Goal: Answer question/provide support: Share knowledge or assist other users

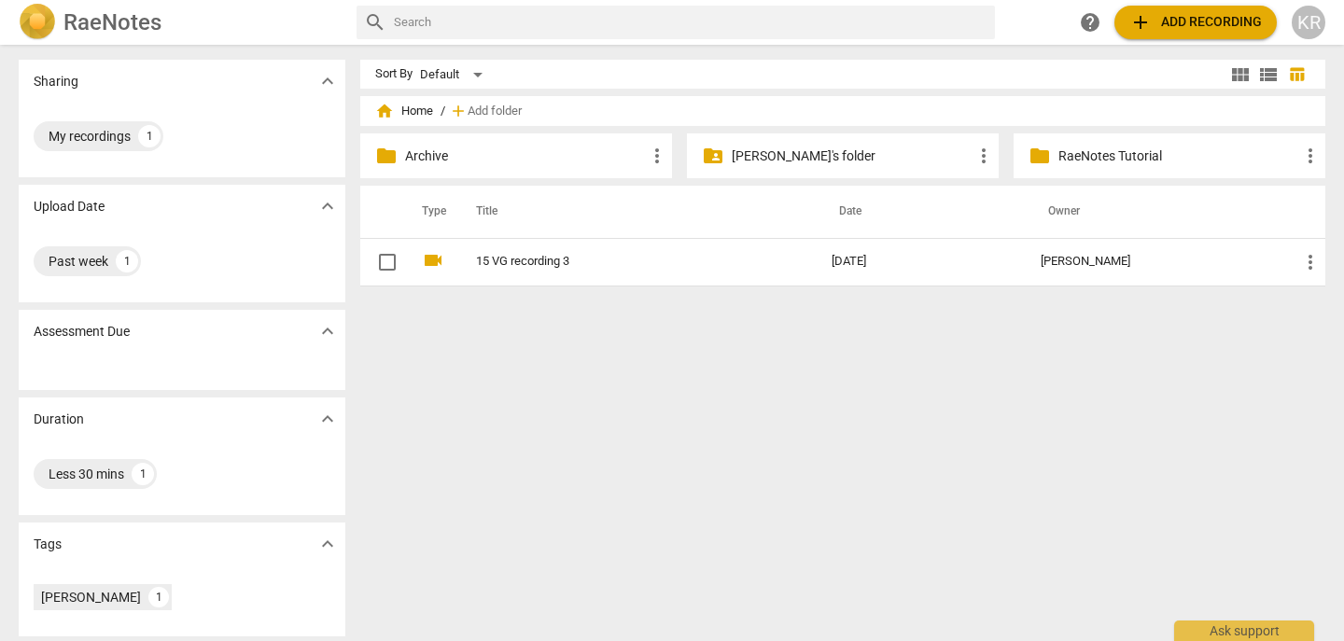
click at [848, 347] on div "Sort By Default view_module view_list table_chart home Home / add Add folder fo…" at bounding box center [850, 343] width 980 height 567
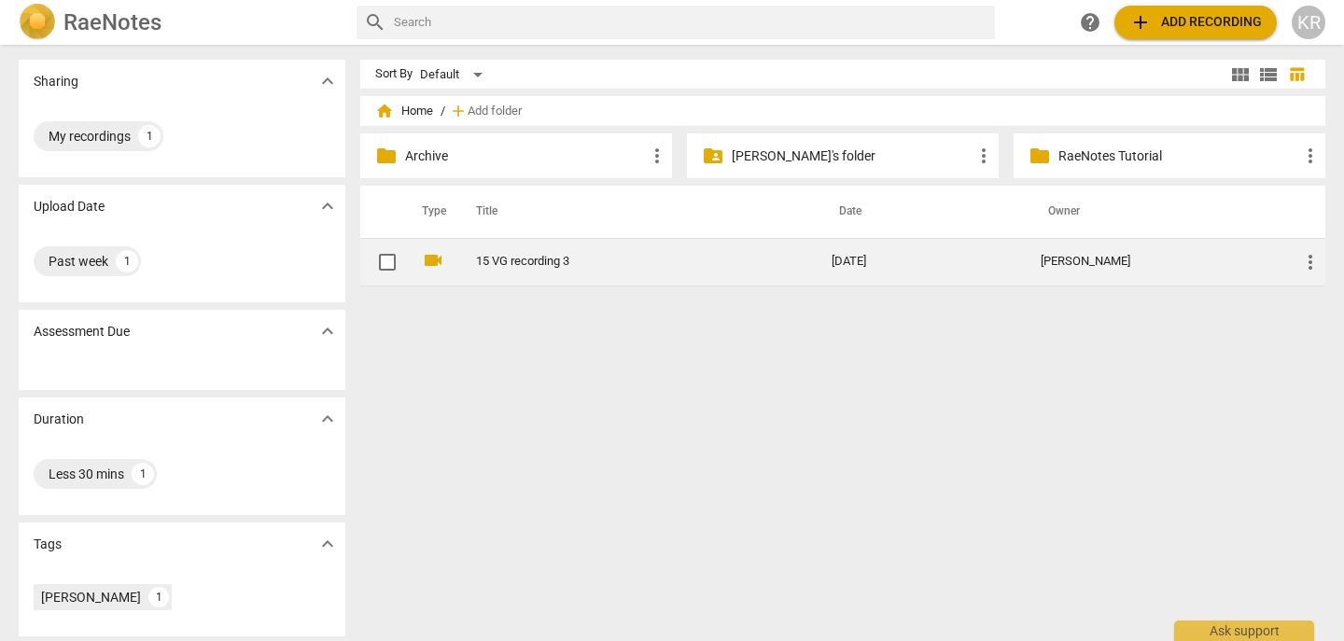
click at [543, 268] on link "15 VG recording 3" at bounding box center [620, 262] width 288 height 14
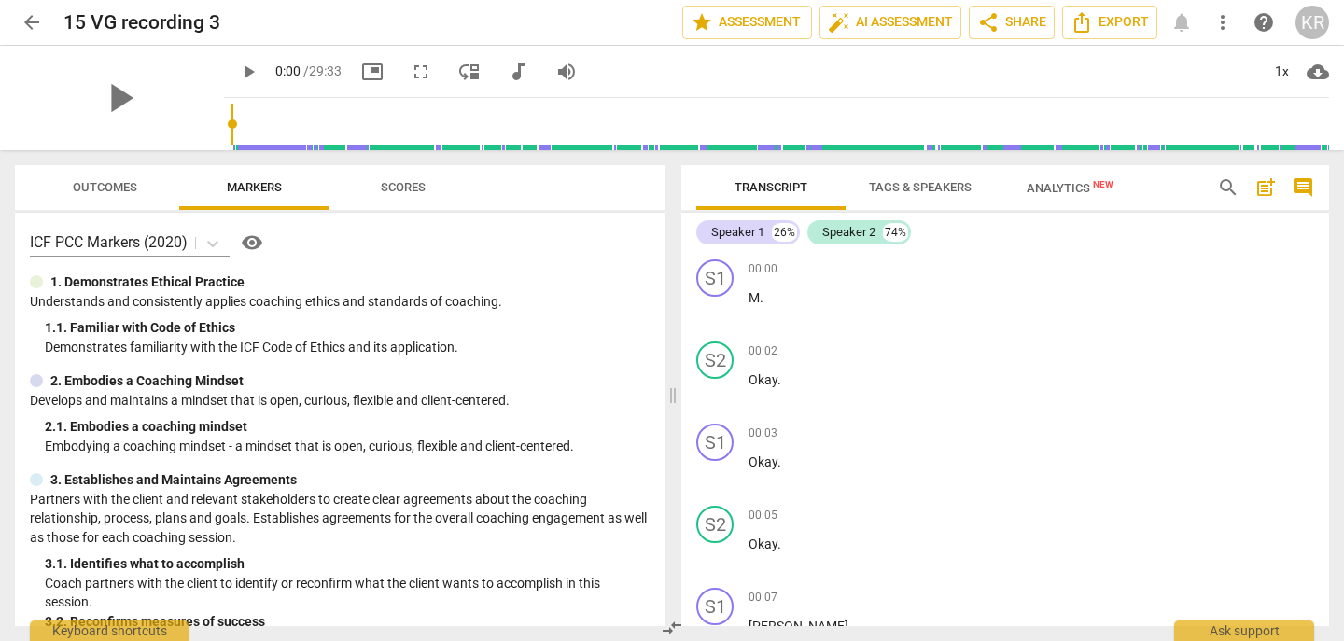
click at [507, 76] on span "audiotrack" at bounding box center [518, 72] width 22 height 22
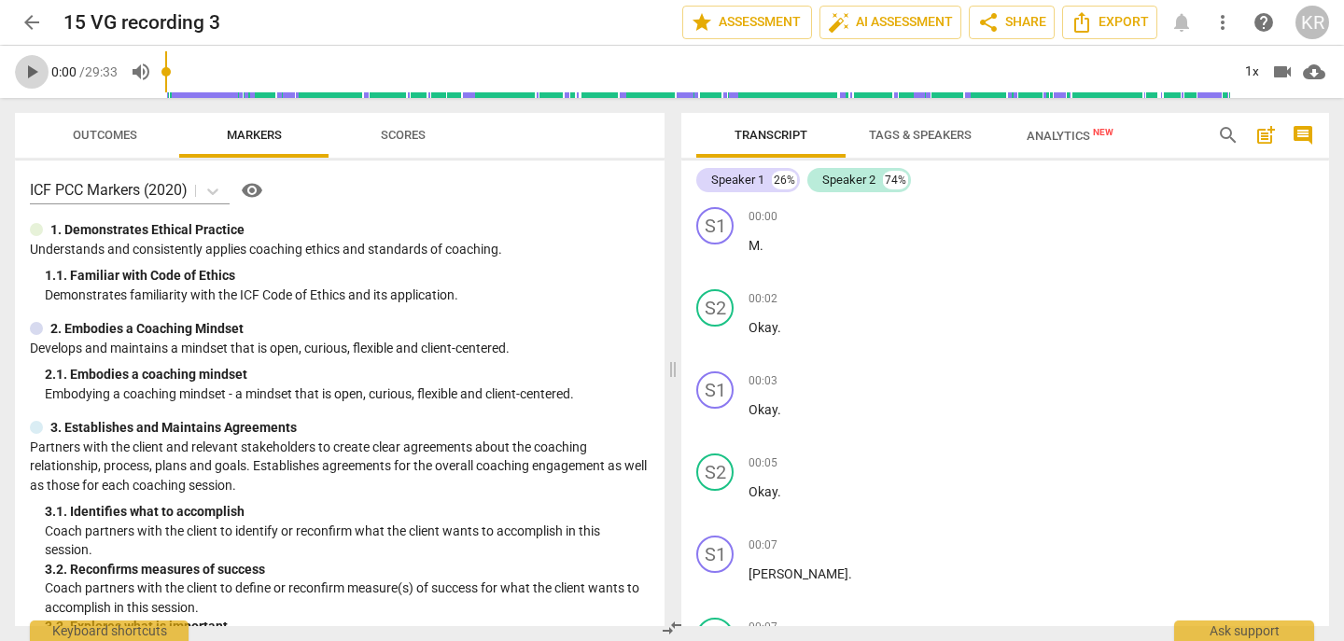
click at [33, 78] on span "play_arrow" at bounding box center [32, 72] width 22 height 22
click at [1246, 77] on div "1x" at bounding box center [1251, 72] width 35 height 30
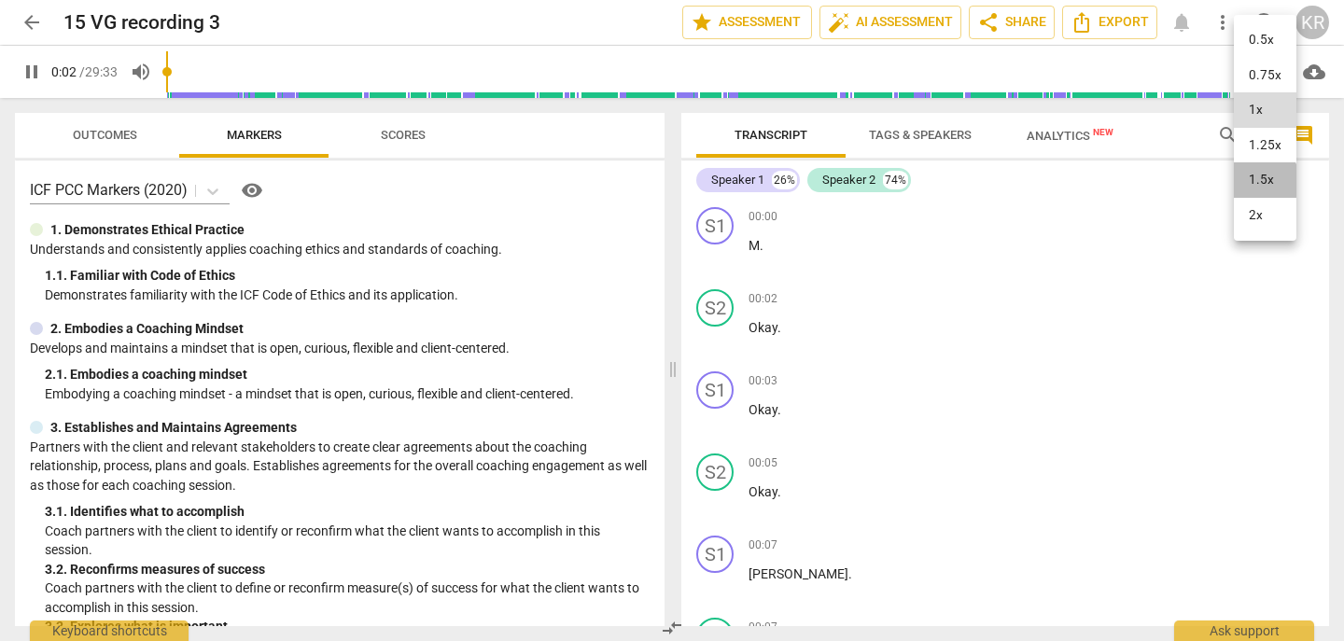
click at [1256, 182] on li "1.5x" at bounding box center [1265, 179] width 63 height 35
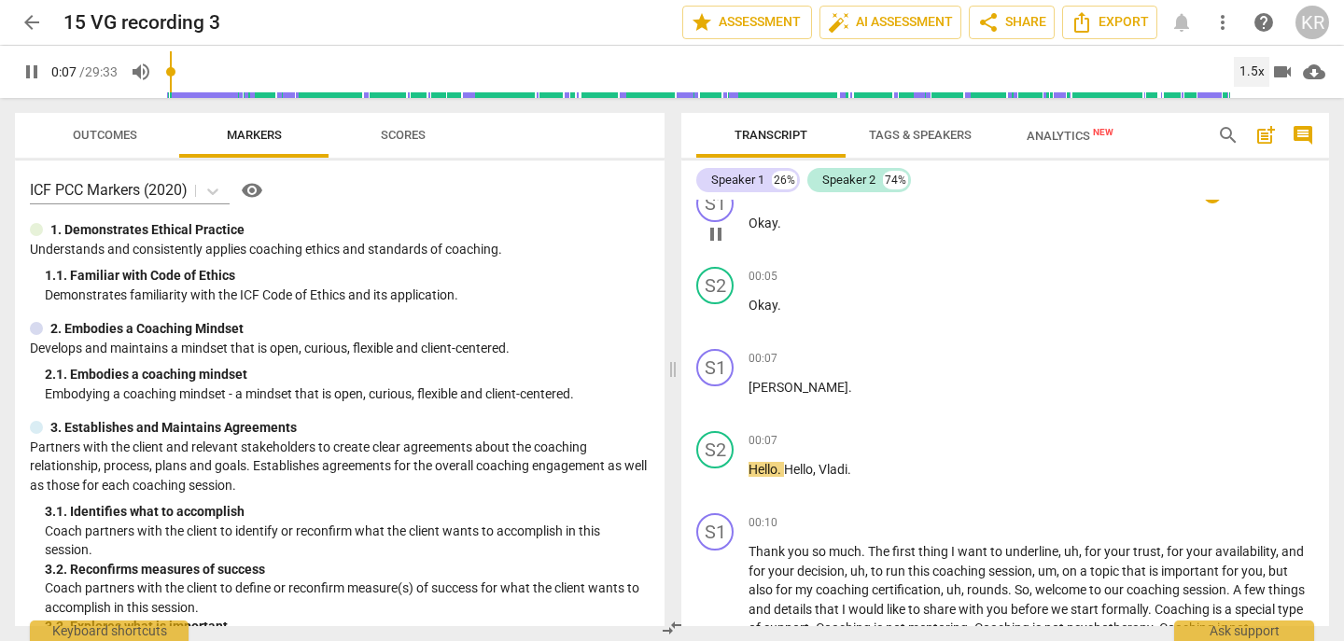
scroll to position [196, 0]
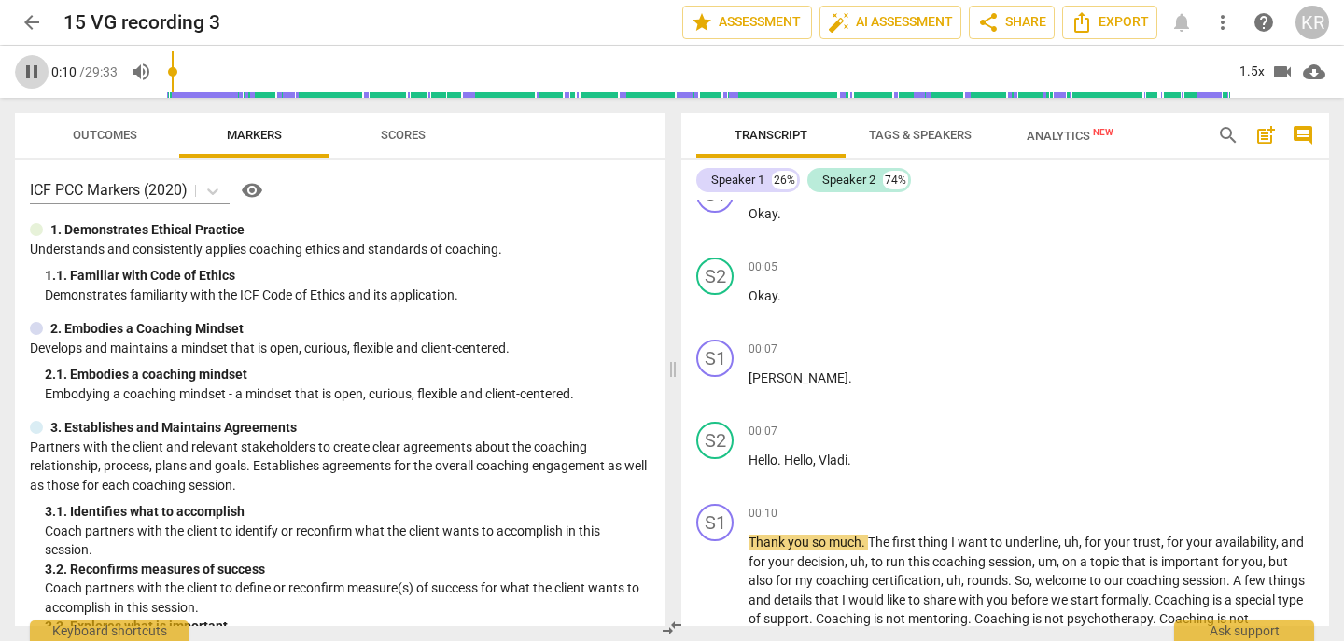
click at [23, 70] on span "pause" at bounding box center [32, 72] width 22 height 22
type input "11"
click at [788, 459] on span "Hello" at bounding box center [798, 460] width 29 height 15
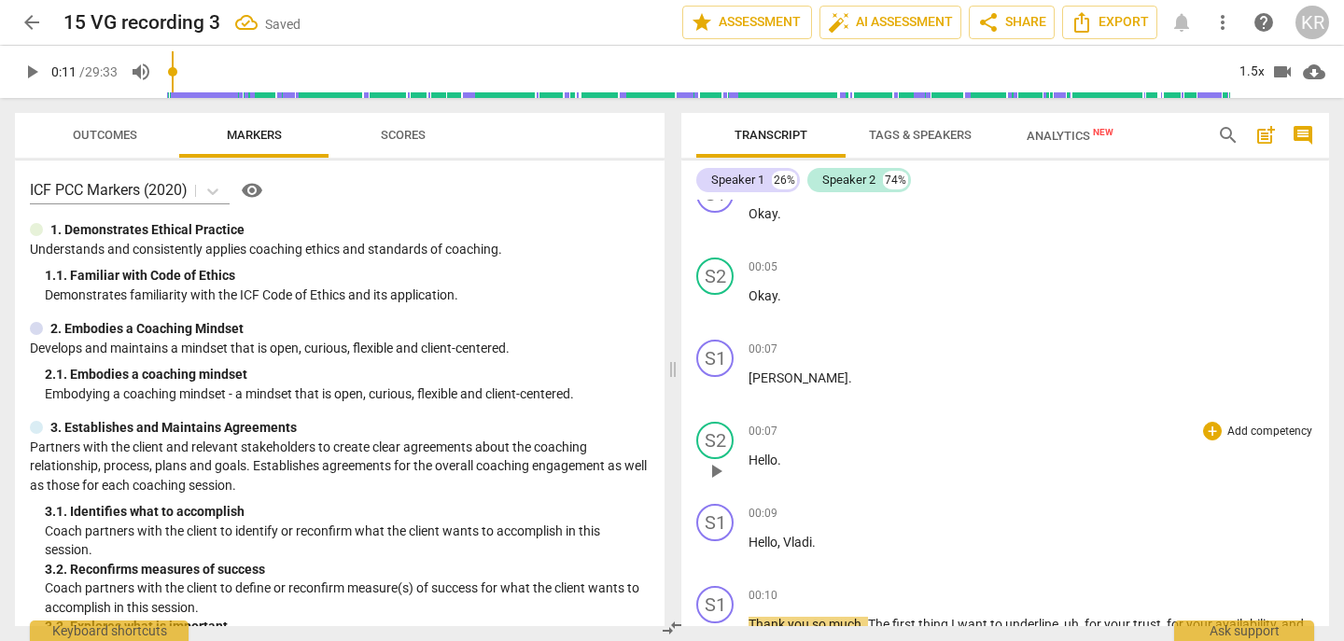
click at [751, 460] on span "Hello" at bounding box center [763, 460] width 29 height 15
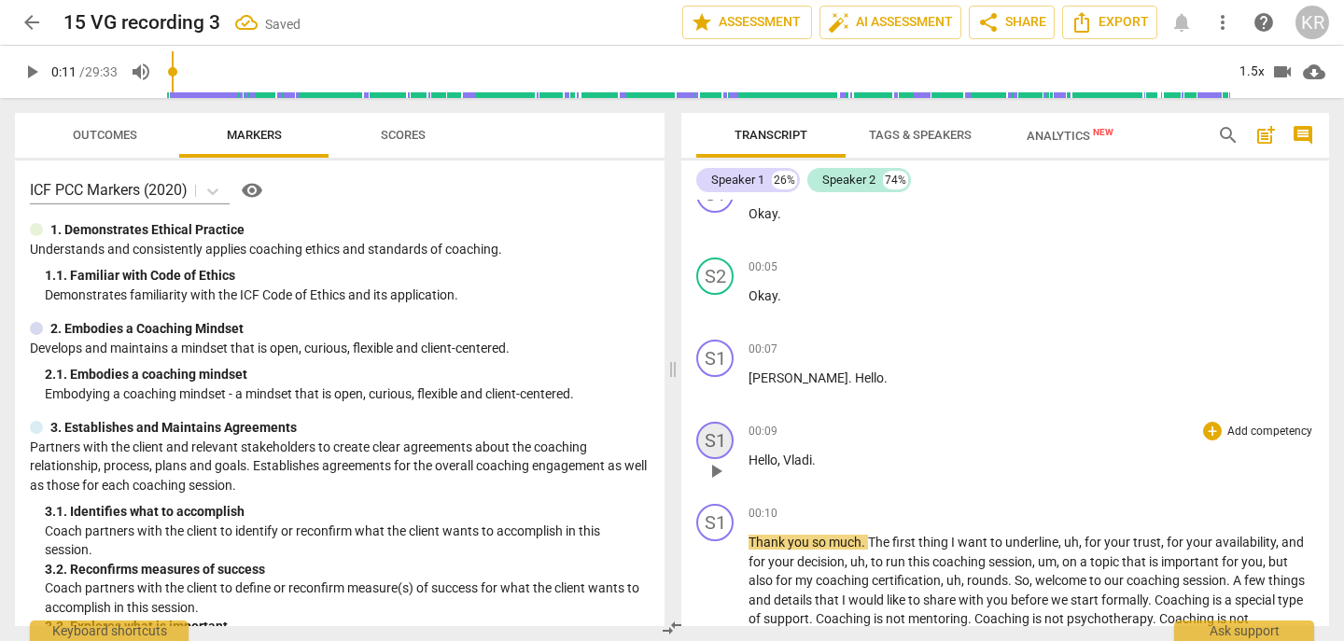
click at [722, 443] on div "S1" at bounding box center [714, 440] width 37 height 37
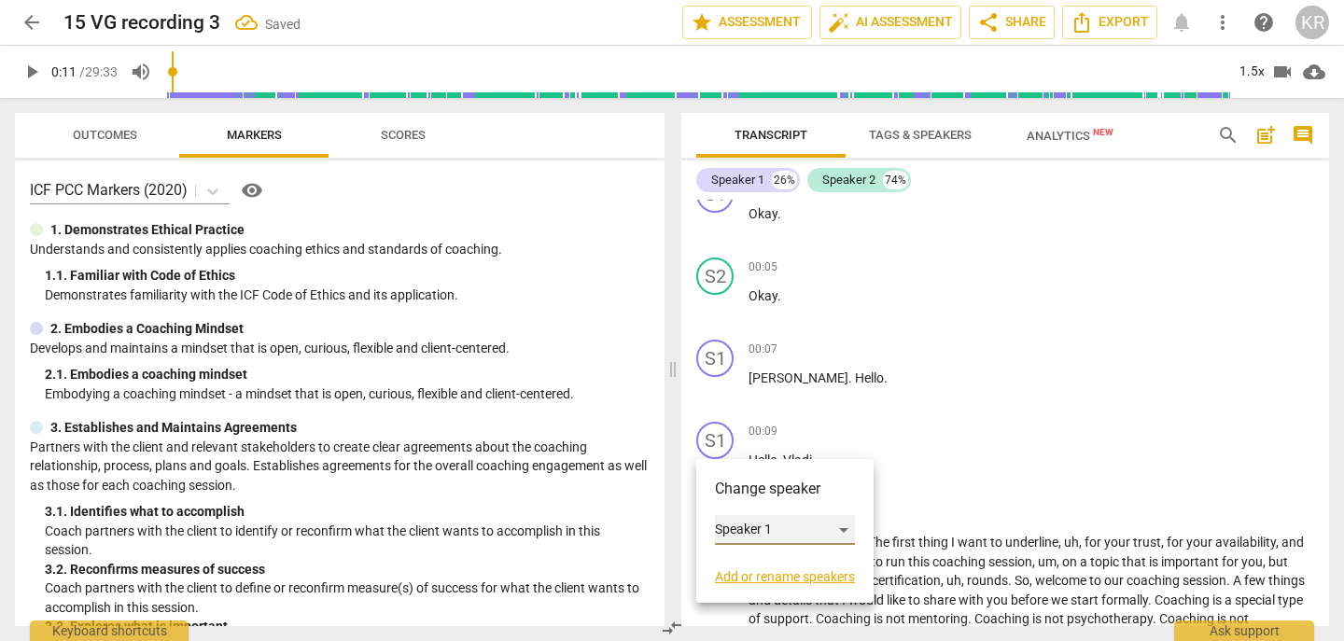
click at [749, 527] on div "Speaker 1" at bounding box center [785, 530] width 140 height 30
click at [800, 572] on li "Speaker 2" at bounding box center [786, 565] width 142 height 35
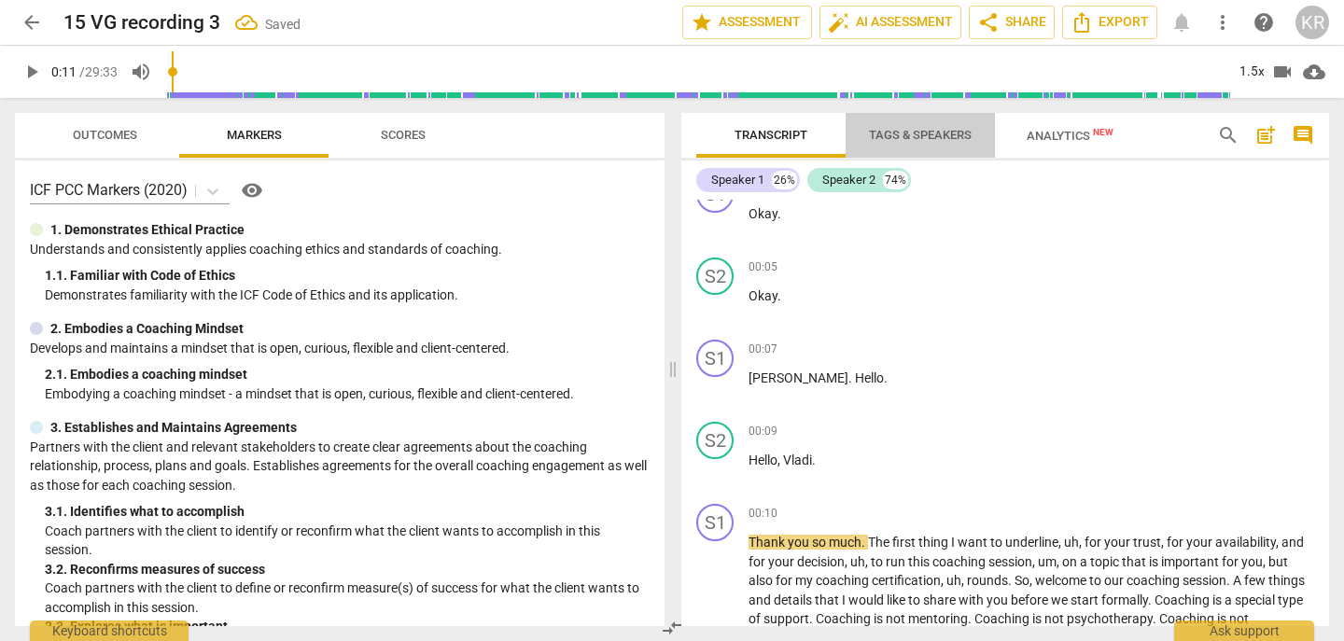
click at [922, 138] on span "Tags & Speakers" at bounding box center [920, 135] width 103 height 14
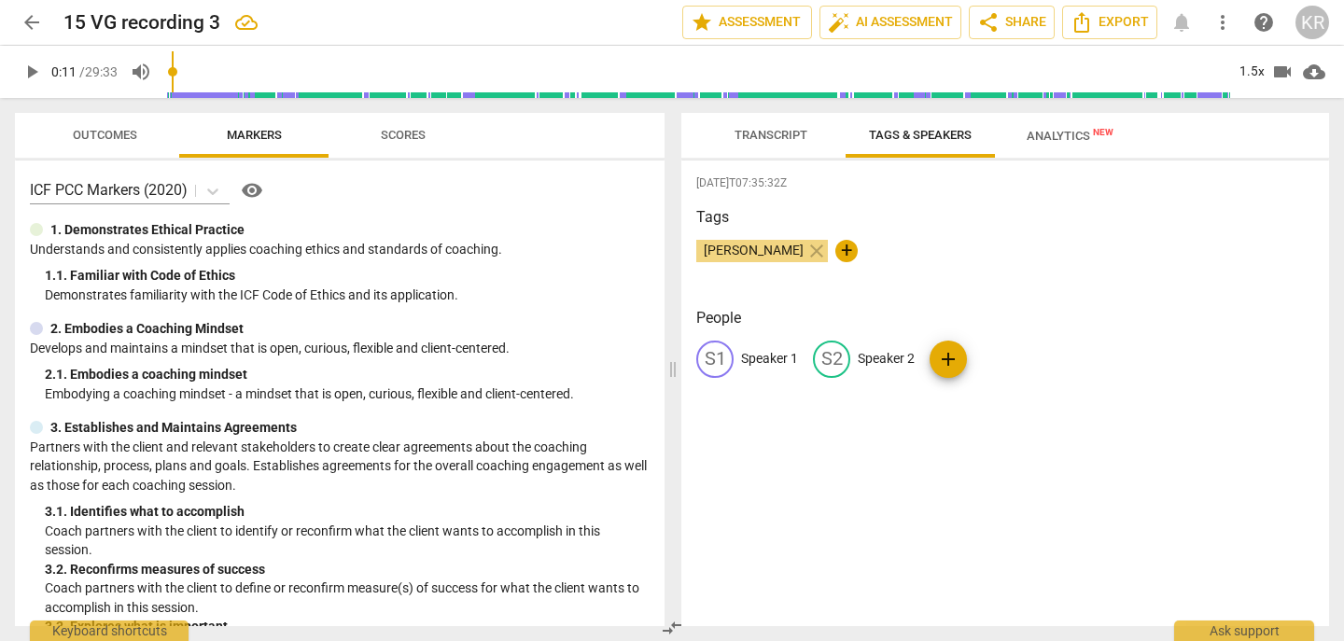
click at [764, 360] on p "Speaker 1" at bounding box center [769, 359] width 57 height 20
type input "Coach"
click at [1000, 361] on p "Speaker 2" at bounding box center [1007, 359] width 57 height 20
type input "Client"
click at [992, 465] on div "[DATE]T07:35:32Z Tags [PERSON_NAME] close + People CO Coach edit Client delete …" at bounding box center [1005, 394] width 648 height 466
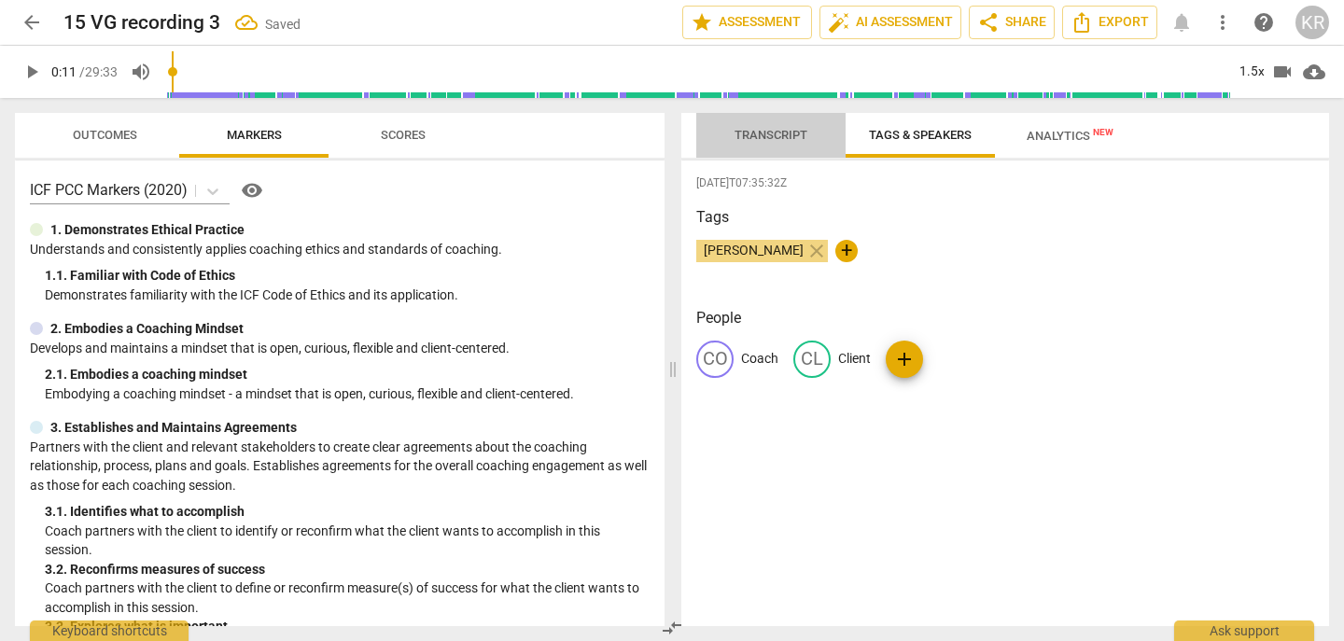
click at [766, 129] on span "Transcript" at bounding box center [771, 135] width 73 height 14
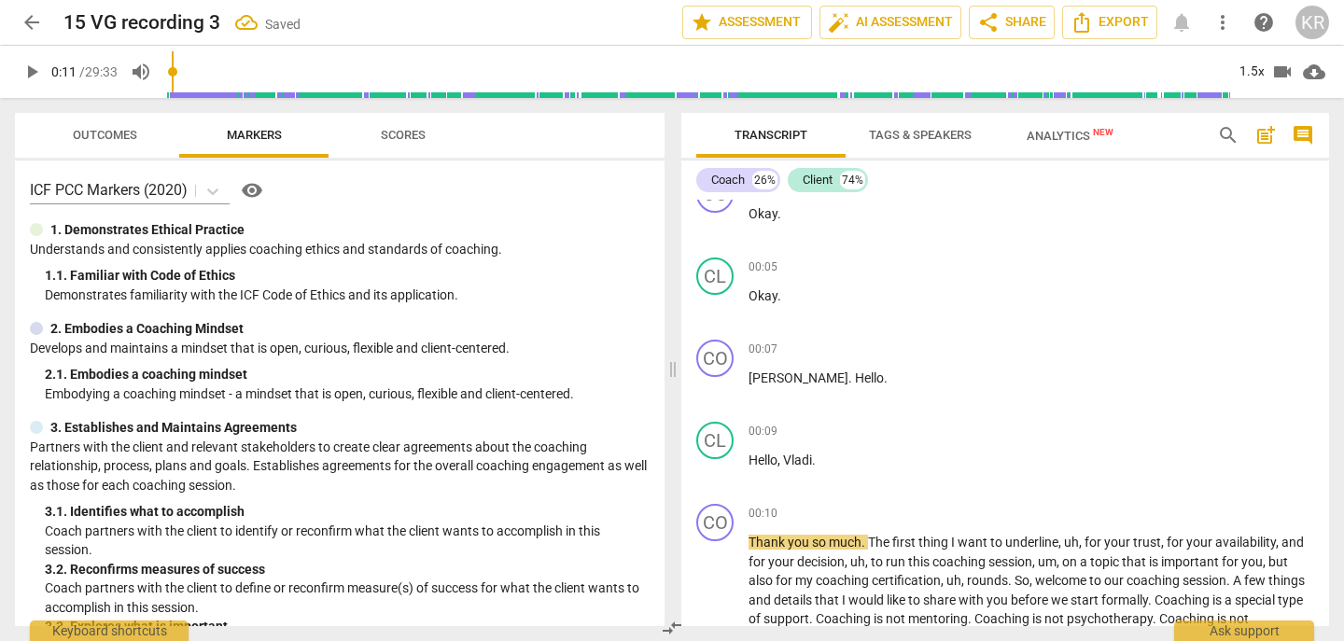
click at [33, 67] on span "play_arrow" at bounding box center [32, 72] width 22 height 22
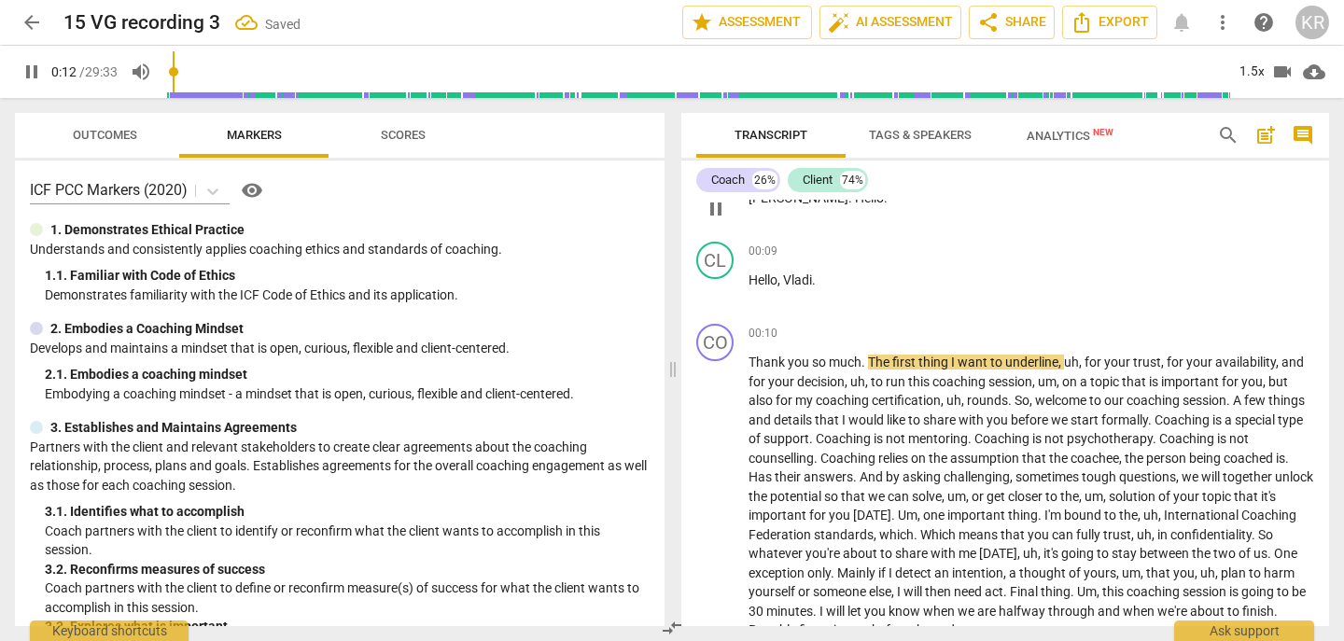
scroll to position [392, 0]
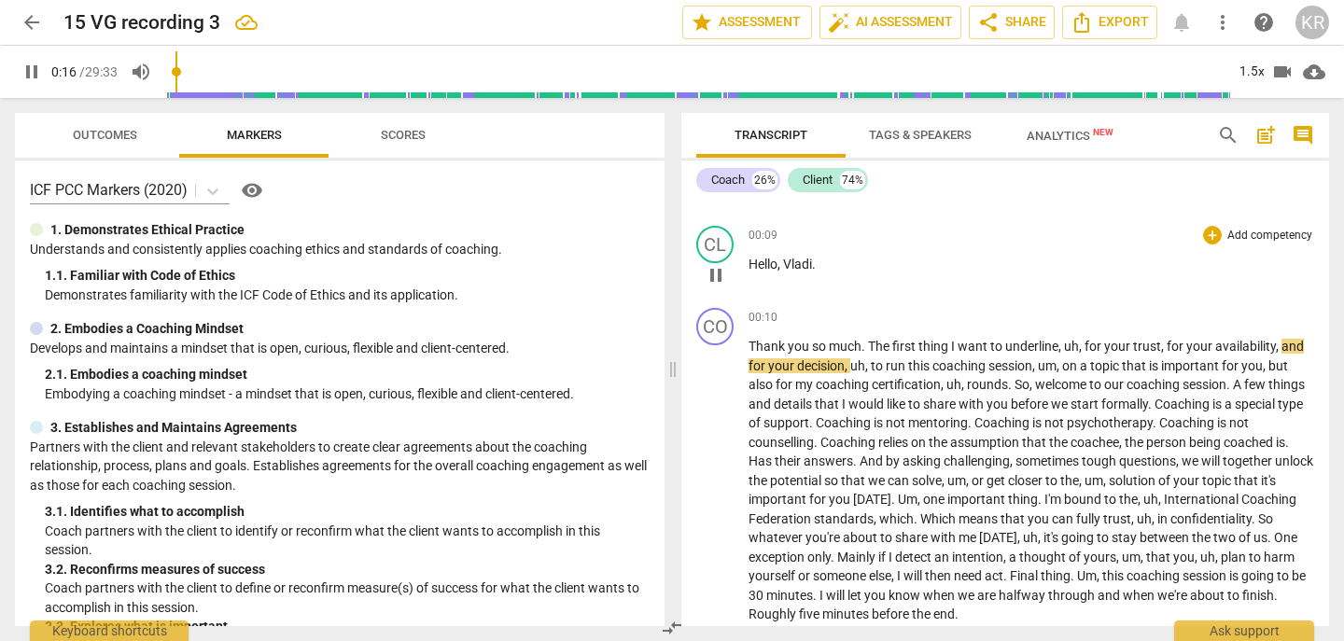
click at [781, 260] on span "," at bounding box center [781, 264] width 6 height 15
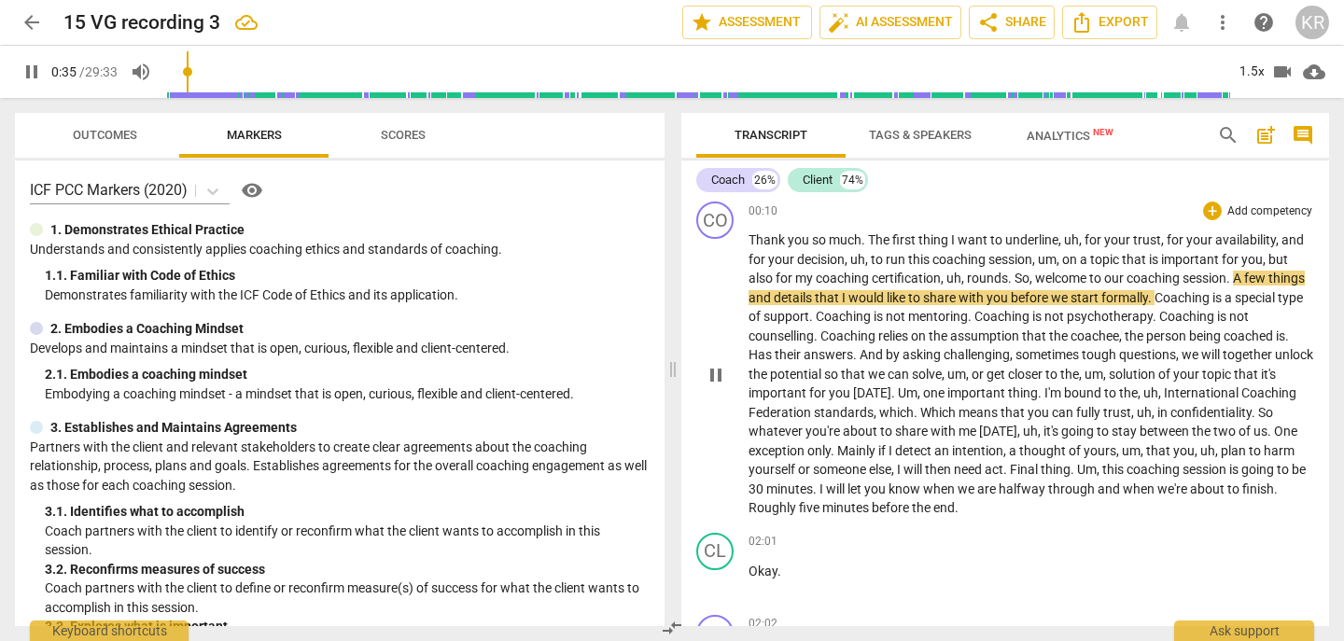
scroll to position [494, 0]
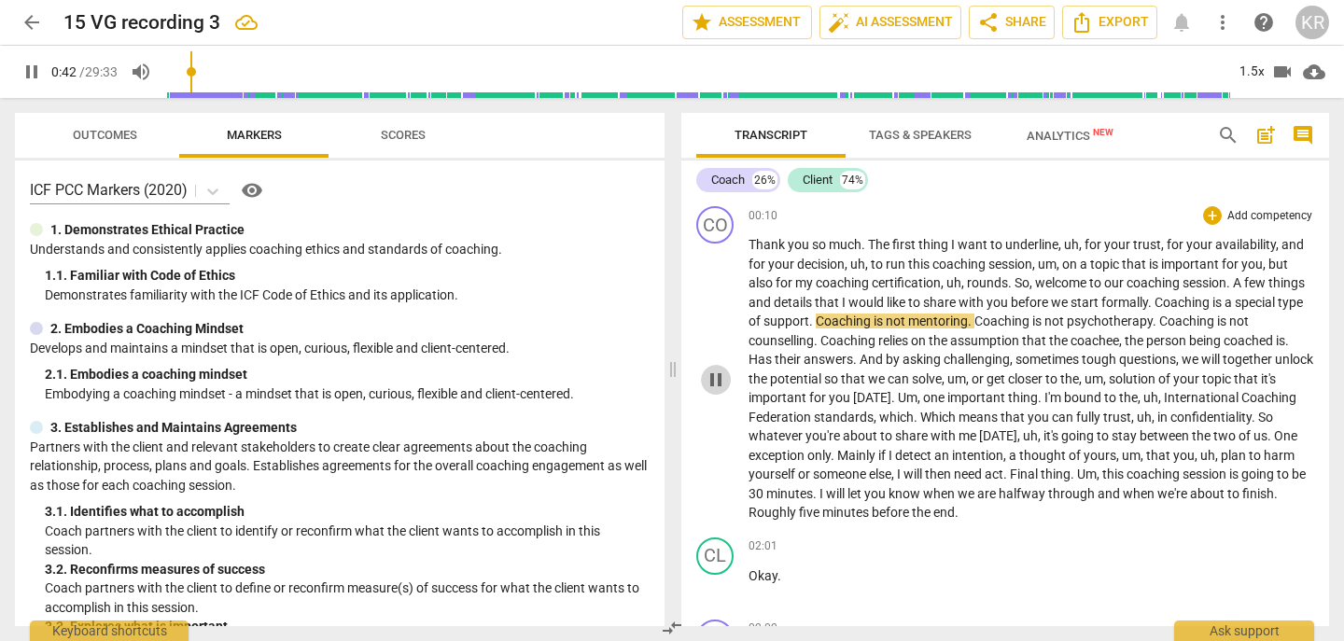
click at [724, 374] on span "pause" at bounding box center [716, 380] width 22 height 22
click at [724, 374] on span "play_arrow" at bounding box center [716, 380] width 22 height 22
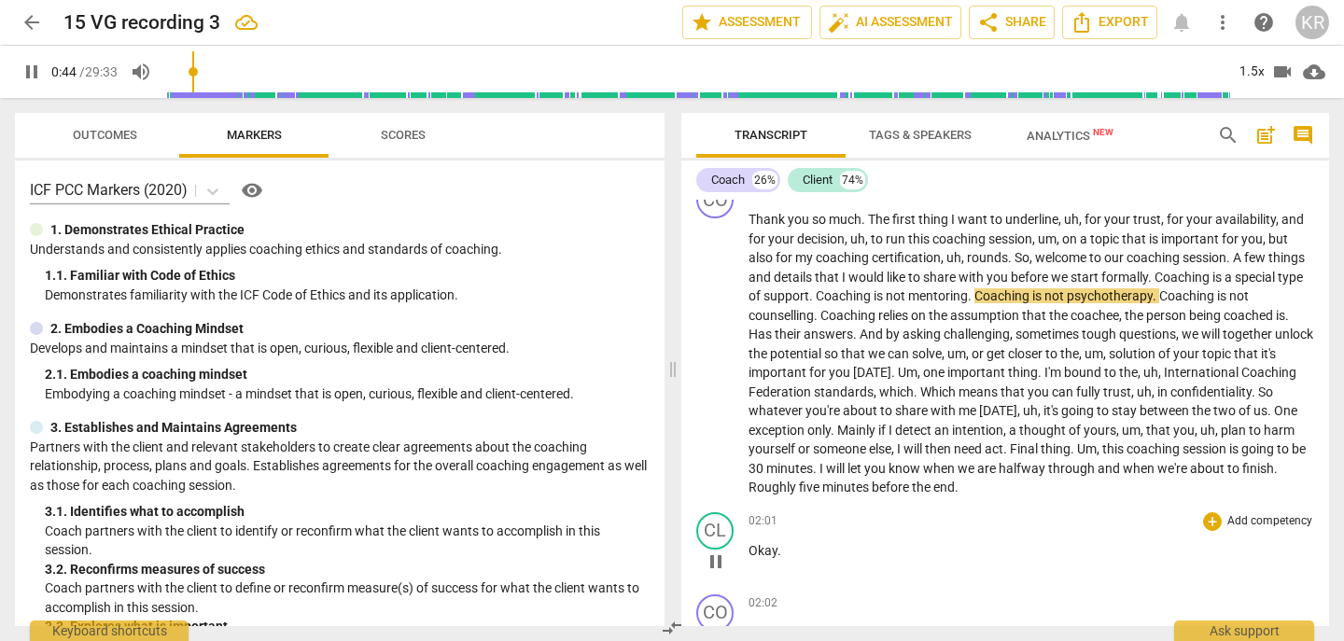
scroll to position [543, 0]
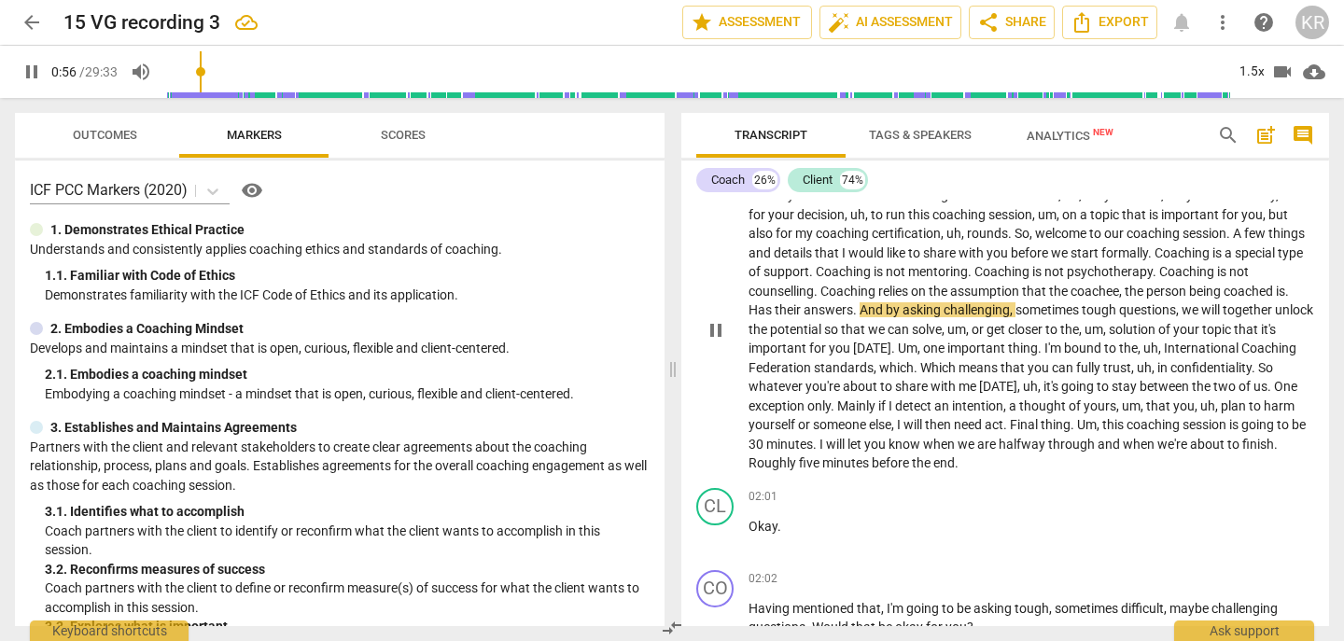
click at [1286, 299] on span "." at bounding box center [1288, 291] width 4 height 15
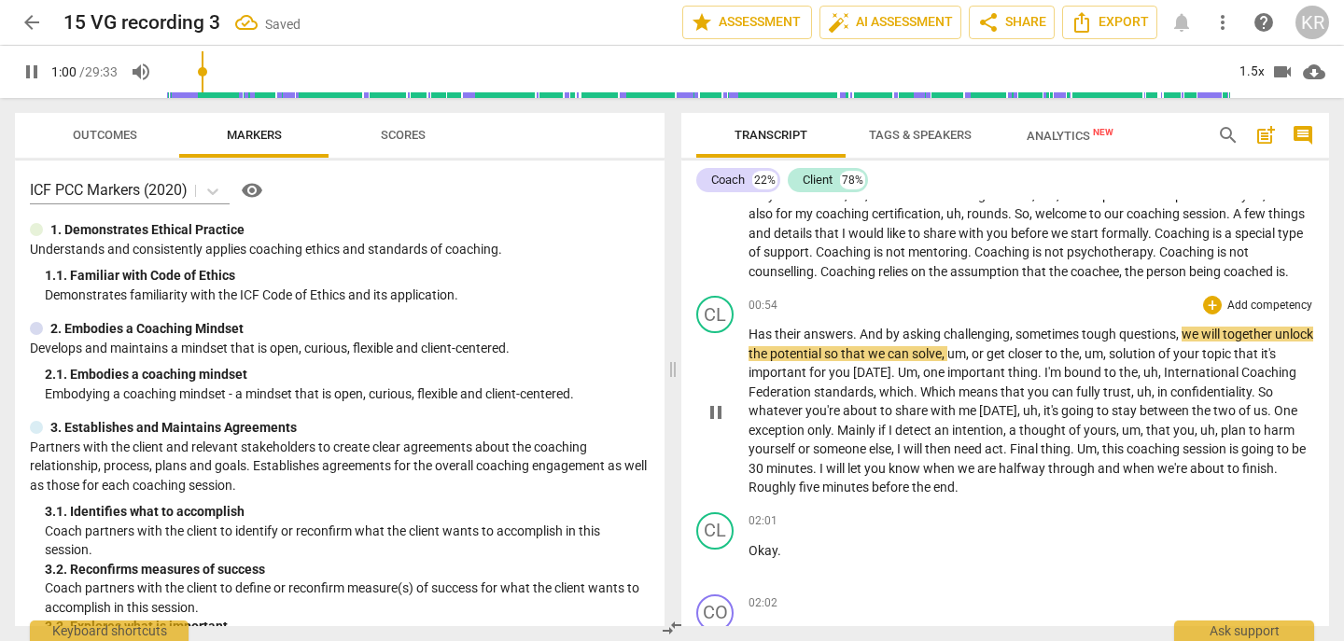
scroll to position [562, 0]
click at [769, 282] on p "Thank you so much . The first thing I want to underline , uh , for your trust ,…" at bounding box center [1032, 224] width 566 height 115
type input "63"
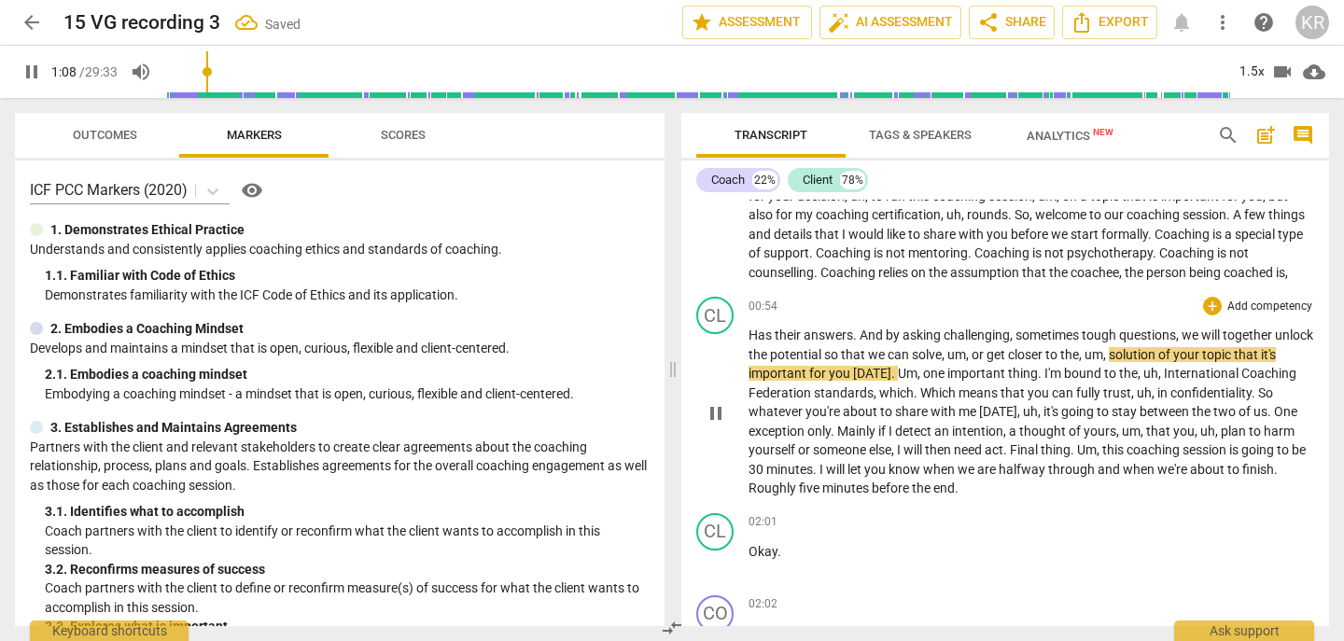
click at [750, 343] on span "Has" at bounding box center [762, 335] width 26 height 15
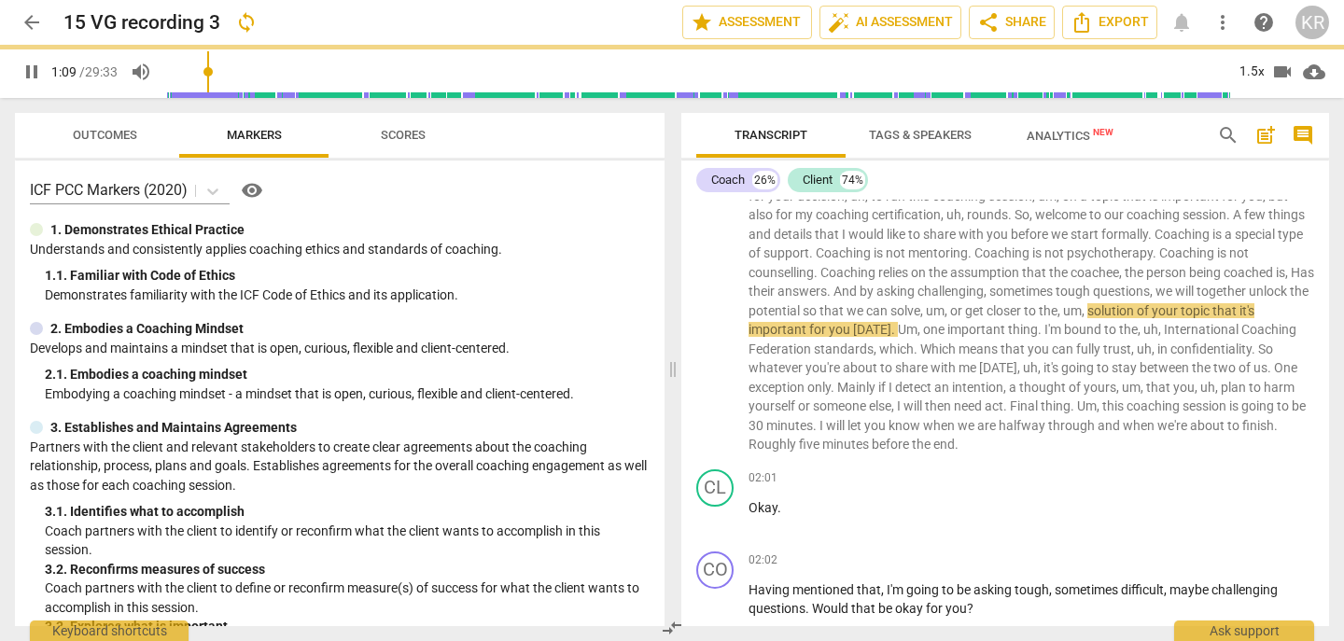
scroll to position [499, 0]
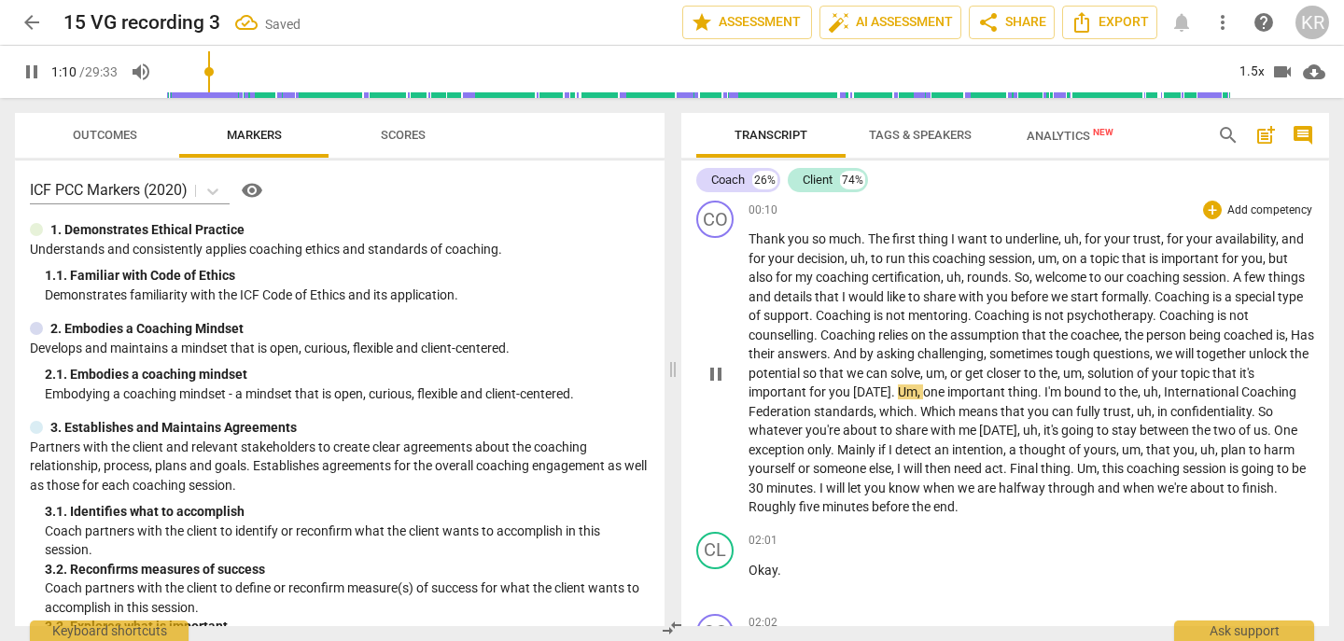
click at [714, 372] on span "pause" at bounding box center [716, 374] width 22 height 22
type input "71"
click at [1291, 343] on span "Has" at bounding box center [1302, 335] width 23 height 15
click at [1274, 342] on span "coached" at bounding box center [1250, 335] width 52 height 15
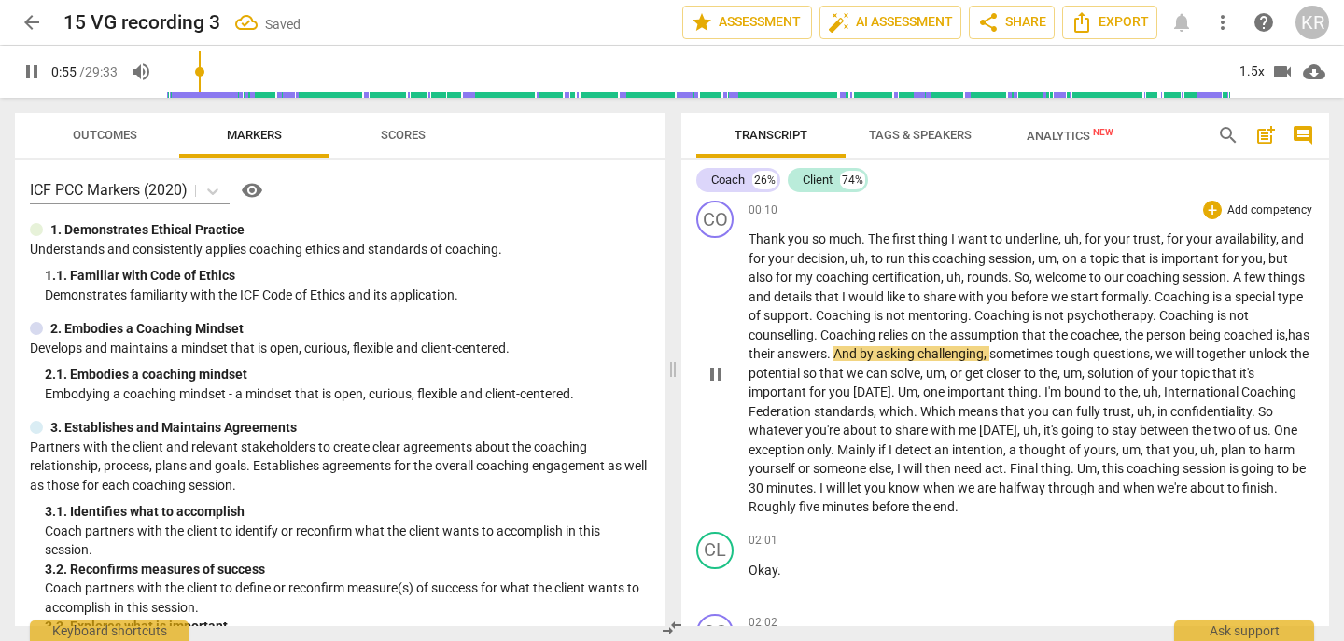
click at [1286, 343] on span ", h" at bounding box center [1291, 335] width 10 height 15
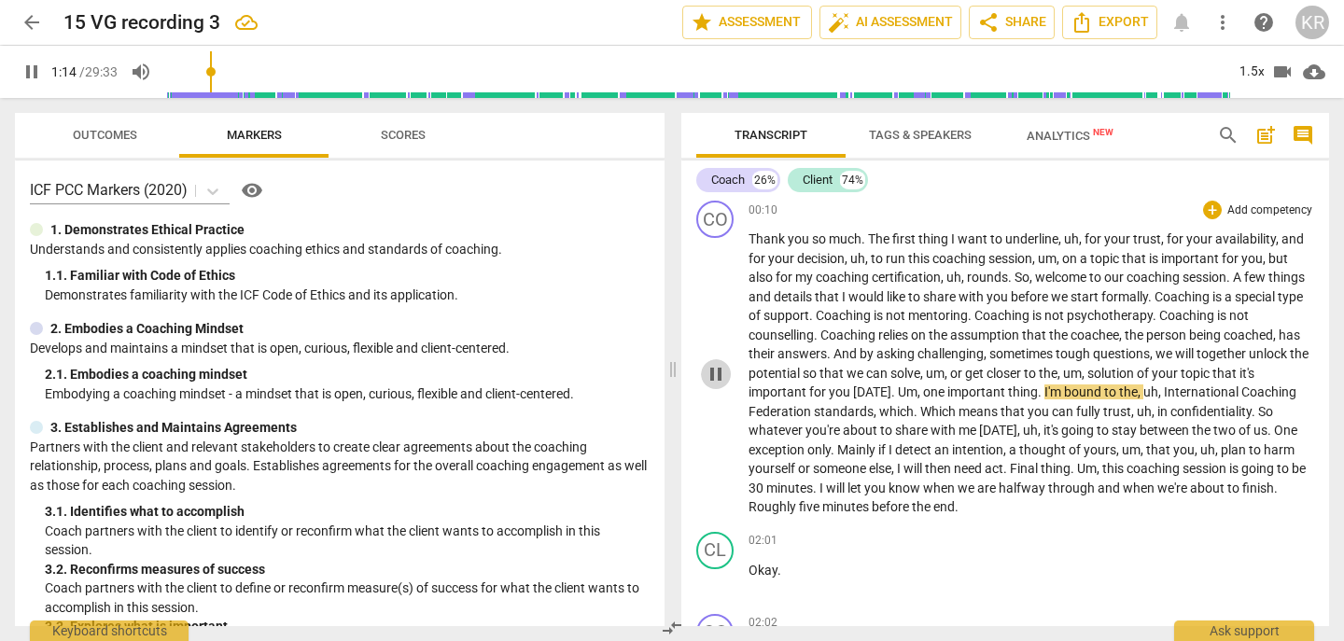
click at [718, 375] on span "pause" at bounding box center [716, 374] width 22 height 22
click at [718, 375] on span "play_arrow" at bounding box center [716, 374] width 22 height 22
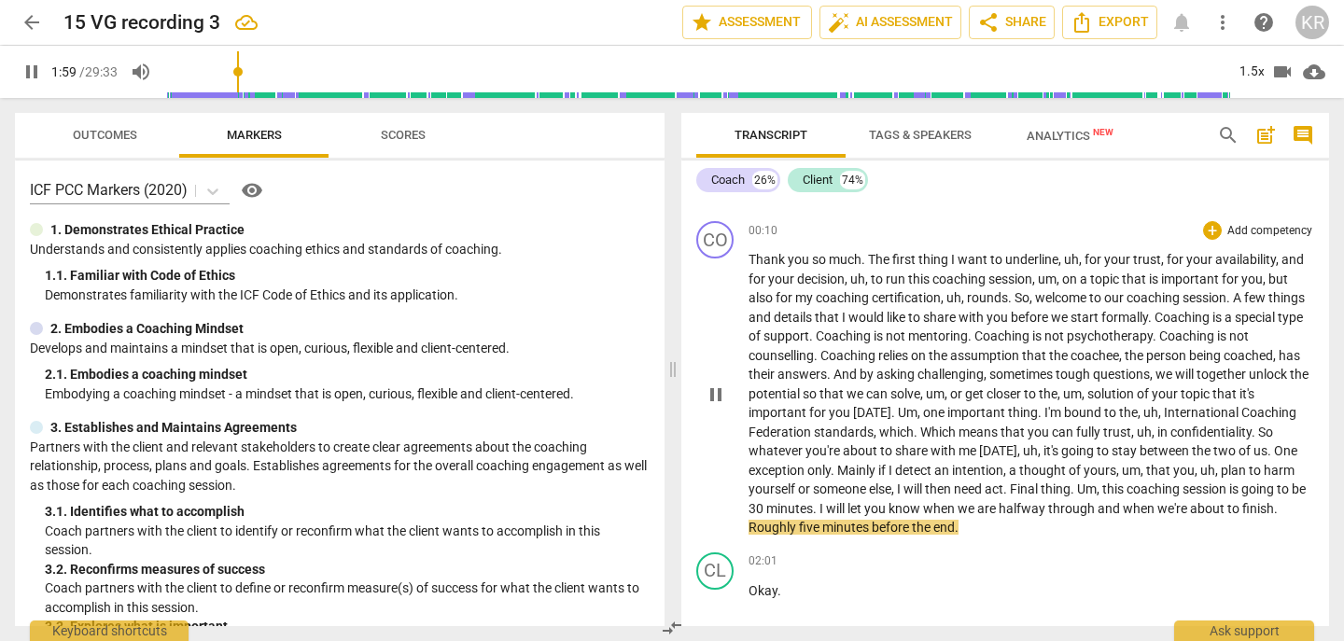
scroll to position [476, 0]
click at [712, 403] on span "pause" at bounding box center [716, 397] width 22 height 22
type input "124"
click at [1256, 237] on p "Add competency" at bounding box center [1270, 234] width 89 height 17
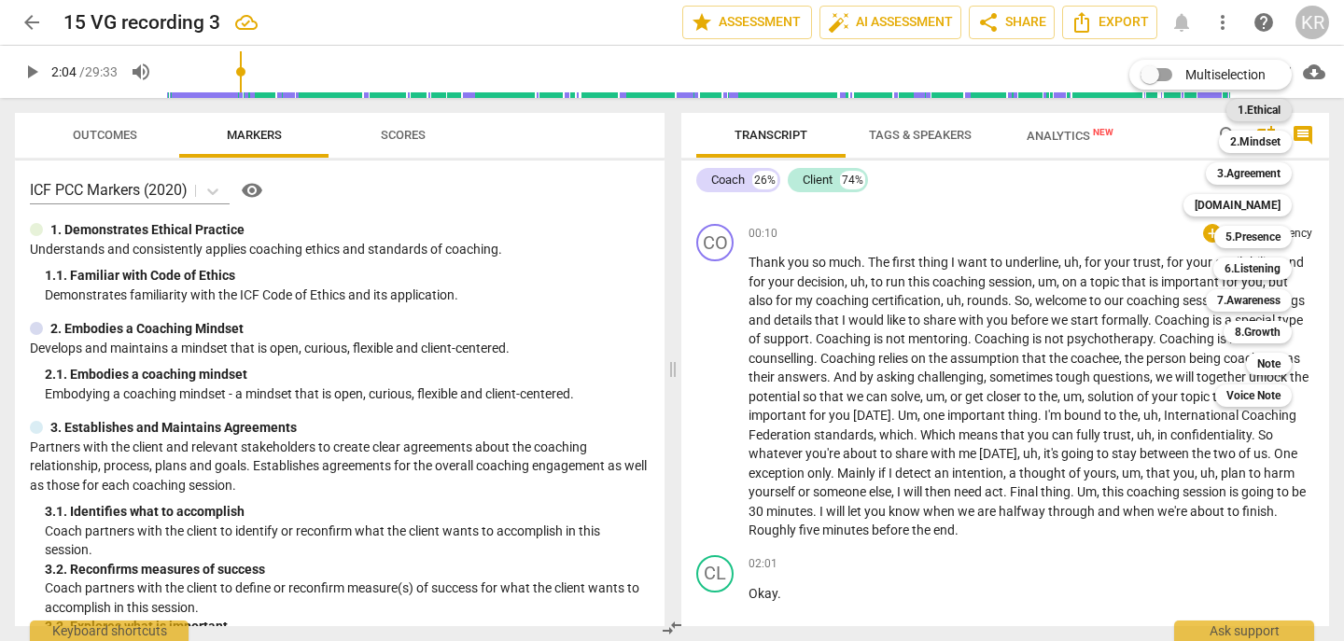
click at [1263, 113] on b "1.Ethical" at bounding box center [1259, 110] width 43 height 22
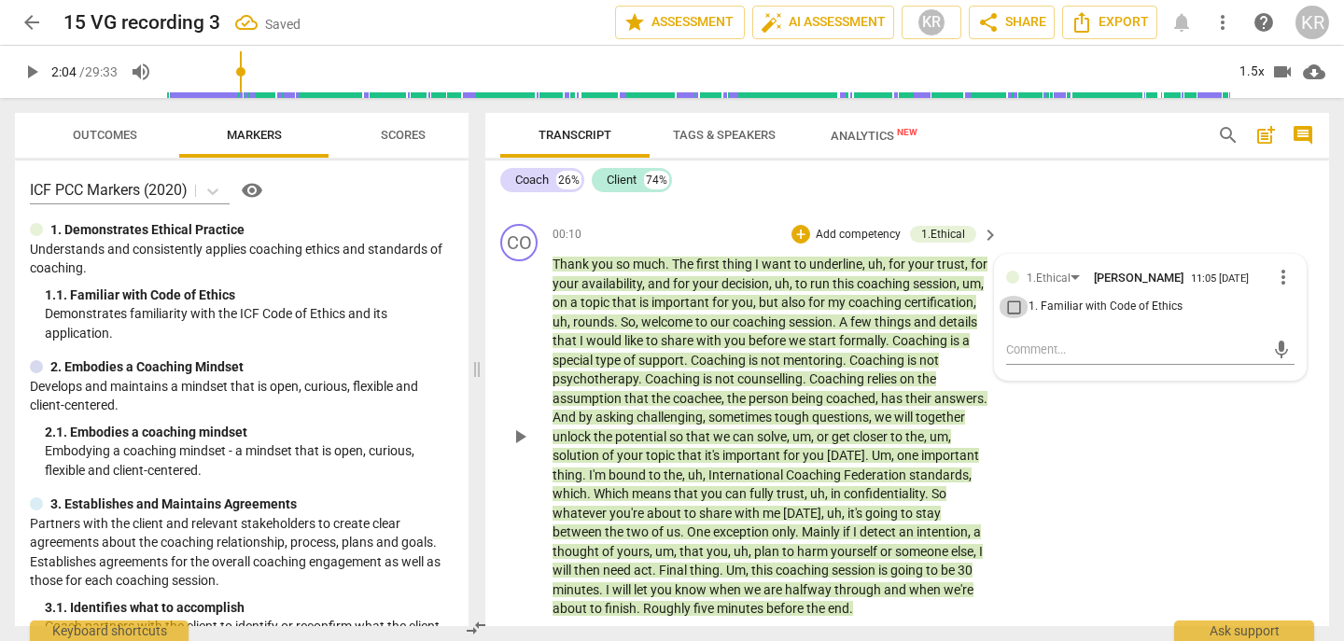
click at [1016, 307] on input "1. Familiar with Code of Ethics" at bounding box center [1014, 307] width 30 height 22
checkbox input "true"
click at [843, 230] on p "Add competency" at bounding box center [858, 235] width 89 height 17
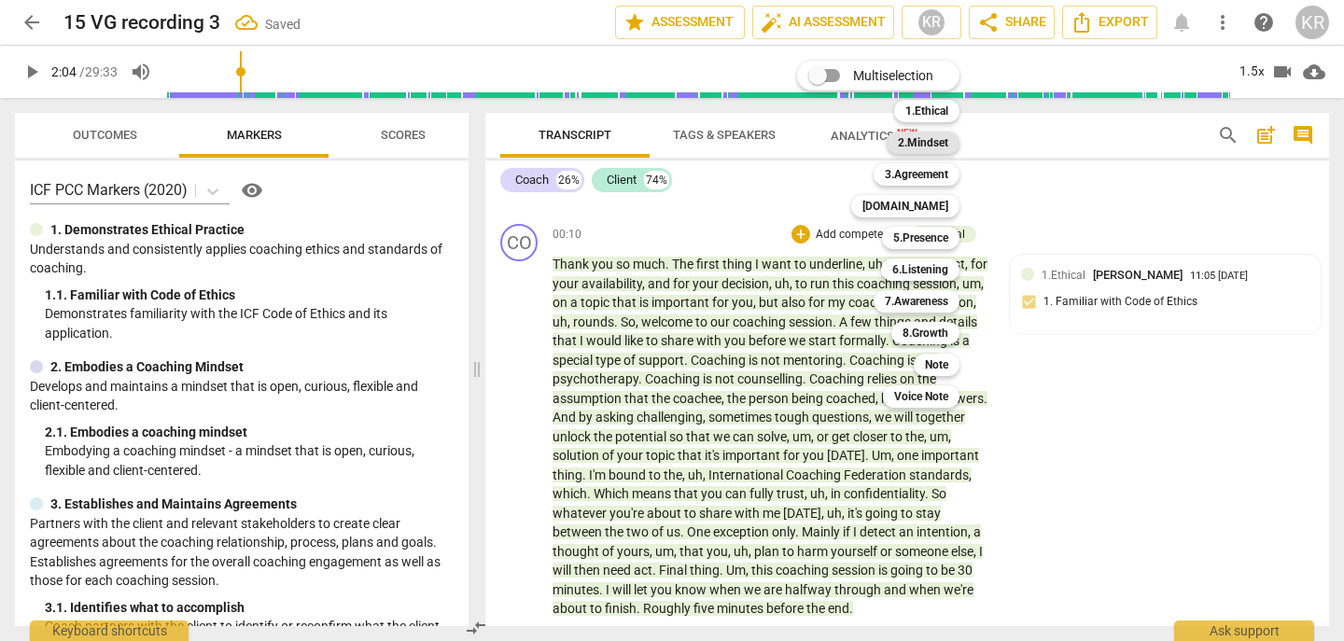
click at [935, 132] on b "2.Mindset" at bounding box center [923, 143] width 50 height 22
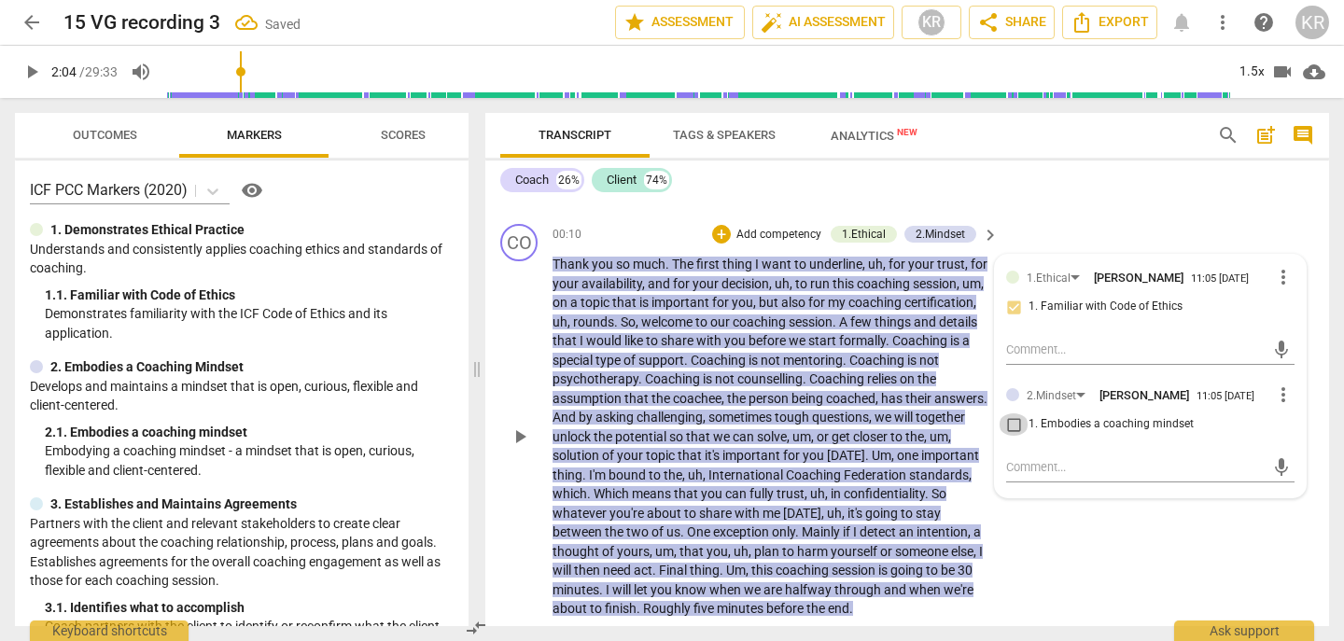
click at [1016, 425] on input "1. Embodies a coaching mindset" at bounding box center [1014, 425] width 30 height 22
checkbox input "true"
click at [1087, 552] on div "CO play_arrow pause 00:10 + Add competency 1.Ethical 2.Mindset keyboard_arrow_r…" at bounding box center [907, 422] width 844 height 410
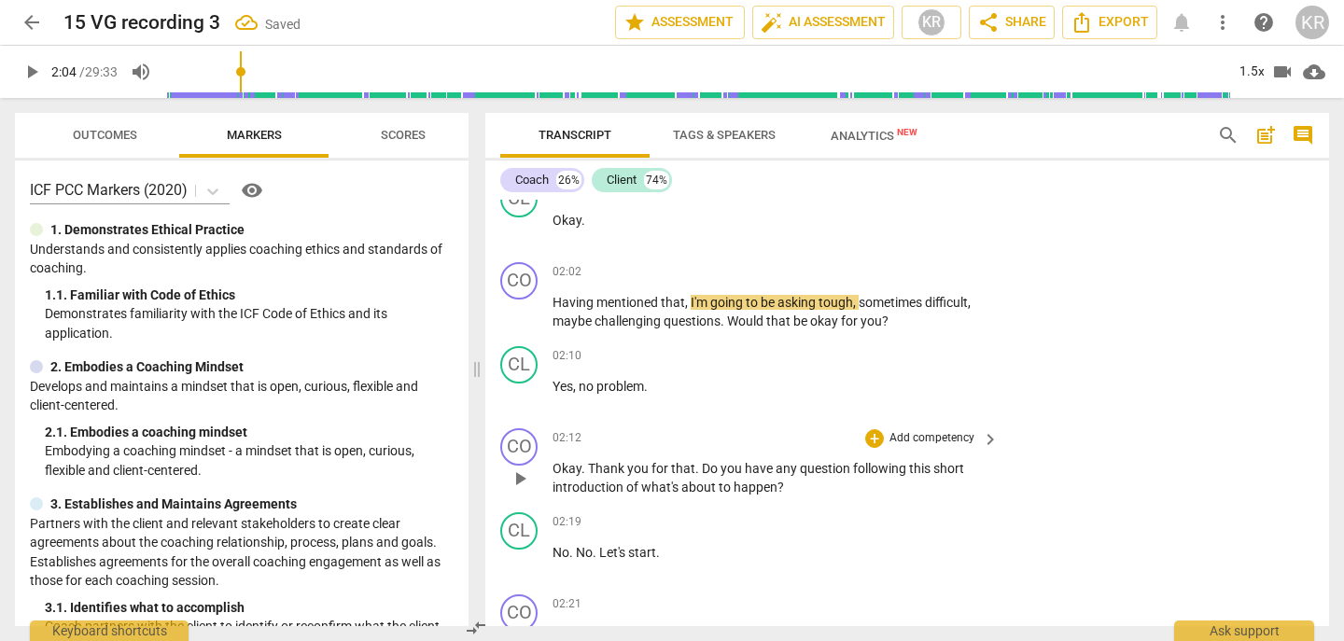
scroll to position [903, 0]
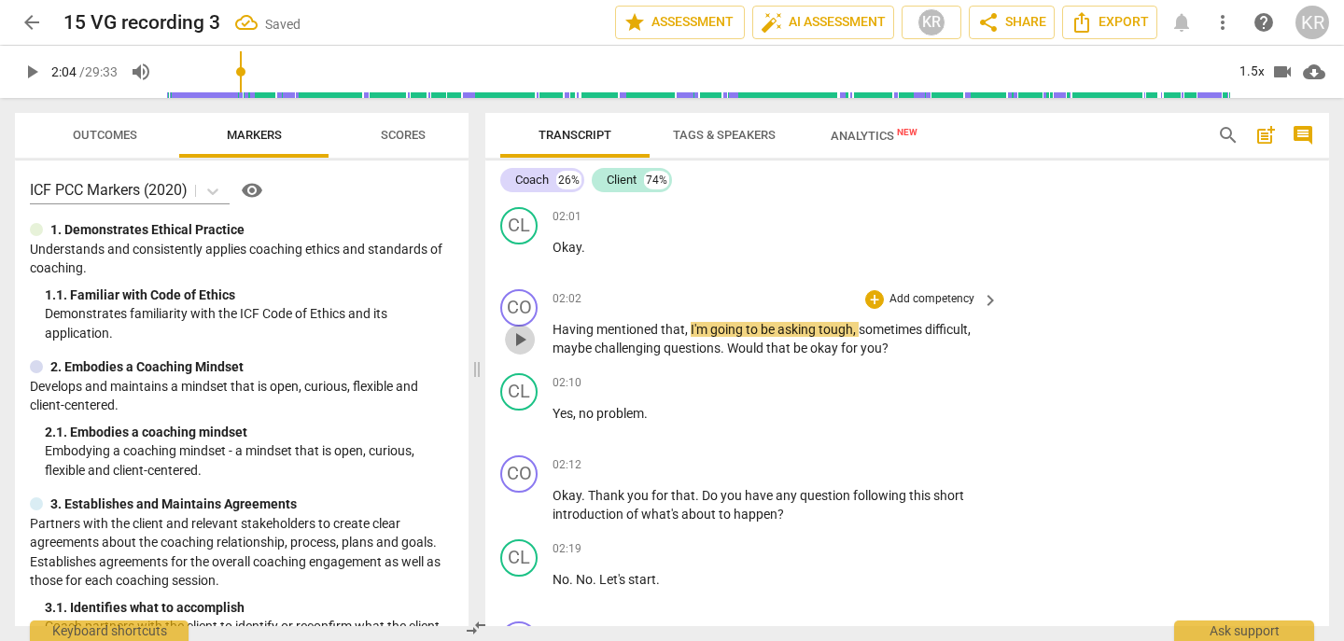
click at [516, 335] on span "play_arrow" at bounding box center [520, 340] width 22 height 22
click at [516, 335] on span "pause" at bounding box center [520, 340] width 22 height 22
type input "132"
click at [920, 297] on p "Add competency" at bounding box center [932, 299] width 89 height 17
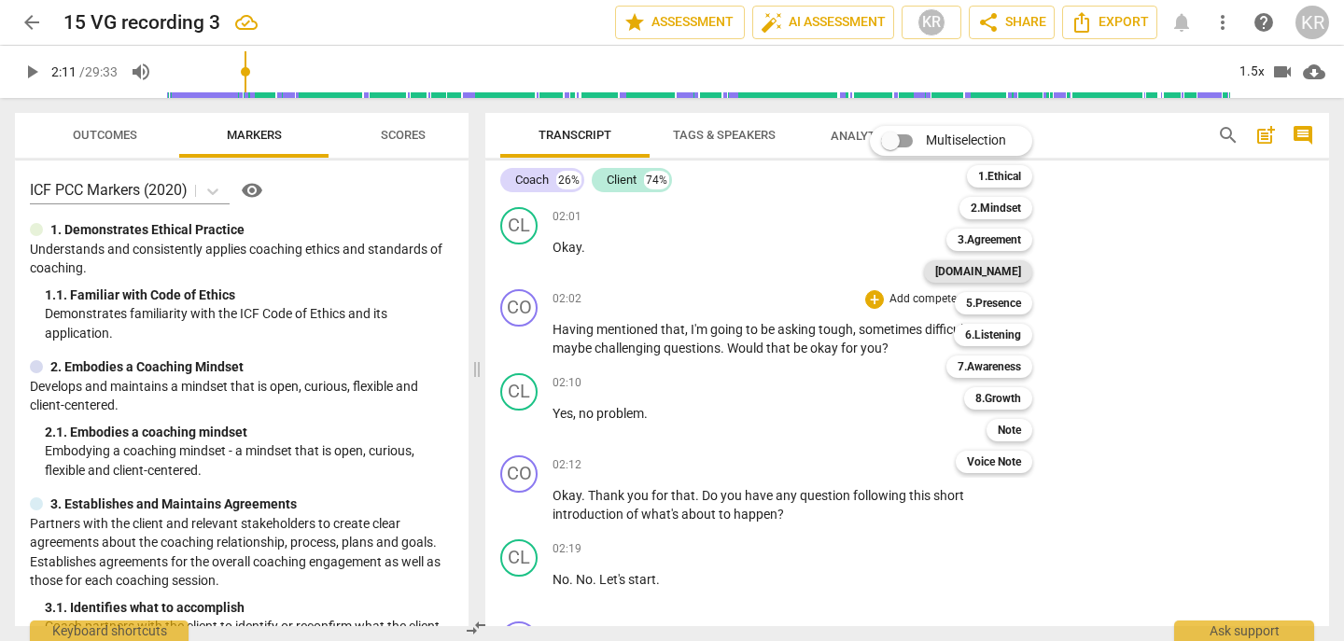
click at [1016, 267] on b "[DOMAIN_NAME]" at bounding box center [978, 271] width 86 height 22
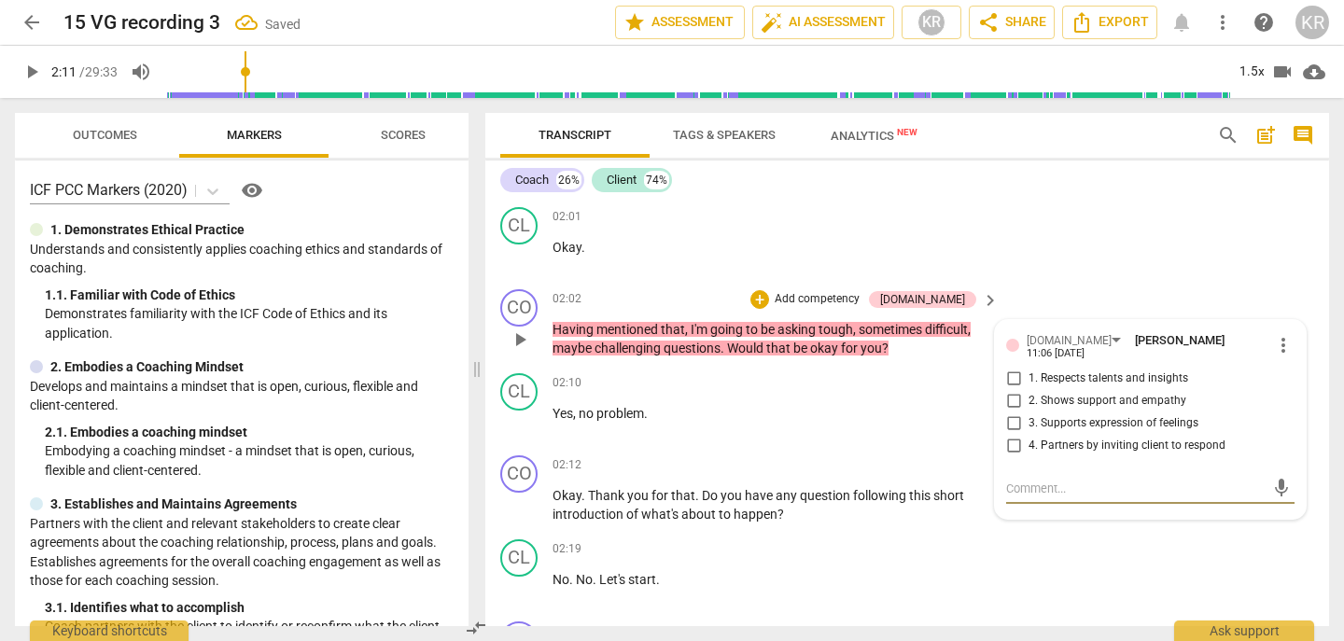
click at [1128, 438] on span "4. Partners by inviting client to respond" at bounding box center [1127, 446] width 197 height 17
click at [1029, 437] on input "4. Partners by inviting client to respond" at bounding box center [1014, 446] width 30 height 22
checkbox input "true"
click at [1036, 482] on textarea at bounding box center [1135, 489] width 259 height 18
click at [862, 298] on p "Add competency" at bounding box center [817, 299] width 89 height 17
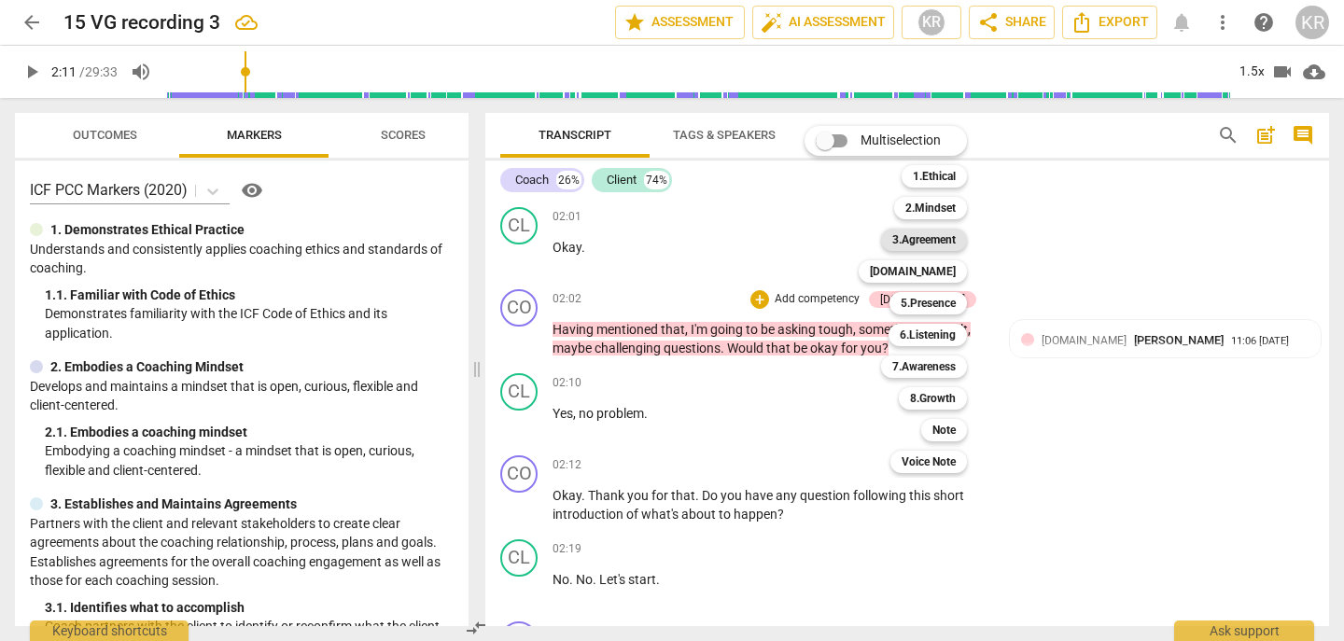
click at [936, 246] on b "3.Agreement" at bounding box center [923, 240] width 63 height 22
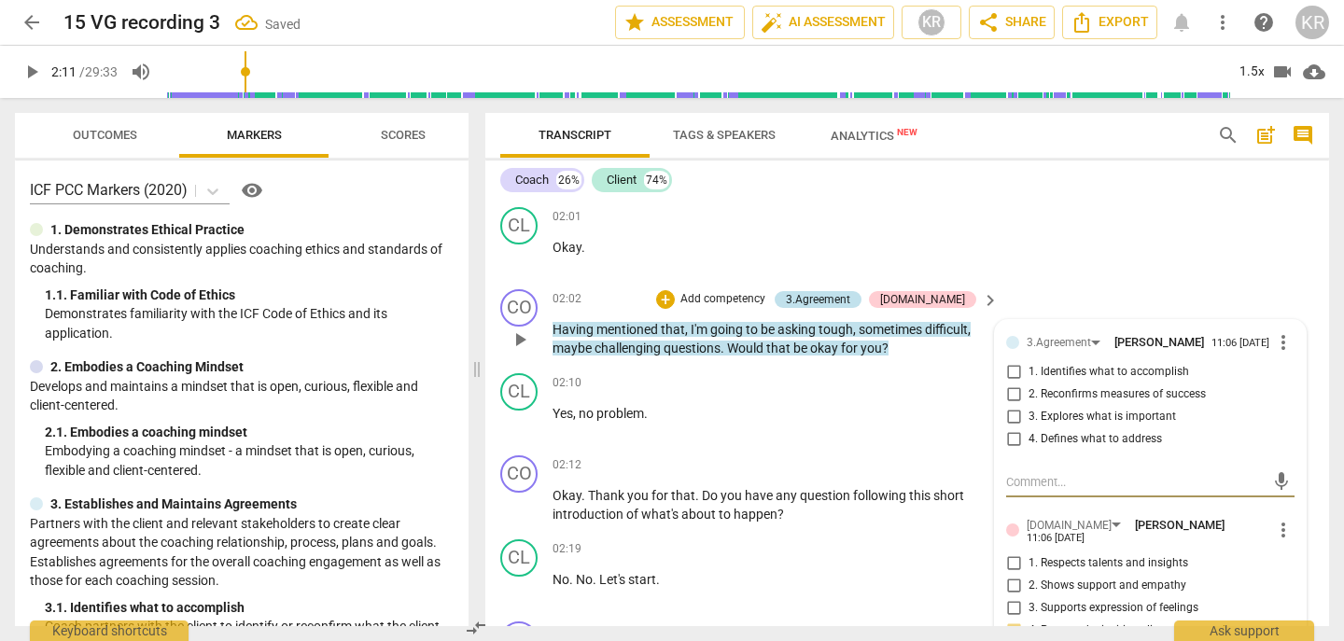
click at [850, 295] on div "3.Agreement" at bounding box center [818, 299] width 64 height 17
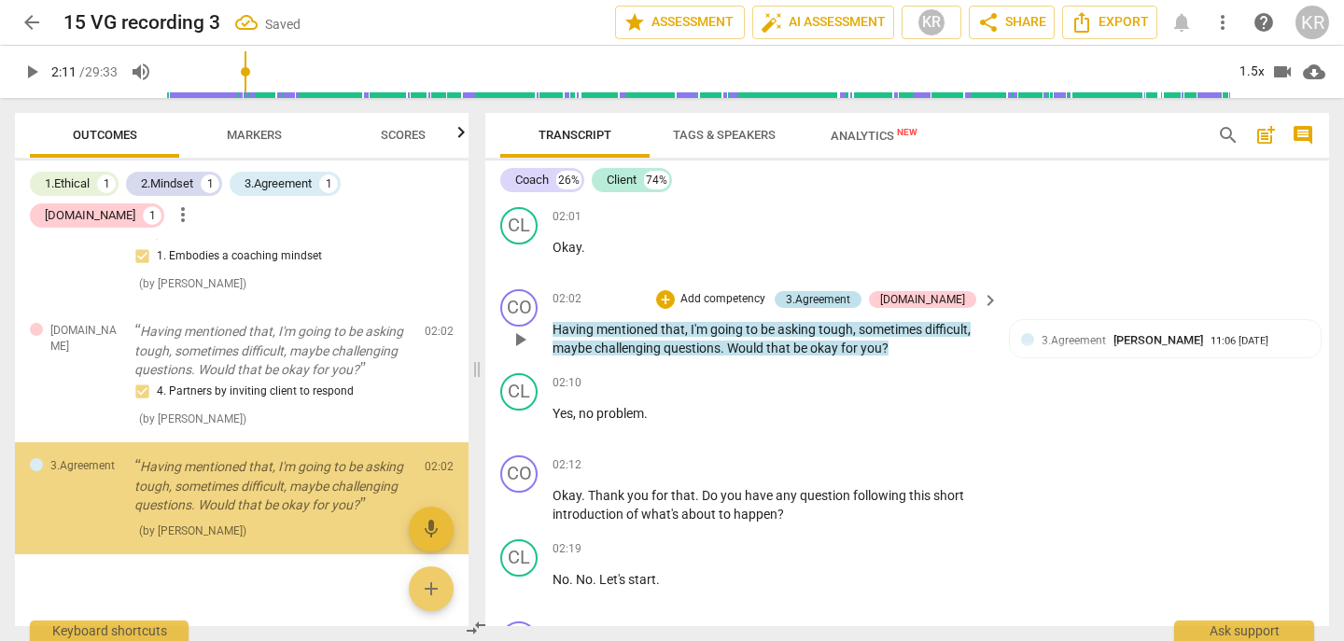
scroll to position [1332, 0]
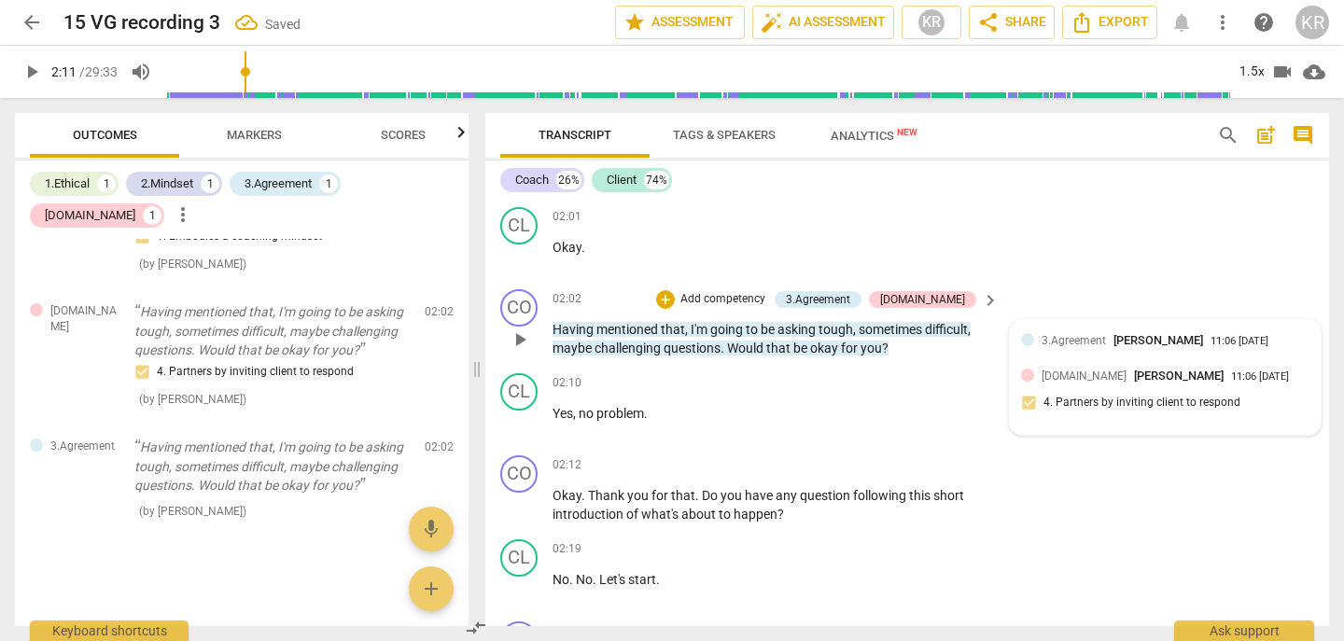
click at [1086, 344] on span "3.Agreement" at bounding box center [1074, 340] width 64 height 13
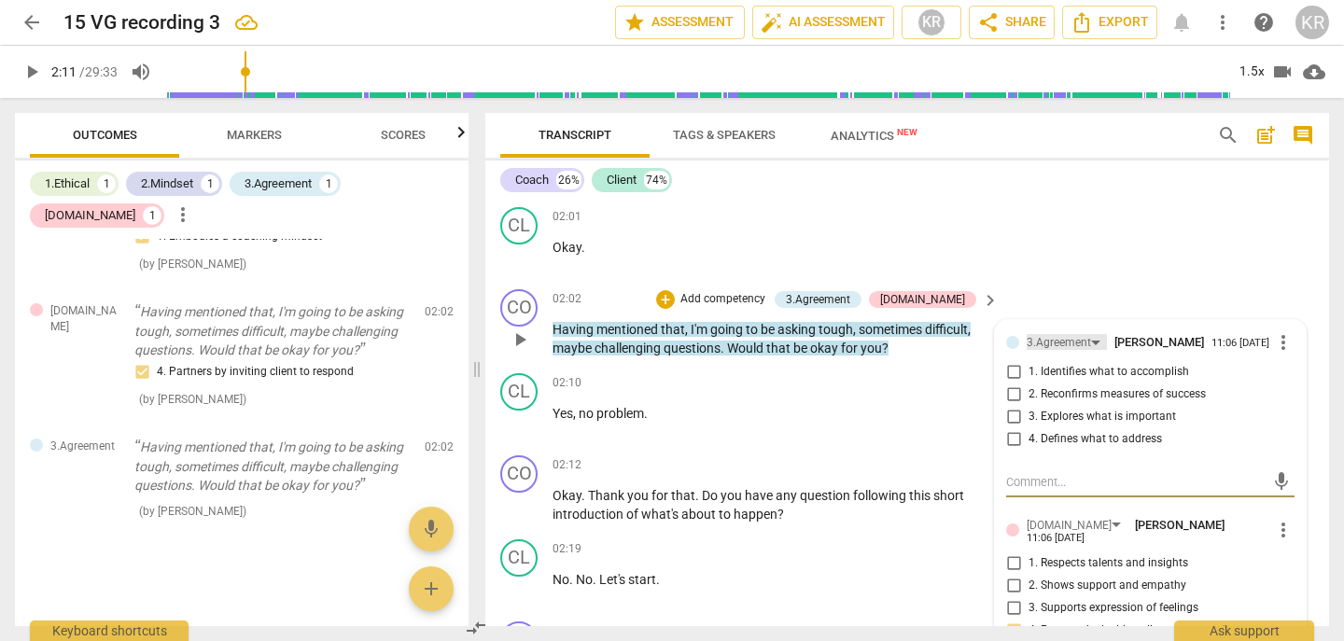
click at [1082, 347] on div "3.Agreement" at bounding box center [1059, 343] width 64 height 18
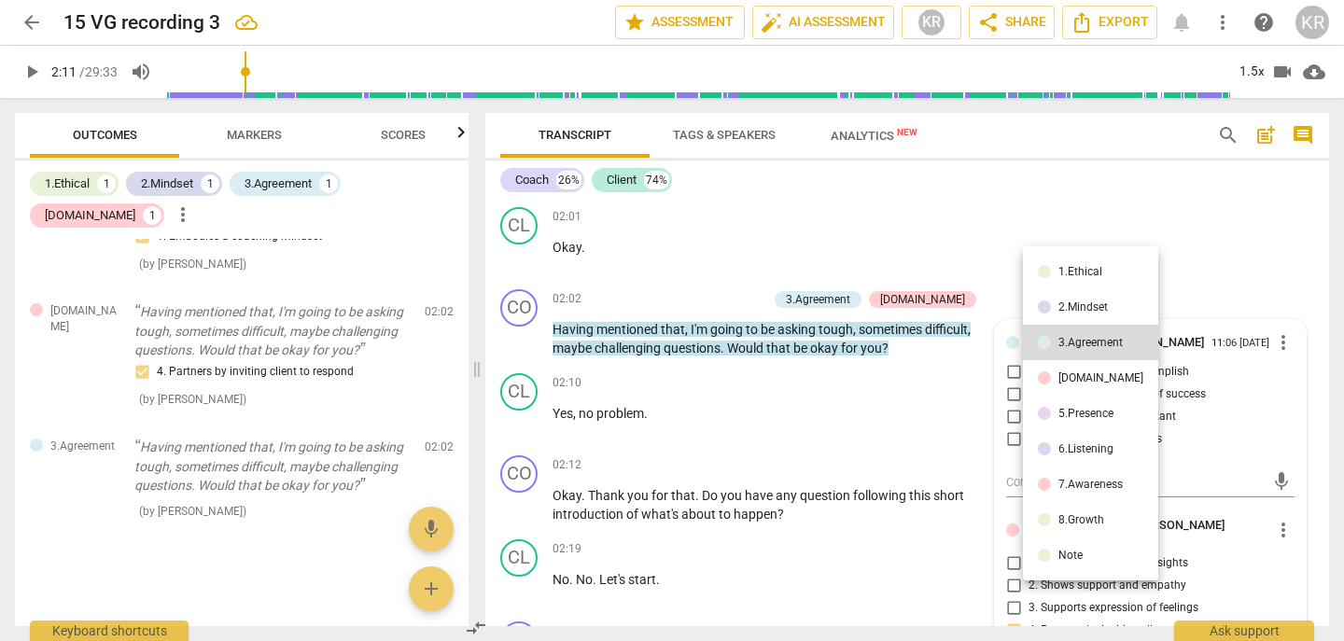
click at [1094, 555] on li "Note" at bounding box center [1090, 555] width 135 height 35
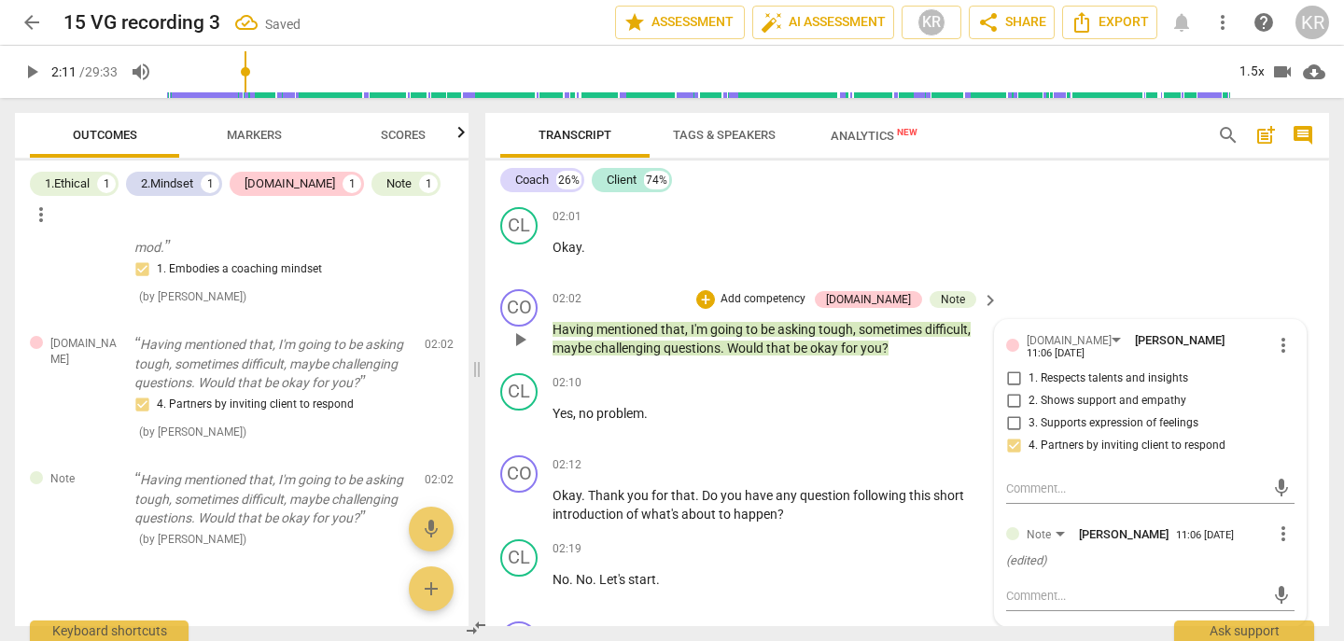
scroll to position [947, 0]
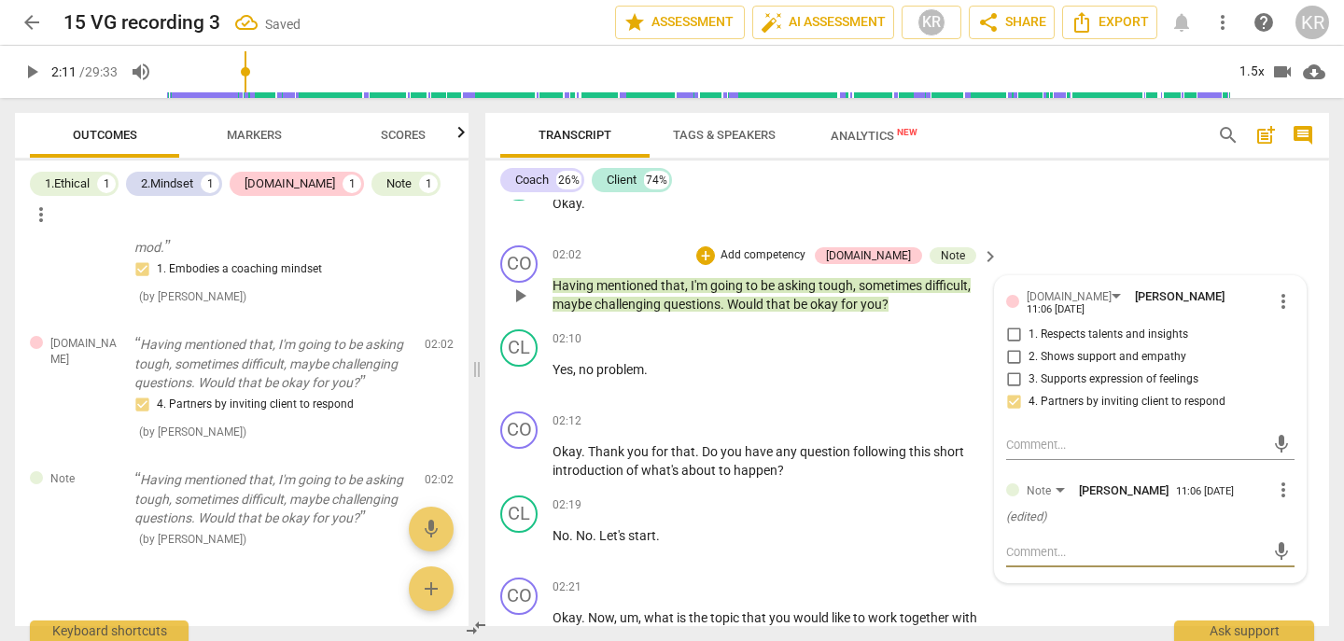
click at [1051, 544] on textarea at bounding box center [1135, 552] width 259 height 18
type textarea "I"
type textarea "IT"
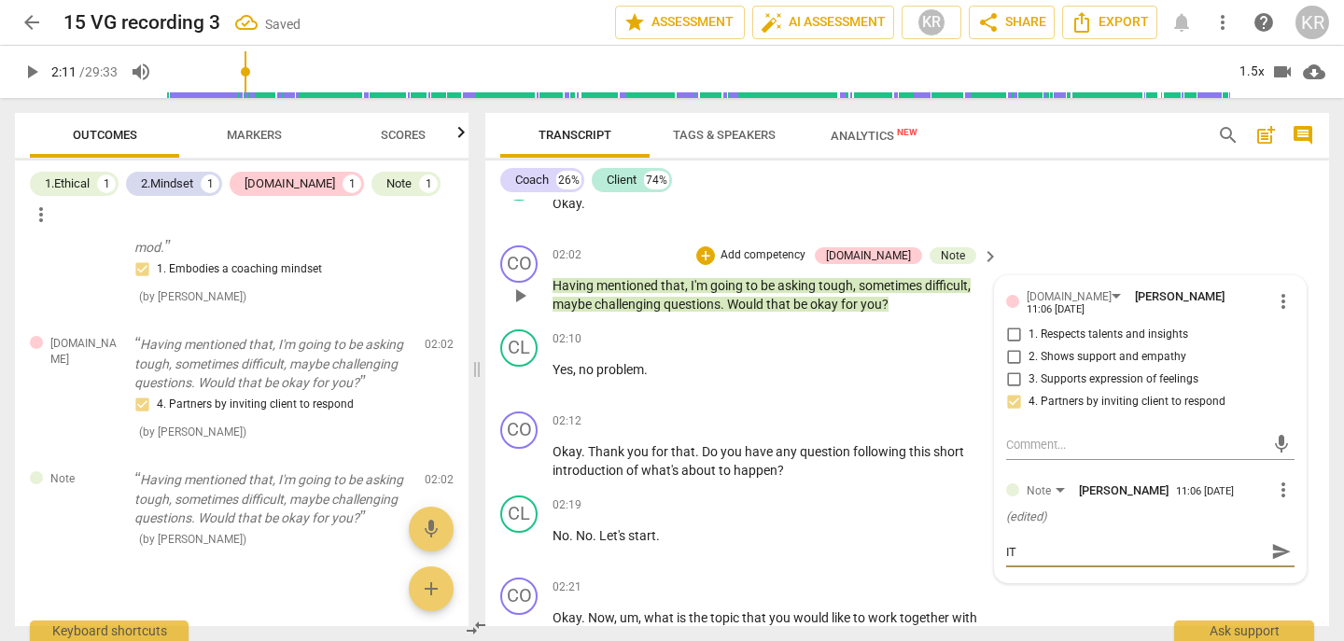
type textarea "IT"
type textarea "IT C"
type textarea "IT CA"
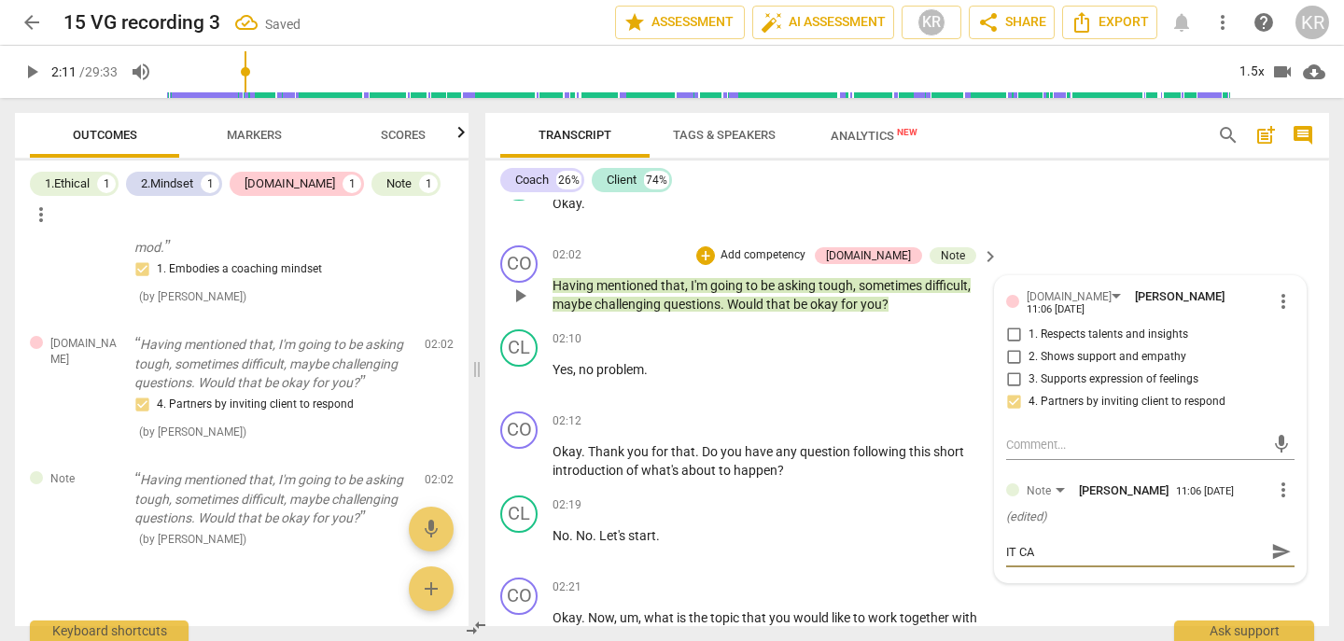
type textarea "IT CAN"
type textarea "IT CAN H"
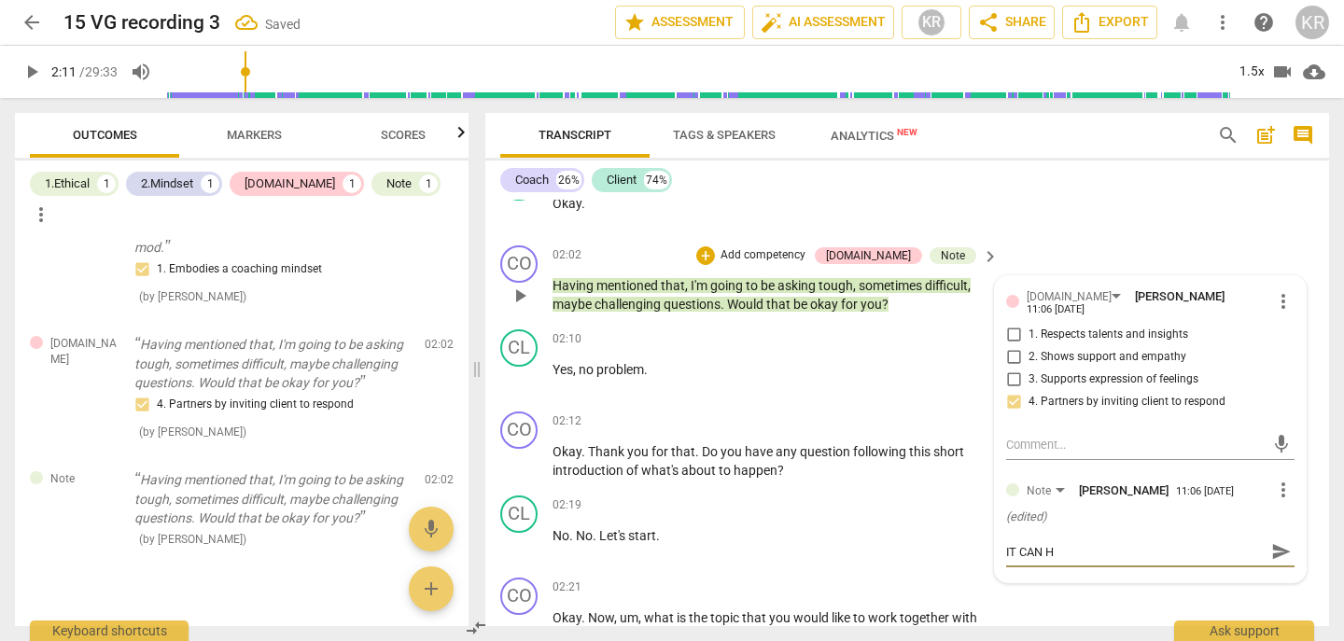
type textarea "IT CAN"
type textarea "IT CAN B"
type textarea "IT CAN BE"
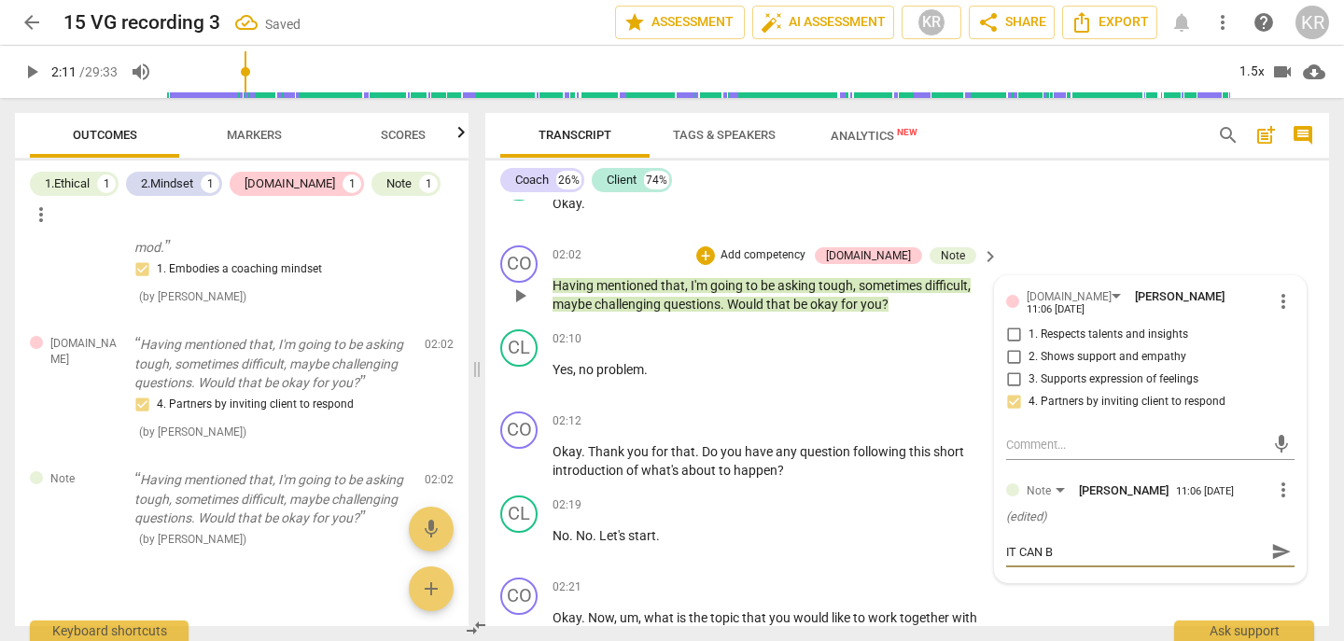
type textarea "IT CAN BE"
type textarea "IT CAN BE H"
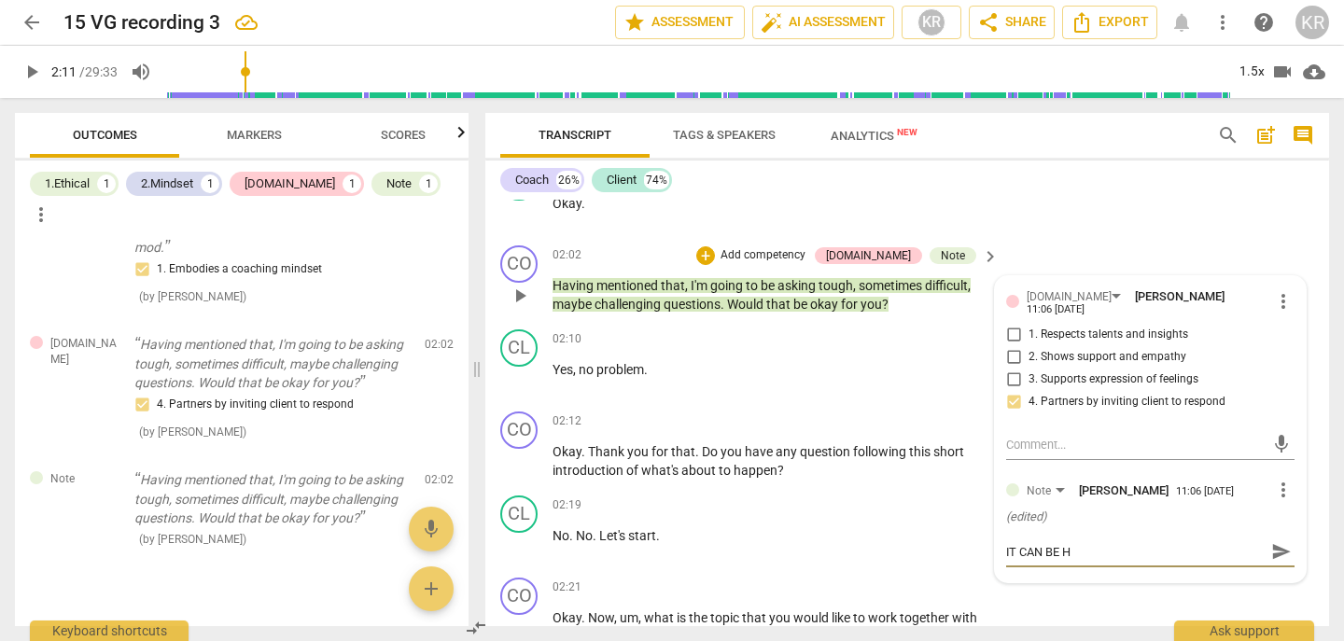
type textarea "IT CAN BE HE"
type textarea "IT CAN BE HEL"
type textarea "IT CAN BE HELP"
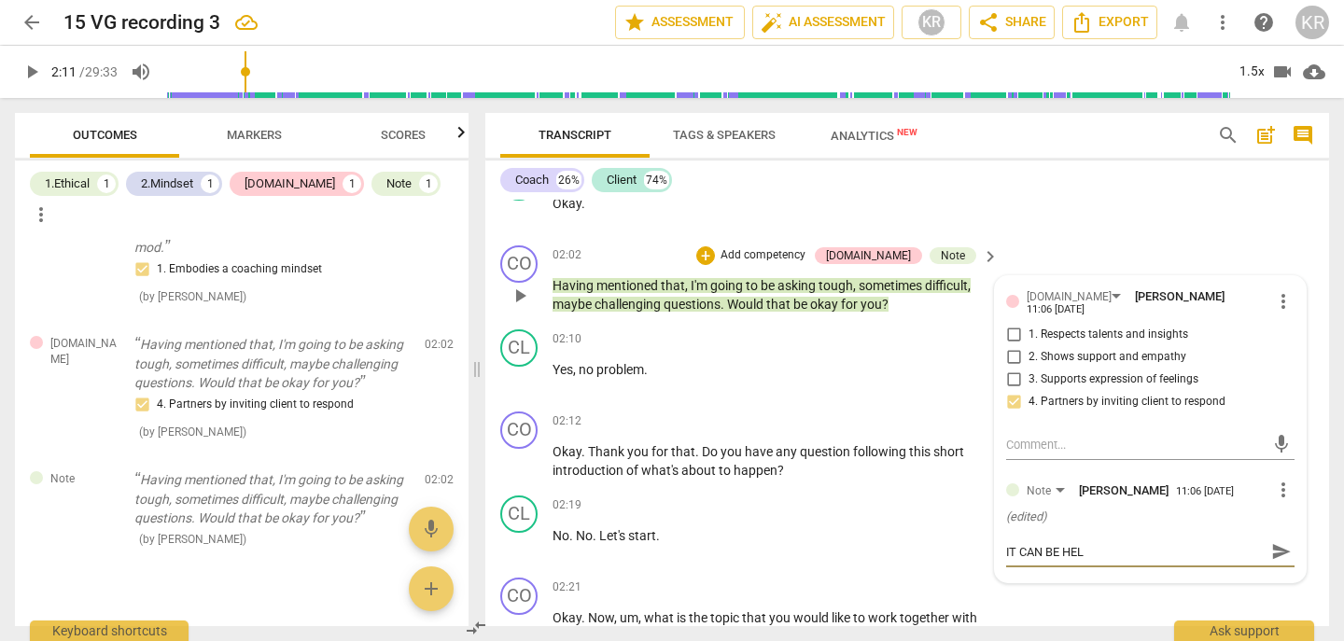
type textarea "IT CAN BE HELP"
type textarea "IT CAN BE HELPF"
type textarea "IT CAN BE HELPFU"
type textarea "IT CAN BE HELPFUL"
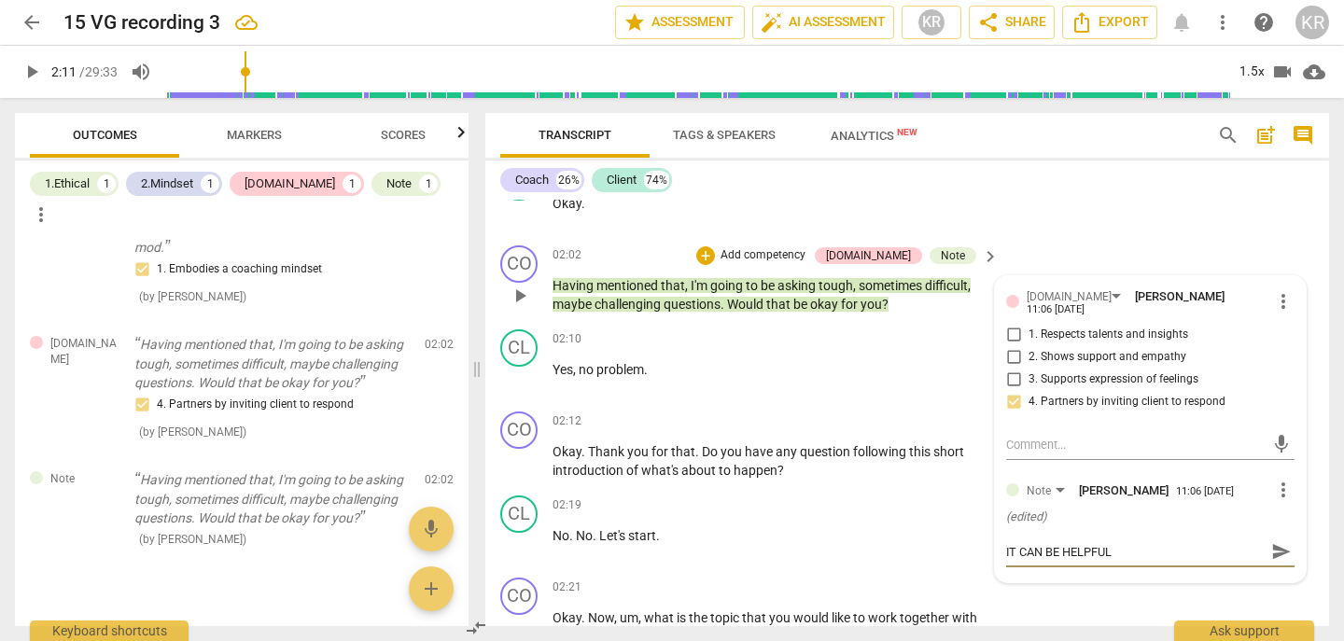
type textarea "IT CAN BE HELPFUL"
type textarea "IT CAN BE HELPFUL F"
type textarea "IT CAN BE HELPFUL FO"
type textarea "IT CAN BE HELPFUL FOR"
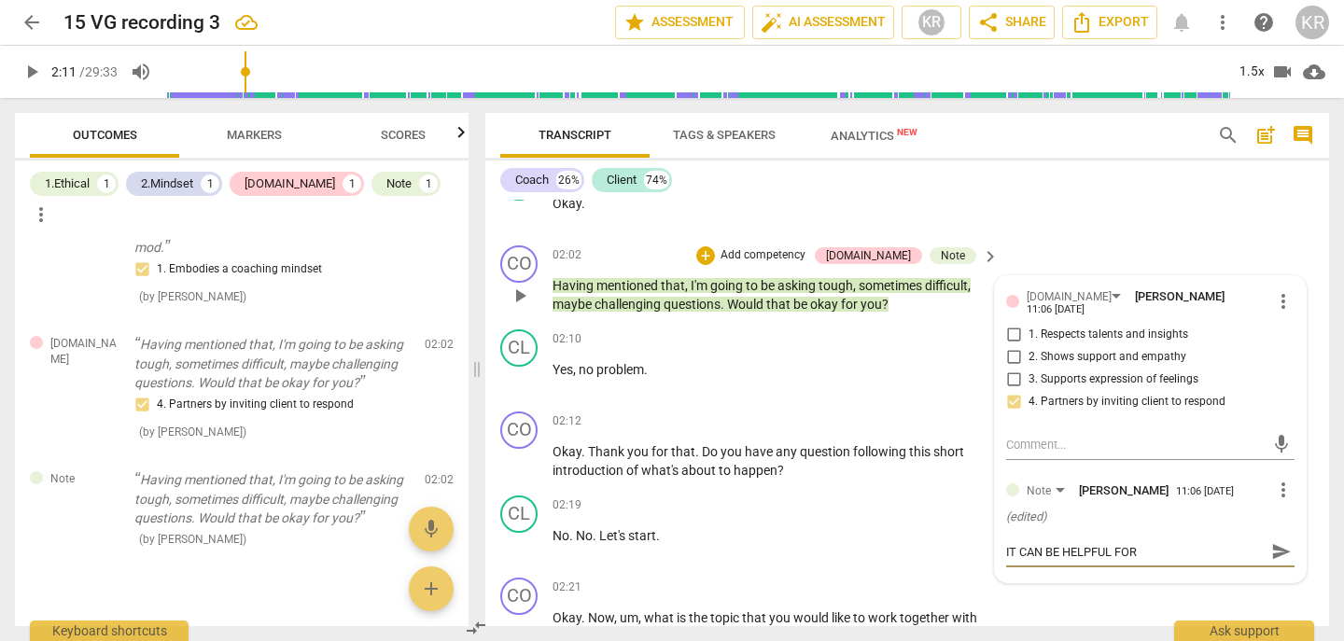
type textarea "IT CAN BE HELPFUL FOR"
type textarea "IT CAN BE HELPFUL FOR T"
type textarea "IT CAN BE HELPFUL FOR"
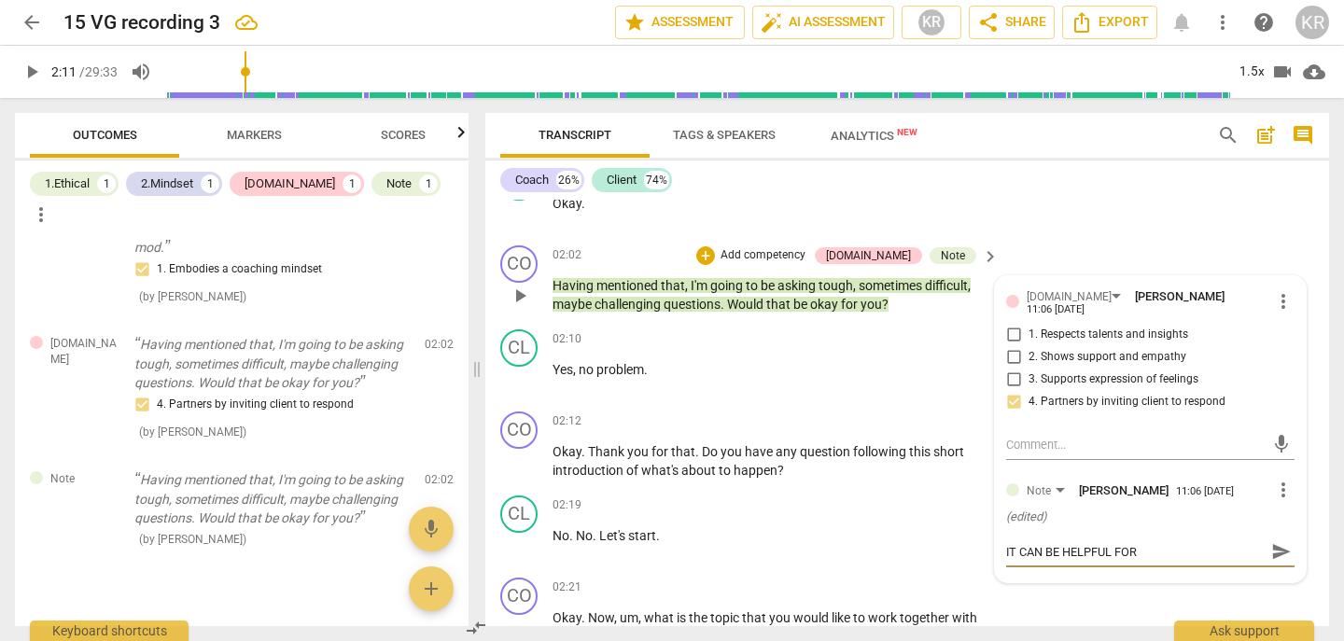
type textarea "IT CAN BE HELPFUL FOR Y"
type textarea "IT CAN BE HELPFUL FOR YP"
type textarea "IT CAN BE HELPFUL FOR YPI"
type textarea "IT CAN BE HELPFUL FOR YPIU"
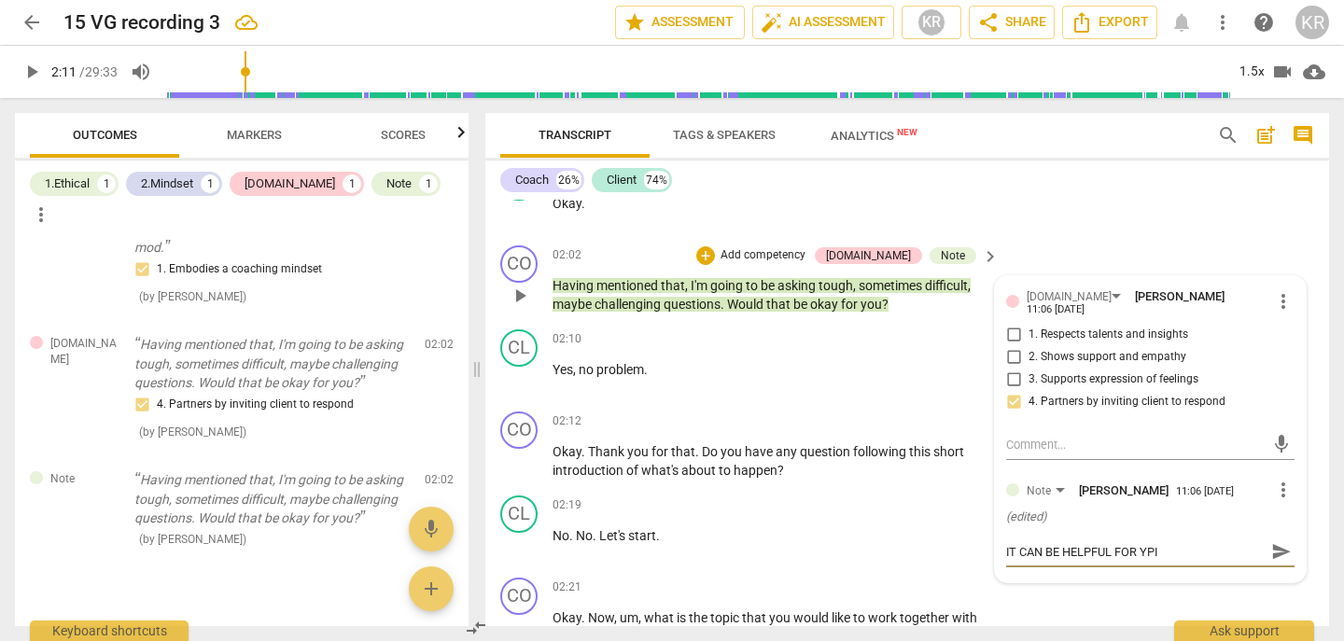
type textarea "IT CAN BE HELPFUL FOR YPIU"
type textarea "IT CAN BE HELPFUL FOR YPI"
type textarea "IT CAN BE HELPFUL FOR YP"
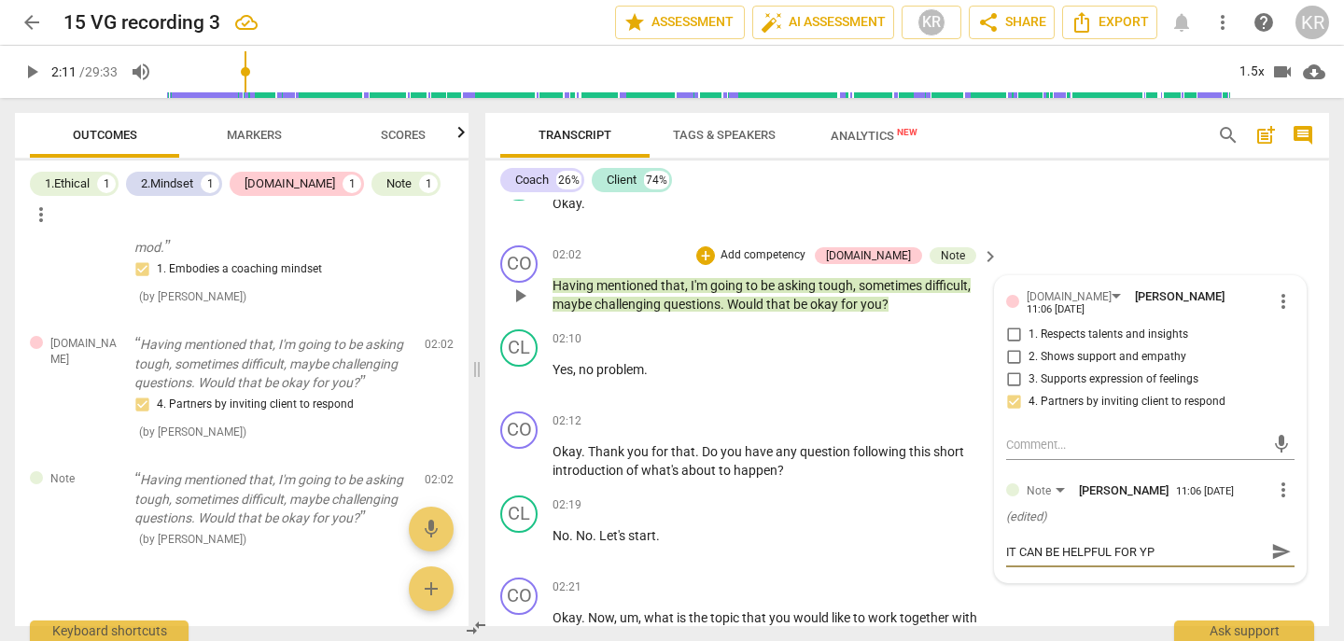
type textarea "IT CAN BE HELPFUL FOR Y"
type textarea "IT CAN BE HELPFUL FOR YO"
type textarea "IT CAN BE HELPFUL FOR YOU"
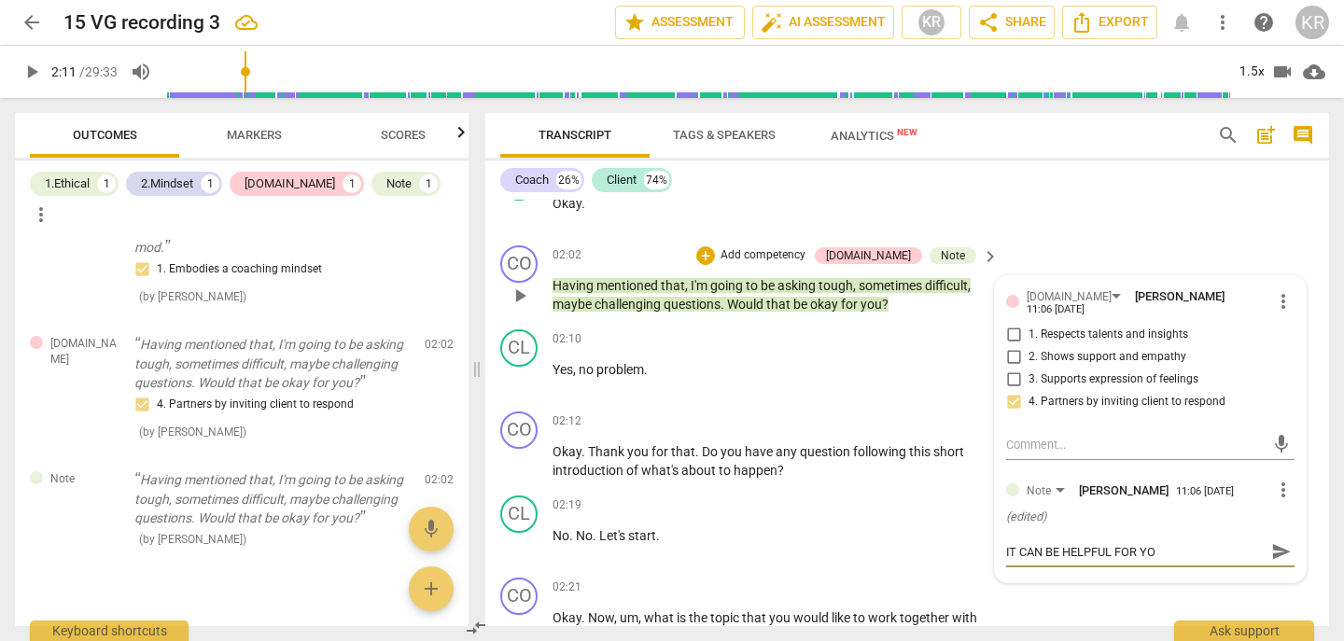
type textarea "IT CAN BE HELPFUL FOR YOU"
type textarea "IT CAN BE HELPFUL FOR YOU A"
type textarea "IT CAN BE HELPFUL FOR YOU AN"
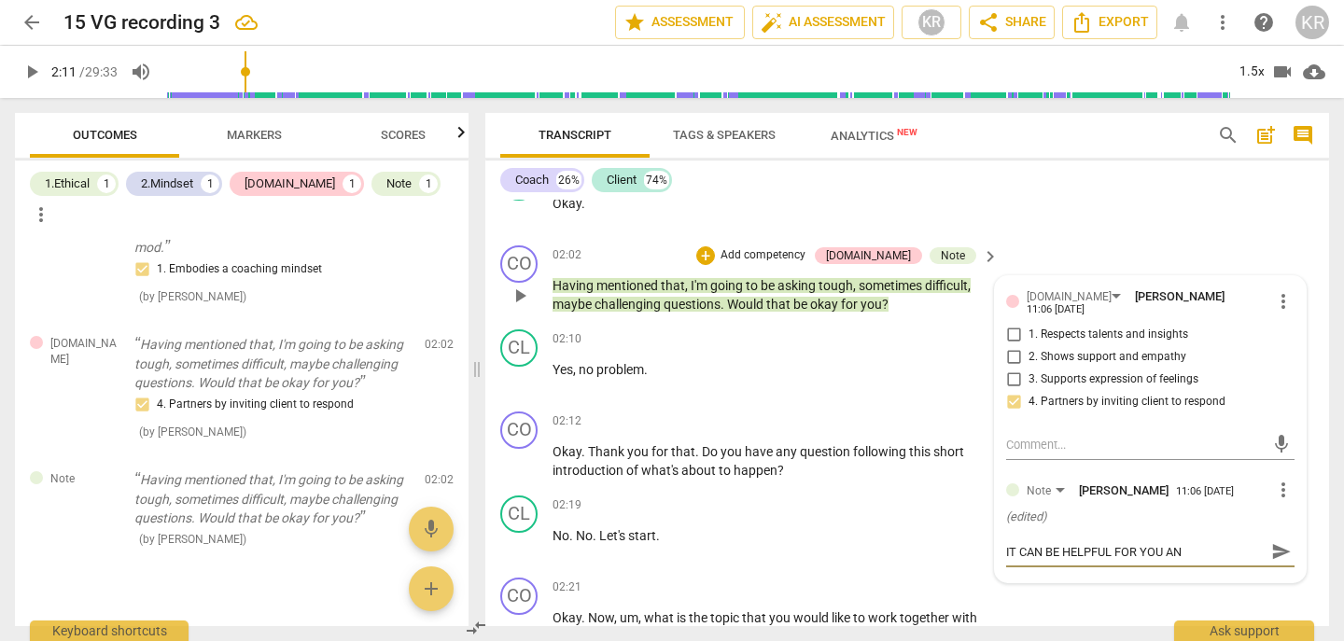
type textarea "IT CAN BE HELPFUL FOR YOU AND"
type textarea "IT CAN BE HELPFUL FOR YOU AND T"
type textarea "IT CAN BE HELPFUL FOR YOU AND TH"
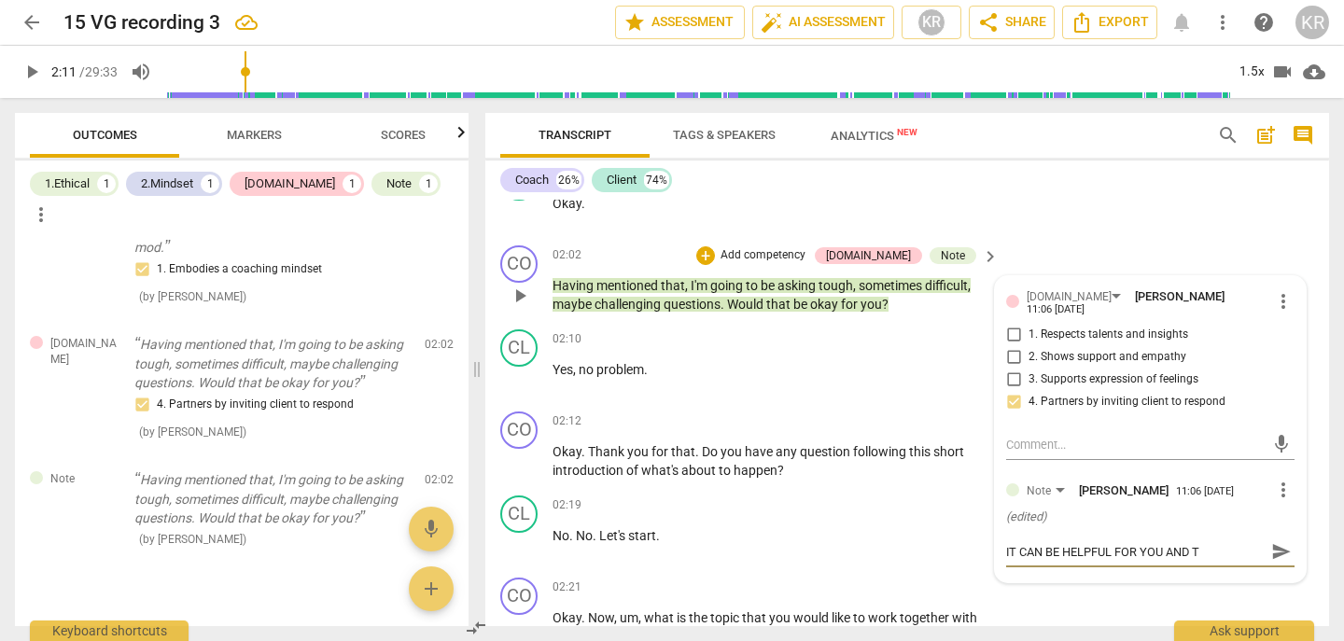
type textarea "IT CAN BE HELPFUL FOR YOU AND TH"
type textarea "IT CAN BE HELPFUL FOR YOU AND THE"
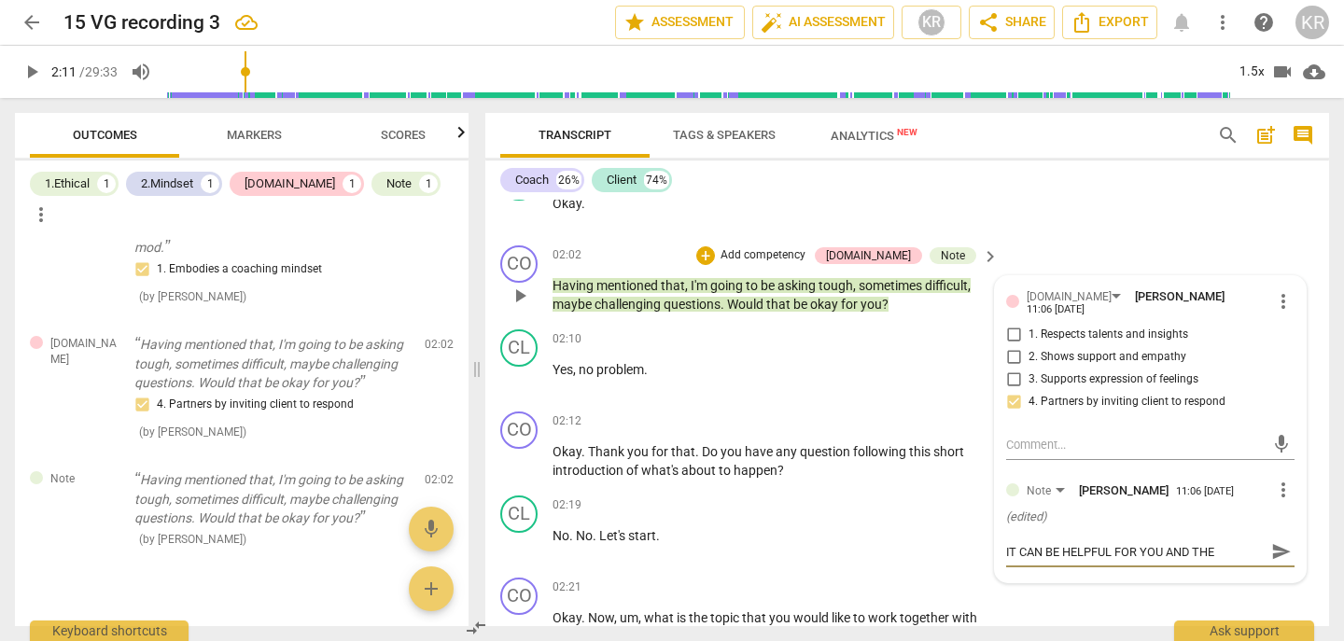
type textarea "IT CAN BE HELPFUL FOR YOU AND THE C"
type textarea "IT CAN BE HELPFUL FOR YOU AND THE CL"
type textarea "IT CAN BE HELPFUL FOR YOU AND THE CLO"
type textarea "IT CAN BE HELPFUL FOR YOU AND THE CL"
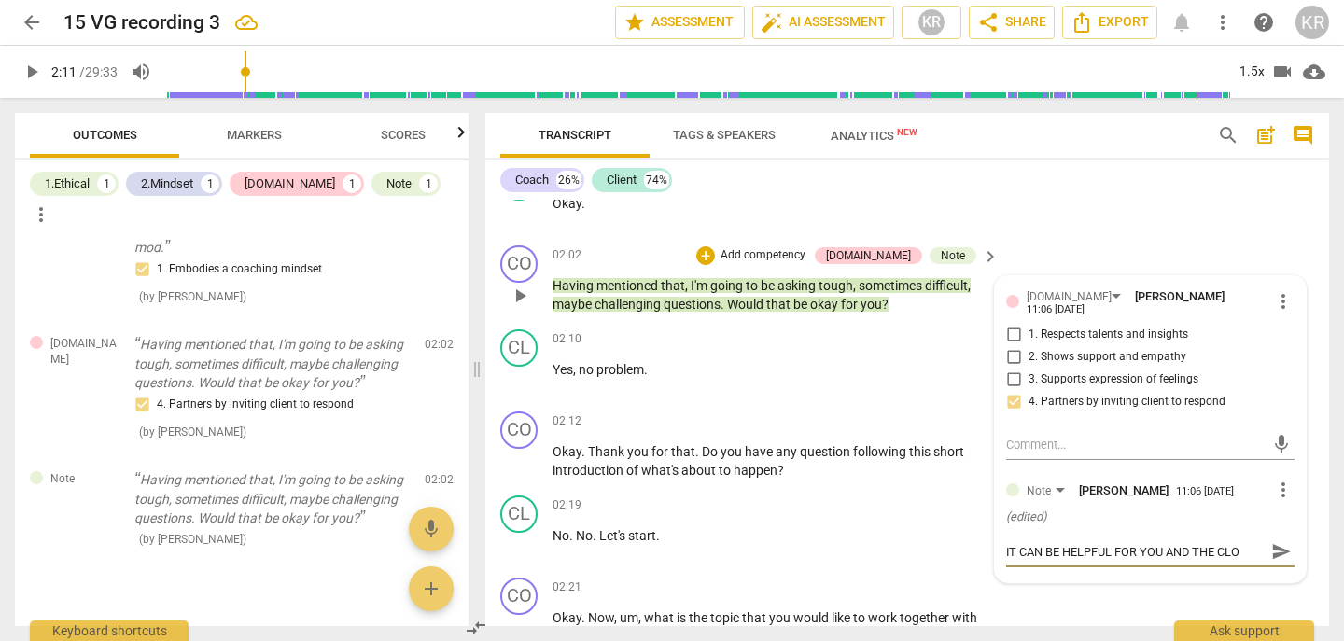
type textarea "IT CAN BE HELPFUL FOR YOU AND THE CL"
type textarea "IT CAN BE HELPFUL FOR YOU AND THE CLO"
type textarea "IT CAN BE HELPFUL FOR YOU AND THE CL"
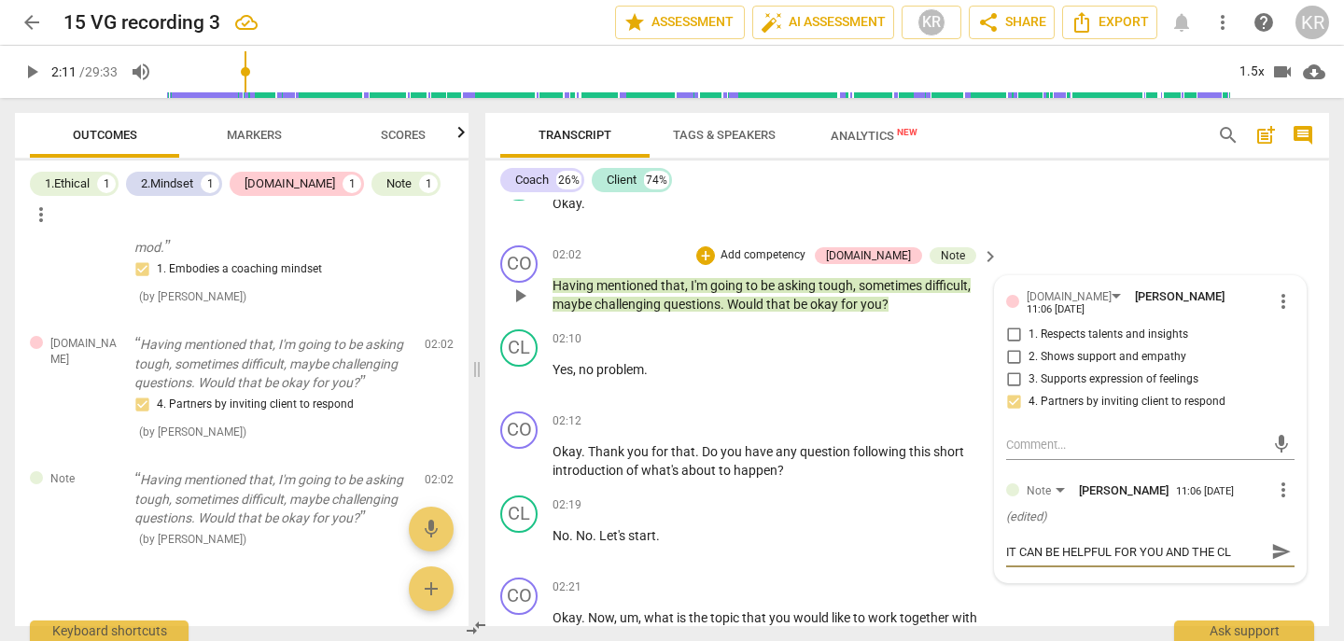
type textarea "IT CAN BE HELPFUL FOR YOU AND THE CLI"
type textarea "IT CAN BE HELPFUL FOR YOU AND THE CLIE"
type textarea "IT CAN BE HELPFUL FOR YOU AND THE CLIEN"
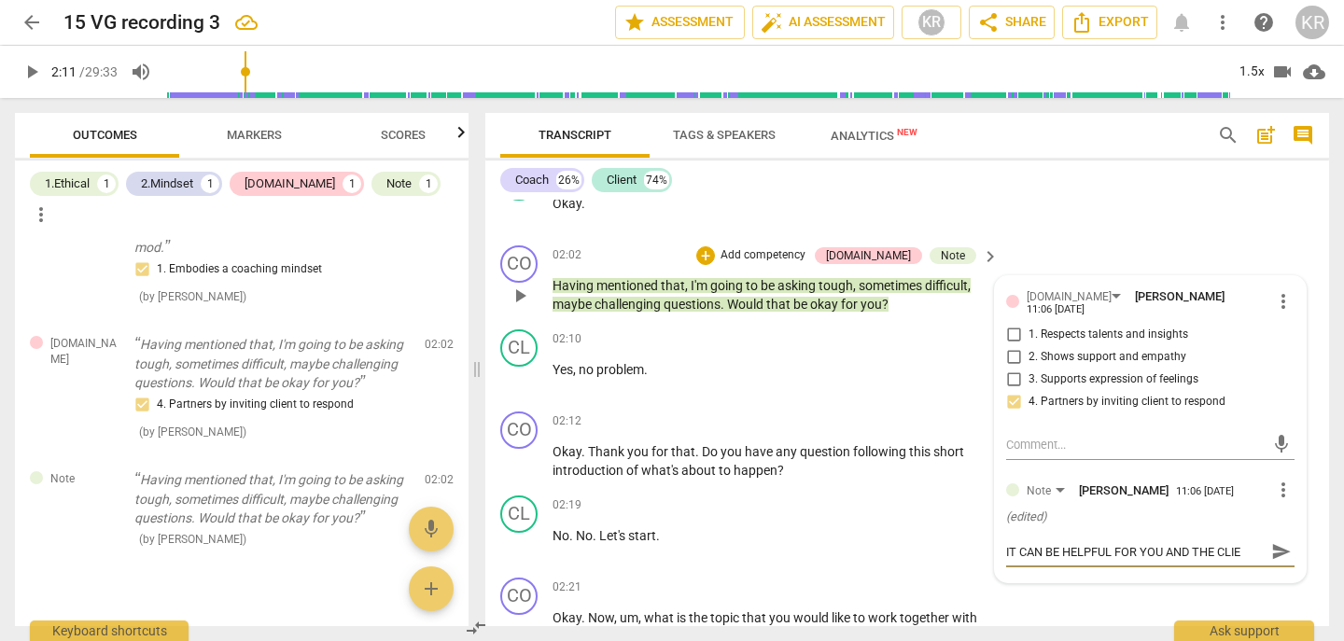
type textarea "IT CAN BE HELPFUL FOR YOU AND THE CLIEN"
type textarea "IT CAN BE HELPFUL FOR YOU AND THE CLIENT"
type textarea "IT CAN BE HELPFUL FOR YOU AND THE CLIENT T"
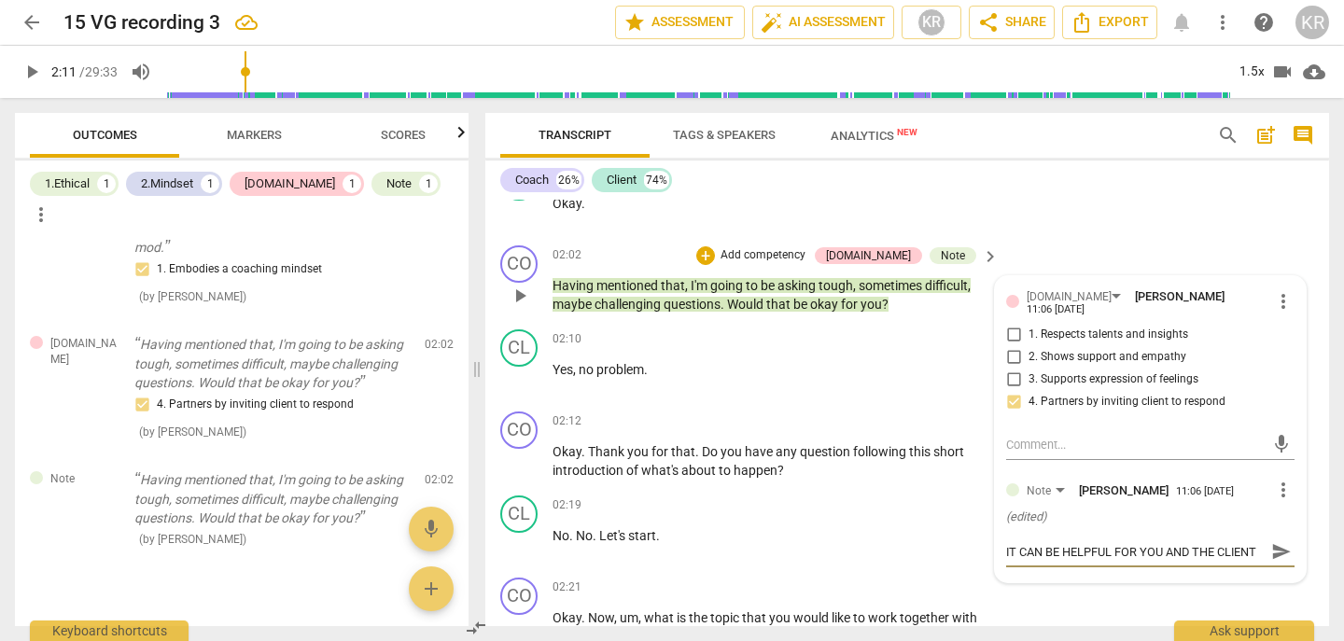
type textarea "IT CAN BE HELPFUL FOR YOU AND THE CLIENT TO"
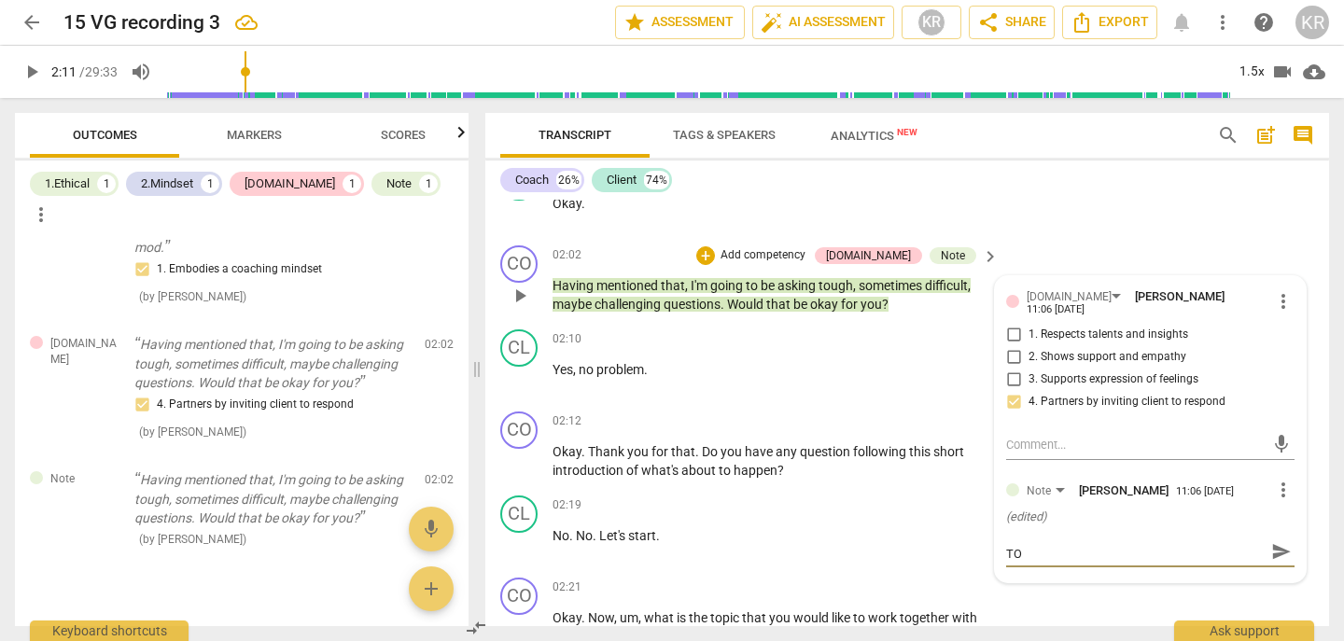
type textarea "IT CAN BE HELPFUL FOR YOU AND THE CLIENT TO I"
type textarea "IT CAN BE HELPFUL FOR YOU AND THE CLIENT TO ID"
type textarea "IT CAN BE HELPFUL FOR YOU AND THE CLIENT TO IDE"
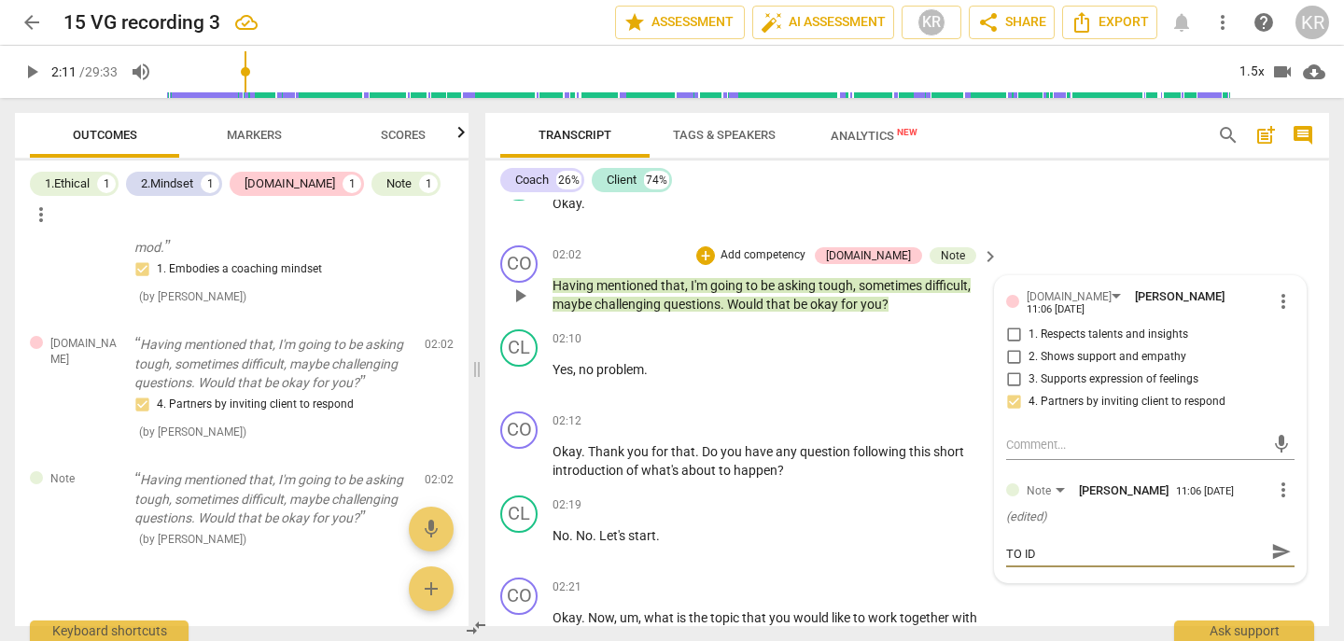
type textarea "IT CAN BE HELPFUL FOR YOU AND THE CLIENT TO IDE"
type textarea "IT CAN BE HELPFUL FOR YOU AND THE CLIENT TO IDEN"
type textarea "IT CAN BE HELPFUL FOR YOU AND THE CLIENT TO IDENT"
type textarea "IT CAN BE HELPFUL FOR YOU AND THE CLIENT TO IDENTI"
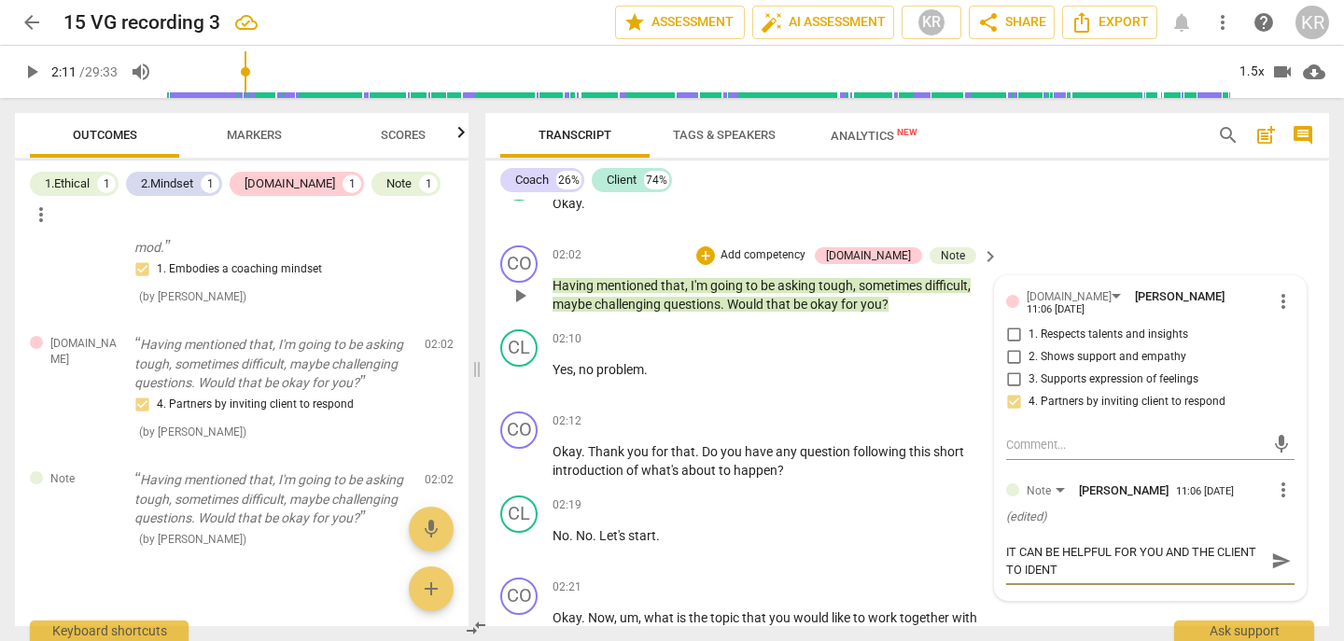
type textarea "IT CAN BE HELPFUL FOR YOU AND THE CLIENT TO IDENTI"
type textarea "IT CAN BE HELPFUL FOR YOU AND THE CLIENT TO IDENTIF"
type textarea "IT CAN BE HELPFUL FOR YOU AND THE CLIENT TO IDENTIFY"
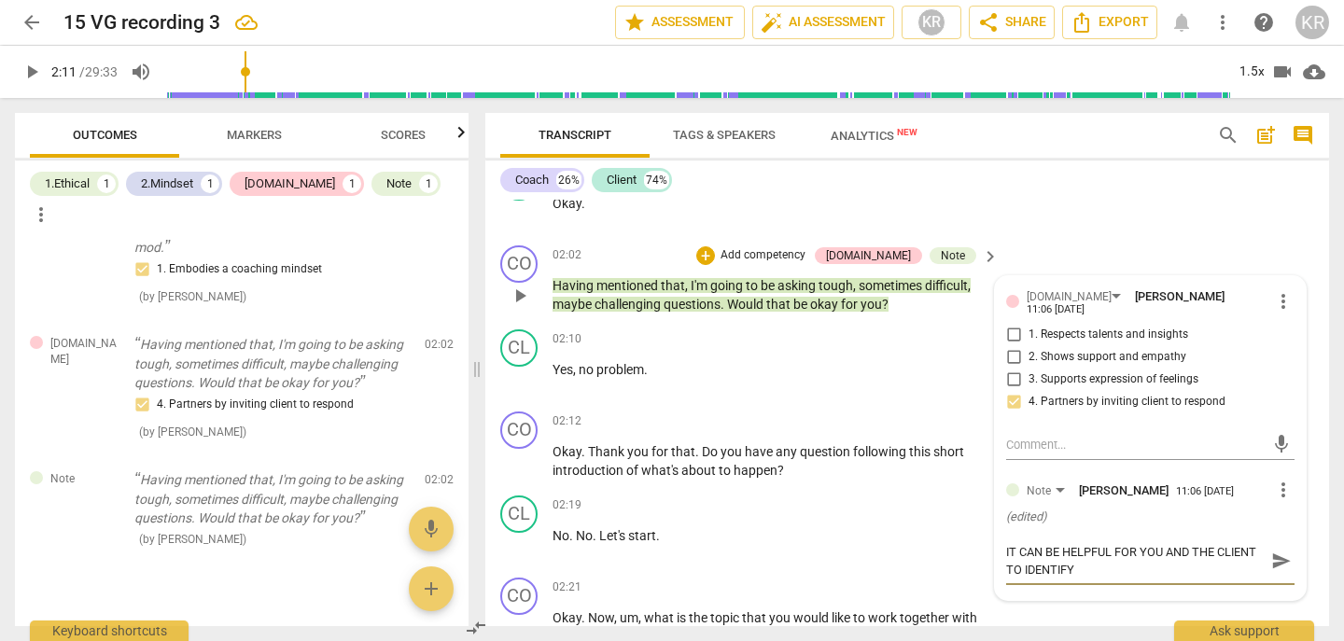
type textarea "IT CAN BE HELPFUL FOR YOU AND THE CLIENT TO IDENTIFY"
type textarea "IT CAN BE HELPFUL FOR YOU AND THE CLIENT TO IDENTIFY W"
type textarea "IT CAN BE HELPFUL FOR YOU AND THE CLIENT TO IDENTIFY WH"
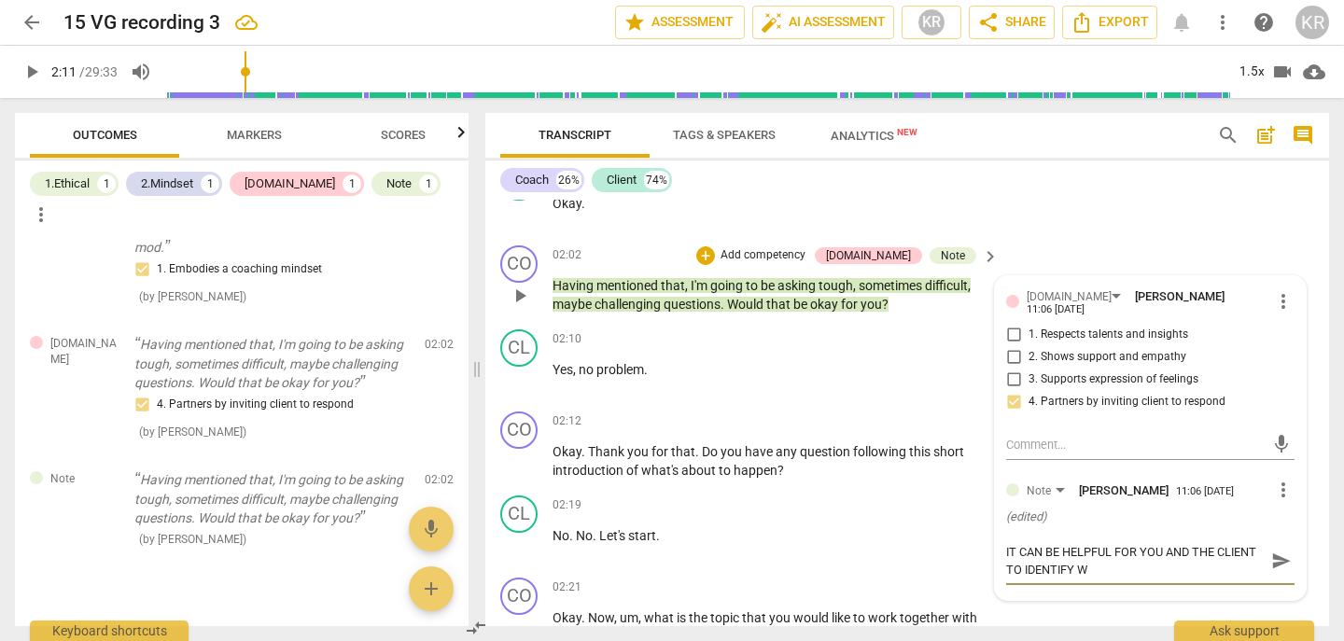
type textarea "IT CAN BE HELPFUL FOR YOU AND THE CLIENT TO IDENTIFY WH"
type textarea "IT CAN BE HELPFUL FOR YOU AND THE CLIENT TO IDENTIFY WHA"
type textarea "IT CAN BE HELPFUL FOR YOU AND THE CLIENT TO IDENTIFY WHAT"
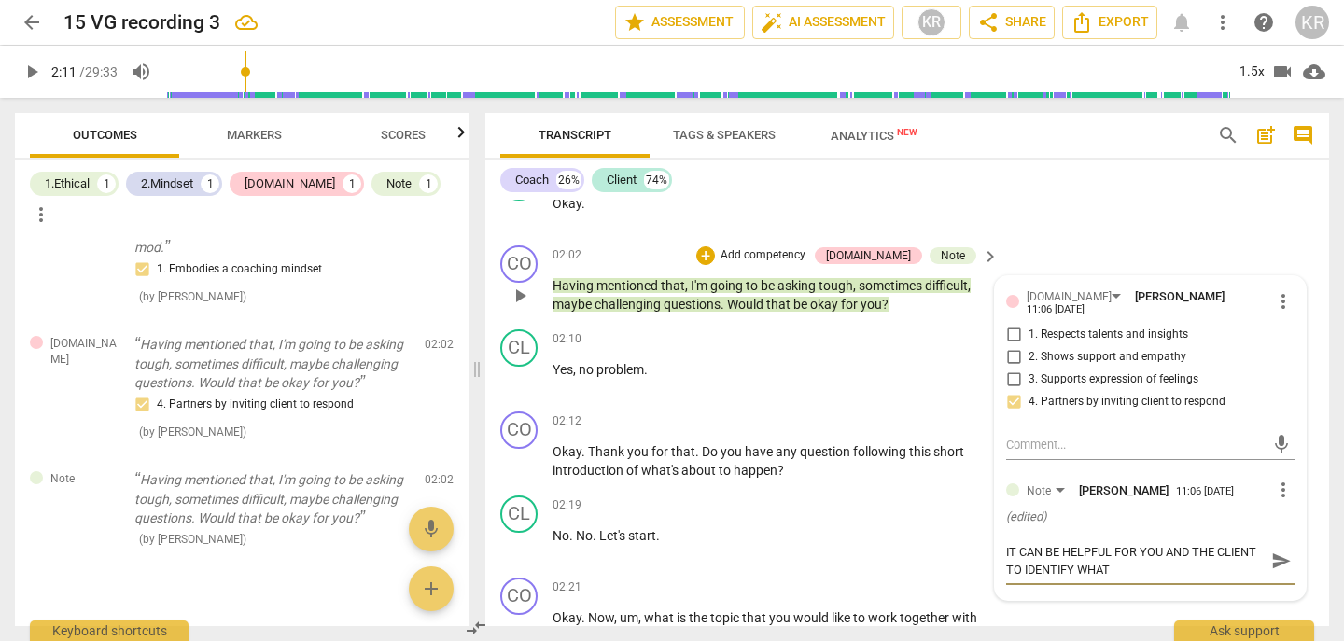
type textarea "IT CAN BE HELPFUL FOR YOU AND THE CLIENT TO IDENTIFY WHAT"
type textarea "IT CAN BE HELPFUL FOR YOU AND THE CLIENT TO IDENTIFY WHAT T"
type textarea "IT CAN BE HELPFUL FOR YOU AND THE CLIENT TO IDENTIFY WHAT TO"
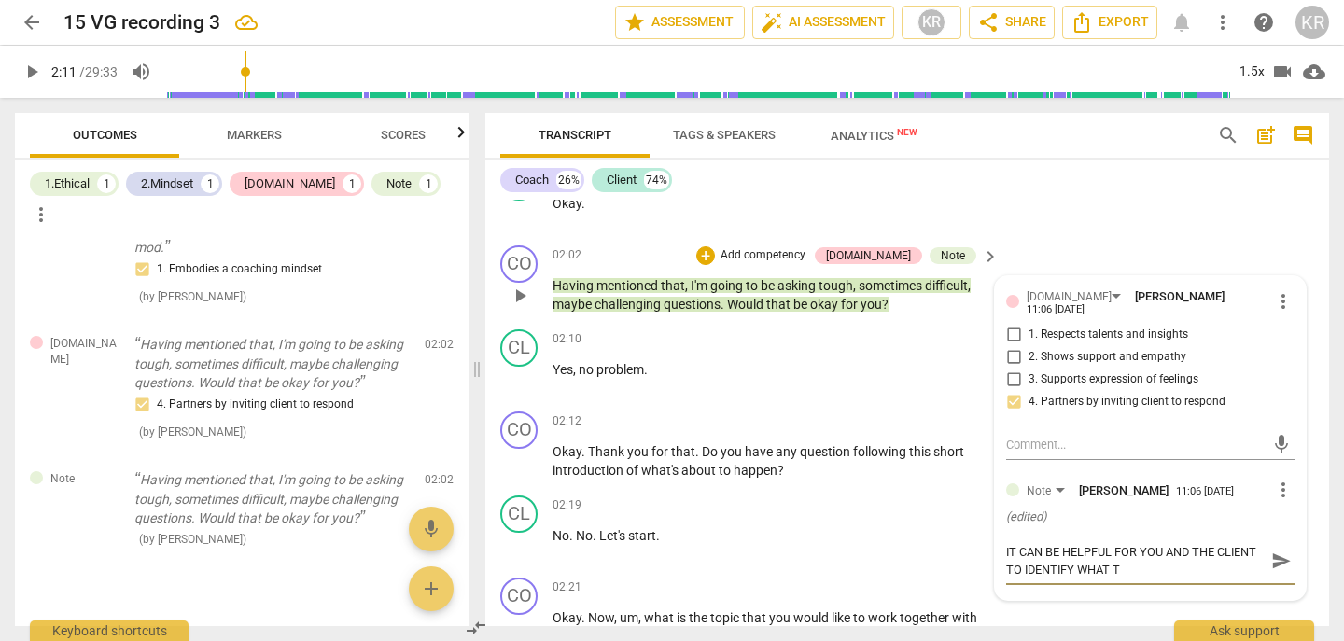
type textarea "IT CAN BE HELPFUL FOR YOU AND THE CLIENT TO IDENTIFY WHAT TO"
type textarea "IT CAN BE HELPFUL FOR YOU AND THE CLIENT TO IDENTIFY WHAT TOU"
type textarea "IT CAN BE HELPFUL FOR YOU AND THE CLIENT TO IDENTIFY WHAT TOUG"
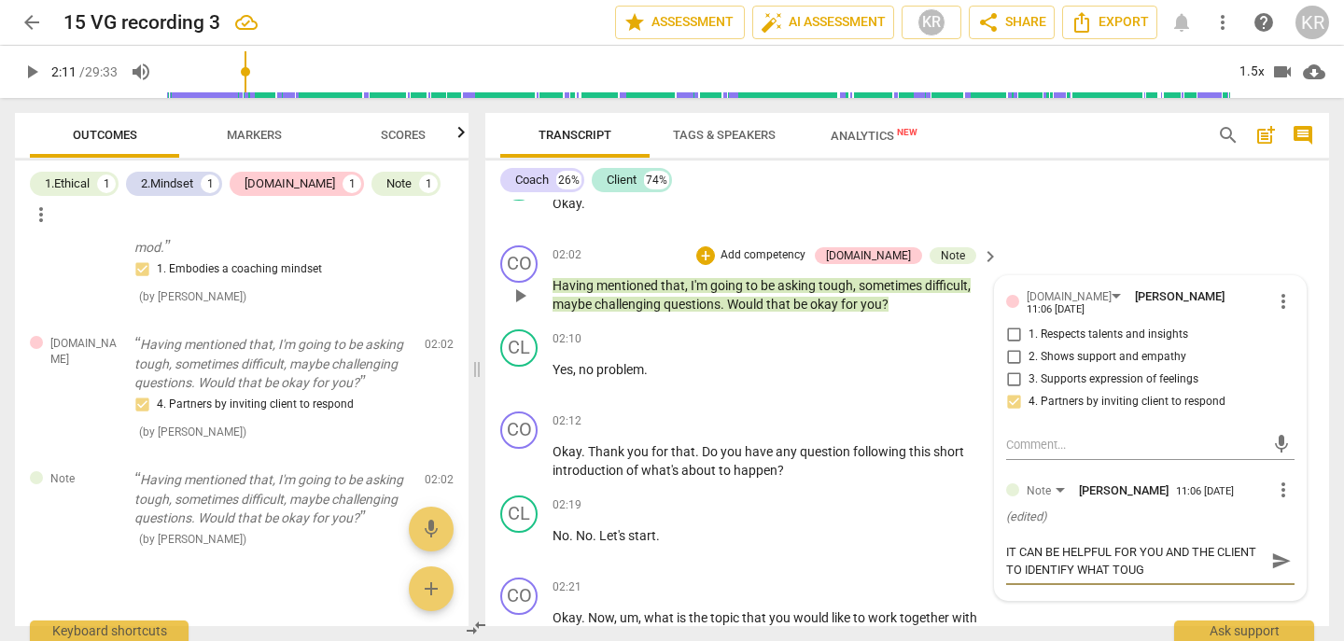
type textarea "IT CAN BE HELPFUL FOR YOU AND THE CLIENT TO IDENTIFY WHAT TOUGH"
type textarea "IT CAN BE HELPFUL FOR YOU AND THE CLIENT TO IDENTIFY WHAT TOUG"
type textarea "IT CAN BE HELPFUL FOR YOU AND THE CLIENT TO IDENTIFY WHAT TOU"
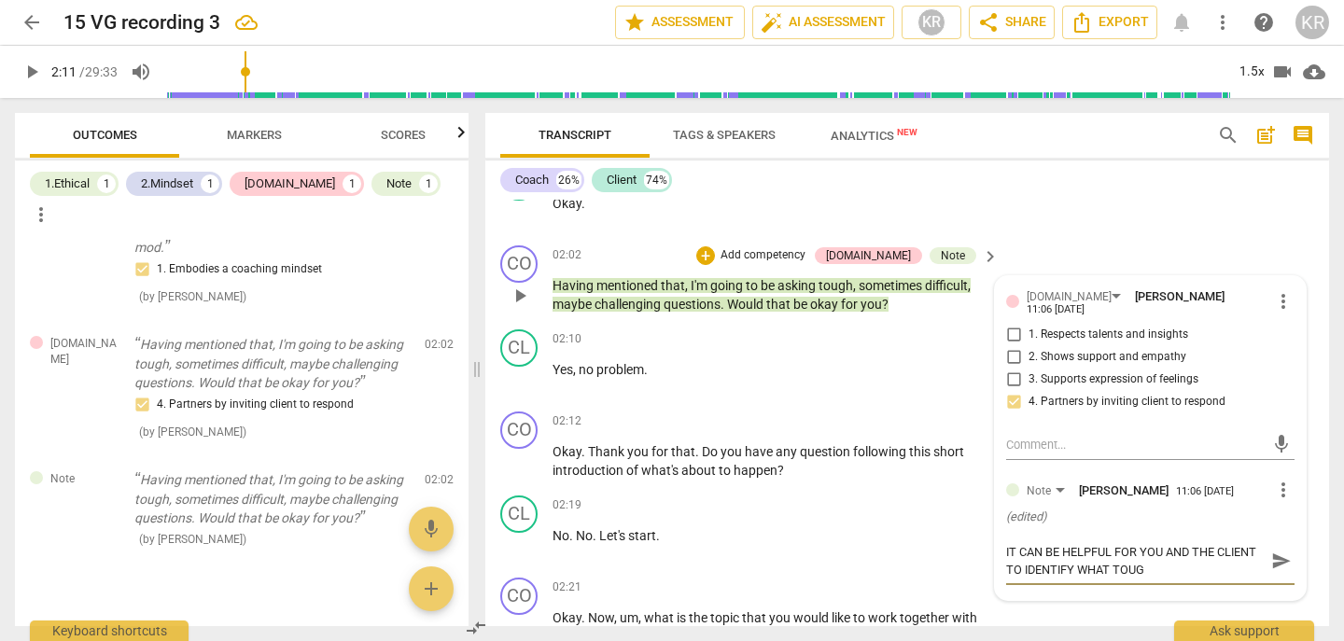
type textarea "IT CAN BE HELPFUL FOR YOU AND THE CLIENT TO IDENTIFY WHAT TOU"
type textarea "IT CAN BE HELPFUL FOR YOU AND THE CLIENT TO IDENTIFY WHAT TO"
type textarea "IT CAN BE HELPFUL FOR YOU AND THE CLIENT TO IDENTIFY WHAT T"
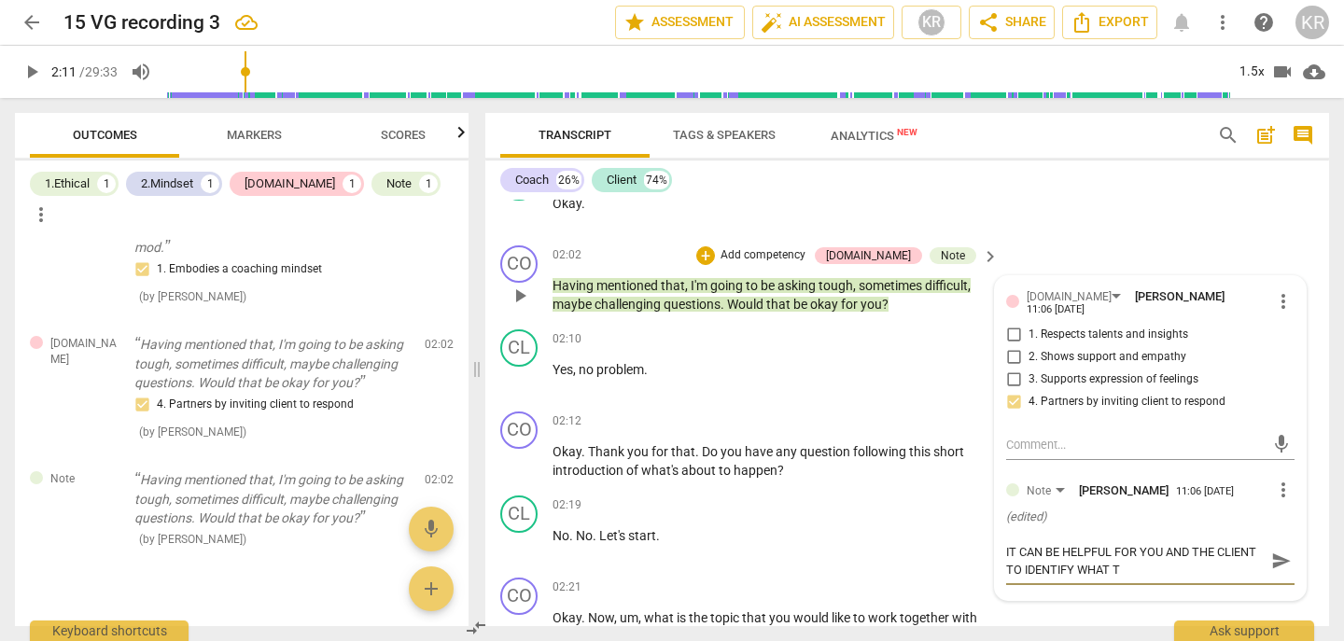
type textarea "IT CAN BE HELPFUL FOR YOU AND THE CLIENT TO IDENTIFY WHAT"
type textarea "IT CAN BE HELPFUL FOR YOU AND THE CLIENT TO IDENTIFY WHAT C"
type textarea "IT CAN BE HELPFUL FOR YOU AND THE CLIENT TO IDENTIFY WHAT CH"
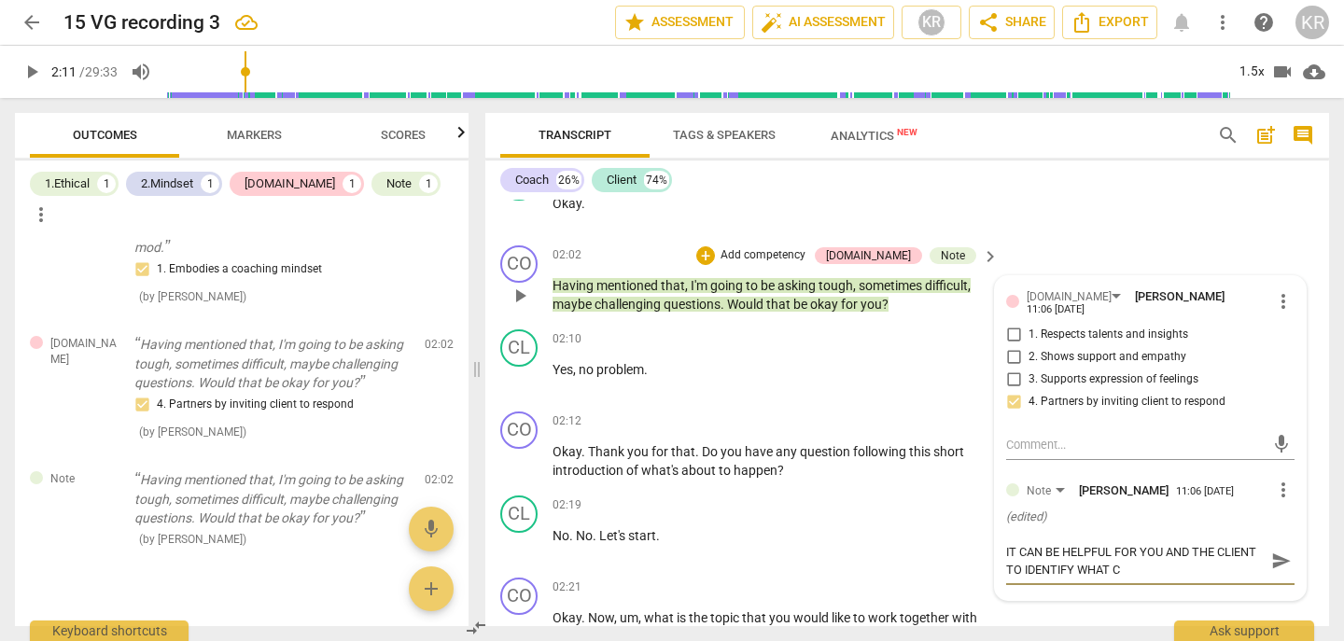
type textarea "IT CAN BE HELPFUL FOR YOU AND THE CLIENT TO IDENTIFY WHAT CH"
type textarea "IT CAN BE HELPFUL FOR YOU AND THE CLIENT TO IDENTIFY WHAT CHA"
type textarea "IT CAN BE HELPFUL FOR YOU AND THE CLIENT TO IDENTIFY WHAT CHAL"
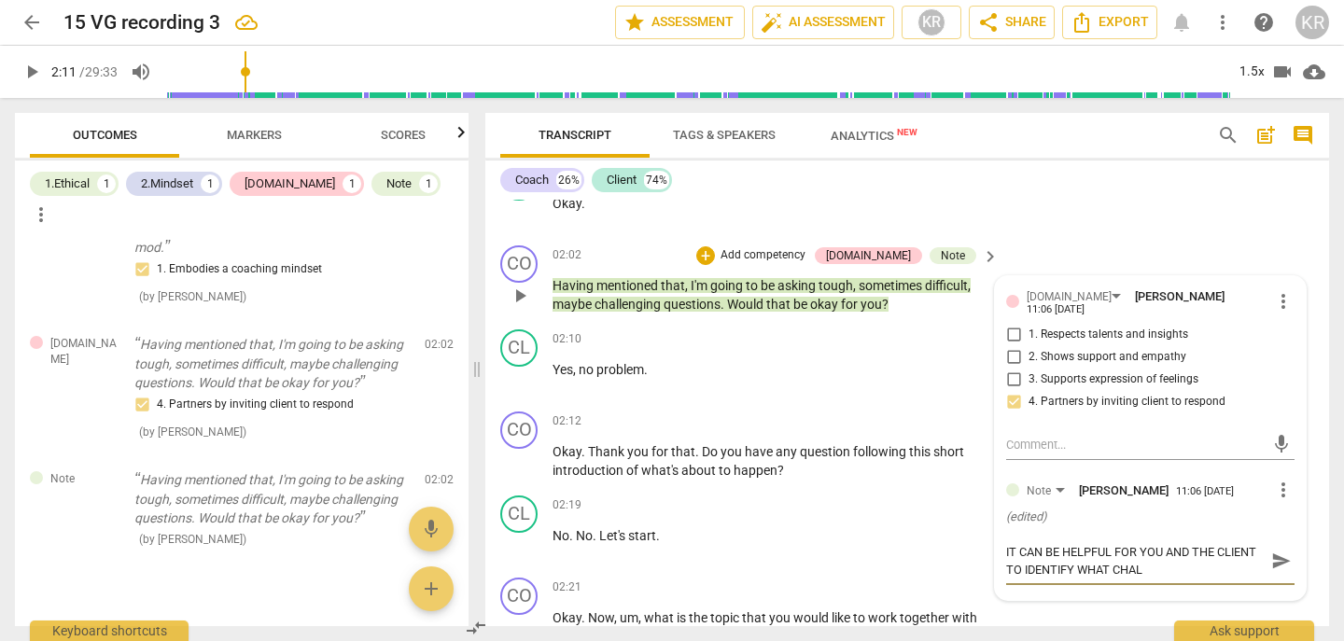
type textarea "IT CAN BE HELPFUL FOR YOU AND THE CLIENT TO IDENTIFY WHAT CHALL"
type textarea "IT CAN BE HELPFUL FOR YOU AND THE CLIENT TO IDENTIFY WHAT CHALLN"
type textarea "IT CAN BE HELPFUL FOR YOU AND THE CLIENT TO IDENTIFY WHAT CHALLNE"
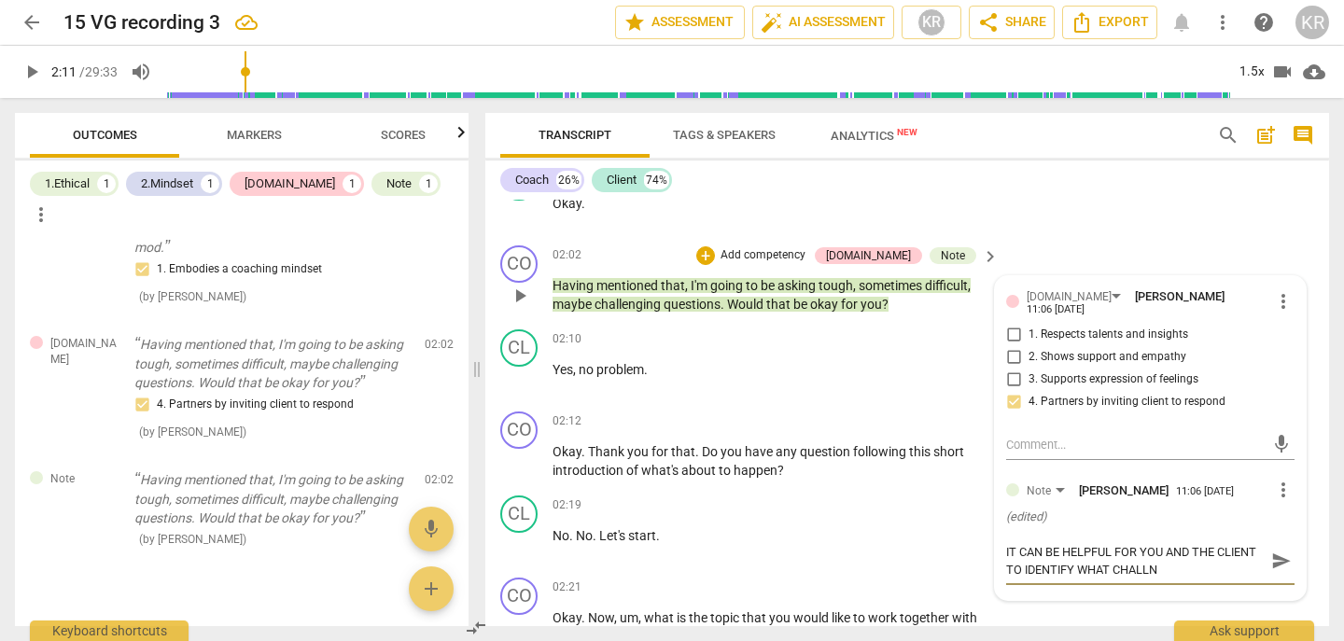
type textarea "IT CAN BE HELPFUL FOR YOU AND THE CLIENT TO IDENTIFY WHAT CHALLNE"
type textarea "IT CAN BE HELPFUL FOR YOU AND THE CLIENT TO IDENTIFY WHAT CHALLN"
type textarea "IT CAN BE HELPFUL FOR YOU AND THE CLIENT TO IDENTIFY WHAT CHALL"
type textarea "IT CAN BE HELPFUL FOR YOU AND THE CLIENT TO IDENTIFY WHAT CHALLE"
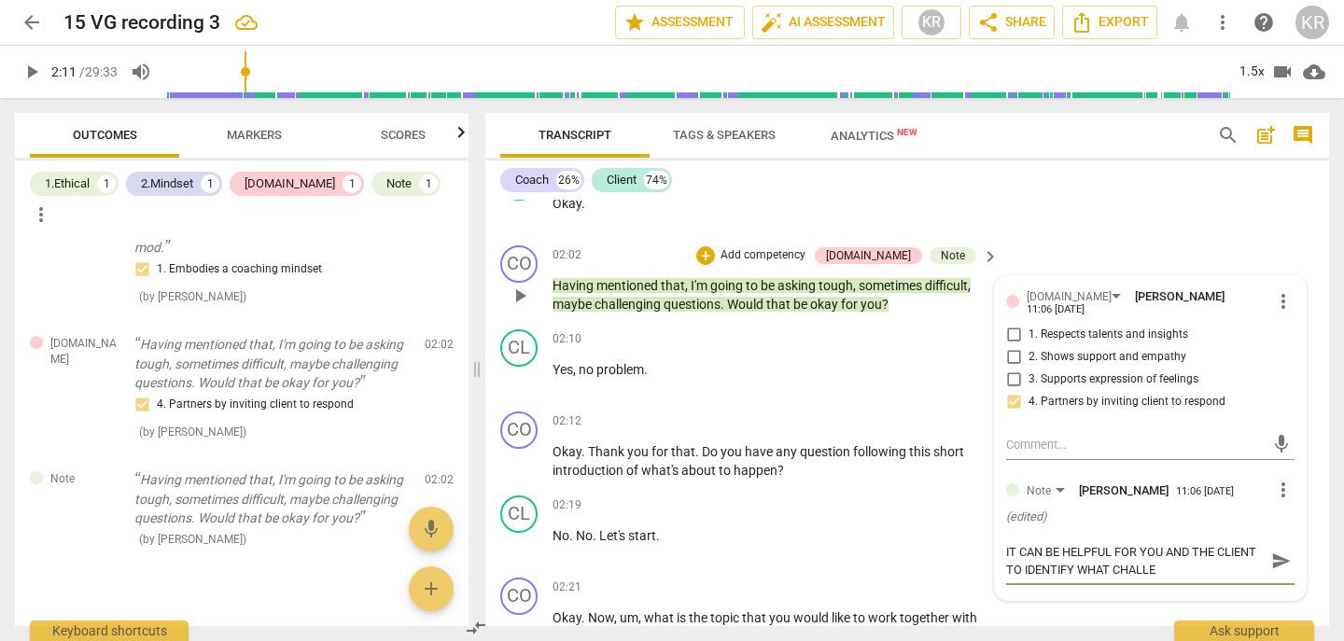
type textarea "IT CAN BE HELPFUL FOR YOU AND THE CLIENT TO IDENTIFY WHAT [PERSON_NAME]"
type textarea "IT CAN BE HELPFUL FOR YOU AND THE CLIENT TO IDENTIFY WHAT CHALLENG"
type textarea "IT CAN BE HELPFUL FOR YOU AND THE CLIENT TO IDENTIFY WHAT CHALLENGI"
type textarea "IT CAN BE HELPFUL FOR YOU AND THE CLIENT TO IDENTIFY WHAT CHALLENGIN"
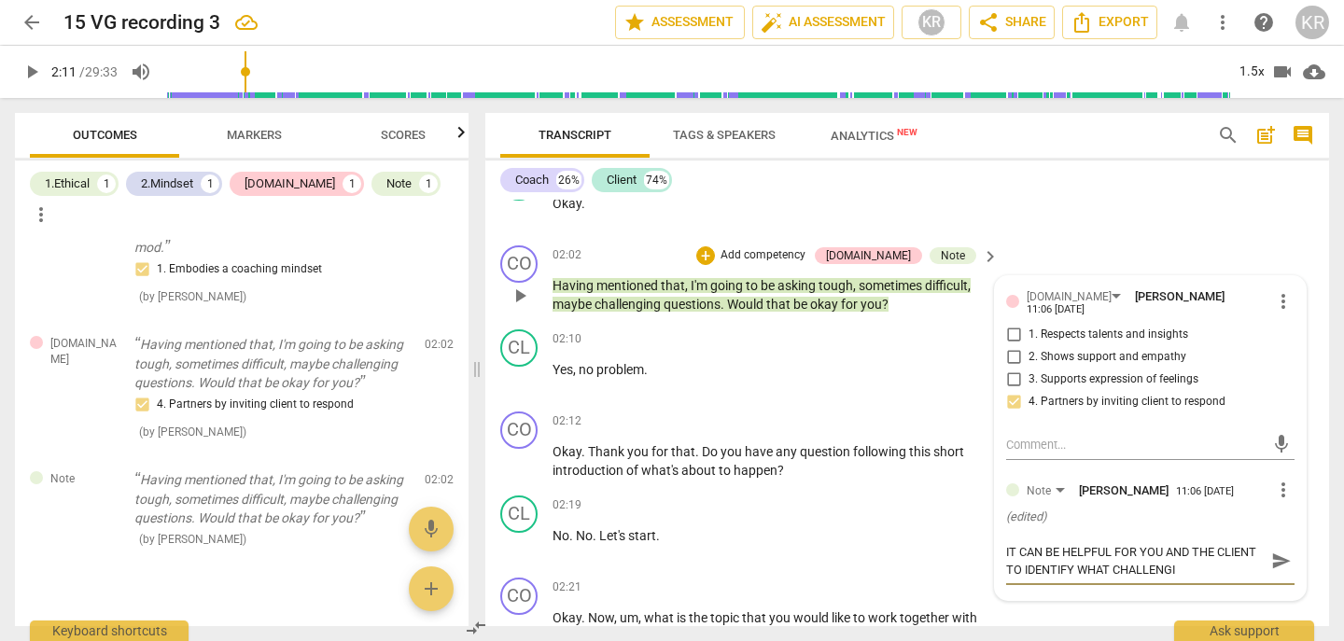
type textarea "IT CAN BE HELPFUL FOR YOU AND THE CLIENT TO IDENTIFY WHAT CHALLENGIN"
type textarea "IT CAN BE HELPFUL FOR YOU AND THE CLIENT TO IDENTIFY WHAT CHALLENGING"
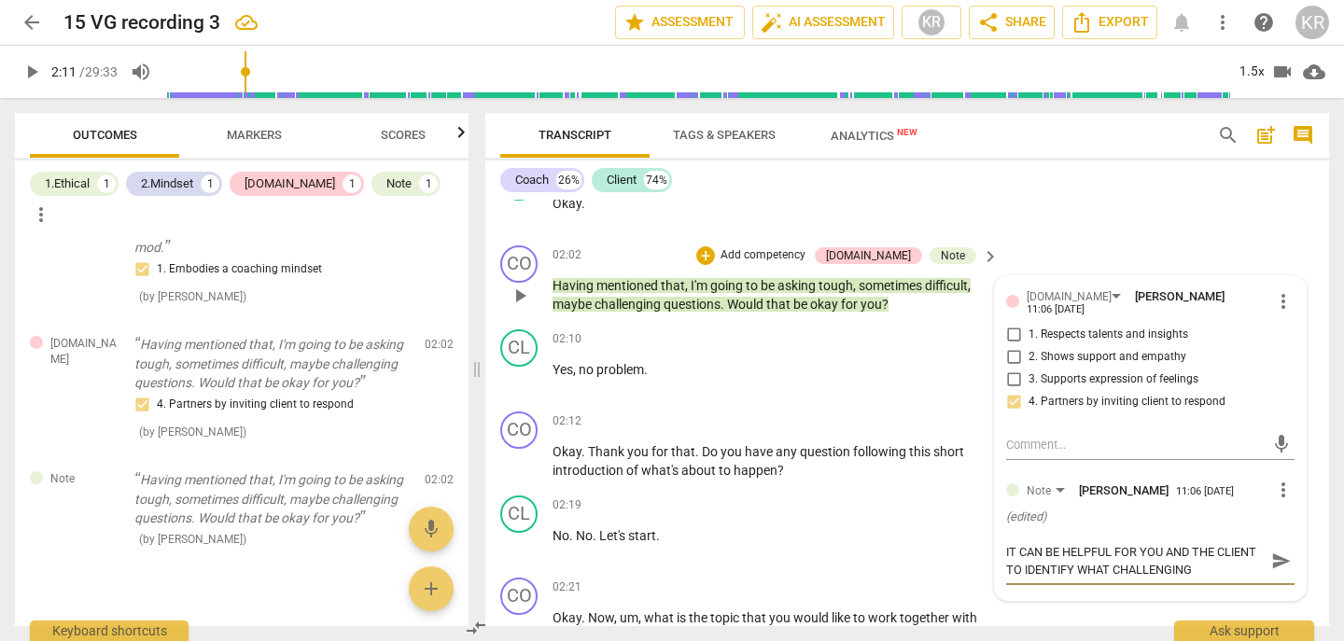
type textarea "IT CAN BE HELPFUL FOR YOU AND THE CLIENT TO IDENTIFY WHAT CHALLENGING Q"
type textarea "IT CAN BE HELPFUL FOR YOU AND THE CLIENT TO IDENTIFY WHAT CHALLENGING QU"
type textarea "IT CAN BE HELPFUL FOR YOU AND THE CLIENT TO IDENTIFY WHAT CHALLENGING QUE"
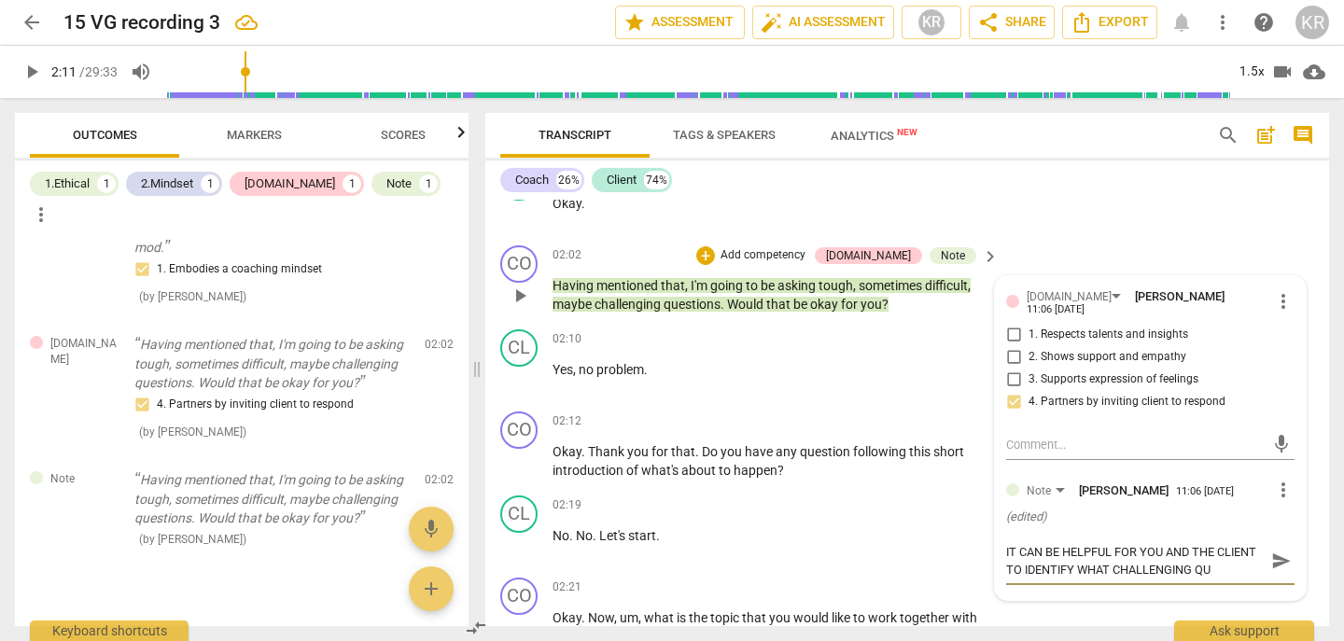
type textarea "IT CAN BE HELPFUL FOR YOU AND THE CLIENT TO IDENTIFY WHAT CHALLENGING QUE"
type textarea "IT CAN BE HELPFUL FOR YOU AND THE CLIENT TO IDENTIFY WHAT CHALLENGING QUES"
type textarea "IT CAN BE HELPFUL FOR YOU AND THE CLIENT TO IDENTIFY WHAT CHALLENGING QUEST"
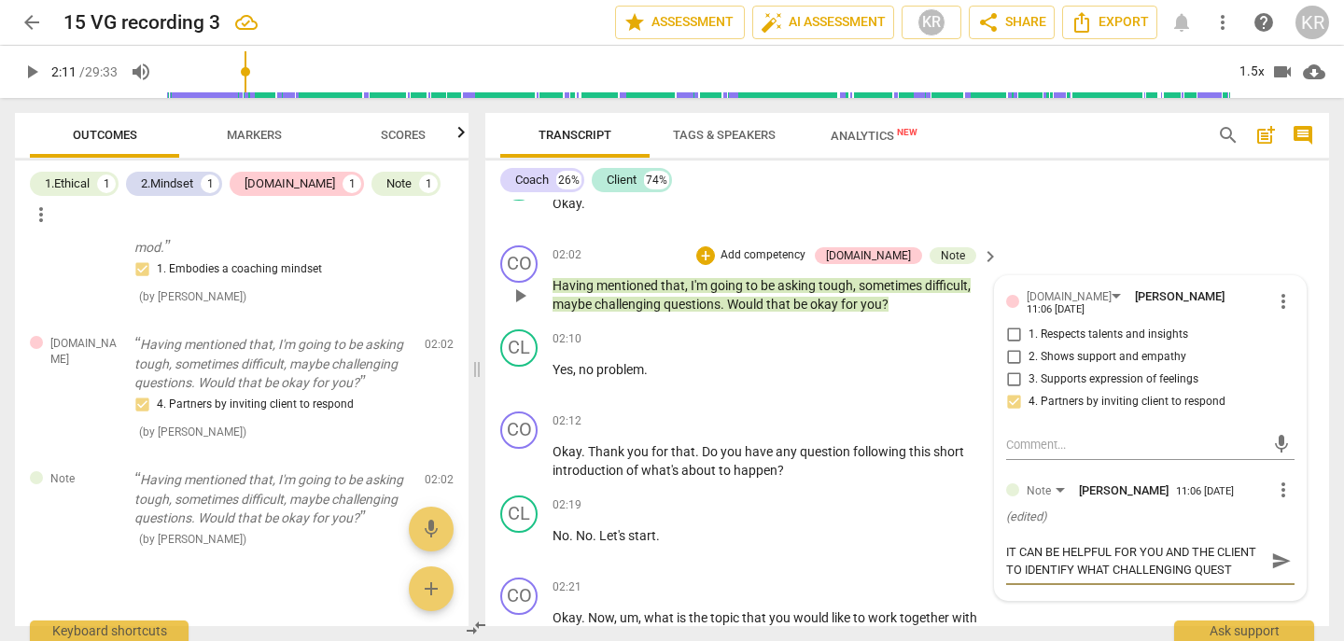
type textarea "IT CAN BE HELPFUL FOR YOU AND THE CLIENT TO IDENTIFY WHAT CHALLENGING QUESTI"
type textarea "IT CAN BE HELPFUL FOR YOU AND THE CLIENT TO IDENTIFY WHAT CHALLENGING QUESTIO"
type textarea "IT CAN BE HELPFUL FOR YOU AND THE CLIENT TO IDENTIFY WHAT CHALLENGING QUESTION"
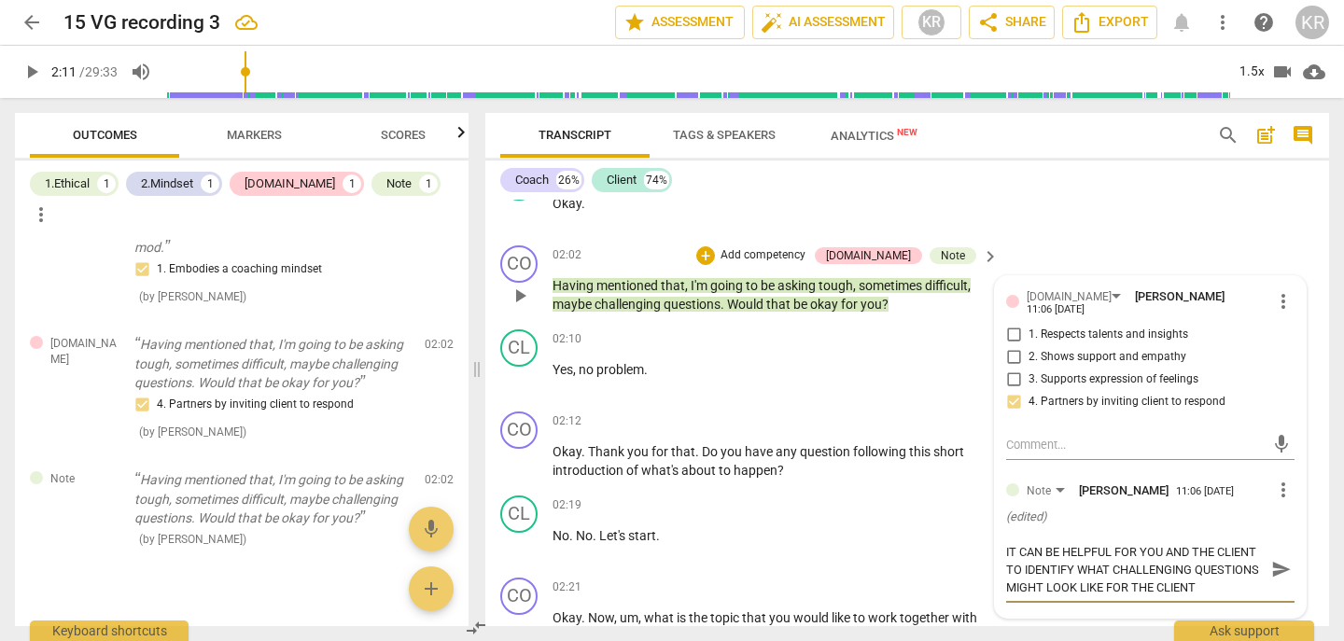
click at [1277, 560] on span "send" at bounding box center [1282, 569] width 21 height 21
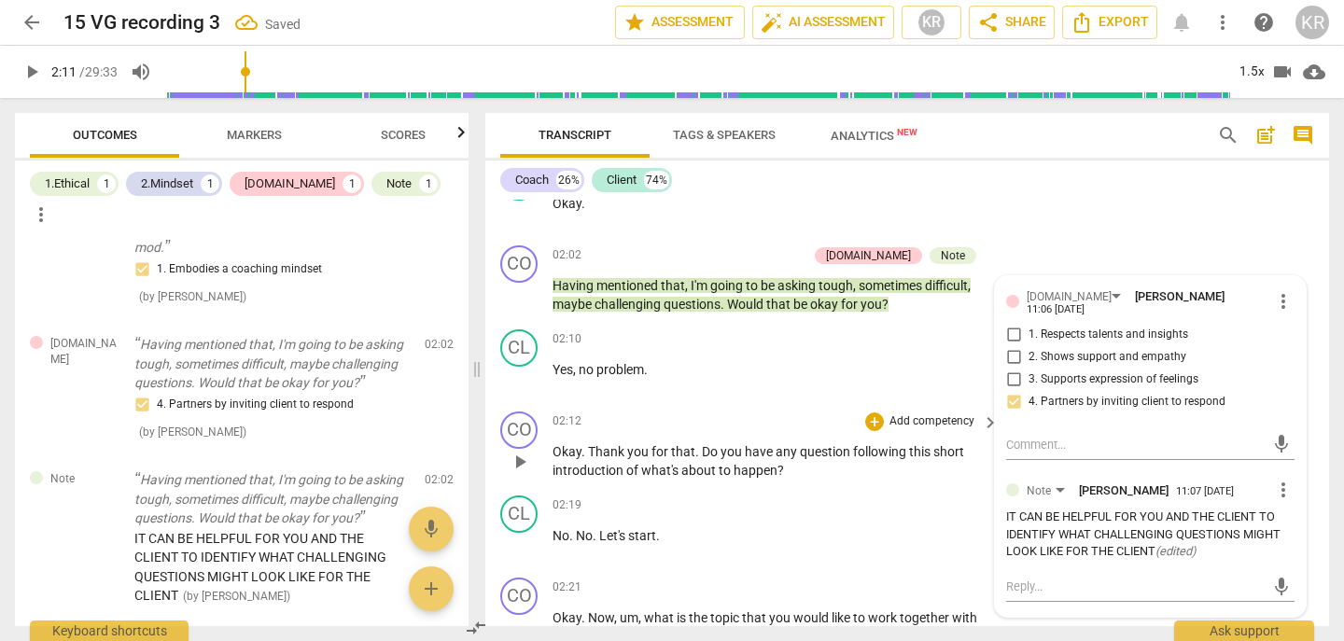
scroll to position [1332, 0]
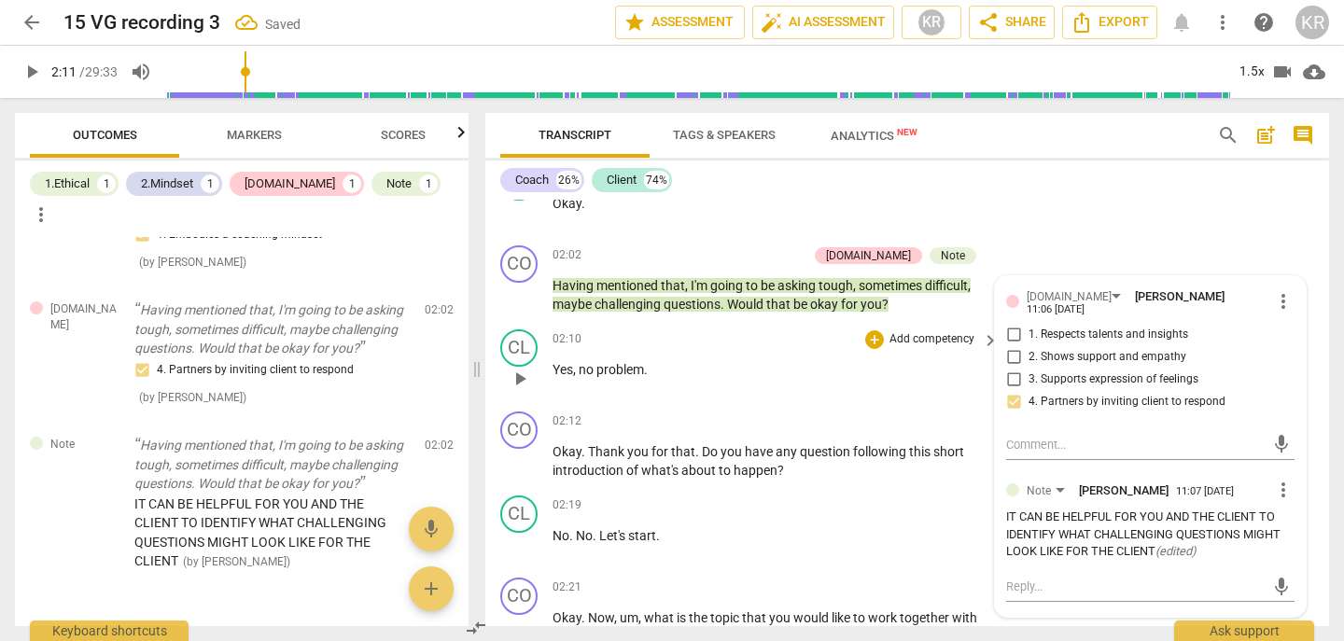
click at [519, 383] on span "play_arrow" at bounding box center [520, 379] width 22 height 22
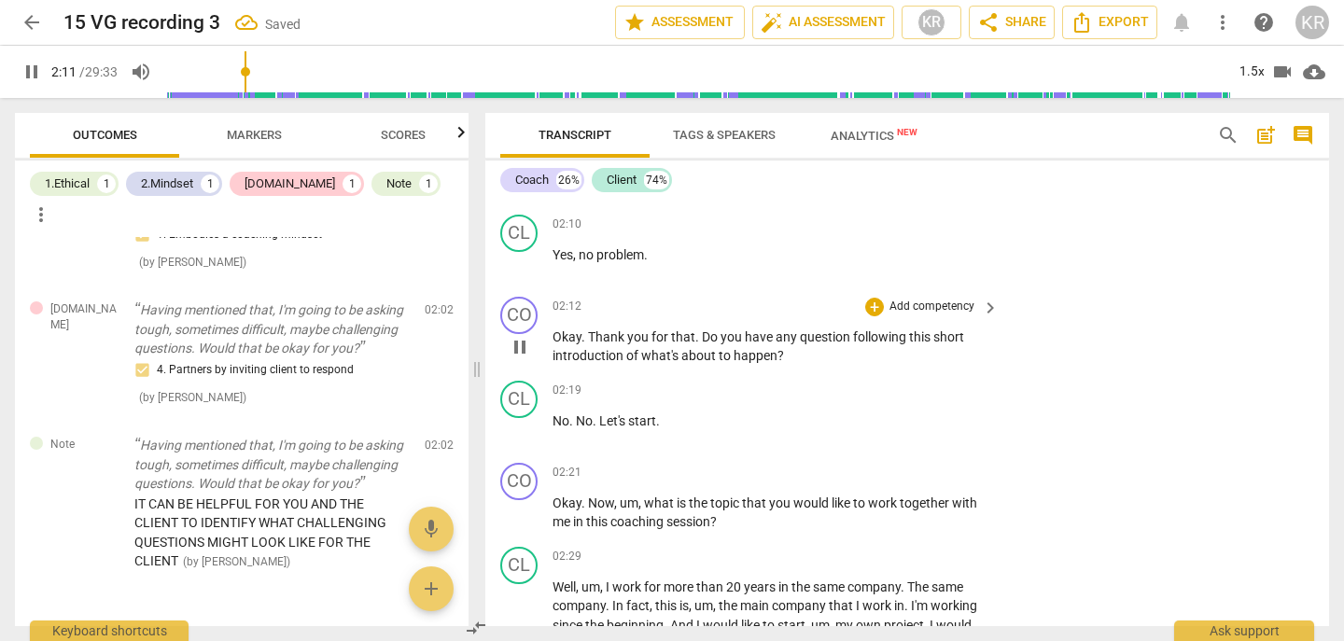
scroll to position [1065, 0]
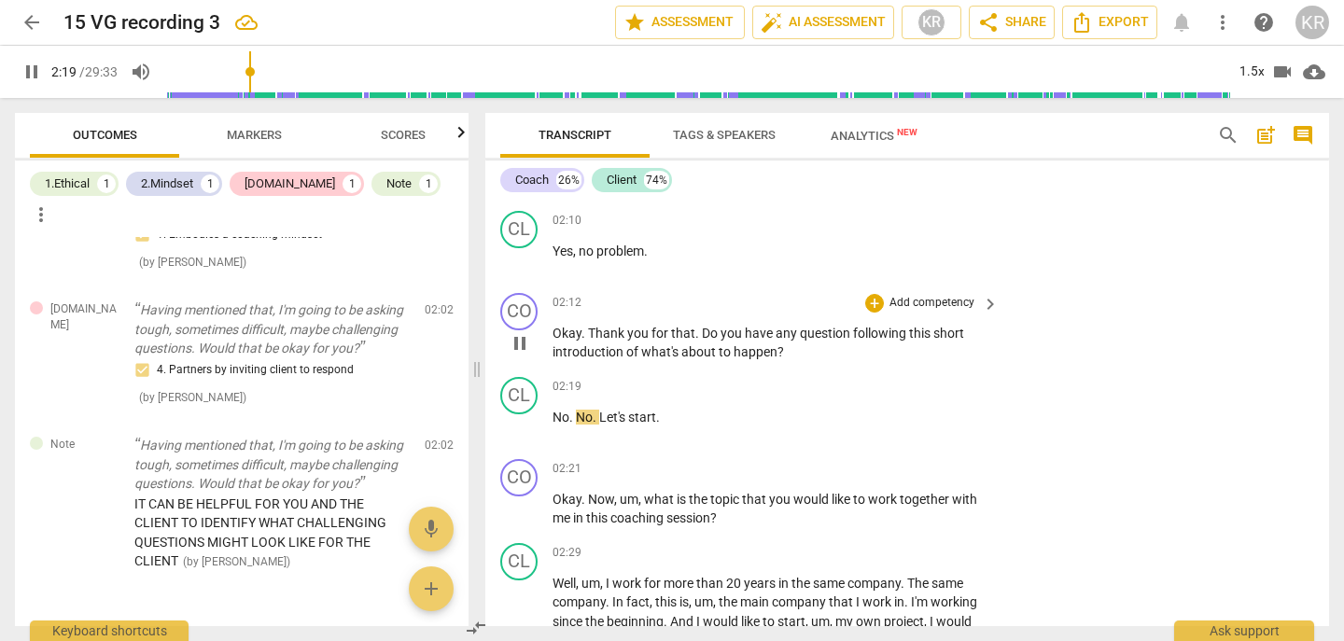
click at [515, 342] on span "pause" at bounding box center [520, 343] width 22 height 22
click at [948, 304] on p "Add competency" at bounding box center [932, 303] width 89 height 17
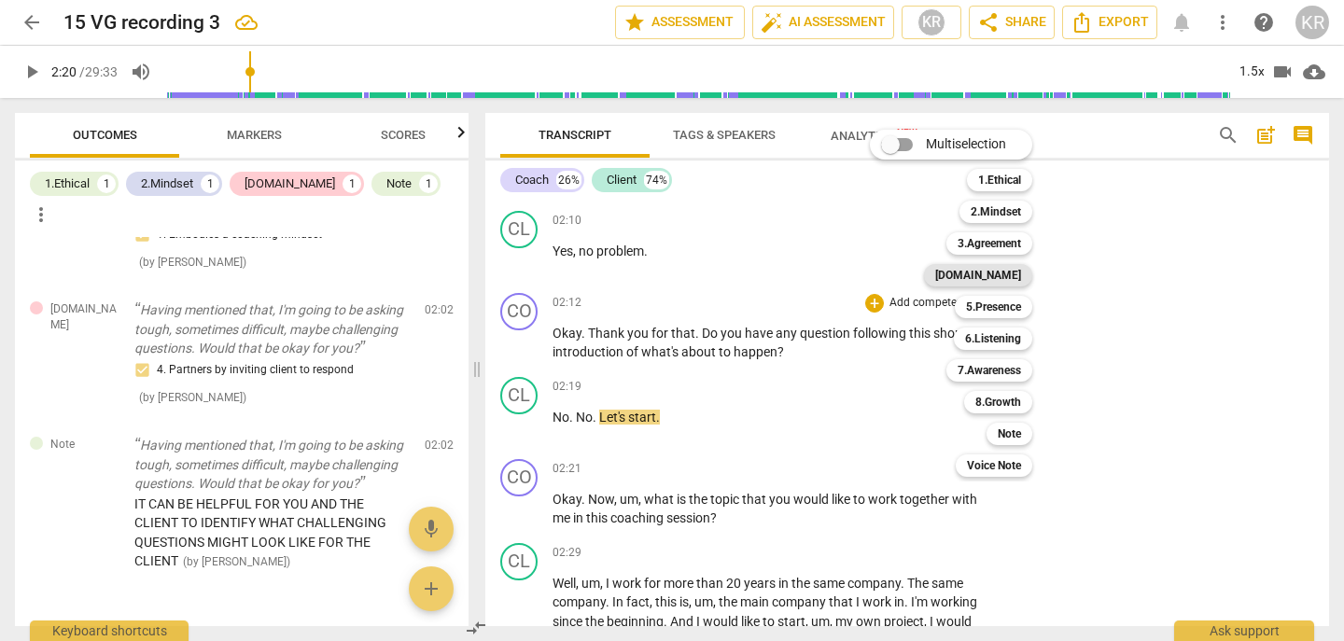
click at [1018, 272] on b "[DOMAIN_NAME]" at bounding box center [978, 275] width 86 height 22
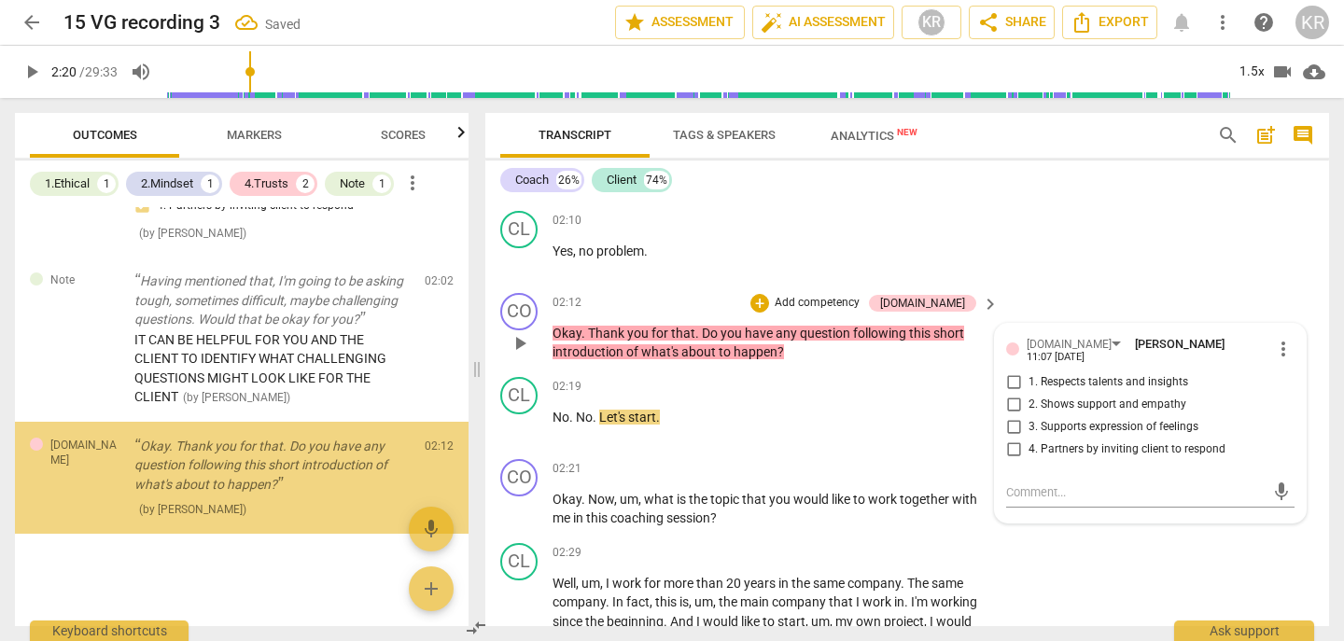
scroll to position [1467, 0]
click at [1065, 442] on span "4. Partners by inviting client to respond" at bounding box center [1127, 450] width 197 height 17
click at [1029, 439] on input "4. Partners by inviting client to respond" at bounding box center [1014, 450] width 30 height 22
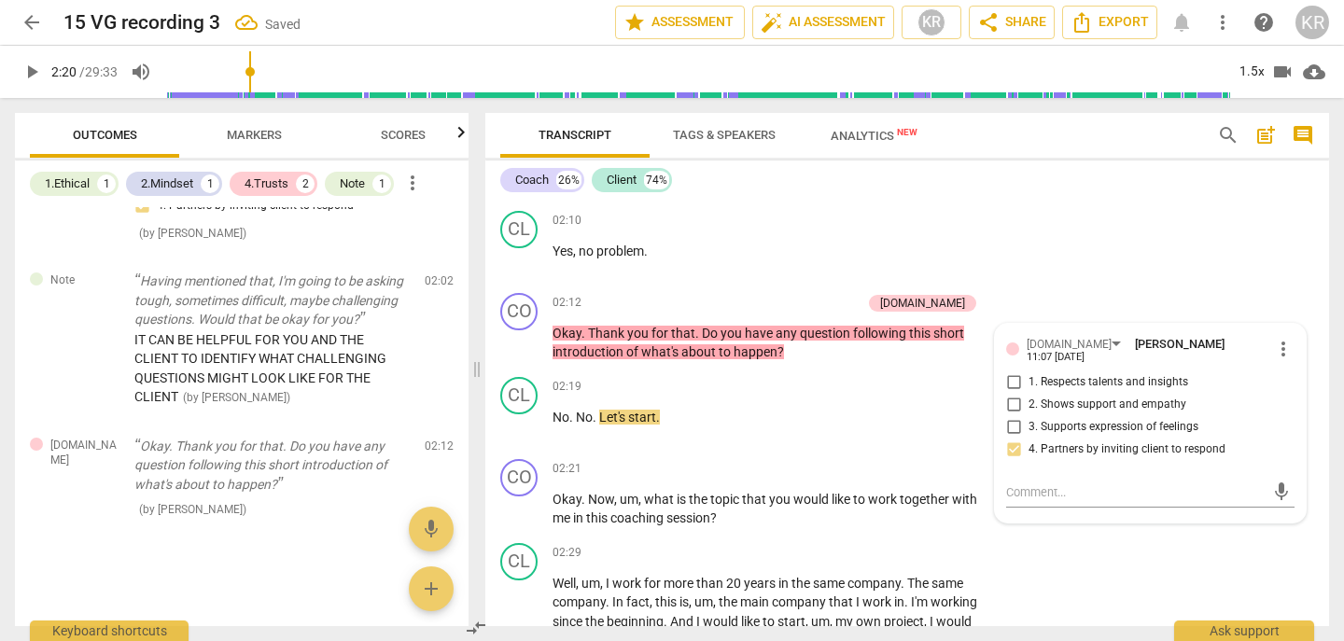
click at [28, 71] on span "play_arrow" at bounding box center [32, 72] width 22 height 22
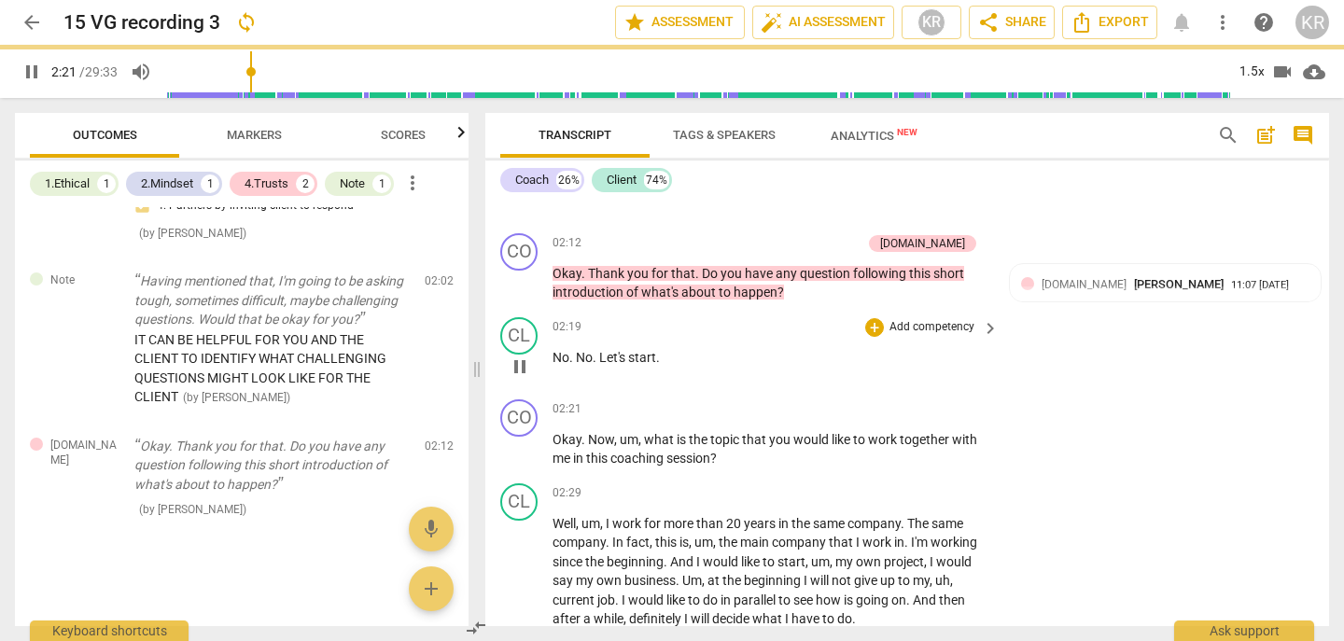
scroll to position [1267, 0]
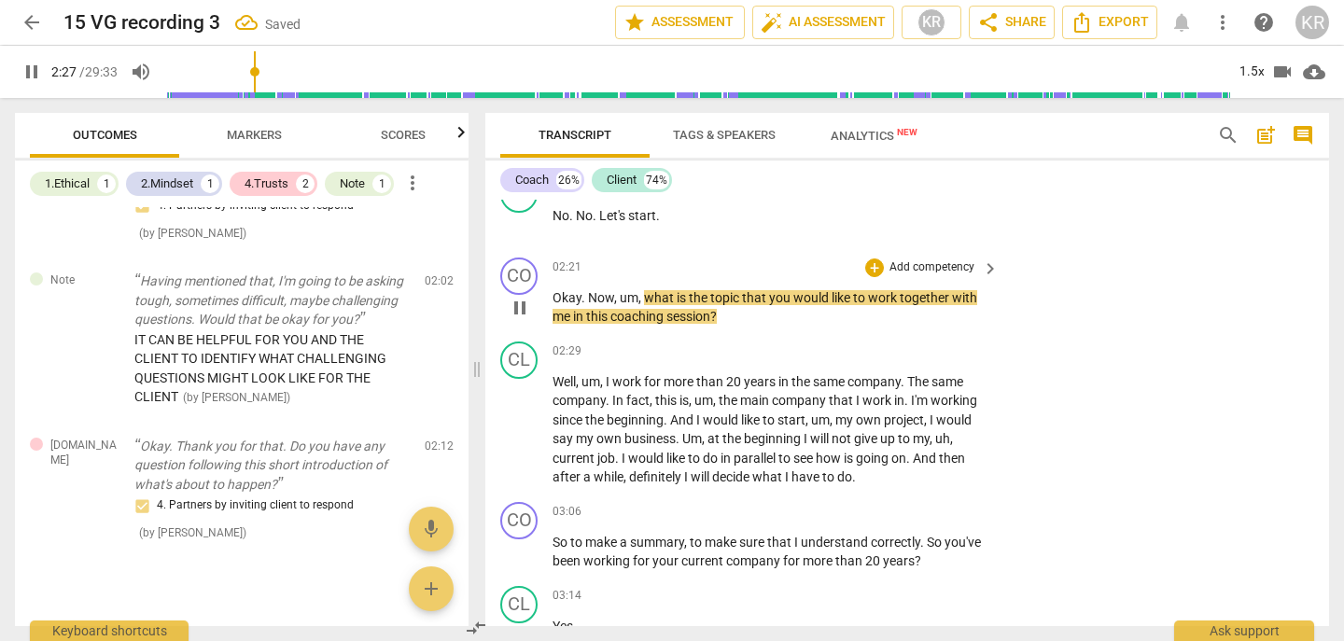
click at [953, 265] on p "Add competency" at bounding box center [932, 268] width 89 height 17
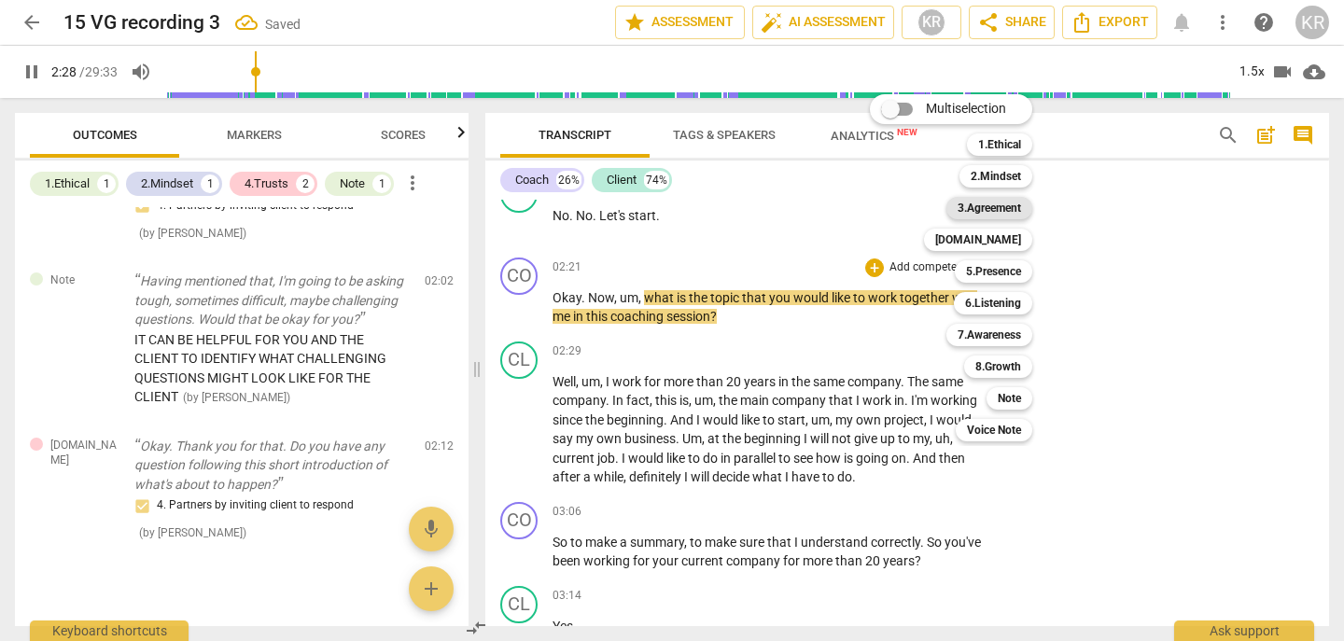
click at [998, 210] on b "3.Agreement" at bounding box center [989, 208] width 63 height 22
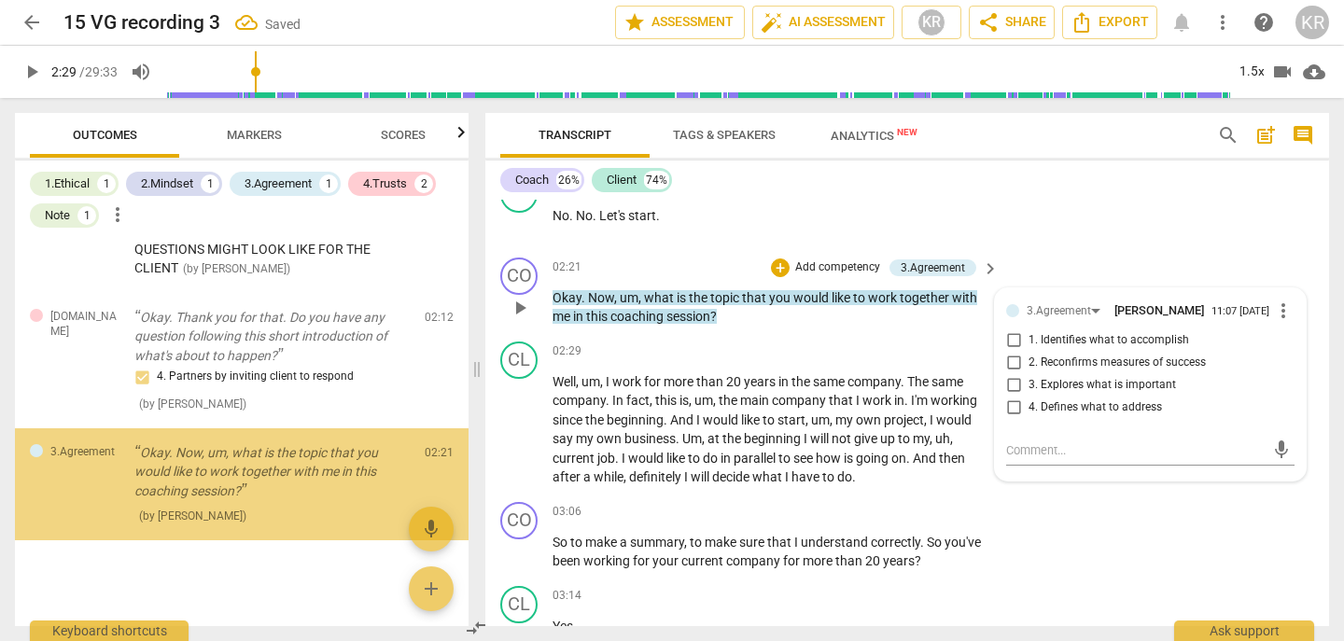
scroll to position [1634, 0]
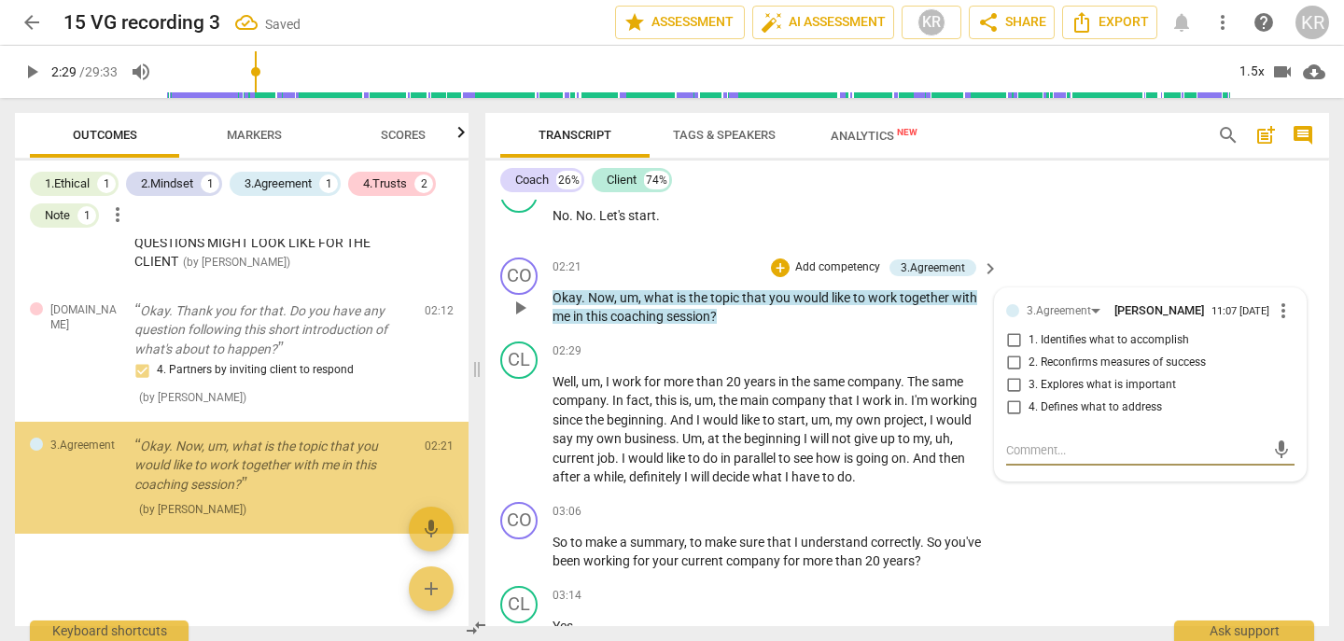
click at [1119, 337] on span "1. Identifies what to accomplish" at bounding box center [1109, 340] width 161 height 17
click at [1029, 337] on input "1. Identifies what to accomplish" at bounding box center [1014, 341] width 30 height 22
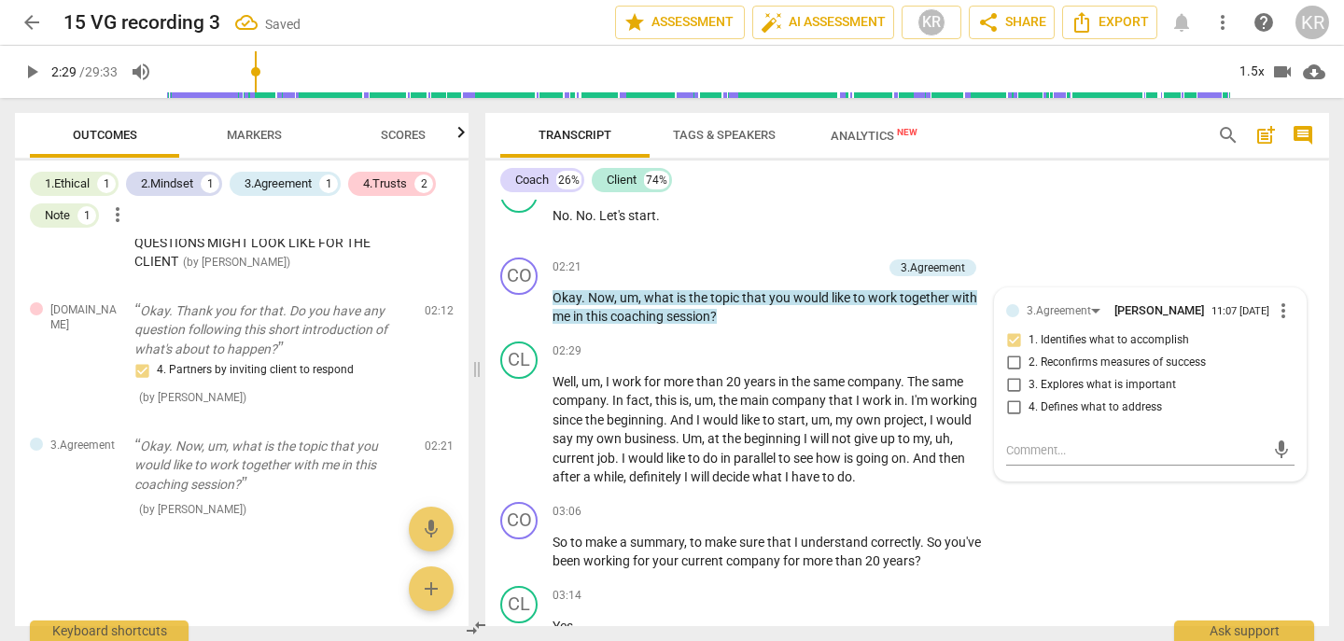
click at [27, 68] on span "play_arrow" at bounding box center [32, 72] width 22 height 22
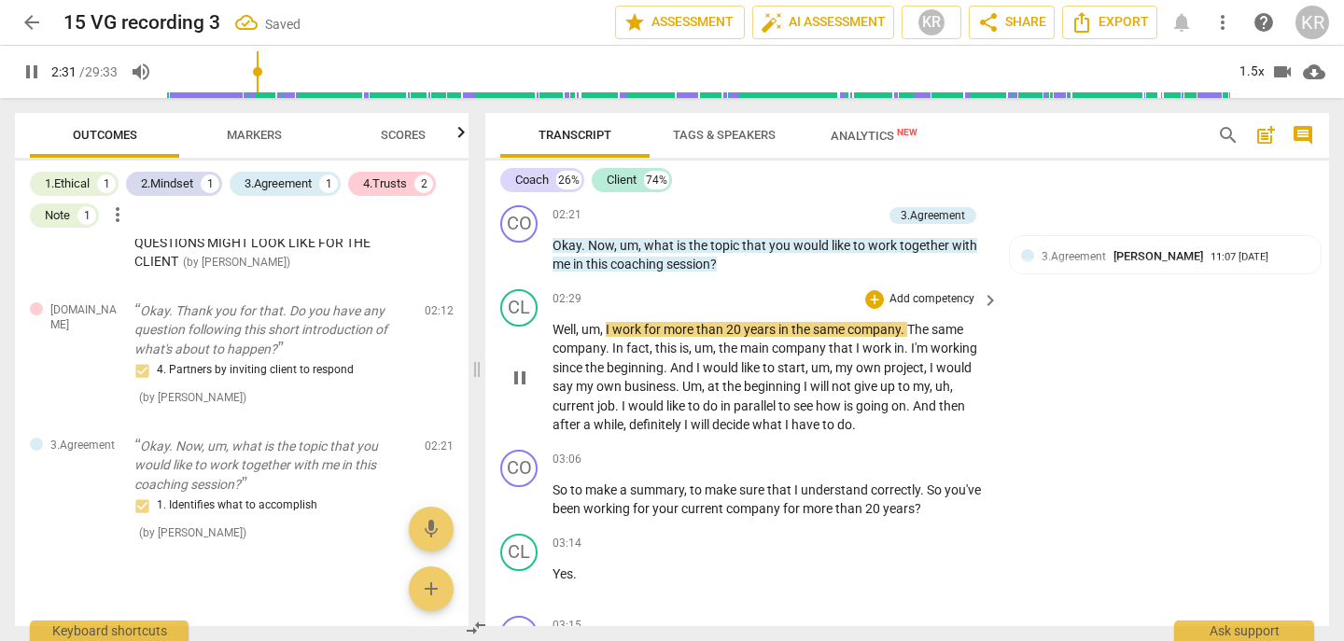
scroll to position [1336, 0]
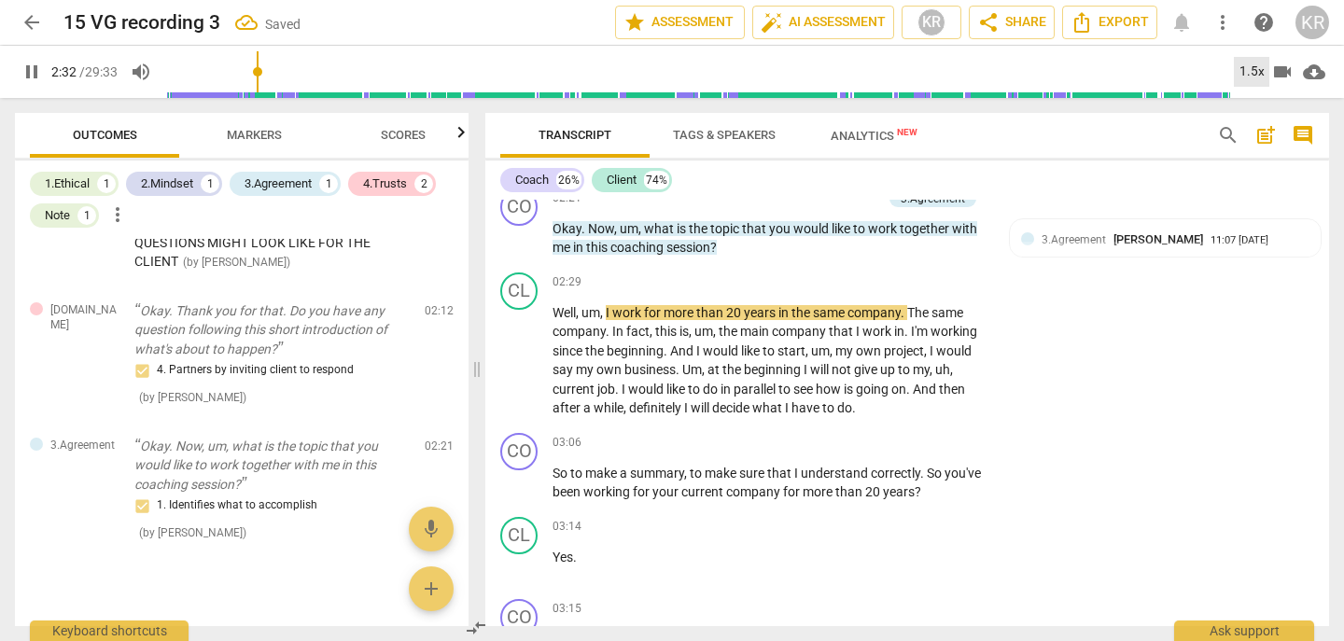
click at [1241, 76] on div "1.5x" at bounding box center [1251, 72] width 35 height 30
click at [1251, 213] on li "2x" at bounding box center [1265, 215] width 63 height 35
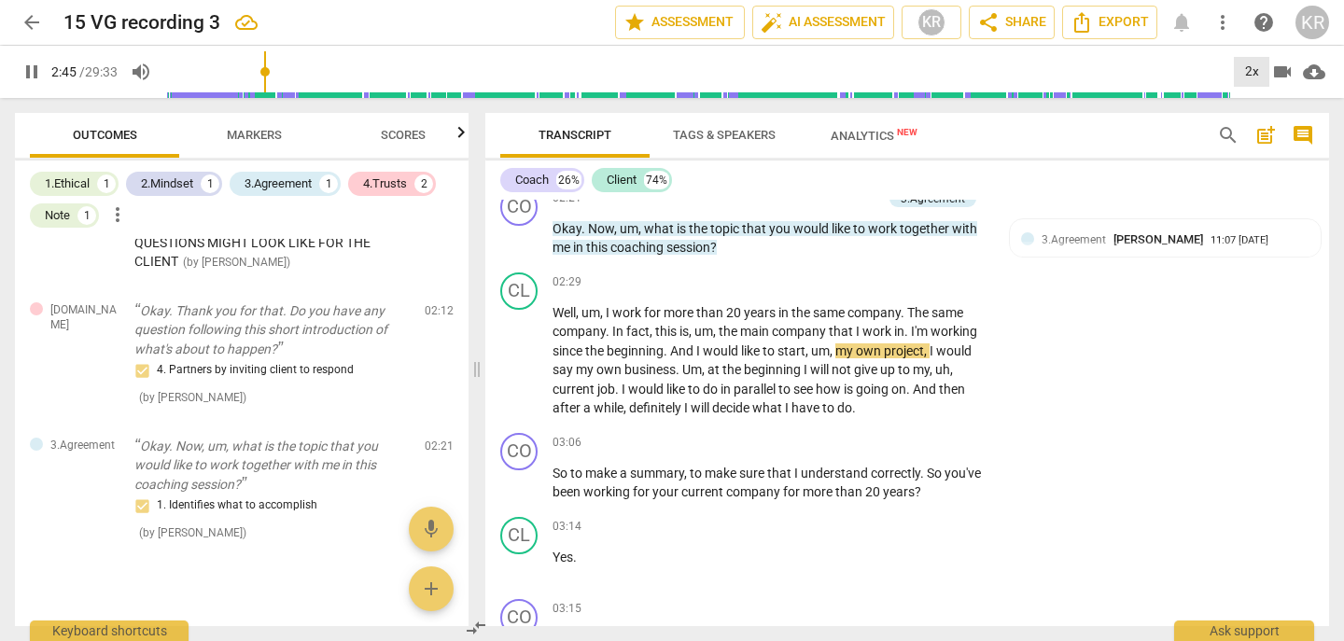
click at [1246, 65] on div "2x" at bounding box center [1251, 72] width 35 height 30
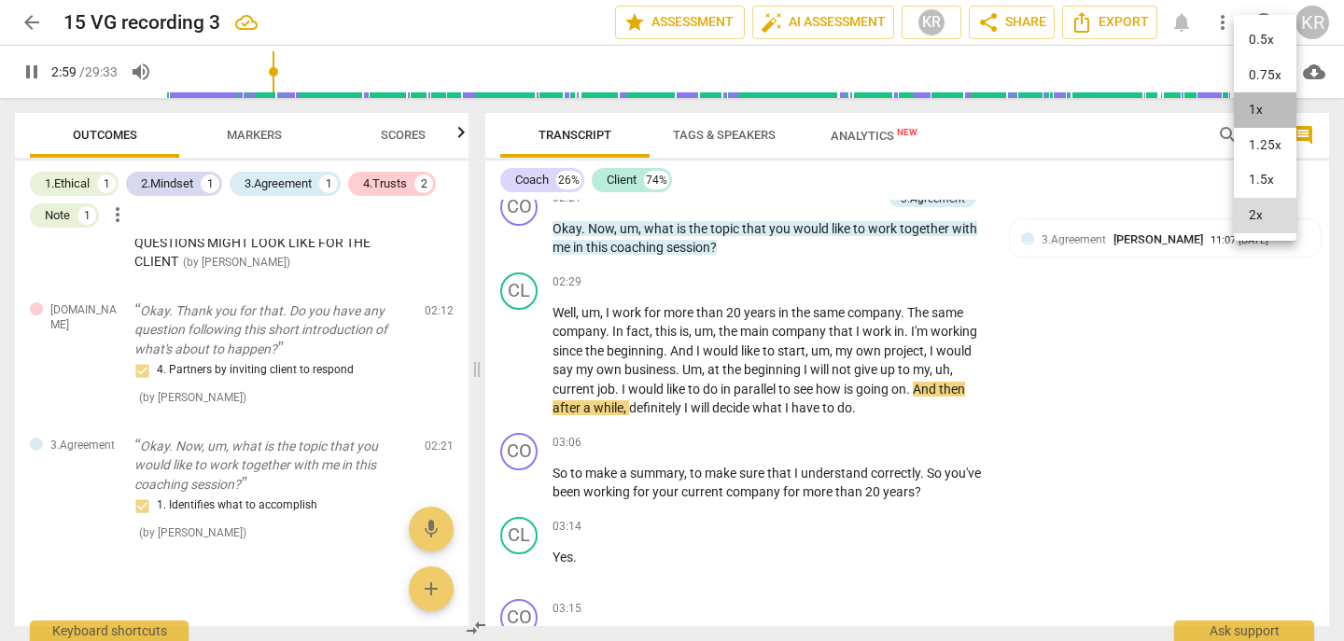
click at [1259, 104] on li "1x" at bounding box center [1265, 109] width 63 height 35
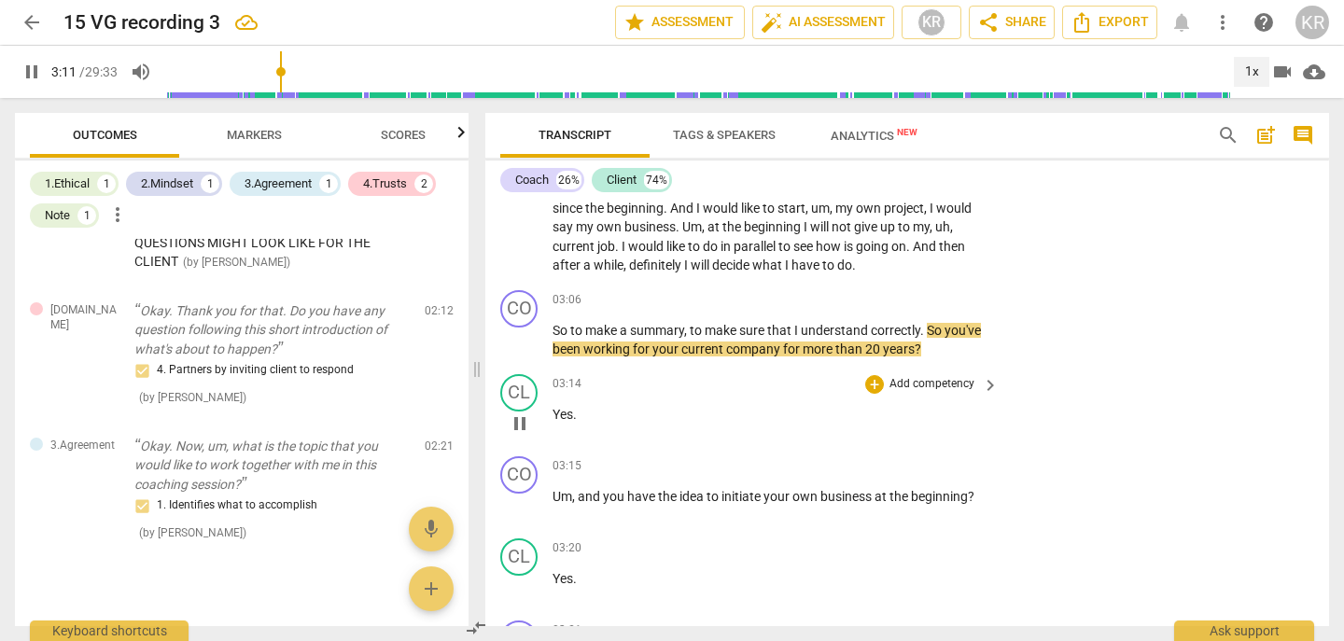
scroll to position [1455, 0]
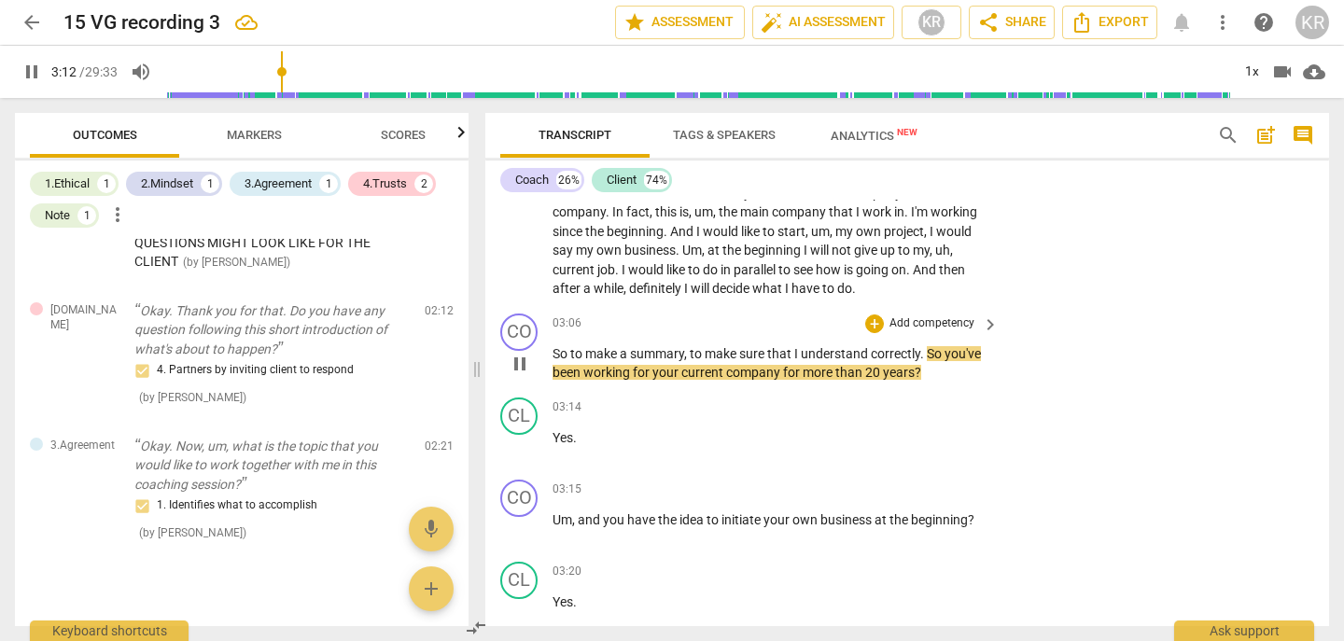
click at [953, 323] on p "Add competency" at bounding box center [932, 324] width 89 height 17
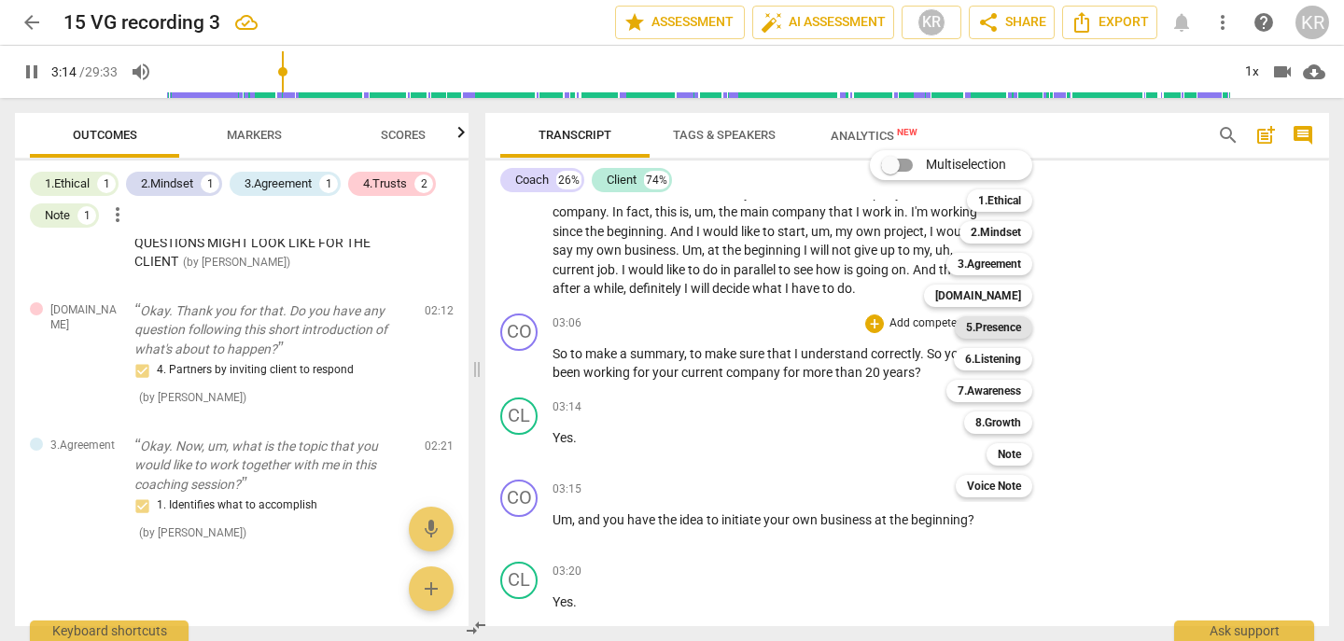
click at [1006, 324] on b "5.Presence" at bounding box center [993, 327] width 55 height 22
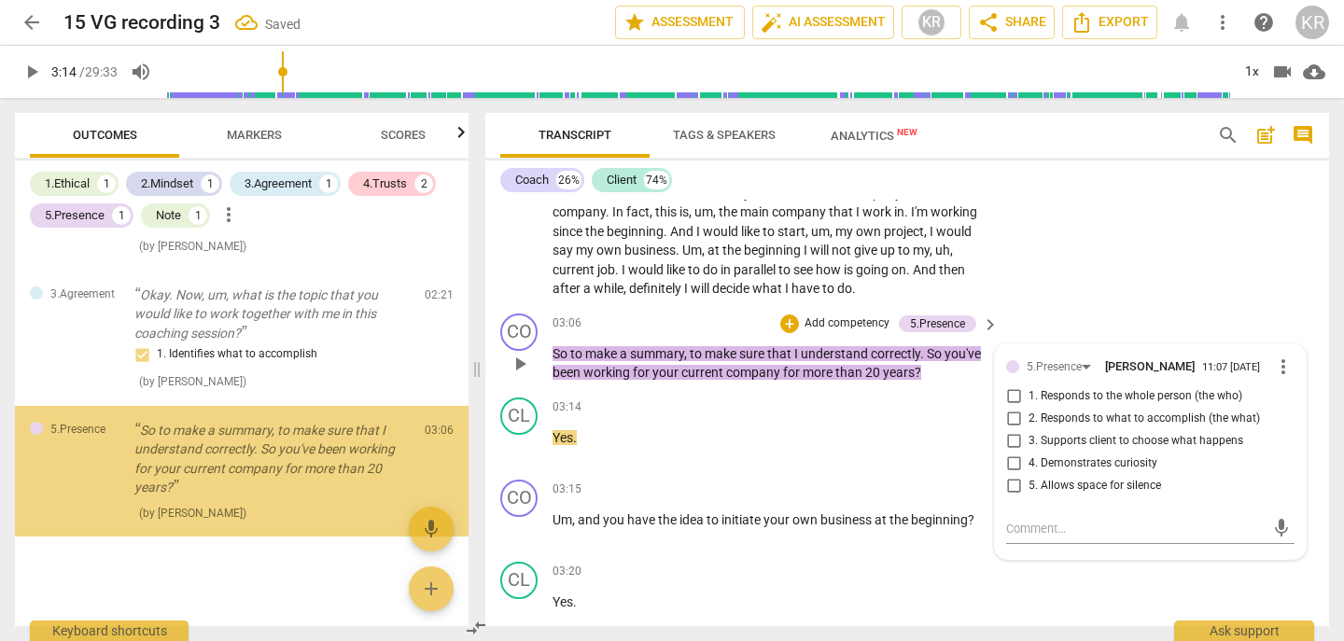
scroll to position [1789, 0]
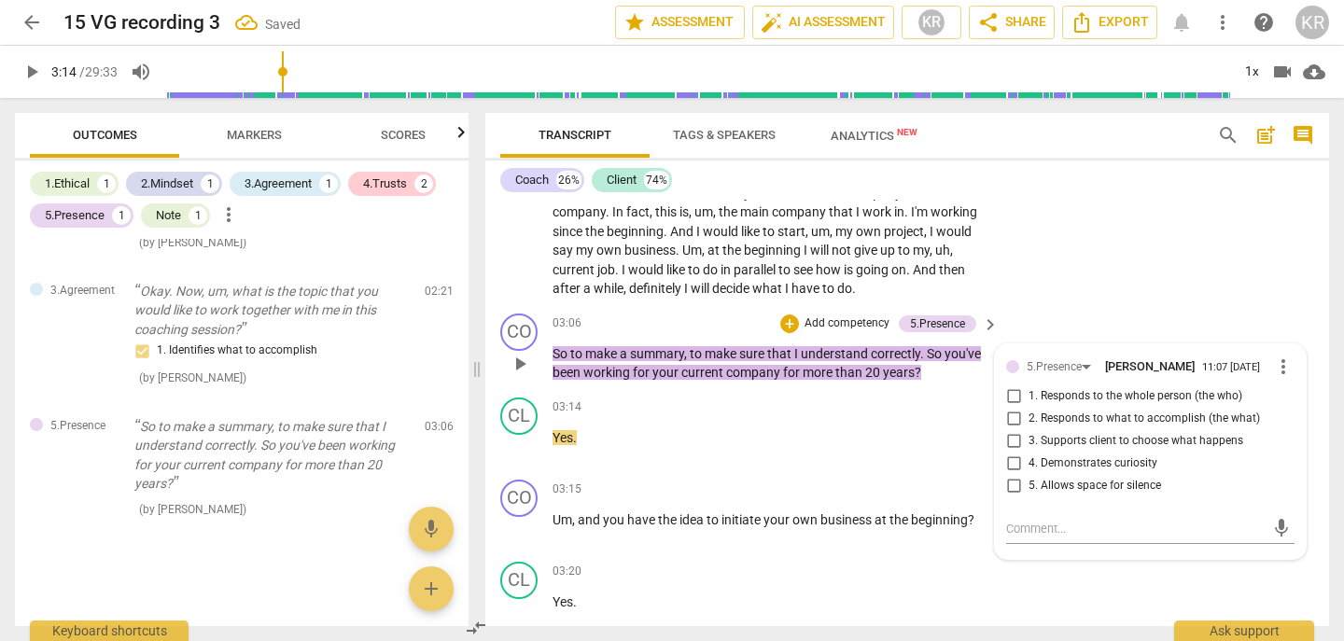
click at [1042, 375] on div "5.Presence [PERSON_NAME] 11:07 [DATE] more_vert" at bounding box center [1150, 367] width 288 height 22
click at [1047, 366] on div "5.Presence" at bounding box center [1054, 367] width 55 height 18
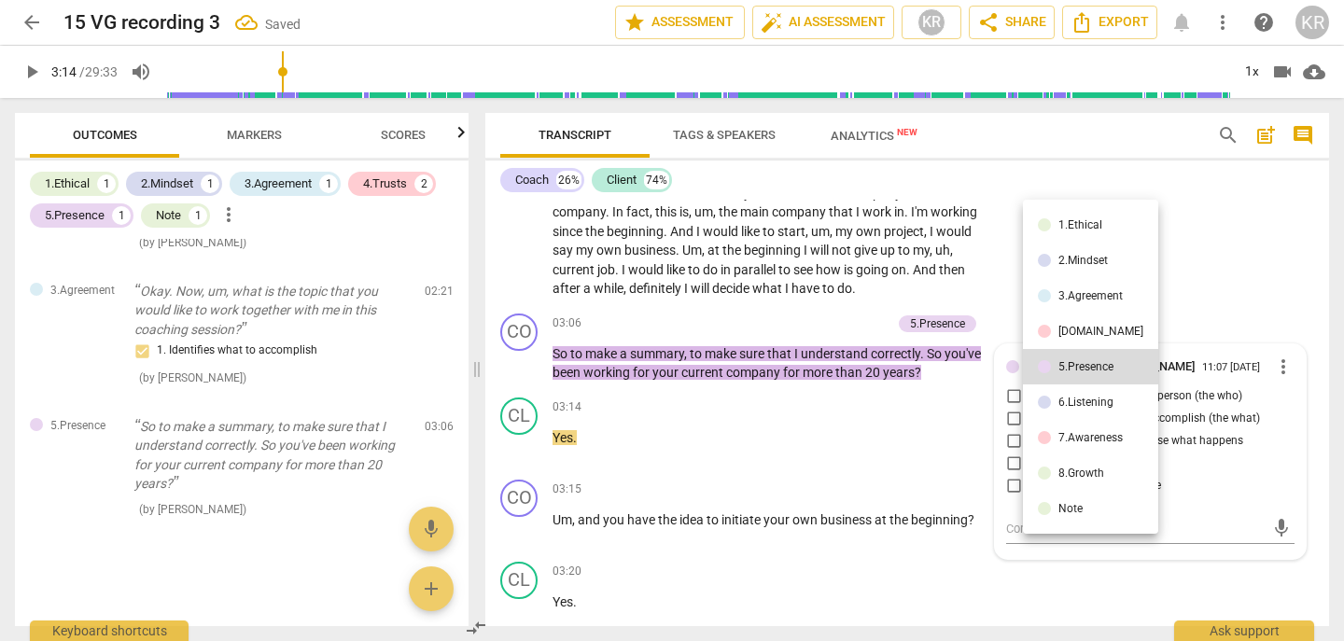
click at [1063, 408] on div "6.Listening" at bounding box center [1086, 402] width 55 height 11
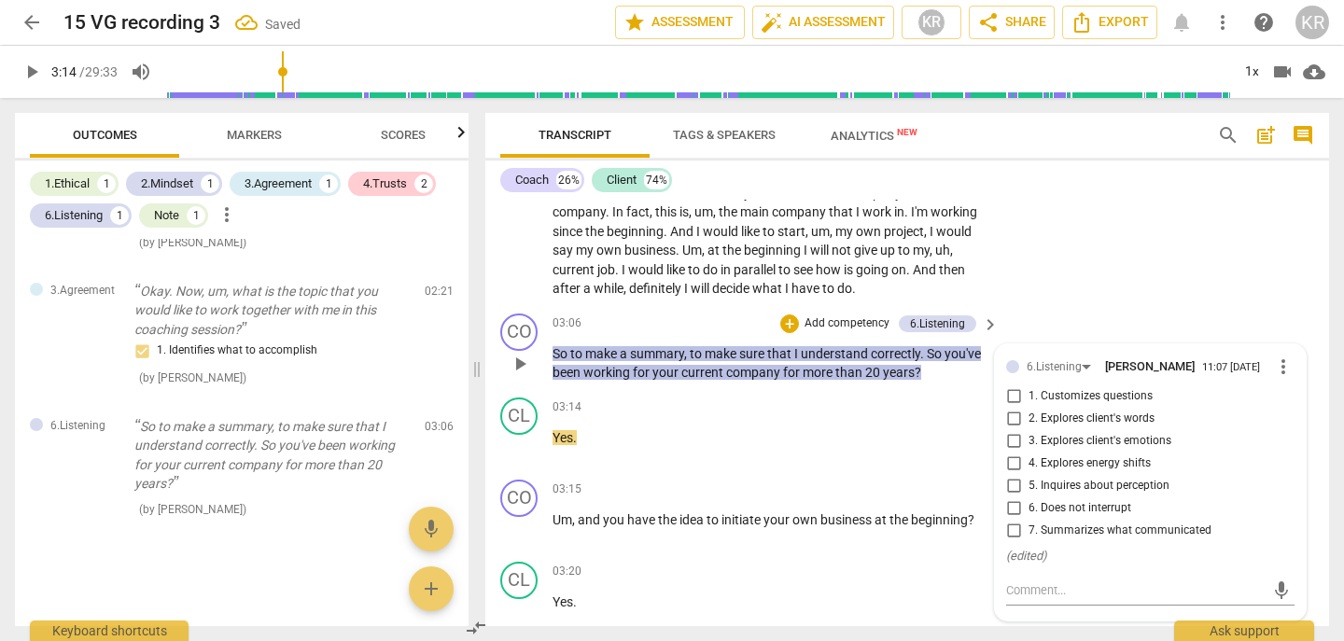
click at [1108, 531] on span "7. Summarizes what communicated" at bounding box center [1120, 531] width 183 height 17
click at [1029, 531] on input "7. Summarizes what communicated" at bounding box center [1014, 531] width 30 height 22
click at [1016, 507] on input "6. Does not interrupt" at bounding box center [1014, 509] width 30 height 22
click at [35, 68] on span "play_arrow" at bounding box center [32, 72] width 22 height 22
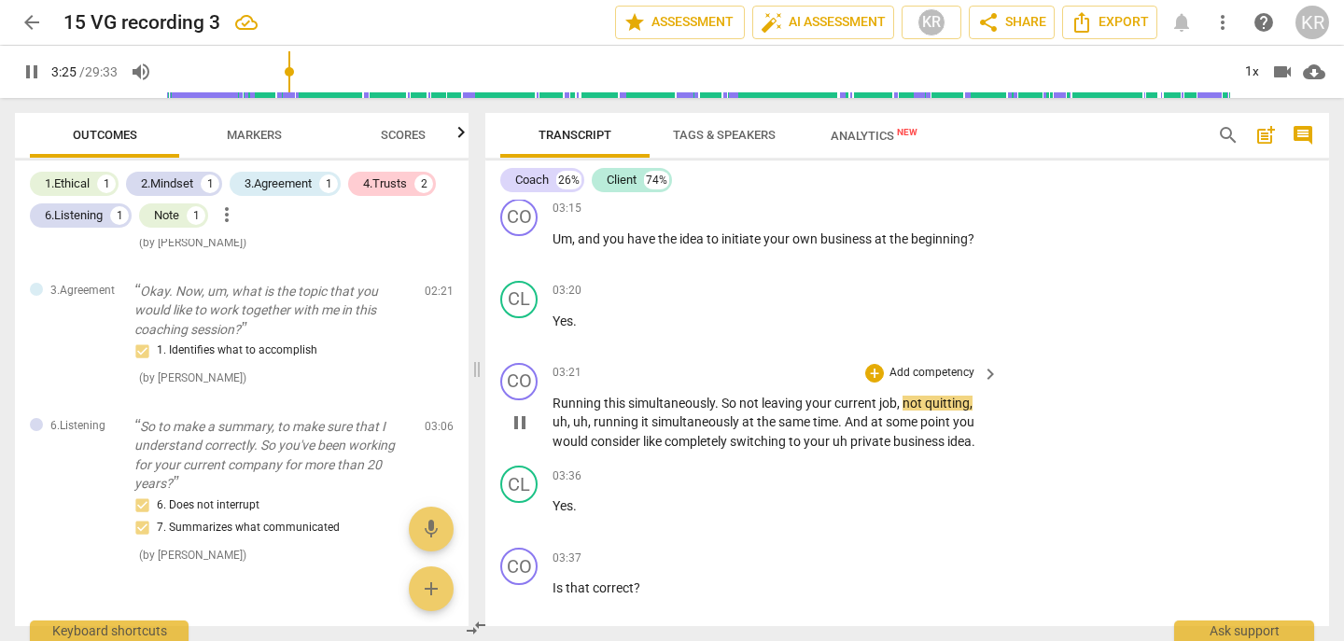
scroll to position [1738, 0]
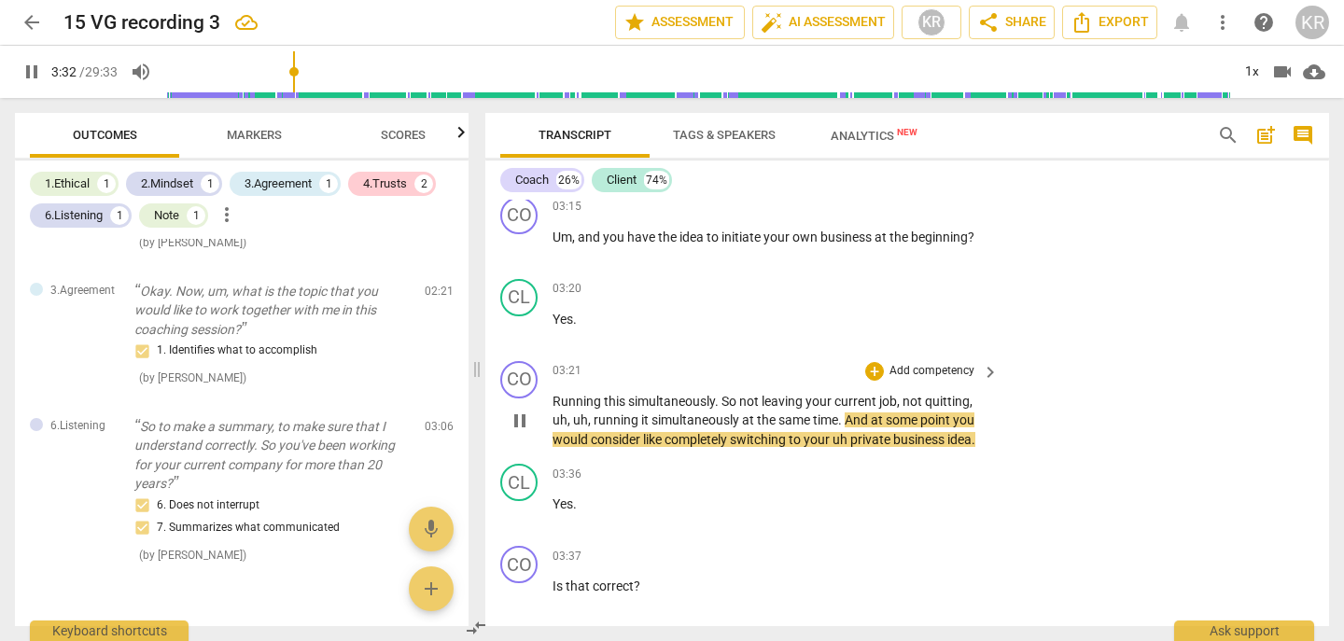
click at [519, 426] on span "pause" at bounding box center [520, 421] width 22 height 22
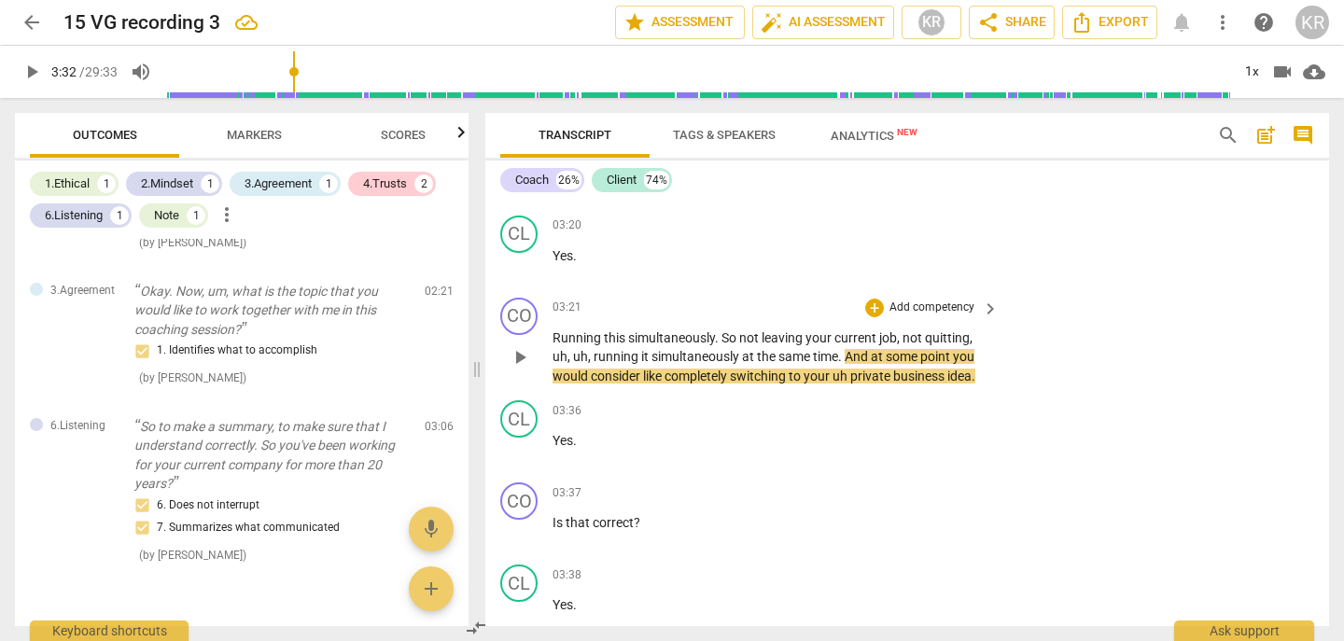
scroll to position [1818, 0]
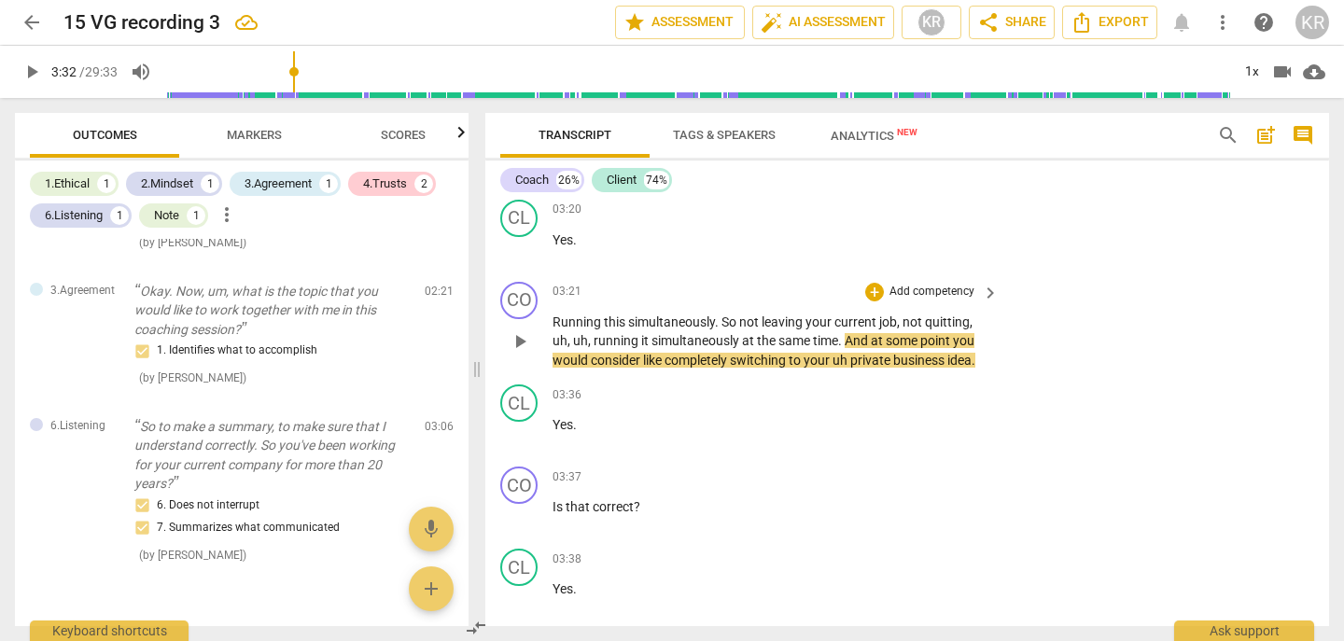
click at [519, 341] on span "play_arrow" at bounding box center [520, 341] width 22 height 22
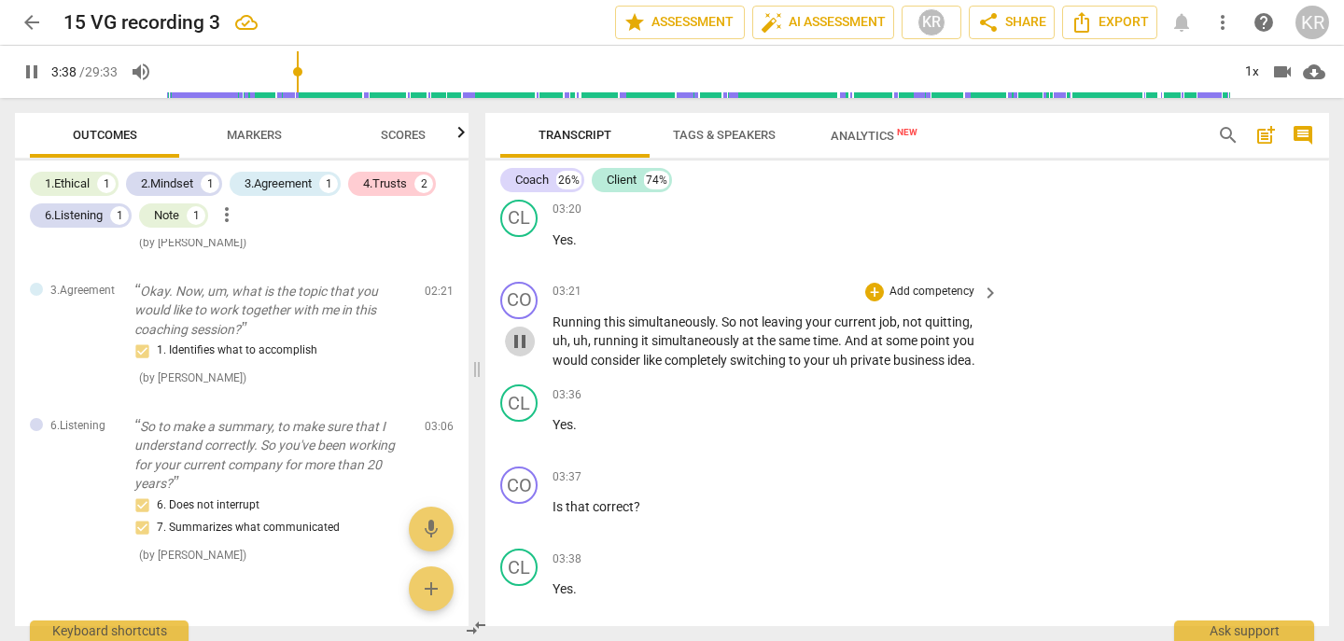
click at [516, 344] on span "pause" at bounding box center [520, 341] width 22 height 22
click at [933, 288] on p "Add competency" at bounding box center [932, 292] width 89 height 17
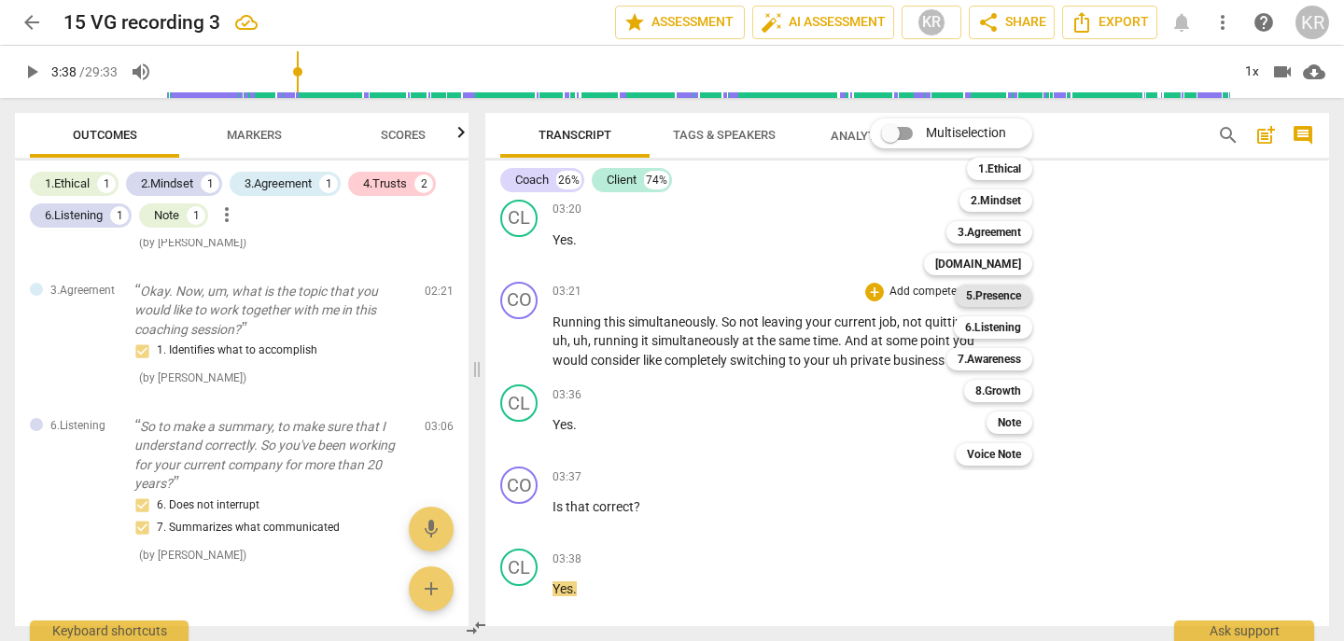
click at [1009, 299] on b "5.Presence" at bounding box center [993, 296] width 55 height 22
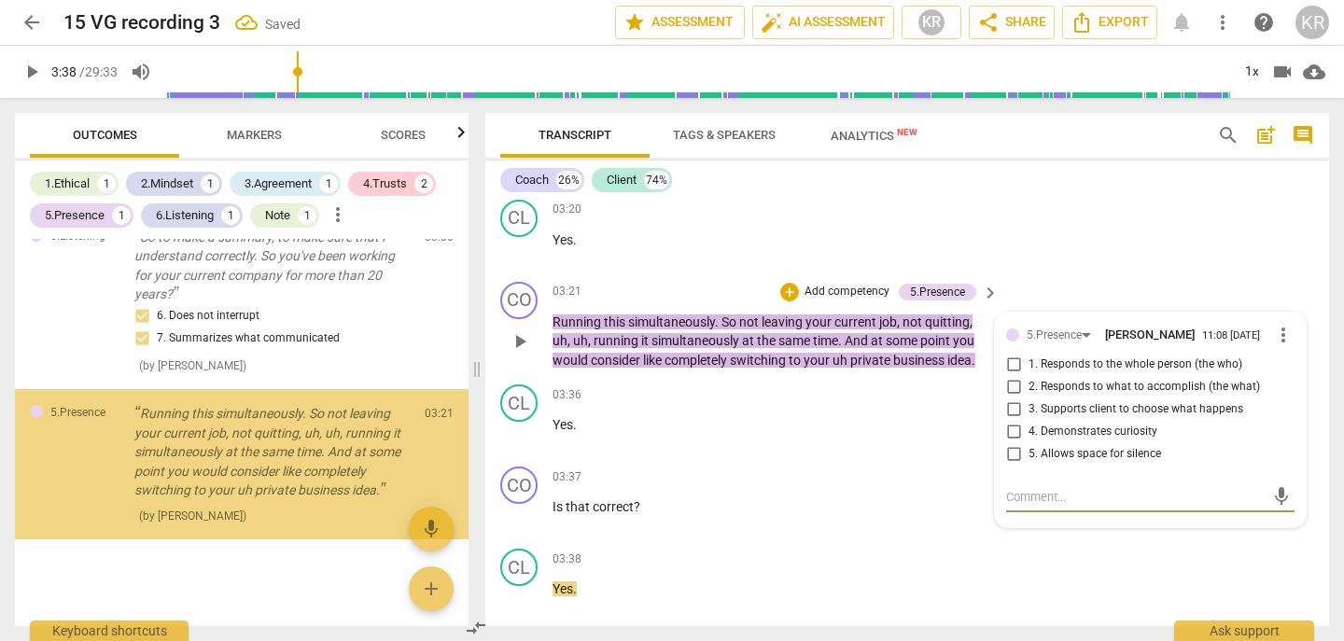
scroll to position [1985, 0]
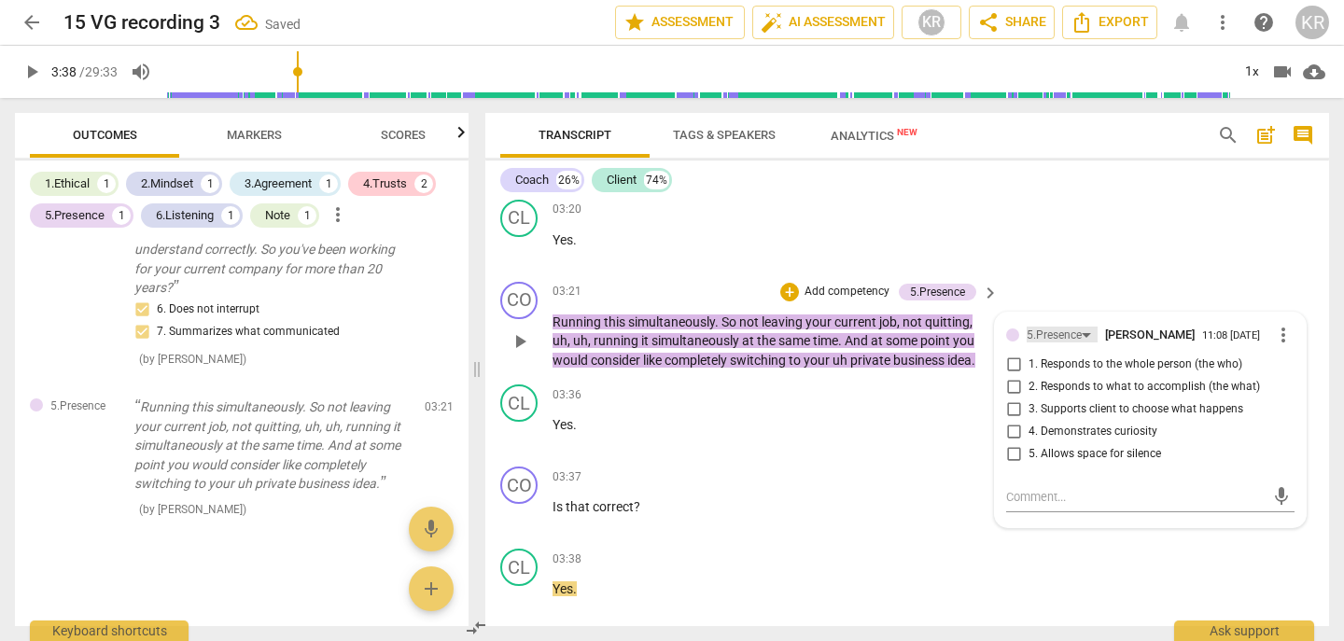
click at [1054, 331] on div "5.Presence" at bounding box center [1054, 336] width 55 height 18
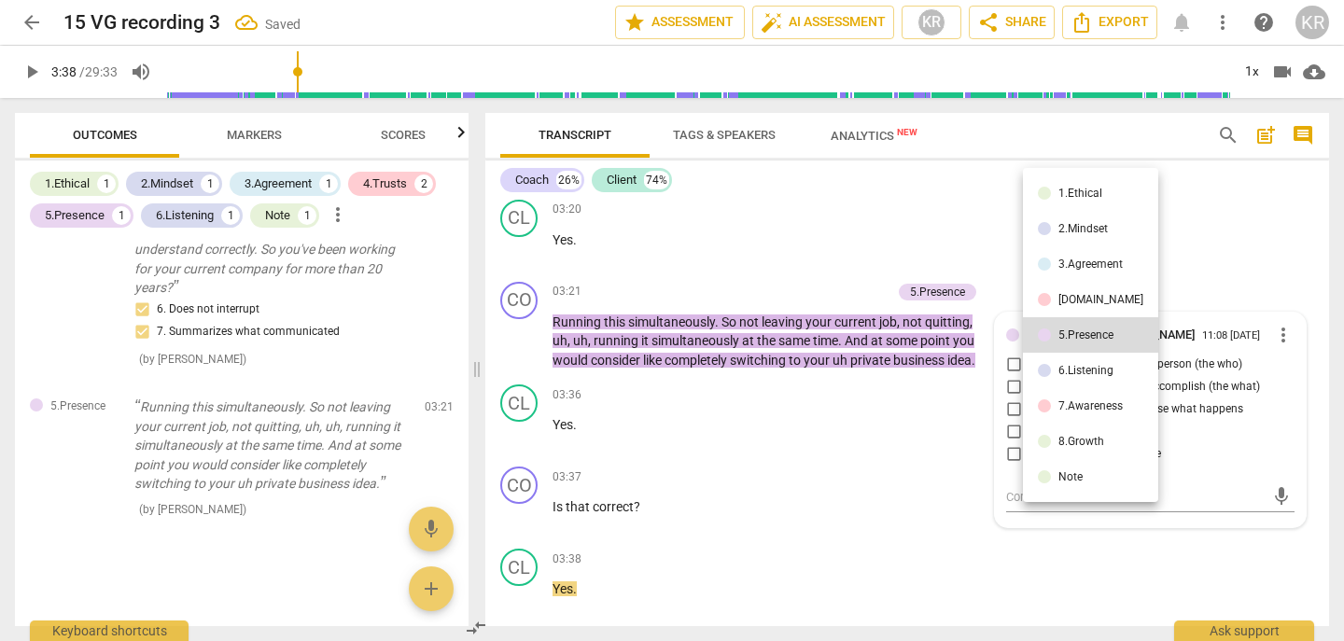
click at [1079, 374] on div "6.Listening" at bounding box center [1086, 370] width 55 height 11
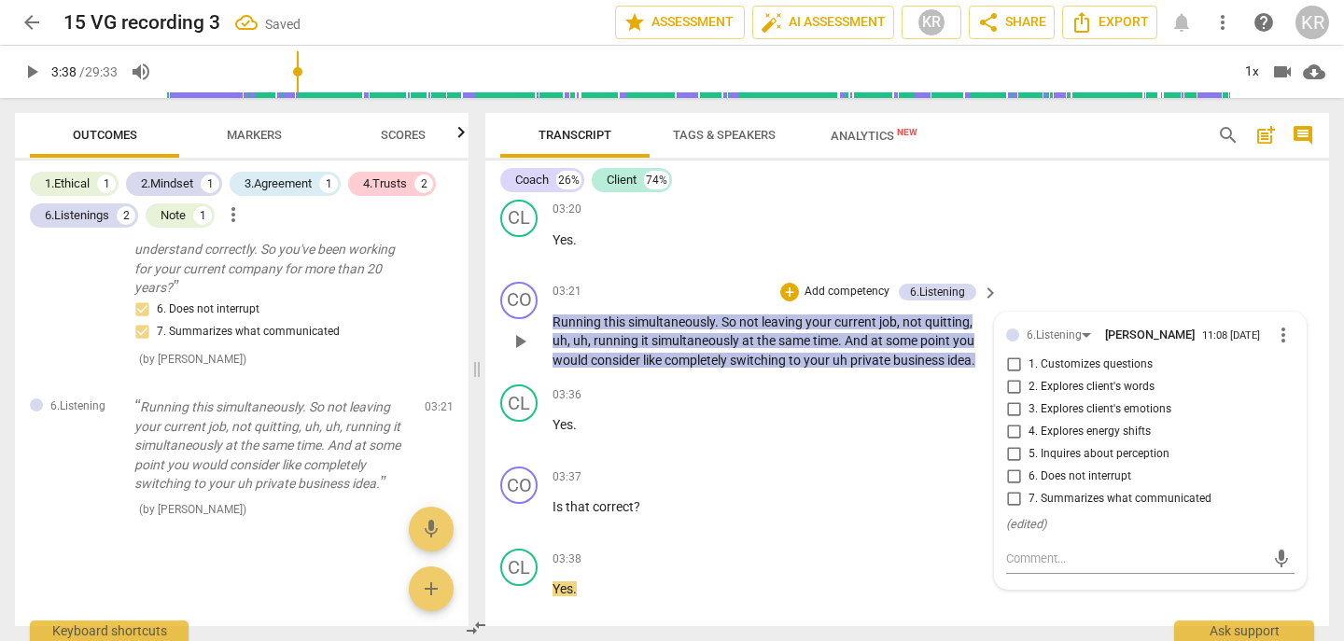
click at [1091, 497] on span "7. Summarizes what communicated" at bounding box center [1120, 499] width 183 height 17
click at [1029, 497] on input "7. Summarizes what communicated" at bounding box center [1014, 499] width 30 height 22
click at [29, 72] on span "play_arrow" at bounding box center [32, 72] width 22 height 22
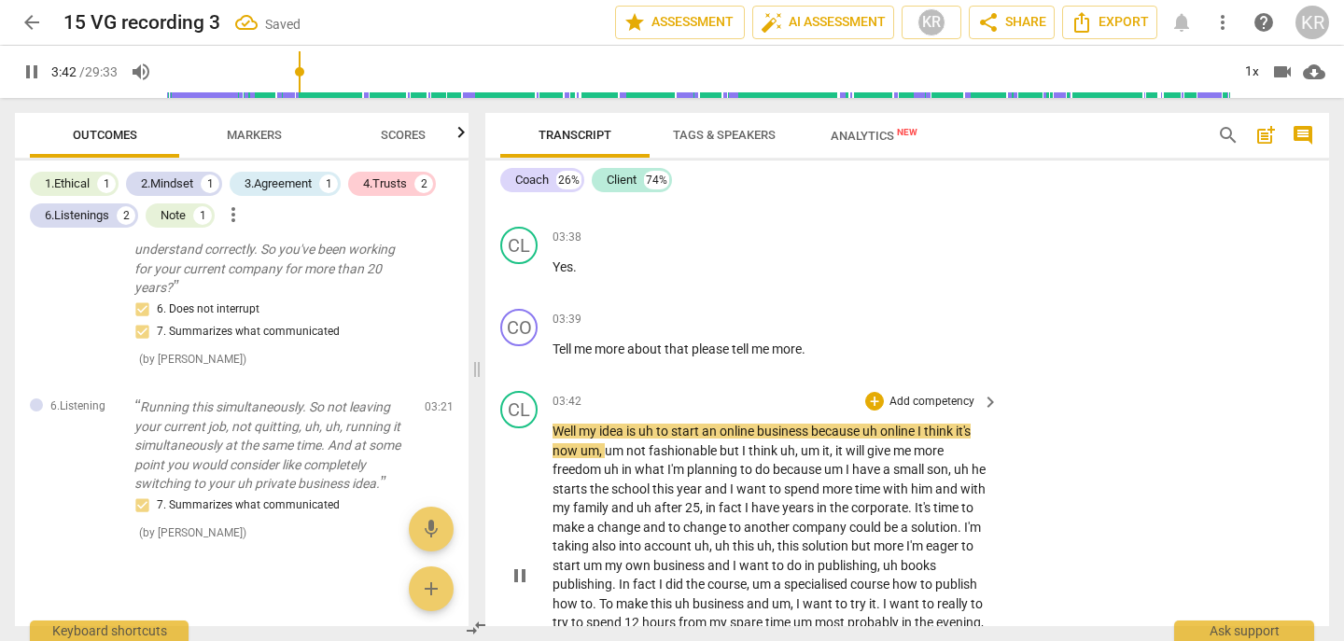
scroll to position [2141, 0]
click at [523, 572] on span "pause" at bounding box center [520, 575] width 22 height 22
click at [922, 315] on p "Add competency" at bounding box center [932, 319] width 89 height 17
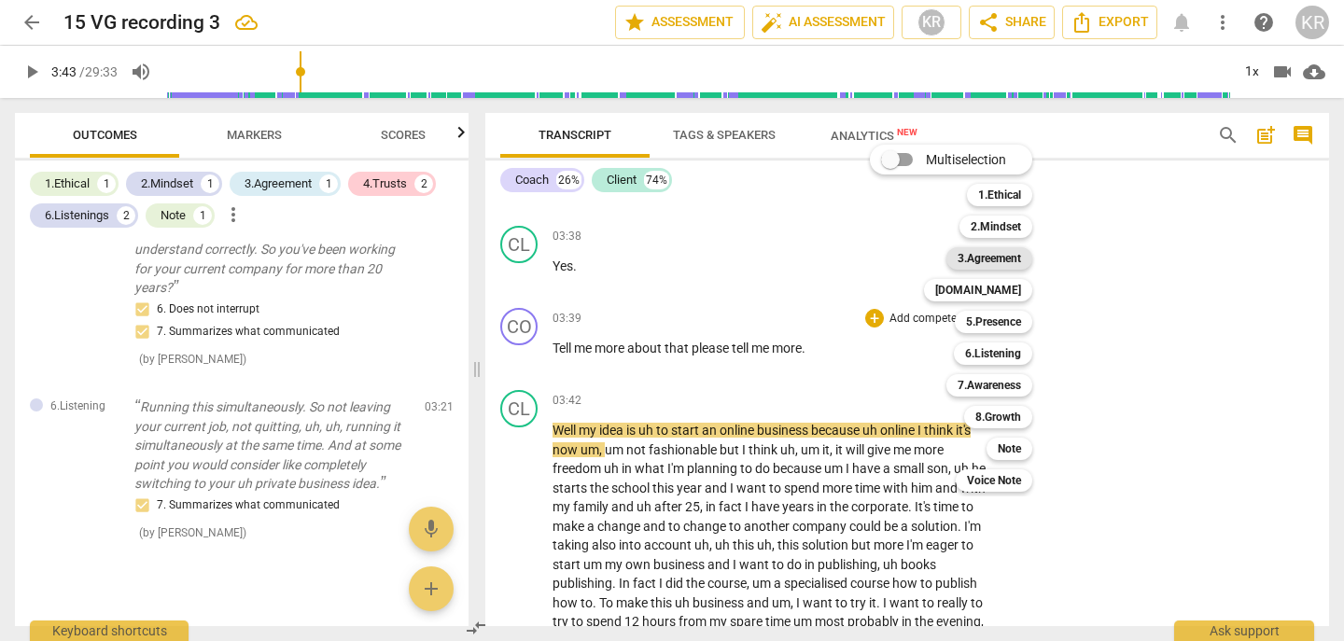
click at [1019, 259] on b "3.Agreement" at bounding box center [989, 258] width 63 height 22
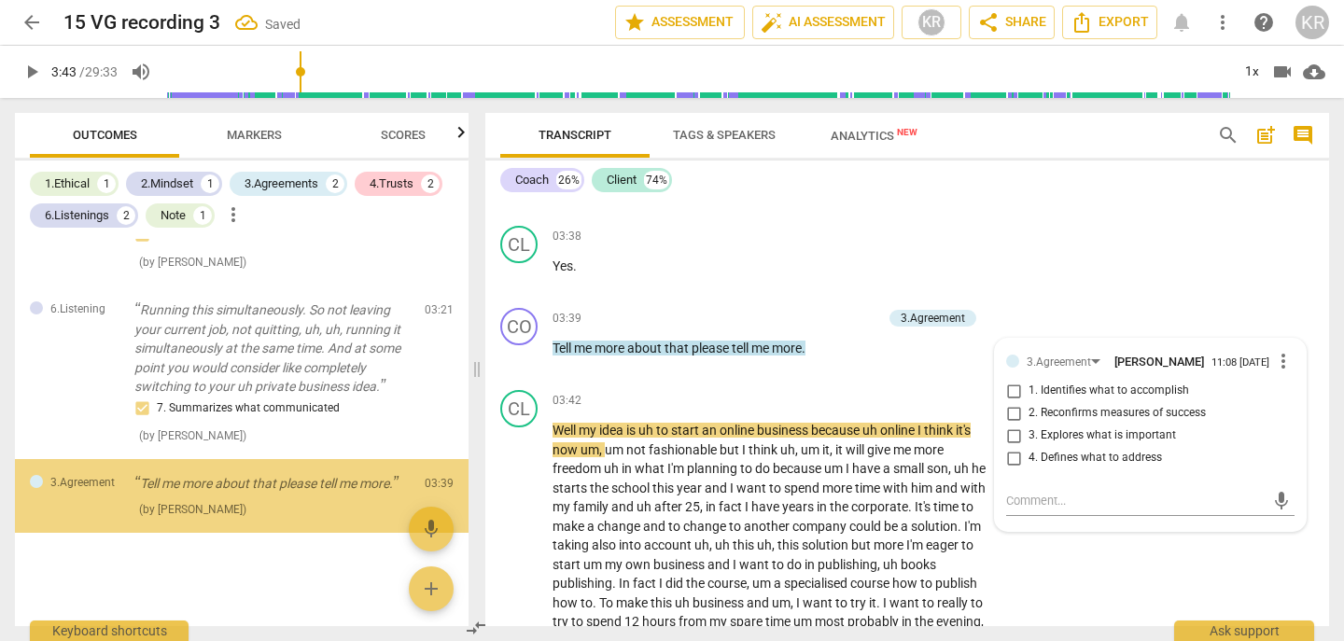
scroll to position [2101, 0]
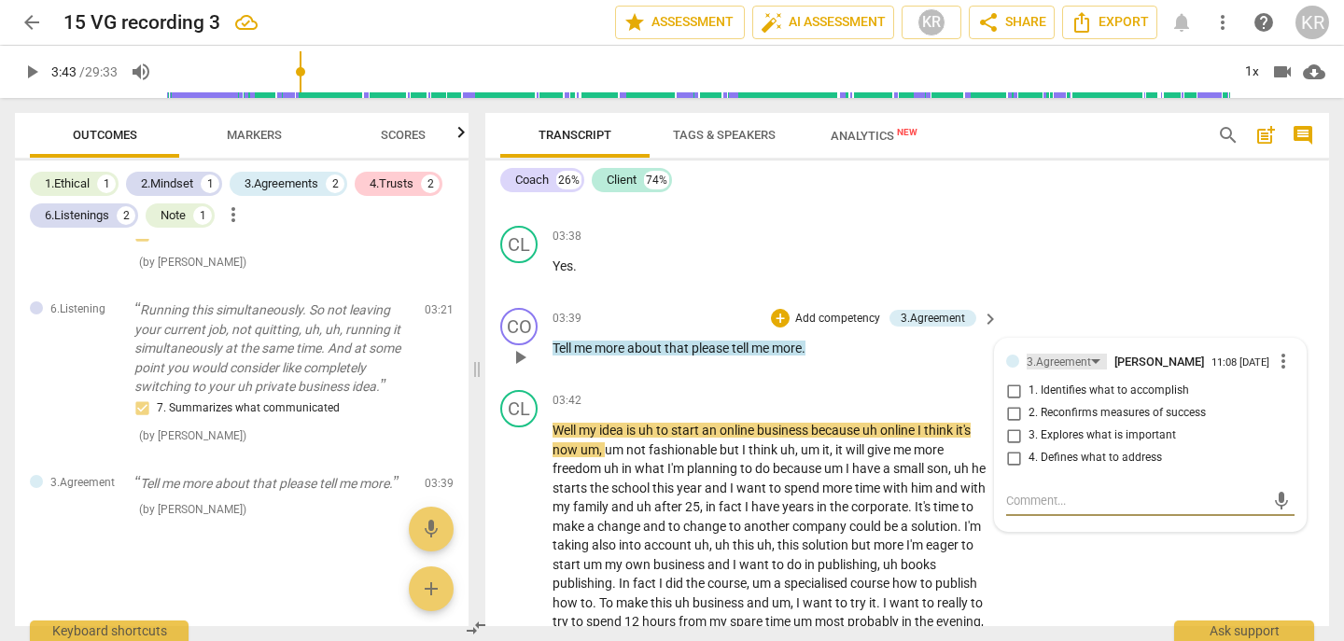
click at [1075, 357] on div "3.Agreement" at bounding box center [1059, 363] width 64 height 18
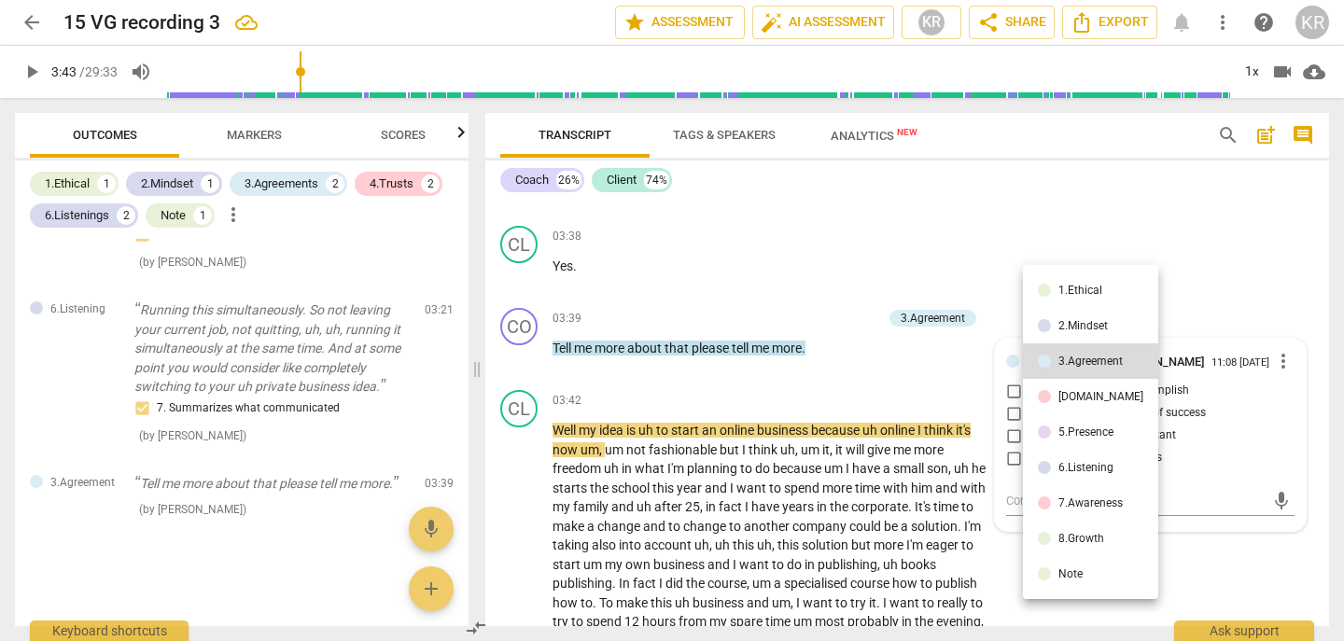
click at [1078, 389] on li "[DOMAIN_NAME]" at bounding box center [1090, 396] width 135 height 35
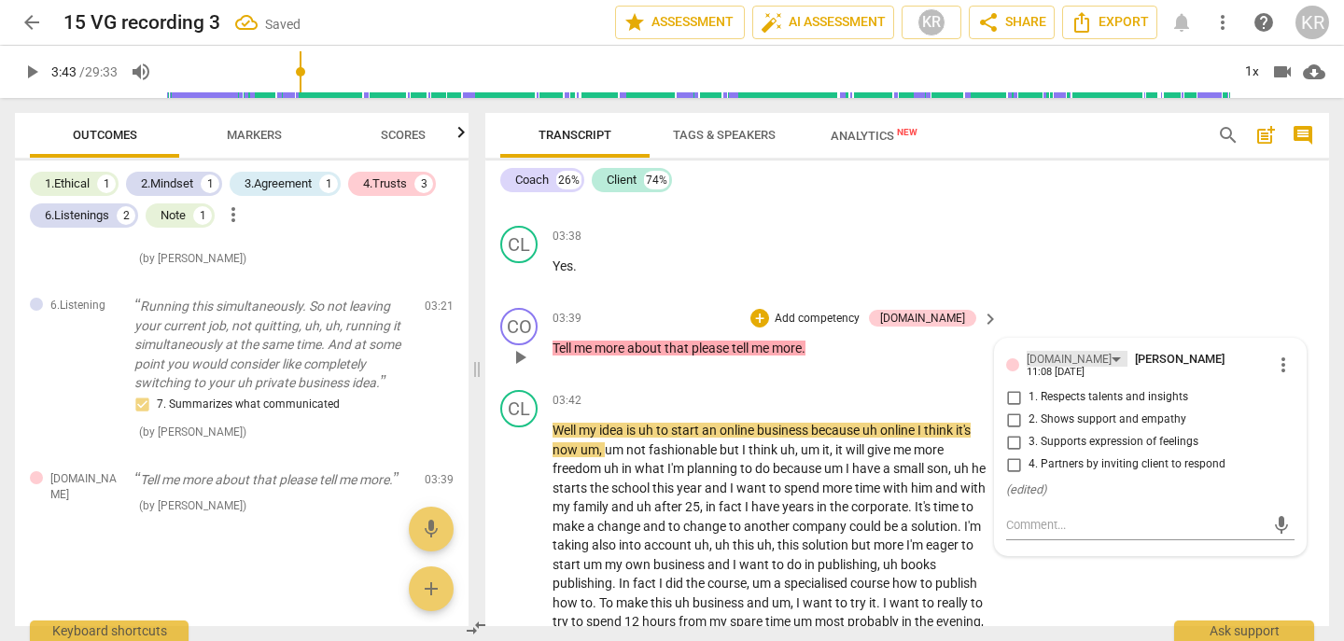
click at [1060, 356] on div "[DOMAIN_NAME]" at bounding box center [1077, 359] width 101 height 16
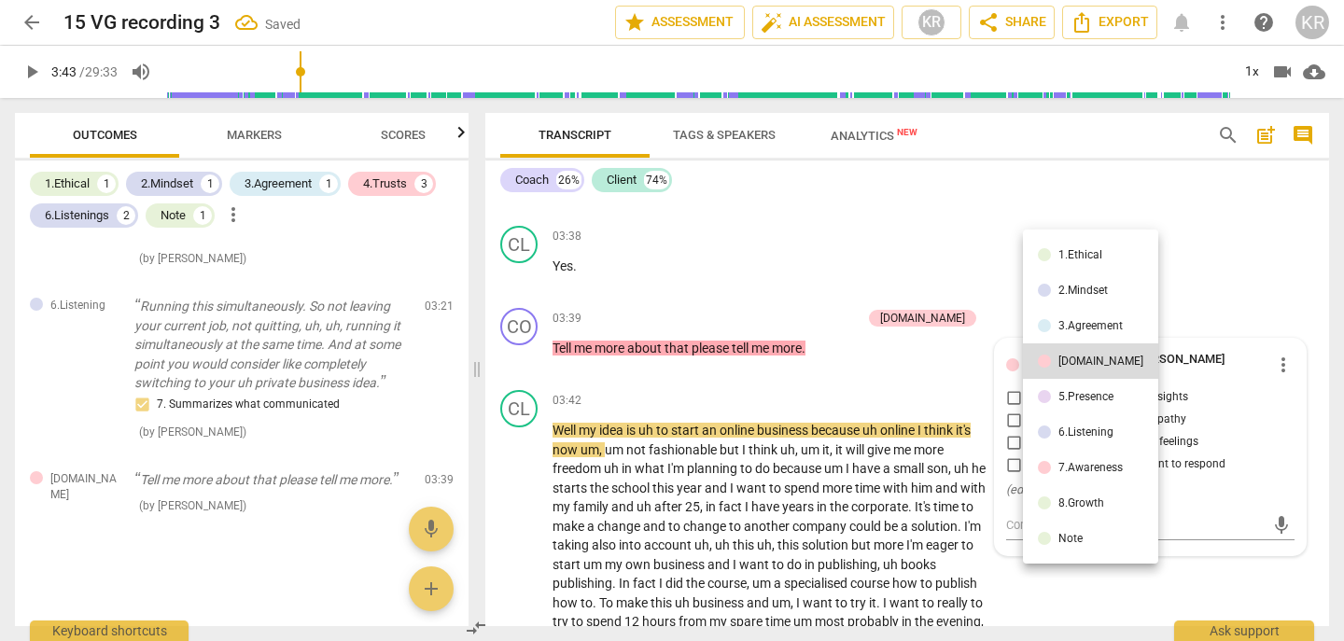
click at [1071, 401] on div "5.Presence" at bounding box center [1086, 396] width 55 height 11
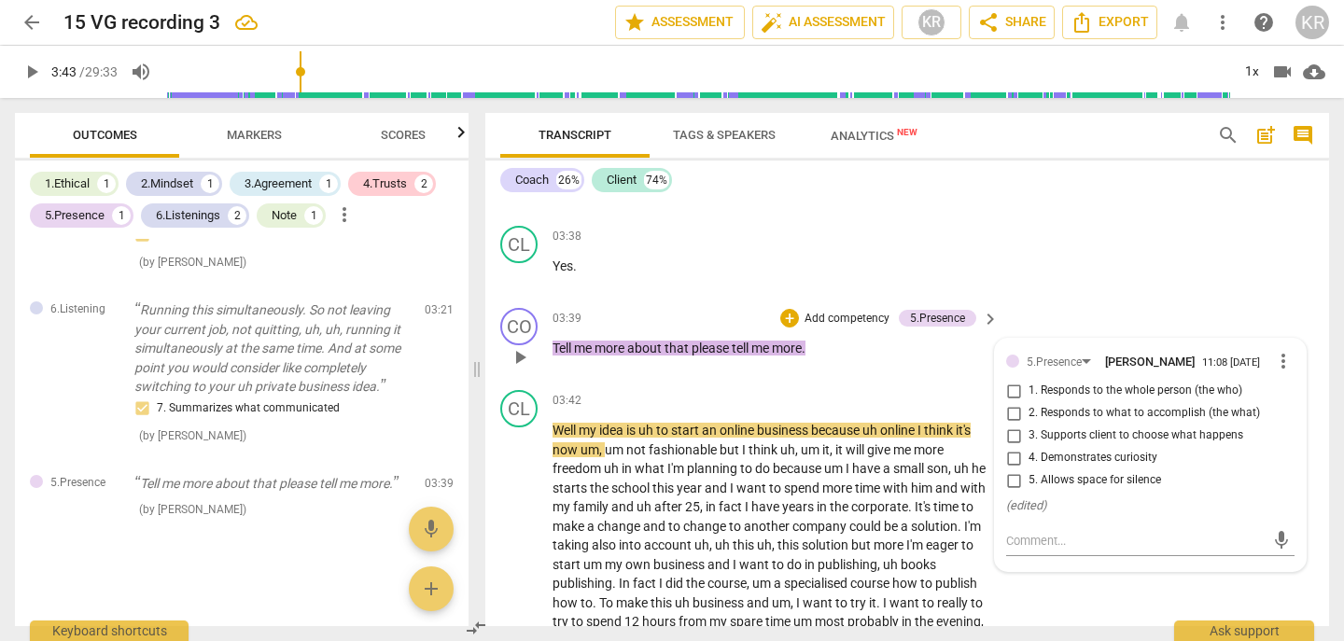
click at [1098, 455] on span "4. Demonstrates curiosity" at bounding box center [1093, 458] width 129 height 17
click at [1029, 455] on input "4. Demonstrates curiosity" at bounding box center [1014, 458] width 30 height 22
click at [1098, 455] on span "4. Demonstrates curiosity" at bounding box center [1093, 458] width 129 height 17
click at [1029, 455] on input "4. Demonstrates curiosity" at bounding box center [1014, 458] width 30 height 22
click at [1098, 455] on span "4. Demonstrates curiosity" at bounding box center [1093, 458] width 129 height 17
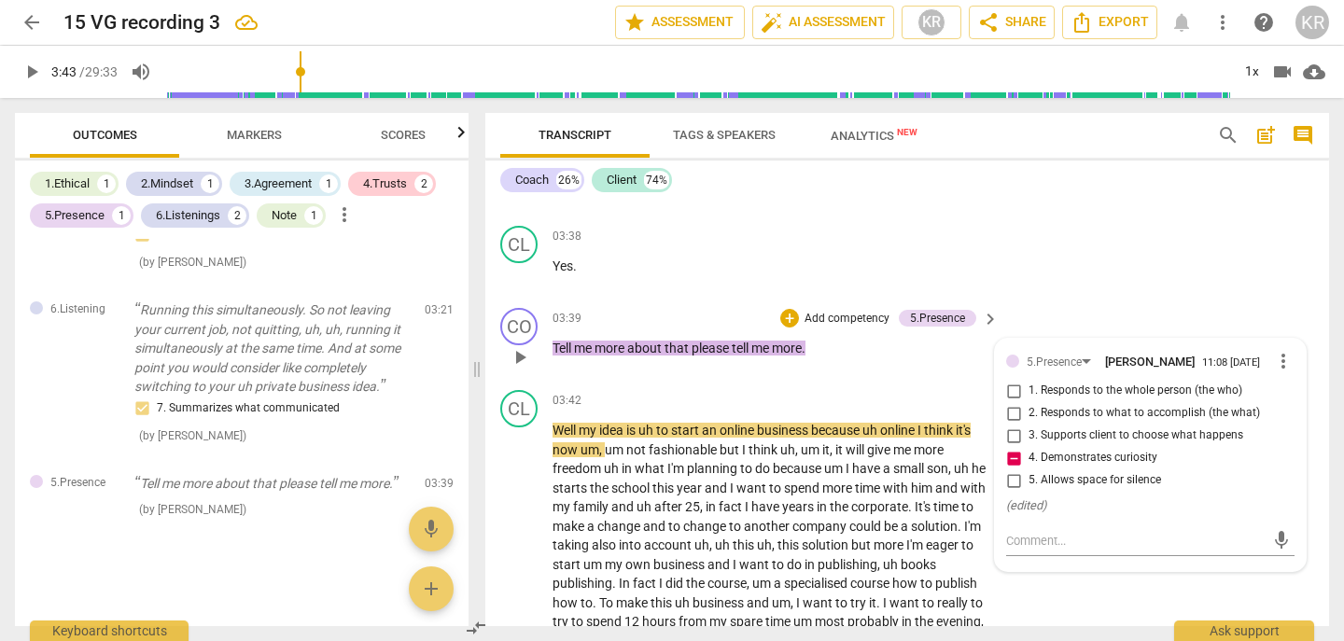
click at [1029, 455] on input "4. Demonstrates curiosity" at bounding box center [1014, 458] width 30 height 22
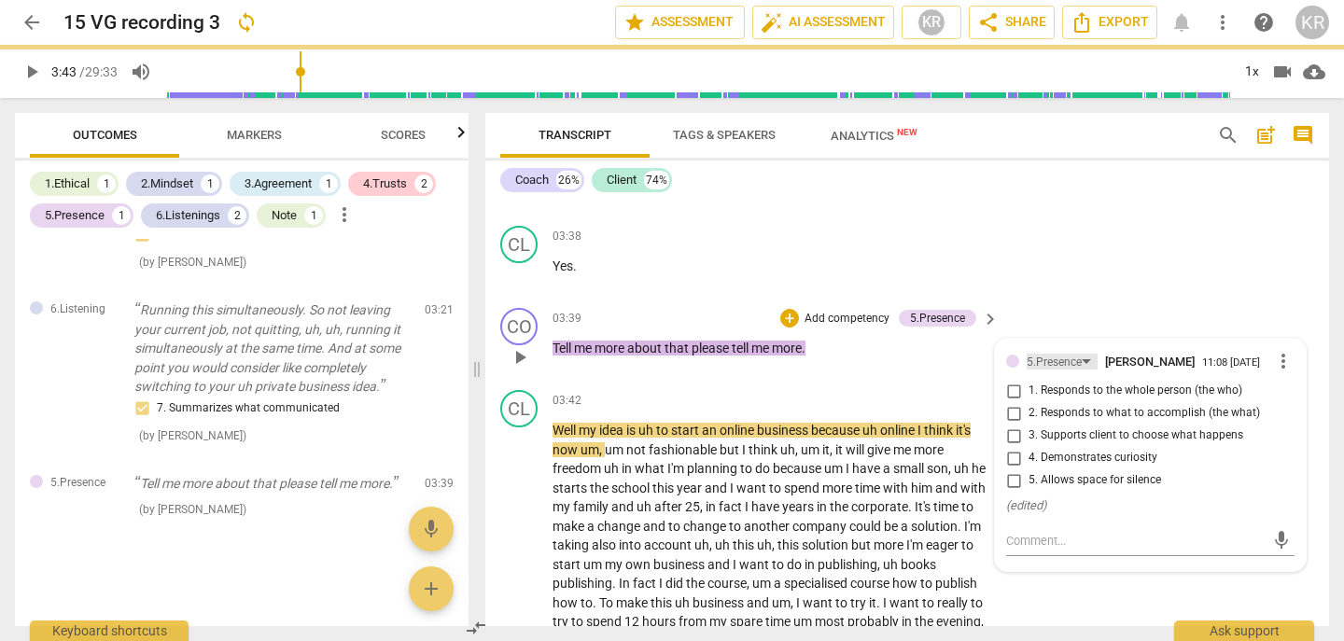
click at [1067, 357] on div "5.Presence" at bounding box center [1054, 363] width 55 height 18
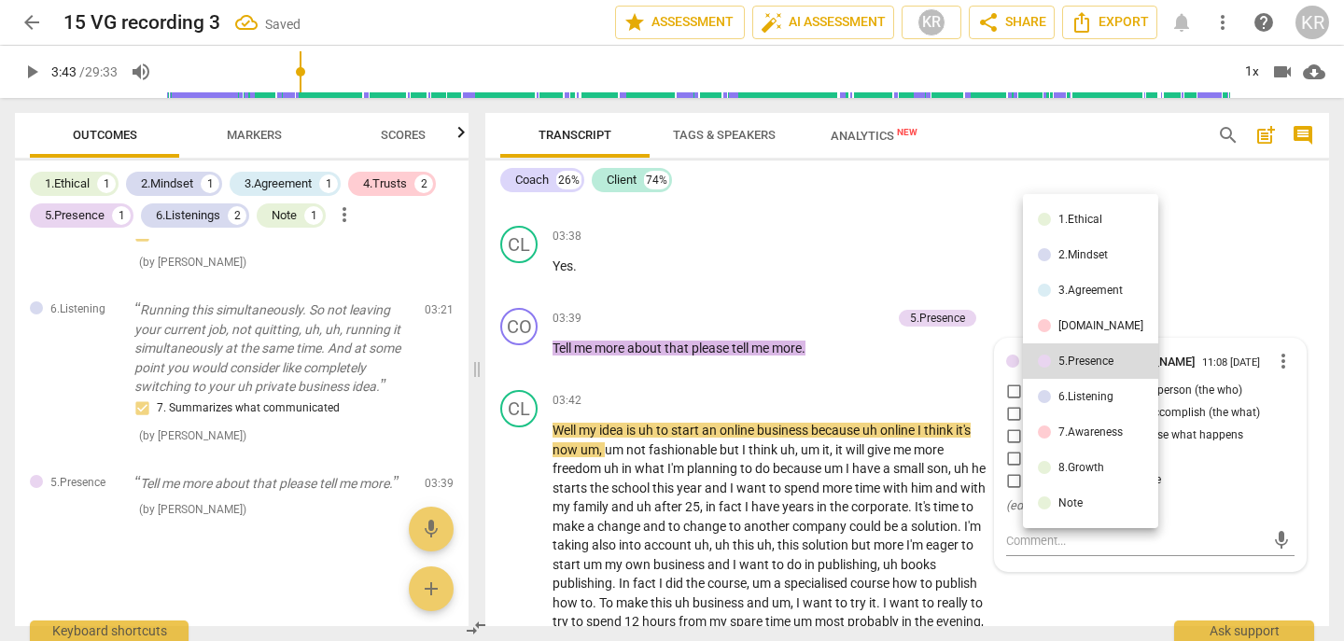
click at [1074, 402] on div "6.Listening" at bounding box center [1086, 396] width 55 height 11
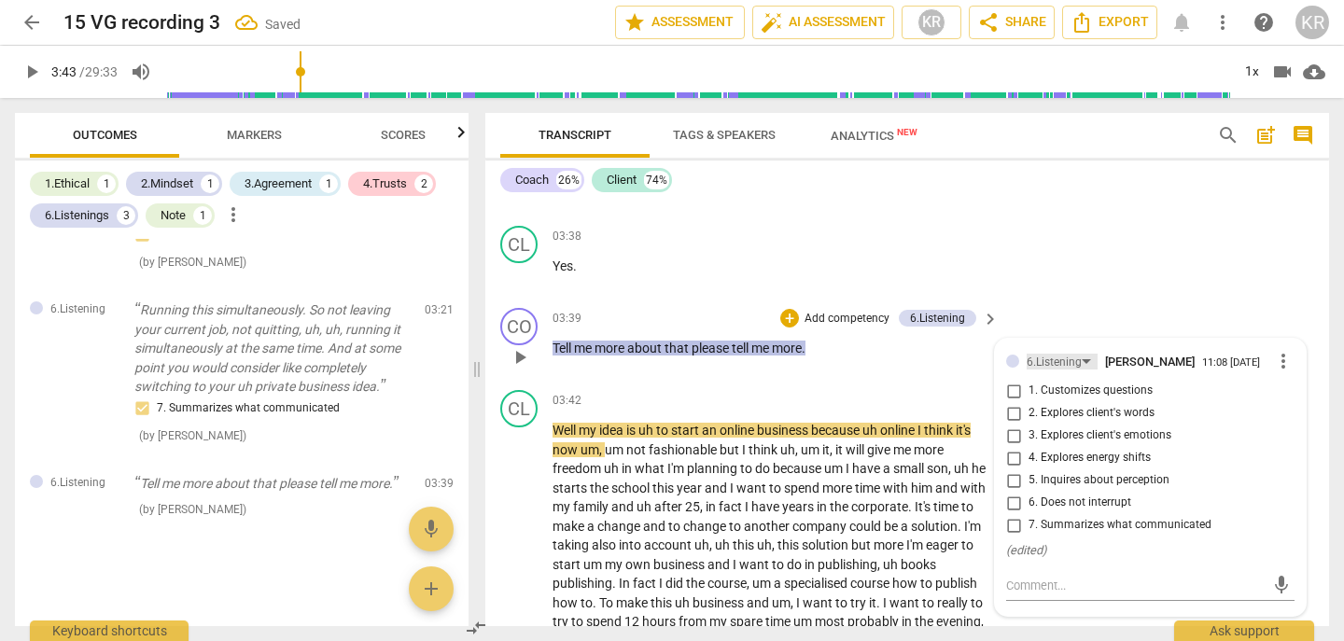
click at [1064, 363] on div "6.Listening" at bounding box center [1054, 363] width 55 height 18
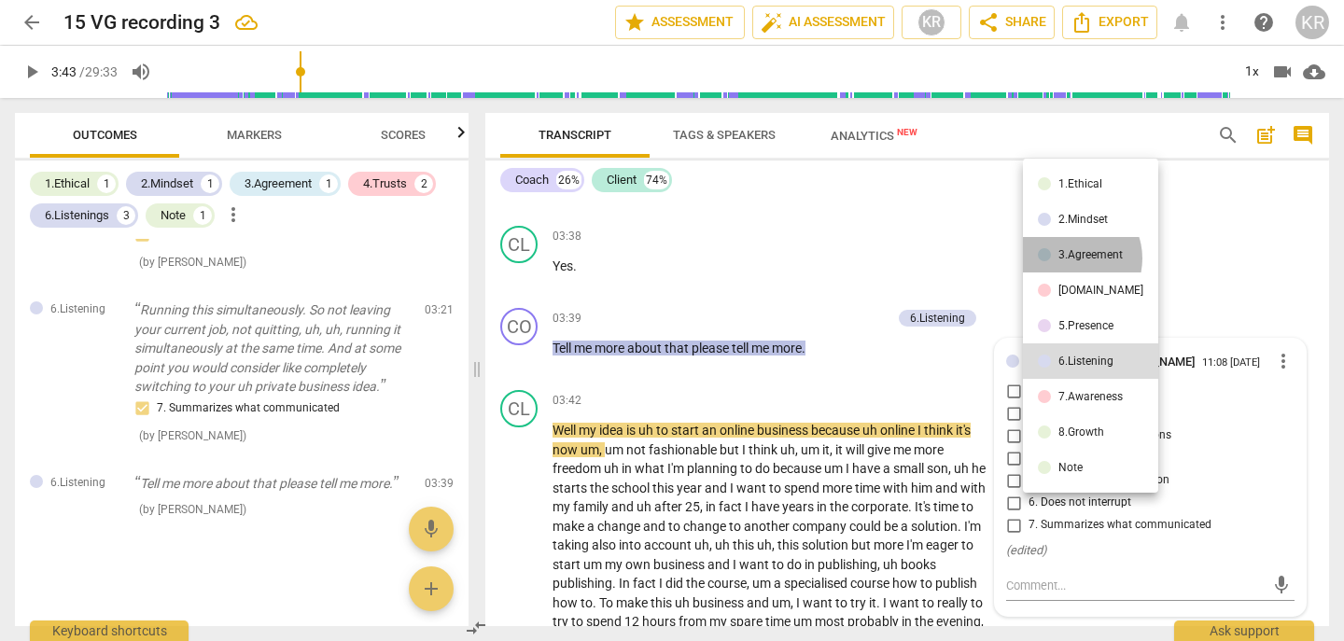
click at [1072, 259] on div "3.Agreement" at bounding box center [1091, 254] width 64 height 11
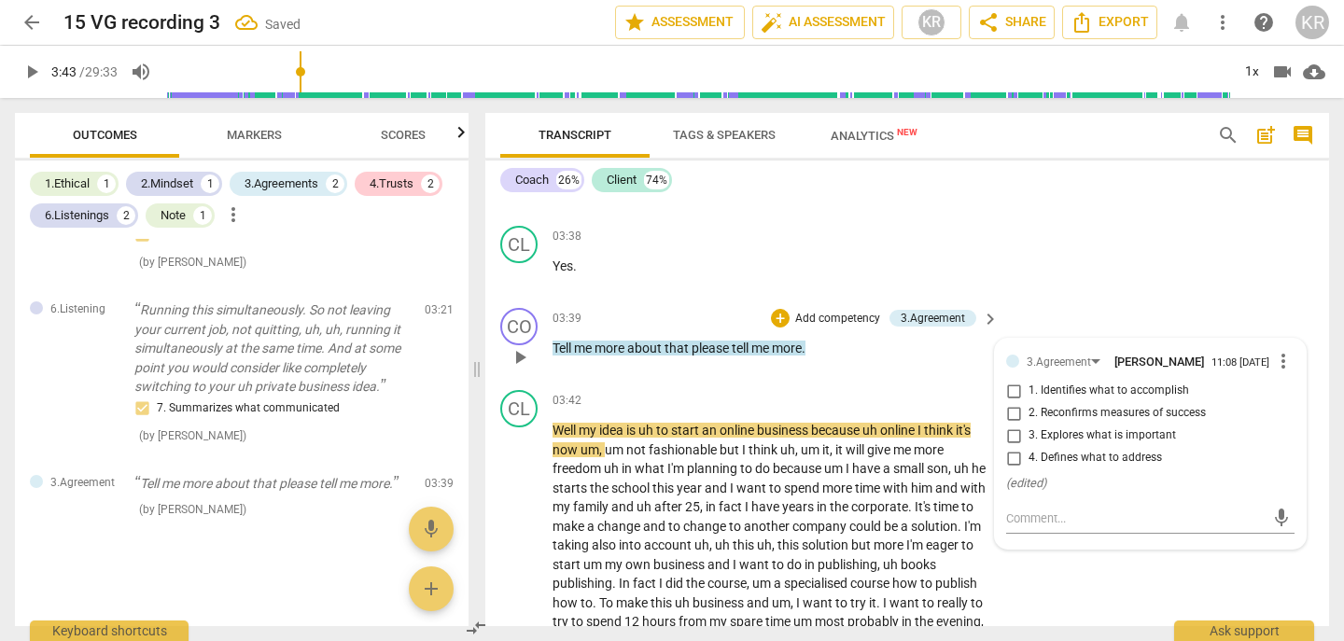
click at [1074, 386] on span "1. Identifies what to accomplish" at bounding box center [1109, 391] width 161 height 17
click at [1029, 386] on input "1. Identifies what to accomplish" at bounding box center [1014, 391] width 30 height 22
click at [35, 63] on span "play_arrow" at bounding box center [32, 72] width 22 height 22
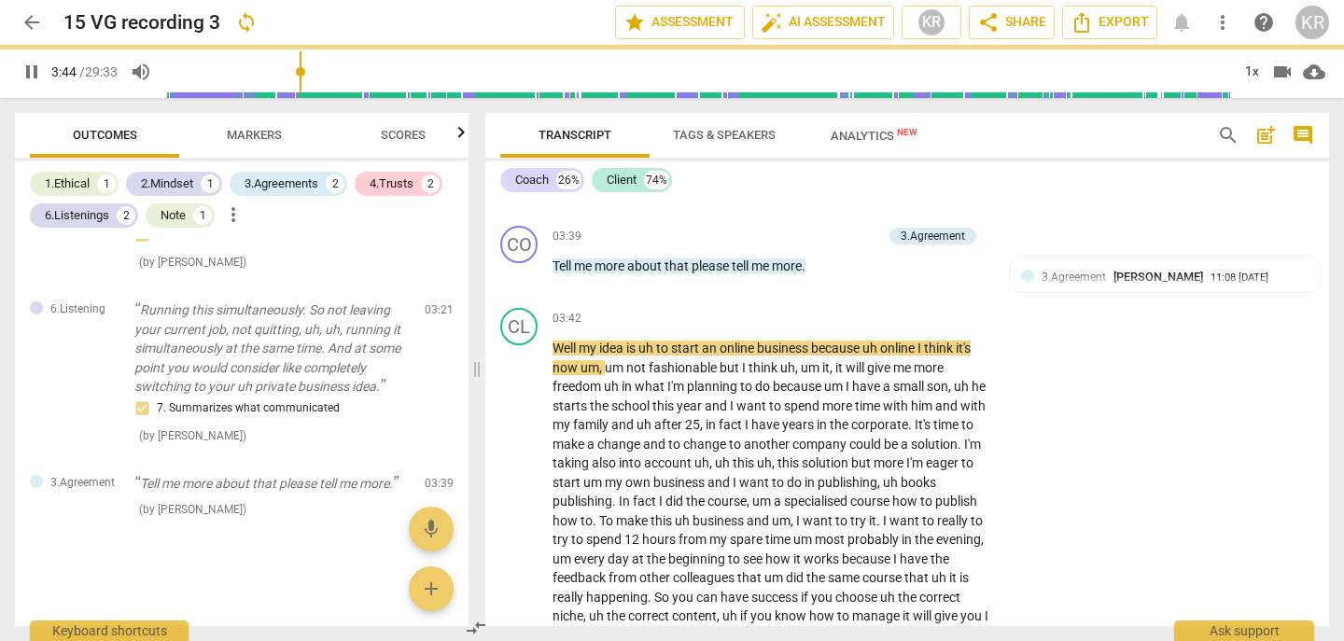
scroll to position [2224, 0]
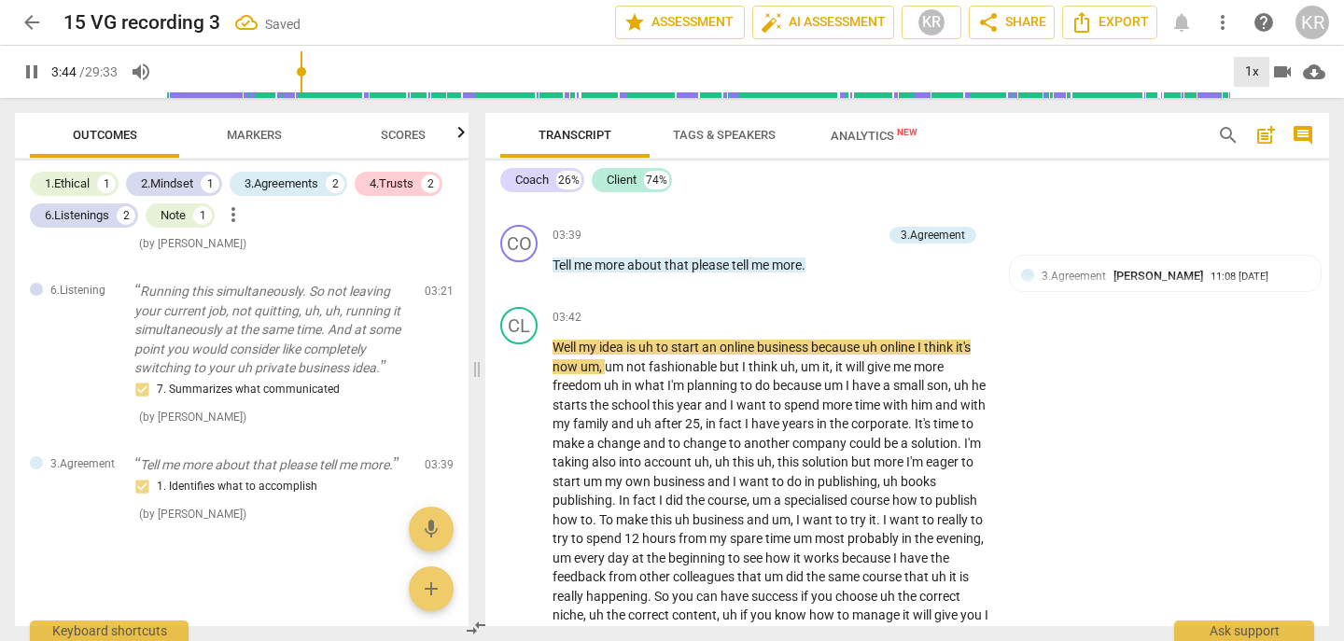
click at [1254, 70] on div "1x" at bounding box center [1251, 72] width 35 height 30
click at [1262, 218] on li "2x" at bounding box center [1265, 215] width 63 height 35
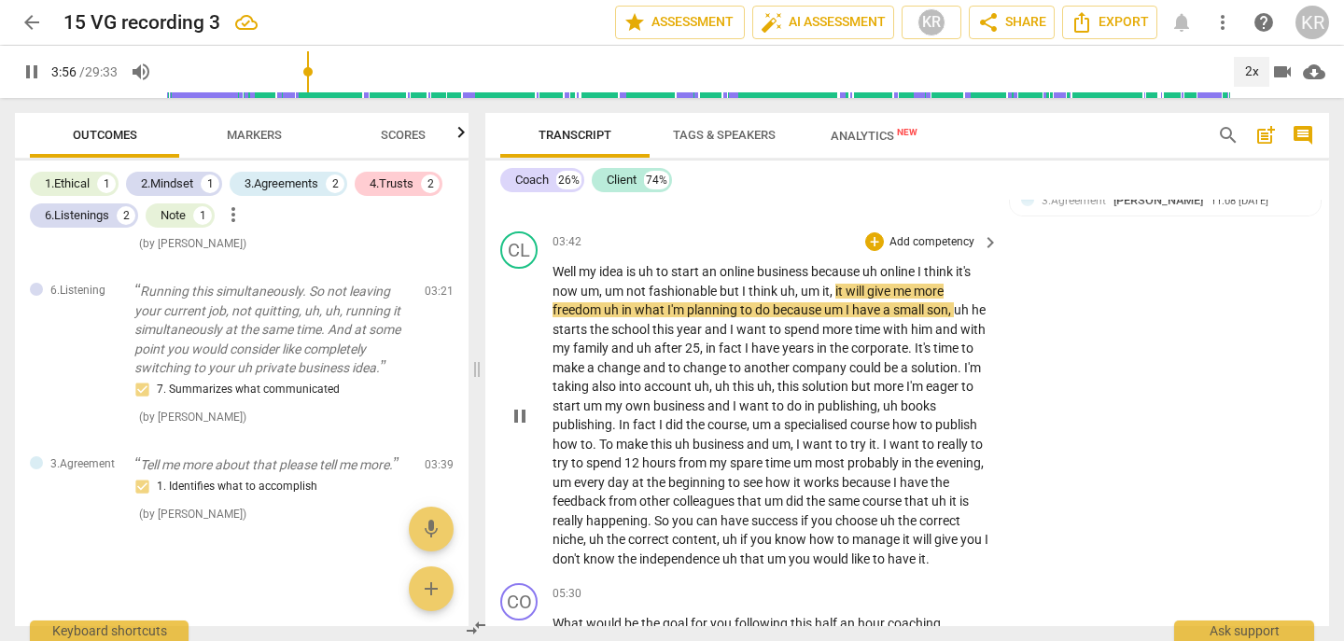
scroll to position [2314, 0]
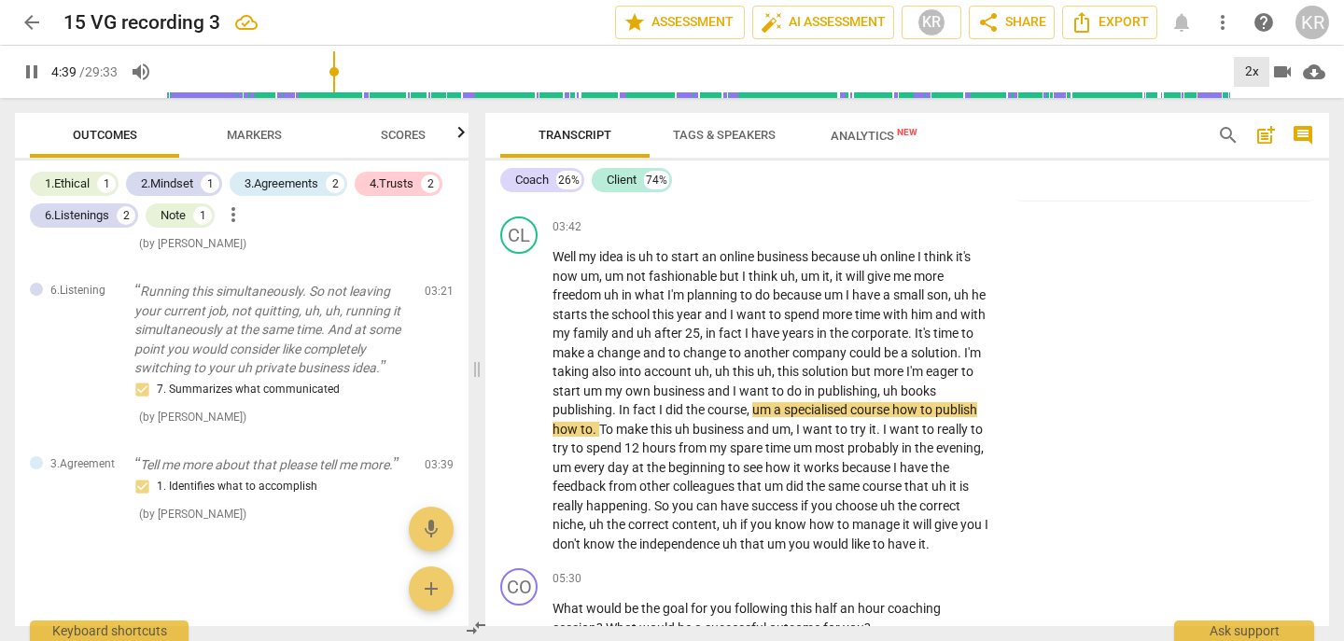
click at [1256, 63] on div "2x" at bounding box center [1251, 72] width 35 height 30
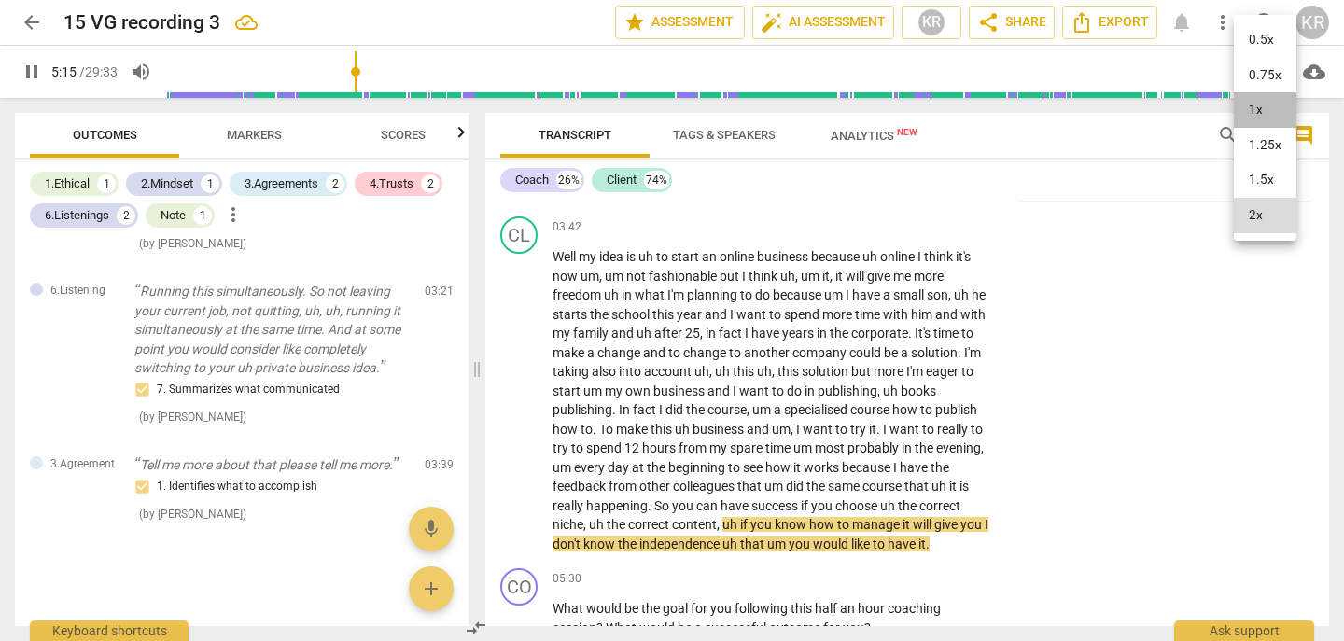
click at [1255, 114] on li "1x" at bounding box center [1265, 109] width 63 height 35
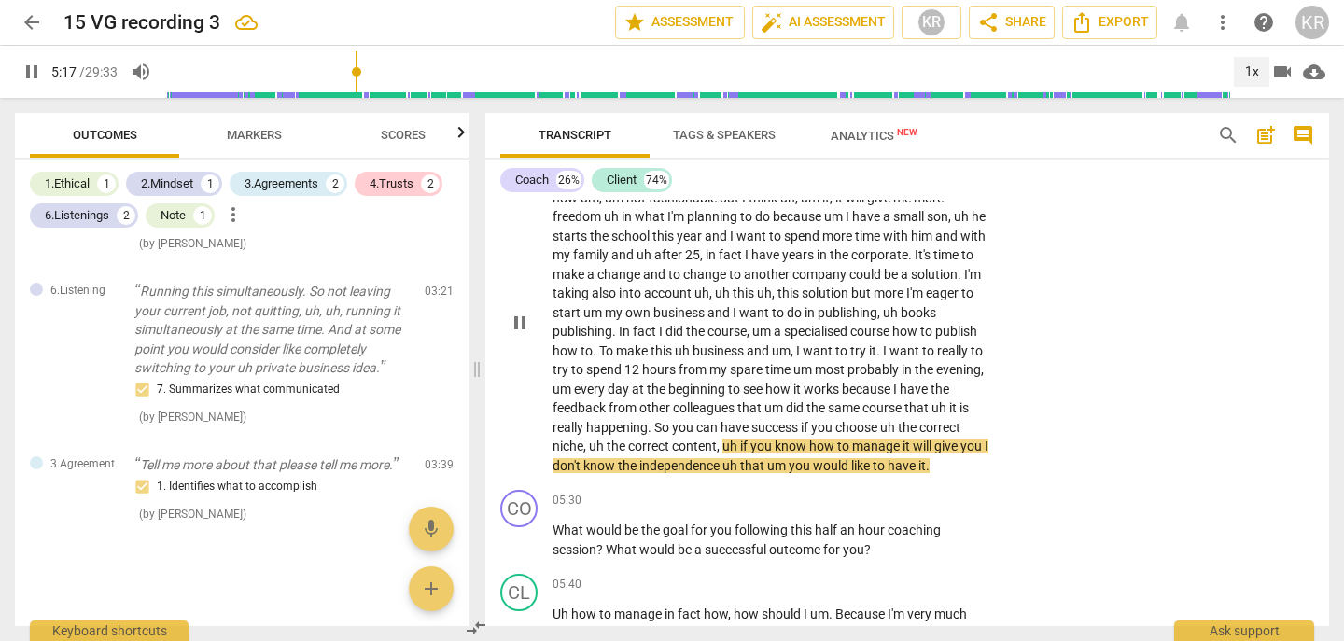
scroll to position [2395, 0]
click at [519, 317] on span "pause" at bounding box center [520, 321] width 22 height 22
drag, startPoint x: 555, startPoint y: 310, endPoint x: 666, endPoint y: 315, distance: 111.2
click at [666, 315] on p "Well my idea is uh to start an online business because uh online I think it's n…" at bounding box center [771, 320] width 437 height 306
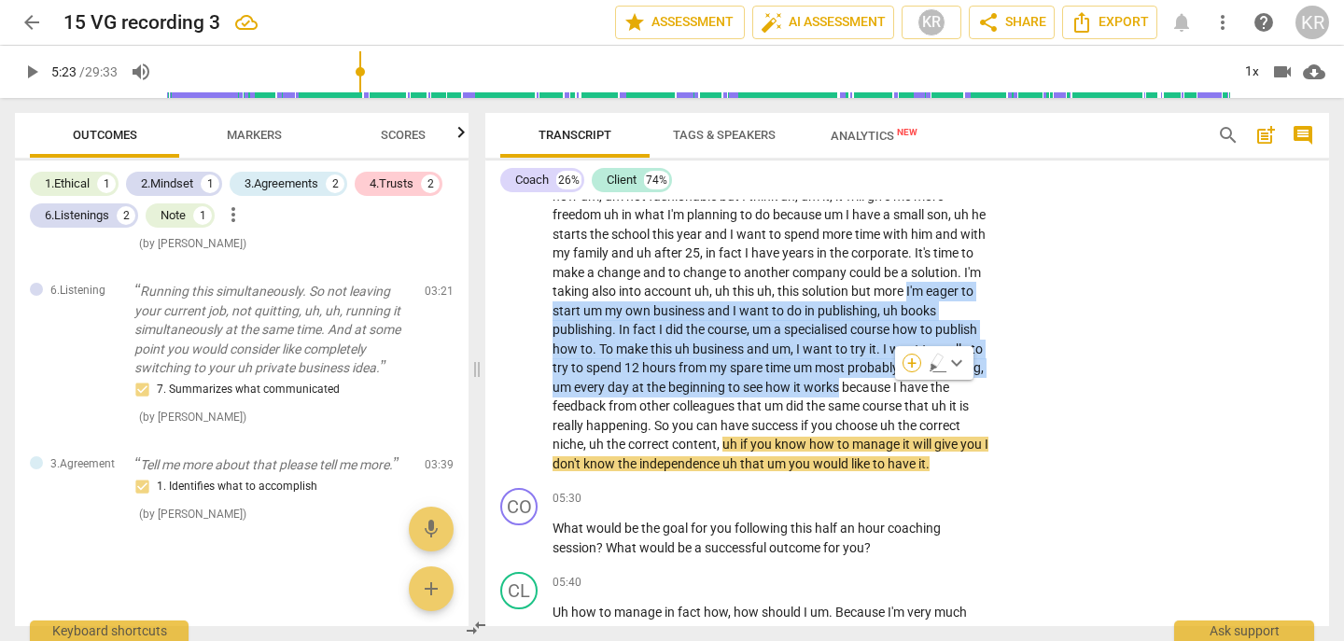
click at [912, 365] on div "+" at bounding box center [912, 363] width 19 height 19
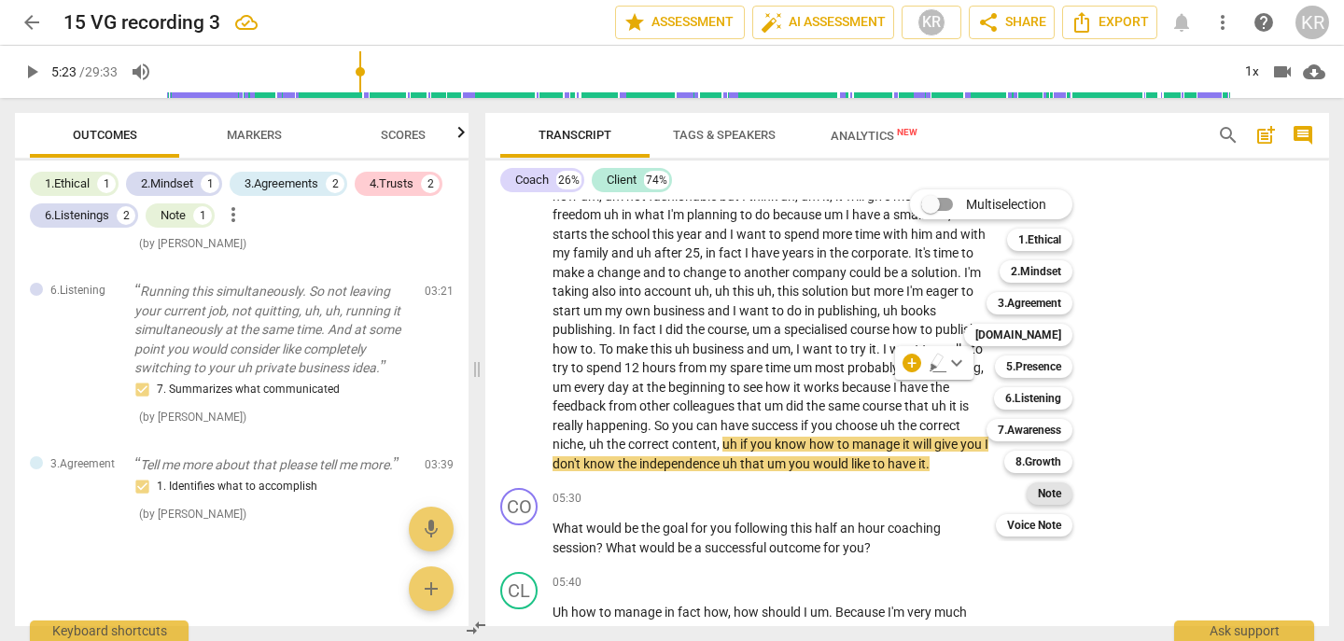
click at [1056, 499] on b "Note" at bounding box center [1049, 494] width 23 height 22
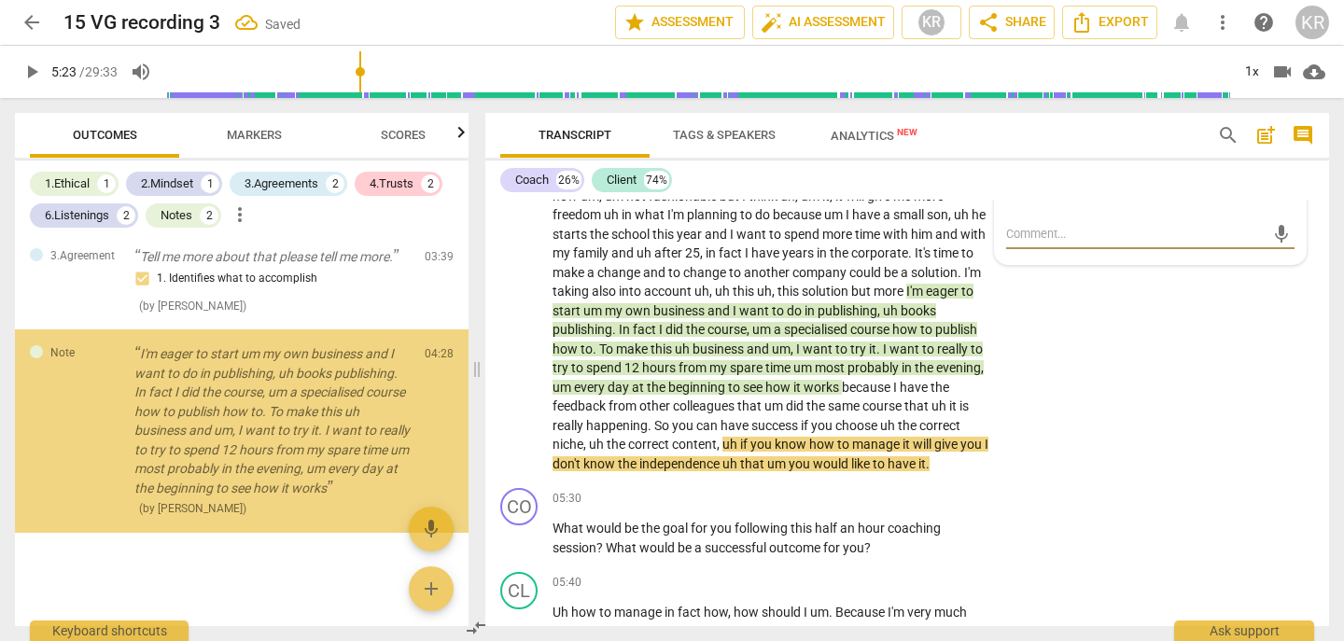
scroll to position [2336, 0]
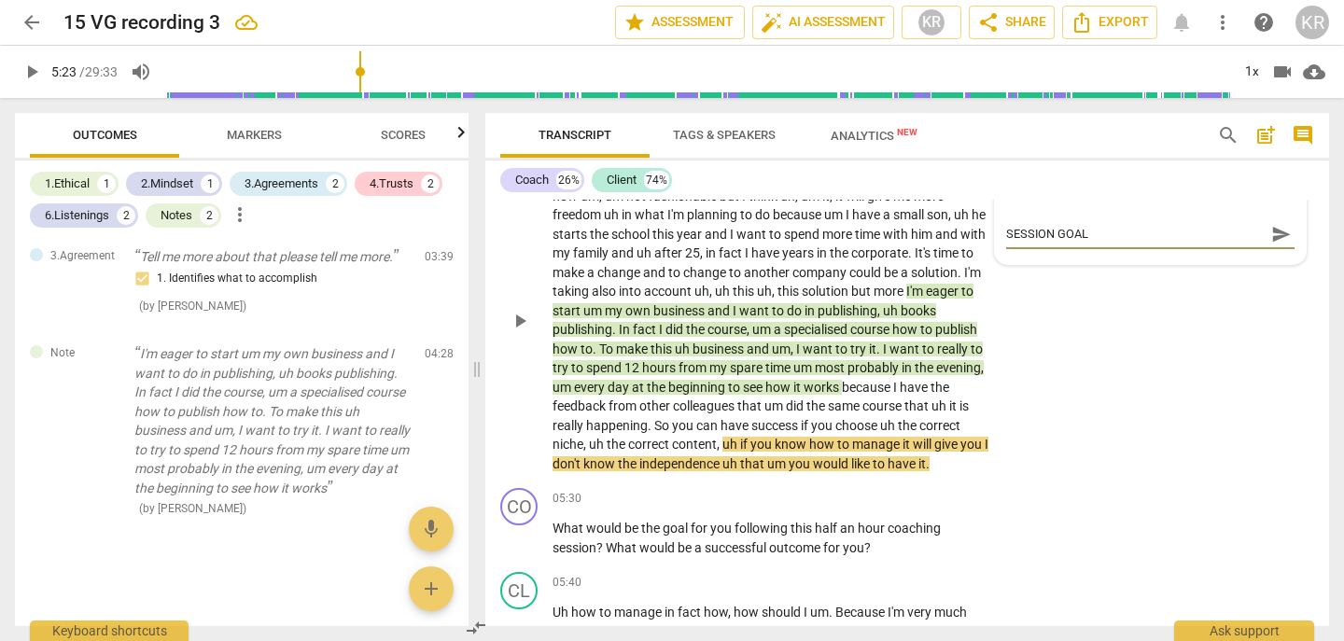
click at [1272, 241] on span "send" at bounding box center [1282, 234] width 21 height 21
click at [25, 66] on span "play_arrow" at bounding box center [32, 72] width 22 height 22
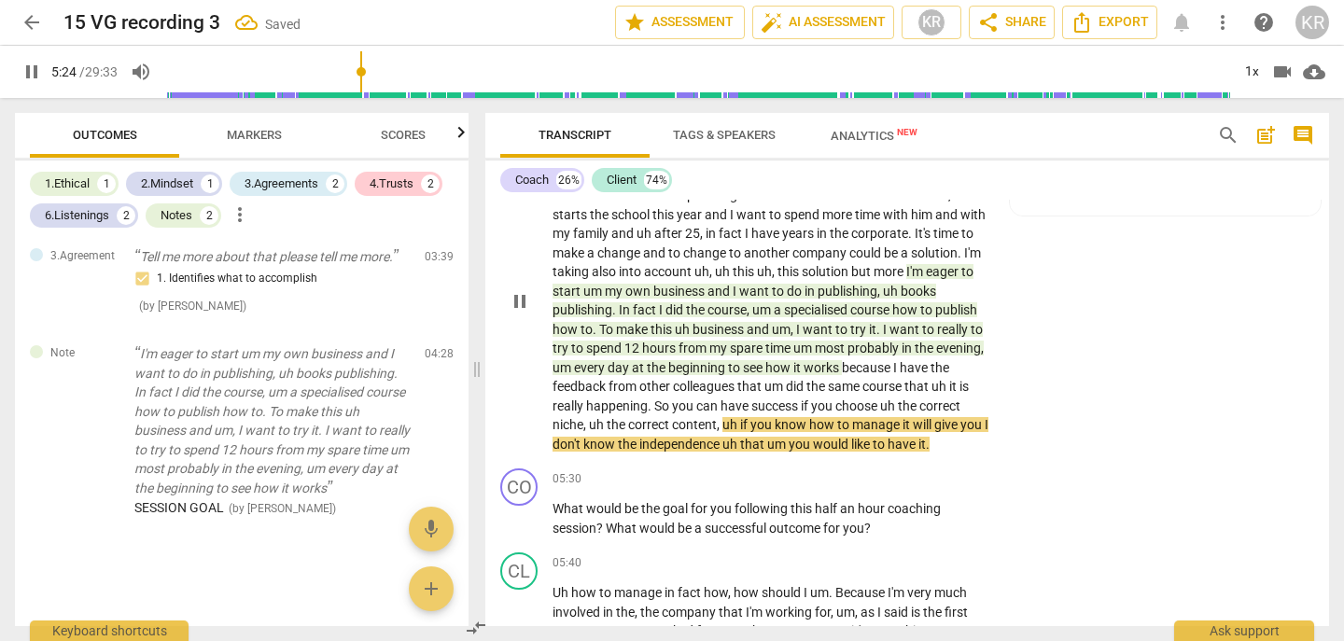
scroll to position [2417, 0]
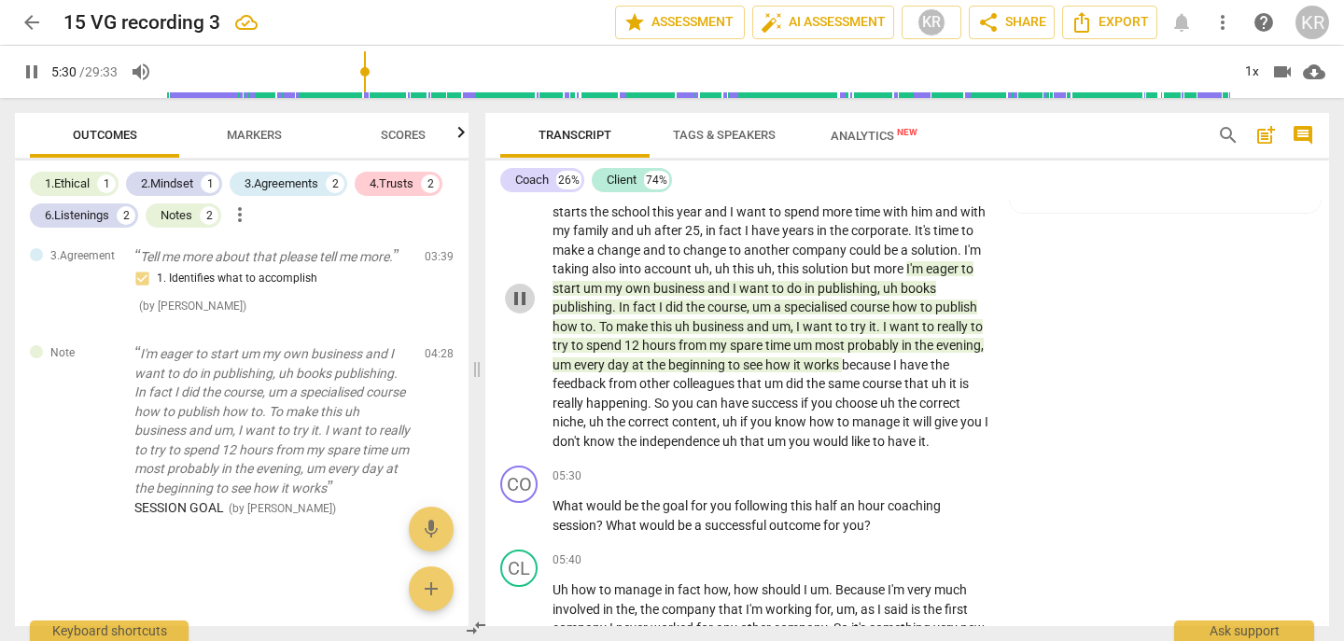
click at [509, 302] on span "pause" at bounding box center [520, 299] width 22 height 22
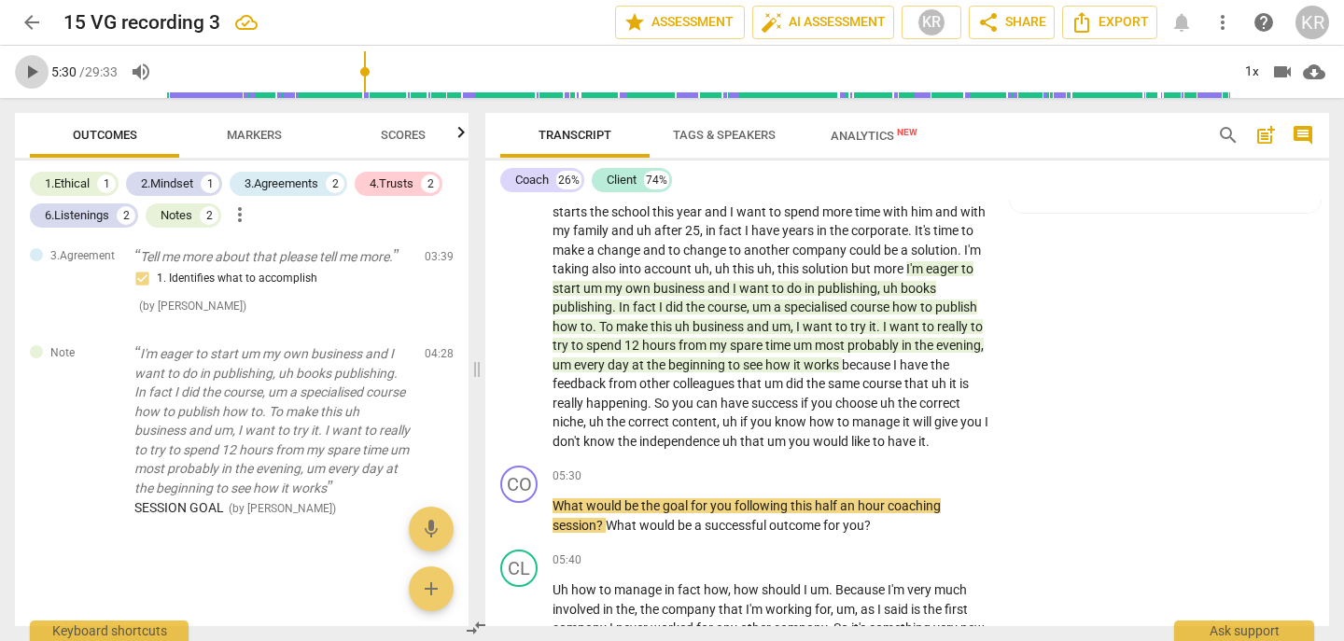
click at [26, 77] on span "play_arrow" at bounding box center [32, 72] width 22 height 22
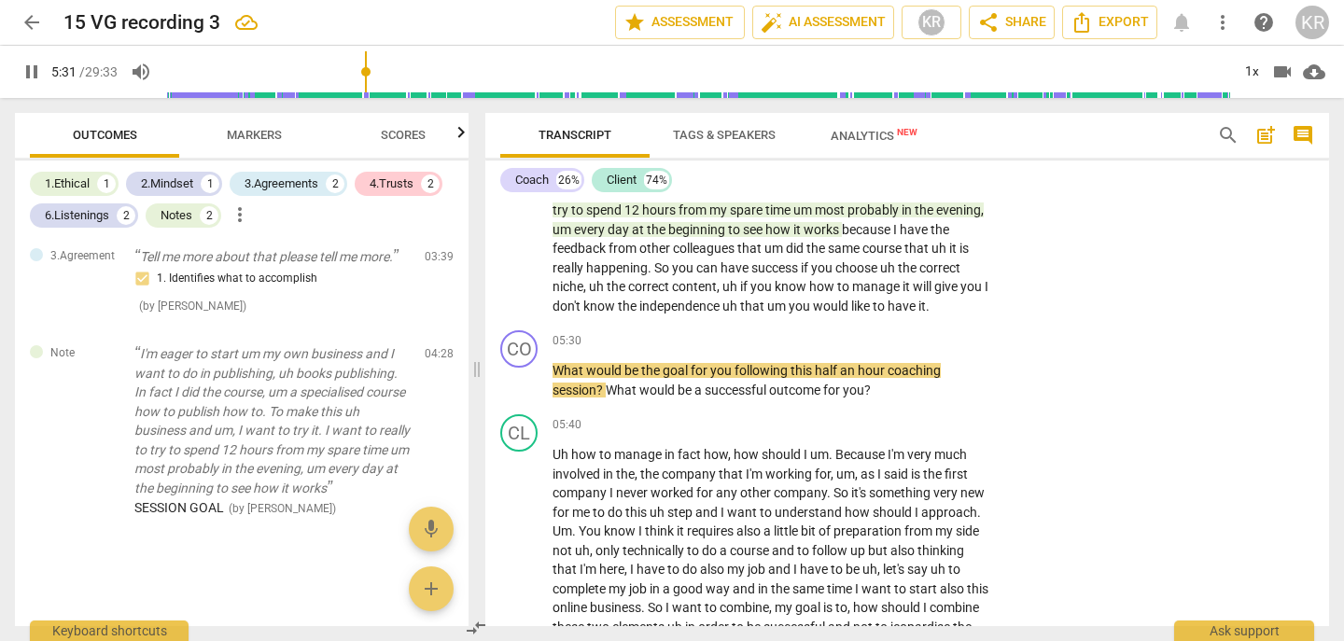
scroll to position [2553, 0]
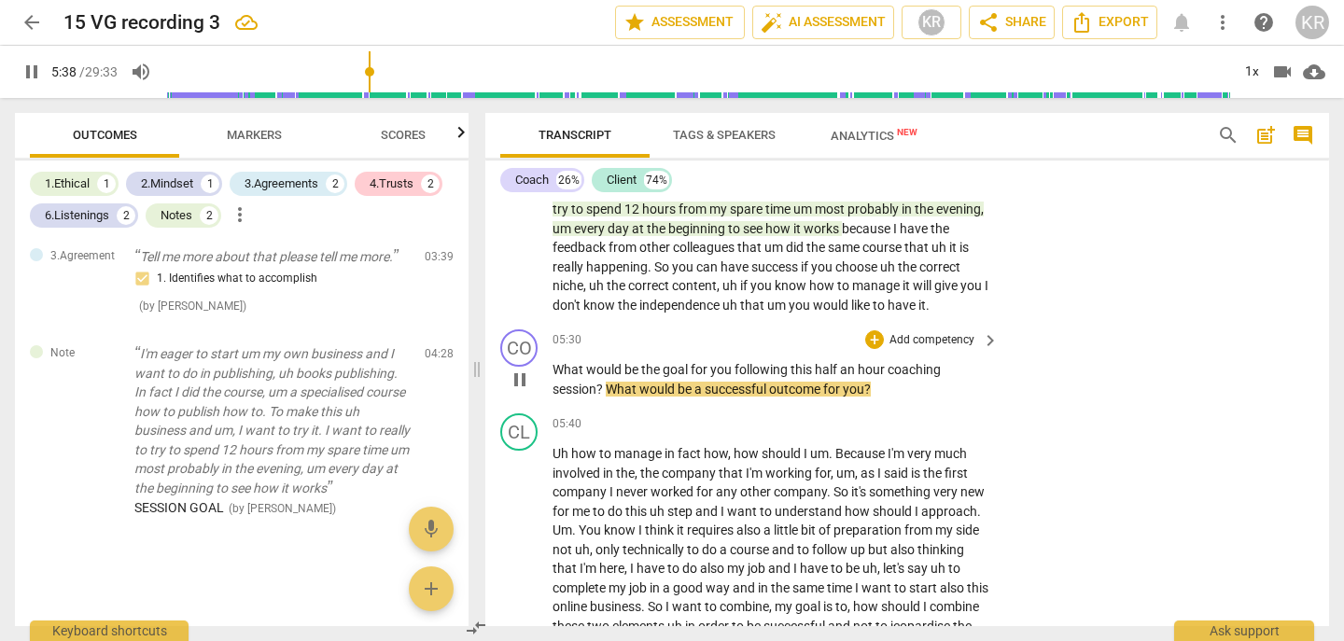
click at [515, 380] on span "pause" at bounding box center [520, 380] width 22 height 22
click at [960, 334] on p "Add competency" at bounding box center [932, 340] width 89 height 17
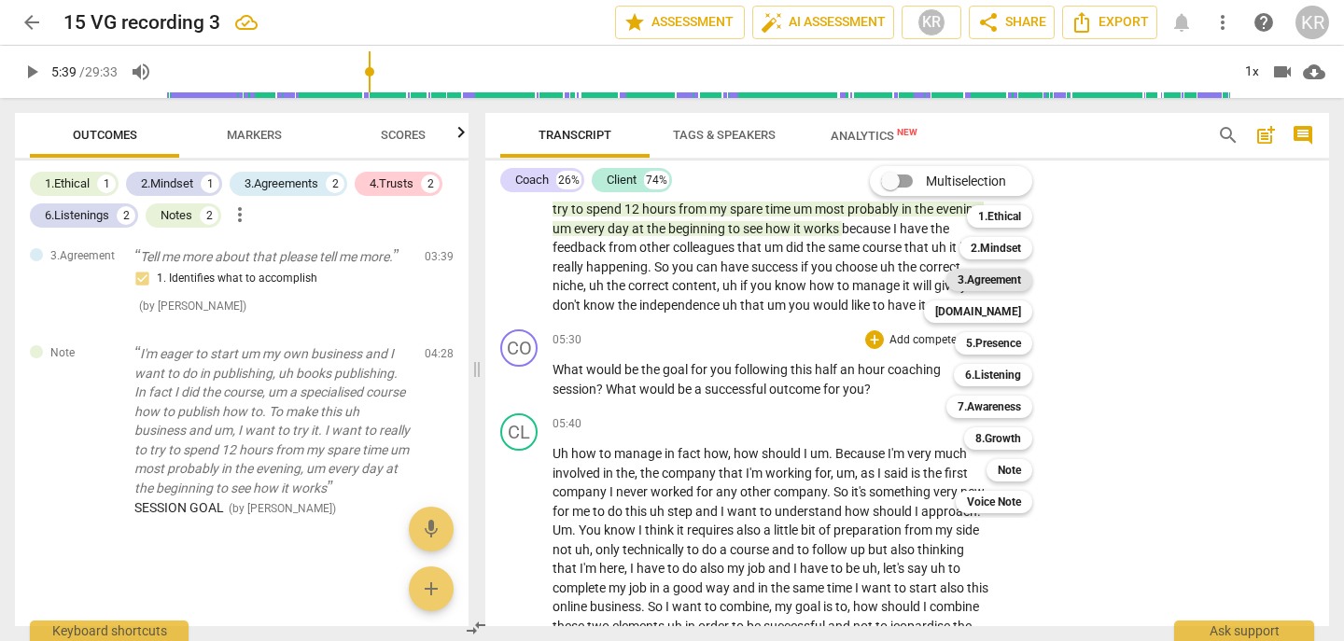
click at [1021, 276] on b "3.Agreement" at bounding box center [989, 280] width 63 height 22
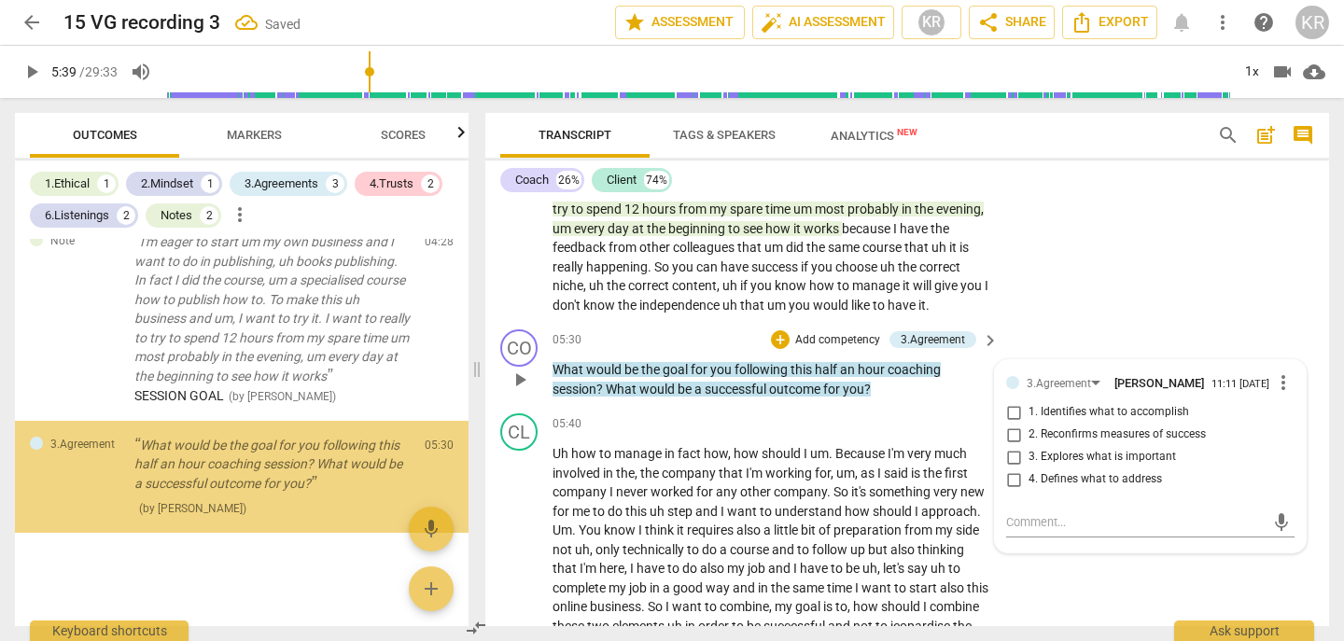
scroll to position [2458, 0]
click at [1084, 432] on span "2. Reconfirms measures of success" at bounding box center [1117, 435] width 177 height 17
click at [1029, 432] on input "2. Reconfirms measures of success" at bounding box center [1014, 435] width 30 height 22
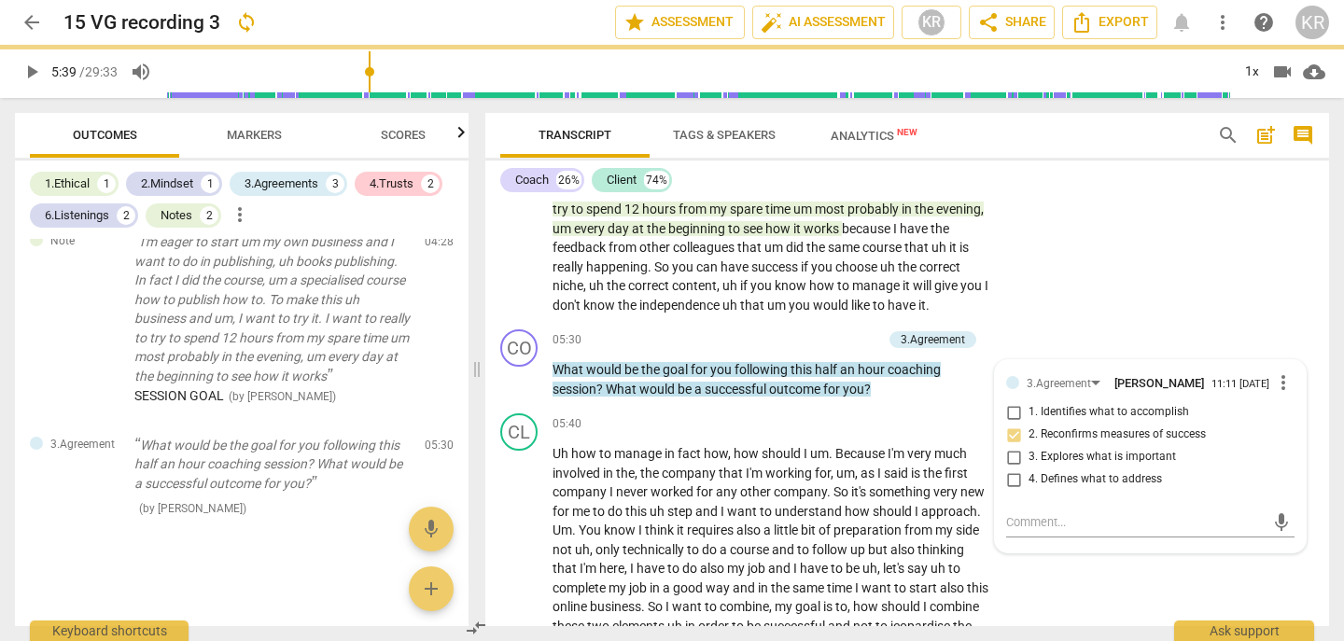
click at [35, 68] on span "play_arrow" at bounding box center [32, 72] width 22 height 22
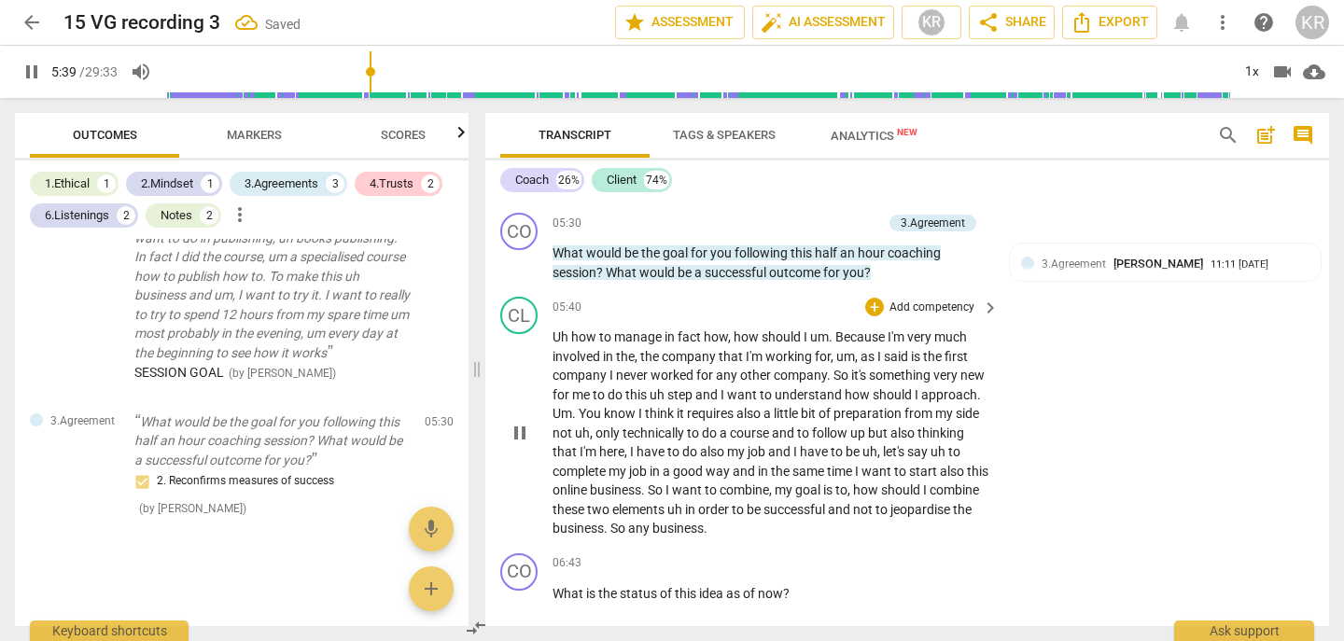
scroll to position [2673, 0]
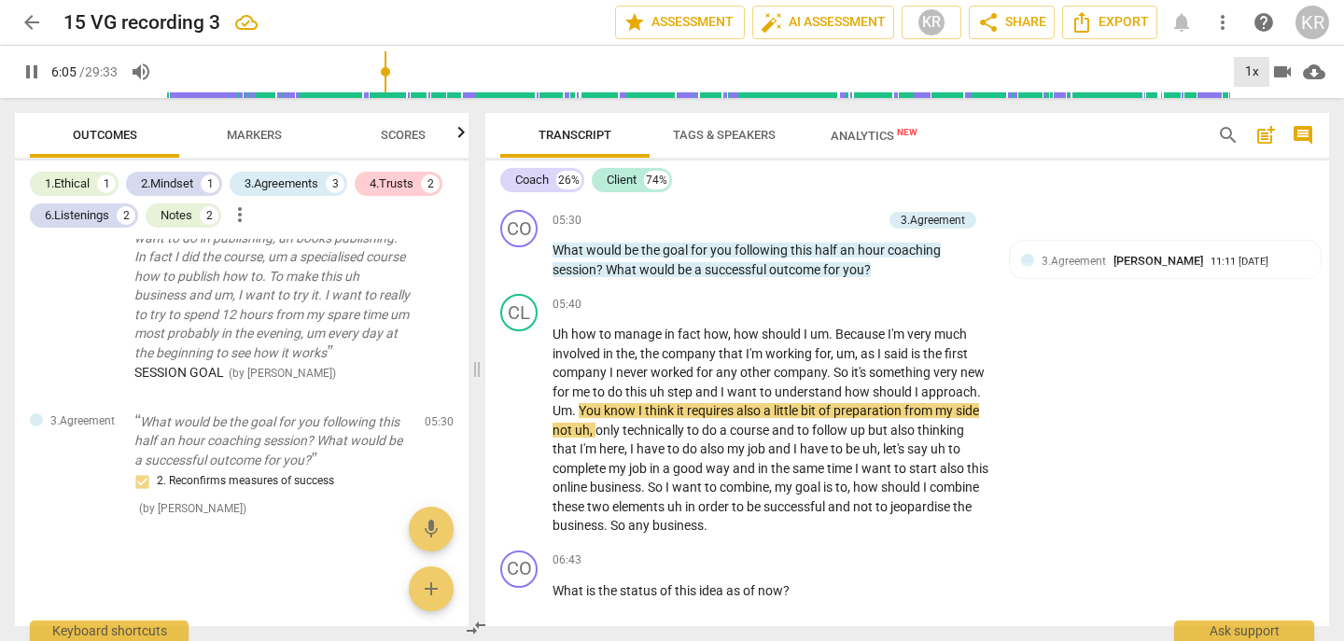
click at [1245, 73] on div "1x" at bounding box center [1251, 72] width 35 height 30
click at [1258, 175] on li "1.5x" at bounding box center [1265, 179] width 63 height 35
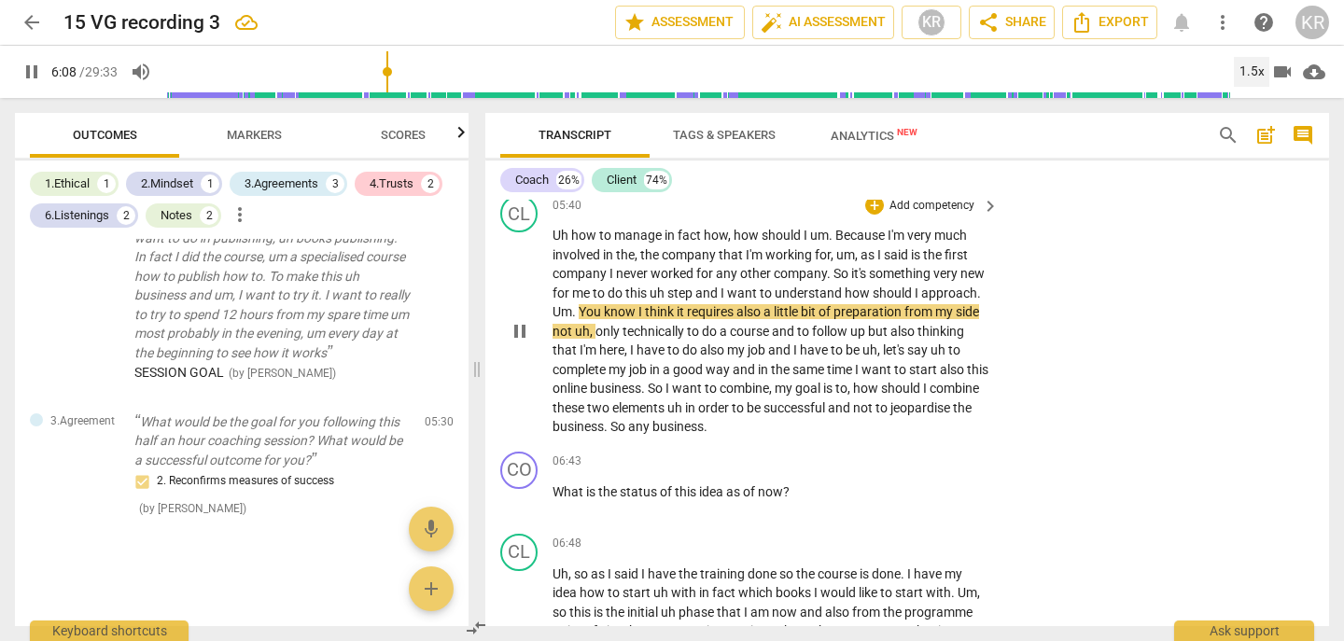
scroll to position [2782, 0]
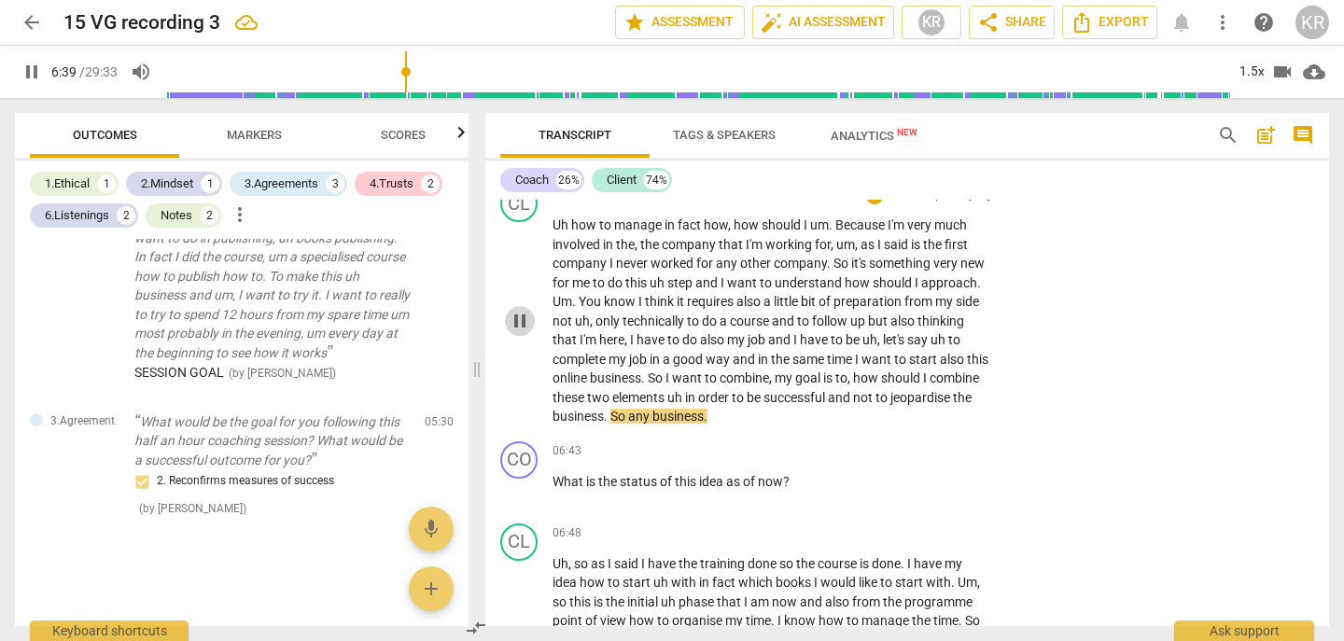
click at [519, 321] on span "pause" at bounding box center [520, 321] width 22 height 22
click at [514, 317] on span "play_arrow" at bounding box center [520, 321] width 22 height 22
click at [514, 317] on span "pause" at bounding box center [520, 321] width 22 height 22
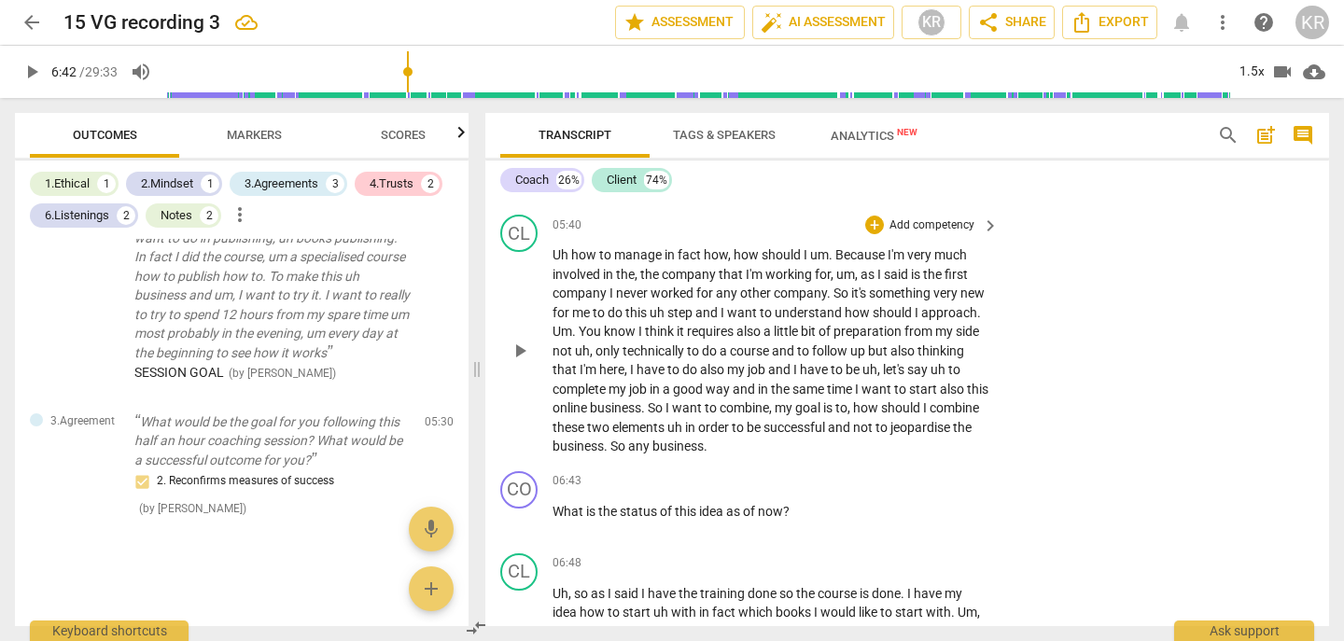
scroll to position [2740, 0]
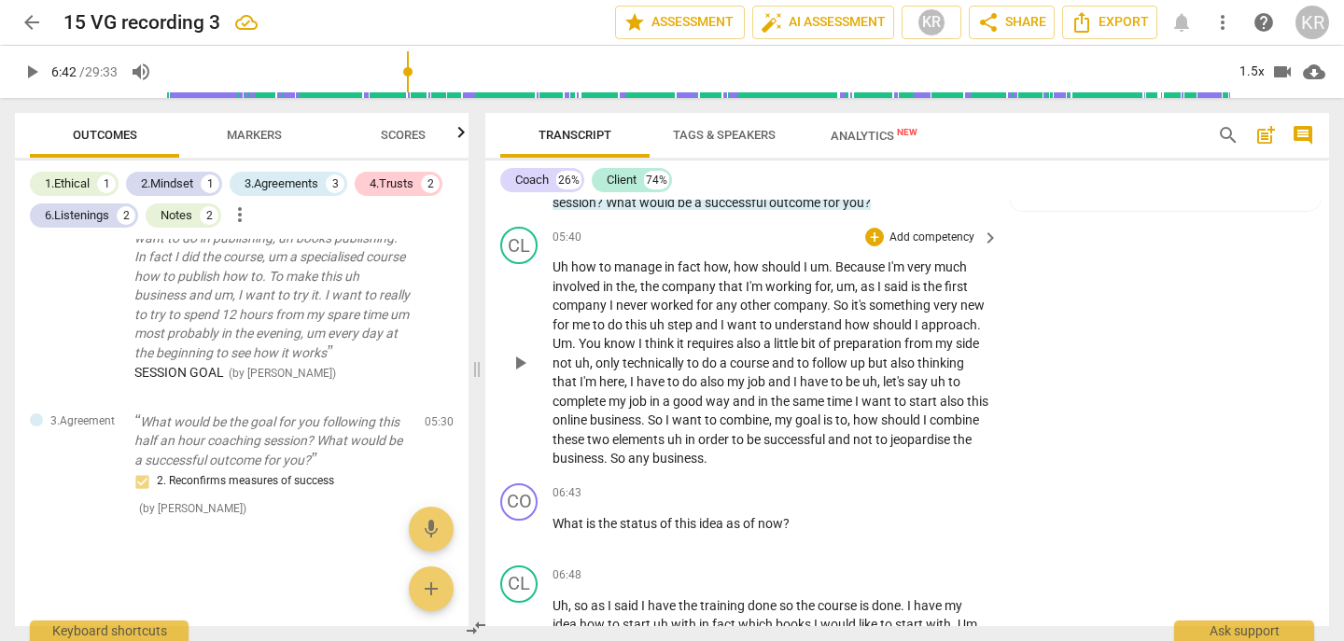
click at [917, 231] on p "Add competency" at bounding box center [932, 238] width 89 height 17
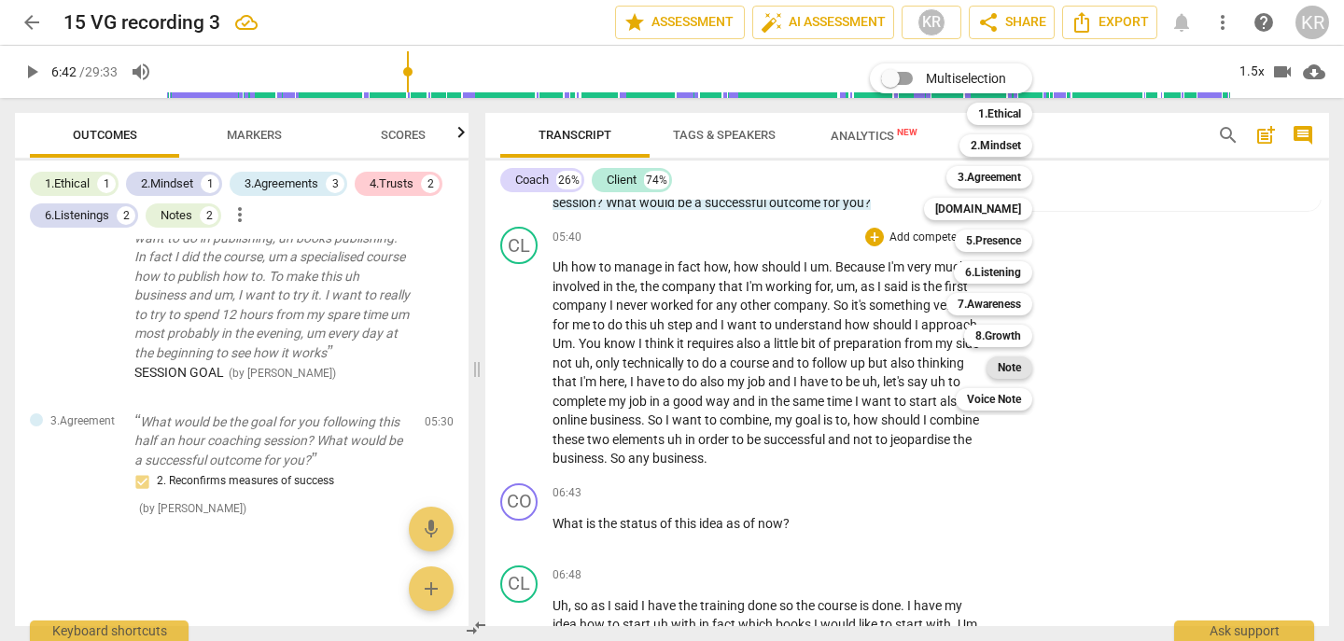
click at [1019, 370] on b "Note" at bounding box center [1009, 368] width 23 height 22
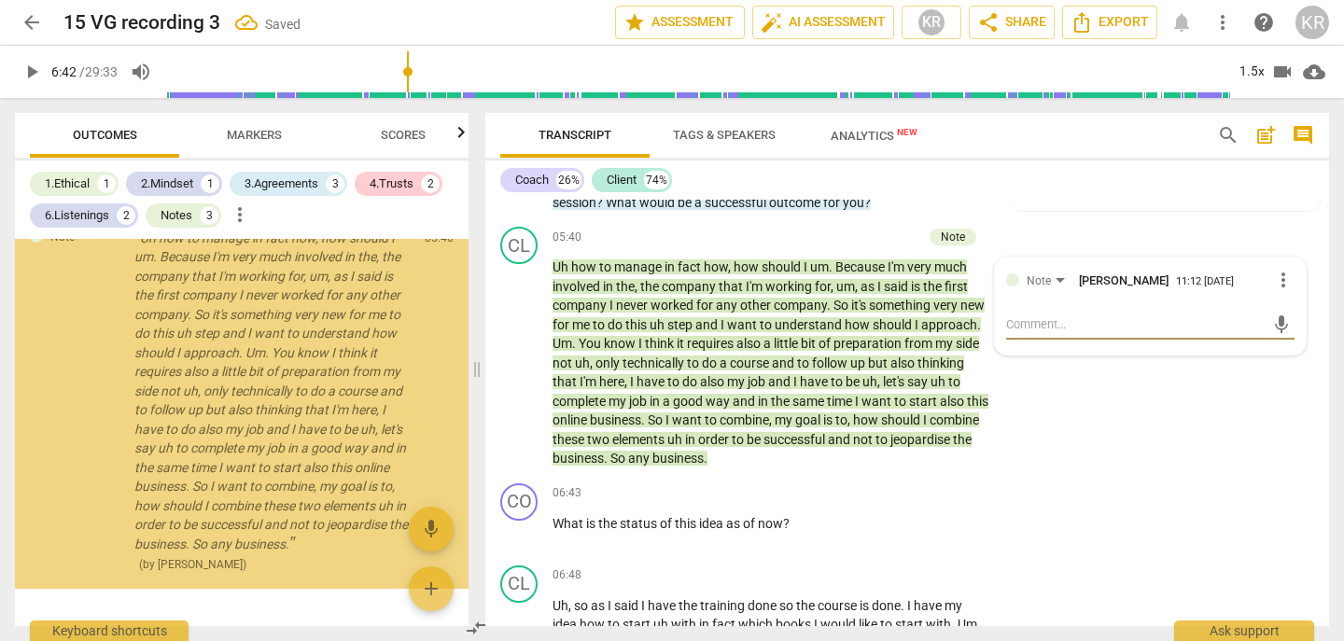
scroll to position [2770, 0]
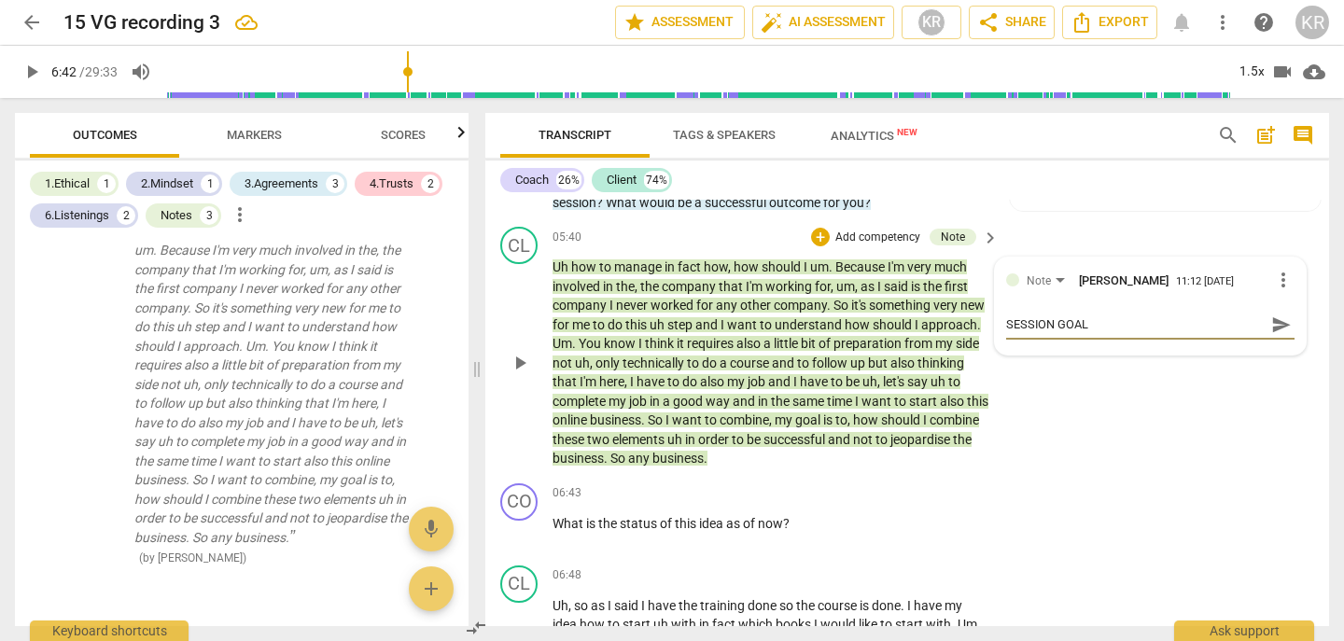
click at [1272, 326] on span "send" at bounding box center [1282, 325] width 21 height 21
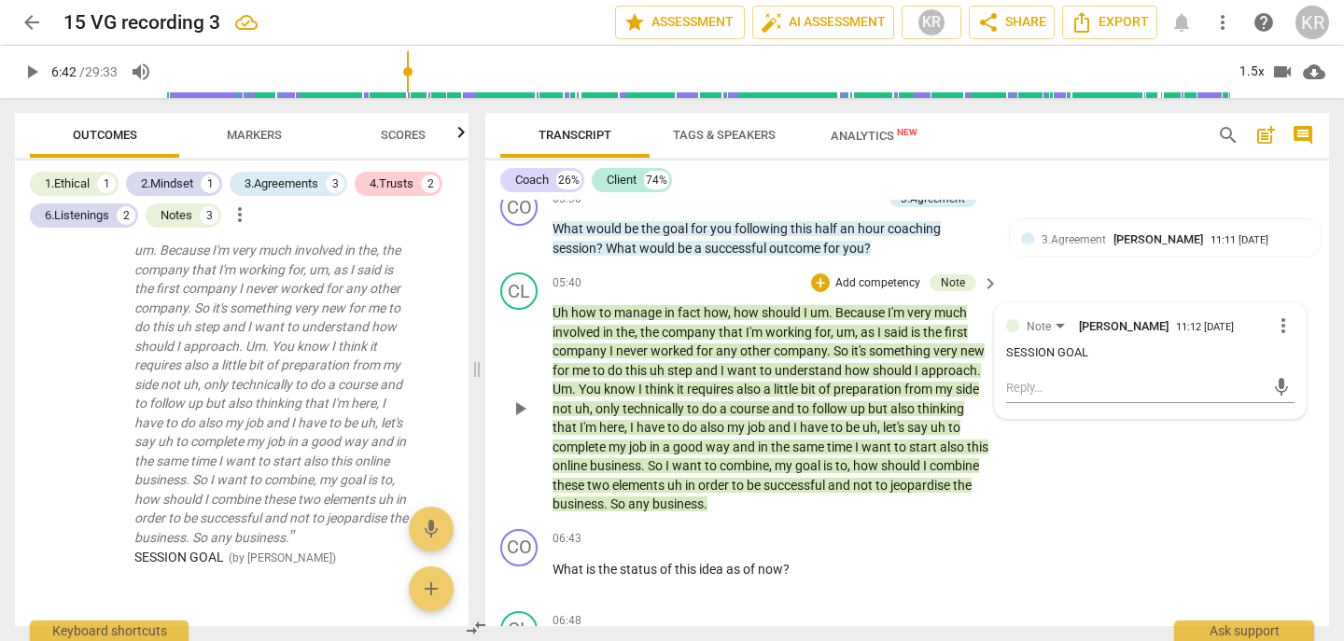
scroll to position [2682, 0]
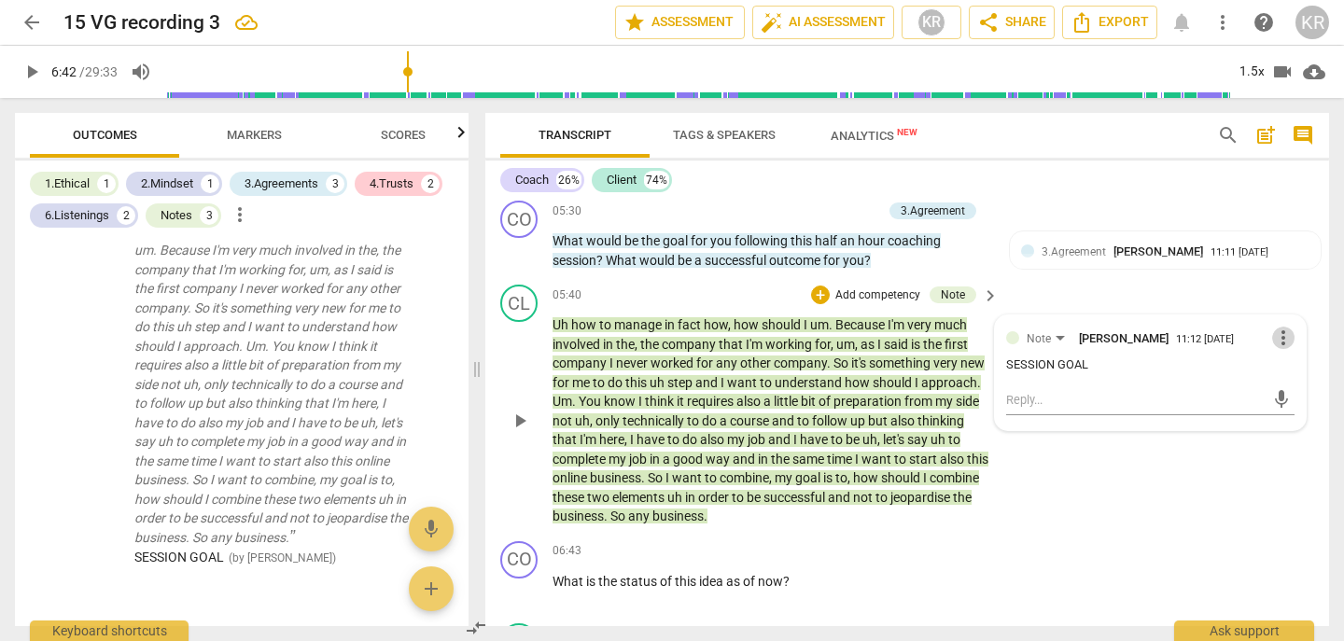
click at [1272, 340] on span "more_vert" at bounding box center [1283, 338] width 22 height 22
click at [1285, 338] on li "Edit" at bounding box center [1296, 337] width 64 height 35
drag, startPoint x: 1105, startPoint y: 381, endPoint x: 918, endPoint y: 385, distance: 187.7
click at [918, 385] on div "CL play_arrow pause 05:40 + Add competency Note keyboard_arrow_right Uh how to …" at bounding box center [907, 405] width 844 height 257
click at [1014, 429] on span "check_circle" at bounding box center [1020, 423] width 22 height 22
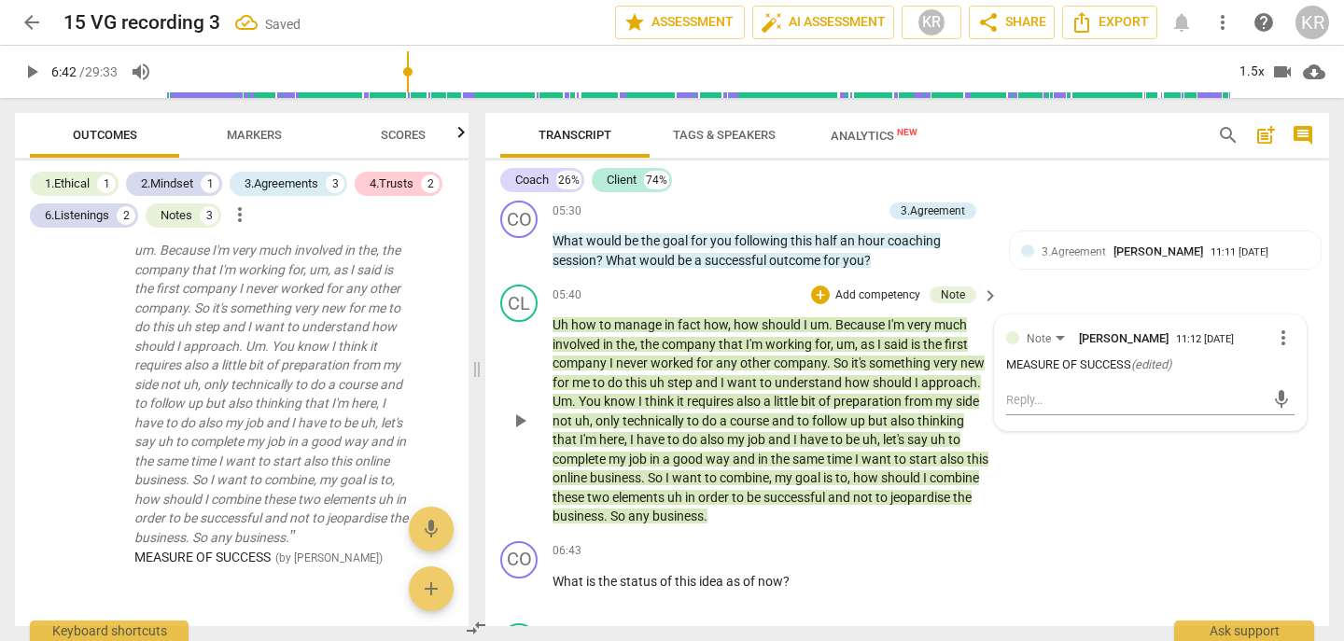
click at [1049, 513] on div "CL play_arrow pause 05:40 + Add competency Note keyboard_arrow_right Uh how to …" at bounding box center [907, 405] width 844 height 257
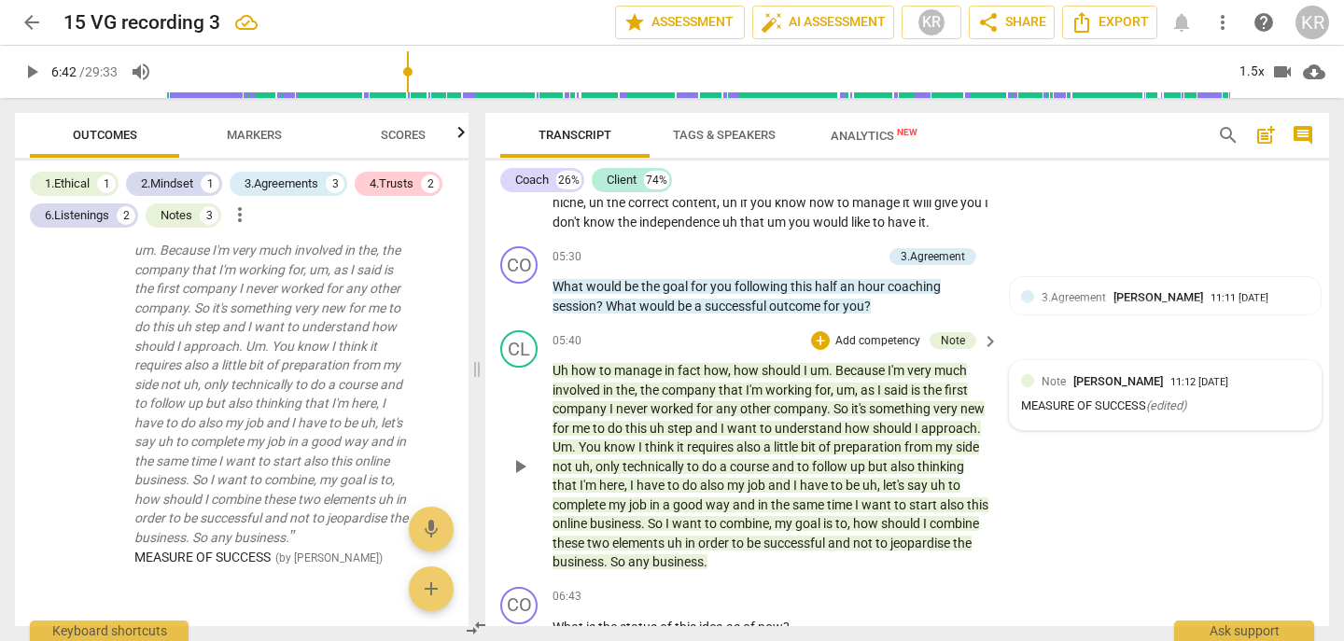
scroll to position [2637, 0]
click at [248, 138] on span "Markers" at bounding box center [254, 135] width 55 height 14
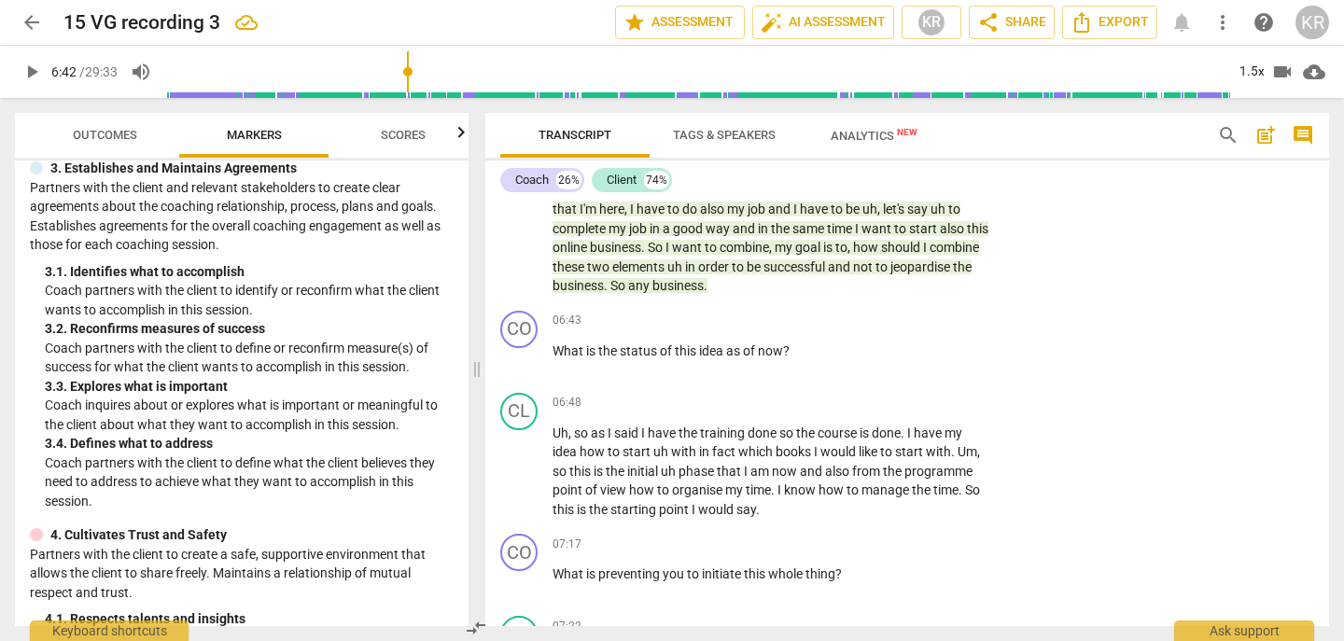
scroll to position [2920, 0]
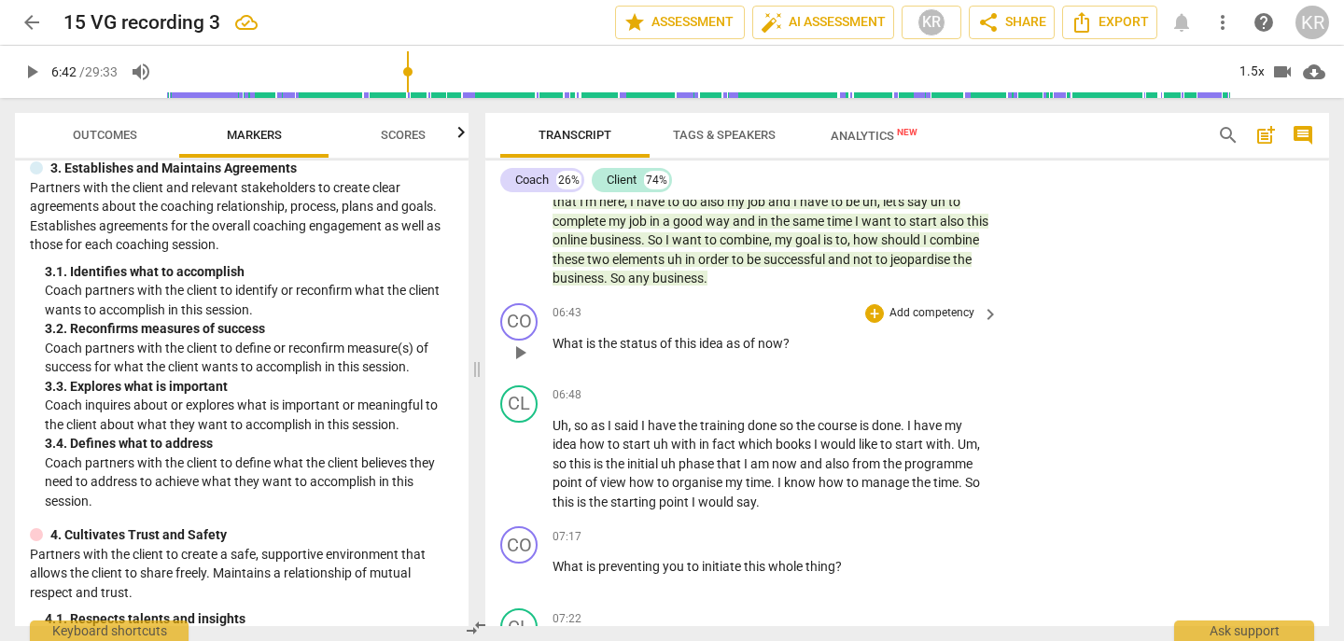
click at [513, 361] on span "play_arrow" at bounding box center [520, 353] width 22 height 22
click at [513, 361] on span "pause" at bounding box center [520, 353] width 22 height 22
click at [667, 266] on span "elements" at bounding box center [639, 259] width 55 height 15
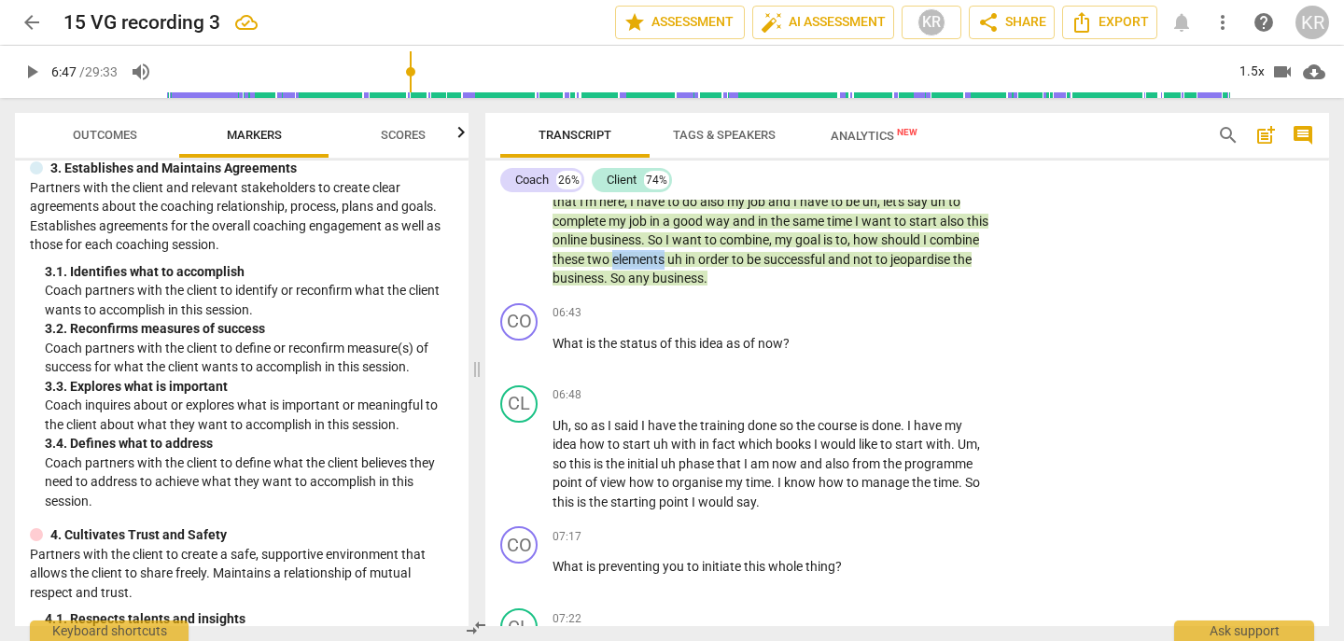
click at [667, 266] on span "elements" at bounding box center [639, 259] width 55 height 15
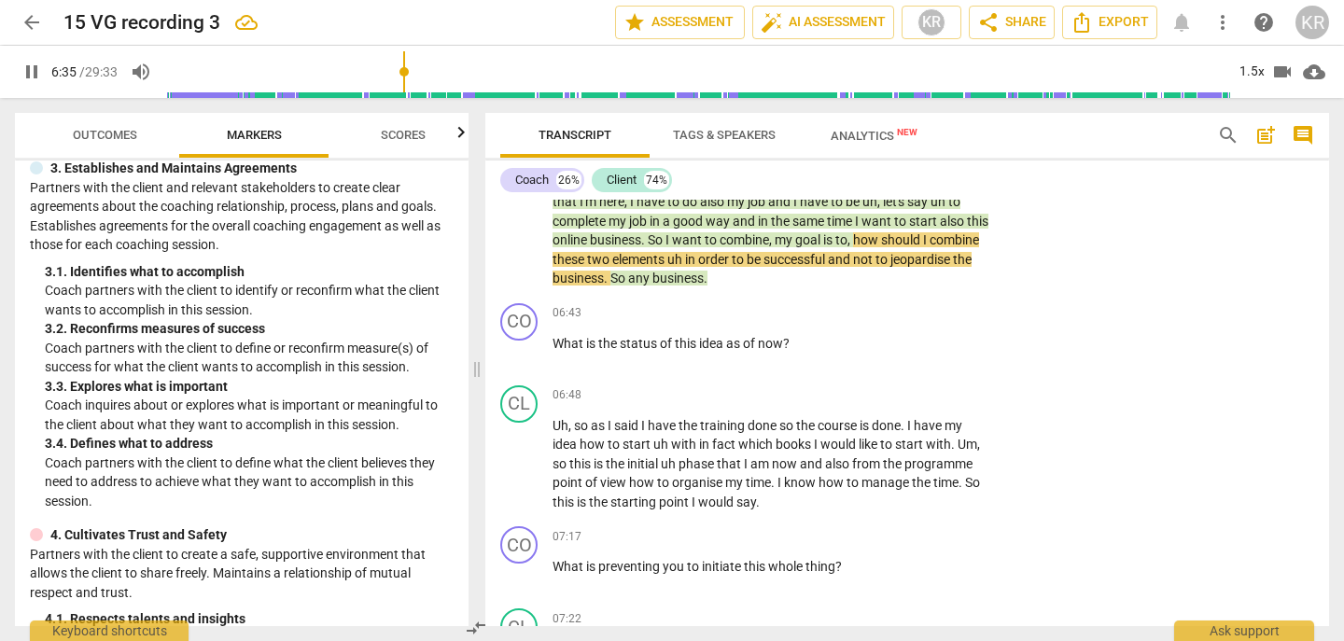
click at [1233, 56] on div "pause 6:35 / 29:33 volume_up 1.5x videocam cloud_download" at bounding box center [672, 72] width 1314 height 52
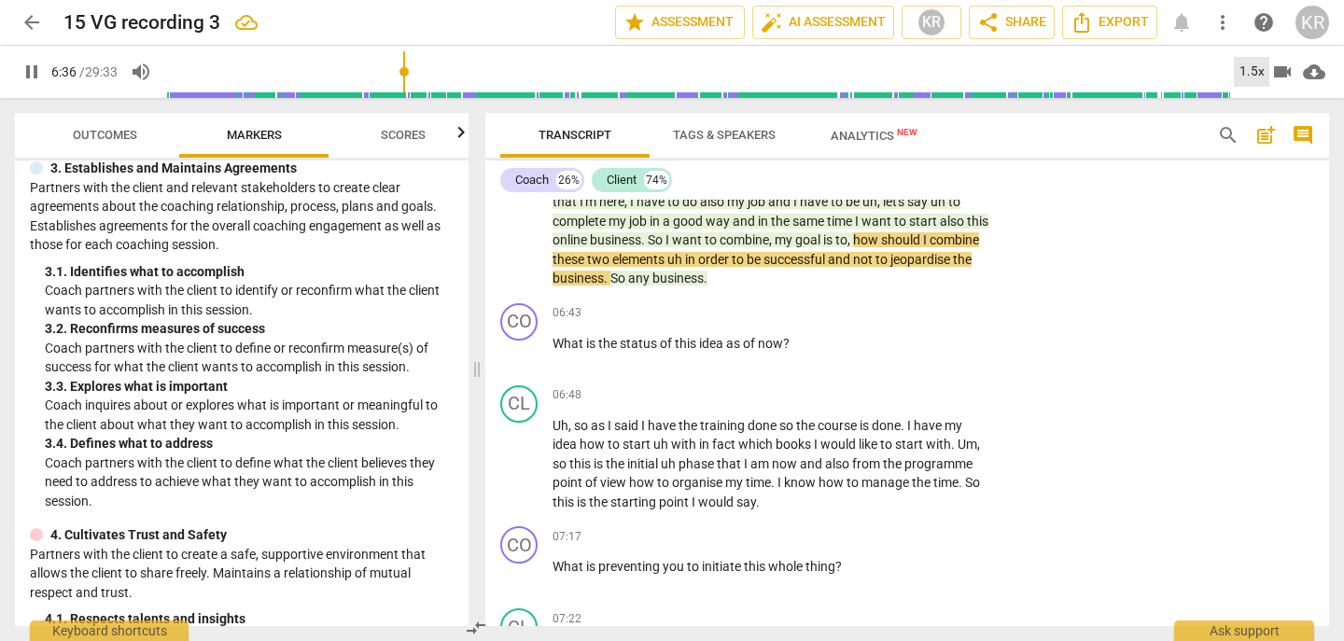
click at [1255, 64] on div "1.5x" at bounding box center [1251, 72] width 35 height 30
click at [1257, 110] on li "1x" at bounding box center [1265, 109] width 63 height 35
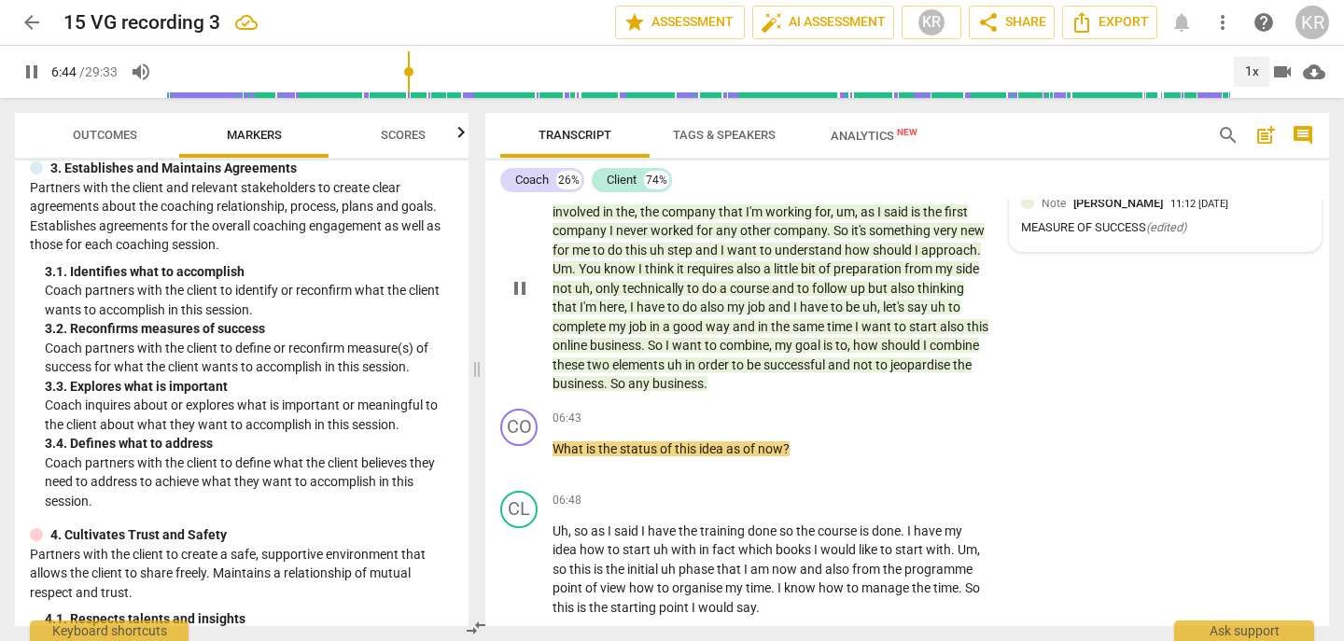
scroll to position [2816, 0]
click at [520, 457] on span "pause" at bounding box center [520, 457] width 22 height 22
click at [937, 418] on p "Add competency" at bounding box center [932, 418] width 89 height 17
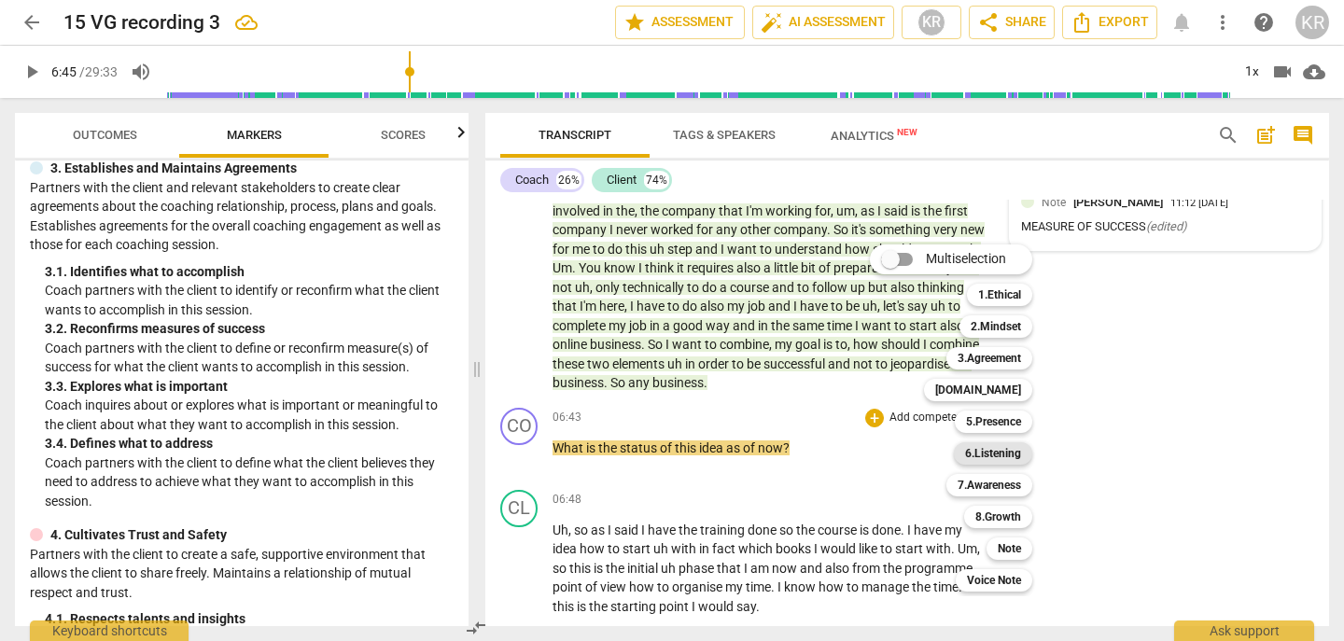
click at [1001, 444] on b "6.Listening" at bounding box center [993, 454] width 56 height 22
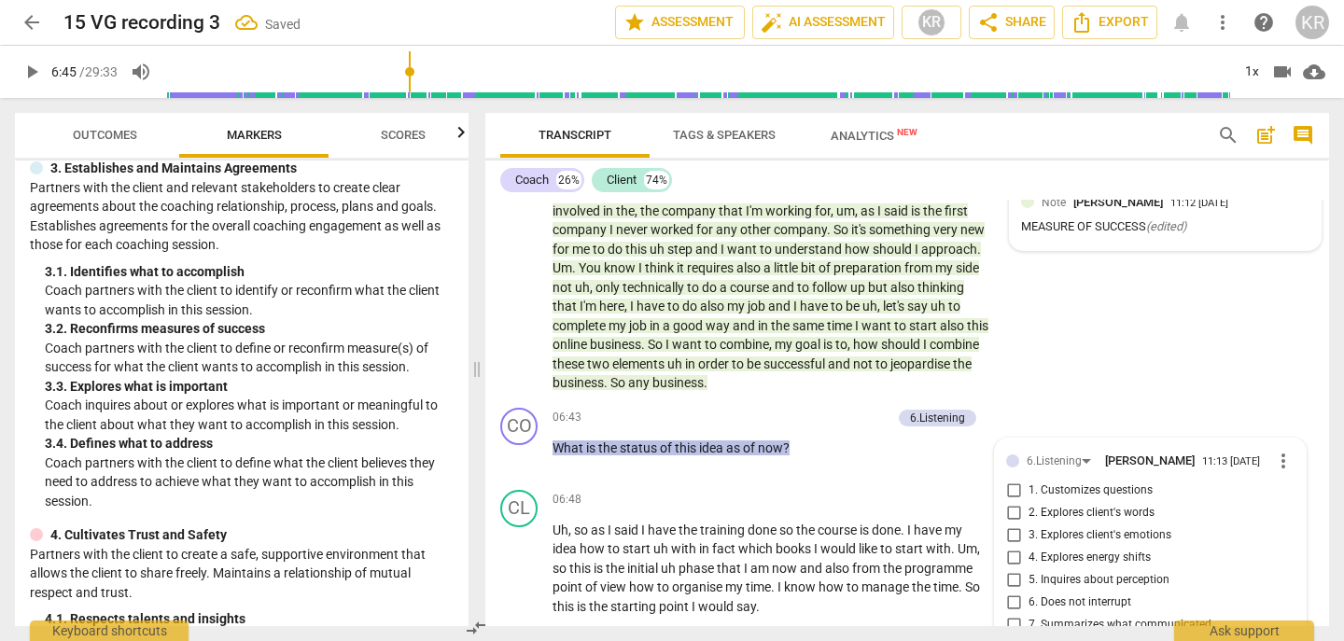
scroll to position [3070, 0]
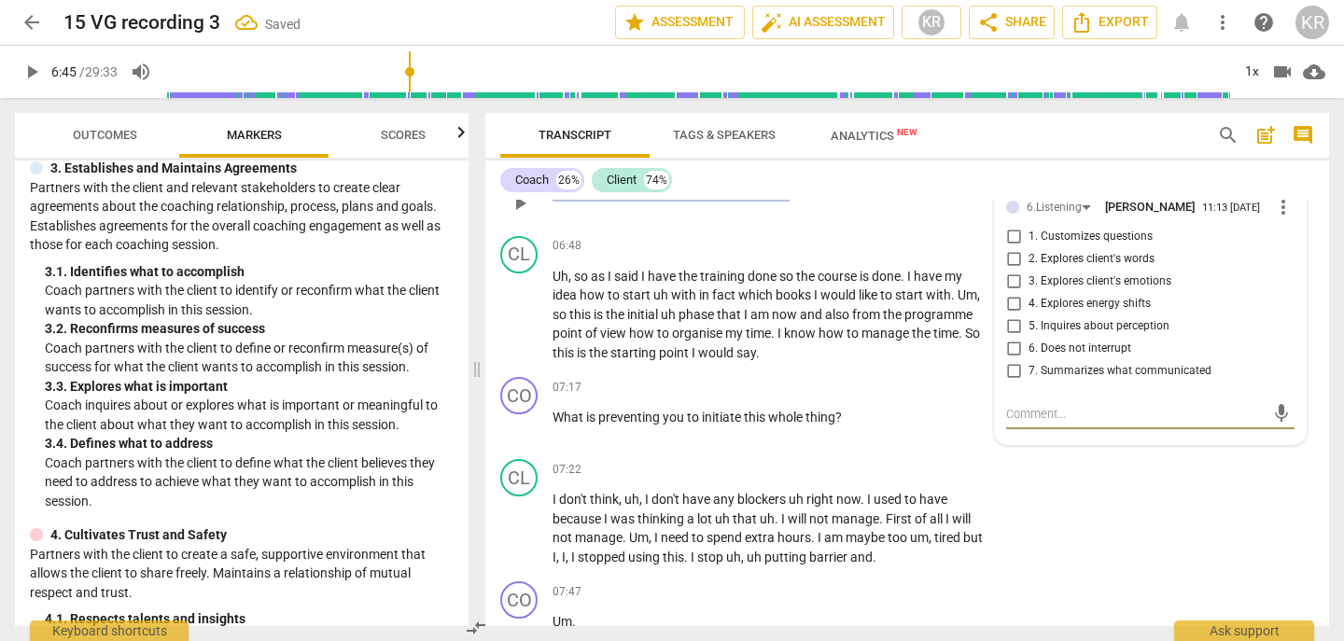
click at [1061, 351] on span "6. Does not interrupt" at bounding box center [1080, 349] width 103 height 17
click at [1029, 351] on input "6. Does not interrupt" at bounding box center [1014, 349] width 30 height 22
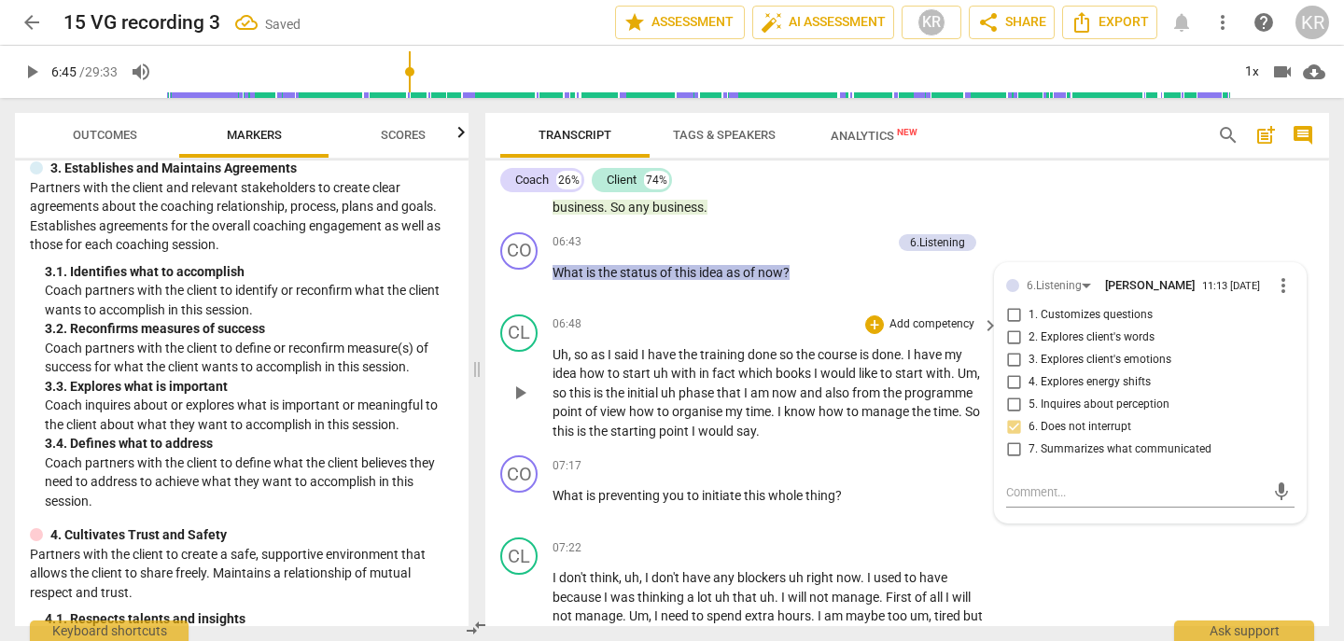
scroll to position [2983, 0]
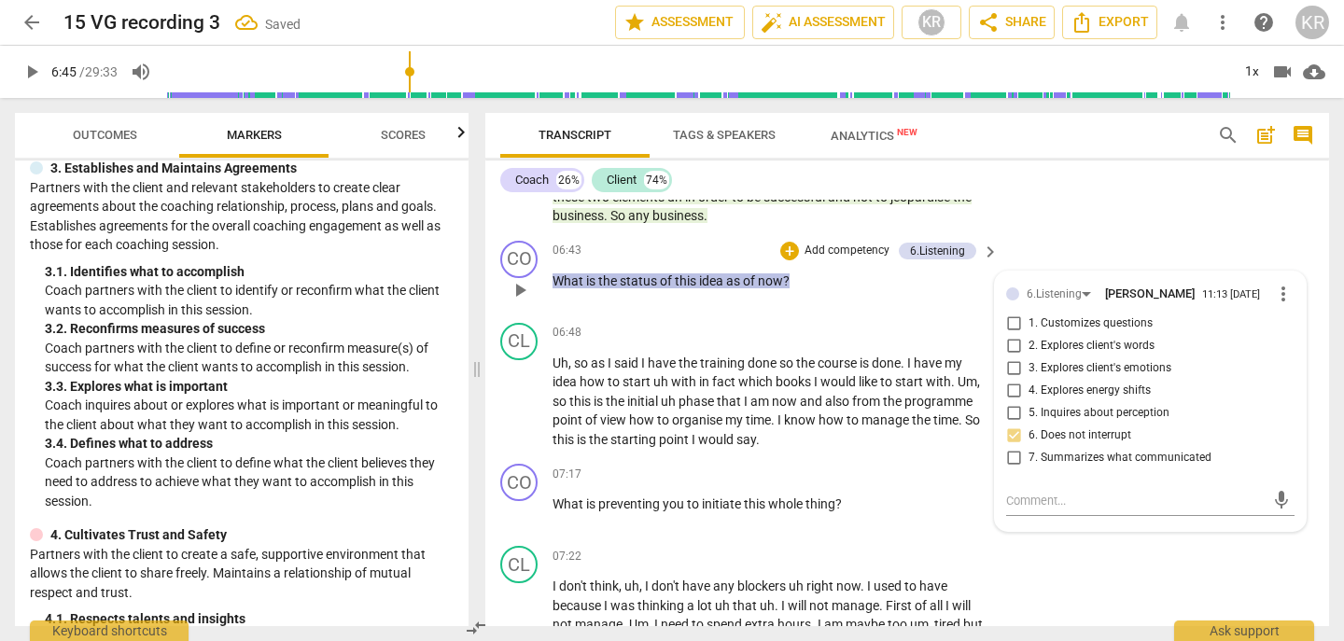
click at [852, 256] on p "Add competency" at bounding box center [847, 251] width 89 height 17
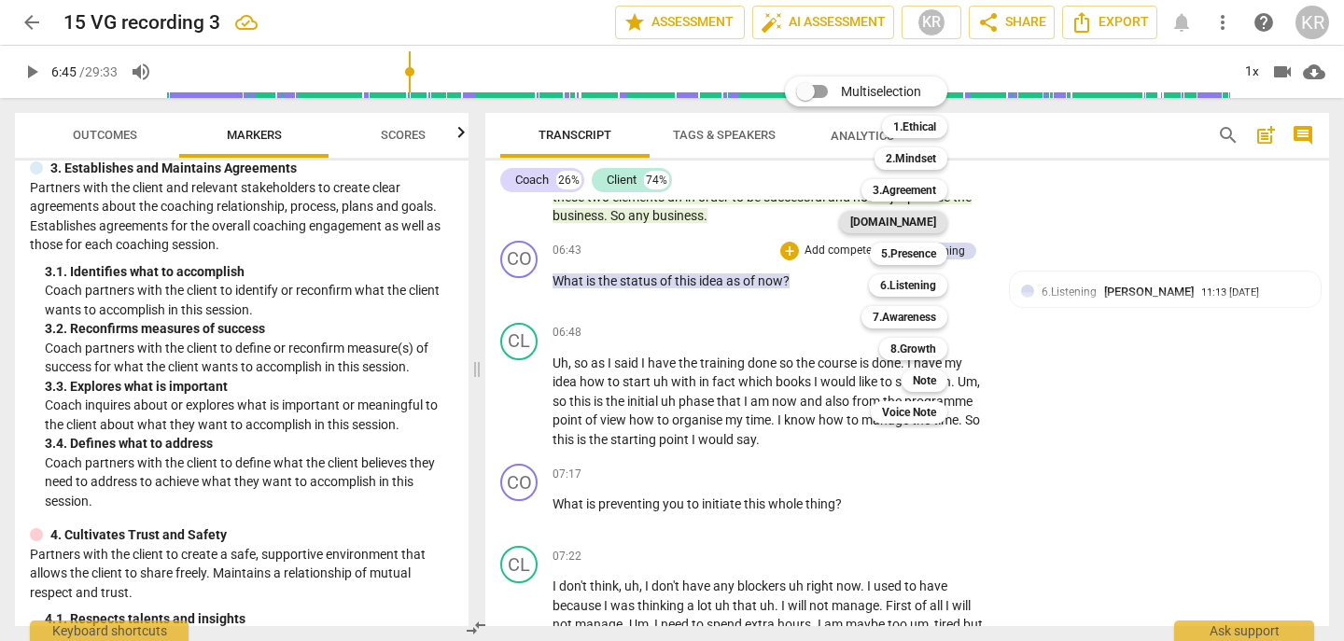
click at [929, 230] on b "[DOMAIN_NAME]" at bounding box center [893, 222] width 86 height 22
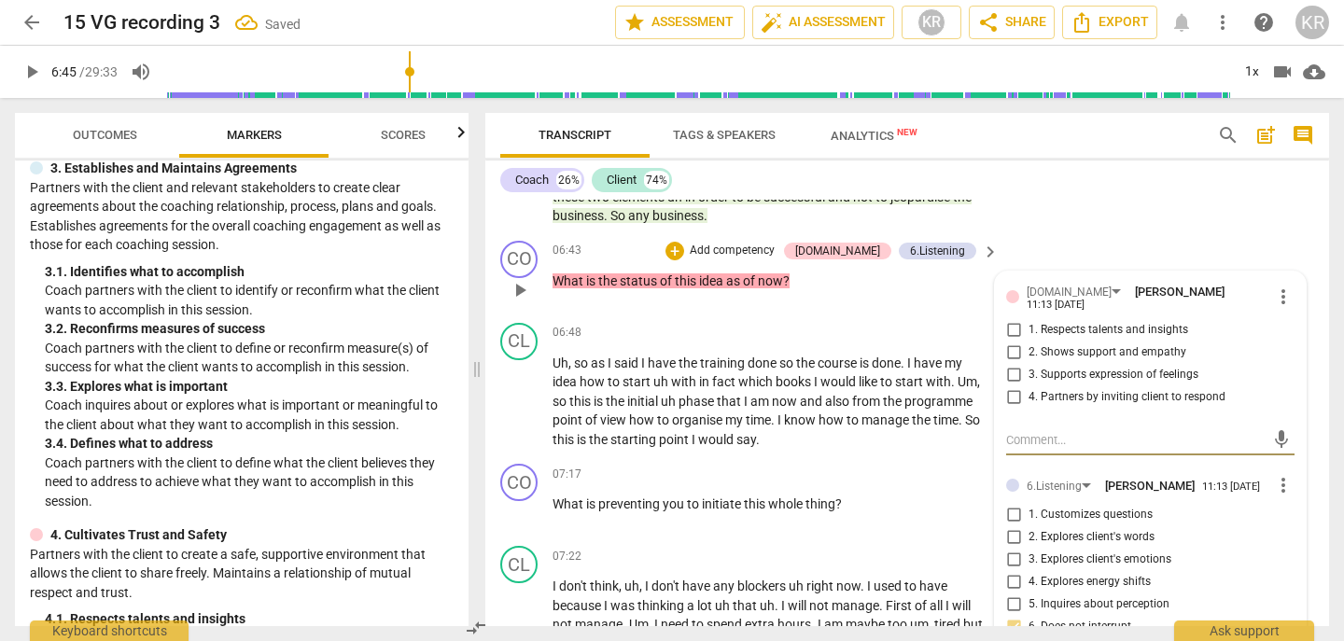
click at [1044, 284] on div "[DOMAIN_NAME] [PERSON_NAME] 11:13 [DATE] more_vert" at bounding box center [1150, 297] width 288 height 29
click at [1045, 291] on div "[DOMAIN_NAME]" at bounding box center [1069, 293] width 85 height 18
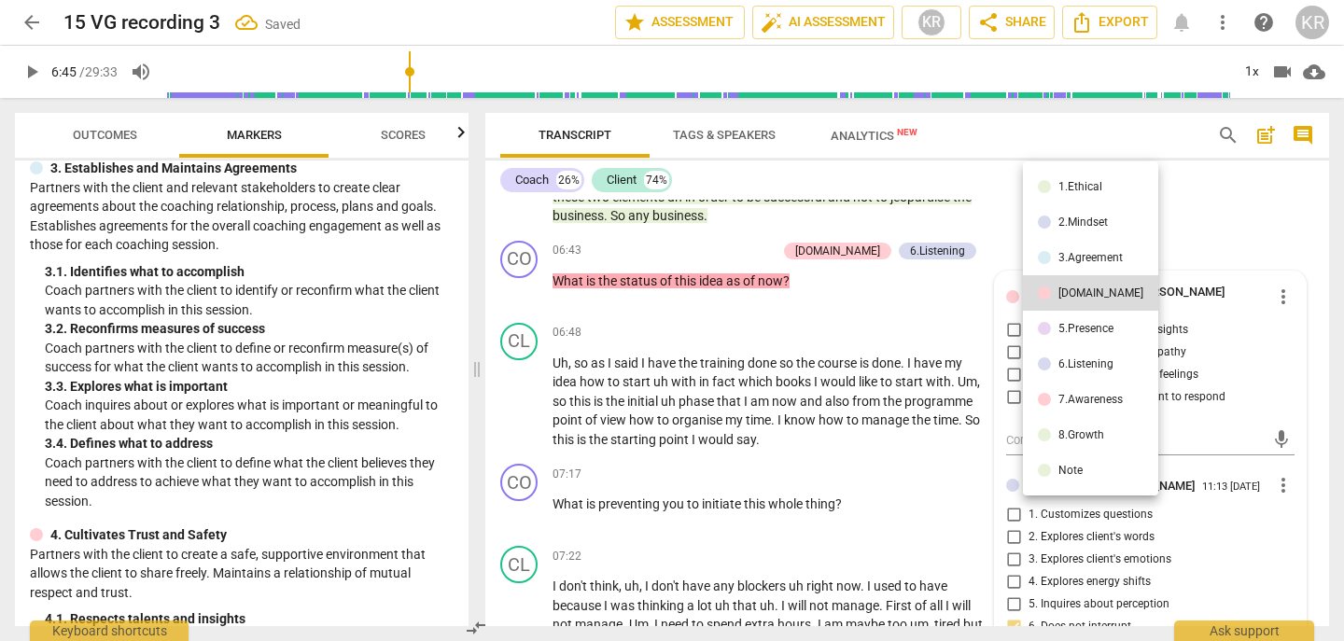
click at [1068, 335] on li "5.Presence" at bounding box center [1090, 328] width 135 height 35
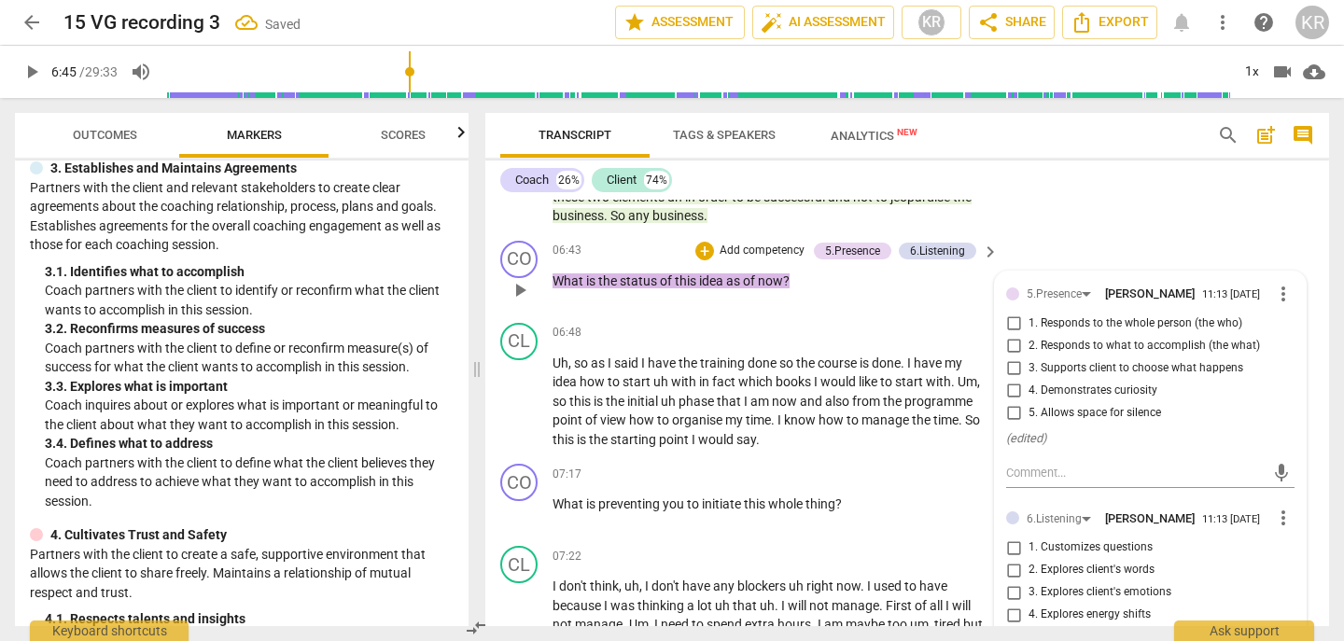
click at [1081, 343] on span "2. Responds to what to accomplish (the what)" at bounding box center [1145, 346] width 232 height 17
click at [1029, 343] on input "2. Responds to what to accomplish (the what)" at bounding box center [1014, 346] width 30 height 22
click at [7, 78] on div "play_arrow 6:45 / 29:33 volume_up 1x videocam cloud_download" at bounding box center [672, 72] width 1344 height 52
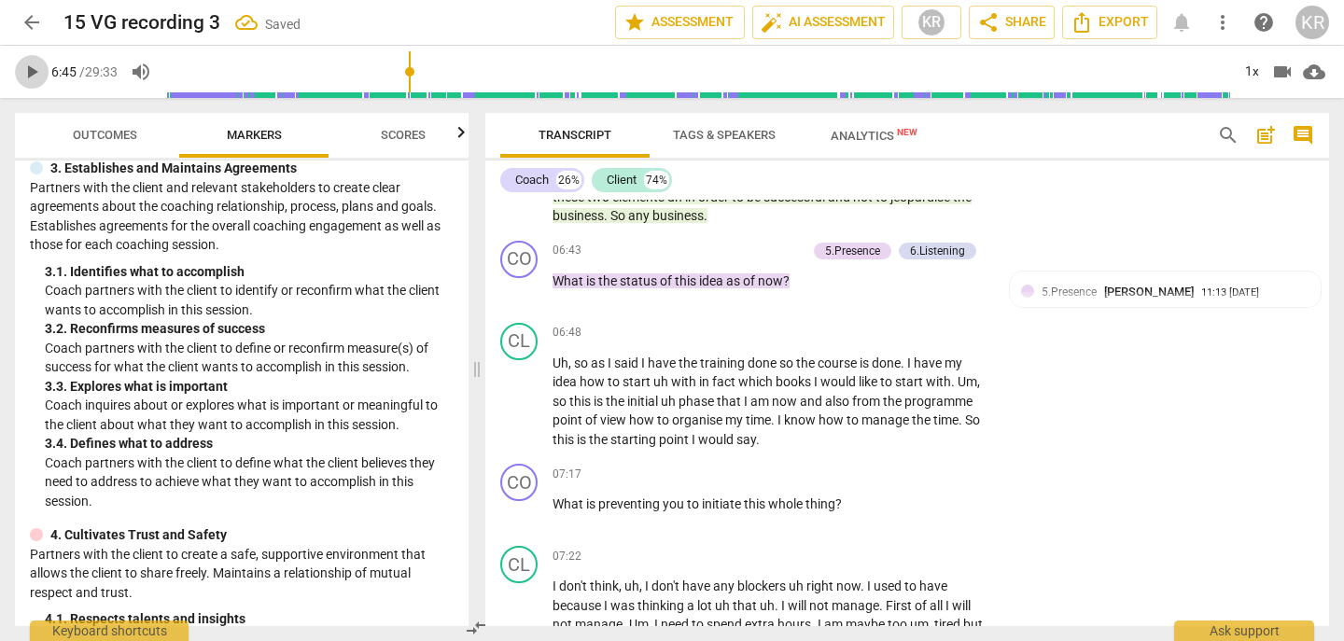
click at [24, 78] on span "play_arrow" at bounding box center [32, 72] width 22 height 22
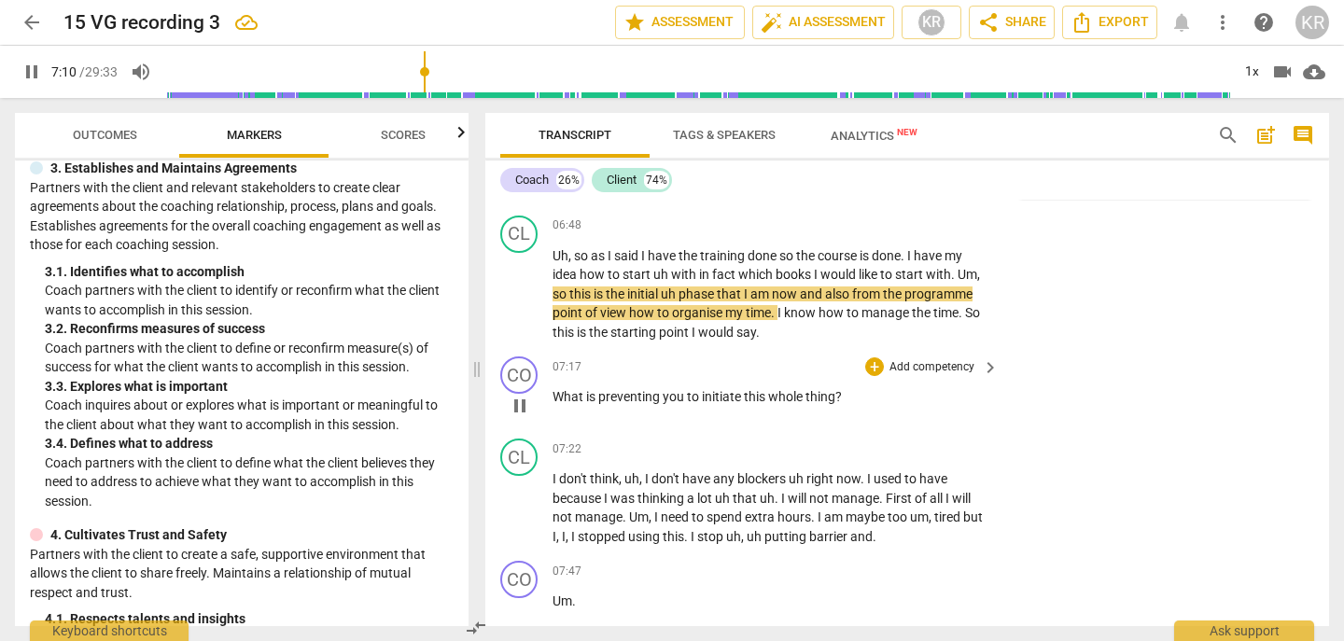
scroll to position [3089, 0]
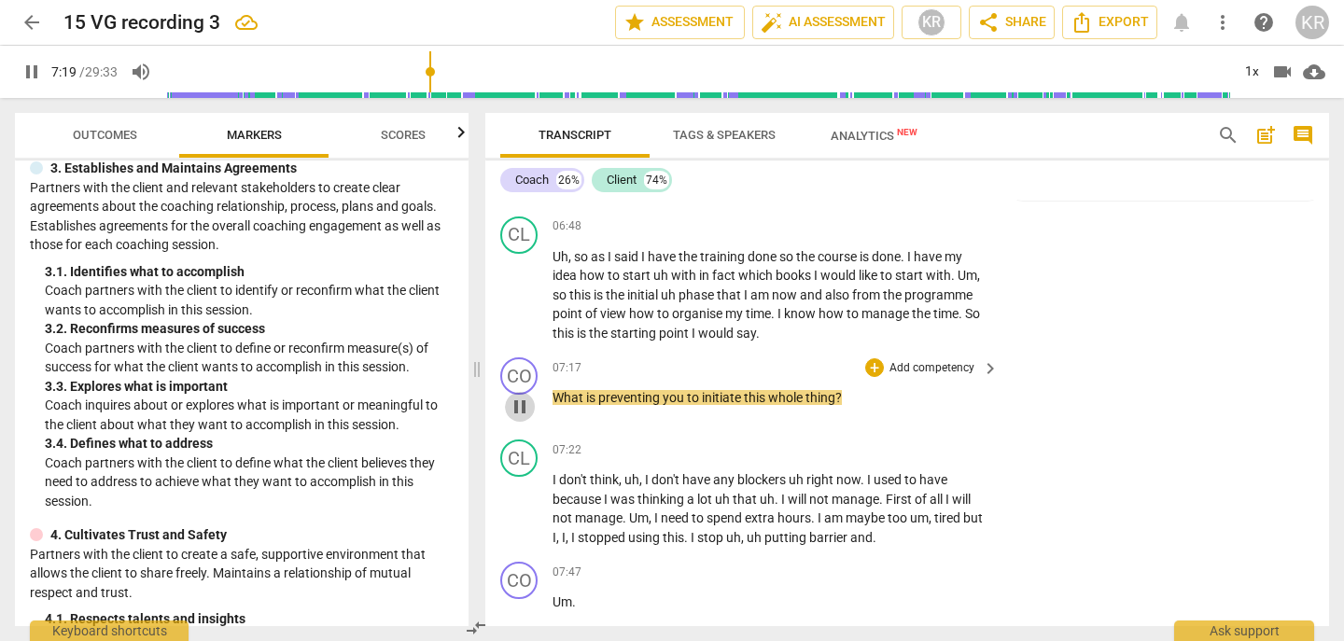
click at [520, 415] on span "pause" at bounding box center [520, 407] width 22 height 22
click at [929, 362] on p "Add competency" at bounding box center [932, 368] width 89 height 17
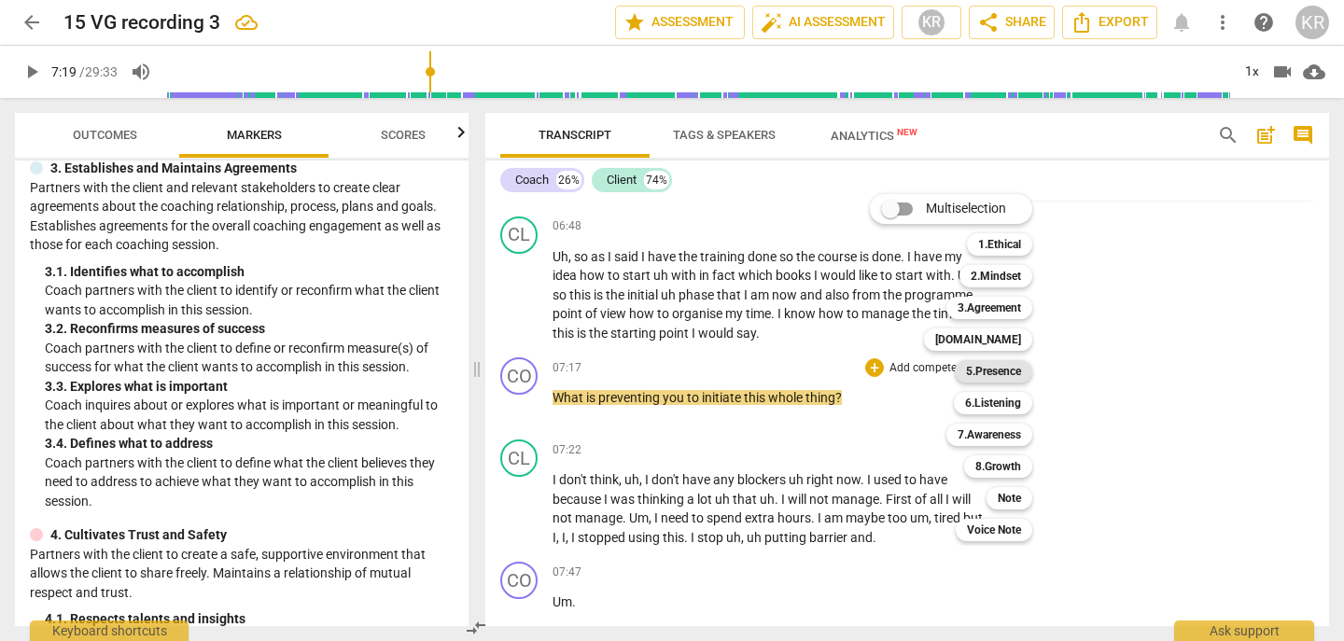
click at [1008, 372] on b "5.Presence" at bounding box center [993, 371] width 55 height 22
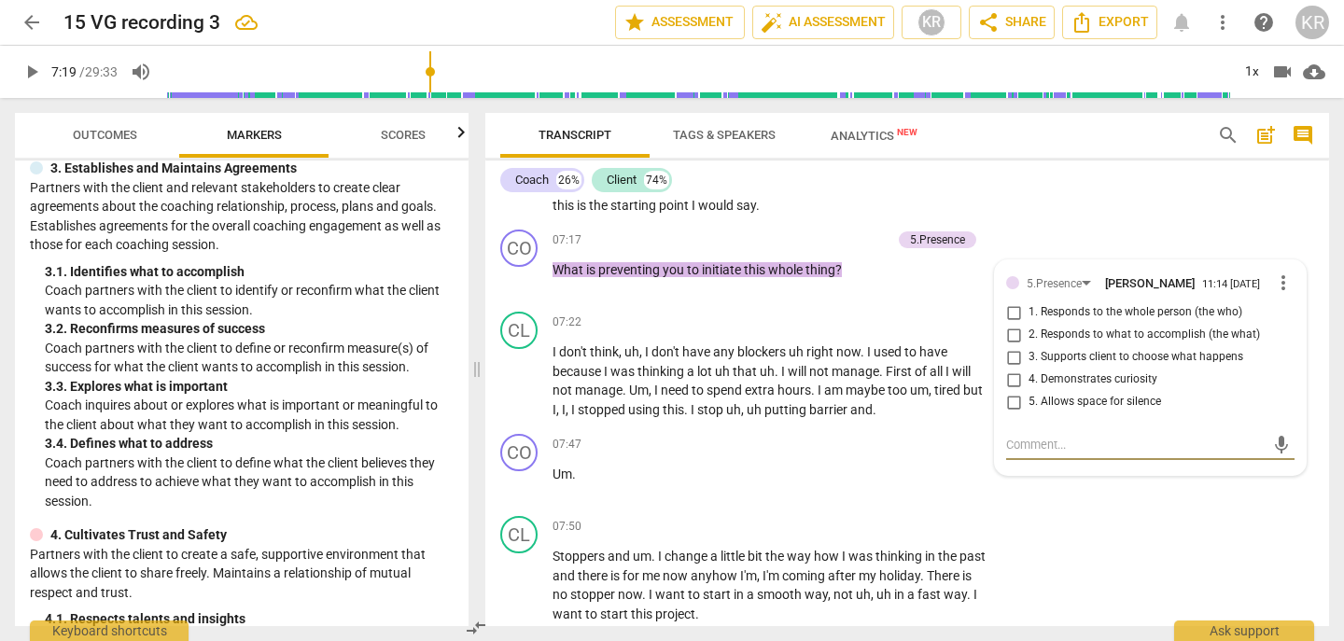
scroll to position [3218, 0]
click at [1085, 336] on span "2. Responds to what to accomplish (the what)" at bounding box center [1145, 334] width 232 height 17
click at [1029, 336] on input "2. Responds to what to accomplish (the what)" at bounding box center [1014, 334] width 30 height 22
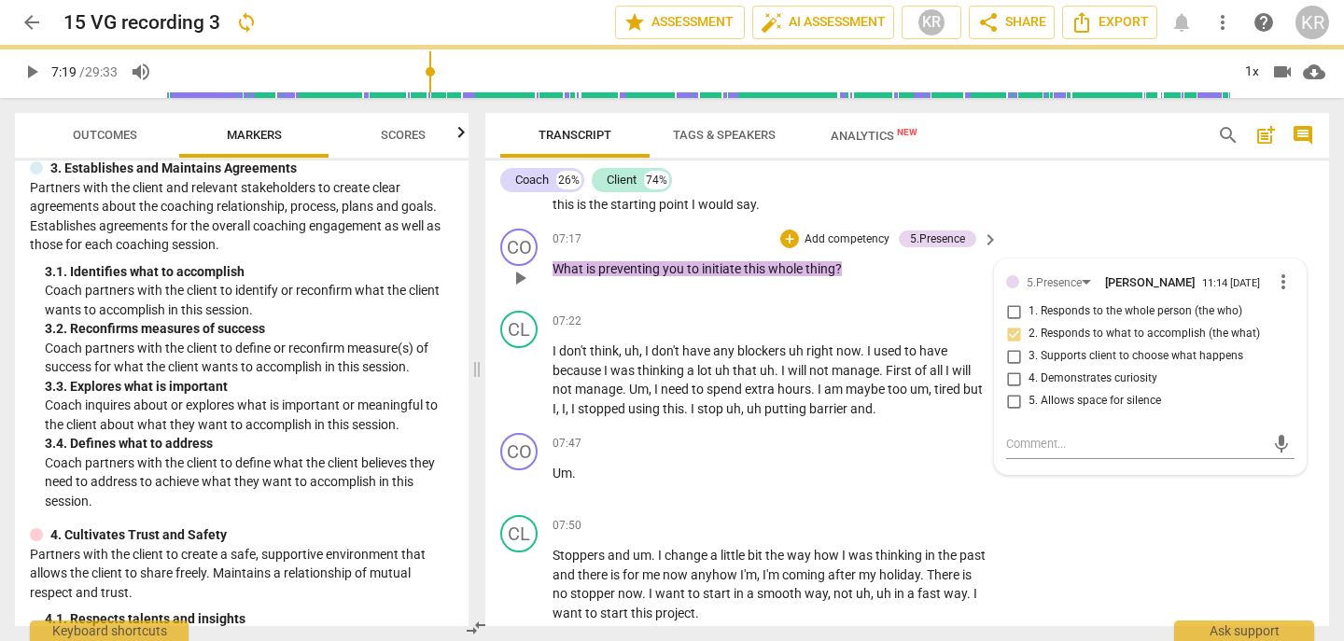
click at [822, 234] on p "Add competency" at bounding box center [847, 240] width 89 height 17
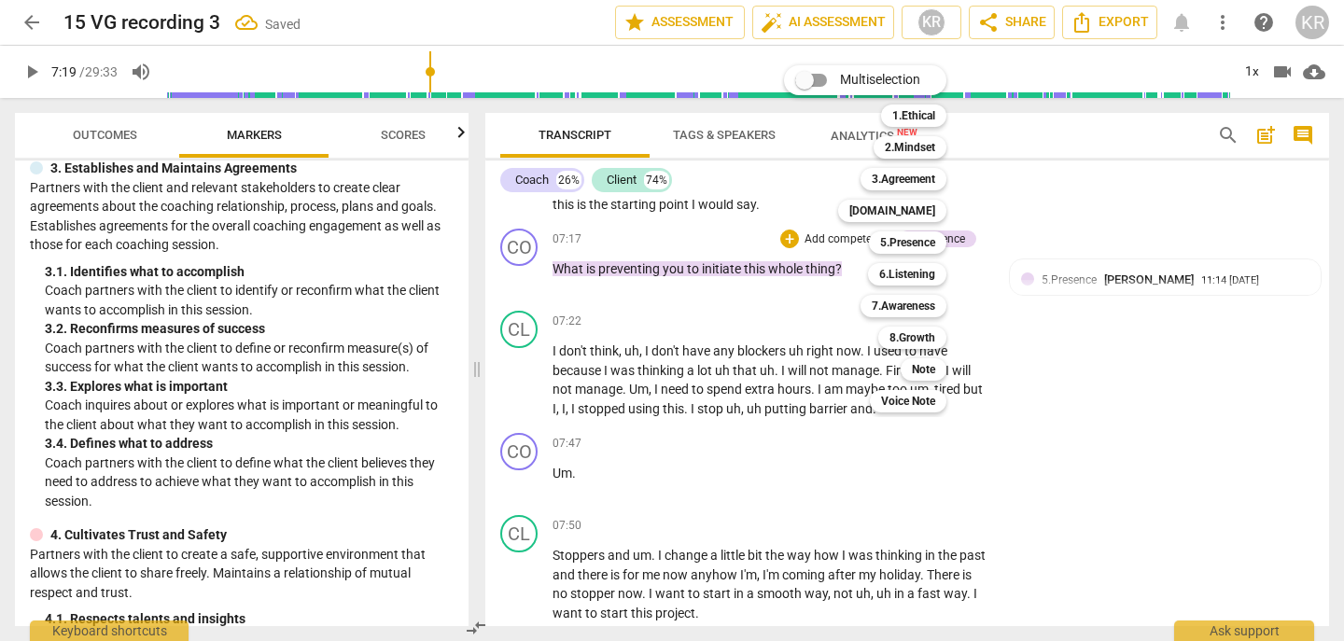
click at [918, 287] on div "6.Listening 6" at bounding box center [918, 275] width 114 height 32
click at [921, 268] on b "6.Listening" at bounding box center [907, 274] width 56 height 22
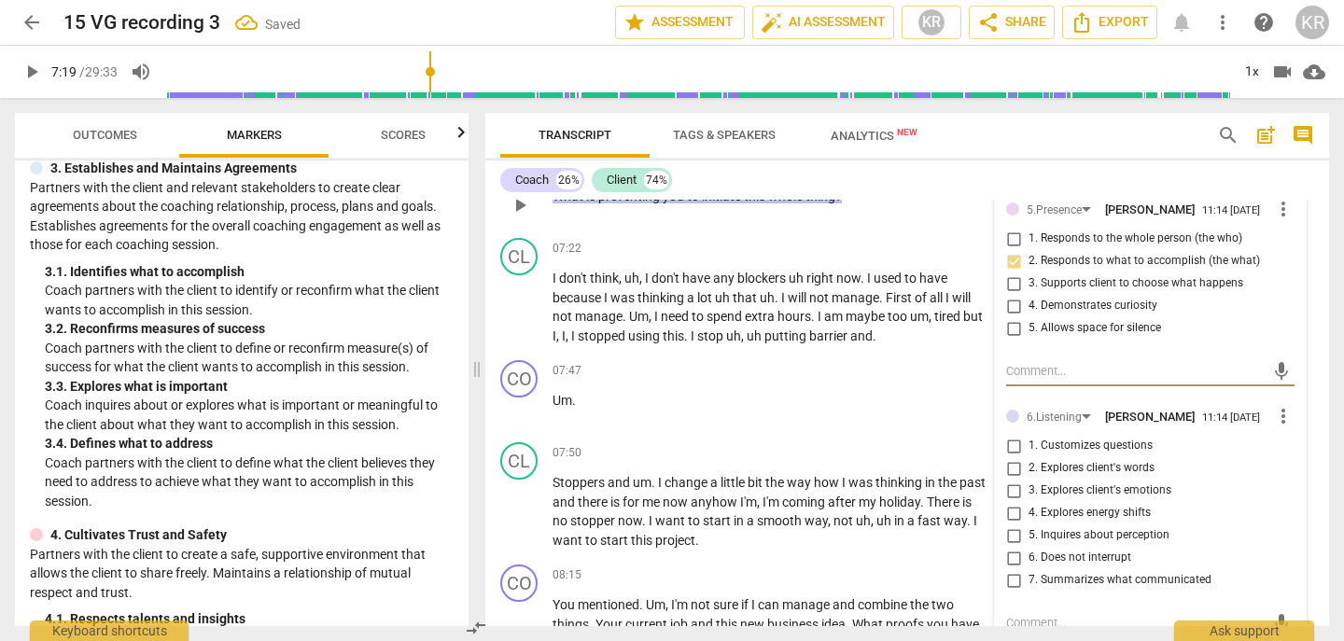
scroll to position [3296, 0]
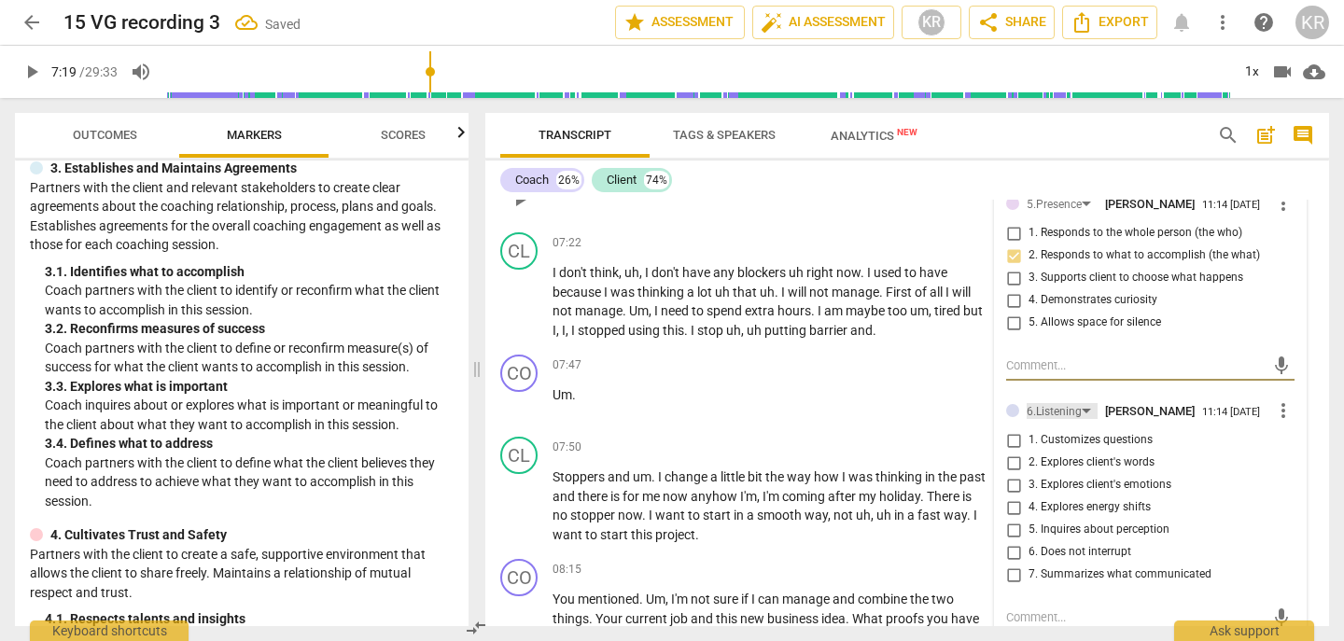
click at [1064, 415] on div "6.Listening" at bounding box center [1054, 412] width 55 height 18
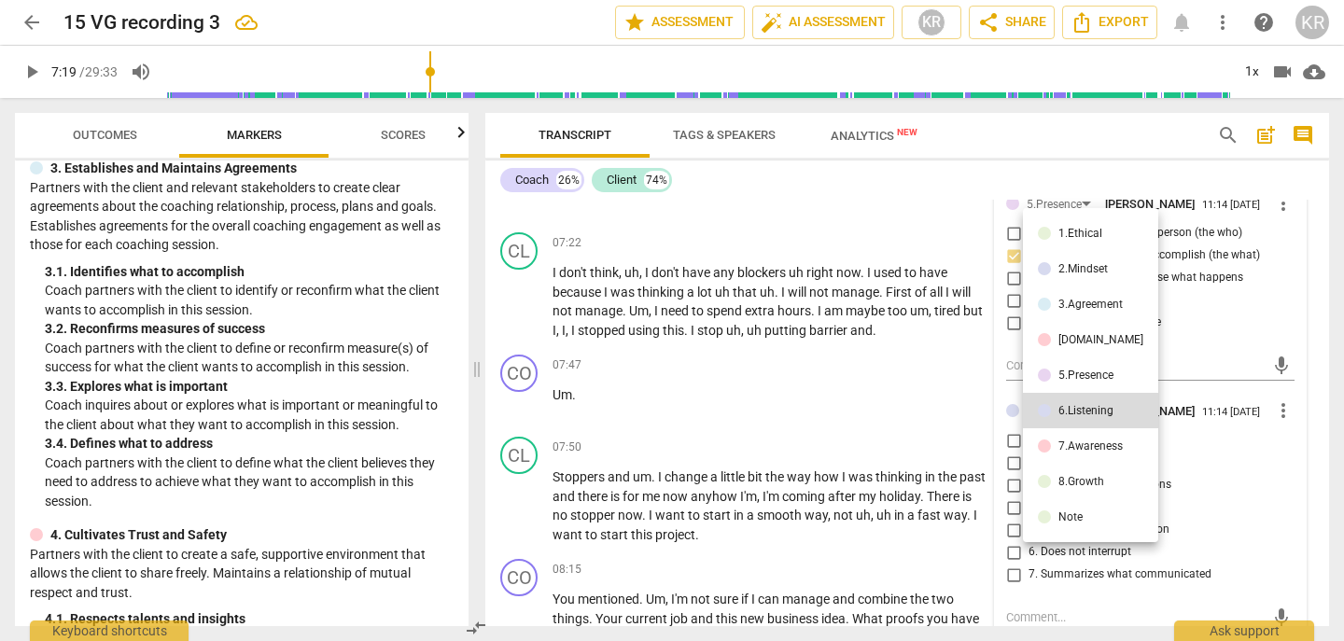
click at [1084, 443] on div "7.Awareness" at bounding box center [1091, 446] width 64 height 11
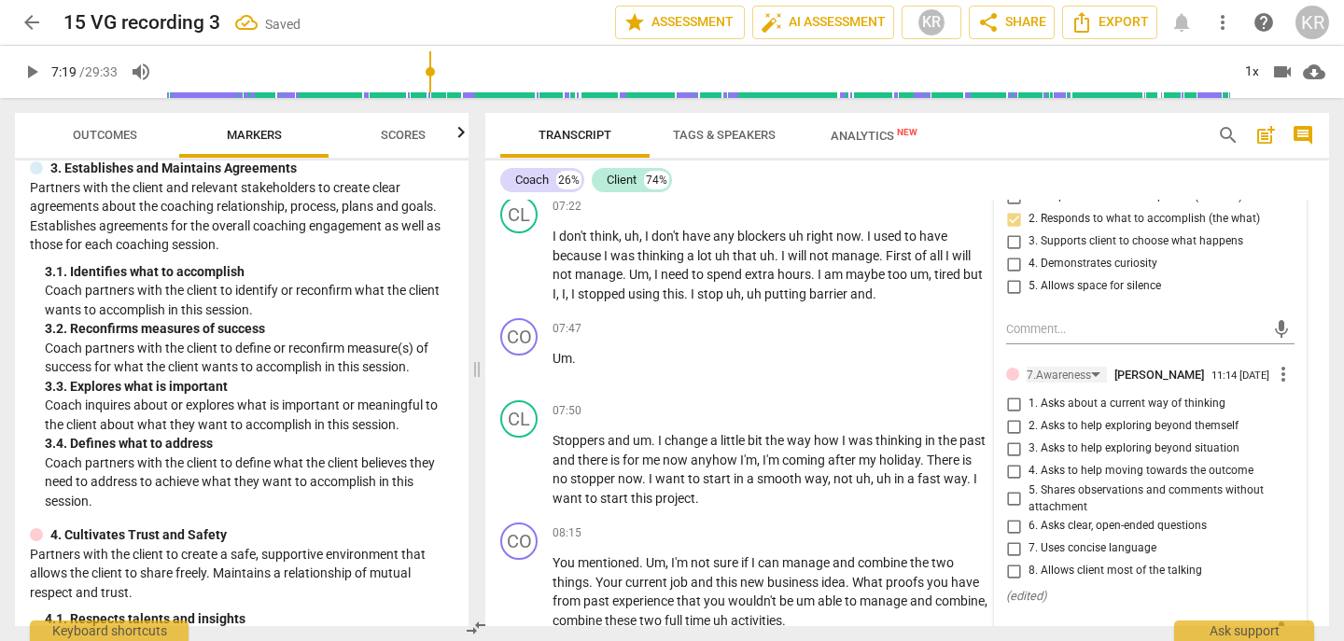
scroll to position [3338, 0]
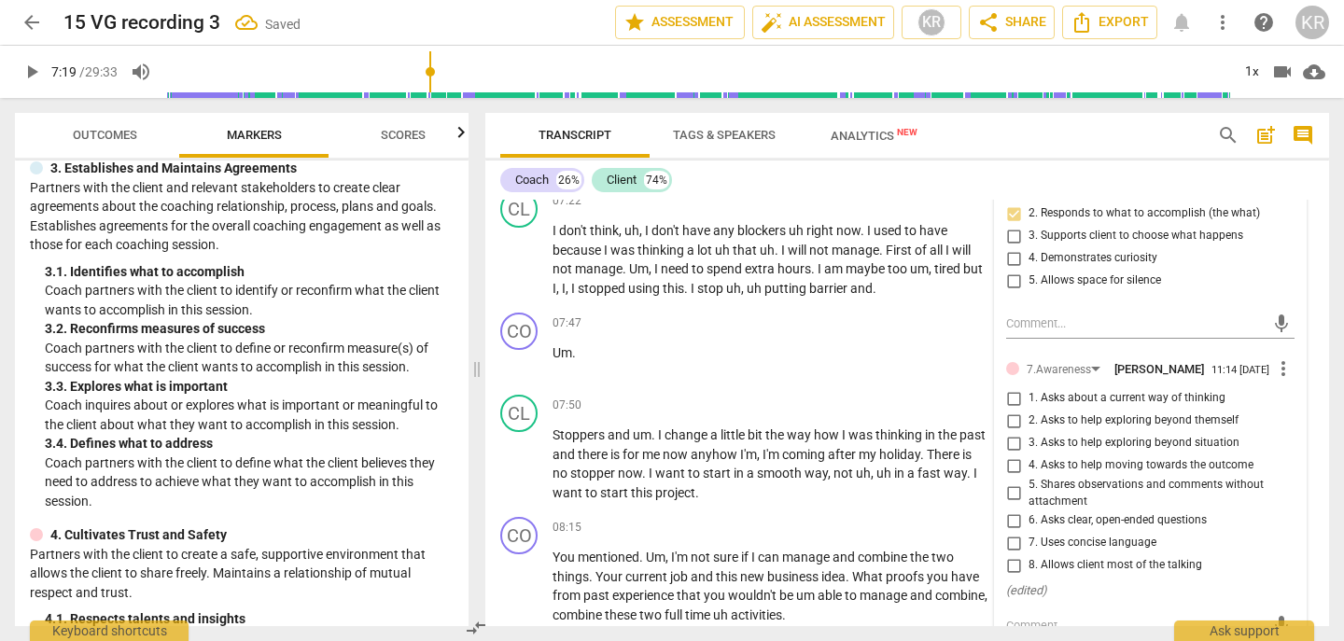
click at [1093, 520] on span "6. Asks clear, open-ended questions" at bounding box center [1118, 521] width 178 height 17
click at [1029, 520] on input "6. Asks clear, open-ended questions" at bounding box center [1014, 521] width 30 height 22
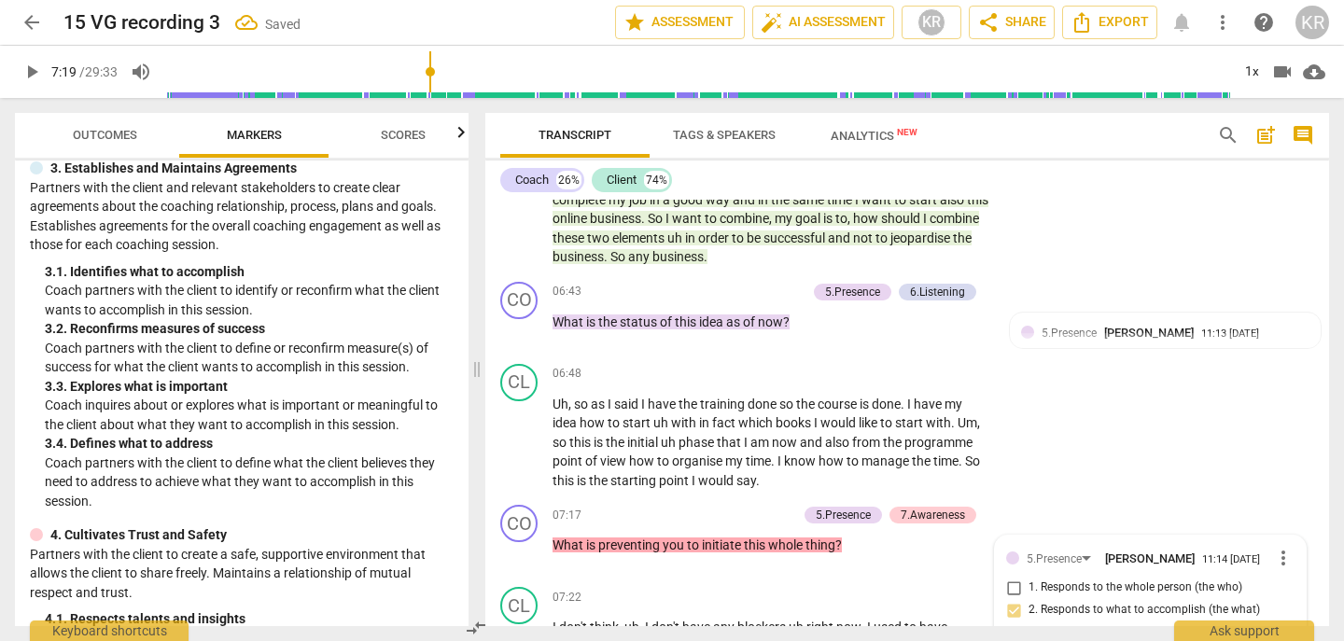
scroll to position [2910, 0]
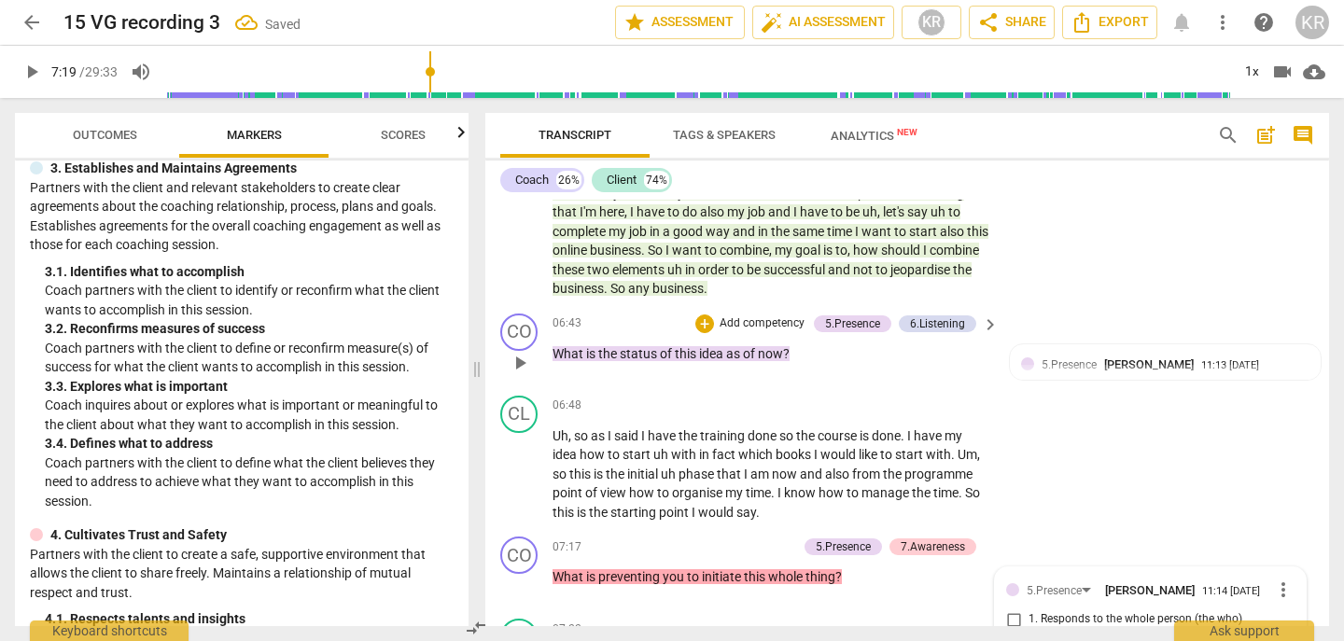
click at [767, 327] on p "Add competency" at bounding box center [762, 324] width 89 height 17
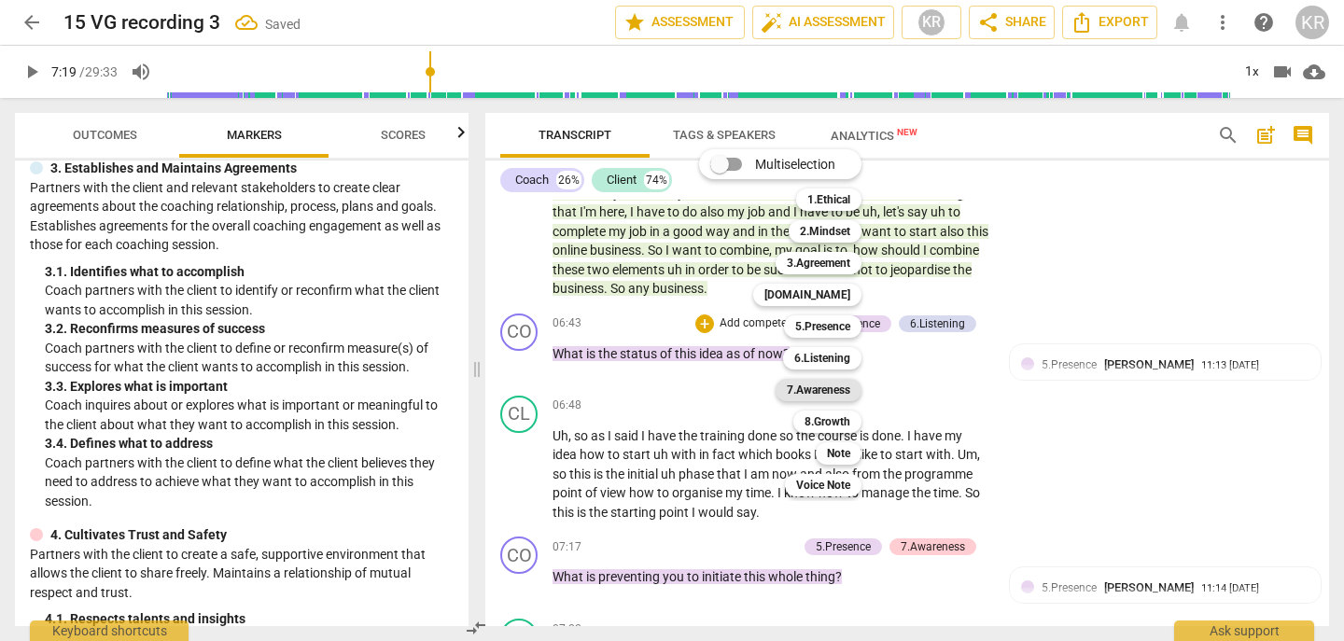
click at [824, 396] on b "7.Awareness" at bounding box center [818, 390] width 63 height 22
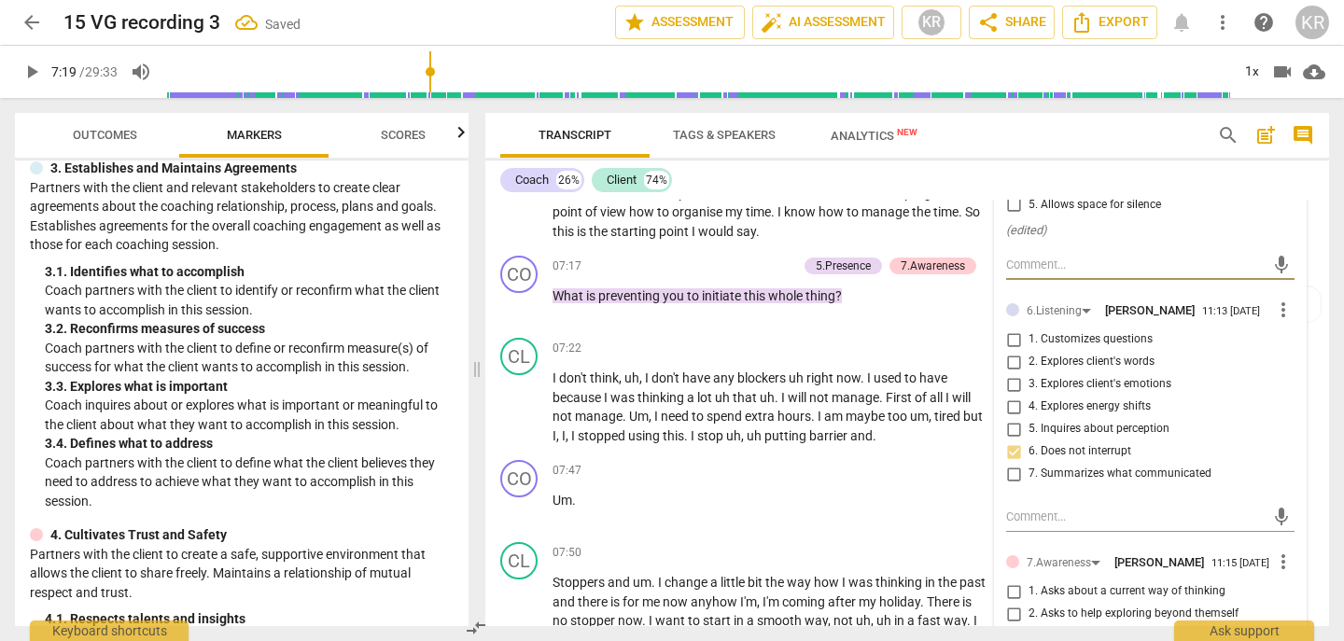
scroll to position [3373, 0]
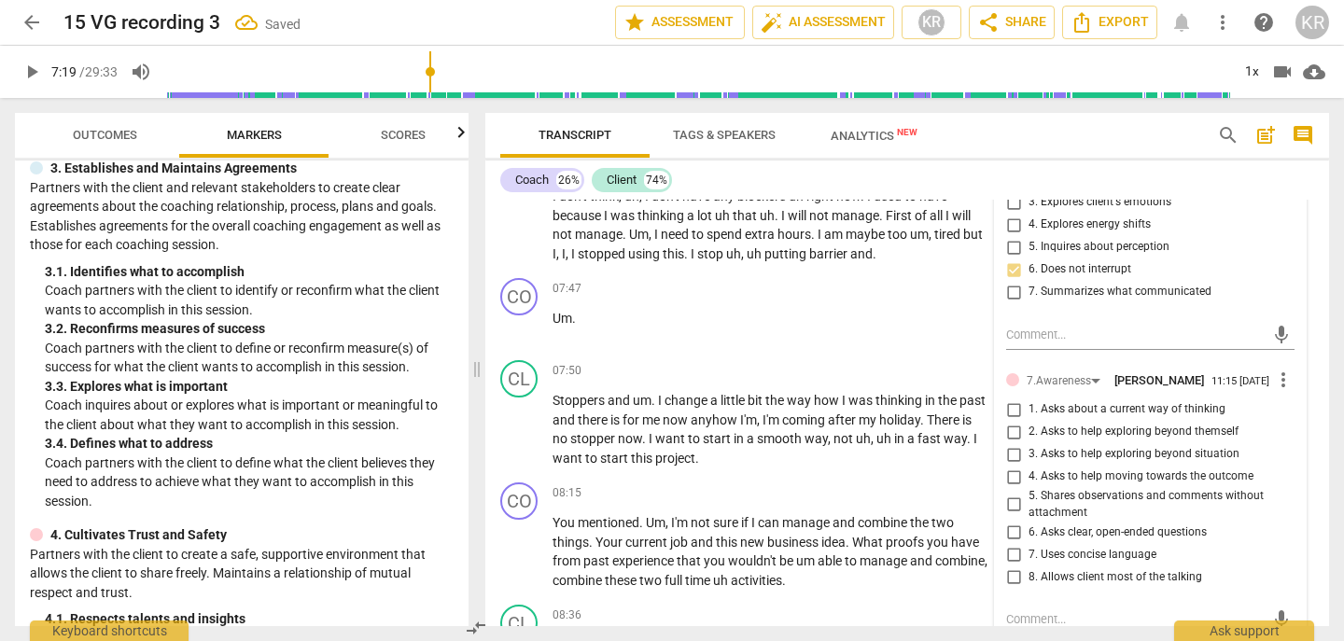
click at [1037, 533] on span "6. Asks clear, open-ended questions" at bounding box center [1118, 533] width 178 height 17
click at [1029, 533] on input "6. Asks clear, open-ended questions" at bounding box center [1014, 532] width 30 height 22
click at [1040, 555] on span "7. Uses concise language" at bounding box center [1093, 555] width 128 height 17
click at [1029, 555] on input "7. Uses concise language" at bounding box center [1014, 554] width 30 height 22
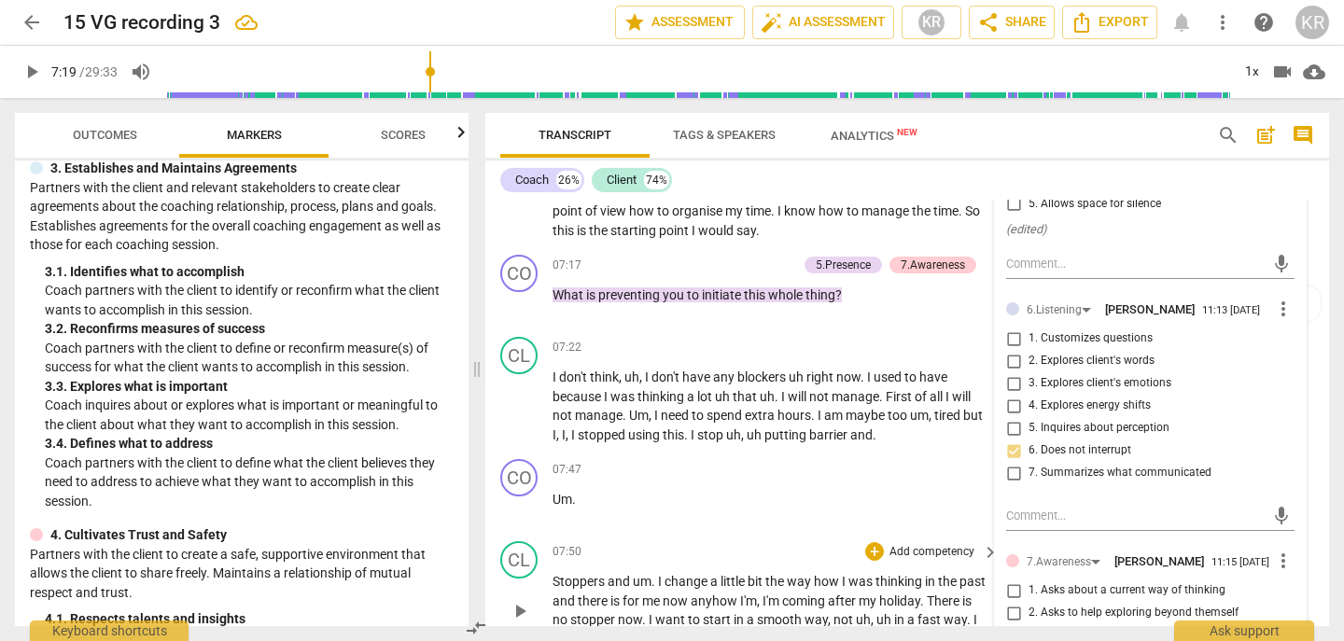
scroll to position [3187, 0]
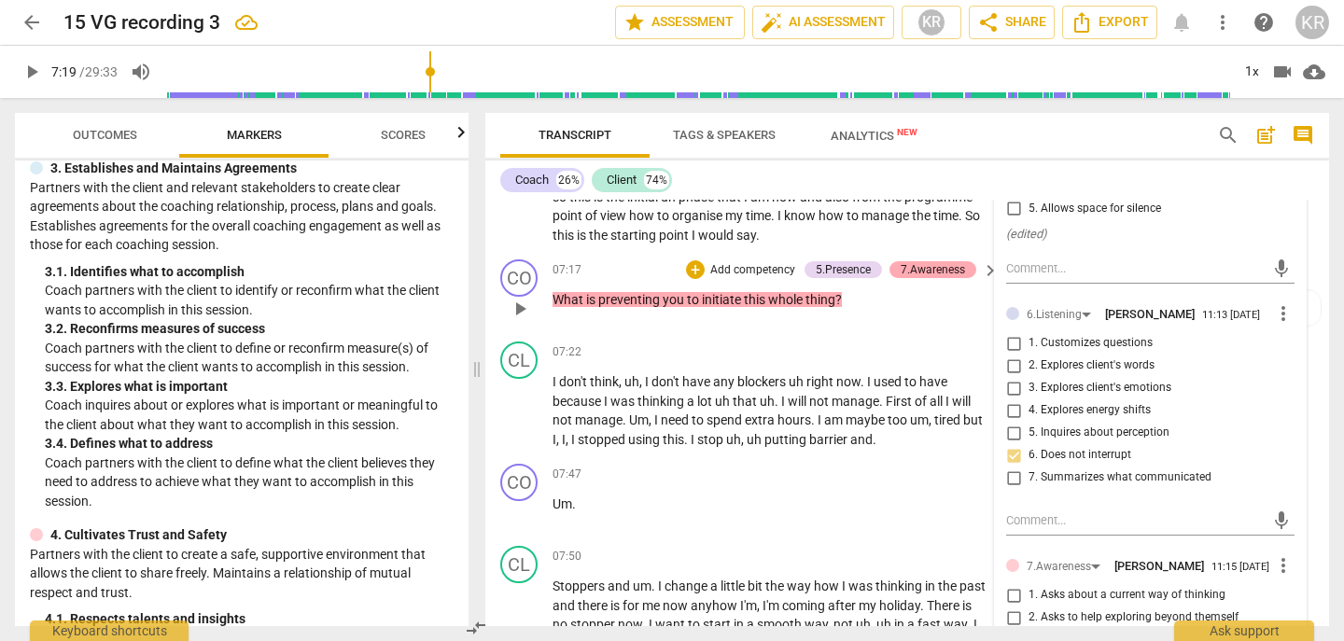
click at [925, 273] on div "7.Awareness" at bounding box center [933, 269] width 64 height 17
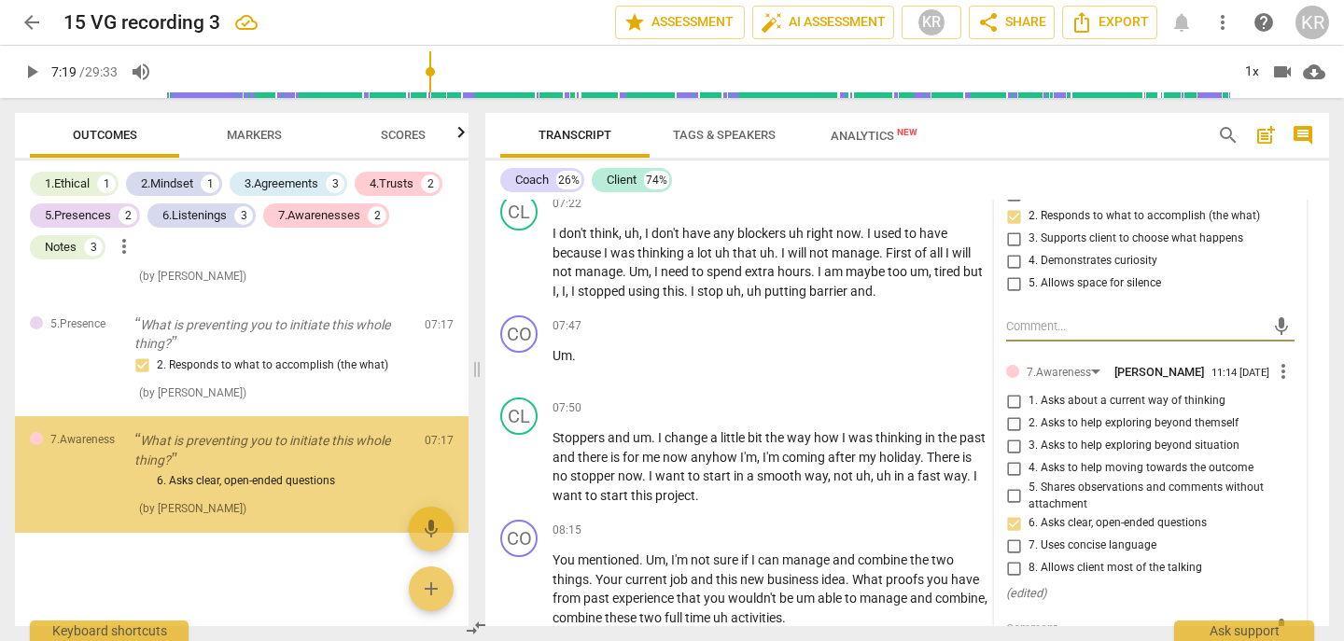
scroll to position [3435, 0]
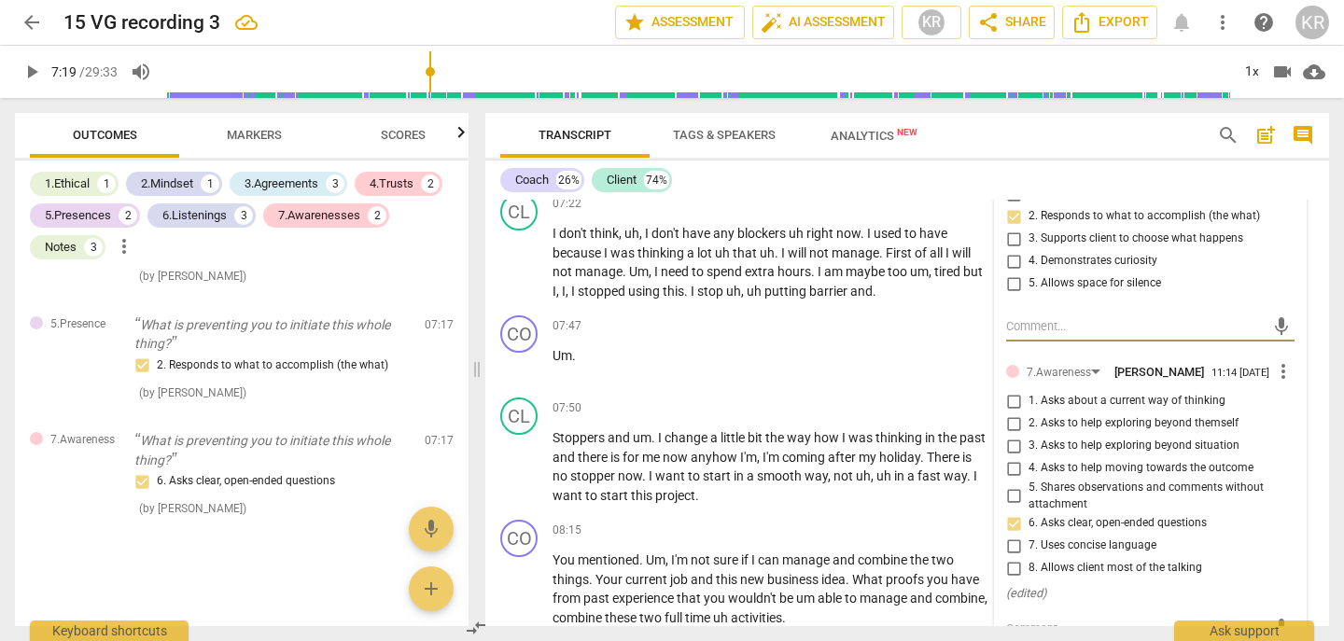
click at [1047, 543] on span "7. Uses concise language" at bounding box center [1093, 546] width 128 height 17
click at [1029, 543] on input "7. Uses concise language" at bounding box center [1014, 546] width 30 height 22
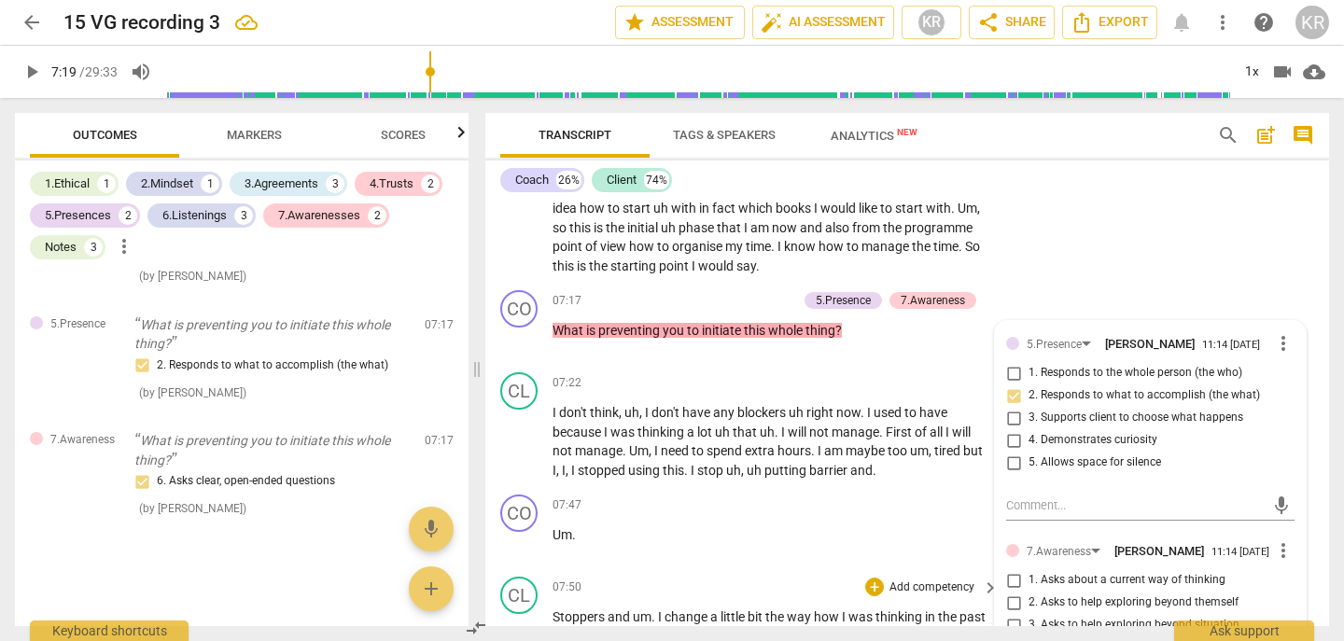
scroll to position [3154, 0]
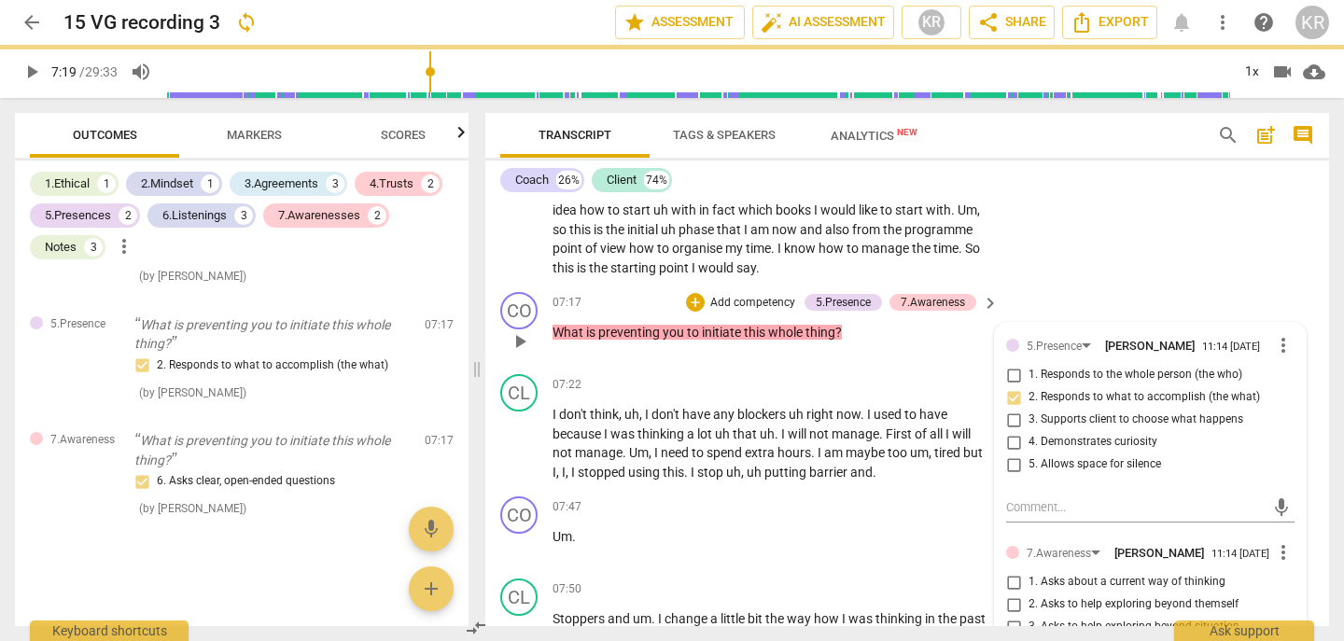
click at [523, 344] on span "play_arrow" at bounding box center [520, 341] width 22 height 22
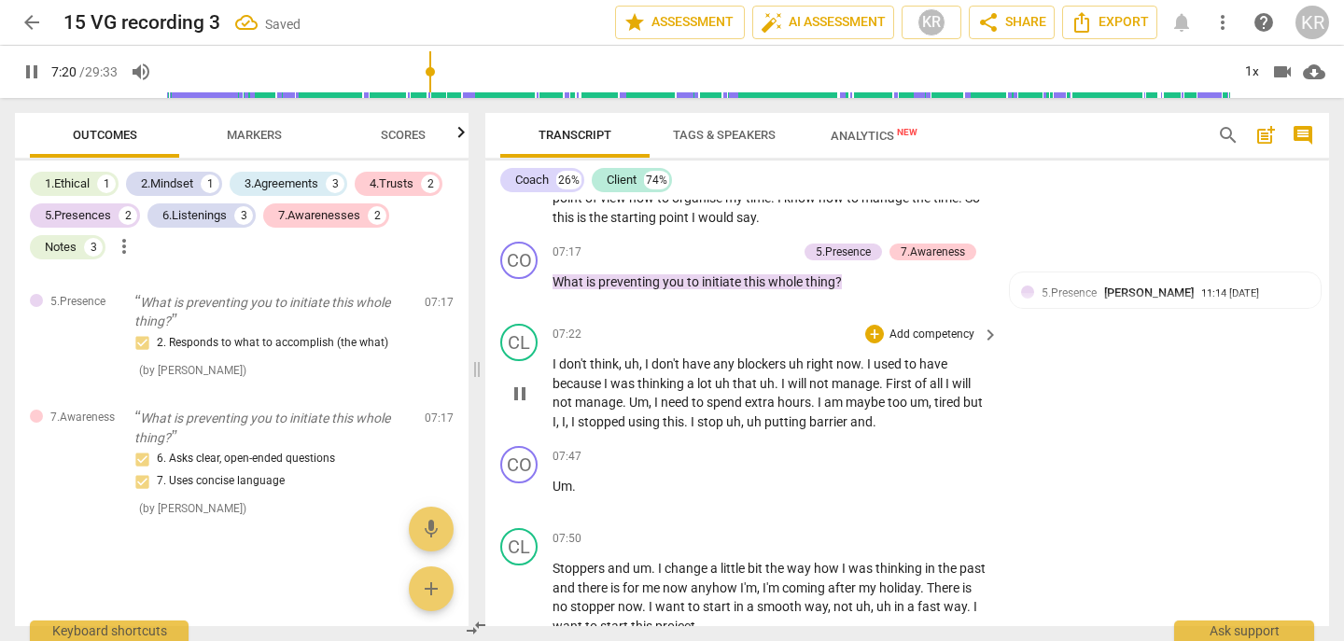
scroll to position [3214, 0]
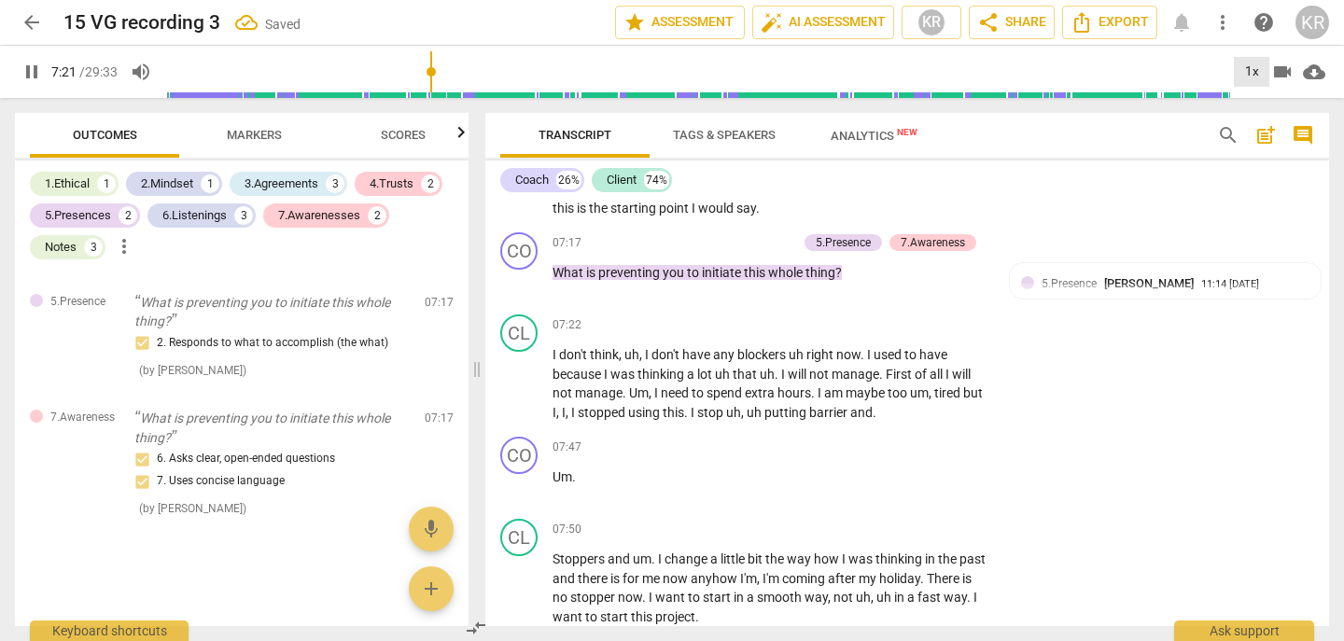
click at [1256, 76] on div "1x" at bounding box center [1251, 72] width 35 height 30
click at [1266, 184] on li "1.5x" at bounding box center [1265, 179] width 63 height 35
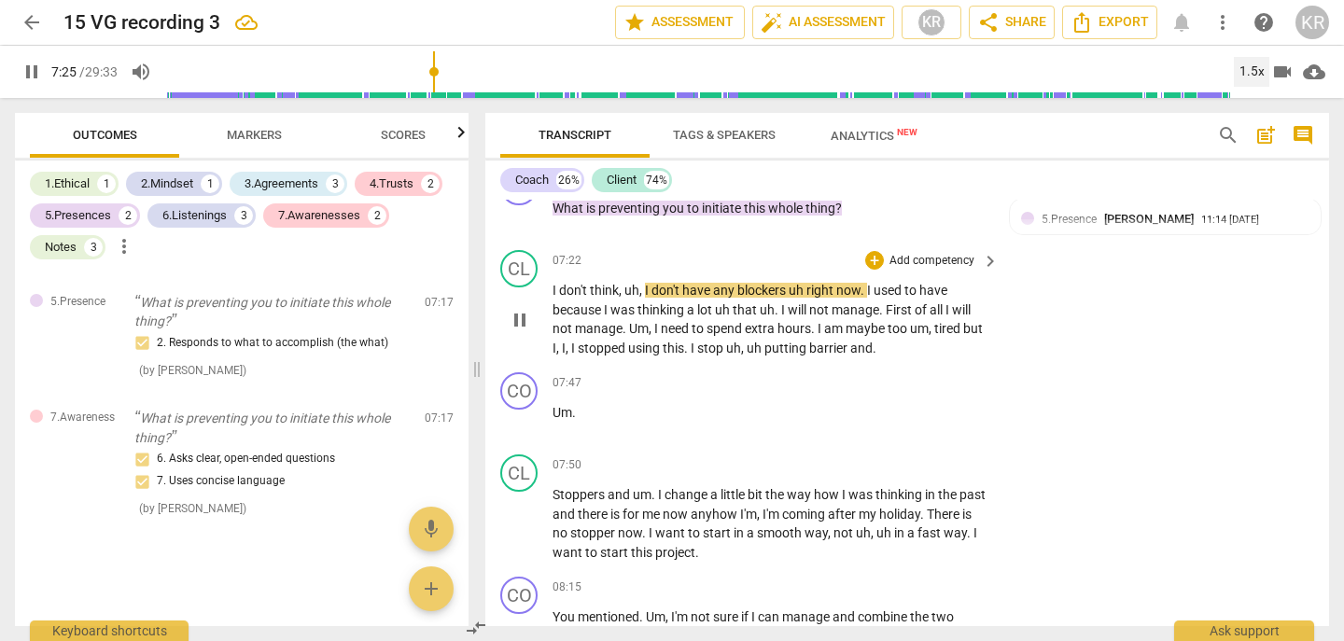
scroll to position [3283, 0]
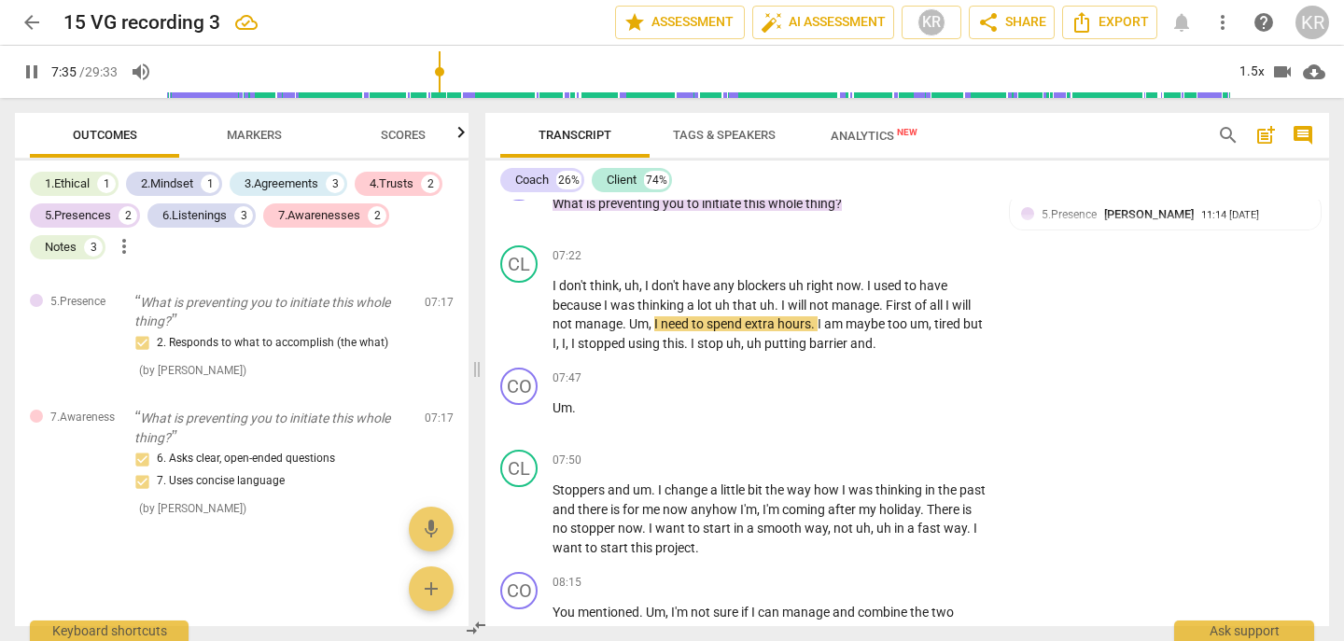
click at [37, 74] on span "pause" at bounding box center [32, 72] width 22 height 22
click at [25, 74] on span "play_arrow" at bounding box center [32, 72] width 22 height 22
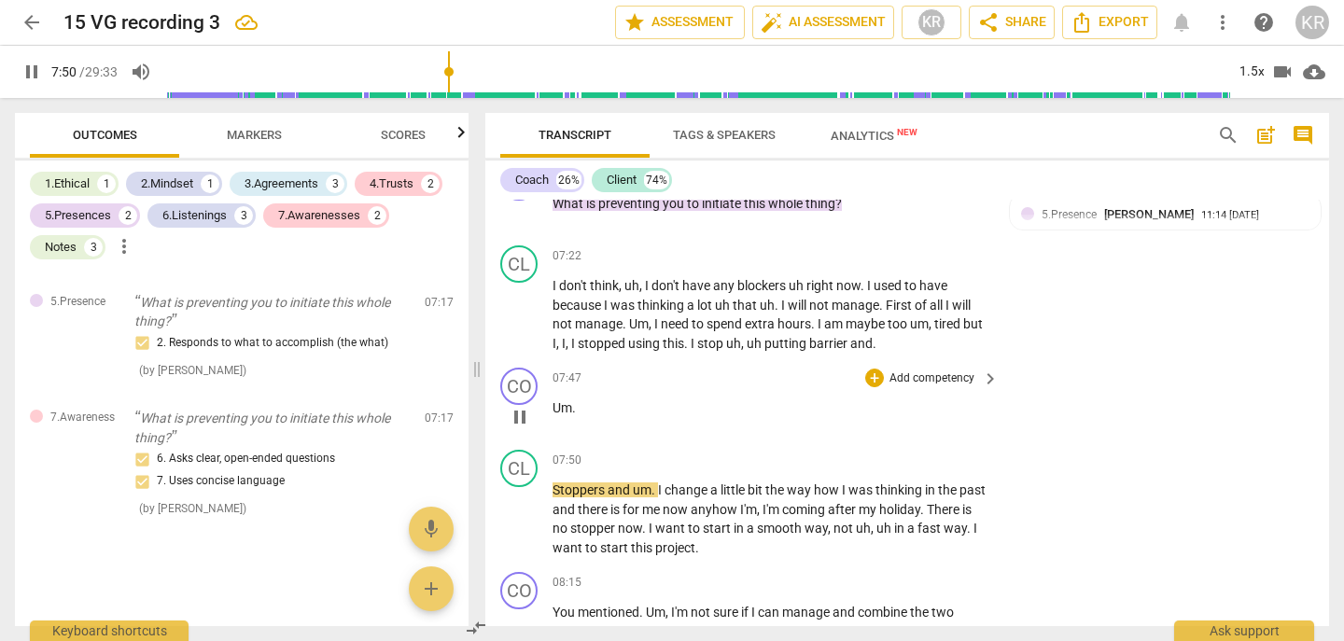
click at [553, 406] on span "Um" at bounding box center [563, 407] width 20 height 15
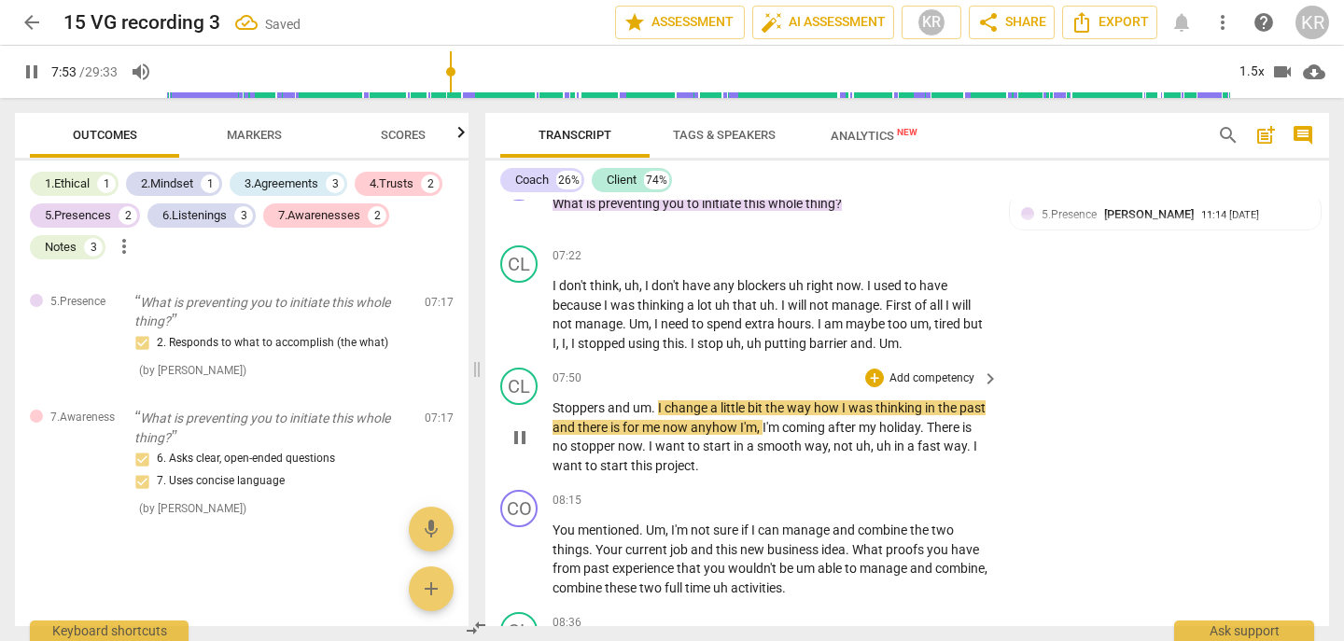
click at [551, 408] on div "play_arrow pause" at bounding box center [529, 437] width 48 height 64
click at [554, 408] on span "Stoppers" at bounding box center [580, 407] width 55 height 15
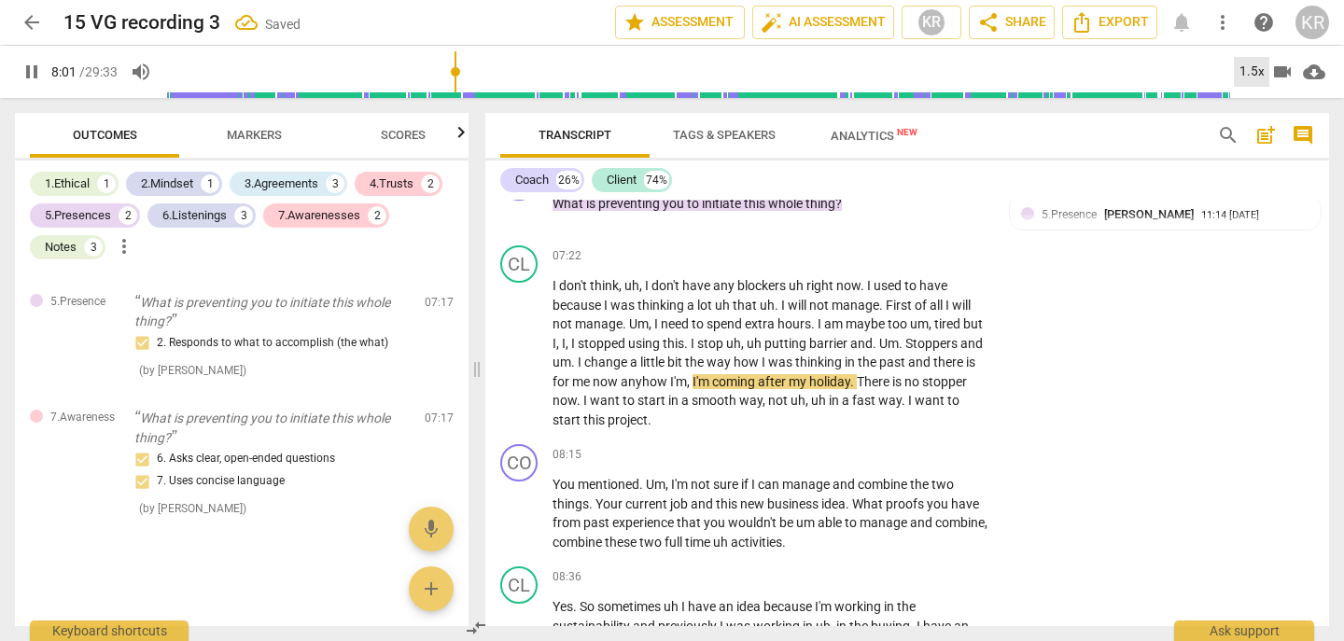
click at [1247, 64] on div "1.5x" at bounding box center [1251, 72] width 35 height 30
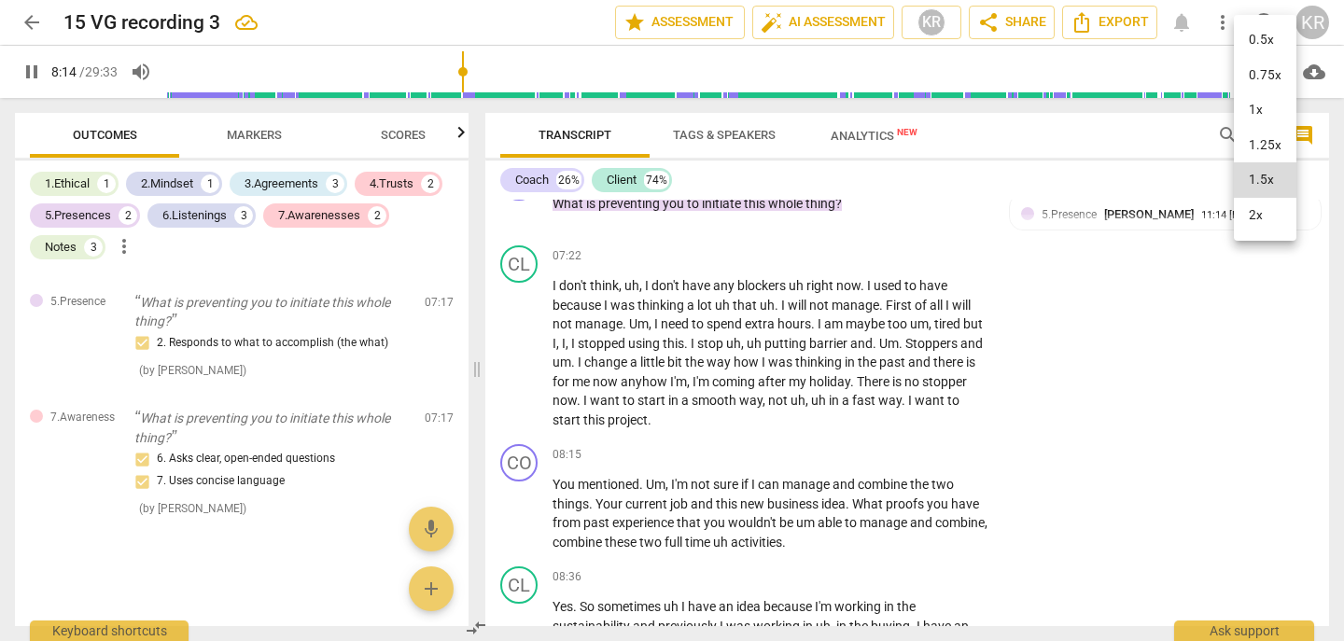
click at [1229, 116] on div at bounding box center [672, 320] width 1344 height 641
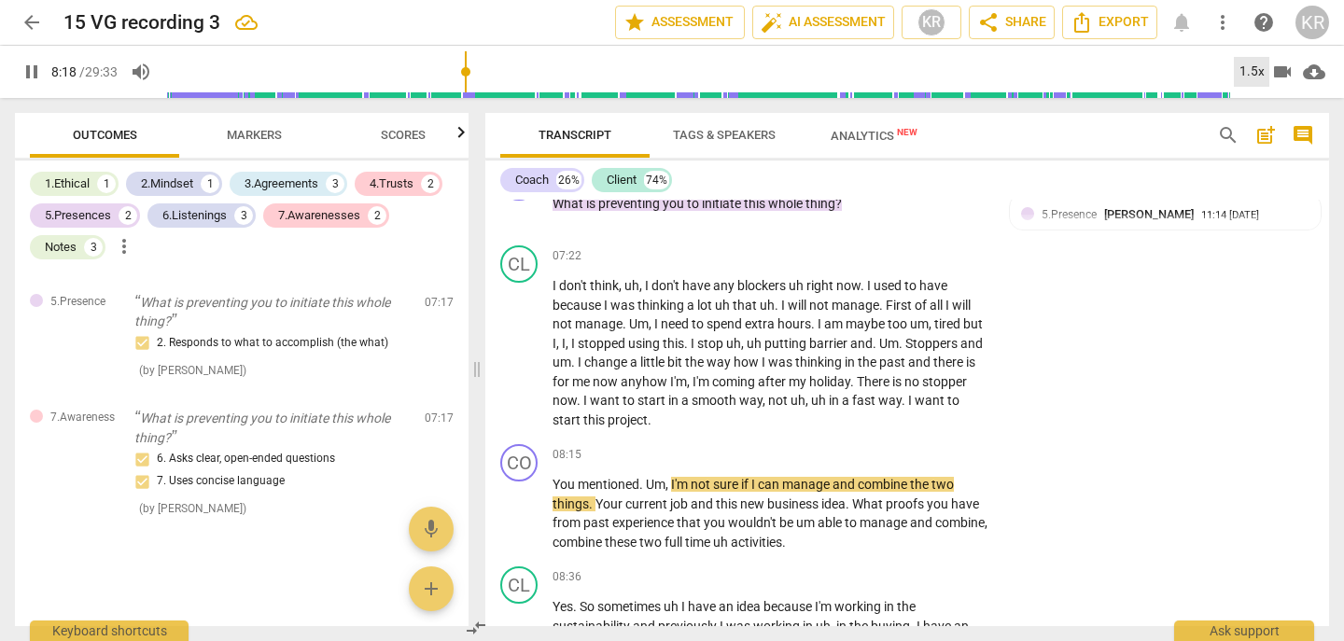
click at [1247, 69] on div "1.5x" at bounding box center [1251, 72] width 35 height 30
click at [1255, 117] on li "1x" at bounding box center [1265, 109] width 63 height 35
click at [624, 422] on span "project" at bounding box center [628, 420] width 40 height 15
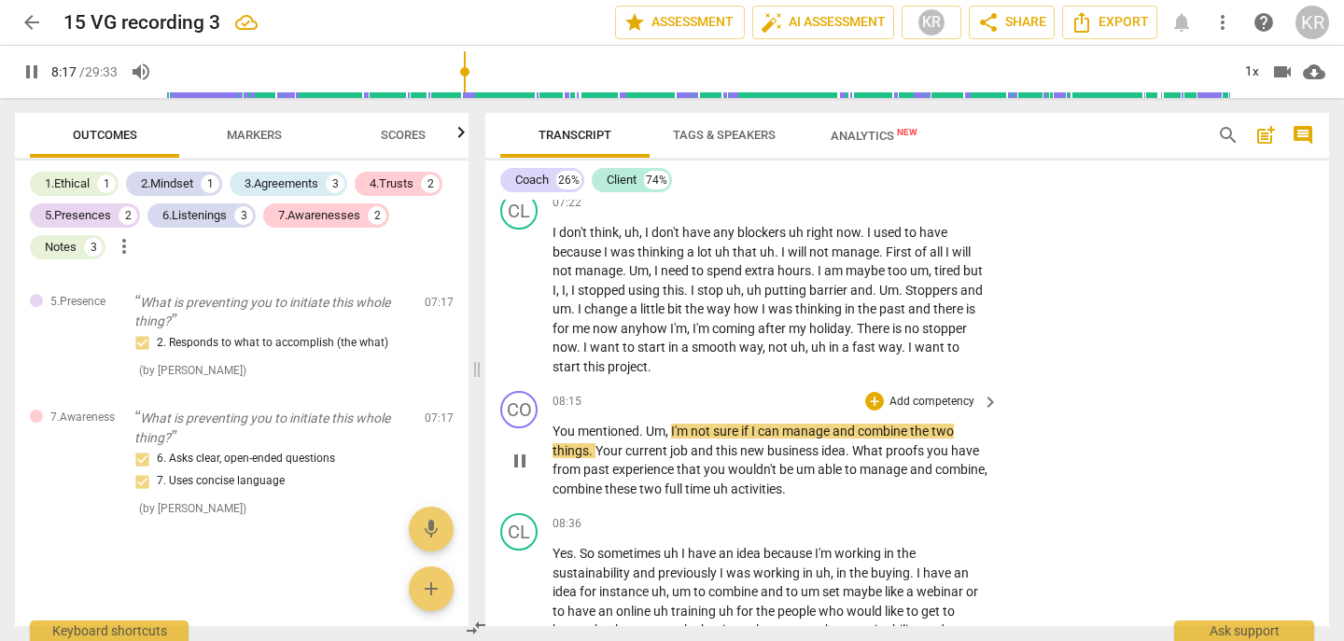
scroll to position [3339, 0]
click at [913, 396] on p "Add competency" at bounding box center [932, 399] width 89 height 17
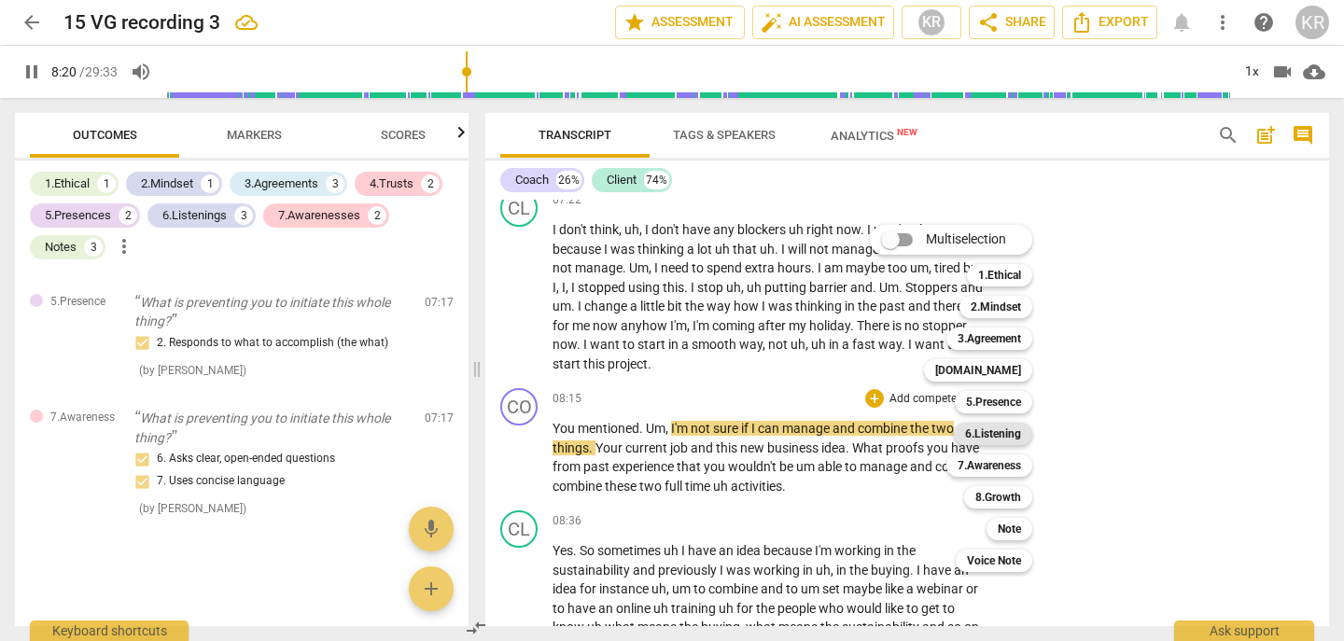
click at [1001, 435] on b "6.Listening" at bounding box center [993, 434] width 56 height 22
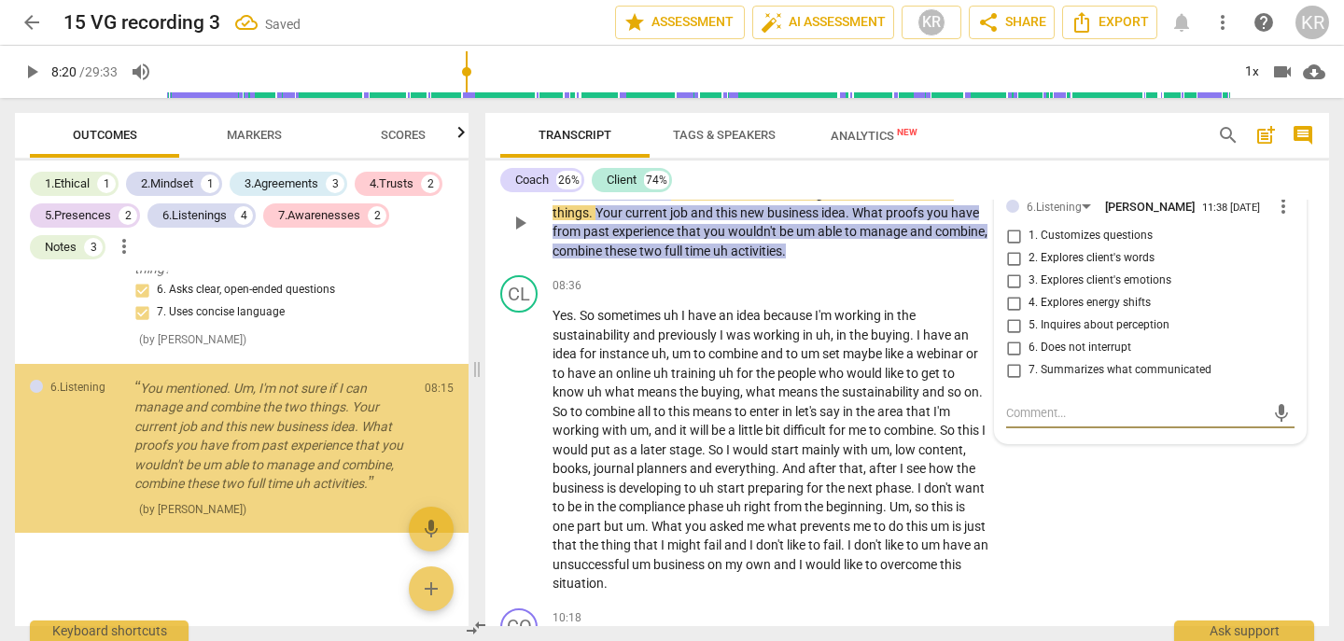
scroll to position [3627, 0]
click at [1098, 346] on span "6. Does not interrupt" at bounding box center [1080, 348] width 103 height 17
click at [1029, 346] on input "6. Does not interrupt" at bounding box center [1014, 348] width 30 height 22
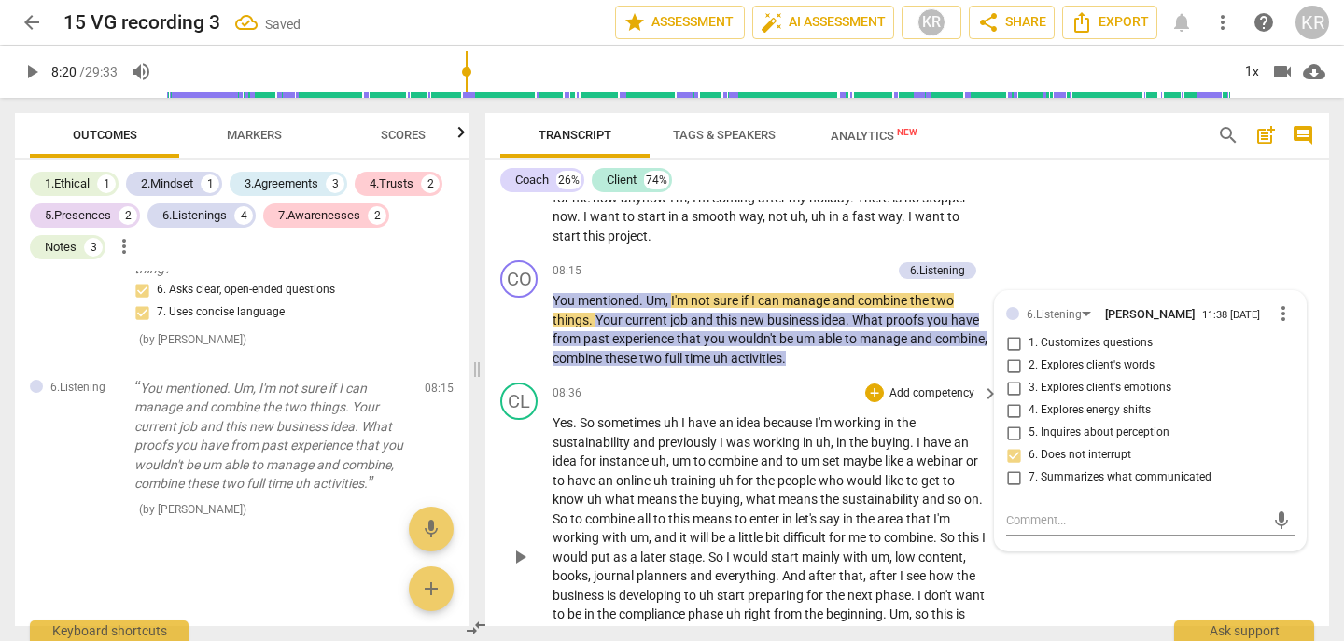
scroll to position [3465, 0]
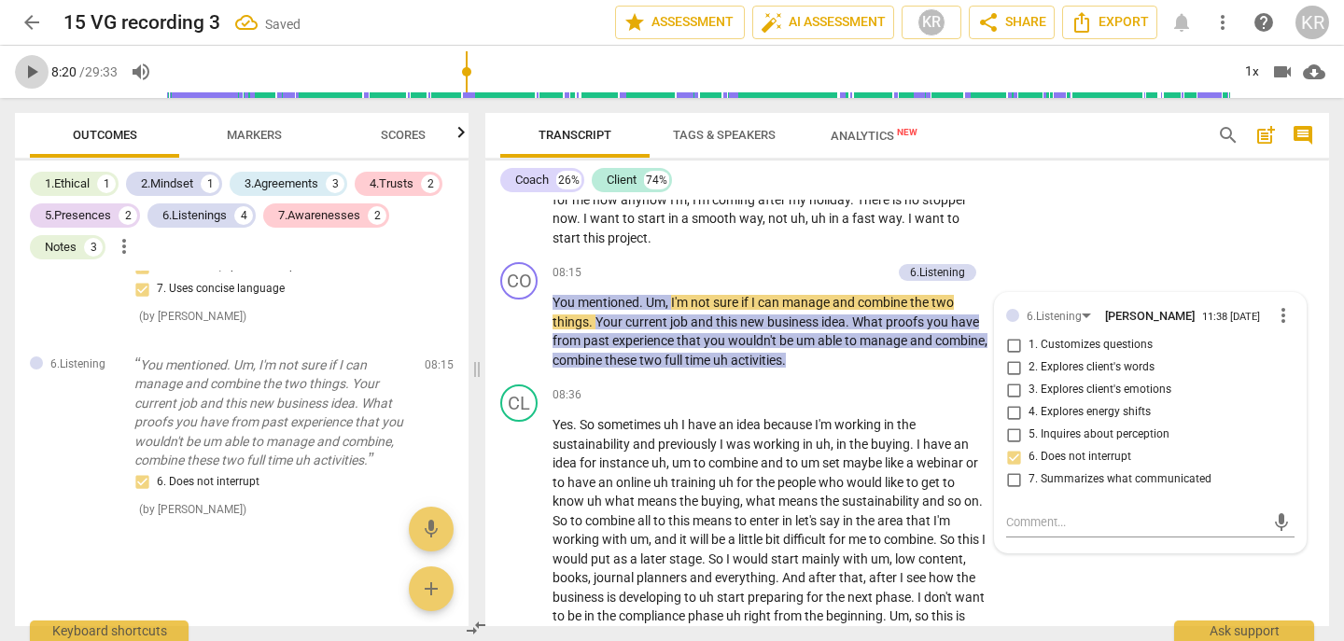
click at [23, 58] on button "play_arrow" at bounding box center [32, 72] width 34 height 34
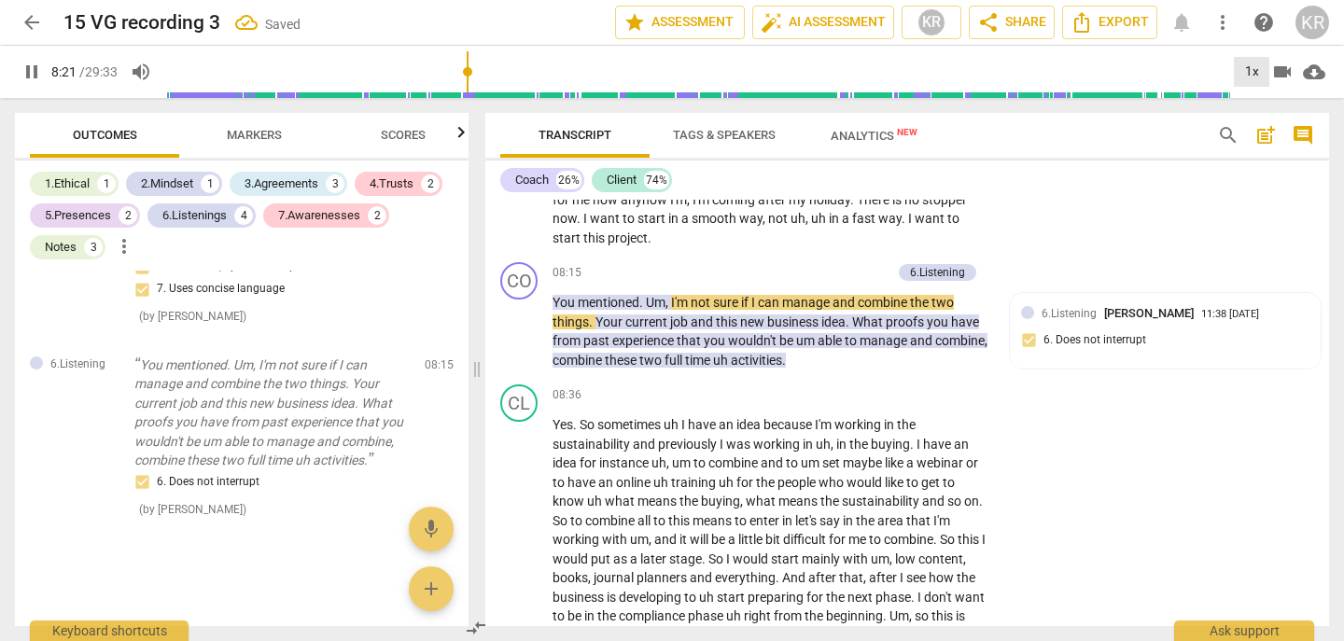
click at [1239, 73] on div "1x" at bounding box center [1251, 72] width 35 height 30
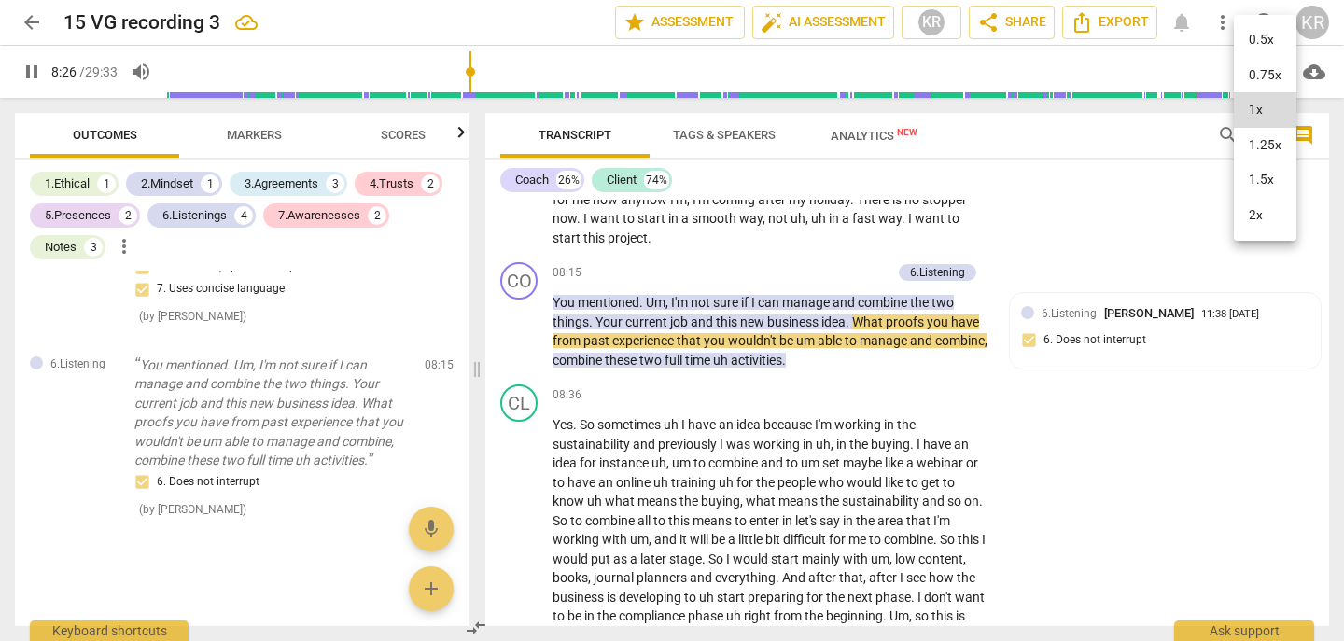
click at [1096, 480] on div at bounding box center [672, 320] width 1344 height 641
click at [923, 319] on span "proofs" at bounding box center [906, 322] width 41 height 15
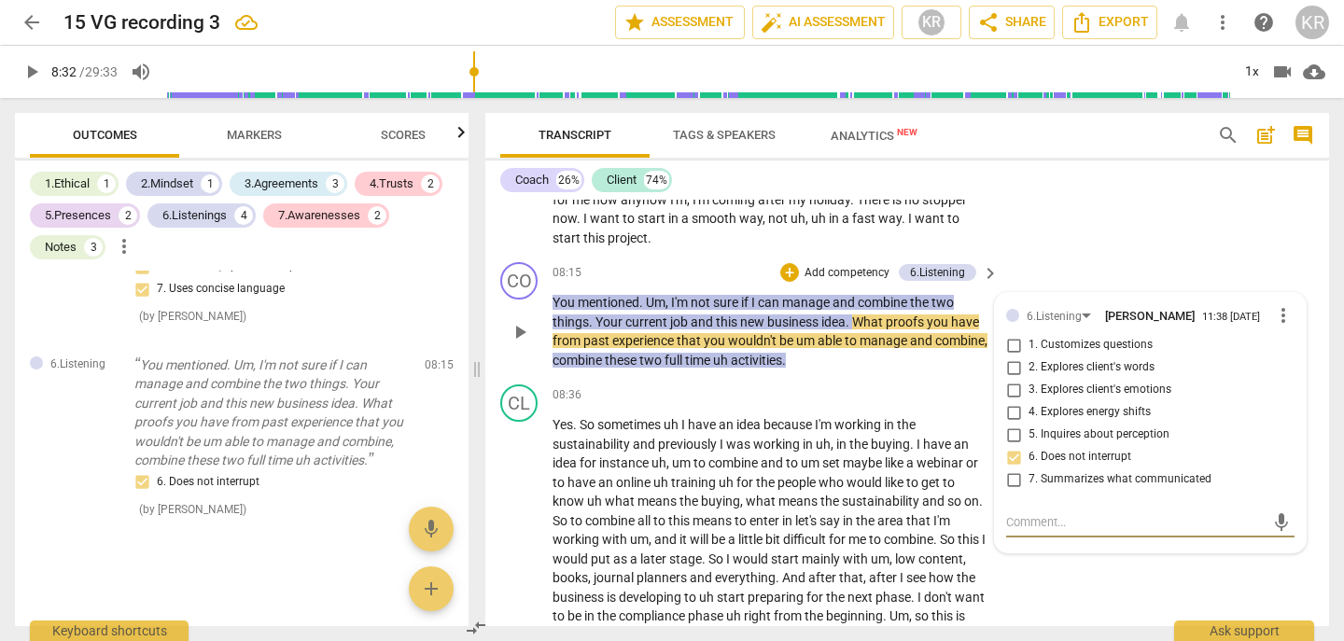
click at [922, 322] on span "proofs" at bounding box center [906, 322] width 41 height 15
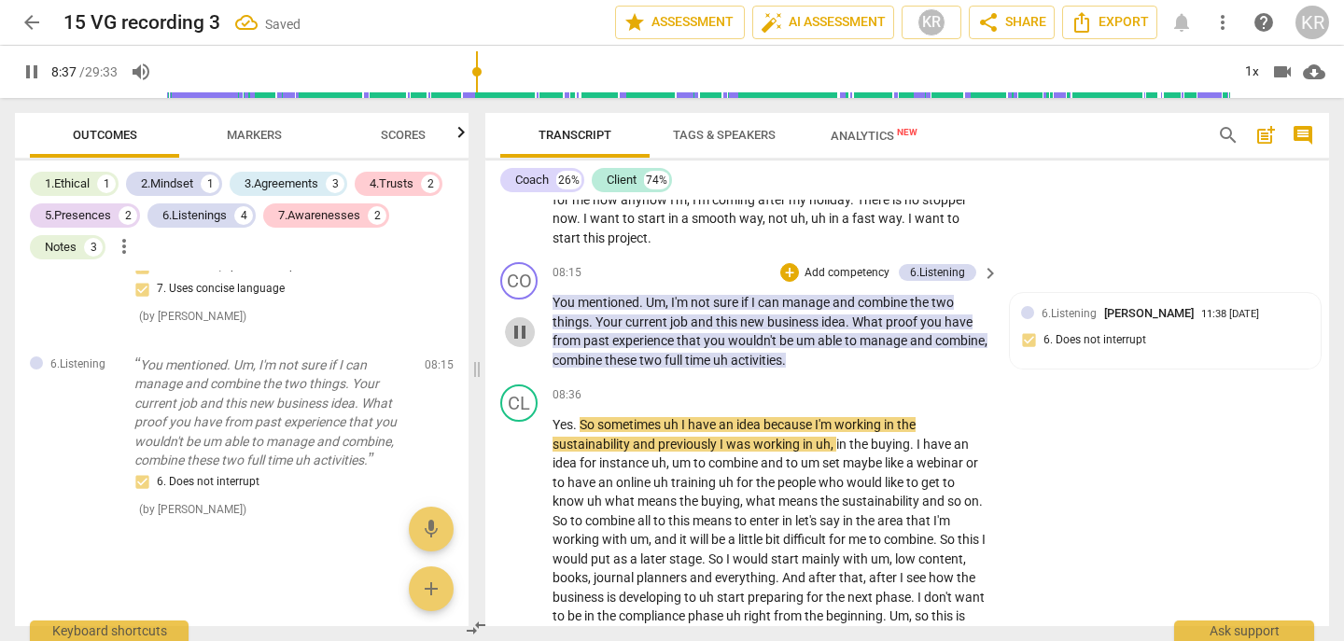
click at [521, 328] on span "pause" at bounding box center [520, 332] width 22 height 22
click at [871, 365] on p "You mentioned . Um , I'm not sure if I can manage and combine the two things . …" at bounding box center [771, 331] width 437 height 77
click at [850, 270] on p "Add competency" at bounding box center [847, 273] width 89 height 17
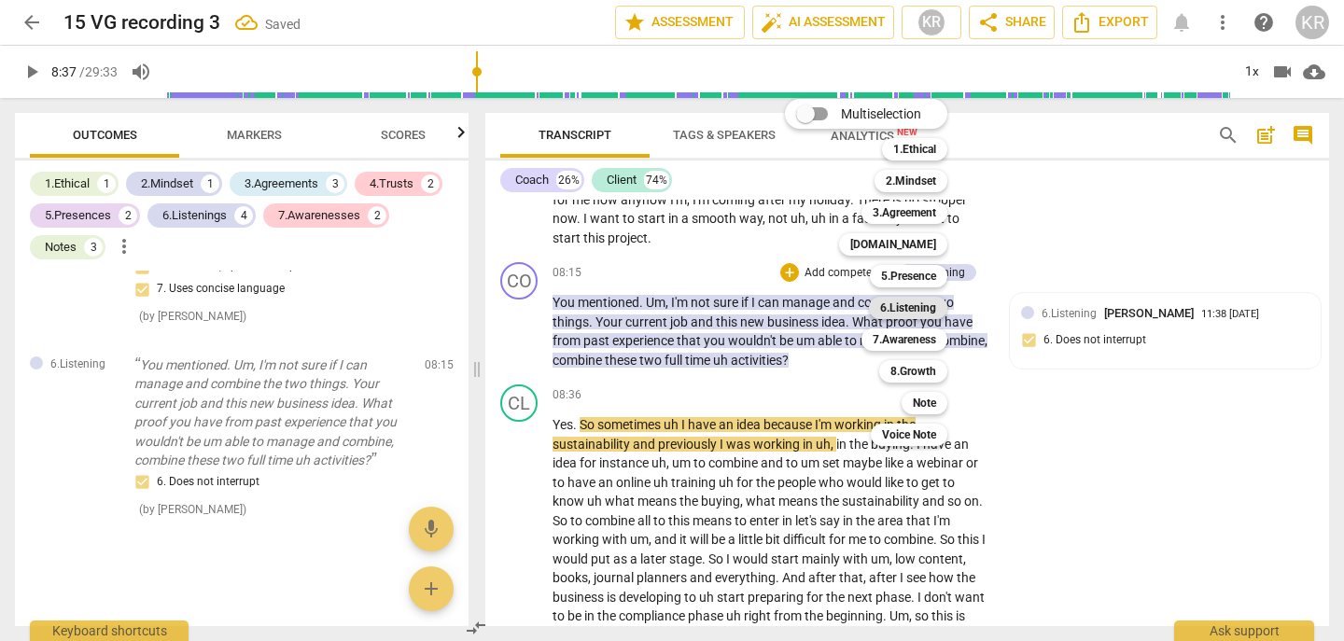
click at [907, 306] on b "6.Listening" at bounding box center [908, 308] width 56 height 22
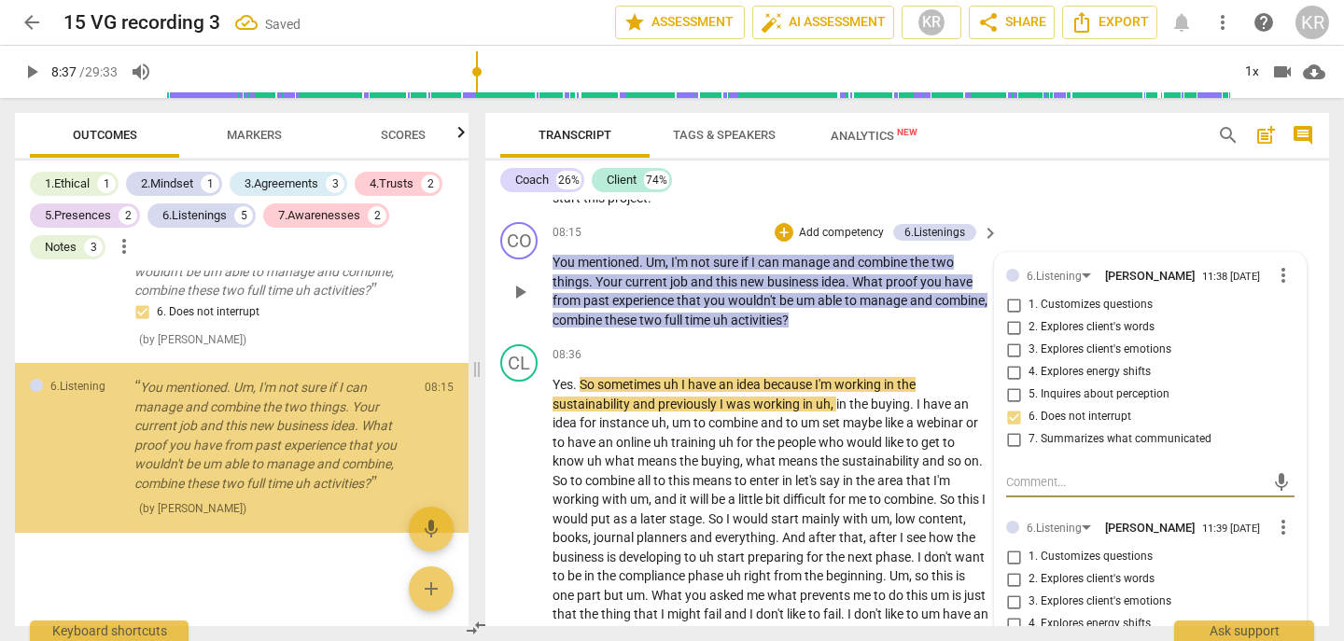
scroll to position [3506, 0]
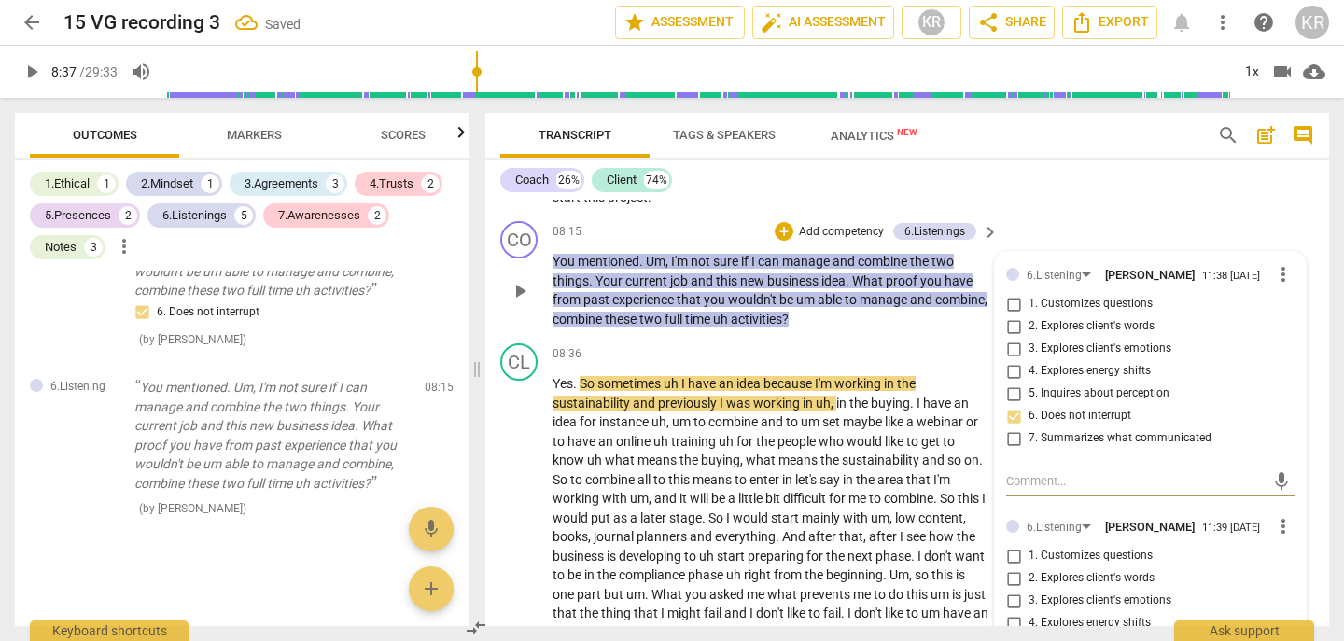
click at [1150, 440] on span "7. Summarizes what communicated" at bounding box center [1120, 438] width 183 height 17
click at [1029, 440] on input "7. Summarizes what communicated" at bounding box center [1014, 439] width 30 height 22
click at [1124, 389] on span "5. Inquires about perception" at bounding box center [1099, 394] width 141 height 17
click at [1029, 389] on input "5. Inquires about perception" at bounding box center [1014, 394] width 30 height 22
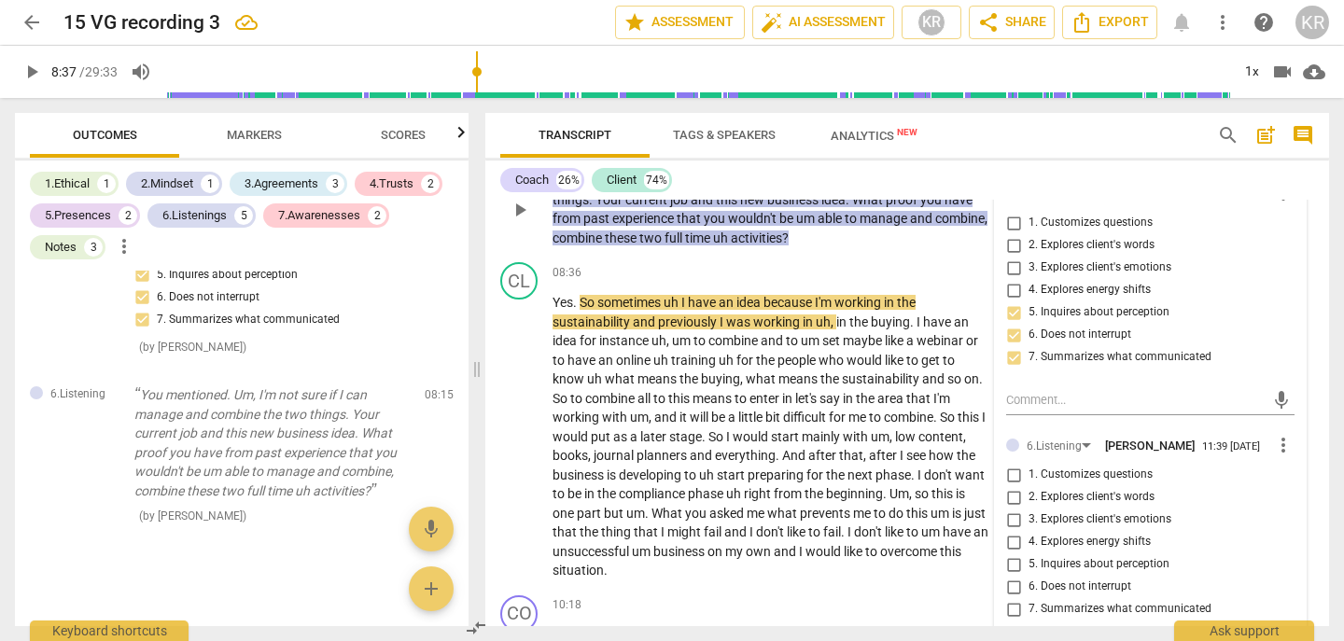
scroll to position [3586, 0]
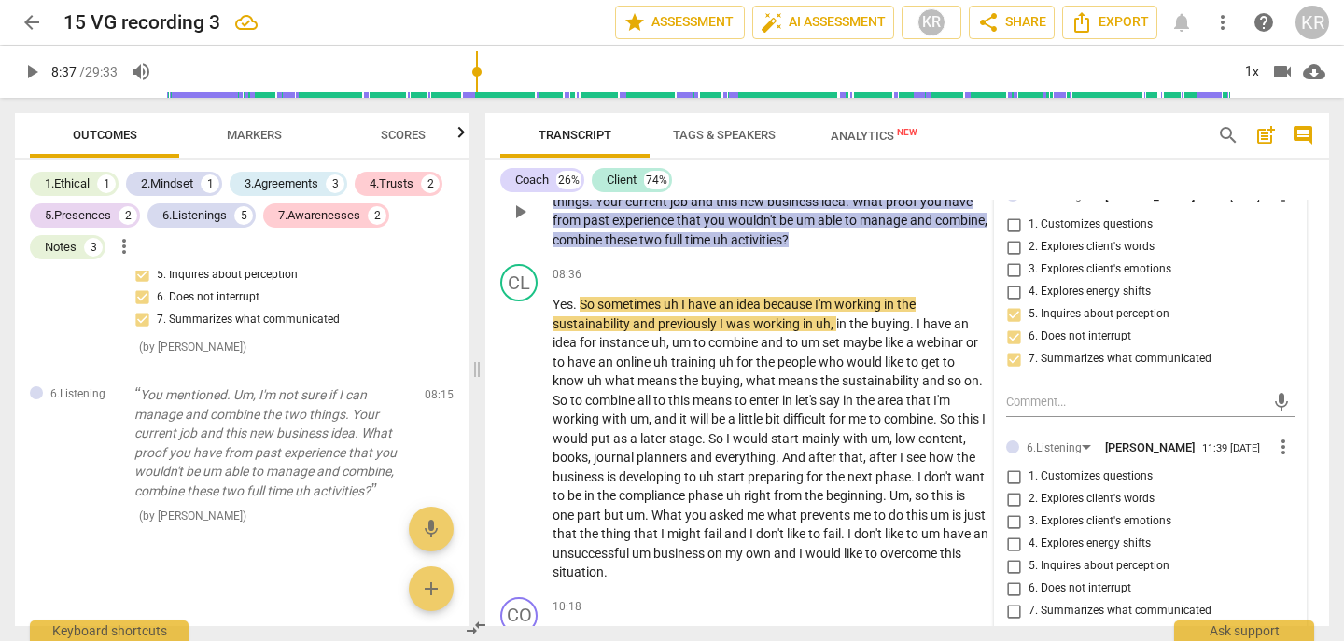
click at [1273, 438] on span "more_vert" at bounding box center [1283, 447] width 22 height 22
click at [1298, 482] on li "Delete" at bounding box center [1296, 482] width 64 height 35
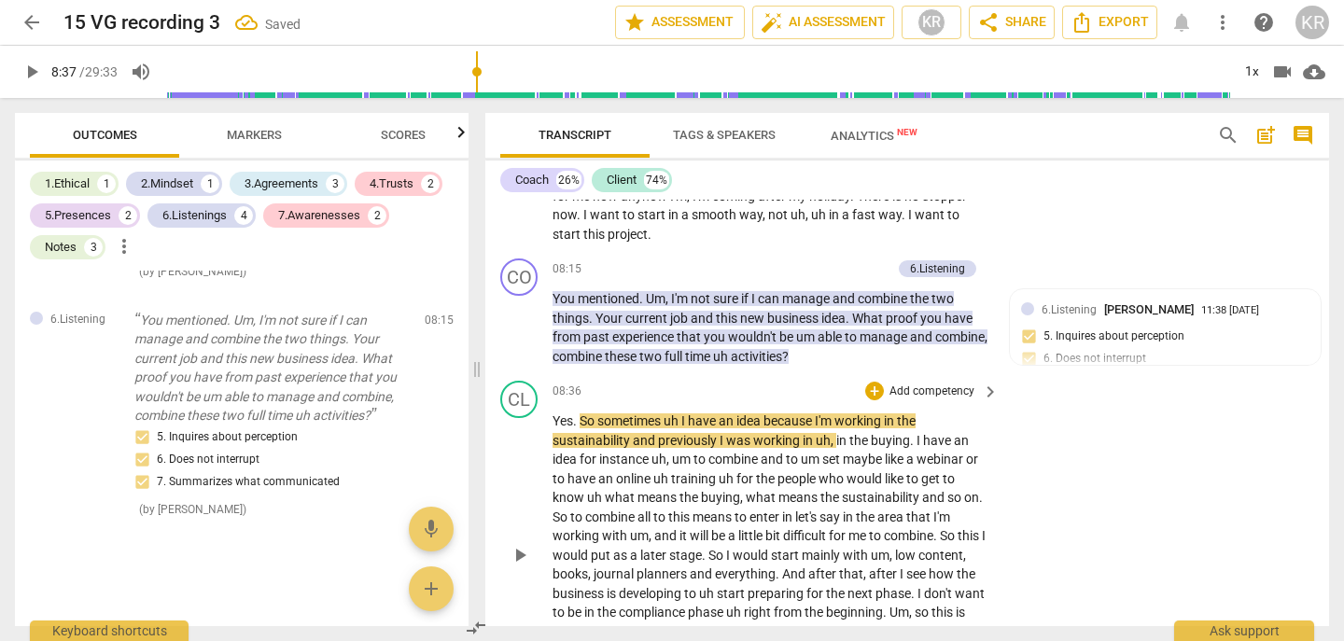
scroll to position [3440, 0]
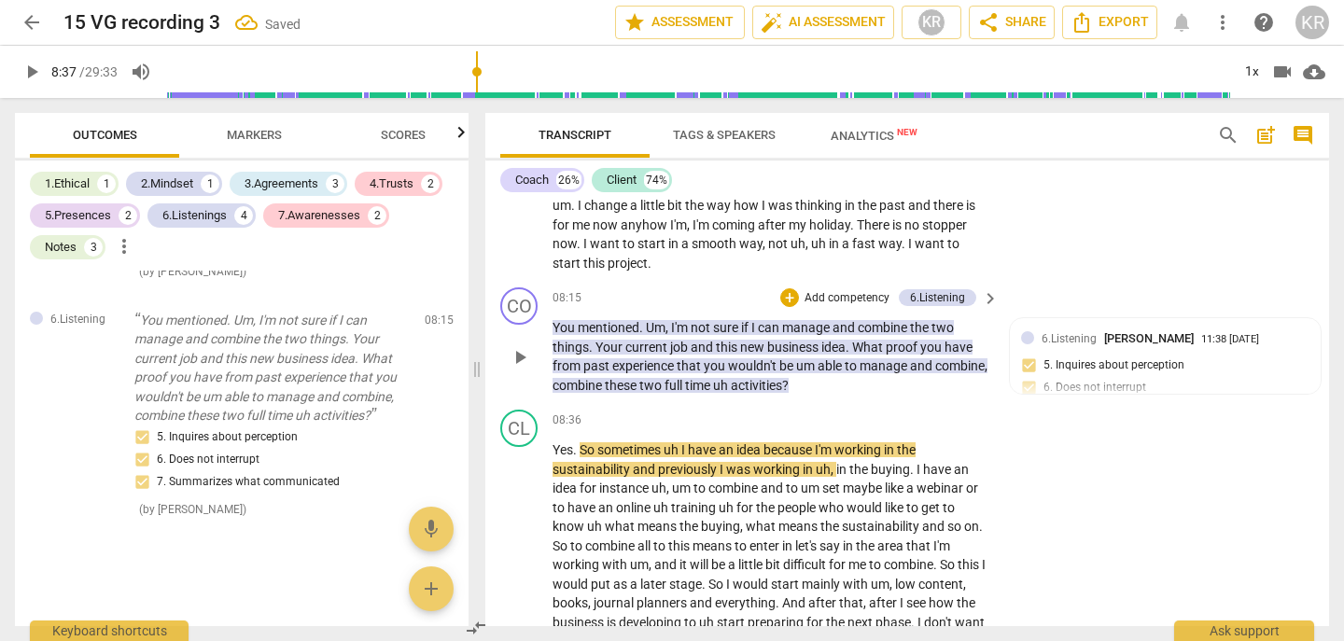
click at [843, 293] on p "Add competency" at bounding box center [847, 298] width 89 height 17
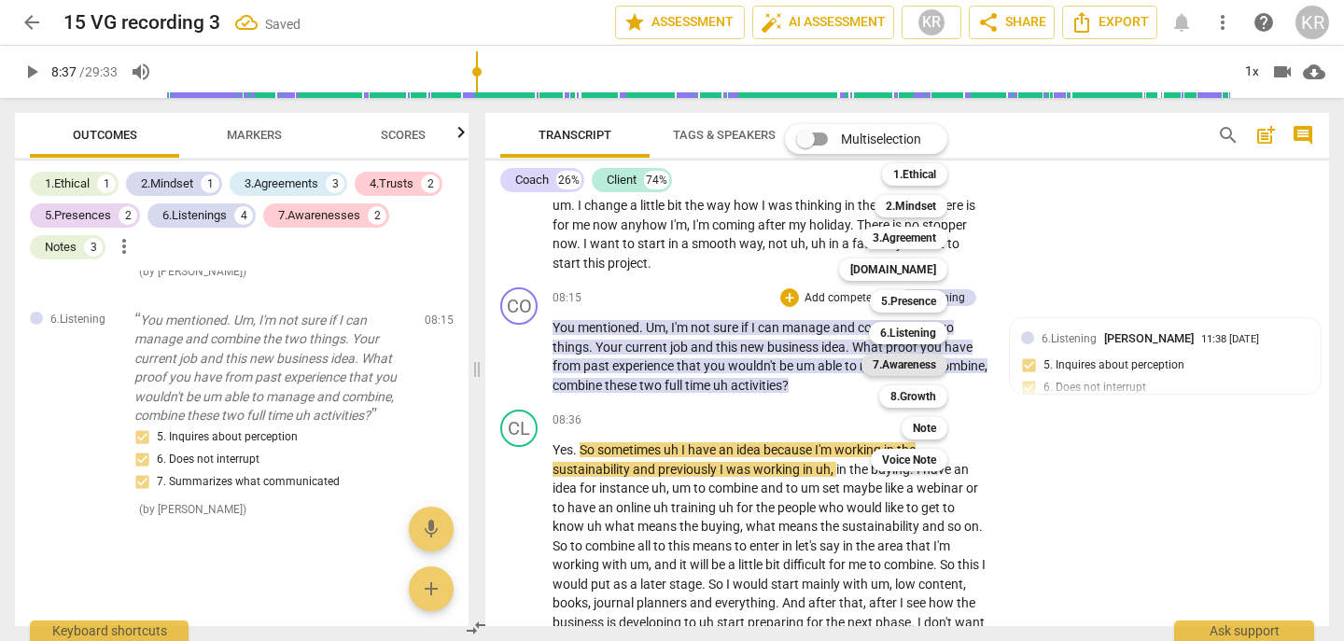
click at [909, 368] on b "7.Awareness" at bounding box center [904, 365] width 63 height 22
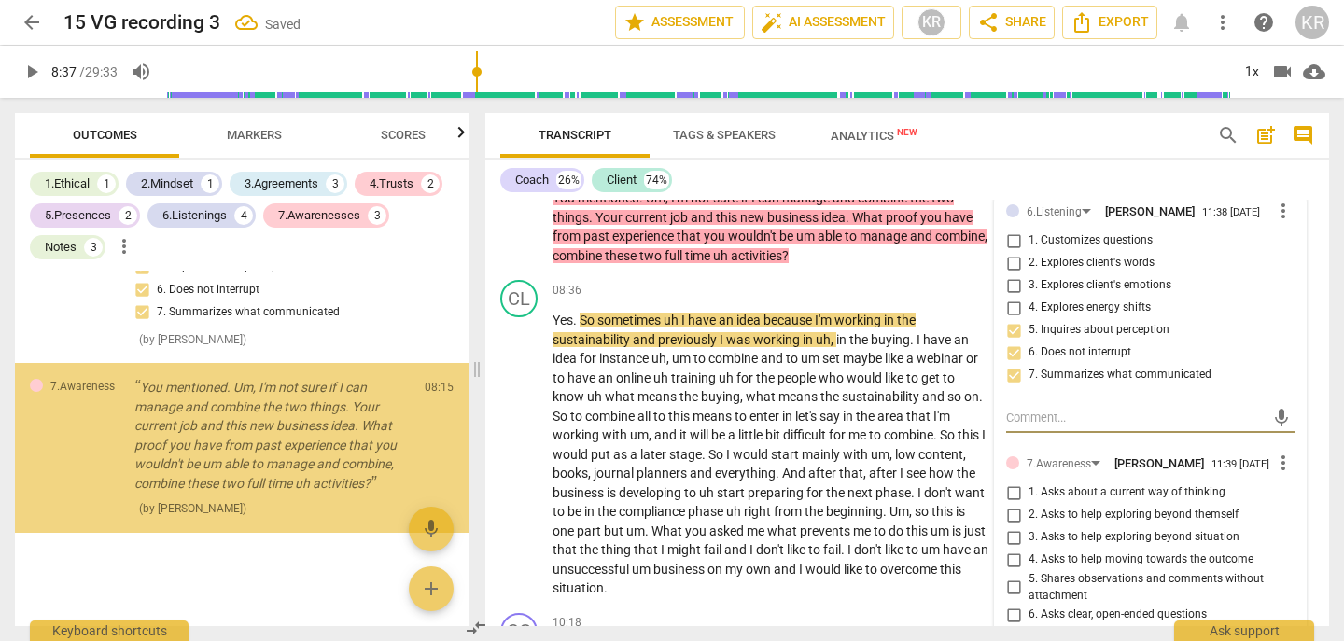
scroll to position [3576, 0]
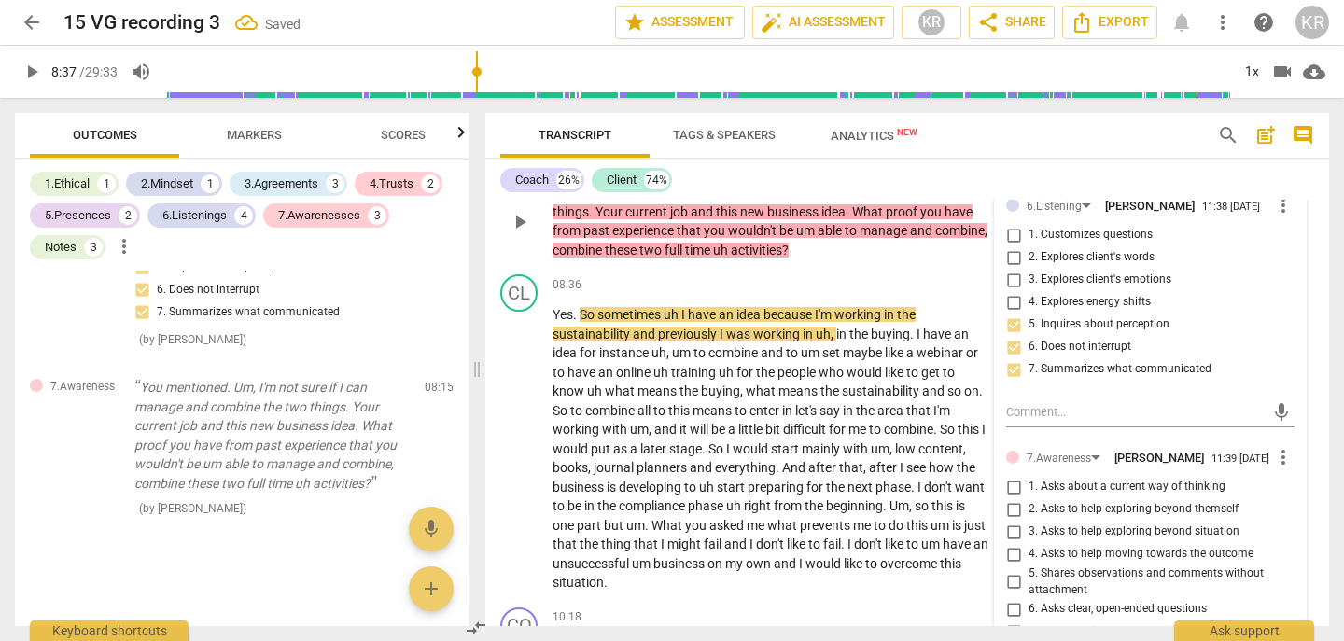
click at [1101, 488] on span "1. Asks about a current way of thinking" at bounding box center [1127, 487] width 197 height 17
click at [1029, 488] on input "1. Asks about a current way of thinking" at bounding box center [1014, 487] width 30 height 22
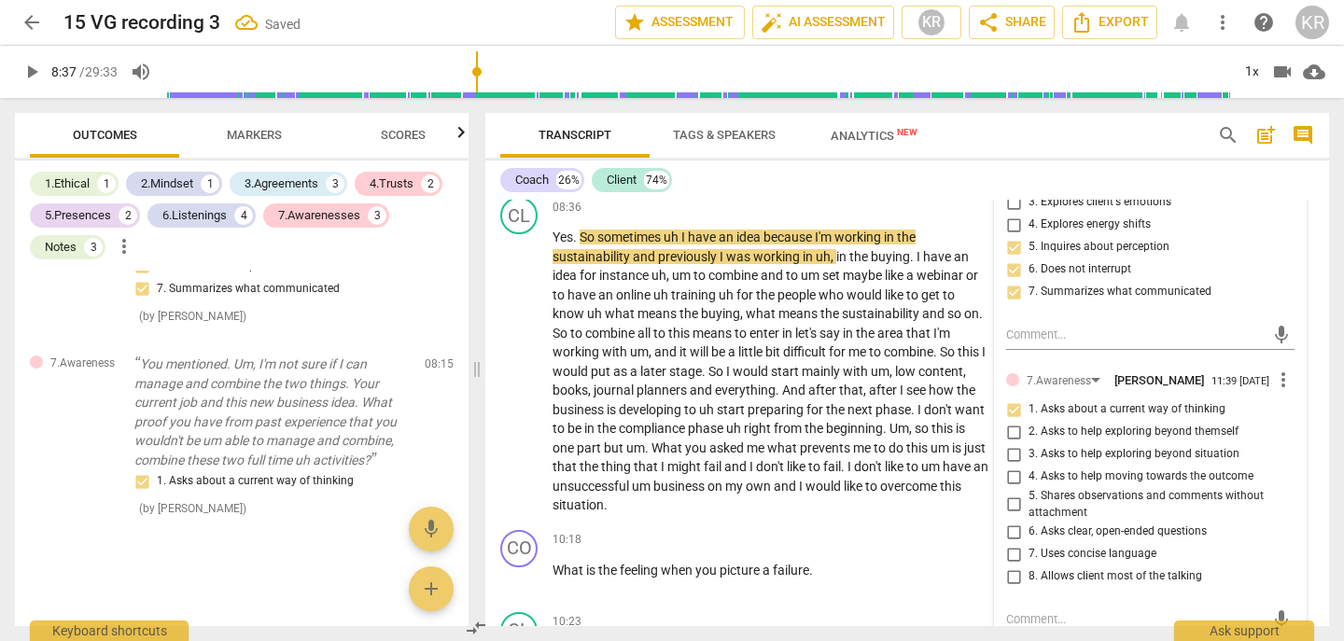
scroll to position [3663, 0]
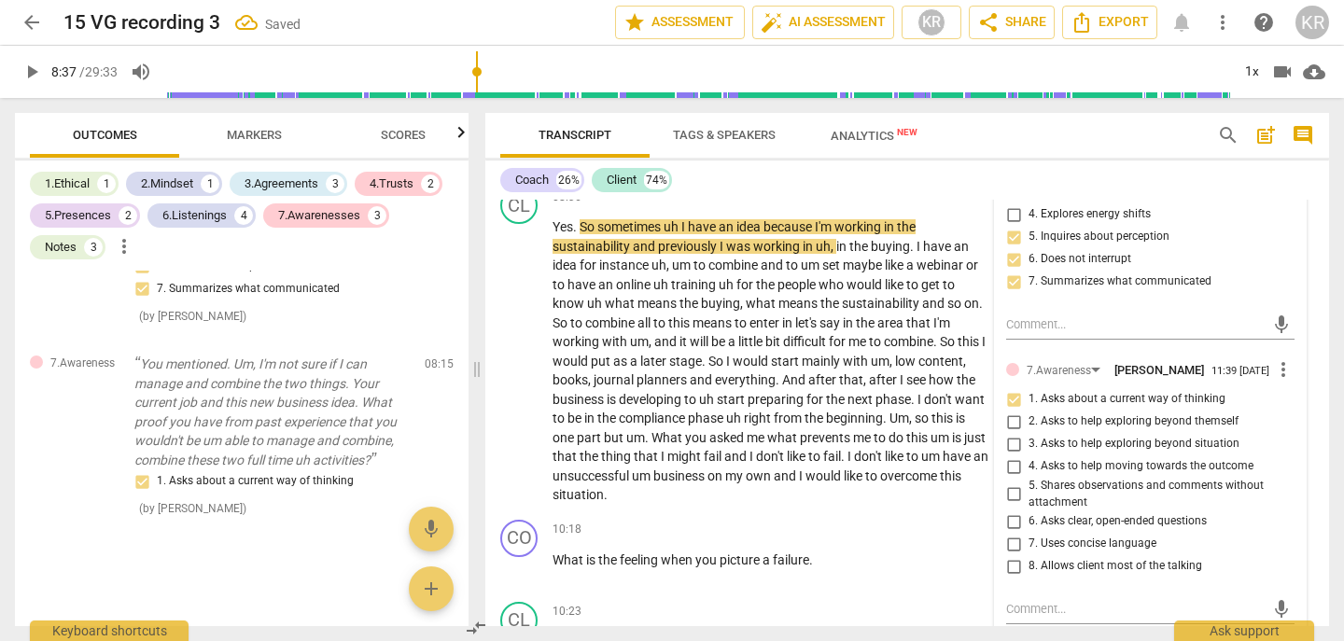
click at [1080, 520] on span "6. Asks clear, open-ended questions" at bounding box center [1118, 521] width 178 height 17
click at [1029, 520] on input "6. Asks clear, open-ended questions" at bounding box center [1014, 522] width 30 height 22
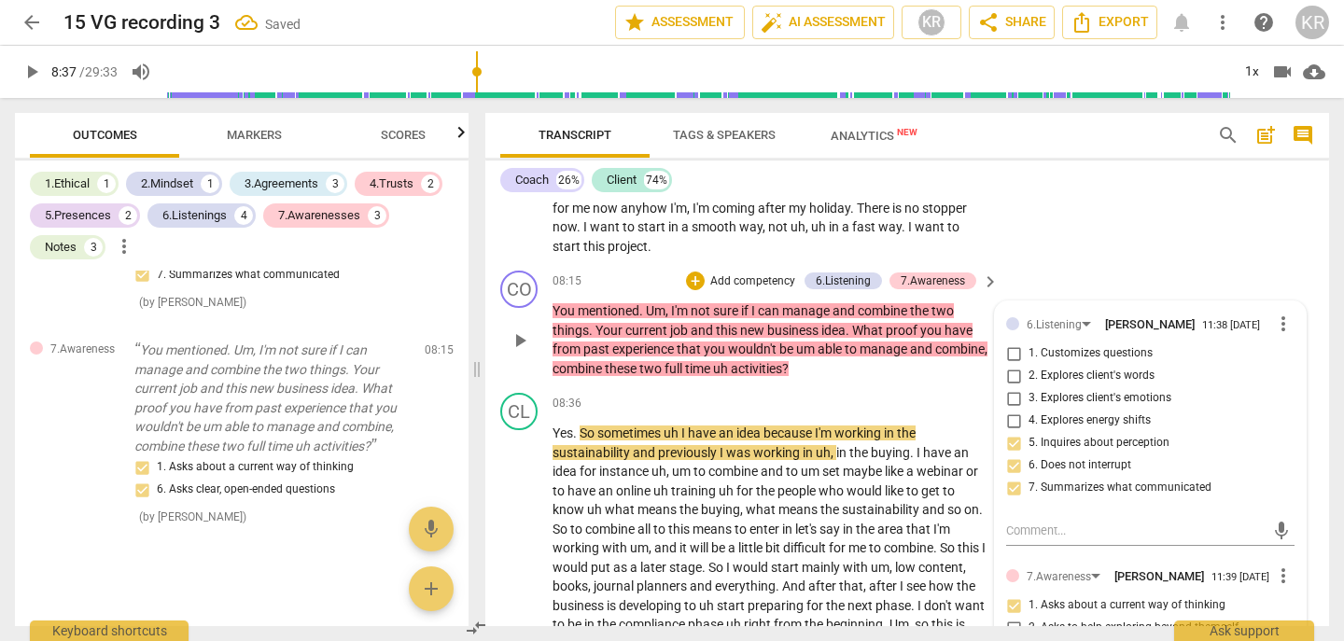
scroll to position [3453, 0]
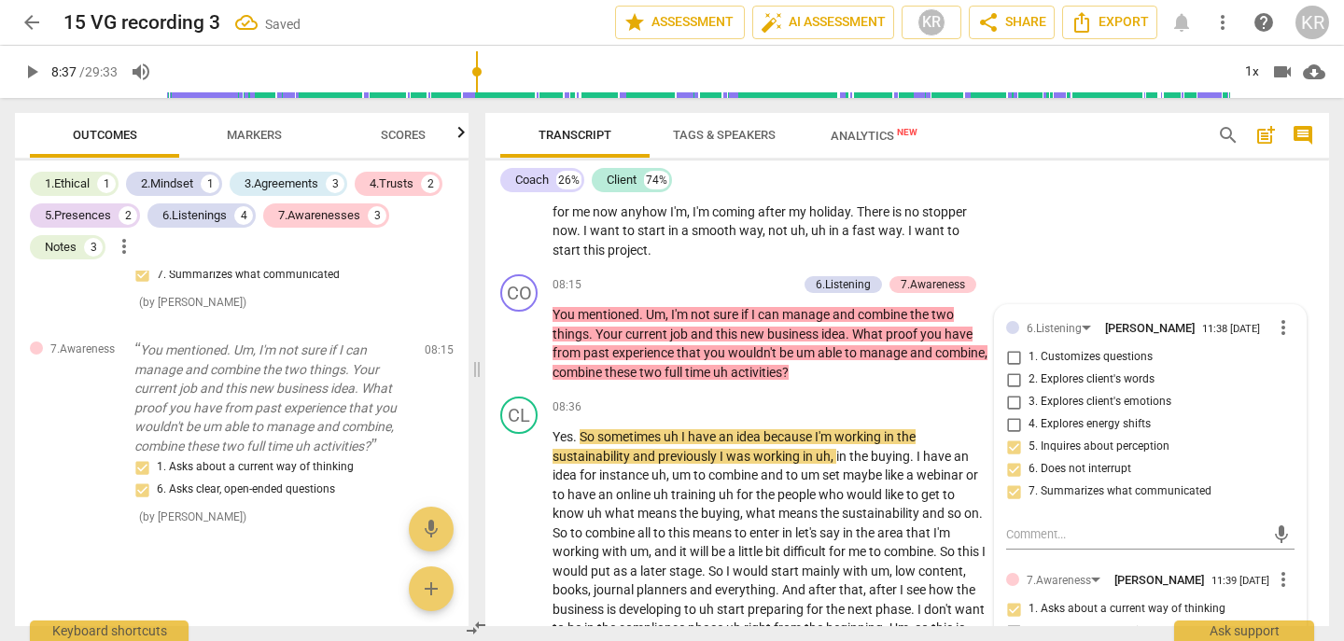
click at [30, 67] on span "play_arrow" at bounding box center [32, 72] width 22 height 22
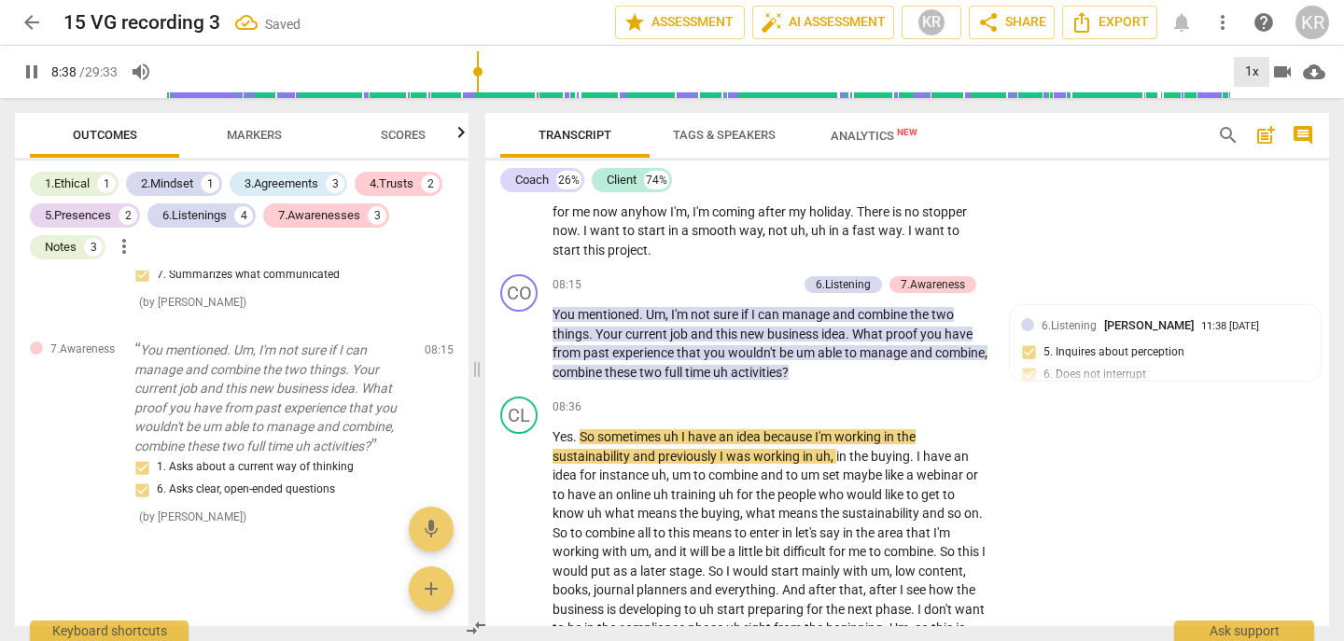
click at [1246, 77] on div "1x" at bounding box center [1251, 72] width 35 height 30
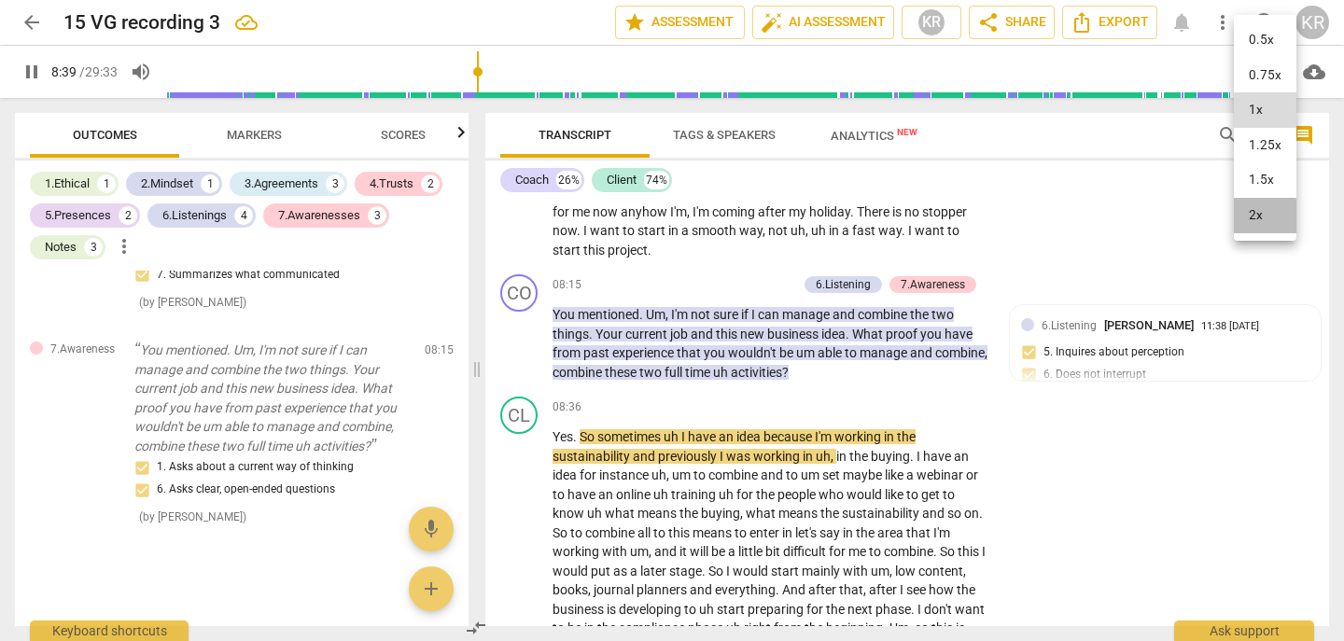
click at [1258, 218] on li "2x" at bounding box center [1265, 215] width 63 height 35
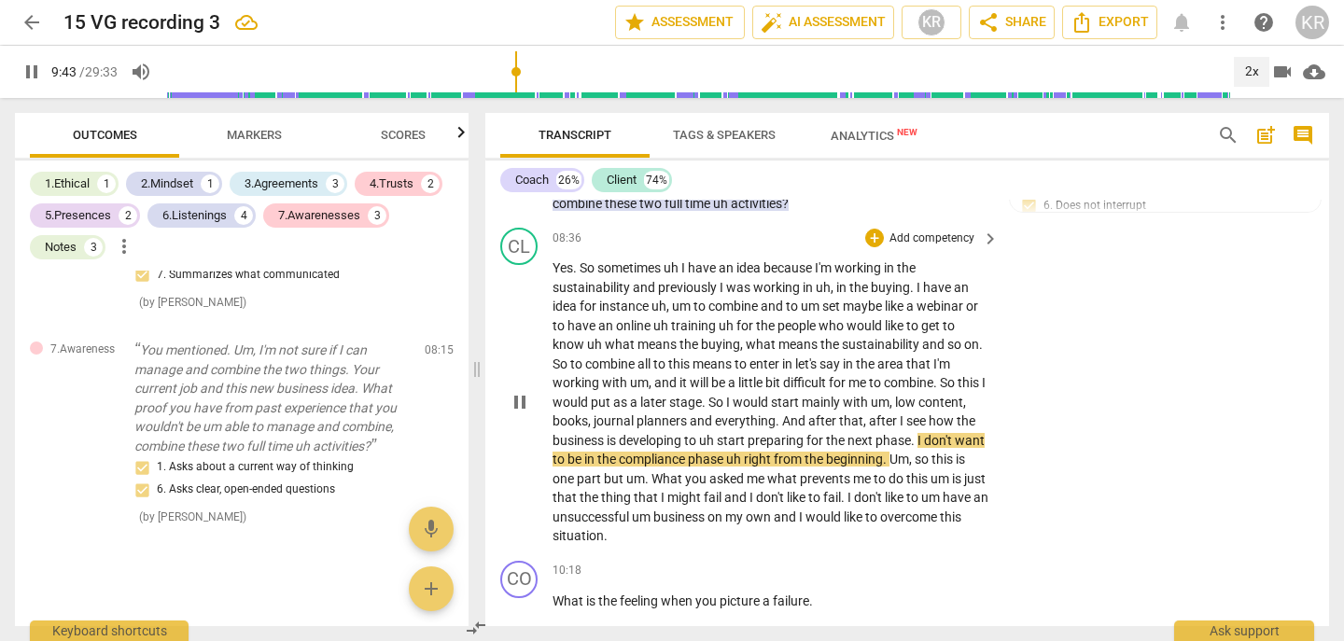
scroll to position [3629, 0]
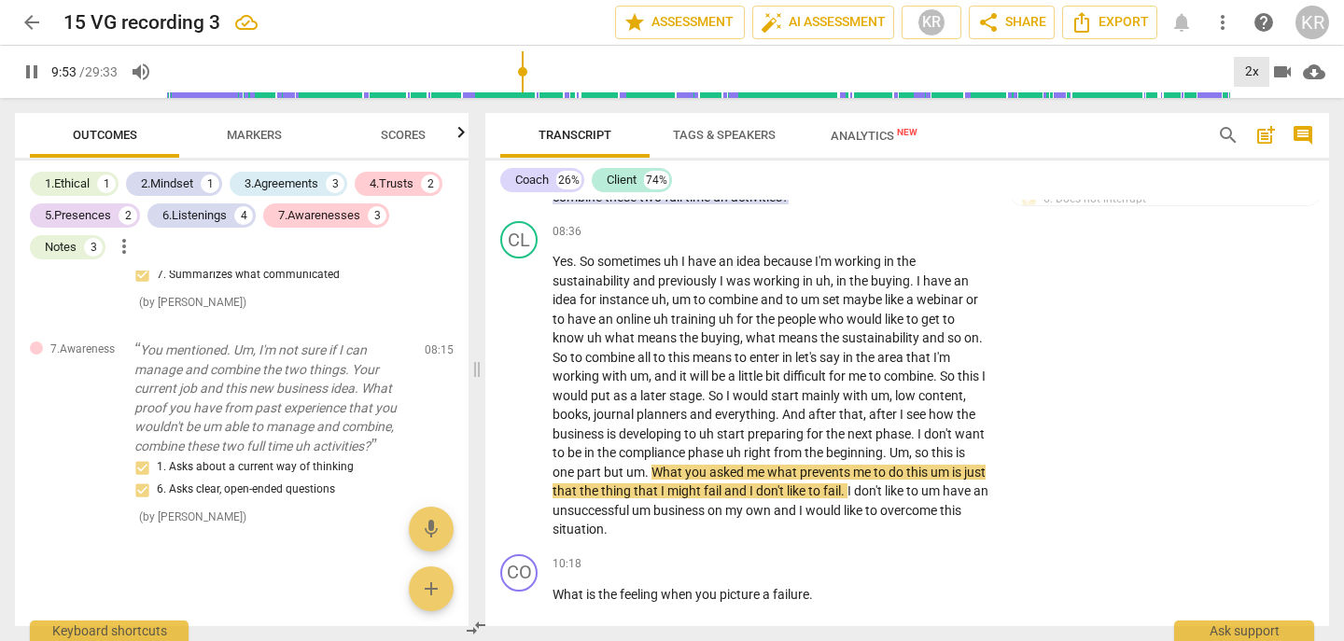
click at [1250, 73] on div "2x" at bounding box center [1251, 72] width 35 height 30
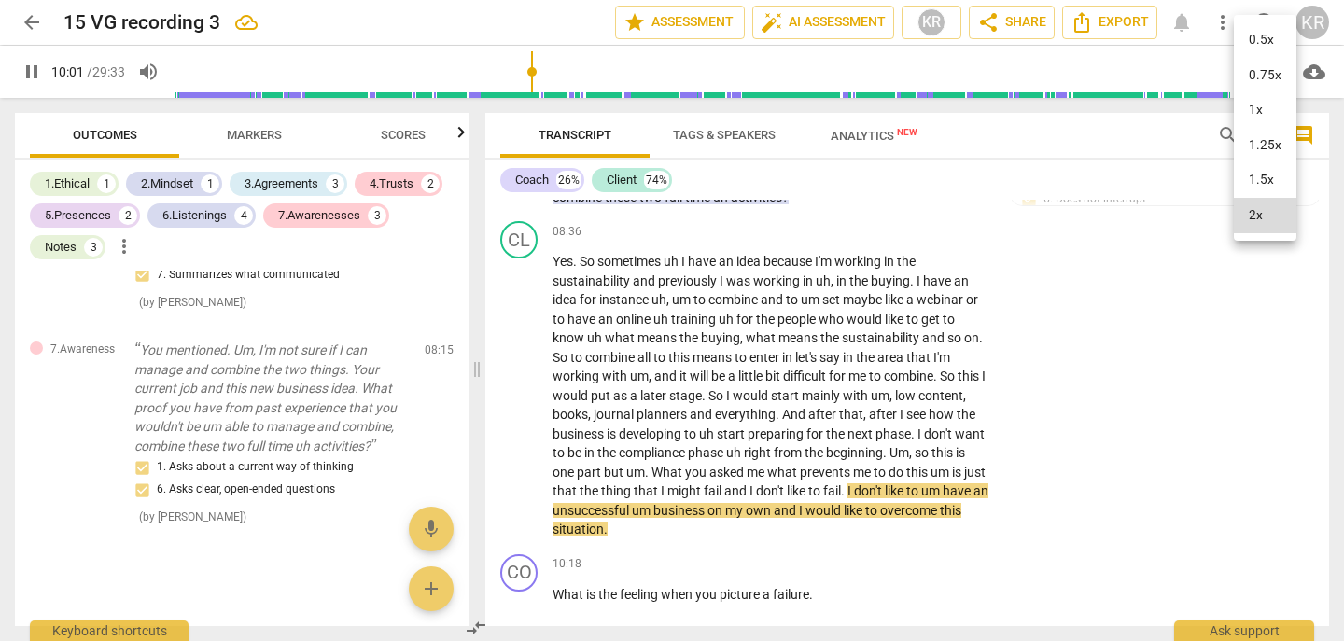
click at [1252, 112] on li "1x" at bounding box center [1265, 109] width 63 height 35
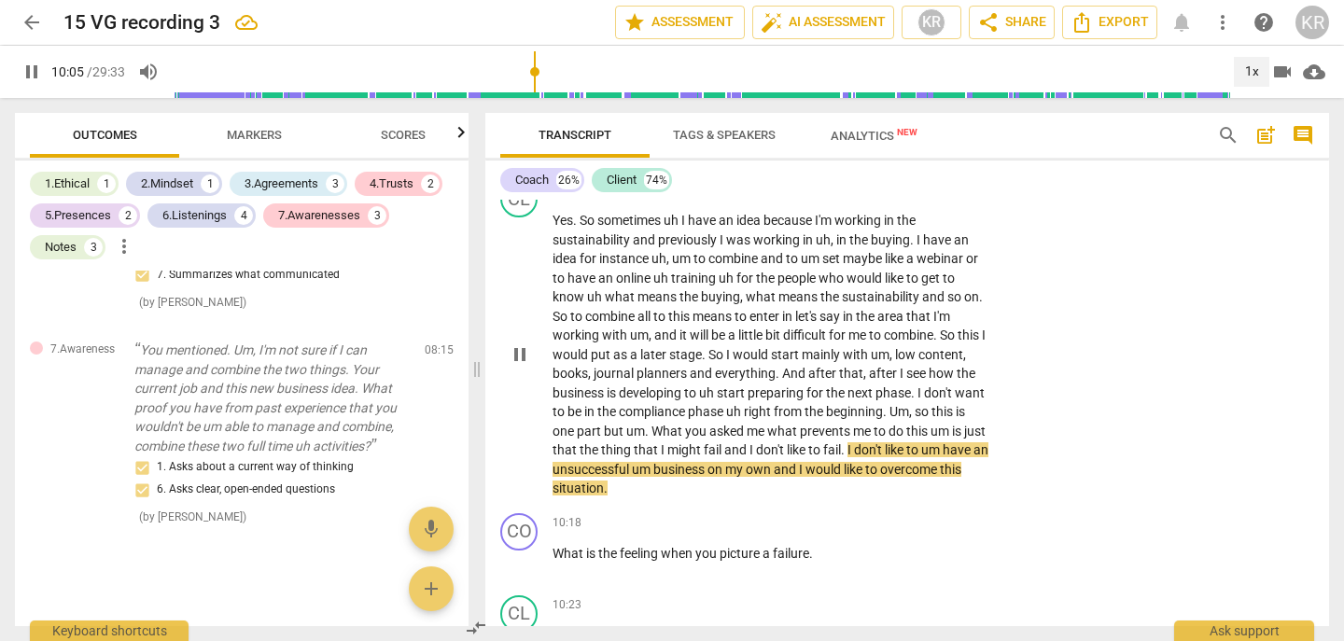
scroll to position [3674, 0]
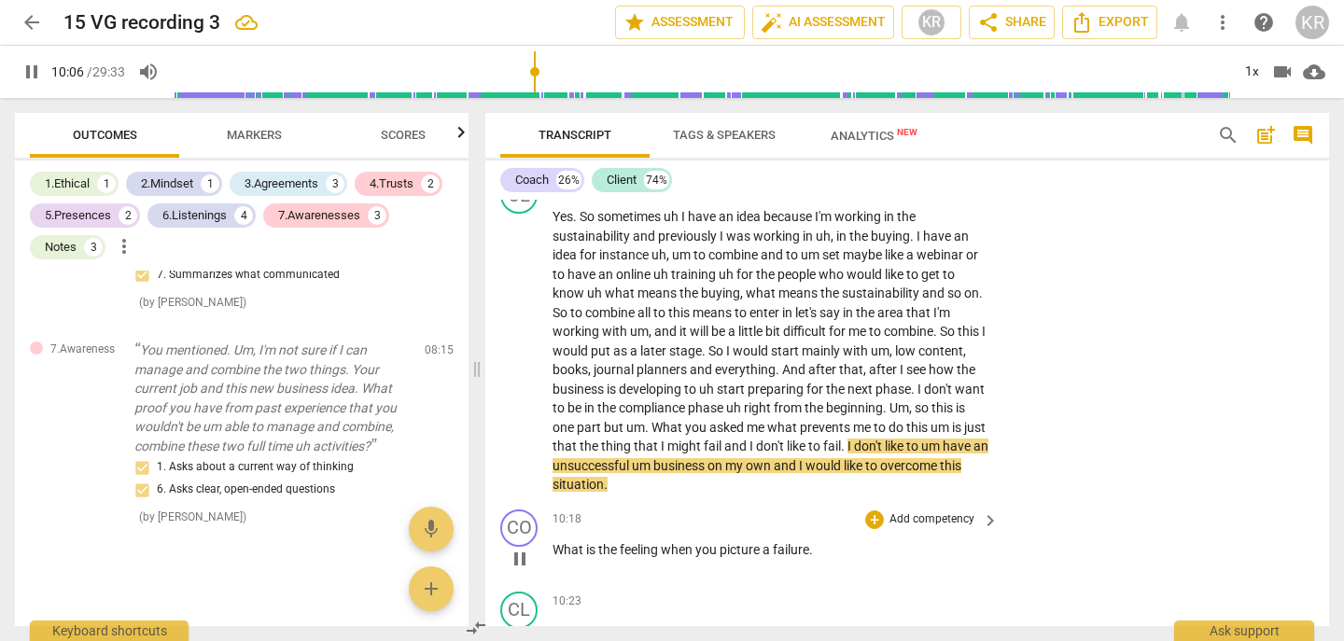
click at [829, 552] on p "What is the feeling when you picture a failure ." at bounding box center [771, 551] width 437 height 20
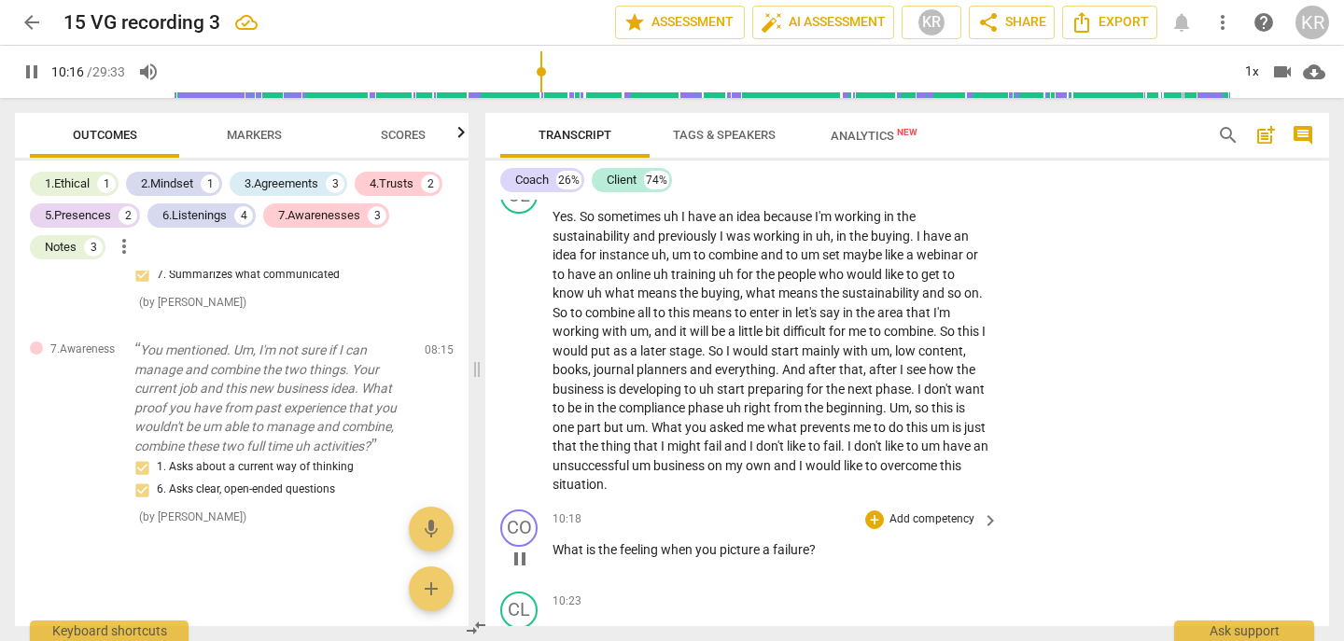
click at [515, 559] on span "pause" at bounding box center [520, 559] width 22 height 22
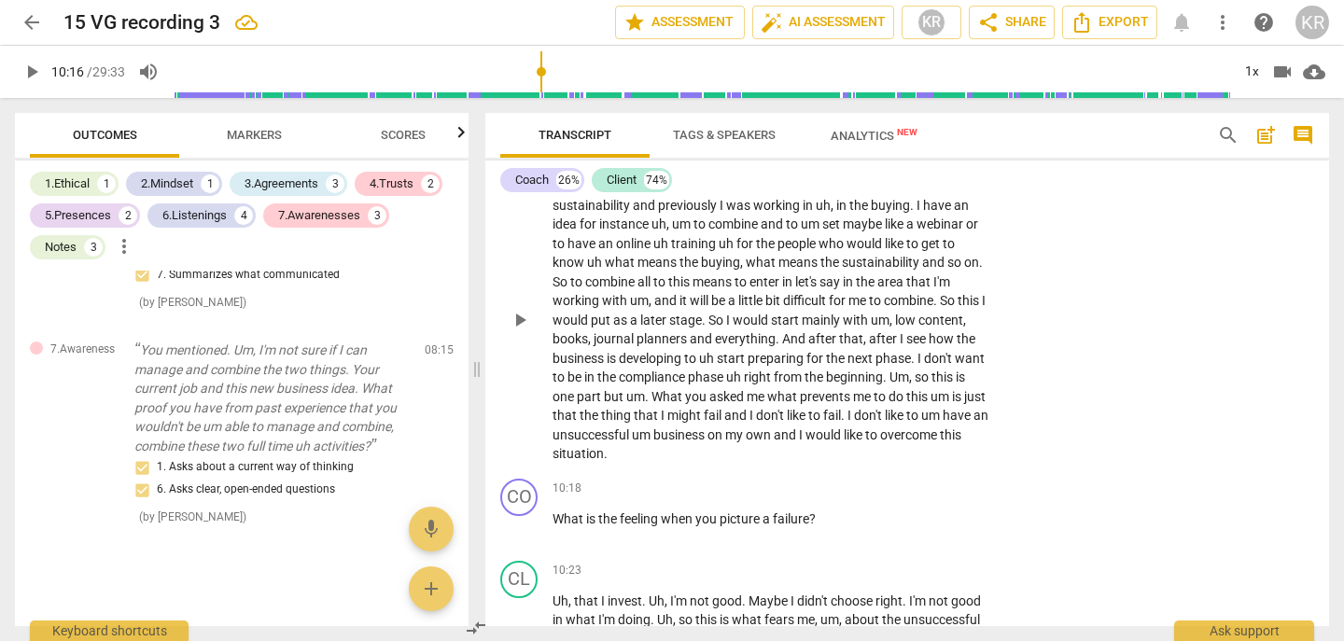
scroll to position [3709, 0]
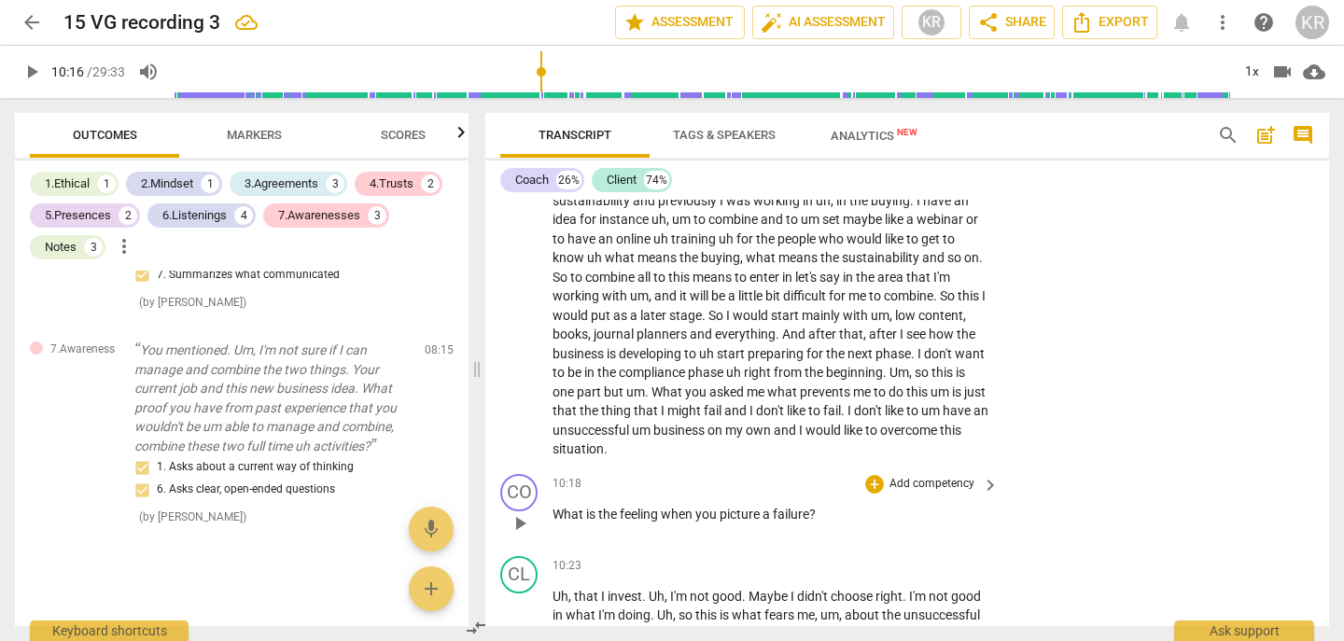
click at [945, 488] on p "Add competency" at bounding box center [932, 484] width 89 height 17
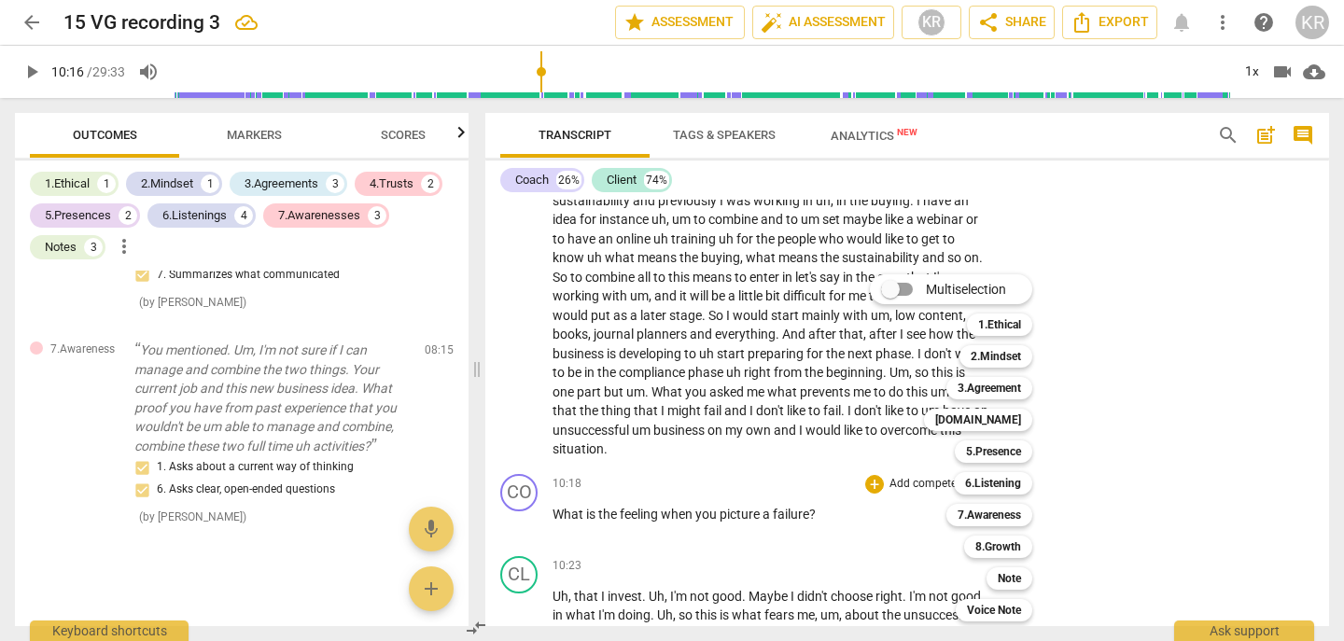
click at [625, 450] on div at bounding box center [672, 320] width 1344 height 641
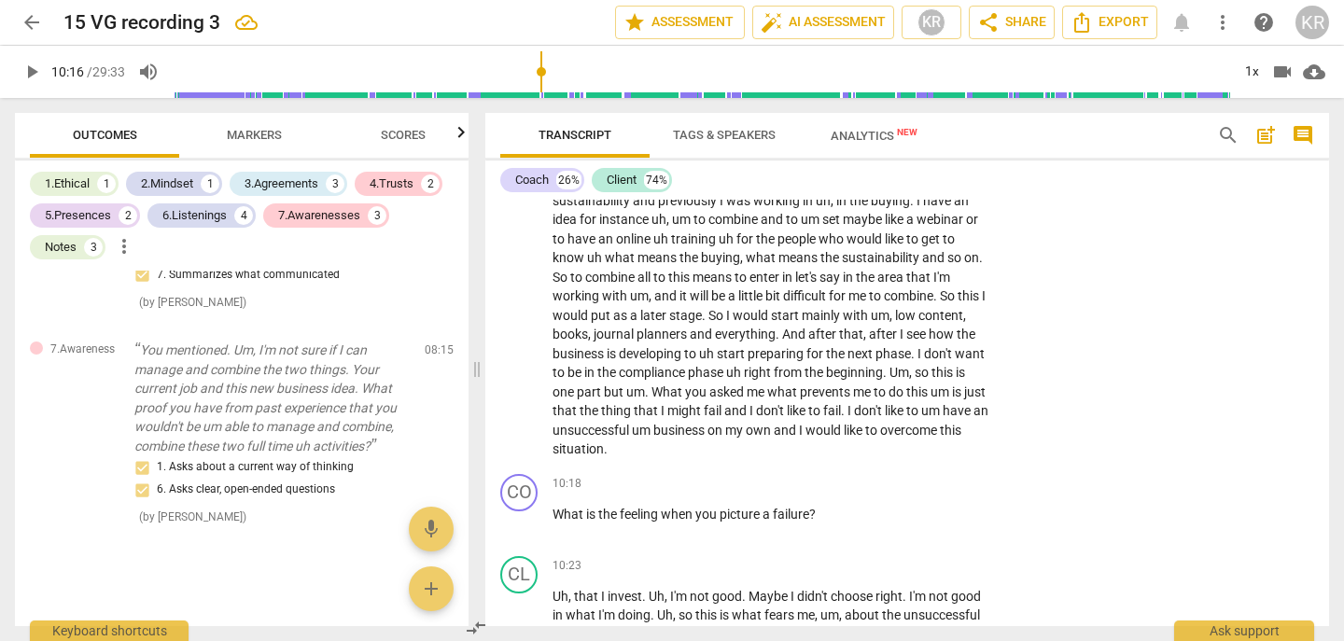
click at [625, 450] on div at bounding box center [672, 320] width 1344 height 641
click at [604, 443] on span "situation" at bounding box center [578, 449] width 51 height 15
click at [518, 520] on span "pause" at bounding box center [520, 524] width 22 height 22
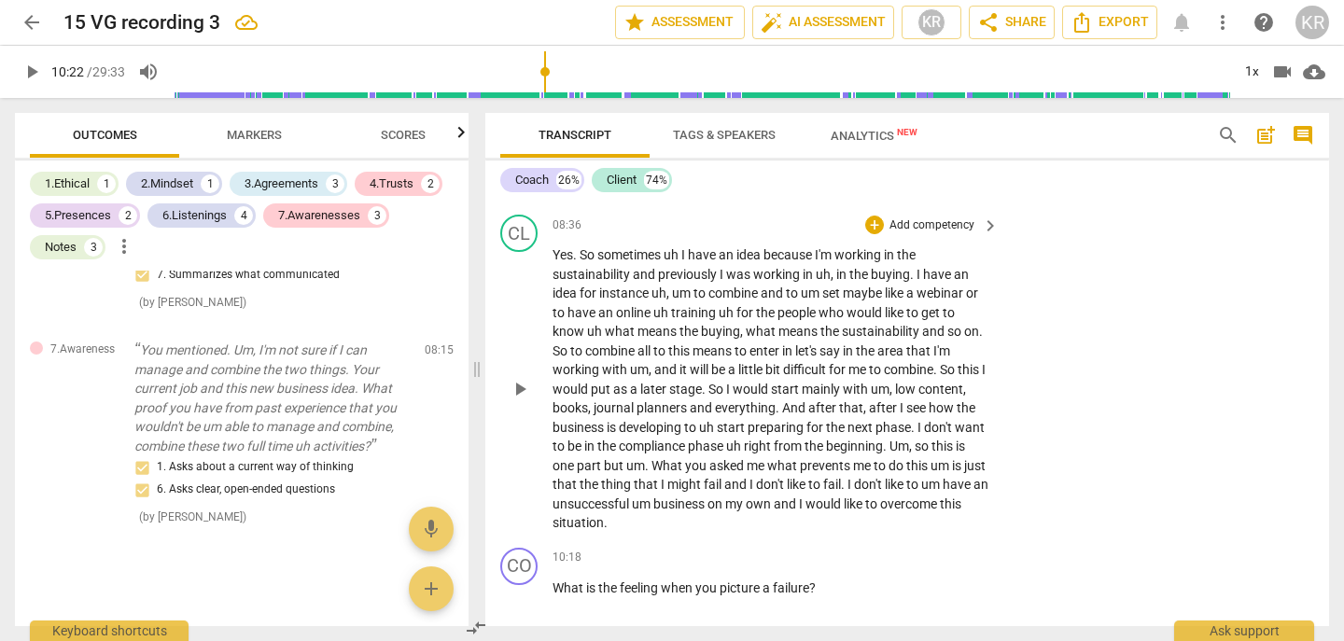
scroll to position [3633, 0]
click at [932, 561] on p "Add competency" at bounding box center [932, 560] width 89 height 17
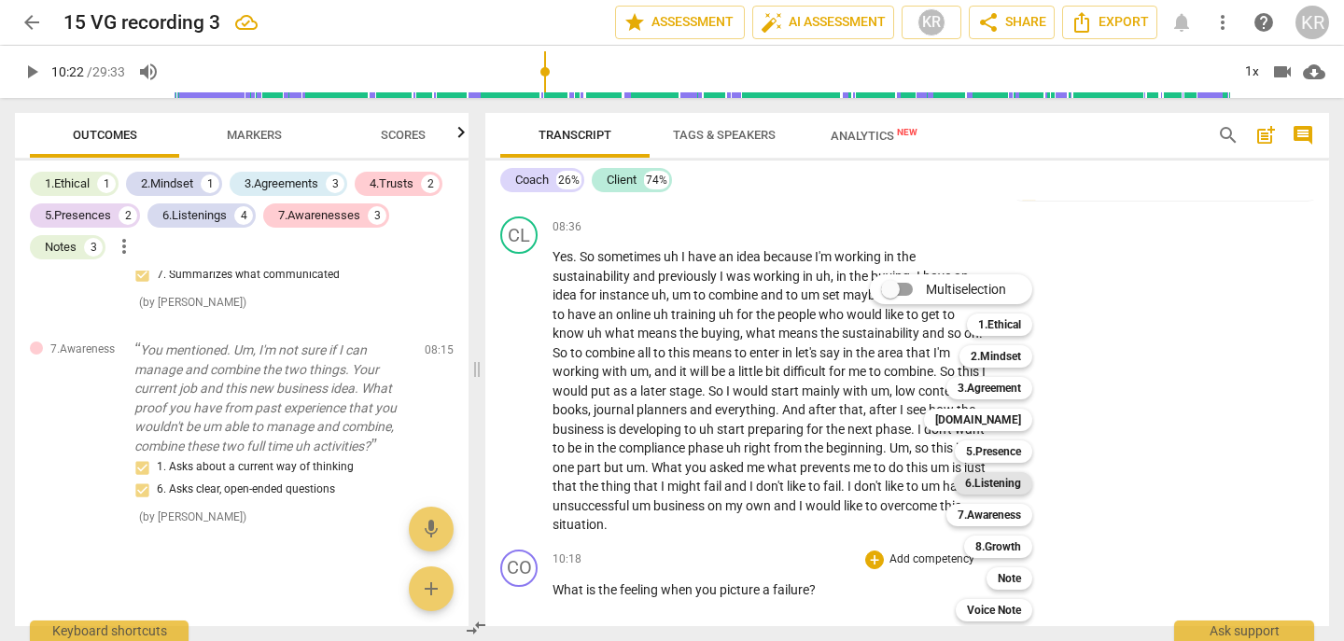
click at [1014, 483] on b "6.Listening" at bounding box center [993, 483] width 56 height 22
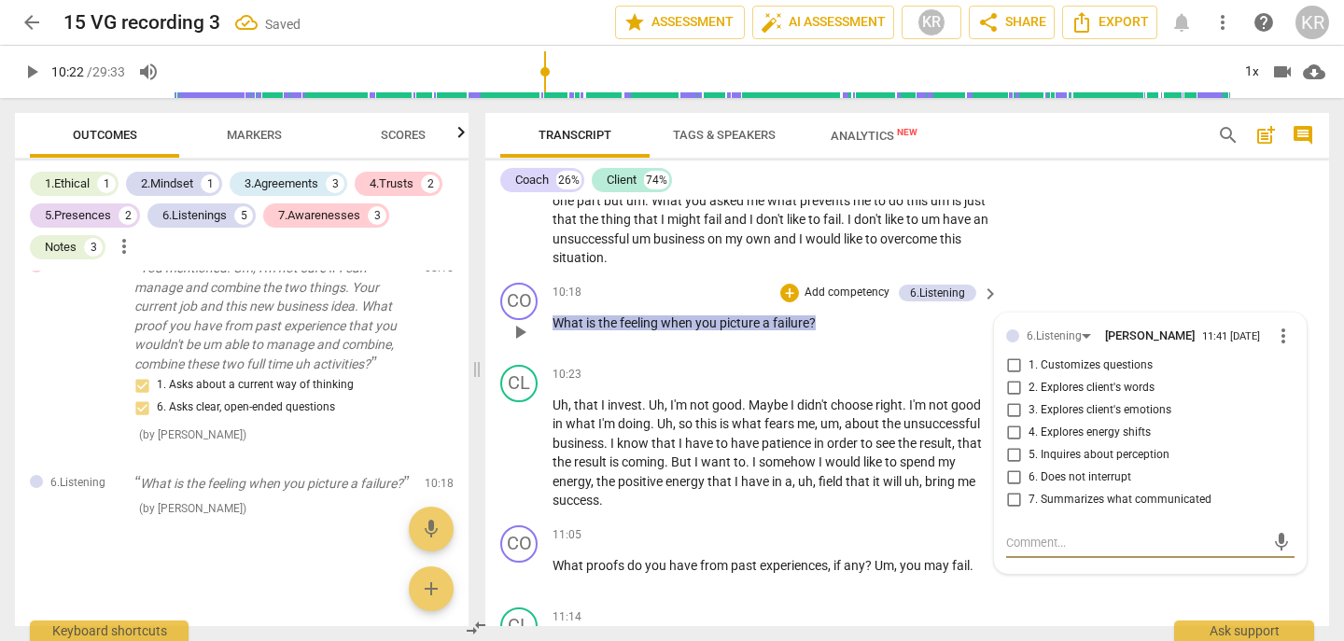
scroll to position [3897, 0]
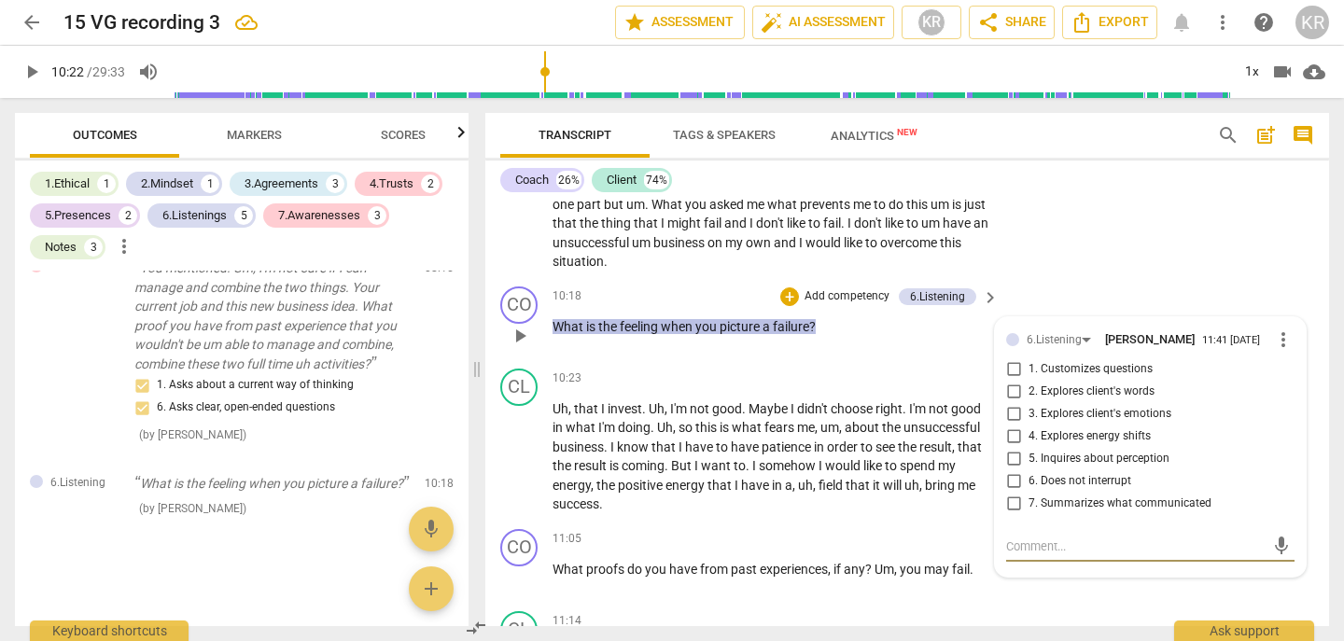
click at [1082, 415] on span "3. Explores client's emotions" at bounding box center [1100, 414] width 143 height 17
click at [1029, 415] on input "3. Explores client's emotions" at bounding box center [1014, 414] width 30 height 22
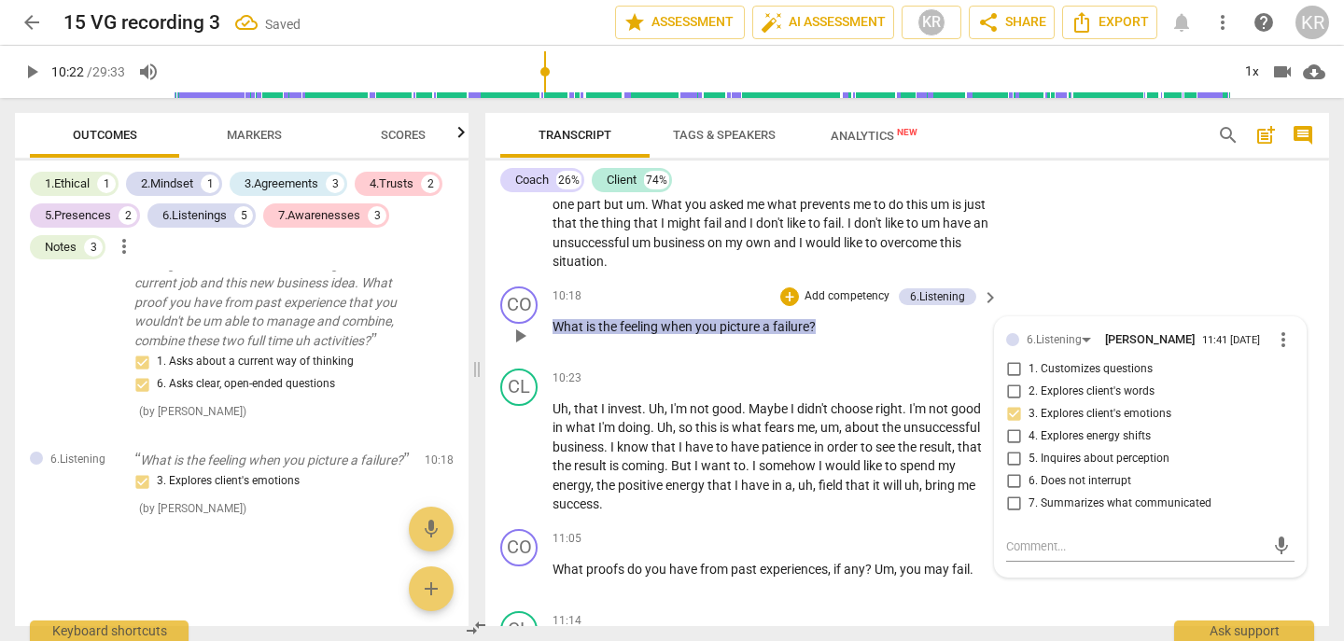
click at [837, 299] on p "Add competency" at bounding box center [847, 296] width 89 height 17
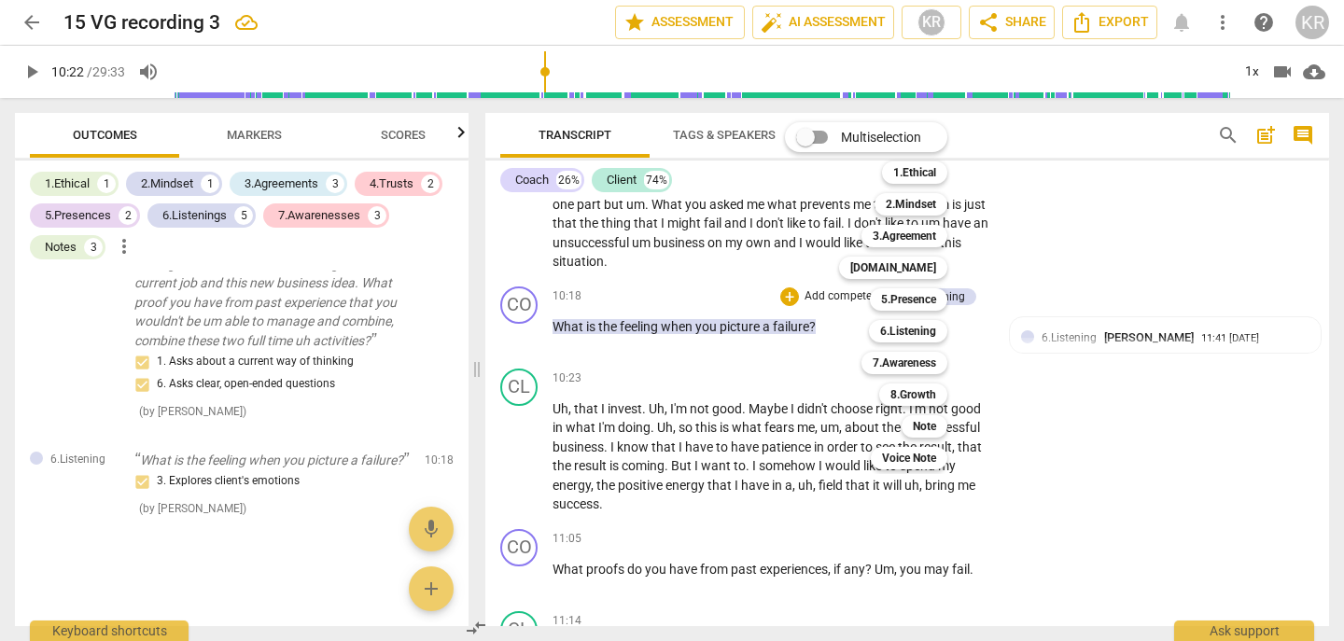
click at [1130, 349] on div at bounding box center [672, 320] width 1344 height 641
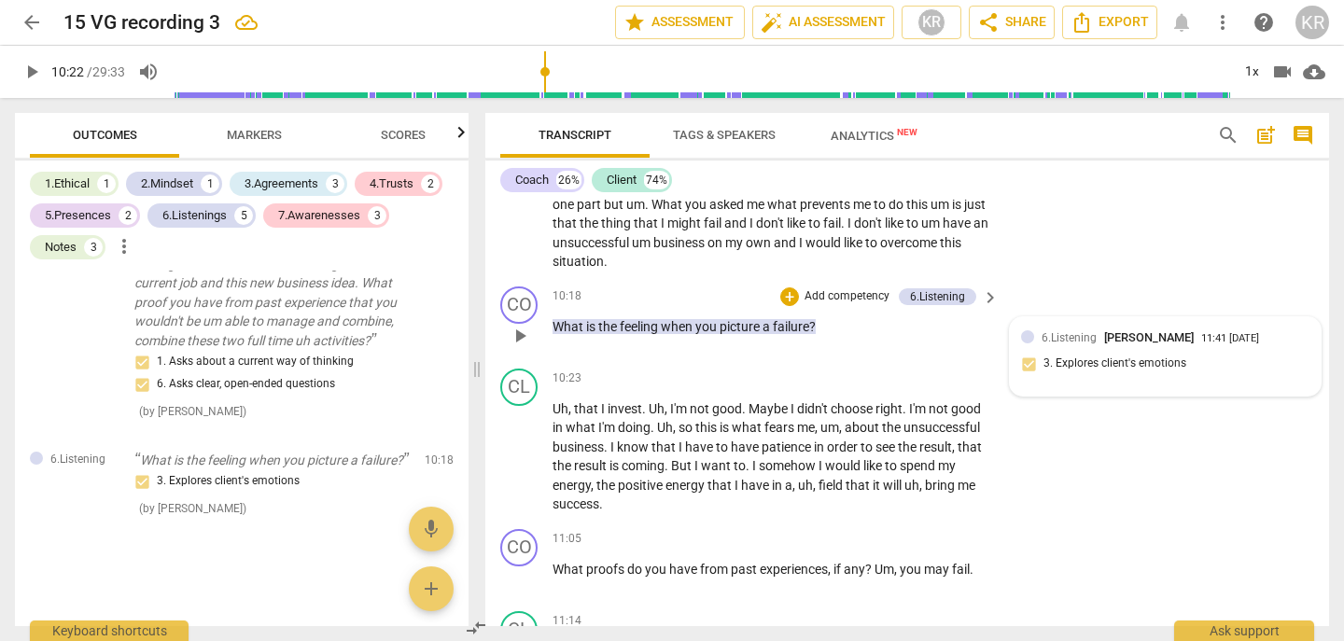
click at [1118, 348] on div "6.Listening [PERSON_NAME] 11:41 [DATE] 3. Explores client's emotions" at bounding box center [1165, 357] width 288 height 57
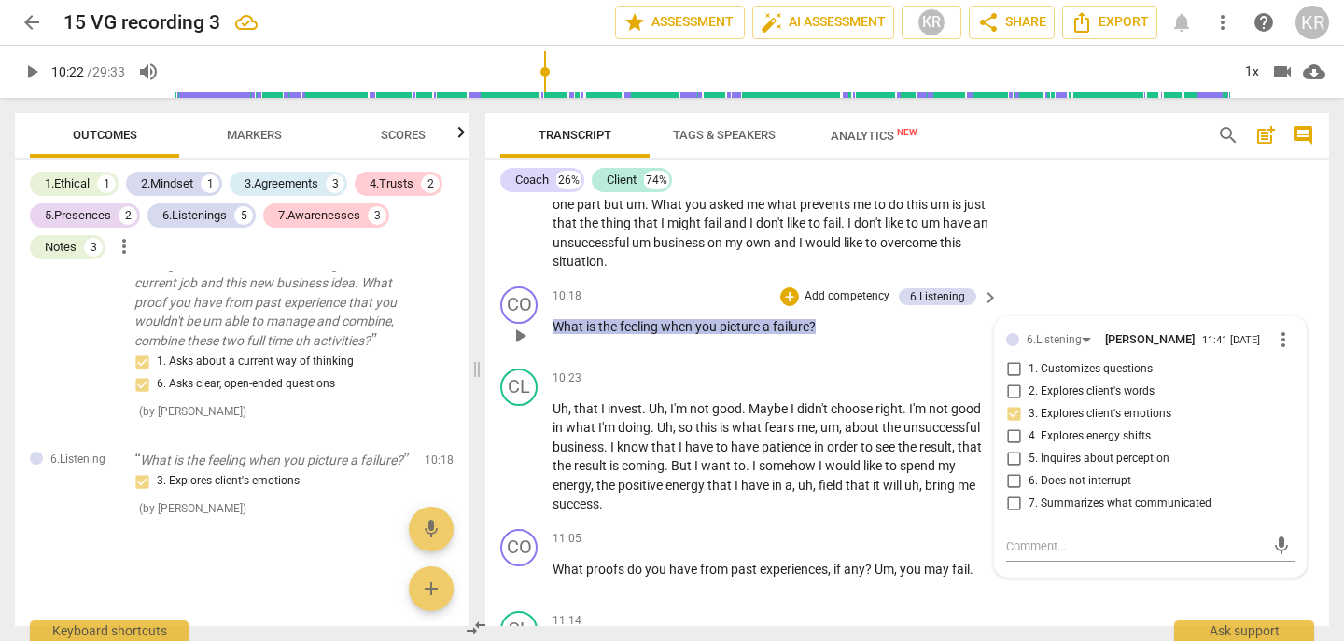
click at [1093, 368] on span "1. Customizes questions" at bounding box center [1091, 369] width 124 height 17
click at [1029, 368] on input "1. Customizes questions" at bounding box center [1014, 369] width 30 height 22
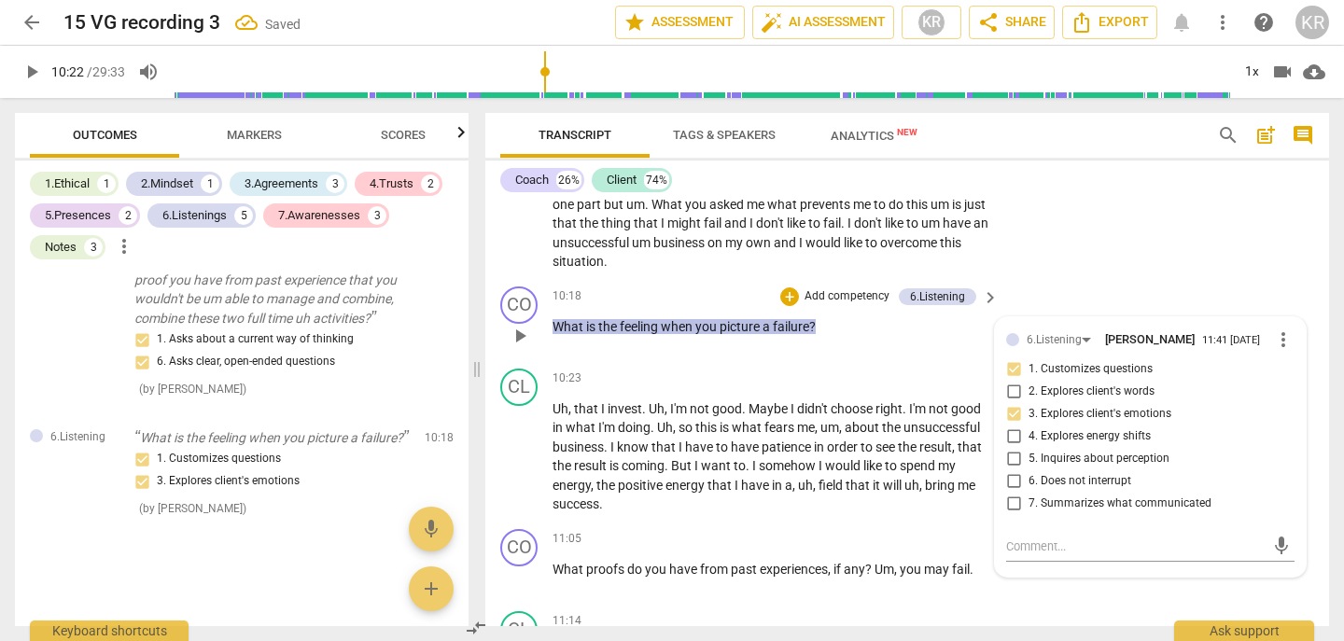
click at [830, 288] on div "+ Add competency" at bounding box center [835, 297] width 111 height 19
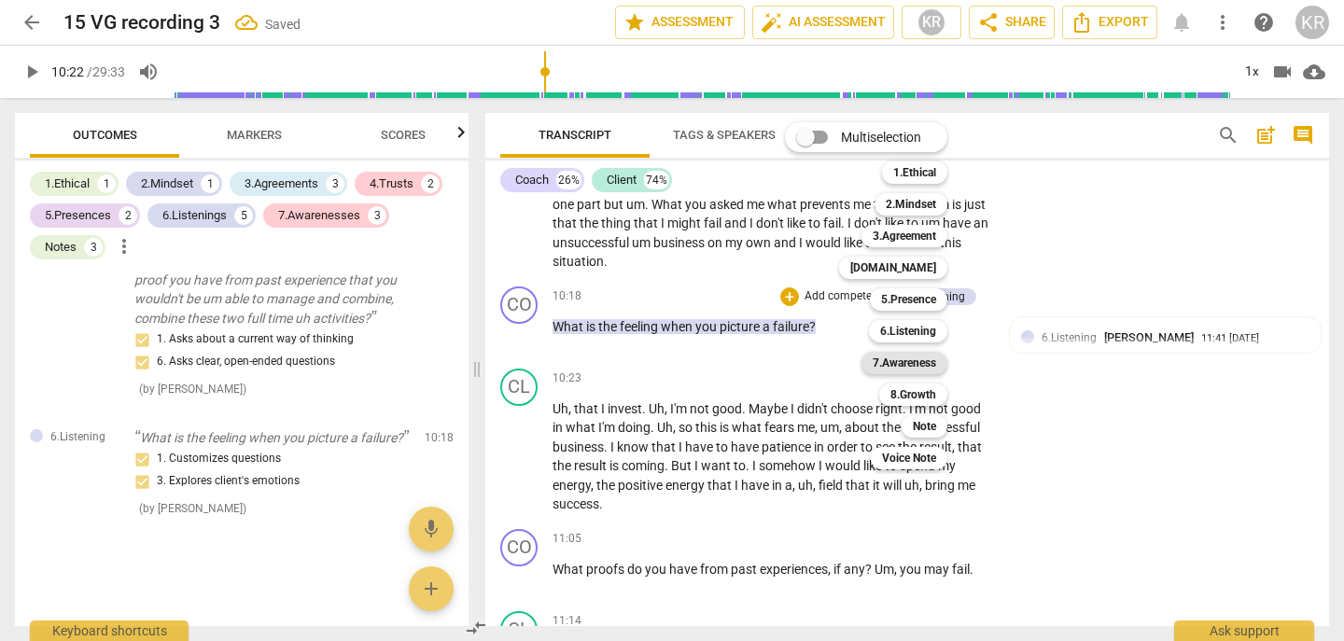
click at [899, 367] on b "7.Awareness" at bounding box center [904, 363] width 63 height 22
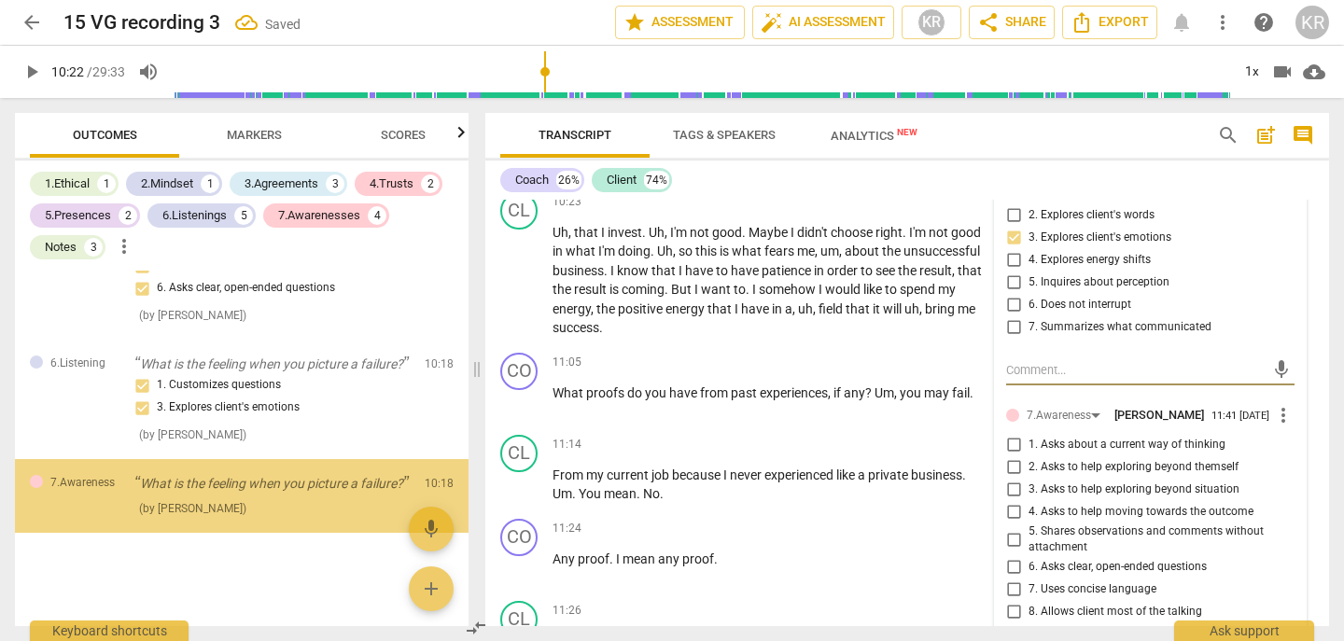
scroll to position [4221, 0]
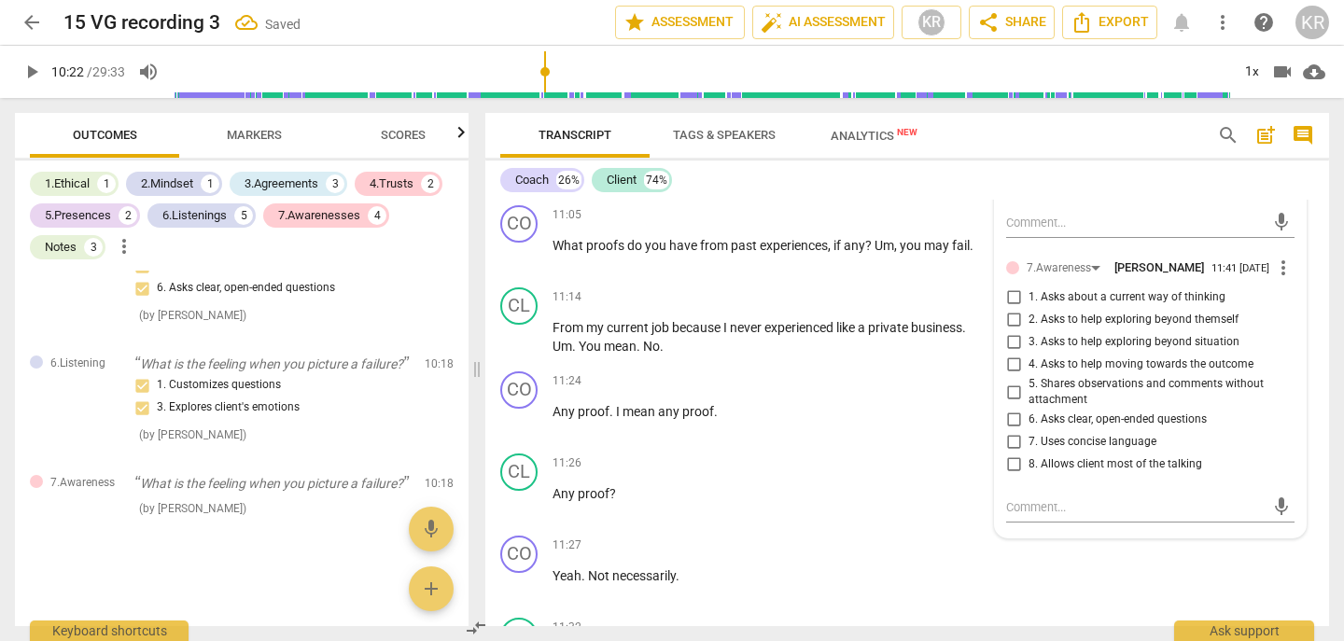
click at [1072, 421] on span "6. Asks clear, open-ended questions" at bounding box center [1118, 420] width 178 height 17
click at [1029, 421] on input "6. Asks clear, open-ended questions" at bounding box center [1014, 420] width 30 height 22
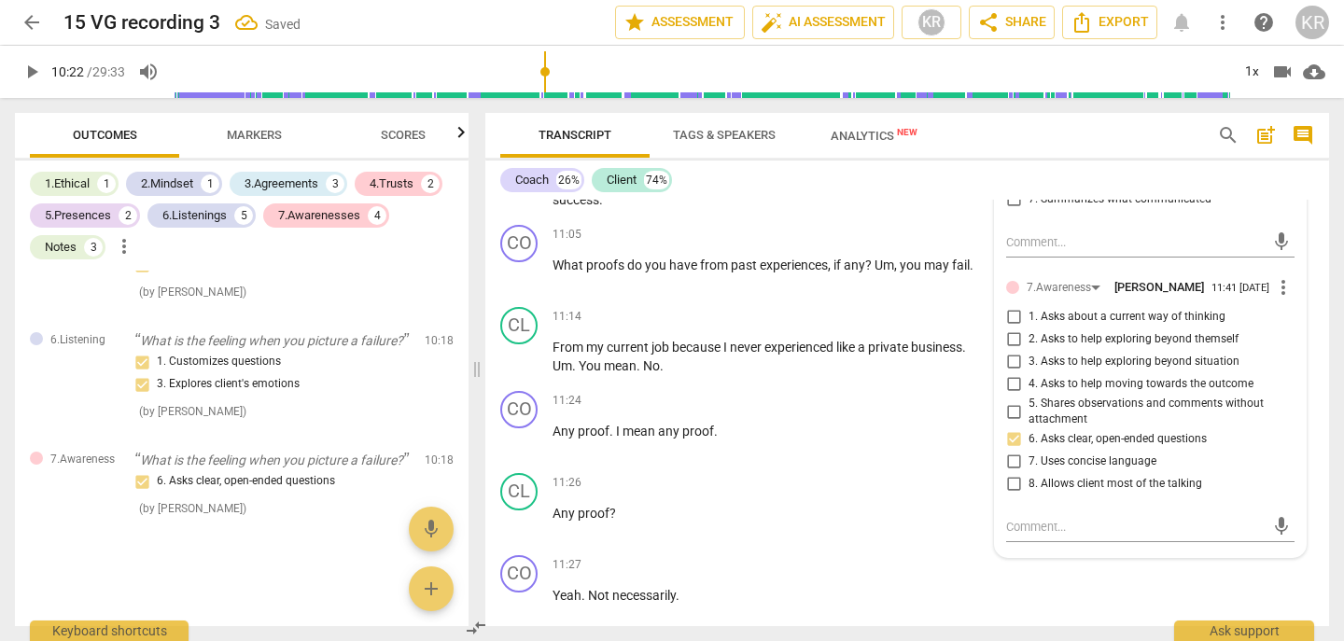
scroll to position [4200, 0]
click at [1065, 457] on span "7. Uses concise language" at bounding box center [1093, 463] width 128 height 17
click at [1029, 457] on input "7. Uses concise language" at bounding box center [1014, 463] width 30 height 22
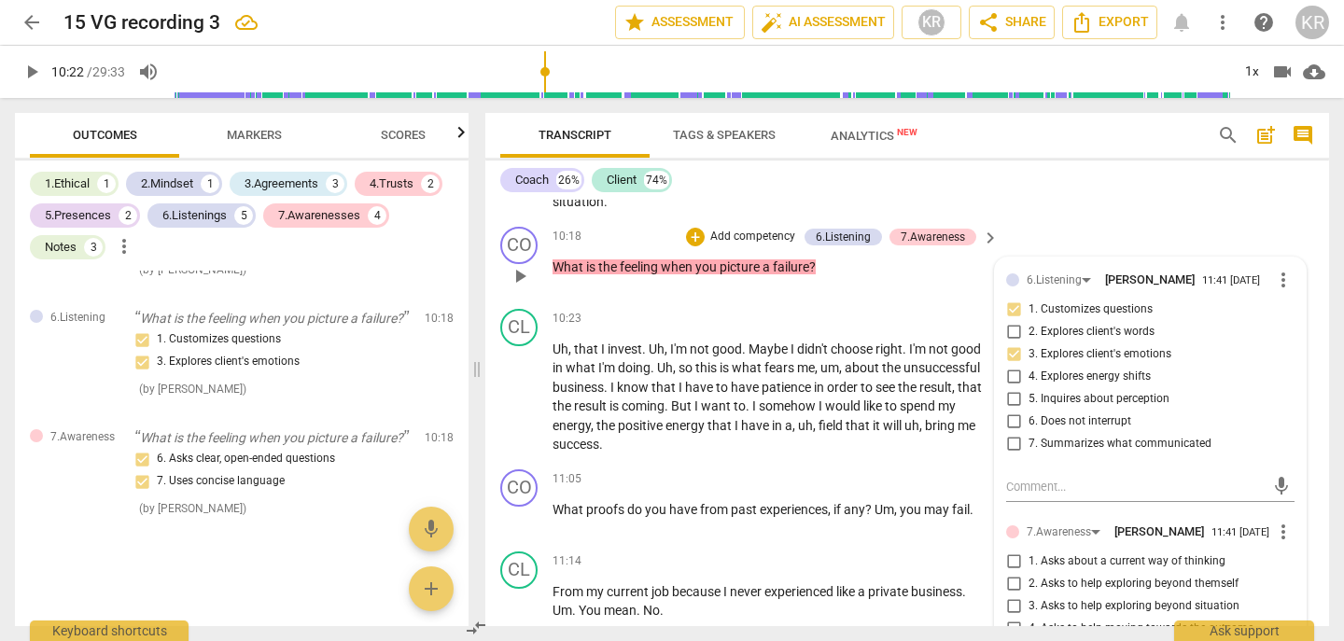
scroll to position [3939, 0]
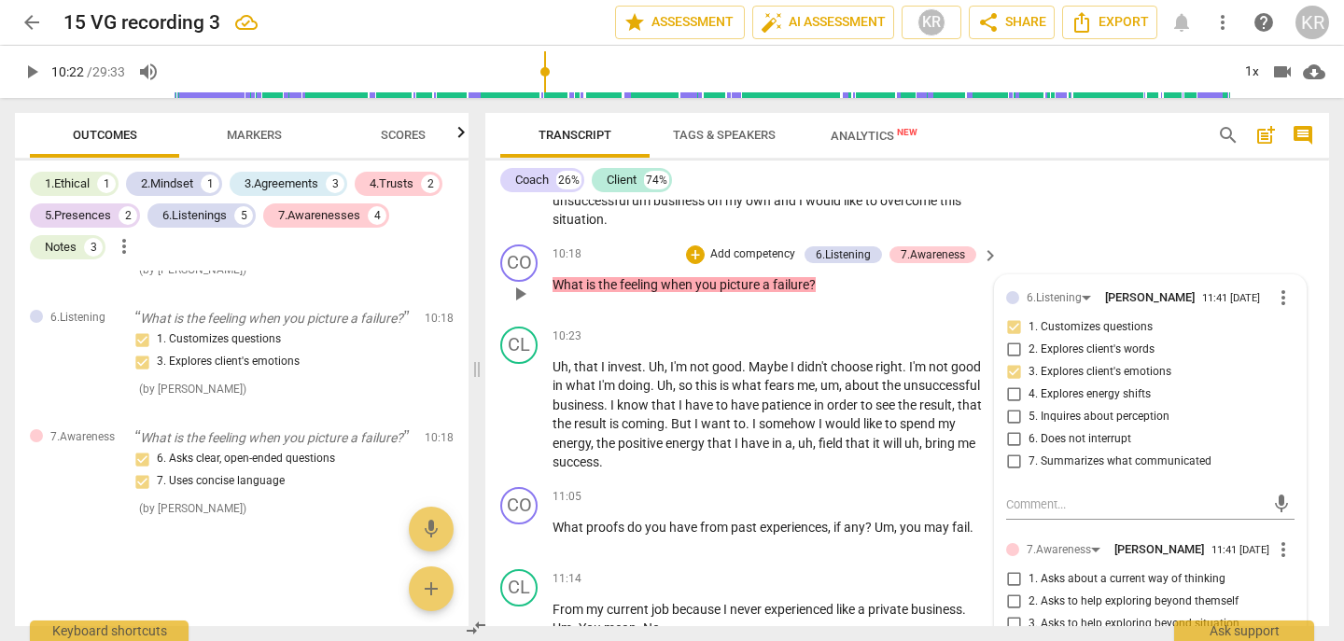
click at [756, 254] on p "Add competency" at bounding box center [753, 254] width 89 height 17
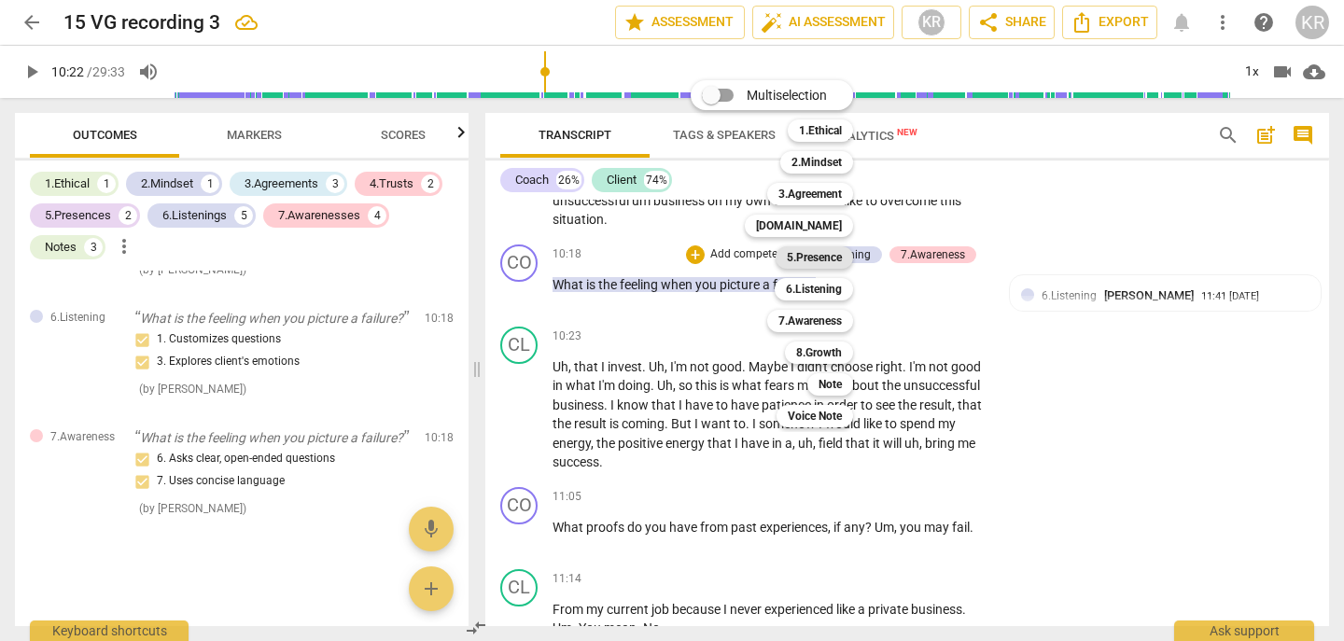
click at [827, 250] on b "5.Presence" at bounding box center [814, 257] width 55 height 22
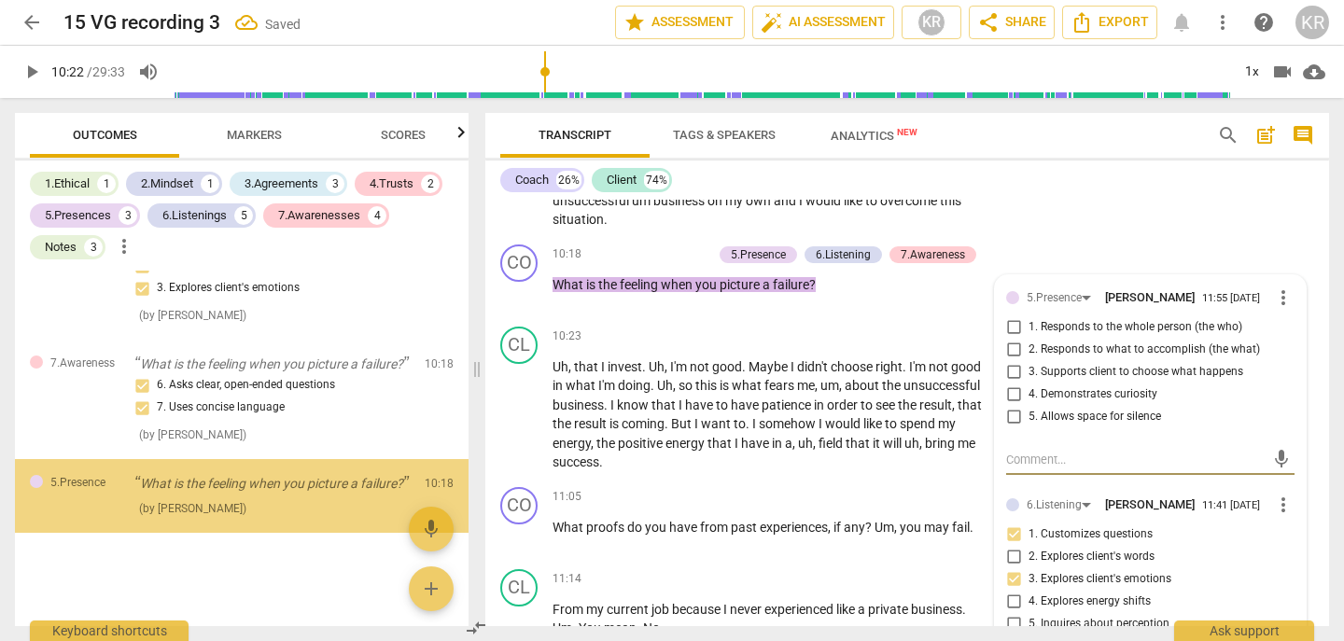
scroll to position [4280, 0]
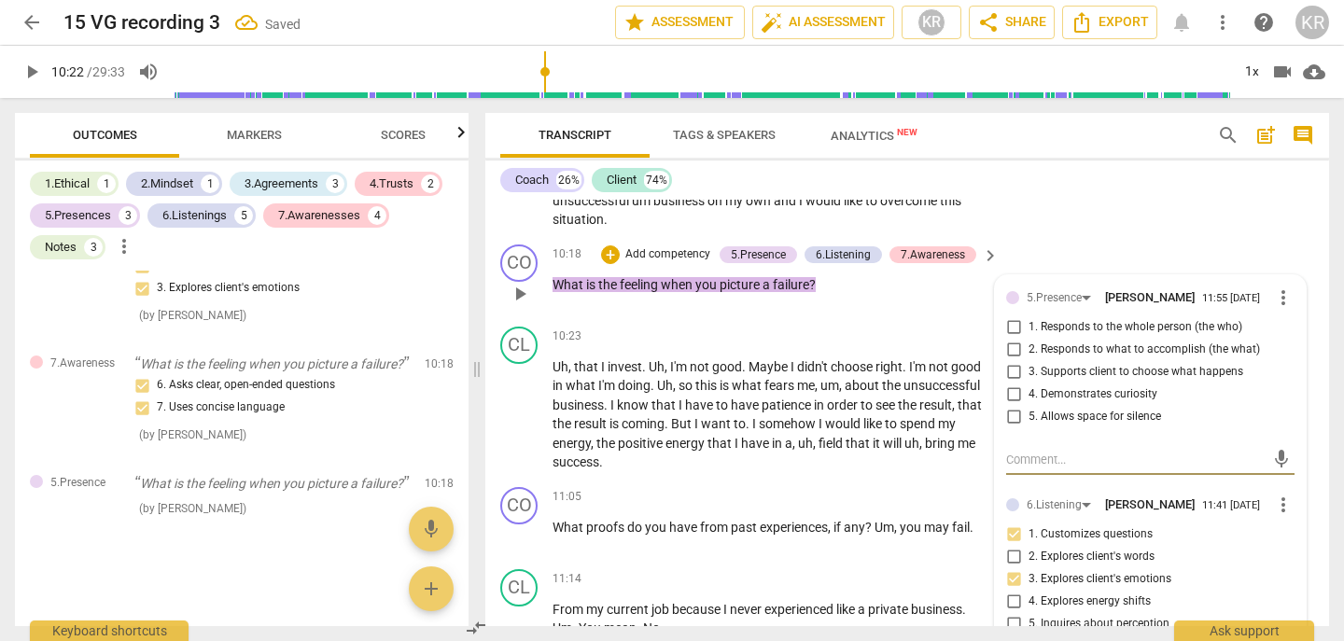
click at [1067, 324] on span "1. Responds to the whole person (the who)" at bounding box center [1136, 327] width 214 height 17
click at [1029, 324] on input "1. Responds to the whole person (the who)" at bounding box center [1014, 327] width 30 height 22
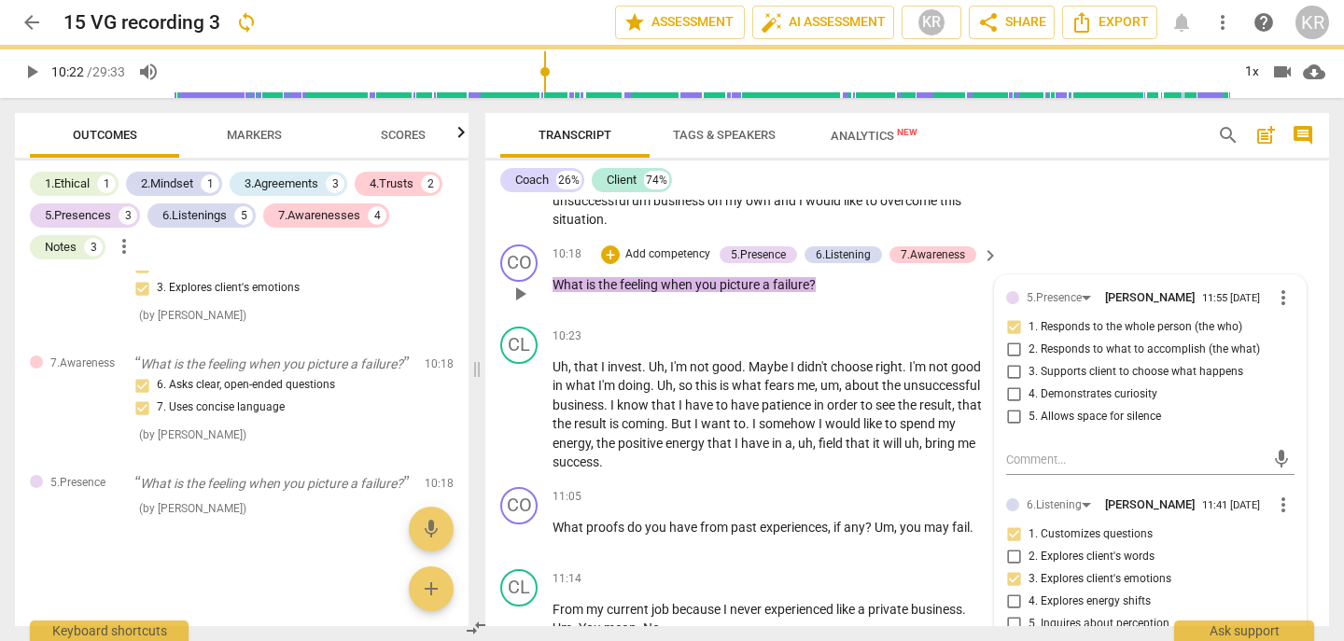
click at [1057, 397] on span "4. Demonstrates curiosity" at bounding box center [1093, 394] width 129 height 17
click at [1029, 397] on input "4. Demonstrates curiosity" at bounding box center [1014, 395] width 30 height 22
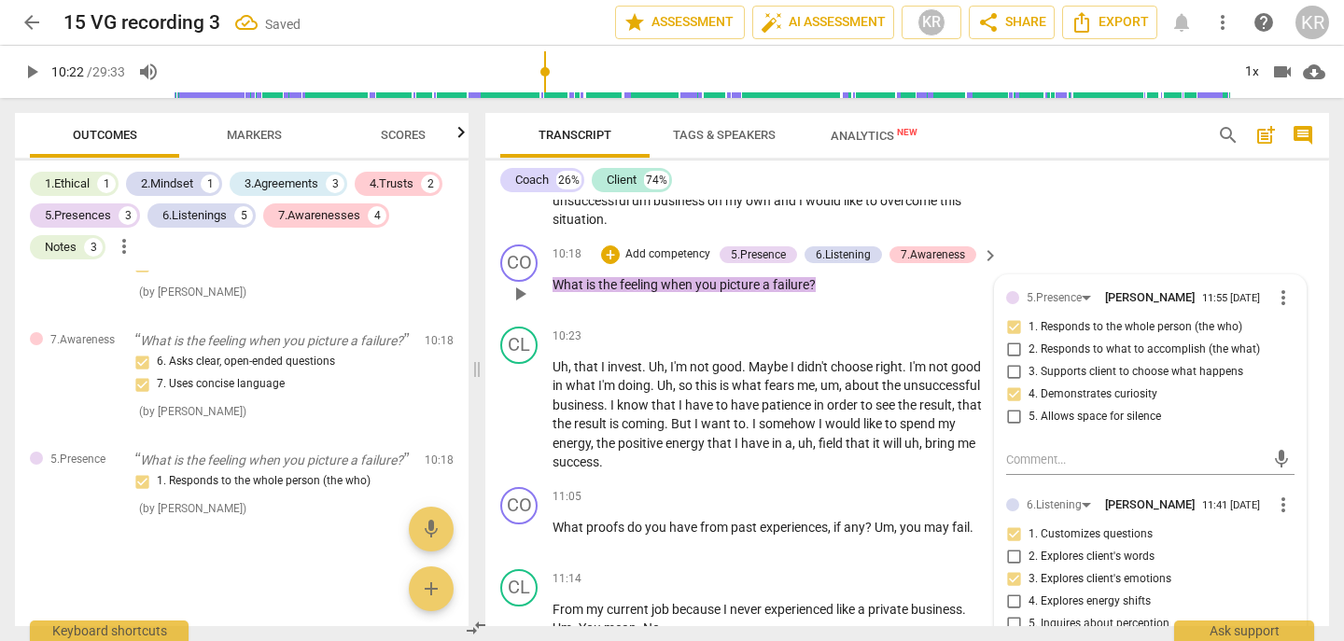
click at [1009, 325] on input "1. Responds to the whole person (the who)" at bounding box center [1014, 327] width 30 height 22
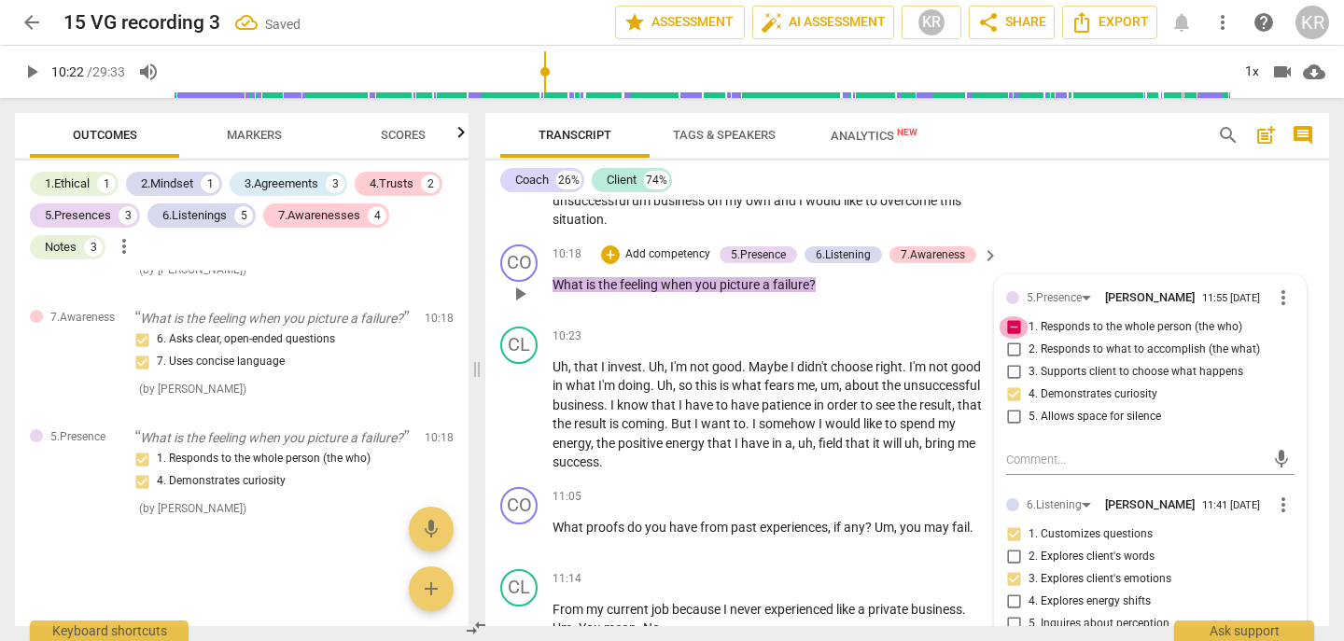
click at [1009, 325] on input "1. Responds to the whole person (the who)" at bounding box center [1014, 327] width 30 height 22
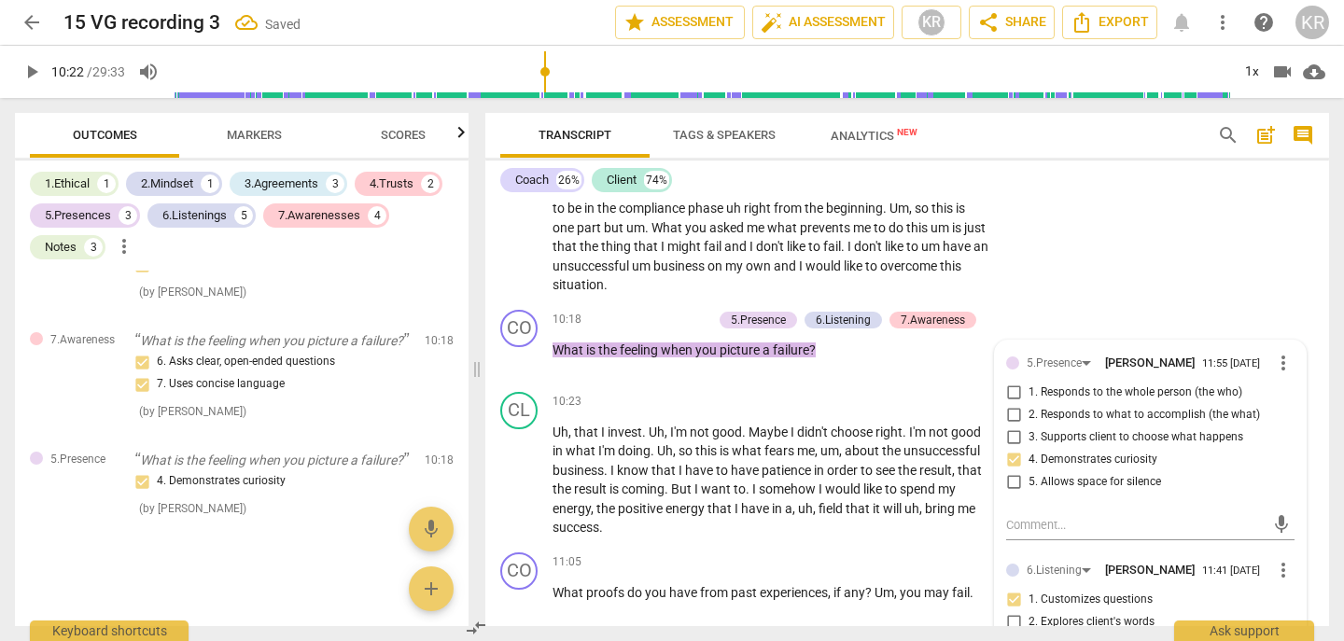
click at [880, 274] on span "overcome" at bounding box center [910, 266] width 60 height 15
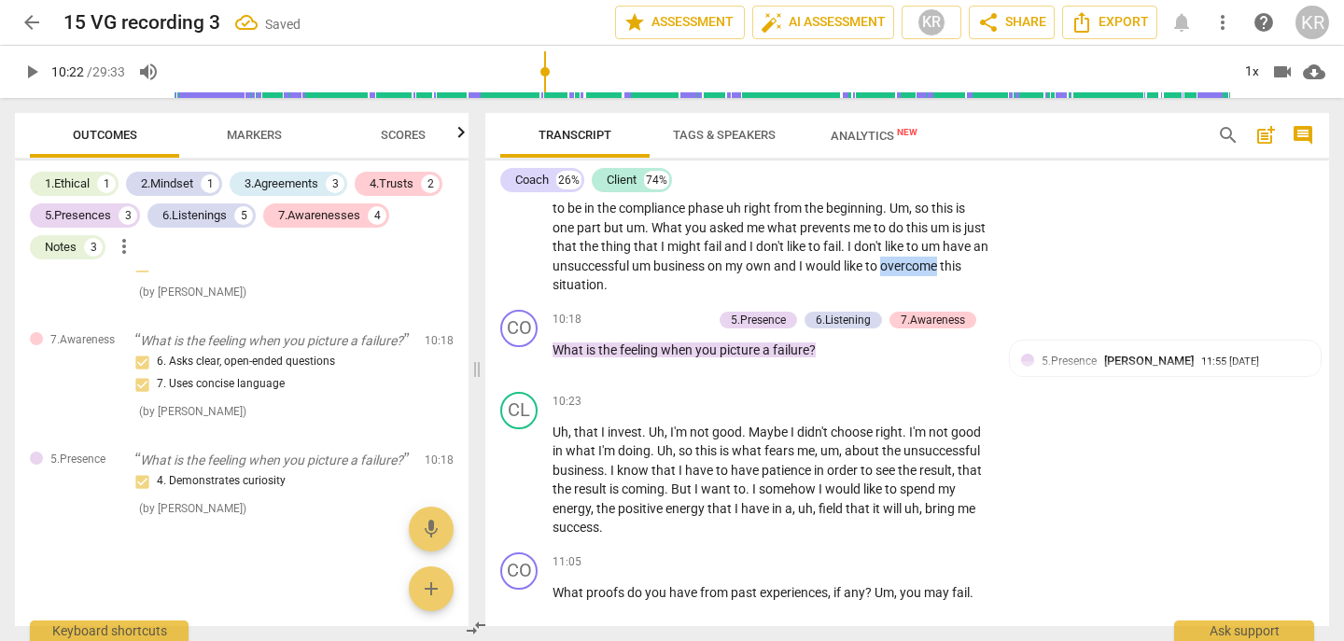
click at [880, 274] on span "overcome" at bounding box center [910, 266] width 60 height 15
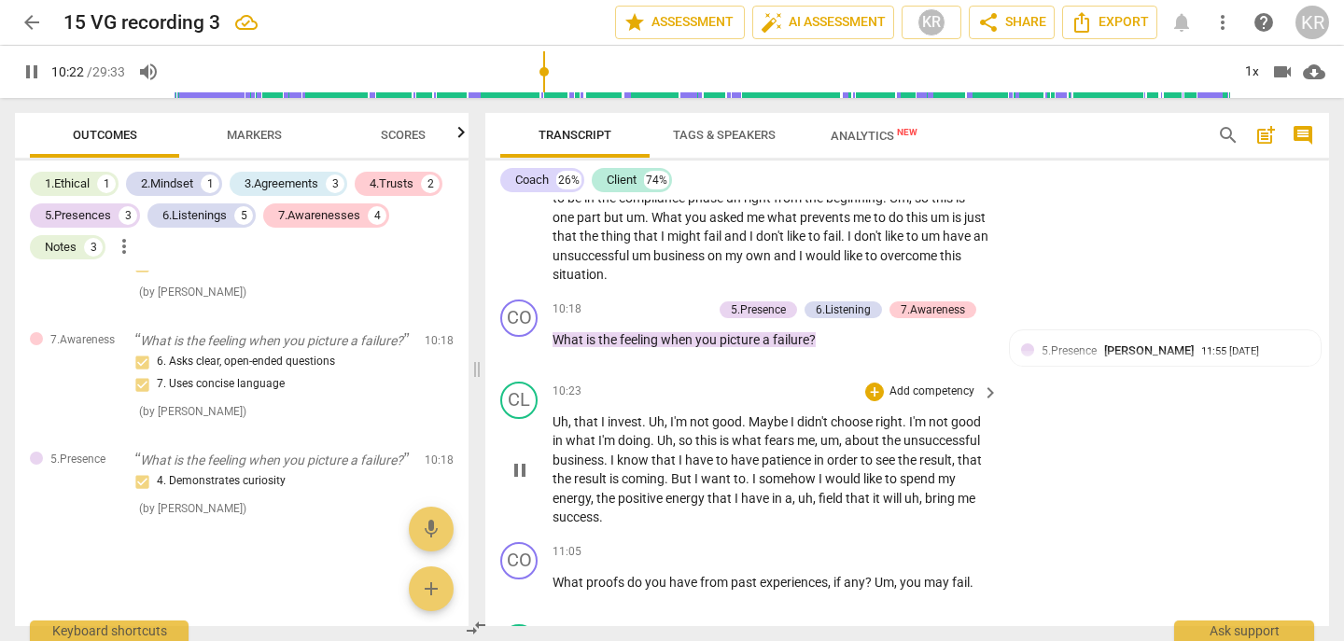
scroll to position [3894, 0]
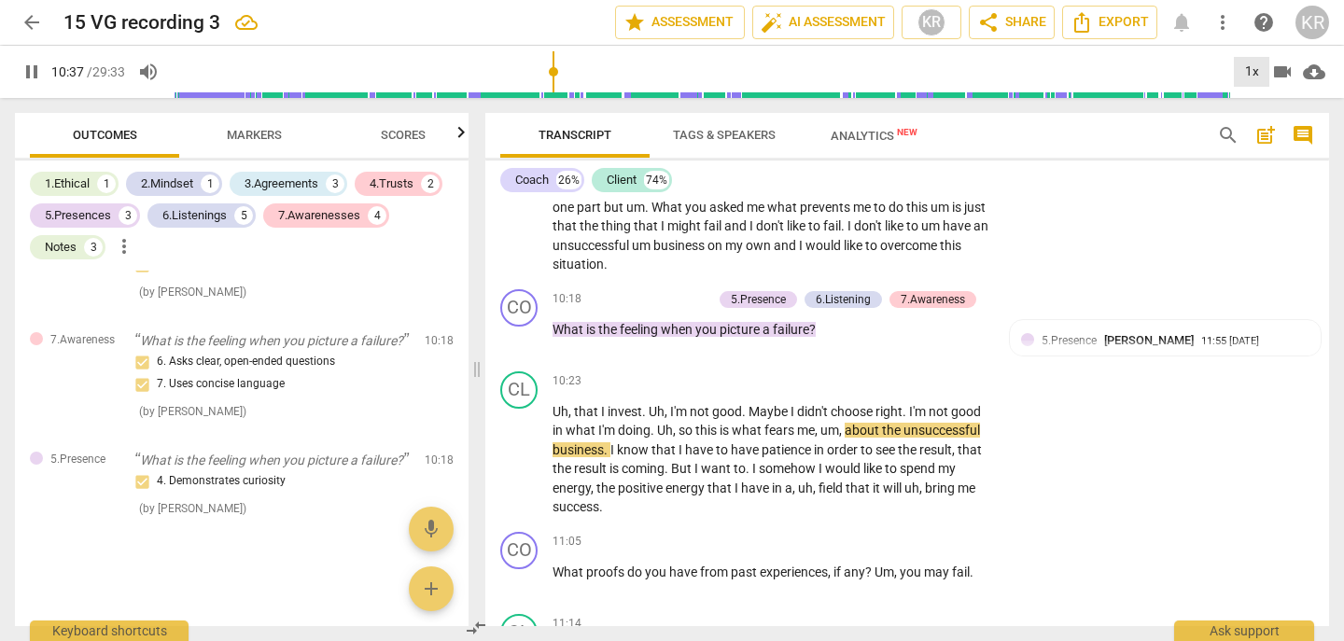
click at [1247, 70] on div "1x" at bounding box center [1251, 72] width 35 height 30
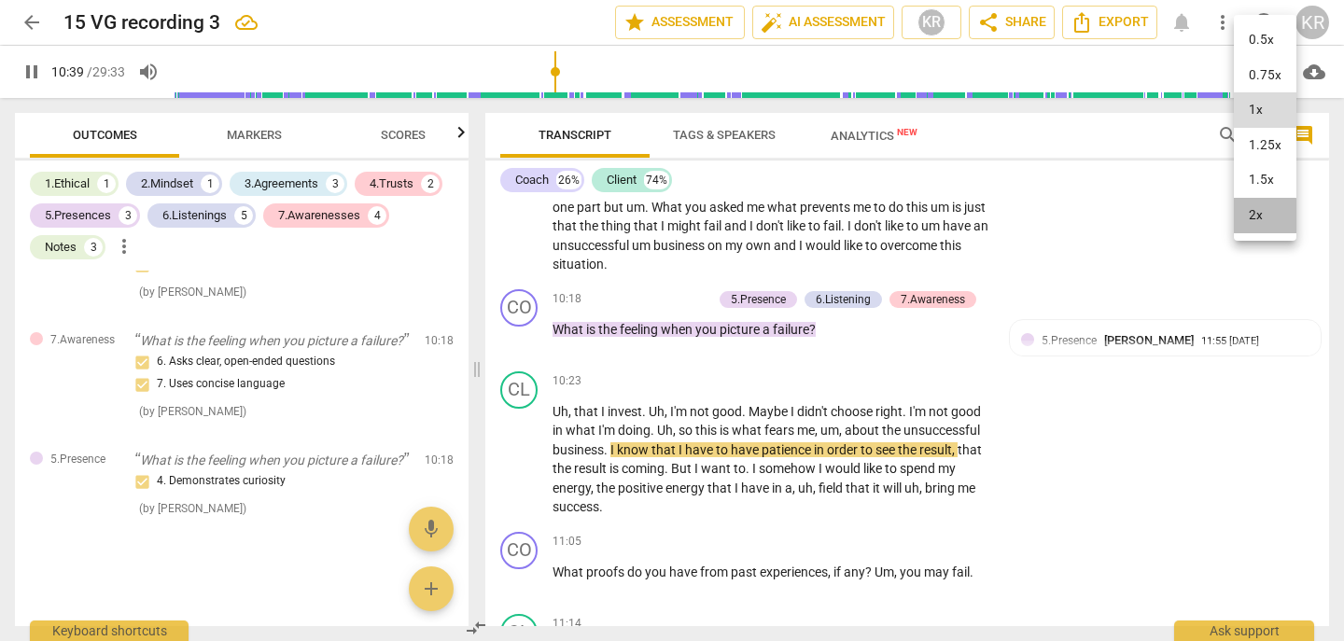
click at [1260, 218] on li "2x" at bounding box center [1265, 215] width 63 height 35
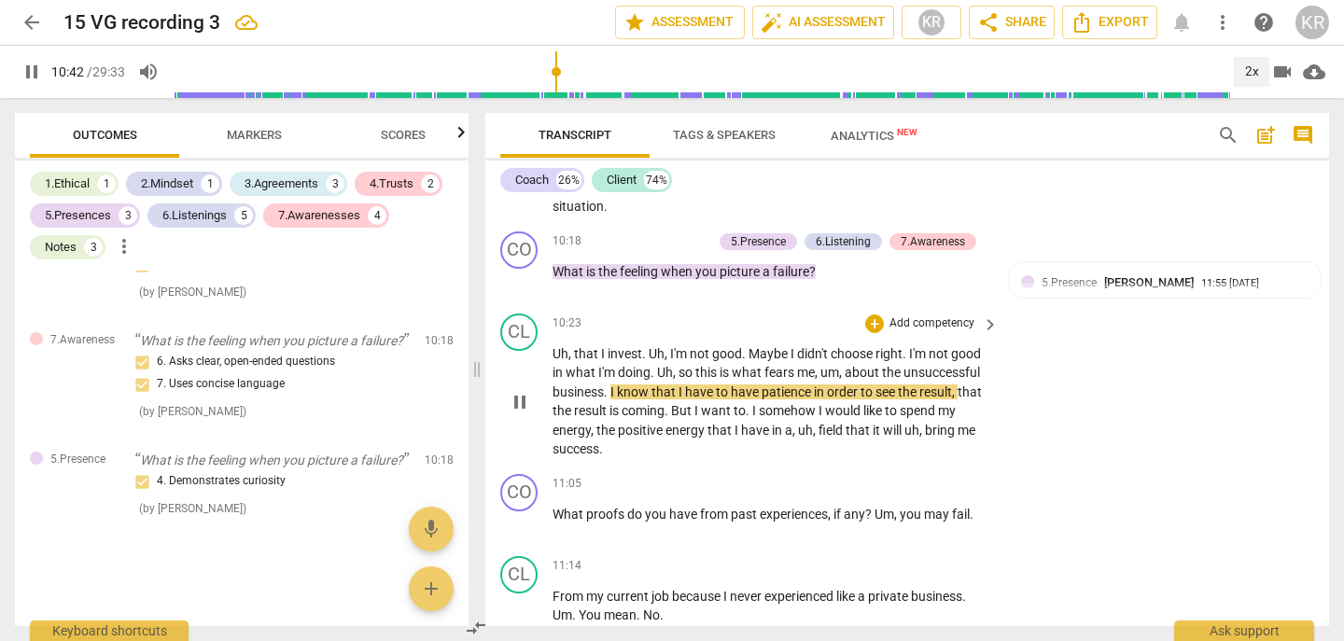
scroll to position [3955, 0]
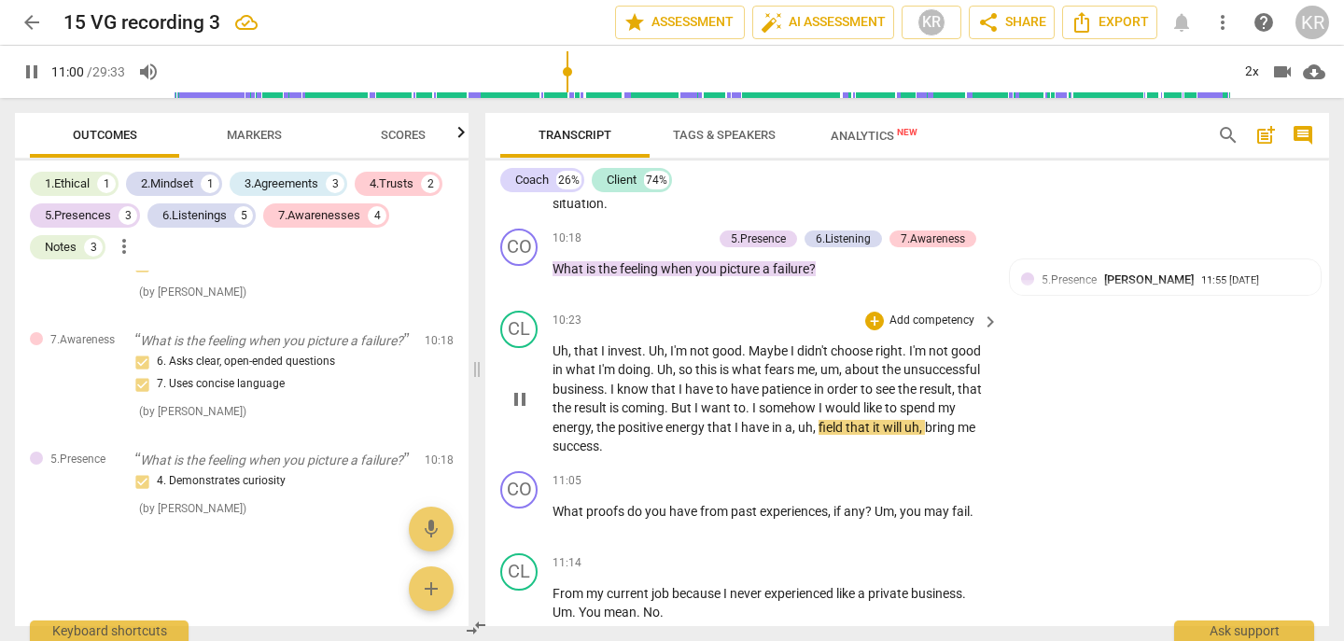
click at [518, 400] on span "pause" at bounding box center [520, 399] width 22 height 22
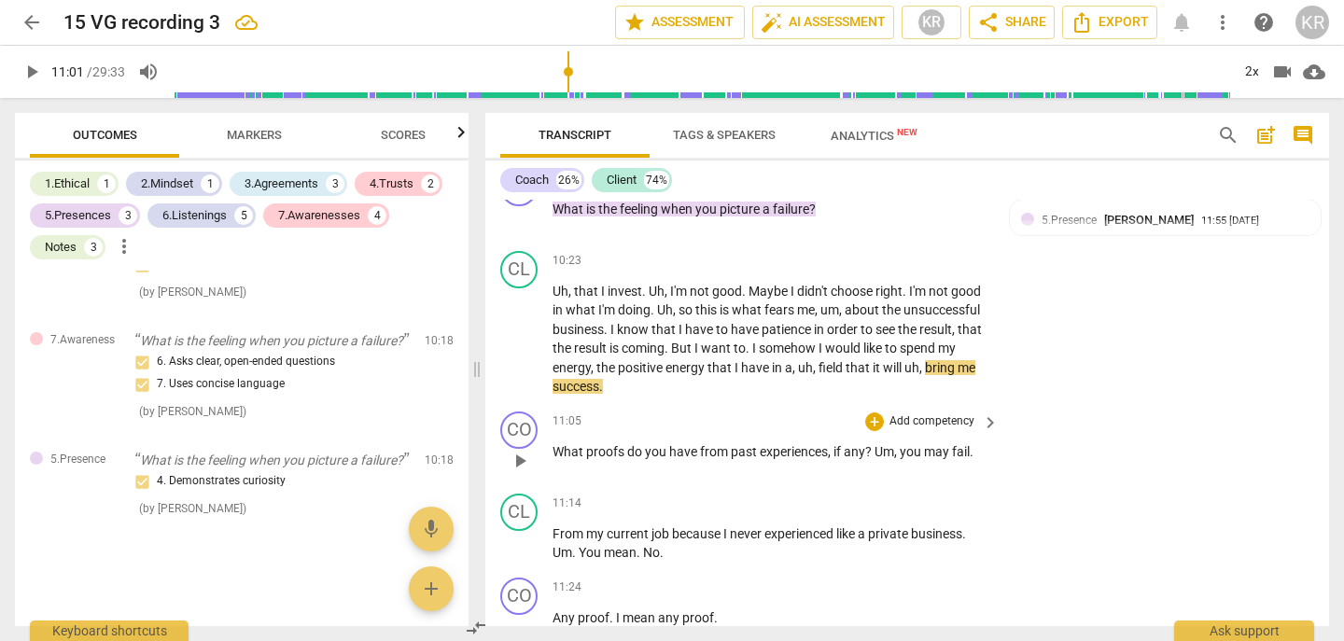
scroll to position [4013, 0]
click at [522, 342] on span "play_arrow" at bounding box center [520, 341] width 22 height 22
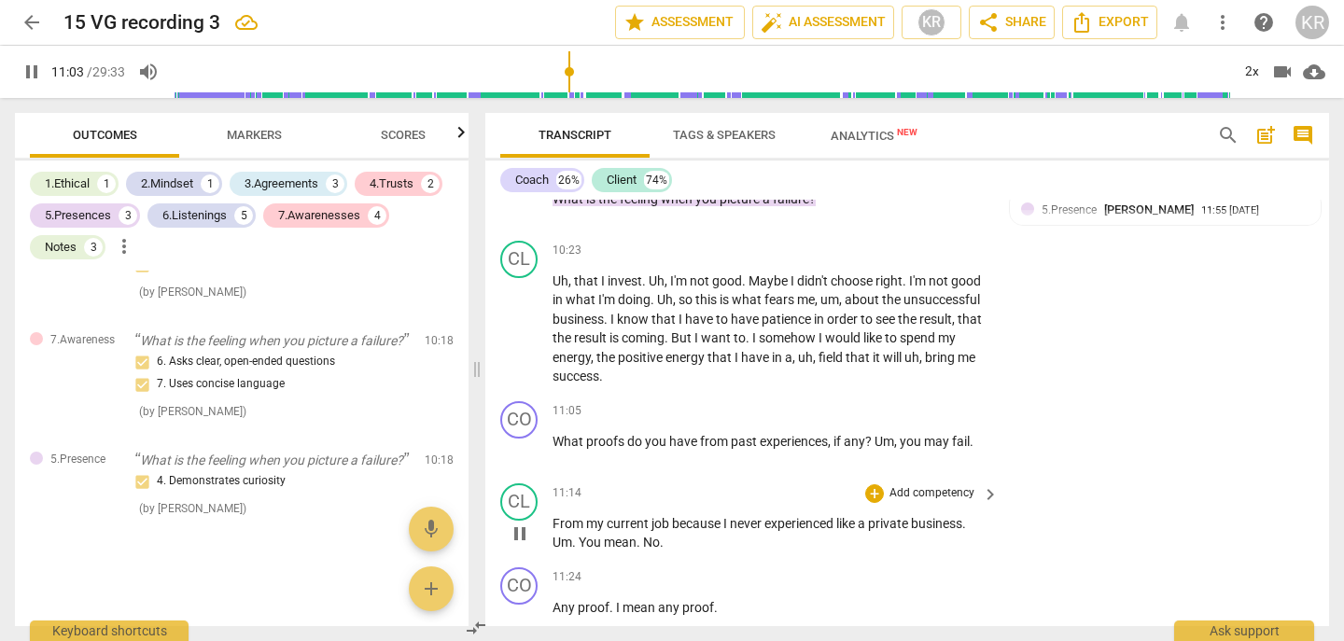
scroll to position [4026, 0]
click at [515, 328] on span "pause" at bounding box center [520, 328] width 22 height 22
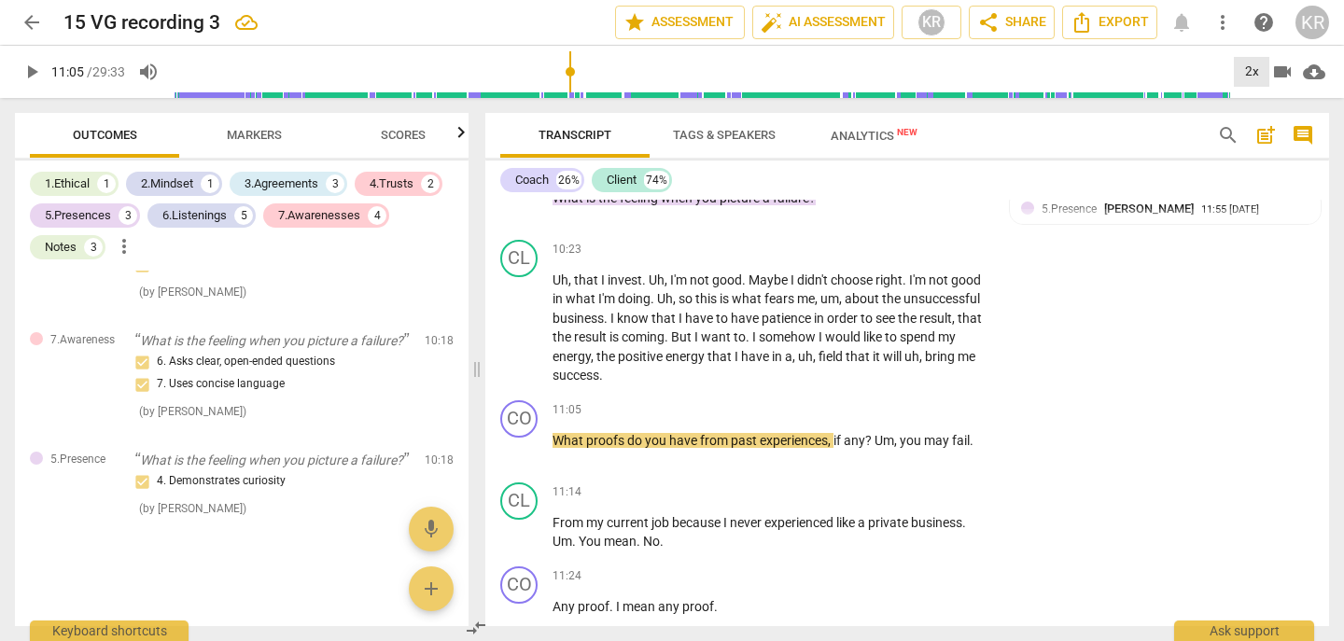
click at [1251, 58] on div "2x" at bounding box center [1251, 72] width 35 height 30
click at [1251, 108] on li "1x" at bounding box center [1265, 109] width 63 height 35
click at [573, 372] on span "success" at bounding box center [576, 375] width 47 height 15
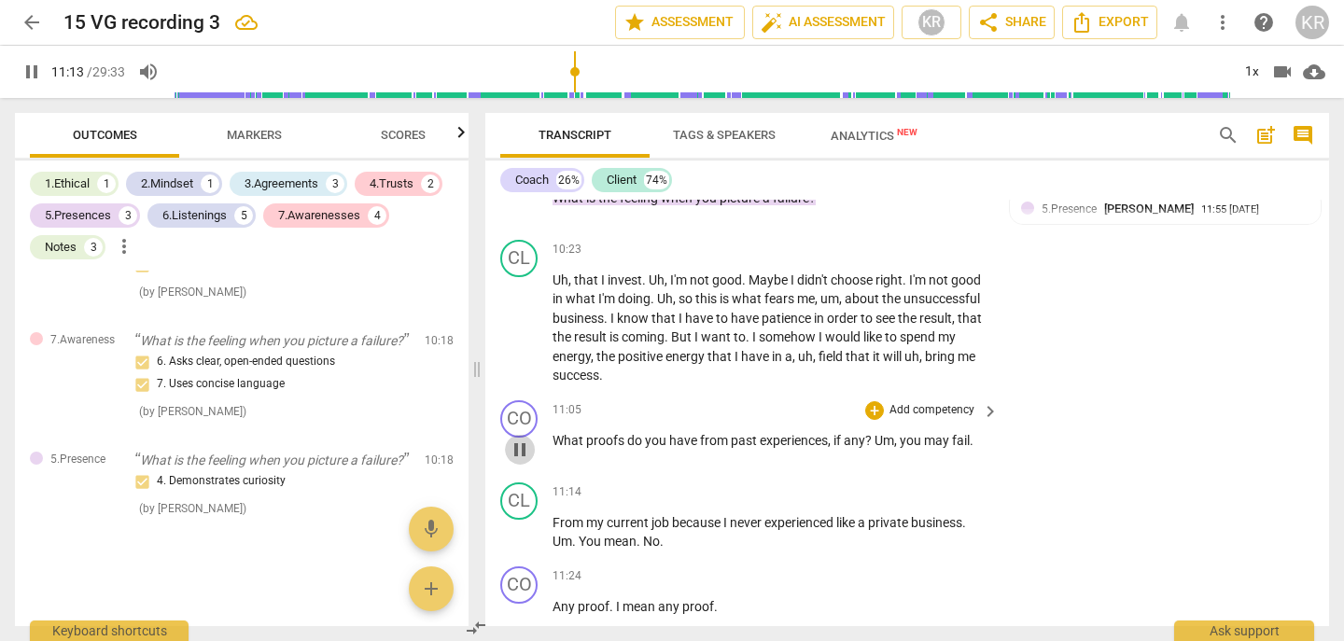
click at [521, 453] on span "pause" at bounding box center [520, 450] width 22 height 22
click at [871, 438] on span "?" at bounding box center [869, 440] width 9 height 15
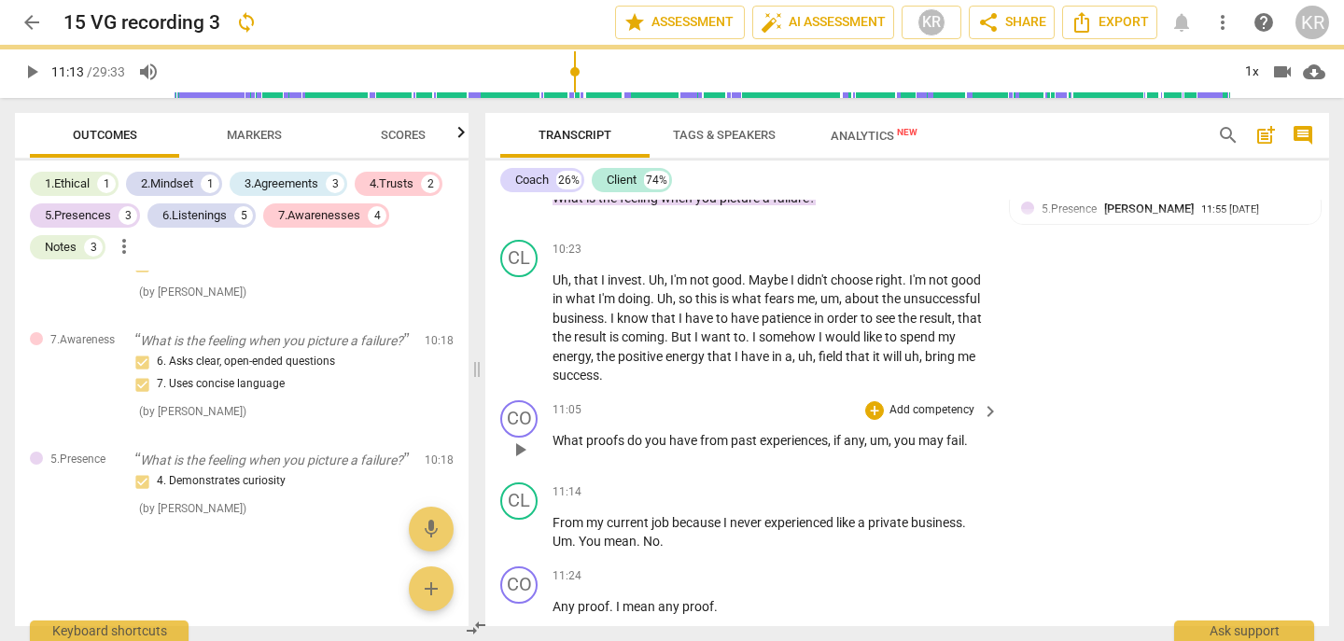
click at [985, 444] on p "What proofs do you have from past experiences , if any, um , you may fail ." at bounding box center [771, 441] width 437 height 20
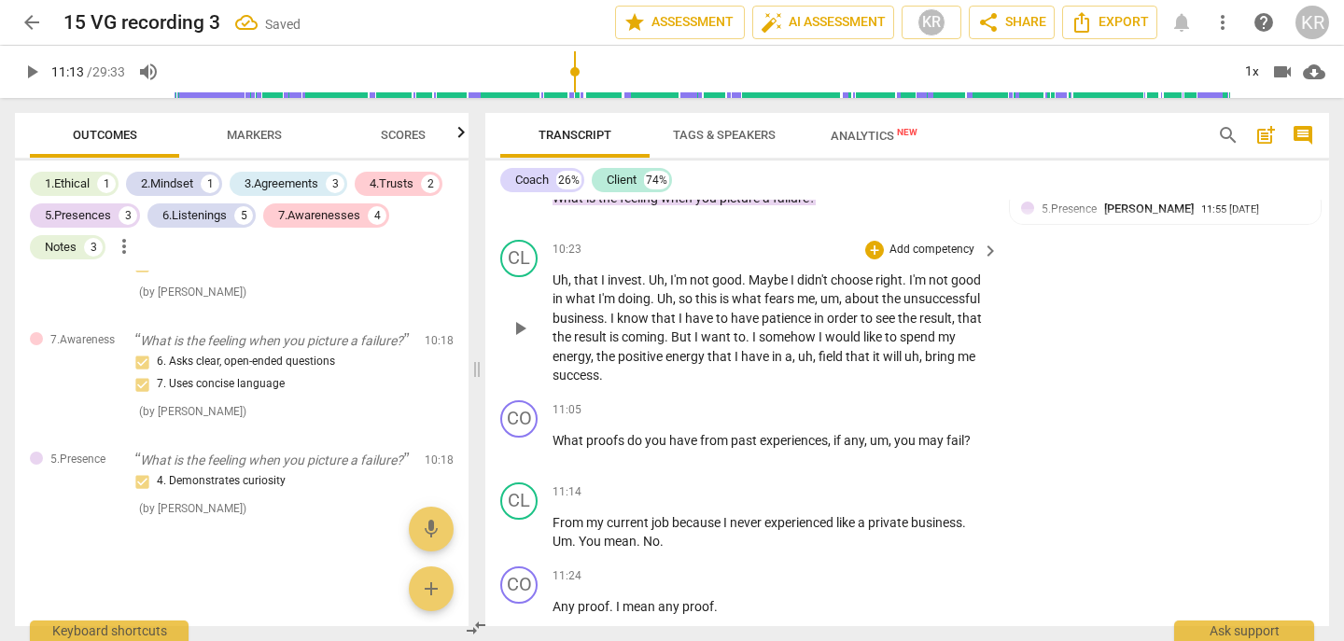
click at [581, 376] on span "success" at bounding box center [576, 375] width 47 height 15
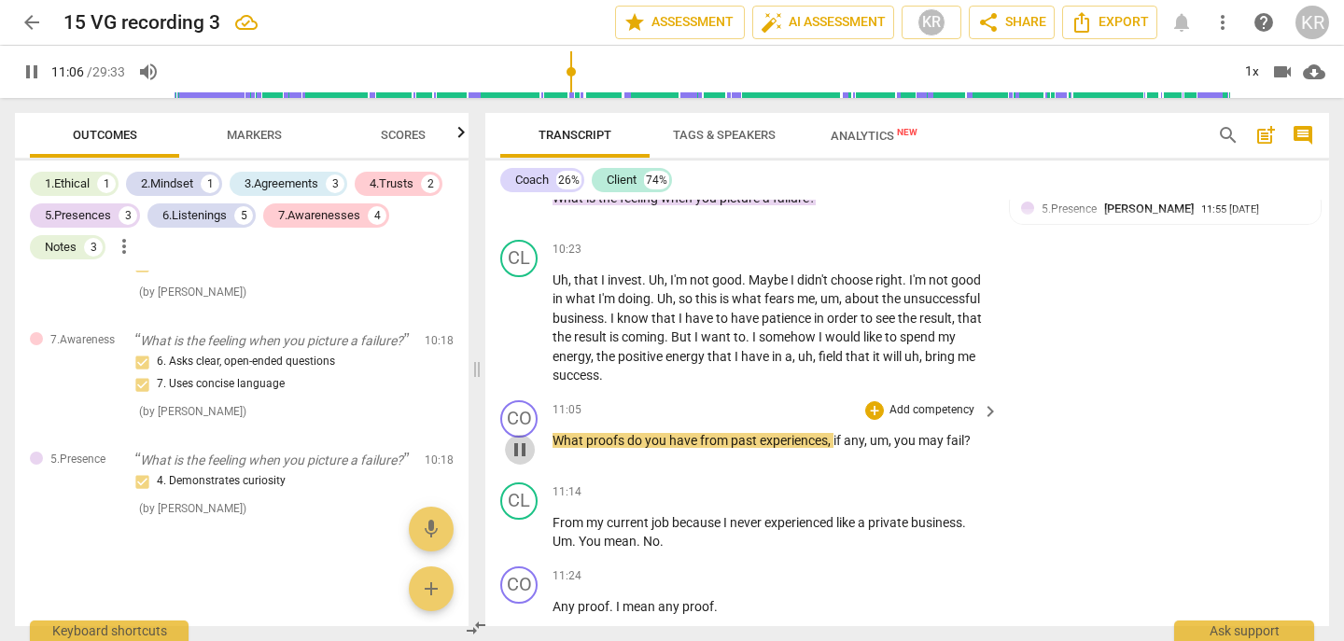
click at [521, 446] on span "pause" at bounding box center [520, 450] width 22 height 22
click at [944, 412] on p "Add competency" at bounding box center [932, 410] width 89 height 17
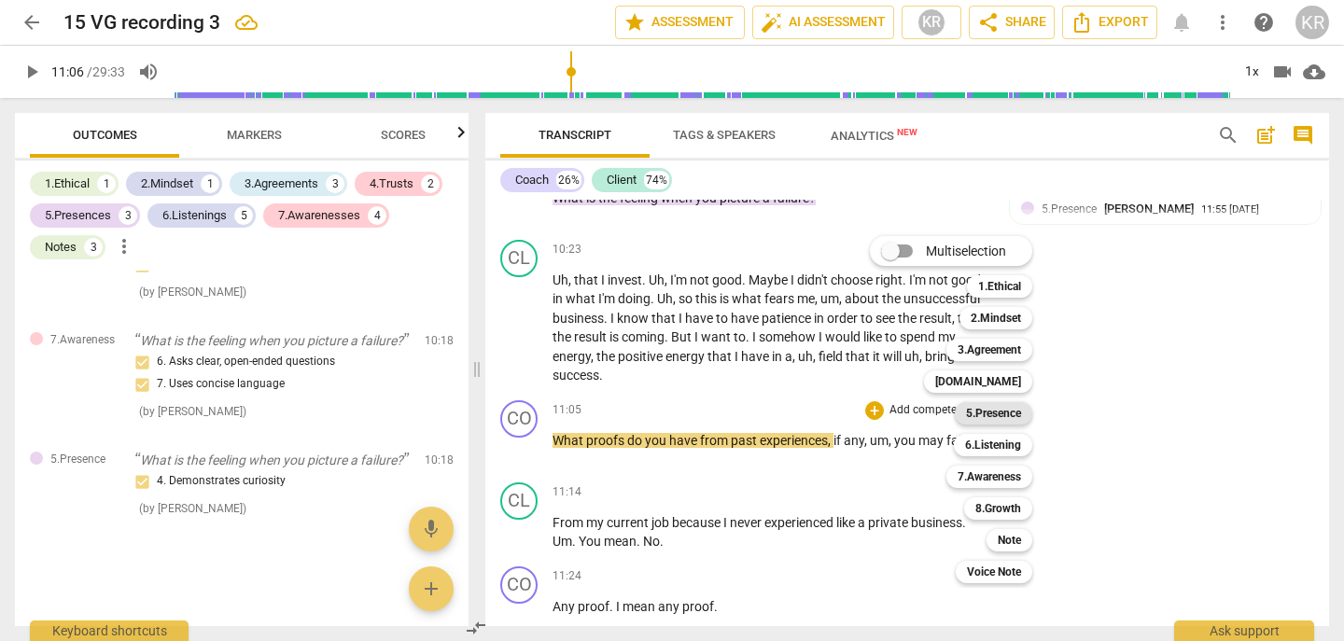
click at [1002, 415] on b "5.Presence" at bounding box center [993, 413] width 55 height 22
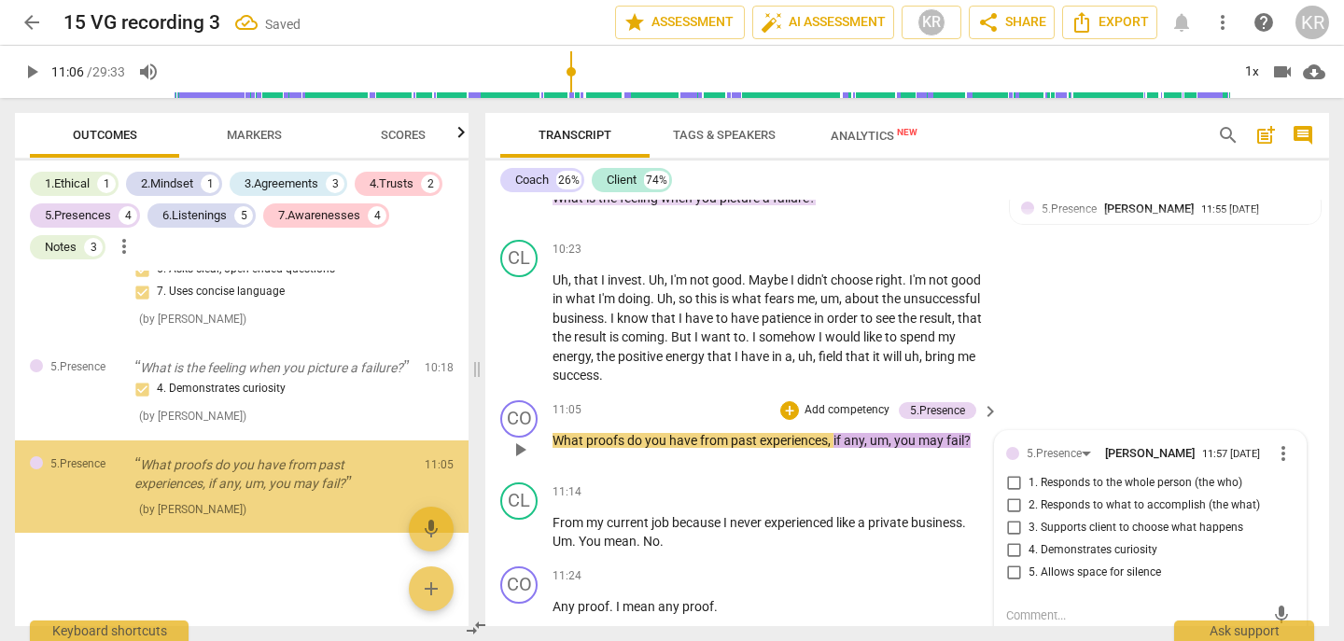
scroll to position [4396, 0]
click at [1099, 565] on span "5. Allows space for silence" at bounding box center [1095, 573] width 133 height 17
click at [1029, 565] on input "5. Allows space for silence" at bounding box center [1014, 573] width 30 height 22
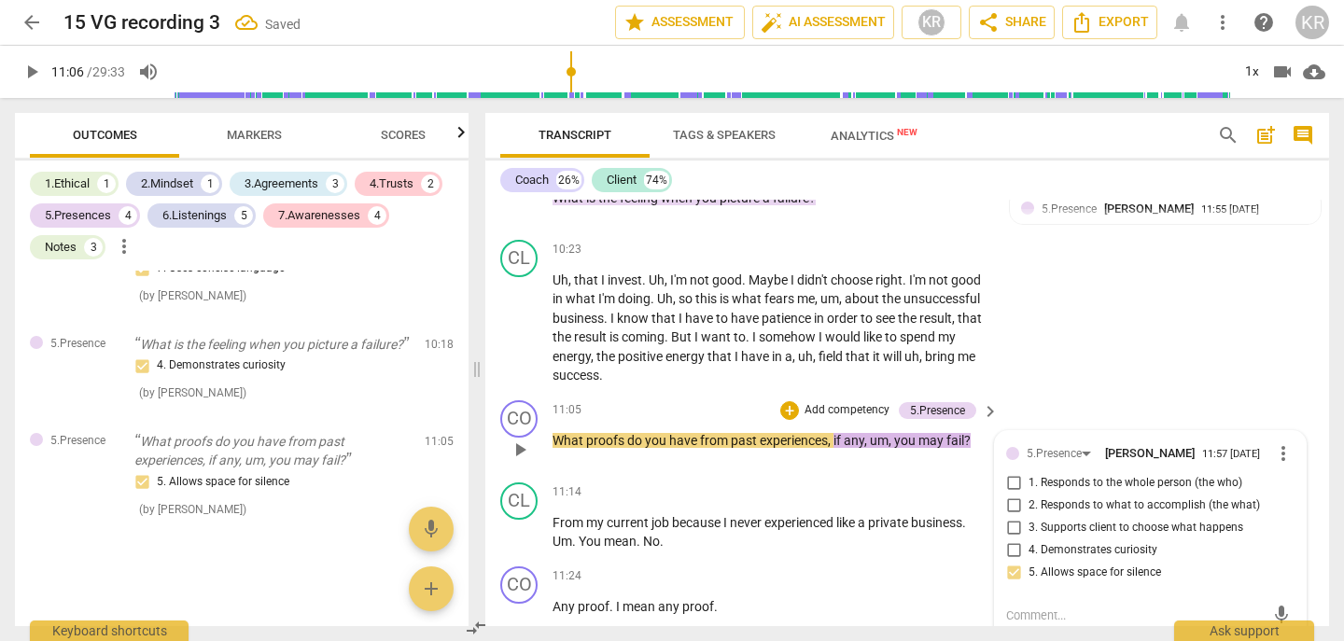
click at [831, 409] on p "Add competency" at bounding box center [847, 410] width 89 height 17
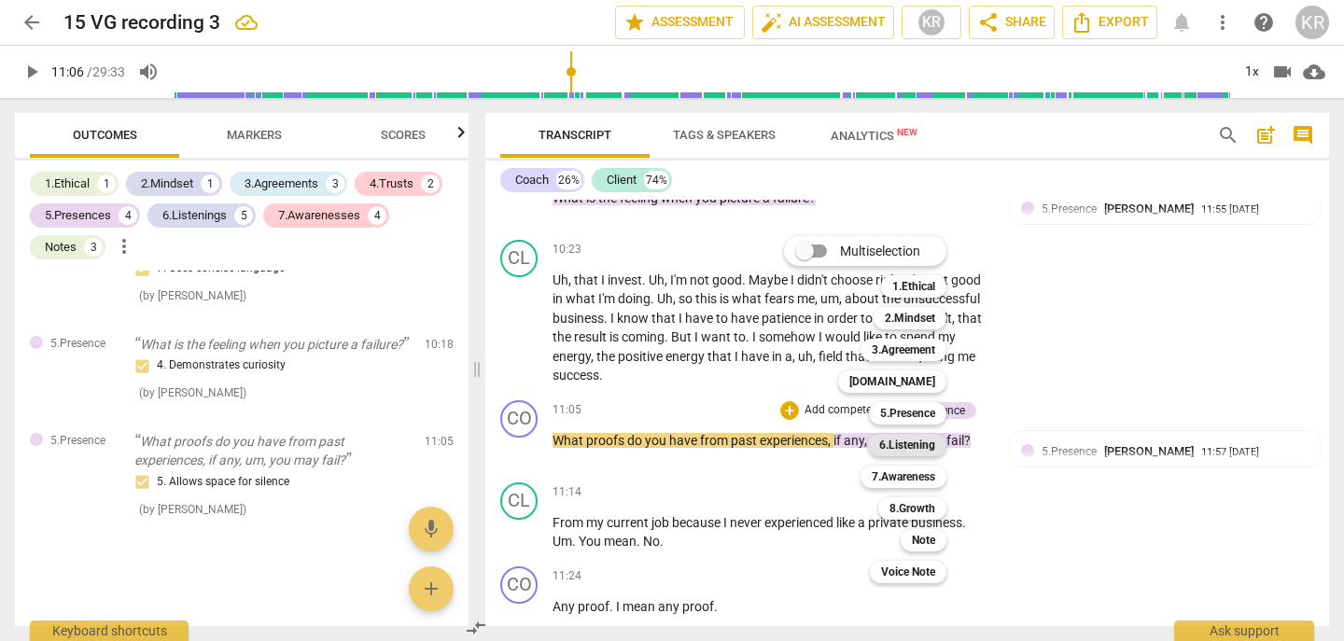
click at [914, 443] on b "6.Listening" at bounding box center [907, 445] width 56 height 22
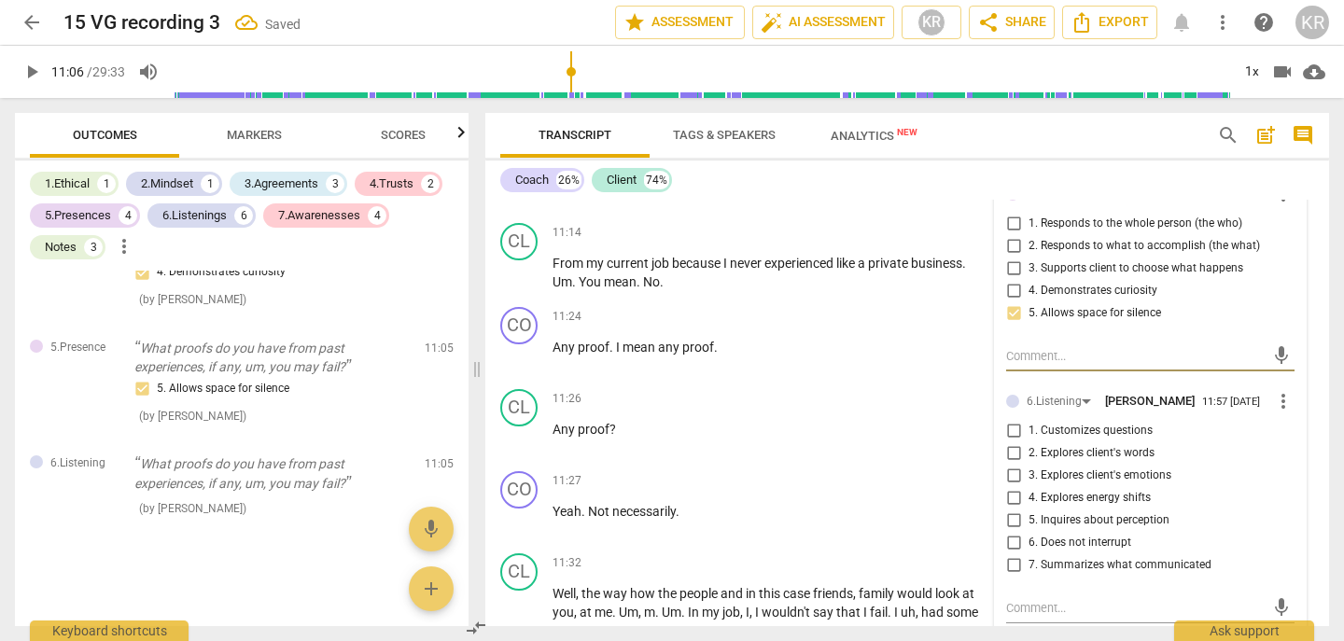
scroll to position [4287, 0]
click at [1085, 429] on span "1. Customizes questions" at bounding box center [1091, 429] width 124 height 17
click at [1029, 429] on input "1. Customizes questions" at bounding box center [1014, 429] width 30 height 22
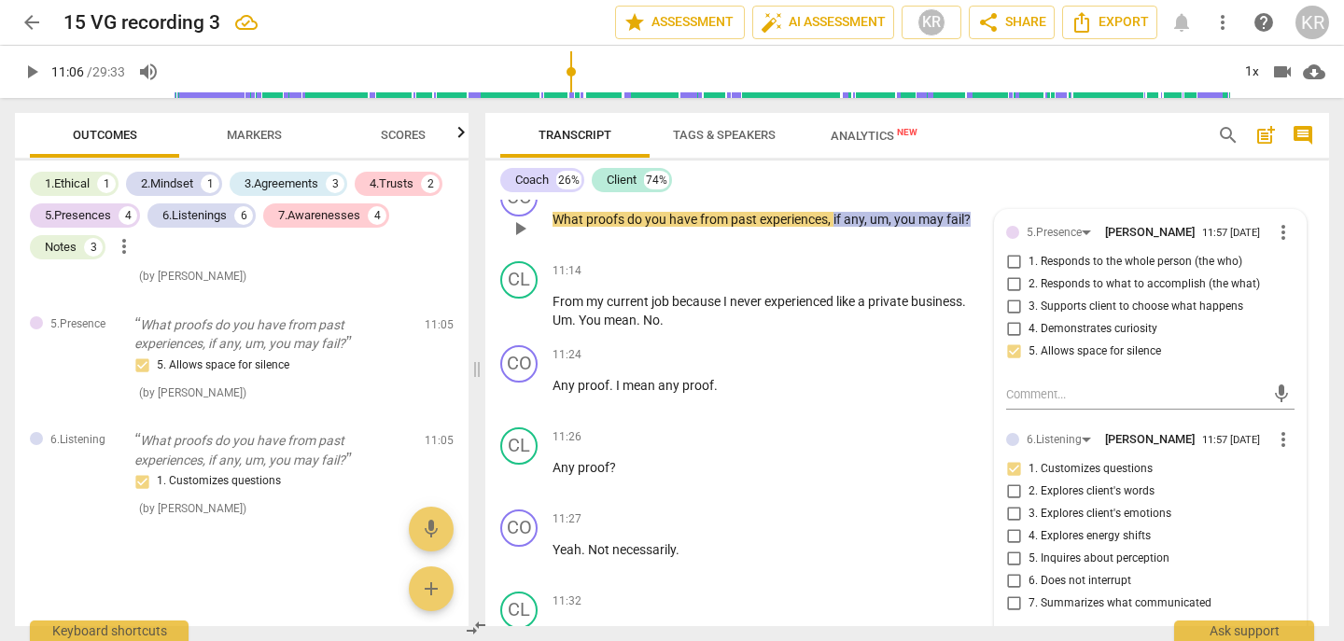
scroll to position [4250, 0]
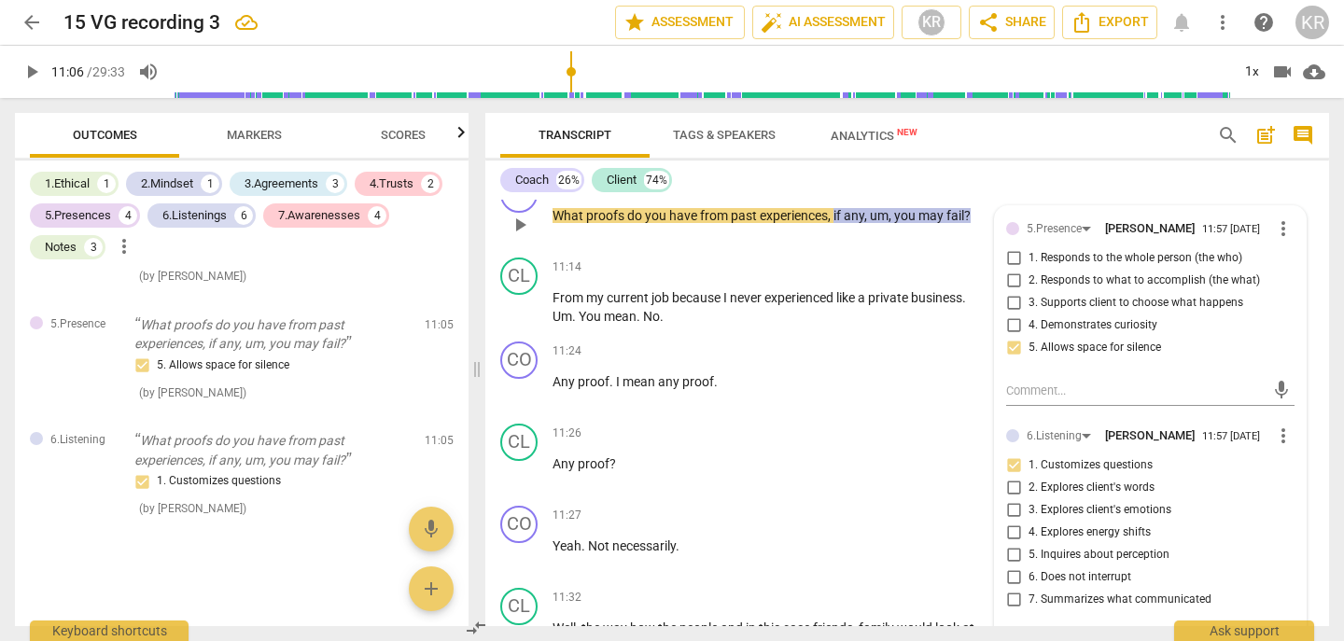
click at [1010, 464] on input "1. Customizes questions" at bounding box center [1014, 466] width 30 height 22
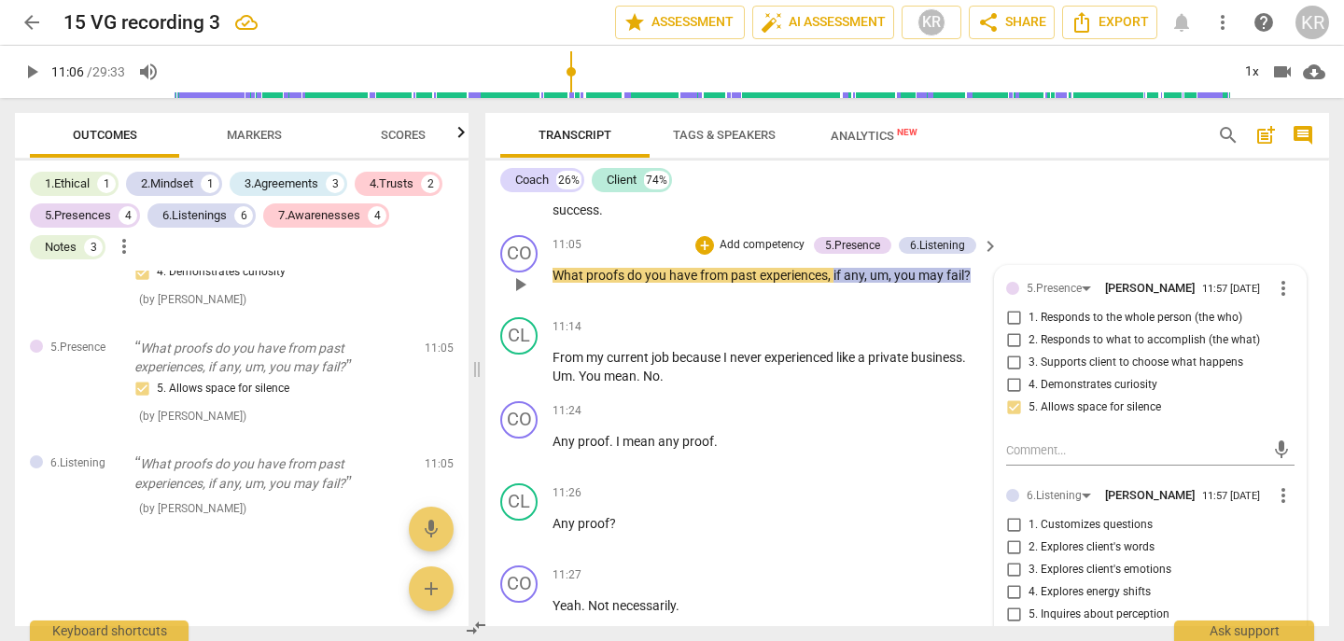
scroll to position [4190, 0]
click at [1049, 521] on span "1. Customizes questions" at bounding box center [1091, 526] width 124 height 17
click at [1029, 521] on input "1. Customizes questions" at bounding box center [1014, 526] width 30 height 22
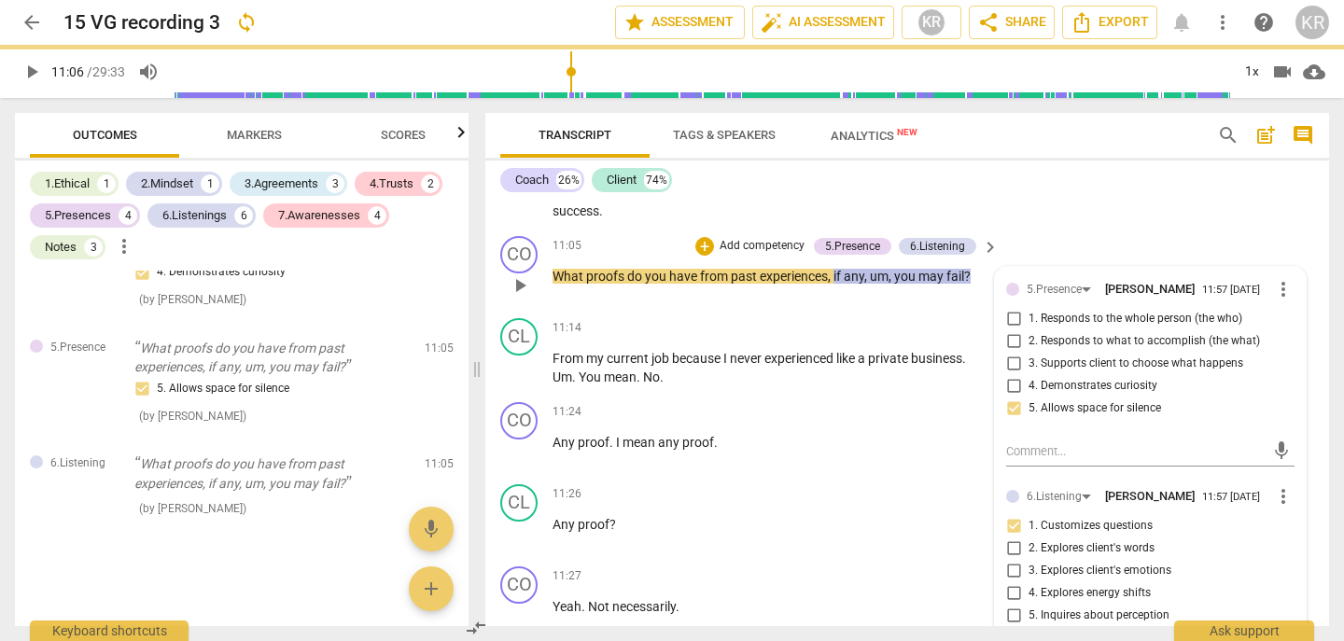
click at [766, 244] on p "Add competency" at bounding box center [762, 246] width 89 height 17
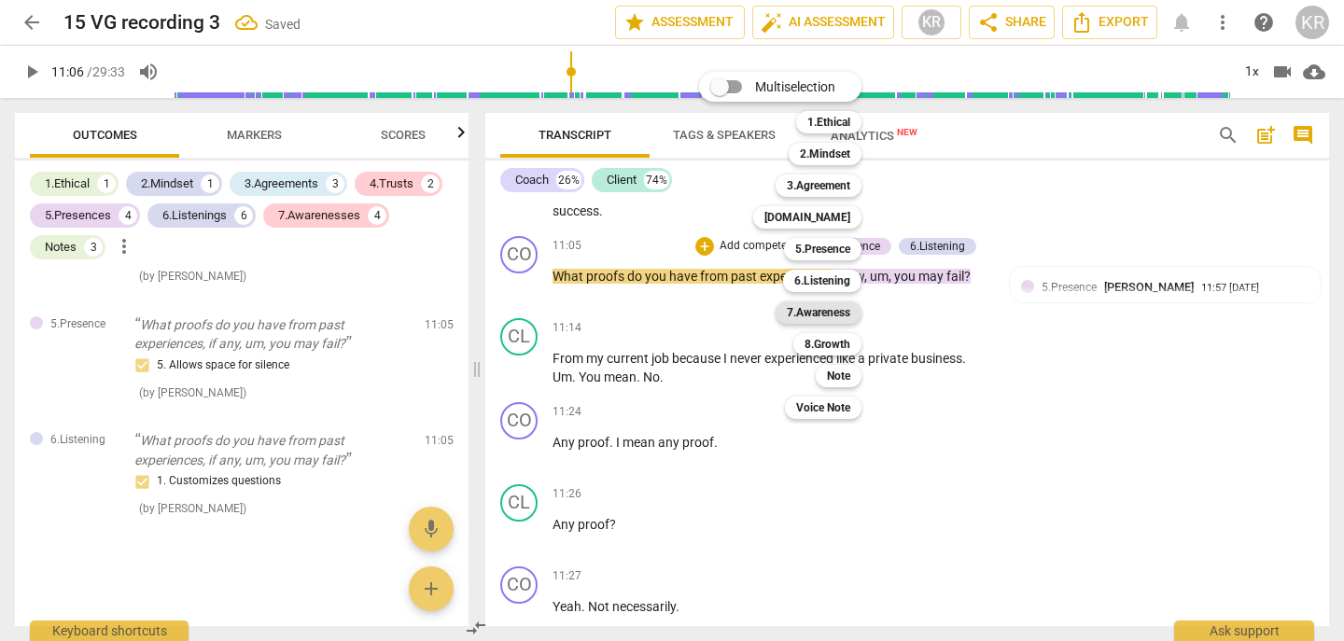
click at [823, 316] on b "7.Awareness" at bounding box center [818, 313] width 63 height 22
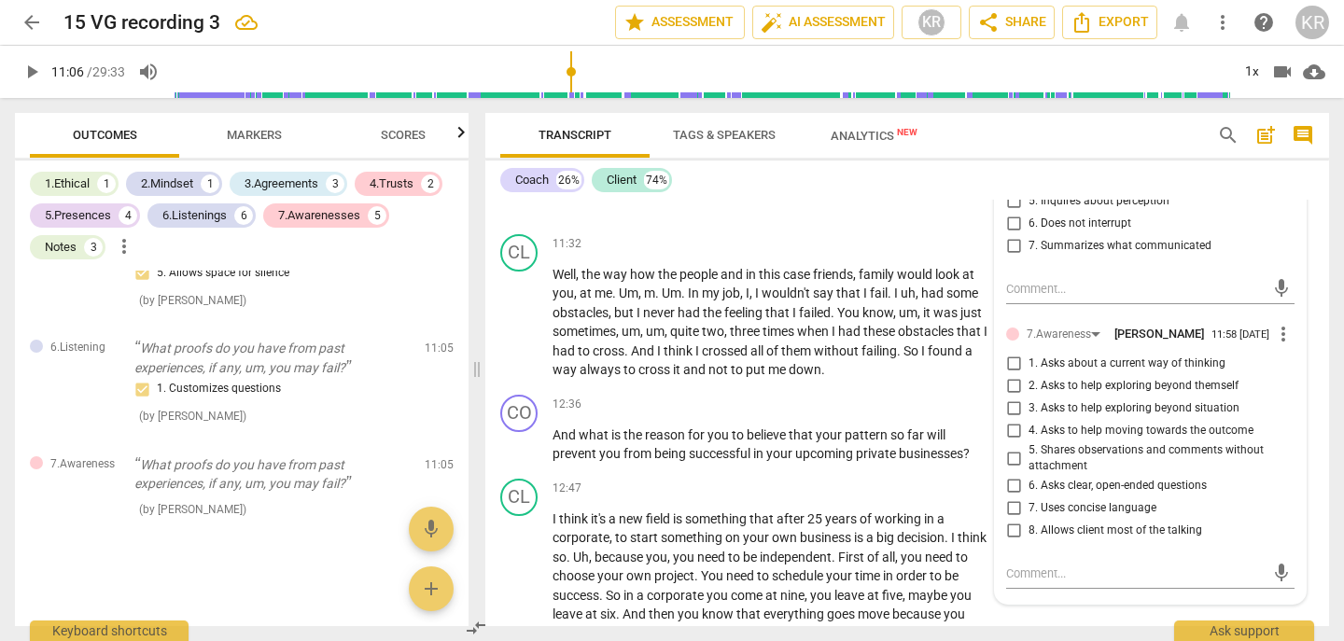
scroll to position [4591, 0]
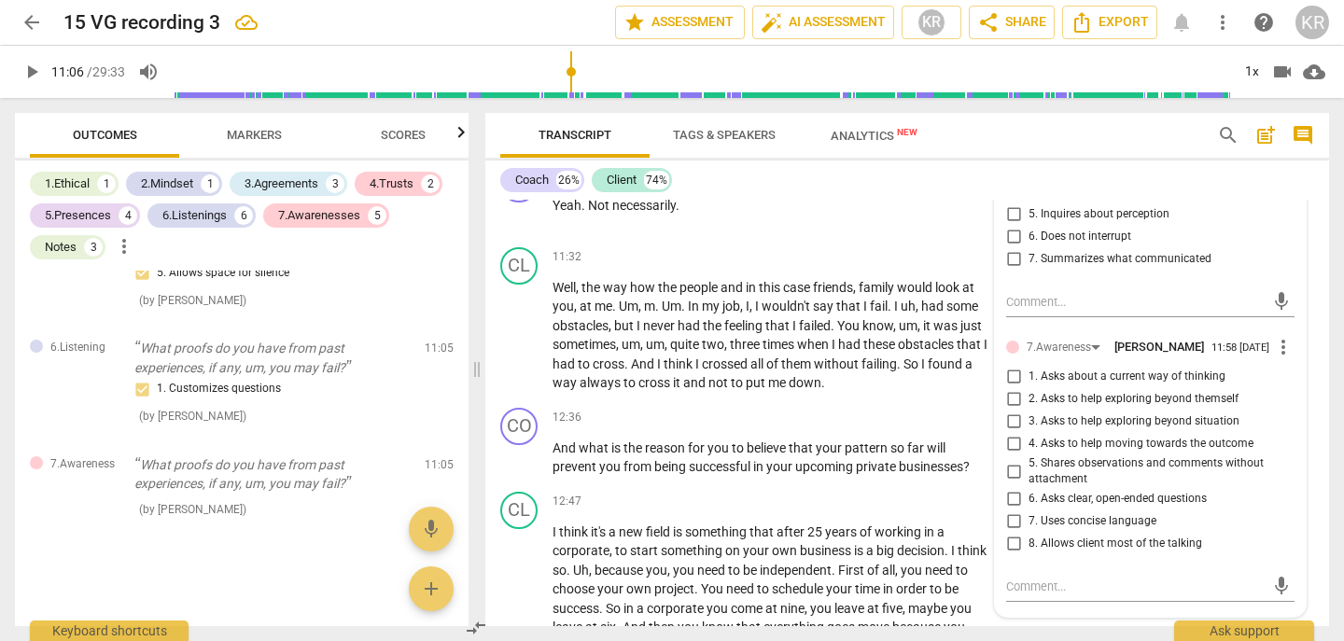
click at [1142, 496] on span "6. Asks clear, open-ended questions" at bounding box center [1118, 499] width 178 height 17
click at [1029, 496] on input "6. Asks clear, open-ended questions" at bounding box center [1014, 499] width 30 height 22
click at [1123, 521] on span "7. Uses concise language" at bounding box center [1093, 521] width 128 height 17
click at [1029, 521] on input "7. Uses concise language" at bounding box center [1014, 522] width 30 height 22
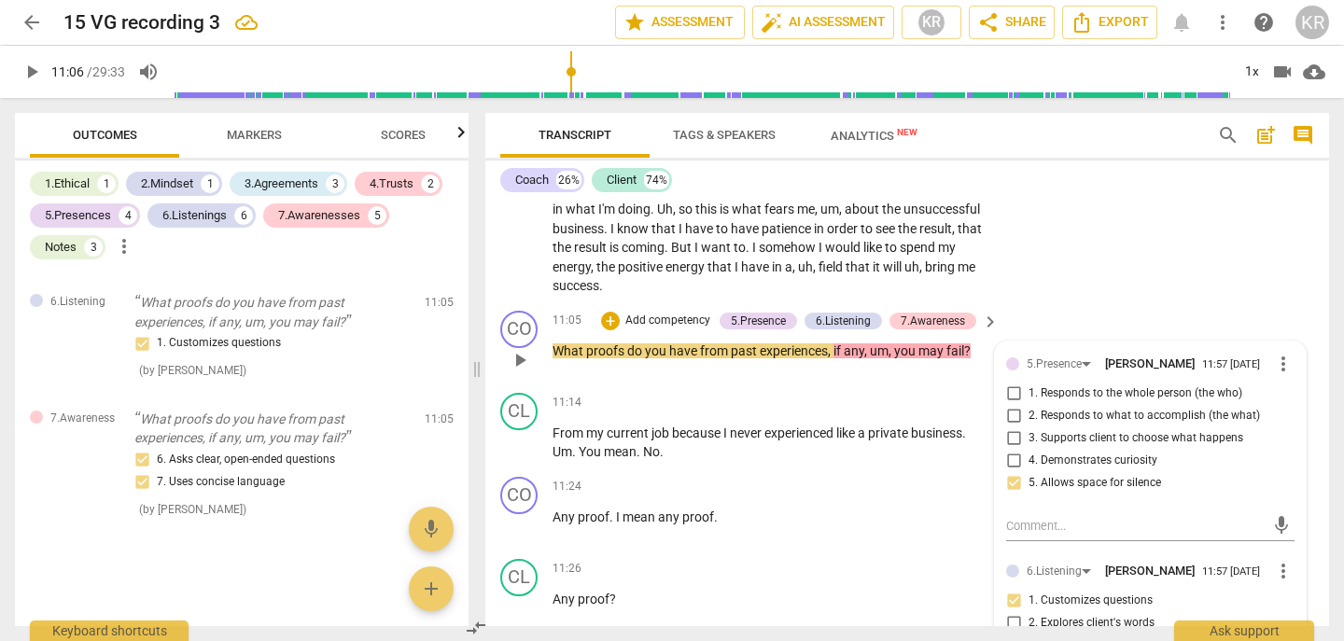
scroll to position [4114, 0]
click at [26, 73] on span "play_arrow" at bounding box center [32, 72] width 22 height 22
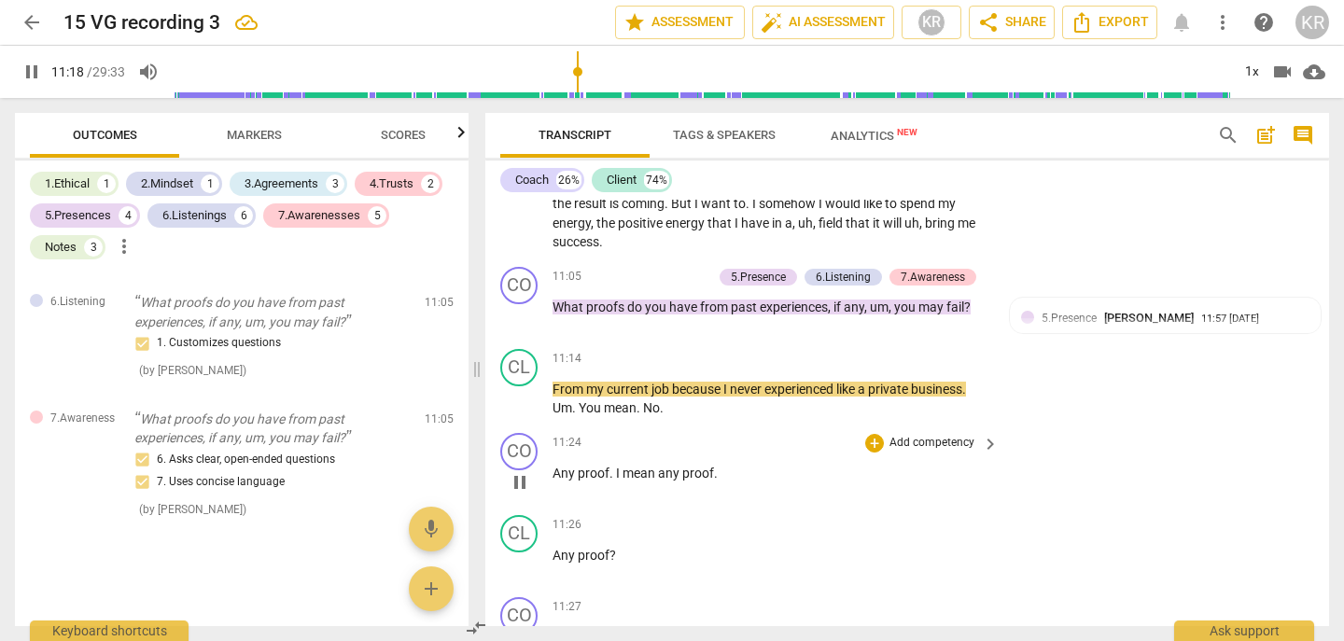
scroll to position [4170, 0]
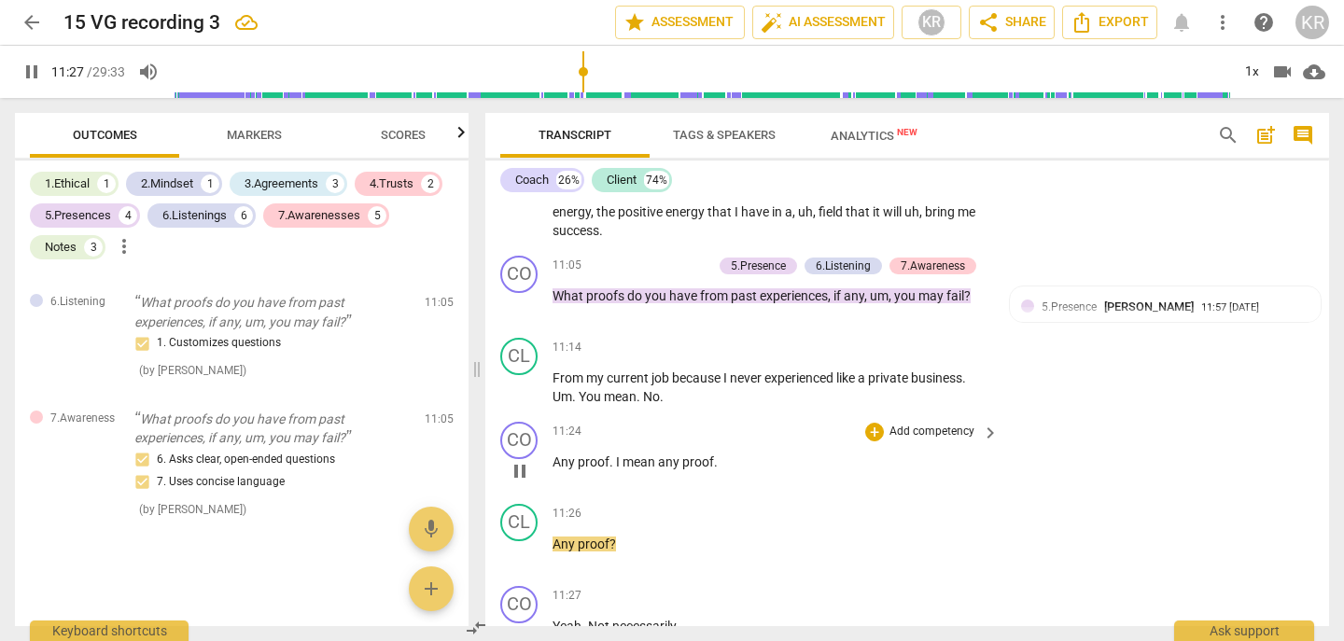
click at [519, 465] on span "pause" at bounding box center [520, 471] width 22 height 22
click at [652, 460] on span "mean" at bounding box center [640, 462] width 35 height 15
click at [523, 469] on span "play_arrow" at bounding box center [520, 471] width 22 height 22
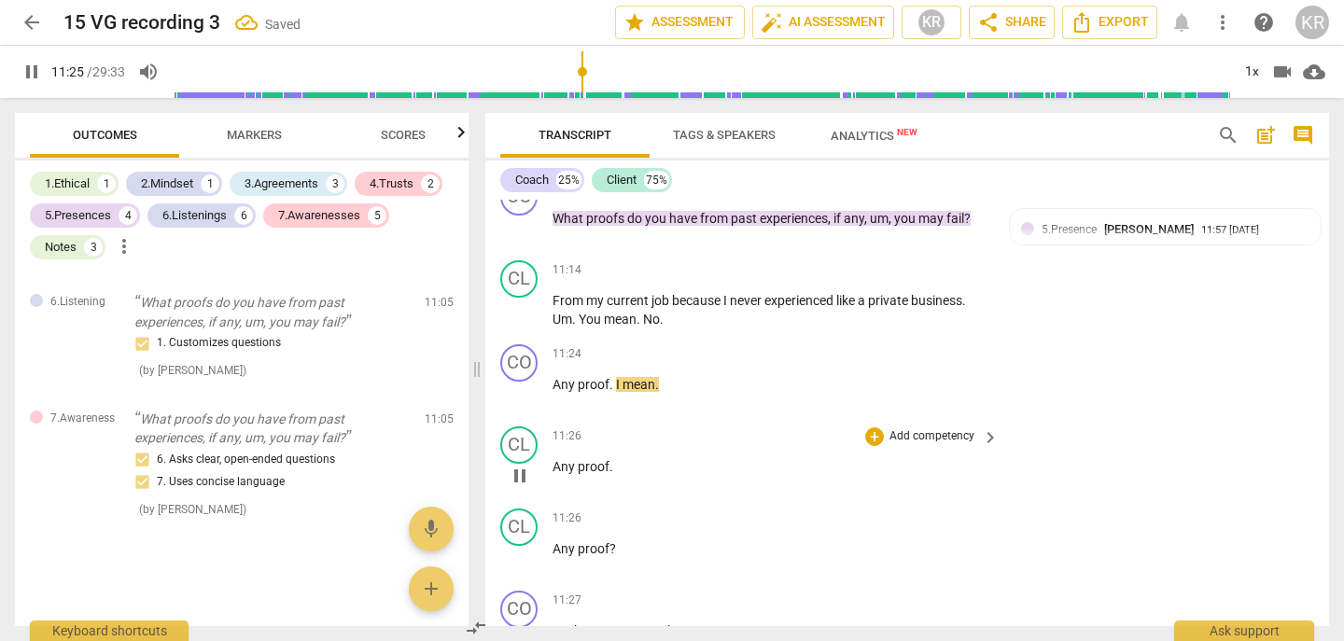
scroll to position [4250, 0]
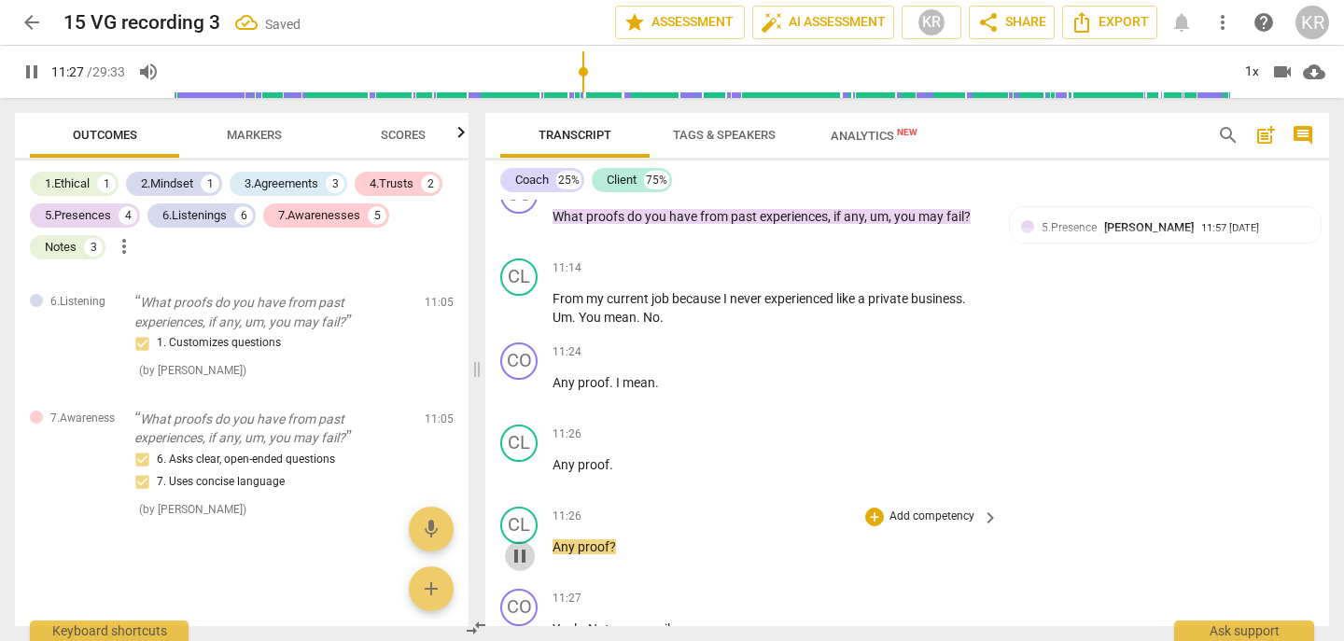
click at [521, 561] on span "pause" at bounding box center [520, 556] width 22 height 22
click at [555, 549] on span "Any" at bounding box center [565, 547] width 25 height 15
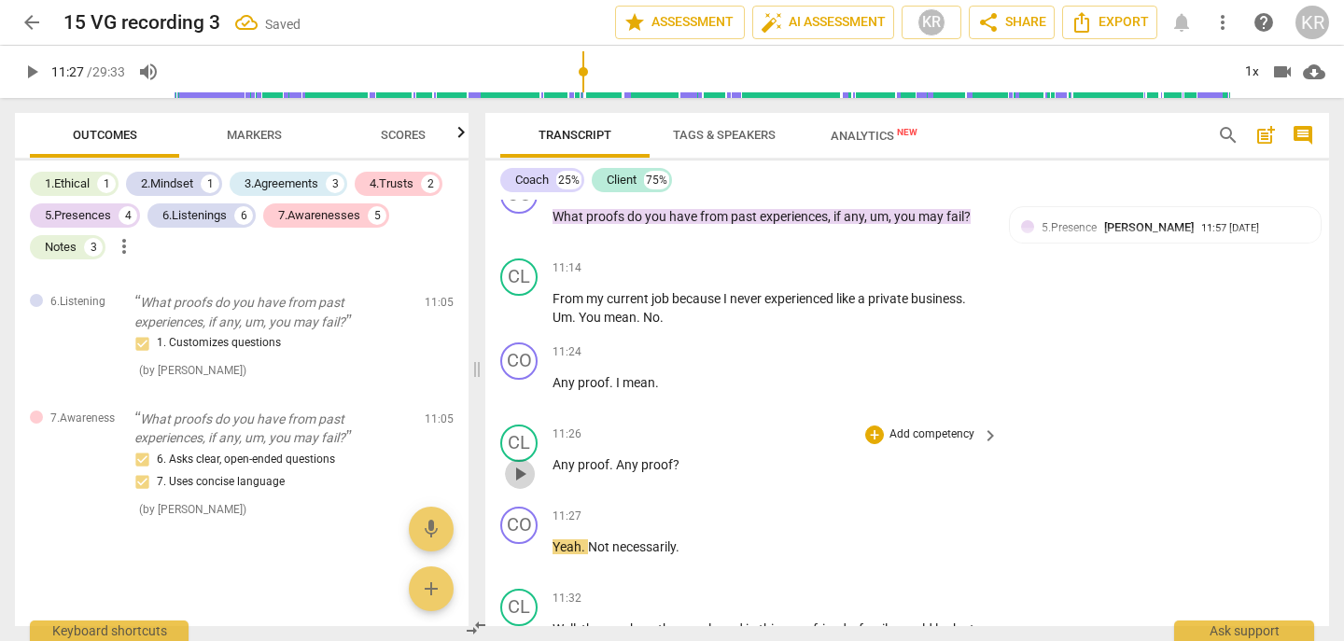
click at [527, 475] on span "play_arrow" at bounding box center [520, 474] width 22 height 22
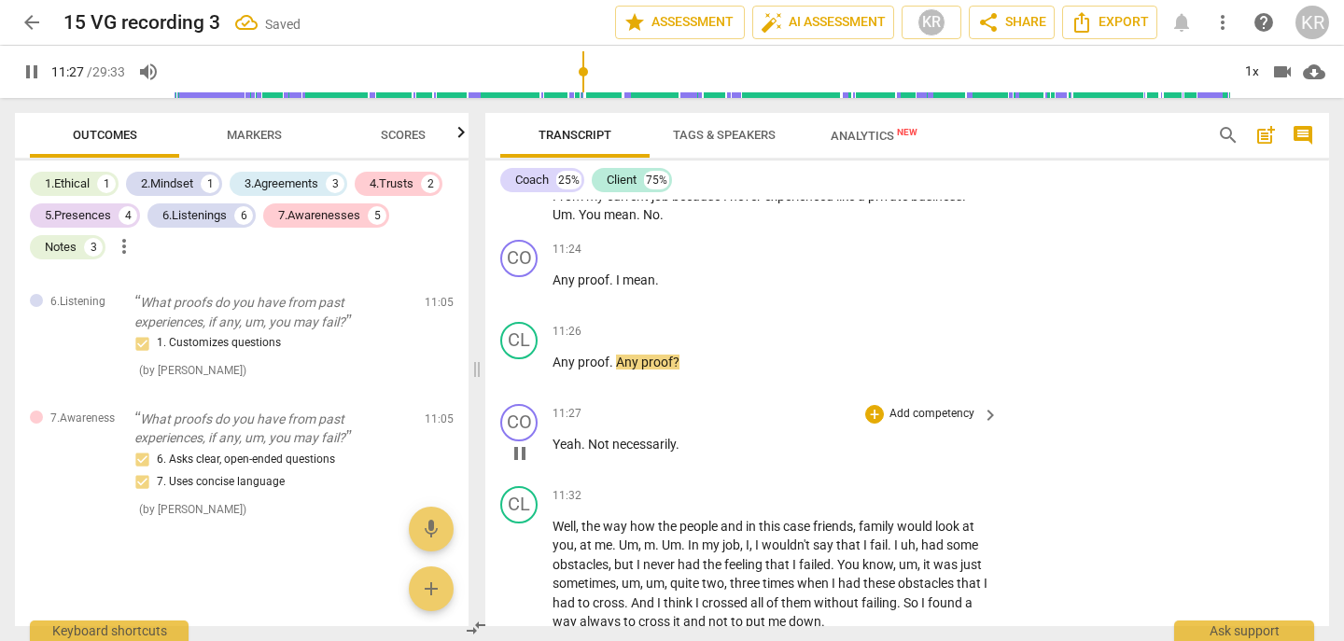
scroll to position [4356, 0]
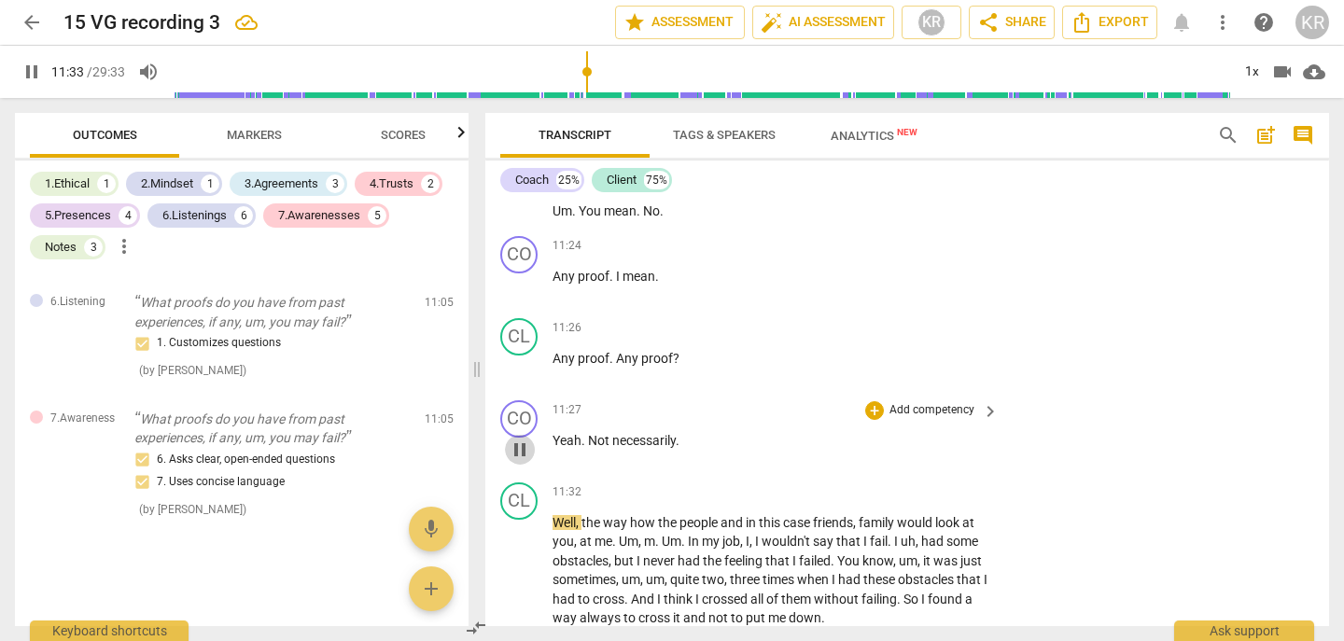
click at [524, 457] on span "pause" at bounding box center [520, 450] width 22 height 22
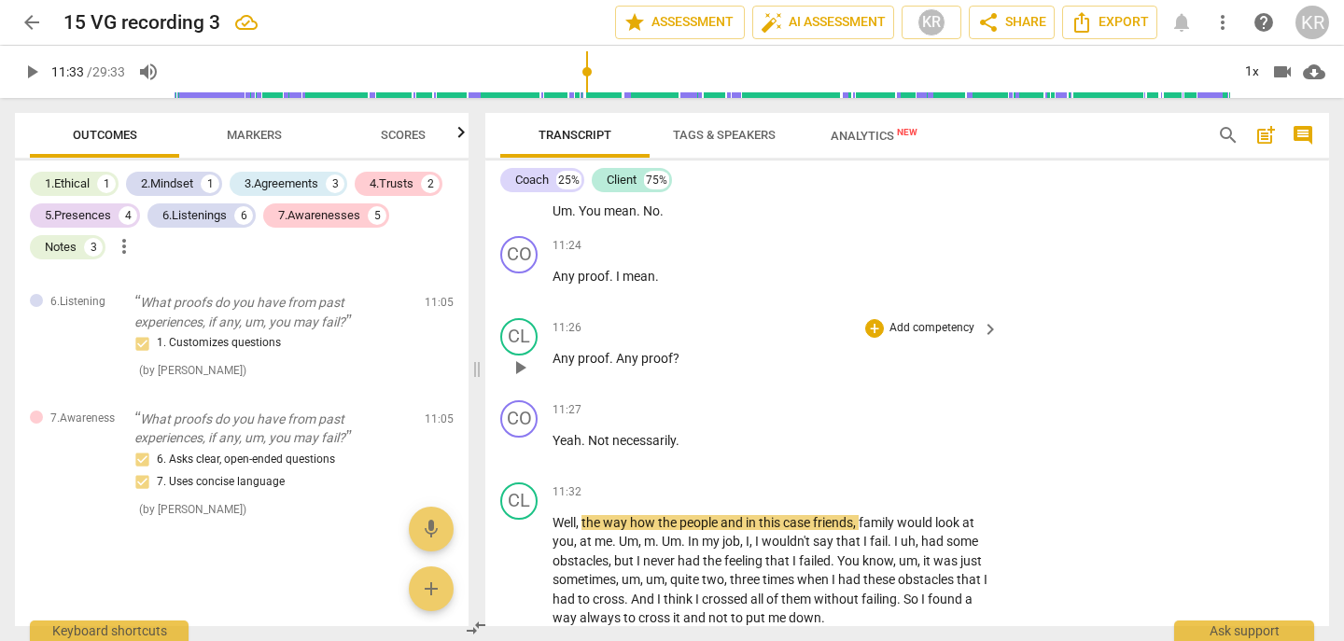
click at [683, 357] on p "Any proof . Any proof ?" at bounding box center [771, 359] width 437 height 20
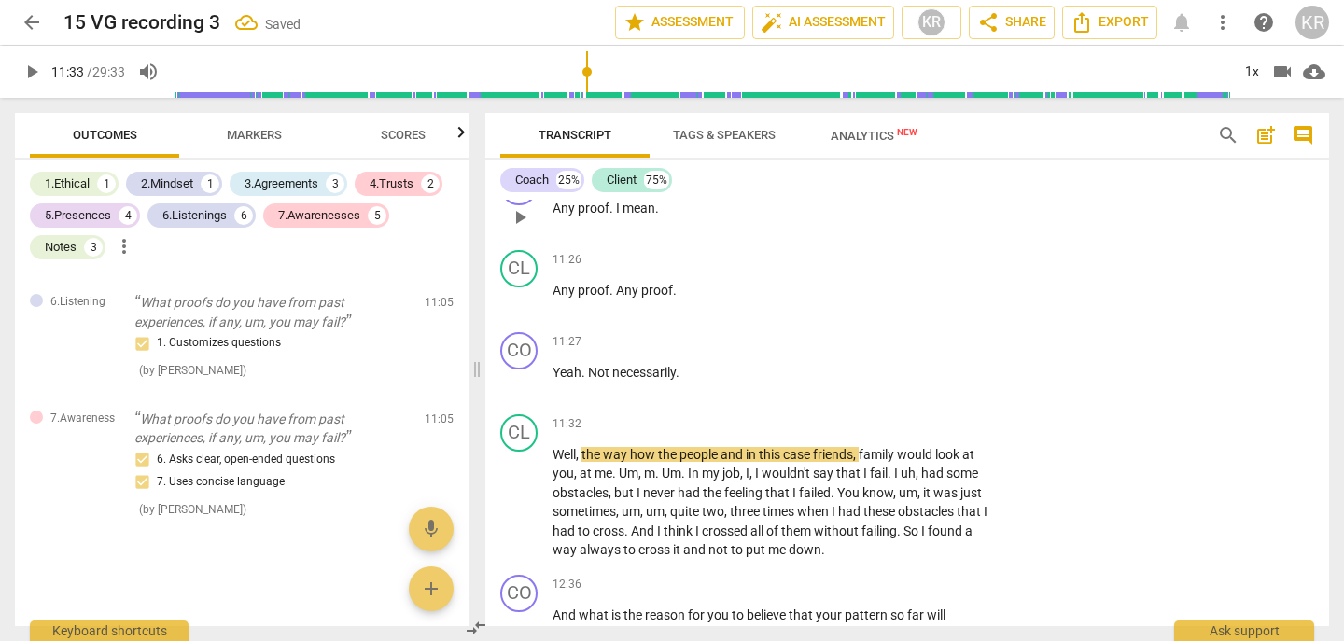
scroll to position [4469, 0]
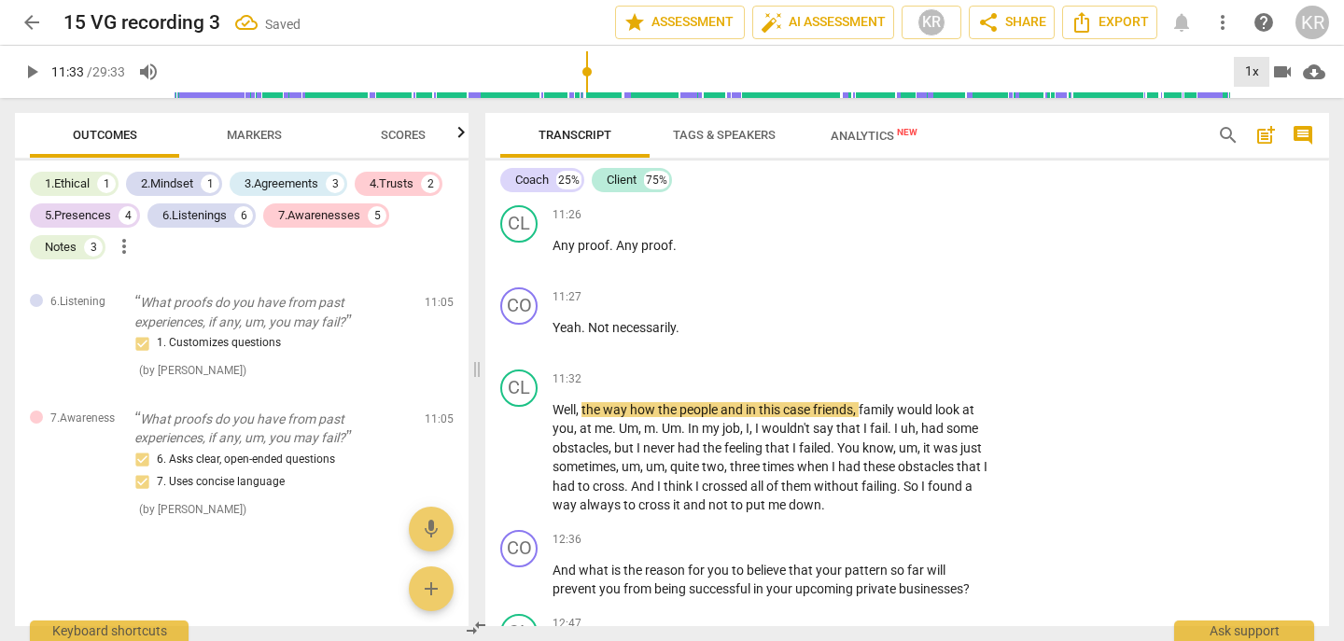
click at [1255, 67] on div "1x" at bounding box center [1251, 72] width 35 height 30
click at [1252, 215] on li "2x" at bounding box center [1265, 215] width 63 height 35
click at [33, 74] on span "play_arrow" at bounding box center [32, 72] width 22 height 22
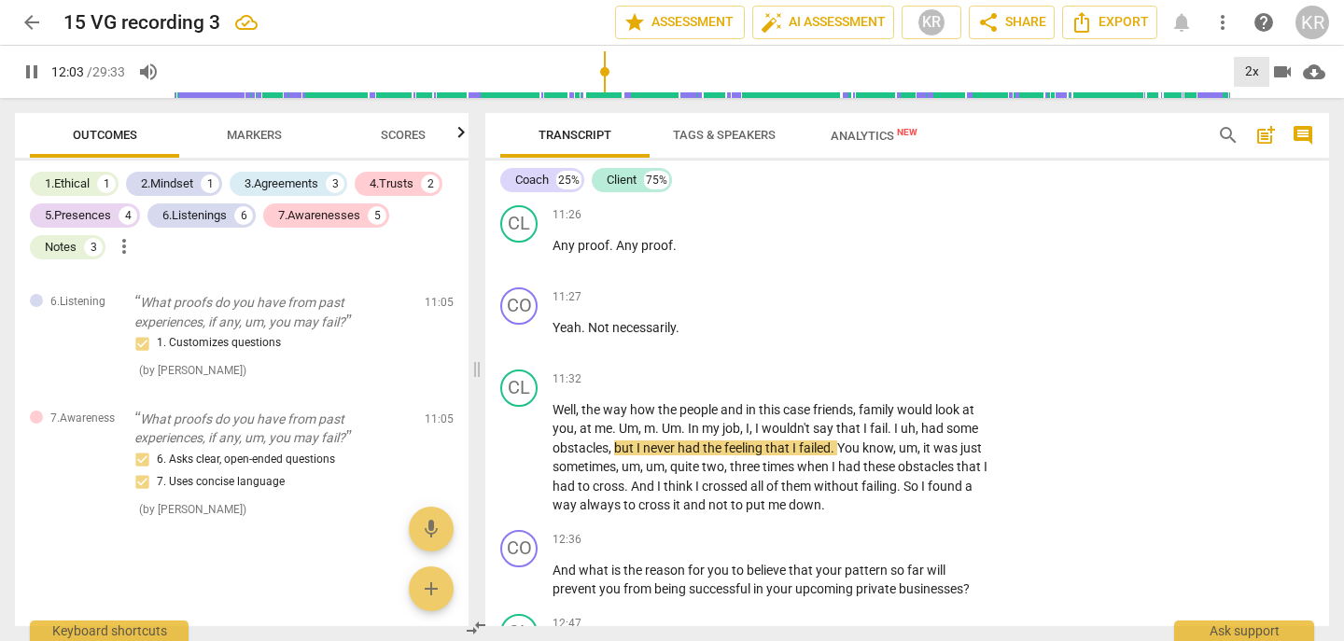
click at [1254, 78] on div "2x" at bounding box center [1251, 72] width 35 height 30
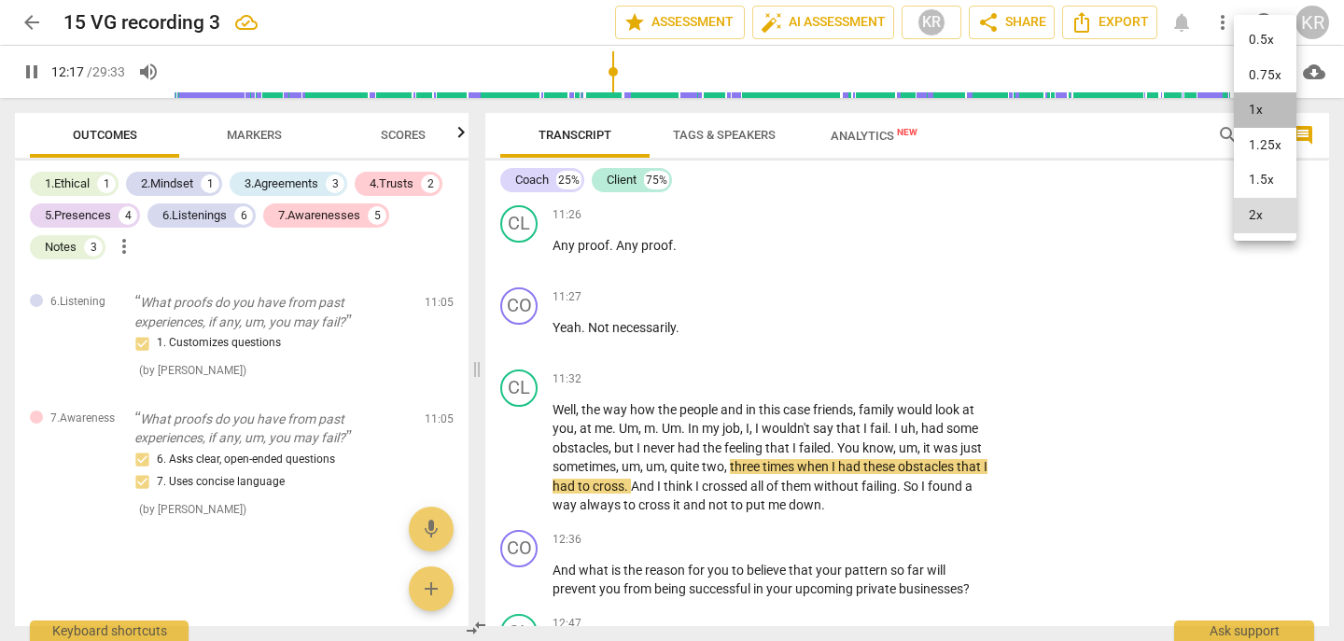
click at [1261, 105] on li "1x" at bounding box center [1265, 109] width 63 height 35
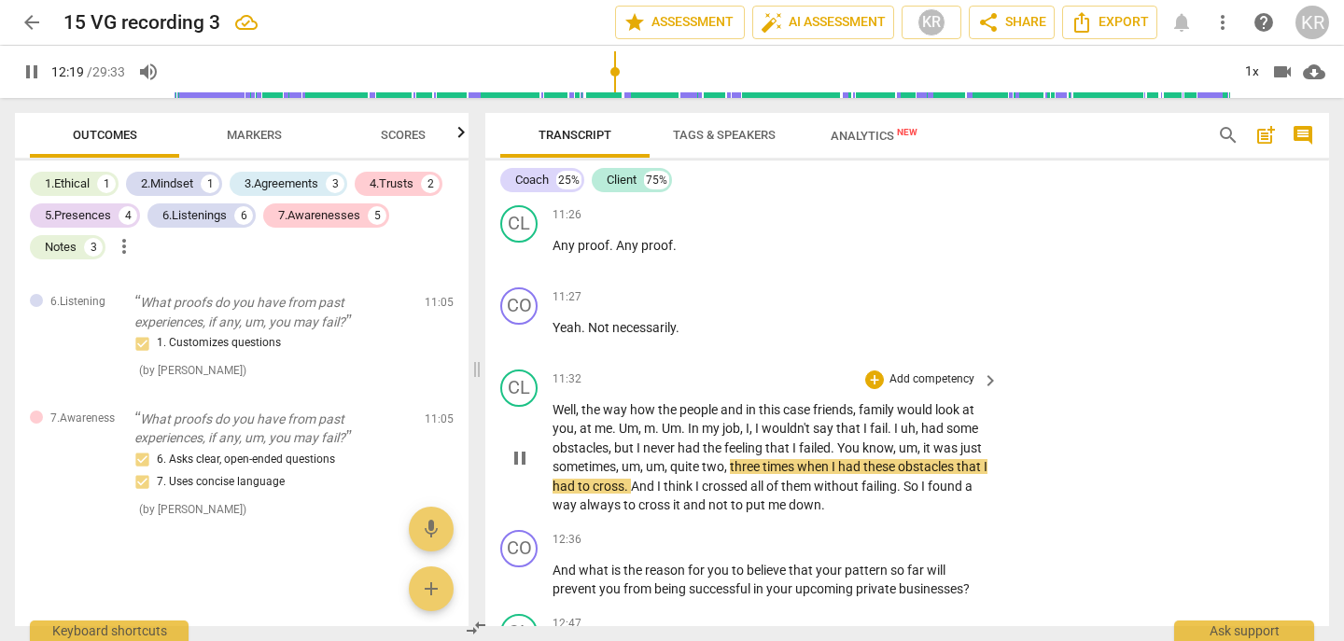
click at [526, 452] on span "pause" at bounding box center [520, 458] width 22 height 22
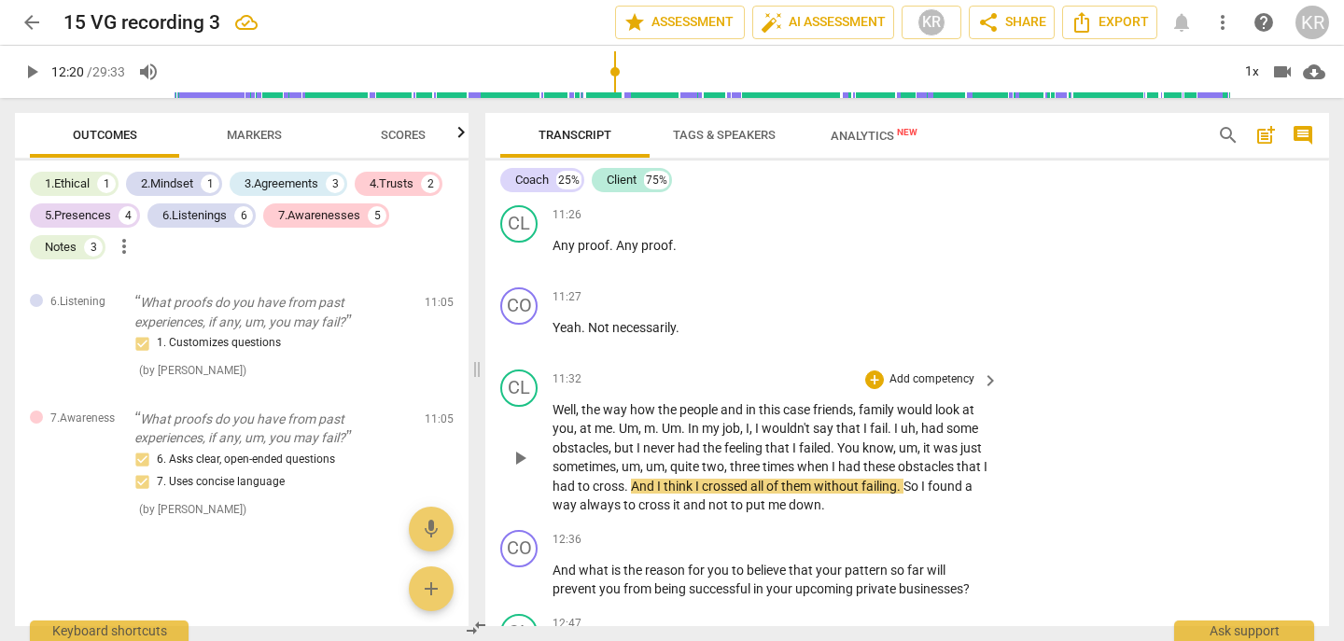
click at [654, 467] on span "um" at bounding box center [655, 466] width 19 height 15
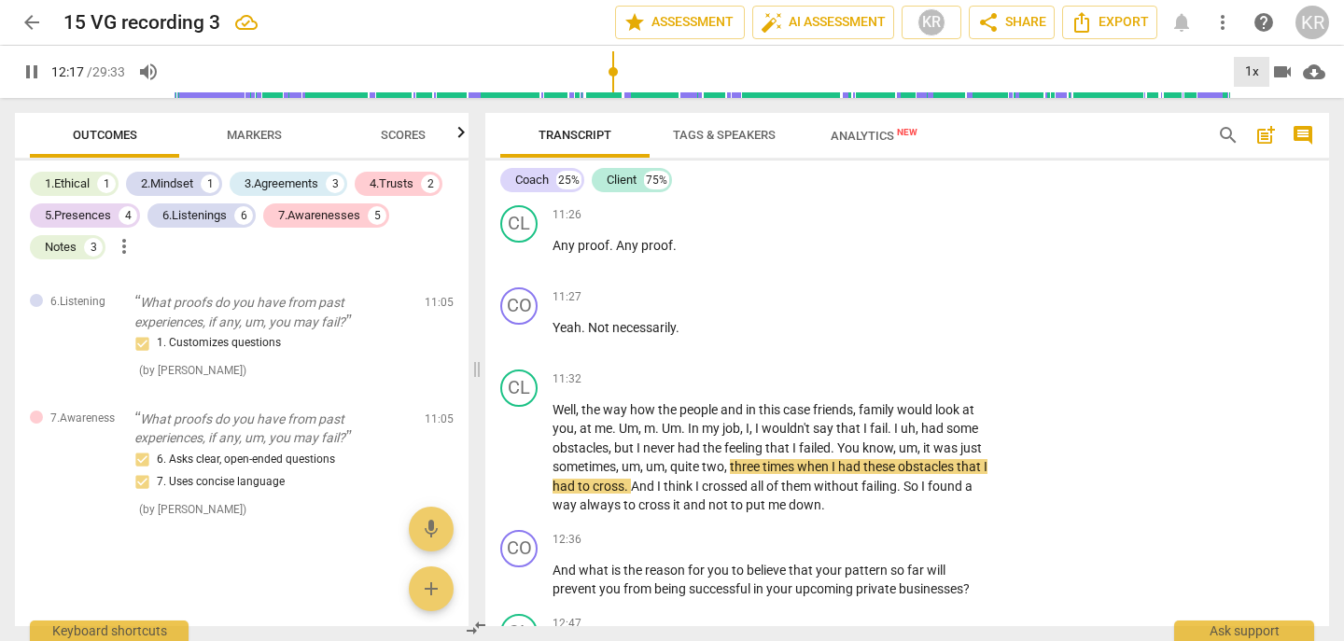
click at [1245, 74] on div "1x" at bounding box center [1251, 72] width 35 height 30
click at [1270, 179] on li "1.5x" at bounding box center [1265, 179] width 63 height 35
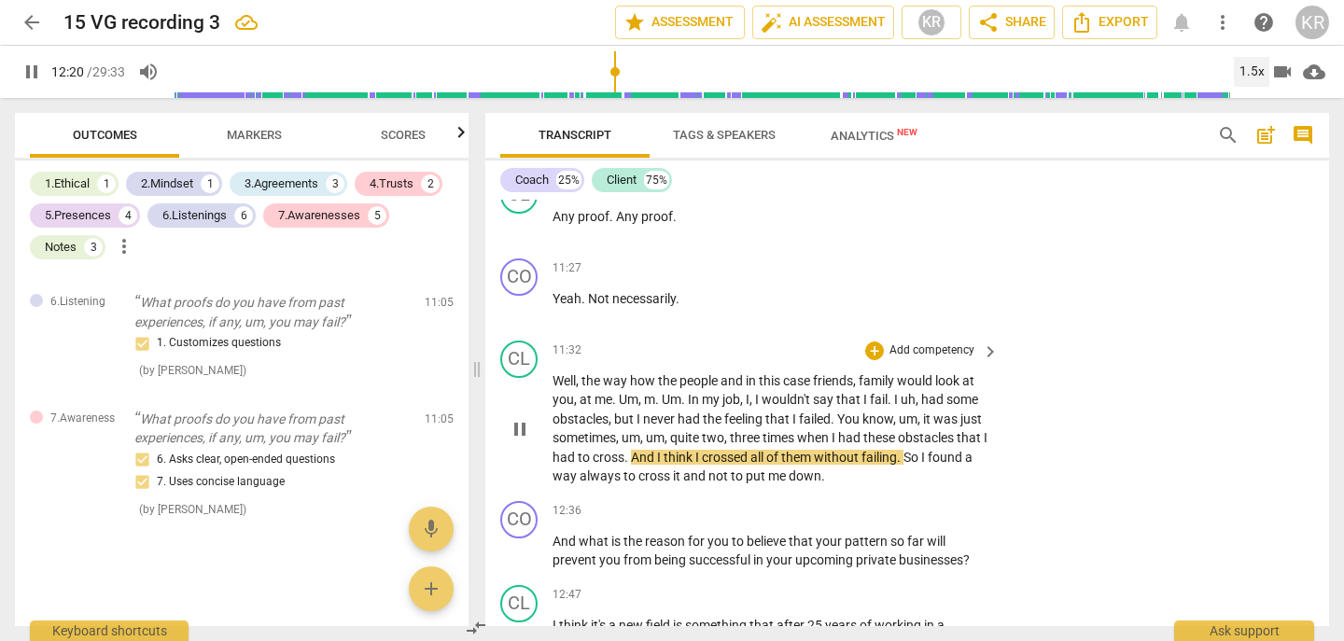
scroll to position [4512, 0]
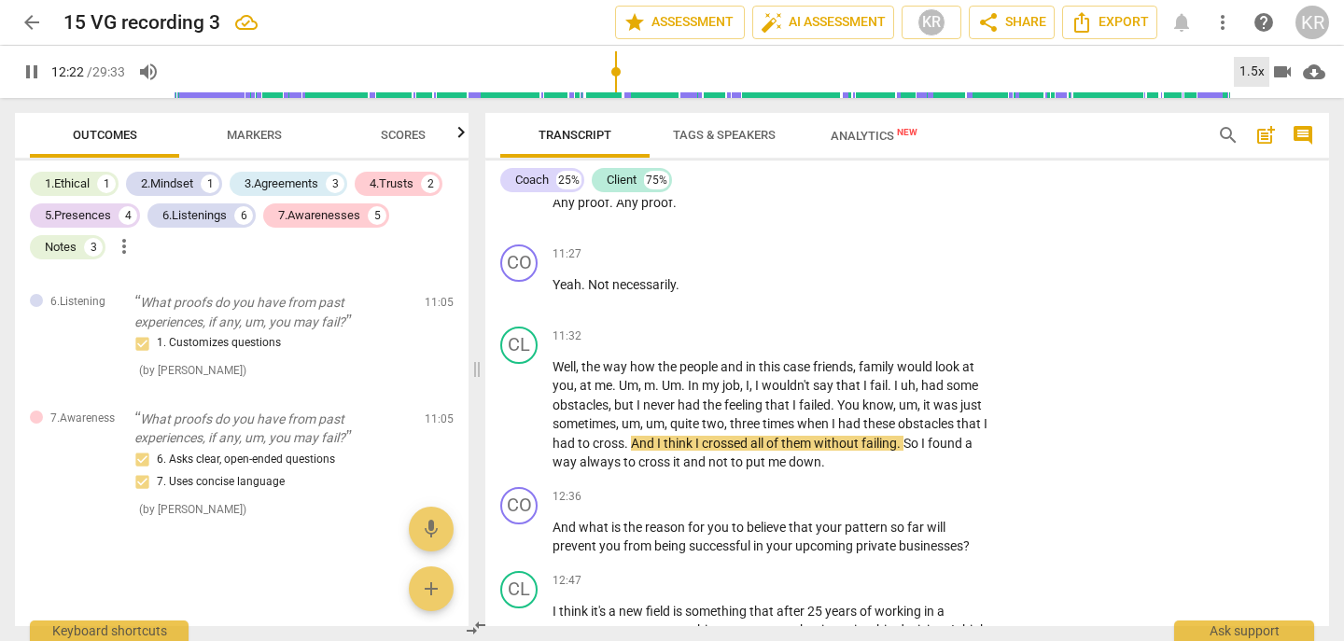
click at [1250, 72] on div "1.5x" at bounding box center [1251, 72] width 35 height 30
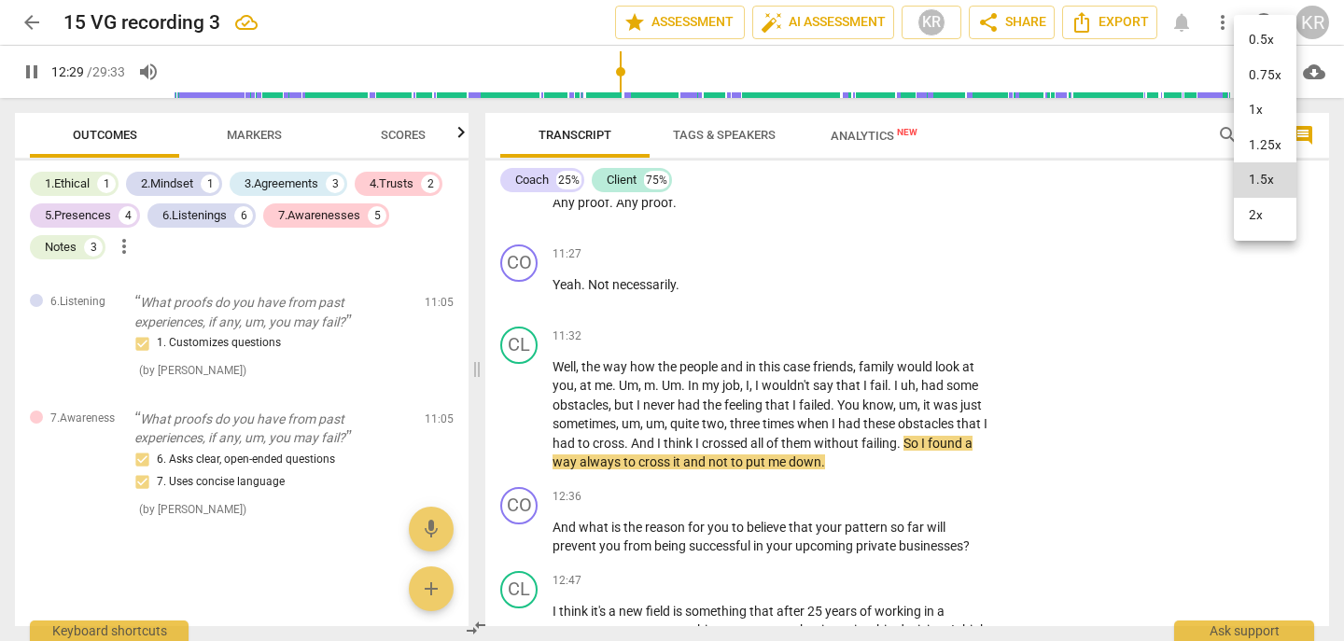
click at [1262, 106] on li "1x" at bounding box center [1265, 109] width 63 height 35
click at [32, 77] on span "pause" at bounding box center [32, 72] width 22 height 22
click at [32, 77] on span "play_arrow" at bounding box center [32, 72] width 22 height 22
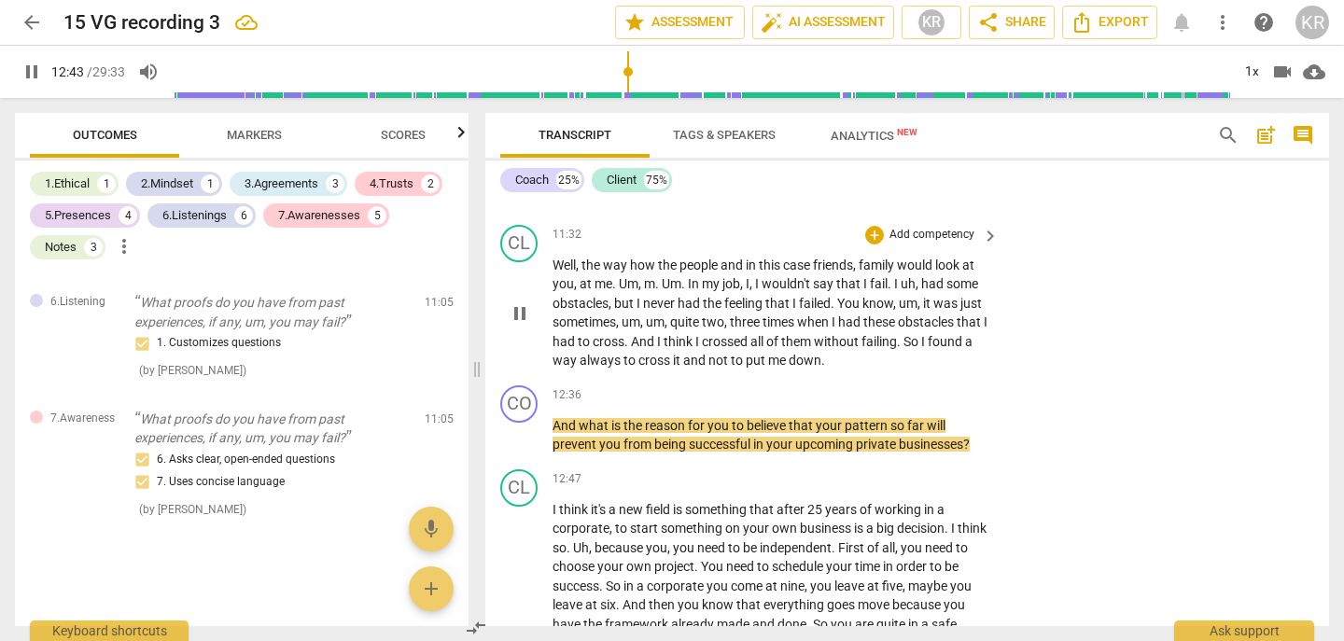
scroll to position [4612, 0]
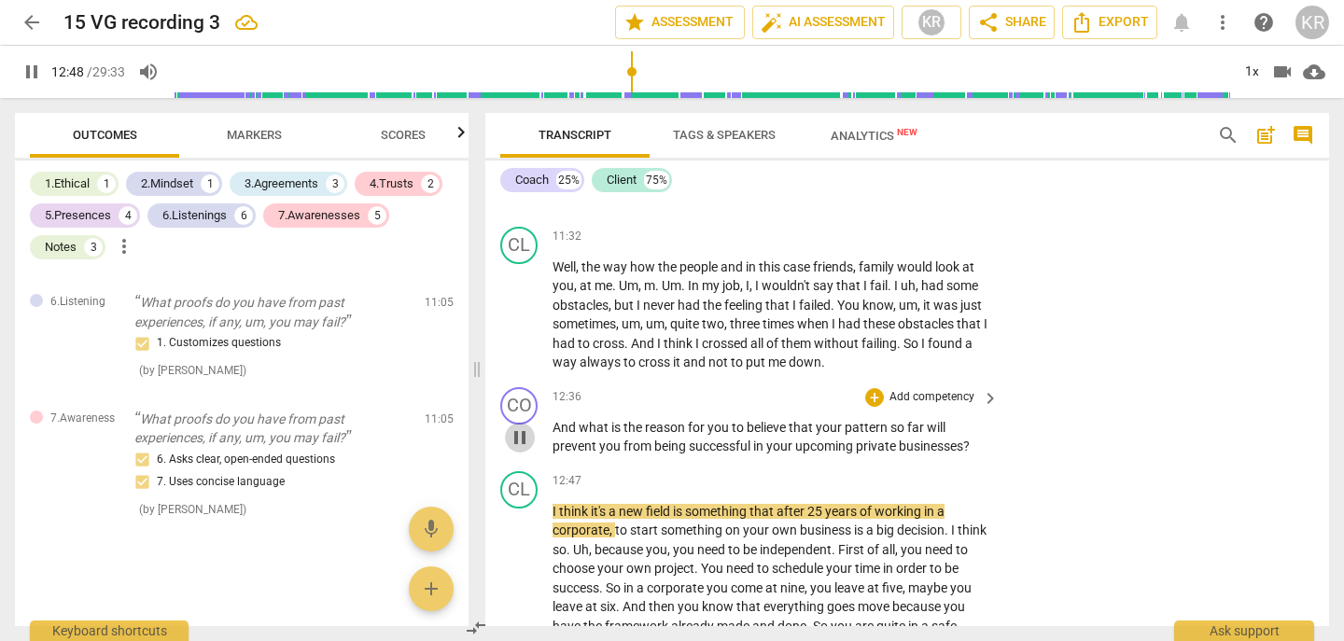
click at [521, 437] on span "pause" at bounding box center [520, 438] width 22 height 22
click at [934, 396] on p "Add competency" at bounding box center [932, 397] width 89 height 17
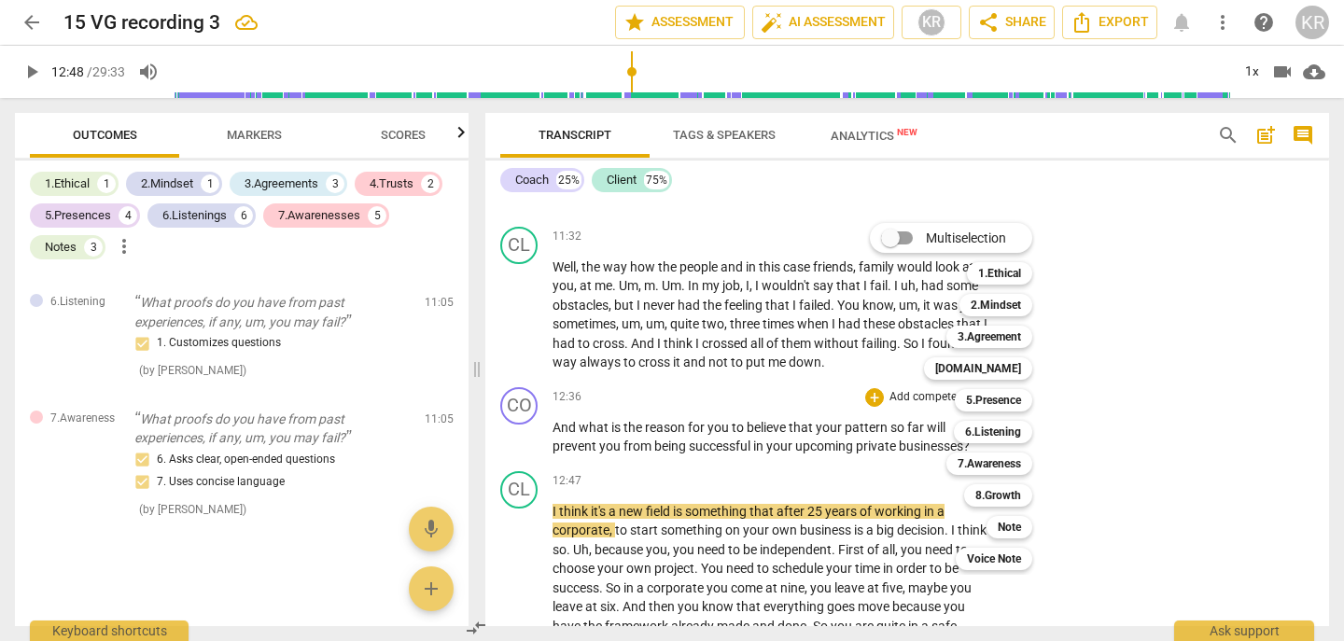
click at [733, 363] on div at bounding box center [672, 320] width 1344 height 641
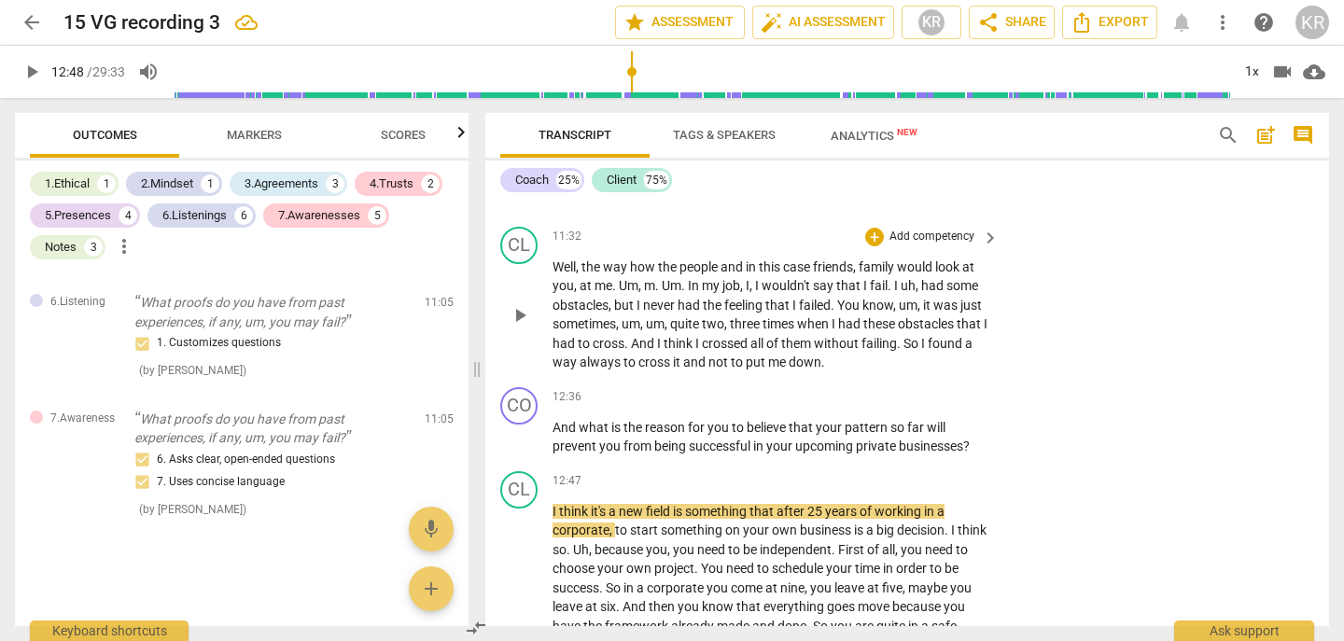
click at [751, 358] on span "put" at bounding box center [757, 362] width 22 height 15
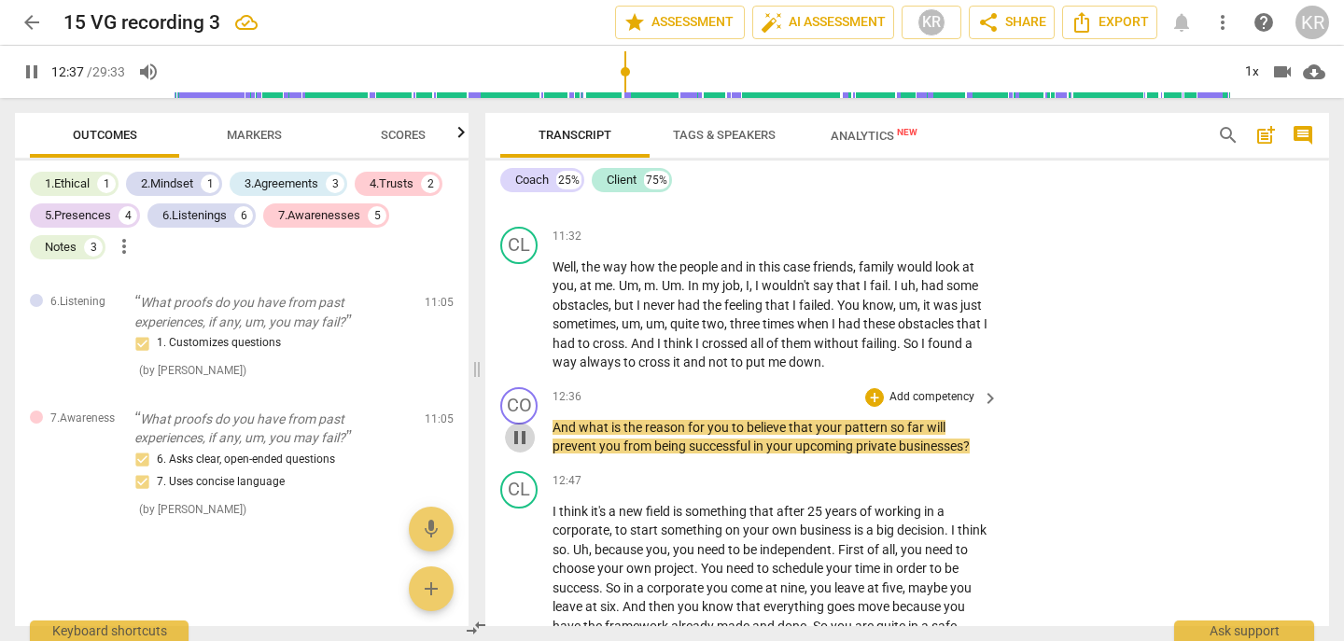
click at [521, 439] on span "pause" at bounding box center [520, 438] width 22 height 22
click at [934, 396] on p "Add competency" at bounding box center [932, 397] width 89 height 17
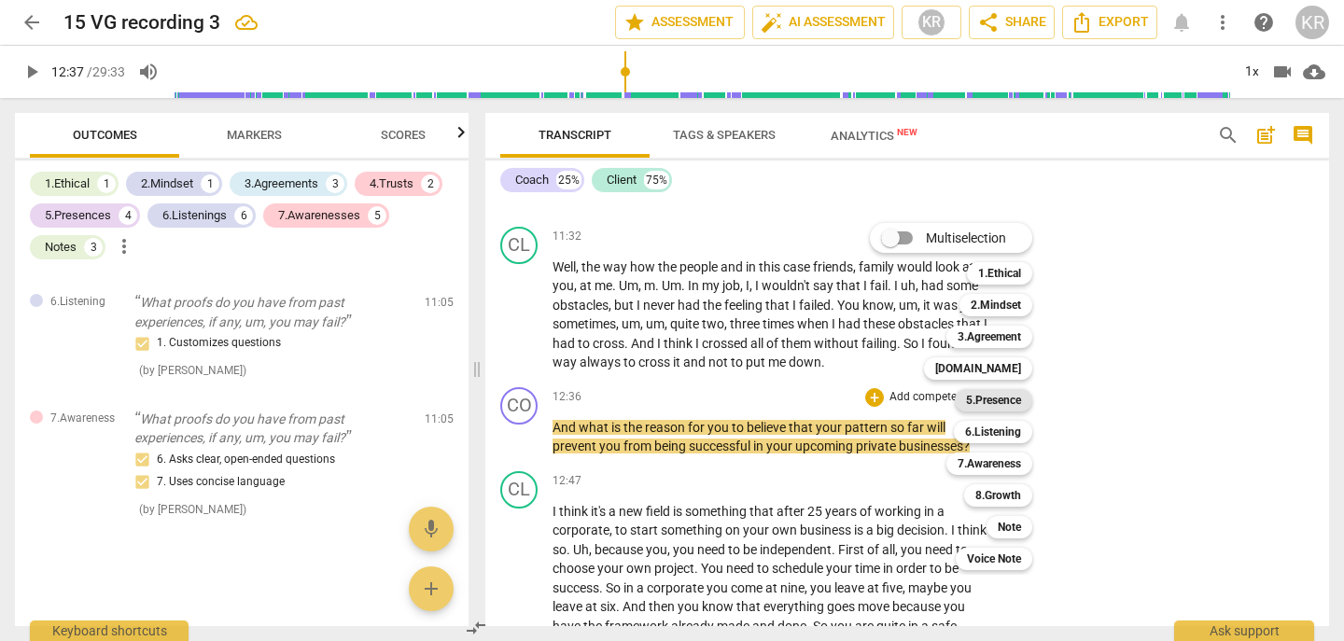
click at [1006, 401] on b "5.Presence" at bounding box center [993, 400] width 55 height 22
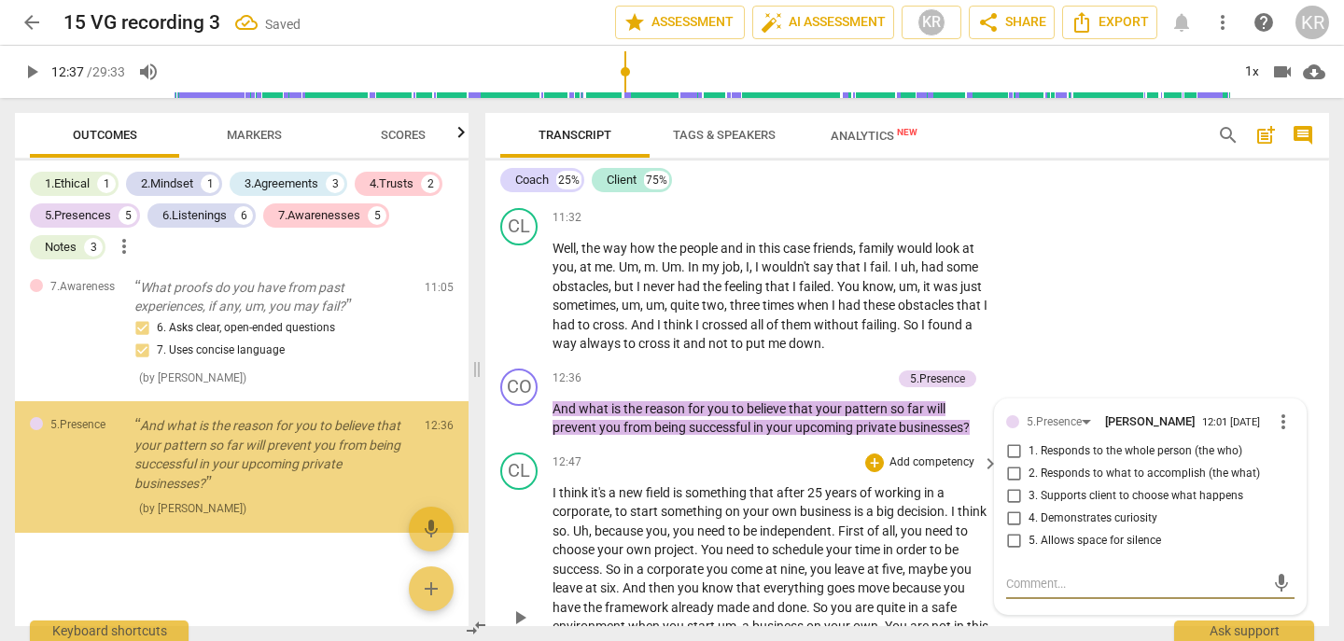
scroll to position [4633, 0]
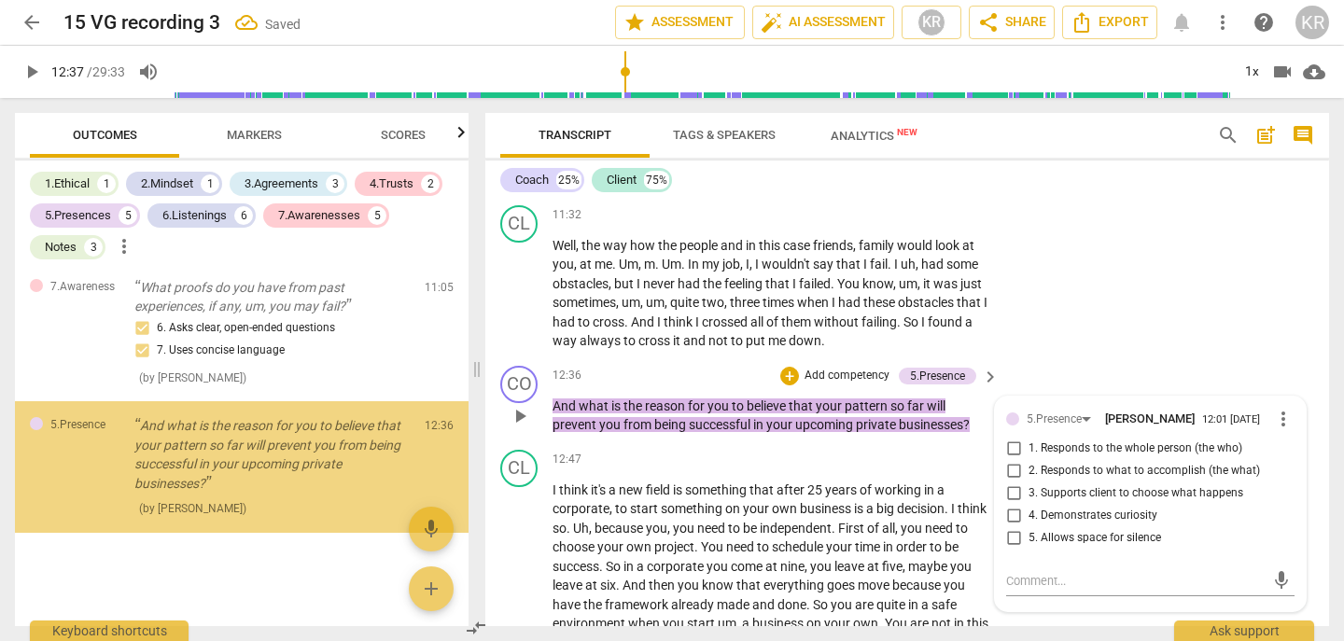
click at [1078, 534] on span "5. Allows space for silence" at bounding box center [1095, 538] width 133 height 17
click at [1029, 534] on input "5. Allows space for silence" at bounding box center [1014, 538] width 30 height 22
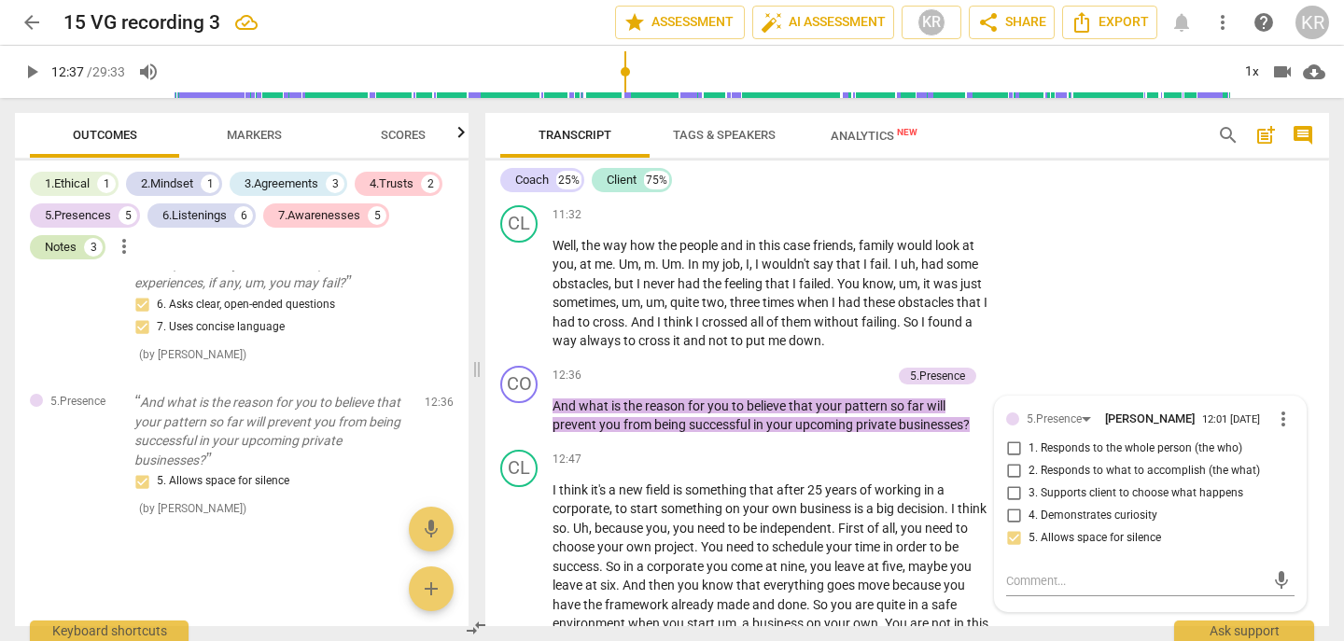
click at [45, 252] on div "Notes" at bounding box center [61, 247] width 32 height 19
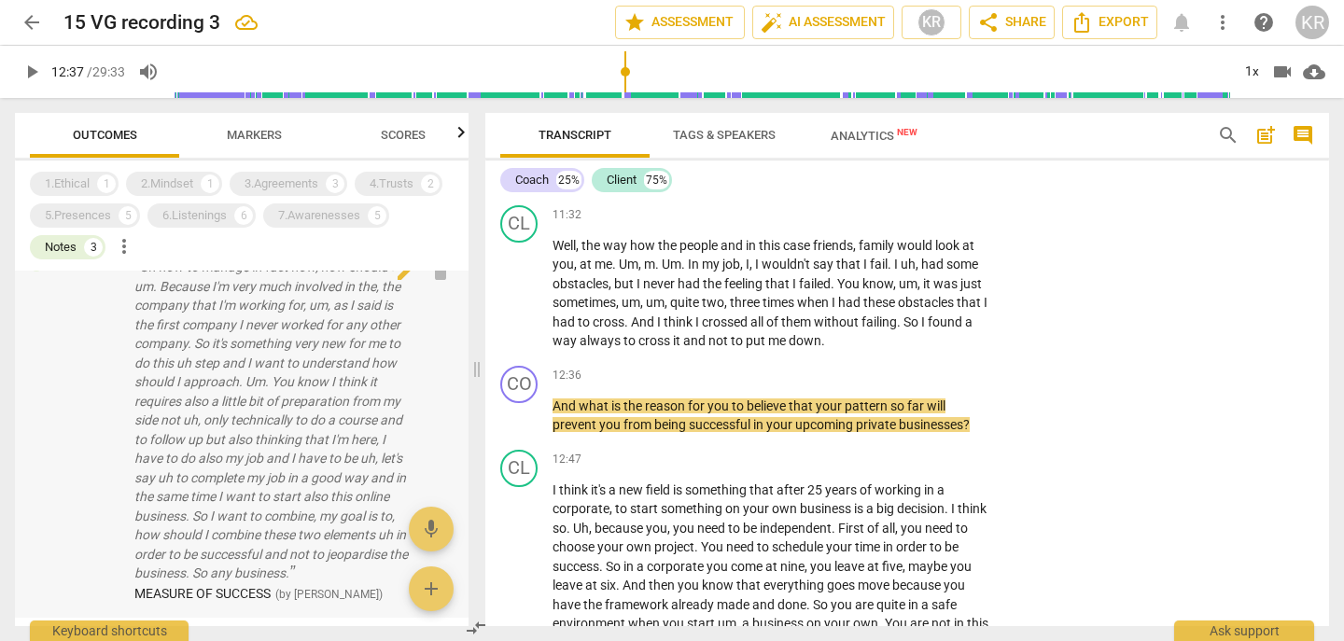
scroll to position [397, 0]
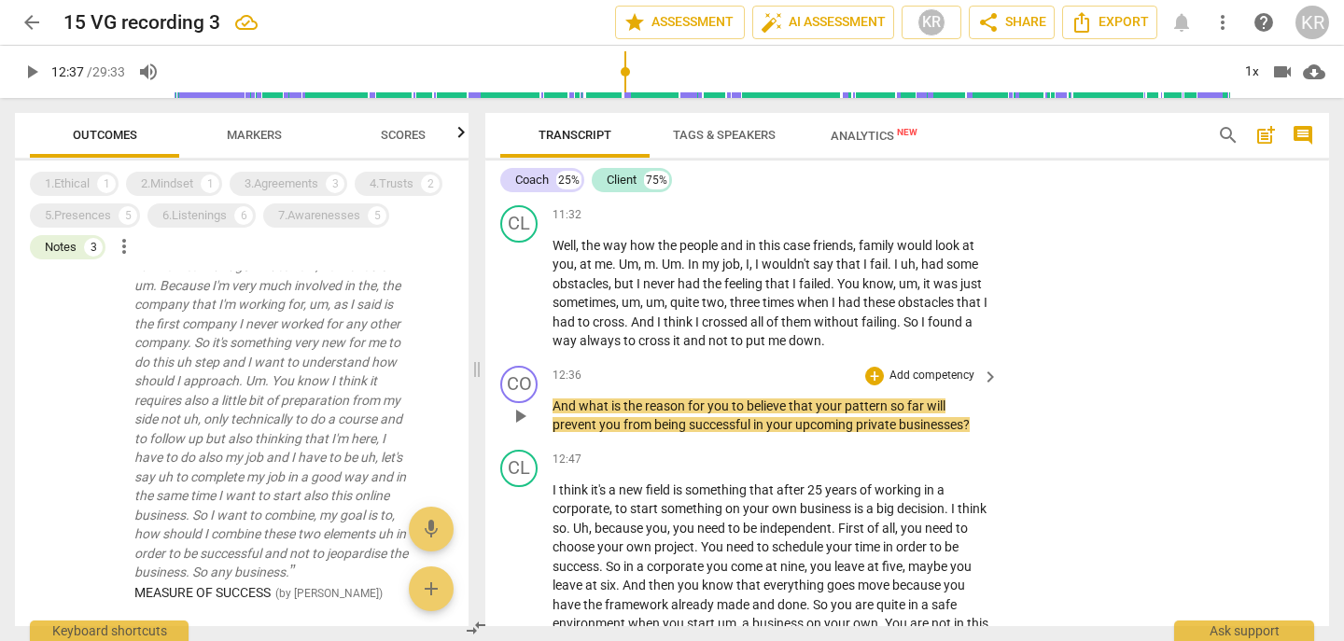
click at [925, 371] on p "Add competency" at bounding box center [932, 376] width 89 height 17
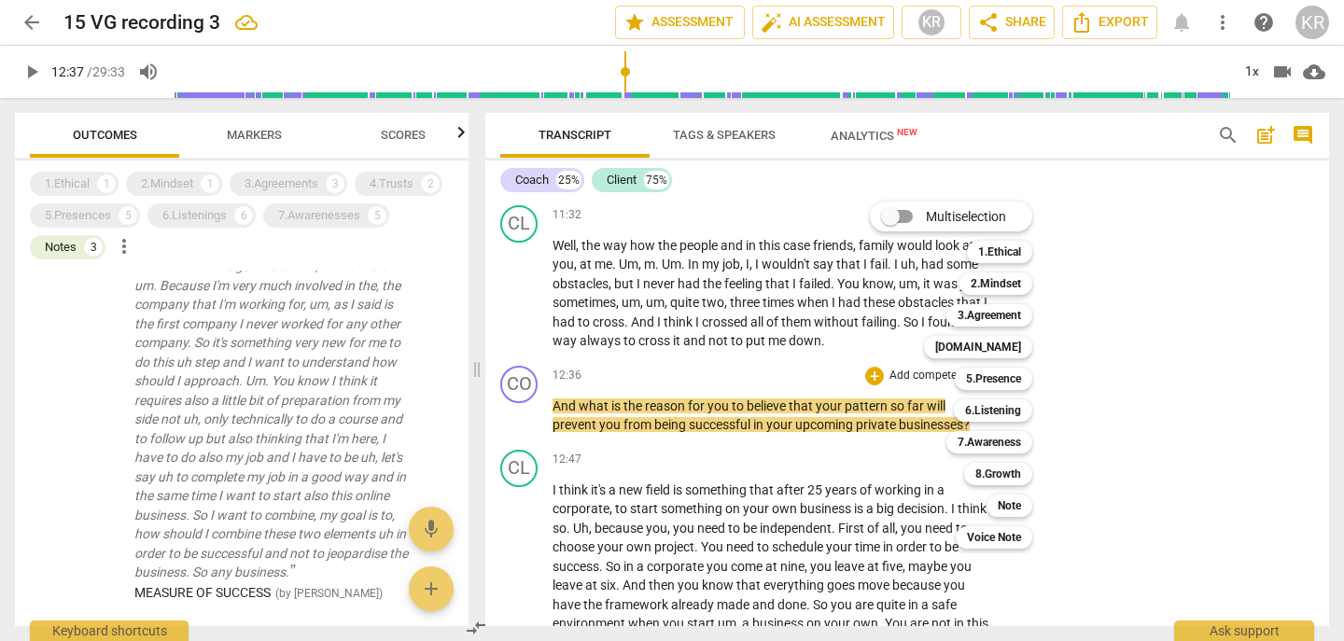
click at [747, 379] on div at bounding box center [672, 320] width 1344 height 641
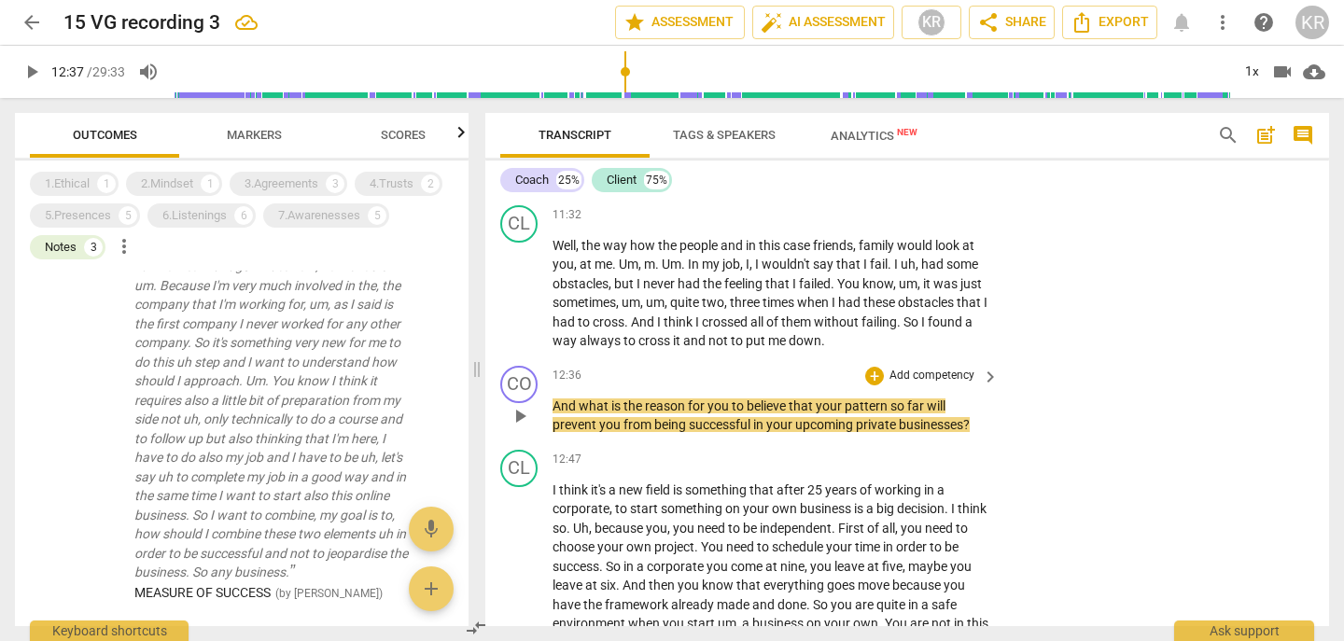
click at [937, 372] on p "Add competency" at bounding box center [932, 376] width 89 height 17
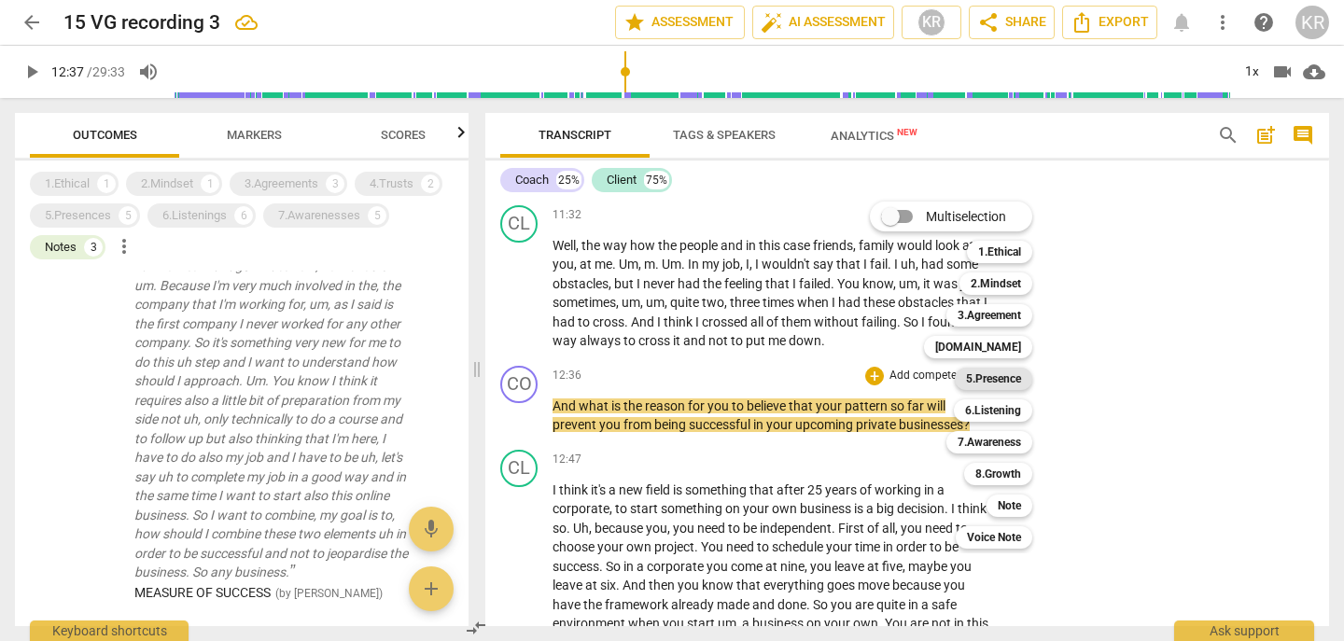
click at [987, 373] on b "5.Presence" at bounding box center [993, 379] width 55 height 22
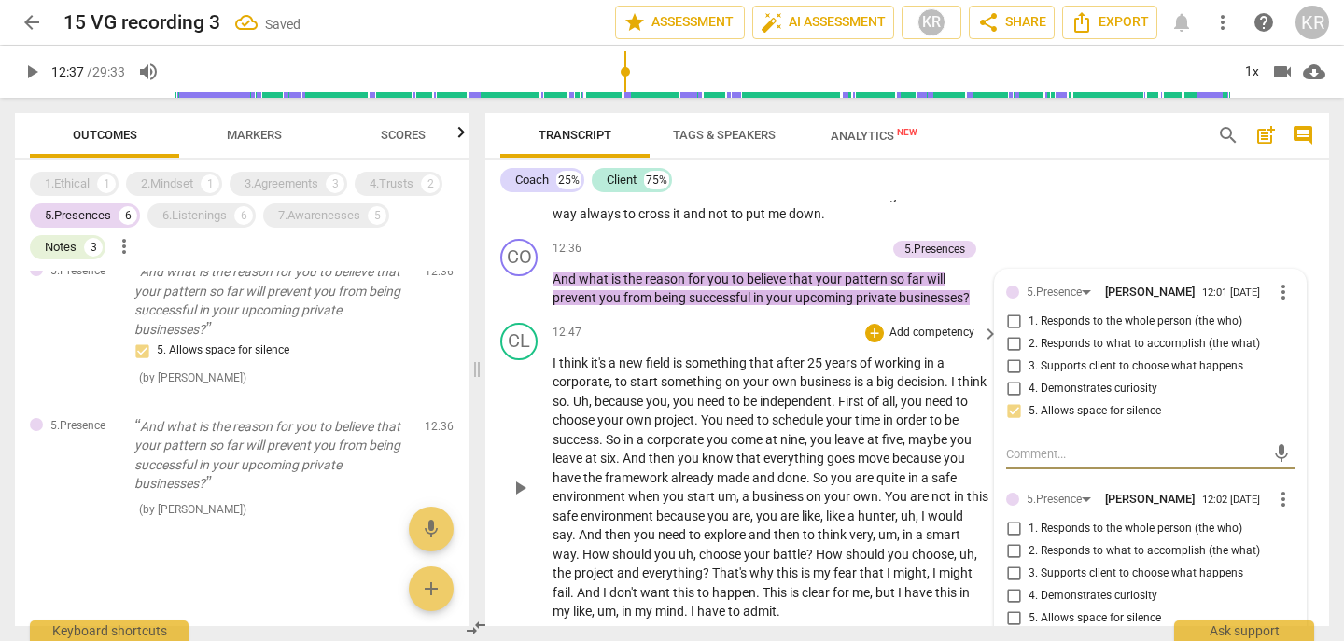
scroll to position [4767, 0]
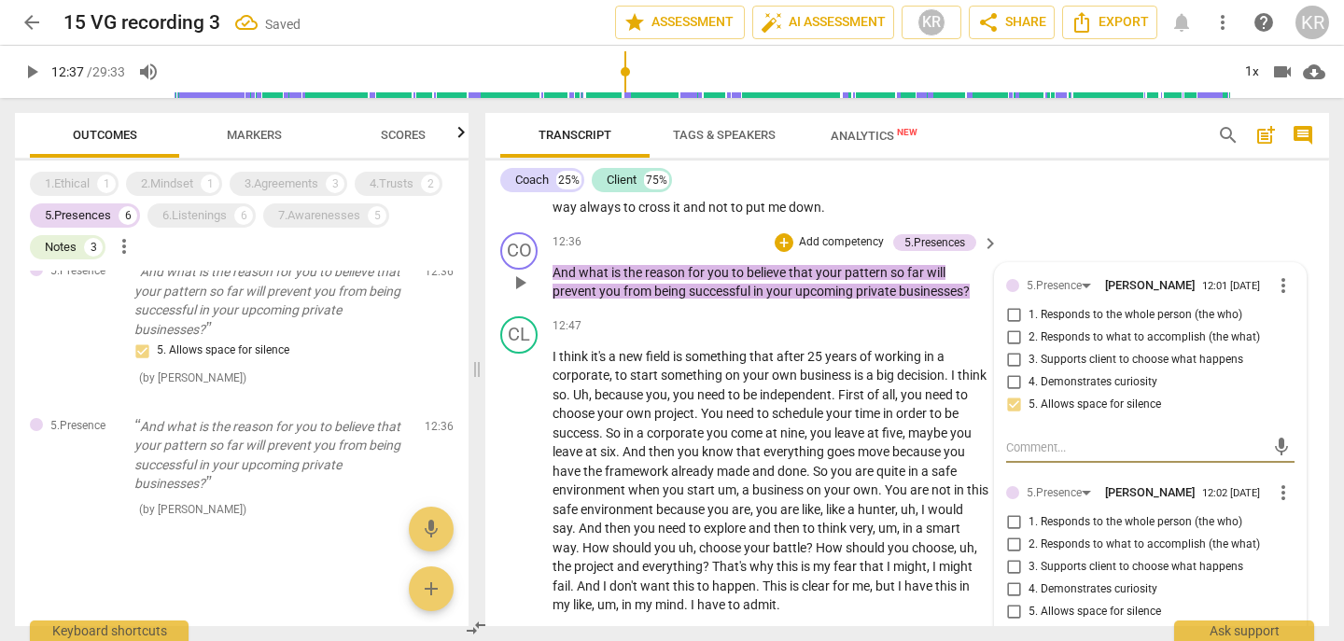
click at [1272, 489] on span "more_vert" at bounding box center [1283, 493] width 22 height 22
click at [1282, 527] on li "Delete" at bounding box center [1296, 527] width 64 height 35
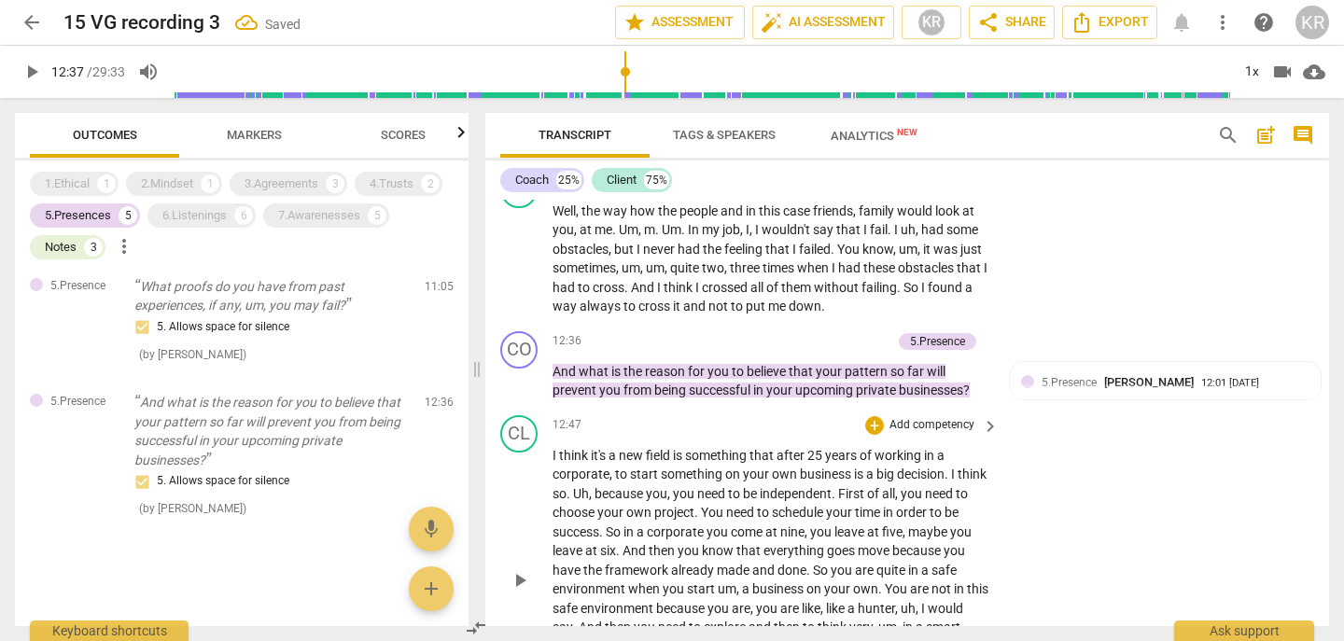
scroll to position [4651, 0]
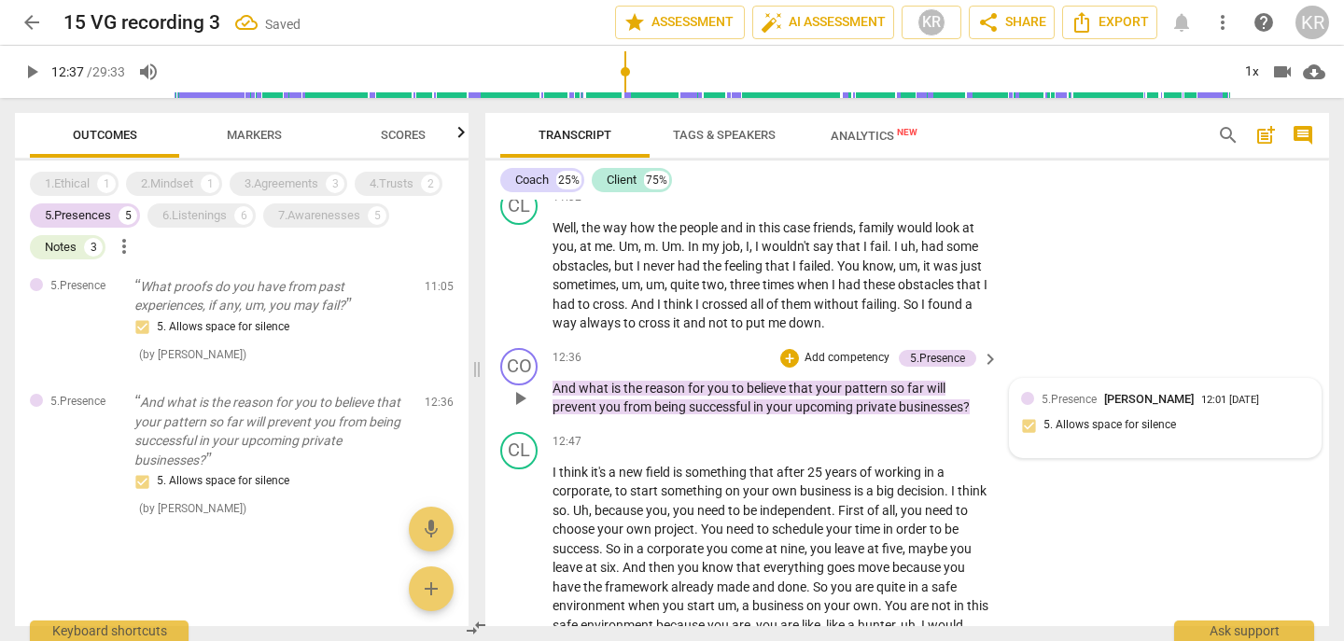
click at [1187, 431] on div "5.Presence [PERSON_NAME] 12:01 [DATE] 5. Allows space for silence" at bounding box center [1165, 418] width 288 height 57
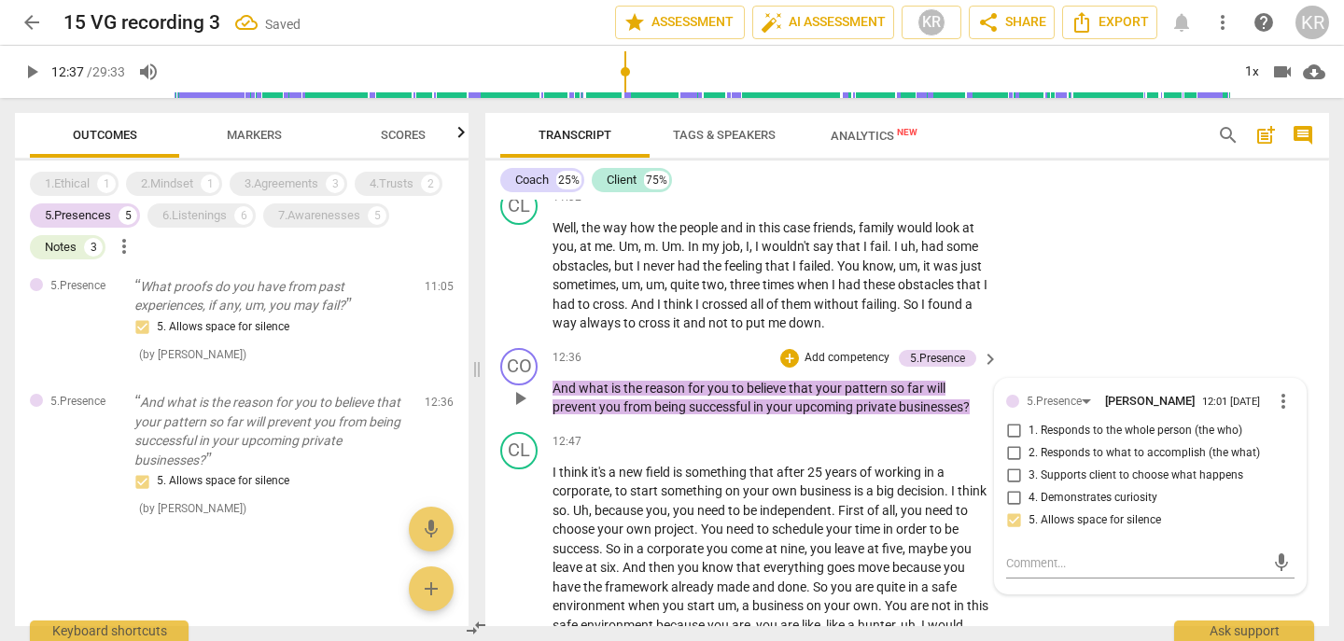
click at [1122, 455] on span "2. Responds to what to accomplish (the what)" at bounding box center [1145, 453] width 232 height 17
click at [1029, 455] on input "2. Responds to what to accomplish (the what)" at bounding box center [1014, 454] width 30 height 22
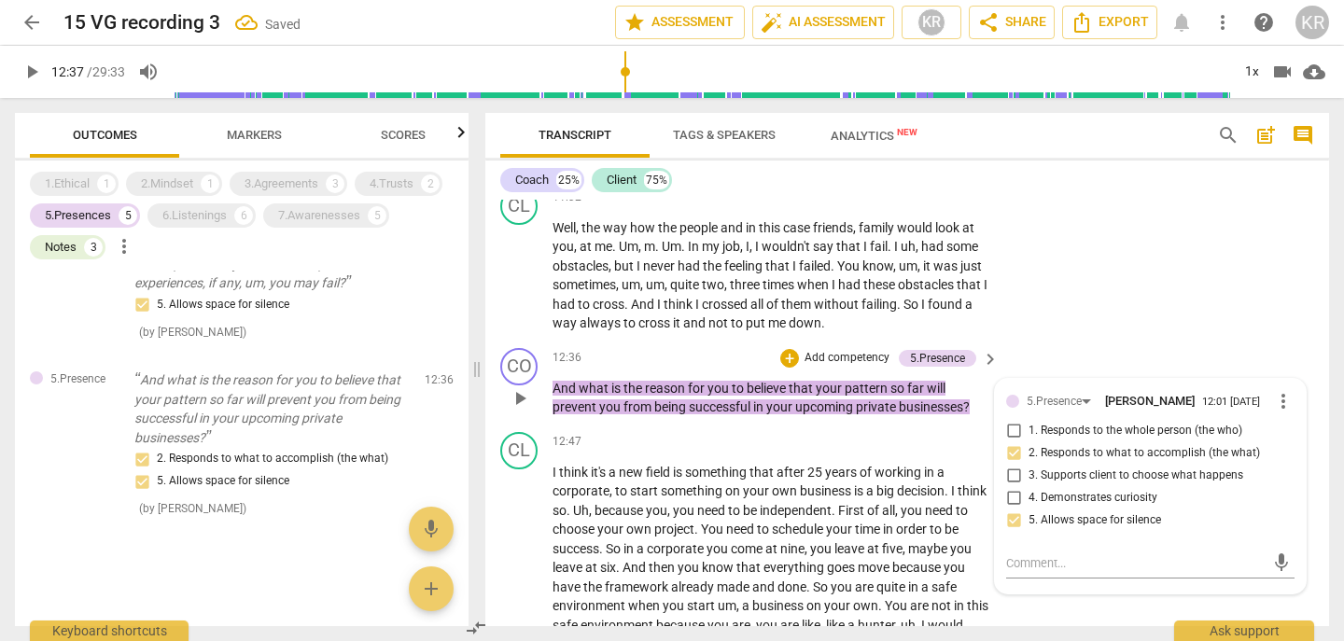
scroll to position [1122, 0]
click at [831, 354] on p "Add competency" at bounding box center [847, 358] width 89 height 17
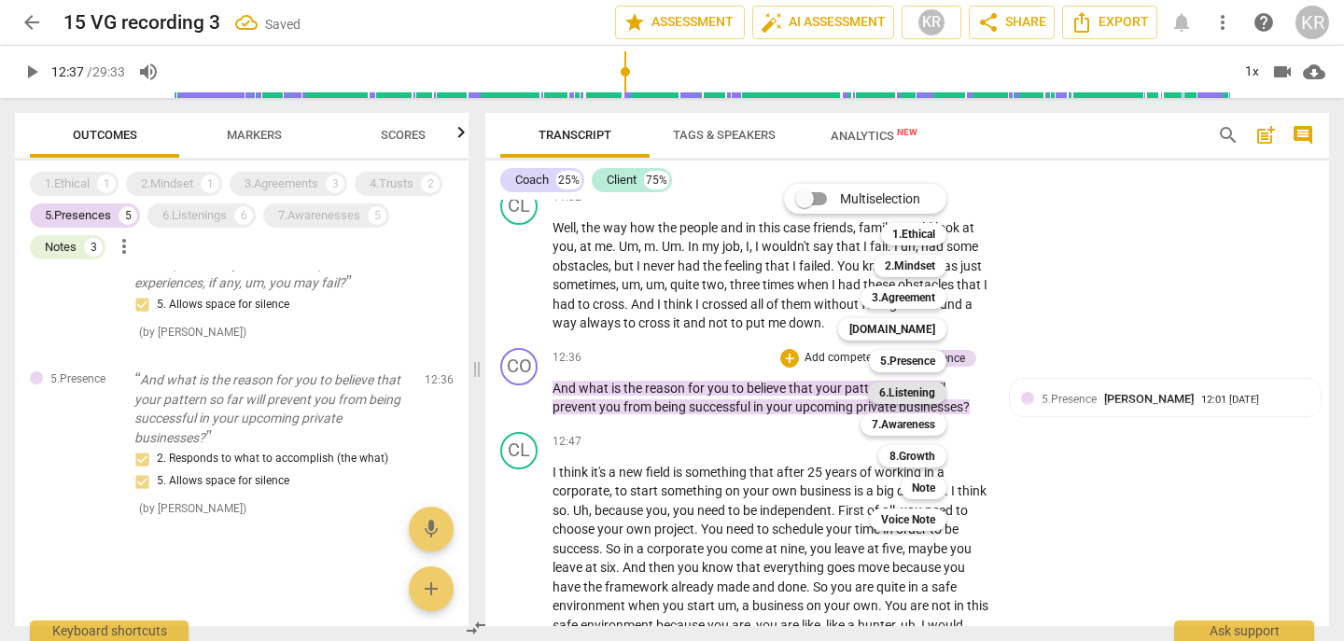
click at [916, 398] on b "6.Listening" at bounding box center [907, 393] width 56 height 22
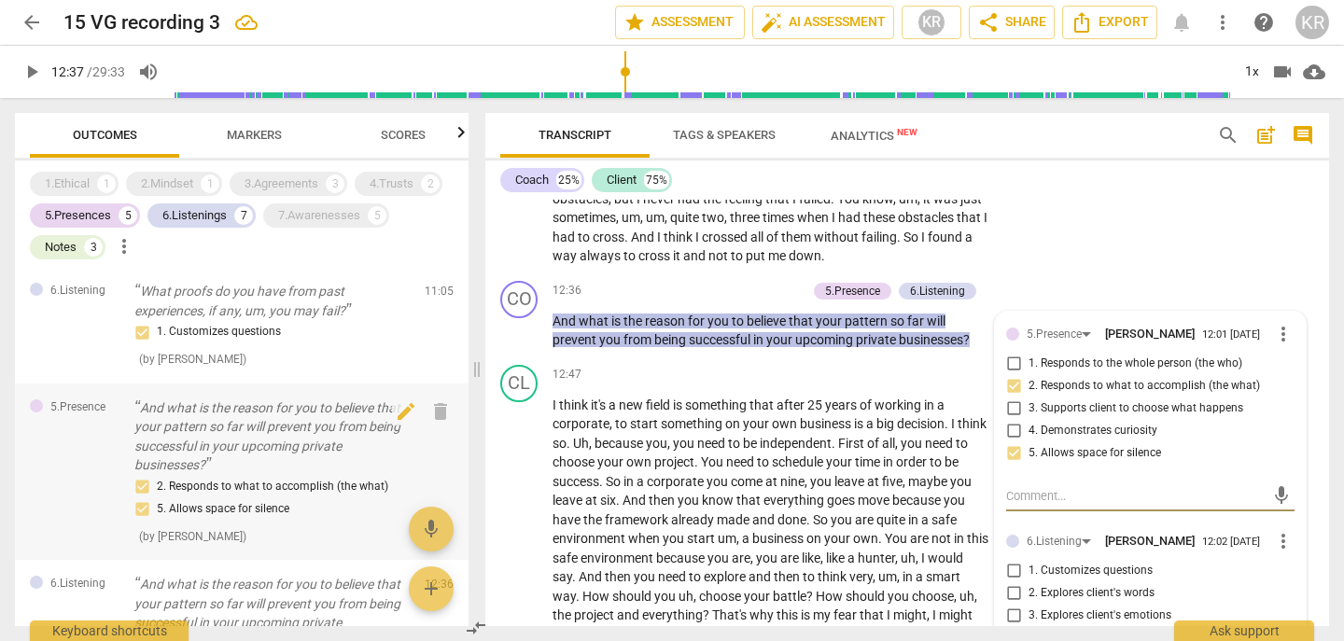
scroll to position [1977, 0]
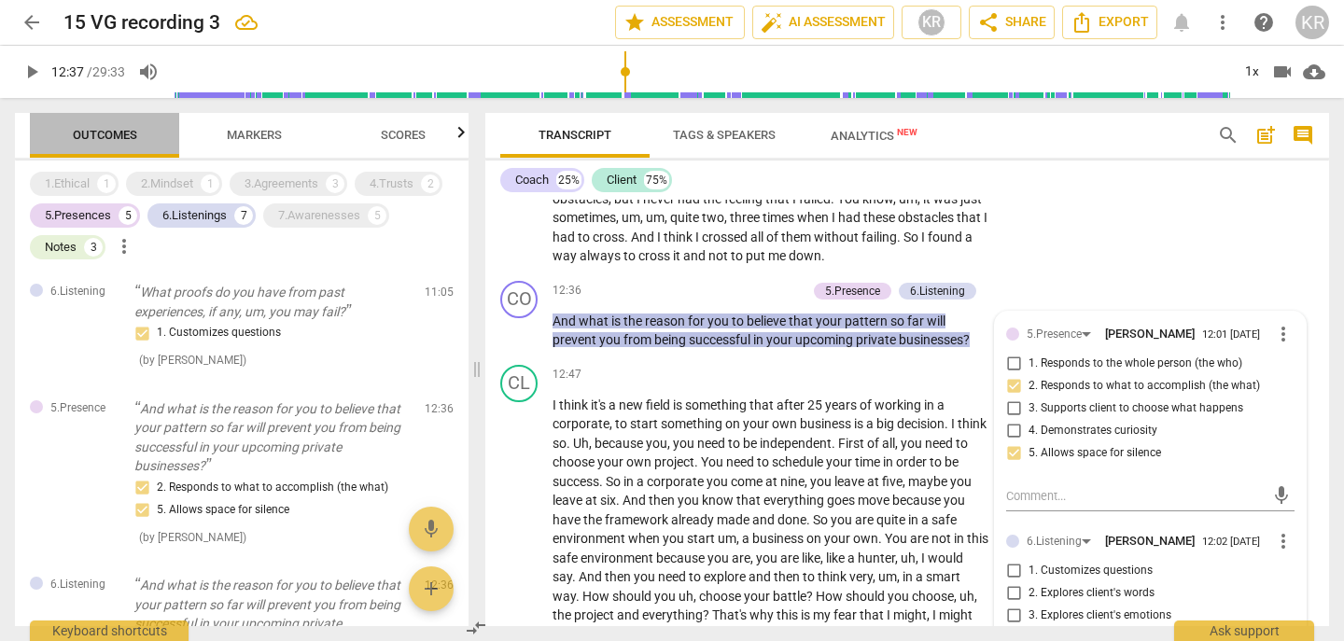
click at [110, 121] on button "Outcomes" at bounding box center [104, 135] width 149 height 45
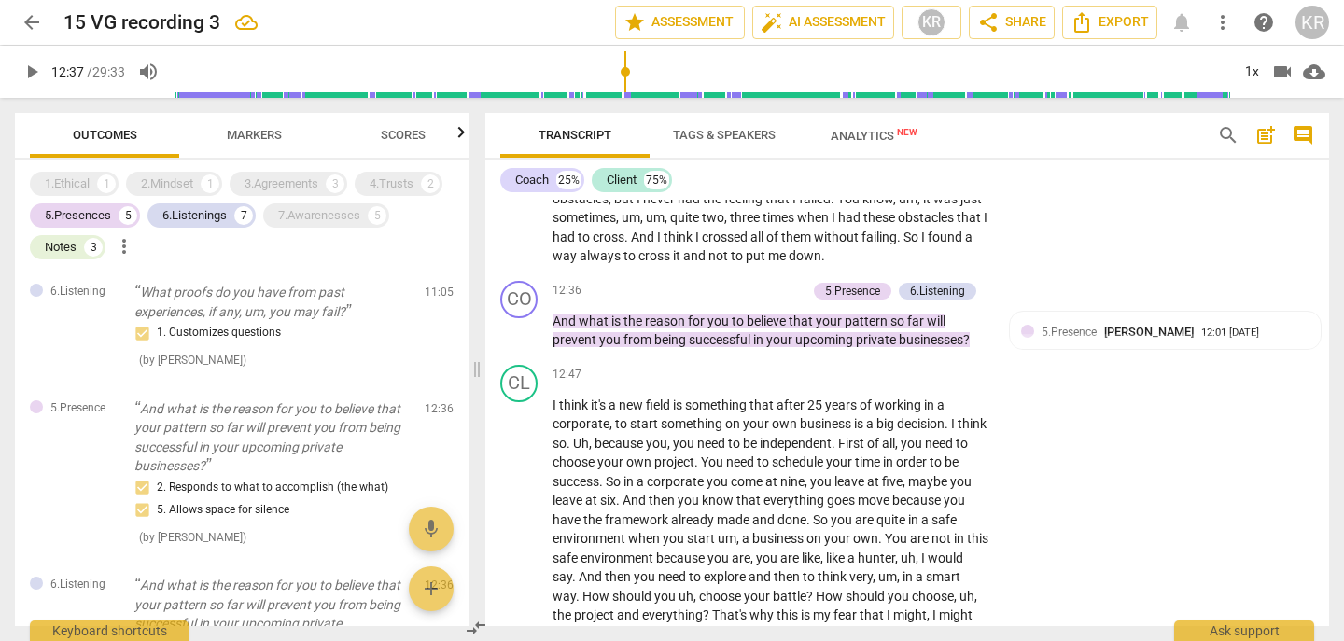
click at [227, 140] on span "Markers" at bounding box center [254, 135] width 55 height 14
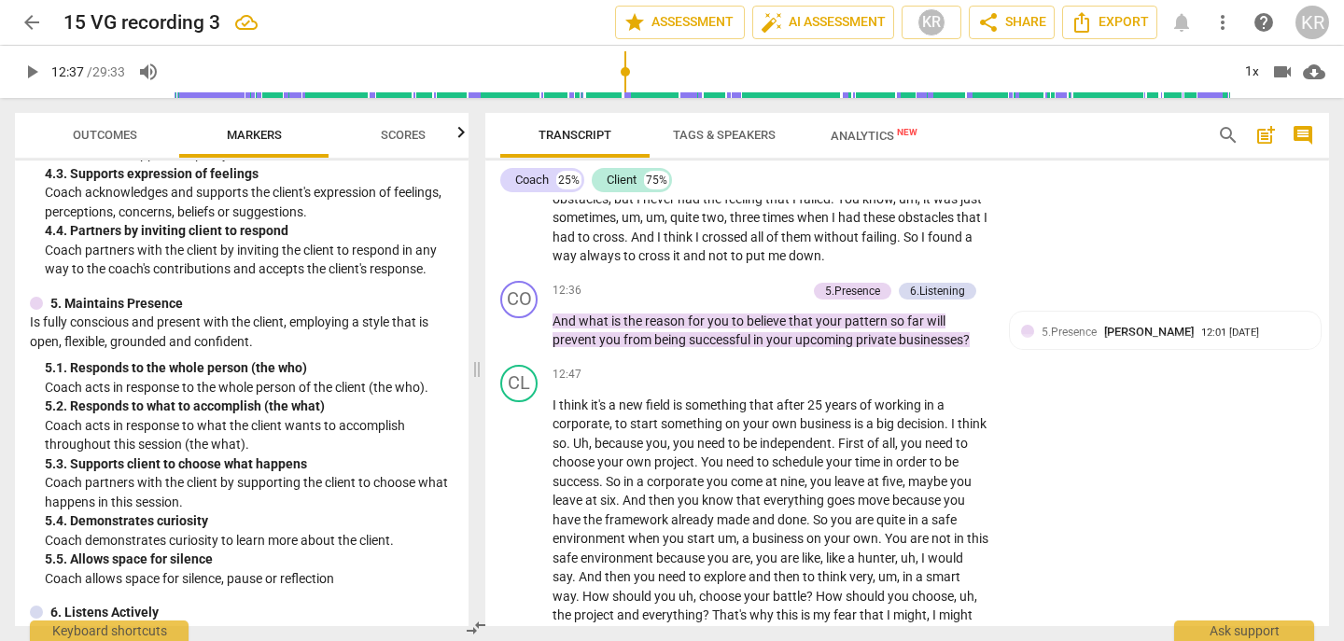
scroll to position [877, 0]
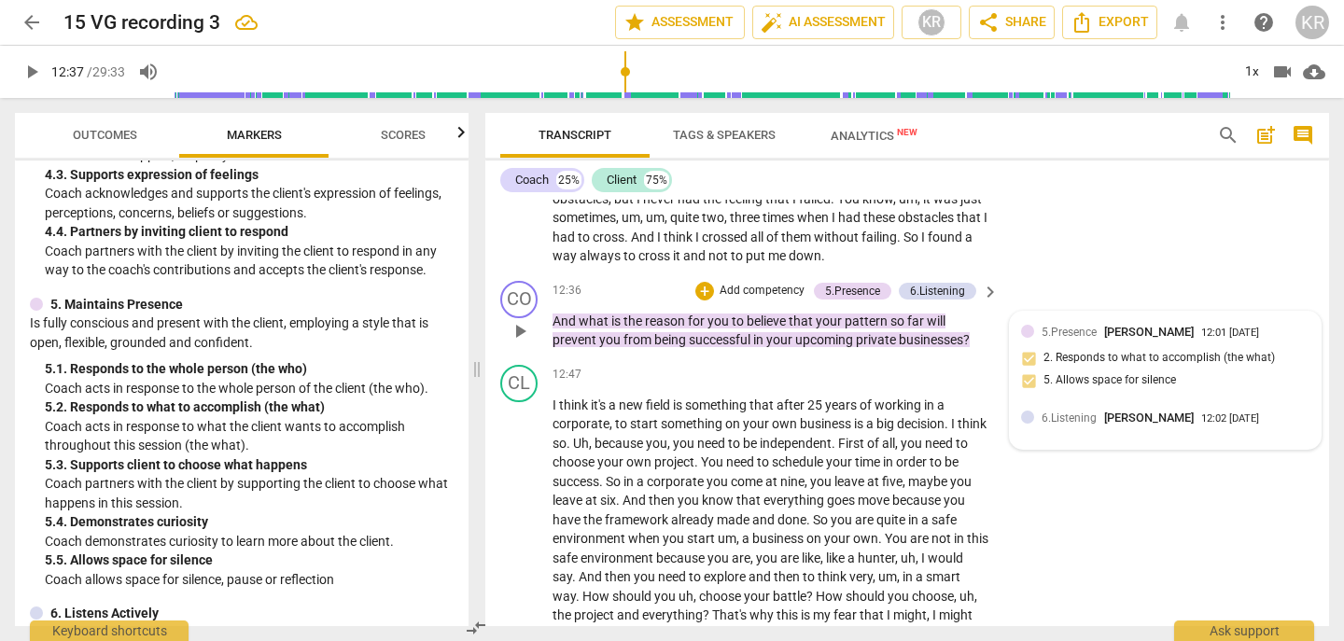
click at [1131, 342] on div "5.Presence [PERSON_NAME] 12:01 [DATE] 2. Responds to what to accomplish (the wh…" at bounding box center [1165, 362] width 288 height 79
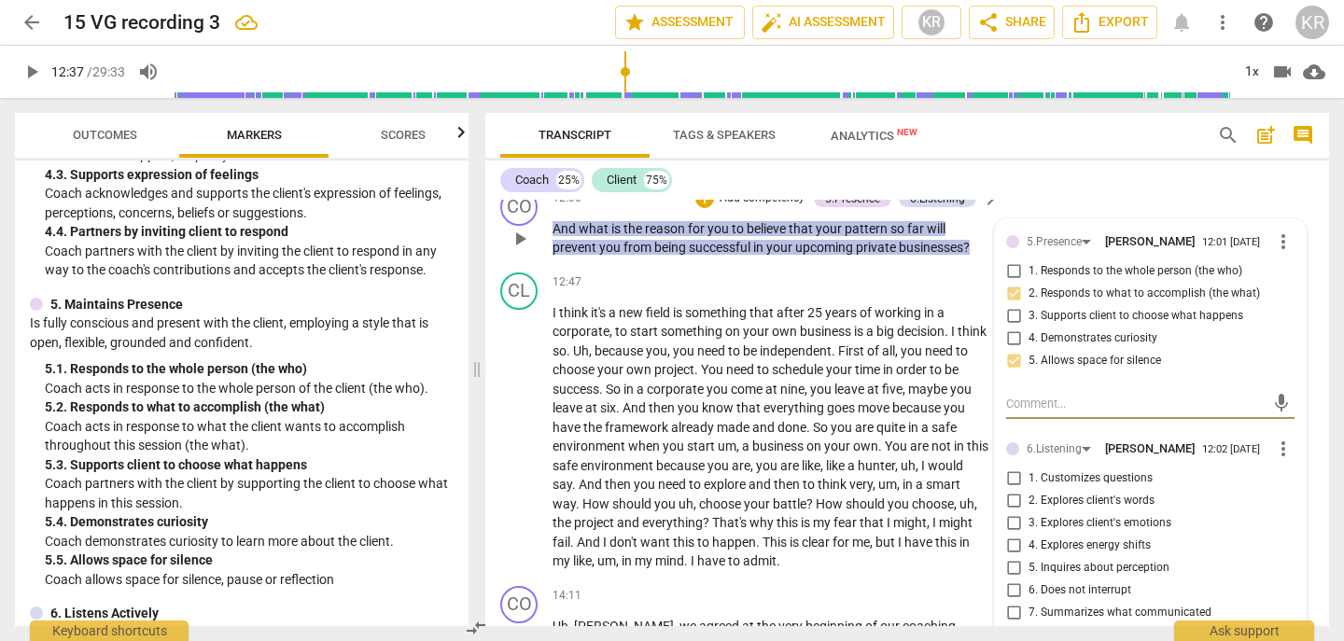
scroll to position [4815, 0]
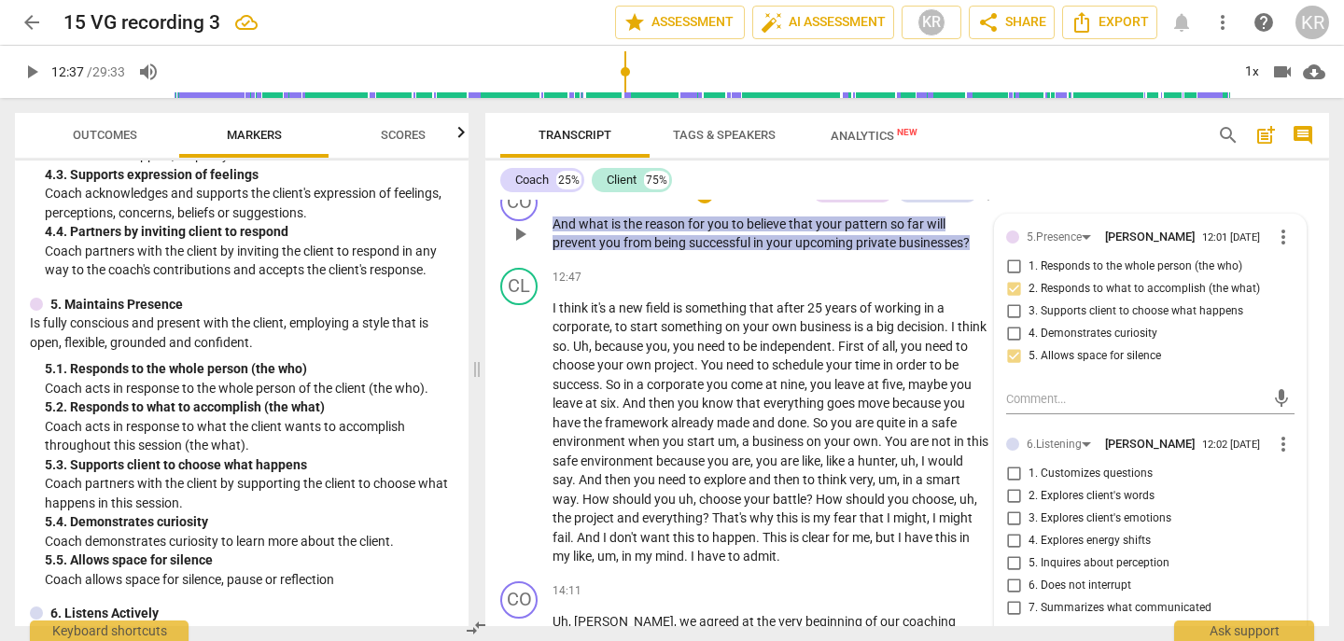
click at [1061, 566] on span "5. Inquires about perception" at bounding box center [1099, 563] width 141 height 17
click at [1029, 566] on input "5. Inquires about perception" at bounding box center [1014, 564] width 30 height 22
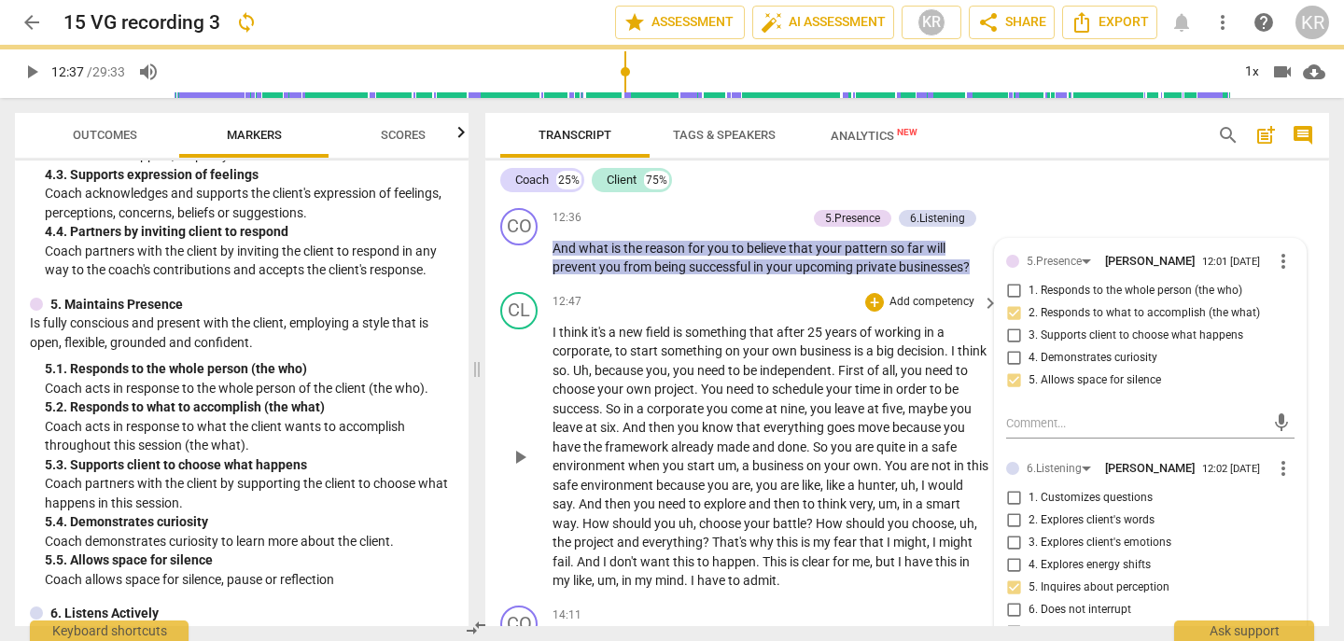
scroll to position [4779, 0]
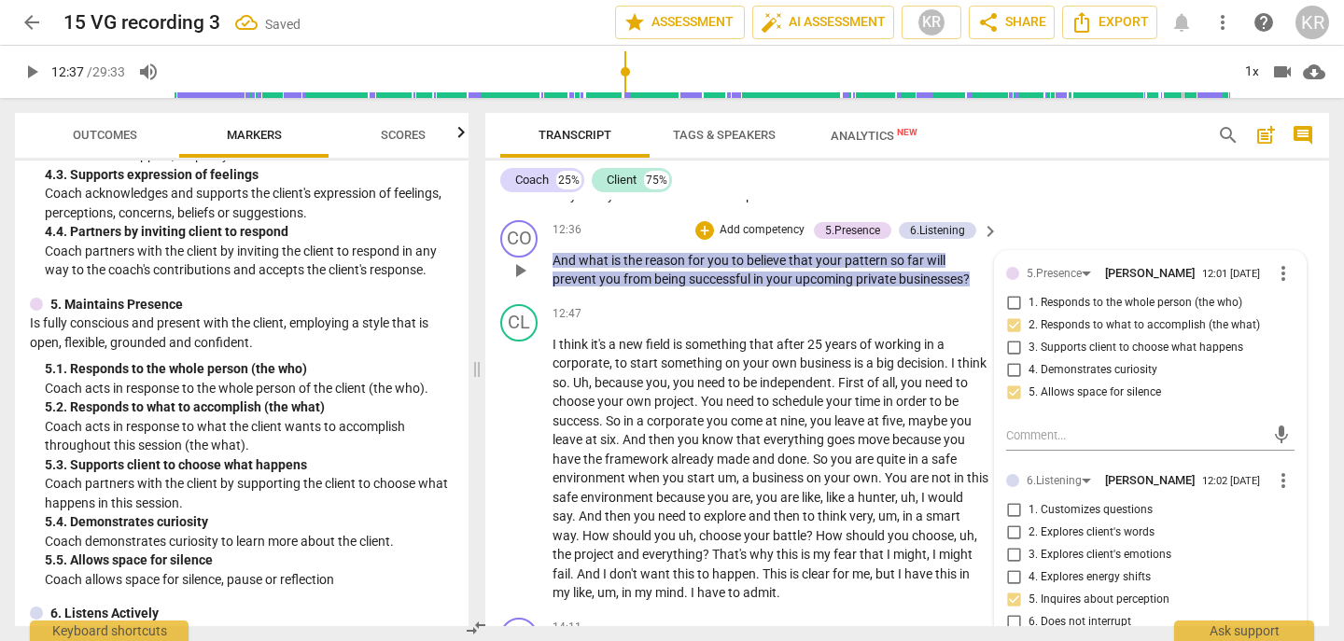
click at [756, 228] on p "Add competency" at bounding box center [762, 230] width 89 height 17
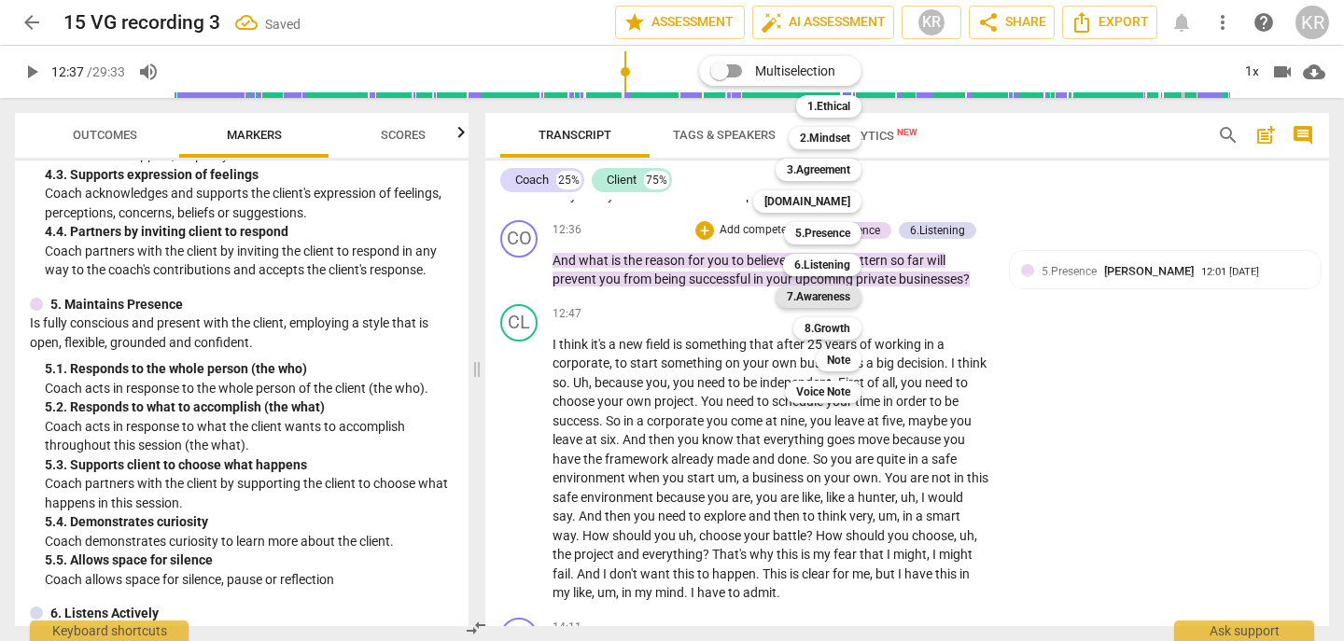
click at [837, 295] on b "7.Awareness" at bounding box center [818, 297] width 63 height 22
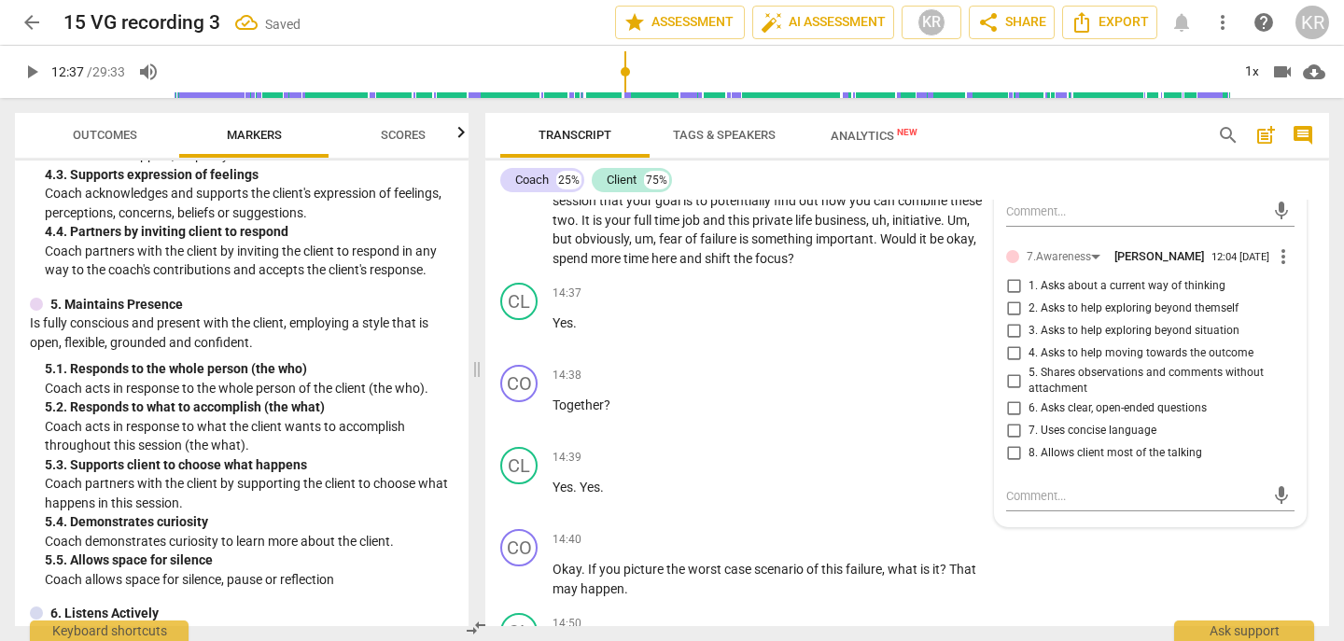
scroll to position [5322, 0]
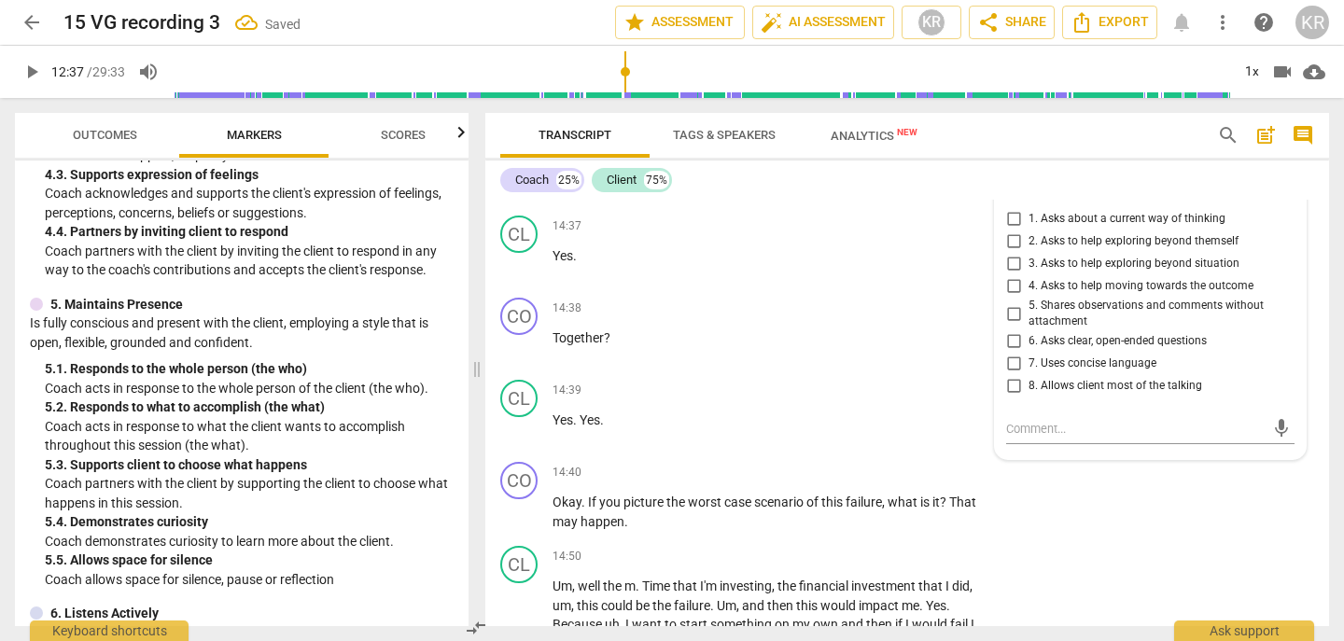
click at [1089, 340] on span "6. Asks clear, open-ended questions" at bounding box center [1118, 341] width 178 height 17
click at [1029, 340] on input "6. Asks clear, open-ended questions" at bounding box center [1014, 341] width 30 height 22
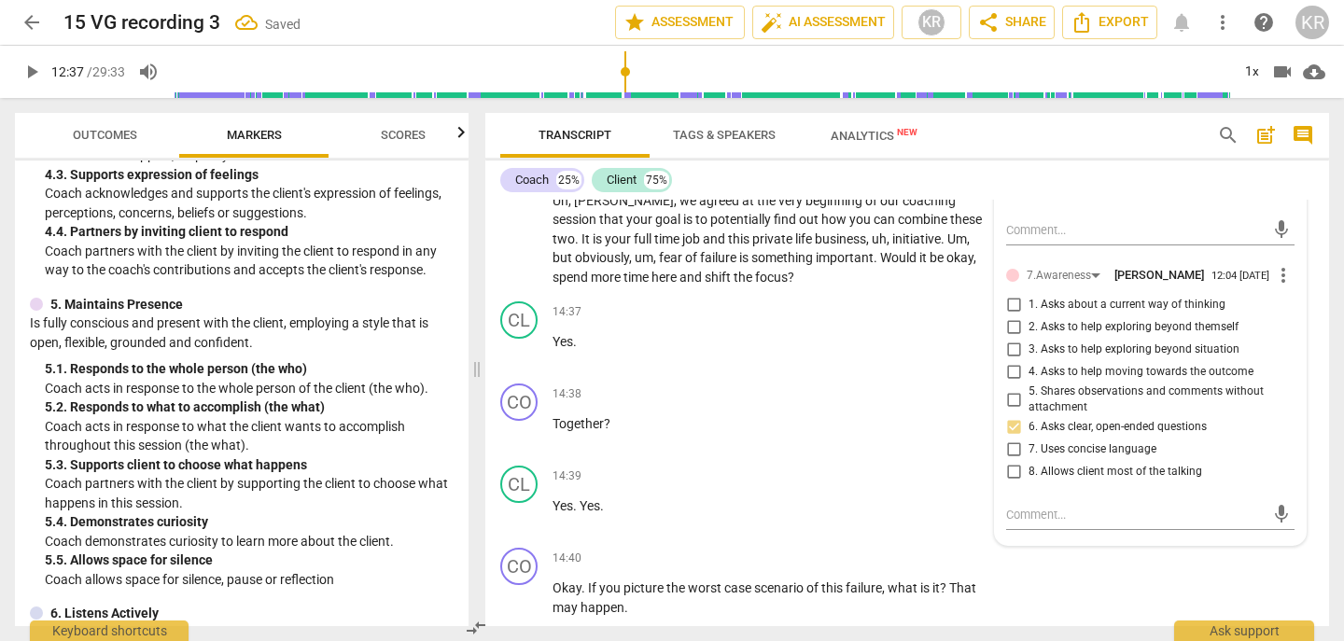
scroll to position [5234, 0]
click at [1086, 305] on span "1. Asks about a current way of thinking" at bounding box center [1127, 307] width 197 height 17
click at [1029, 305] on input "1. Asks about a current way of thinking" at bounding box center [1014, 307] width 30 height 22
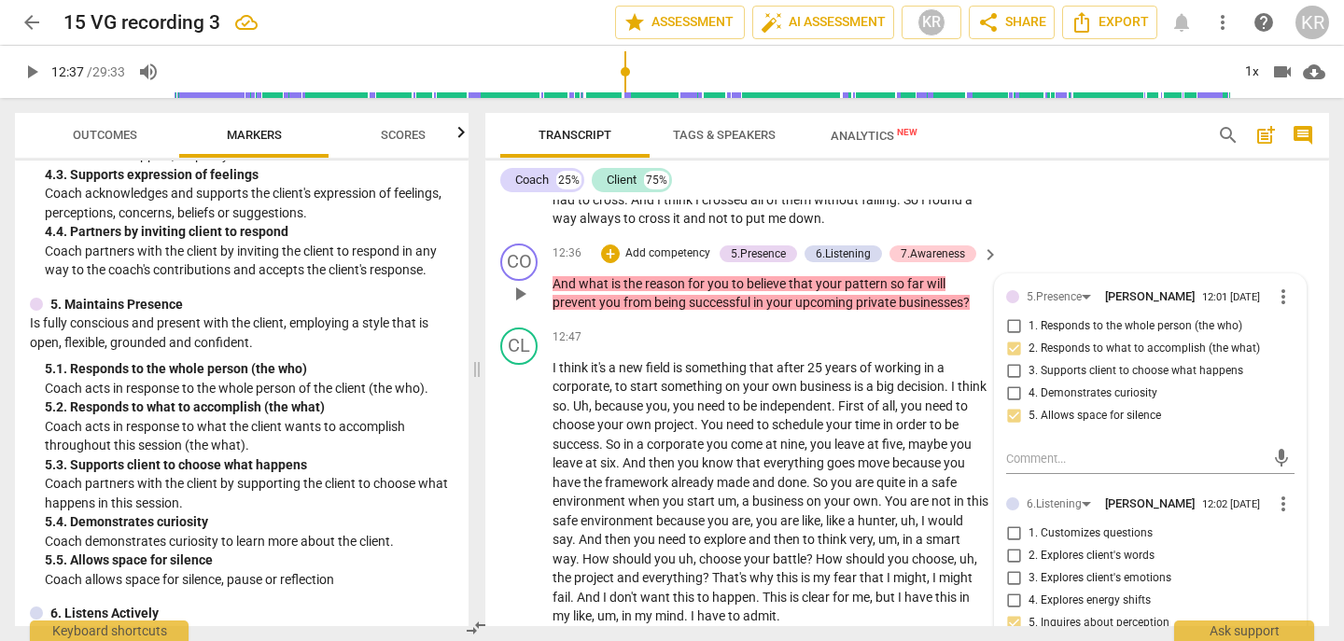
scroll to position [4713, 0]
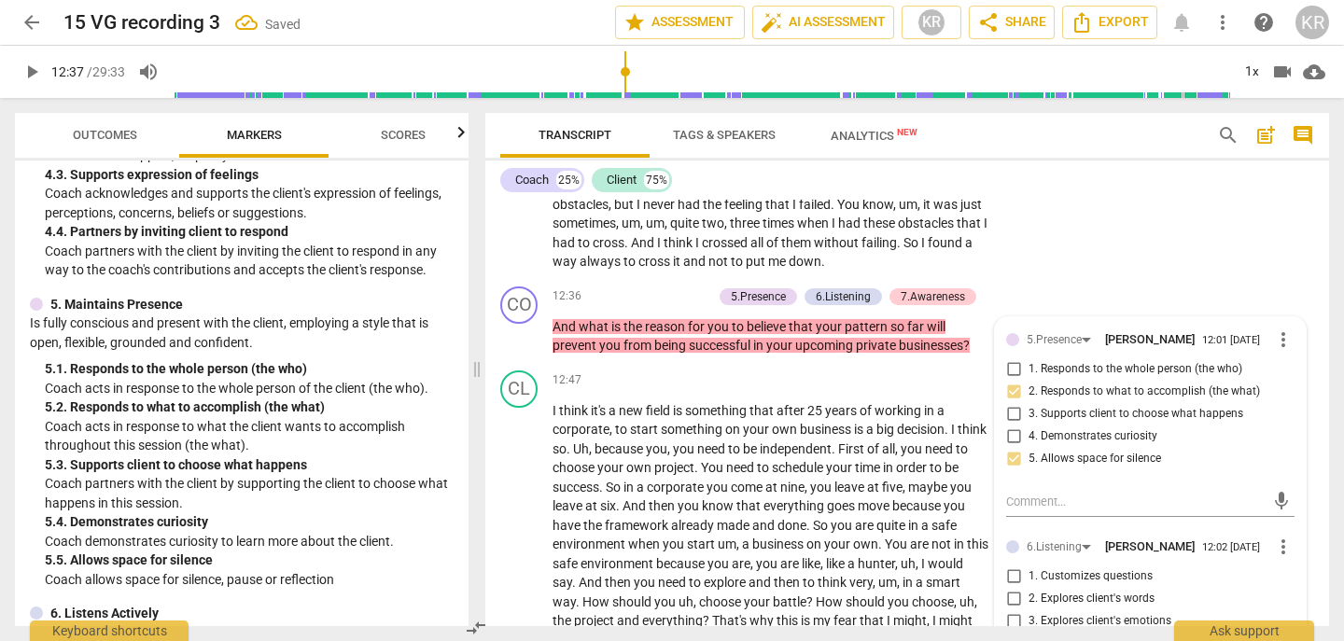
click at [38, 72] on span "play_arrow" at bounding box center [32, 72] width 22 height 22
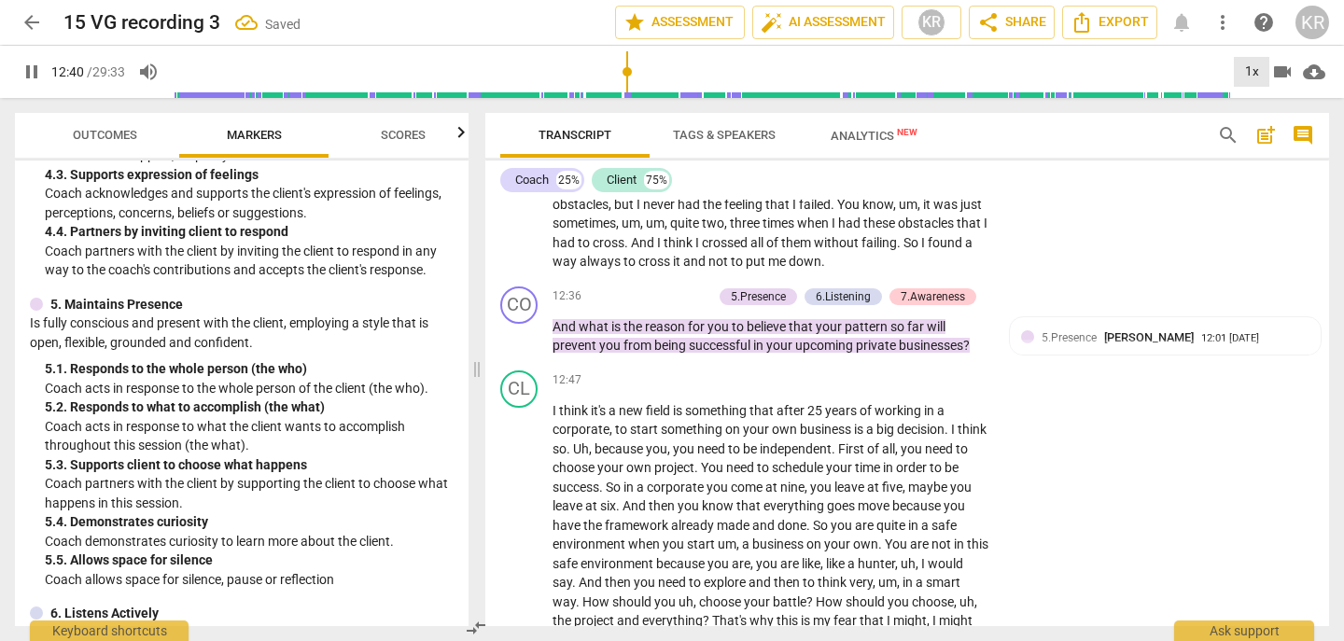
click at [1244, 77] on div "1x" at bounding box center [1251, 72] width 35 height 30
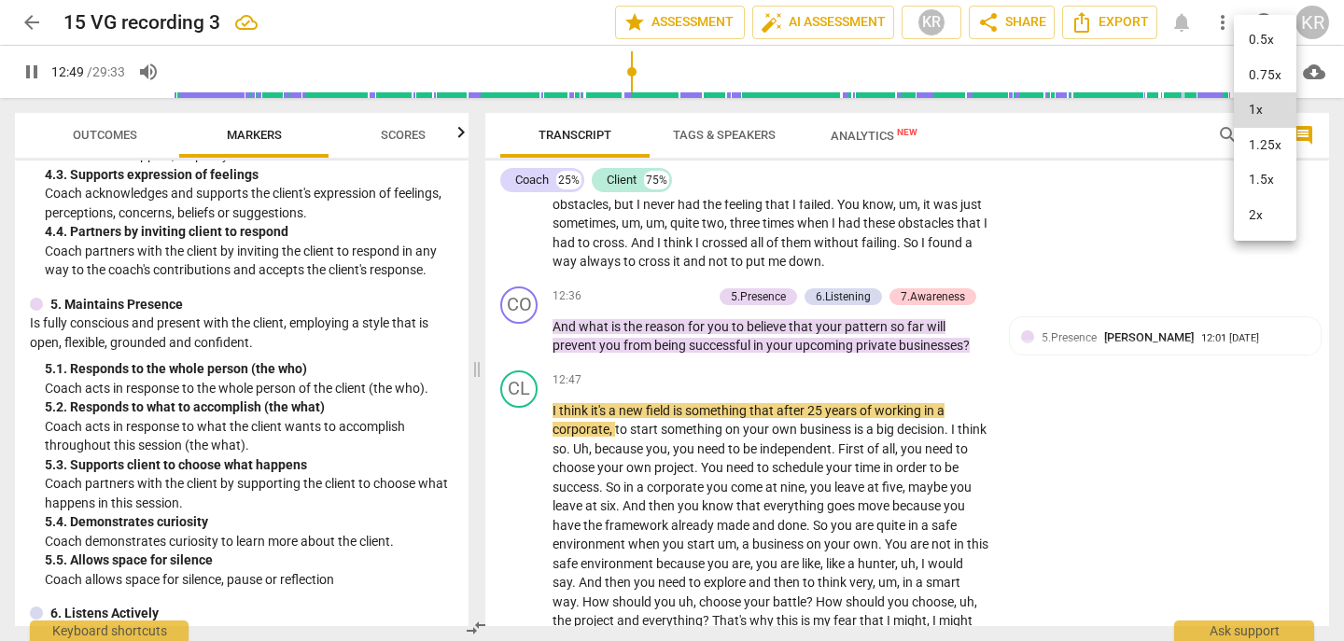
click at [1255, 215] on li "2x" at bounding box center [1265, 215] width 63 height 35
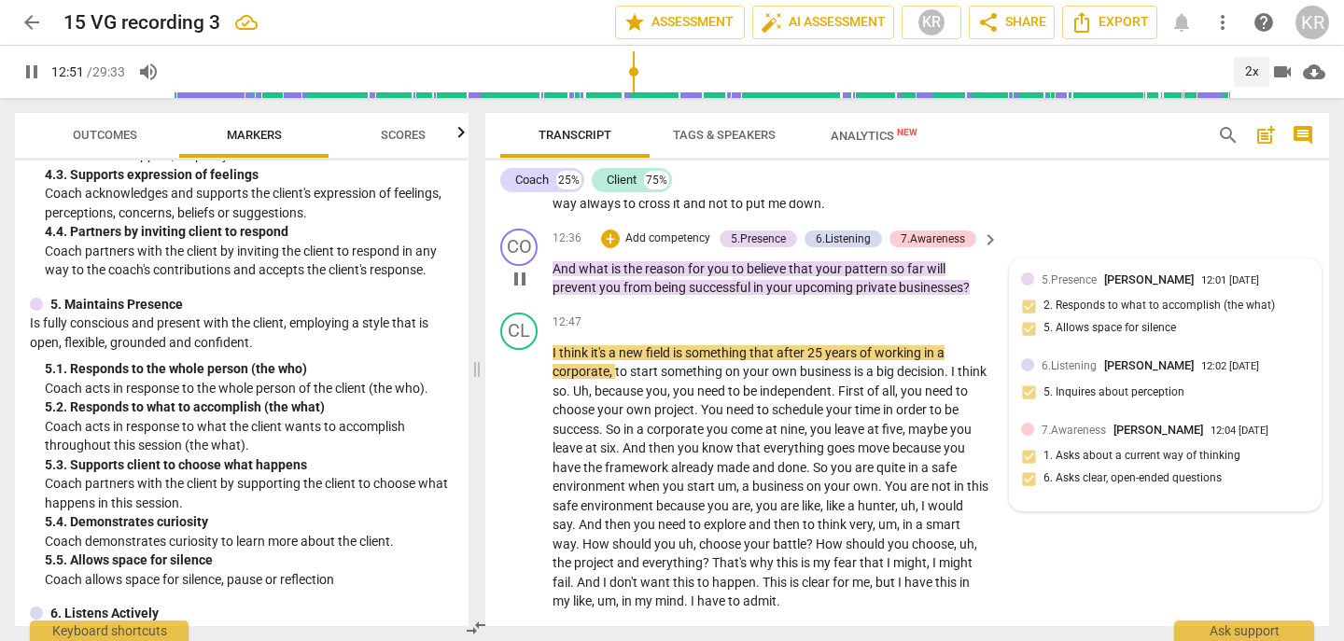
scroll to position [4772, 0]
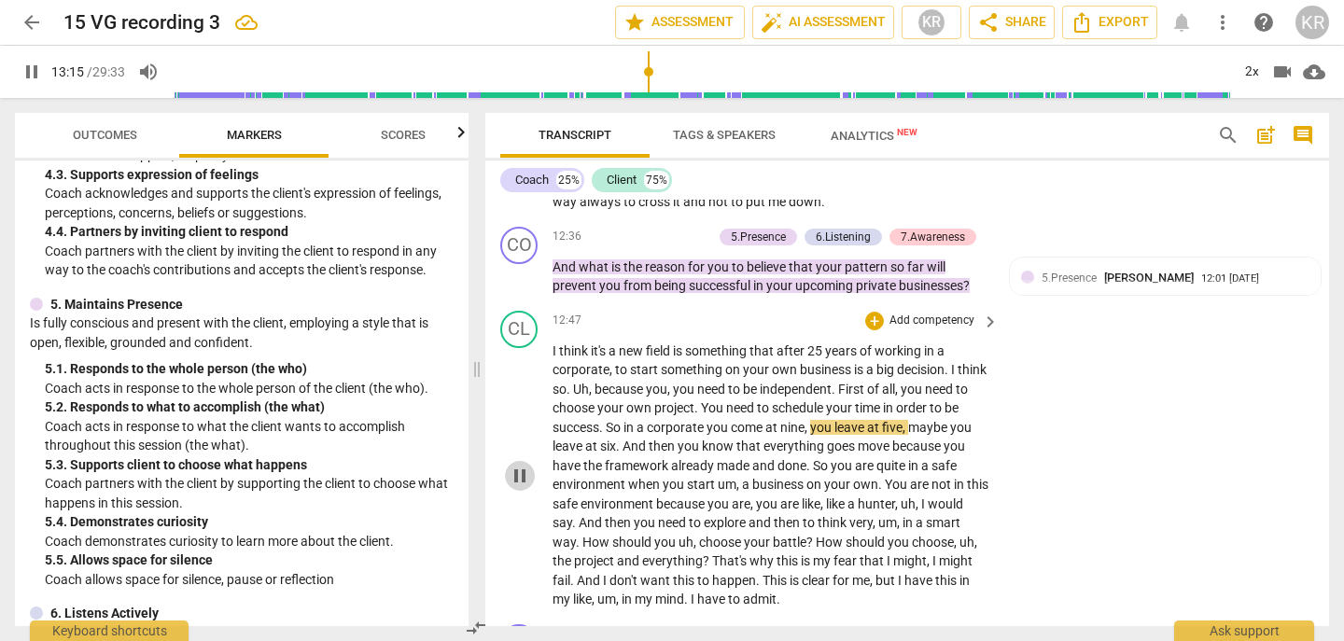
click at [516, 471] on span "pause" at bounding box center [520, 476] width 22 height 22
click at [599, 429] on span "success" at bounding box center [576, 427] width 47 height 15
click at [518, 478] on span "play_arrow" at bounding box center [520, 476] width 22 height 22
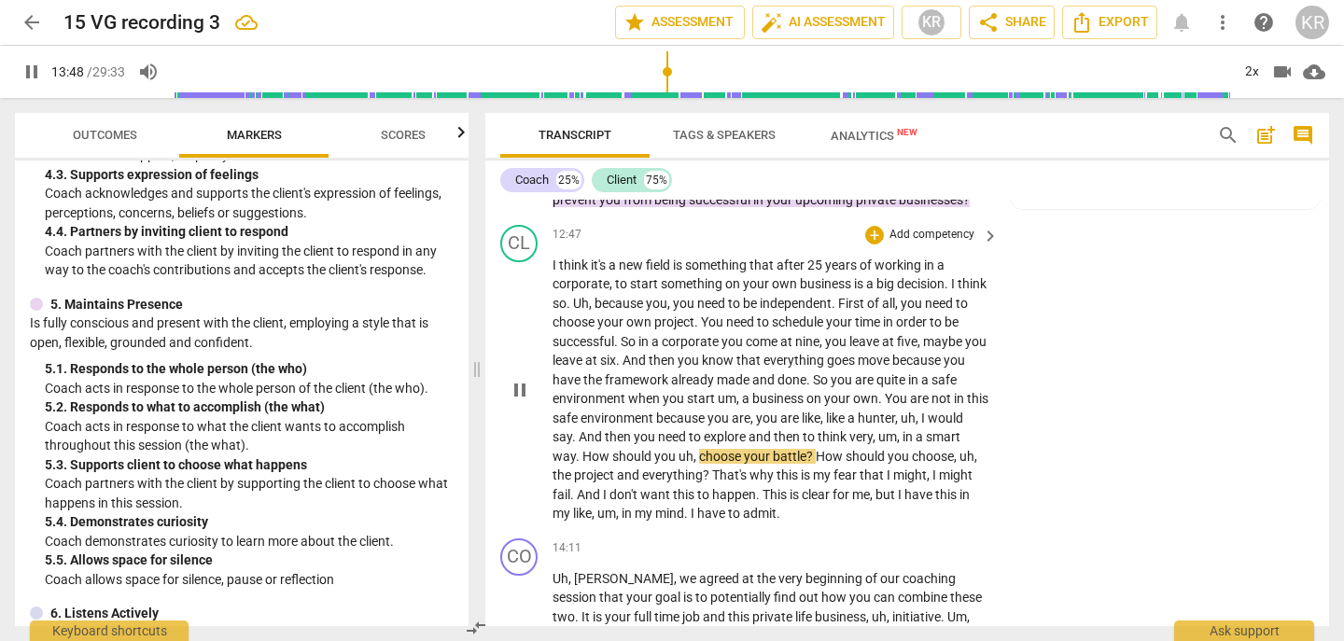
scroll to position [4863, 0]
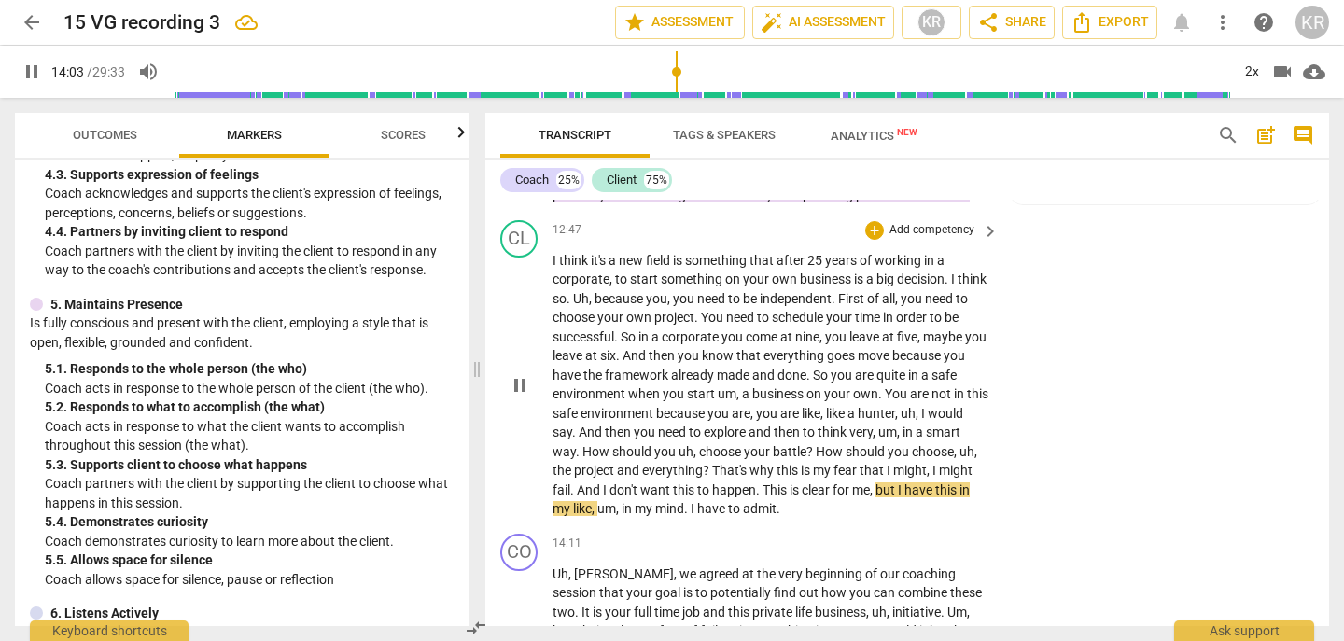
click at [519, 384] on span "pause" at bounding box center [520, 385] width 22 height 22
click at [1255, 71] on div "2x" at bounding box center [1251, 72] width 35 height 30
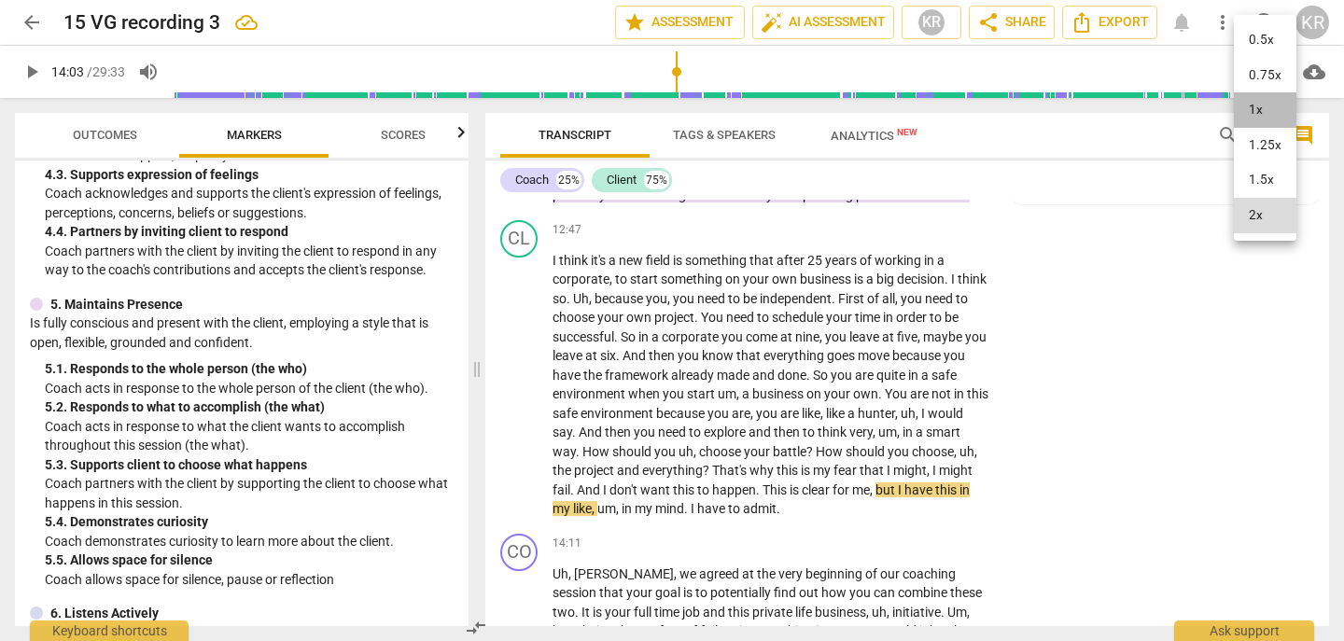
click at [1258, 114] on li "1x" at bounding box center [1265, 109] width 63 height 35
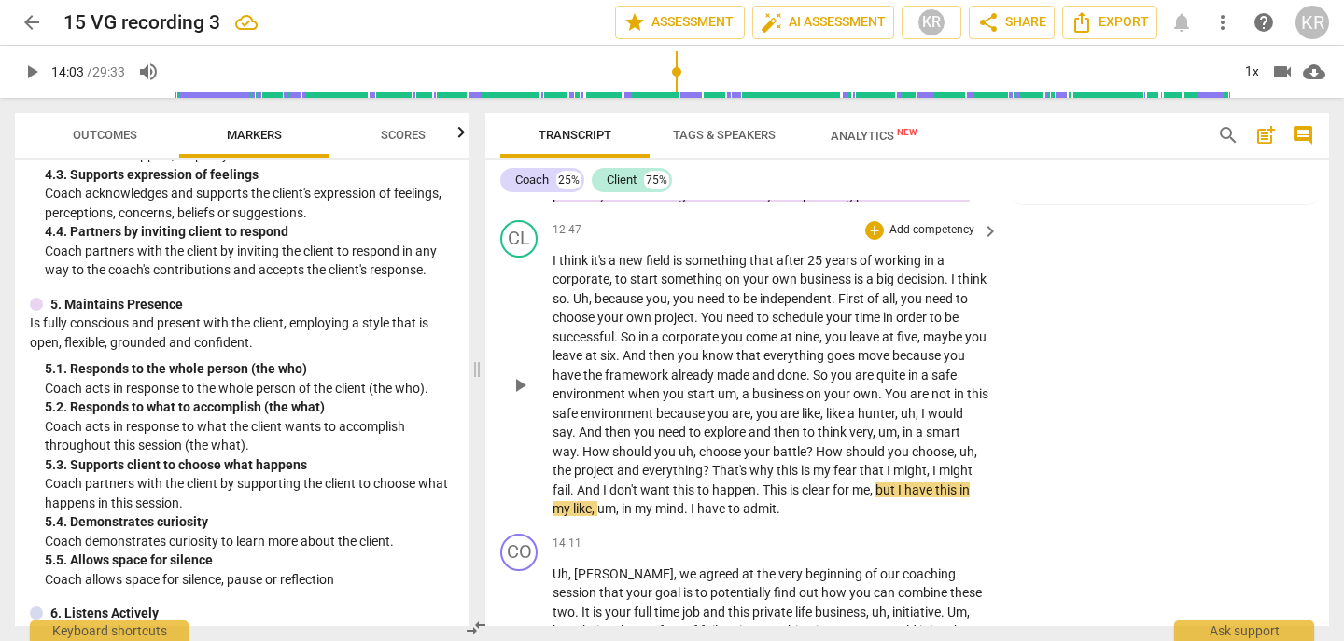
click at [526, 390] on span "play_arrow" at bounding box center [520, 385] width 22 height 22
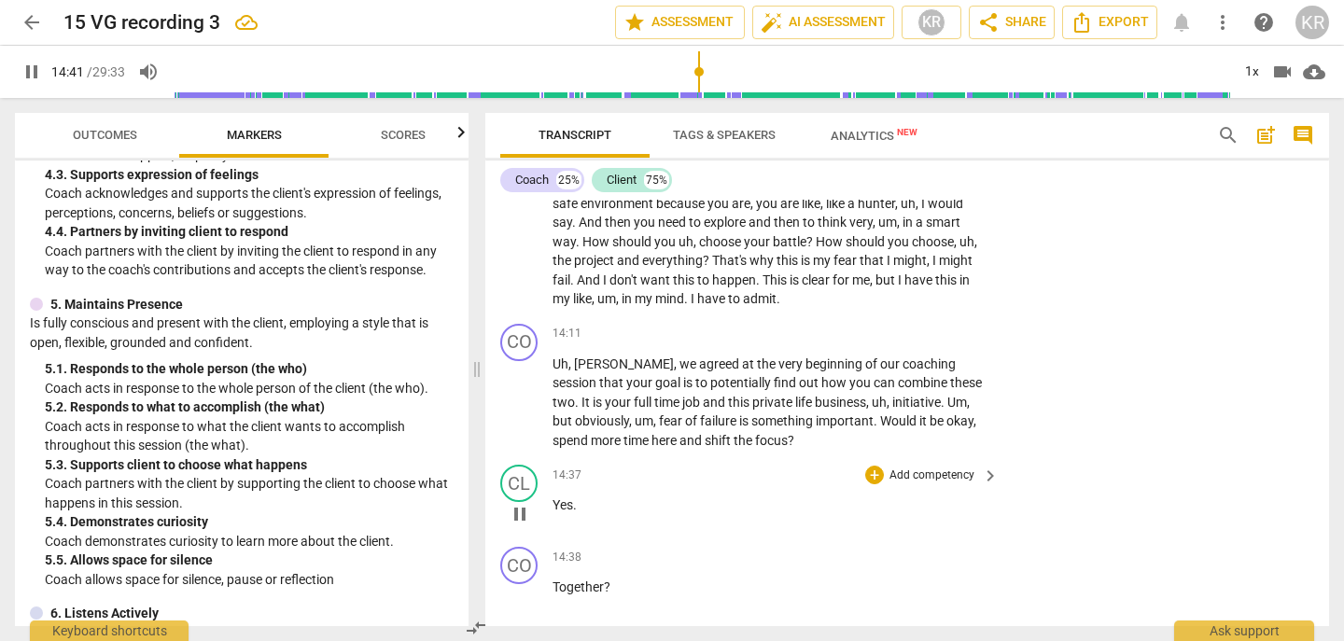
scroll to position [4955, 0]
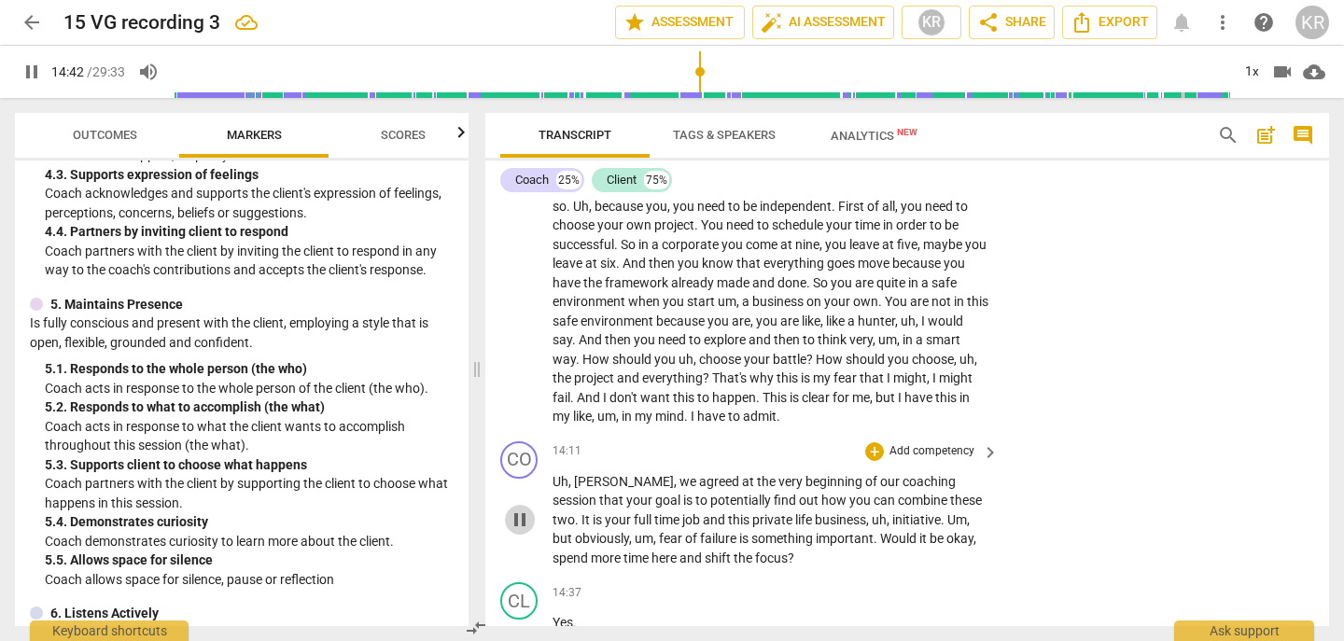
click at [514, 514] on span "pause" at bounding box center [520, 520] width 22 height 22
drag, startPoint x: 859, startPoint y: 564, endPoint x: 862, endPoint y: 543, distance: 20.7
click at [862, 543] on p "Uh , [PERSON_NAME] , we agreed at the very beginning of our coaching session th…" at bounding box center [771, 520] width 437 height 96
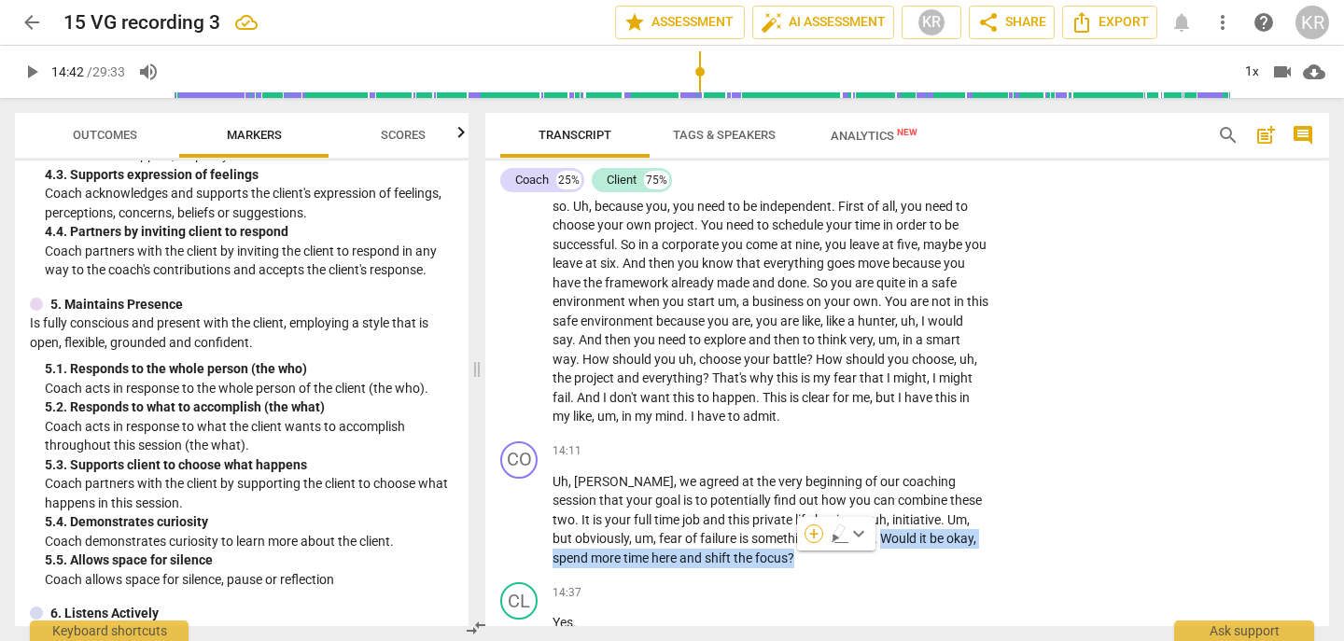
click at [811, 537] on div "+" at bounding box center [814, 534] width 19 height 19
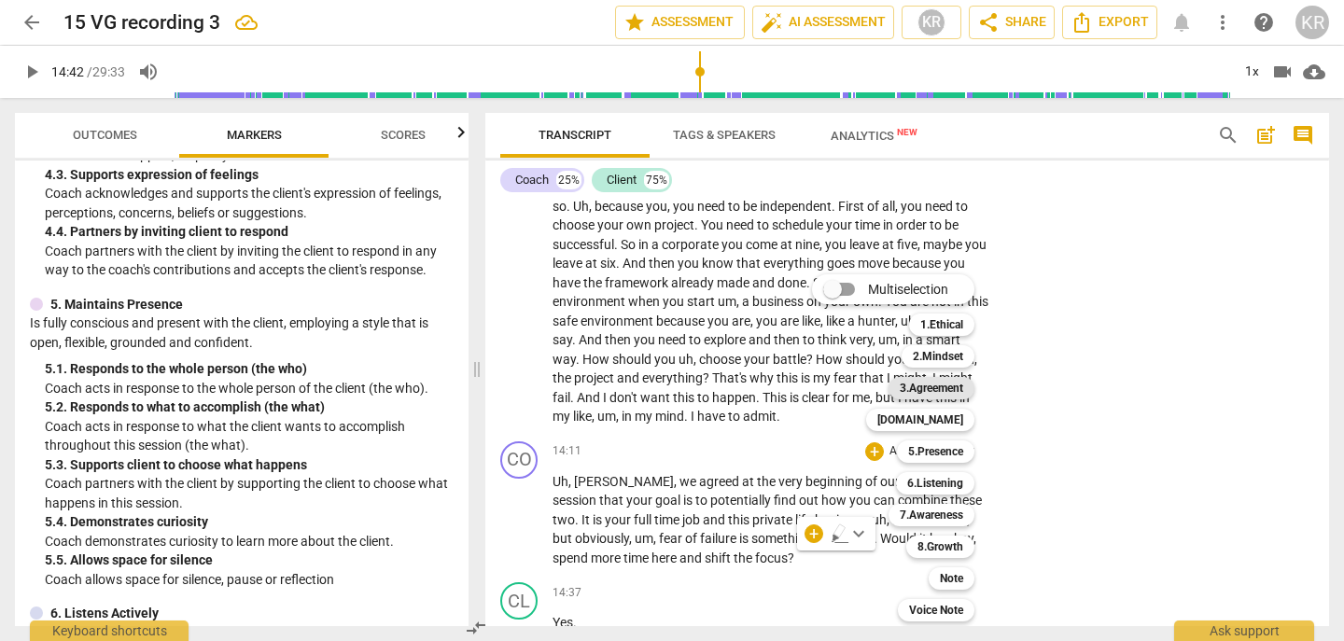
click at [941, 391] on b "3.Agreement" at bounding box center [931, 388] width 63 height 22
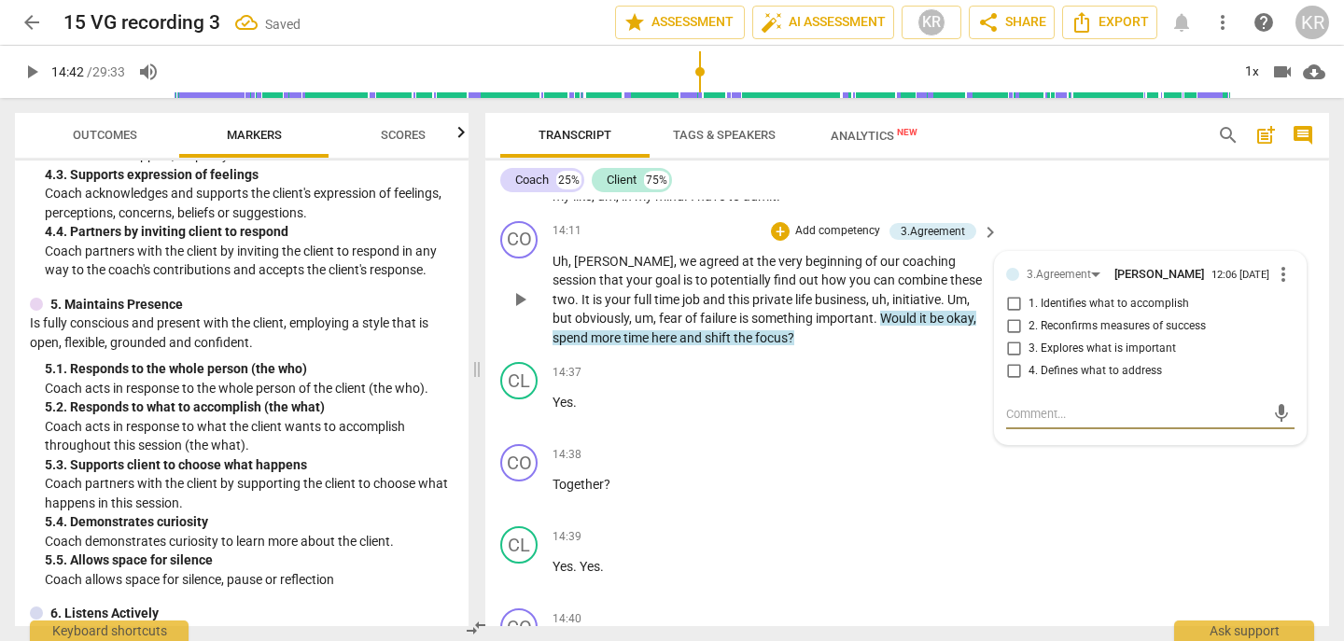
scroll to position [5149, 0]
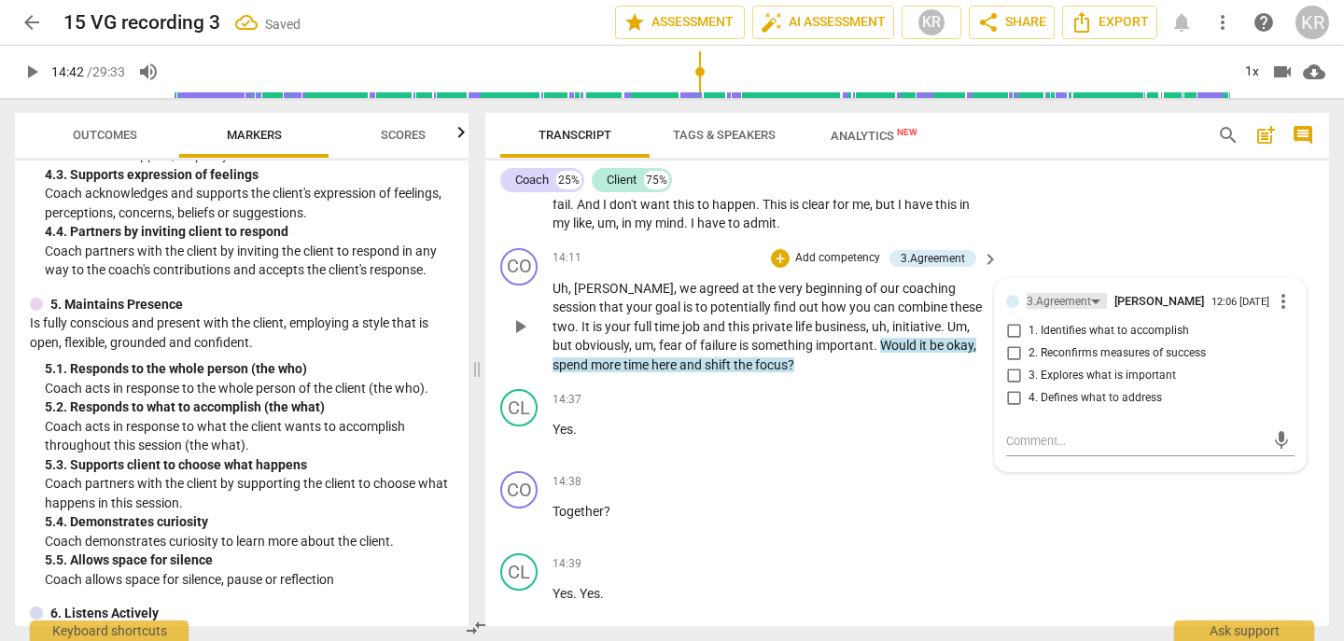
click at [1070, 300] on div "3.Agreement" at bounding box center [1059, 302] width 64 height 18
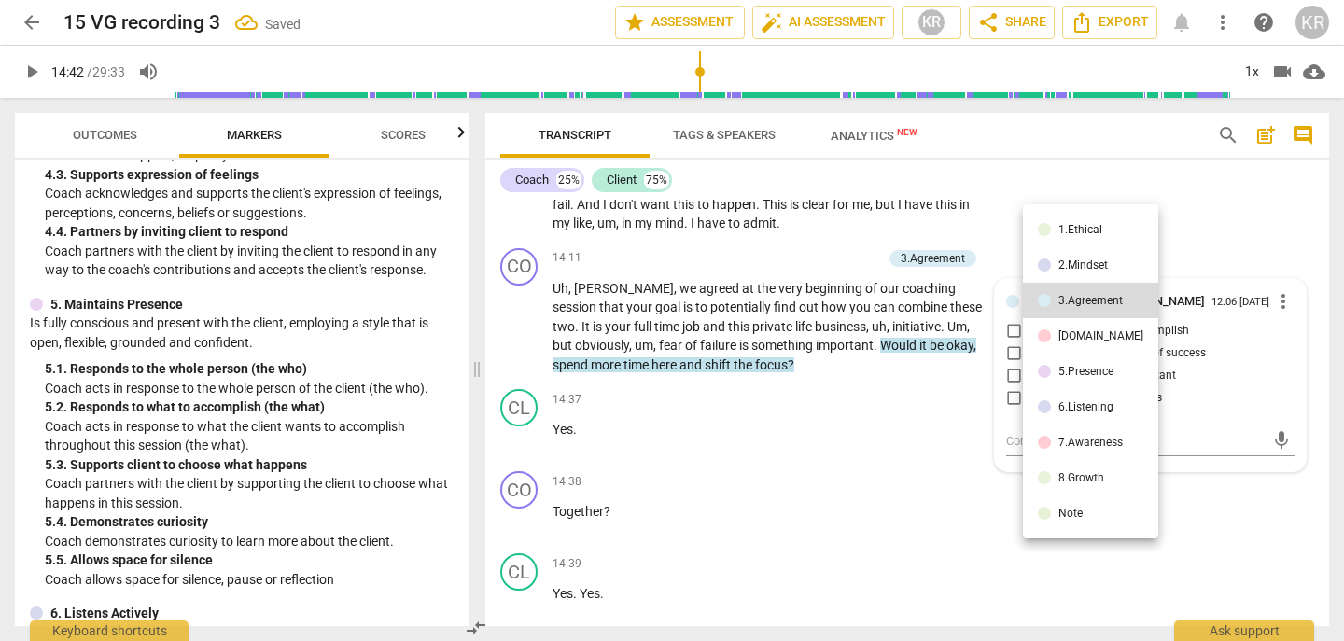
click at [1083, 336] on div "[DOMAIN_NAME]" at bounding box center [1101, 335] width 85 height 11
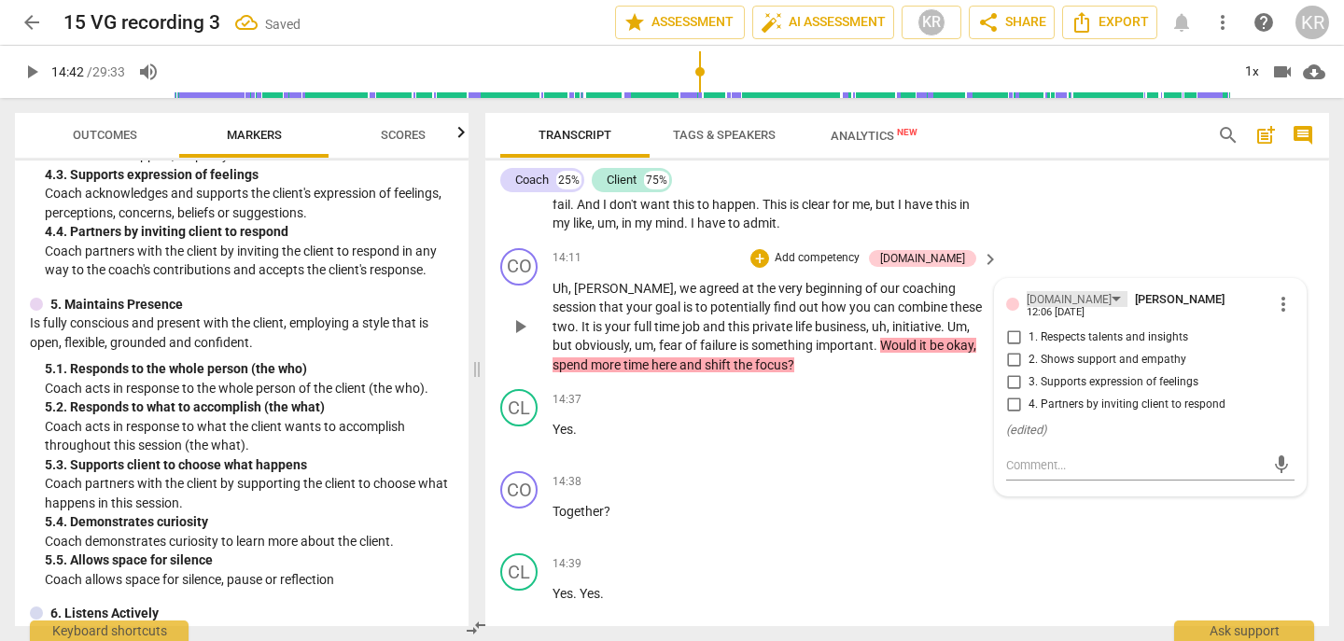
click at [1054, 304] on div "[DOMAIN_NAME]" at bounding box center [1069, 300] width 85 height 18
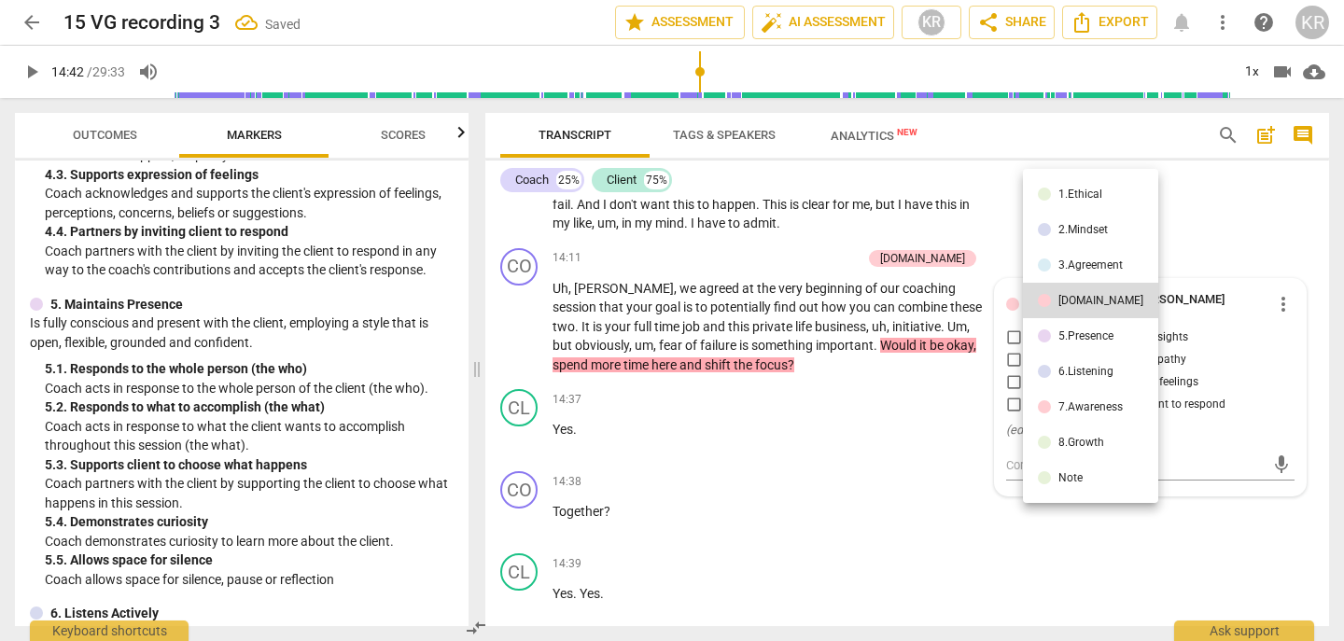
click at [1062, 346] on li "5.Presence" at bounding box center [1090, 335] width 135 height 35
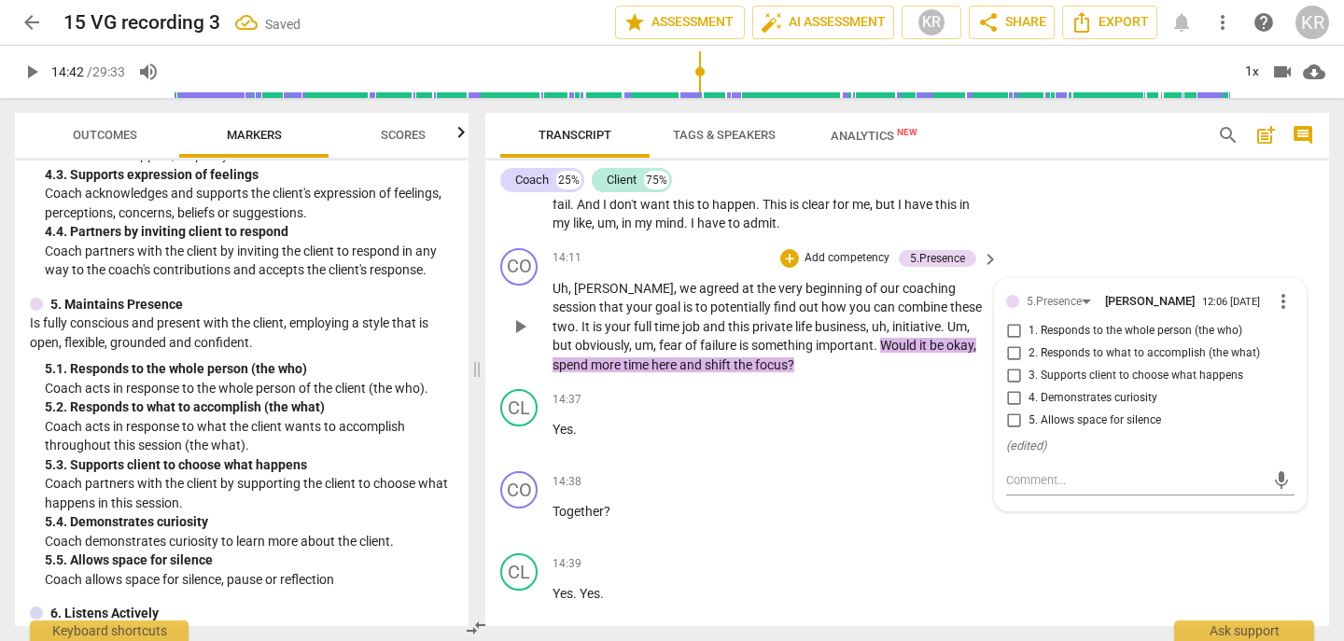
click at [1103, 375] on span "3. Supports client to choose what happens" at bounding box center [1136, 376] width 215 height 17
click at [1029, 375] on input "3. Supports client to choose what happens" at bounding box center [1014, 376] width 30 height 22
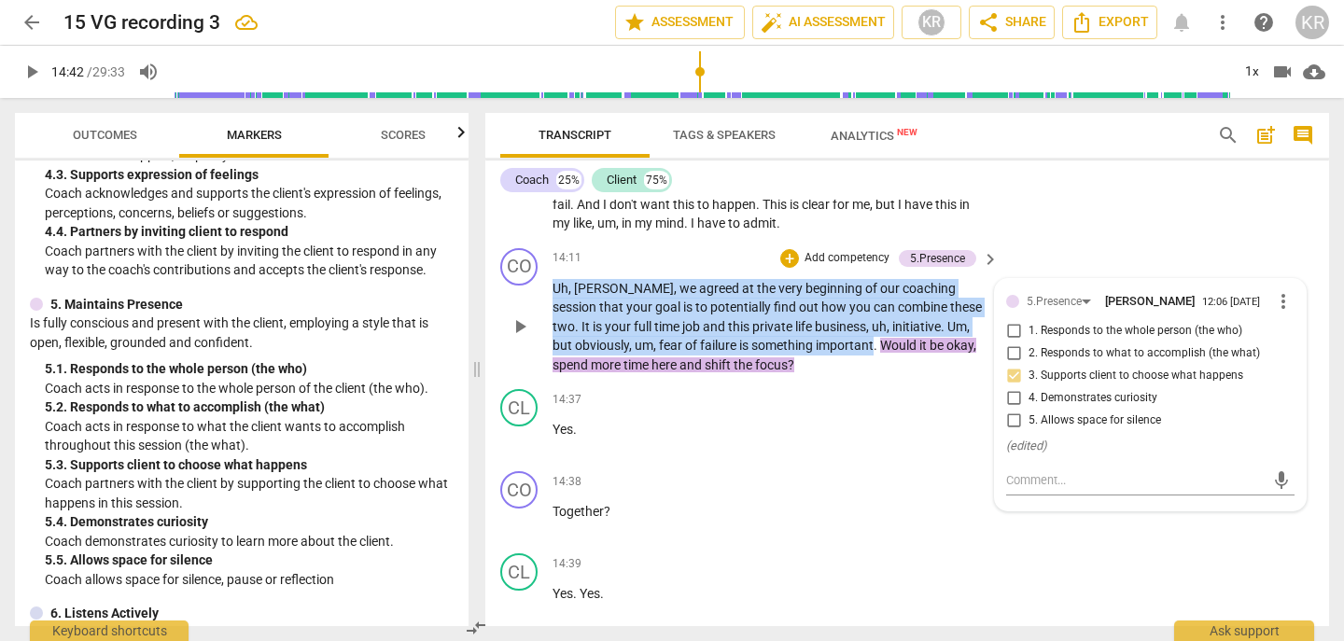
drag, startPoint x: 554, startPoint y: 283, endPoint x: 854, endPoint y: 348, distance: 307.6
click at [854, 348] on p "Uh , [PERSON_NAME] , we agreed at the very beginning of our coaching session th…" at bounding box center [771, 327] width 437 height 96
click at [868, 320] on div "+" at bounding box center [870, 321] width 19 height 19
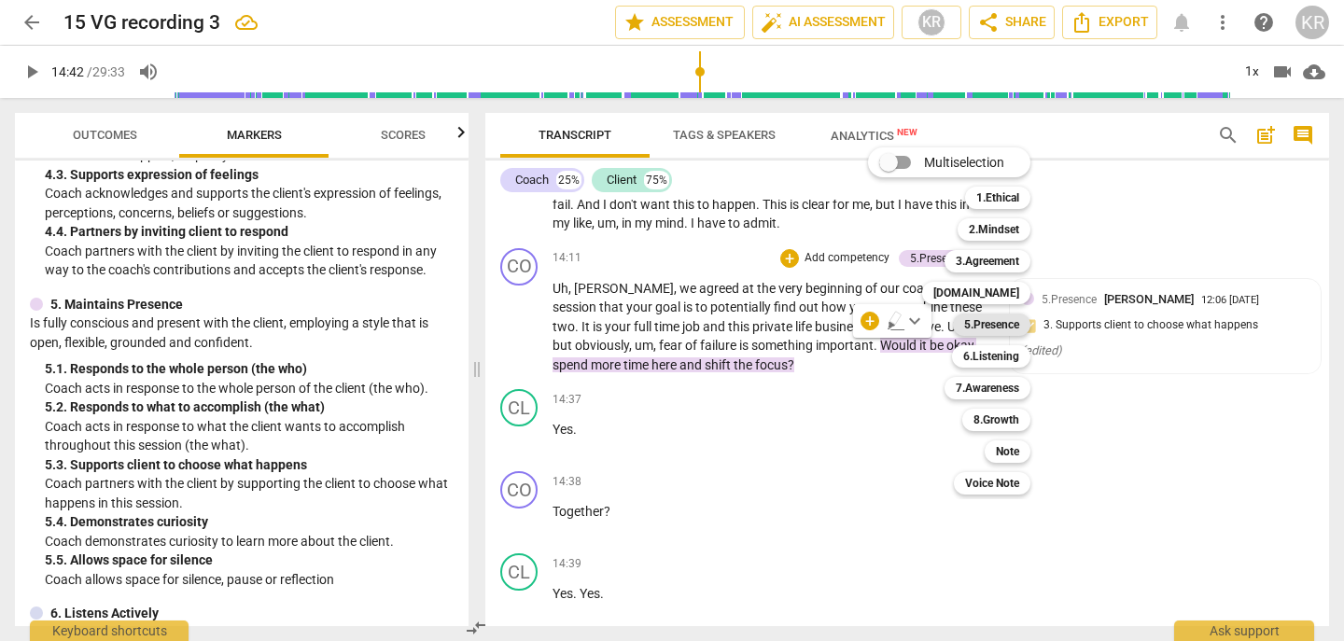
click at [988, 329] on b "5.Presence" at bounding box center [991, 325] width 55 height 22
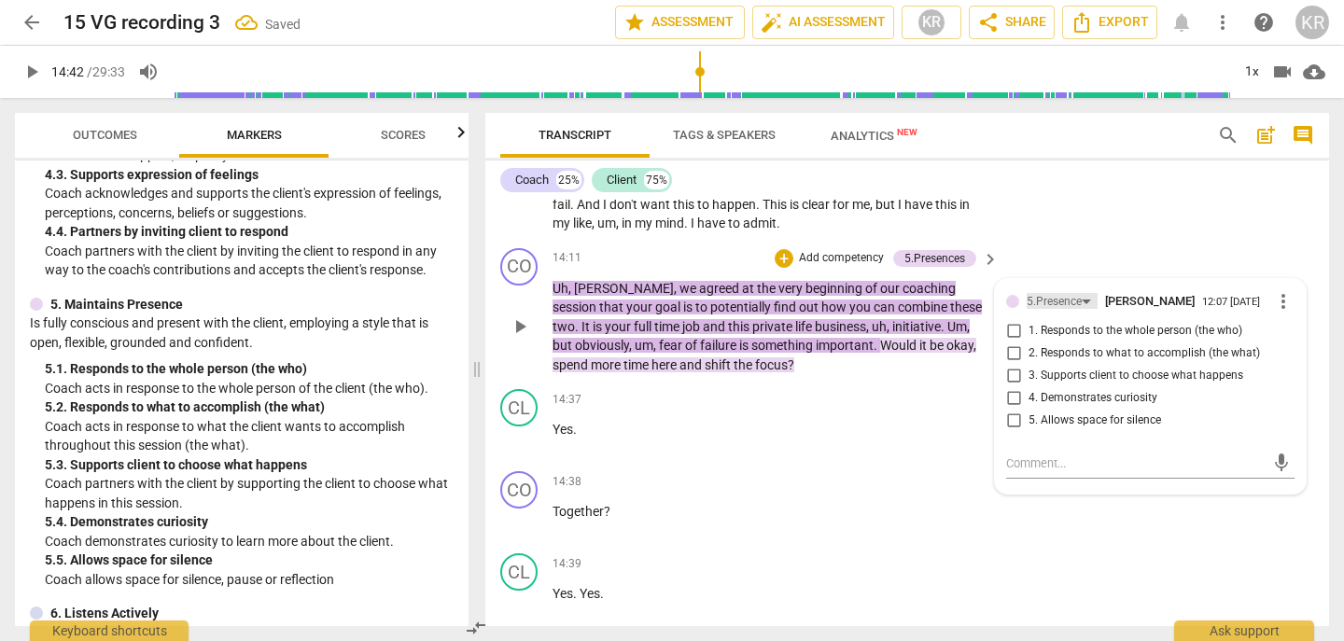
click at [1048, 300] on div "5.Presence" at bounding box center [1054, 302] width 55 height 18
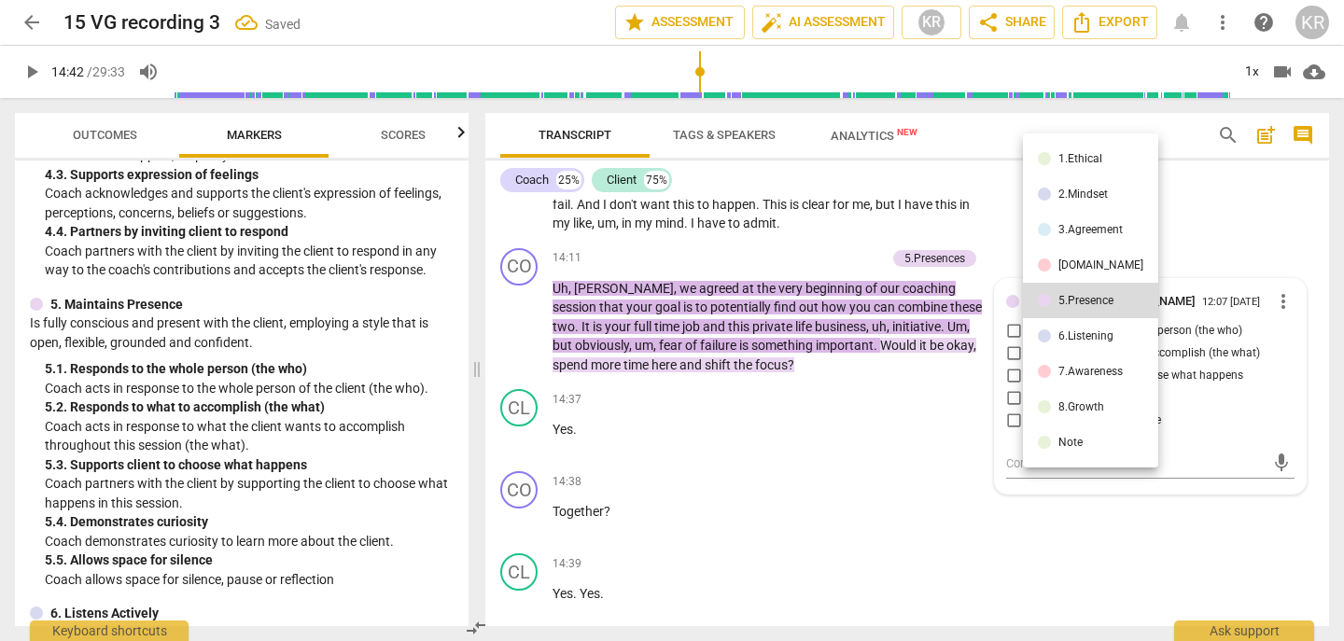
click at [1068, 336] on div "6.Listening" at bounding box center [1086, 335] width 55 height 11
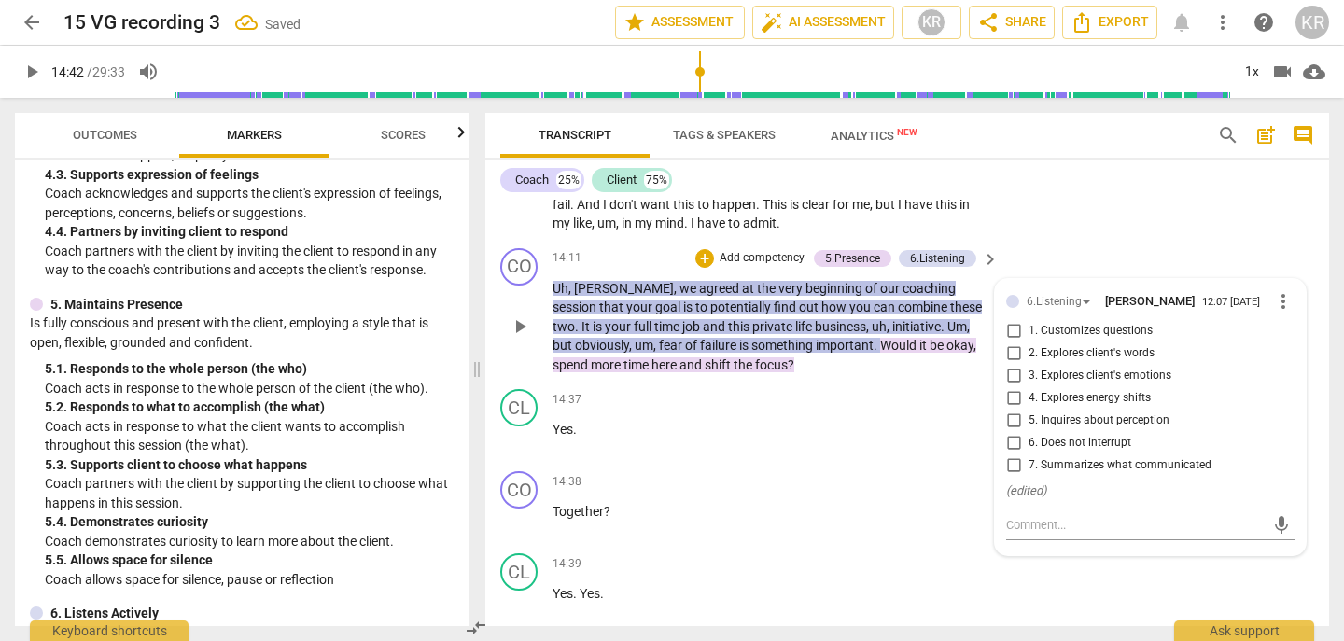
click at [1091, 458] on span "7. Summarizes what communicated" at bounding box center [1120, 465] width 183 height 17
click at [1029, 458] on input "7. Summarizes what communicated" at bounding box center [1014, 466] width 30 height 22
click at [34, 77] on span "play_arrow" at bounding box center [32, 72] width 22 height 22
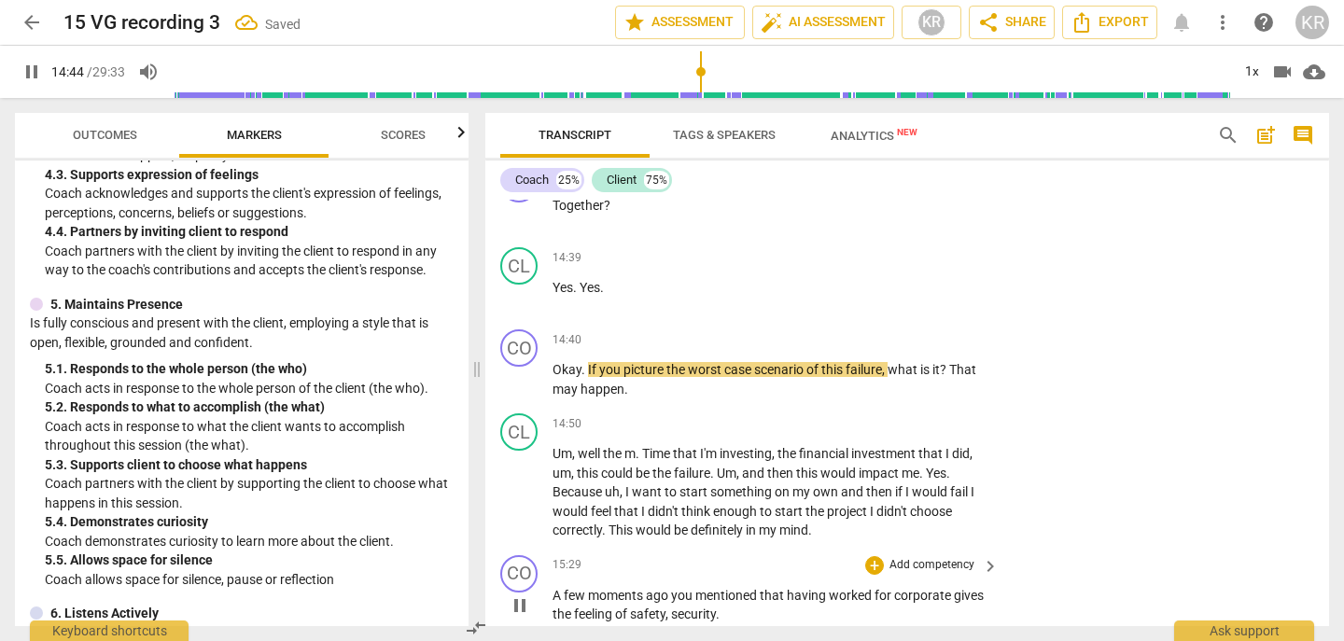
scroll to position [5428, 0]
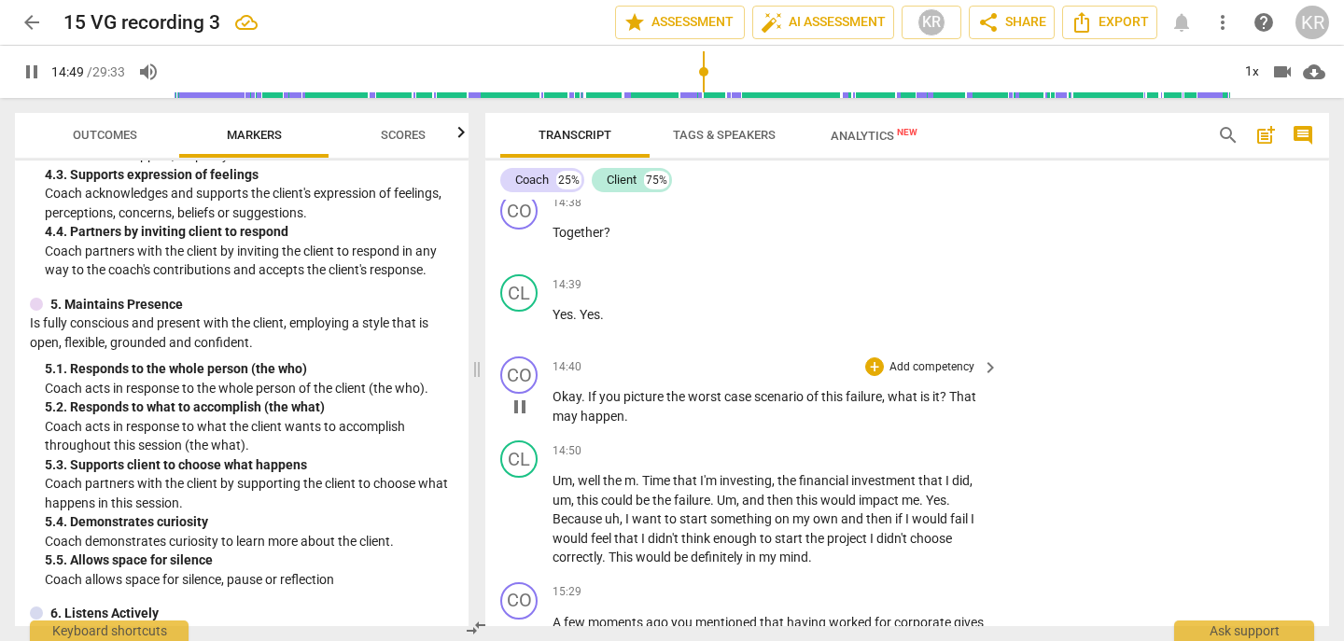
click at [516, 405] on span "pause" at bounding box center [520, 407] width 22 height 22
click at [949, 398] on span "?" at bounding box center [944, 396] width 9 height 15
click at [929, 363] on p "Add competency" at bounding box center [932, 367] width 89 height 17
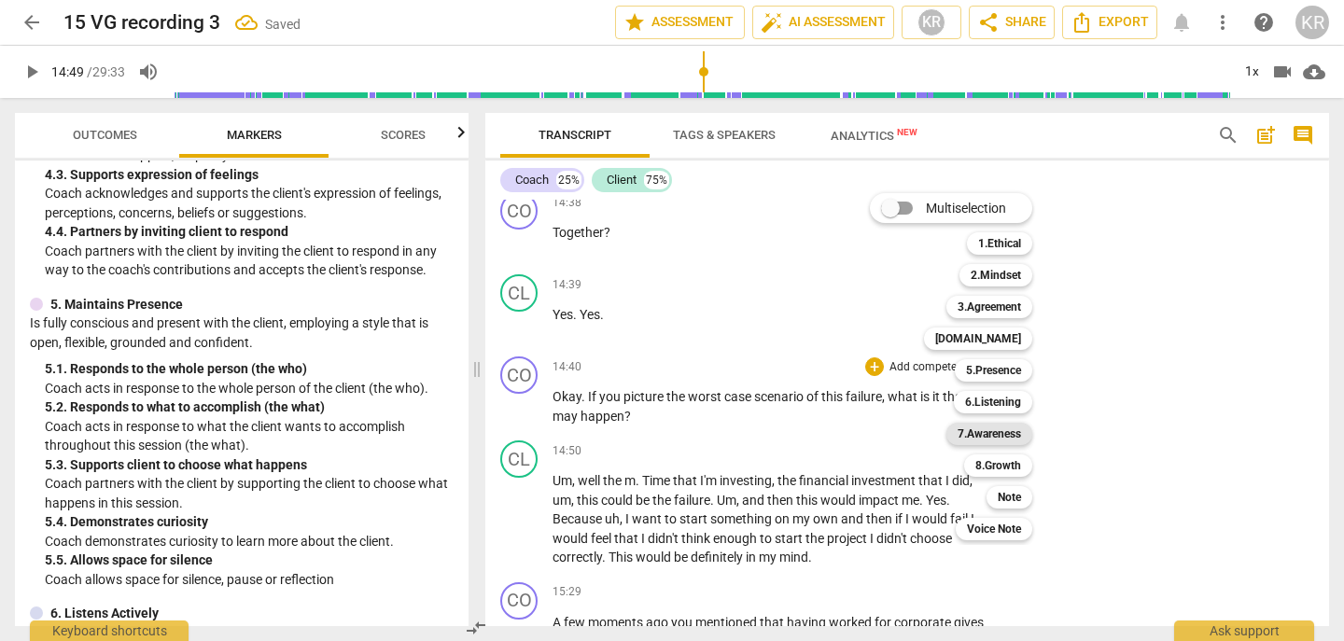
click at [1011, 440] on b "7.Awareness" at bounding box center [989, 434] width 63 height 22
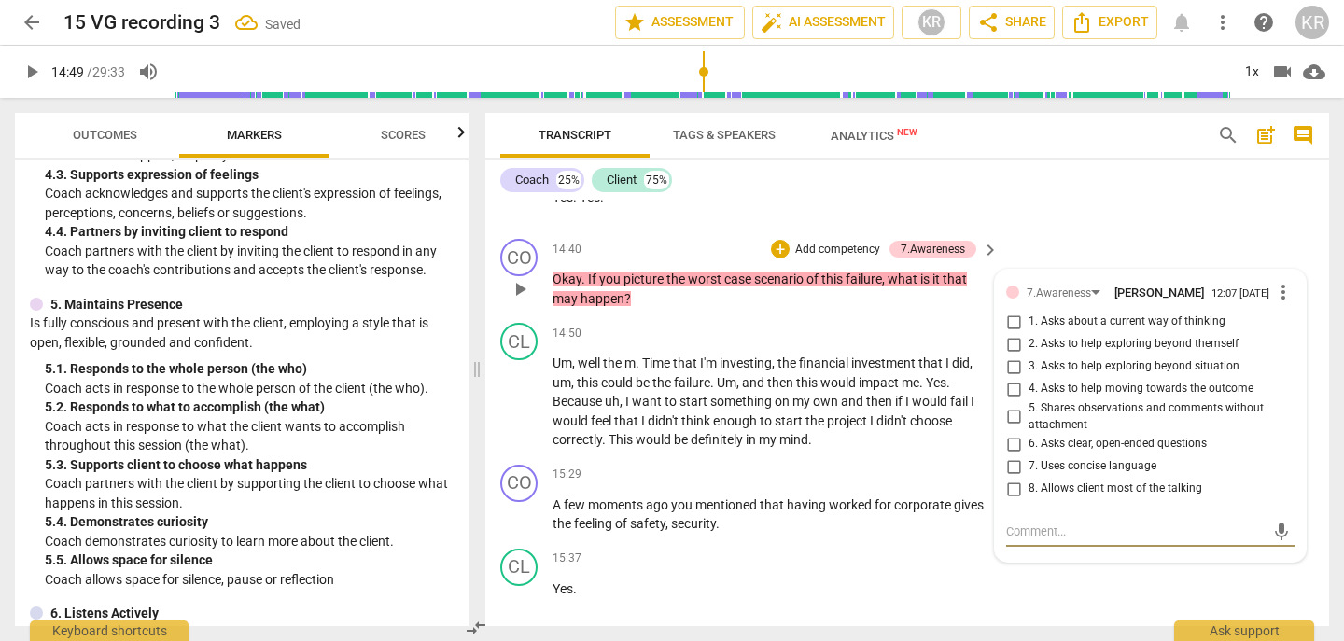
scroll to position [5546, 0]
click at [1098, 444] on span "6. Asks clear, open-ended questions" at bounding box center [1118, 443] width 178 height 17
click at [1029, 444] on input "6. Asks clear, open-ended questions" at bounding box center [1014, 443] width 30 height 22
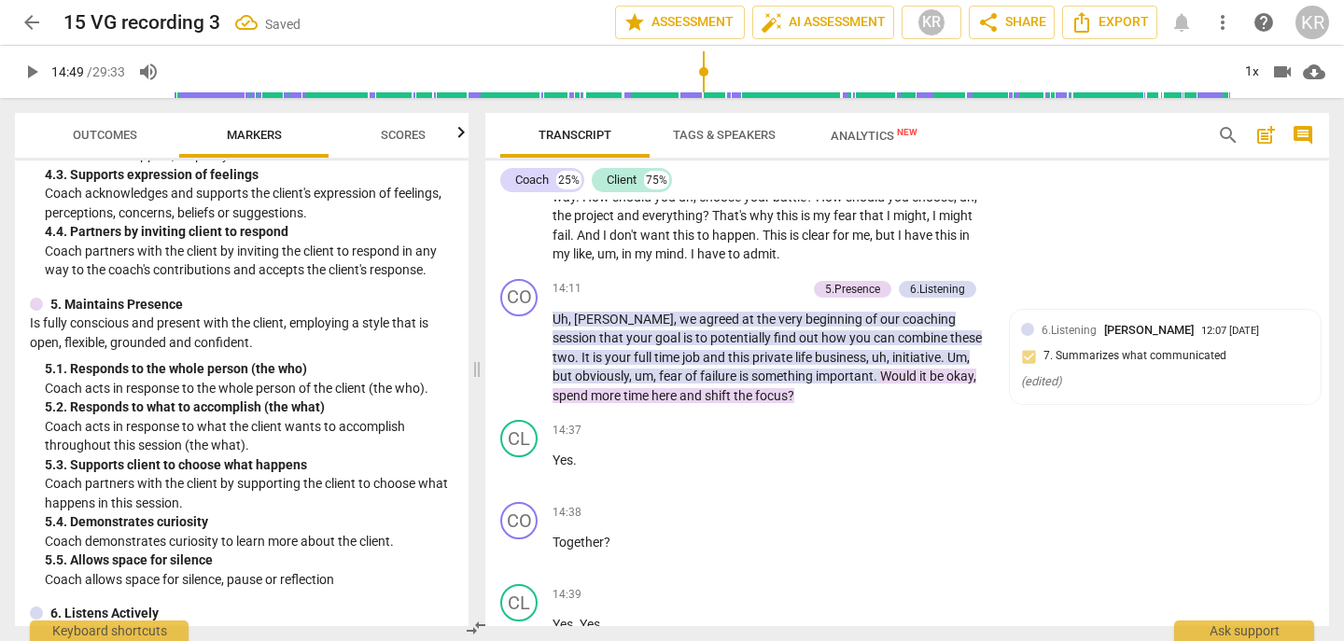
scroll to position [5093, 0]
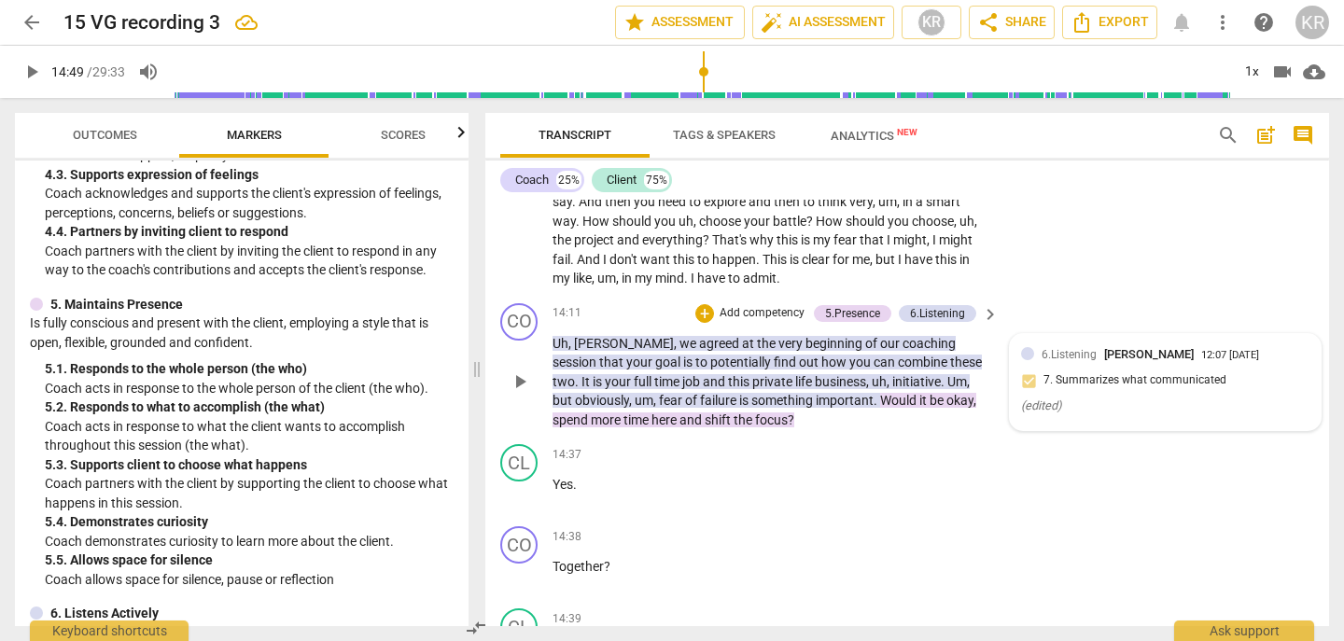
click at [1104, 383] on div "6.Listening [PERSON_NAME] 12:07 [DATE] 7. Summarizes what communicated ( edited…" at bounding box center [1165, 382] width 288 height 74
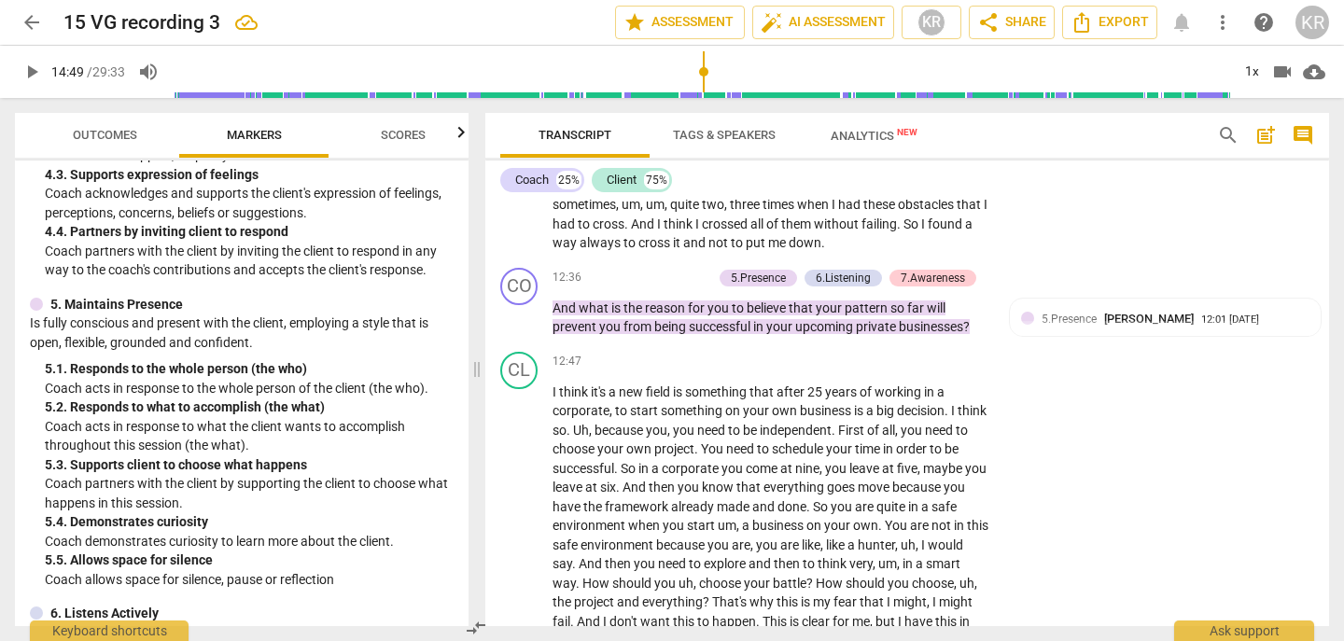
scroll to position [4669, 0]
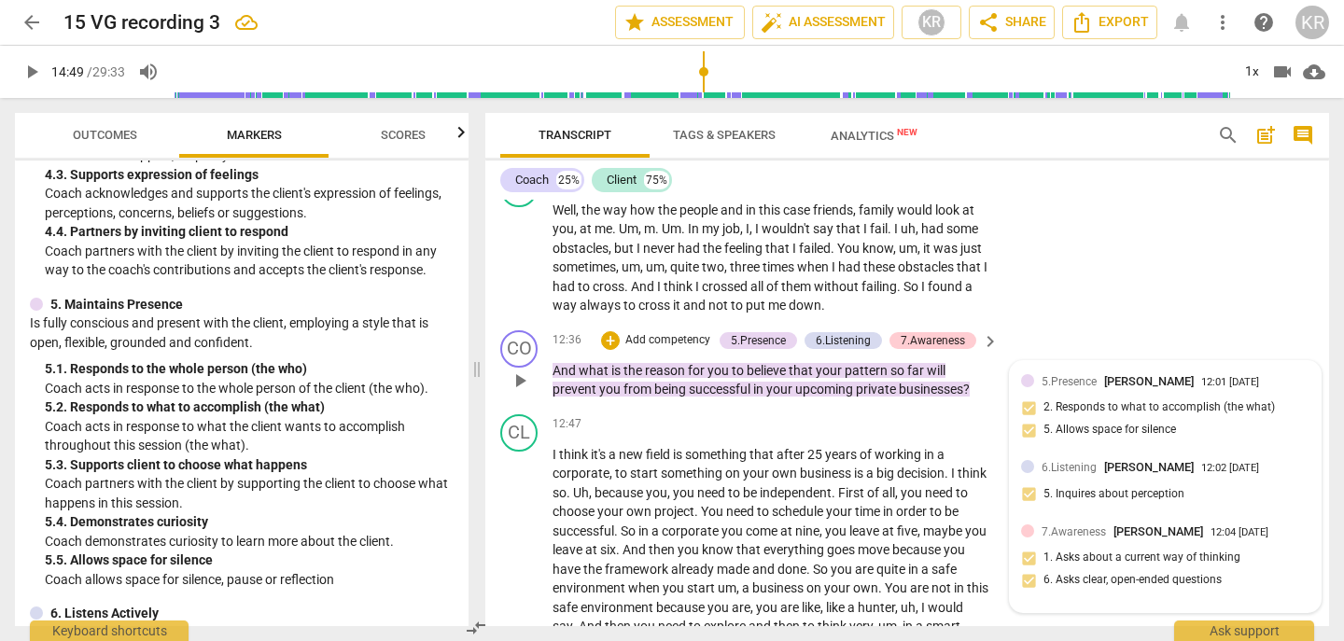
click at [1147, 430] on div "5.Presence [PERSON_NAME] 12:01 [DATE] 2. Responds to what to accomplish (the wh…" at bounding box center [1165, 411] width 288 height 79
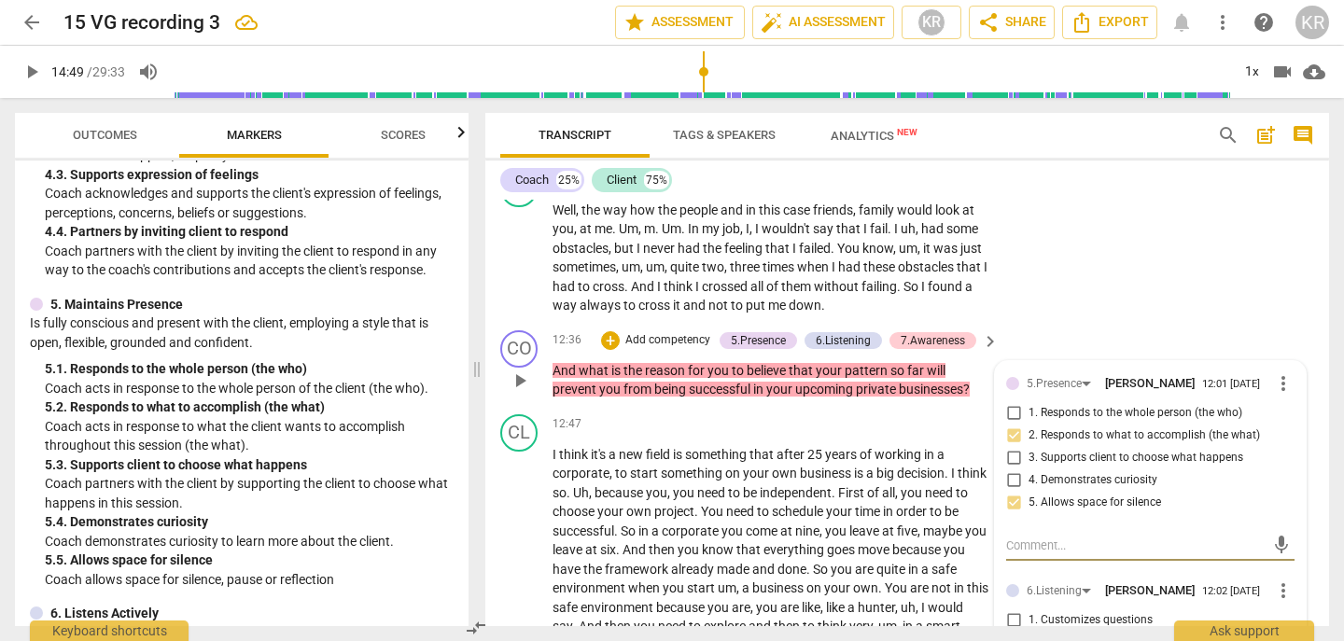
click at [1012, 430] on input "2. Responds to what to accomplish (the what)" at bounding box center [1014, 436] width 30 height 22
click at [1007, 404] on input "1. Responds to the whole person (the who)" at bounding box center [1014, 413] width 30 height 22
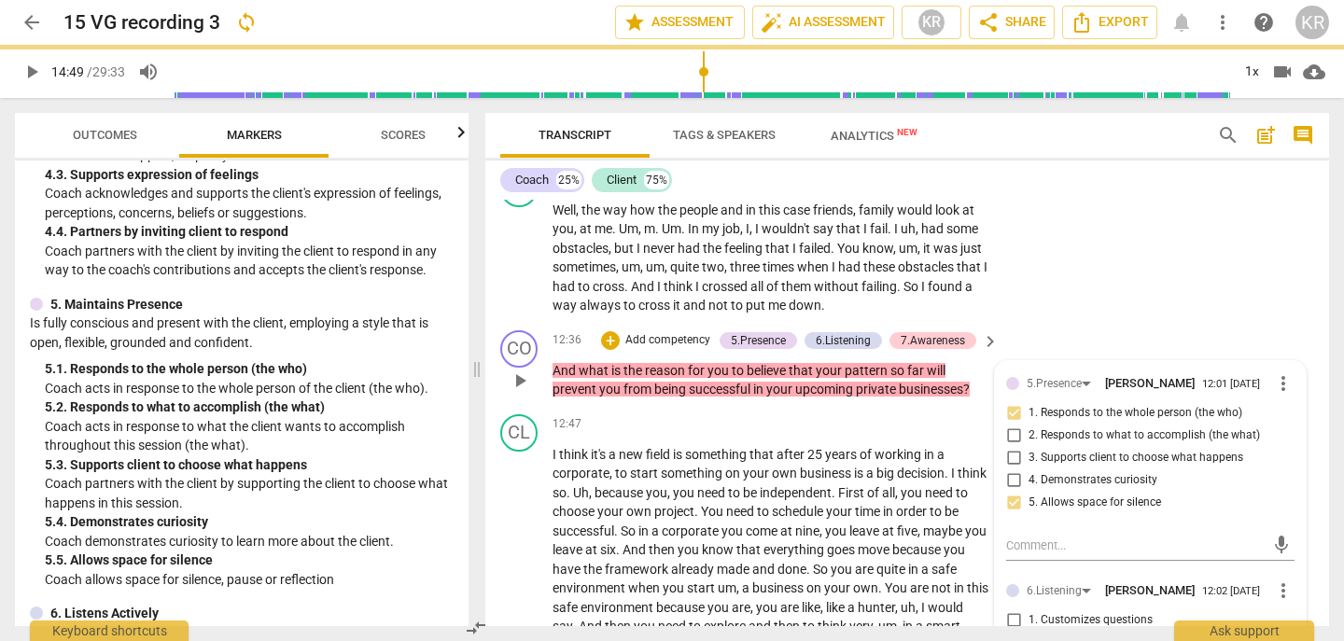
click at [1012, 413] on input "1. Responds to the whole person (the who)" at bounding box center [1014, 413] width 30 height 22
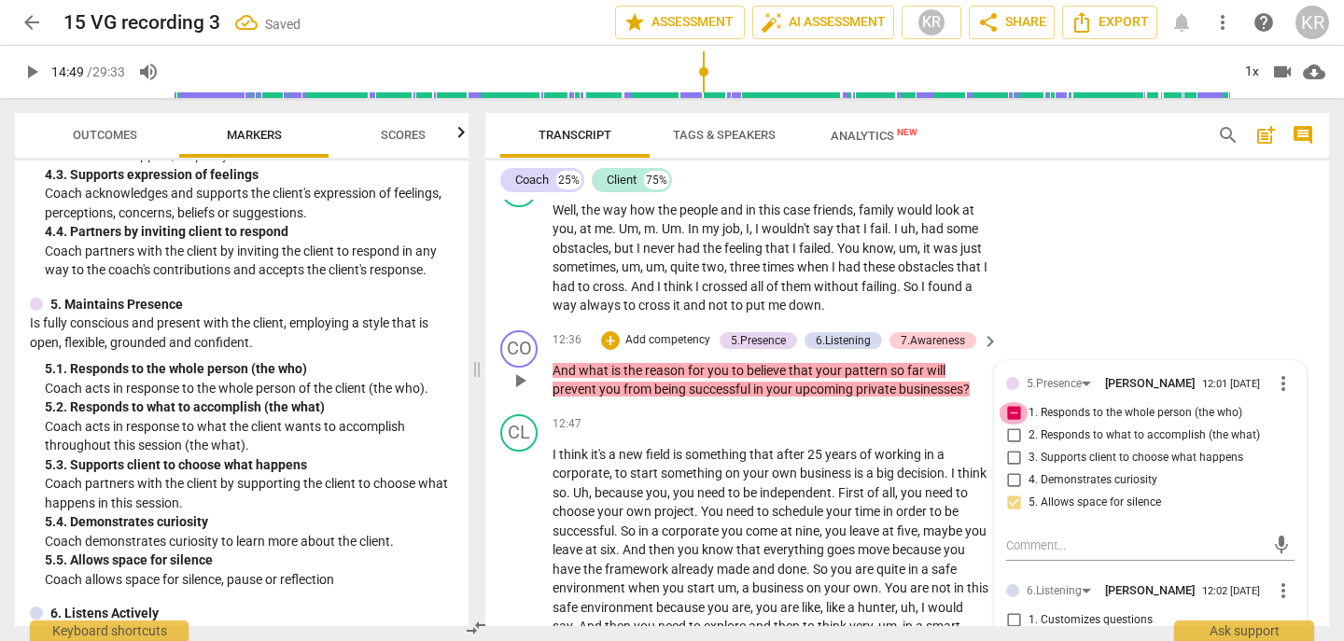
click at [1012, 413] on input "1. Responds to the whole person (the who)" at bounding box center [1014, 413] width 30 height 22
click at [1012, 472] on input "4. Demonstrates curiosity" at bounding box center [1014, 481] width 30 height 22
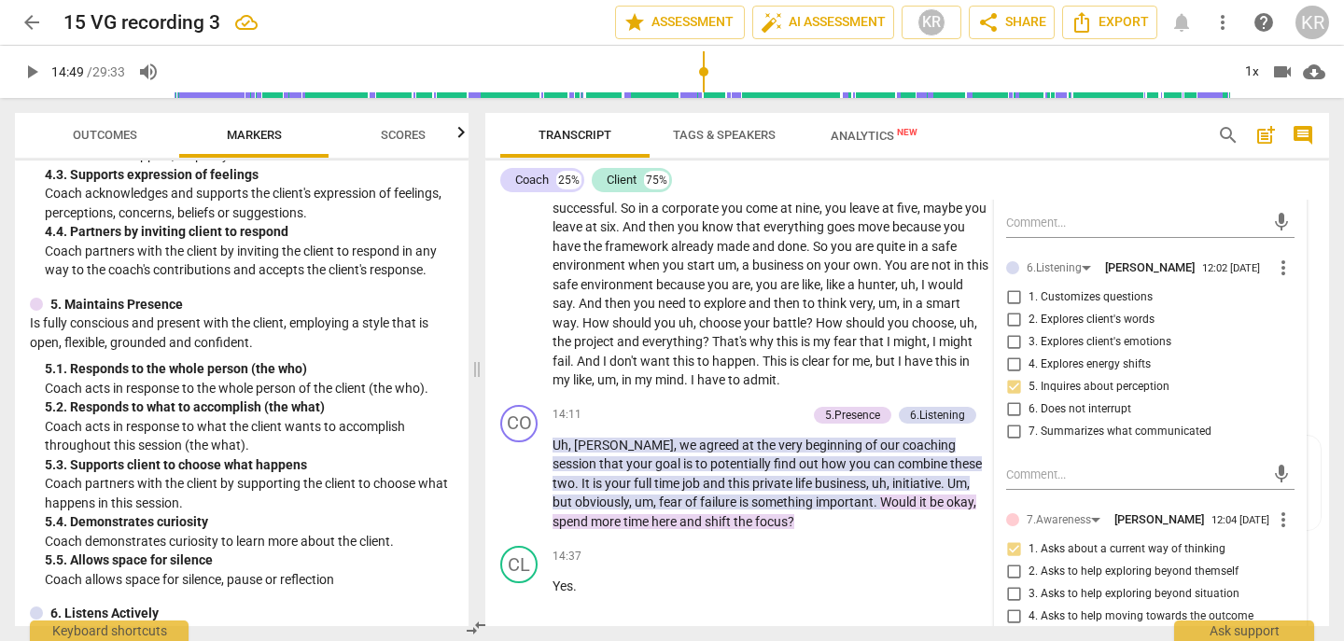
scroll to position [5054, 0]
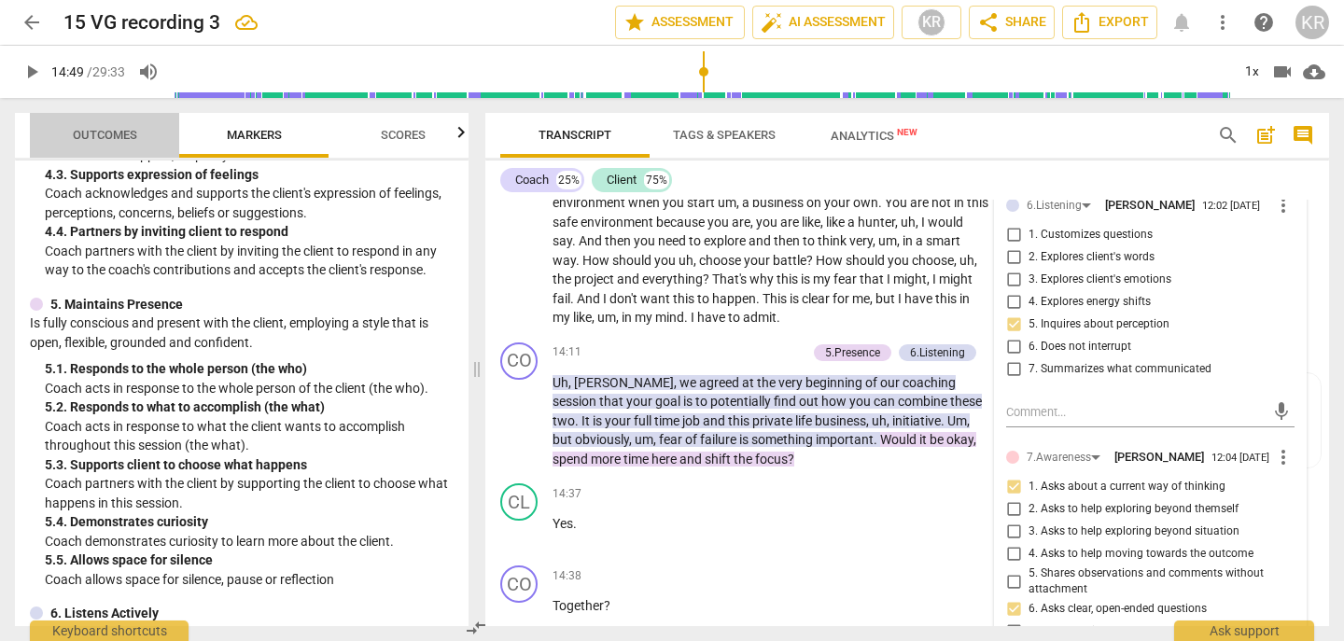
click at [120, 118] on button "Outcomes" at bounding box center [104, 135] width 149 height 45
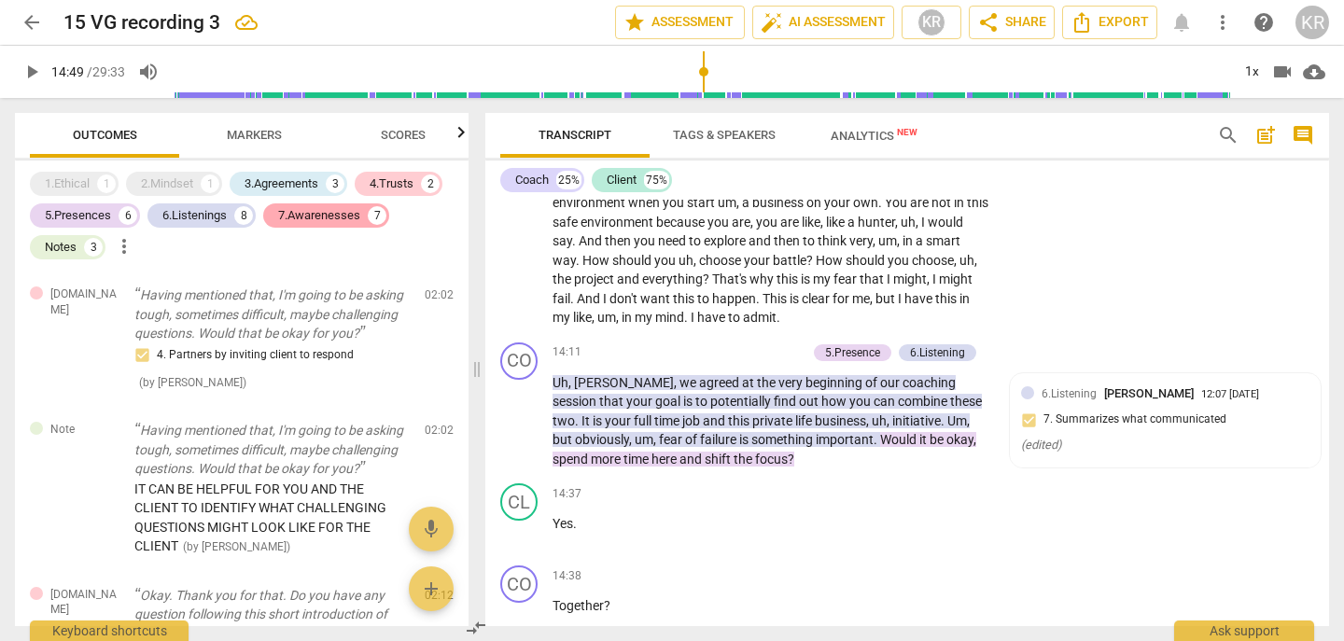
click at [314, 214] on div "7.Awarenesses" at bounding box center [319, 215] width 82 height 19
click at [171, 180] on div "2.Mindset" at bounding box center [167, 184] width 52 height 19
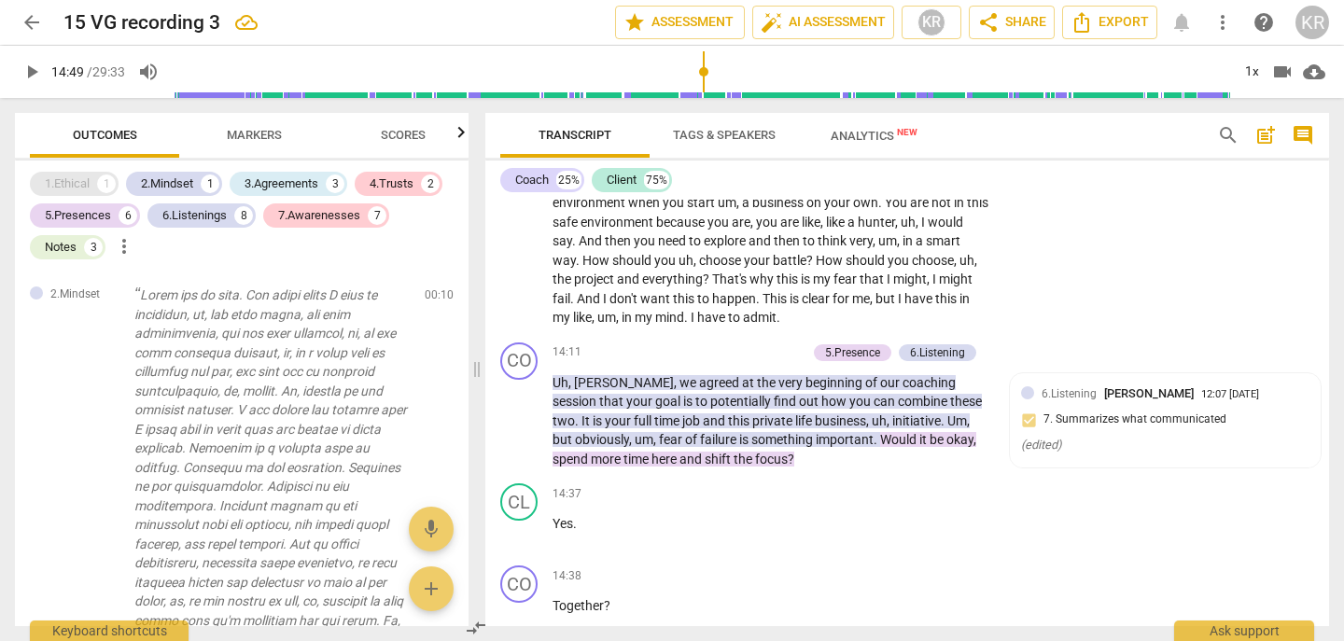
click at [82, 178] on div "1.Ethical" at bounding box center [67, 184] width 45 height 19
click at [327, 217] on div "7.Awarenesses" at bounding box center [319, 215] width 82 height 19
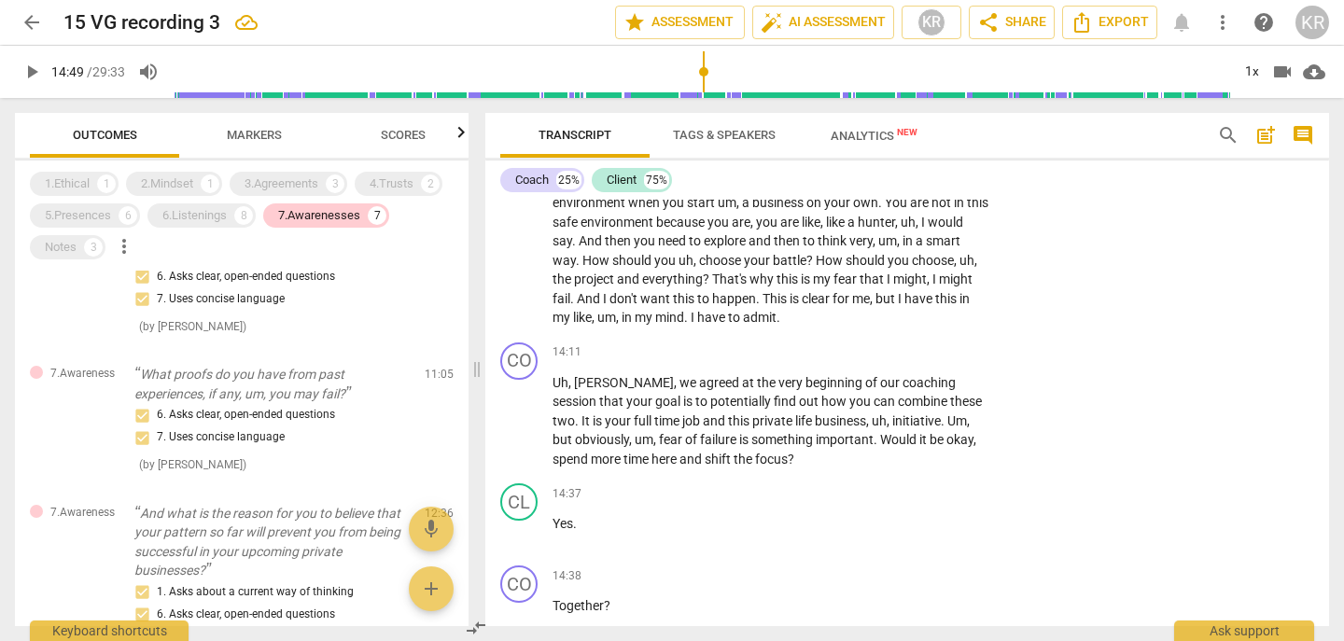
scroll to position [0, 0]
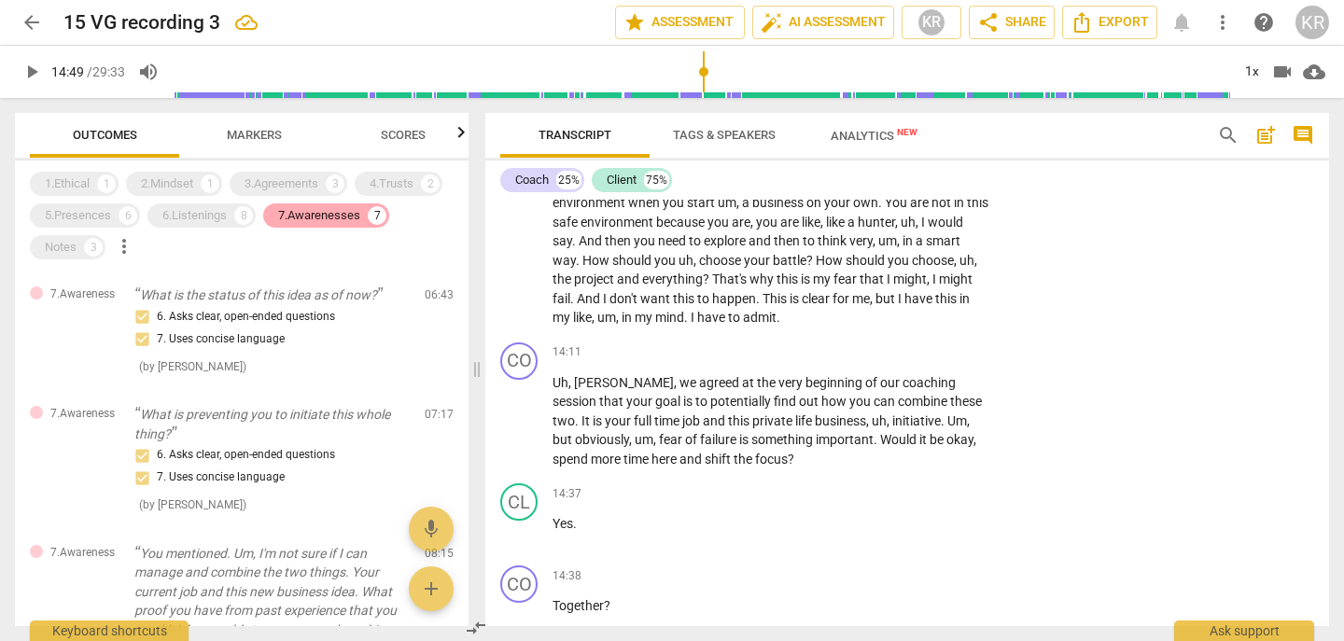
click at [328, 217] on div "7.Awarenesses" at bounding box center [319, 215] width 82 height 19
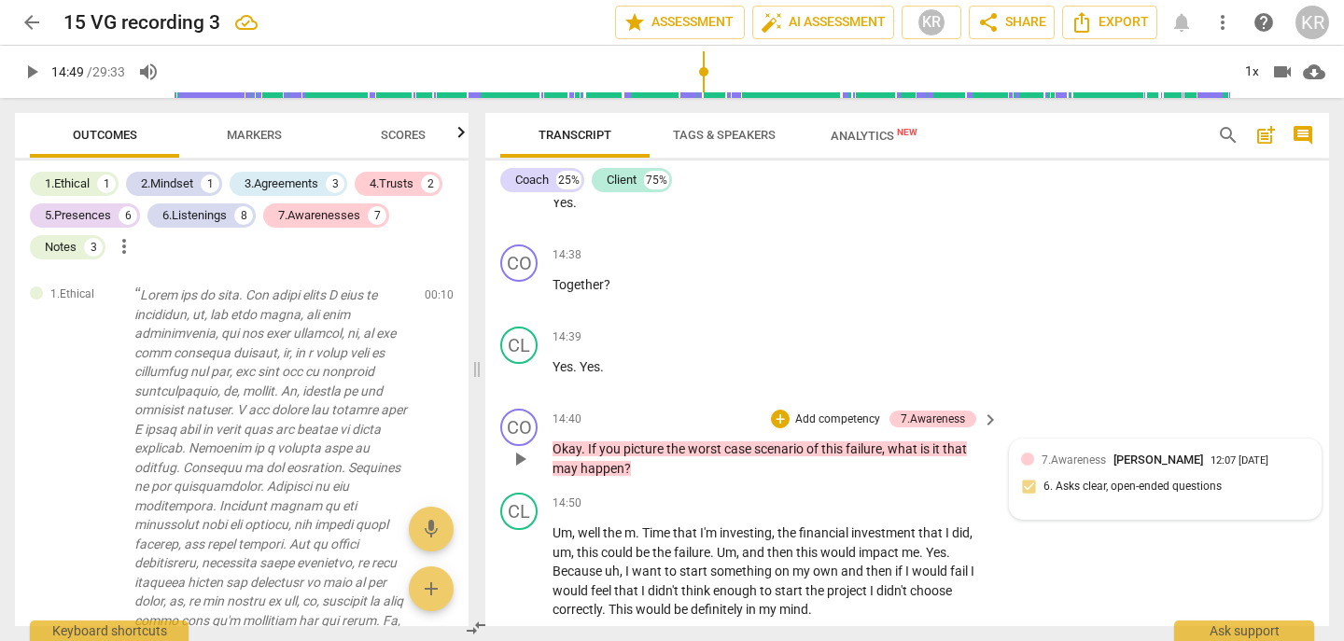
scroll to position [5383, 0]
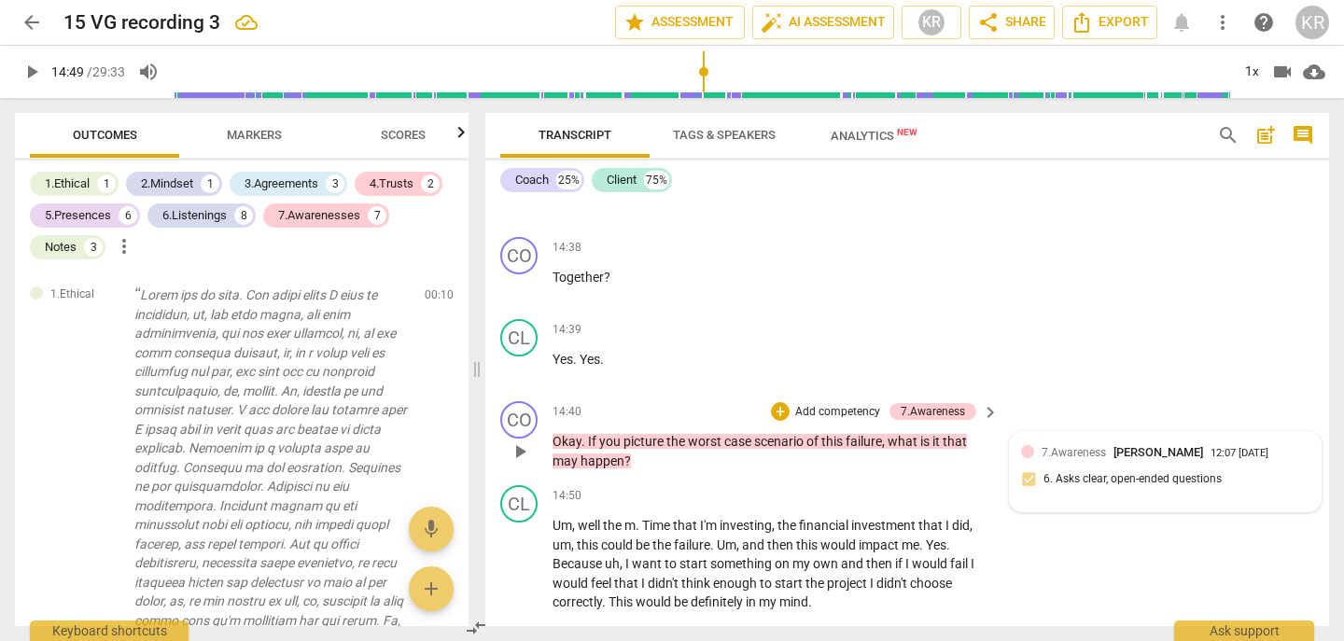
click at [1127, 453] on span "[PERSON_NAME]" at bounding box center [1159, 452] width 90 height 14
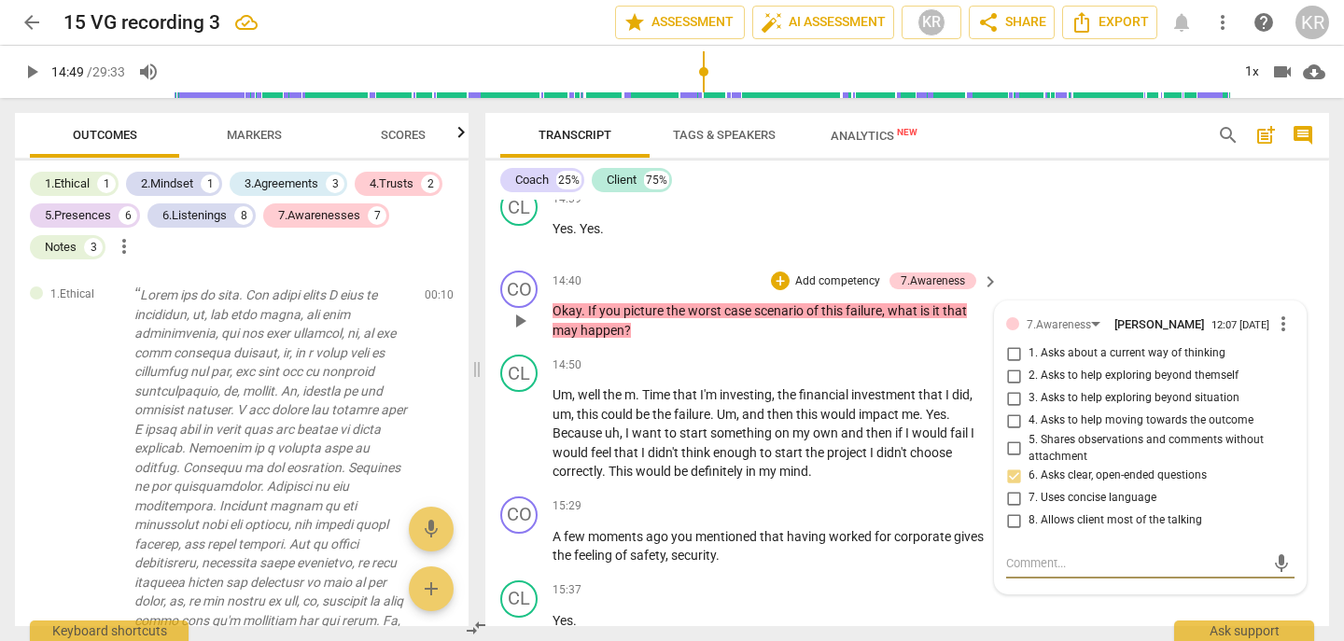
scroll to position [5507, 0]
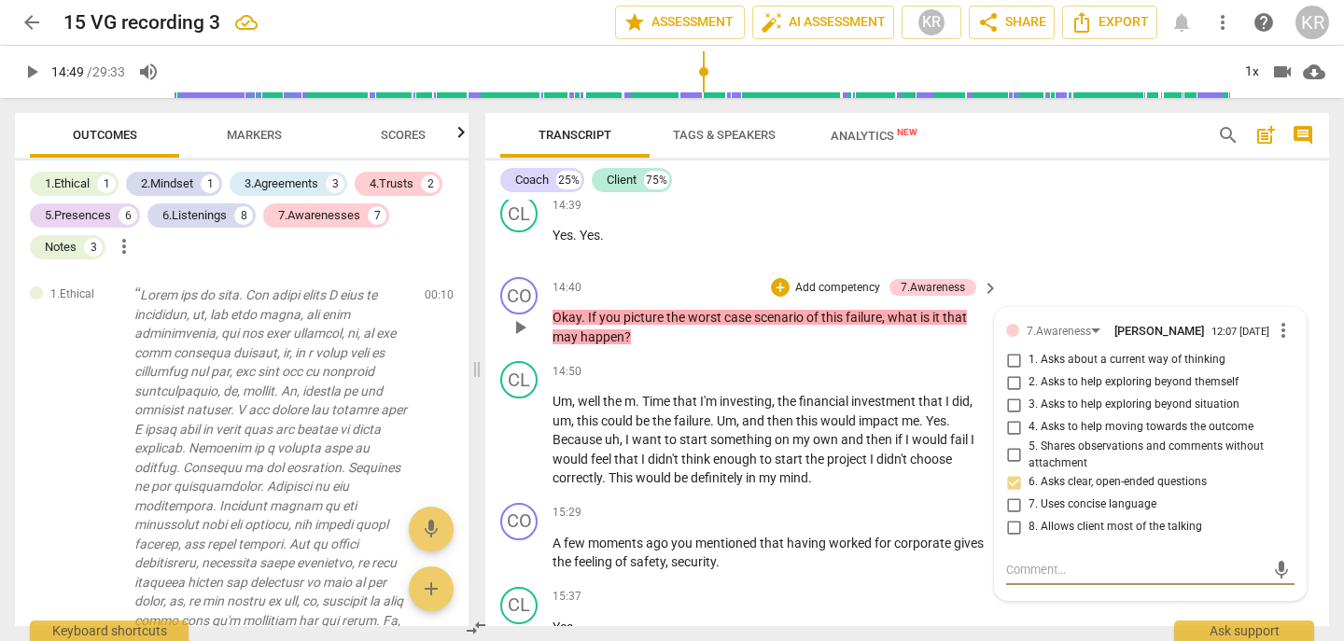
click at [1147, 381] on span "2. Asks to help exploring beyond themself" at bounding box center [1134, 382] width 210 height 17
click at [1029, 381] on input "2. Asks to help exploring beyond themself" at bounding box center [1014, 383] width 30 height 22
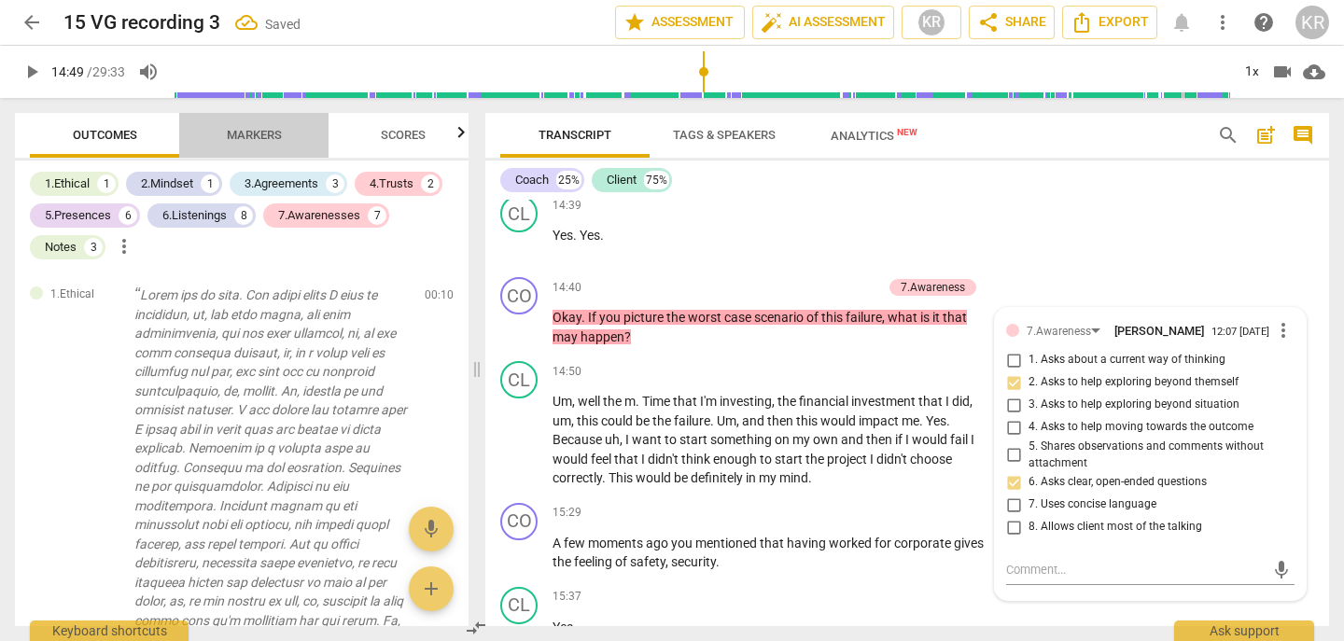
click at [240, 140] on span "Markers" at bounding box center [254, 135] width 55 height 14
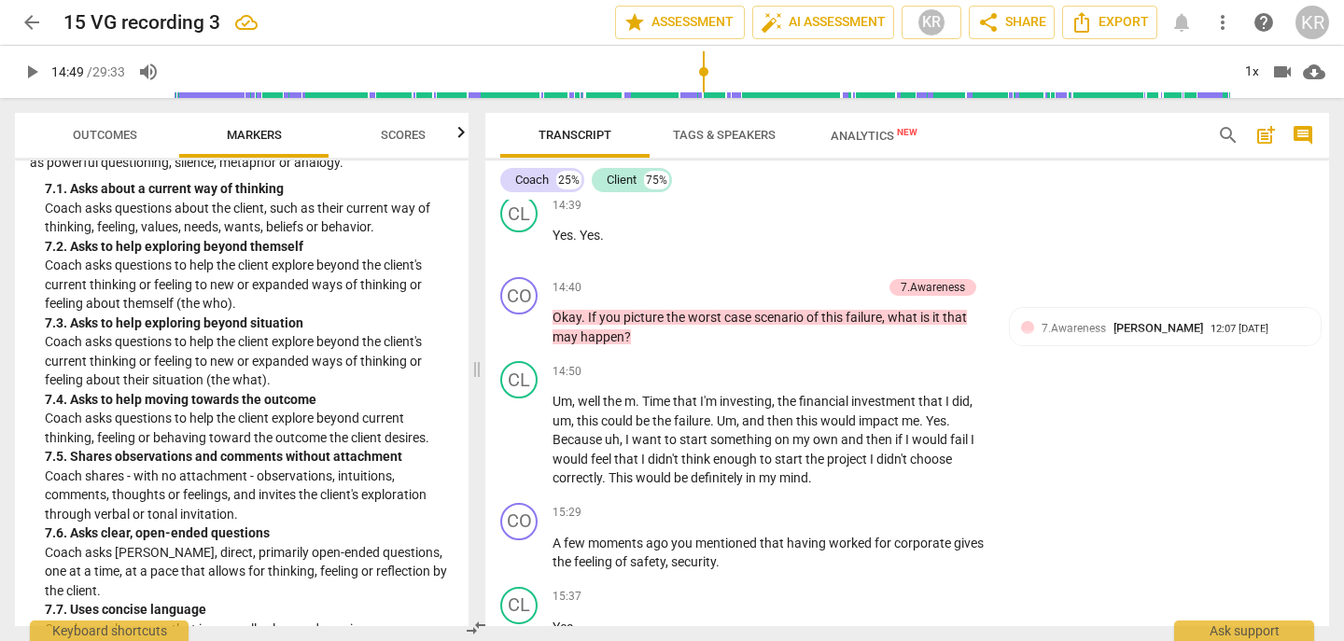
scroll to position [1819, 0]
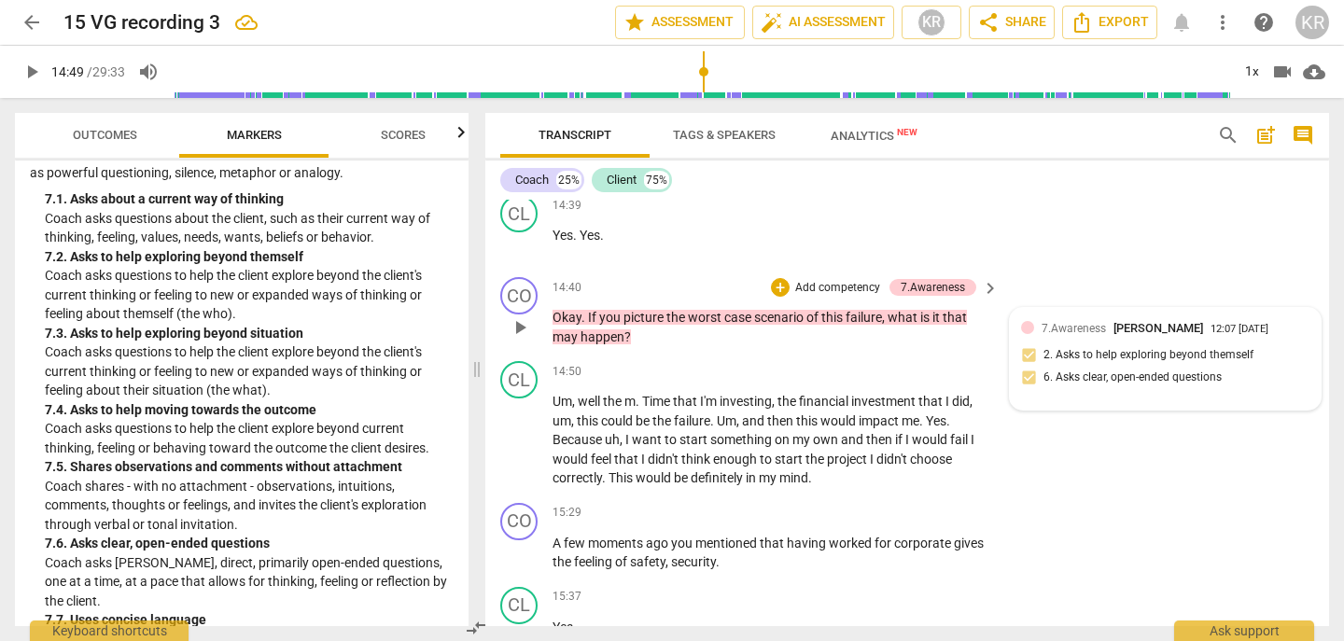
click at [1229, 346] on div "7.Awareness [PERSON_NAME] 12:07 [DATE] 2. Asks to help exploring beyond themsel…" at bounding box center [1165, 358] width 288 height 79
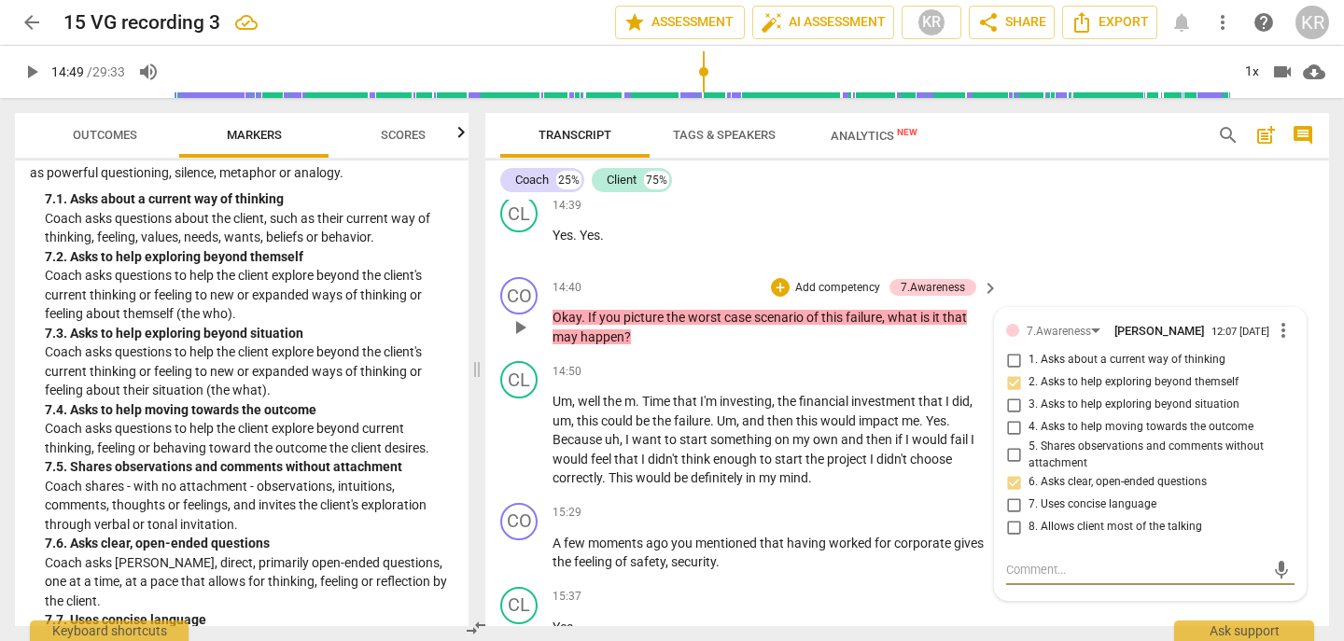
click at [837, 286] on p "Add competency" at bounding box center [838, 288] width 89 height 17
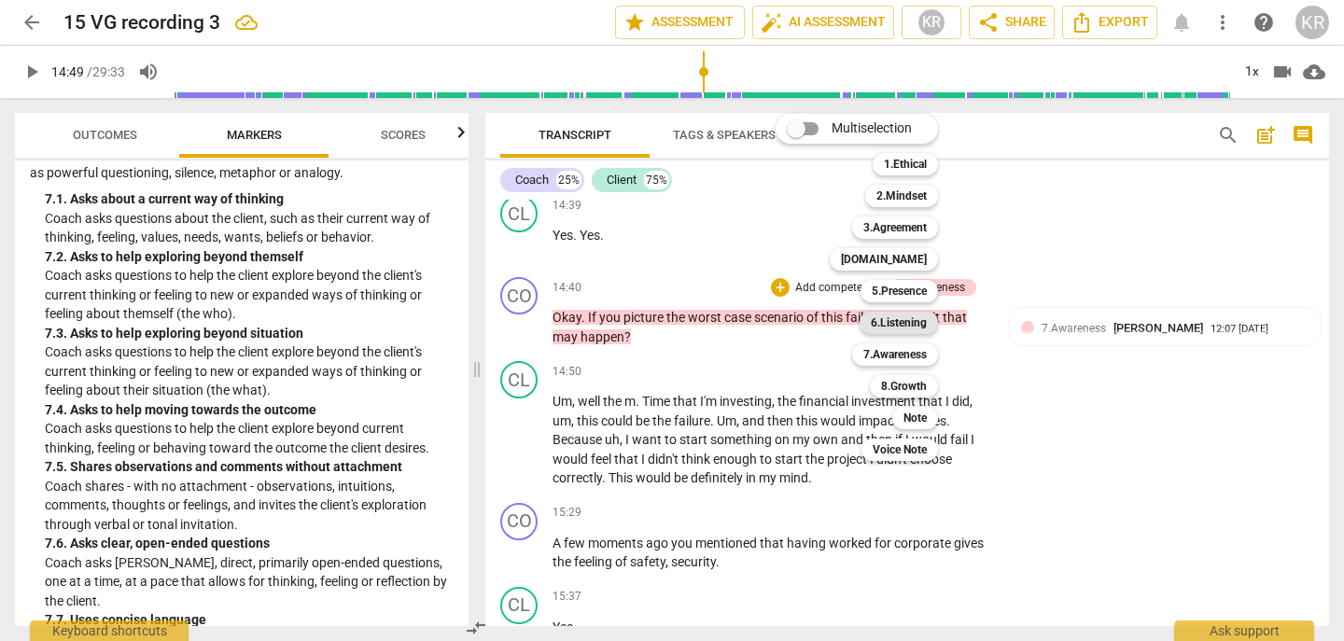
click at [892, 330] on b "6.Listening" at bounding box center [899, 323] width 56 height 22
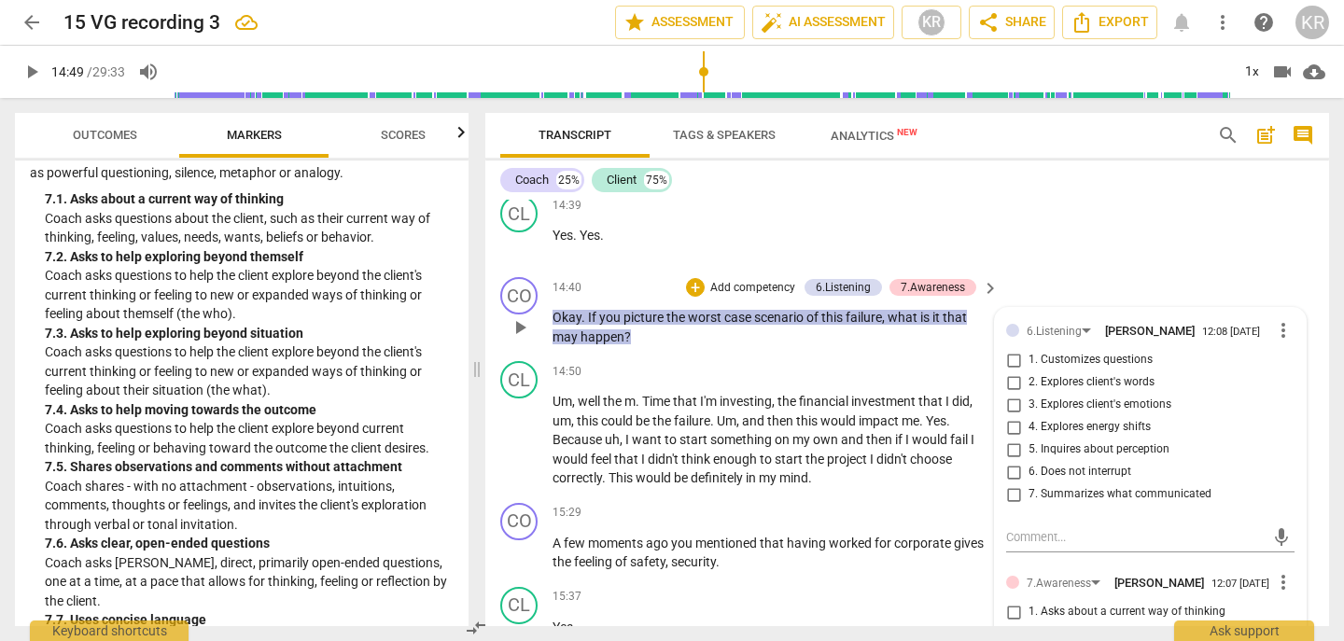
click at [1053, 451] on span "5. Inquires about perception" at bounding box center [1099, 450] width 141 height 17
click at [1029, 451] on input "5. Inquires about perception" at bounding box center [1014, 450] width 30 height 22
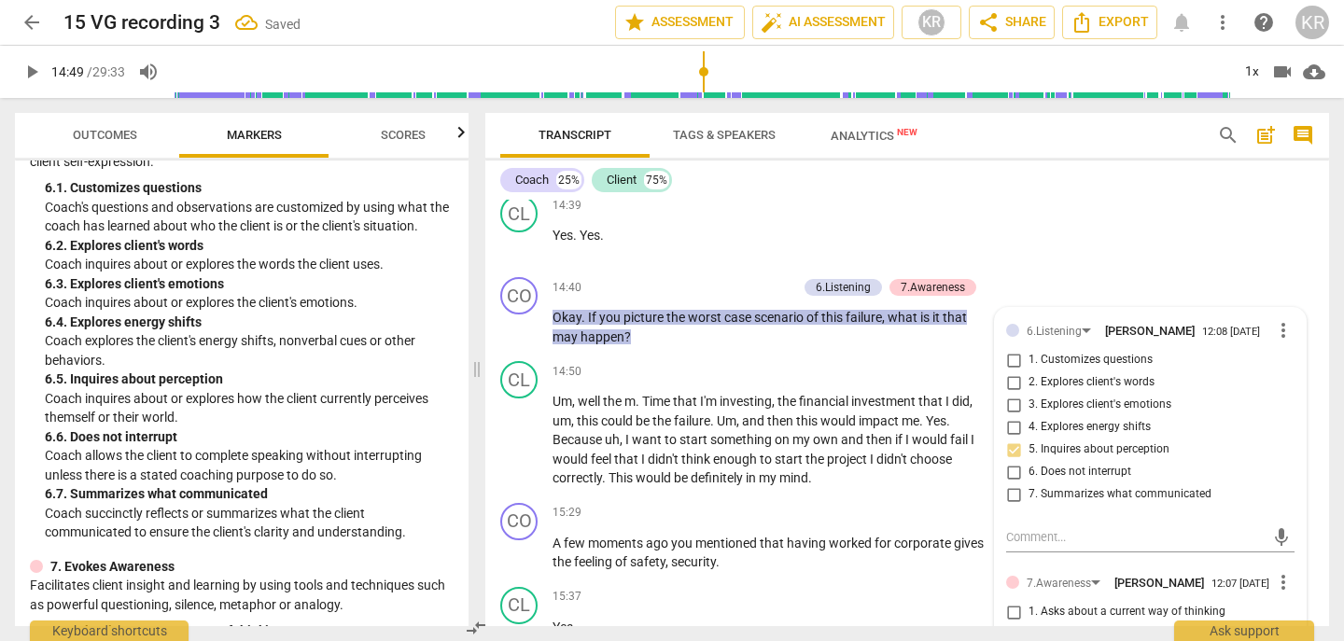
scroll to position [1315, 0]
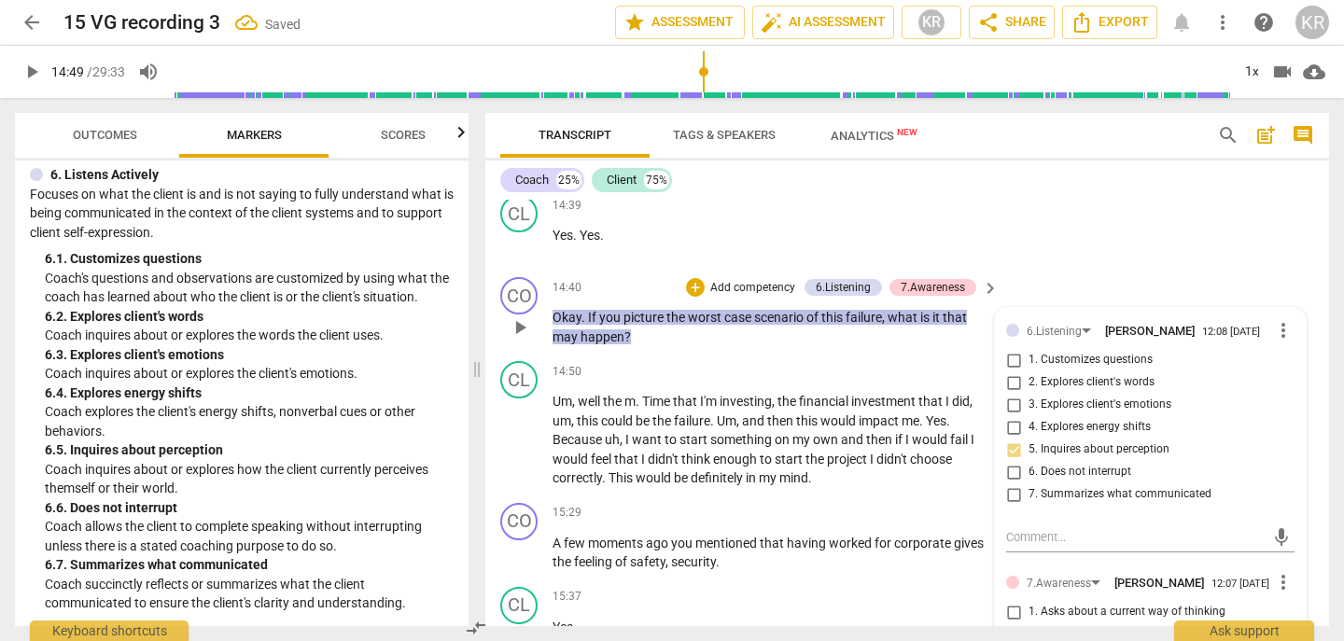
click at [1009, 453] on input "5. Inquires about perception" at bounding box center [1014, 450] width 30 height 22
click at [1010, 364] on input "1. Customizes questions" at bounding box center [1014, 360] width 30 height 22
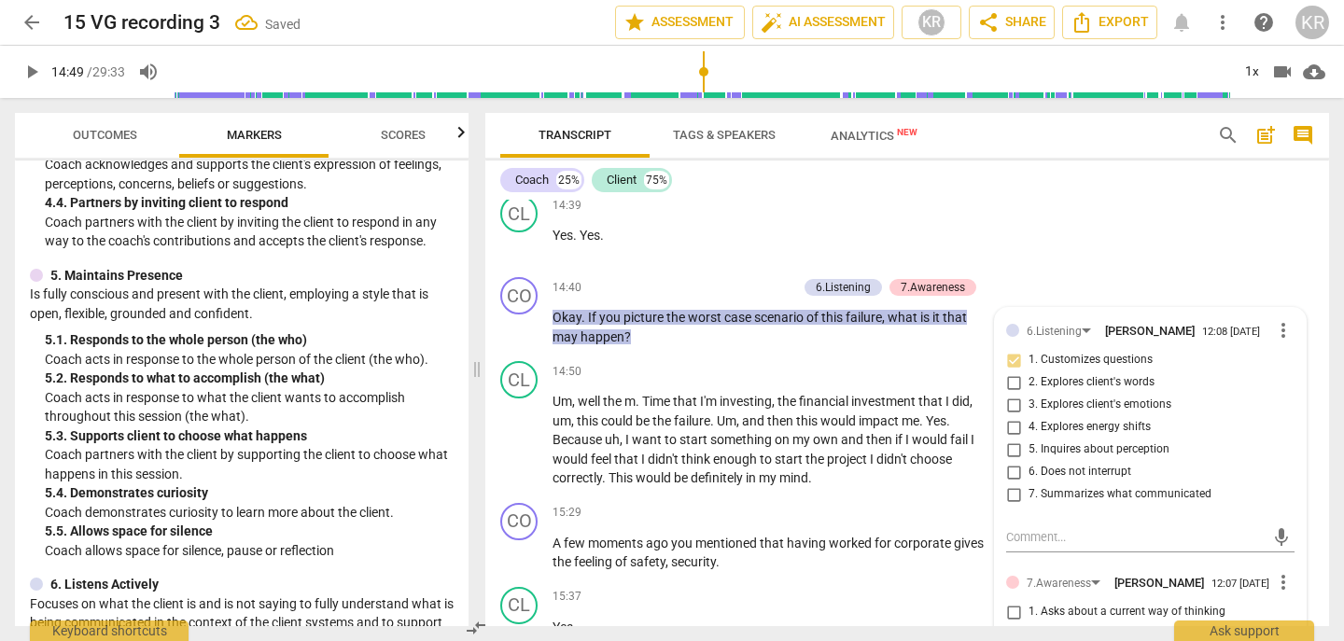
scroll to position [904, 0]
click at [754, 284] on p "Add competency" at bounding box center [753, 288] width 89 height 17
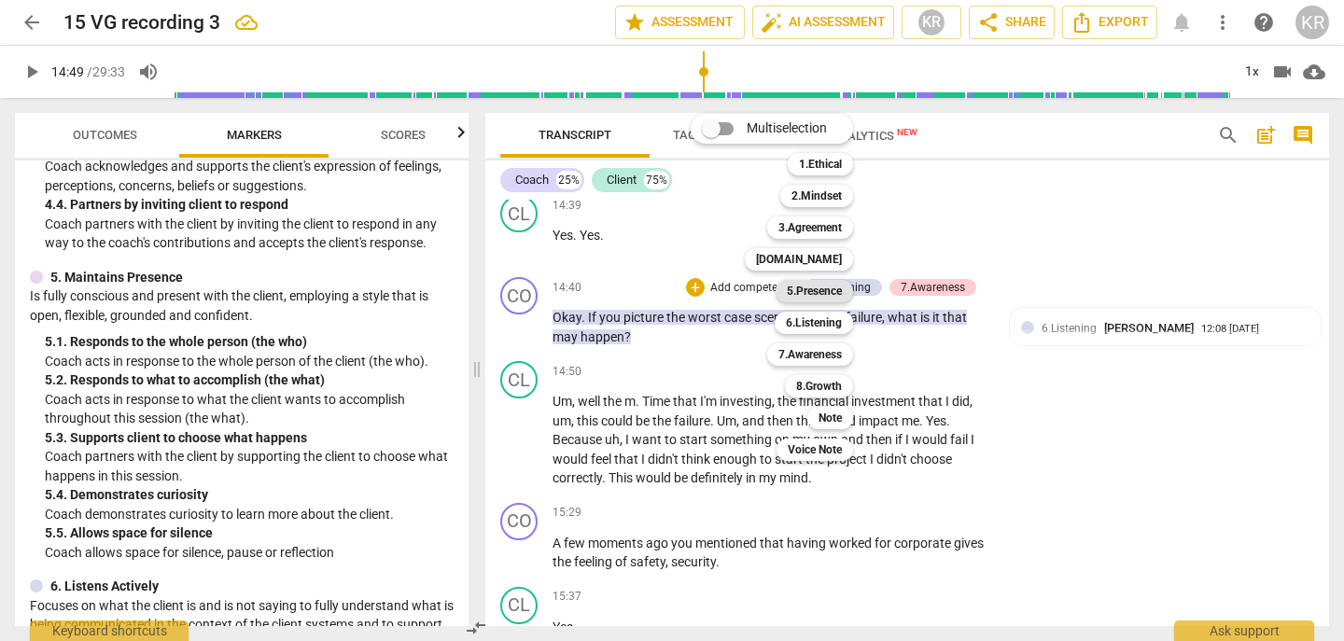
click at [835, 288] on b "5.Presence" at bounding box center [814, 291] width 55 height 22
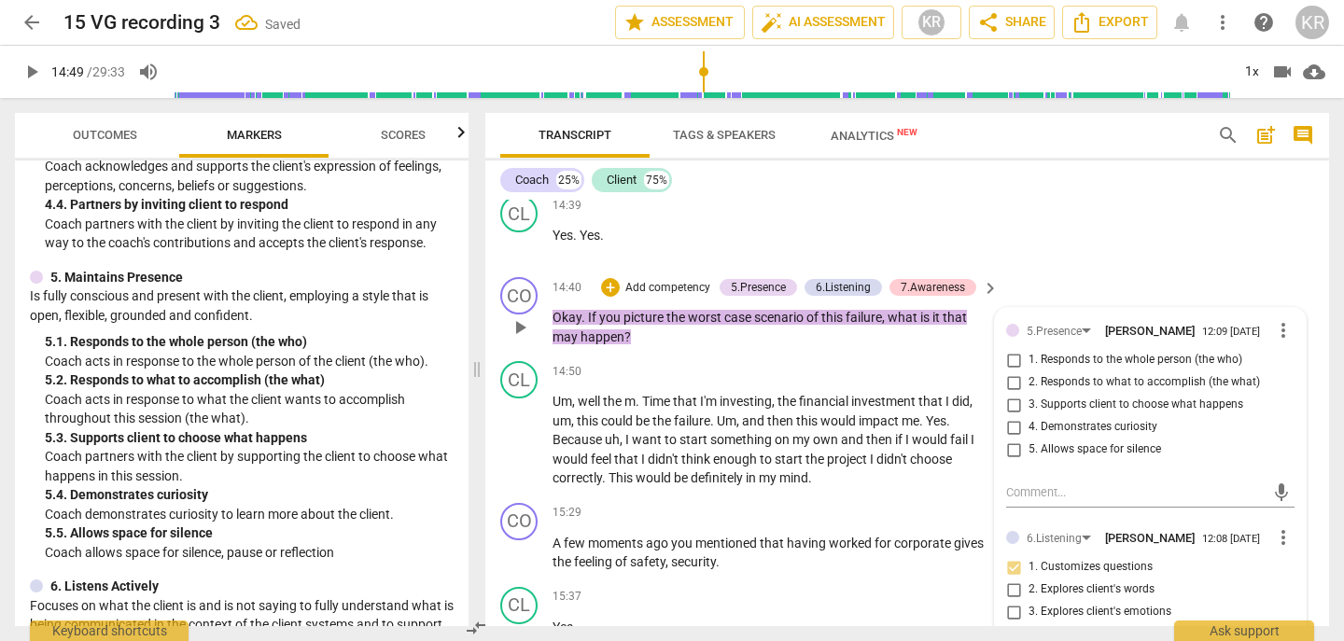
click at [1099, 427] on span "4. Demonstrates curiosity" at bounding box center [1093, 427] width 129 height 17
click at [1029, 427] on input "4. Demonstrates curiosity" at bounding box center [1014, 427] width 30 height 22
click at [29, 73] on span "play_arrow" at bounding box center [32, 72] width 22 height 22
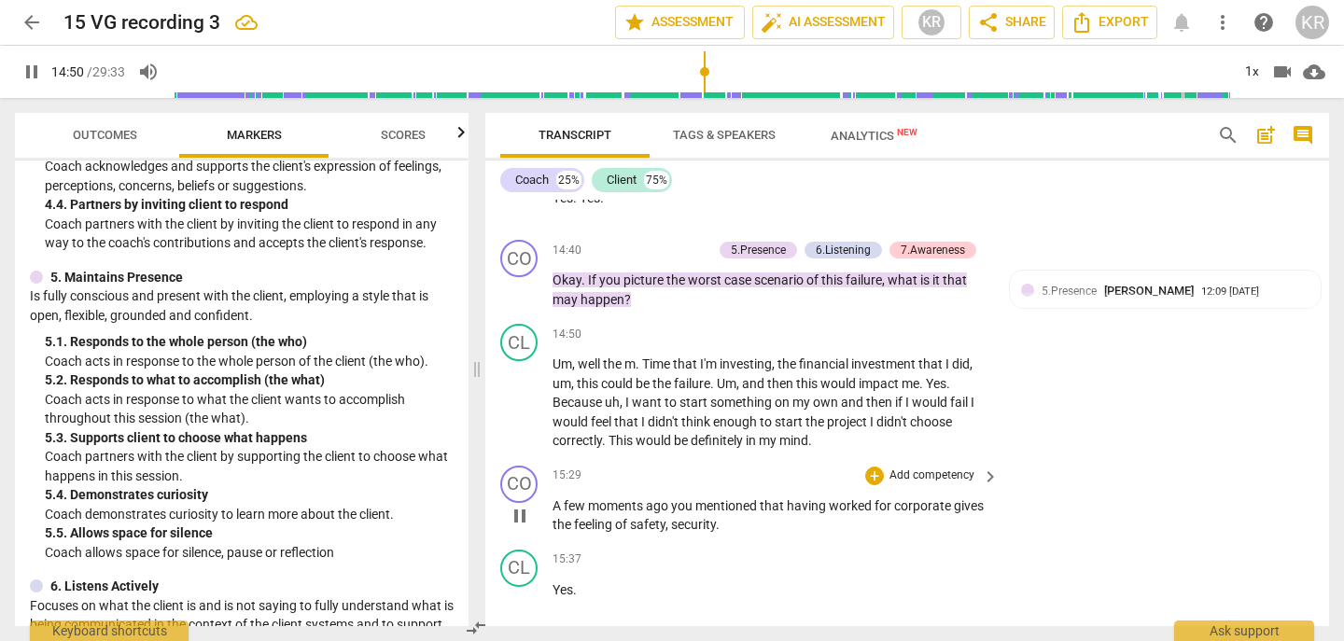
scroll to position [5553, 0]
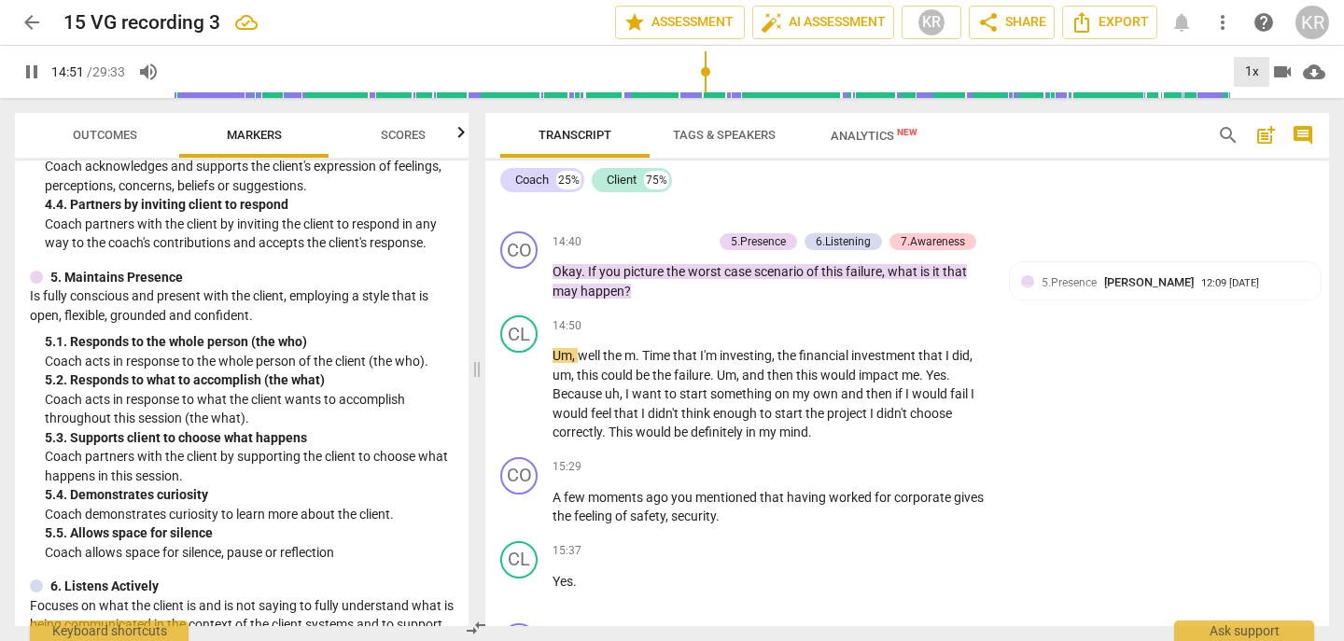
click at [1245, 71] on div "1x" at bounding box center [1251, 72] width 35 height 30
click at [1264, 181] on li "1.5x" at bounding box center [1265, 179] width 63 height 35
click at [1250, 73] on div "1.5x" at bounding box center [1251, 72] width 35 height 30
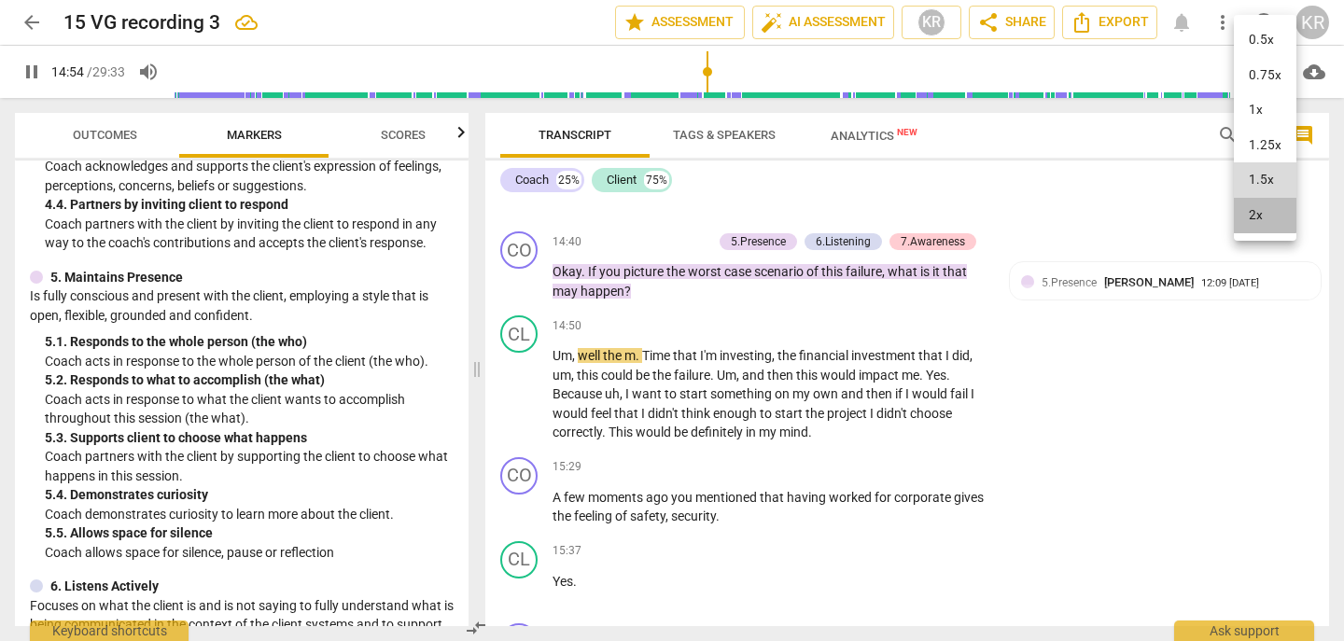
click at [1261, 214] on li "2x" at bounding box center [1265, 215] width 63 height 35
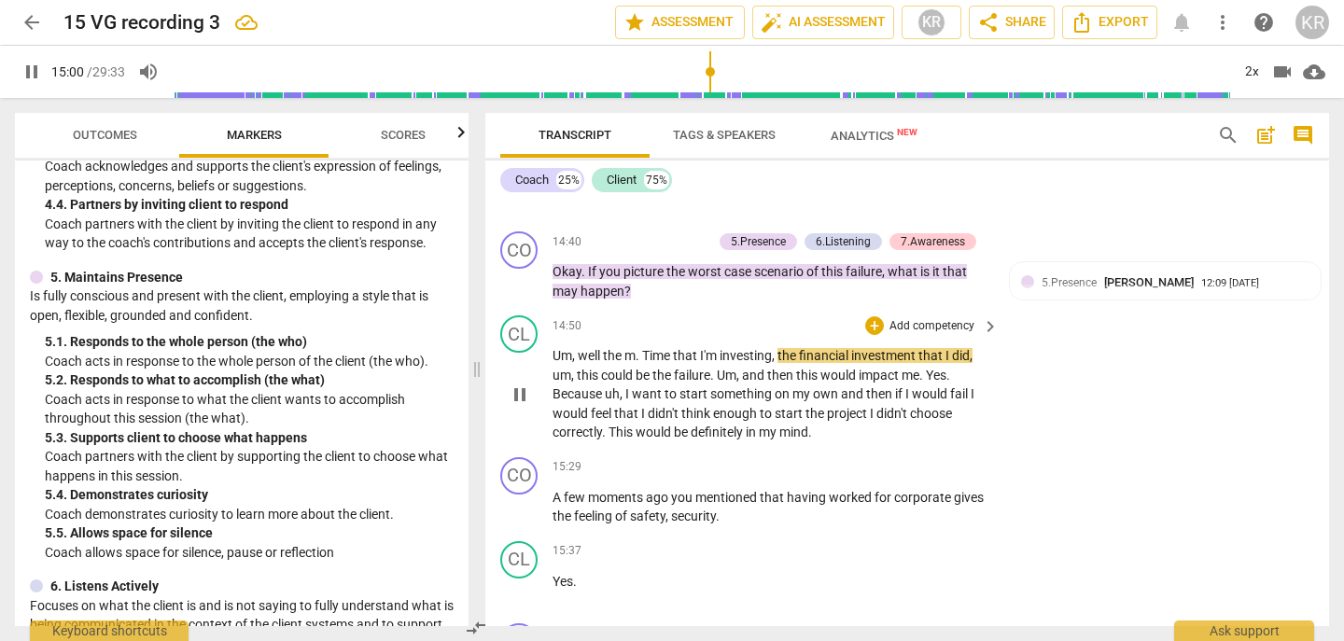
click at [514, 396] on span "pause" at bounding box center [520, 395] width 22 height 22
click at [626, 356] on span "m" at bounding box center [630, 355] width 11 height 15
click at [522, 400] on span "play_arrow" at bounding box center [520, 395] width 22 height 22
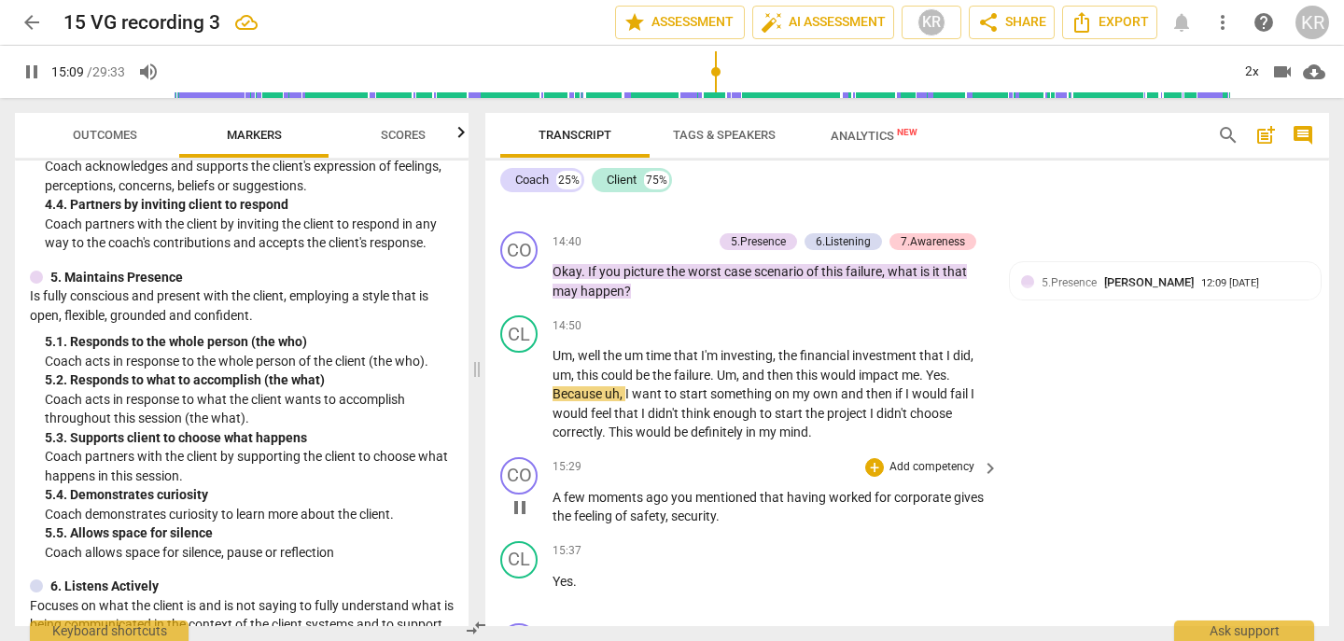
scroll to position [5584, 0]
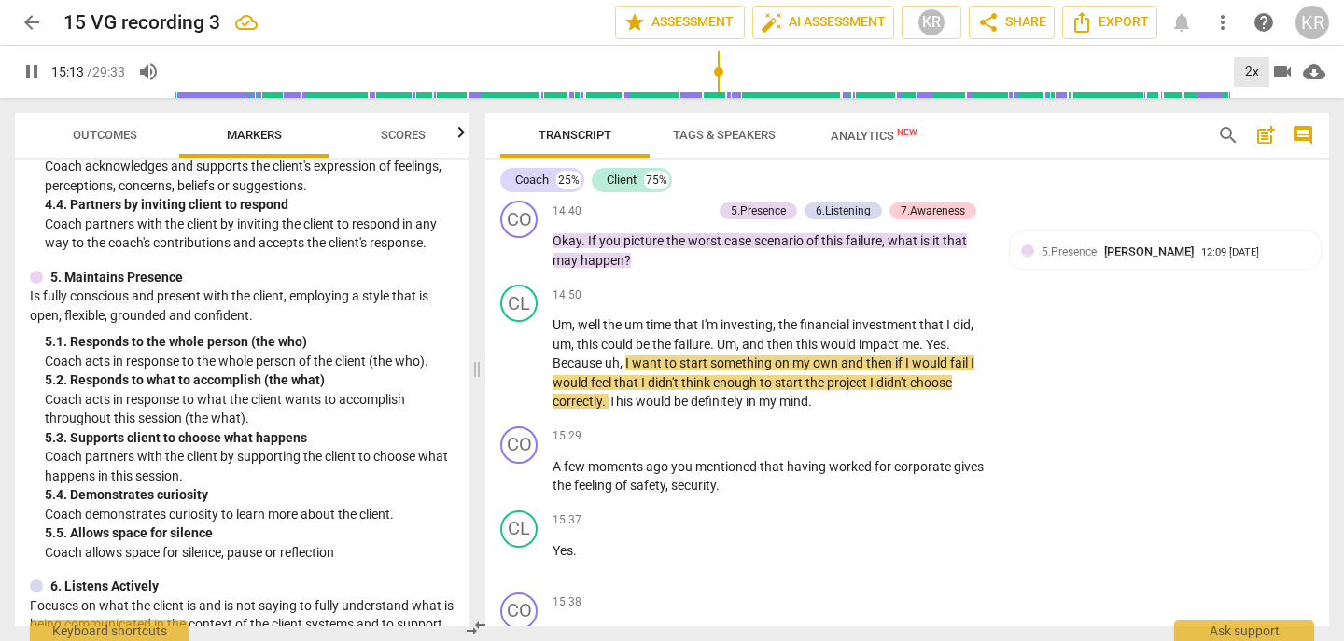
click at [1244, 63] on div "2x" at bounding box center [1251, 72] width 35 height 30
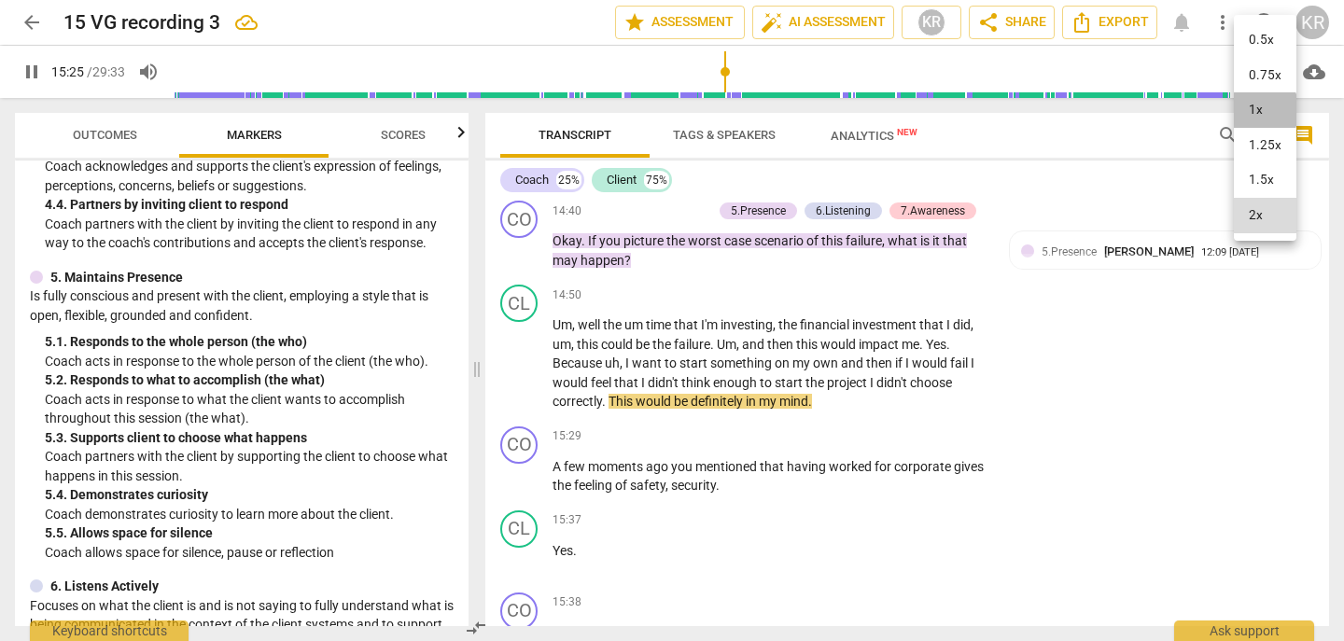
click at [1253, 110] on li "1x" at bounding box center [1265, 109] width 63 height 35
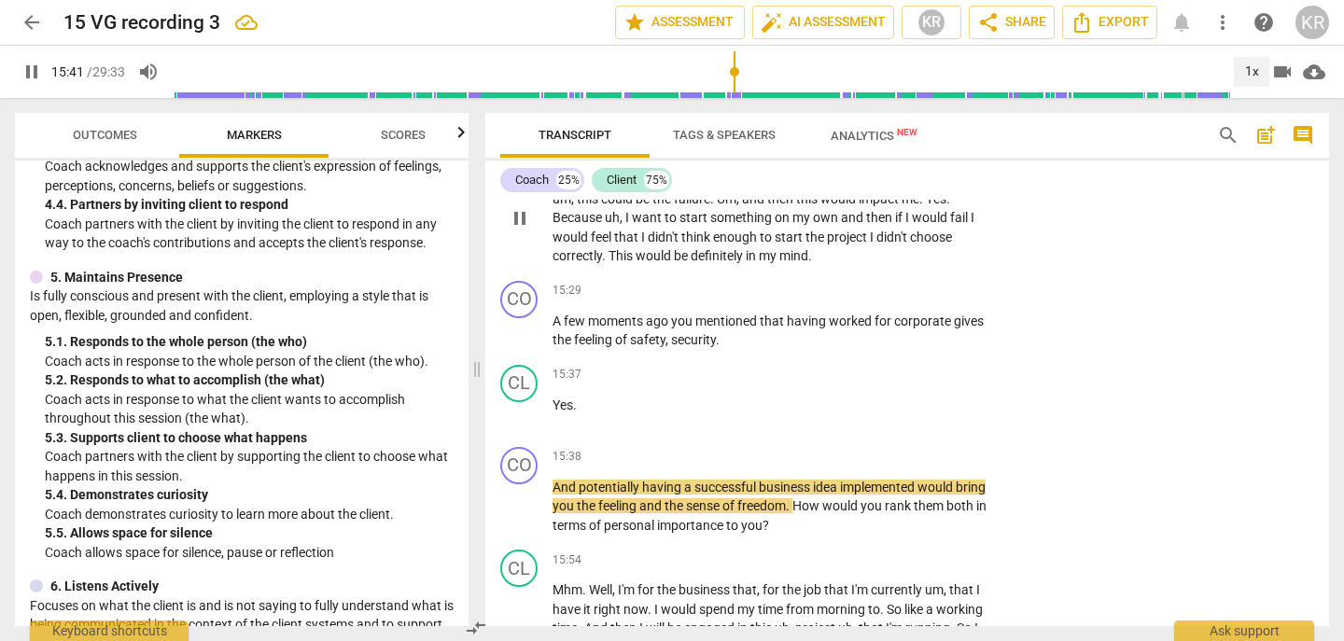
scroll to position [5732, 0]
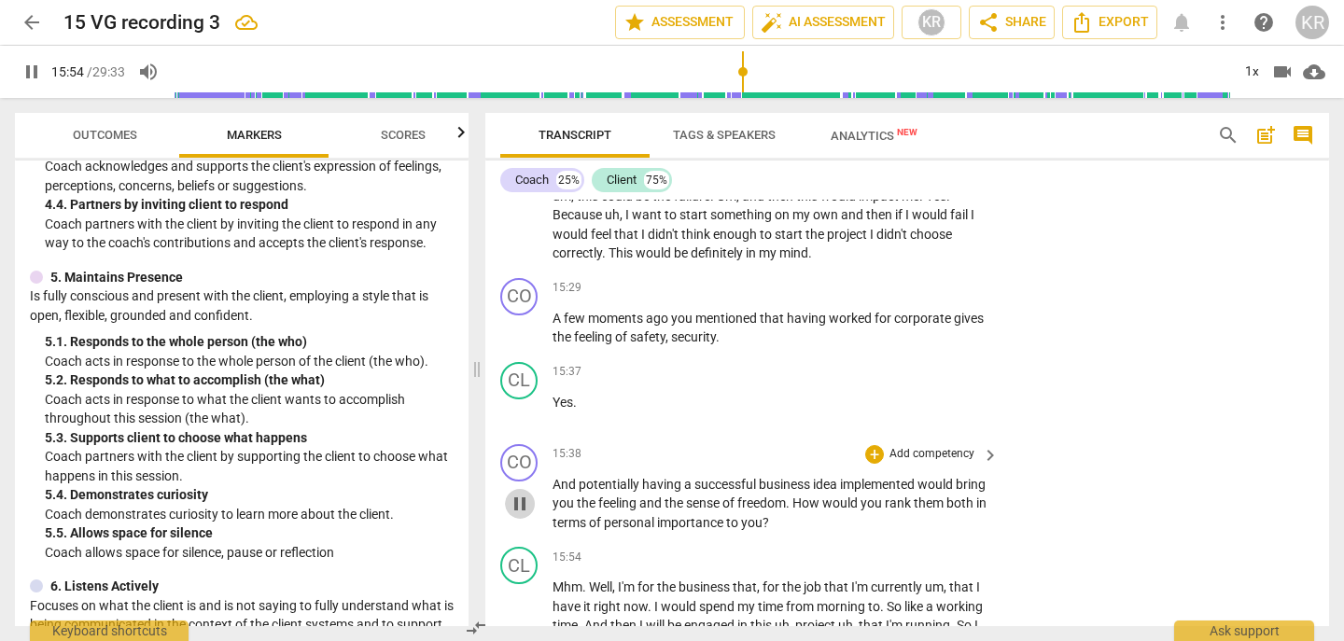
click at [518, 504] on span "pause" at bounding box center [520, 504] width 22 height 22
click at [921, 287] on p "Add competency" at bounding box center [932, 288] width 89 height 17
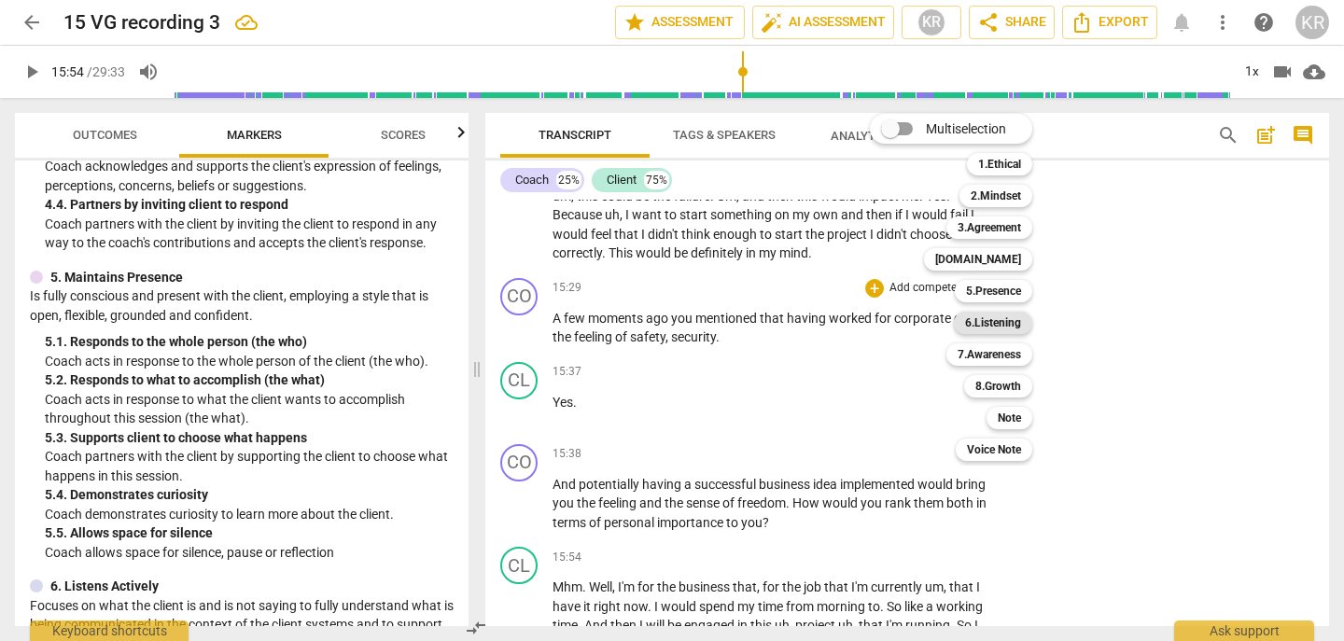
click at [1005, 316] on b "6.Listening" at bounding box center [993, 323] width 56 height 22
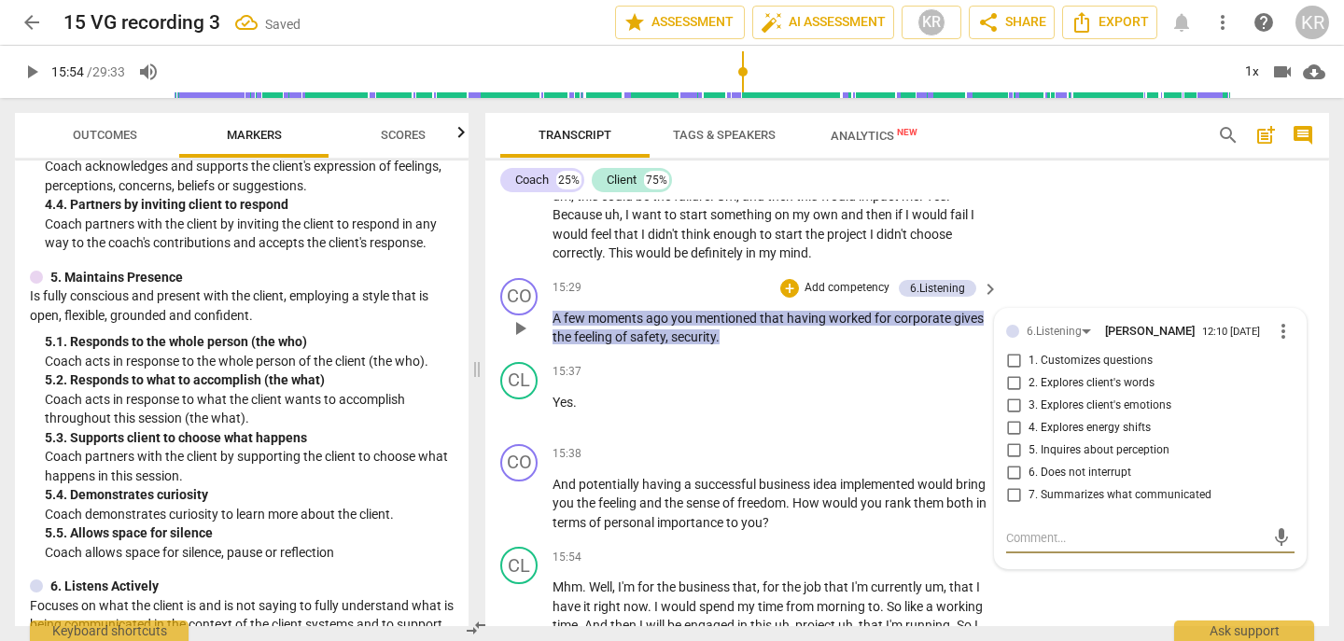
click at [1075, 490] on span "7. Summarizes what communicated" at bounding box center [1120, 495] width 183 height 17
click at [1029, 490] on input "7. Summarizes what communicated" at bounding box center [1014, 496] width 30 height 22
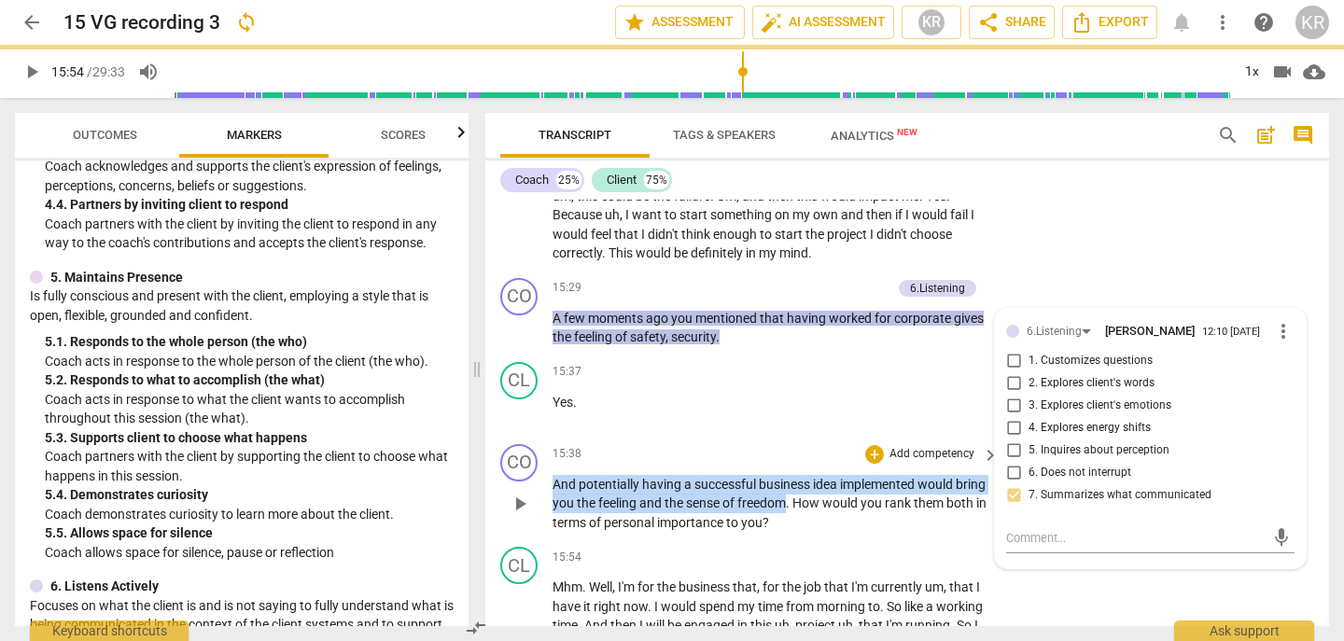
drag, startPoint x: 821, startPoint y: 501, endPoint x: 541, endPoint y: 486, distance: 280.5
click at [541, 486] on div "CO play_arrow pause 15:38 + Add competency keyboard_arrow_right And potentially…" at bounding box center [907, 489] width 844 height 104
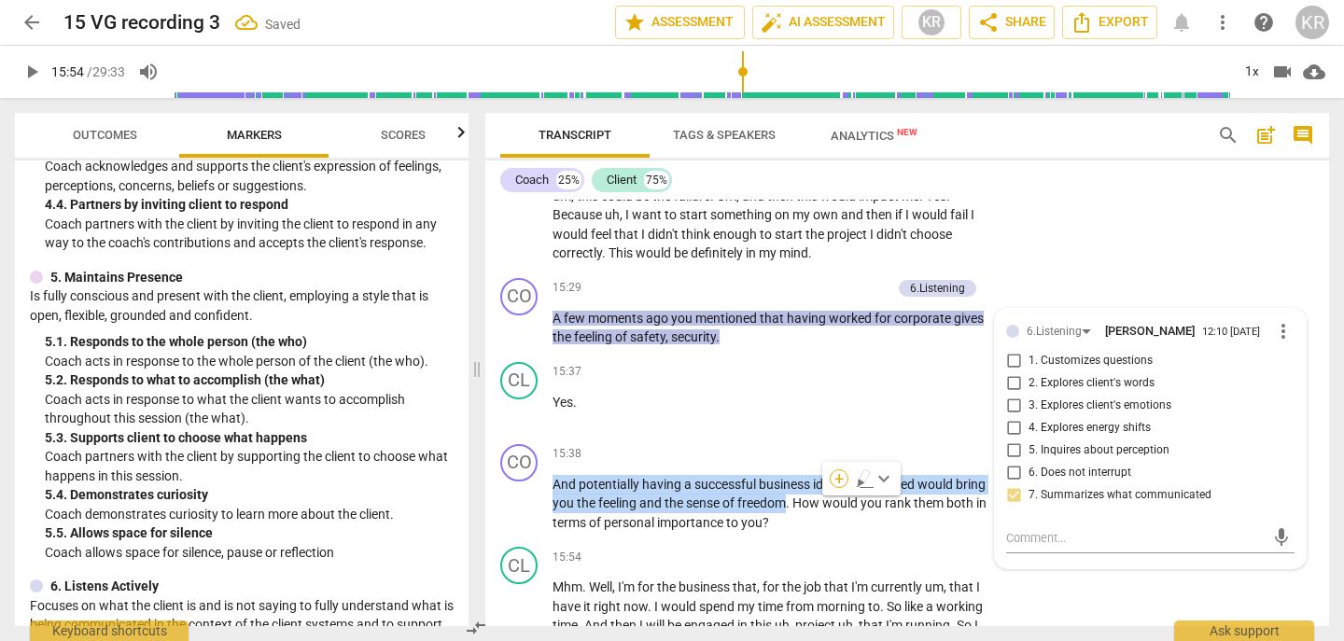
click at [839, 482] on div "+" at bounding box center [839, 479] width 19 height 19
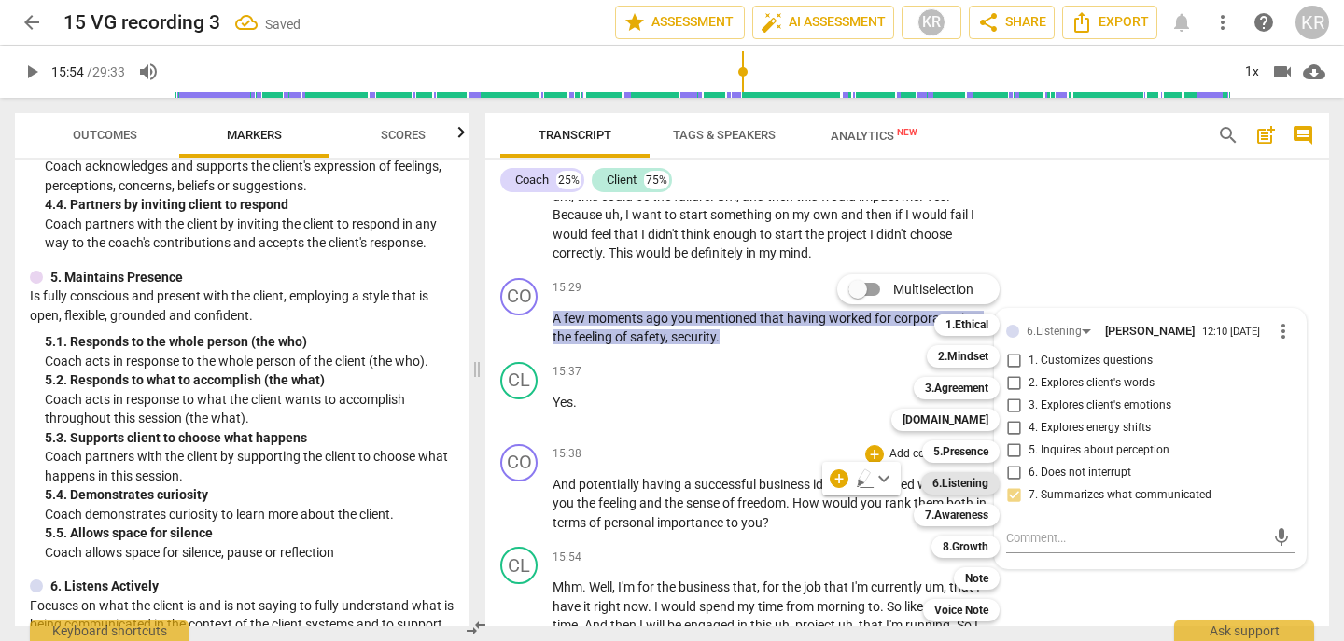
click at [979, 487] on b "6.Listening" at bounding box center [961, 483] width 56 height 22
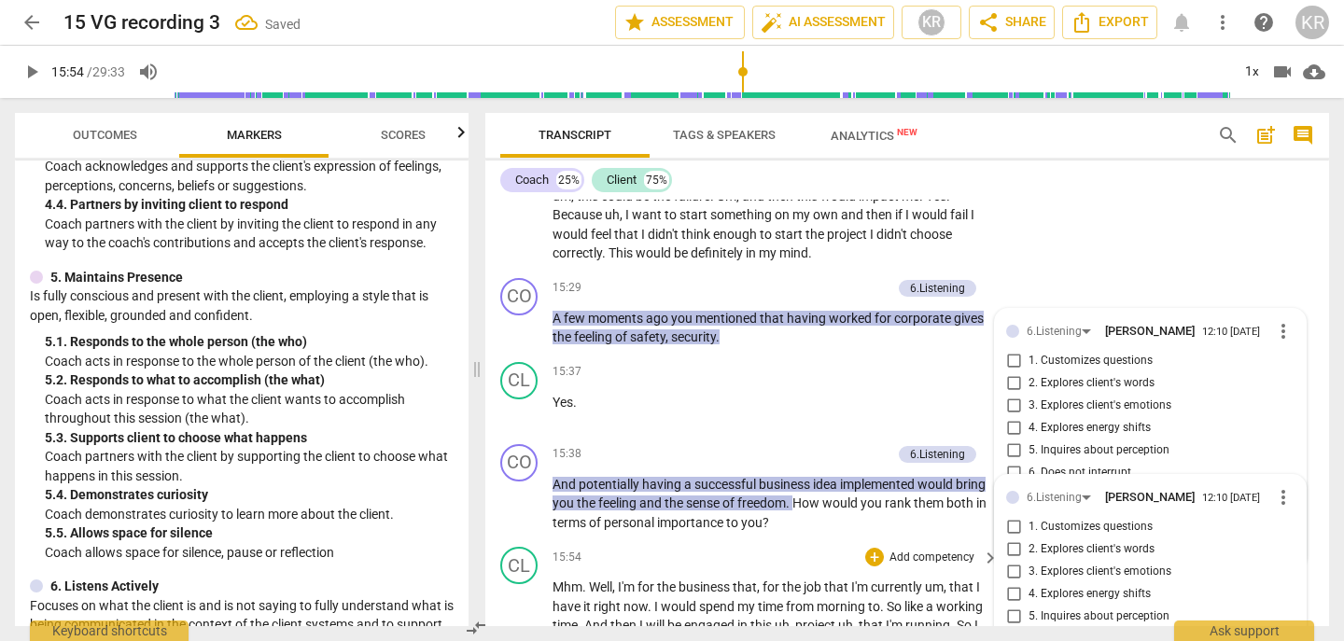
scroll to position [6022, 0]
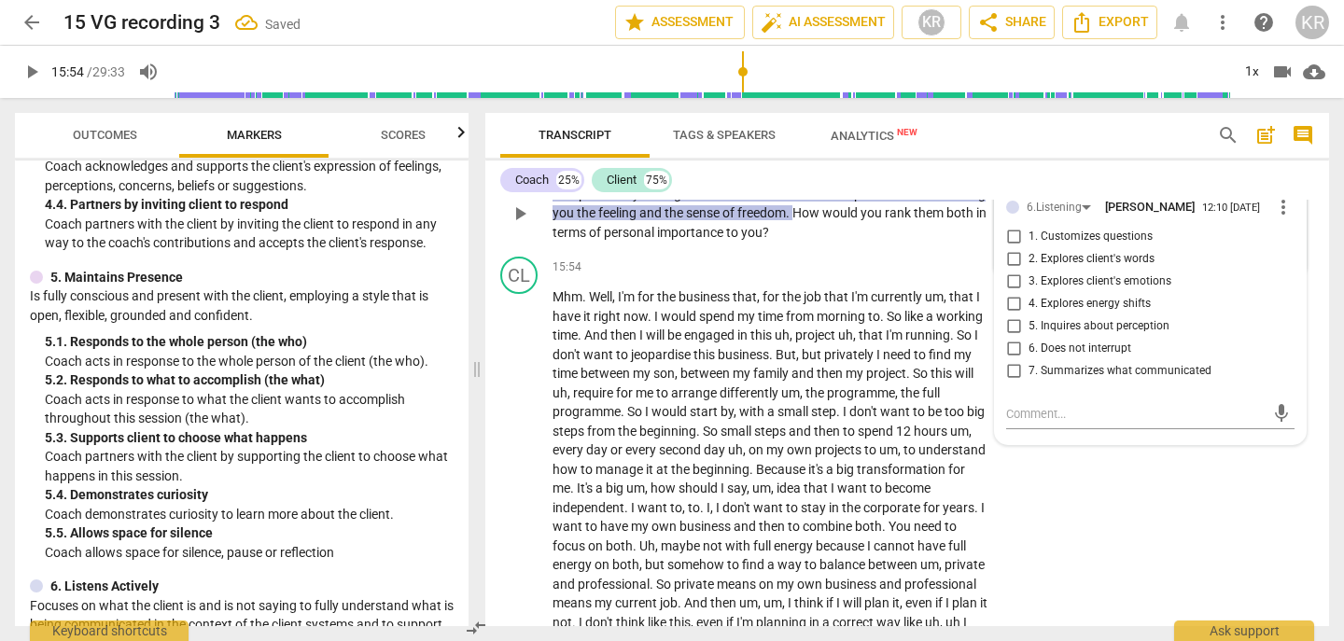
click at [1089, 373] on span "7. Summarizes what communicated" at bounding box center [1120, 371] width 183 height 17
click at [1029, 373] on input "7. Summarizes what communicated" at bounding box center [1014, 371] width 30 height 22
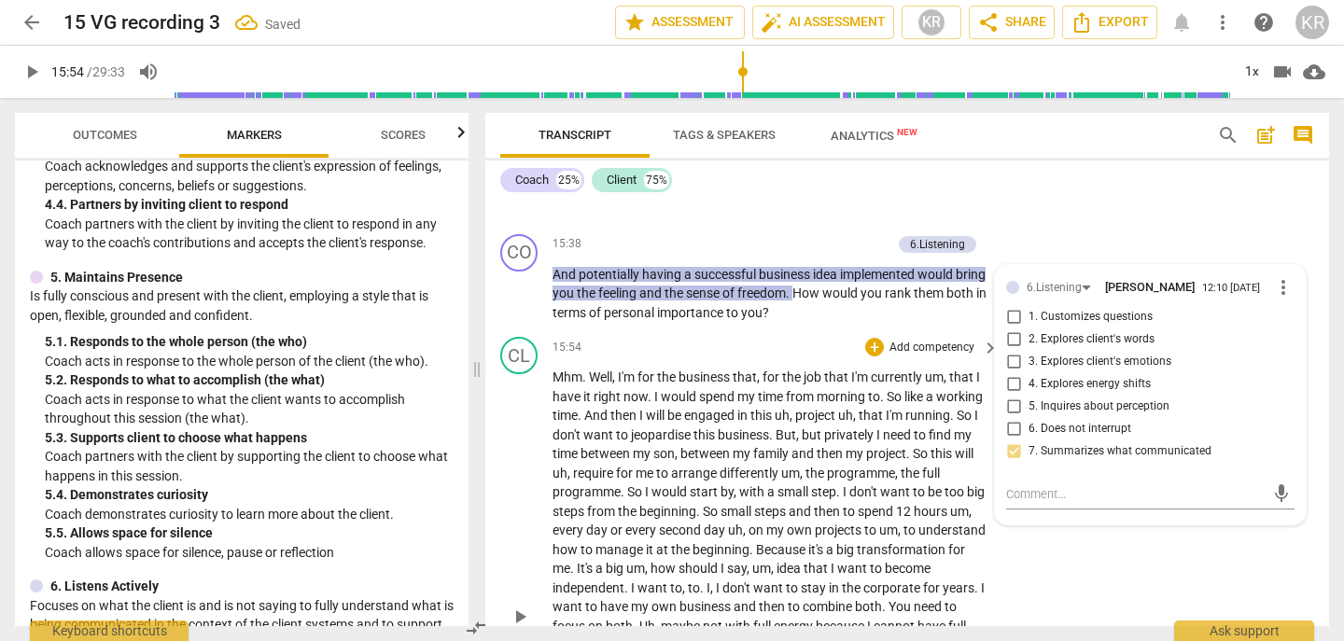
scroll to position [5899, 0]
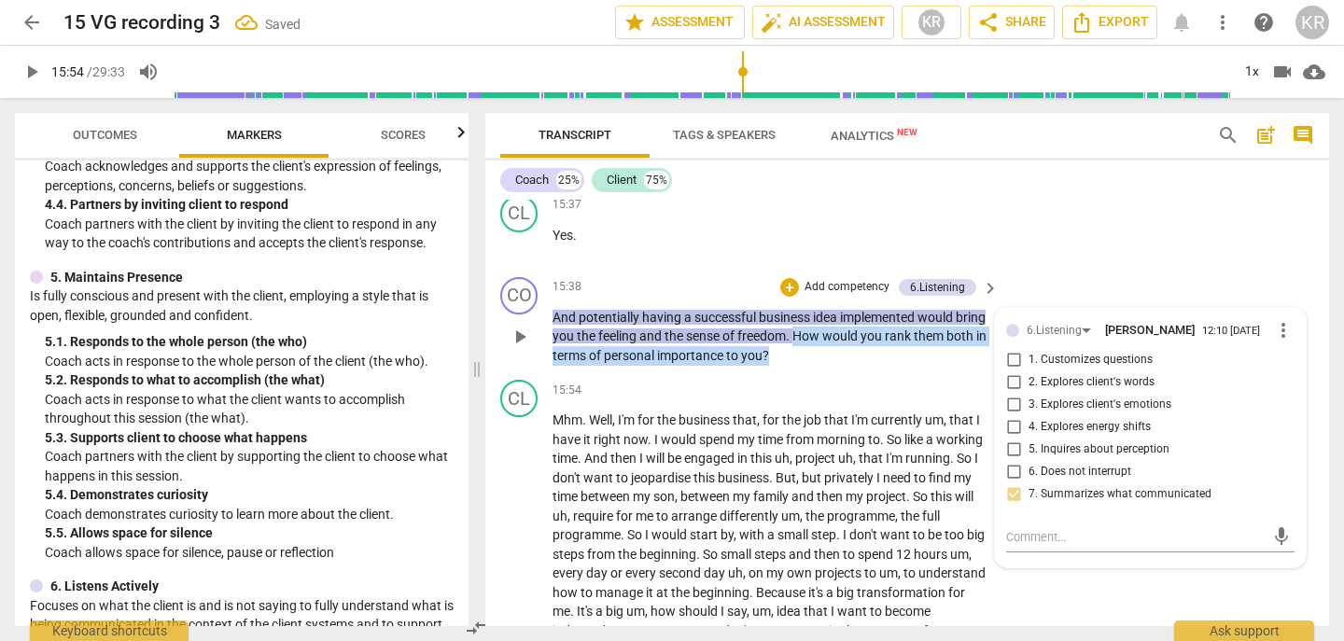
drag, startPoint x: 821, startPoint y: 353, endPoint x: 829, endPoint y: 337, distance: 18.0
click at [829, 337] on p "And potentially having a successful business idea implemented would bring you t…" at bounding box center [771, 337] width 437 height 58
click at [829, 336] on div "+" at bounding box center [830, 331] width 19 height 19
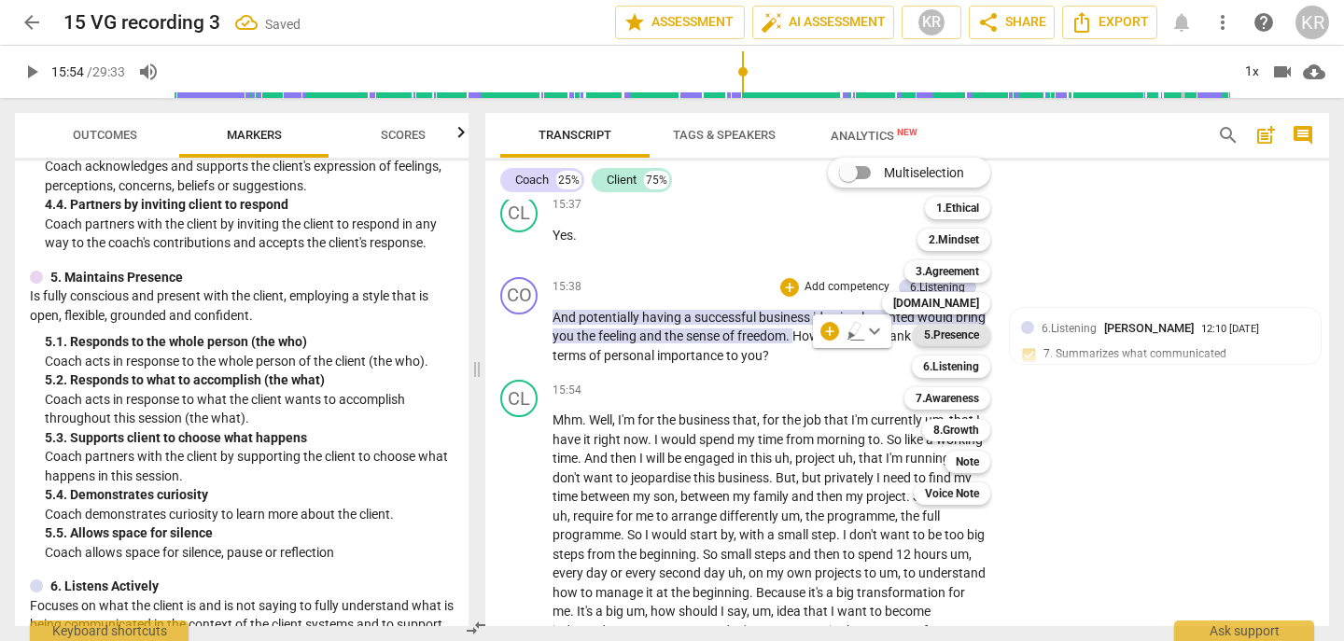
click at [967, 333] on b "5.Presence" at bounding box center [951, 335] width 55 height 22
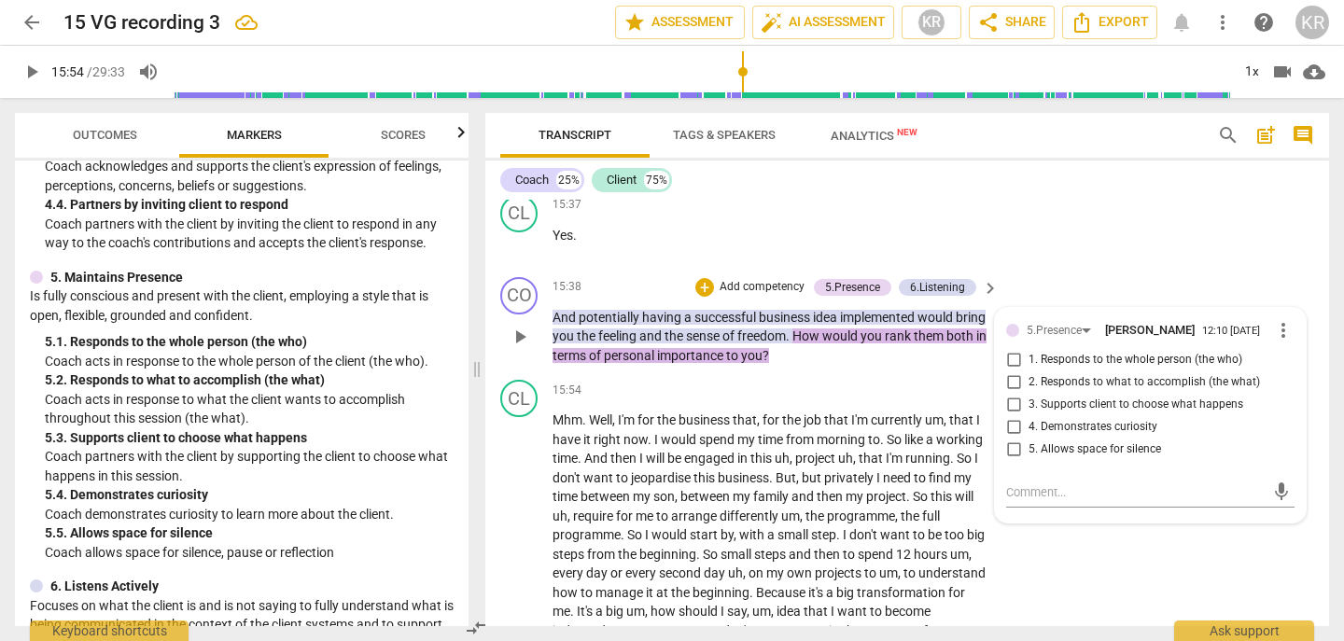
click at [1132, 424] on span "4. Demonstrates curiosity" at bounding box center [1093, 427] width 129 height 17
click at [1029, 424] on input "4. Demonstrates curiosity" at bounding box center [1014, 427] width 30 height 22
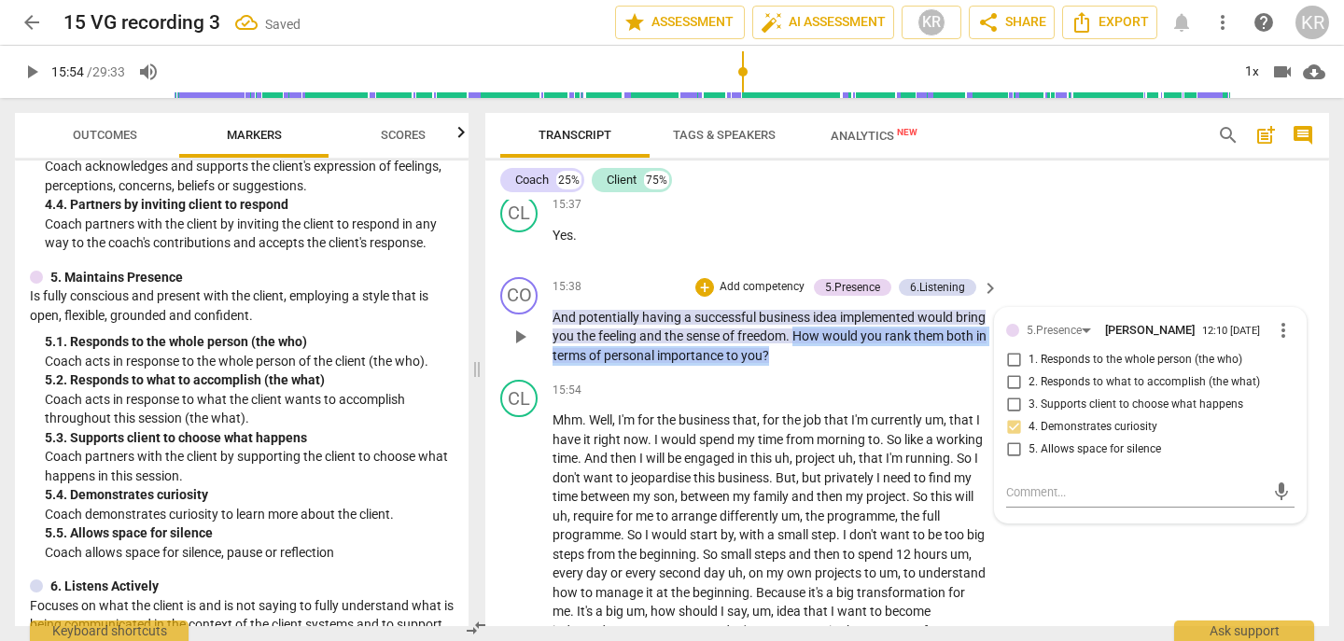
drag, startPoint x: 828, startPoint y: 356, endPoint x: 828, endPoint y: 339, distance: 16.8
click at [828, 339] on p "And potentially having a successful business idea implemented would bring you t…" at bounding box center [771, 337] width 437 height 58
click at [826, 324] on div "+" at bounding box center [830, 331] width 19 height 19
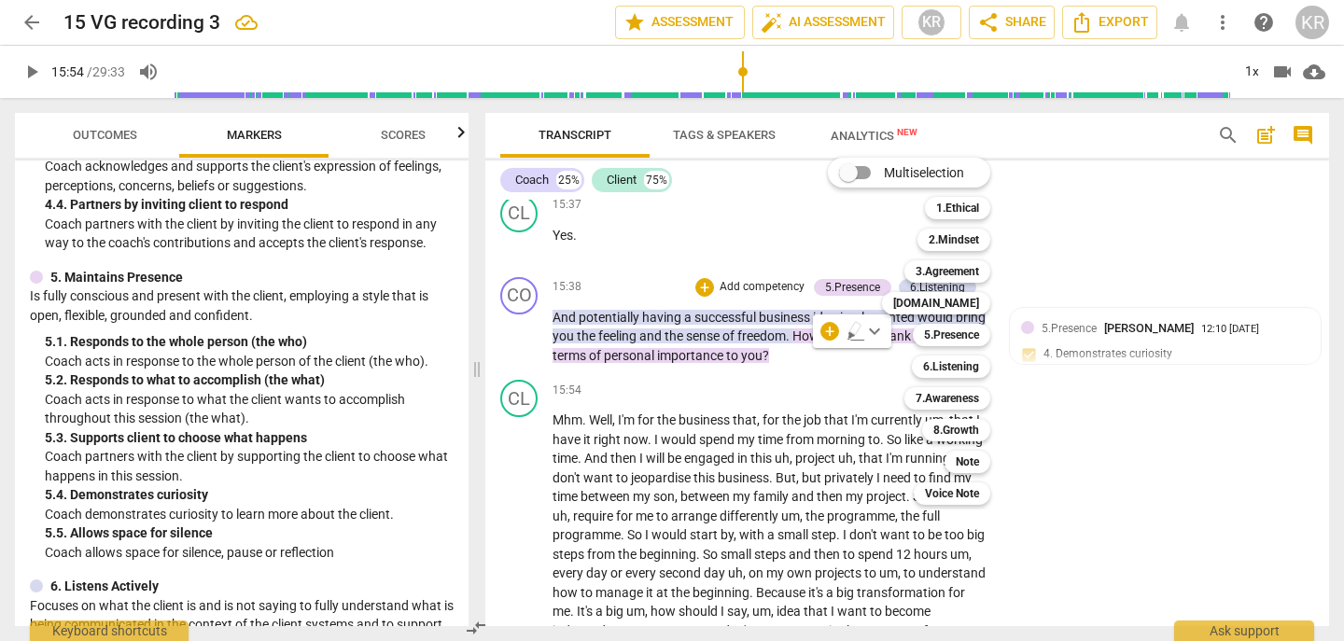
click at [829, 330] on div "Multiselection m 1.Ethical 1 2.Mindset 2 3.Agreement 3 [DOMAIN_NAME] 4 5.Presen…" at bounding box center [923, 331] width 205 height 357
click at [832, 333] on div "Multiselection m 1.Ethical 1 2.Mindset 2 3.Agreement 3 [DOMAIN_NAME] 4 5.Presen…" at bounding box center [923, 331] width 205 height 357
click at [832, 367] on div "Multiselection m 1.Ethical 1 2.Mindset 2 3.Agreement 3 [DOMAIN_NAME] 4 5.Presen…" at bounding box center [923, 331] width 205 height 357
click at [1107, 458] on div at bounding box center [672, 320] width 1344 height 641
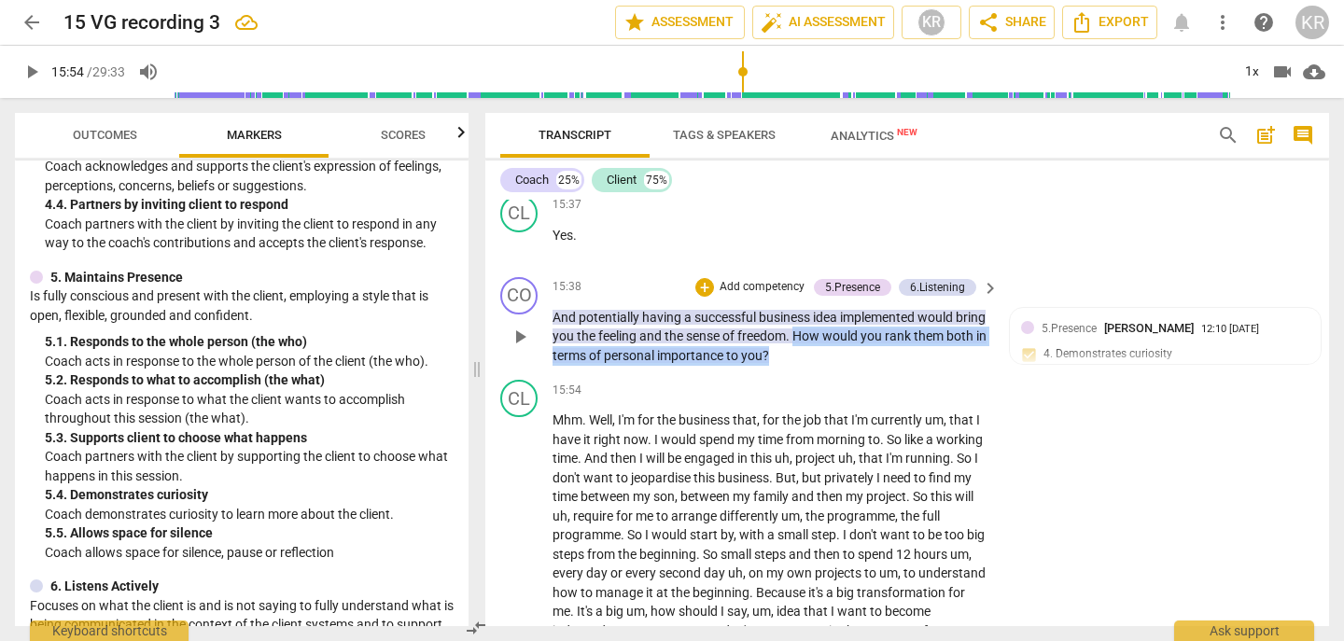
drag, startPoint x: 825, startPoint y: 359, endPoint x: 829, endPoint y: 339, distance: 20.9
click at [829, 339] on p "And potentially having a successful business idea implemented would bring you t…" at bounding box center [771, 337] width 437 height 58
click at [832, 330] on div "+" at bounding box center [830, 331] width 19 height 19
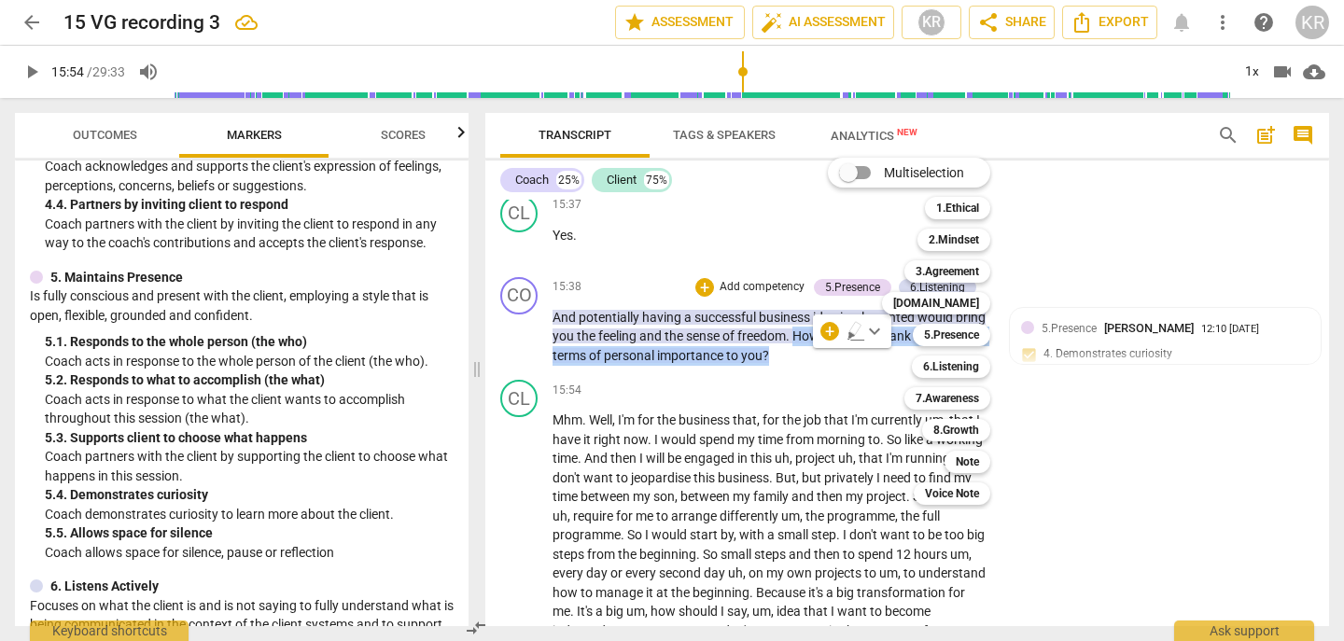
click at [860, 173] on input "Multiselection" at bounding box center [848, 172] width 45 height 45
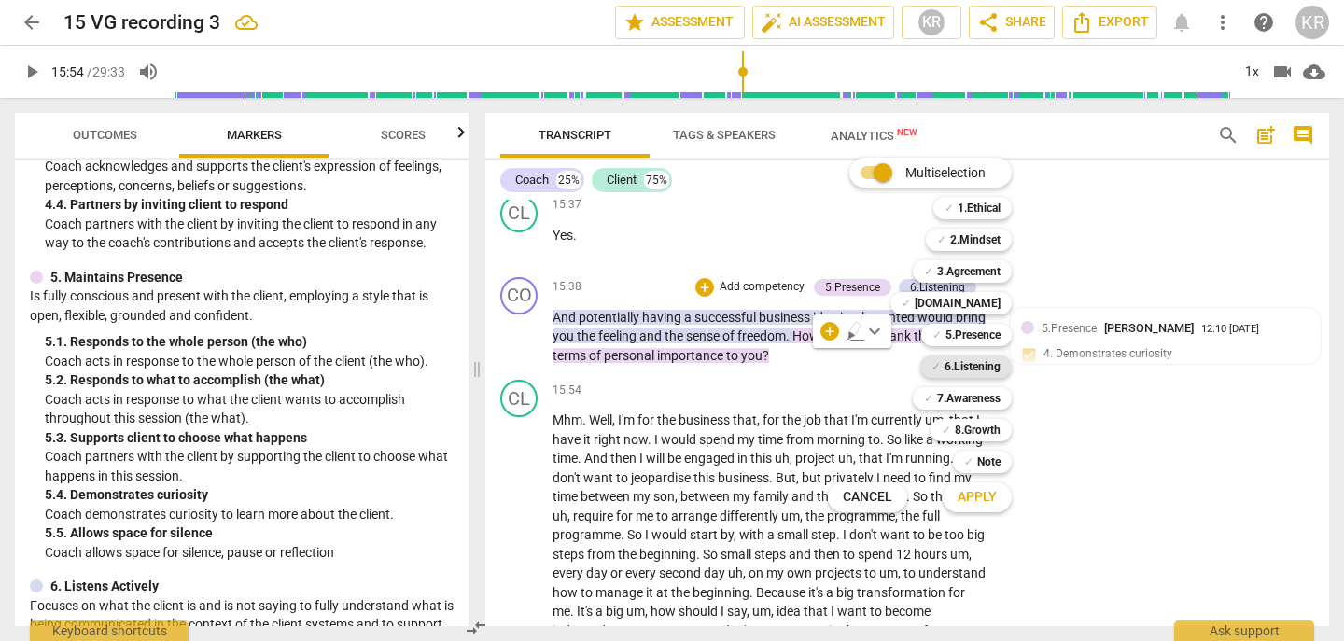
click at [975, 369] on b "6.Listening" at bounding box center [973, 367] width 56 height 22
click at [973, 402] on b "7.Awareness" at bounding box center [968, 398] width 63 height 22
click at [996, 497] on button "Apply" at bounding box center [977, 498] width 69 height 34
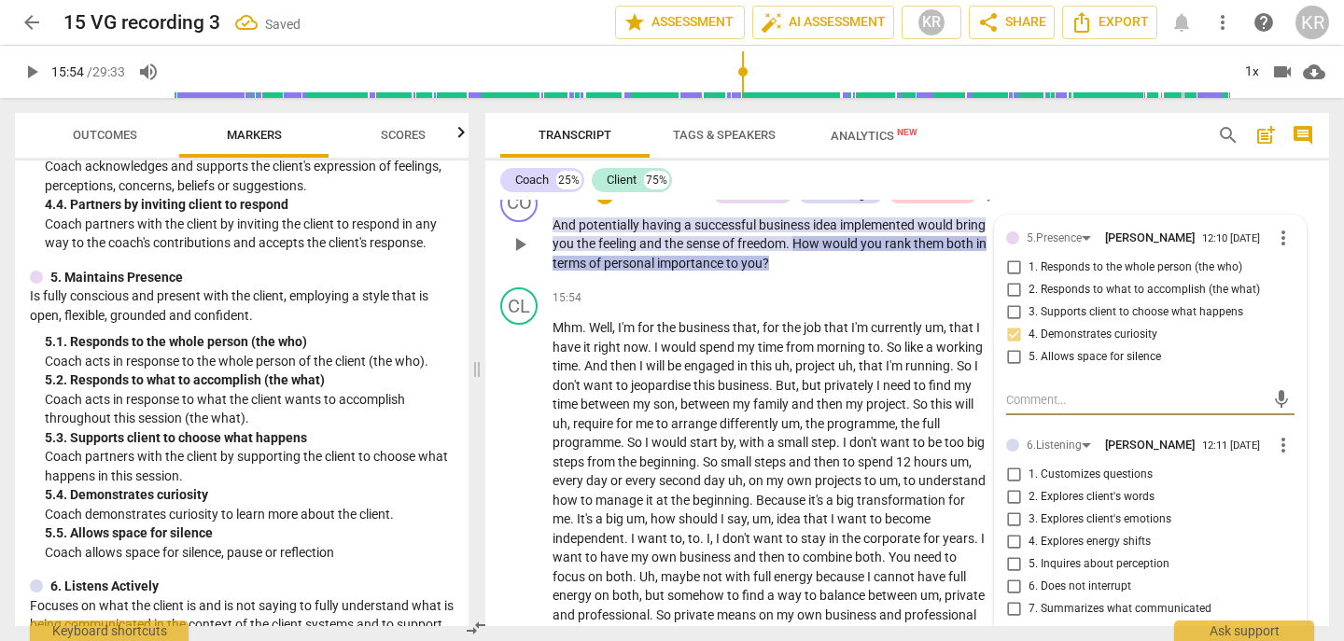
scroll to position [6000, 0]
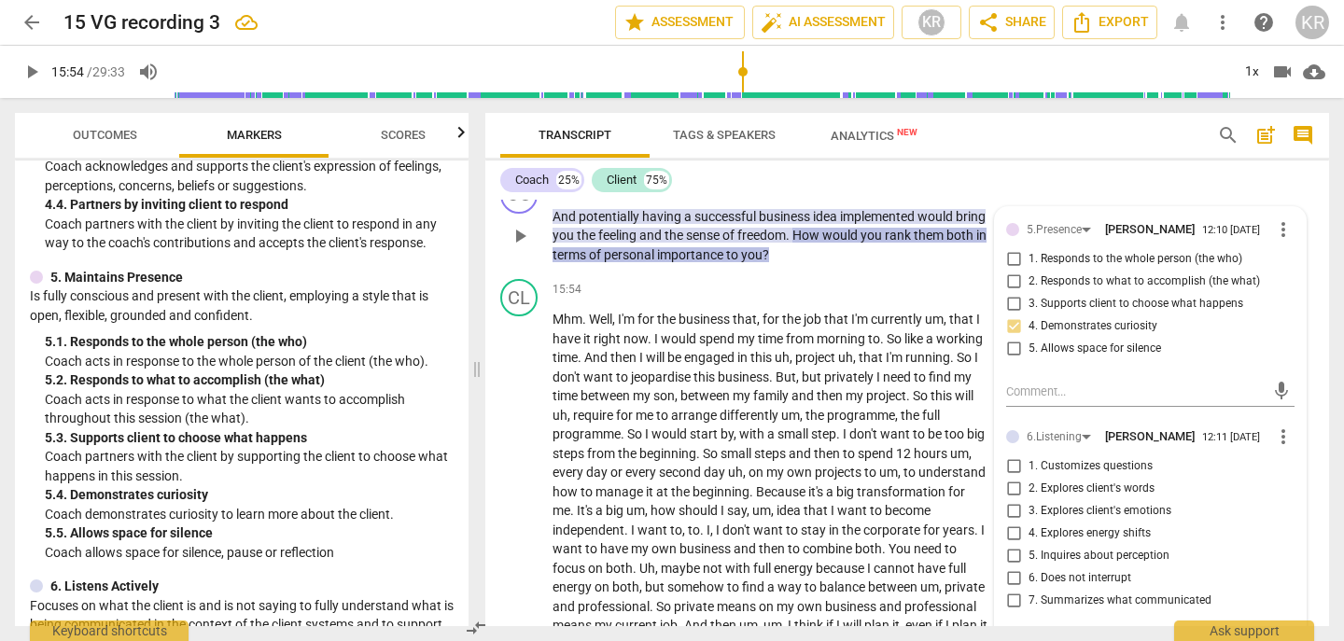
click at [1110, 466] on span "1. Customizes questions" at bounding box center [1091, 466] width 124 height 17
click at [1029, 466] on input "1. Customizes questions" at bounding box center [1014, 467] width 30 height 22
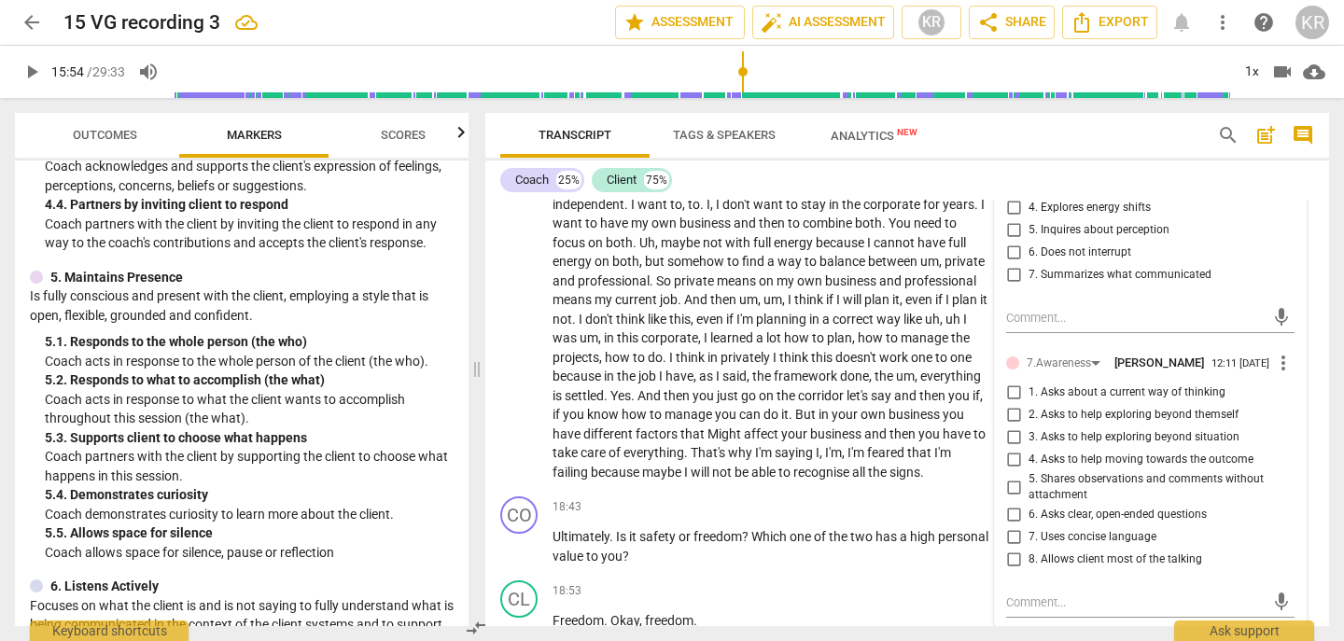
scroll to position [6329, 0]
click at [1111, 392] on span "1. Asks about a current way of thinking" at bounding box center [1127, 390] width 197 height 17
click at [1029, 392] on input "1. Asks about a current way of thinking" at bounding box center [1014, 390] width 30 height 22
click at [1084, 513] on span "6. Asks clear, open-ended questions" at bounding box center [1118, 512] width 178 height 17
click at [1029, 513] on input "6. Asks clear, open-ended questions" at bounding box center [1014, 512] width 30 height 22
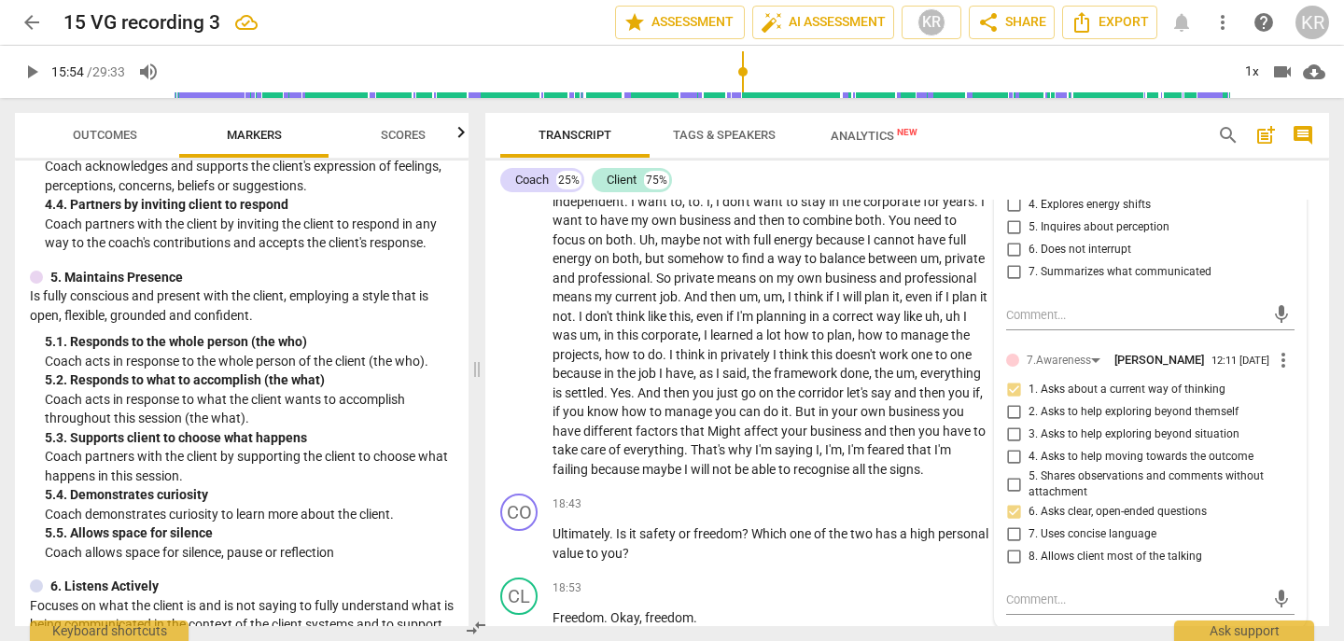
click at [1075, 538] on span "7. Uses concise language" at bounding box center [1093, 535] width 128 height 17
click at [1029, 538] on input "7. Uses concise language" at bounding box center [1014, 535] width 30 height 22
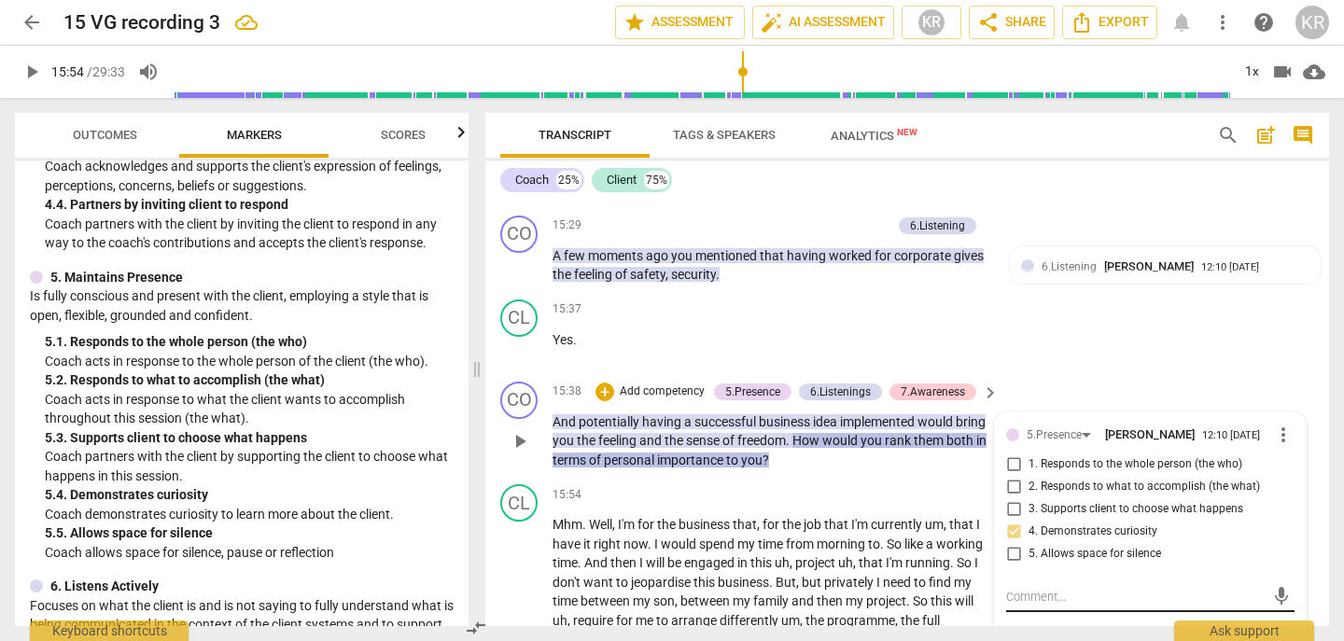
scroll to position [5791, 0]
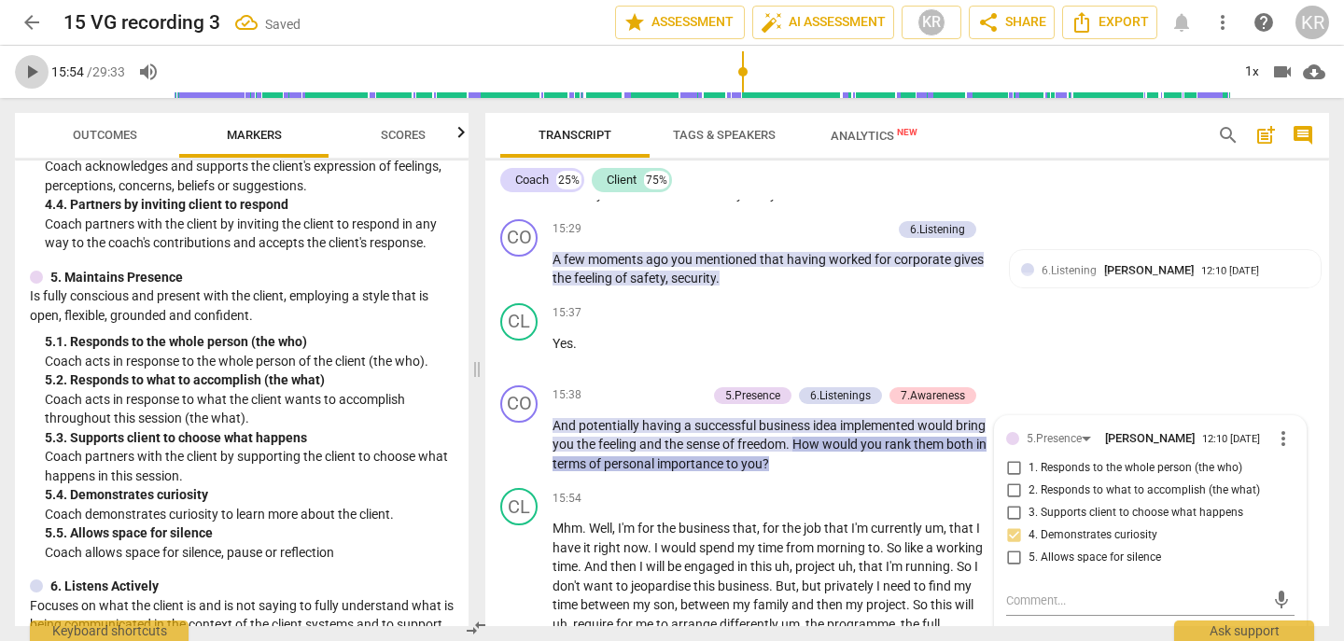
click at [35, 68] on span "play_arrow" at bounding box center [32, 72] width 22 height 22
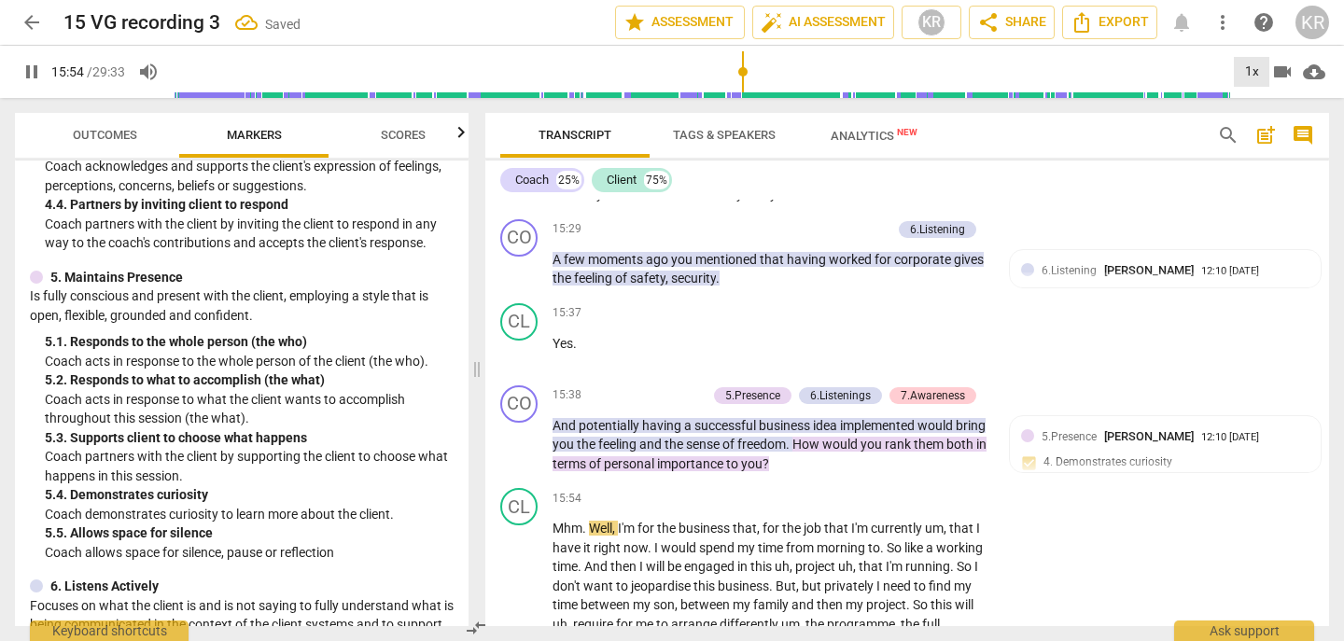
click at [1250, 75] on div "1x" at bounding box center [1251, 72] width 35 height 30
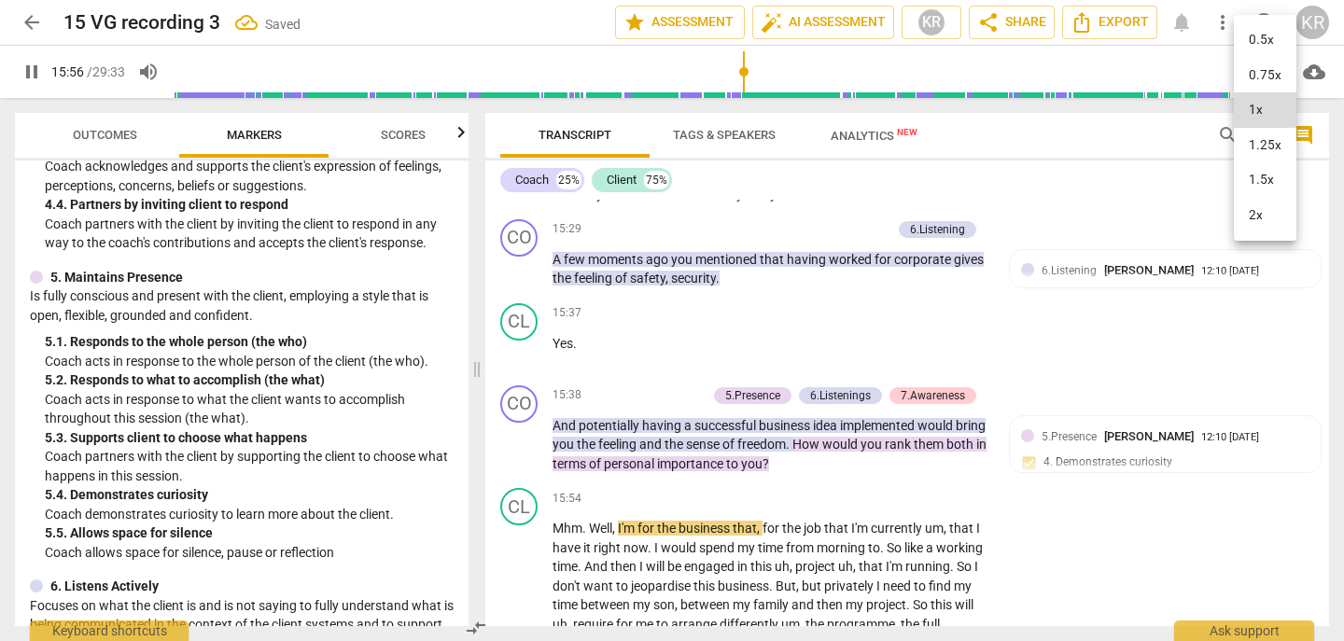
click at [1266, 222] on li "2x" at bounding box center [1265, 215] width 63 height 35
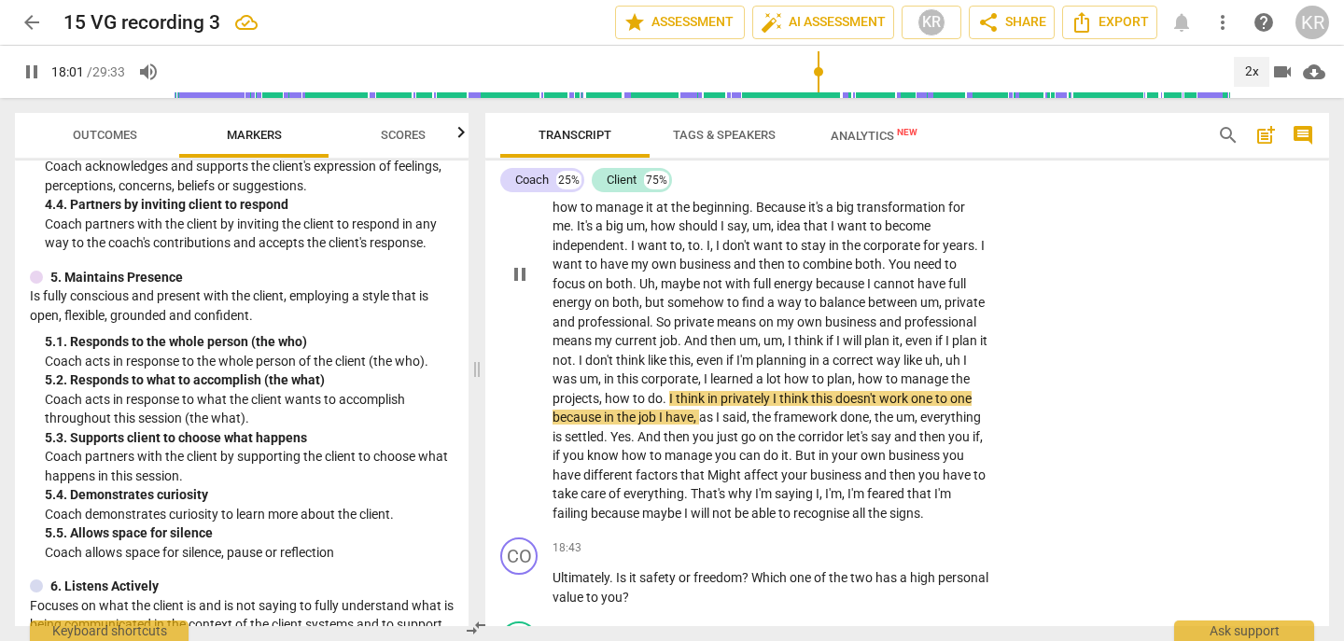
scroll to position [6286, 0]
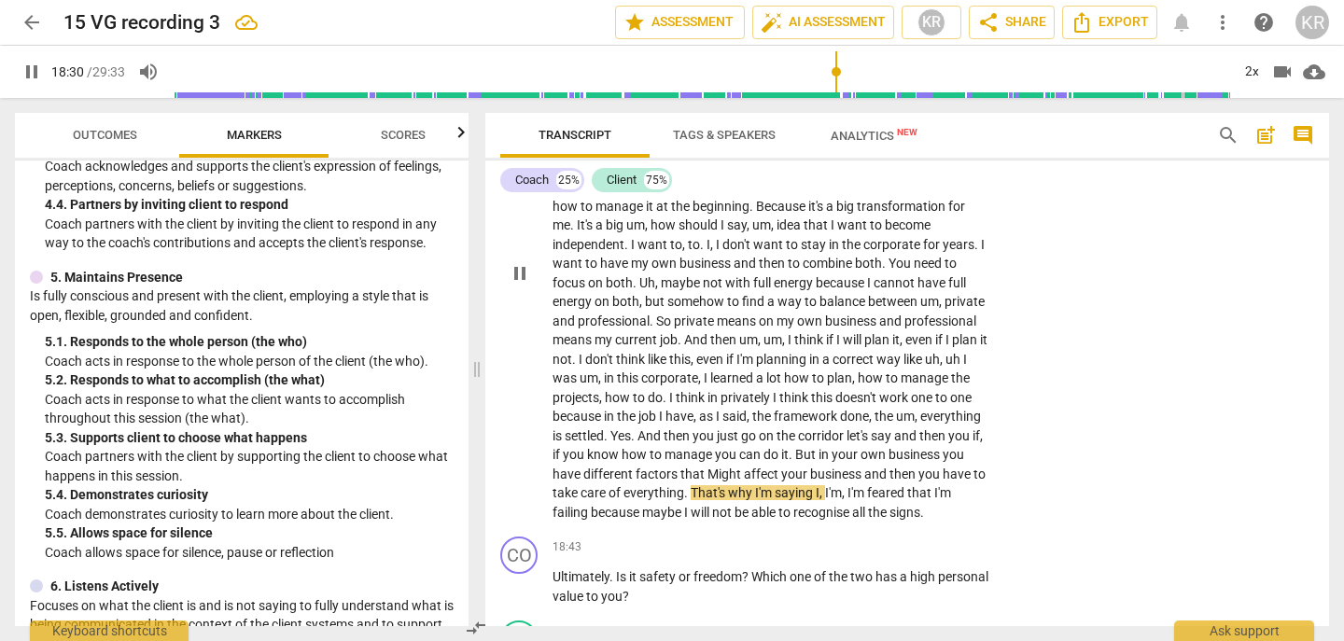
click at [510, 283] on span "pause" at bounding box center [520, 273] width 22 height 22
click at [744, 474] on span "Might" at bounding box center [726, 474] width 36 height 15
click at [523, 283] on span "play_arrow" at bounding box center [520, 273] width 22 height 22
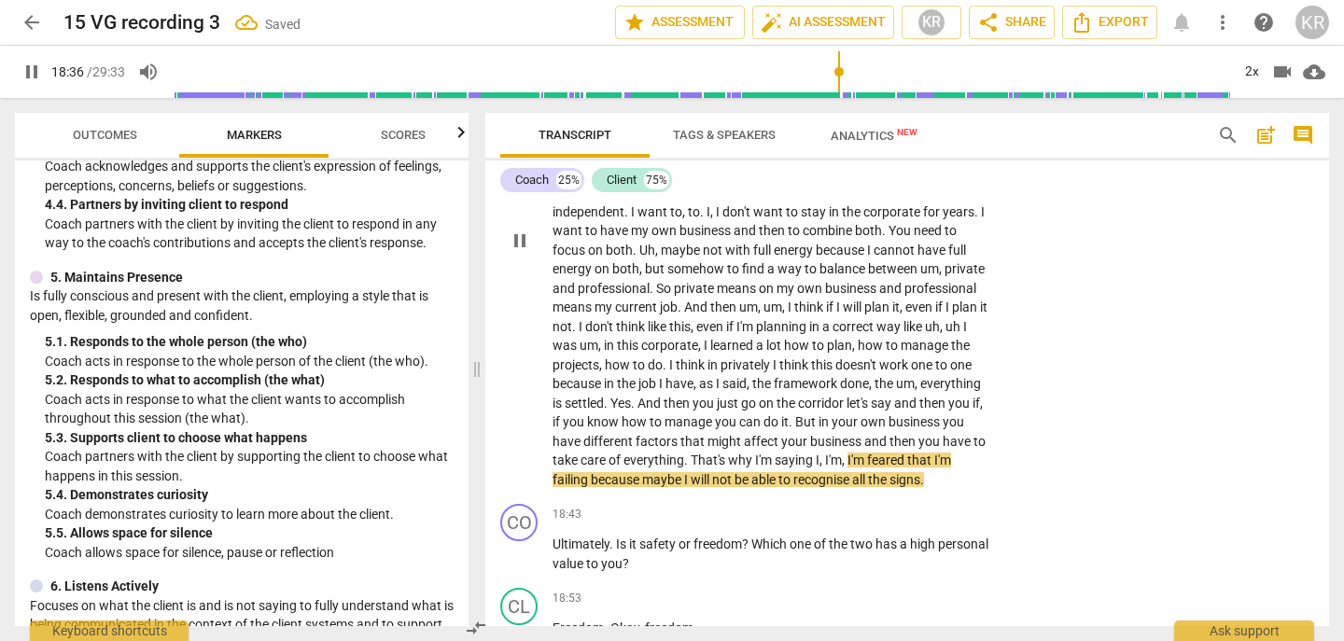
scroll to position [6335, 0]
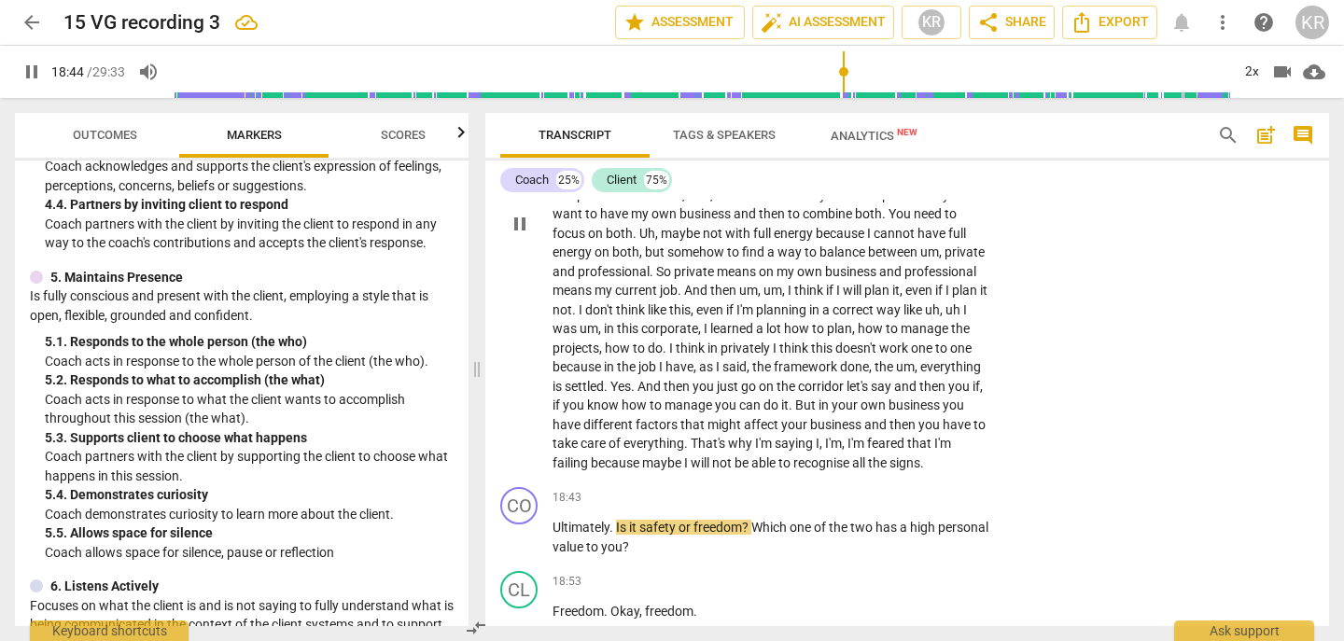
click at [518, 232] on span "pause" at bounding box center [520, 224] width 22 height 22
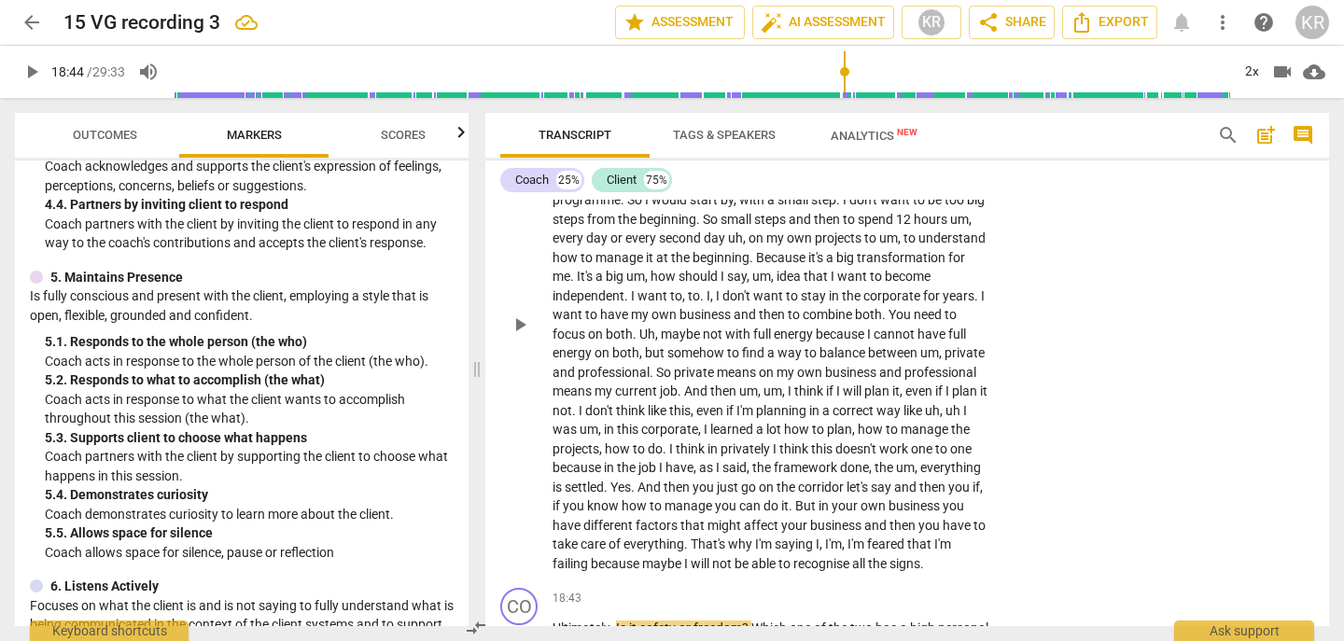
scroll to position [6225, 0]
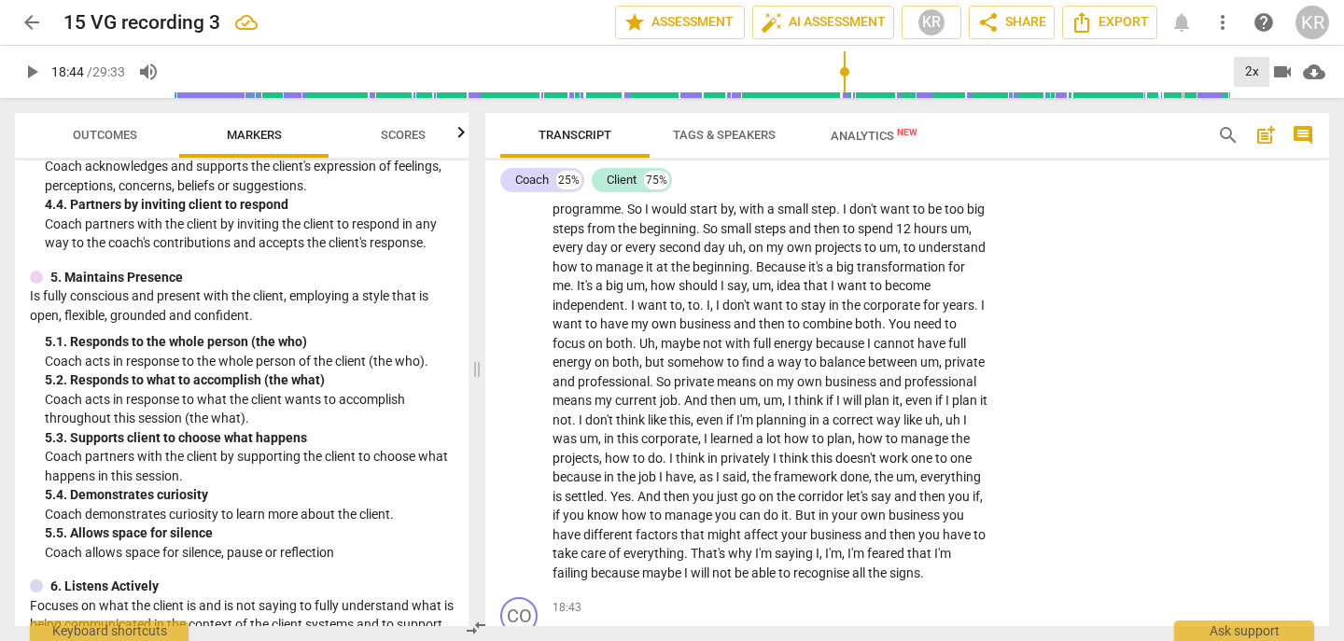
click at [1249, 67] on div "2x" at bounding box center [1251, 72] width 35 height 30
click at [1256, 118] on li "1x" at bounding box center [1265, 109] width 63 height 35
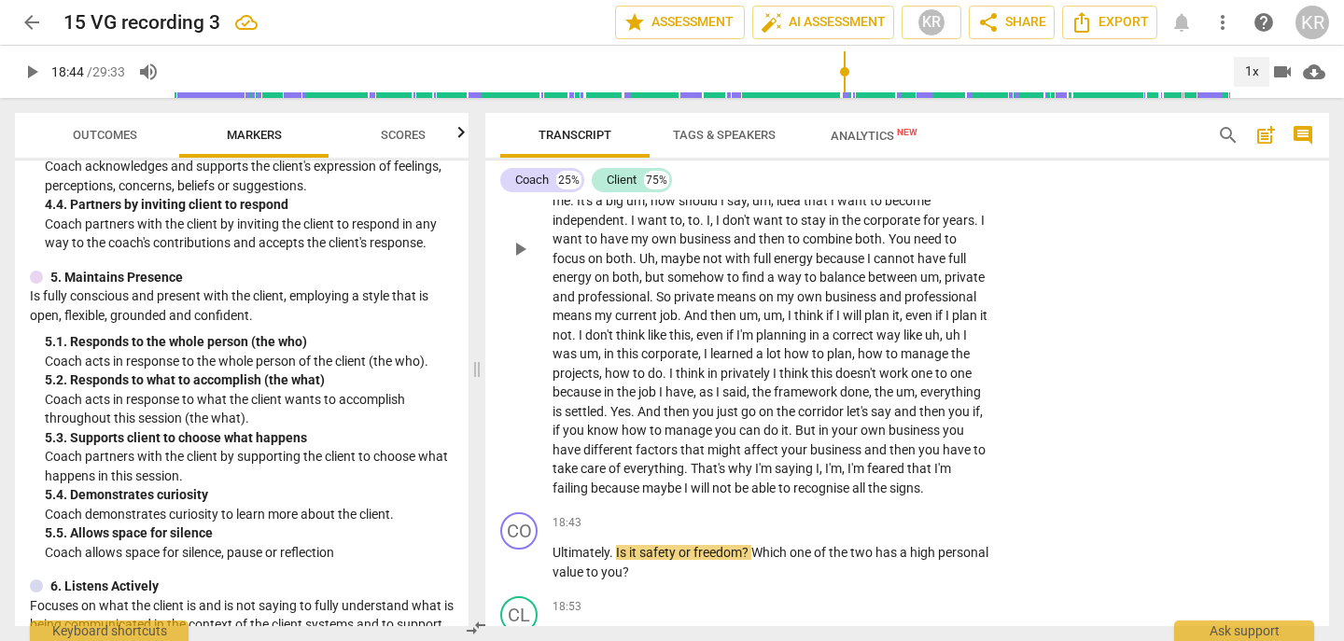
scroll to position [6316, 0]
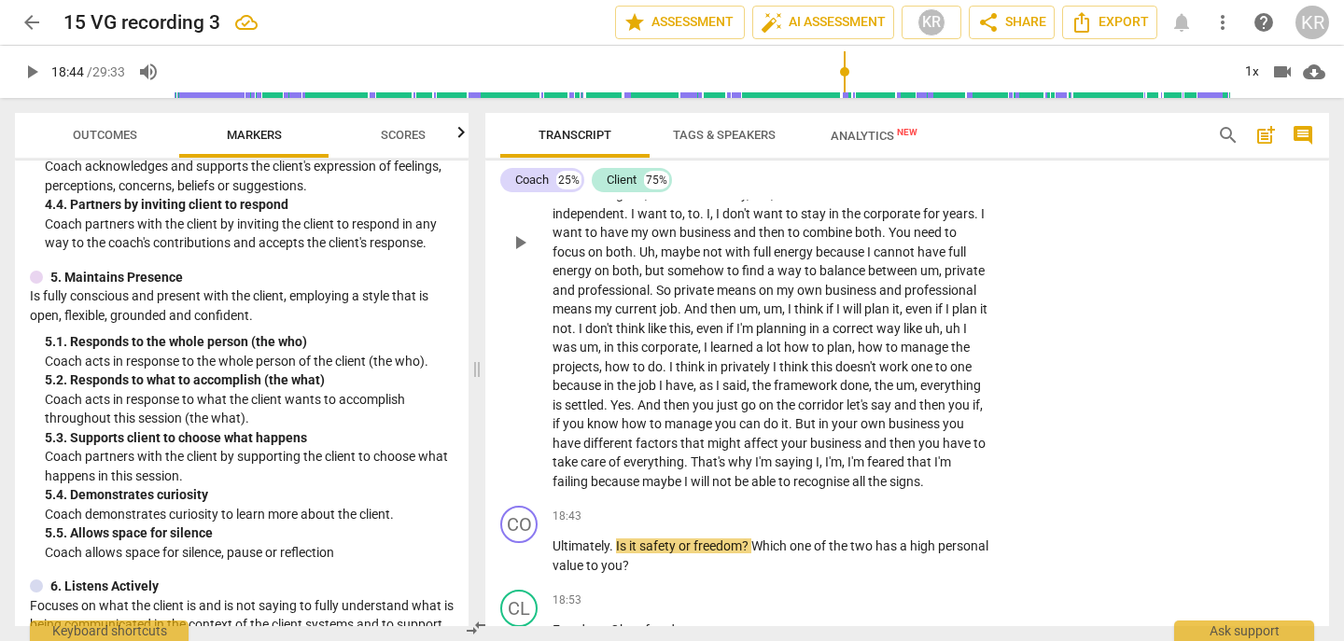
click at [868, 489] on span "the" at bounding box center [878, 481] width 21 height 15
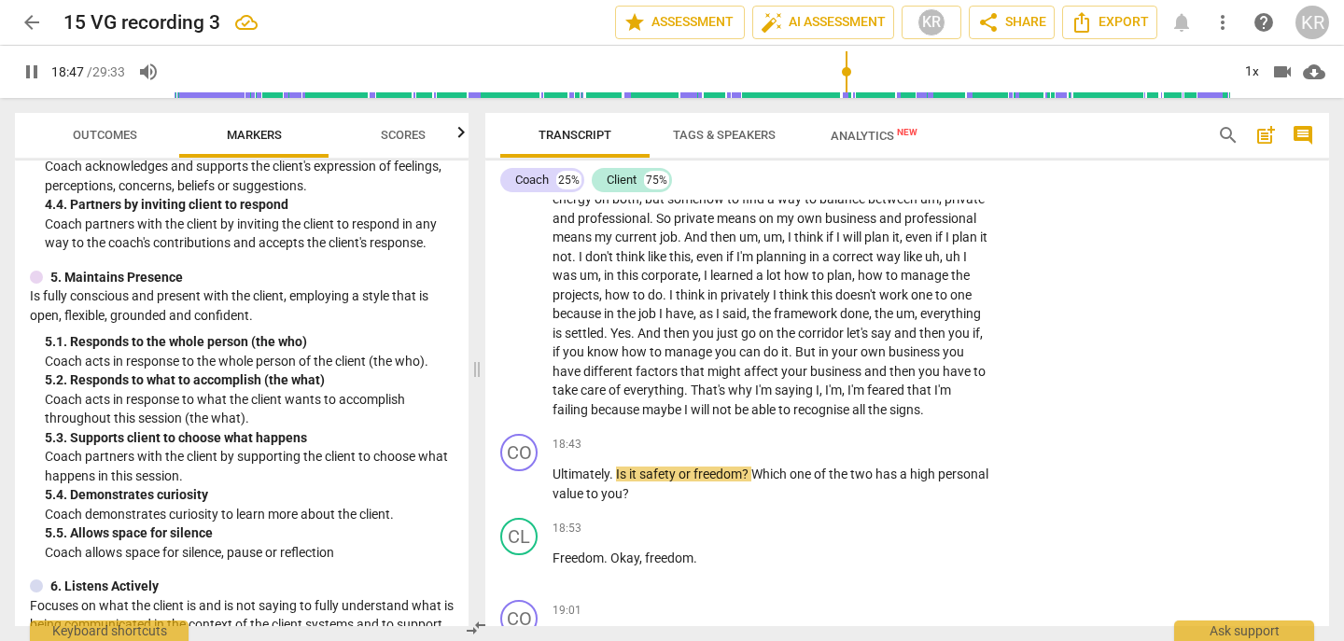
scroll to position [6393, 0]
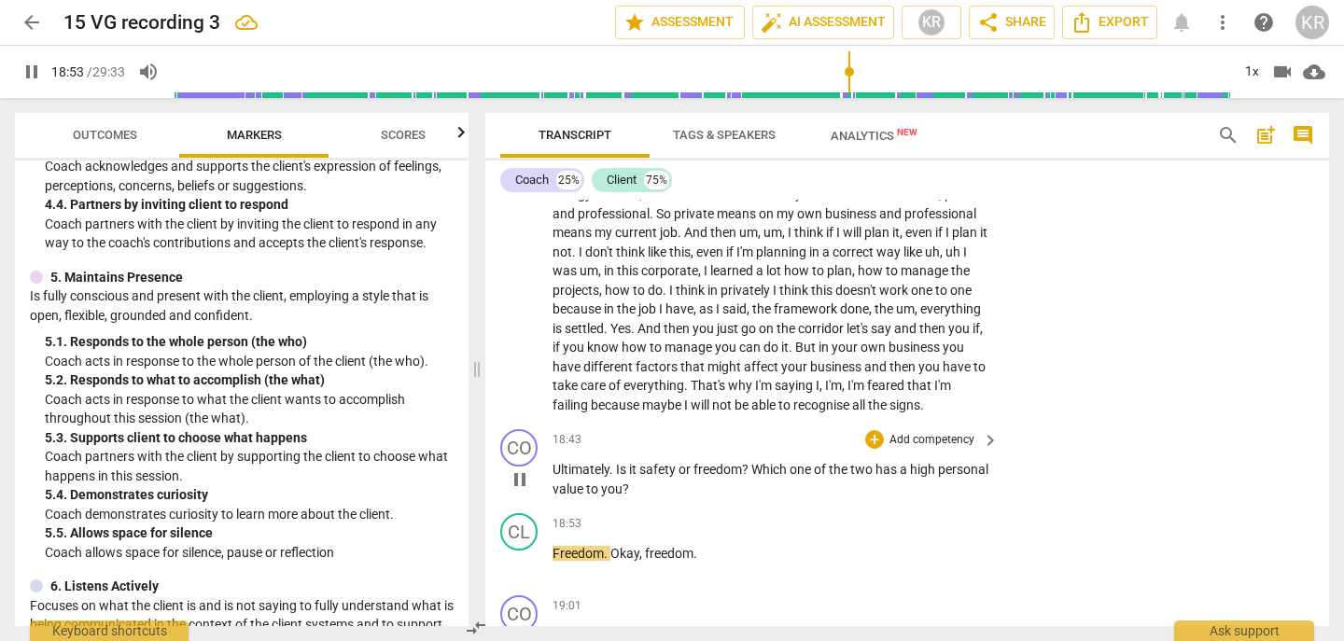
click at [516, 491] on span "pause" at bounding box center [520, 480] width 22 height 22
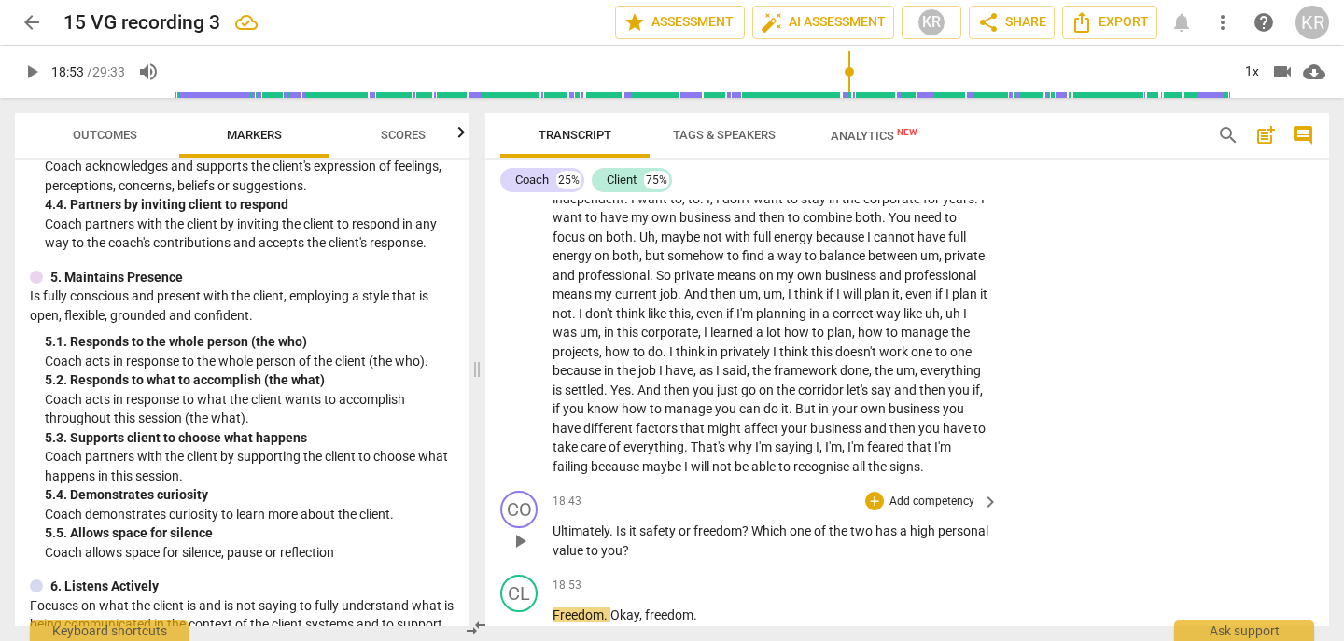
scroll to position [6338, 0]
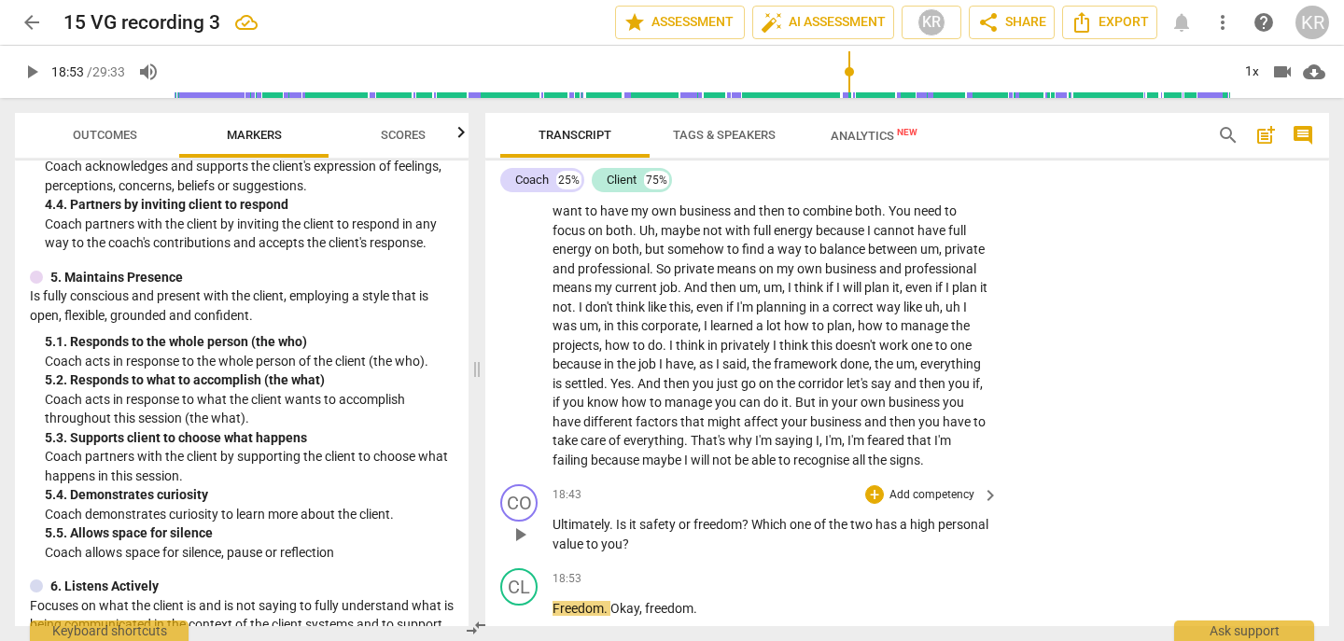
click at [927, 504] on p "Add competency" at bounding box center [932, 495] width 89 height 17
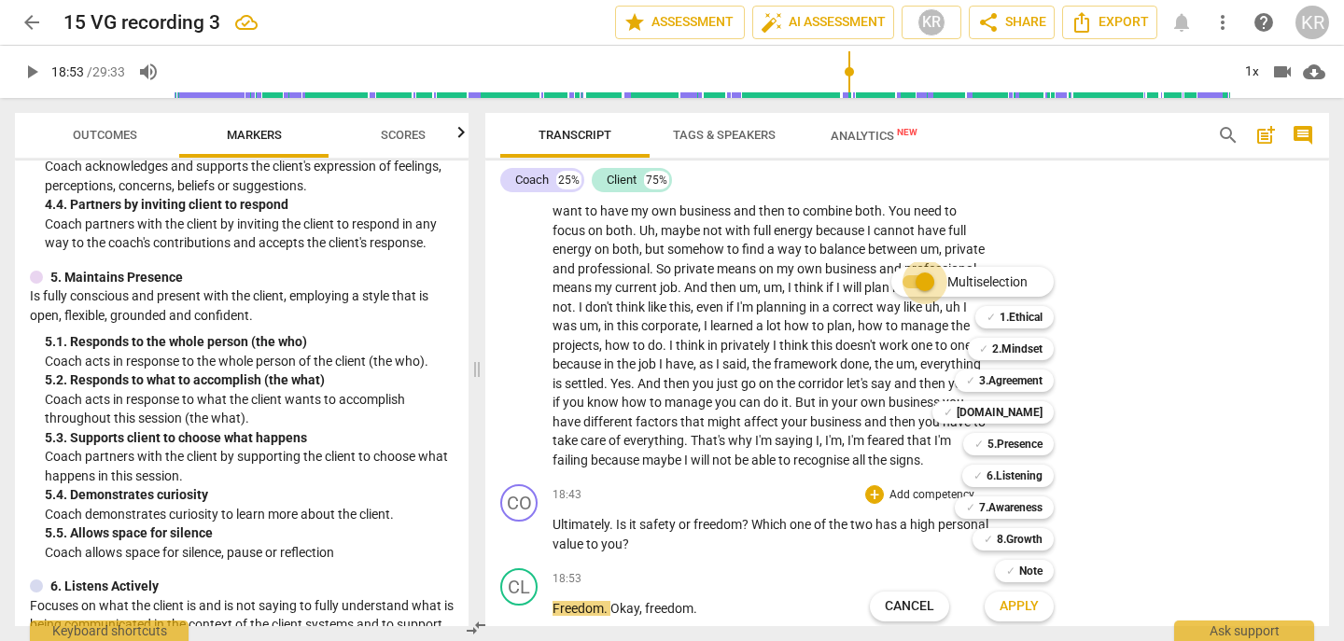
click at [922, 282] on input "Multiselection" at bounding box center [925, 282] width 45 height 45
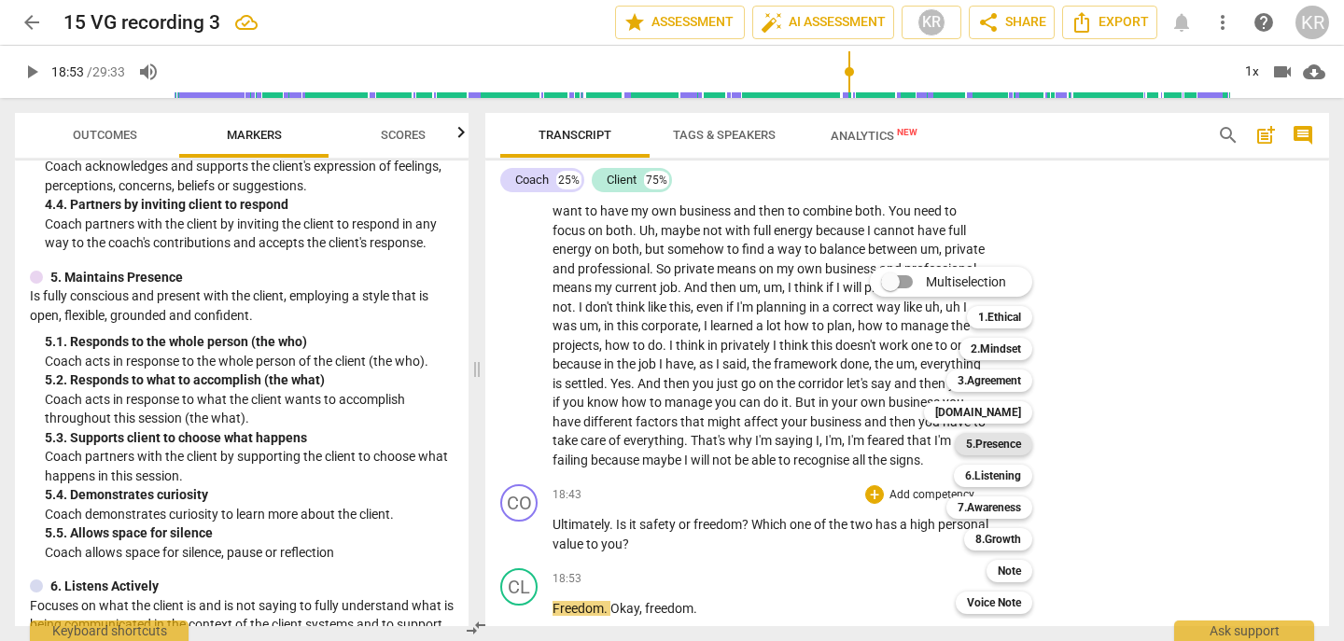
click at [1011, 447] on b "5.Presence" at bounding box center [993, 444] width 55 height 22
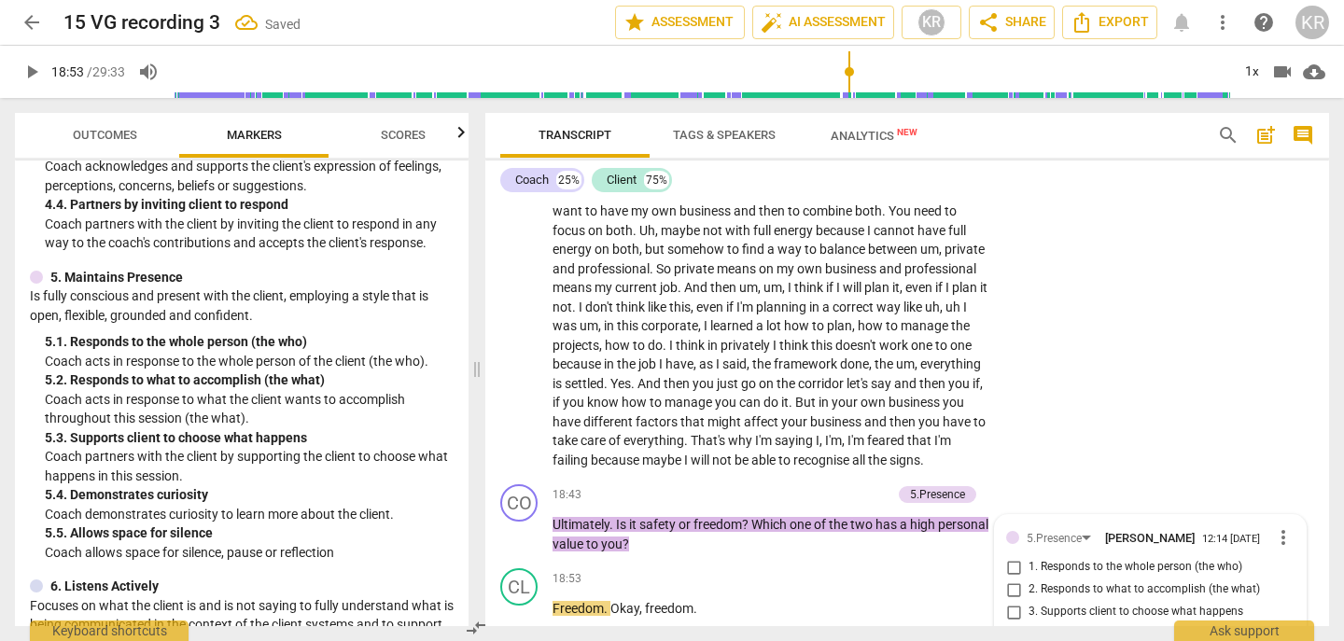
scroll to position [6643, 0]
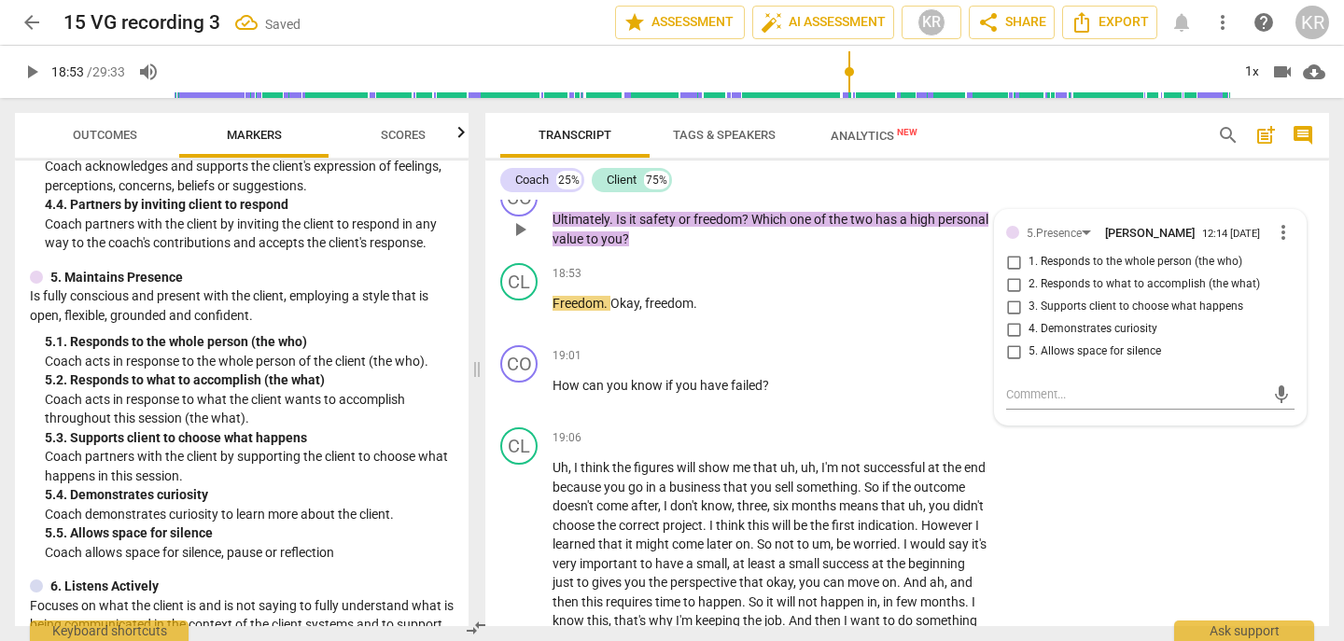
click at [1073, 360] on span "5. Allows space for silence" at bounding box center [1095, 352] width 133 height 17
click at [1029, 363] on input "5. Allows space for silence" at bounding box center [1014, 352] width 30 height 22
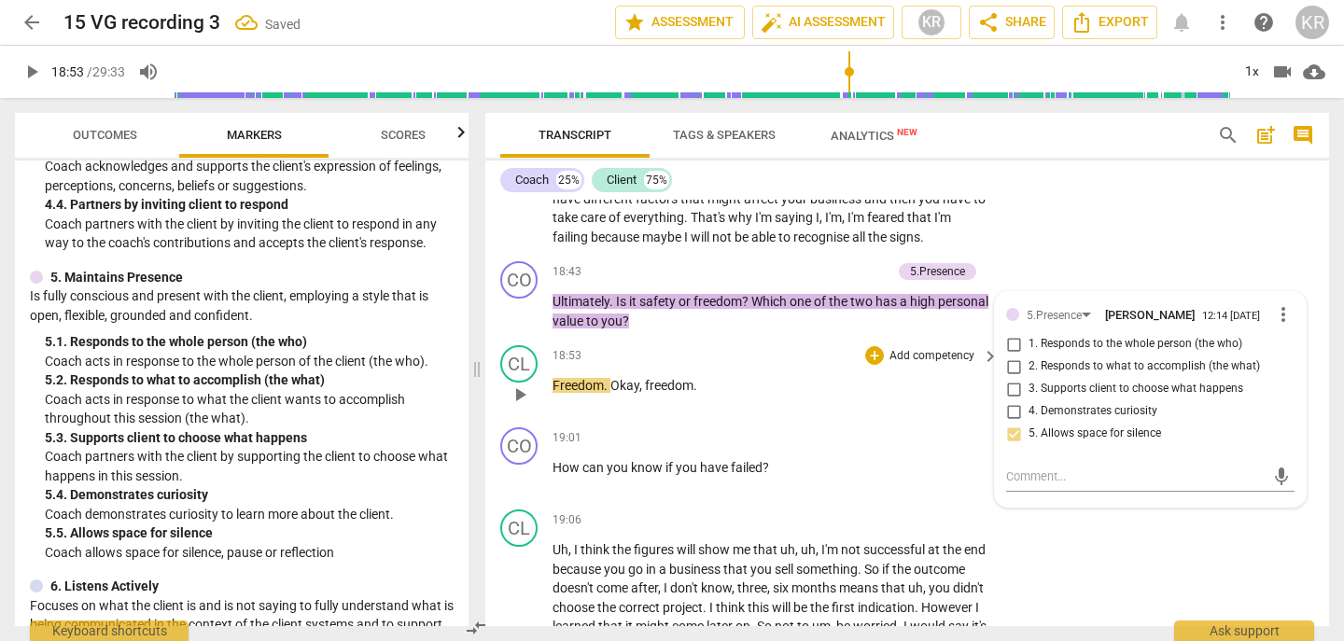
scroll to position [6557, 0]
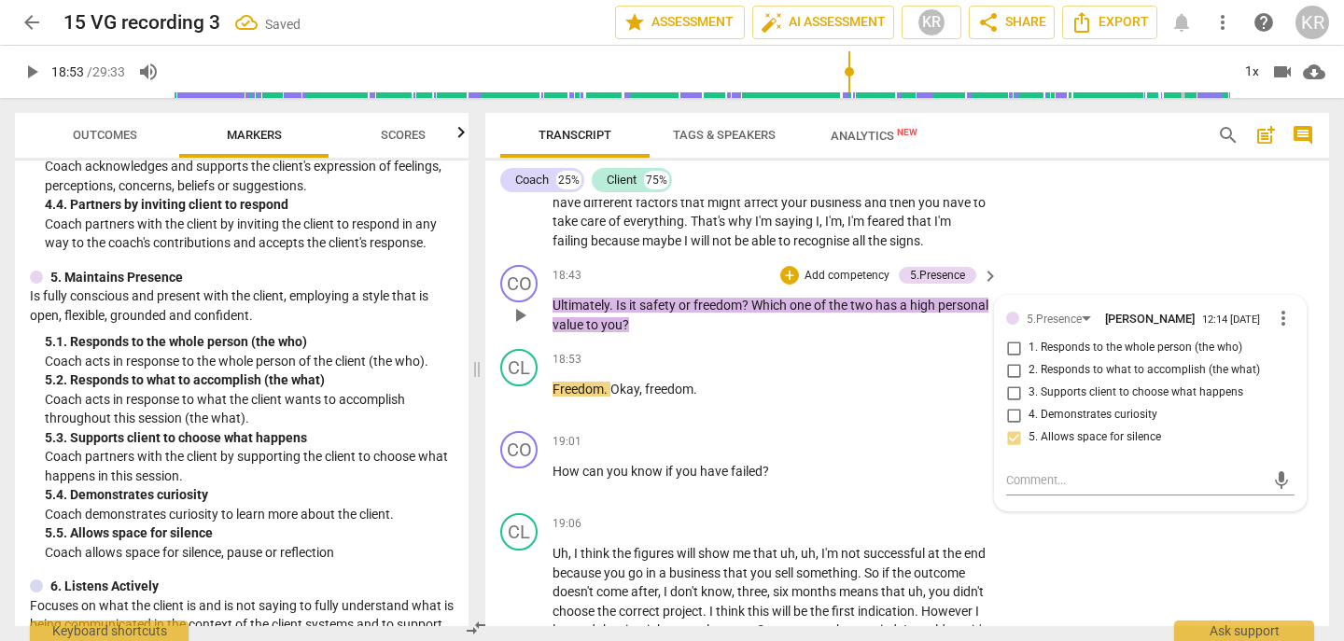
click at [1096, 424] on span "4. Demonstrates curiosity" at bounding box center [1093, 415] width 129 height 17
click at [1029, 427] on input "4. Demonstrates curiosity" at bounding box center [1014, 415] width 30 height 22
click at [850, 285] on p "Add competency" at bounding box center [847, 276] width 89 height 17
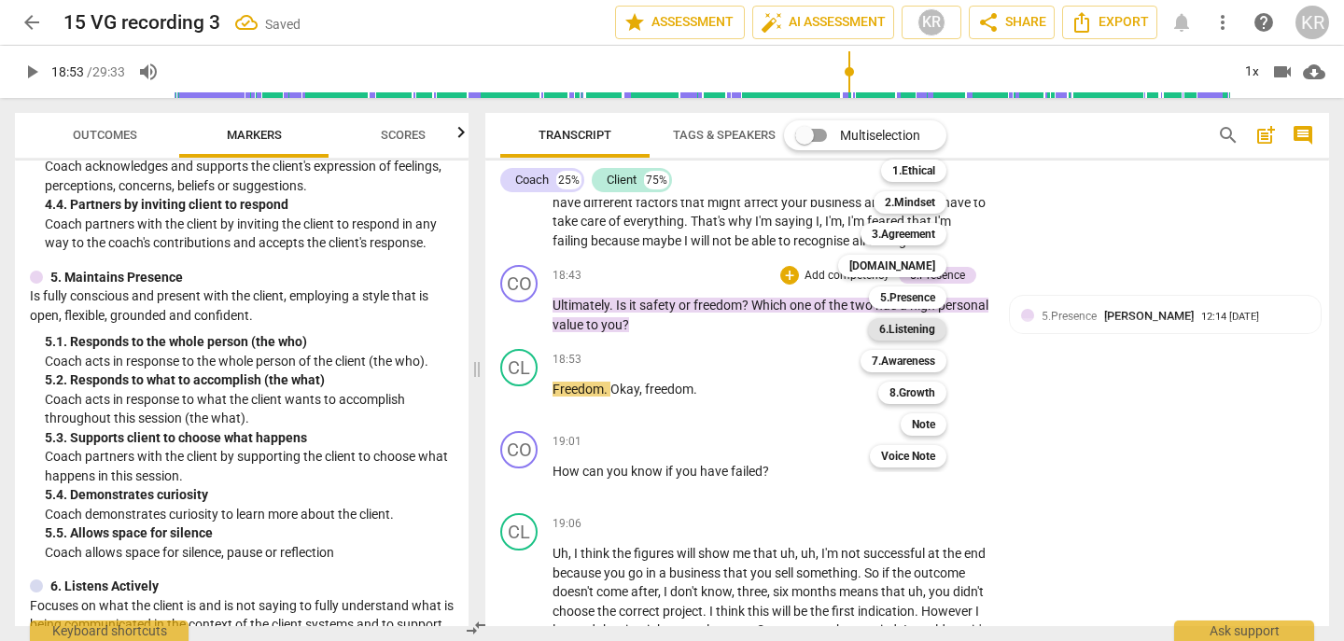
click at [921, 332] on b "6.Listening" at bounding box center [907, 329] width 56 height 22
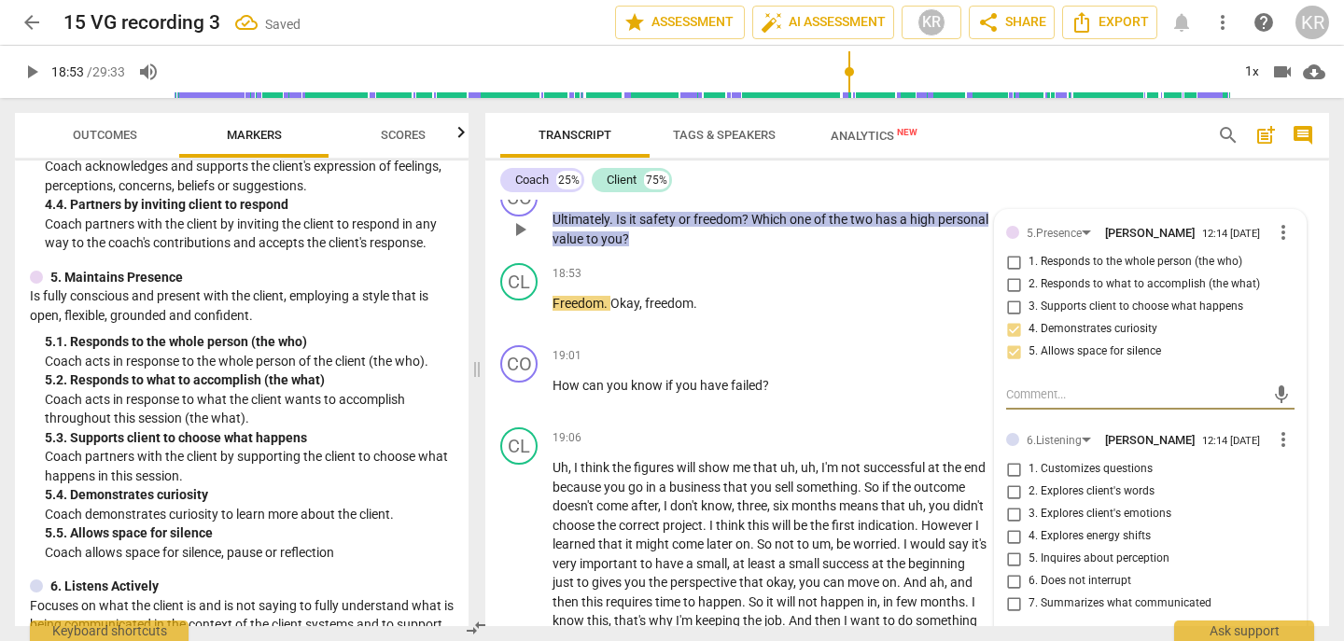
scroll to position [6659, 0]
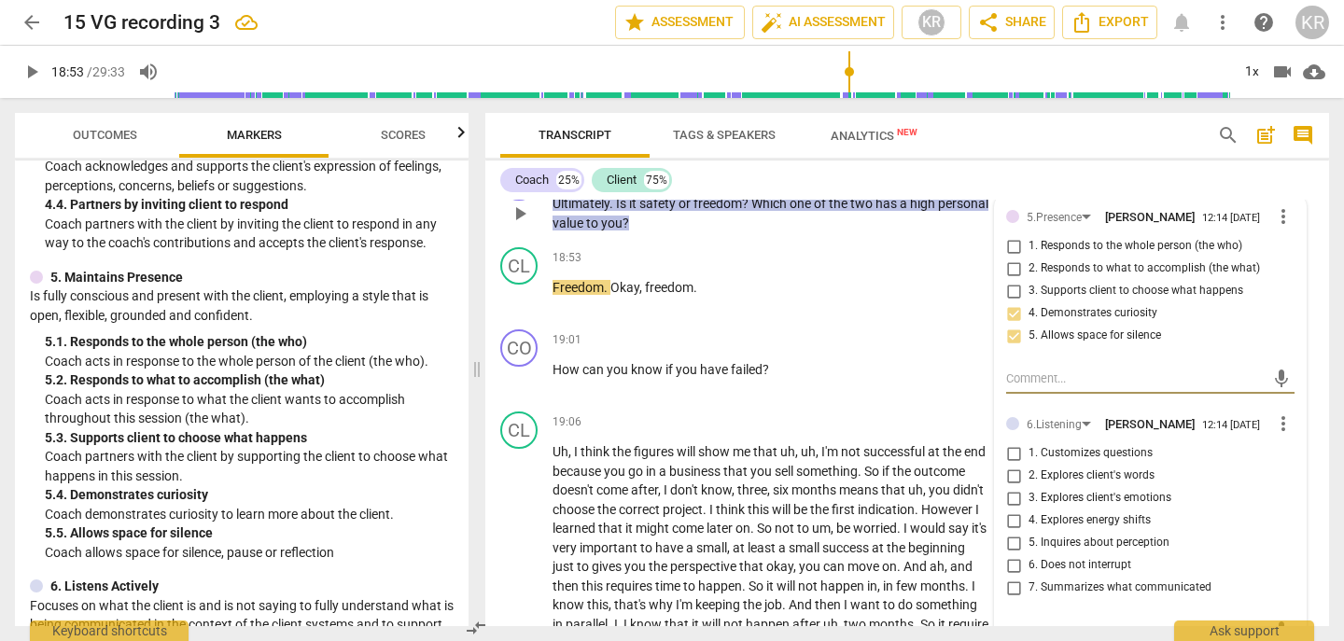
click at [1081, 462] on span "1. Customizes questions" at bounding box center [1091, 453] width 124 height 17
click at [1029, 465] on input "1. Customizes questions" at bounding box center [1014, 454] width 30 height 22
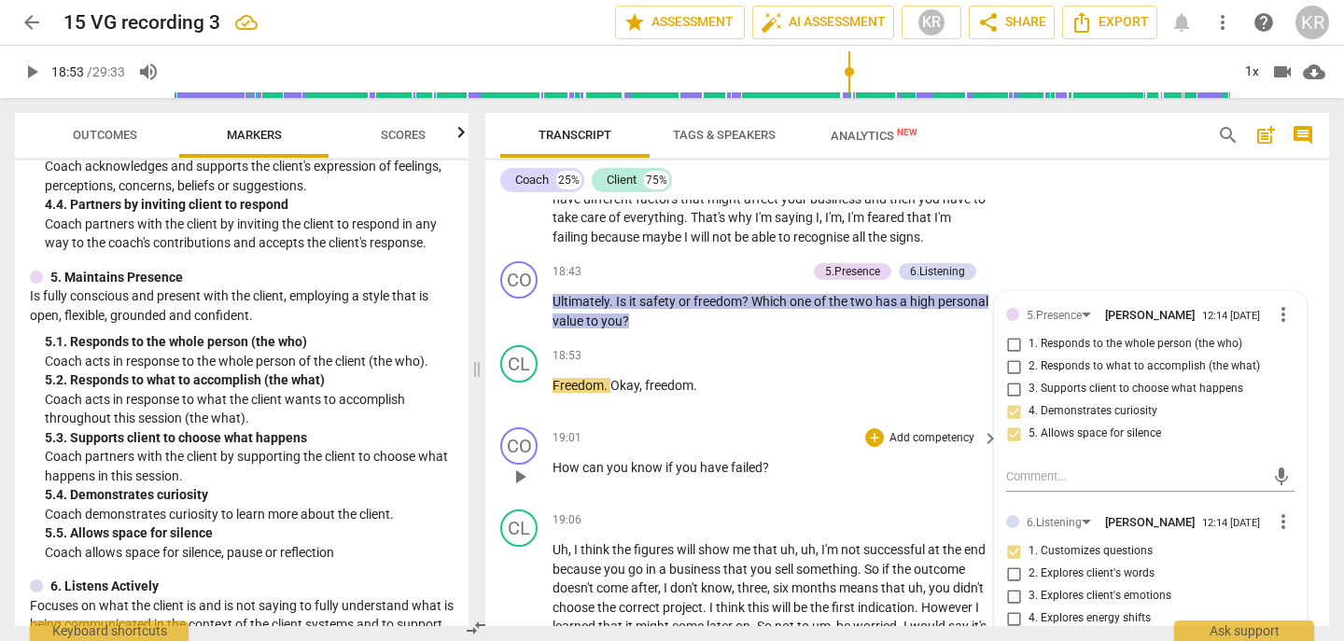
scroll to position [6541, 0]
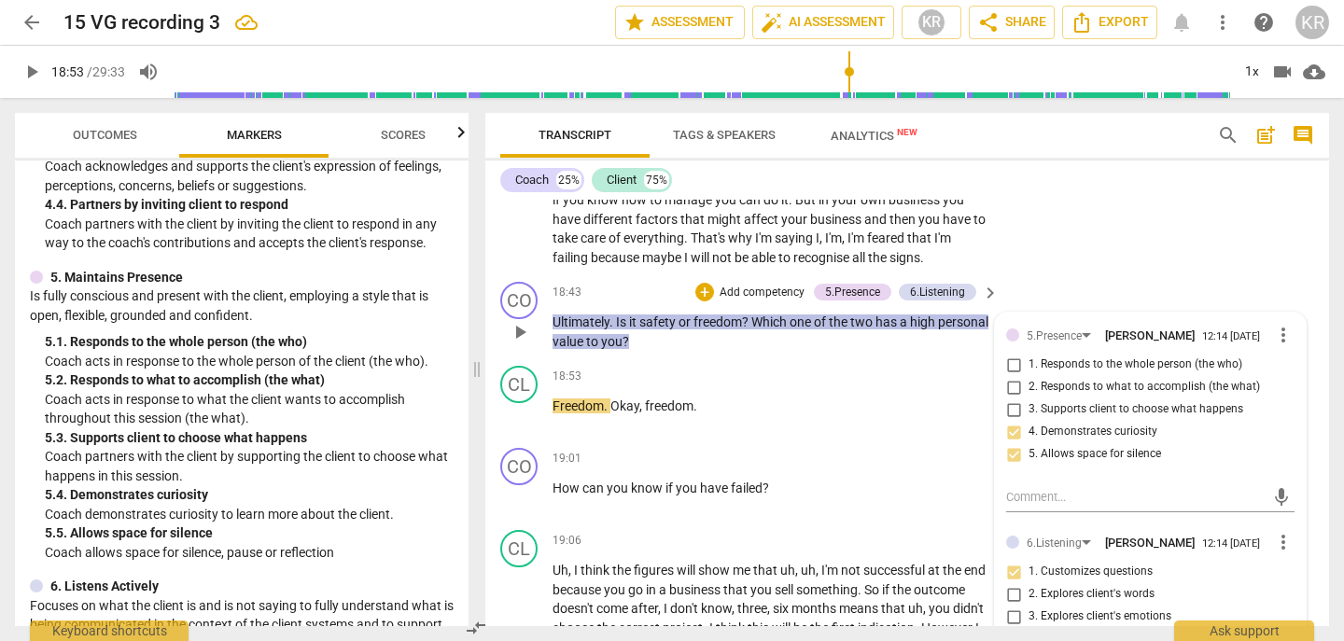
click at [769, 302] on p "Add competency" at bounding box center [762, 293] width 89 height 17
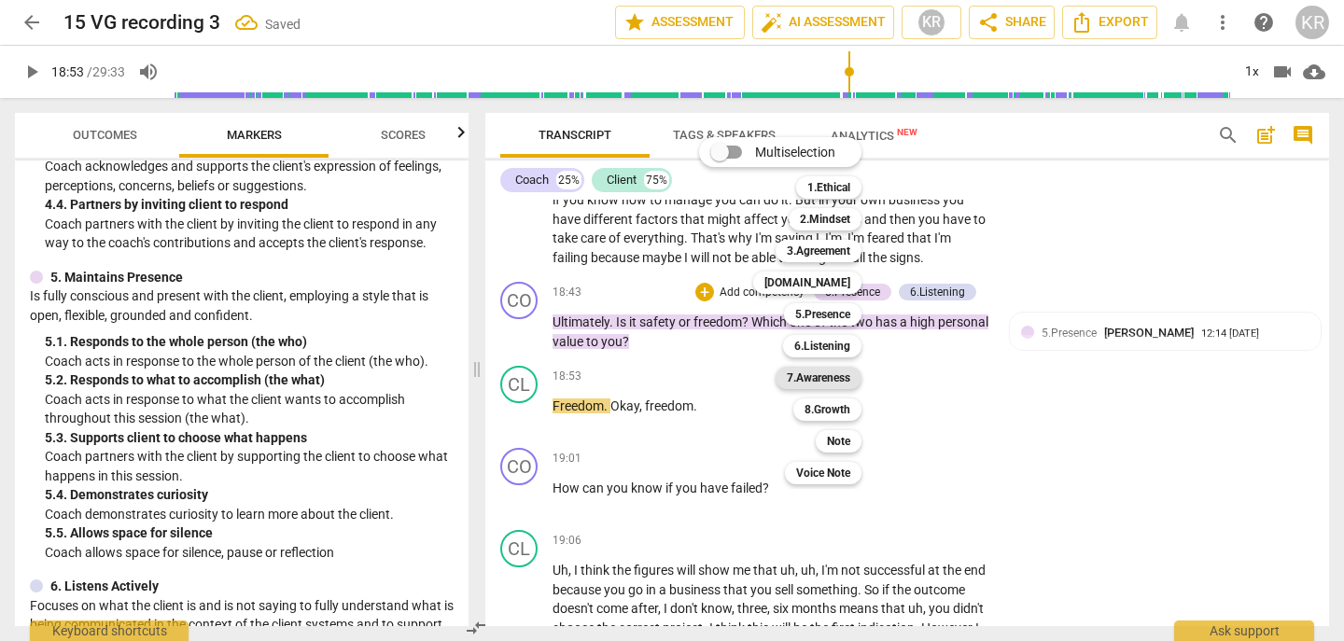
click at [824, 381] on b "7.Awareness" at bounding box center [818, 378] width 63 height 22
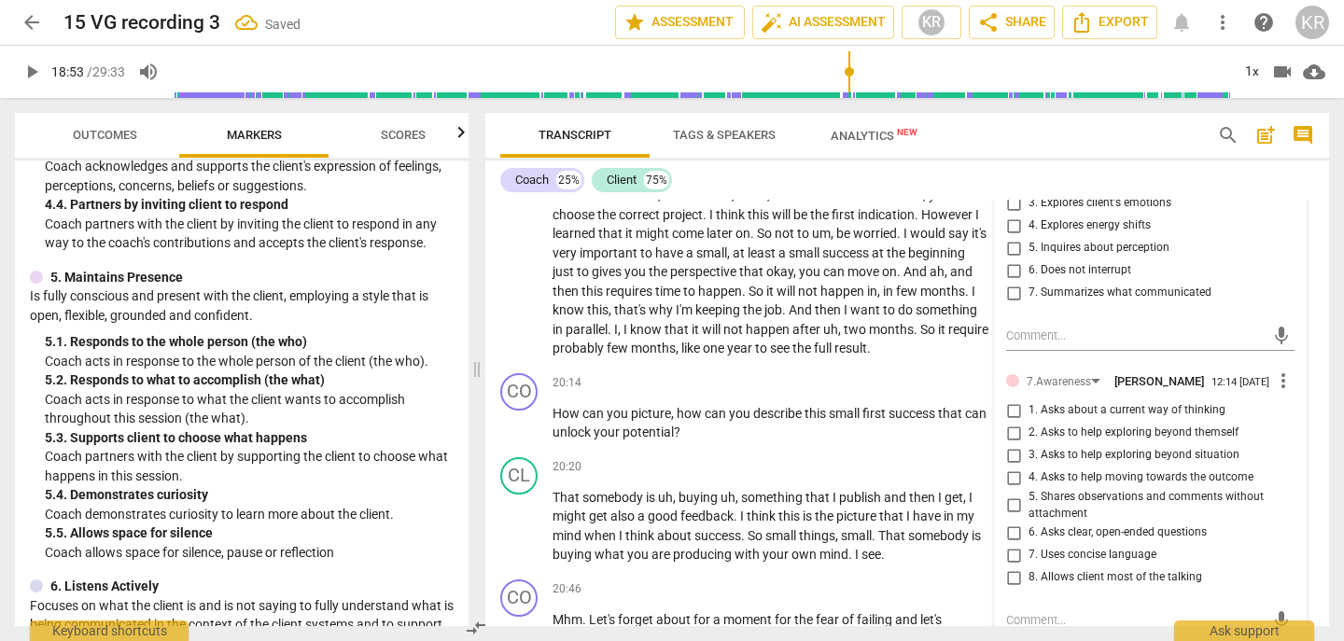
scroll to position [6955, 0]
click at [1085, 541] on span "6. Asks clear, open-ended questions" at bounding box center [1118, 532] width 178 height 17
click at [1029, 543] on input "6. Asks clear, open-ended questions" at bounding box center [1014, 532] width 30 height 22
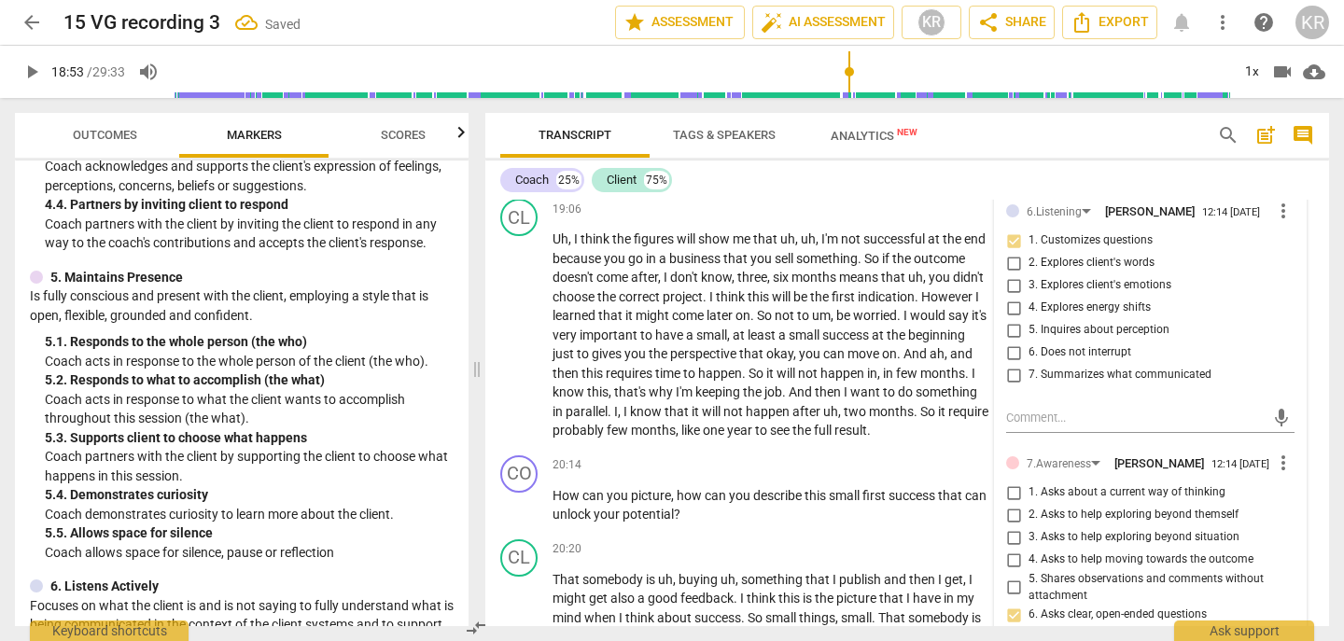
scroll to position [6871, 0]
click at [1065, 502] on span "1. Asks about a current way of thinking" at bounding box center [1127, 493] width 197 height 17
click at [1029, 505] on input "1. Asks about a current way of thinking" at bounding box center [1014, 494] width 30 height 22
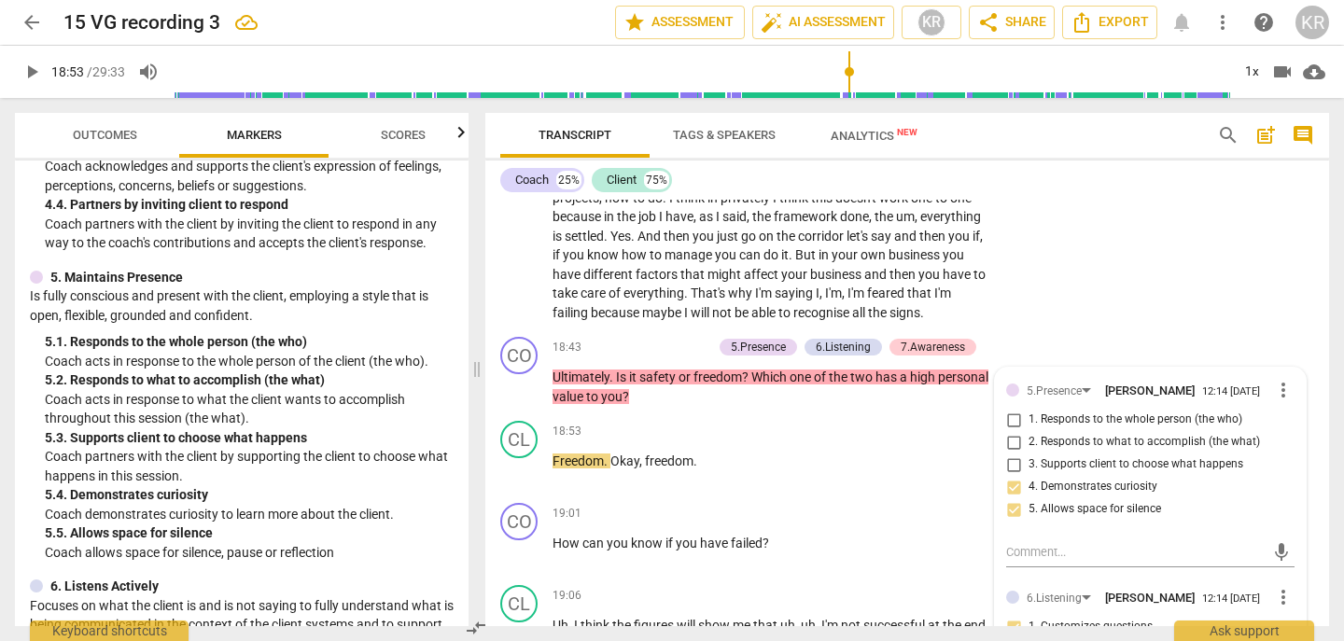
scroll to position [6525, 0]
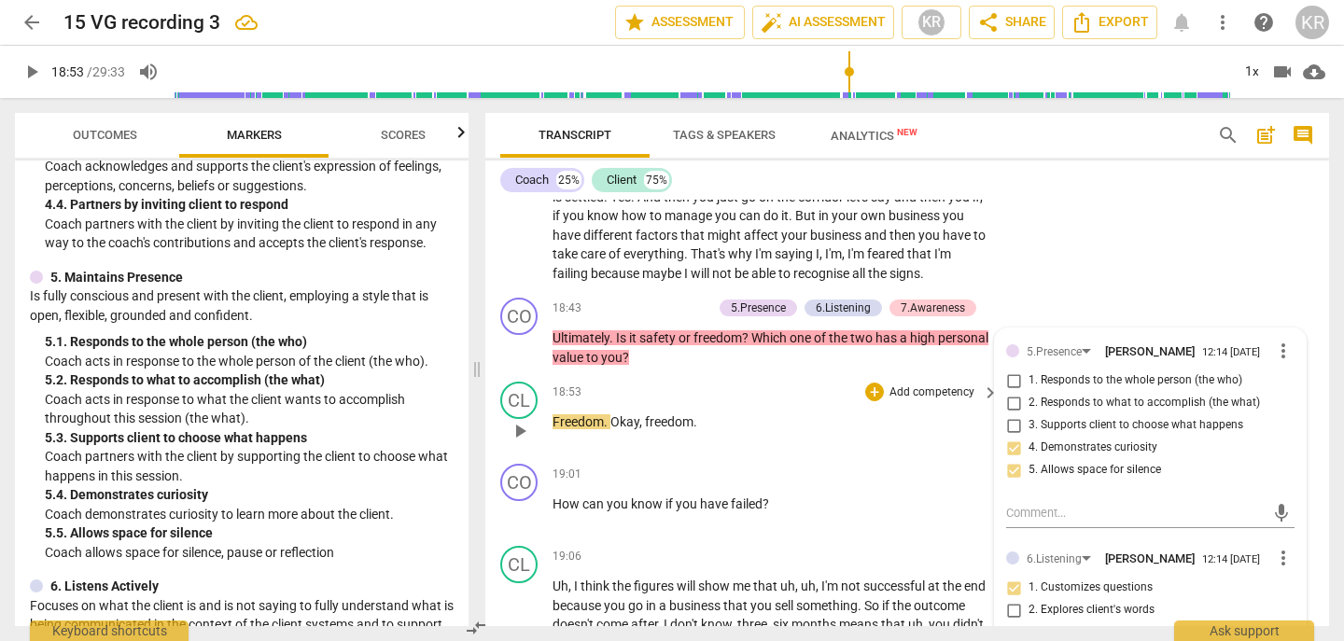
click at [515, 443] on span "play_arrow" at bounding box center [520, 431] width 22 height 22
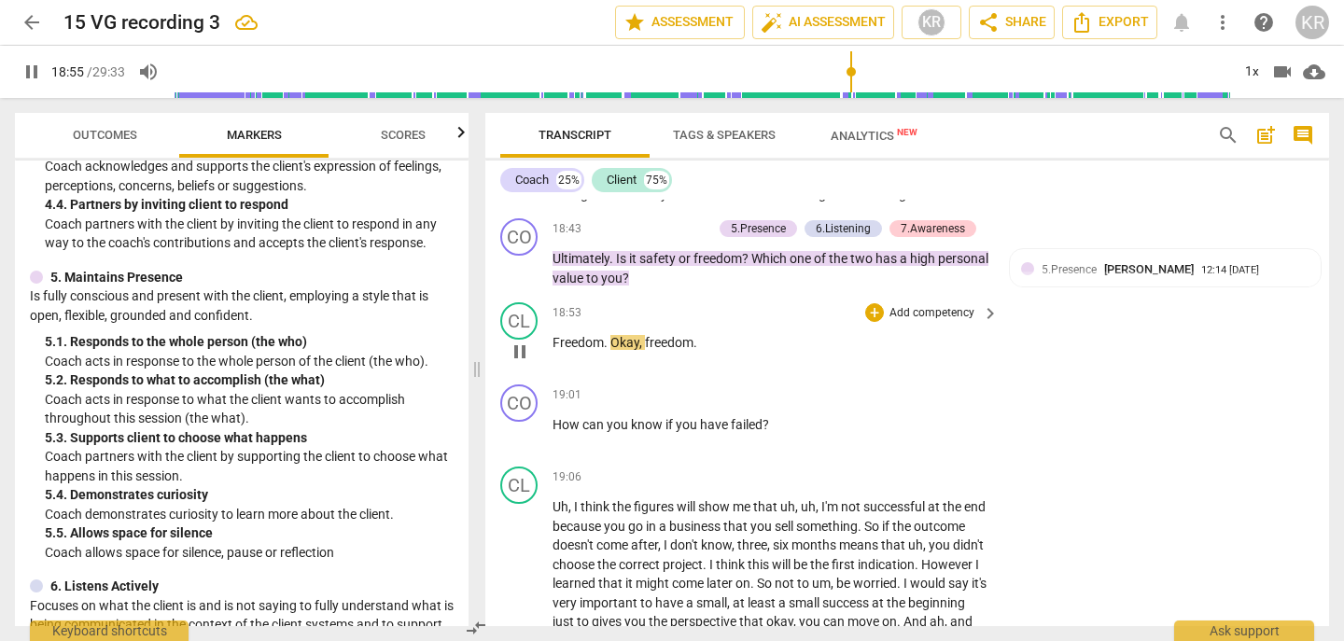
scroll to position [6605, 0]
click at [521, 362] on span "pause" at bounding box center [520, 351] width 22 height 22
click at [525, 362] on span "play_arrow" at bounding box center [520, 351] width 22 height 22
click at [623, 285] on span "you" at bounding box center [611, 277] width 21 height 15
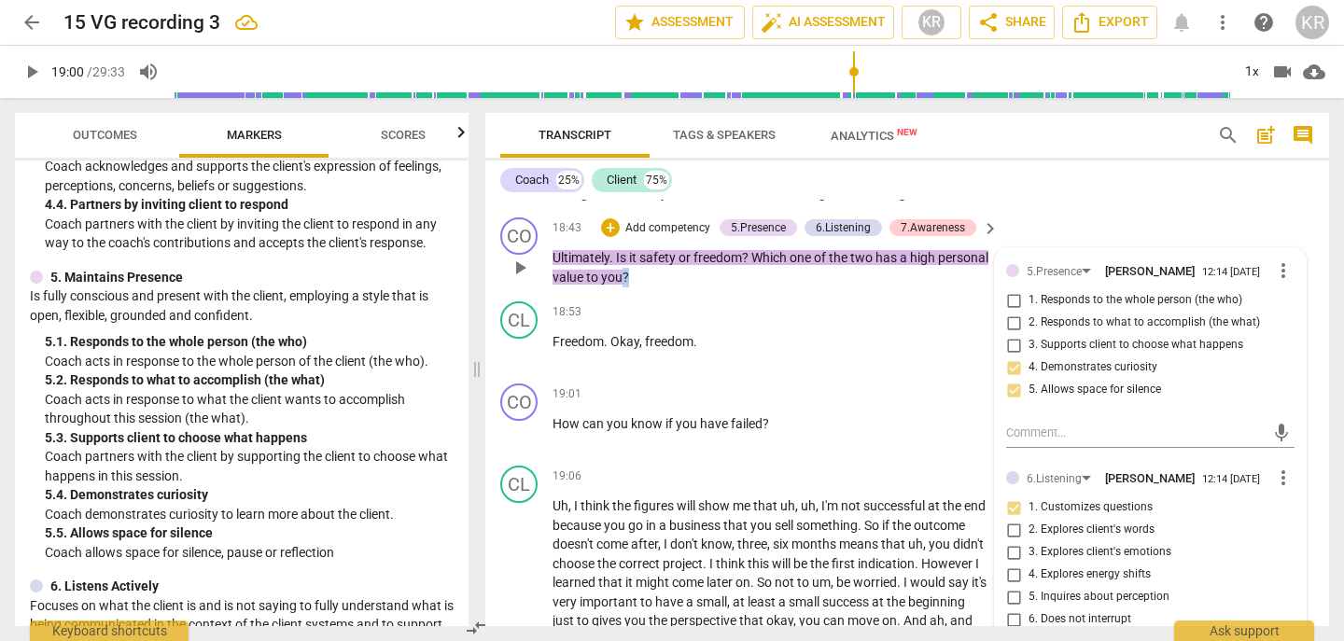
click at [623, 285] on span "you" at bounding box center [611, 277] width 21 height 15
click at [516, 362] on span "pause" at bounding box center [520, 351] width 22 height 22
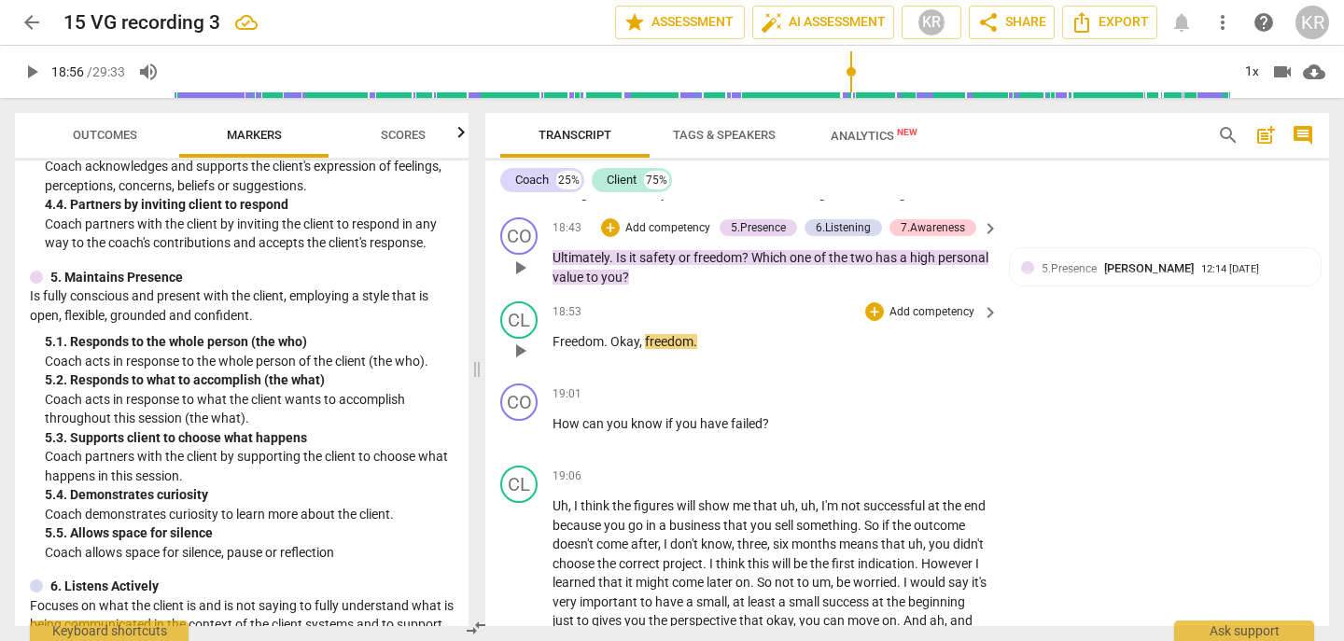
click at [613, 349] on span "Okay" at bounding box center [625, 341] width 29 height 15
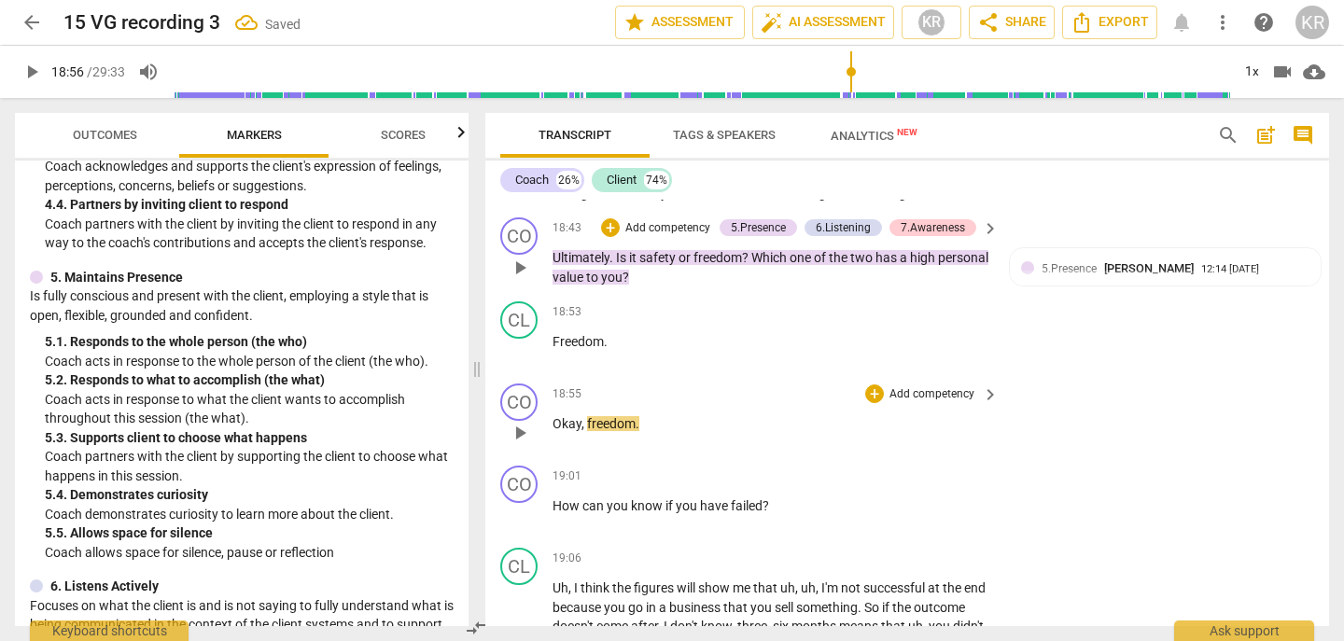
click at [587, 431] on span "freedom" at bounding box center [611, 423] width 49 height 15
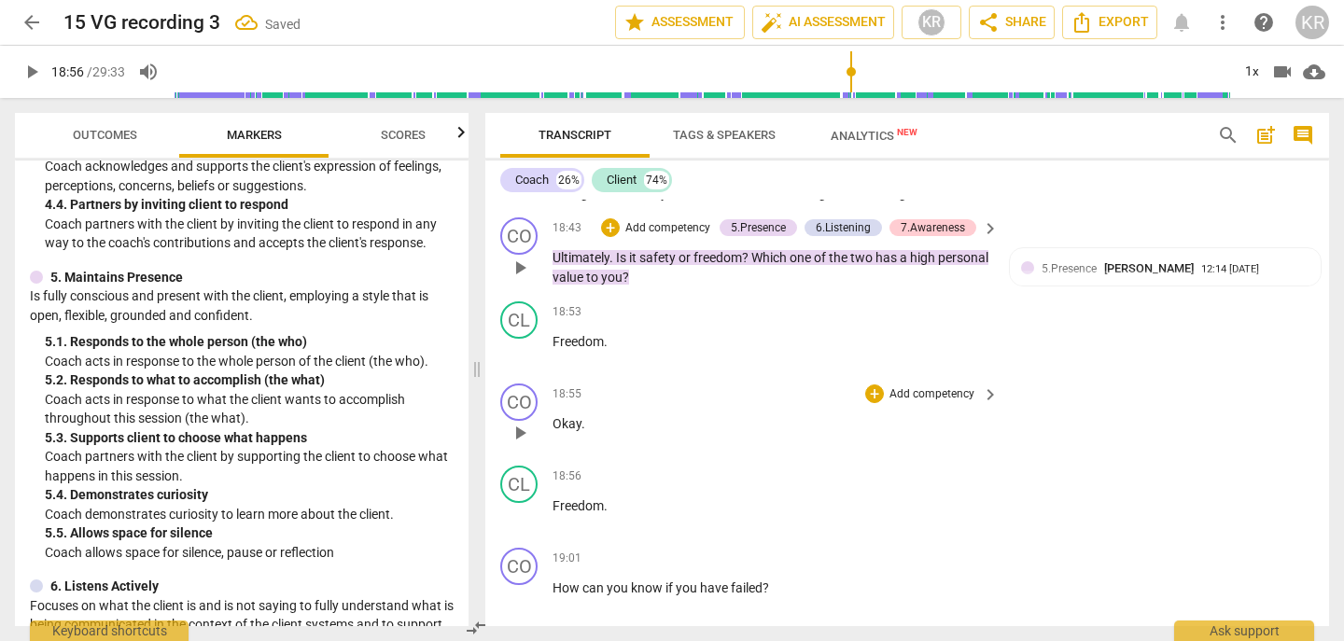
click at [516, 444] on span "play_arrow" at bounding box center [520, 433] width 22 height 22
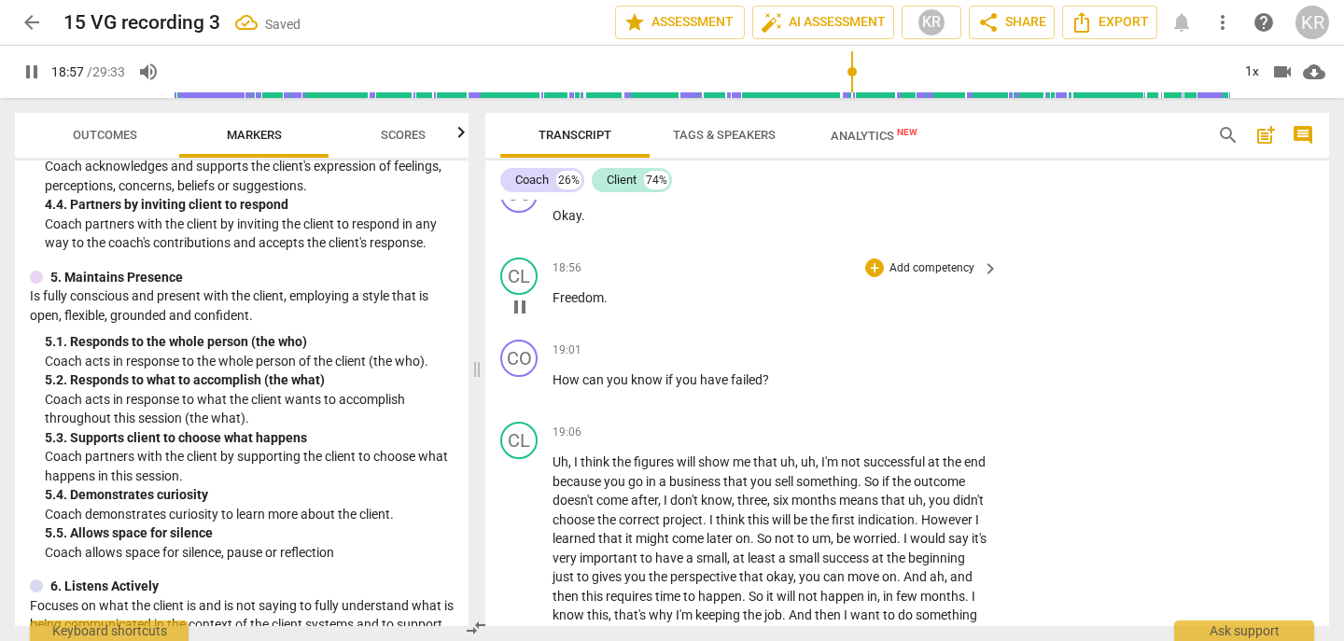
scroll to position [6818, 0]
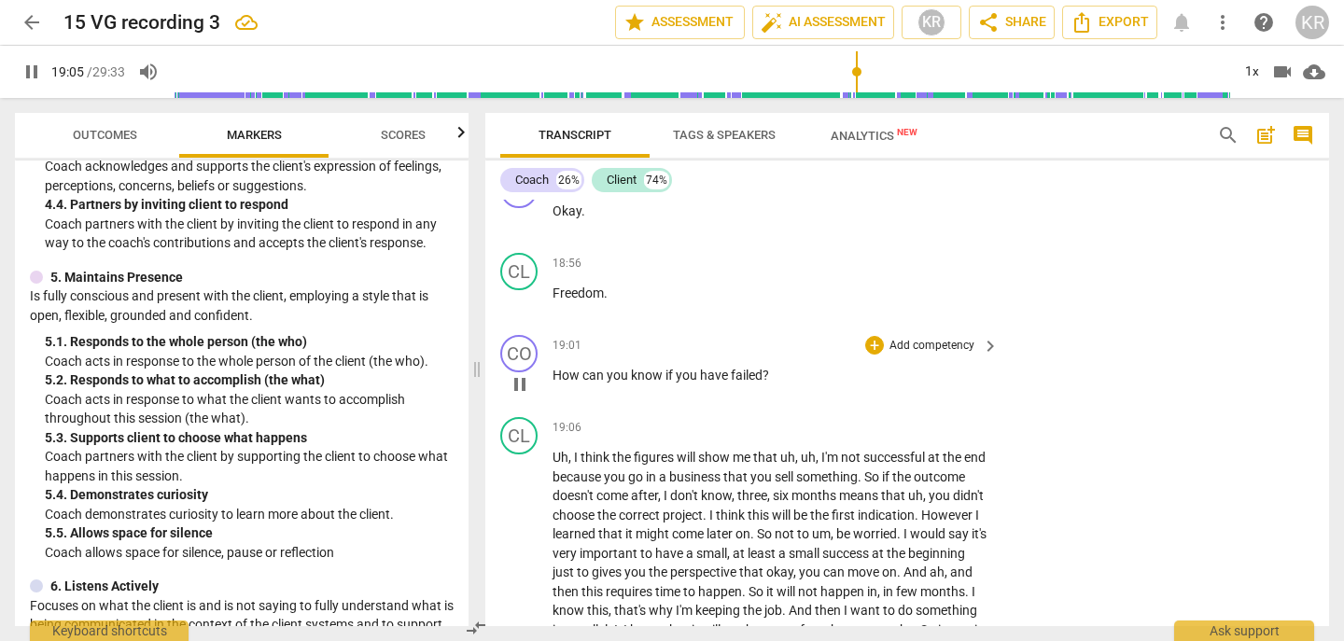
click at [525, 396] on span "pause" at bounding box center [520, 384] width 22 height 22
click at [937, 355] on p "Add competency" at bounding box center [932, 346] width 89 height 17
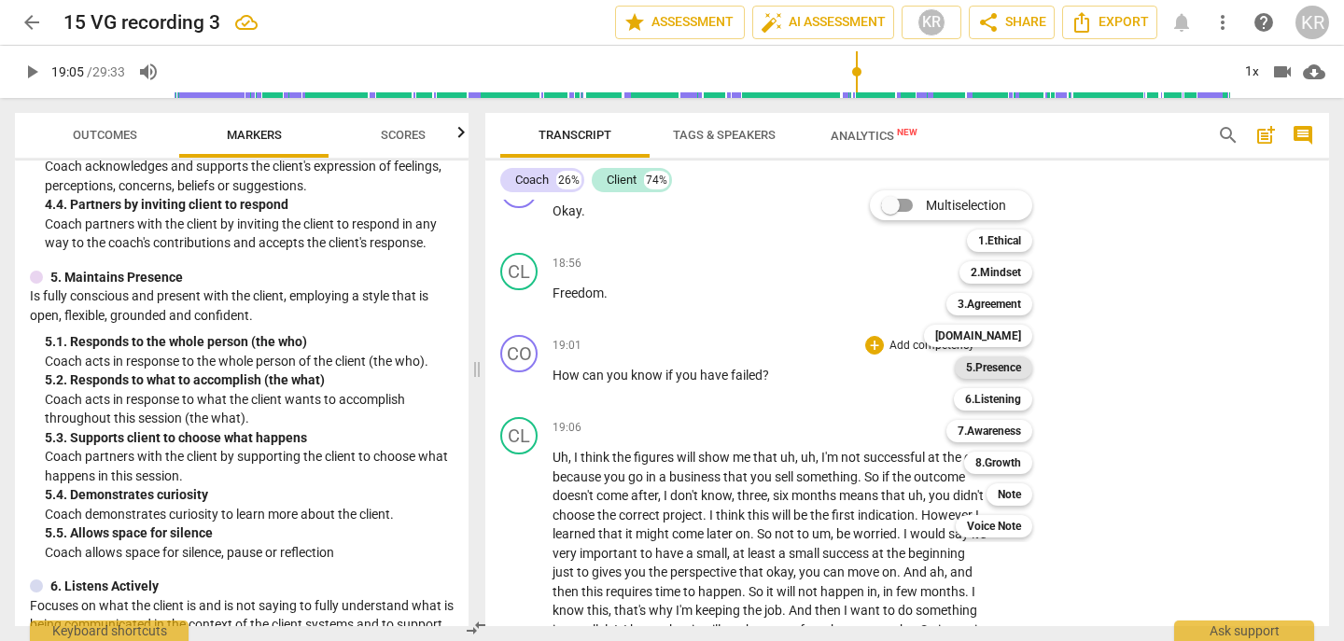
click at [1013, 363] on b "5.Presence" at bounding box center [993, 368] width 55 height 22
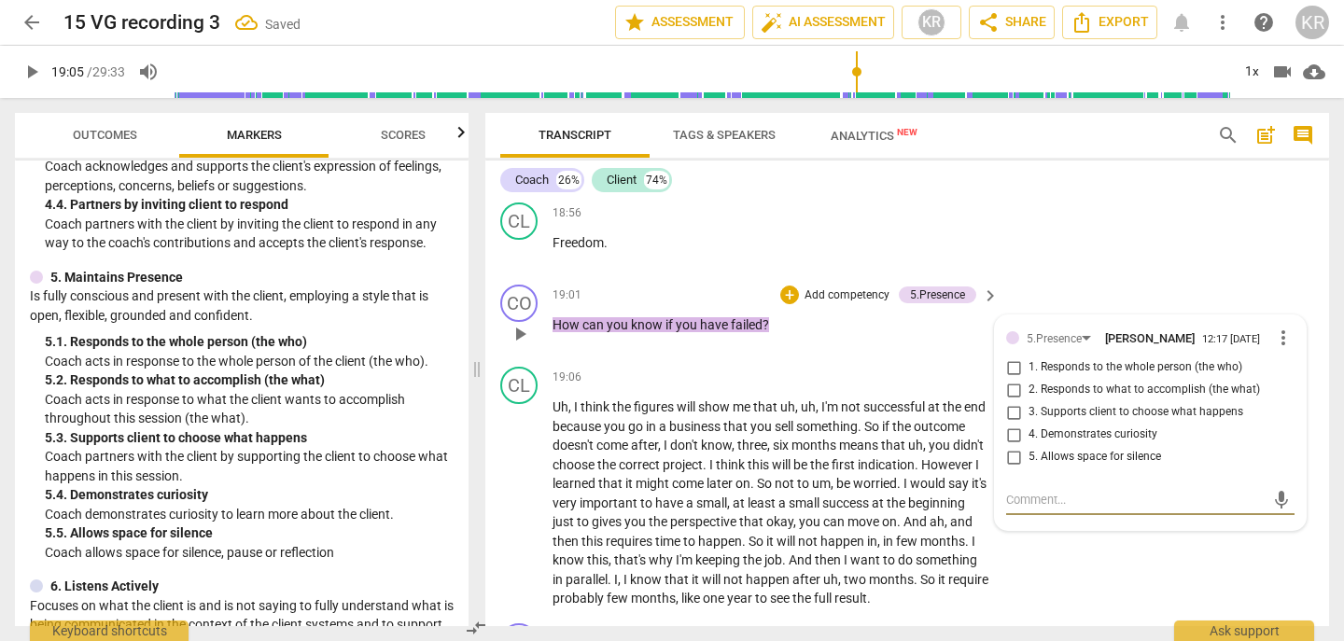
scroll to position [6870, 0]
click at [1118, 442] on span "4. Demonstrates curiosity" at bounding box center [1093, 433] width 129 height 17
click at [1029, 444] on input "4. Demonstrates curiosity" at bounding box center [1014, 433] width 30 height 22
click at [837, 302] on p "Add competency" at bounding box center [847, 294] width 89 height 17
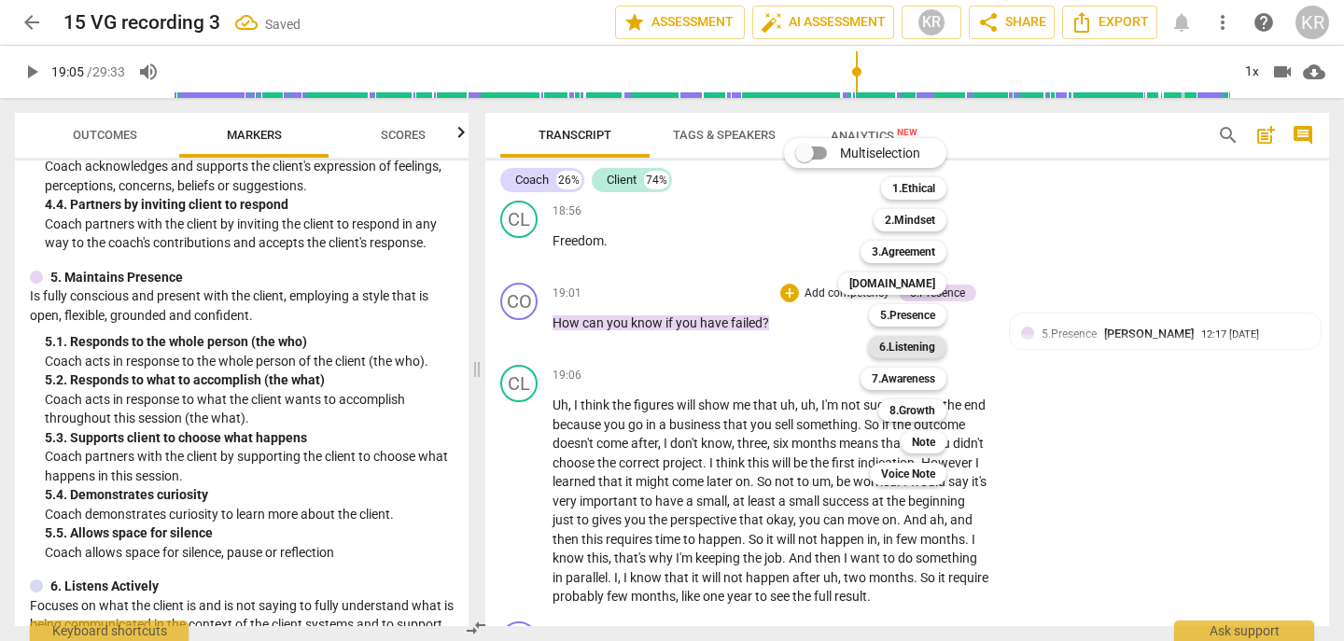
click at [920, 351] on b "6.Listening" at bounding box center [907, 347] width 56 height 22
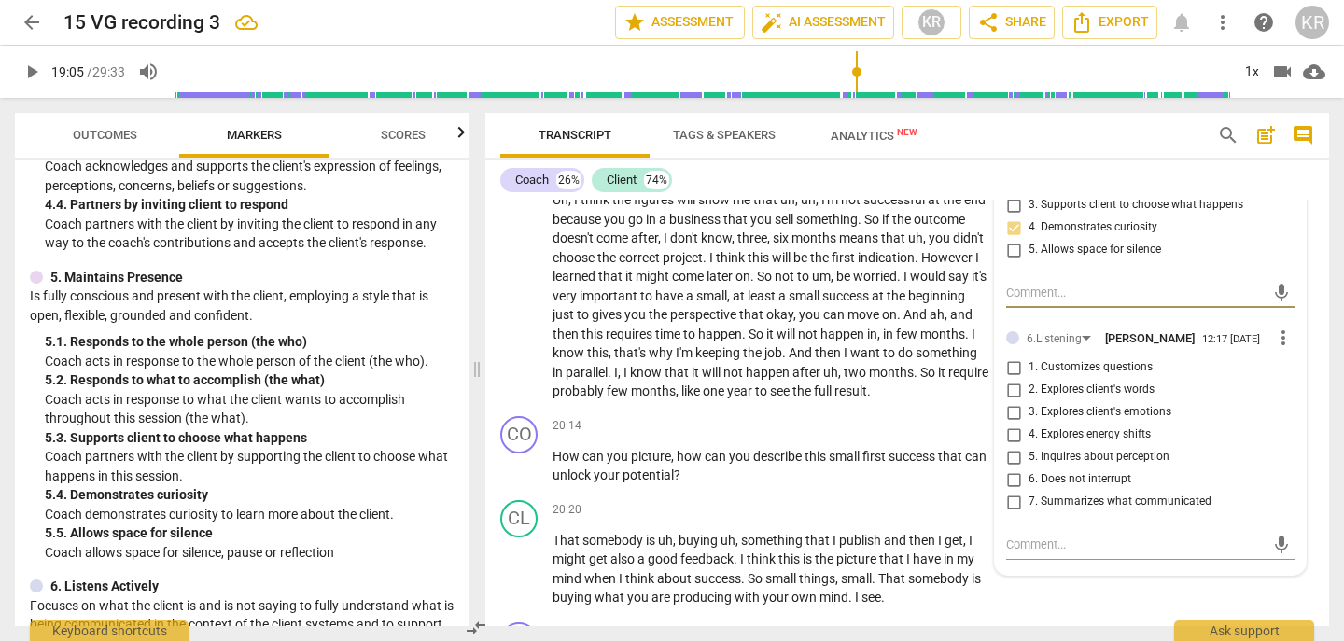
scroll to position [7108, 0]
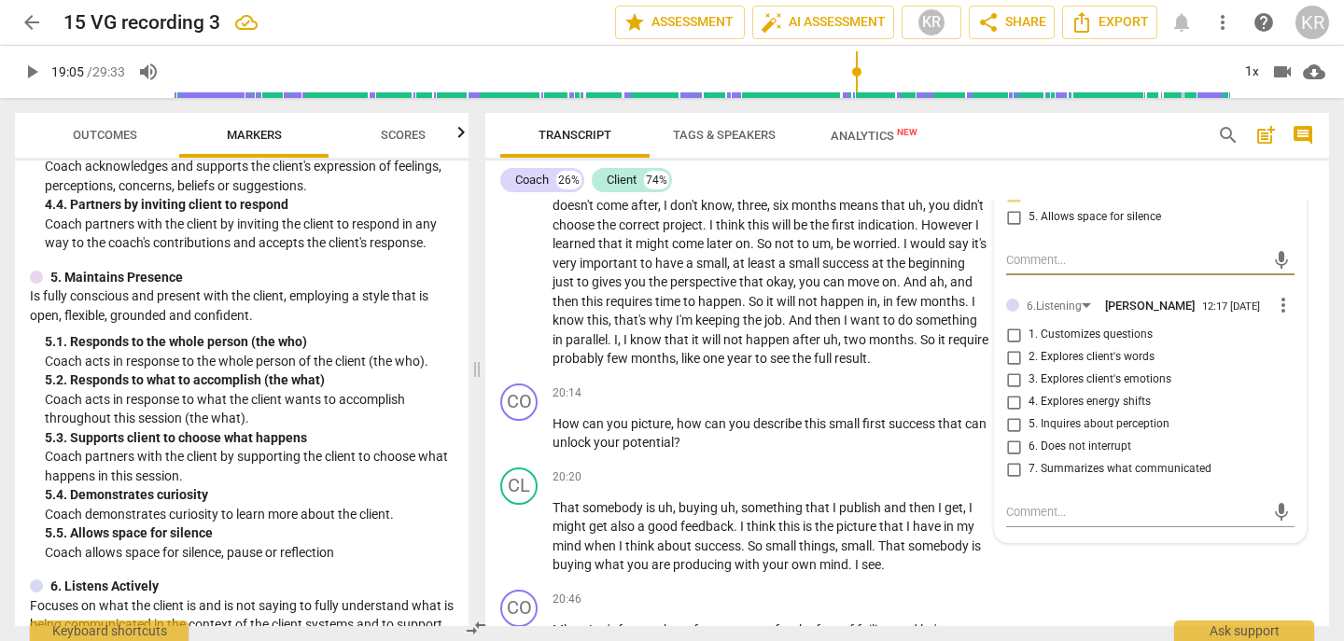
click at [1066, 344] on span "1. Customizes questions" at bounding box center [1091, 335] width 124 height 17
click at [1029, 346] on input "1. Customizes questions" at bounding box center [1014, 335] width 30 height 22
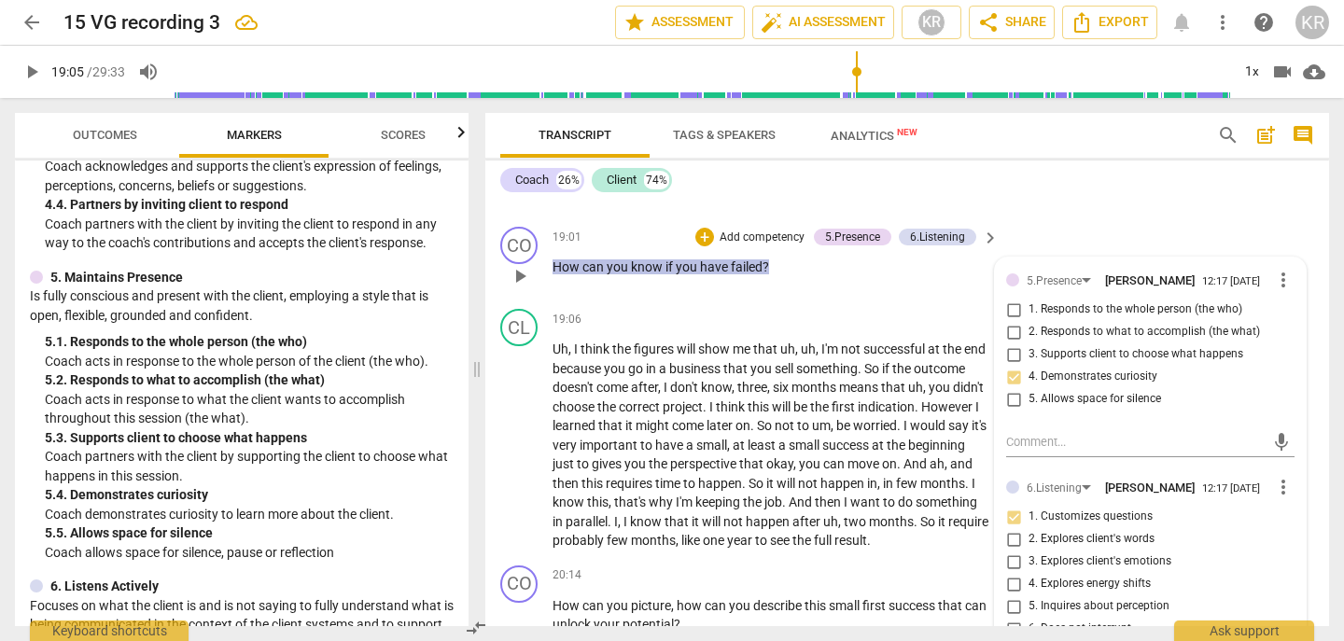
scroll to position [6923, 0]
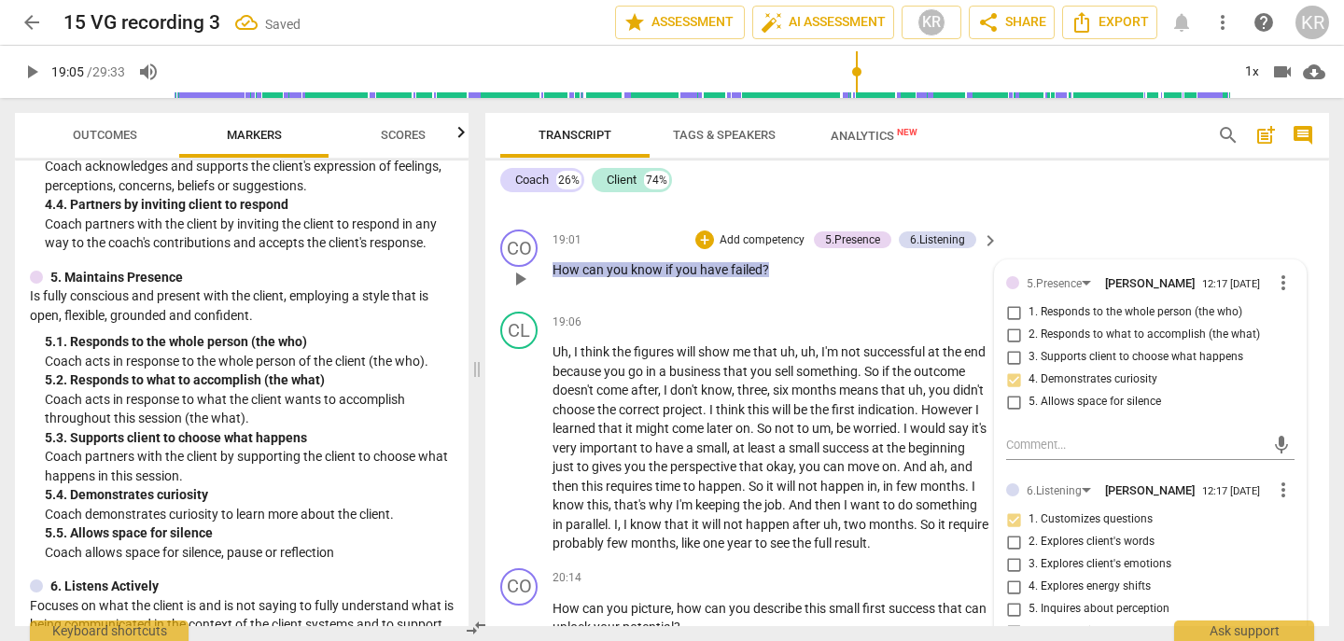
click at [758, 249] on p "Add competency" at bounding box center [762, 240] width 89 height 17
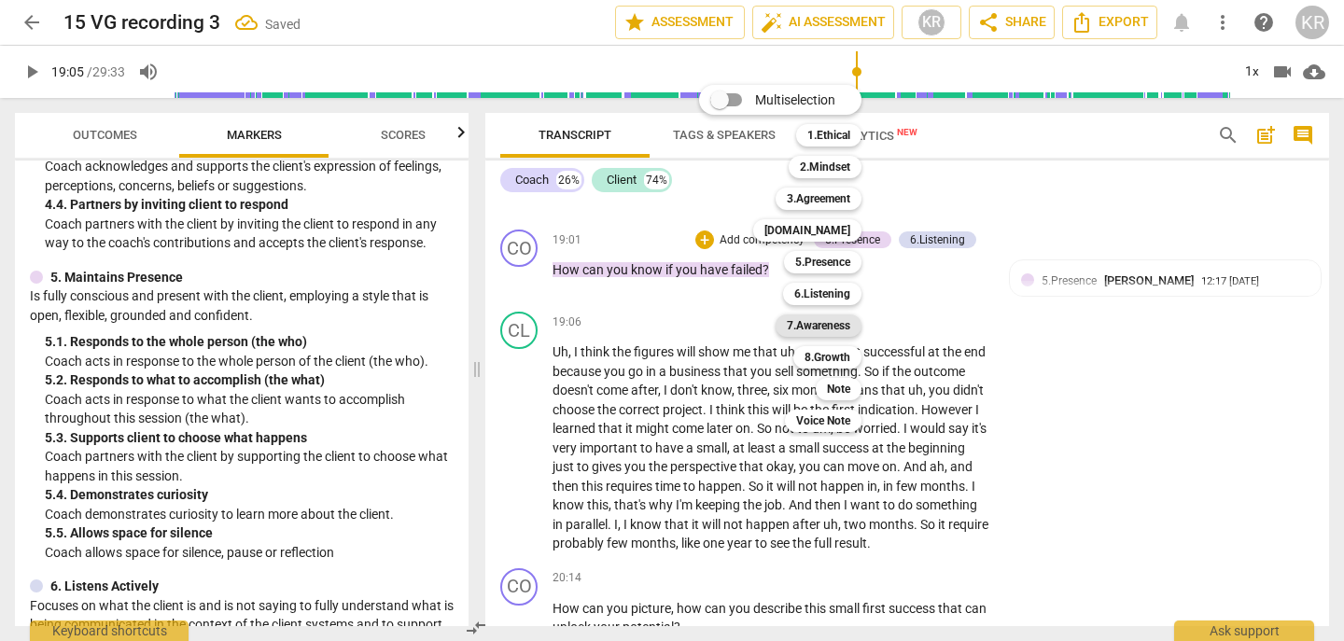
click at [833, 326] on b "7.Awareness" at bounding box center [818, 326] width 63 height 22
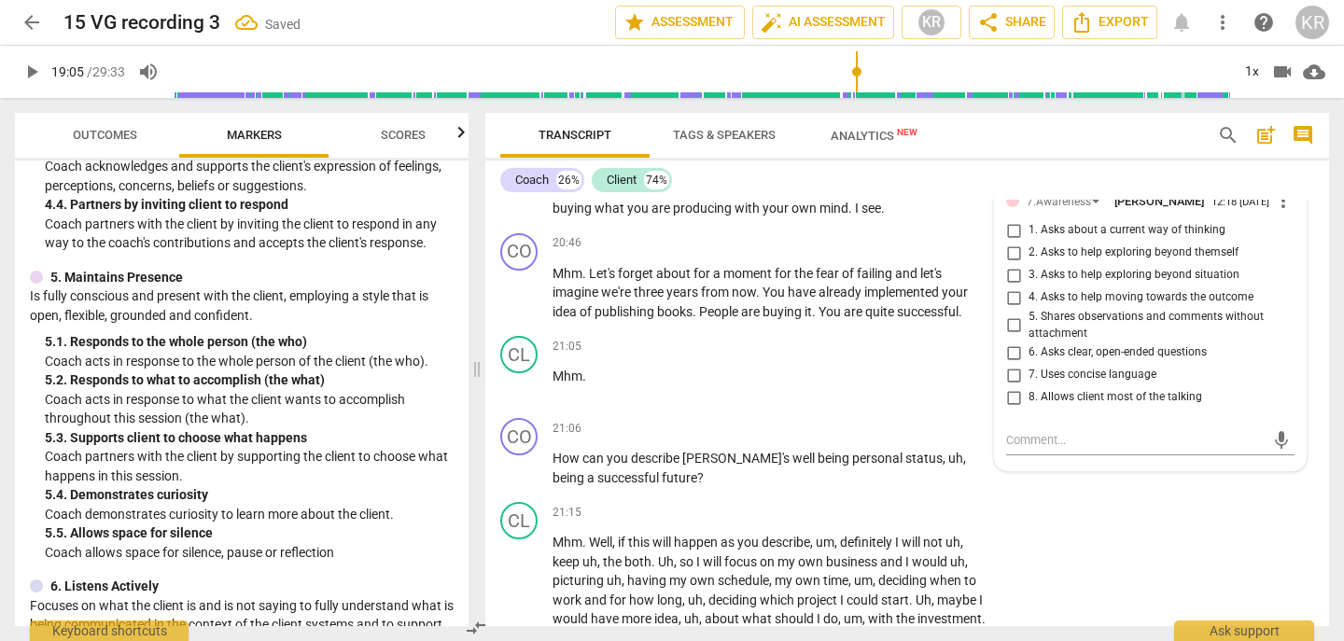
scroll to position [7470, 0]
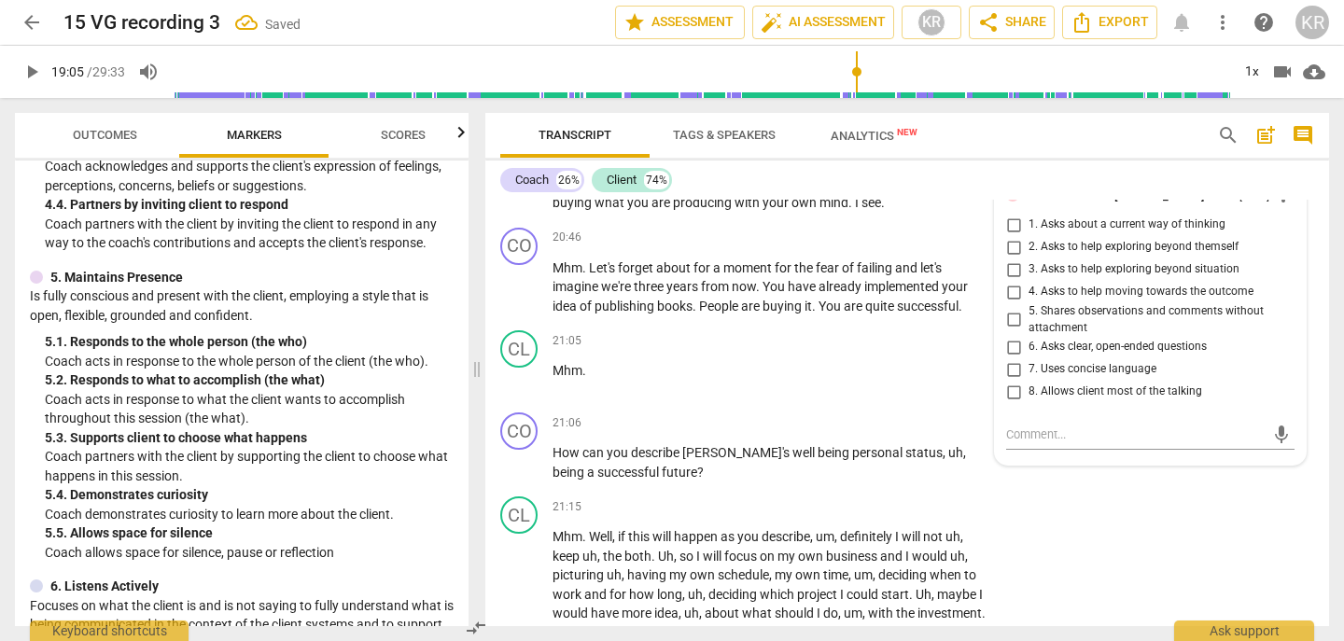
click at [1146, 256] on span "2. Asks to help exploring beyond themself" at bounding box center [1134, 247] width 210 height 17
click at [1029, 259] on input "2. Asks to help exploring beyond themself" at bounding box center [1014, 247] width 30 height 22
click at [1121, 356] on span "6. Asks clear, open-ended questions" at bounding box center [1118, 347] width 178 height 17
click at [1029, 358] on input "6. Asks clear, open-ended questions" at bounding box center [1014, 347] width 30 height 22
click at [34, 75] on span "play_arrow" at bounding box center [32, 72] width 22 height 22
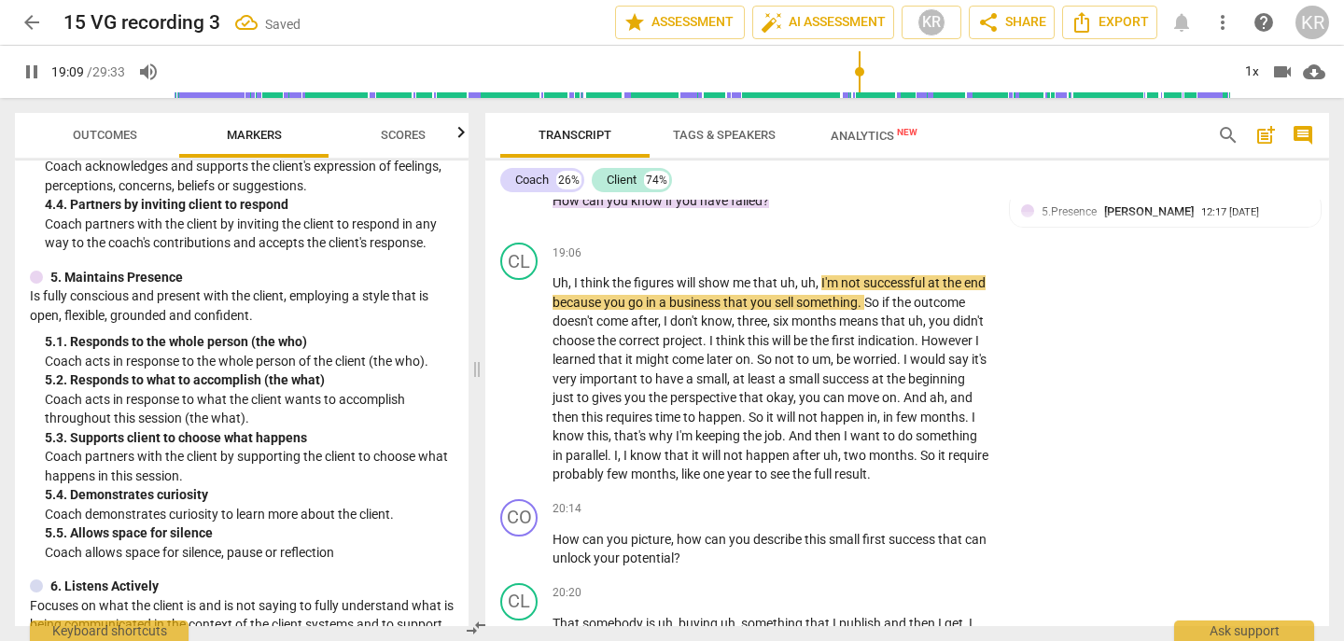
scroll to position [6994, 0]
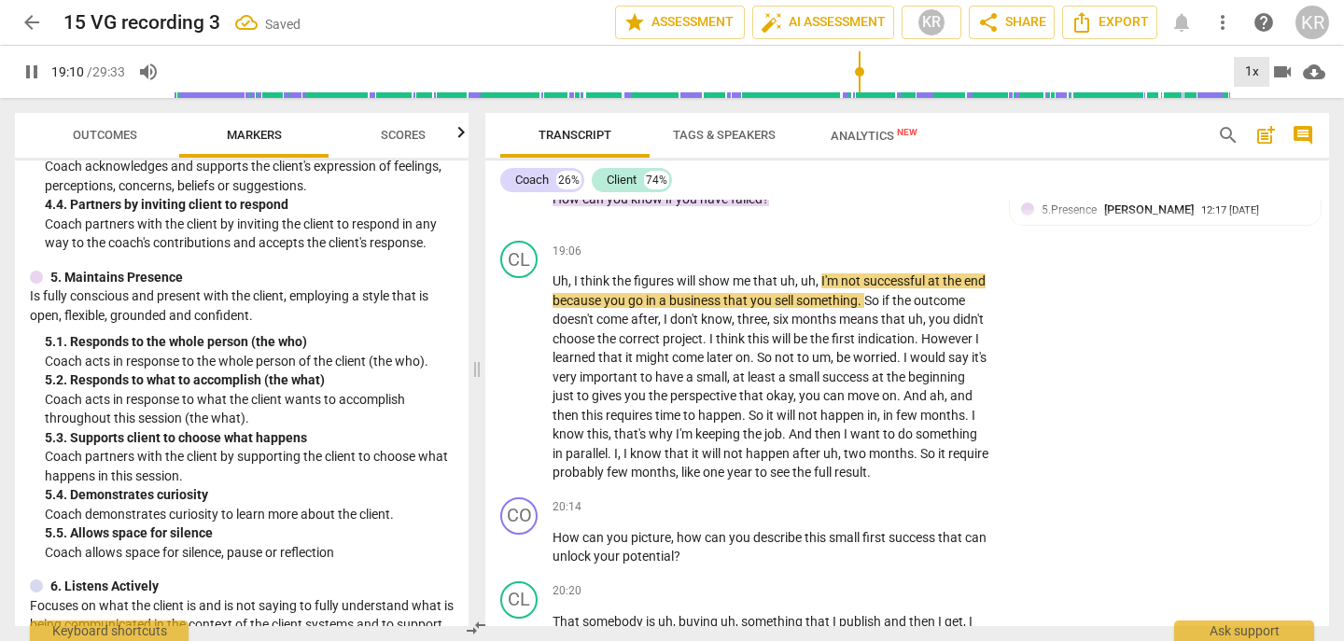
click at [1253, 72] on div "1x" at bounding box center [1251, 72] width 35 height 30
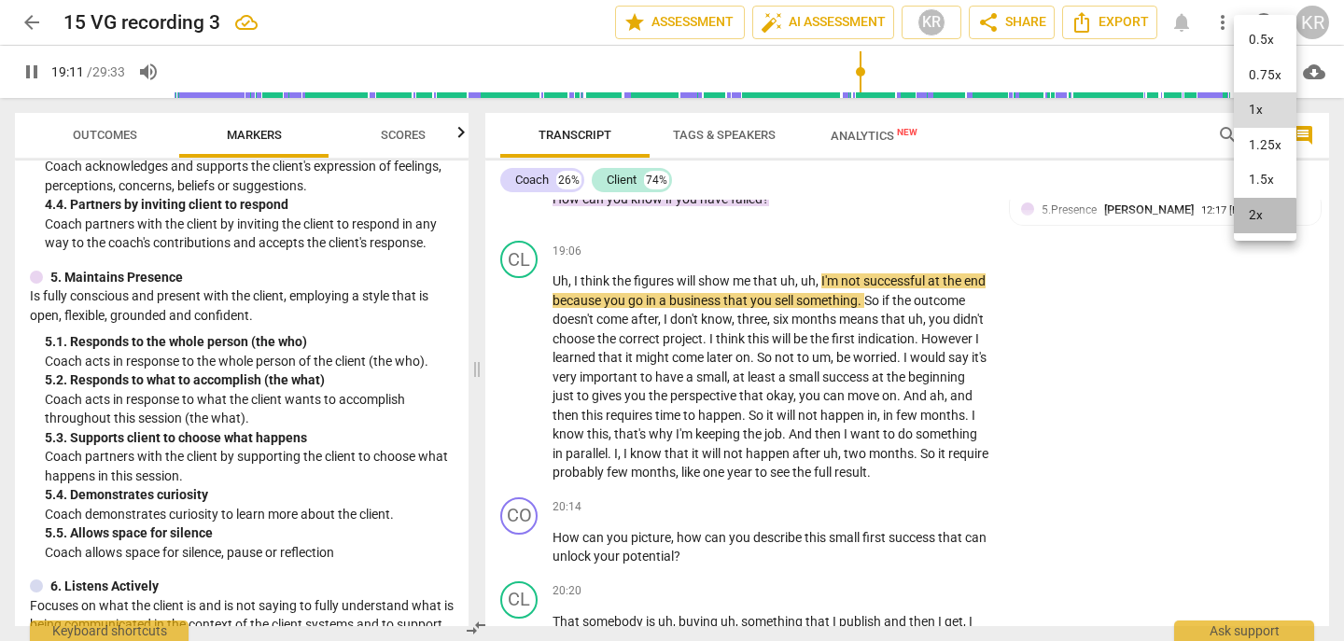
click at [1264, 220] on li "2x" at bounding box center [1265, 215] width 63 height 35
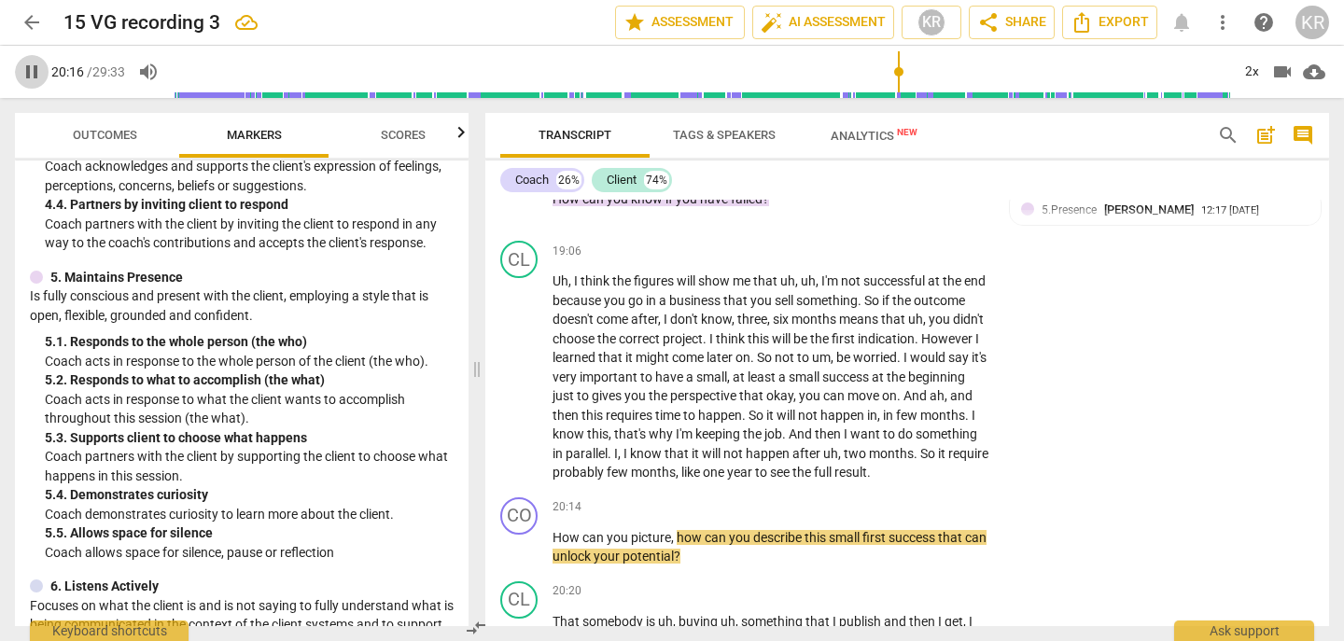
click at [32, 62] on span "pause" at bounding box center [32, 72] width 22 height 22
click at [1260, 71] on div "2x" at bounding box center [1251, 72] width 35 height 30
click at [1258, 108] on li "1x" at bounding box center [1265, 109] width 63 height 35
click at [835, 480] on span "result" at bounding box center [851, 472] width 33 height 15
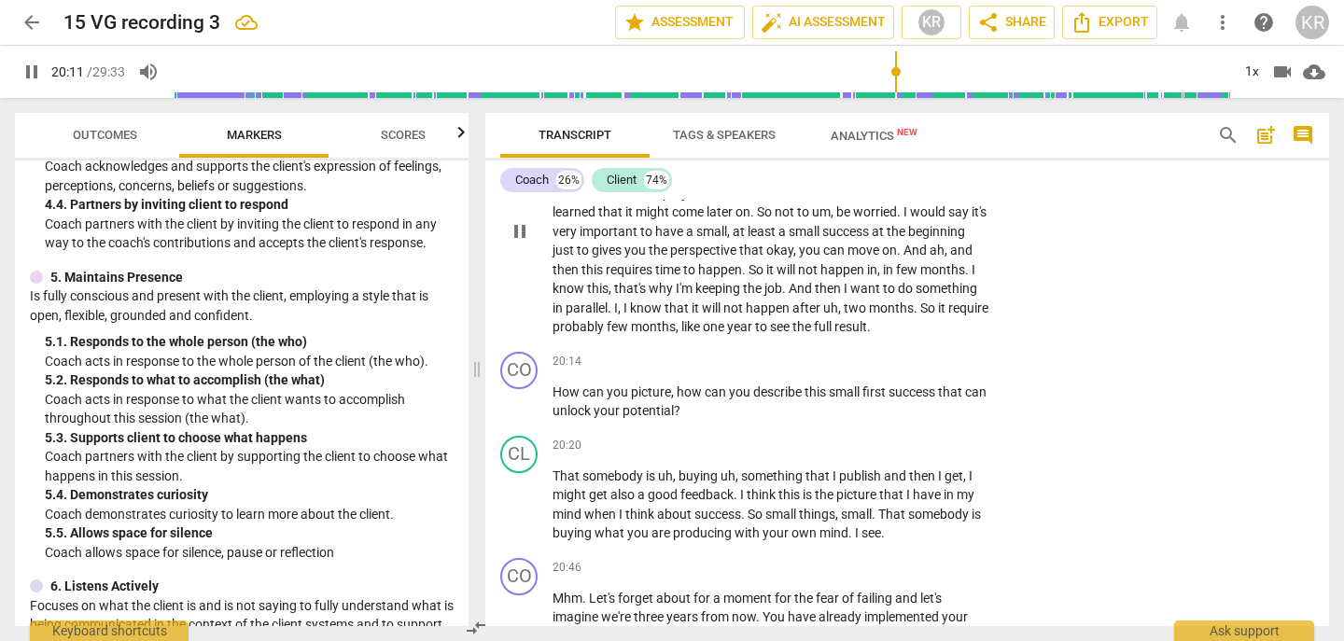
scroll to position [7141, 0]
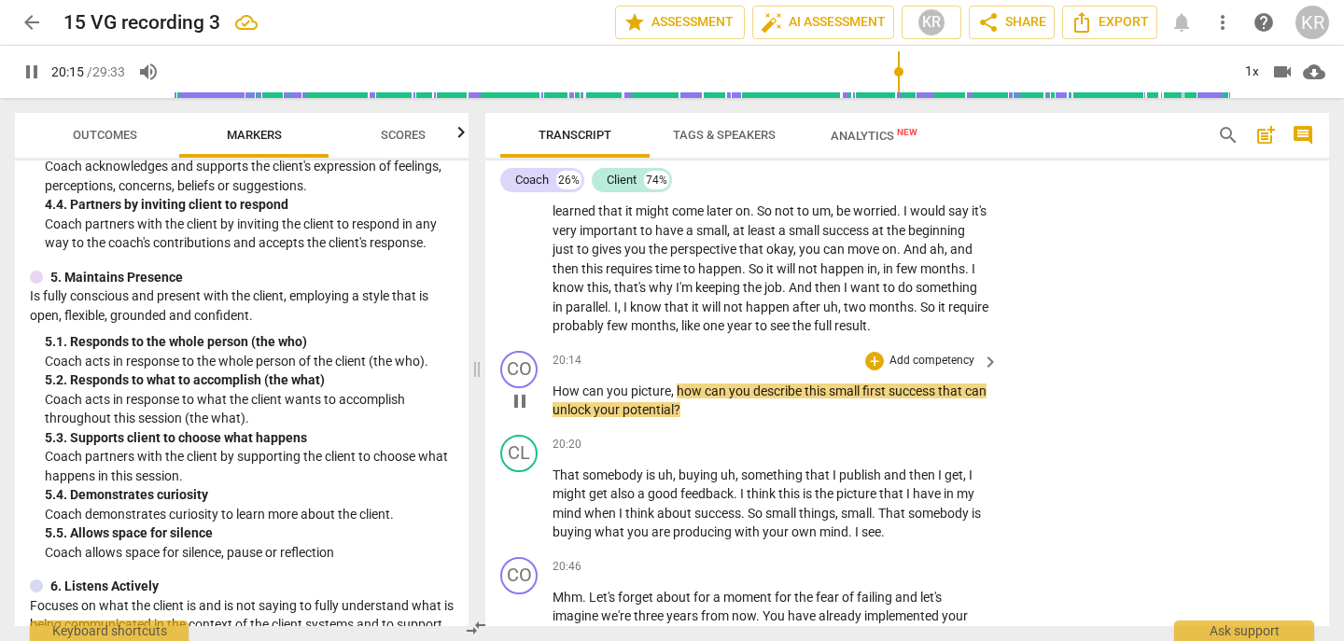
click at [942, 370] on p "Add competency" at bounding box center [932, 361] width 89 height 17
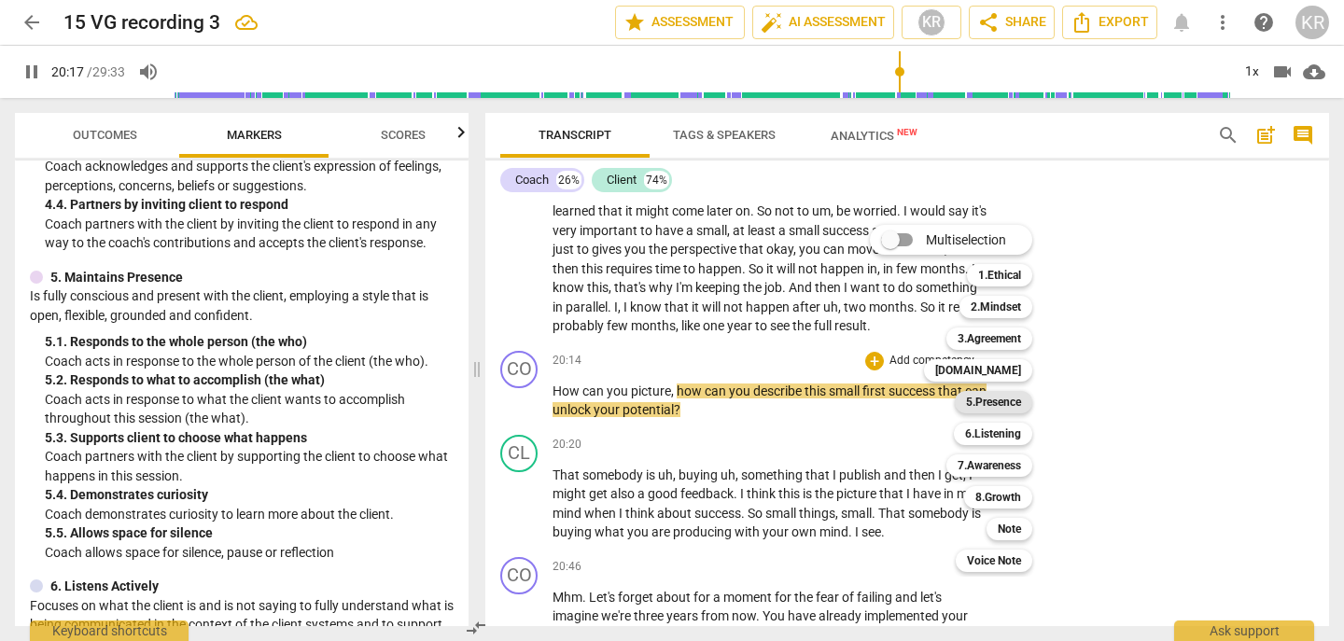
click at [1005, 402] on b "5.Presence" at bounding box center [993, 402] width 55 height 22
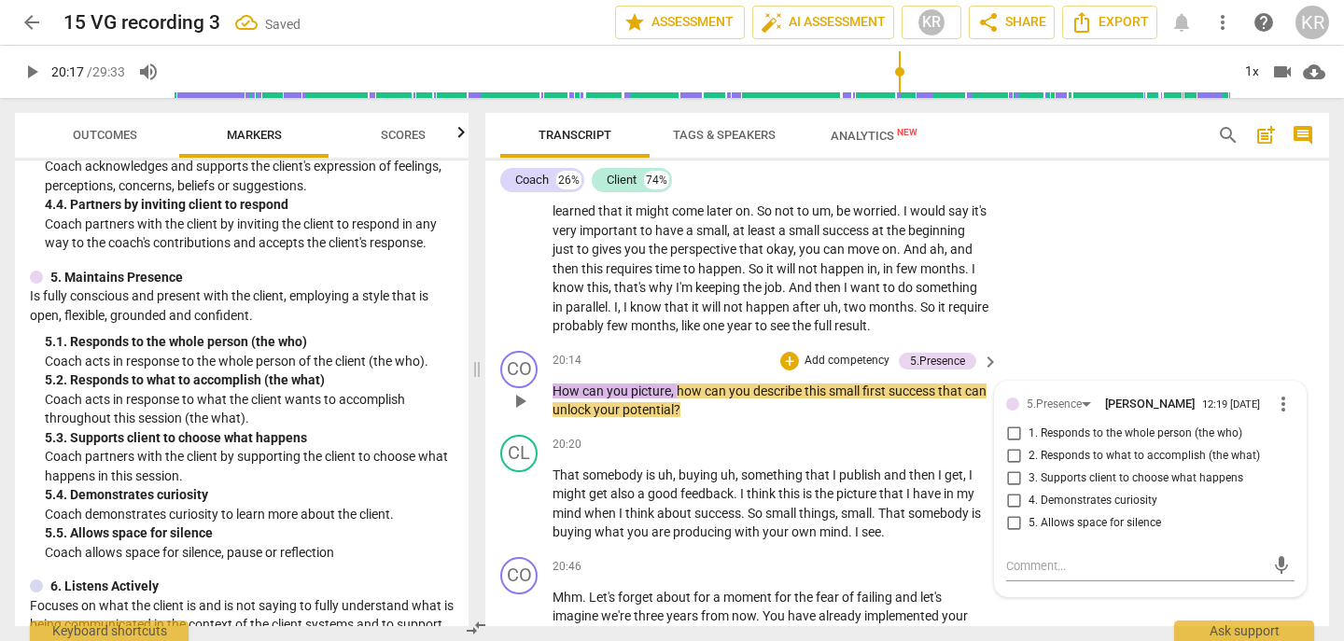
click at [1116, 532] on span "5. Allows space for silence" at bounding box center [1095, 523] width 133 height 17
click at [1029, 535] on input "5. Allows space for silence" at bounding box center [1014, 524] width 30 height 22
click at [523, 413] on span "play_arrow" at bounding box center [520, 401] width 22 height 22
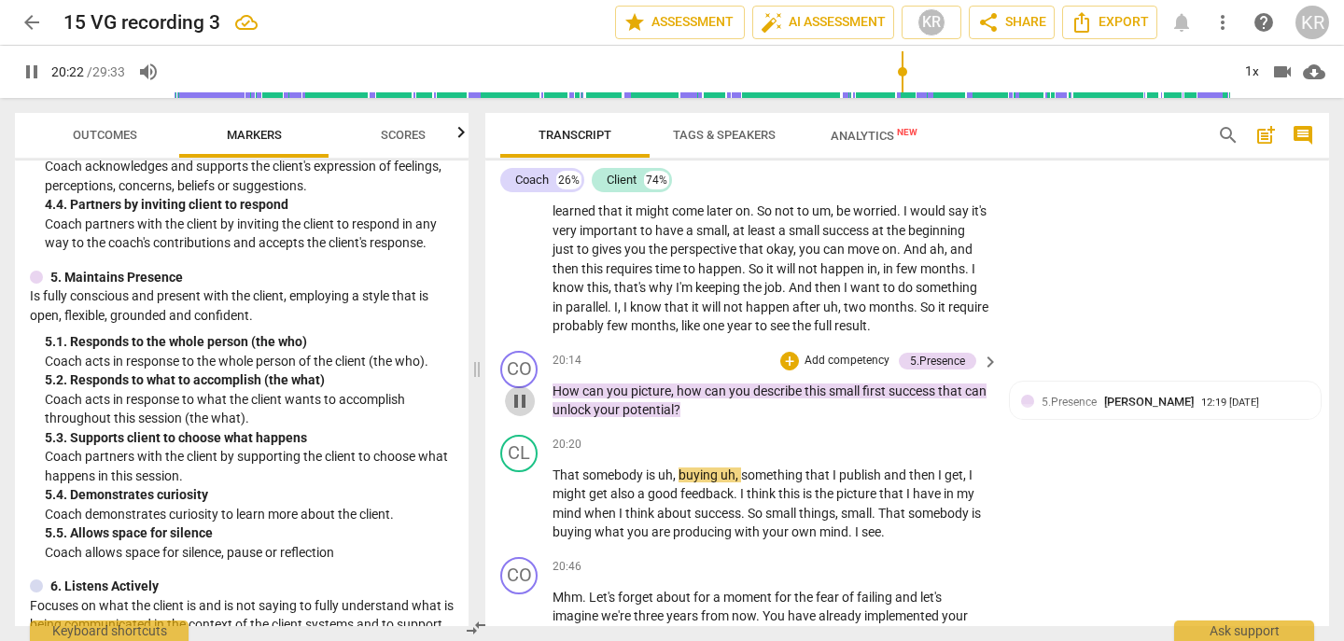
click at [523, 413] on span "pause" at bounding box center [520, 401] width 22 height 22
click at [1078, 450] on div "5.Presence [PERSON_NAME] 12:19 [DATE] 5. Allows space for silence" at bounding box center [1165, 421] width 288 height 57
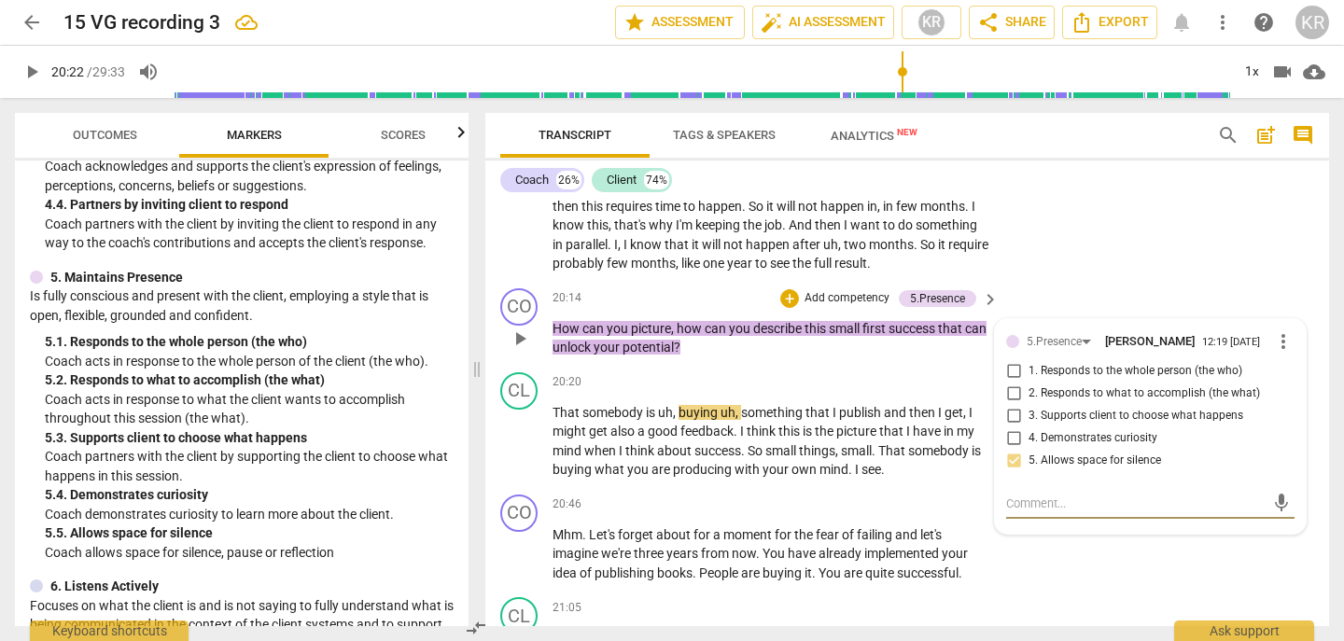
scroll to position [7207, 0]
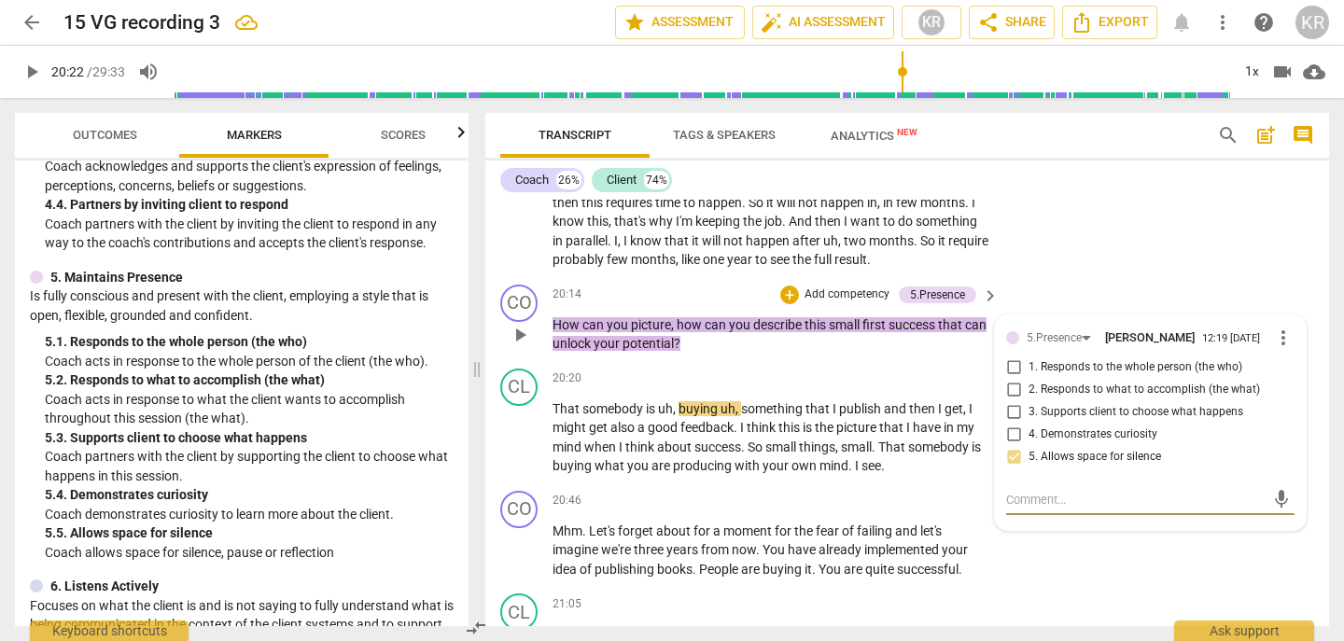
click at [1065, 376] on span "1. Responds to the whole person (the who)" at bounding box center [1136, 367] width 214 height 17
click at [1029, 379] on input "1. Responds to the whole person (the who)" at bounding box center [1014, 368] width 30 height 22
click at [1065, 376] on span "1. Responds to the whole person (the who)" at bounding box center [1136, 367] width 214 height 17
click at [1029, 379] on input "1. Responds to the whole person (the who)" at bounding box center [1014, 368] width 30 height 22
click at [1065, 376] on span "1. Responds to the whole person (the who)" at bounding box center [1136, 367] width 214 height 17
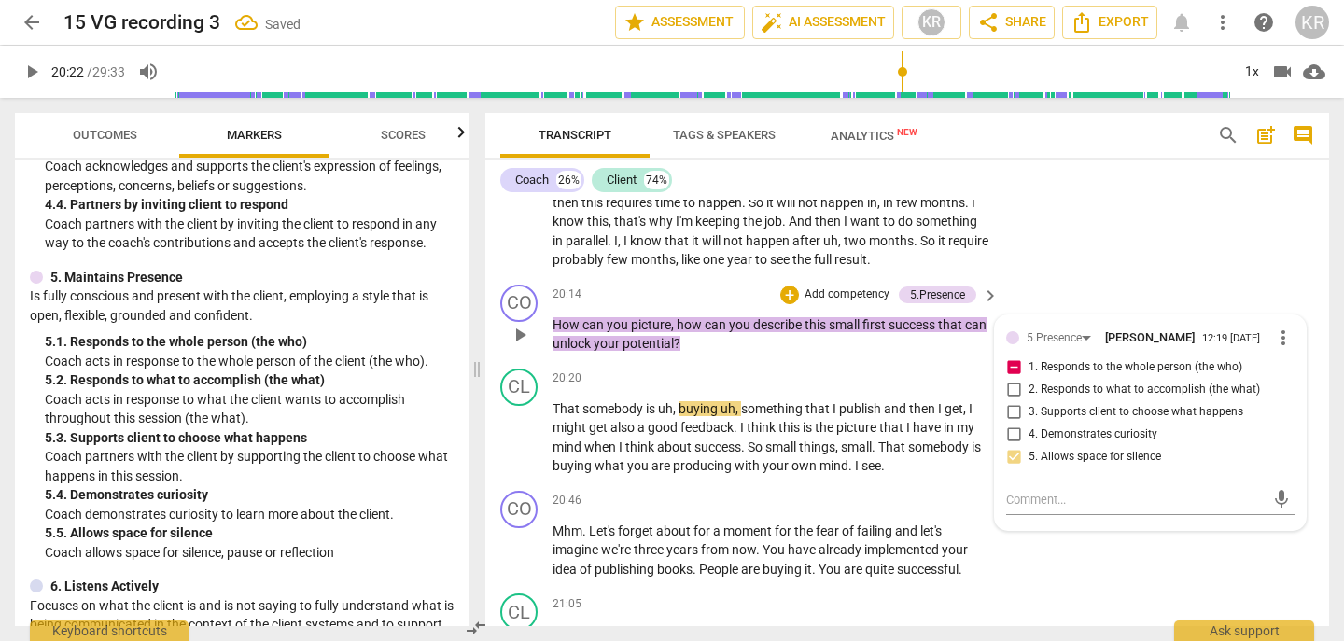
click at [1029, 379] on input "1. Responds to the whole person (the who)" at bounding box center [1014, 368] width 30 height 22
click at [1061, 443] on span "4. Demonstrates curiosity" at bounding box center [1093, 435] width 129 height 17
click at [1029, 446] on input "4. Demonstrates curiosity" at bounding box center [1014, 435] width 30 height 22
click at [846, 304] on div "+ Add competency" at bounding box center [835, 295] width 111 height 19
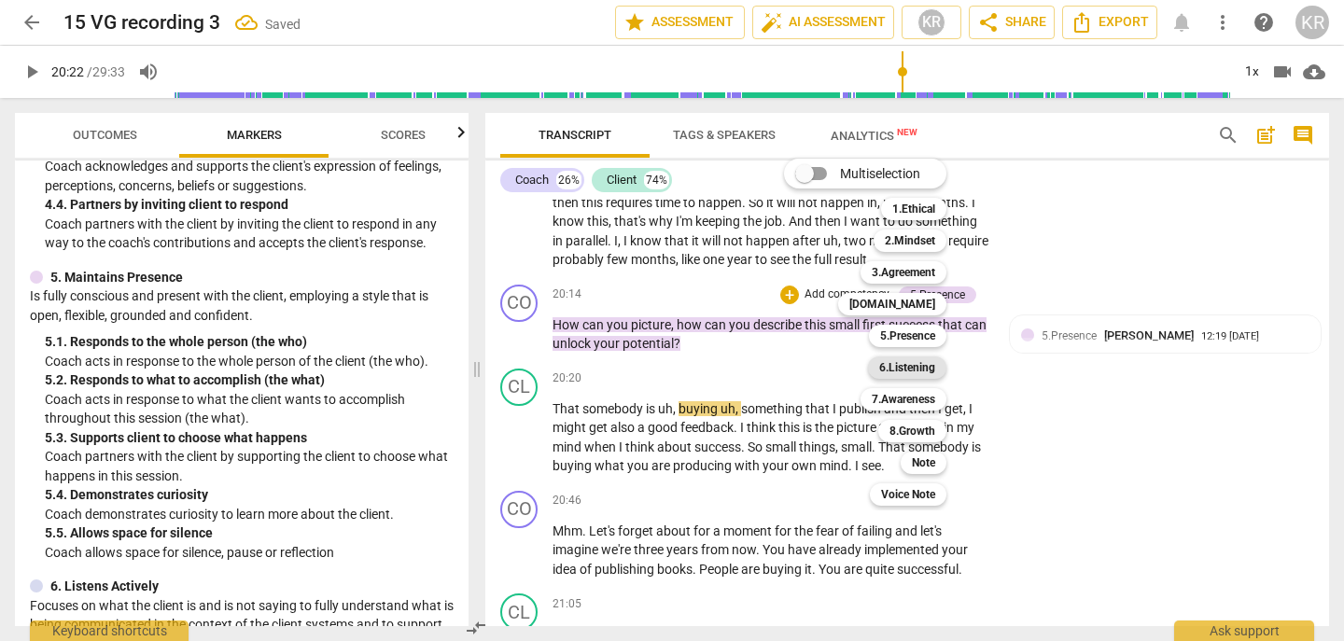
click at [898, 368] on b "6.Listening" at bounding box center [907, 368] width 56 height 22
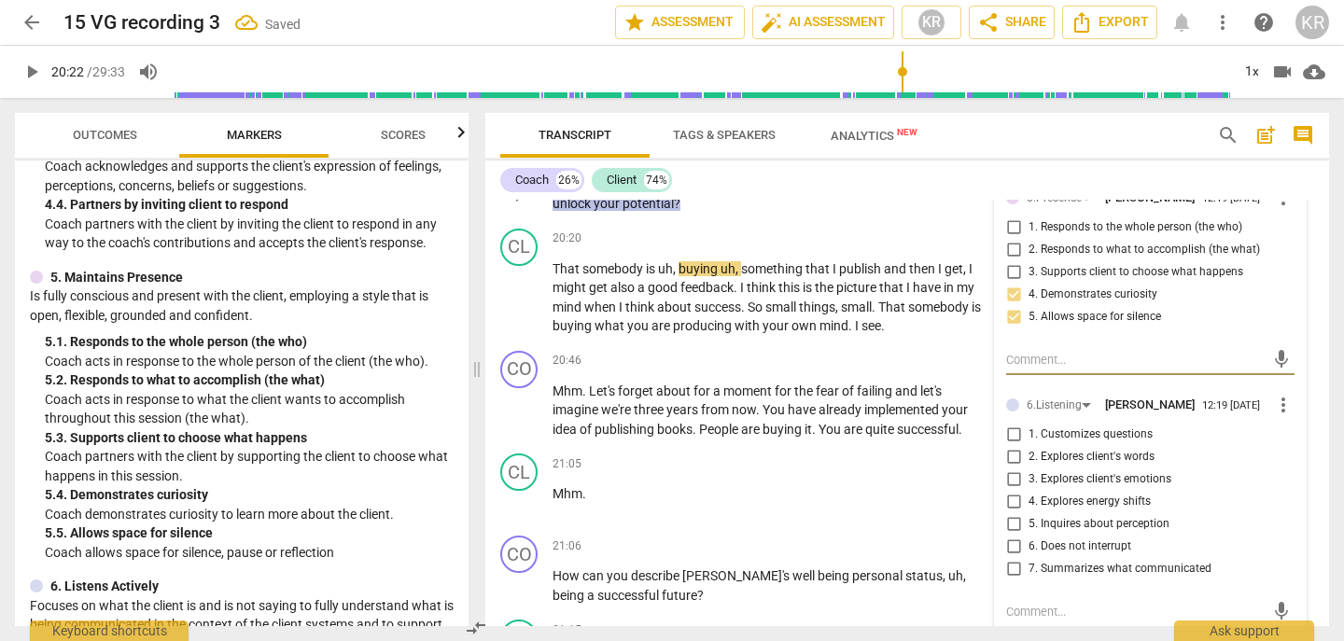
scroll to position [7352, 0]
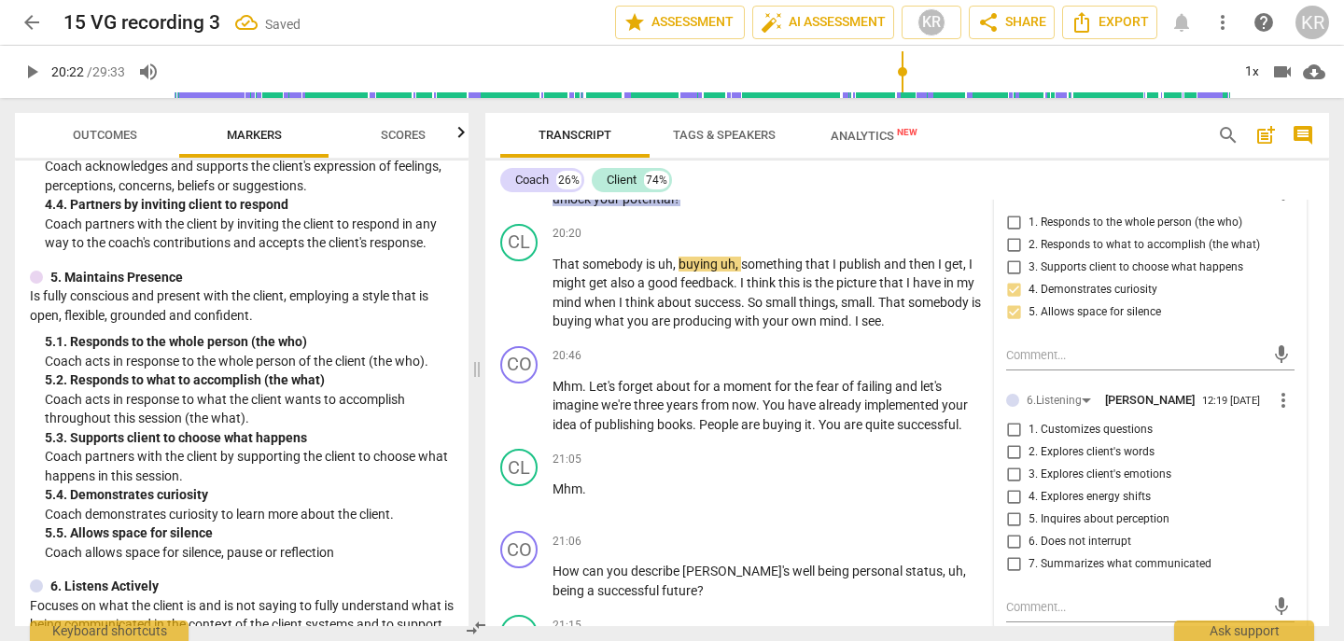
click at [1136, 439] on span "1. Customizes questions" at bounding box center [1091, 430] width 124 height 17
click at [1029, 442] on input "1. Customizes questions" at bounding box center [1014, 430] width 30 height 22
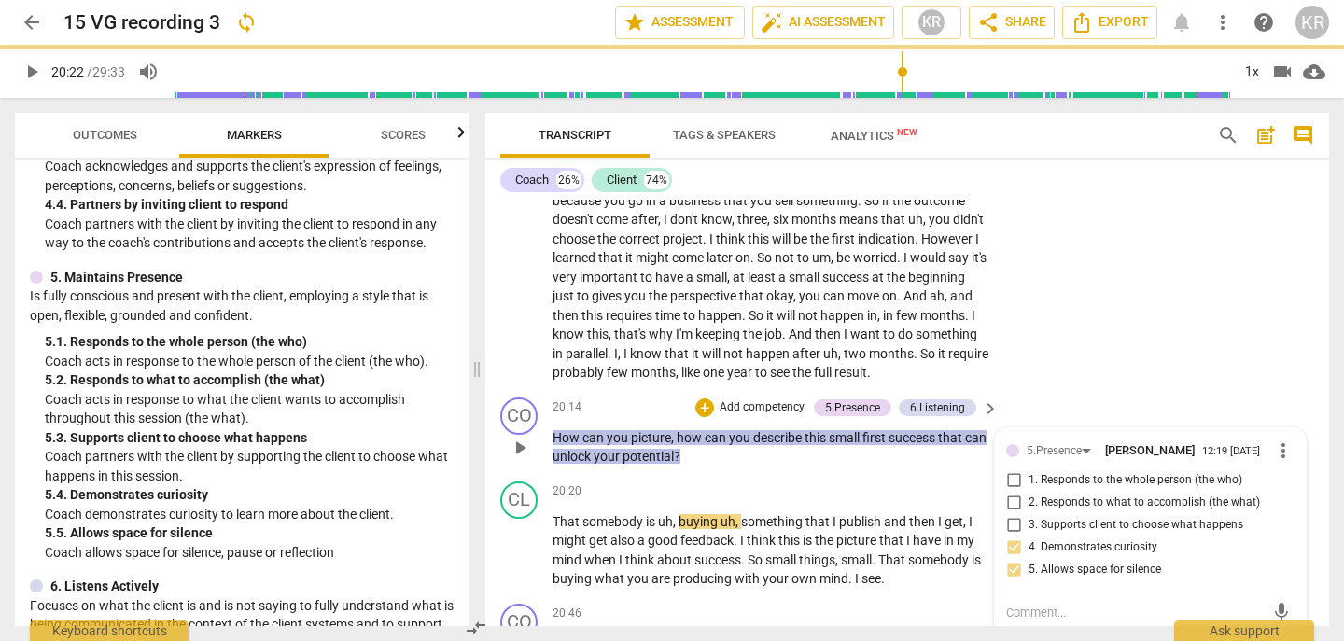
scroll to position [7093, 0]
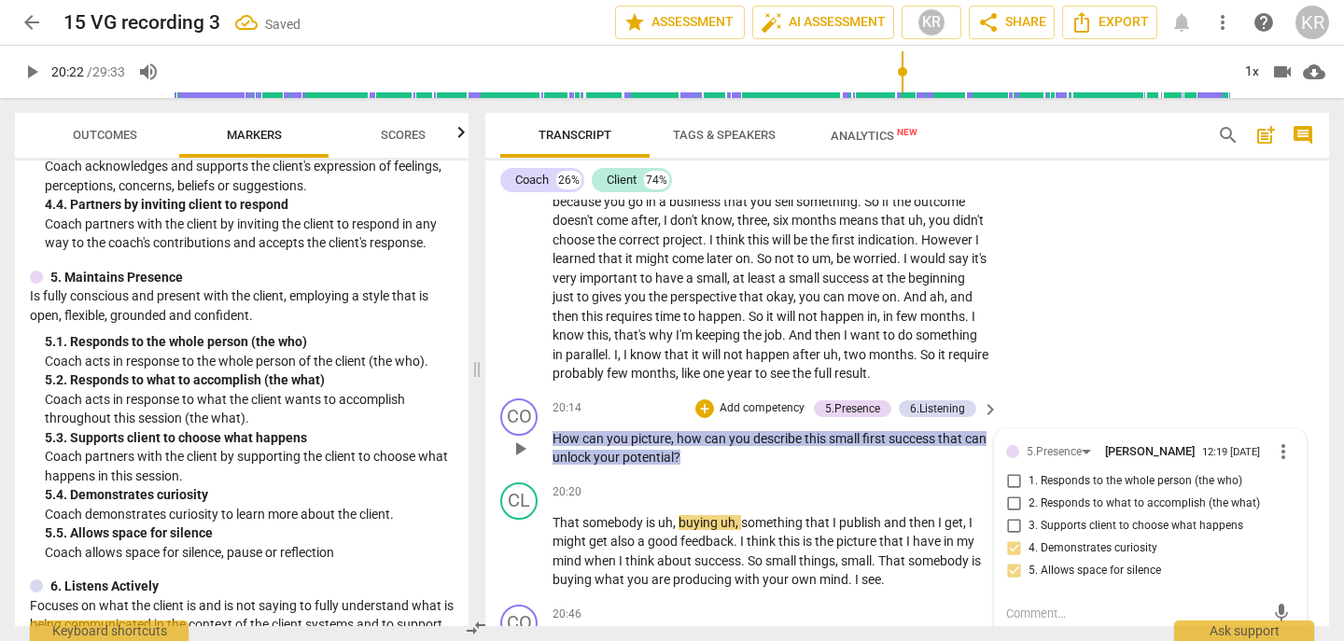
click at [781, 417] on p "Add competency" at bounding box center [762, 408] width 89 height 17
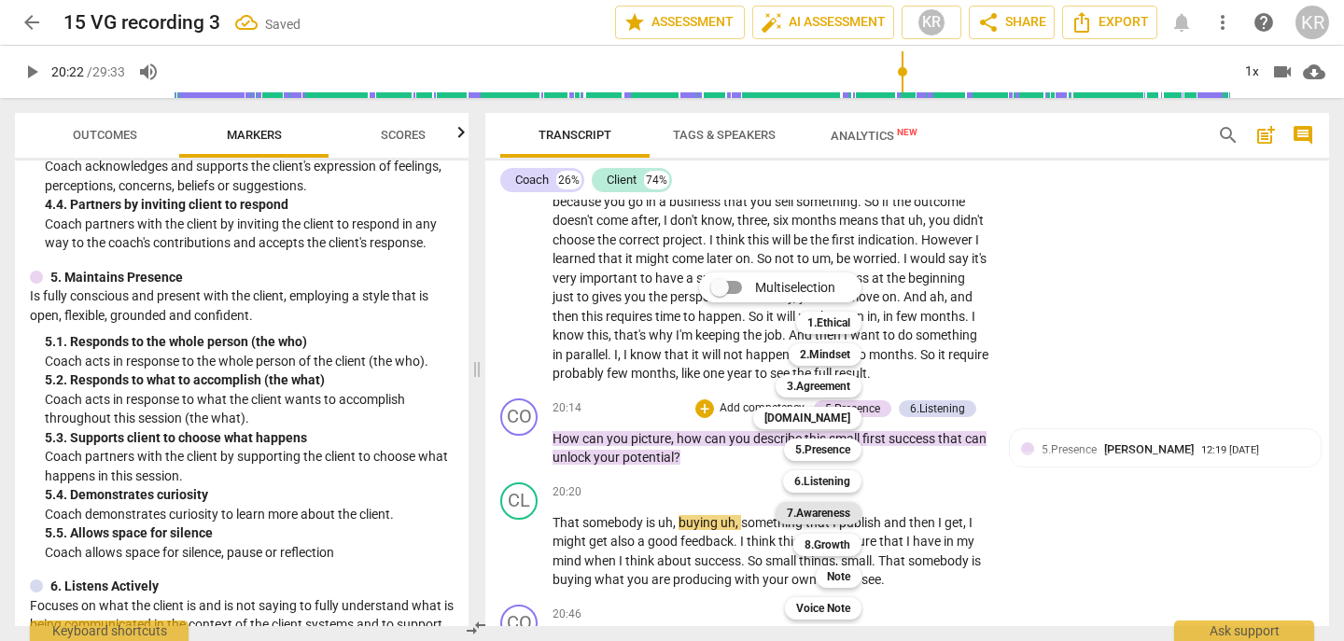
click at [834, 515] on b "7.Awareness" at bounding box center [818, 513] width 63 height 22
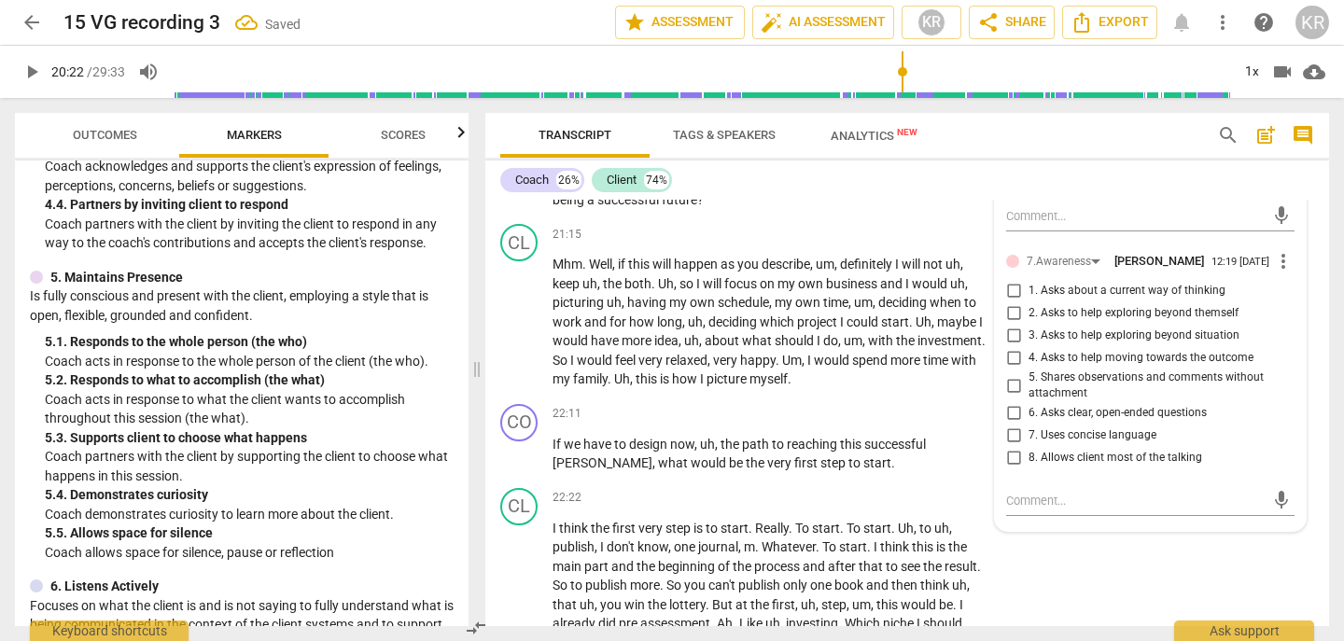
scroll to position [7763, 0]
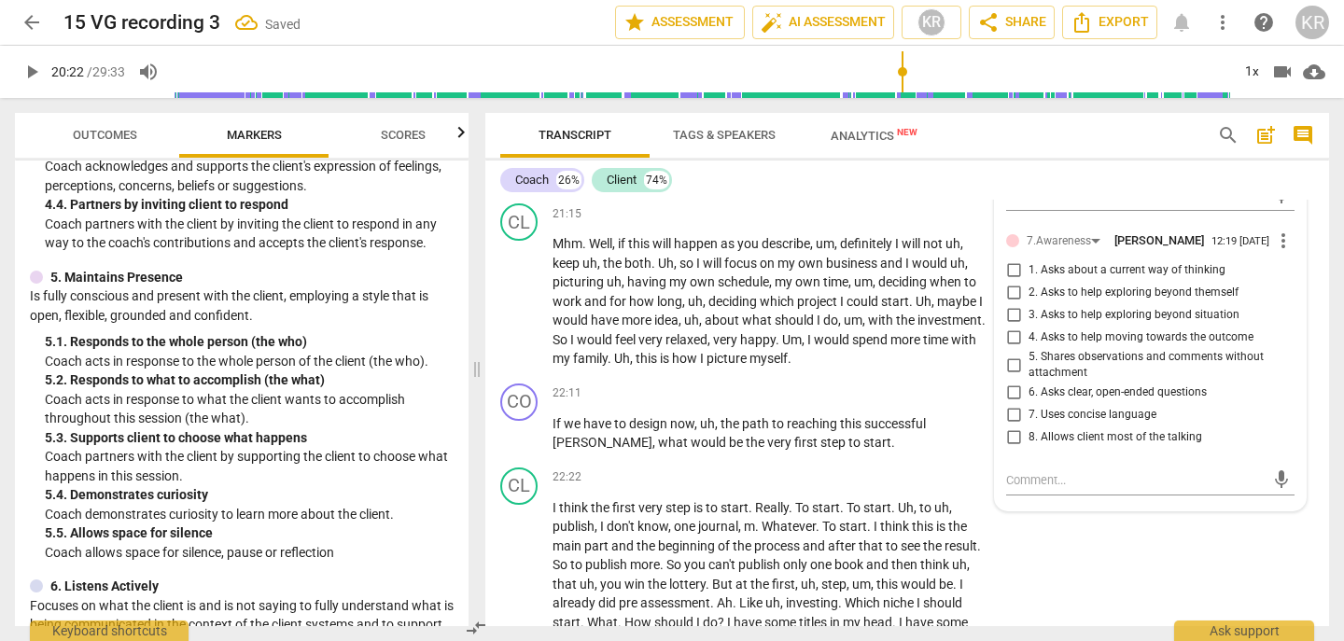
click at [1085, 302] on span "2. Asks to help exploring beyond themself" at bounding box center [1134, 293] width 210 height 17
click at [1029, 304] on input "2. Asks to help exploring beyond themself" at bounding box center [1014, 293] width 30 height 22
click at [1095, 401] on span "6. Asks clear, open-ended questions" at bounding box center [1118, 393] width 178 height 17
click at [1029, 404] on input "6. Asks clear, open-ended questions" at bounding box center [1014, 393] width 30 height 22
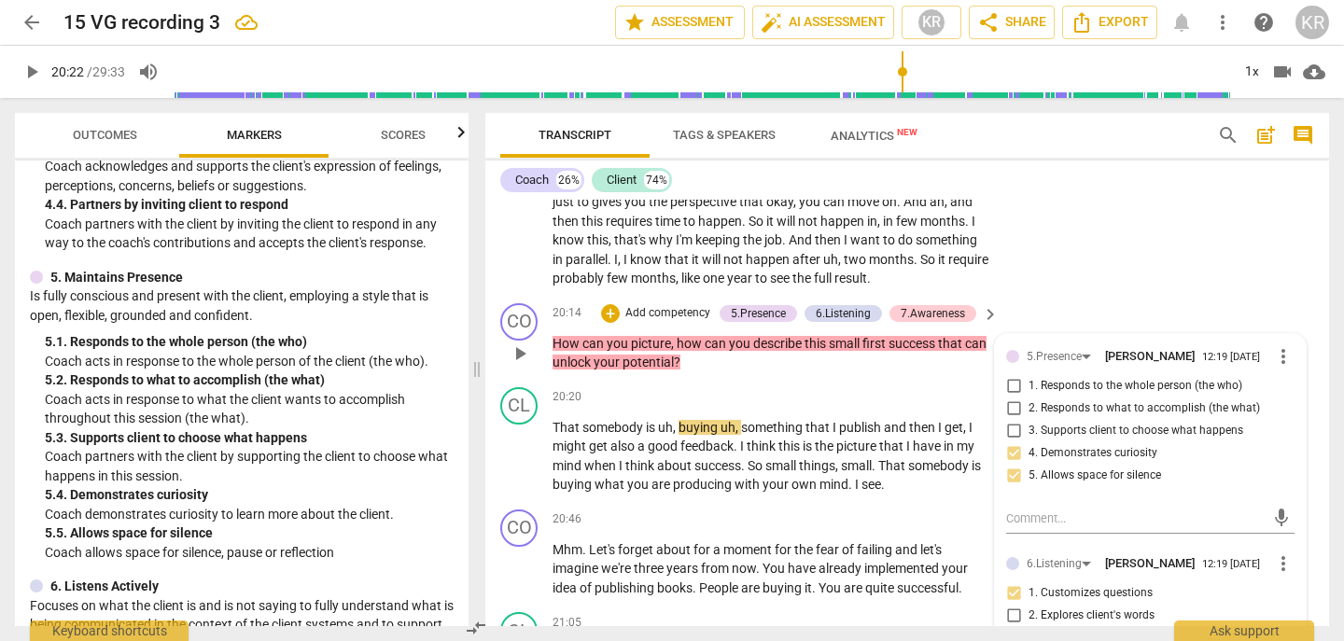
scroll to position [7184, 0]
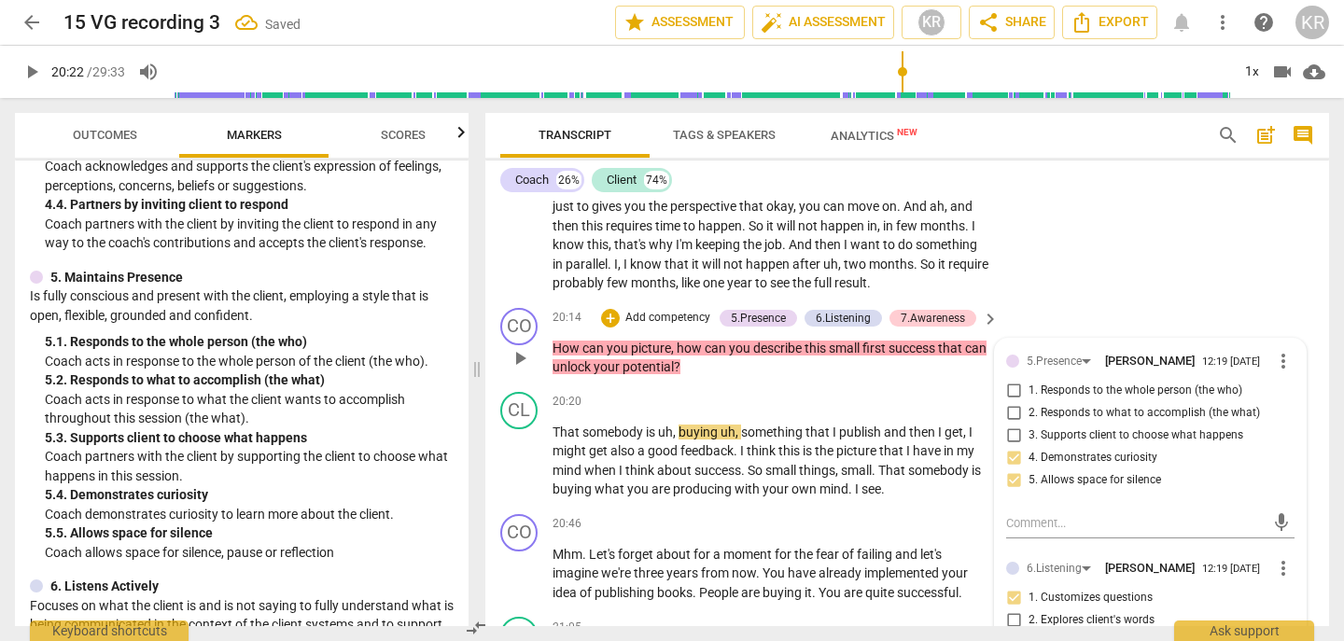
click at [518, 370] on span "play_arrow" at bounding box center [520, 358] width 22 height 22
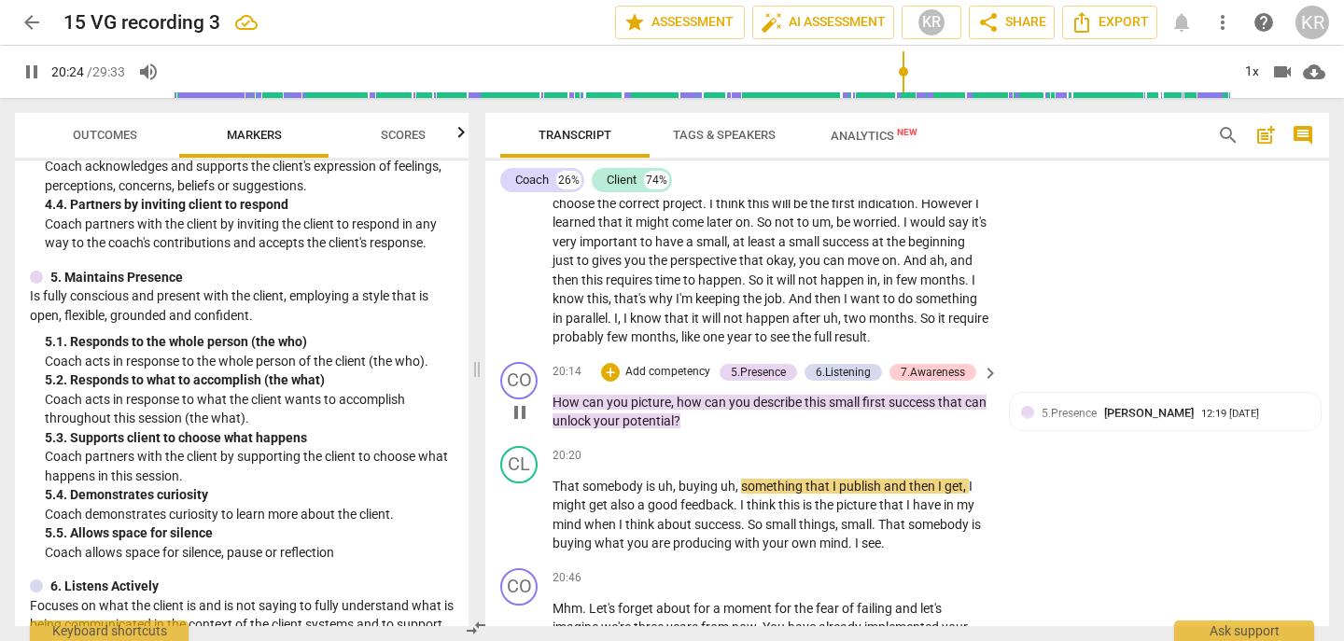
scroll to position [7137, 0]
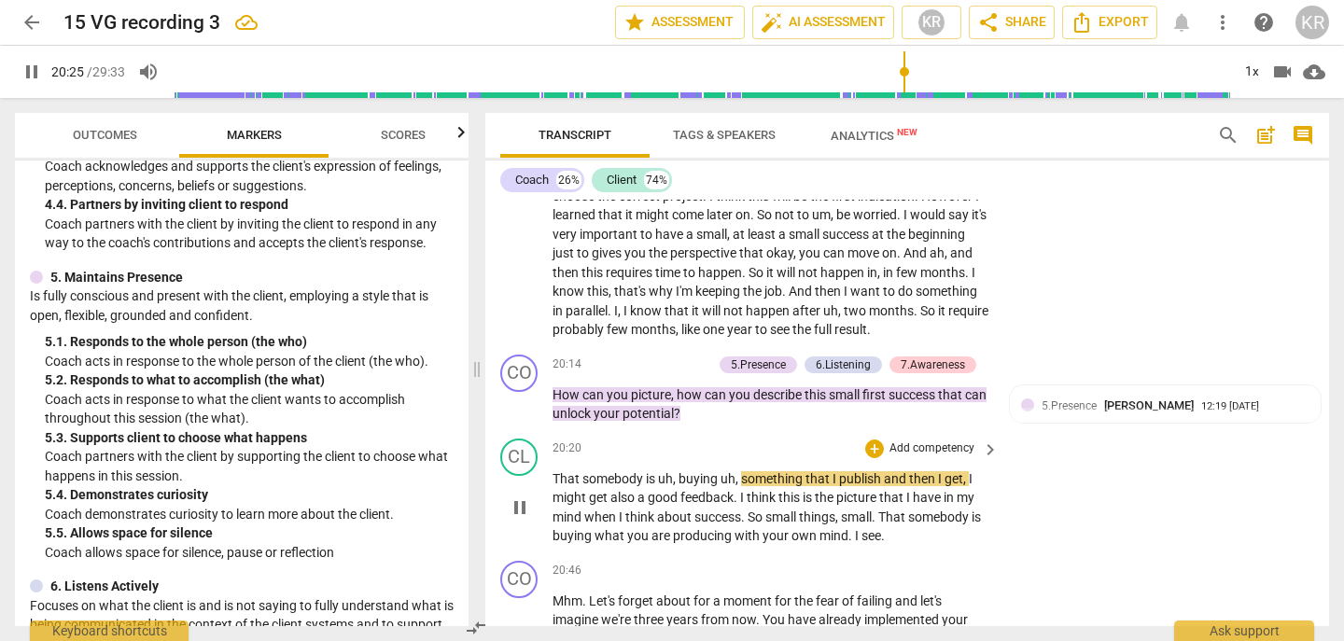
click at [521, 519] on span "pause" at bounding box center [520, 508] width 22 height 22
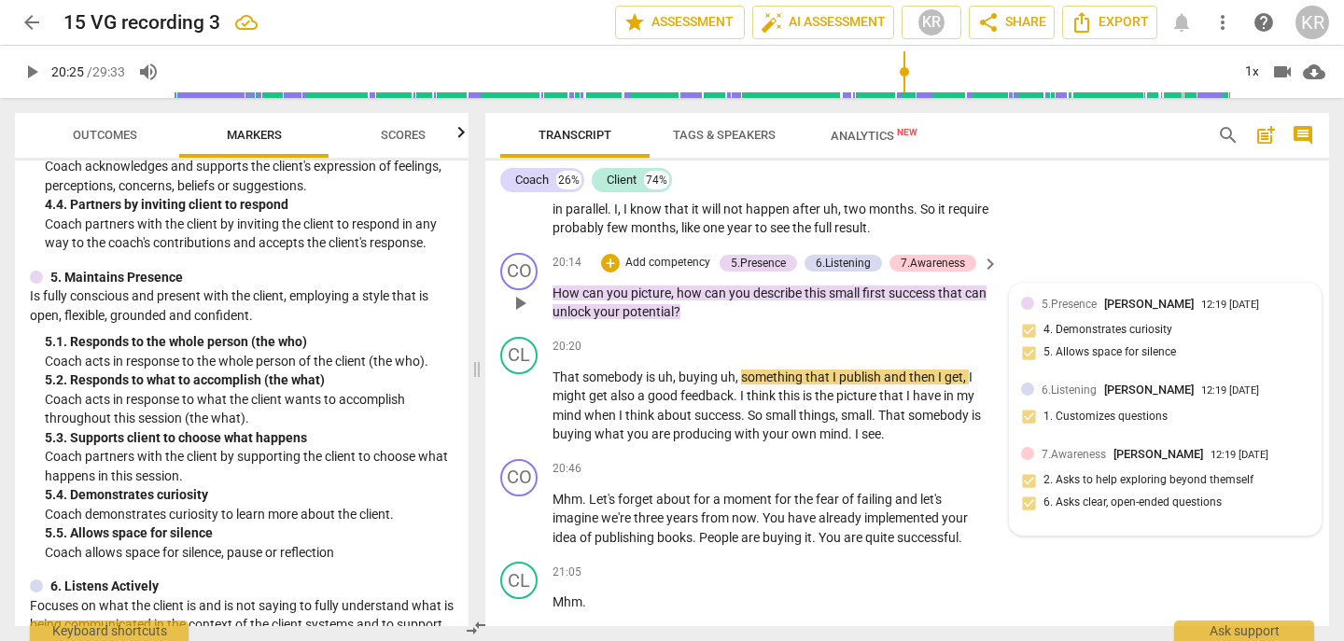
scroll to position [7243, 0]
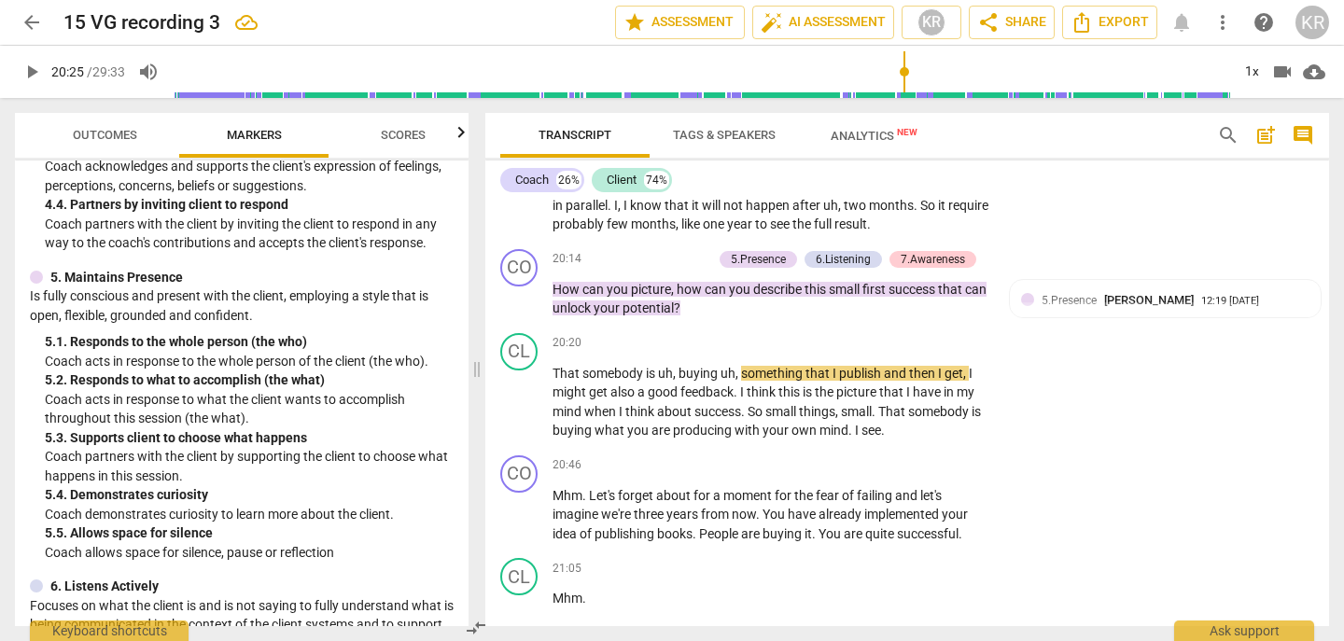
click at [279, 299] on p "Is fully conscious and present with the client, employing a style that is open,…" at bounding box center [242, 306] width 424 height 38
click at [519, 414] on span "play_arrow" at bounding box center [520, 402] width 22 height 22
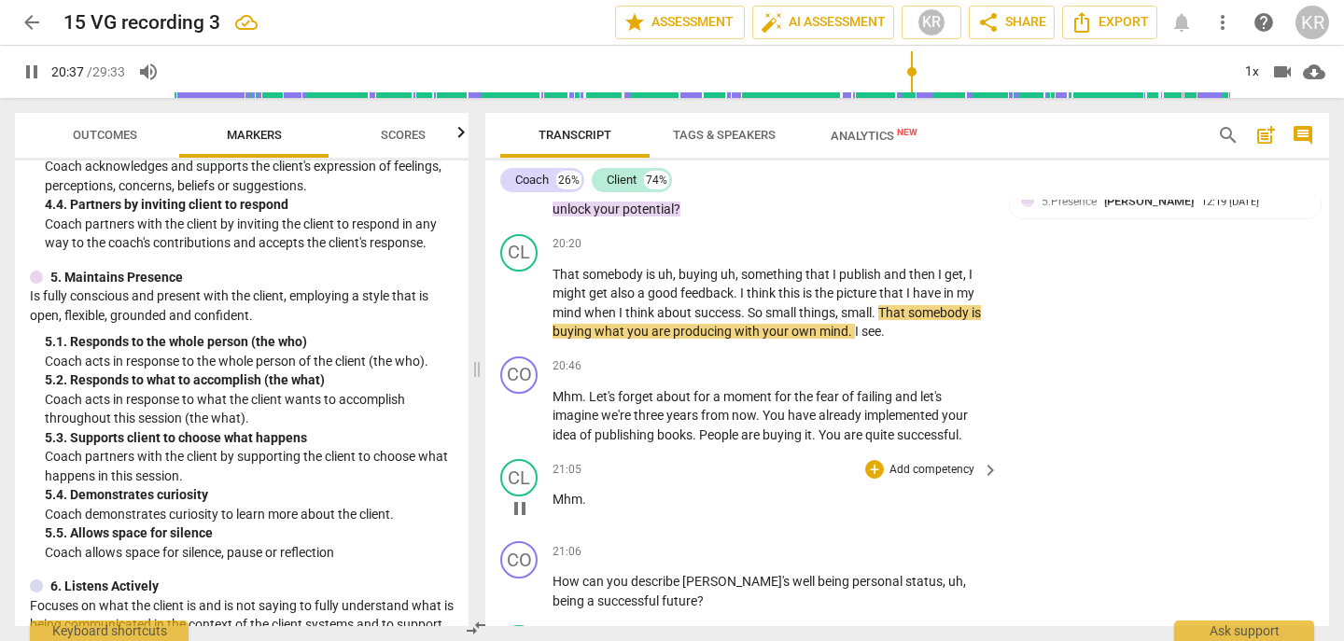
scroll to position [7346, 0]
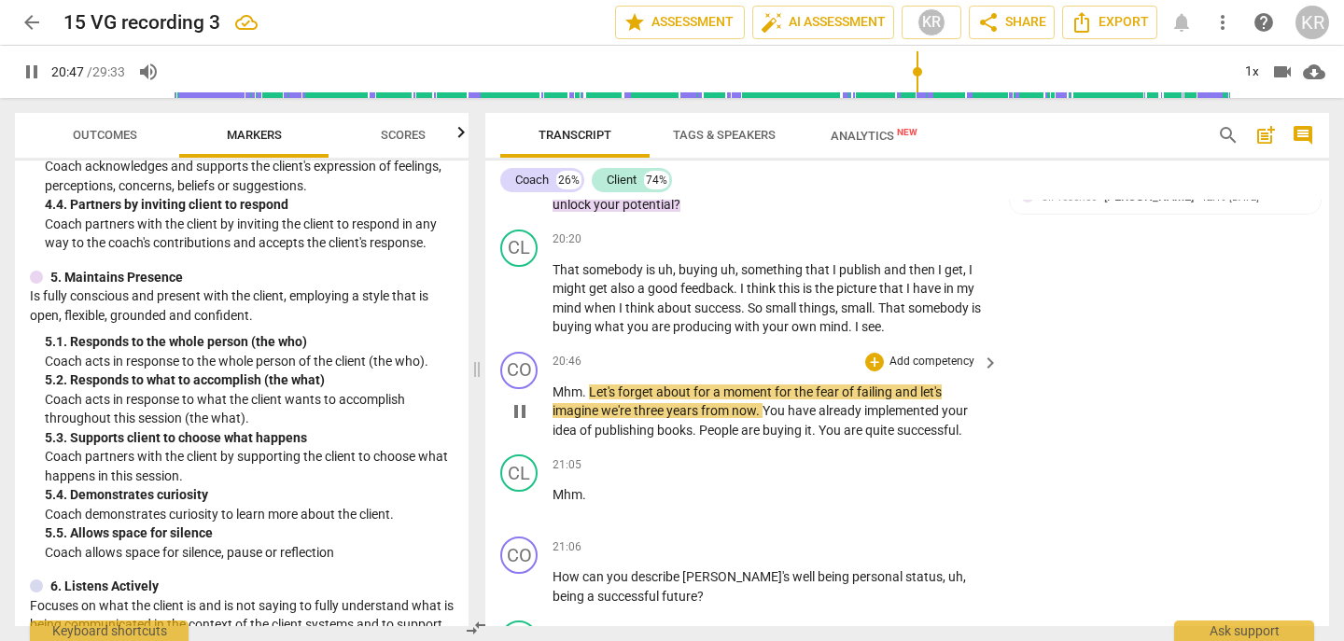
click at [515, 423] on span "pause" at bounding box center [520, 411] width 22 height 22
click at [862, 334] on span "I" at bounding box center [858, 326] width 7 height 15
click at [526, 423] on span "play_arrow" at bounding box center [520, 411] width 22 height 22
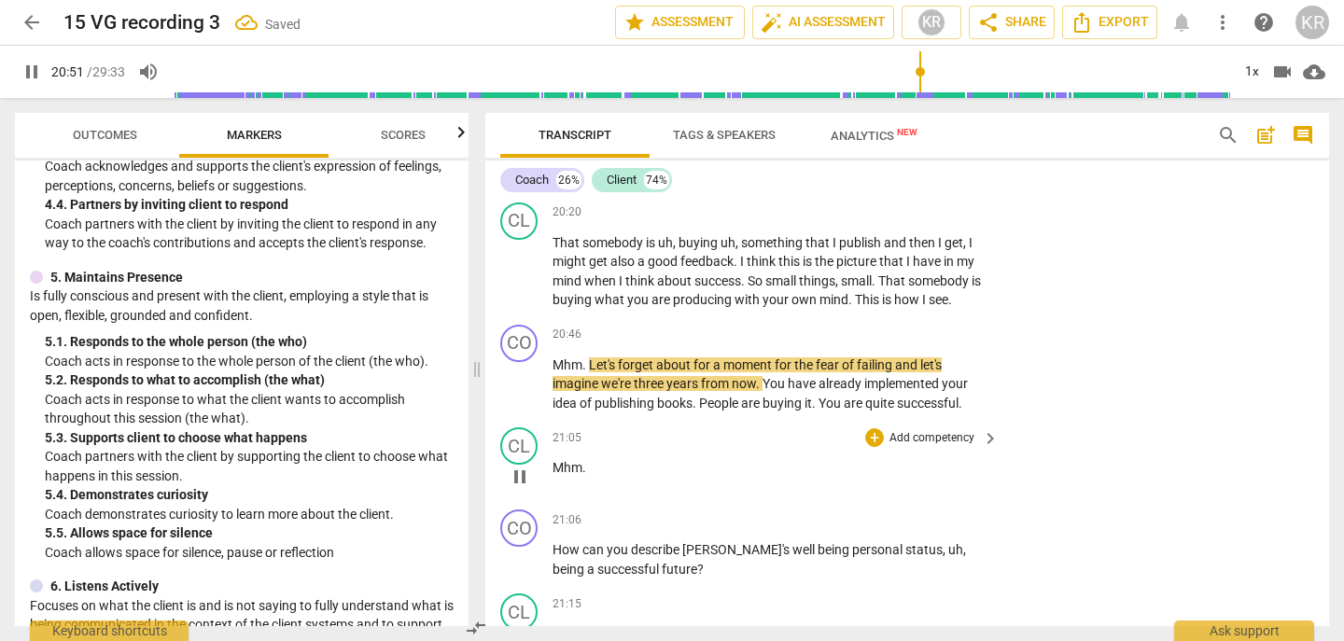
scroll to position [7379, 0]
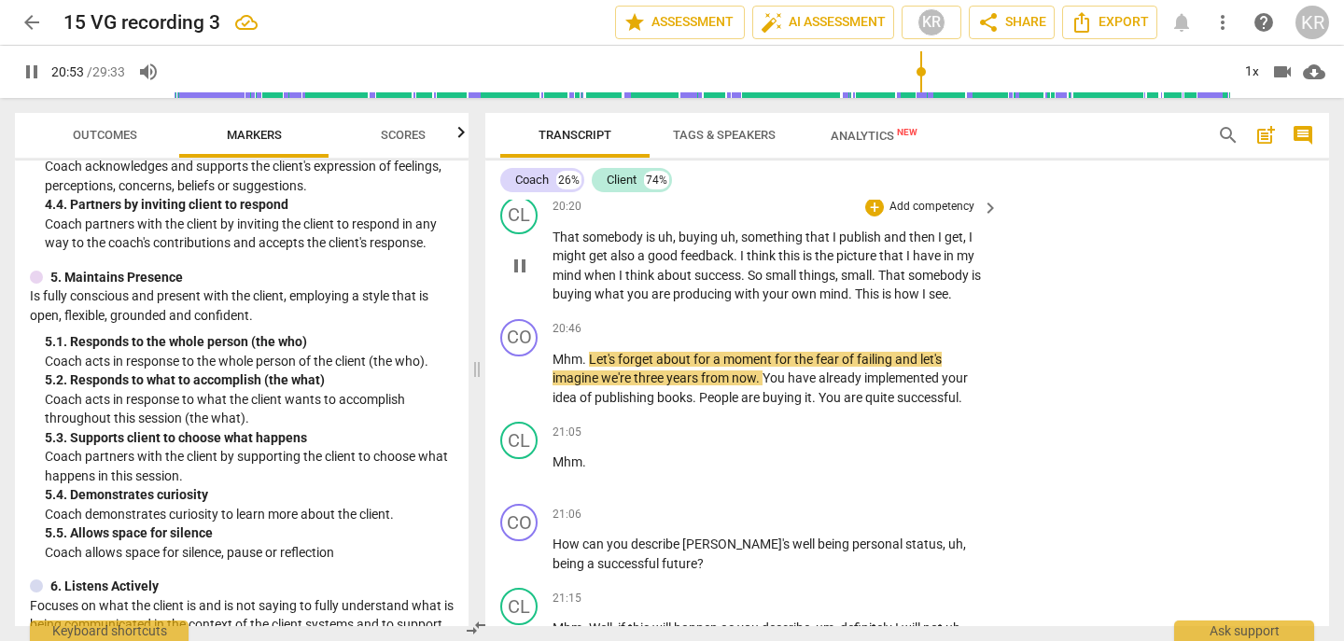
click at [870, 302] on span "This" at bounding box center [868, 294] width 27 height 15
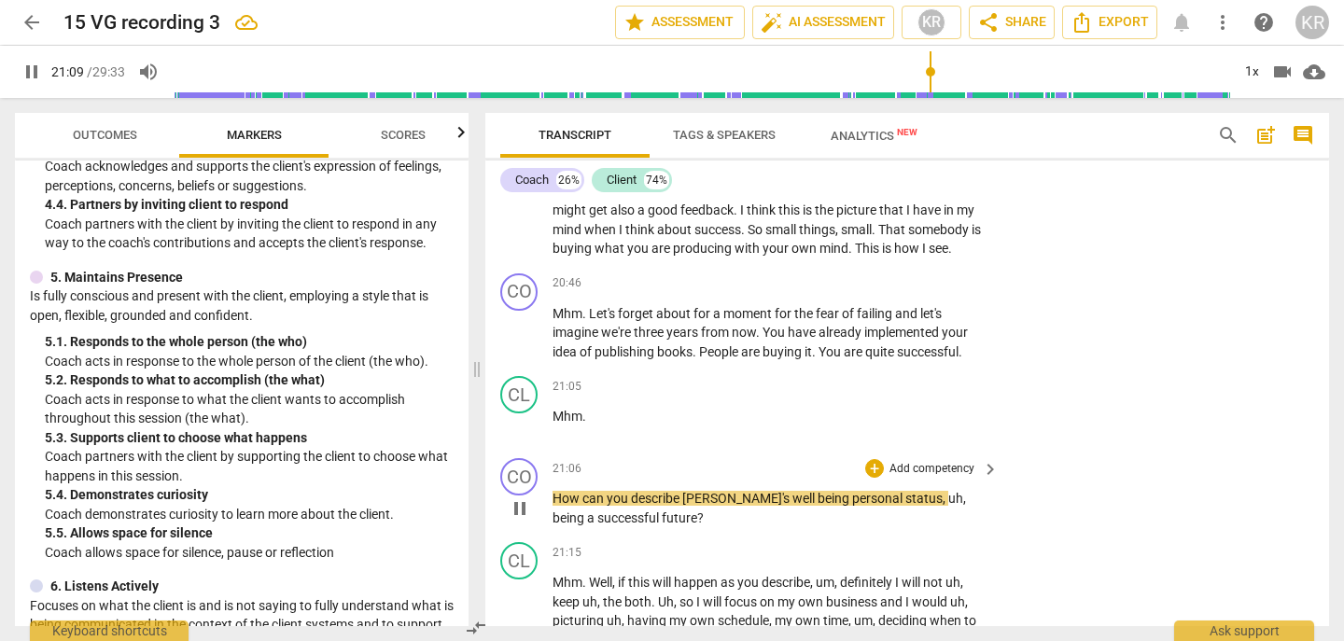
scroll to position [7431, 0]
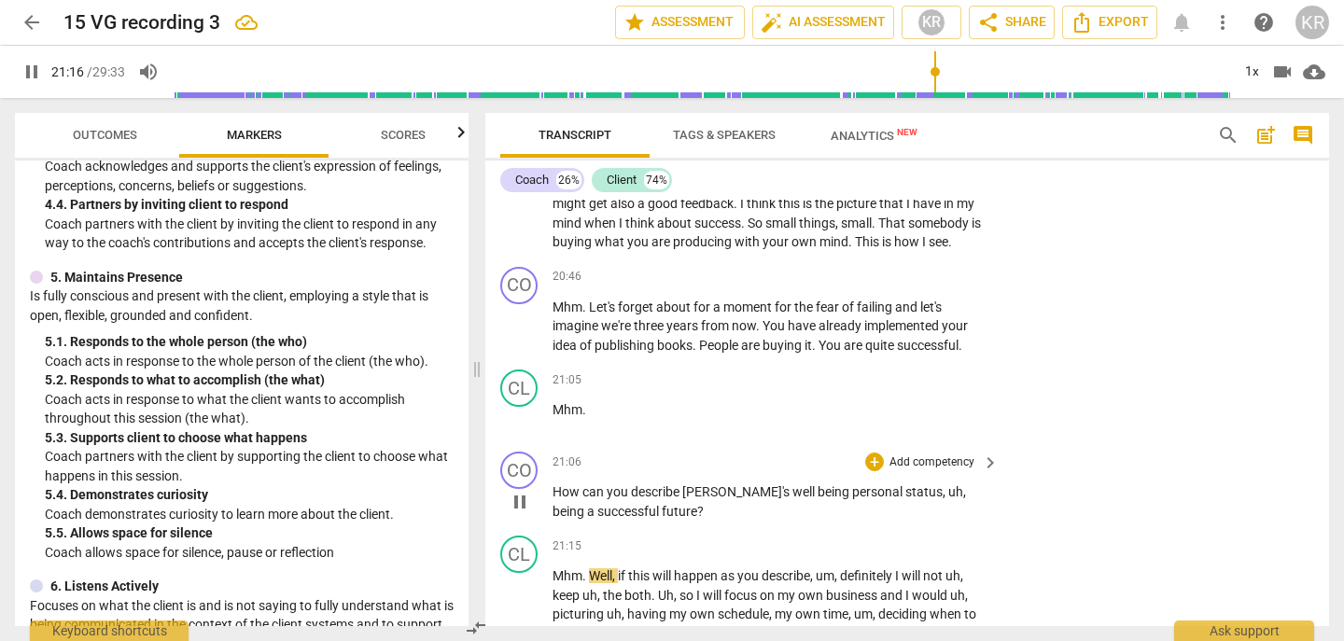
click at [527, 513] on span "pause" at bounding box center [520, 502] width 22 height 22
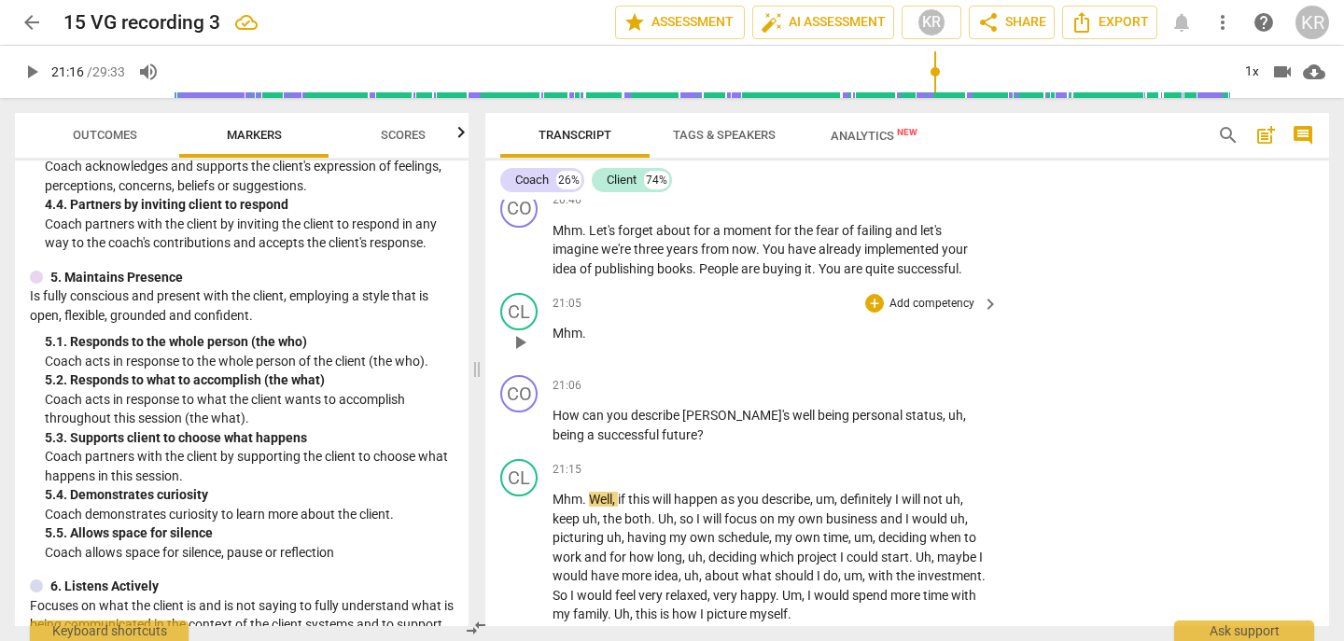
scroll to position [7511, 0]
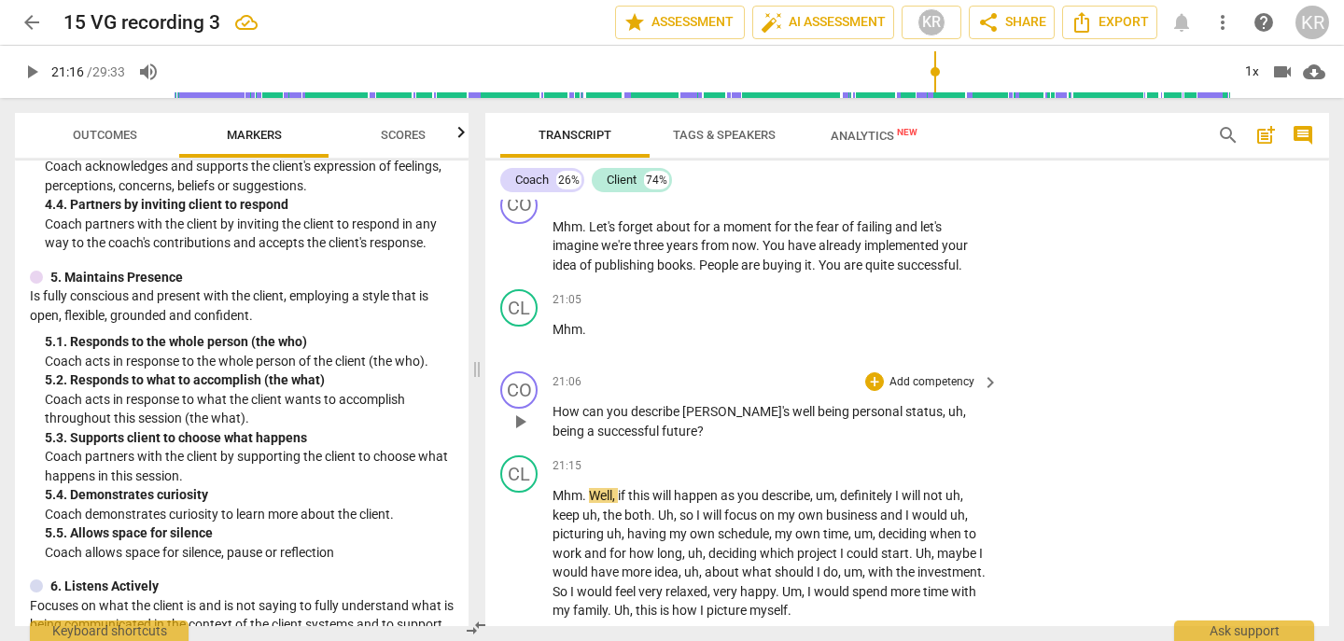
click at [522, 433] on span "play_arrow" at bounding box center [520, 422] width 22 height 22
click at [522, 433] on span "pause" at bounding box center [520, 422] width 22 height 22
click at [927, 391] on p "Add competency" at bounding box center [932, 382] width 89 height 17
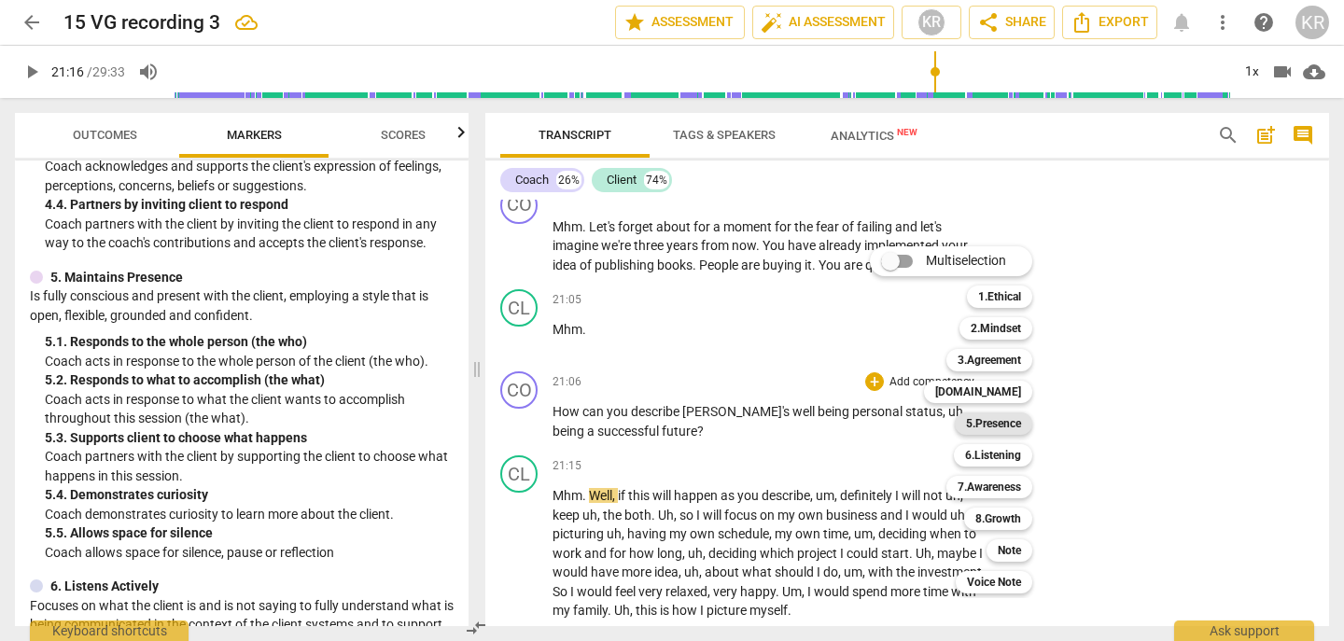
click at [1005, 422] on b "5.Presence" at bounding box center [993, 424] width 55 height 22
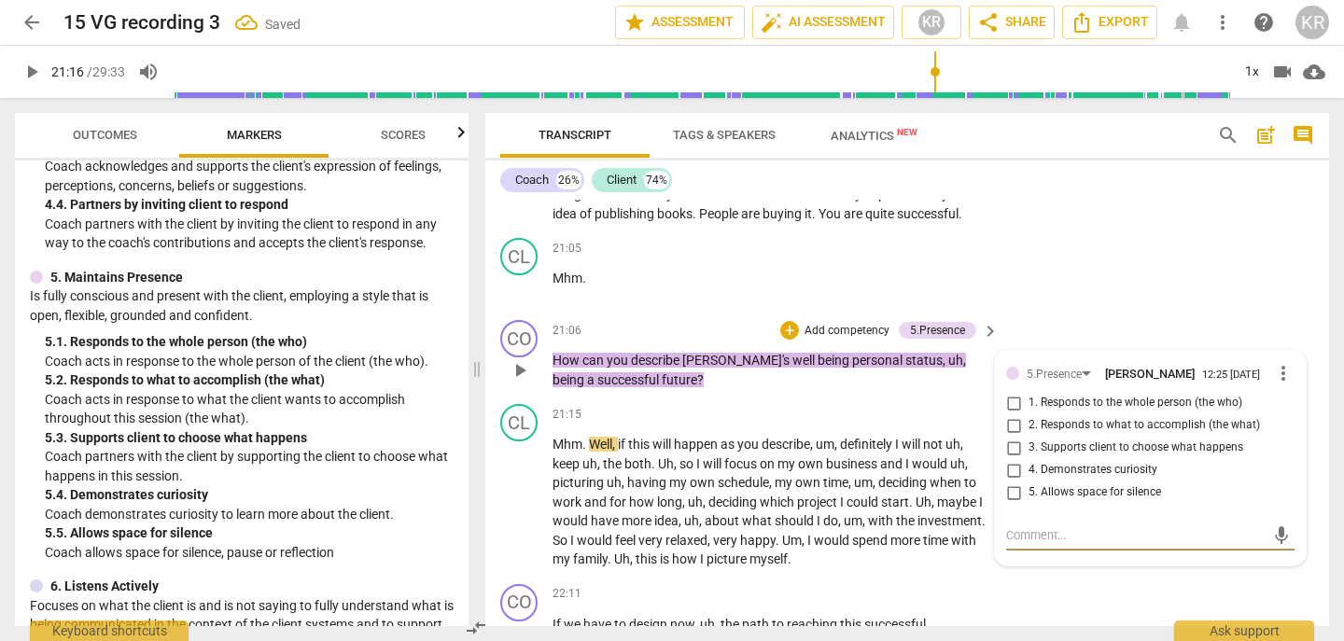
scroll to position [7592, 0]
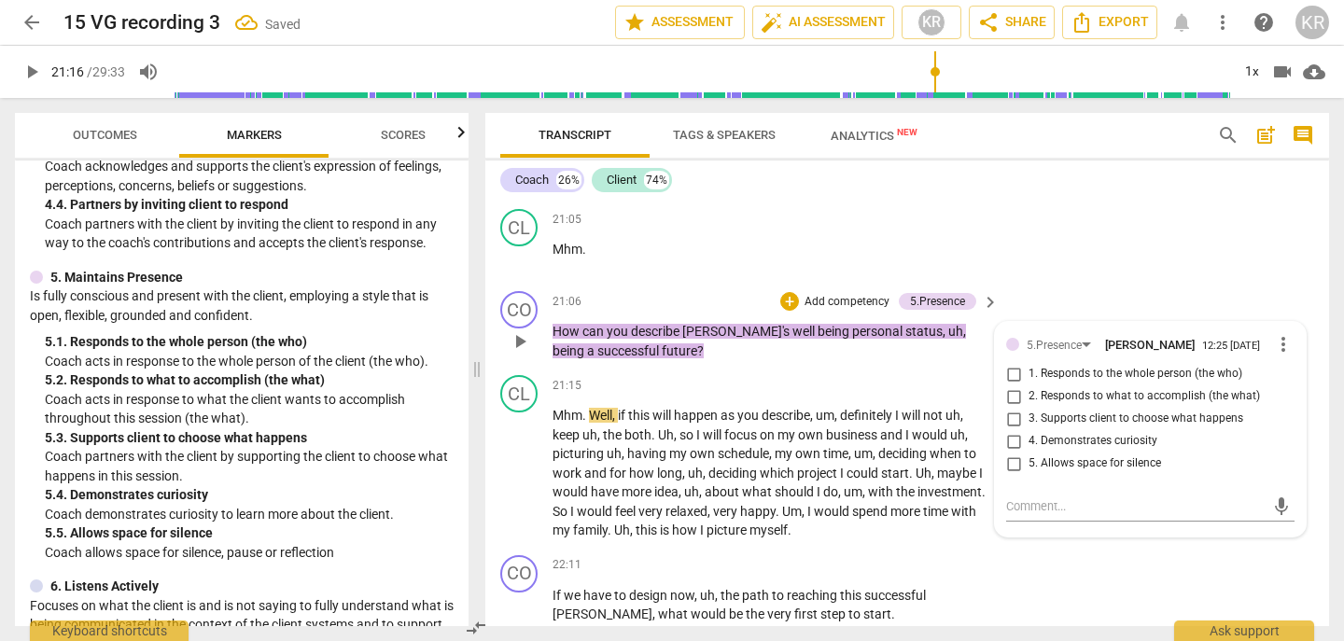
click at [1104, 383] on span "1. Responds to the whole person (the who)" at bounding box center [1136, 374] width 214 height 17
click at [1029, 386] on input "1. Responds to the whole person (the who)" at bounding box center [1014, 374] width 30 height 22
click at [847, 311] on p "Add competency" at bounding box center [847, 302] width 89 height 17
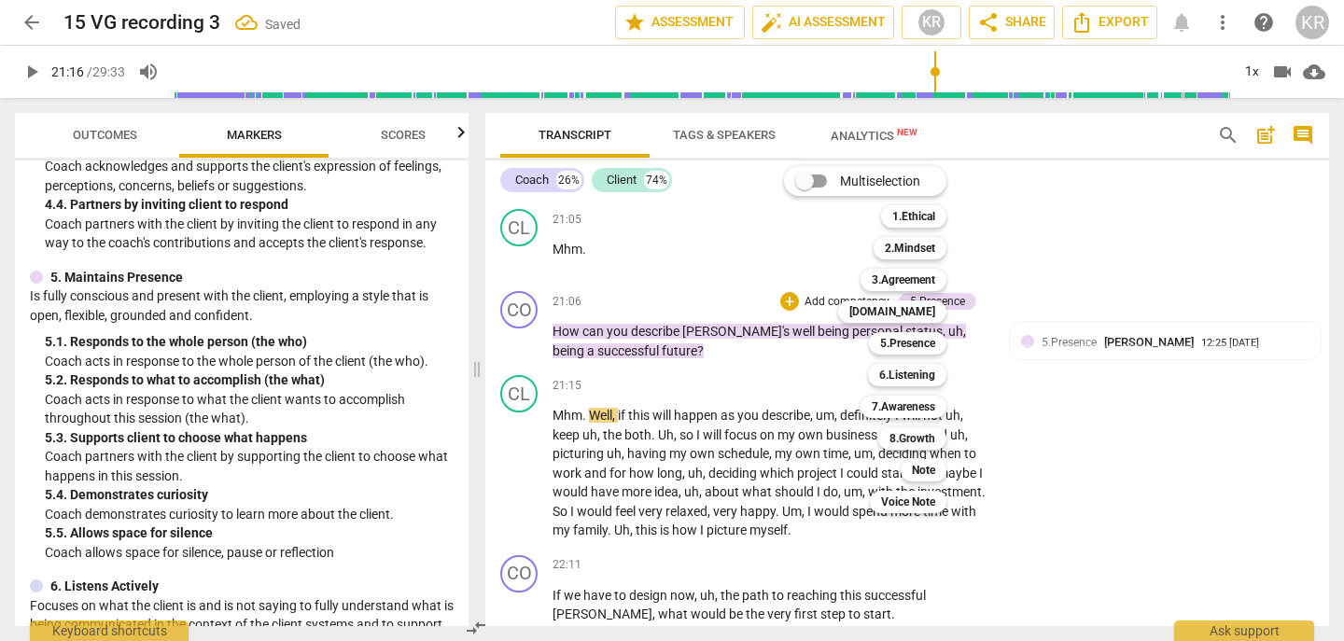
click at [1146, 403] on div at bounding box center [672, 320] width 1344 height 641
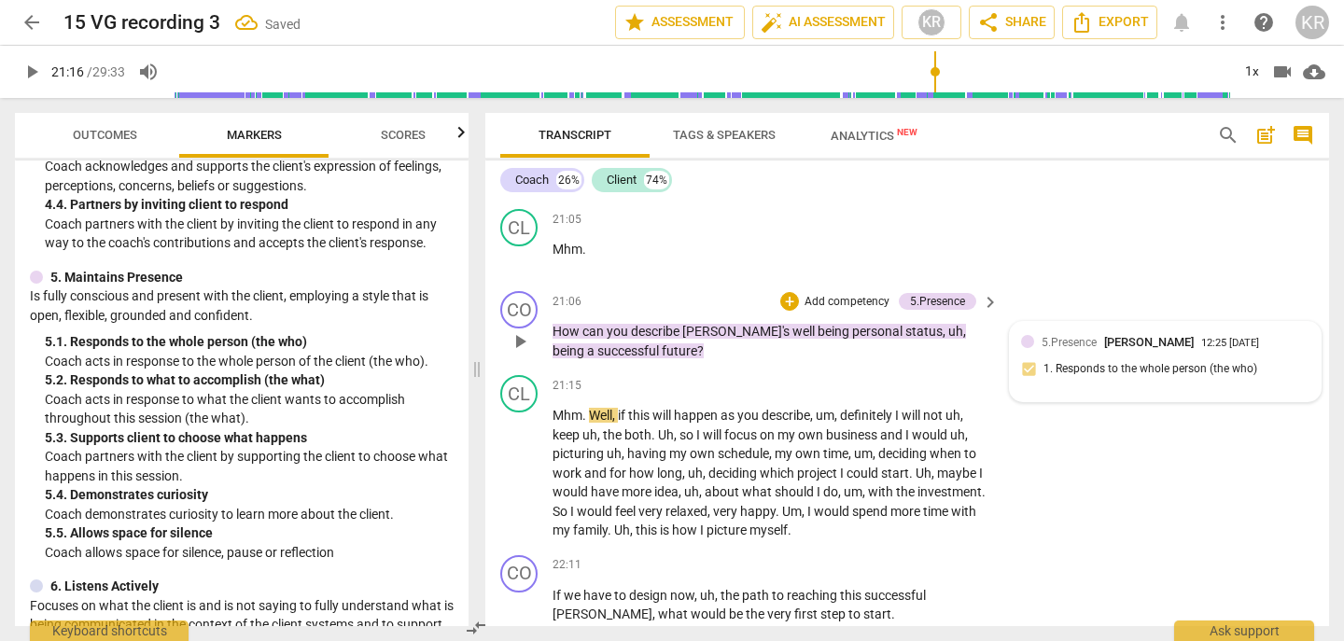
click at [1109, 390] on div "5.Presence [PERSON_NAME] 12:25 [DATE] 1. Responds to the whole person (the who)" at bounding box center [1165, 361] width 288 height 57
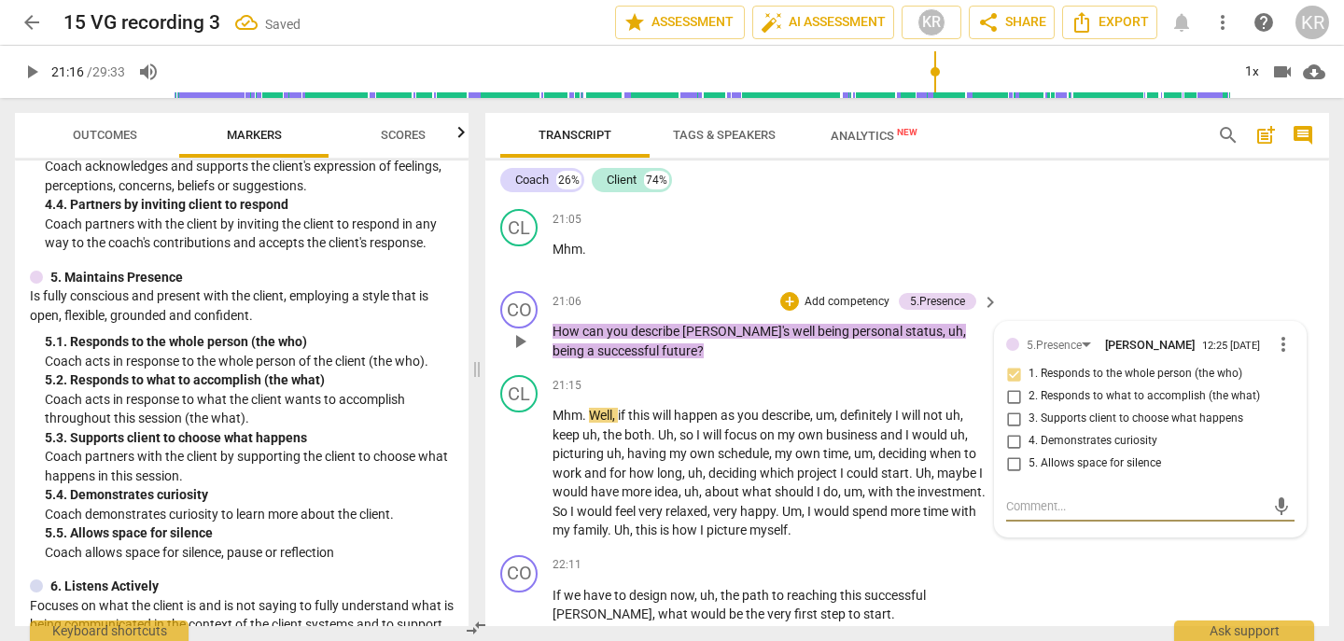
click at [827, 311] on p "Add competency" at bounding box center [847, 302] width 89 height 17
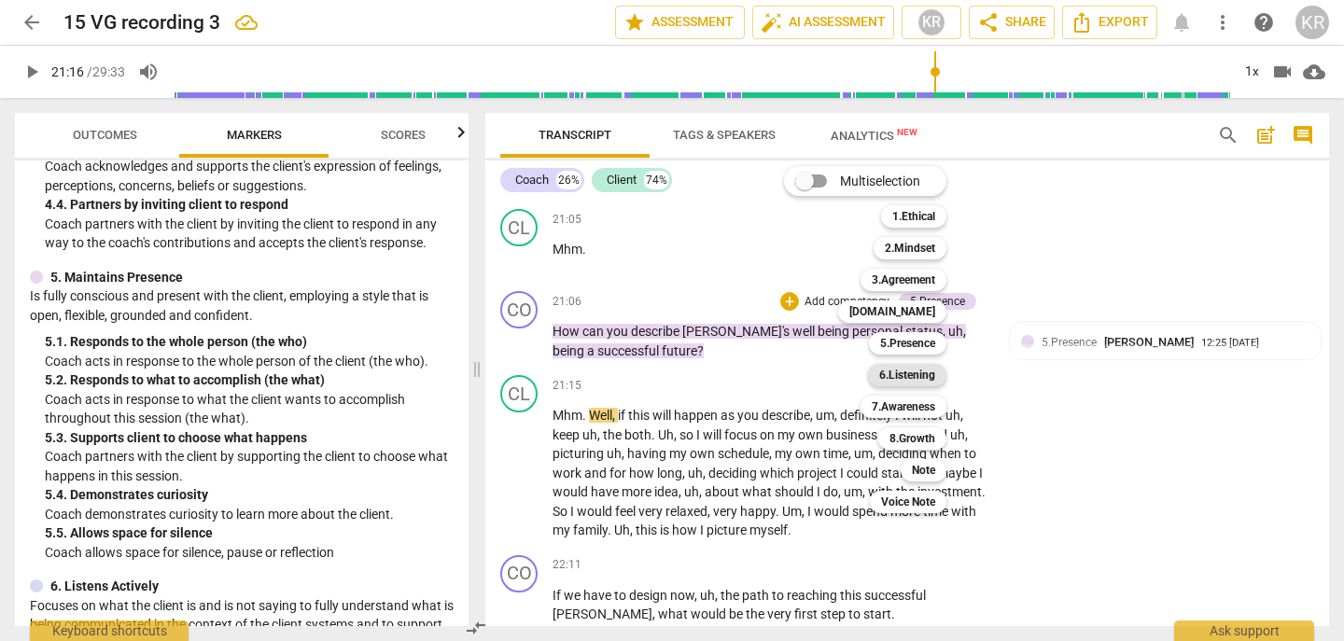
click at [894, 372] on b "6.Listening" at bounding box center [907, 375] width 56 height 22
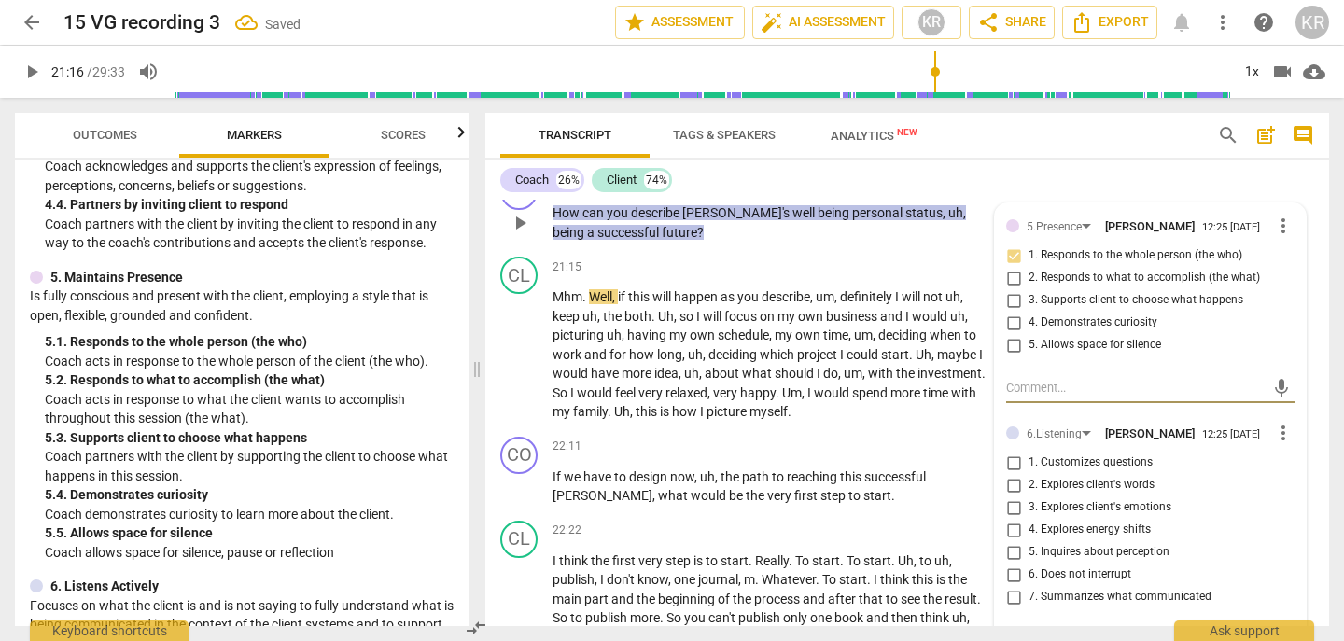
scroll to position [7720, 0]
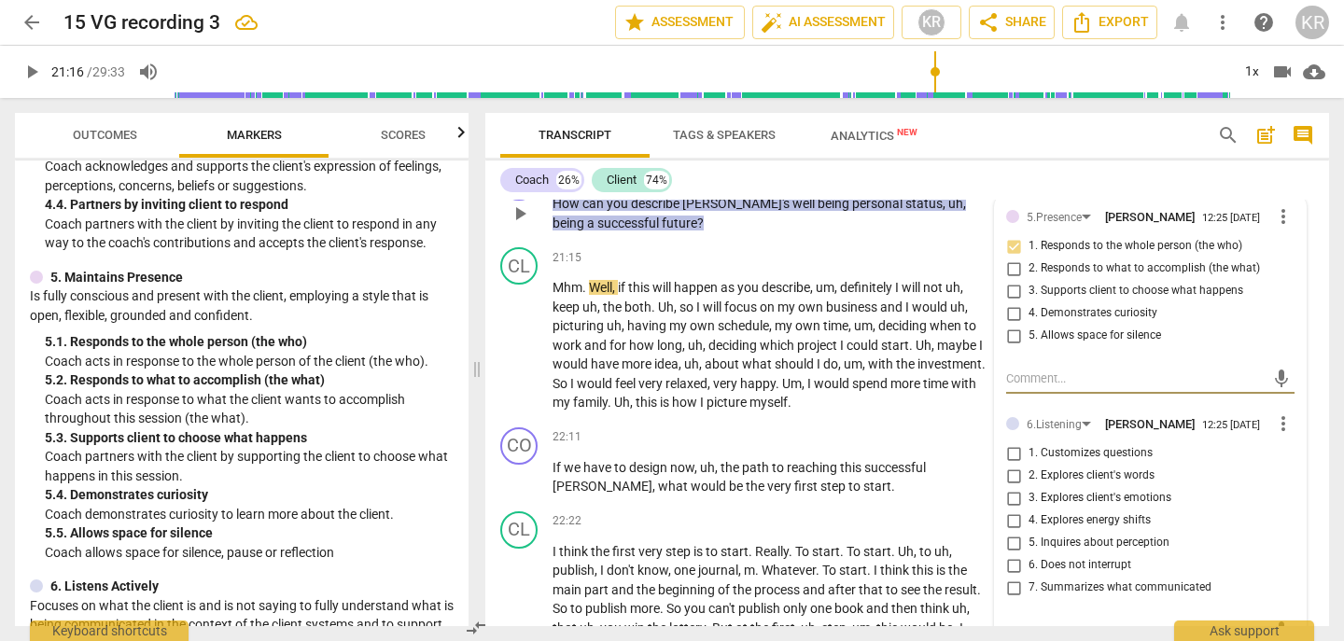
click at [1058, 462] on span "1. Customizes questions" at bounding box center [1091, 453] width 124 height 17
click at [1029, 465] on input "1. Customizes questions" at bounding box center [1014, 454] width 30 height 22
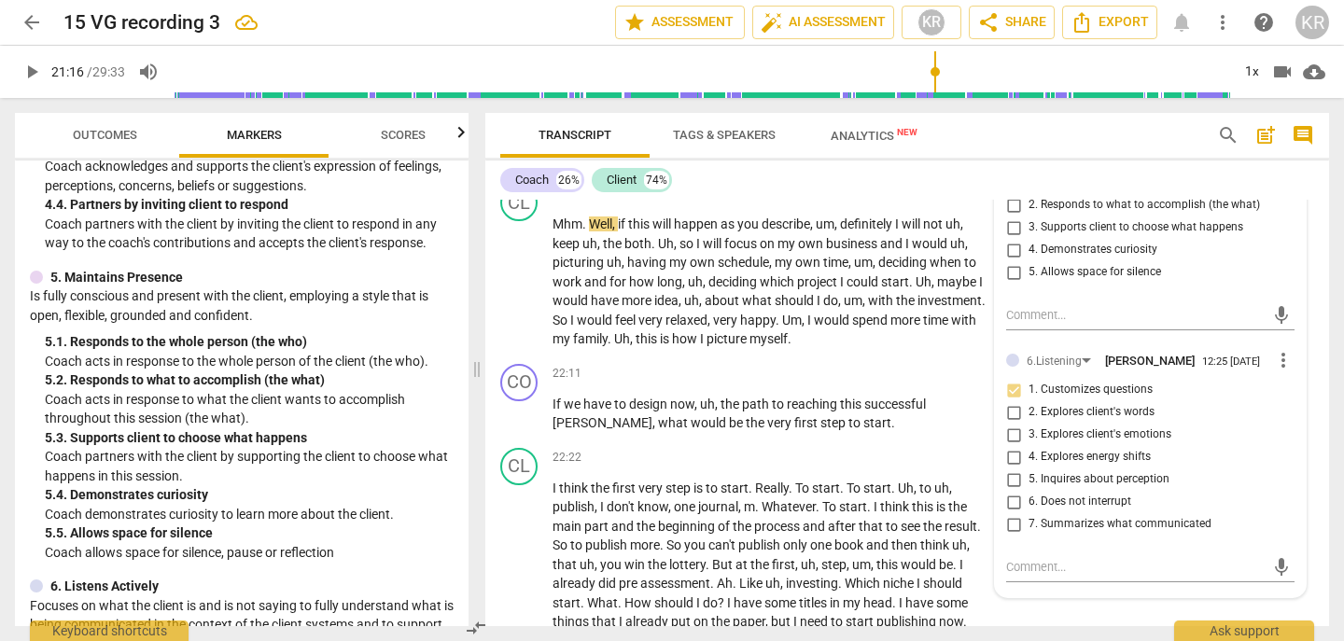
scroll to position [7801, 0]
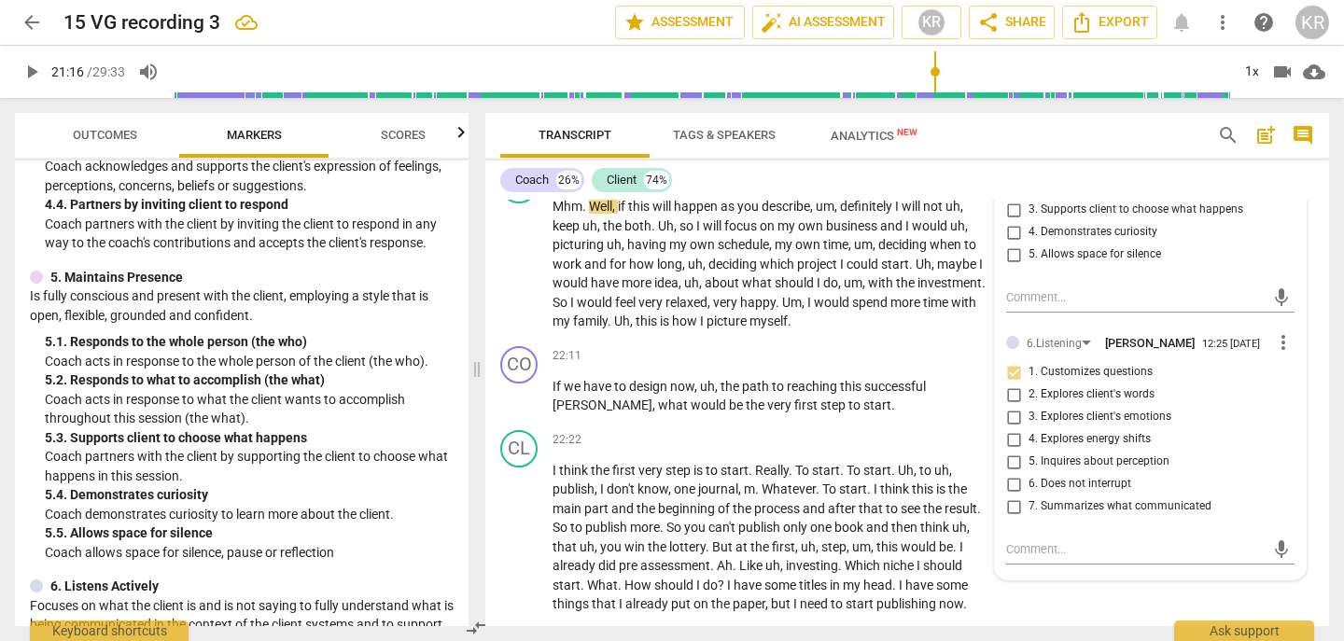
click at [1061, 493] on span "6. Does not interrupt" at bounding box center [1080, 484] width 103 height 17
click at [1029, 496] on input "6. Does not interrupt" at bounding box center [1014, 484] width 30 height 22
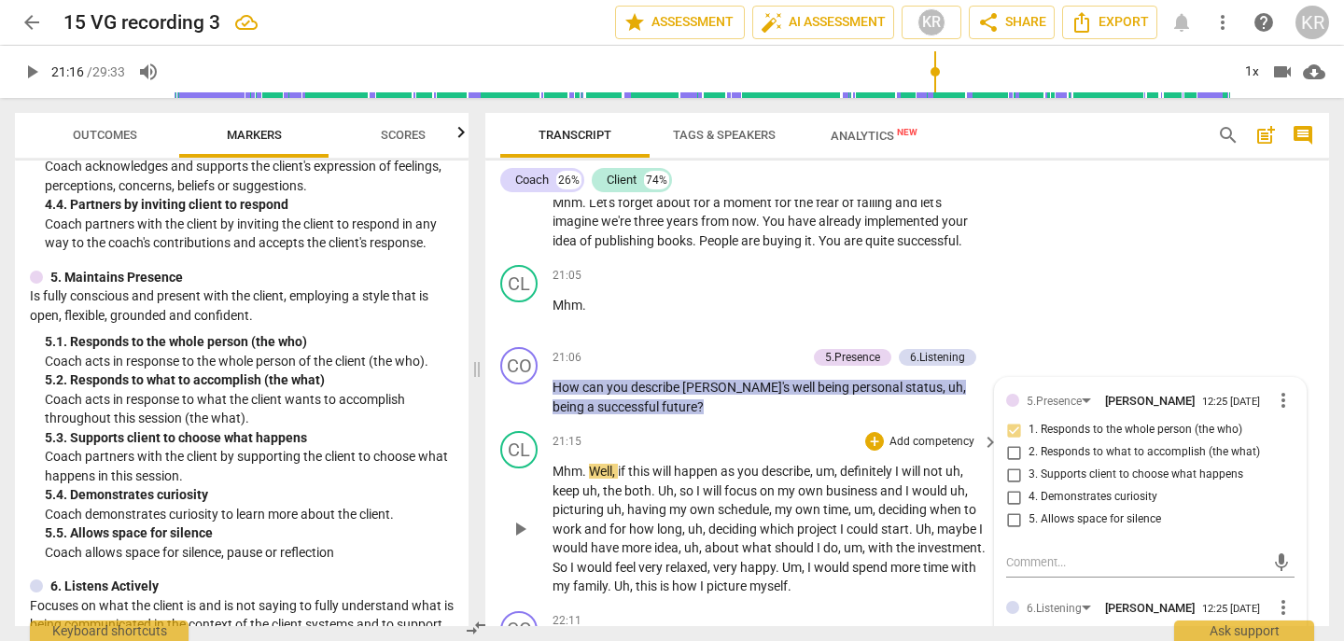
scroll to position [7521, 0]
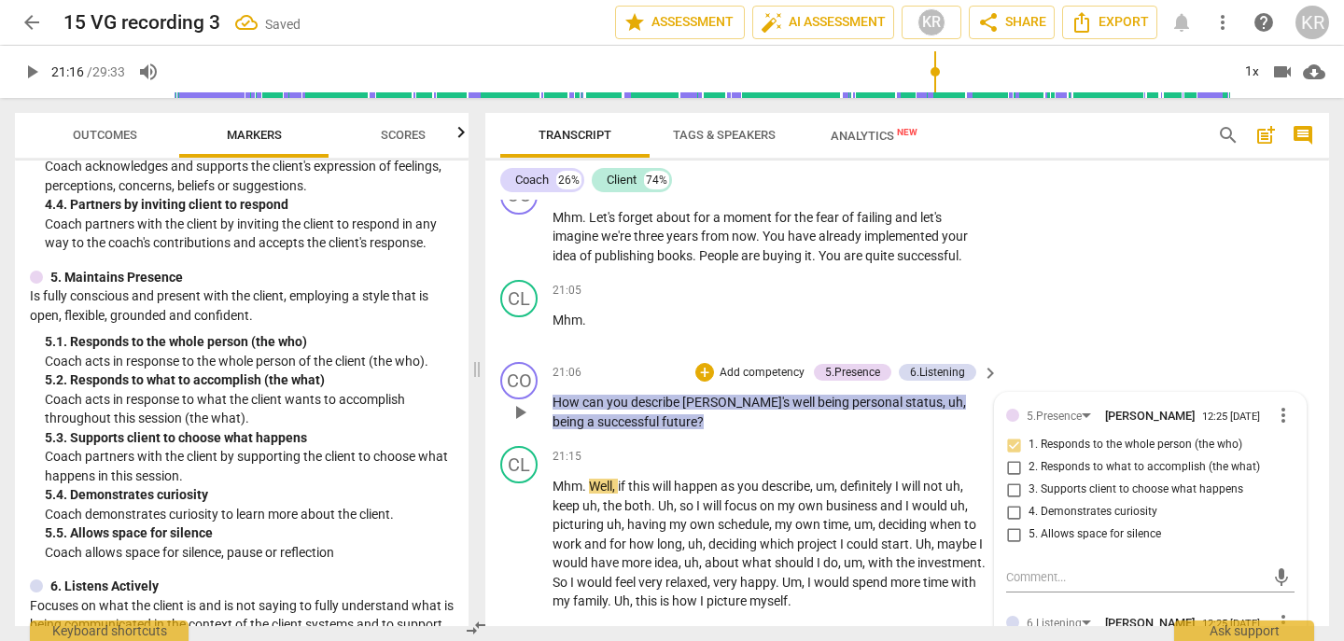
click at [778, 382] on p "Add competency" at bounding box center [762, 373] width 89 height 17
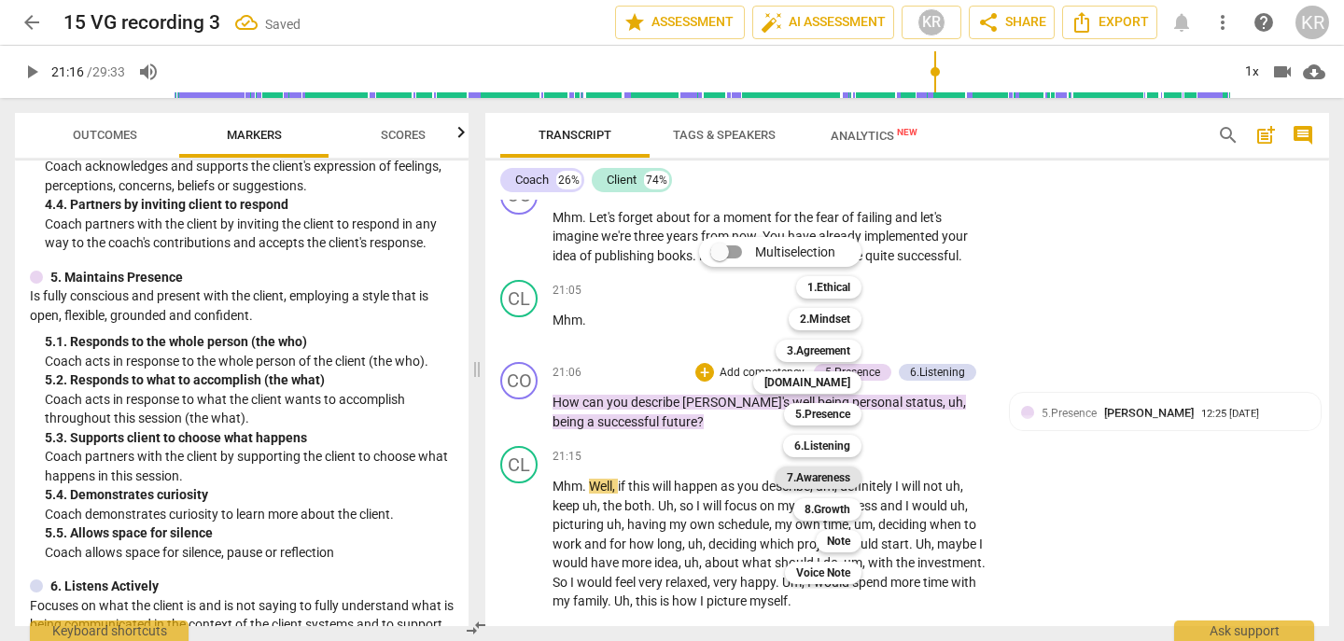
click at [826, 477] on b "7.Awareness" at bounding box center [818, 478] width 63 height 22
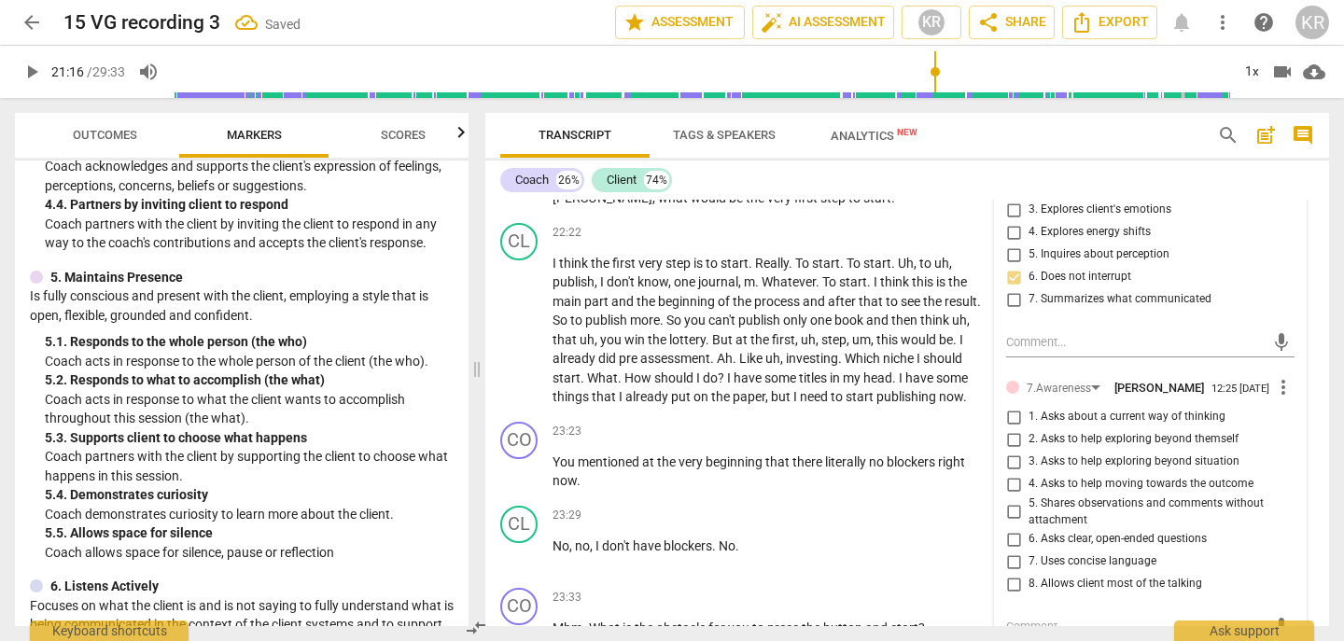
scroll to position [8015, 0]
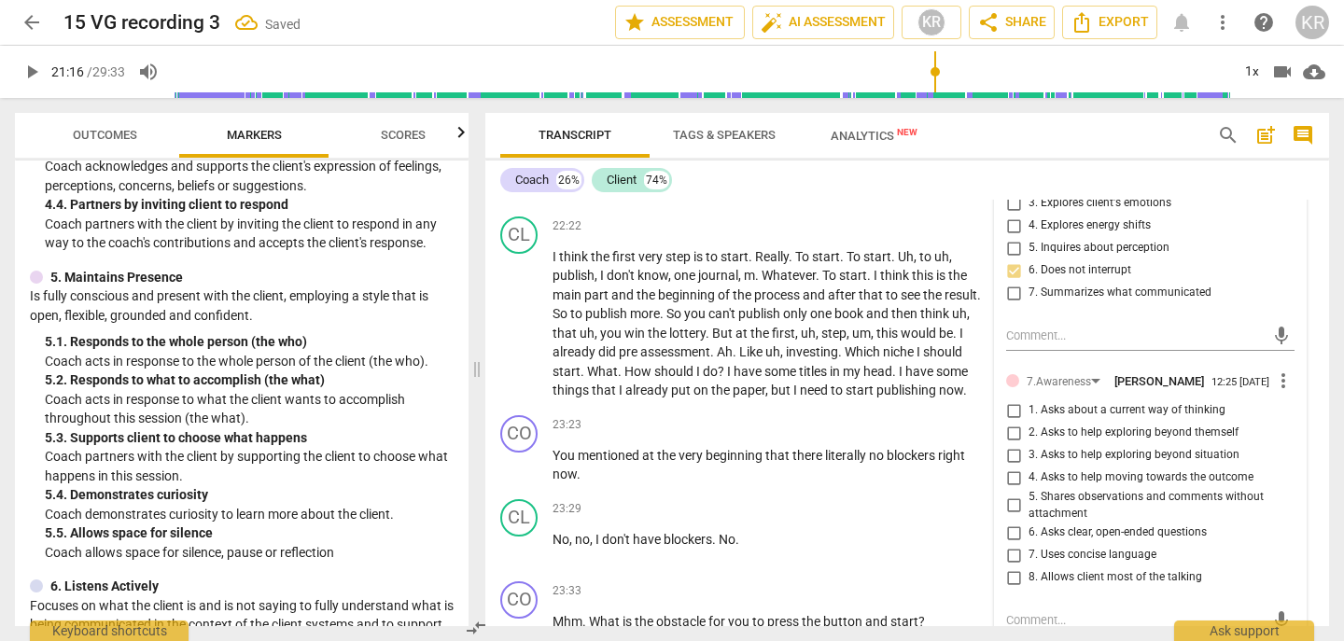
click at [1099, 541] on span "6. Asks clear, open-ended questions" at bounding box center [1118, 533] width 178 height 17
click at [1029, 544] on input "6. Asks clear, open-ended questions" at bounding box center [1014, 533] width 30 height 22
click at [1078, 442] on span "2. Asks to help exploring beyond themself" at bounding box center [1134, 433] width 210 height 17
click at [1029, 444] on input "2. Asks to help exploring beyond themself" at bounding box center [1014, 433] width 30 height 22
click at [16, 67] on span "play_arrow" at bounding box center [32, 72] width 34 height 22
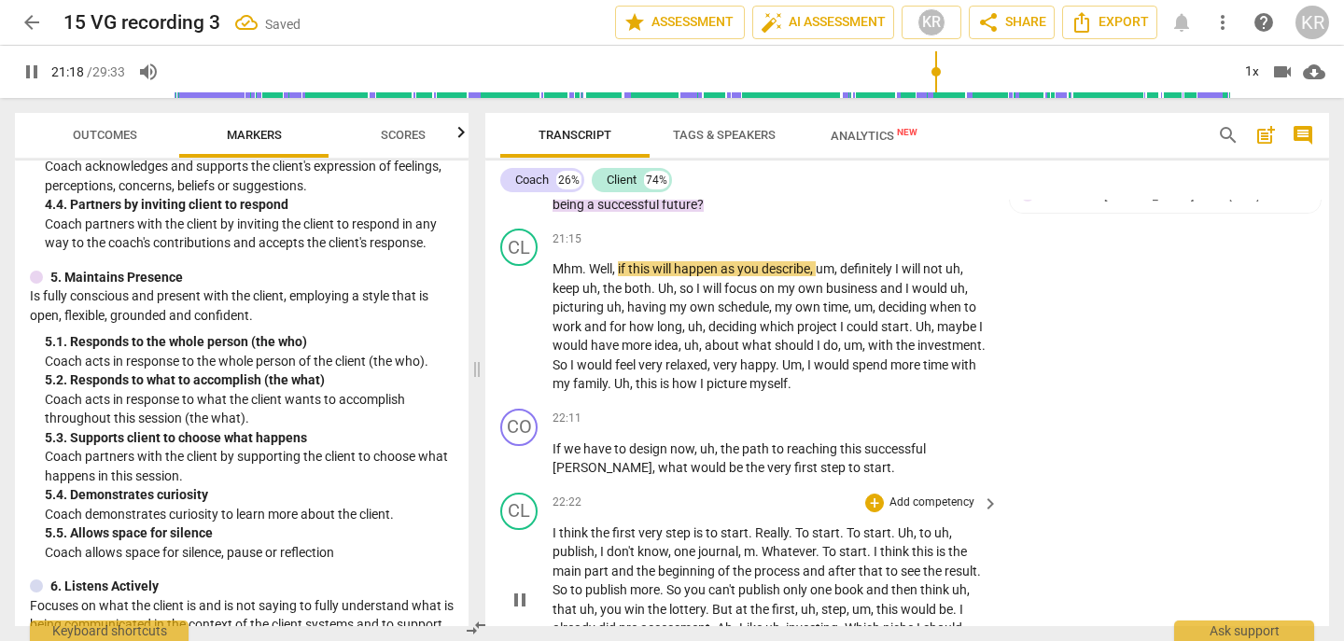
scroll to position [7734, 0]
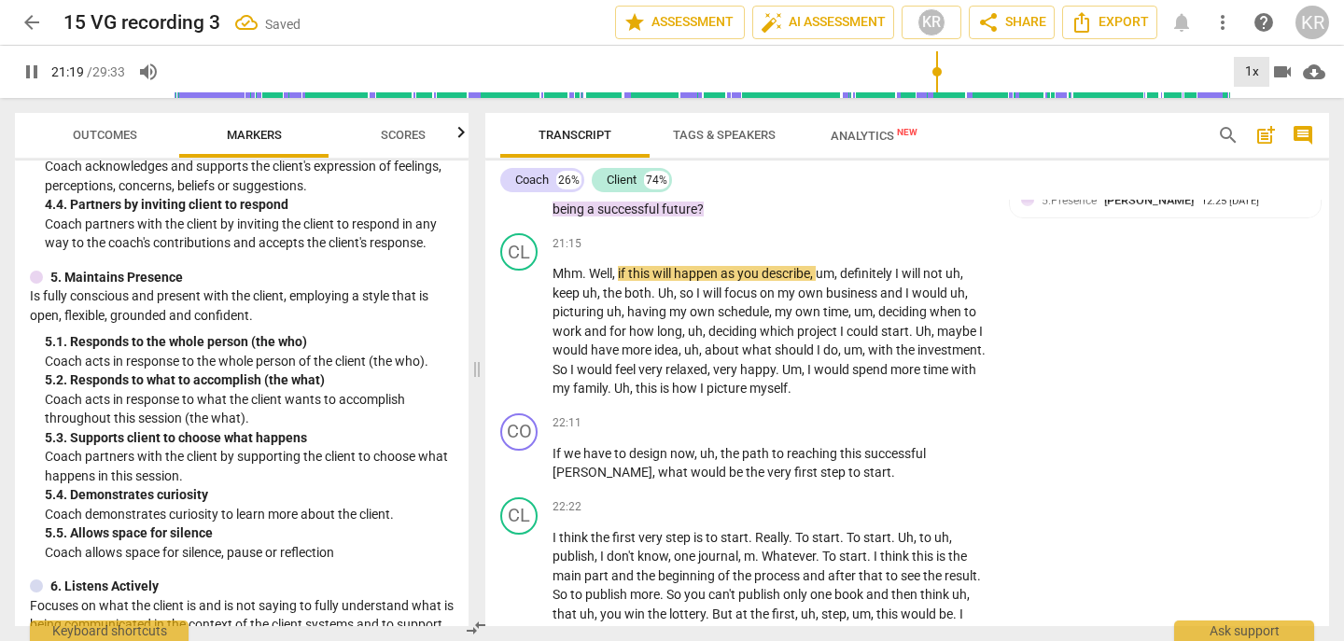
click at [1254, 72] on div "1x" at bounding box center [1251, 72] width 35 height 30
click at [1248, 218] on li "2x" at bounding box center [1265, 215] width 63 height 35
click at [1246, 79] on div "2x" at bounding box center [1251, 72] width 35 height 30
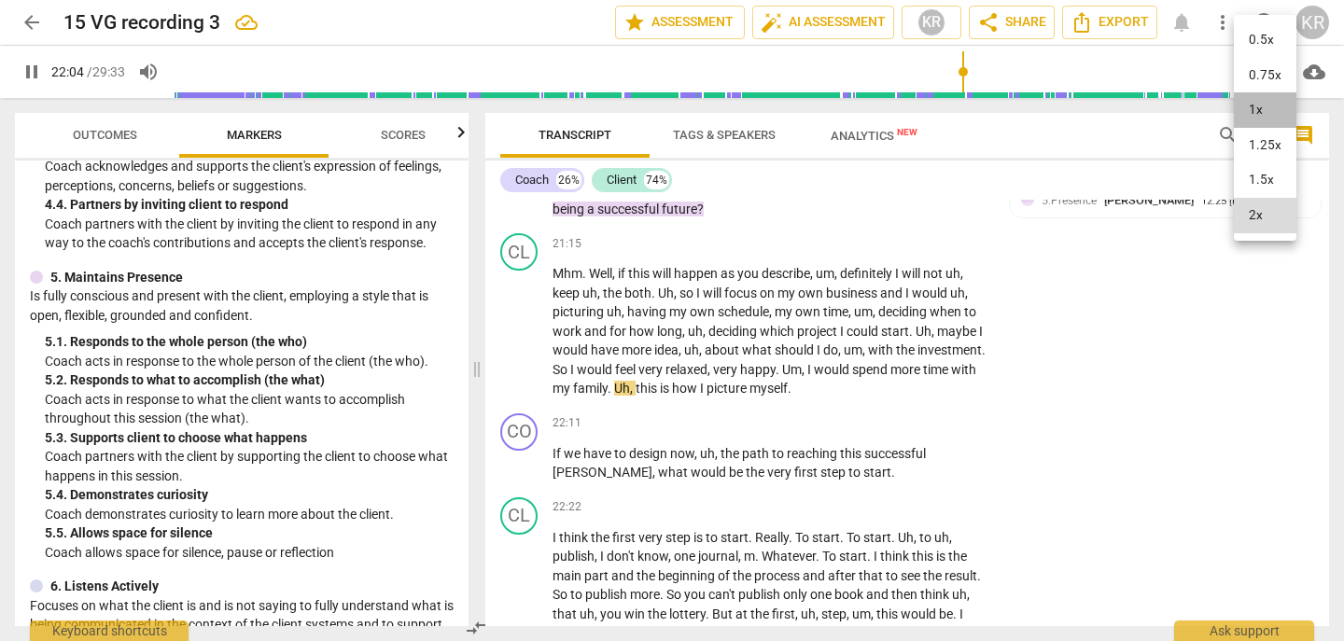
click at [1258, 110] on li "1x" at bounding box center [1265, 109] width 63 height 35
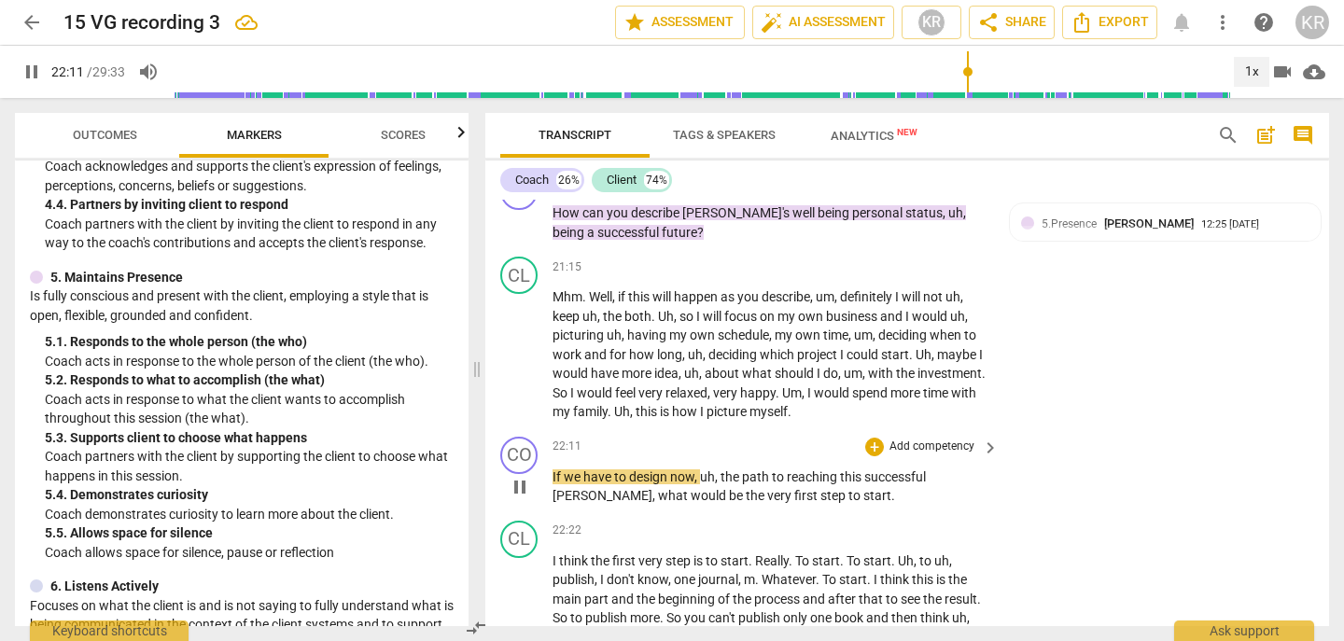
scroll to position [7713, 0]
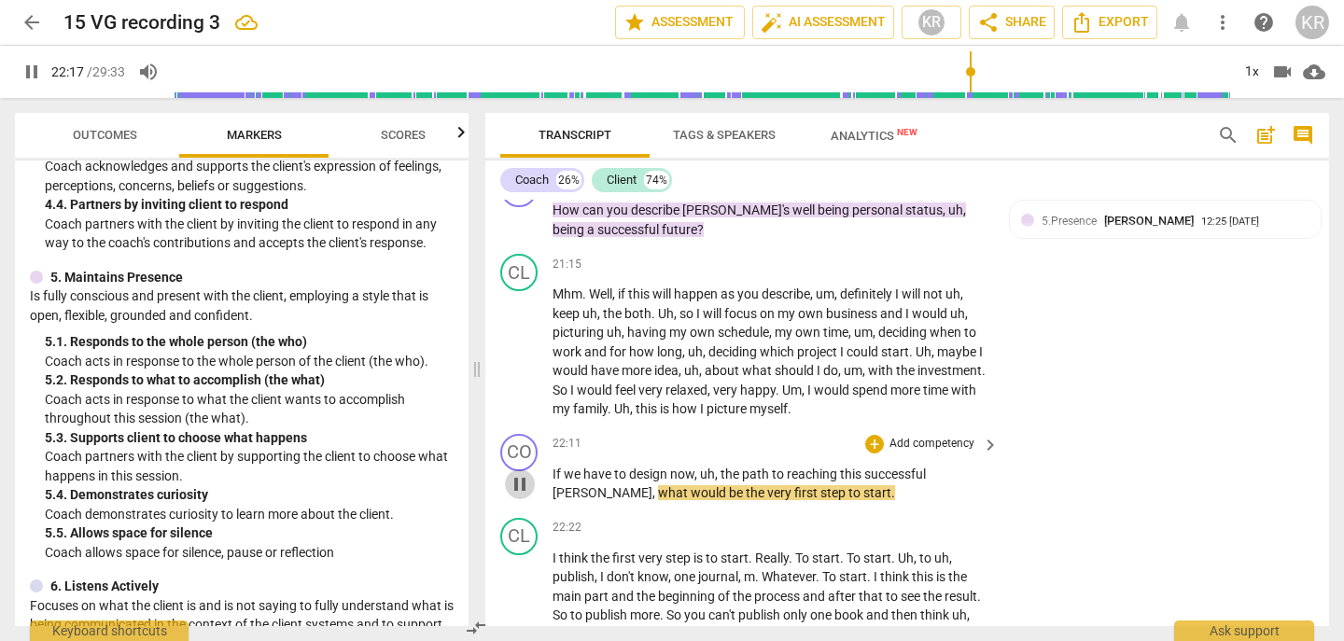
click at [521, 496] on span "pause" at bounding box center [520, 484] width 22 height 22
click at [658, 500] on span "," at bounding box center [656, 492] width 6 height 15
click at [814, 503] on p "If we have to design now , uh , the path to reaching this successful [PERSON_NA…" at bounding box center [771, 484] width 437 height 38
click at [522, 496] on span "play_arrow" at bounding box center [520, 484] width 22 height 22
click at [522, 496] on span "pause" at bounding box center [520, 484] width 22 height 22
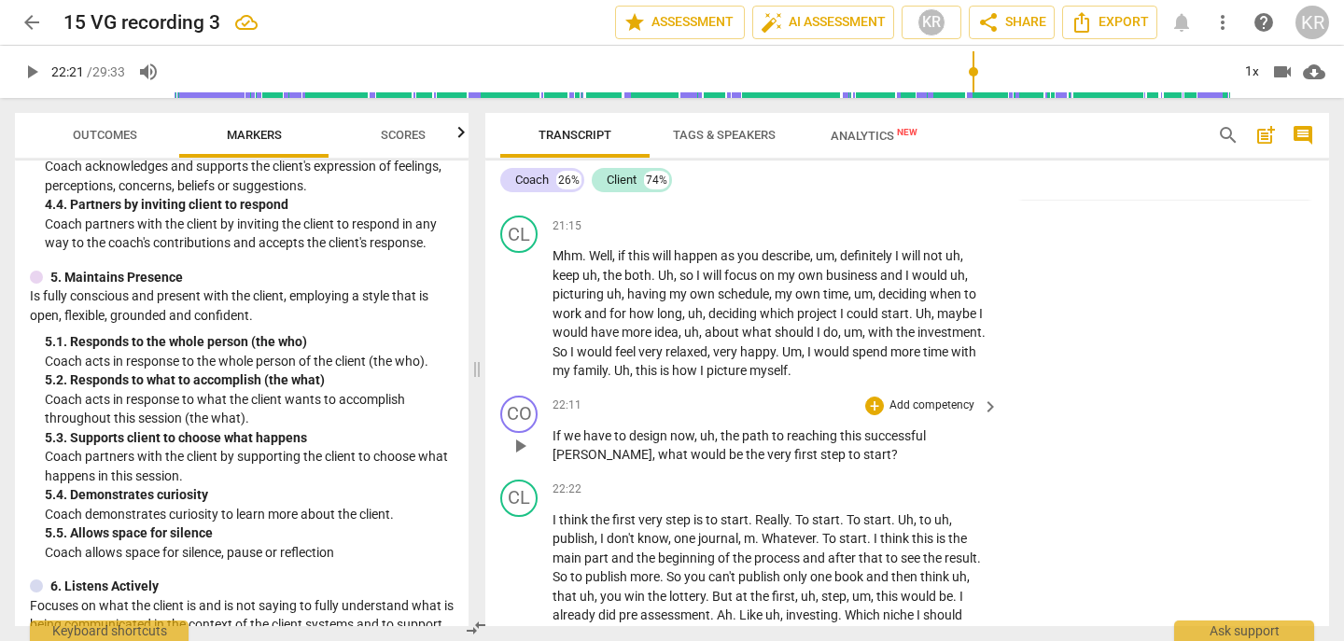
scroll to position [7757, 0]
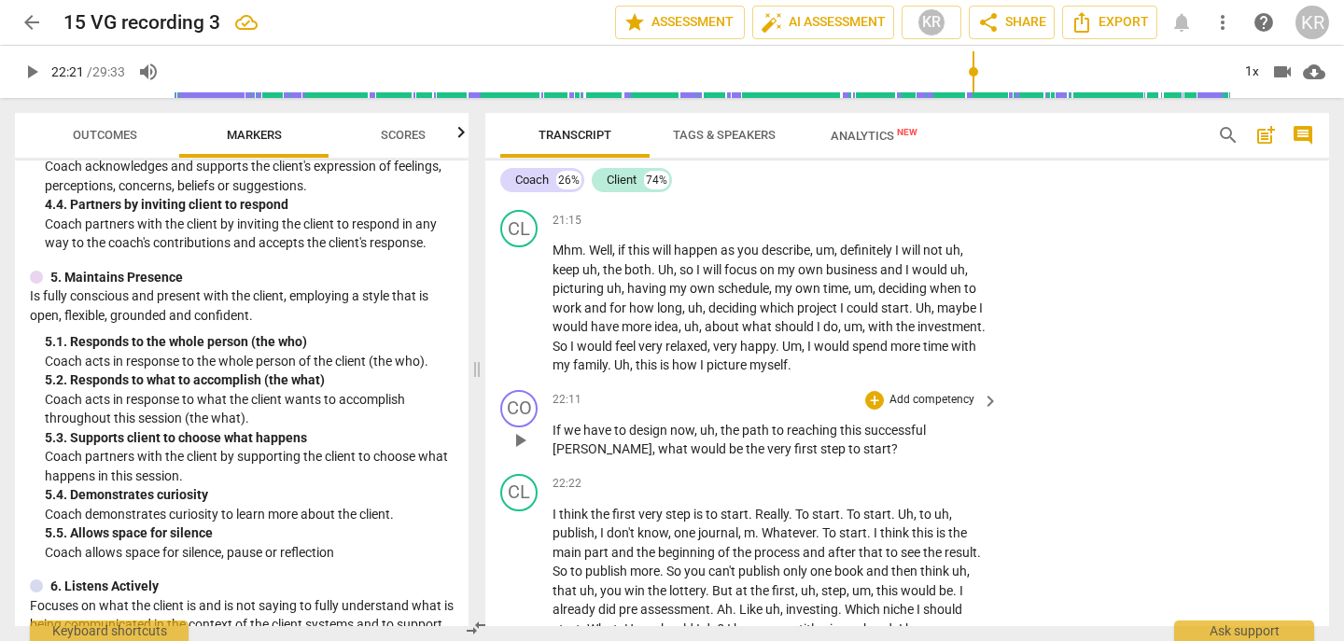
click at [821, 457] on span "step" at bounding box center [835, 449] width 28 height 15
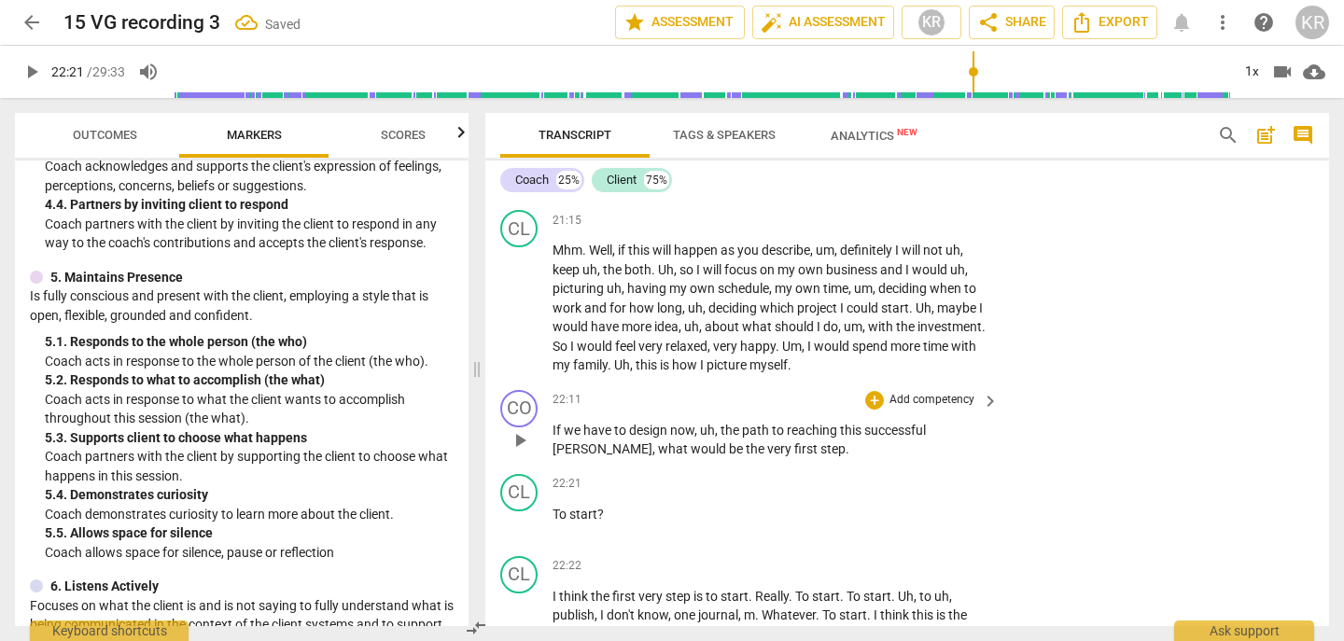
click at [770, 459] on p "If we have to design now , uh , the path to reaching this successful [PERSON_NA…" at bounding box center [771, 440] width 437 height 38
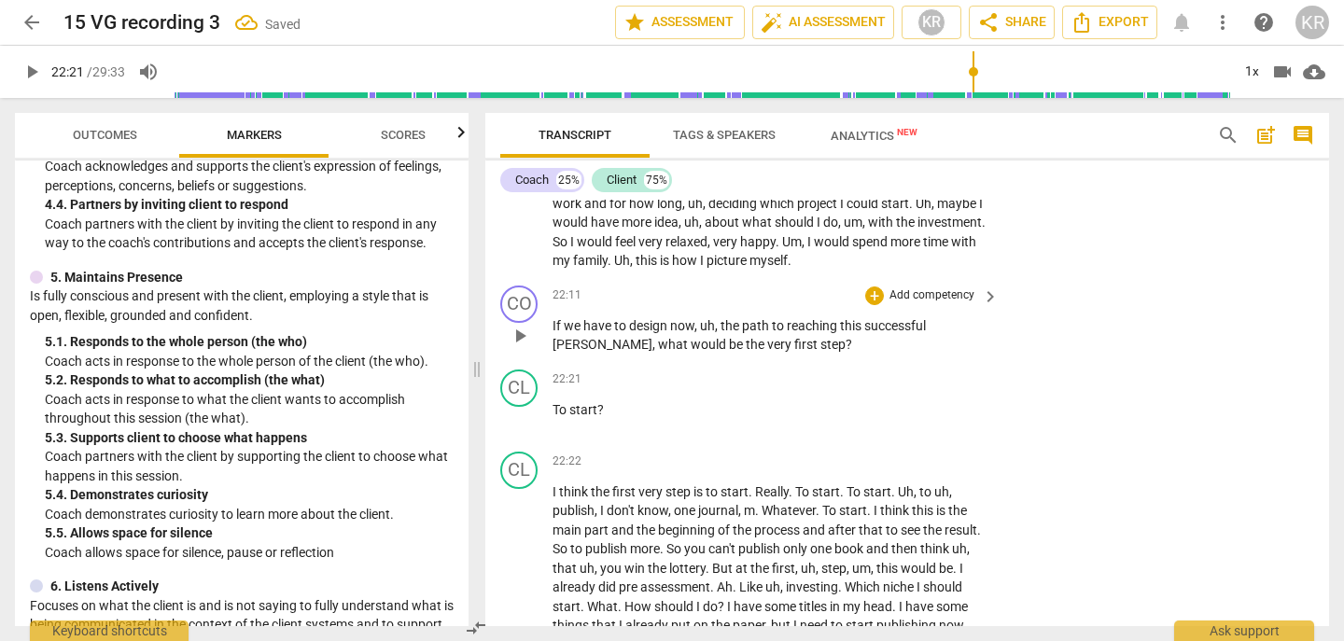
scroll to position [7865, 0]
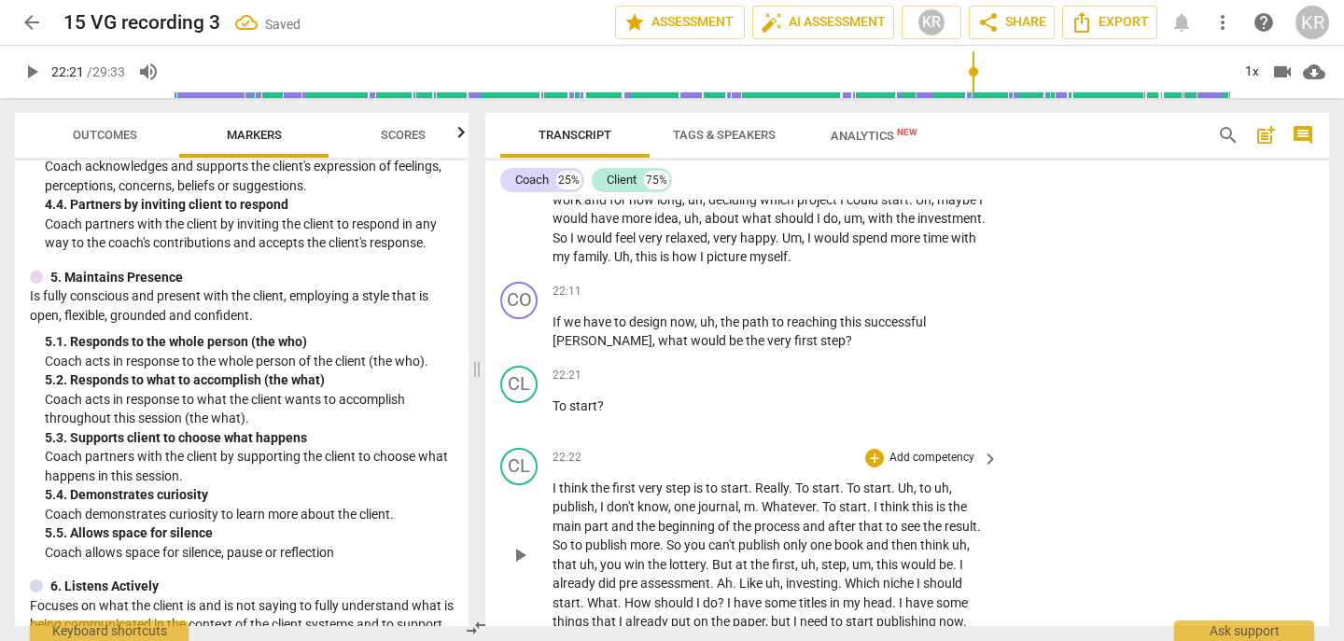
click at [554, 496] on span "I" at bounding box center [556, 488] width 7 height 15
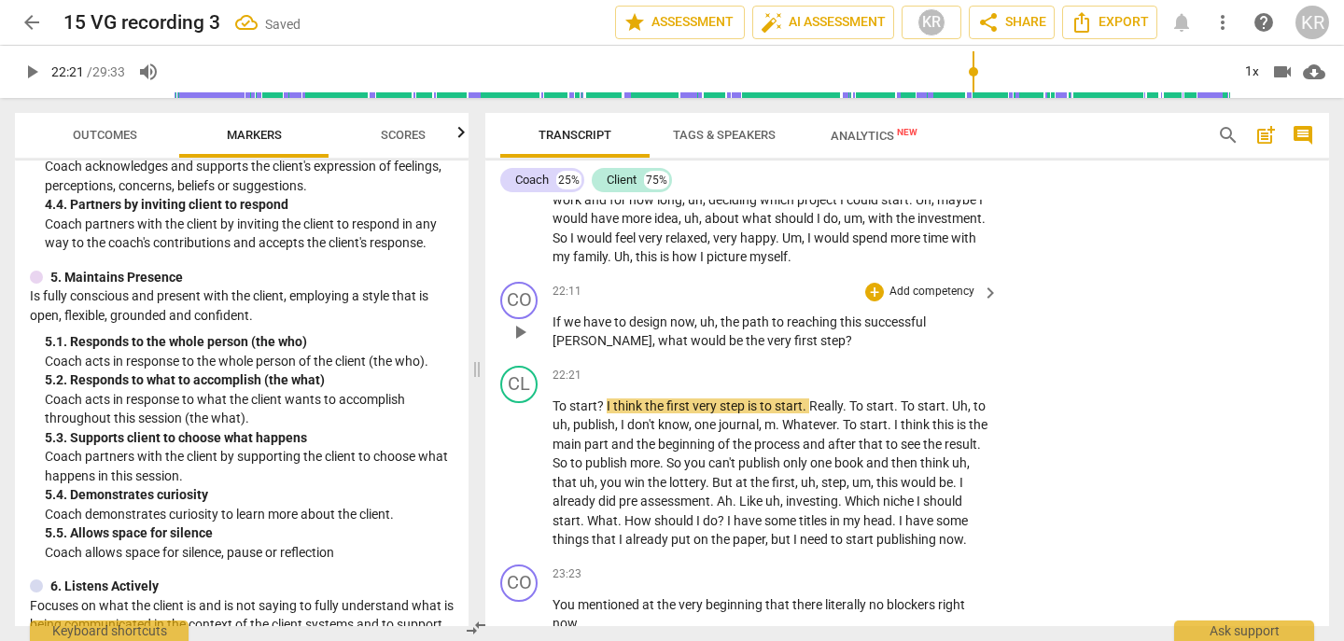
click at [767, 348] on span "very" at bounding box center [780, 340] width 27 height 15
click at [518, 485] on span "pause" at bounding box center [520, 473] width 22 height 22
click at [603, 414] on span "?" at bounding box center [601, 406] width 9 height 15
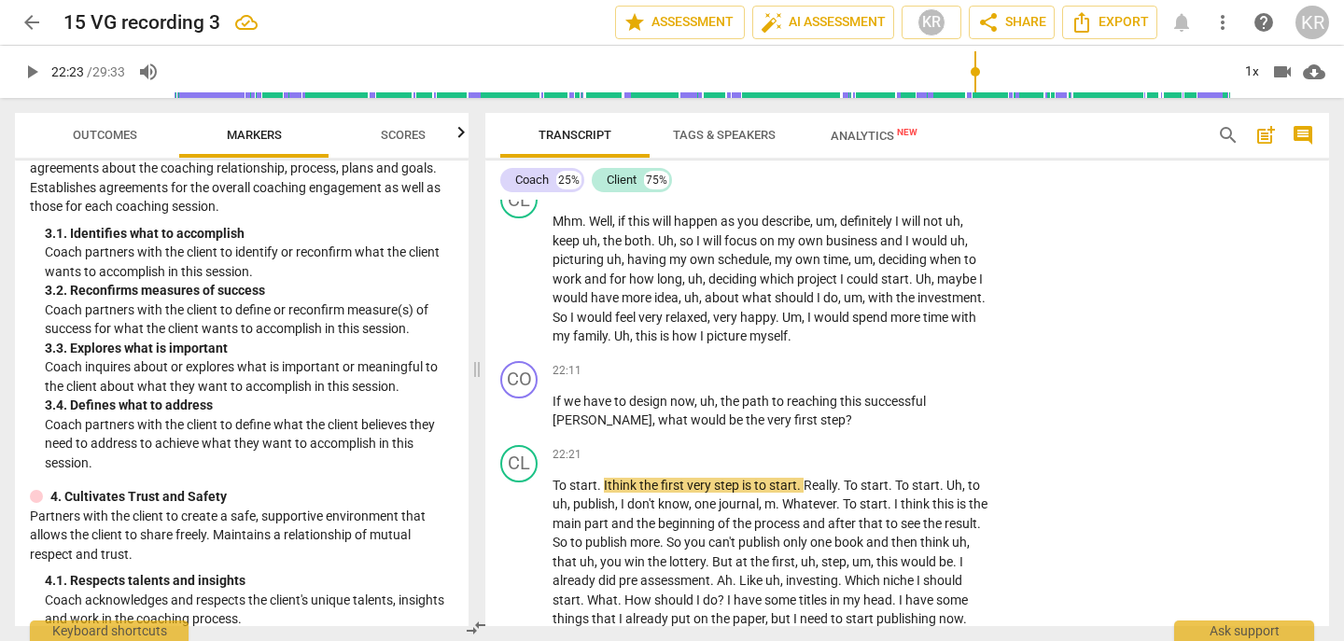
scroll to position [0, 0]
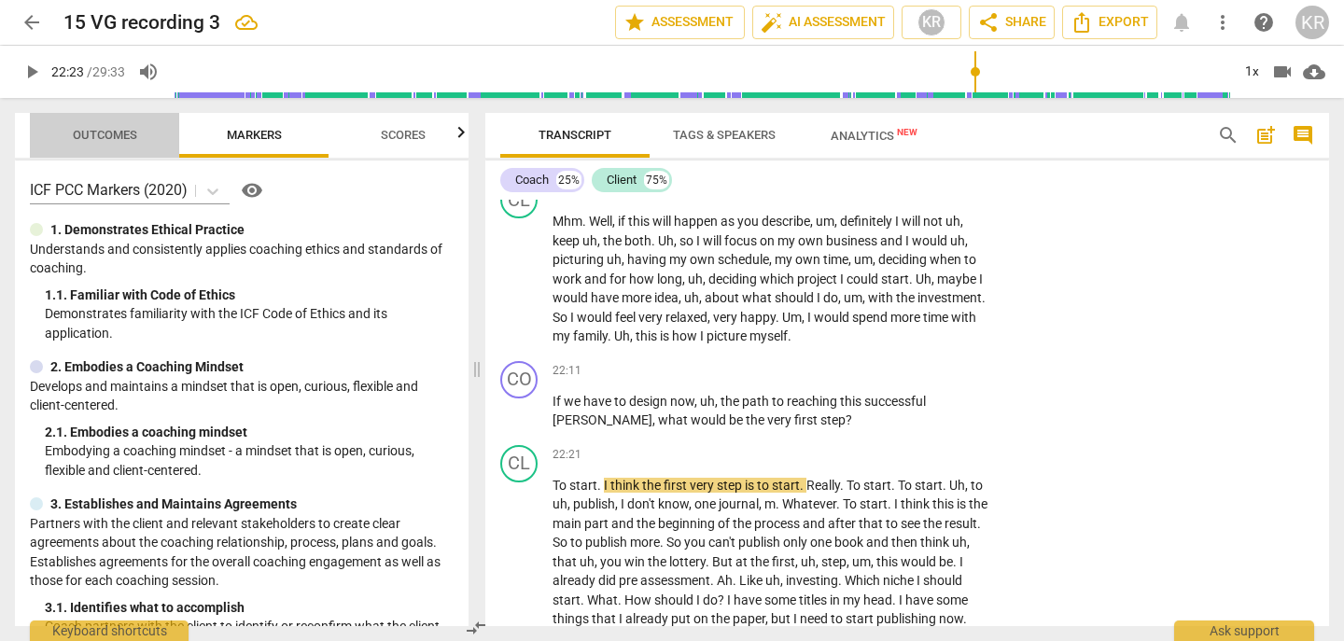
click at [114, 146] on span "Outcomes" at bounding box center [104, 135] width 109 height 25
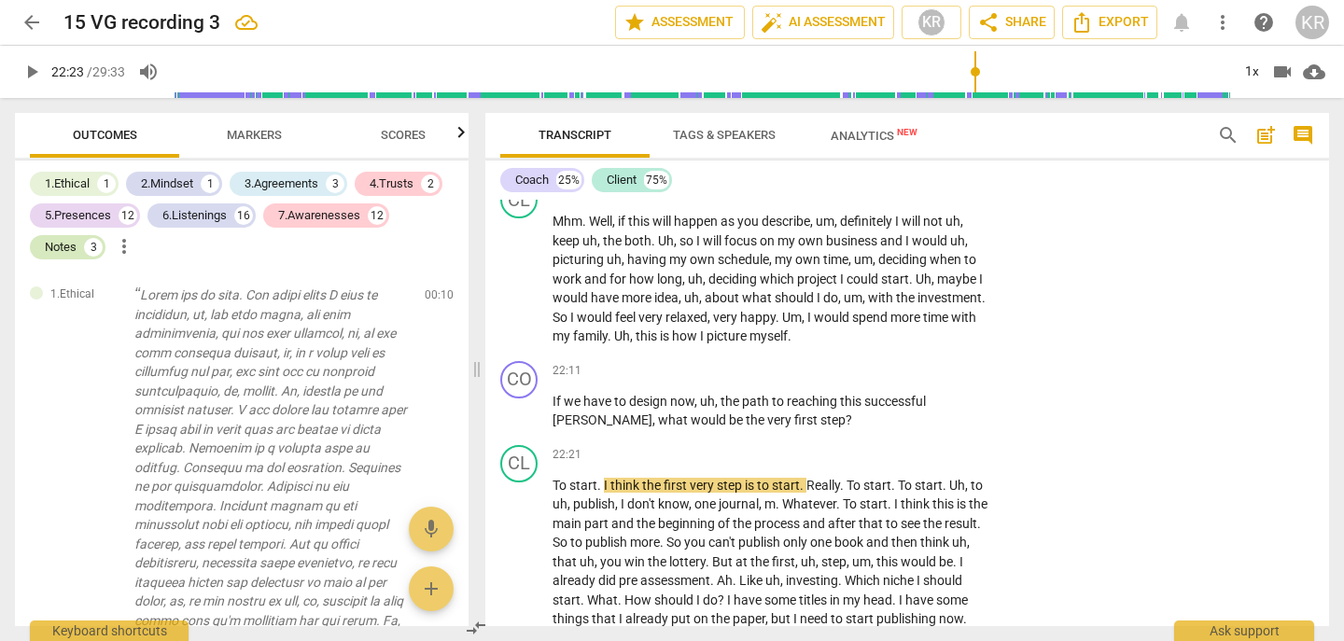
click at [67, 248] on div "Notes" at bounding box center [61, 247] width 32 height 19
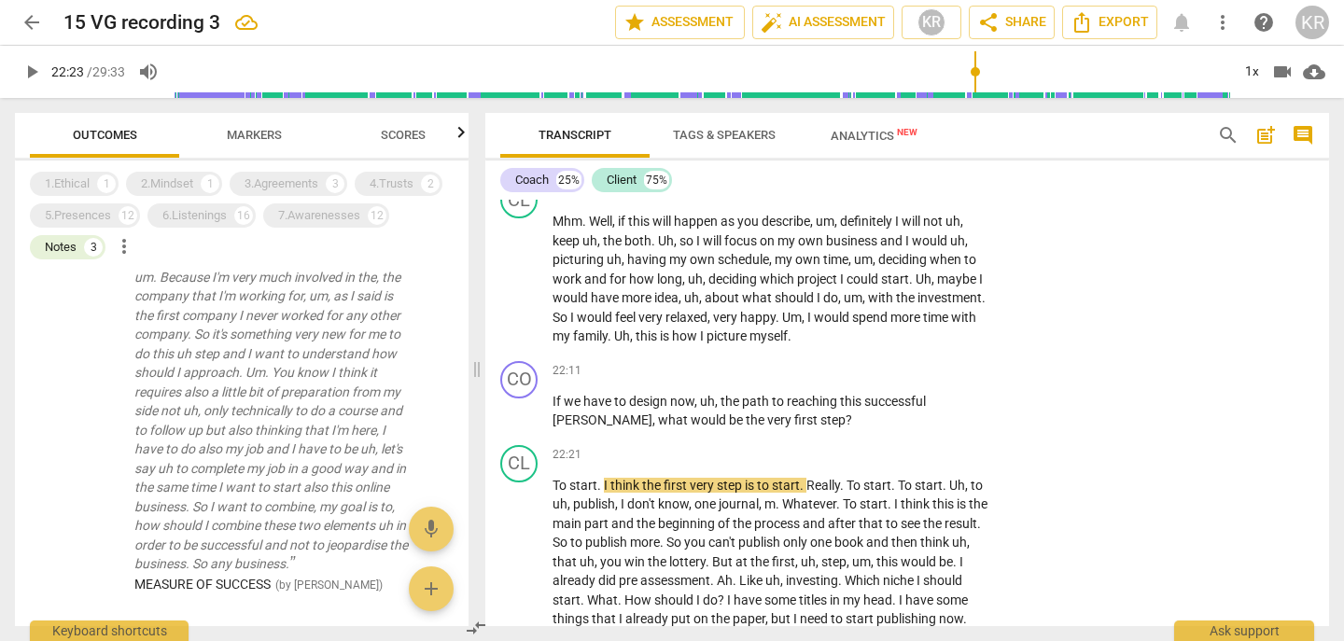
scroll to position [314, 0]
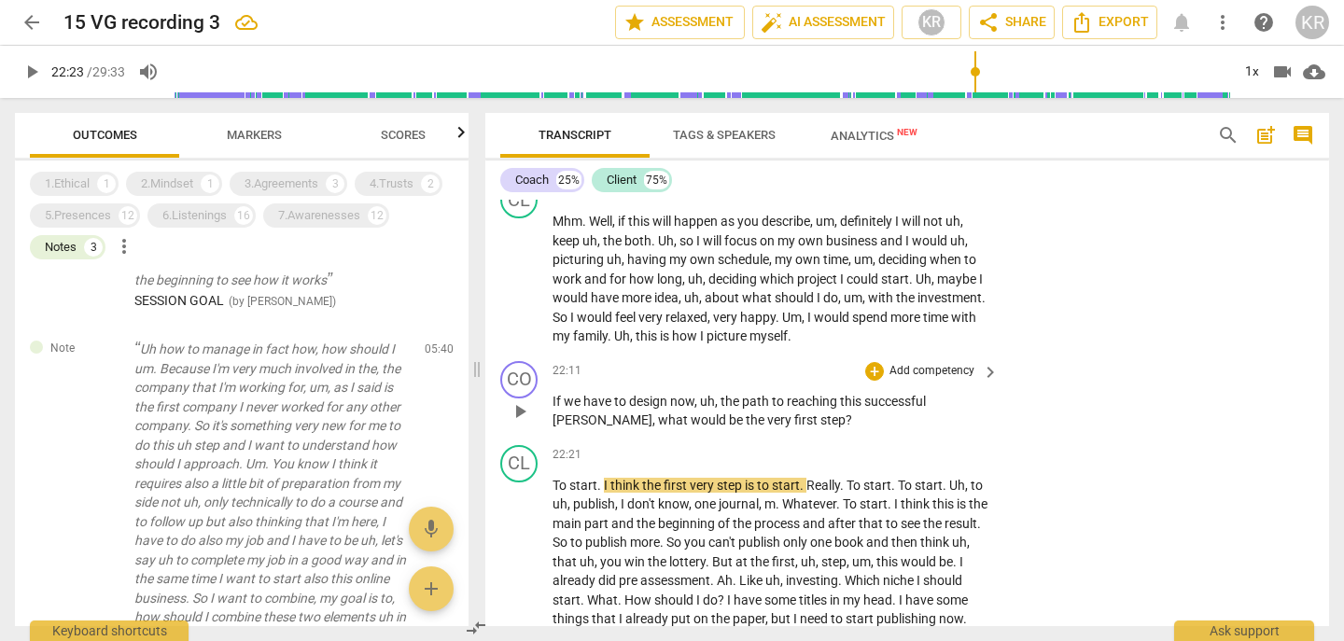
click at [944, 380] on p "Add competency" at bounding box center [932, 371] width 89 height 17
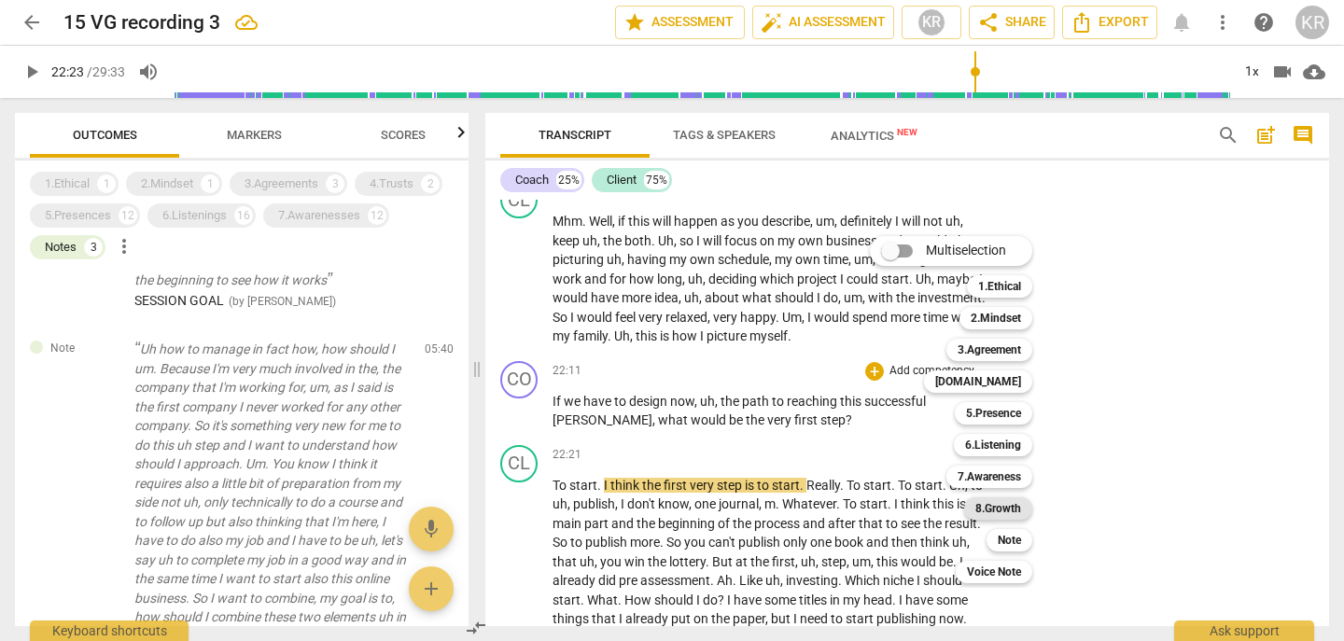
click at [1005, 507] on b "8.Growth" at bounding box center [999, 509] width 46 height 22
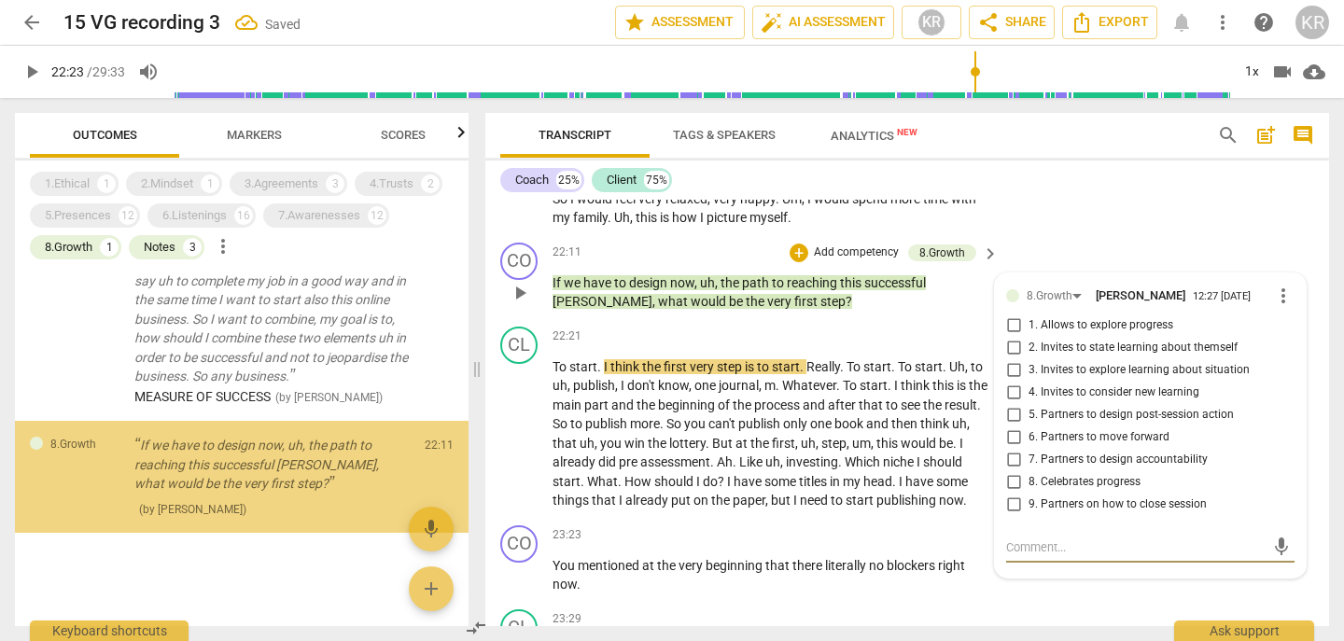
scroll to position [7902, 0]
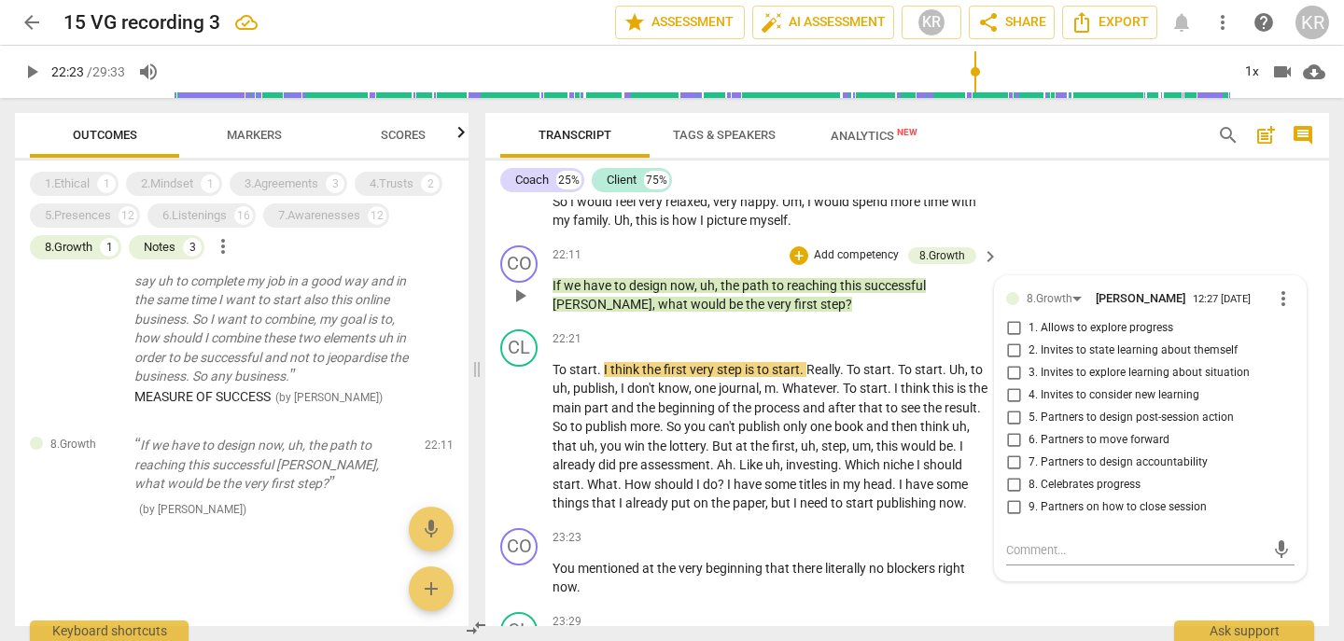
click at [1085, 427] on span "5. Partners to design post-session action" at bounding box center [1131, 418] width 205 height 17
click at [1029, 429] on input "5. Partners to design post-session action" at bounding box center [1014, 418] width 30 height 22
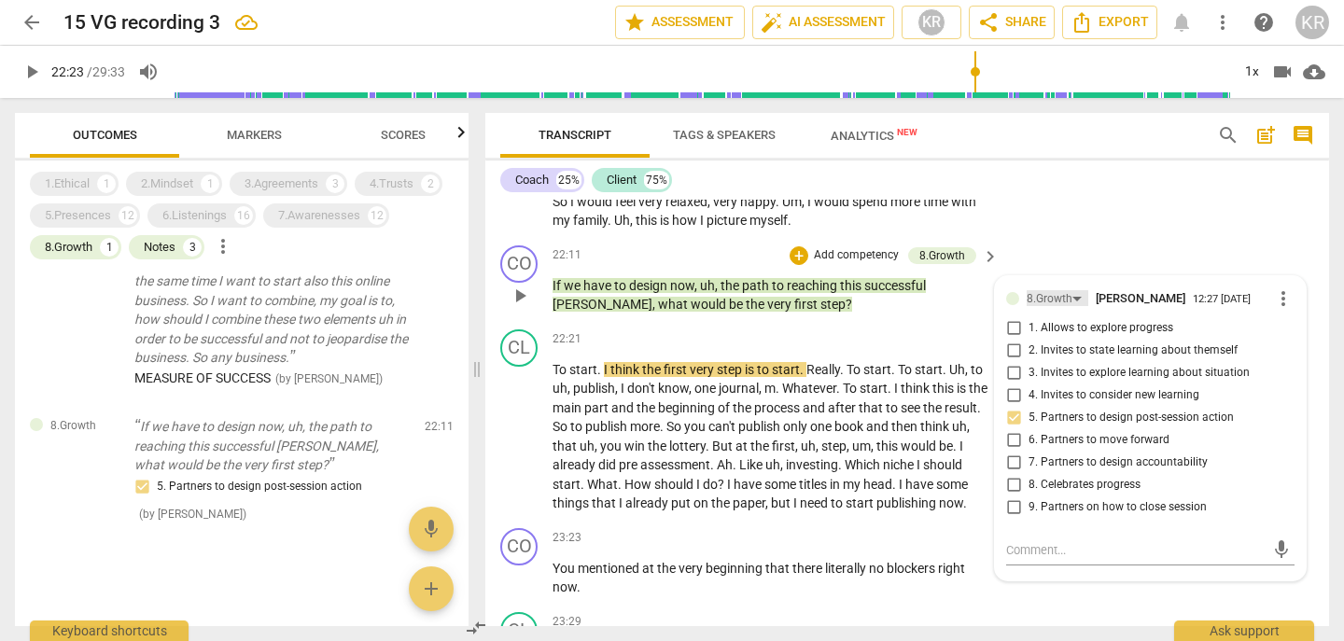
click at [1053, 308] on div "8.Growth" at bounding box center [1050, 299] width 46 height 18
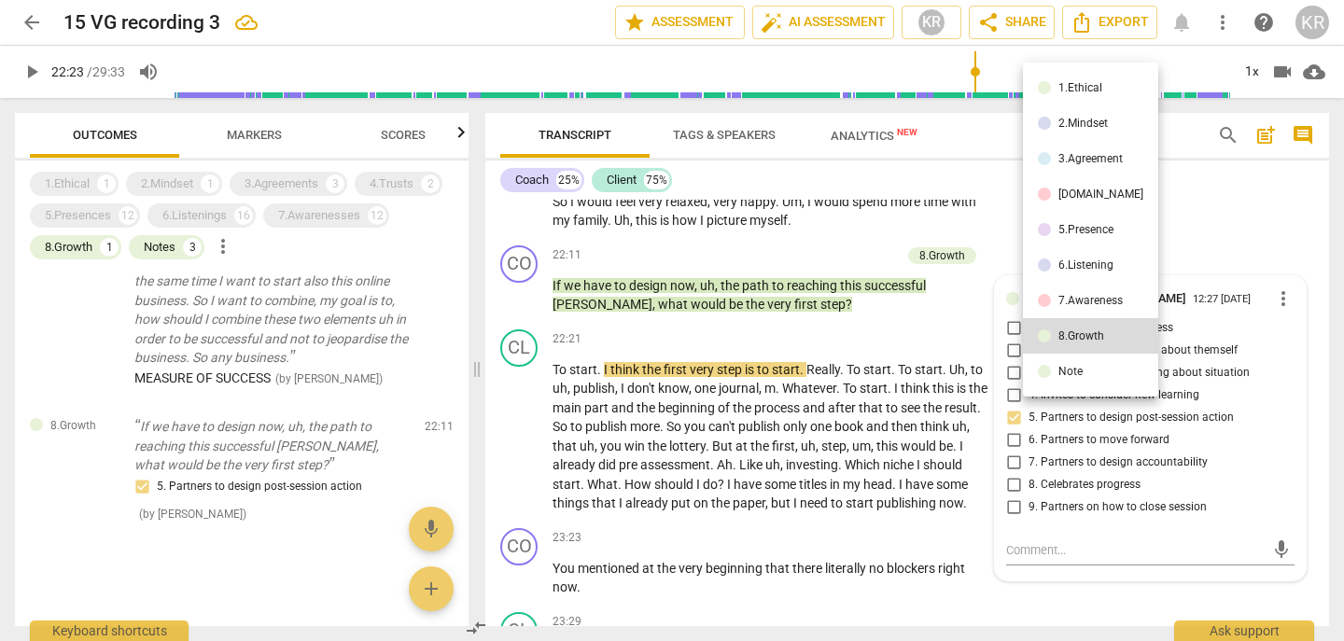
click at [1076, 463] on div at bounding box center [672, 320] width 1344 height 641
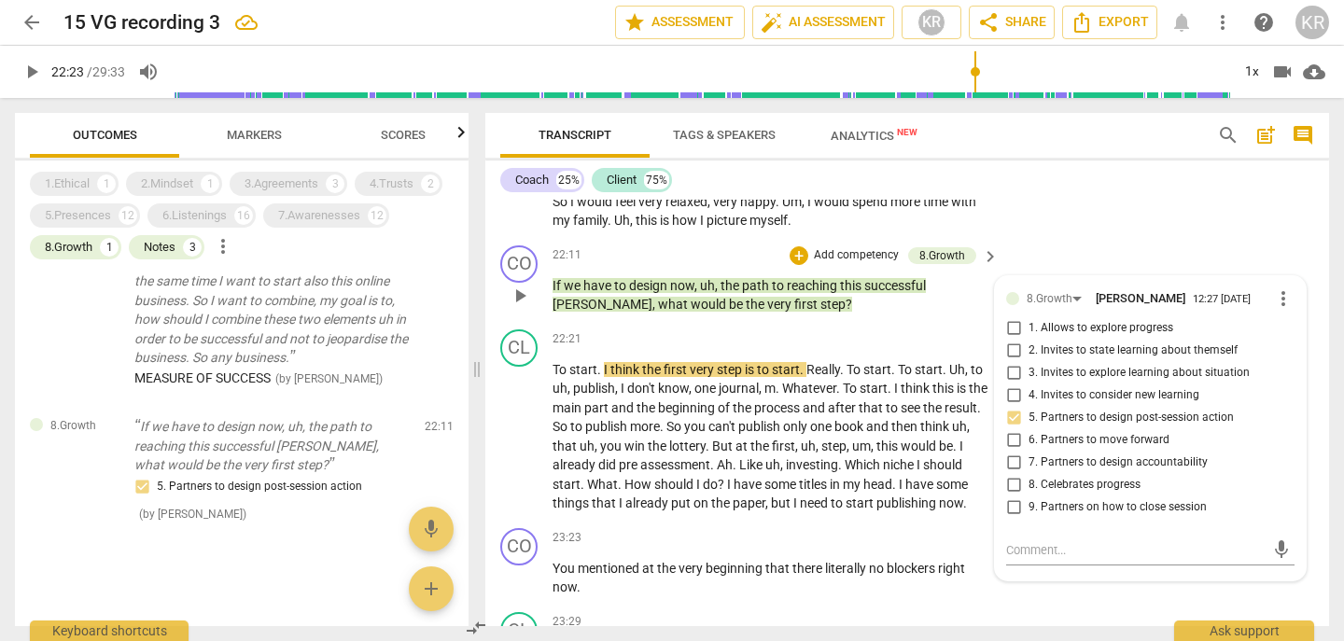
click at [1011, 429] on input "5. Partners to design post-session action" at bounding box center [1014, 418] width 30 height 22
click at [1010, 429] on input "5. Partners to design post-session action" at bounding box center [1014, 418] width 30 height 22
click at [1052, 308] on div "8.Growth" at bounding box center [1050, 299] width 46 height 18
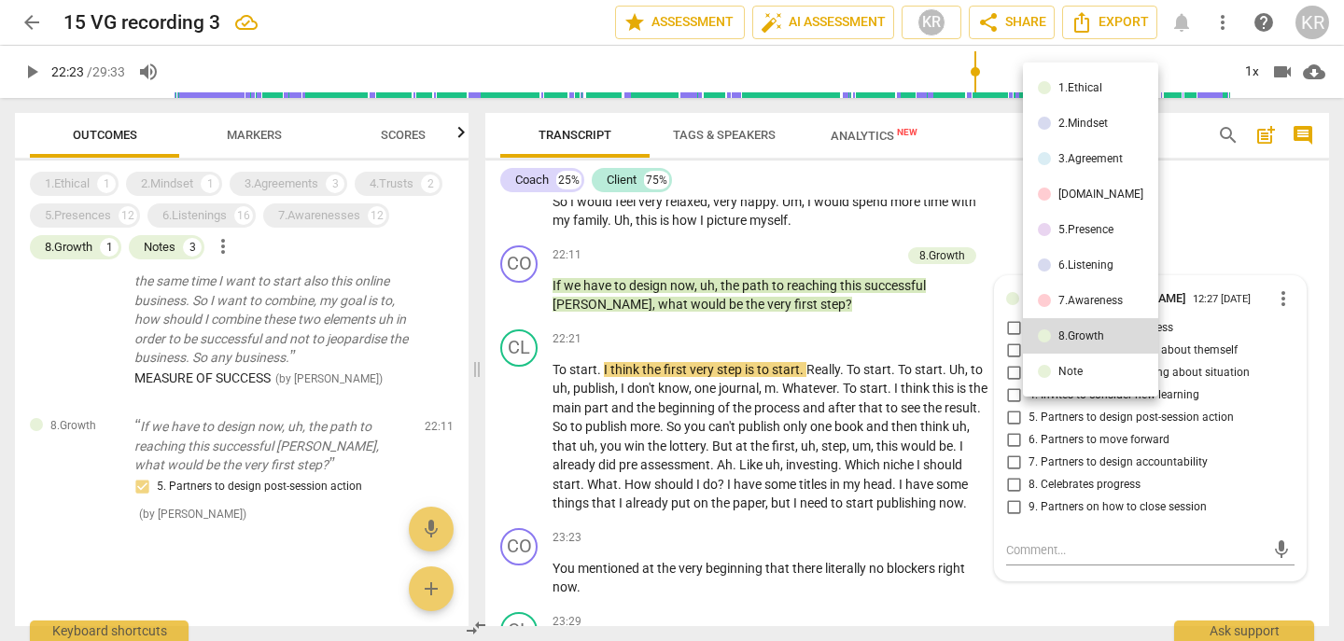
click at [1078, 297] on div "7.Awareness" at bounding box center [1091, 300] width 64 height 11
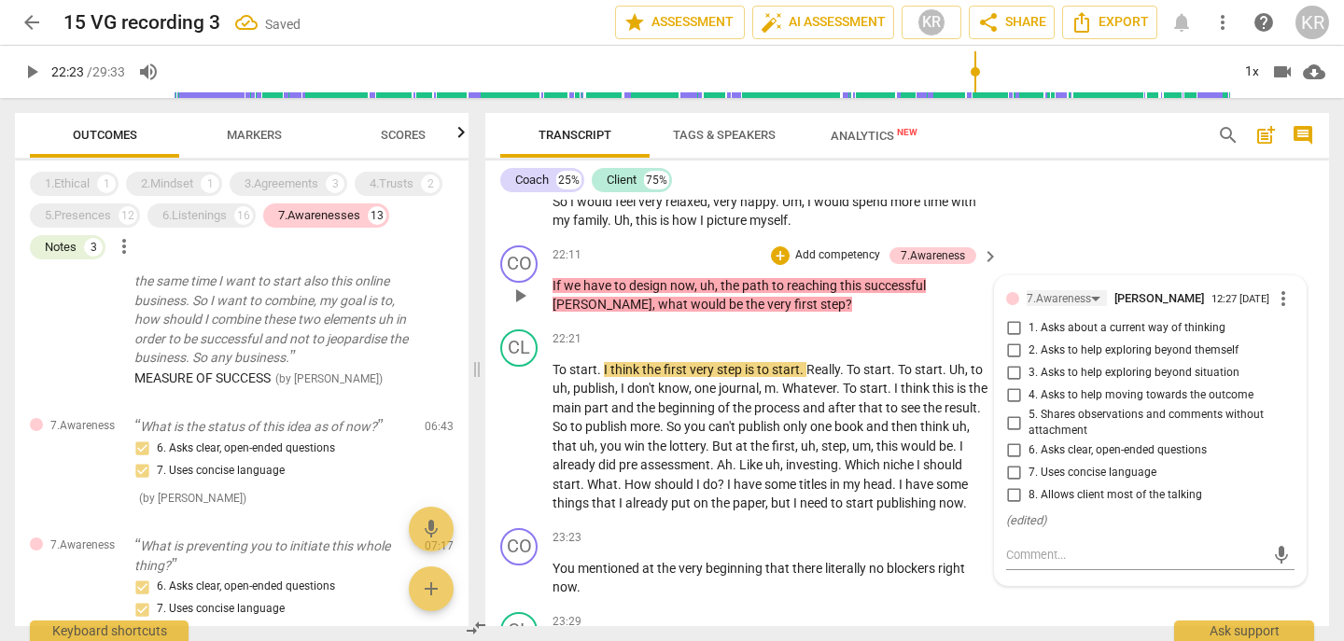
scroll to position [7882, 0]
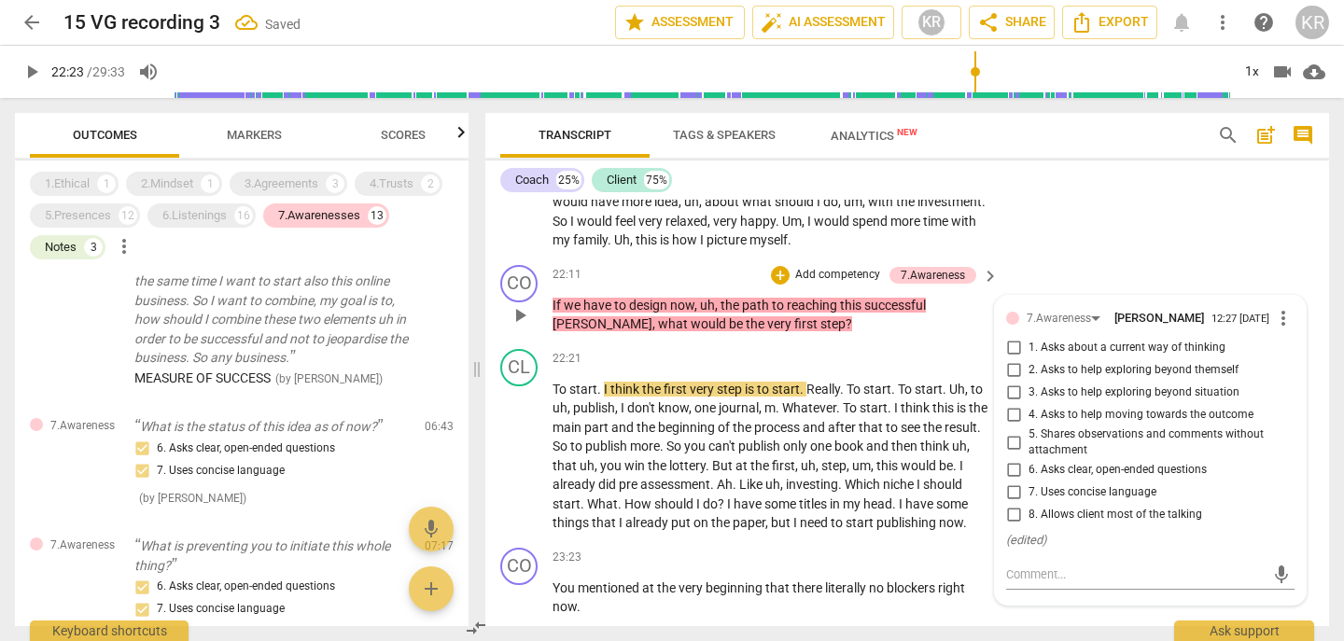
click at [1119, 424] on span "4. Asks to help moving towards the outcome" at bounding box center [1141, 415] width 225 height 17
click at [1029, 427] on input "4. Asks to help moving towards the outcome" at bounding box center [1014, 415] width 30 height 22
click at [1043, 479] on span "6. Asks clear, open-ended questions" at bounding box center [1118, 470] width 178 height 17
click at [1029, 482] on input "6. Asks clear, open-ended questions" at bounding box center [1014, 470] width 30 height 22
click at [15, 67] on span "play_arrow" at bounding box center [32, 72] width 34 height 22
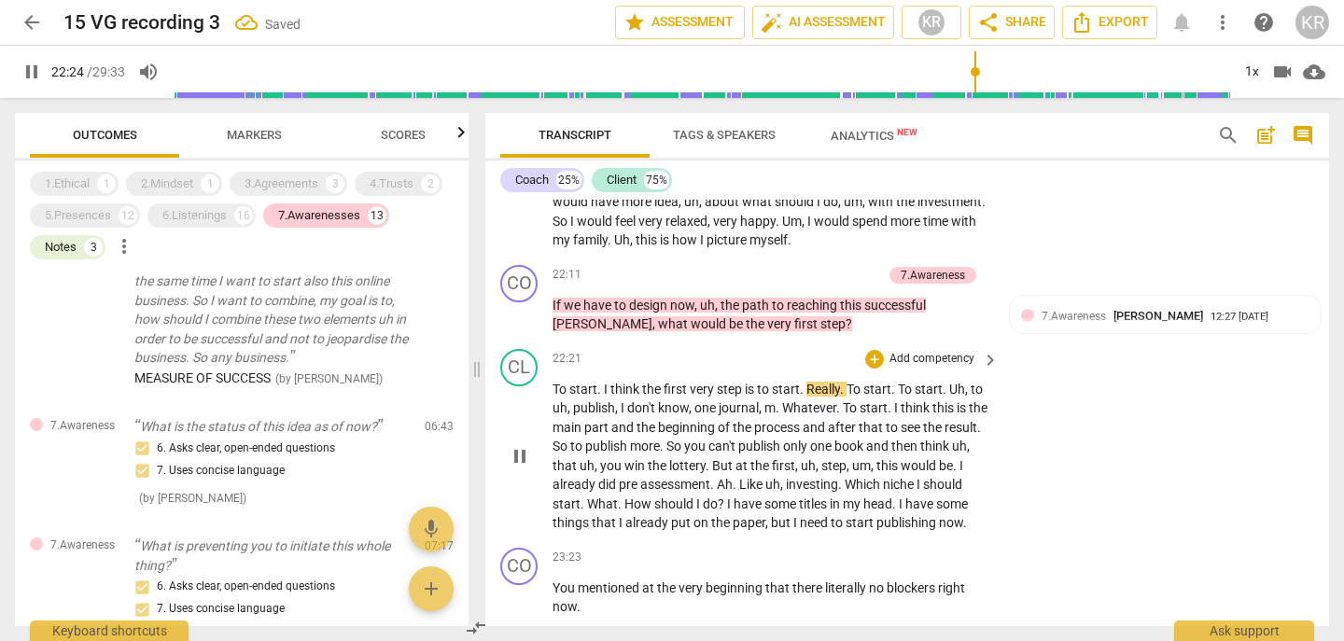
scroll to position [7908, 0]
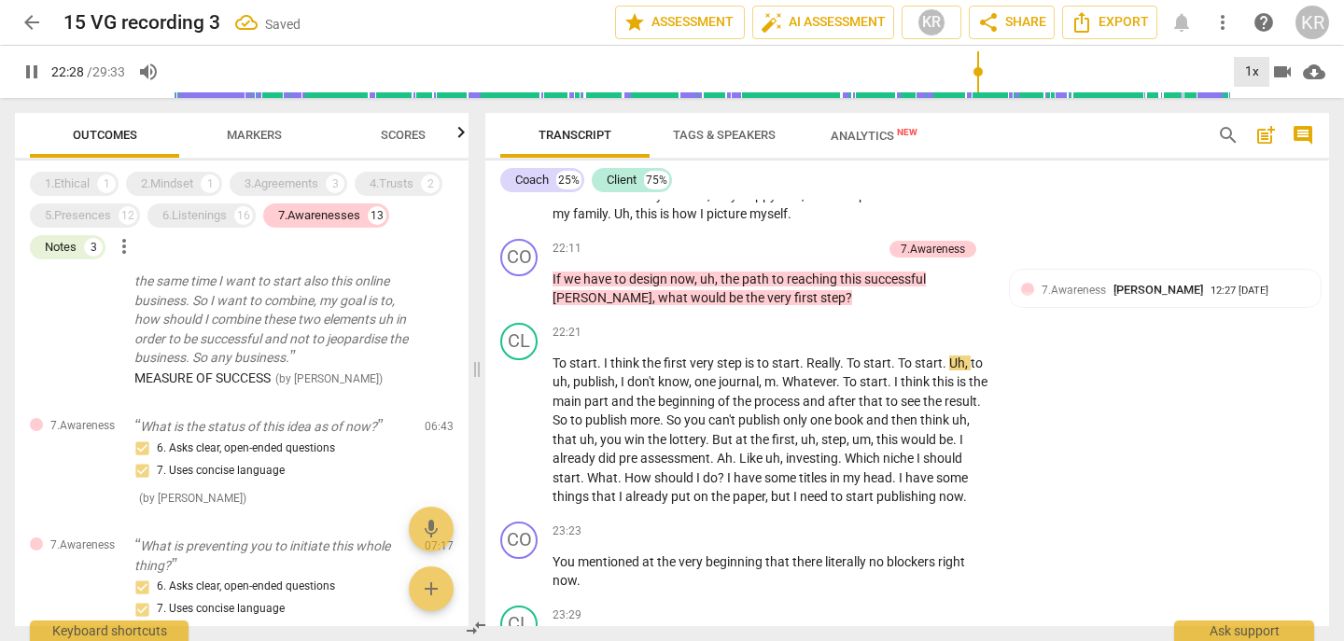
click at [1260, 68] on div "1x" at bounding box center [1251, 72] width 35 height 30
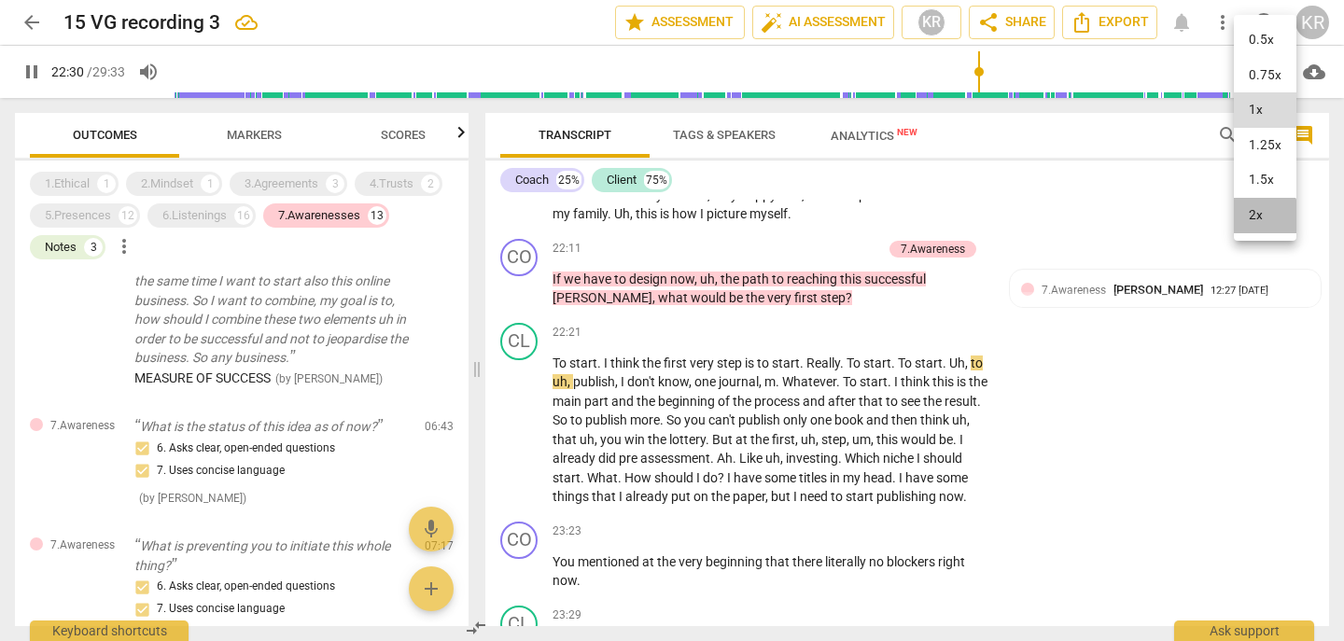
click at [1253, 224] on li "2x" at bounding box center [1265, 215] width 63 height 35
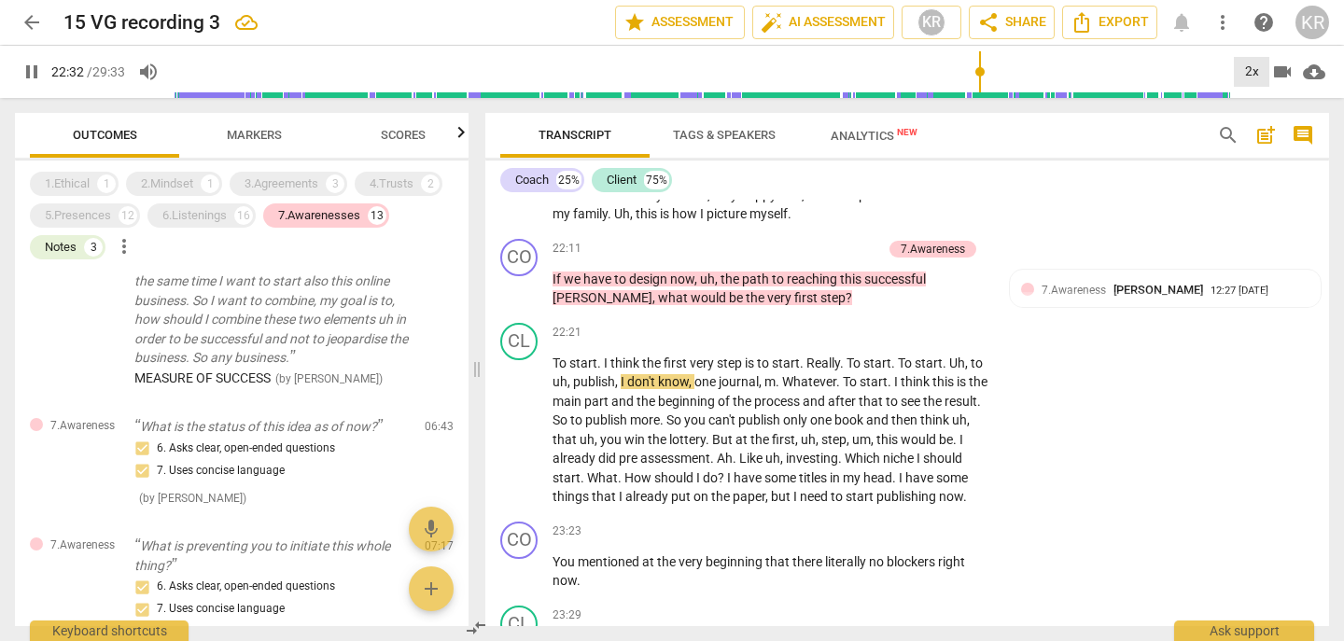
click at [1246, 75] on div "2x" at bounding box center [1251, 72] width 35 height 30
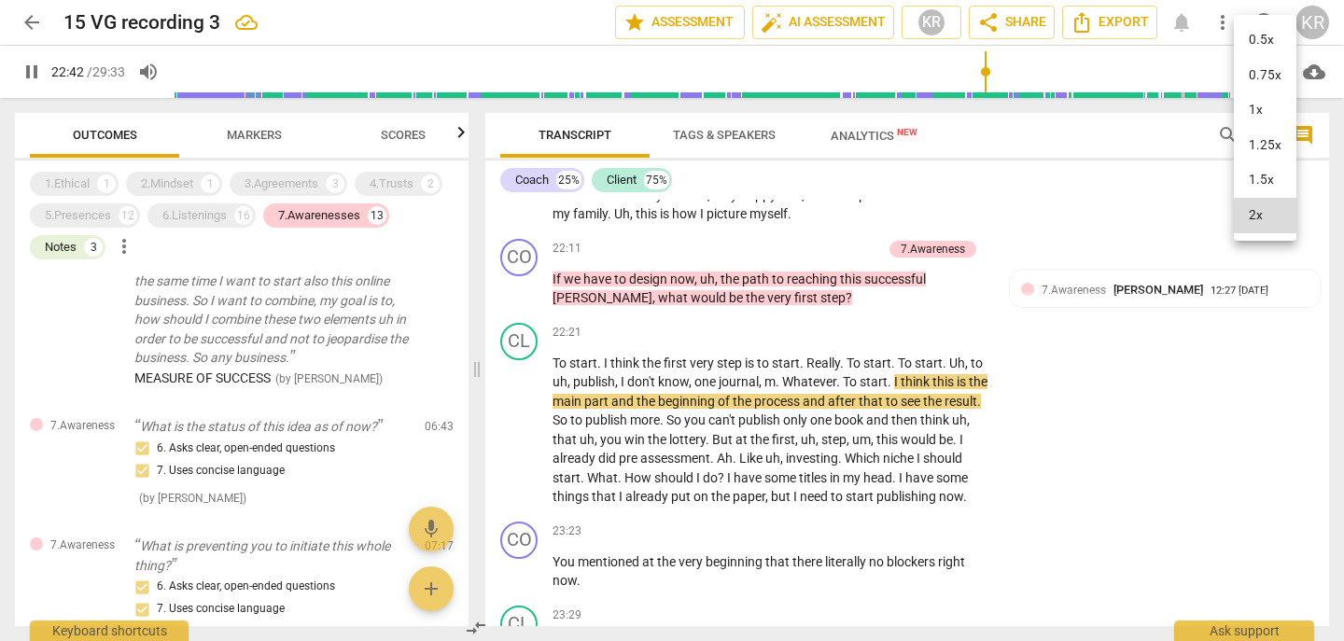
click at [24, 78] on div at bounding box center [672, 320] width 1344 height 641
click at [30, 70] on span "pause" at bounding box center [32, 72] width 22 height 22
click at [765, 389] on span "," at bounding box center [762, 381] width 6 height 15
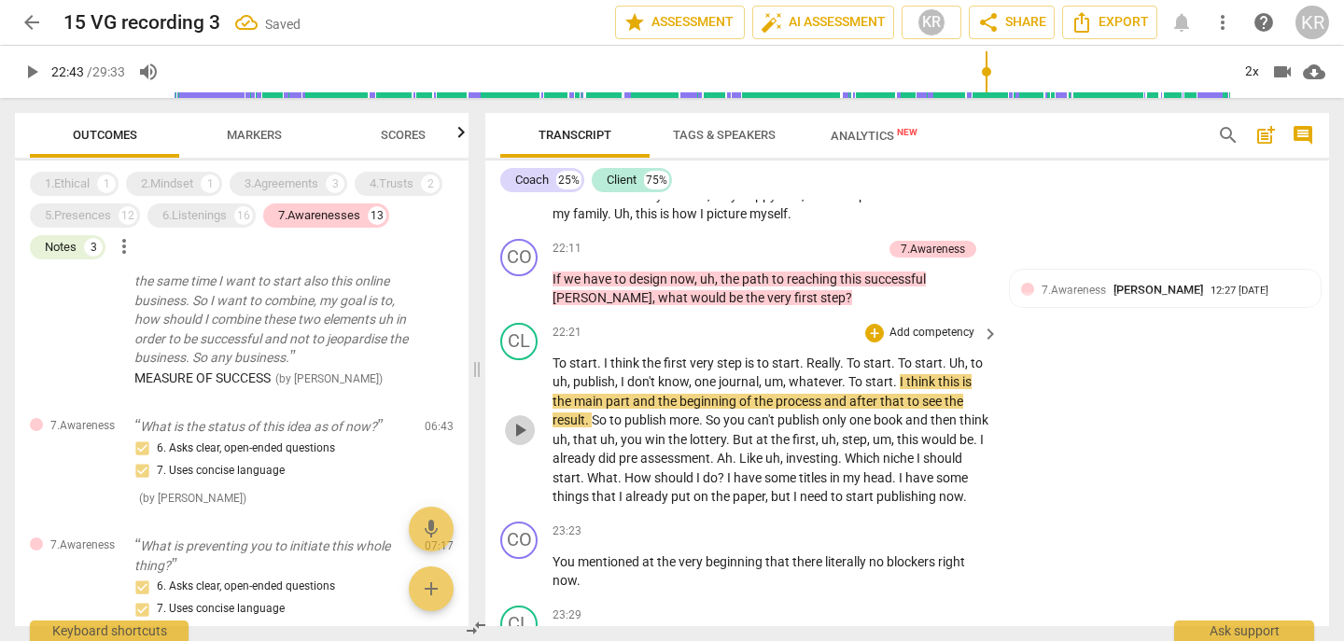
click at [520, 442] on span "play_arrow" at bounding box center [520, 430] width 22 height 22
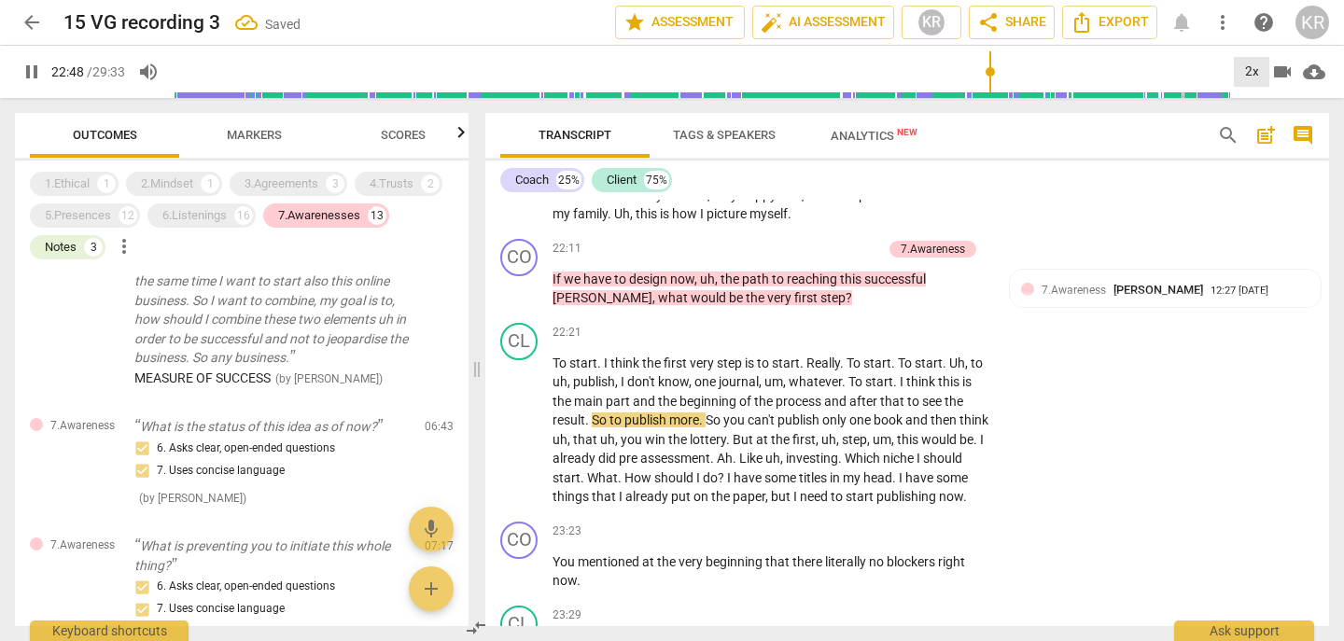
click at [1253, 65] on div "2x" at bounding box center [1251, 72] width 35 height 30
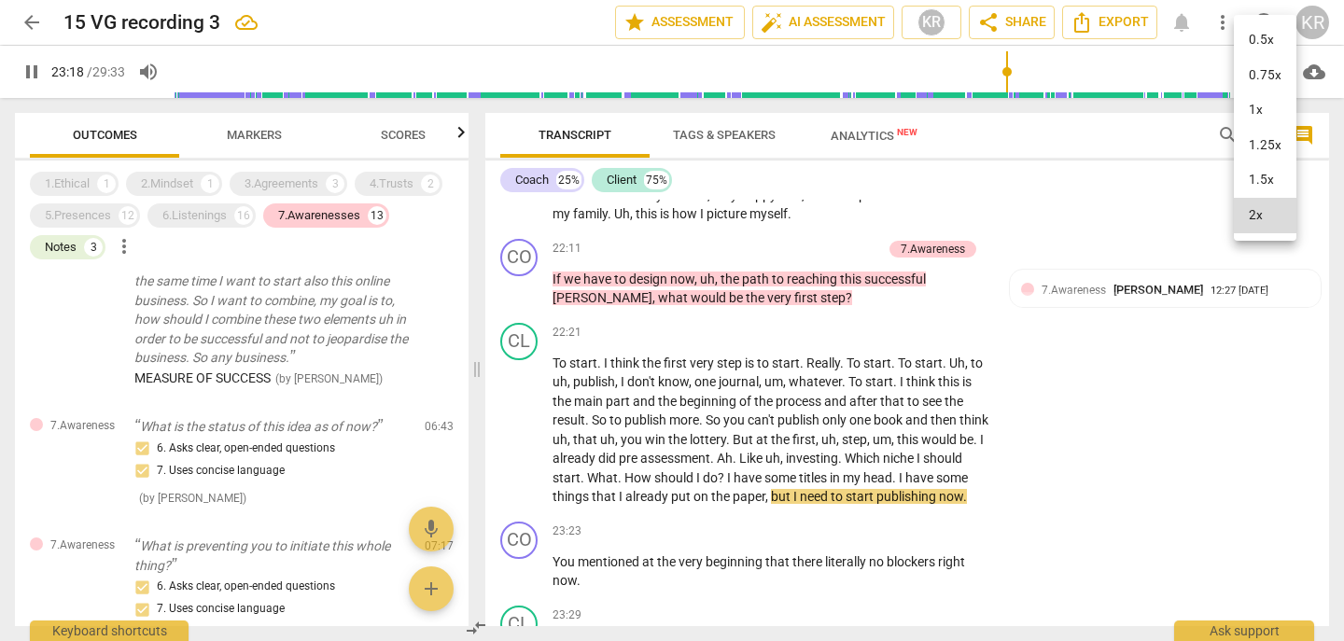
click at [1258, 113] on li "1x" at bounding box center [1265, 109] width 63 height 35
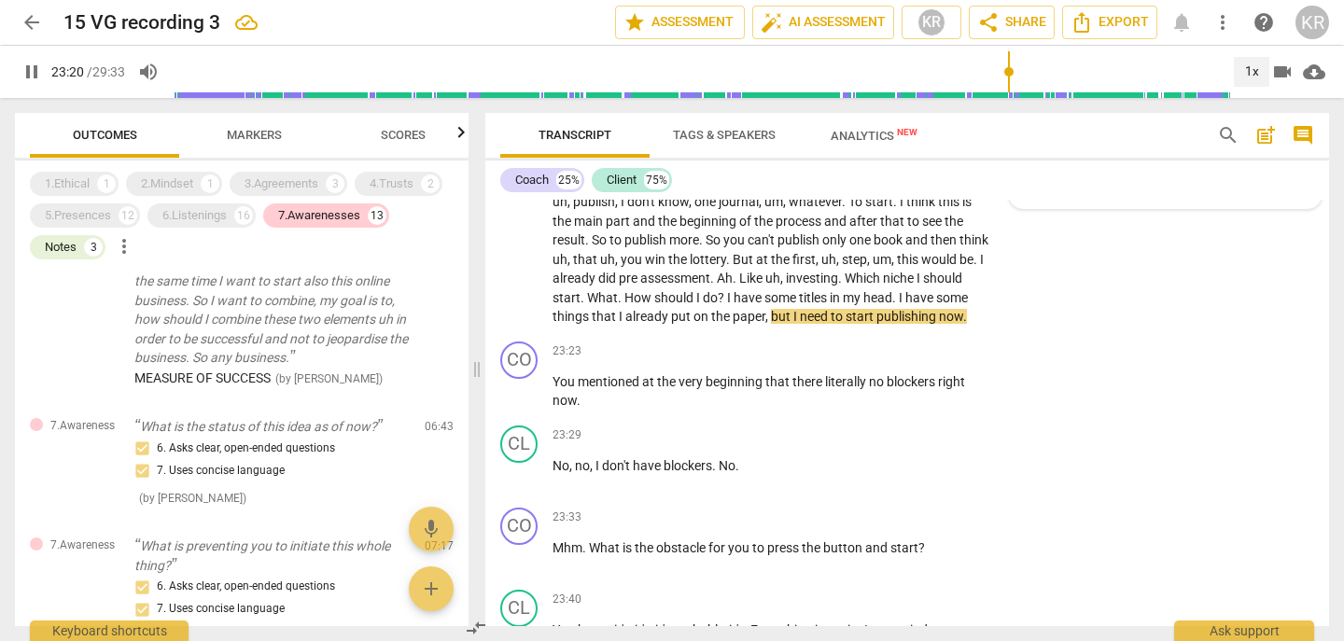
scroll to position [8089, 0]
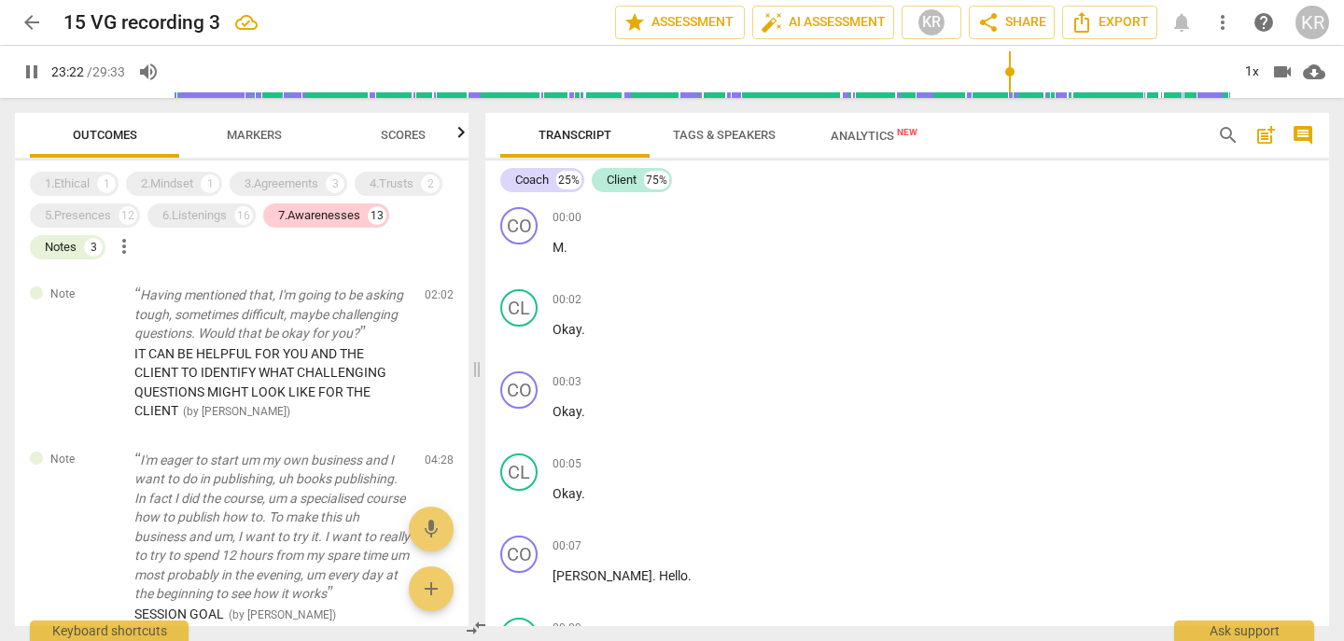
scroll to position [8089, 0]
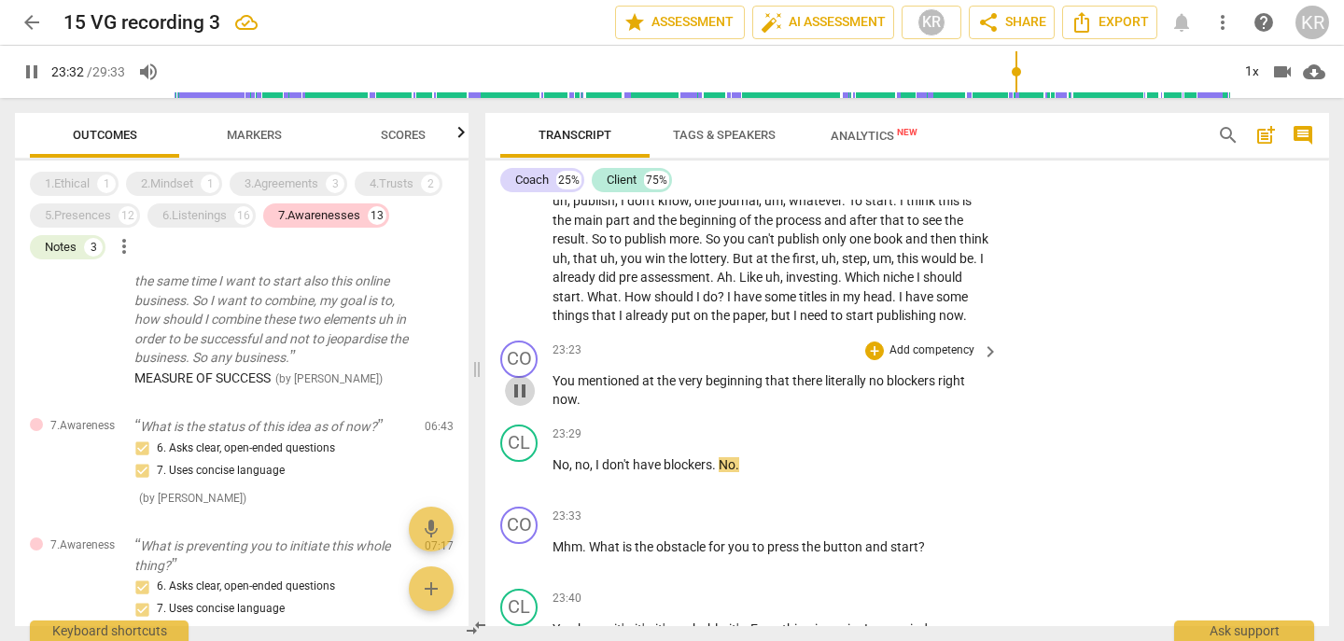
click at [515, 402] on span "pause" at bounding box center [520, 391] width 22 height 22
type input "1413"
click at [940, 359] on p "Add competency" at bounding box center [932, 351] width 89 height 17
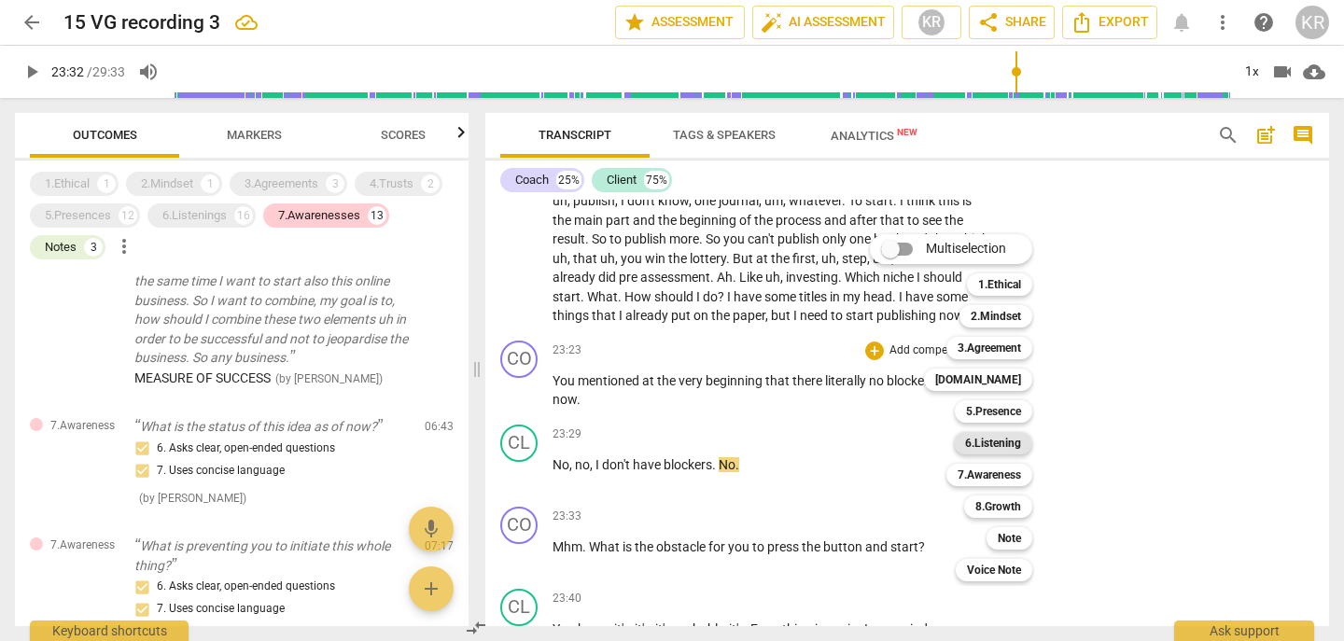
click at [997, 443] on b "6.Listening" at bounding box center [993, 443] width 56 height 22
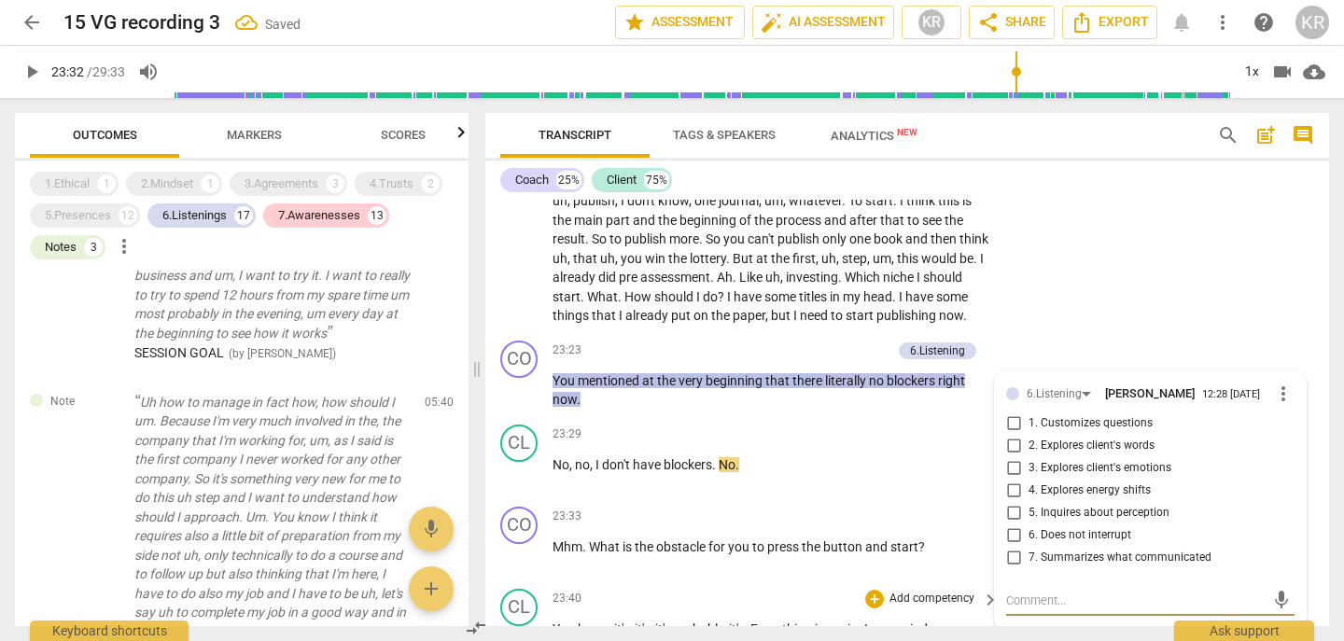
scroll to position [8334, 0]
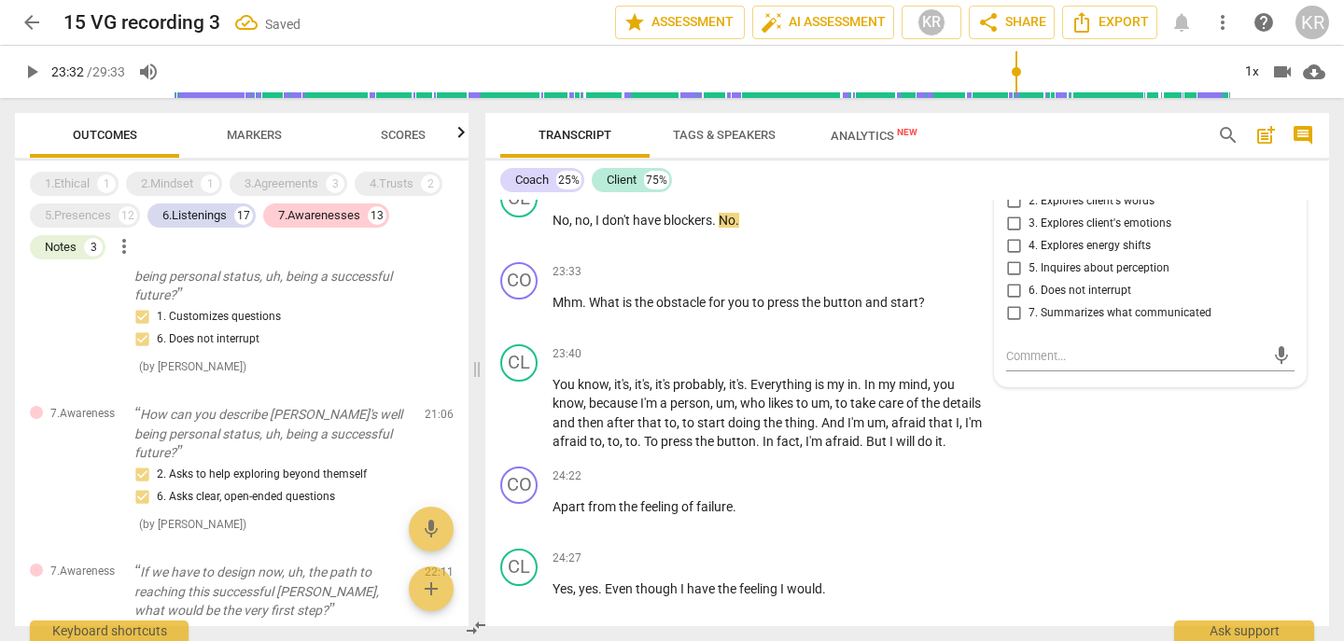
click at [1108, 322] on span "7. Summarizes what communicated" at bounding box center [1120, 313] width 183 height 17
click at [1029, 325] on input "7. Summarizes what communicated" at bounding box center [1014, 313] width 30 height 22
checkbox input "true"
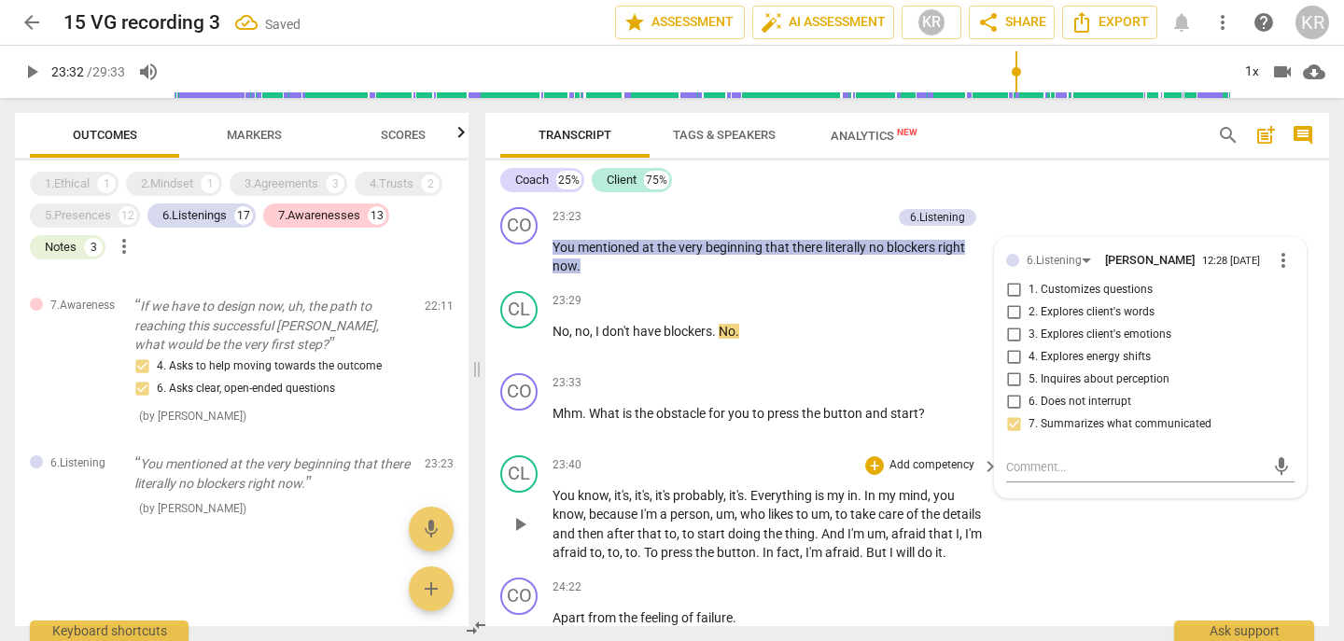
scroll to position [8220, 0]
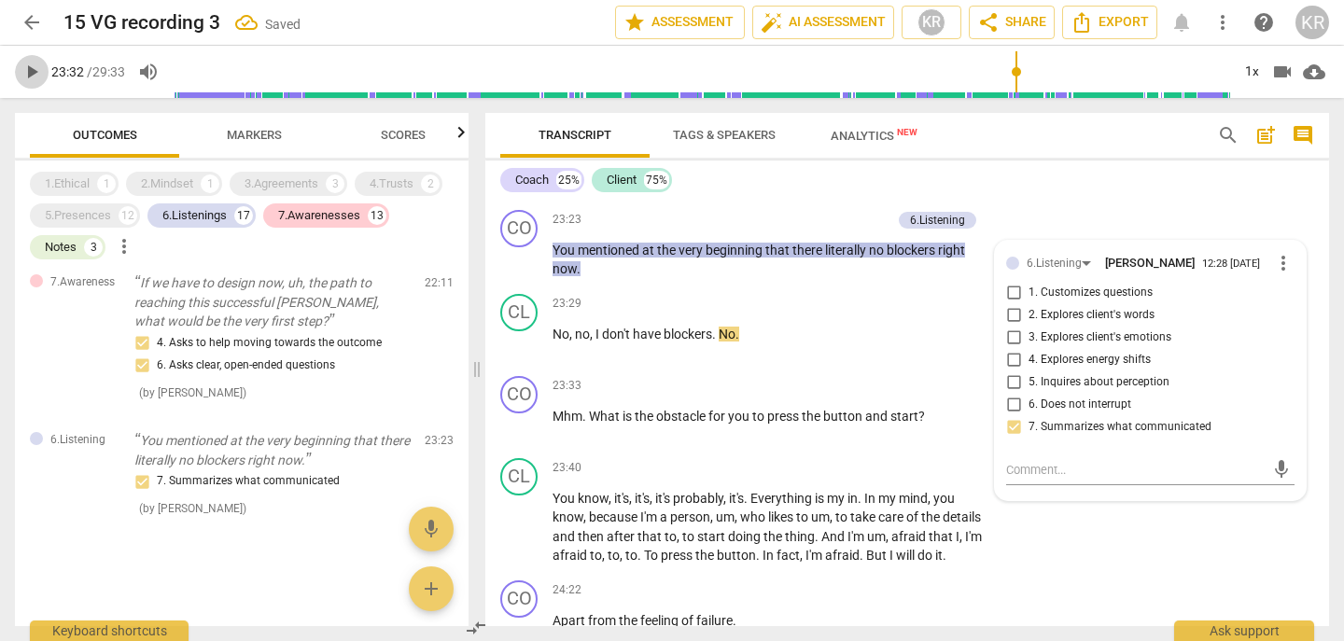
click at [31, 73] on span "play_arrow" at bounding box center [32, 72] width 22 height 22
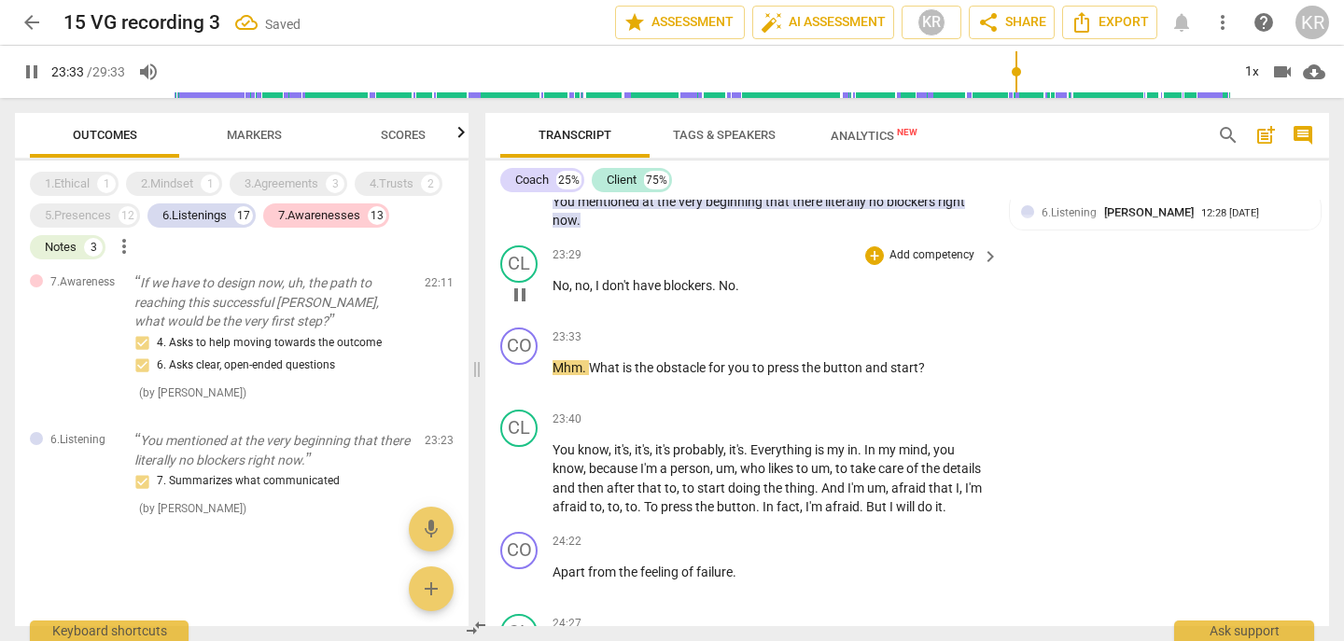
scroll to position [8274, 0]
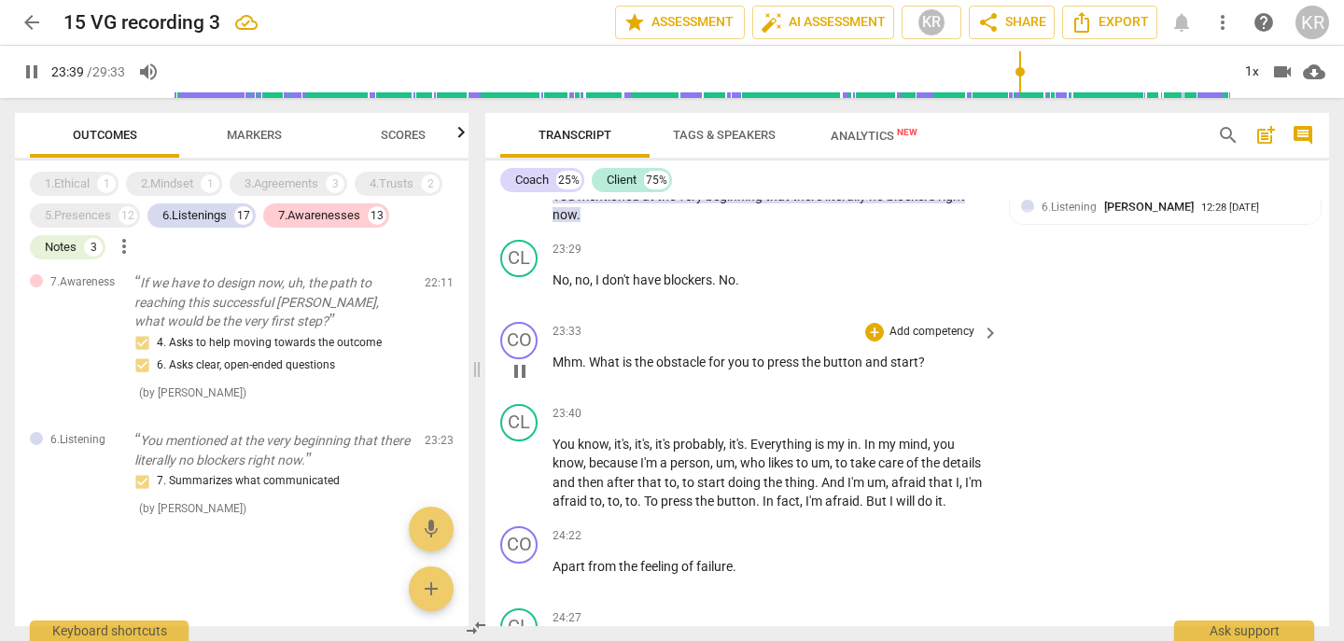
click at [518, 383] on span "pause" at bounding box center [520, 371] width 22 height 22
type input "1420"
drag, startPoint x: 954, startPoint y: 415, endPoint x: 590, endPoint y: 415, distance: 364.1
click at [590, 372] on p "Mhm . What is the obstacle for you to press the button and start ?" at bounding box center [771, 363] width 437 height 20
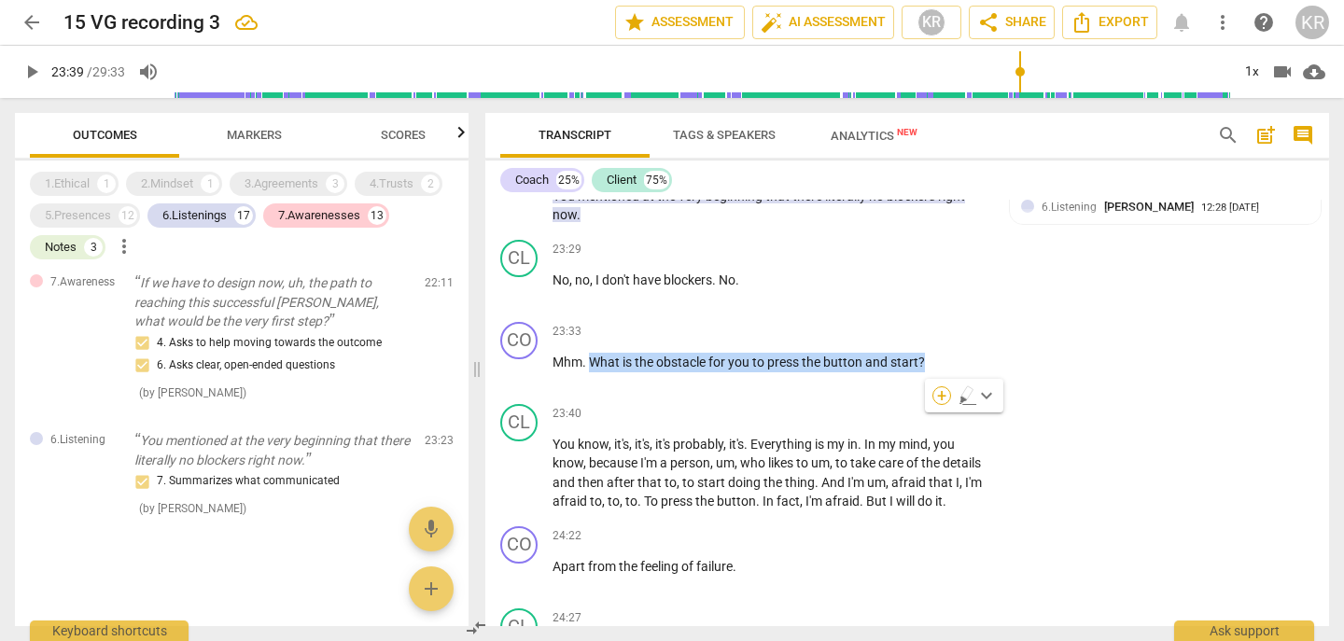
click at [938, 393] on div "+" at bounding box center [942, 395] width 19 height 19
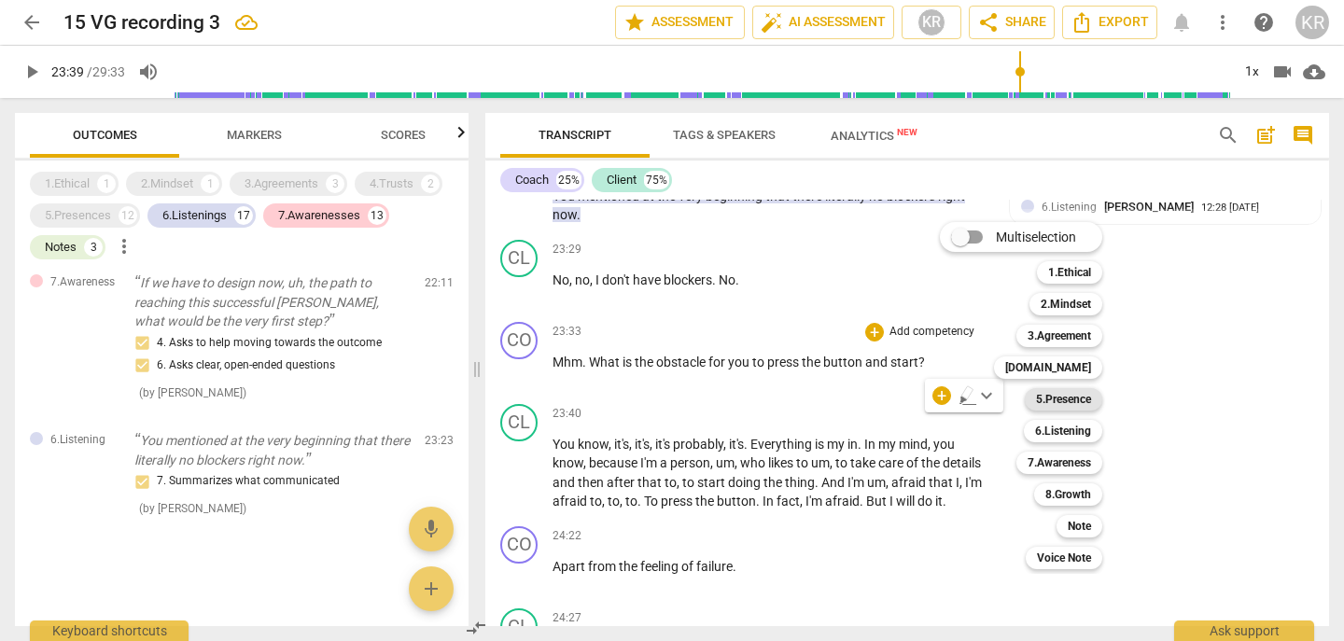
click at [1082, 402] on b "5.Presence" at bounding box center [1063, 399] width 55 height 22
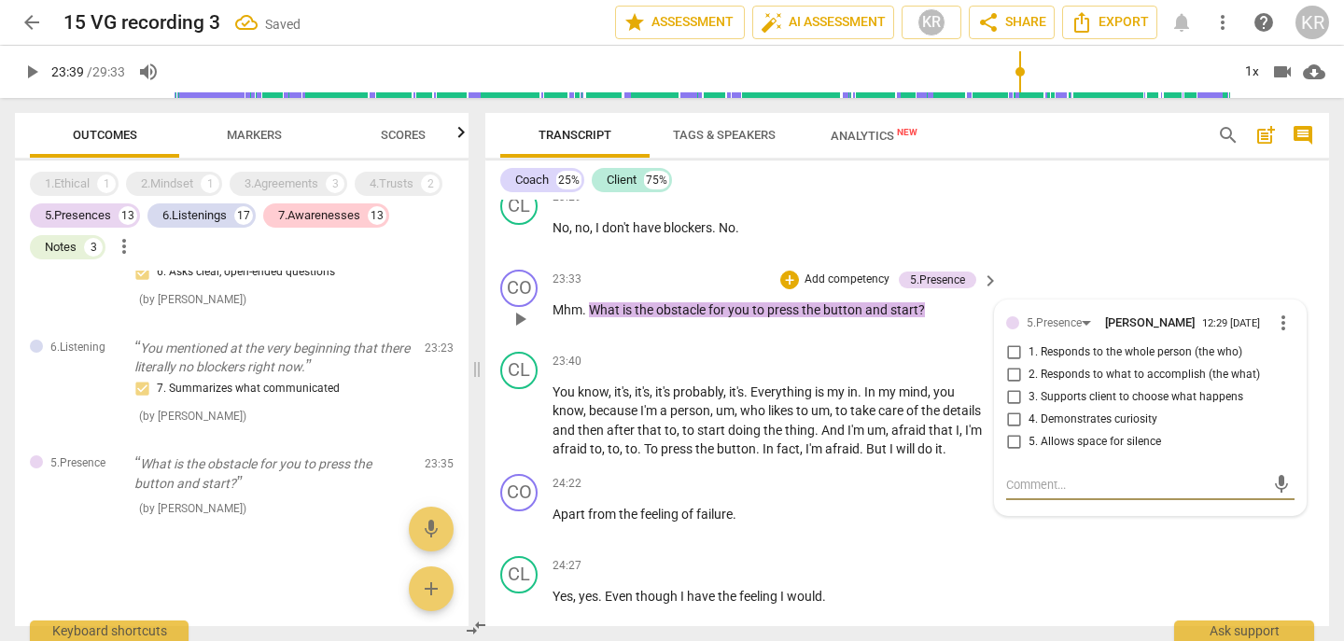
scroll to position [8327, 0]
click at [1121, 383] on span "2. Responds to what to accomplish (the what)" at bounding box center [1145, 374] width 232 height 17
click at [1029, 386] on input "2. Responds to what to accomplish (the what)" at bounding box center [1014, 374] width 30 height 22
checkbox input "true"
click at [873, 288] on p "Add competency" at bounding box center [847, 279] width 89 height 17
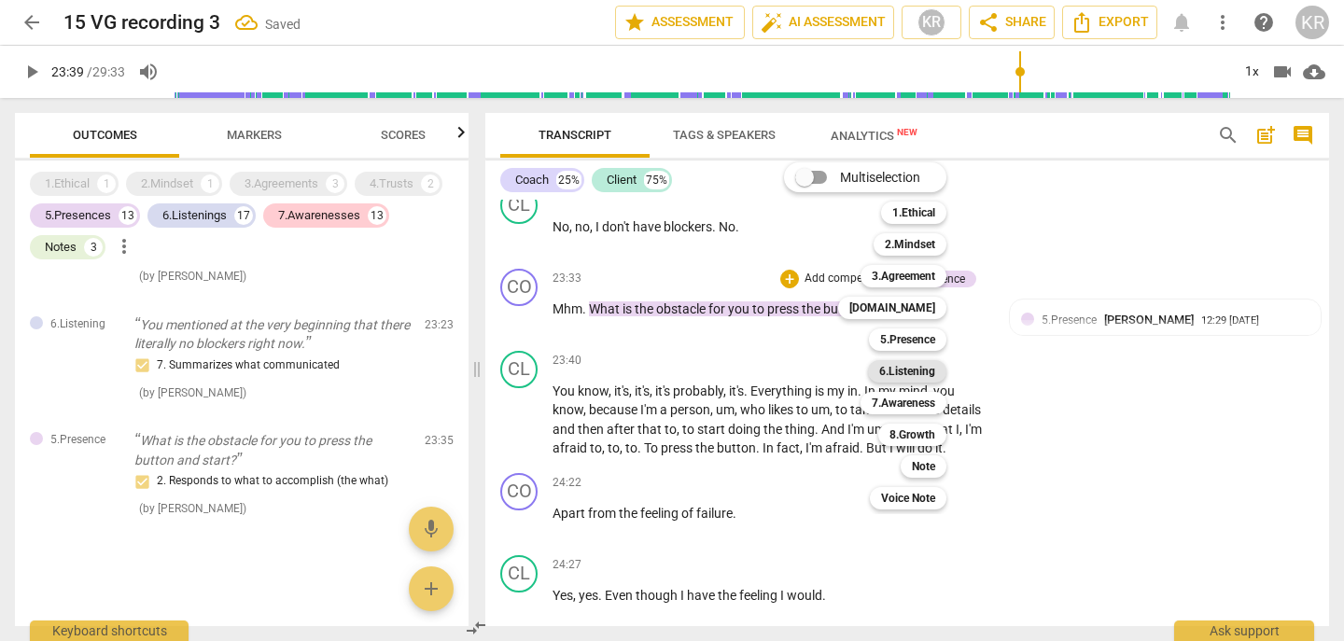
click at [928, 371] on b "6.Listening" at bounding box center [907, 371] width 56 height 22
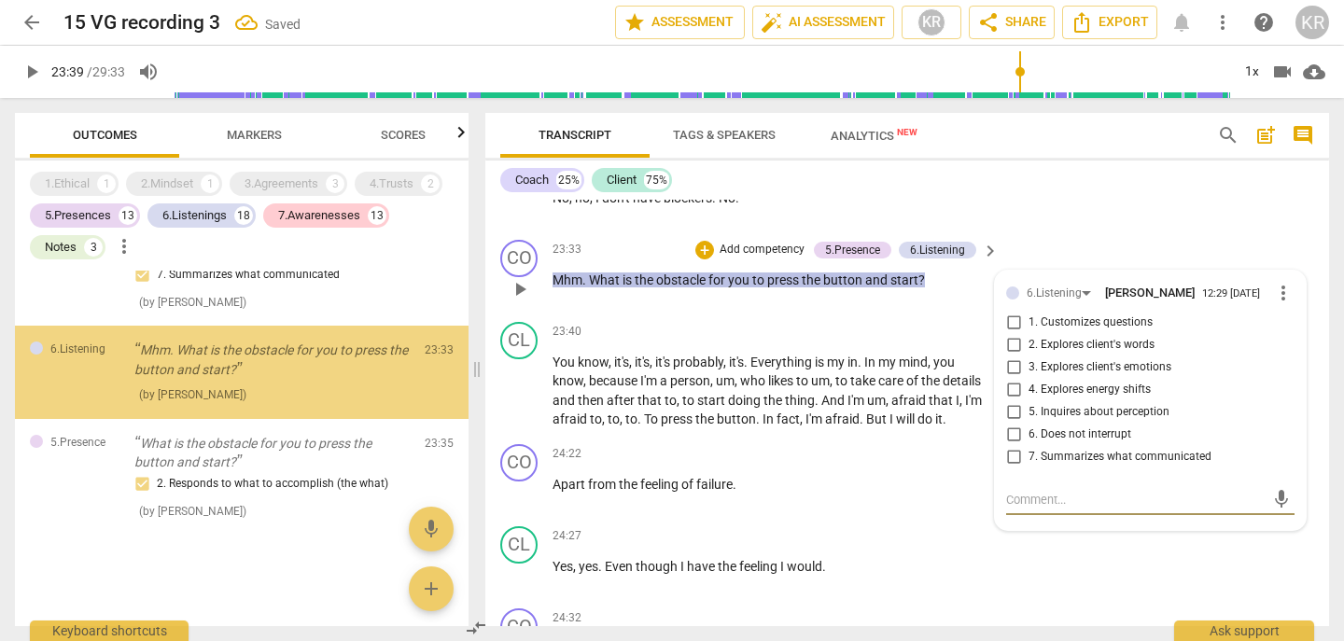
scroll to position [8358, 0]
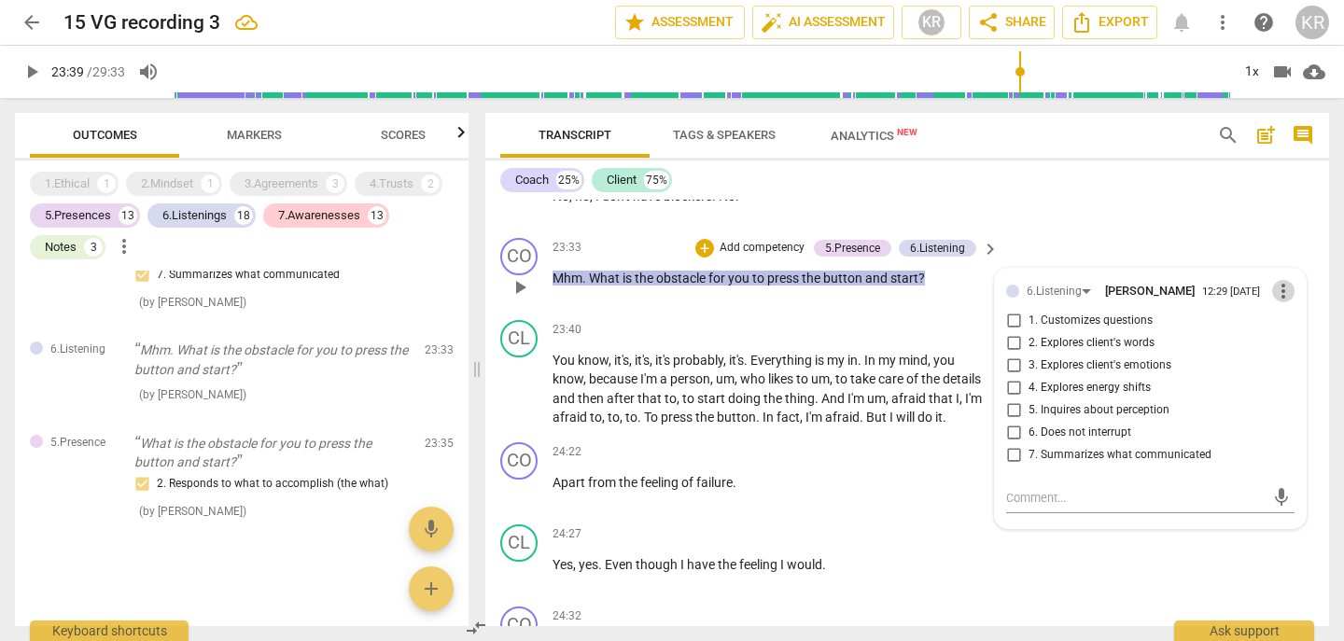
click at [1280, 302] on span "more_vert" at bounding box center [1283, 291] width 22 height 22
click at [1286, 390] on li "Delete" at bounding box center [1296, 383] width 64 height 35
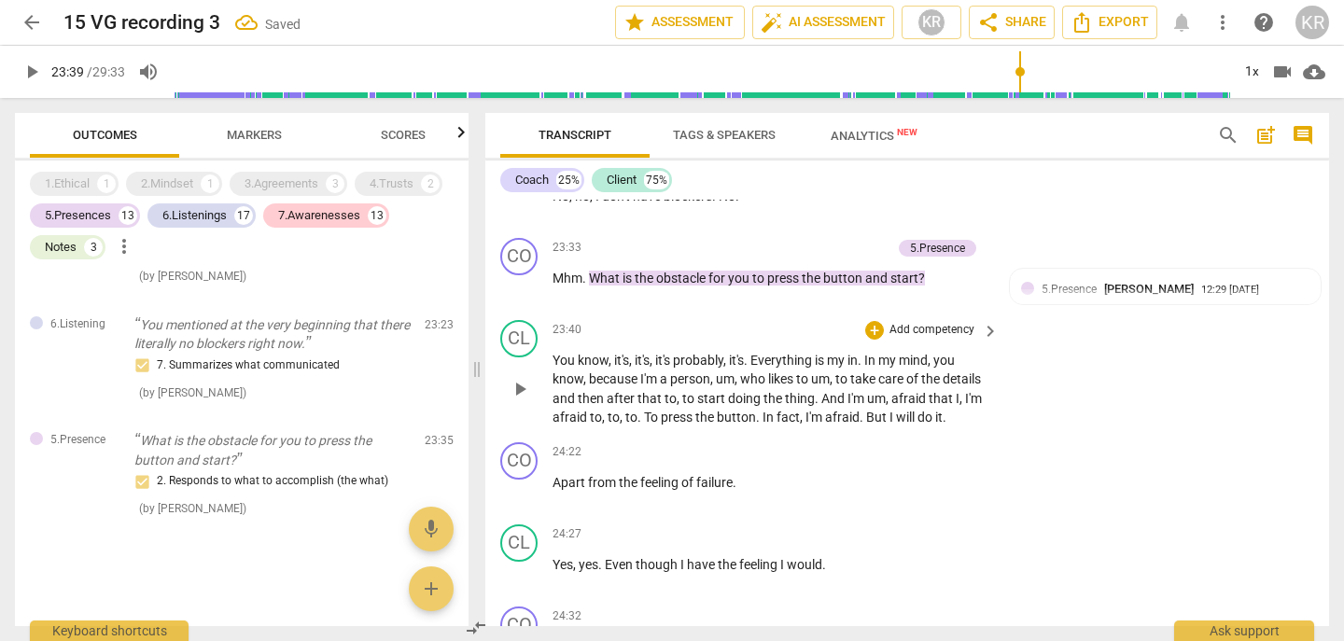
scroll to position [6507, 0]
click at [959, 288] on p "Mhm . What is the obstacle for you to press the button and start ?" at bounding box center [771, 279] width 437 height 20
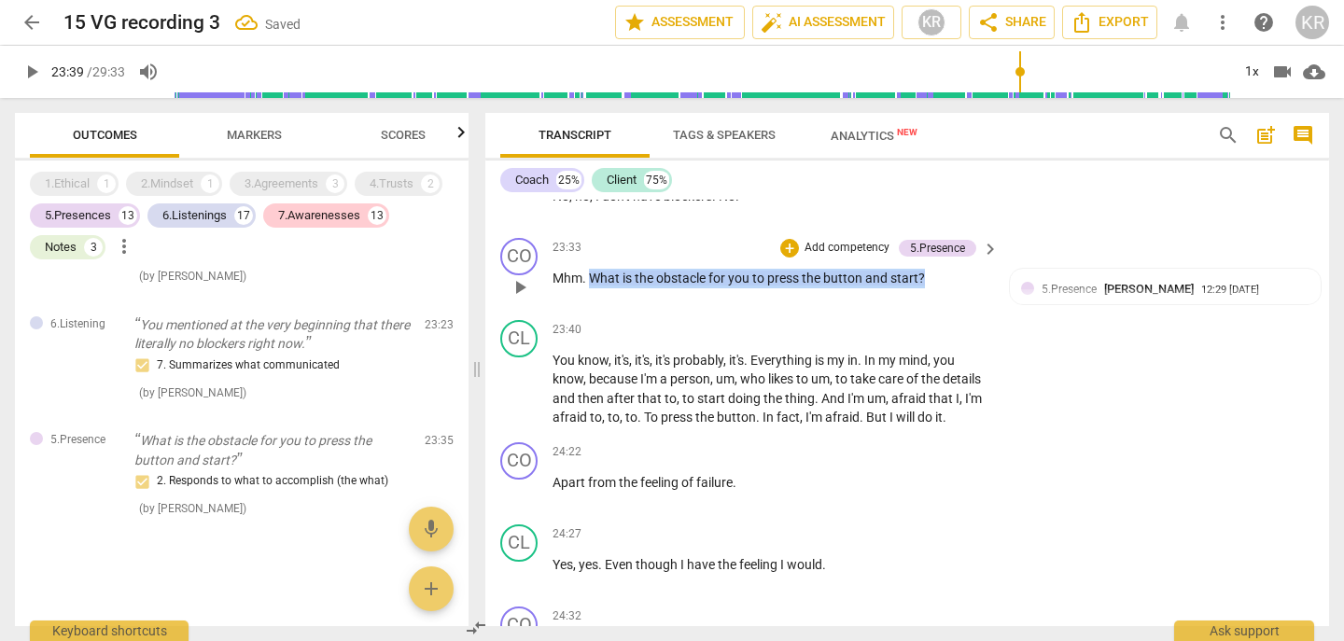
drag, startPoint x: 950, startPoint y: 333, endPoint x: 591, endPoint y: 333, distance: 359.4
click at [591, 288] on p "Mhm . What is the obstacle for you to press the button and start ?" at bounding box center [771, 279] width 437 height 20
click at [941, 310] on div "+" at bounding box center [942, 311] width 19 height 19
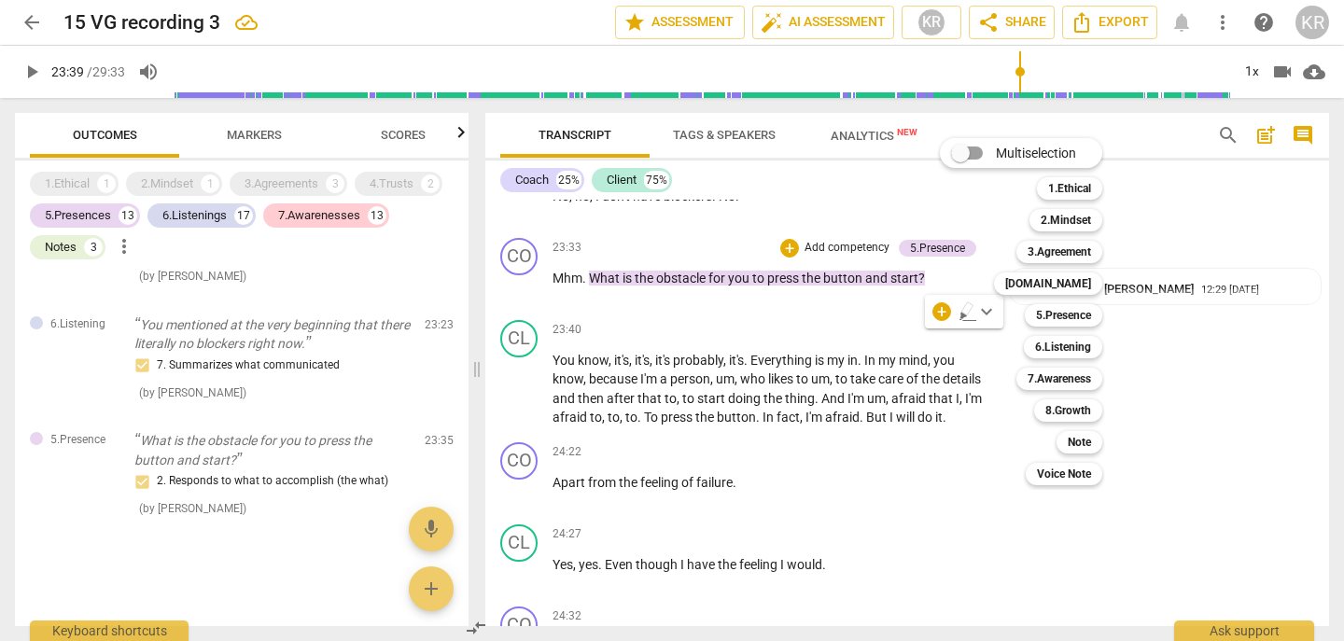
click at [1028, 153] on span "Multiselection" at bounding box center [1036, 154] width 80 height 20
click at [983, 153] on input "Multiselection" at bounding box center [960, 153] width 45 height 45
checkbox input "true"
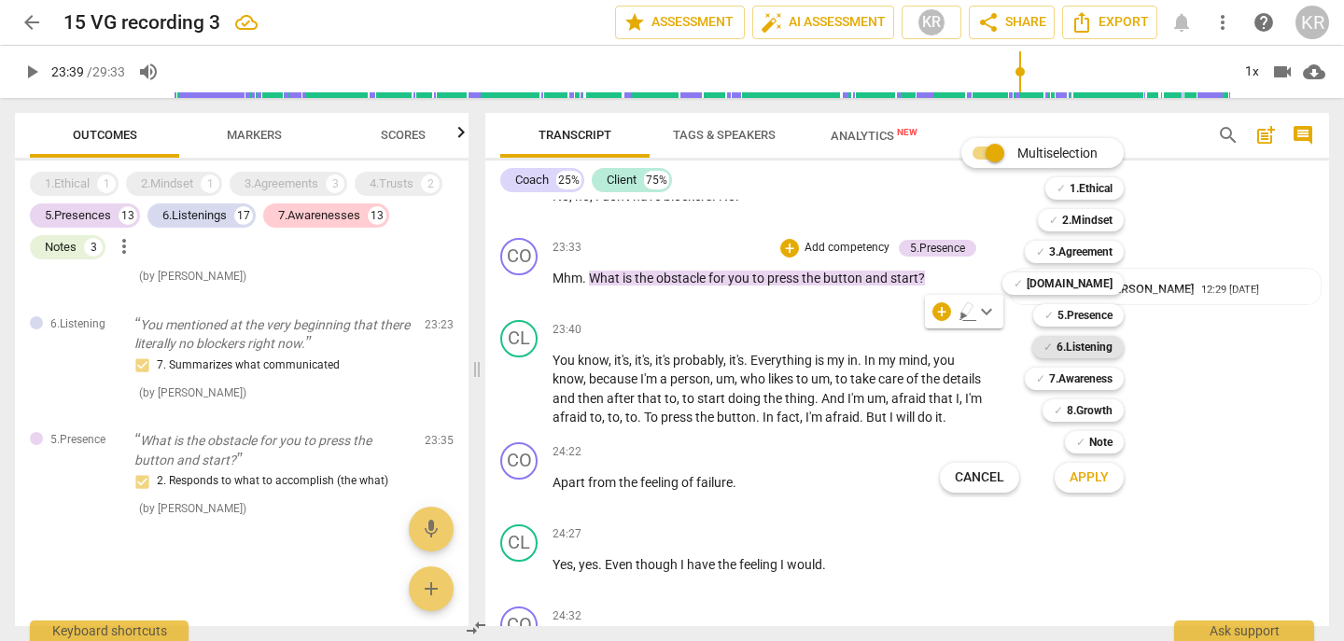
click at [1099, 348] on b "6.Listening" at bounding box center [1085, 347] width 56 height 22
click at [1089, 381] on b "7.Awareness" at bounding box center [1080, 379] width 63 height 22
click at [1093, 477] on span "Apply" at bounding box center [1089, 478] width 39 height 19
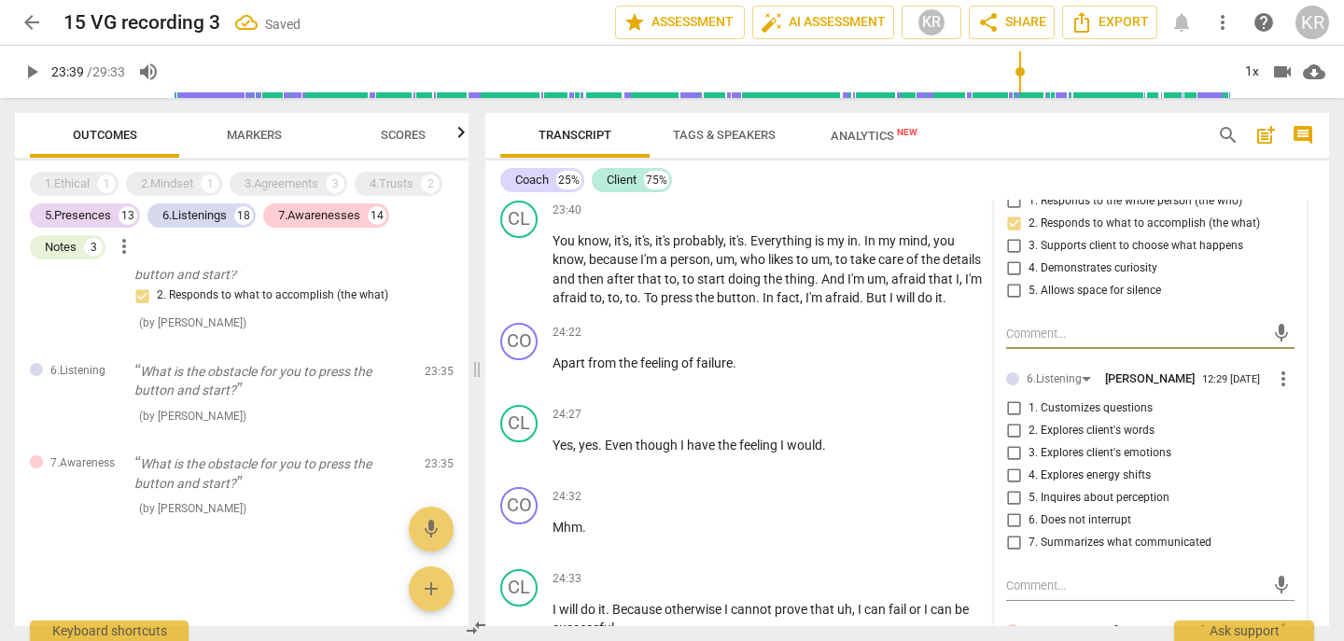
scroll to position [8480, 0]
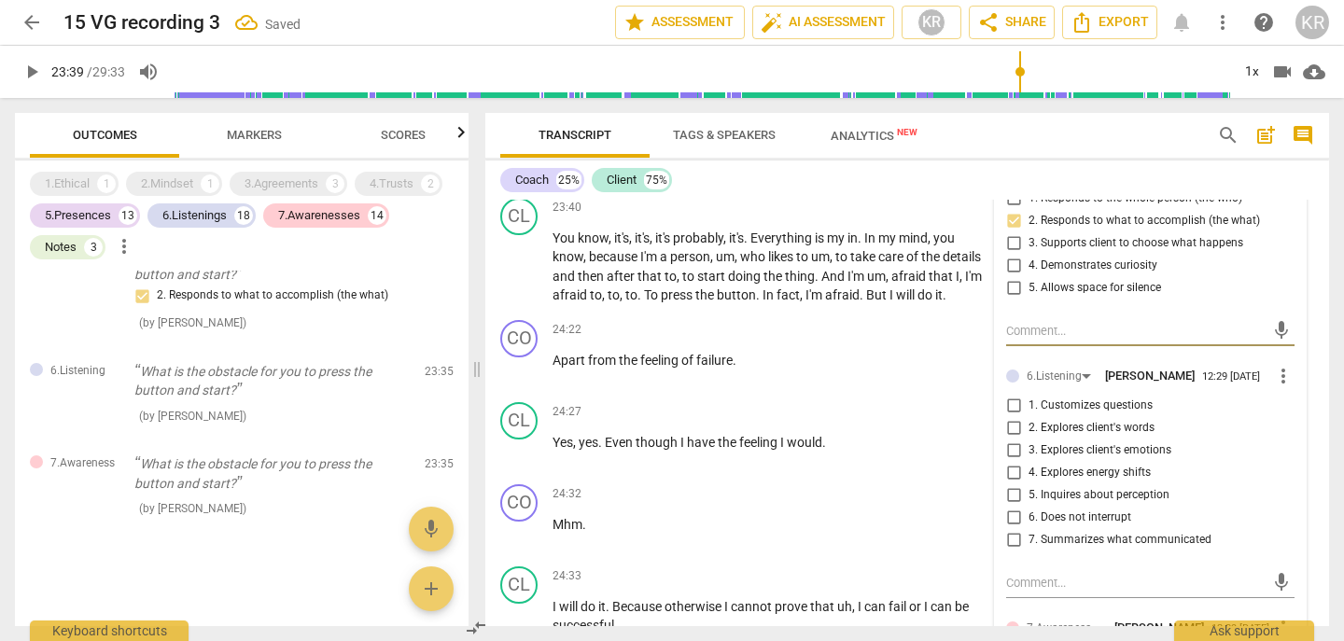
click at [1110, 415] on span "1. Customizes questions" at bounding box center [1091, 406] width 124 height 17
click at [1029, 417] on input "1. Customizes questions" at bounding box center [1014, 406] width 30 height 22
checkbox input "true"
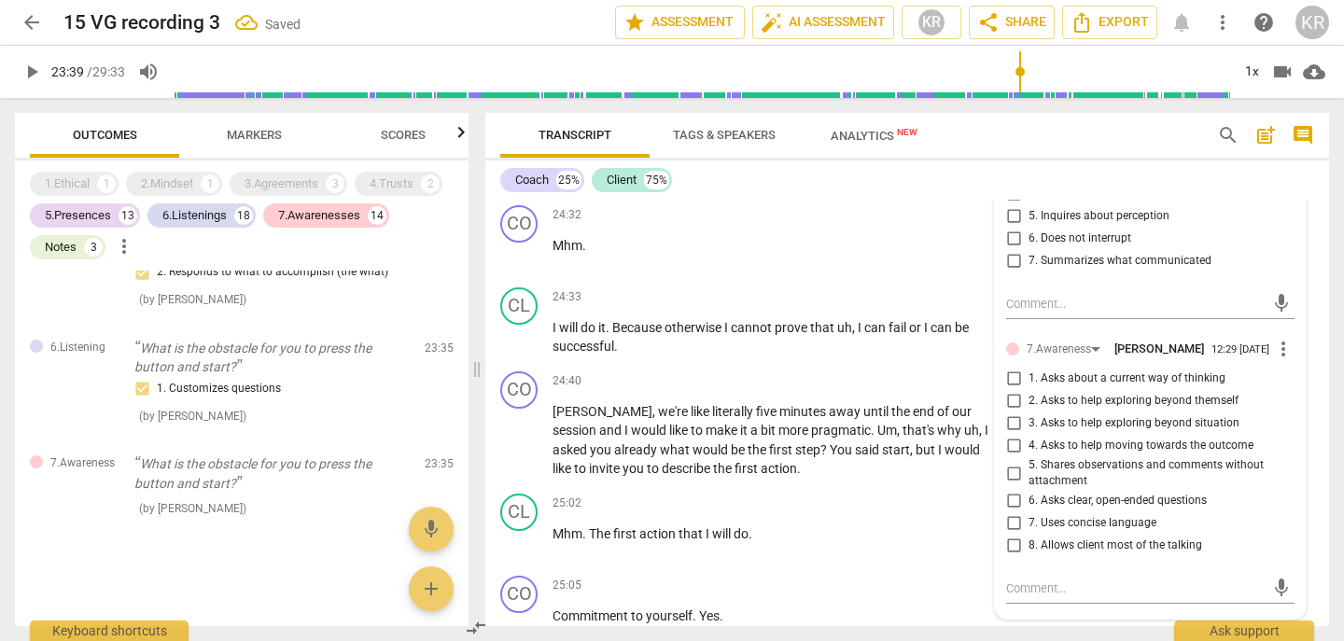
scroll to position [8774, 0]
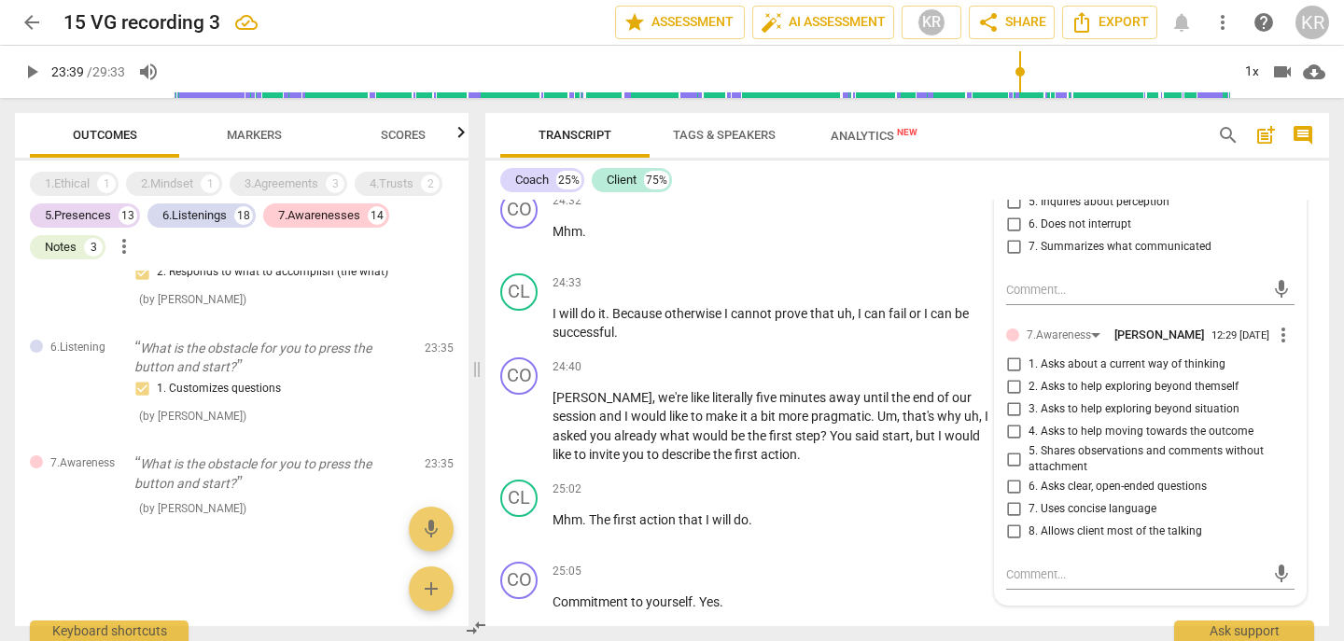
click at [1068, 418] on span "3. Asks to help exploring beyond situation" at bounding box center [1134, 409] width 211 height 17
click at [1029, 421] on input "3. Asks to help exploring beyond situation" at bounding box center [1014, 410] width 30 height 22
checkbox input "true"
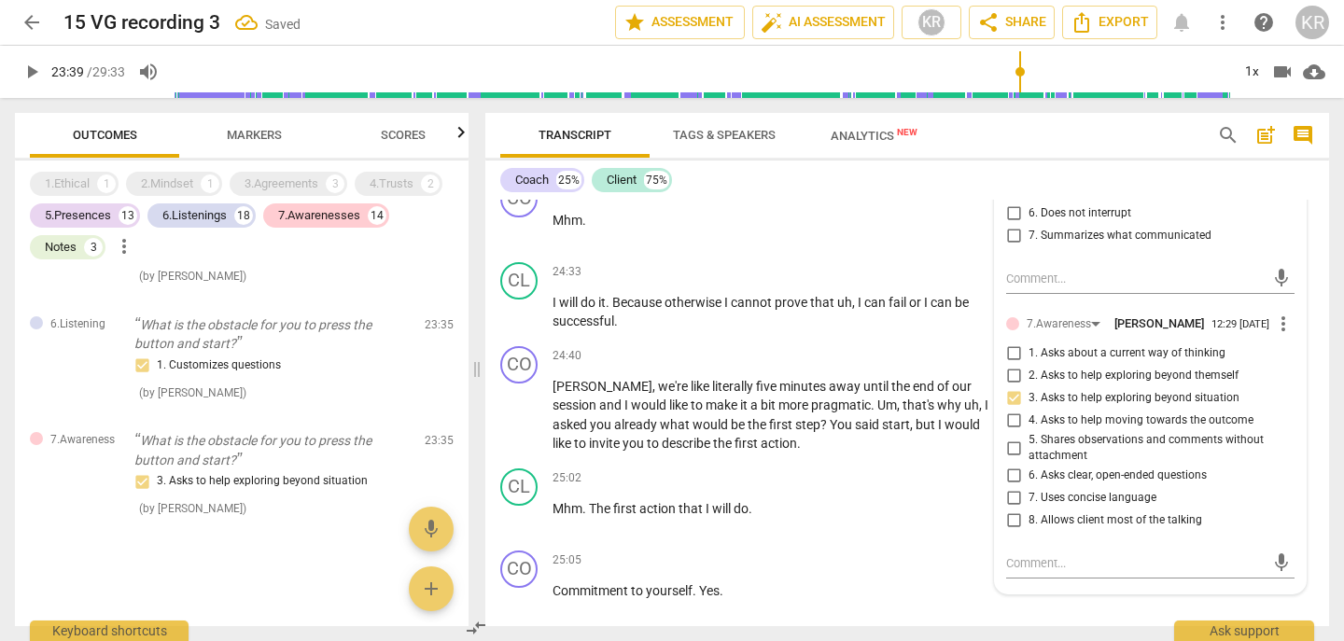
scroll to position [8795, 0]
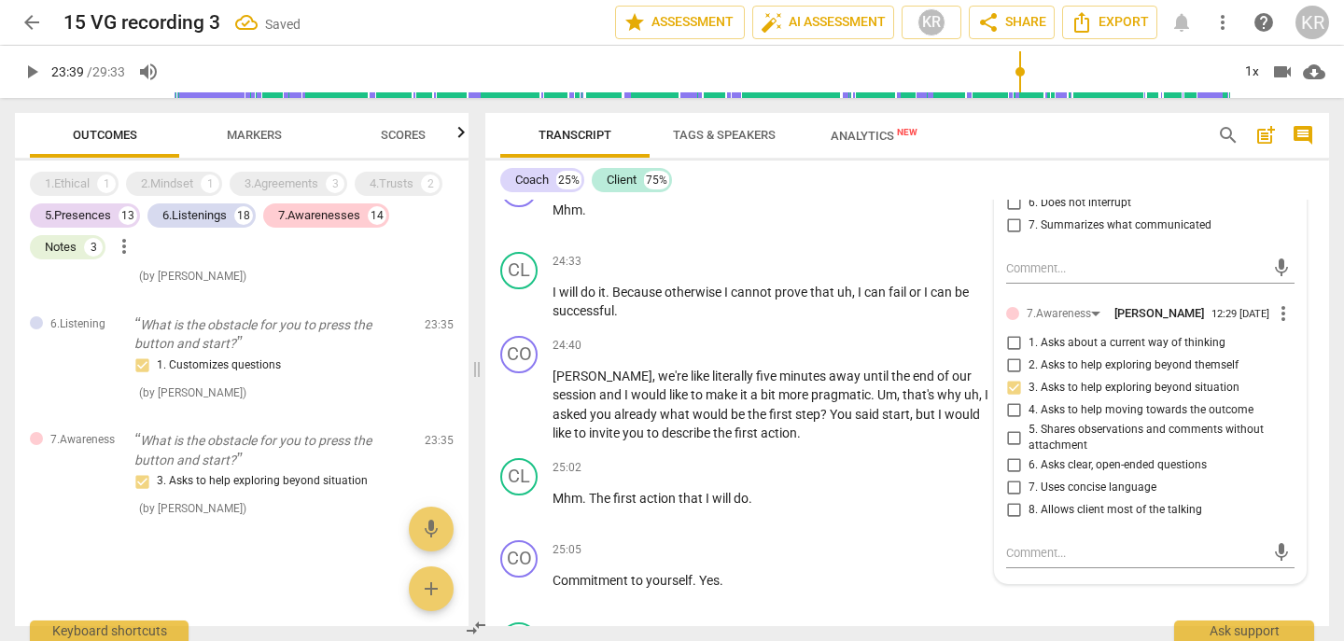
click at [1058, 474] on span "6. Asks clear, open-ended questions" at bounding box center [1118, 465] width 178 height 17
click at [1029, 477] on input "6. Asks clear, open-ended questions" at bounding box center [1014, 466] width 30 height 22
checkbox input "true"
click at [35, 43] on div "arrow_back 15 VG recording 3 edit star Assessment auto_fix_high AI Assessment K…" at bounding box center [672, 22] width 1314 height 45
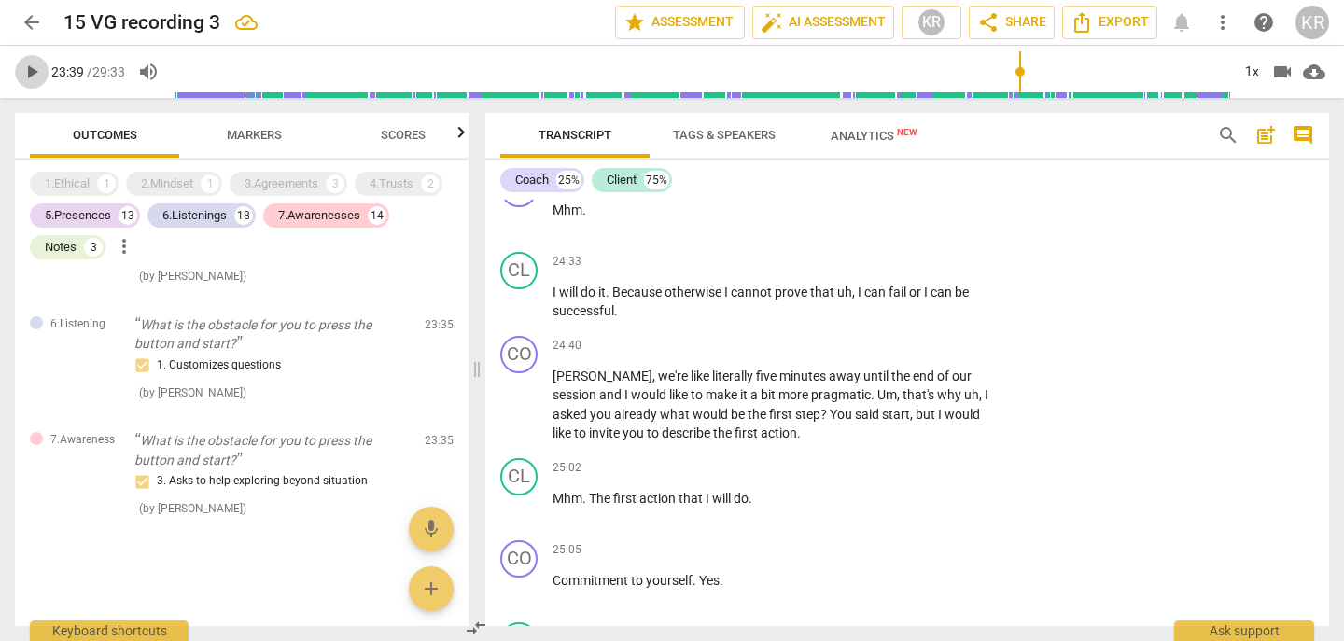
click at [31, 74] on span "play_arrow" at bounding box center [32, 72] width 22 height 22
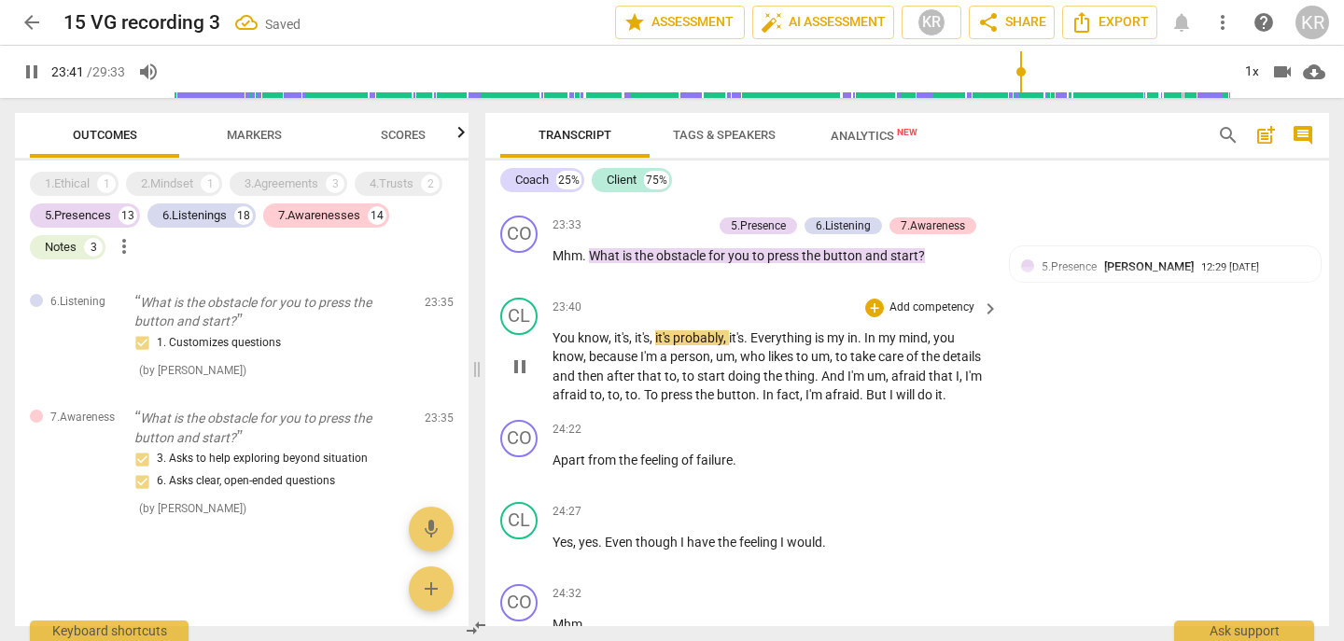
scroll to position [8380, 0]
click at [804, 264] on span "the" at bounding box center [812, 256] width 21 height 15
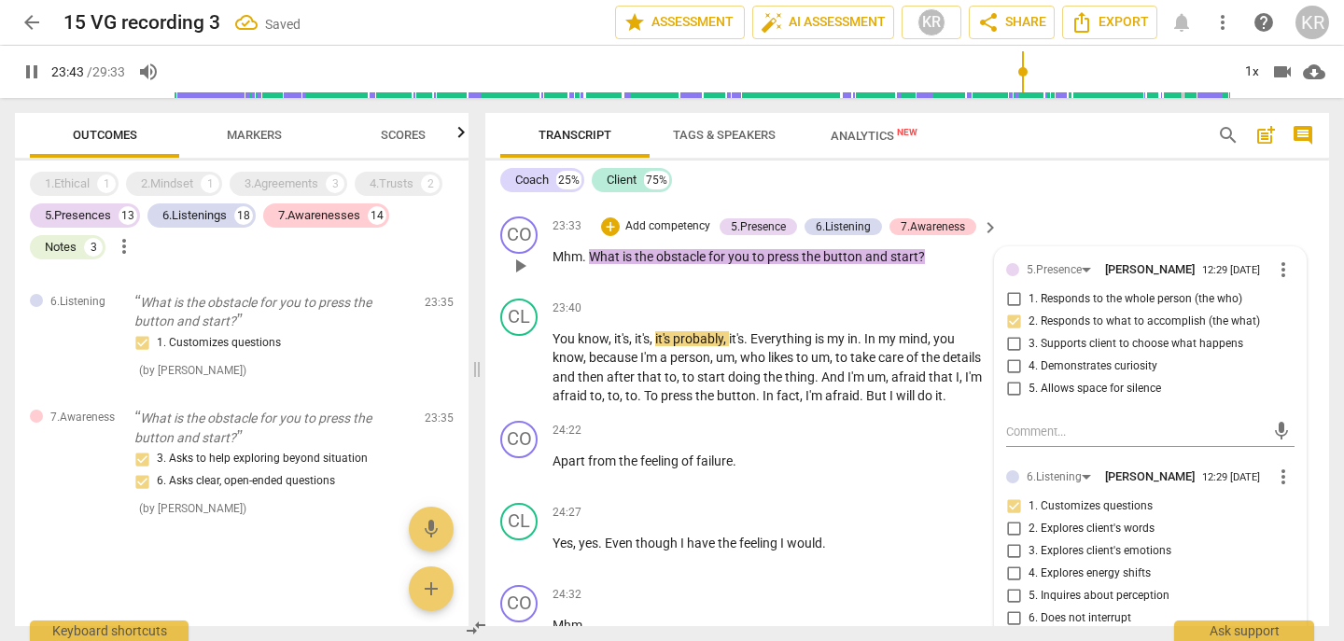
click at [804, 264] on span "the" at bounding box center [812, 256] width 21 height 15
click at [1116, 209] on div "CL play_arrow pause 23:29 + Add competency keyboard_arrow_right No , no , I don…" at bounding box center [907, 168] width 844 height 82
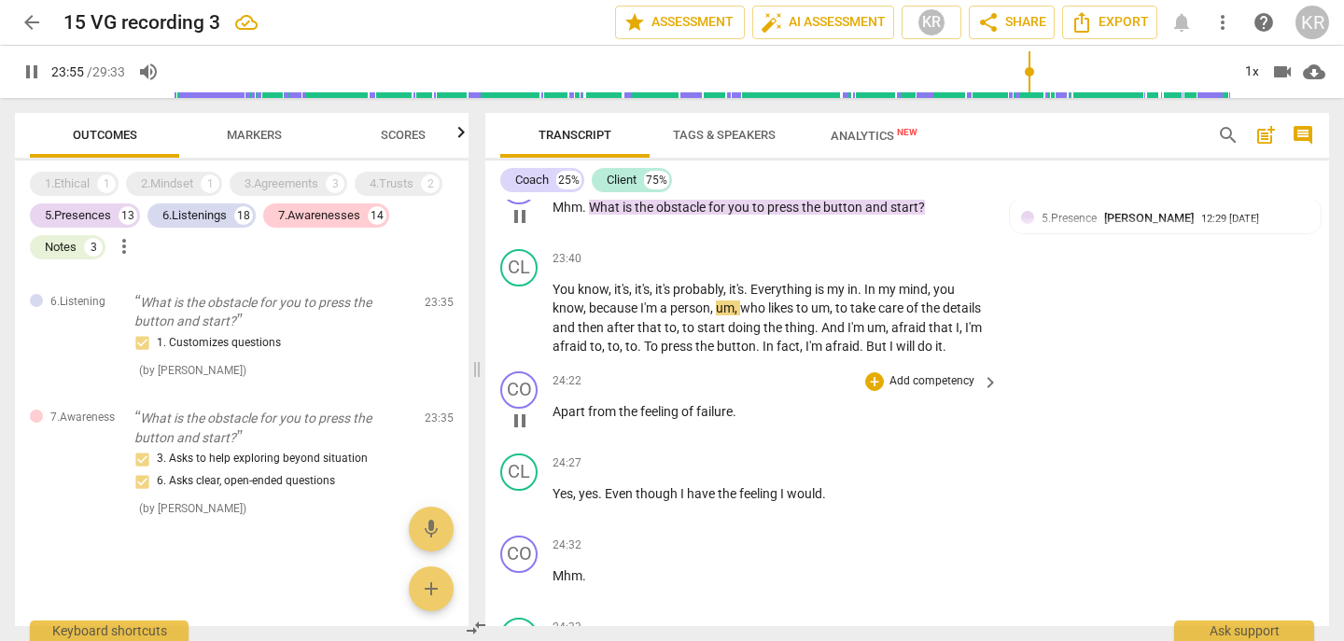
scroll to position [8430, 0]
click at [1253, 65] on div "1x" at bounding box center [1251, 72] width 35 height 30
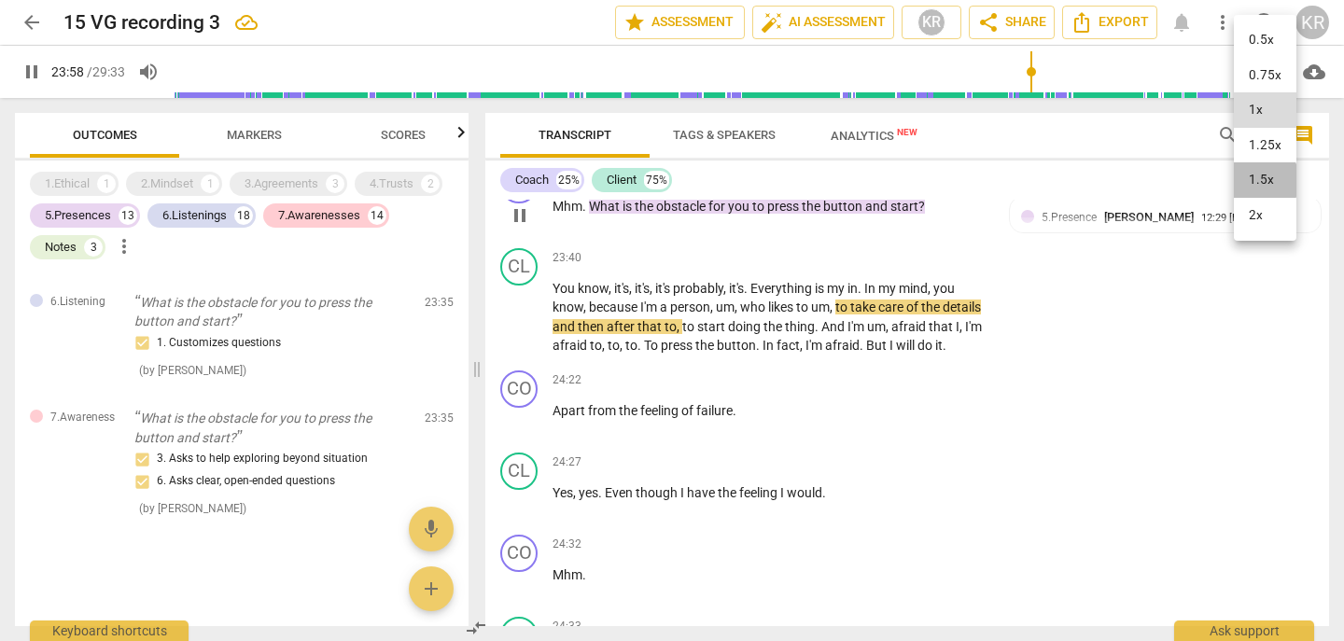
click at [1253, 180] on li "1.5x" at bounding box center [1265, 179] width 63 height 35
click at [1250, 66] on div "1.5x" at bounding box center [1251, 72] width 35 height 30
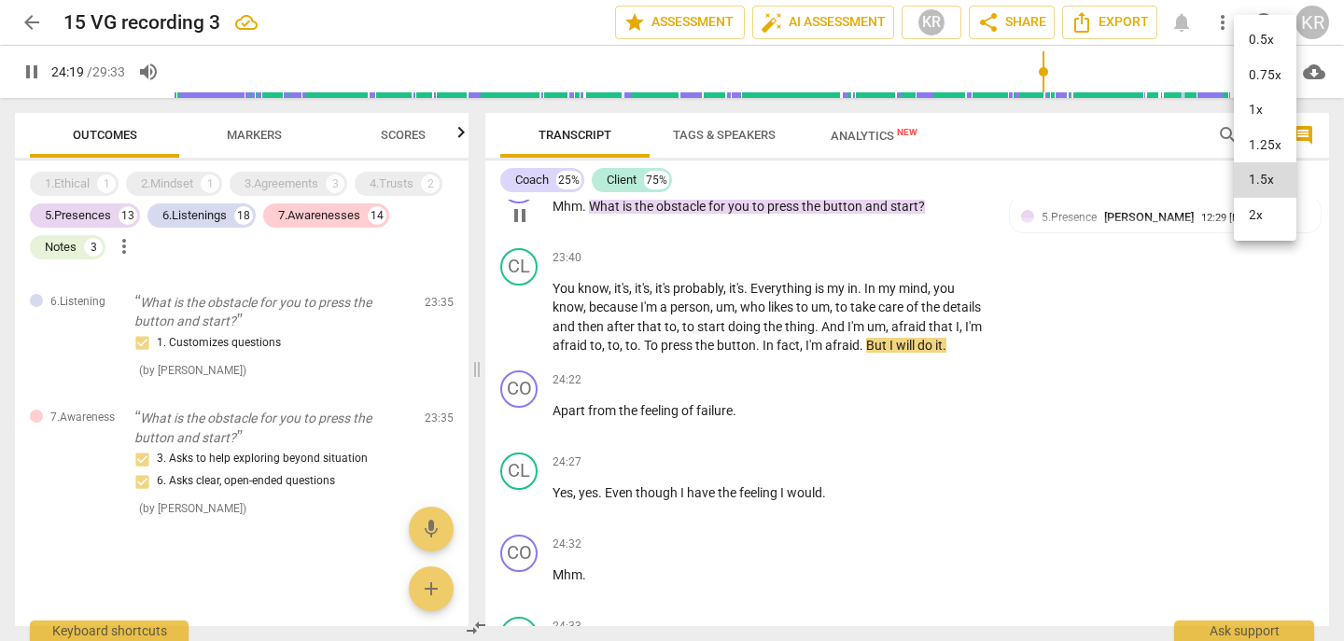
click at [32, 69] on div at bounding box center [672, 320] width 1344 height 641
click at [31, 73] on span "pause" at bounding box center [32, 72] width 22 height 22
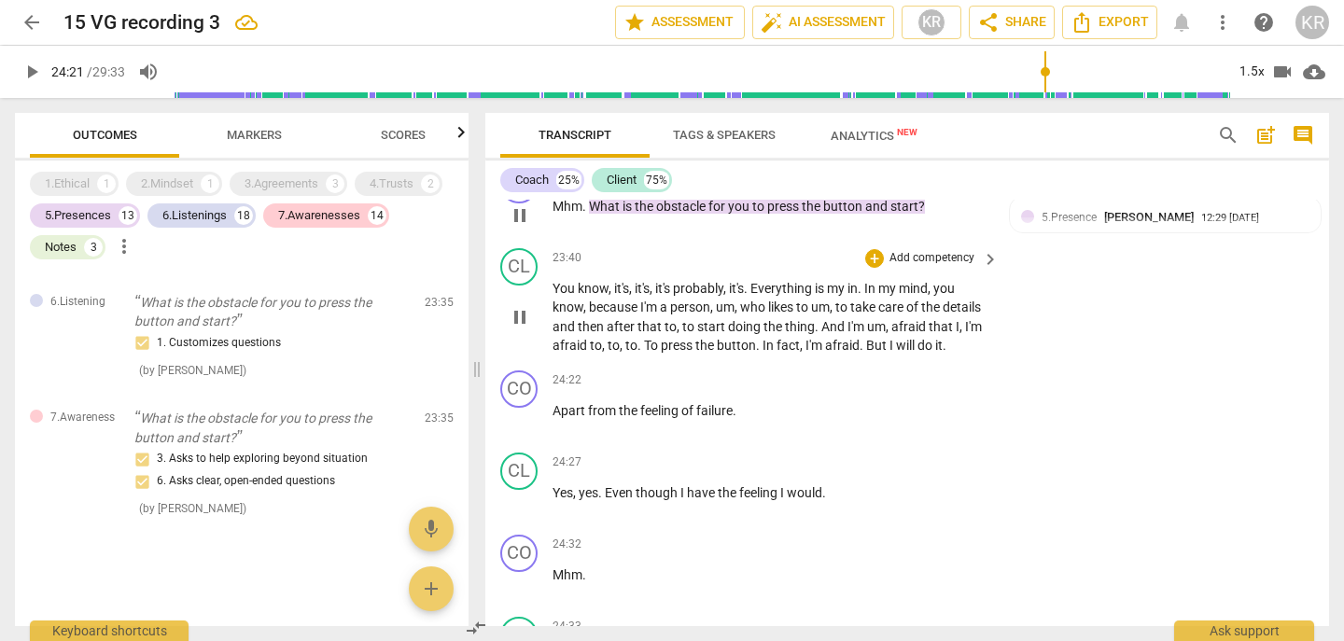
type input "1461"
click at [644, 353] on span "." at bounding box center [641, 345] width 7 height 15
click at [884, 353] on span "But" at bounding box center [872, 345] width 23 height 15
click at [41, 76] on span "pause" at bounding box center [32, 72] width 22 height 22
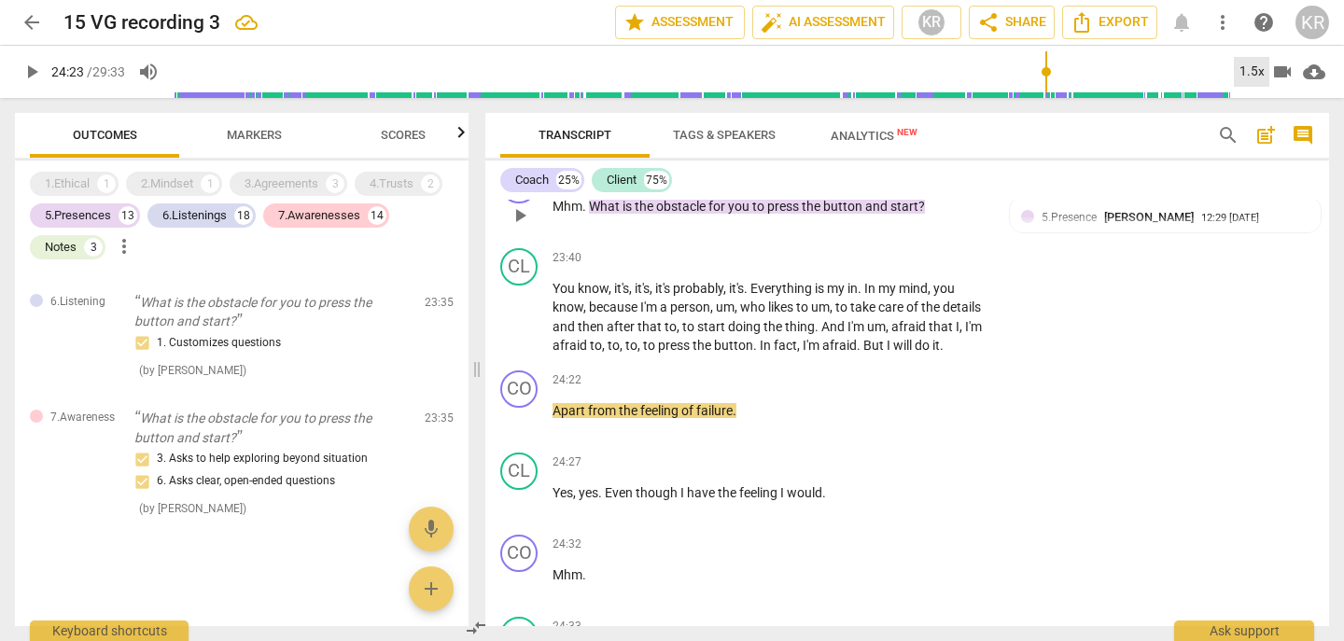
click at [1253, 76] on div "1.5x" at bounding box center [1251, 72] width 35 height 30
click at [1256, 109] on li "1x" at bounding box center [1265, 109] width 63 height 35
click at [887, 353] on span "But" at bounding box center [875, 345] width 23 height 15
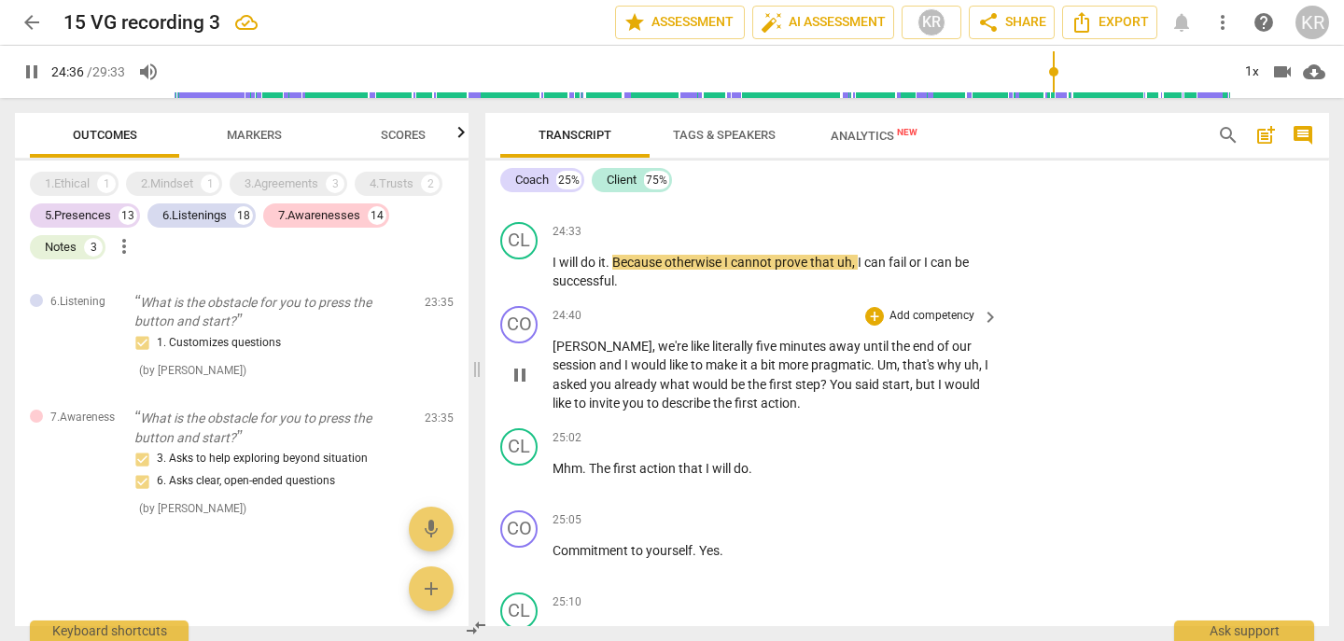
scroll to position [8829, 0]
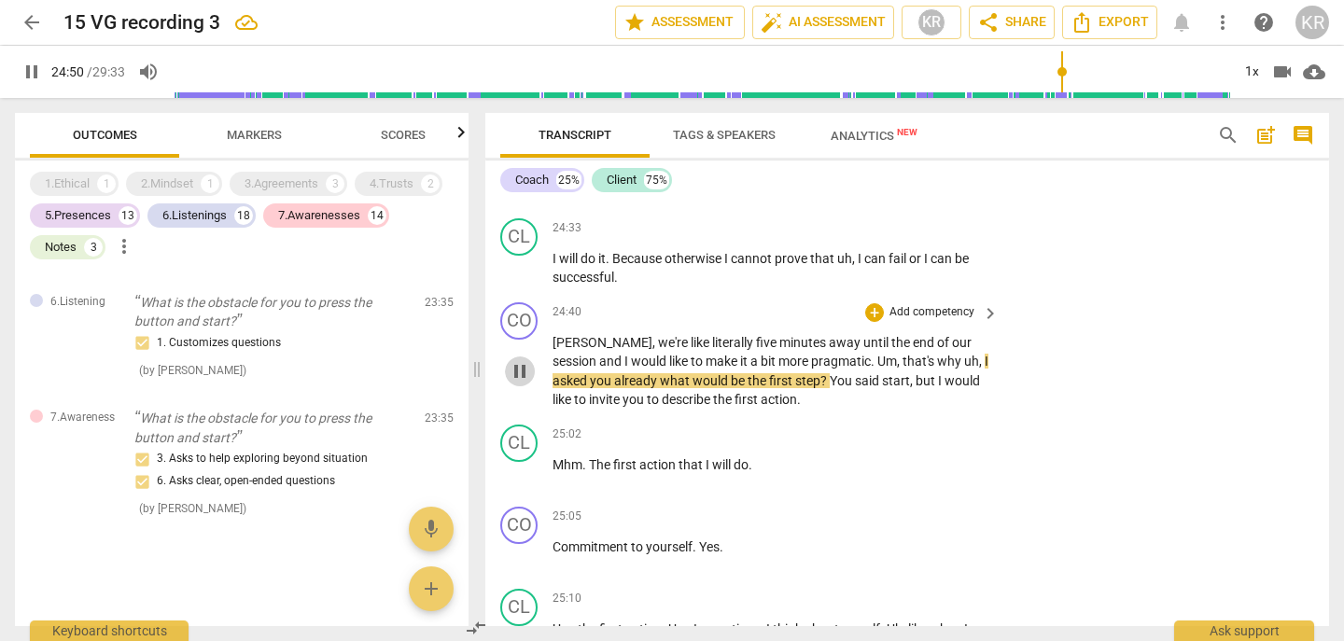
click at [517, 383] on span "pause" at bounding box center [520, 371] width 22 height 22
type input "1491"
click at [878, 369] on span "Um" at bounding box center [888, 361] width 20 height 15
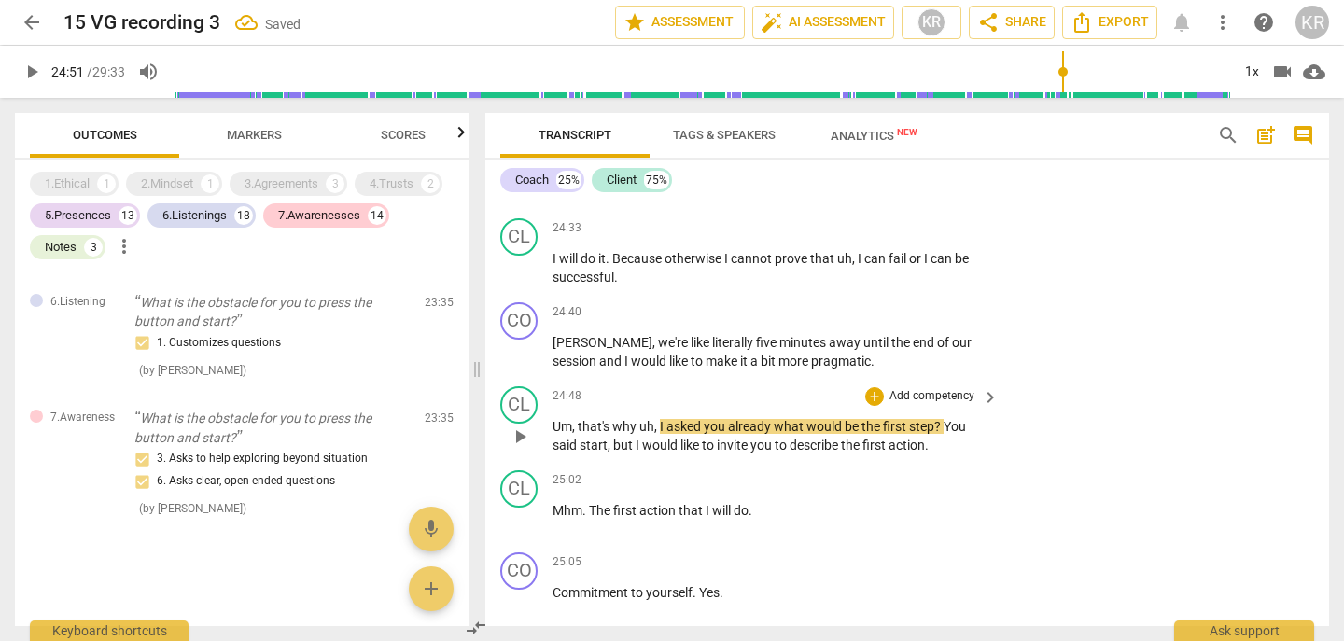
click at [568, 434] on span "Um" at bounding box center [563, 426] width 20 height 15
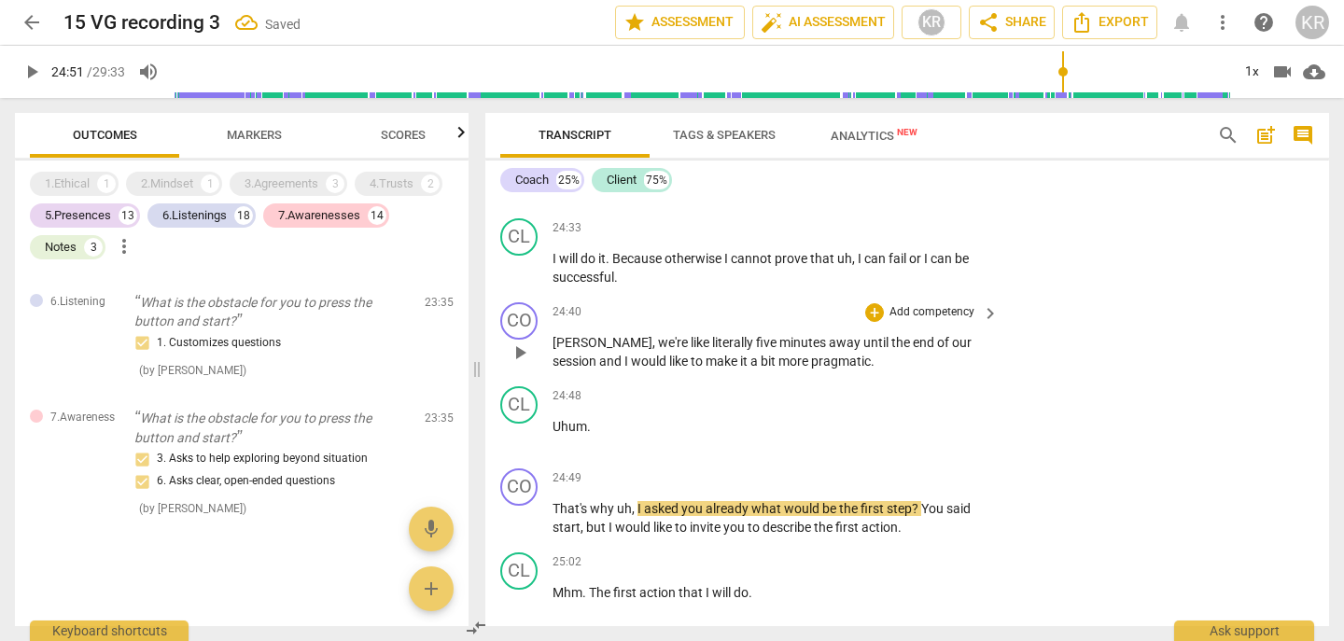
click at [811, 369] on span "pragmatic" at bounding box center [841, 361] width 60 height 15
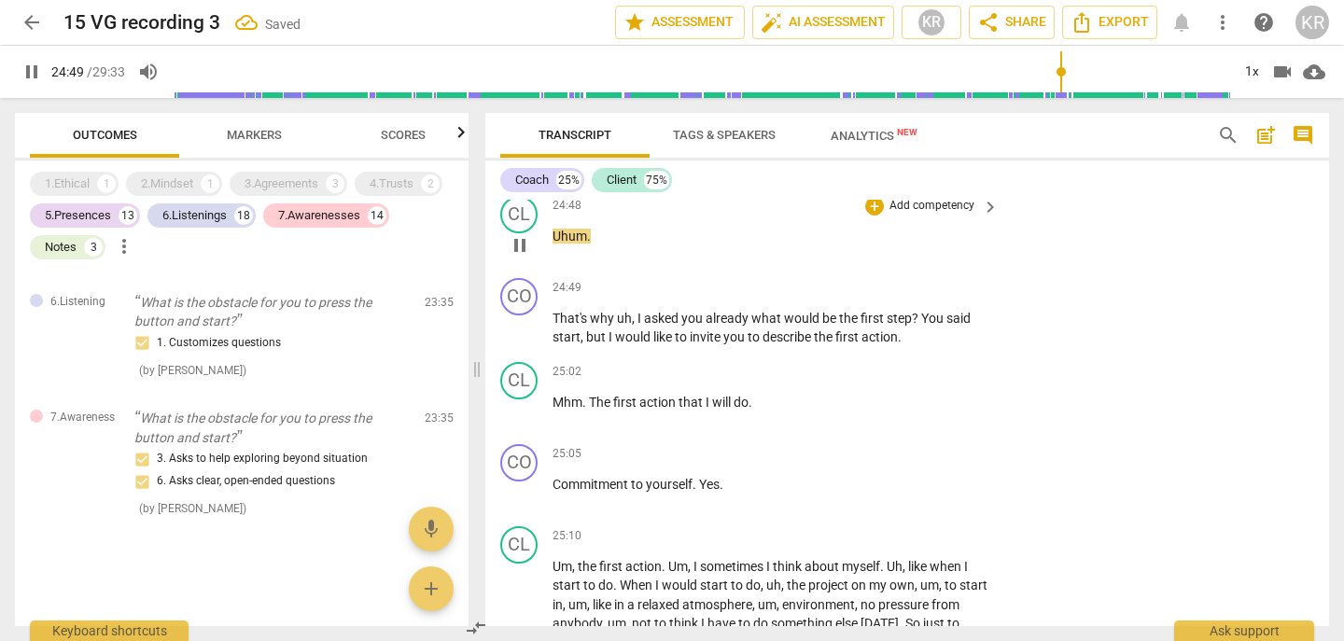
scroll to position [9018, 0]
click at [521, 341] on span "pause" at bounding box center [520, 329] width 22 height 22
type input "1501"
click at [921, 298] on p "Add competency" at bounding box center [932, 289] width 89 height 17
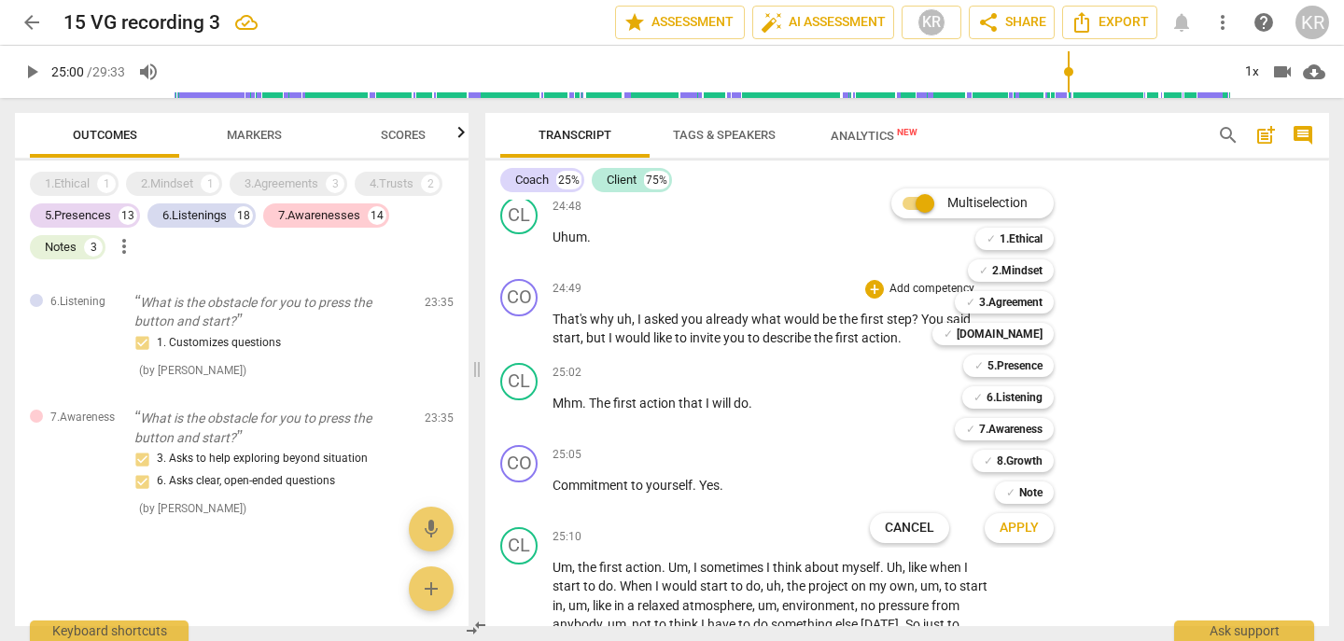
click at [920, 192] on input "Multiselection" at bounding box center [925, 203] width 45 height 45
checkbox input "false"
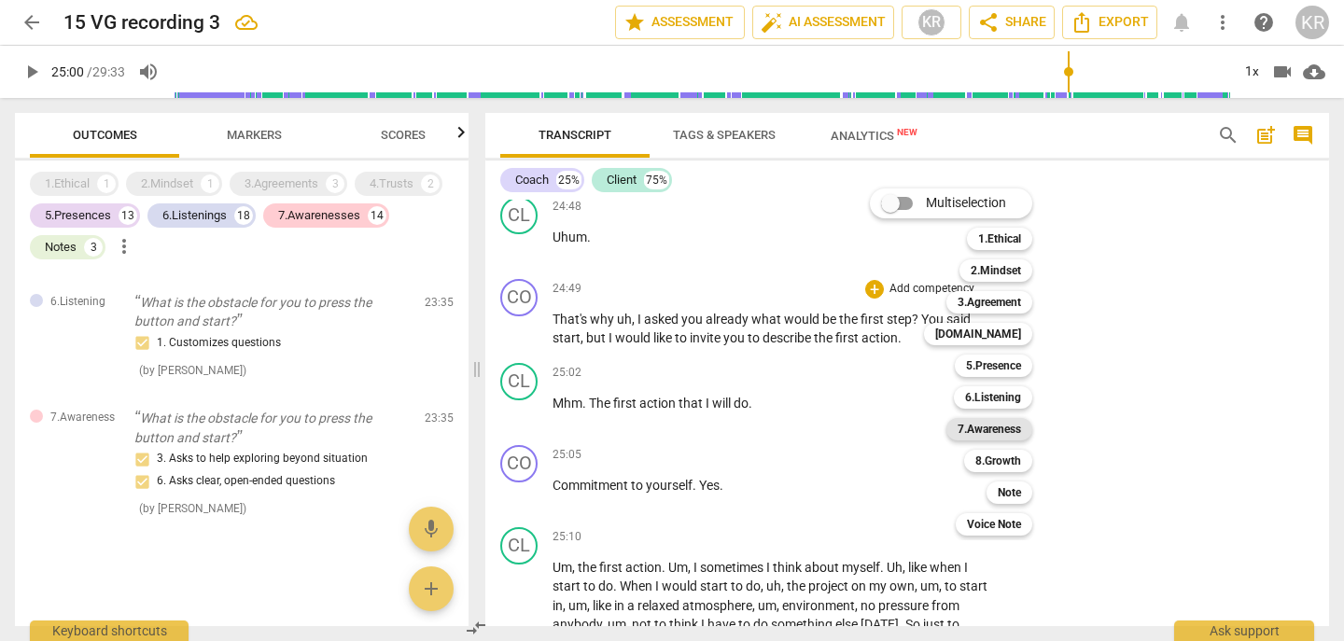
click at [1009, 438] on b "7.Awareness" at bounding box center [989, 429] width 63 height 22
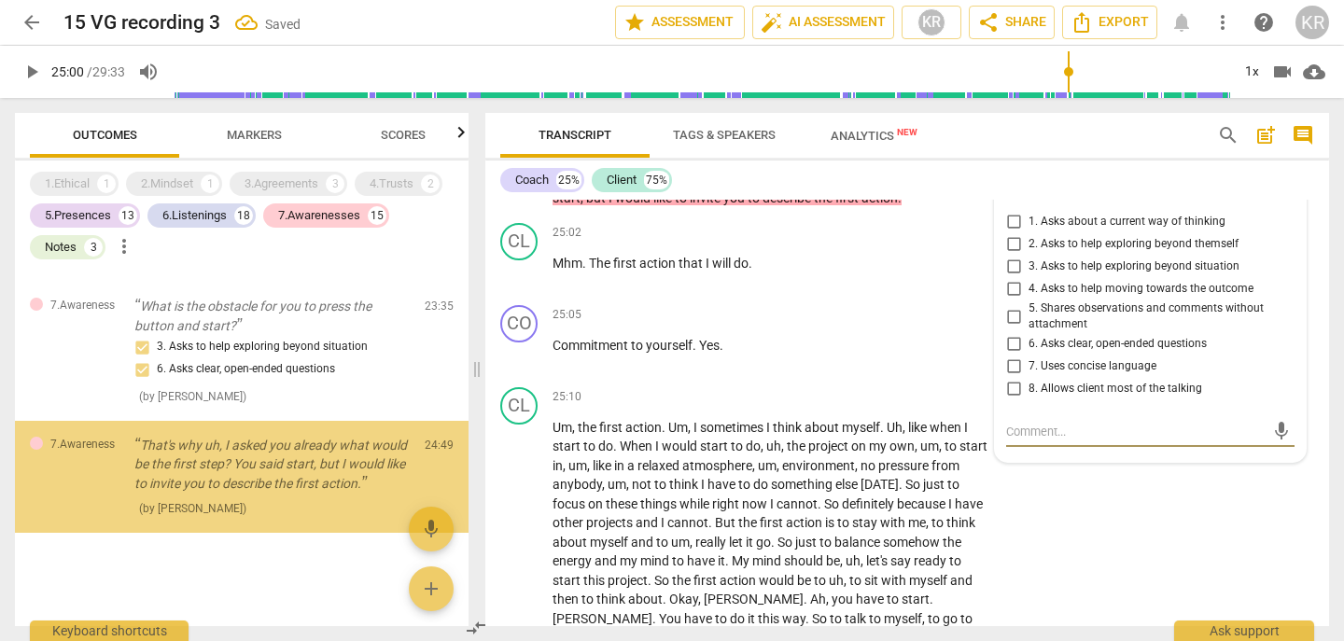
scroll to position [9152, 0]
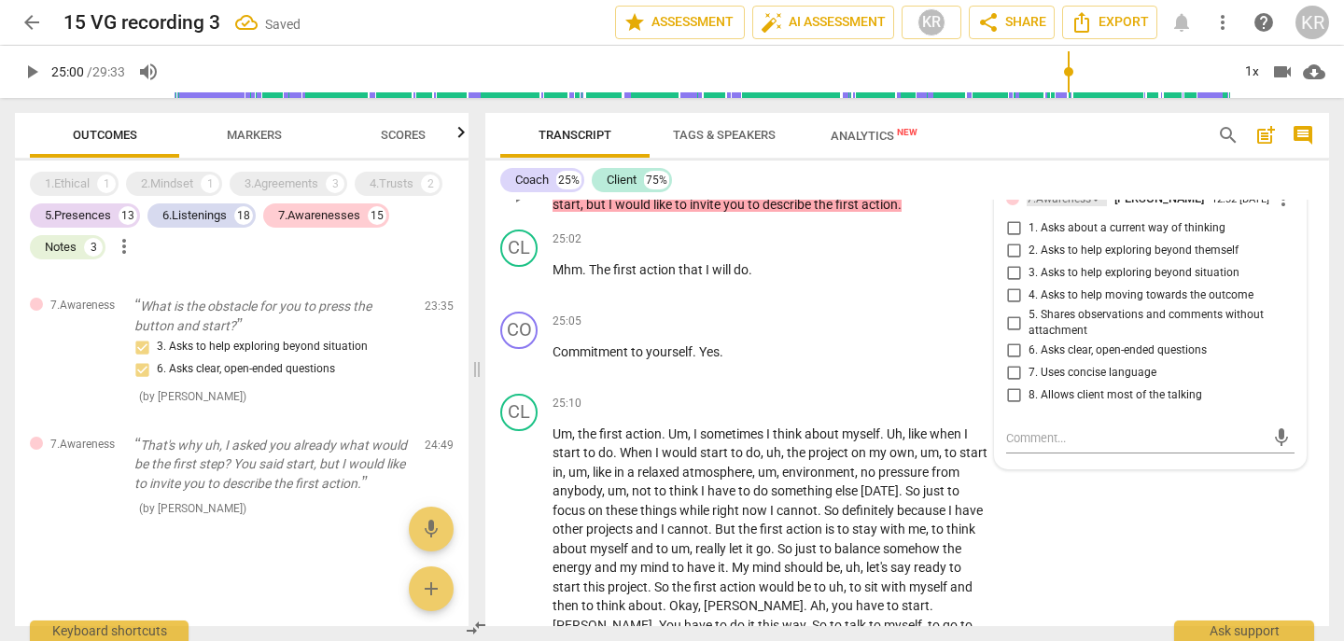
click at [1072, 208] on div "7.Awareness" at bounding box center [1059, 199] width 64 height 18
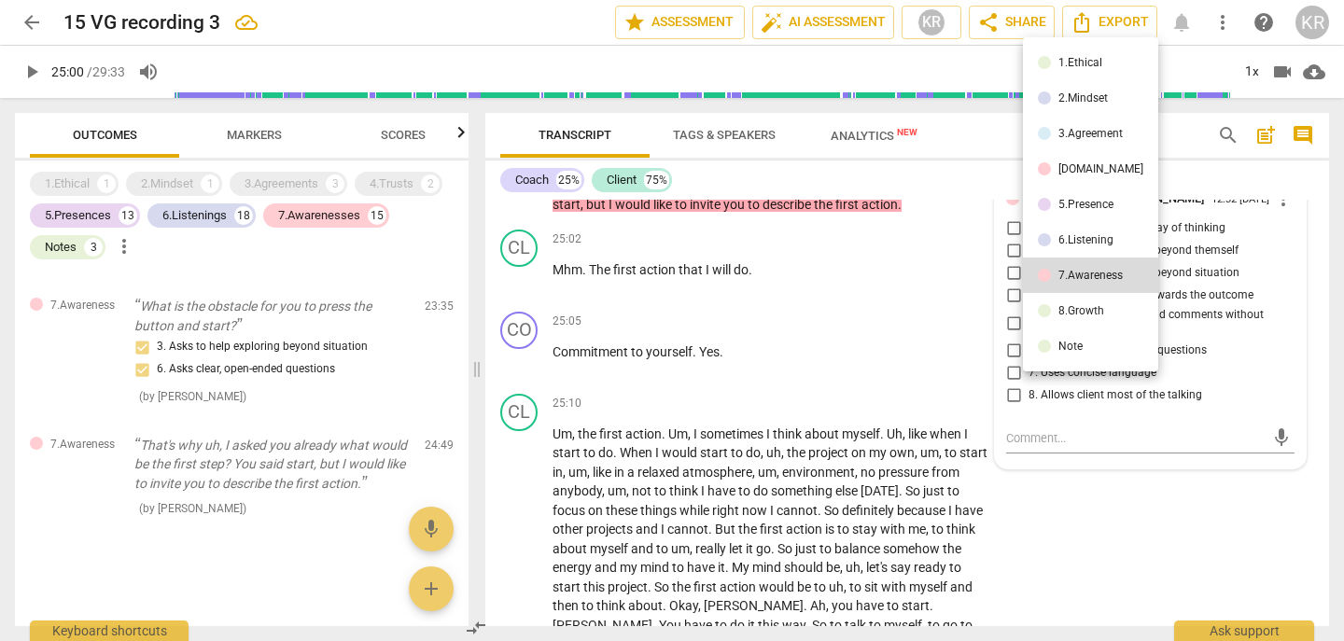
click at [1075, 310] on div "8.Growth" at bounding box center [1082, 310] width 46 height 11
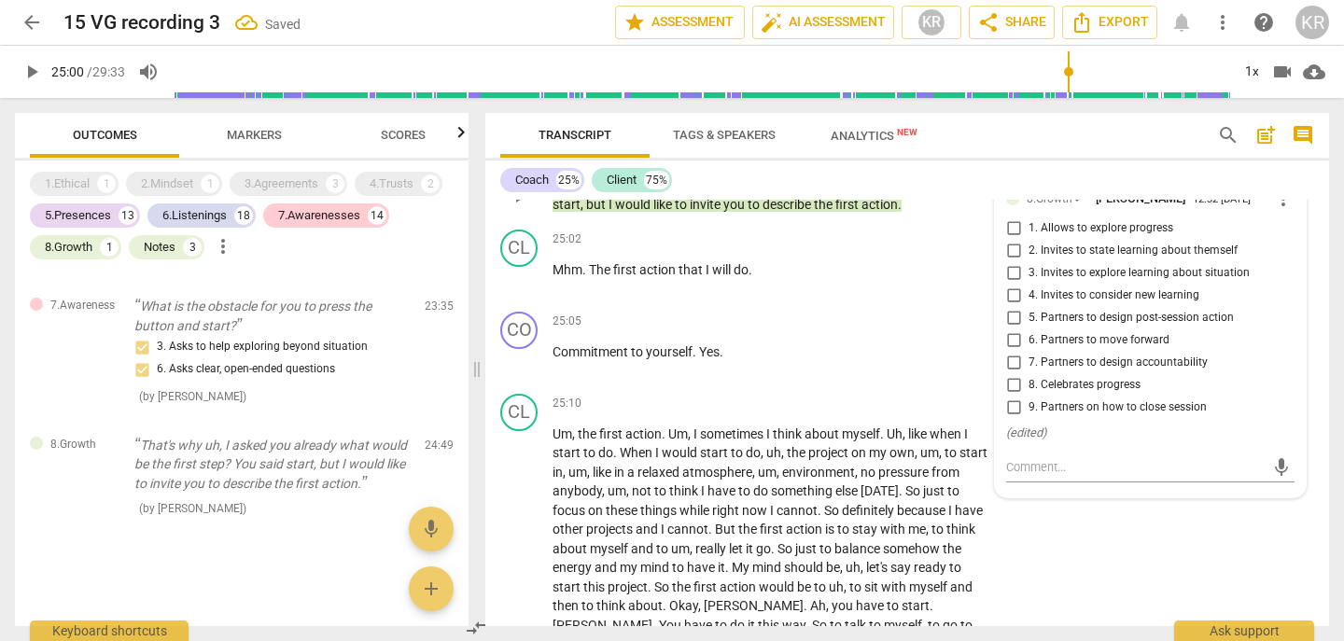
click at [1124, 327] on span "5. Partners to design post-session action" at bounding box center [1131, 318] width 205 height 17
click at [1029, 330] on input "5. Partners to design post-session action" at bounding box center [1014, 318] width 30 height 22
checkbox input "true"
click at [35, 68] on span "play_arrow" at bounding box center [32, 72] width 22 height 22
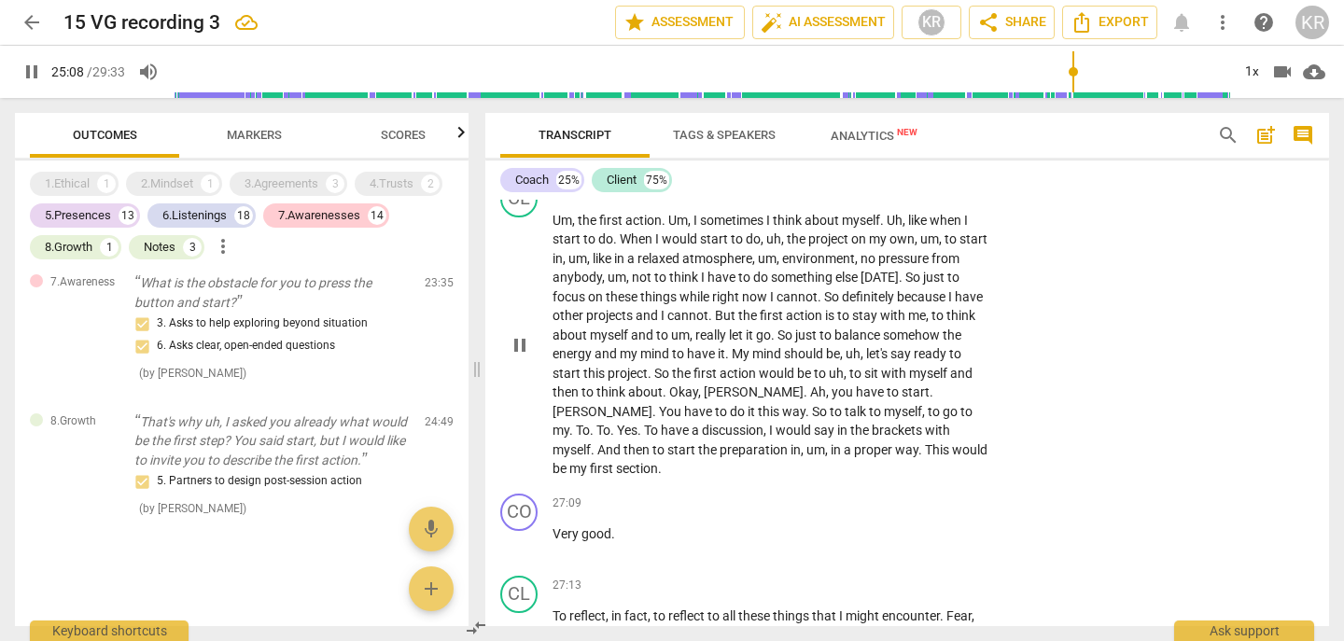
scroll to position [9366, 0]
click at [1249, 75] on div "1x" at bounding box center [1251, 72] width 35 height 30
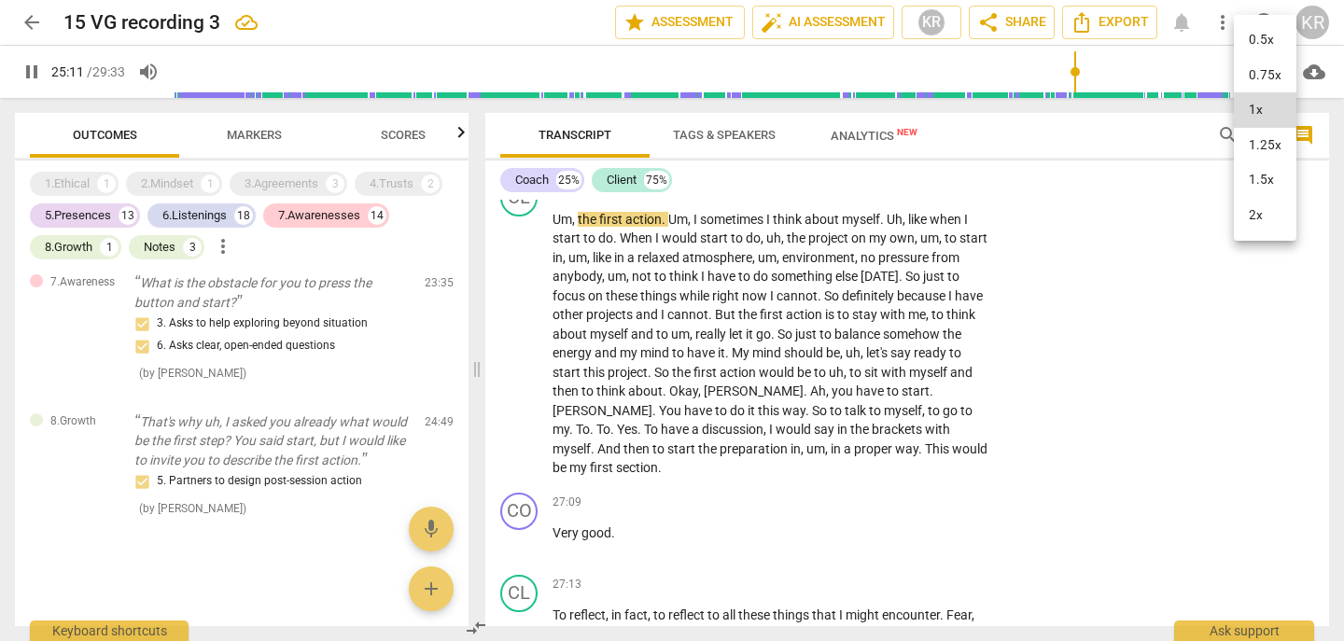
click at [1265, 217] on li "2x" at bounding box center [1265, 215] width 63 height 35
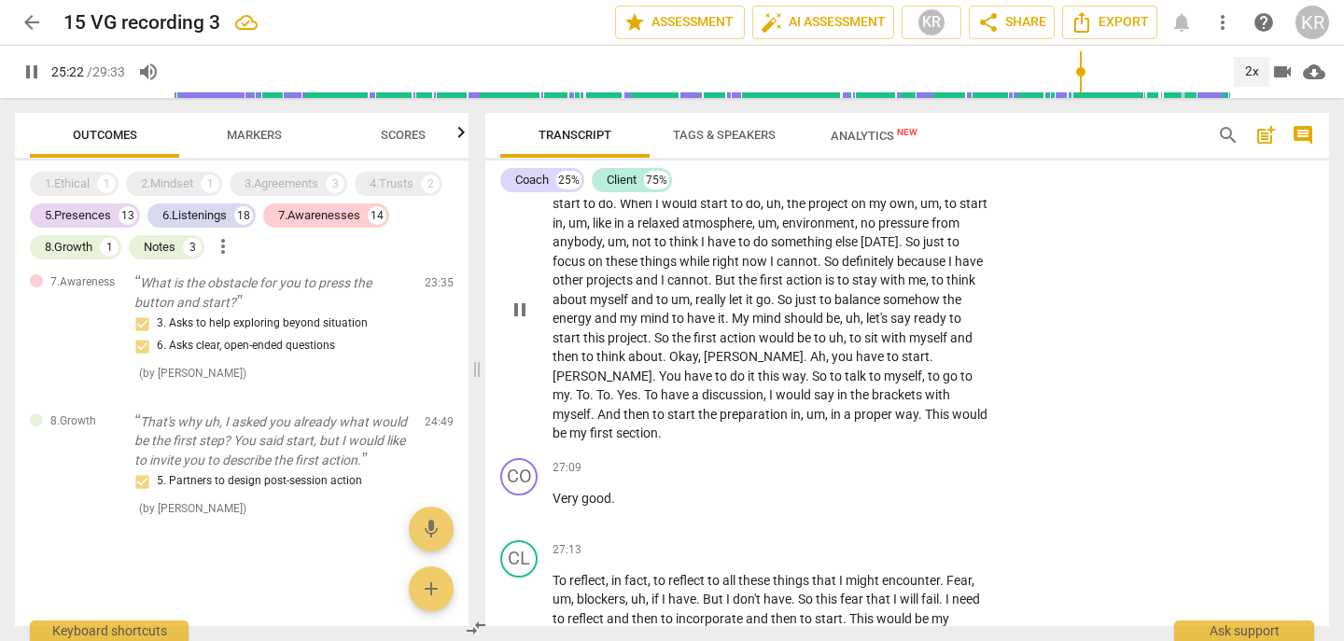
scroll to position [9403, 0]
click at [1248, 74] on div "2x" at bounding box center [1251, 72] width 35 height 30
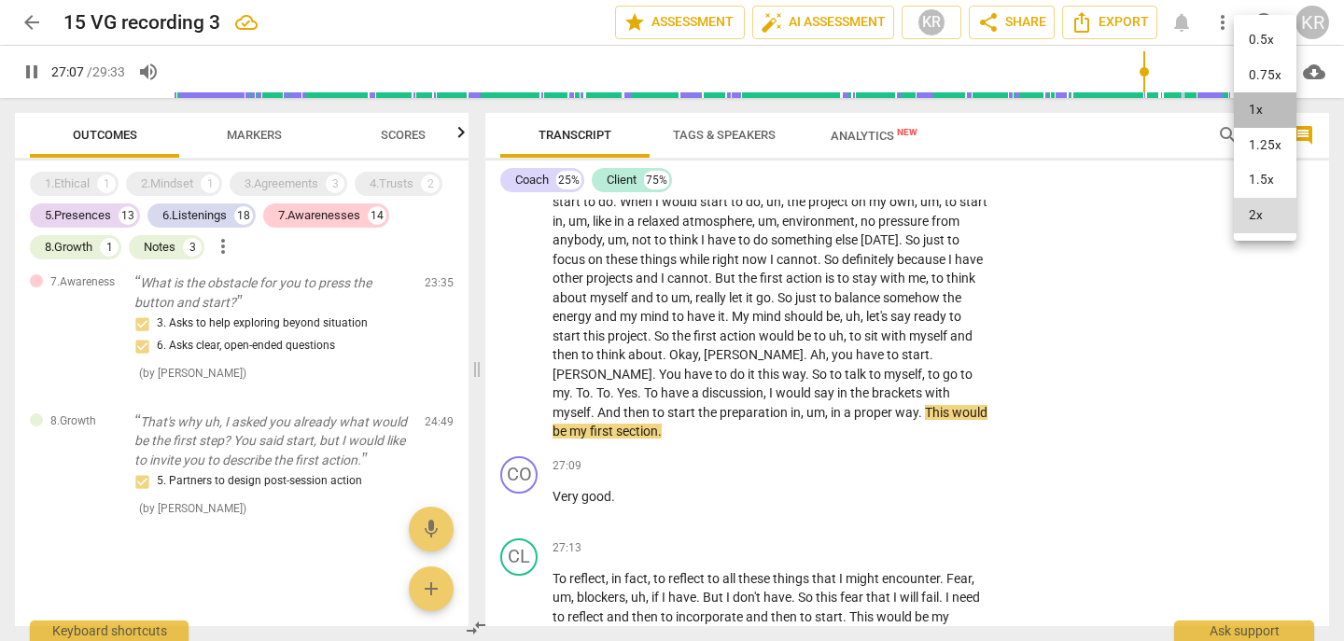
click at [1257, 106] on li "1x" at bounding box center [1265, 109] width 63 height 35
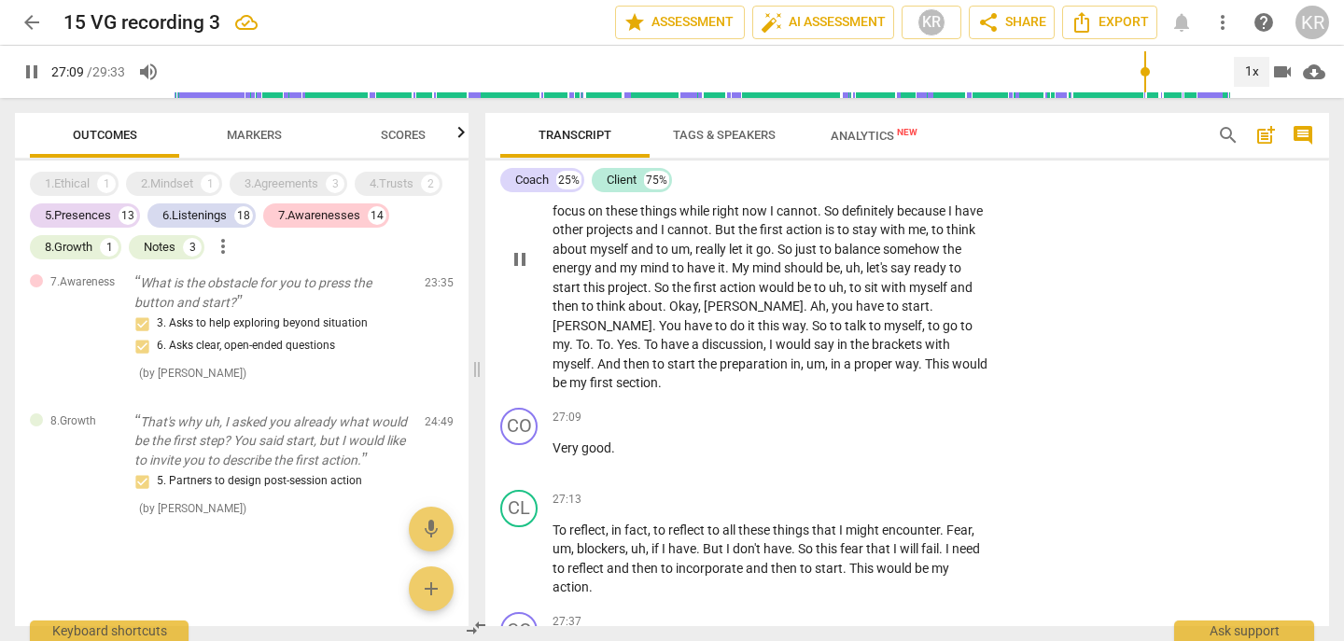
scroll to position [9452, 0]
click at [616, 389] on span "section" at bounding box center [637, 381] width 42 height 15
type input "1631"
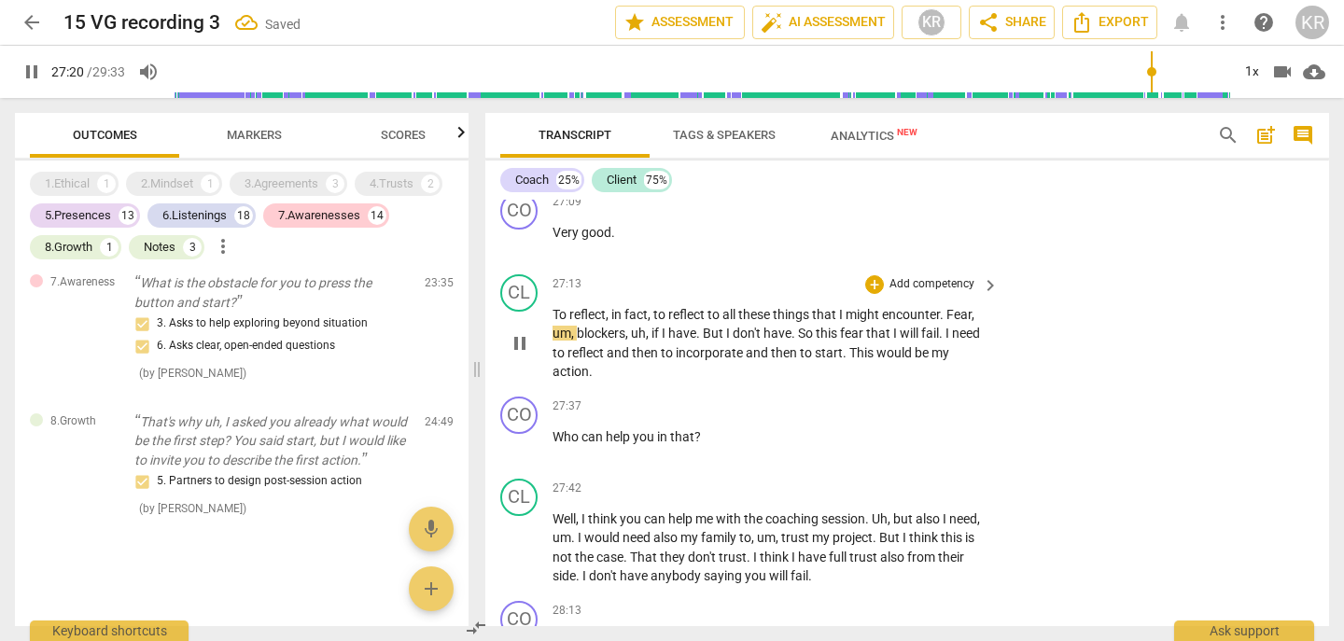
scroll to position [9668, 0]
click at [519, 354] on span "pause" at bounding box center [520, 342] width 22 height 22
click at [931, 210] on p "Add competency" at bounding box center [932, 201] width 89 height 17
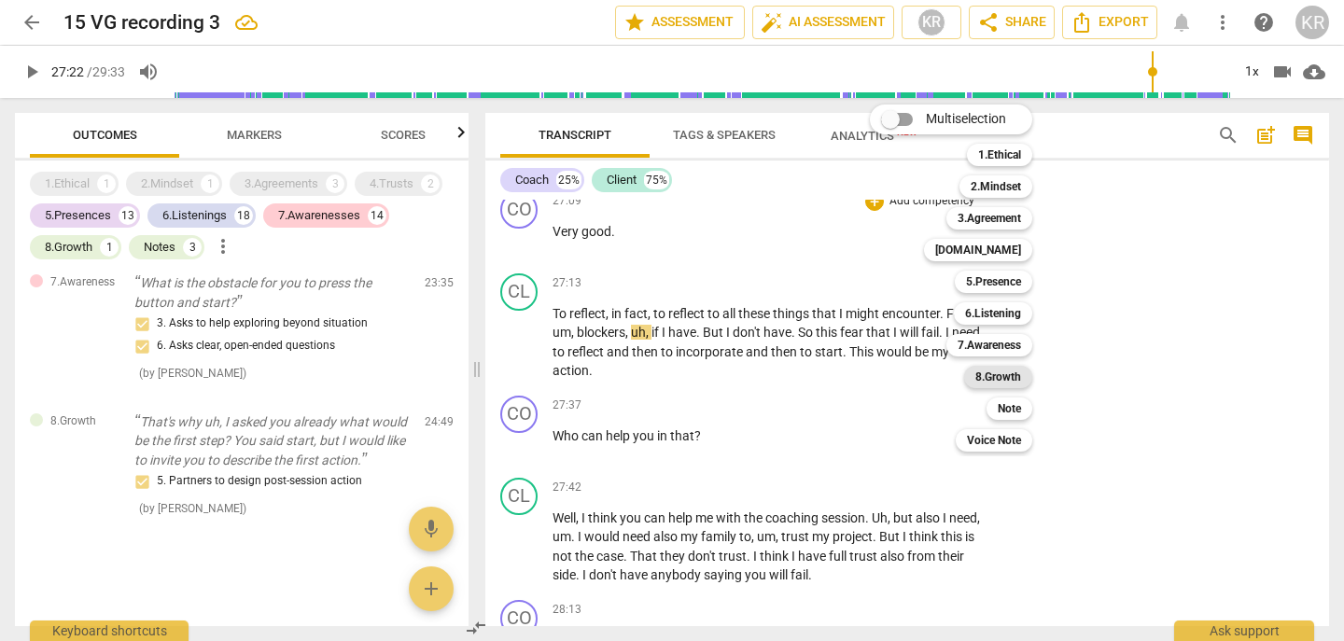
click at [1010, 376] on b "8.Growth" at bounding box center [999, 377] width 46 height 22
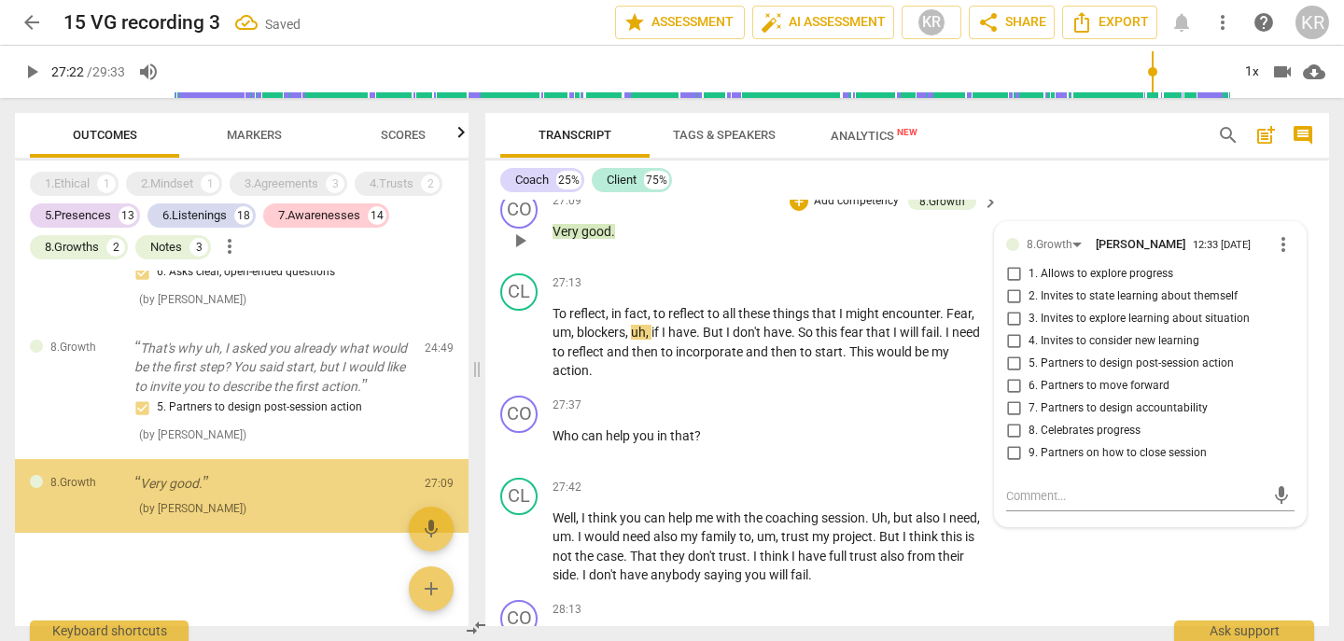
scroll to position [6990, 0]
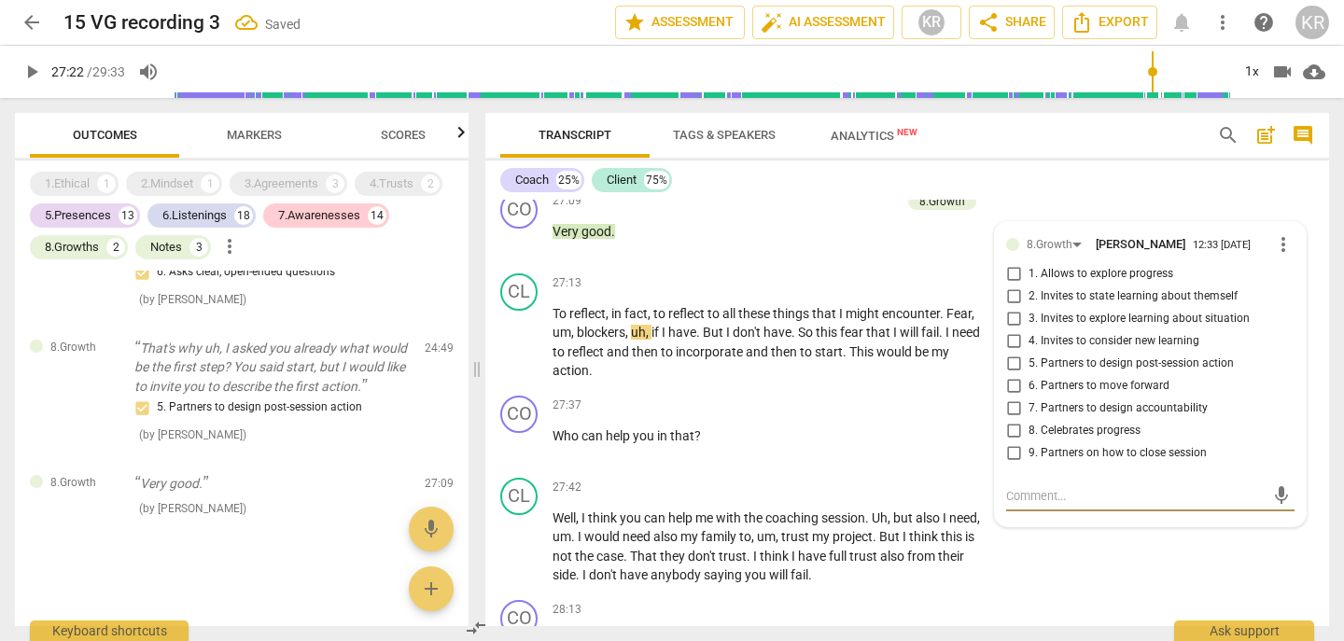
click at [29, 65] on span "play_arrow" at bounding box center [32, 72] width 22 height 22
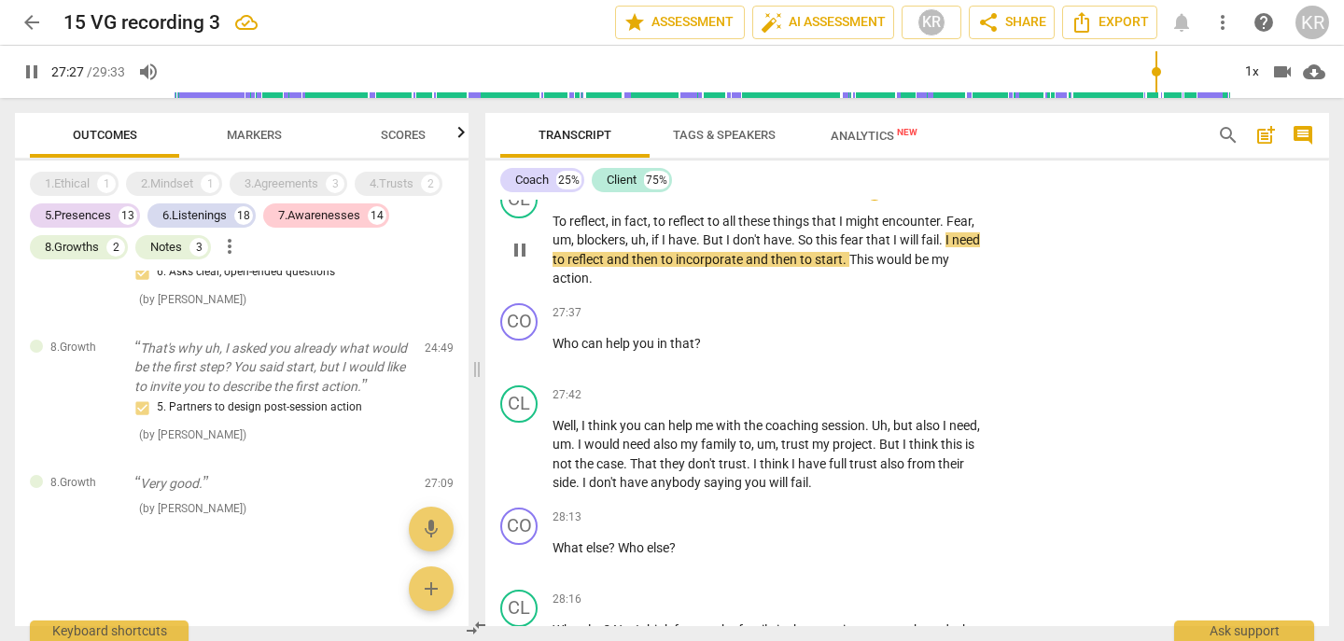
scroll to position [9759, 0]
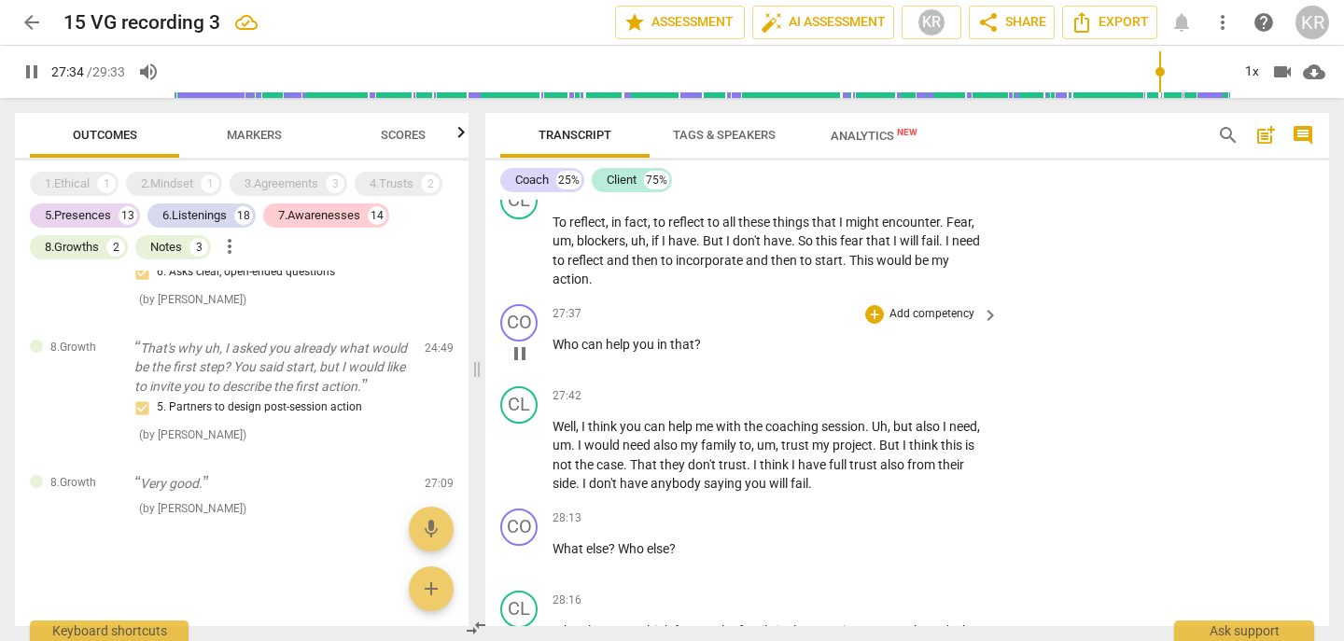
click at [936, 323] on p "Add competency" at bounding box center [932, 314] width 89 height 17
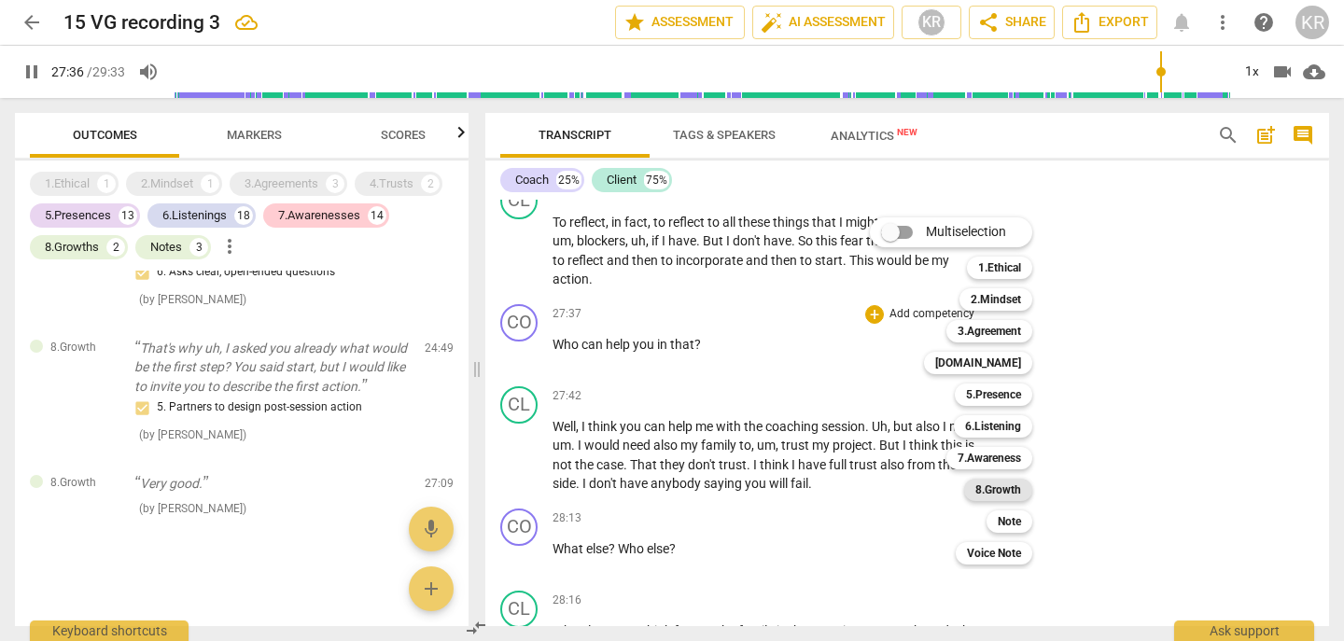
click at [1020, 496] on b "8.Growth" at bounding box center [999, 490] width 46 height 22
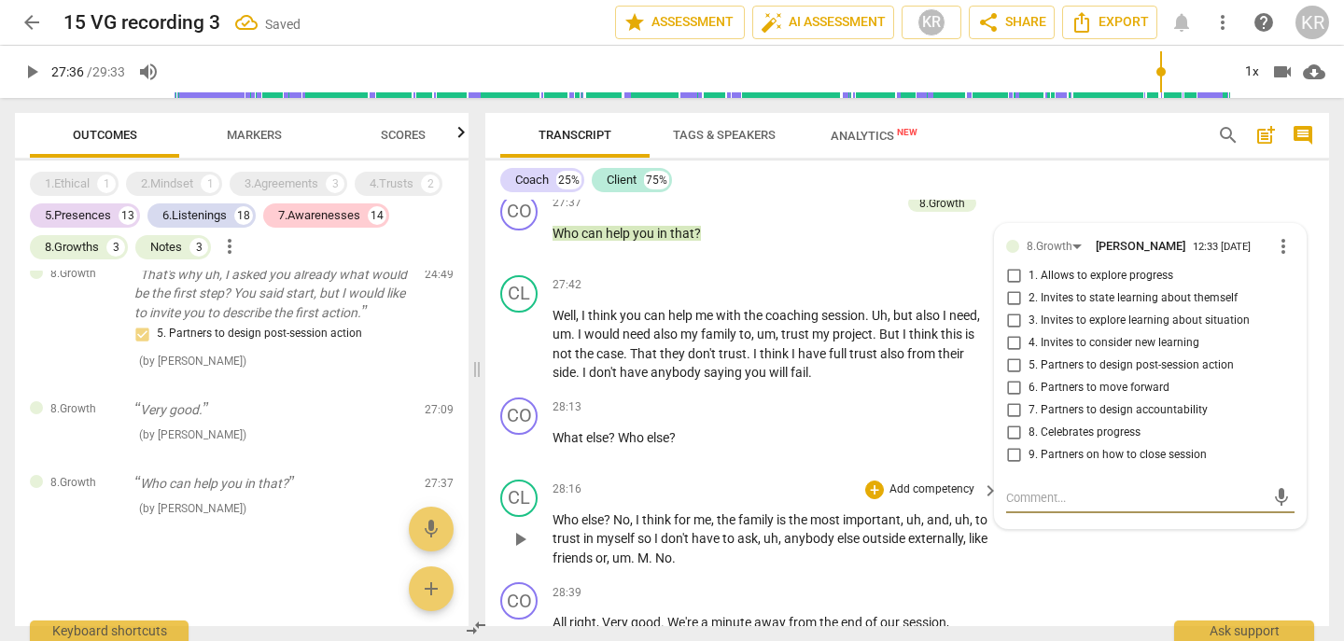
scroll to position [9870, 0]
click at [36, 66] on span "play_arrow" at bounding box center [32, 72] width 22 height 22
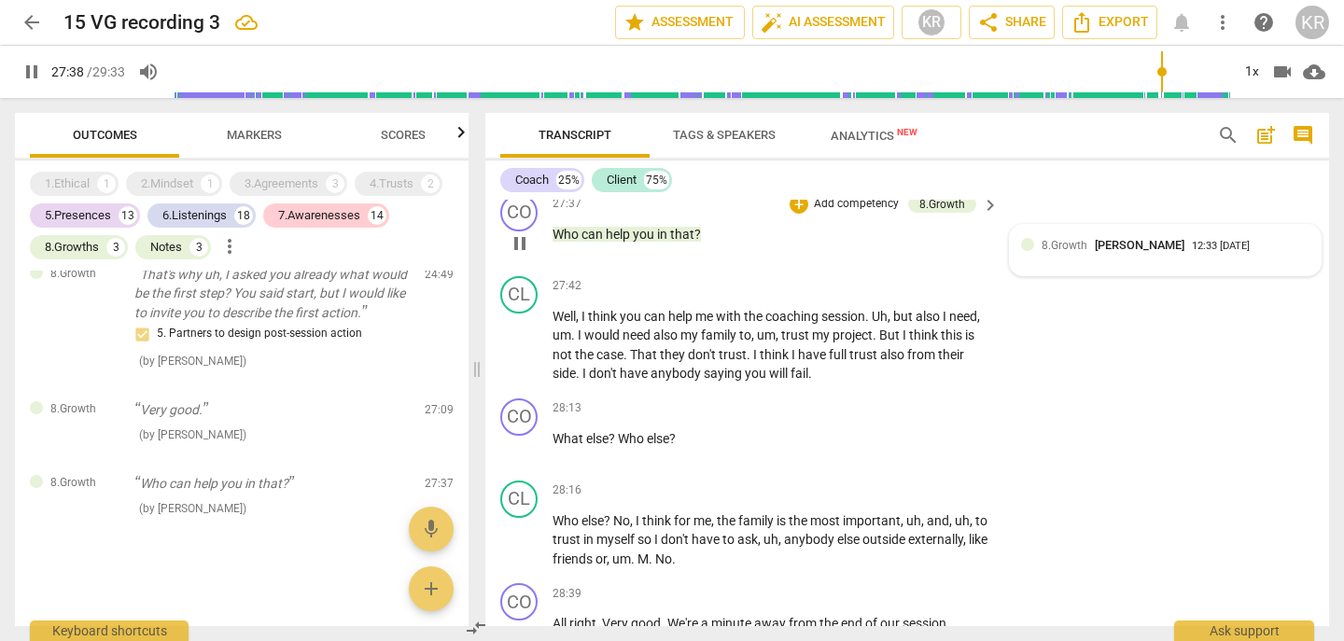
click at [1111, 276] on div "8.Growth Kate Rees 12:33 08-28-2025" at bounding box center [1165, 250] width 311 height 51
type input "1658"
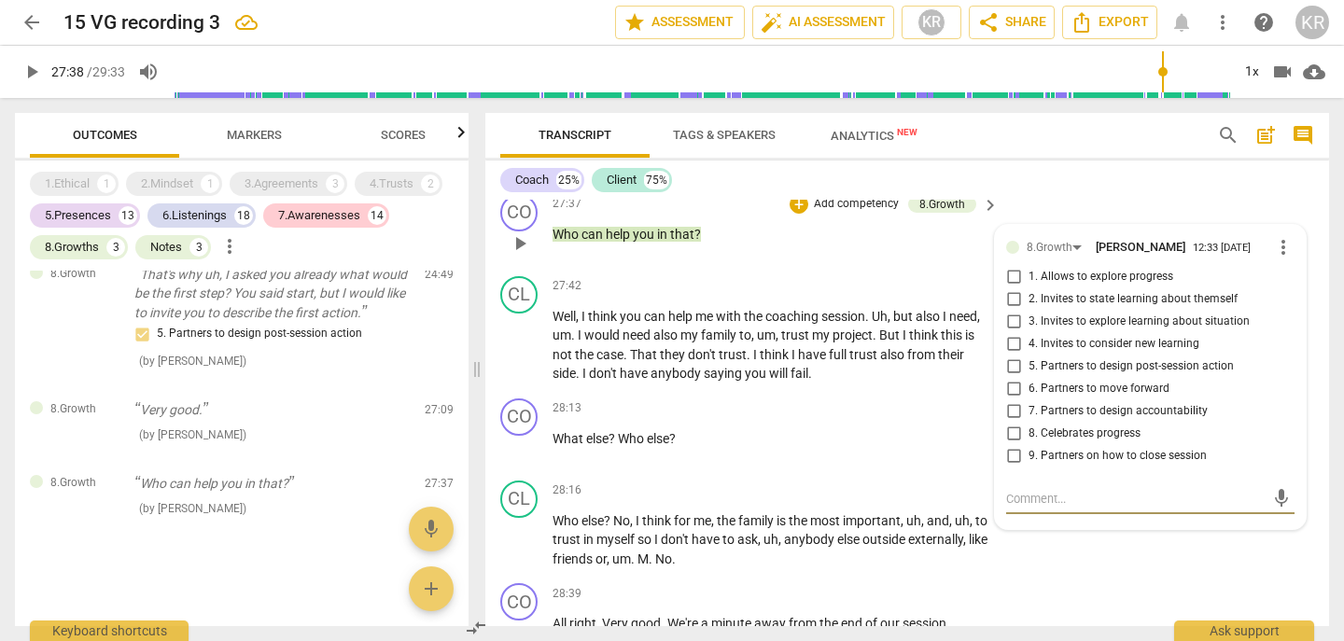
click at [1103, 398] on span "6. Partners to move forward" at bounding box center [1099, 389] width 141 height 17
click at [1029, 400] on input "6. Partners to move forward" at bounding box center [1014, 389] width 30 height 22
checkbox input "true"
click at [32, 73] on span "play_arrow" at bounding box center [32, 72] width 22 height 22
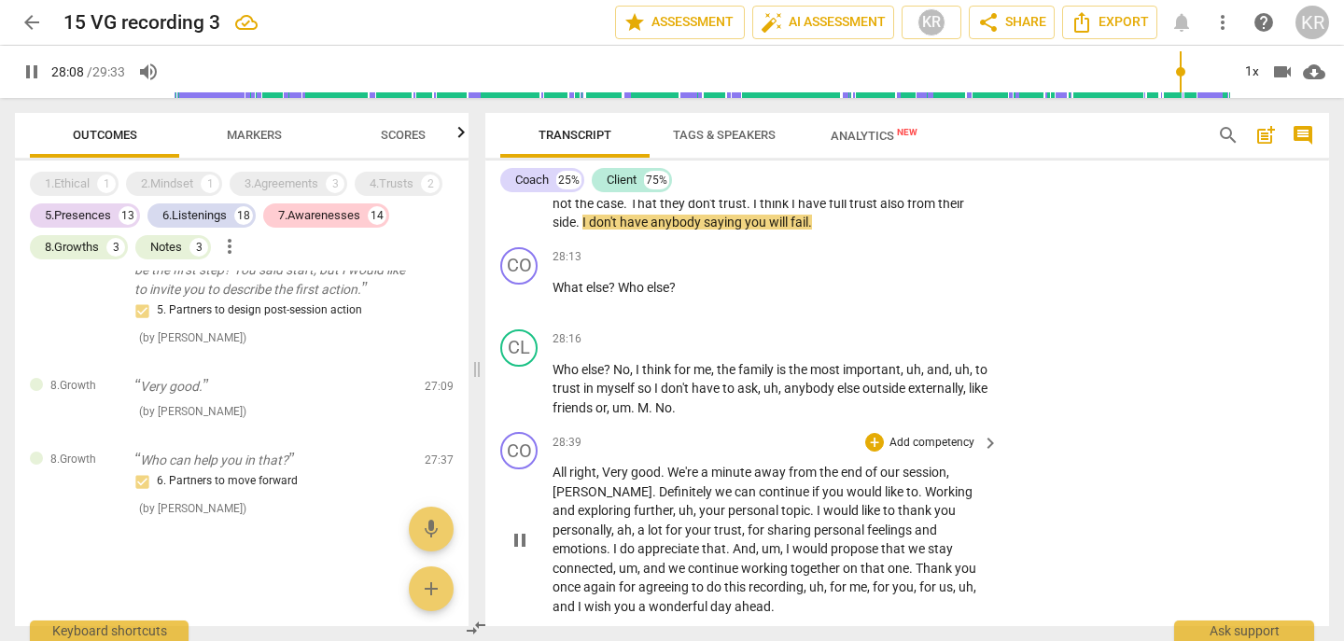
scroll to position [10022, 0]
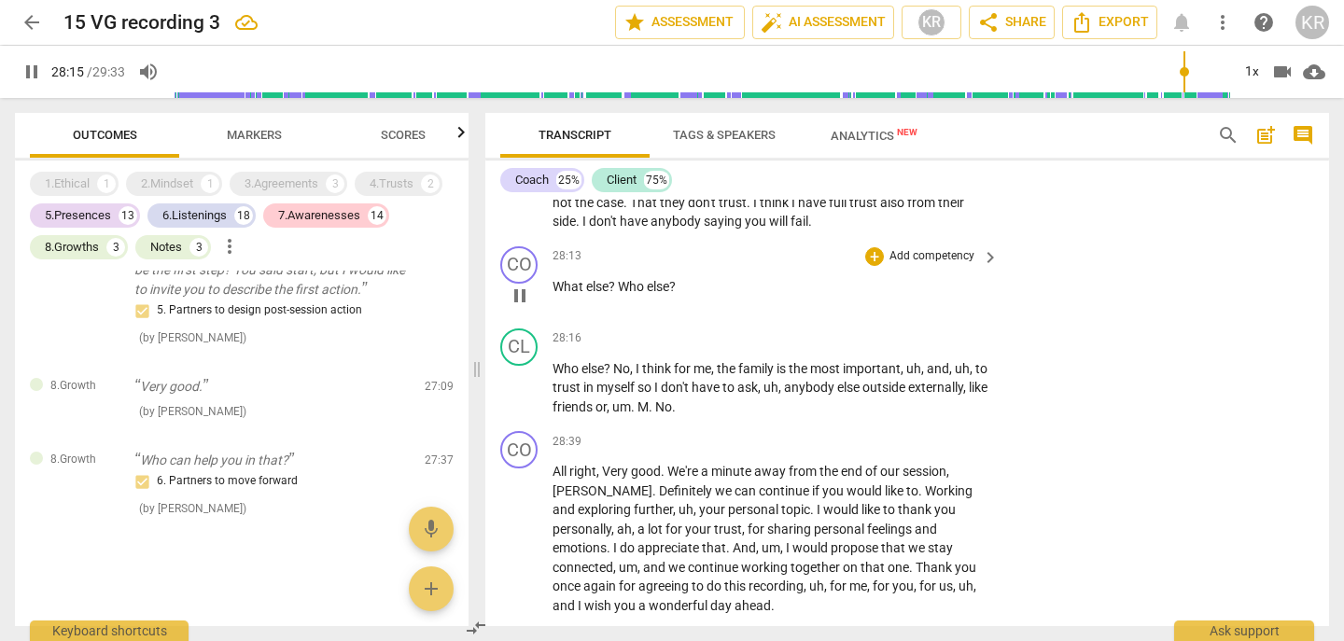
click at [523, 307] on span "pause" at bounding box center [520, 296] width 22 height 22
type input "1696"
click at [616, 294] on span "?" at bounding box center [613, 286] width 9 height 15
click at [948, 265] on p "Add competency" at bounding box center [932, 256] width 89 height 17
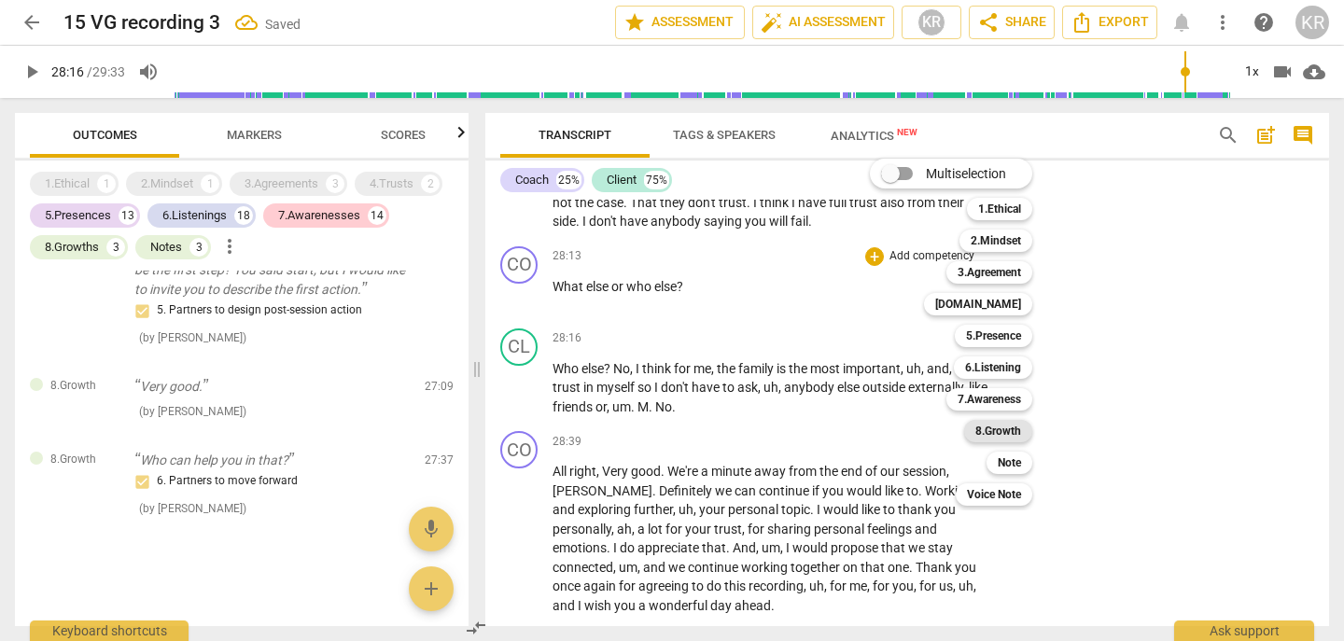
click at [1004, 435] on b "8.Growth" at bounding box center [999, 431] width 46 height 22
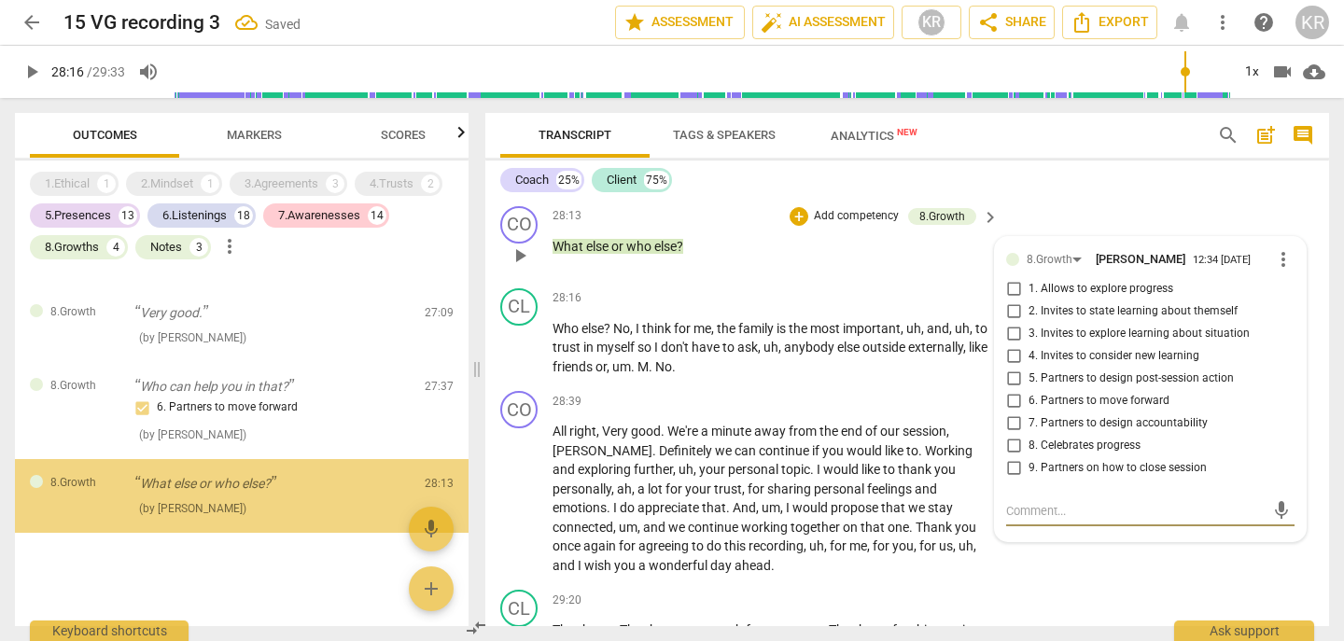
scroll to position [10064, 0]
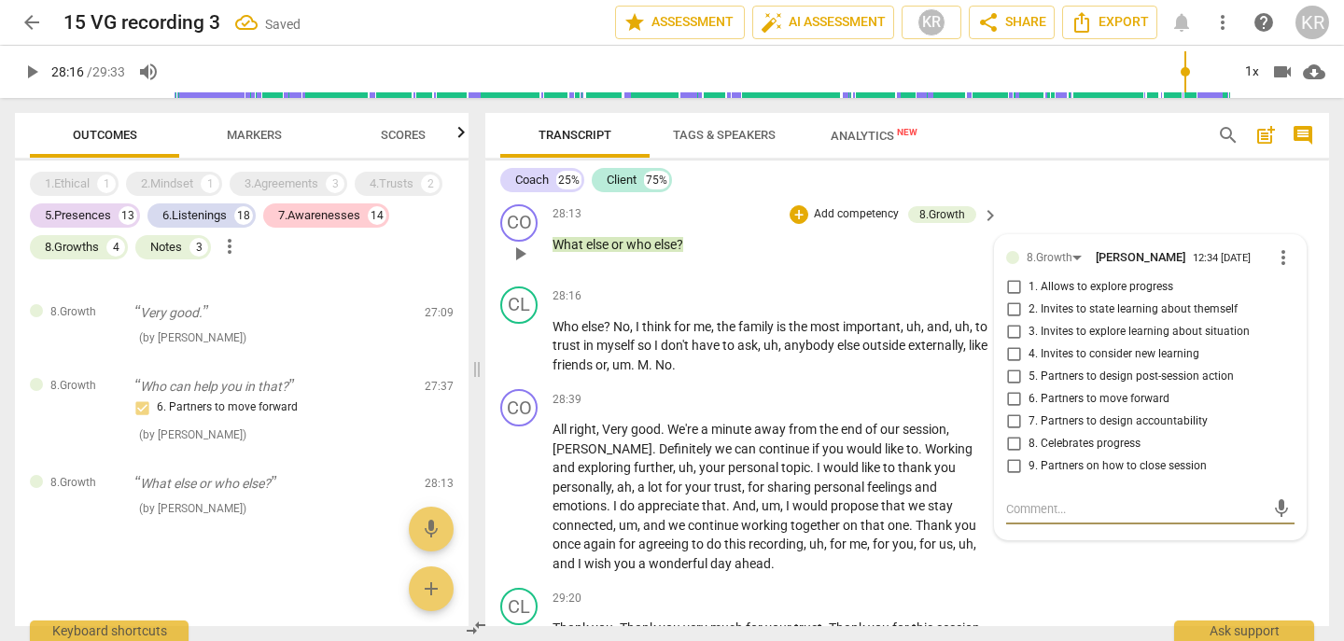
click at [1126, 408] on span "6. Partners to move forward" at bounding box center [1099, 399] width 141 height 17
click at [1029, 411] on input "6. Partners to move forward" at bounding box center [1014, 399] width 30 height 22
checkbox input "true"
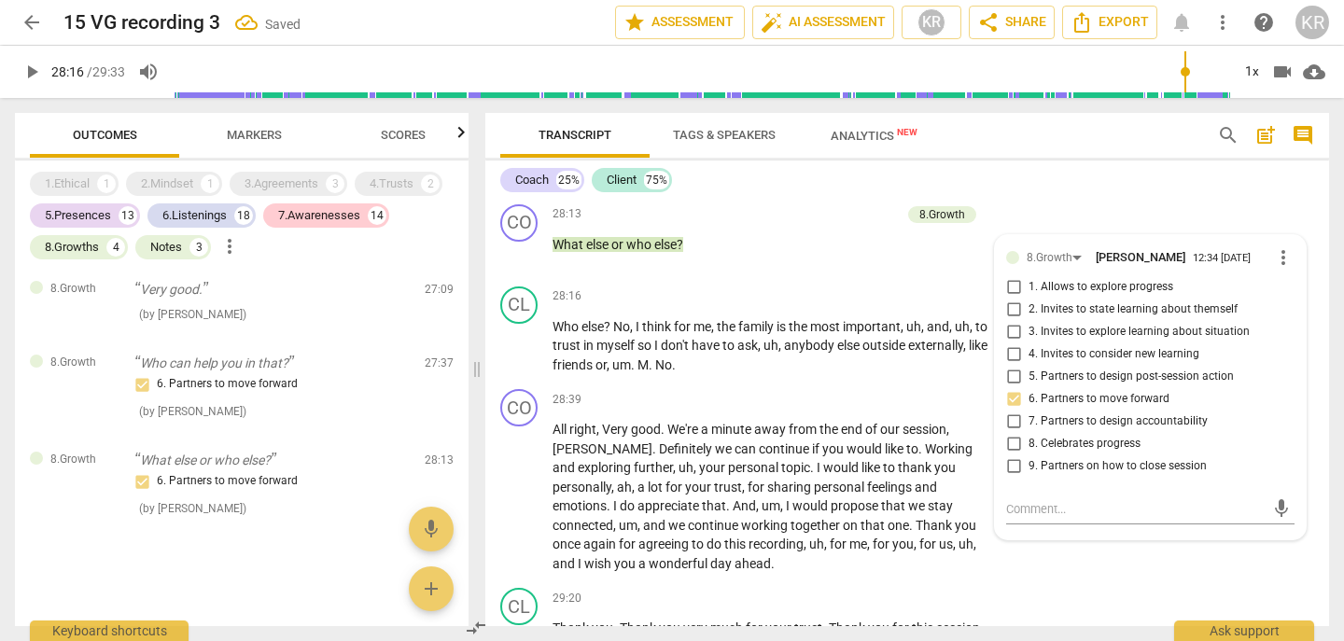
click at [44, 72] on span "play_arrow" at bounding box center [32, 72] width 34 height 22
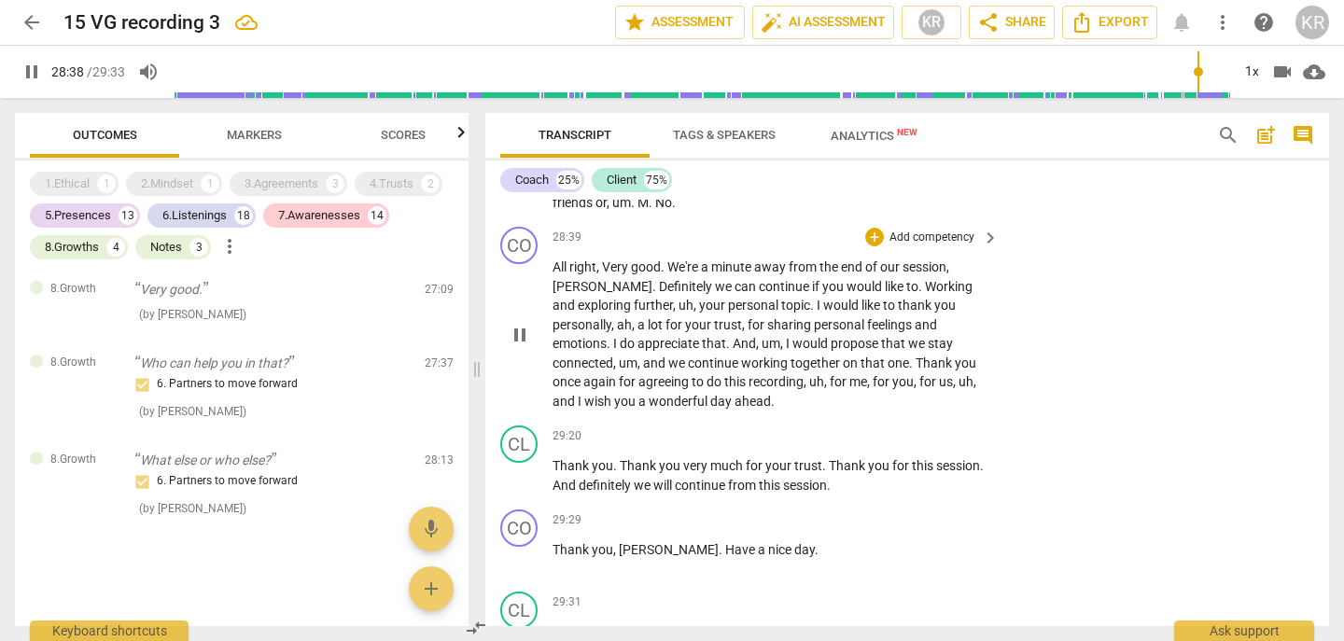
scroll to position [10224, 0]
click at [925, 296] on span "Working" at bounding box center [949, 288] width 48 height 15
type input "1731"
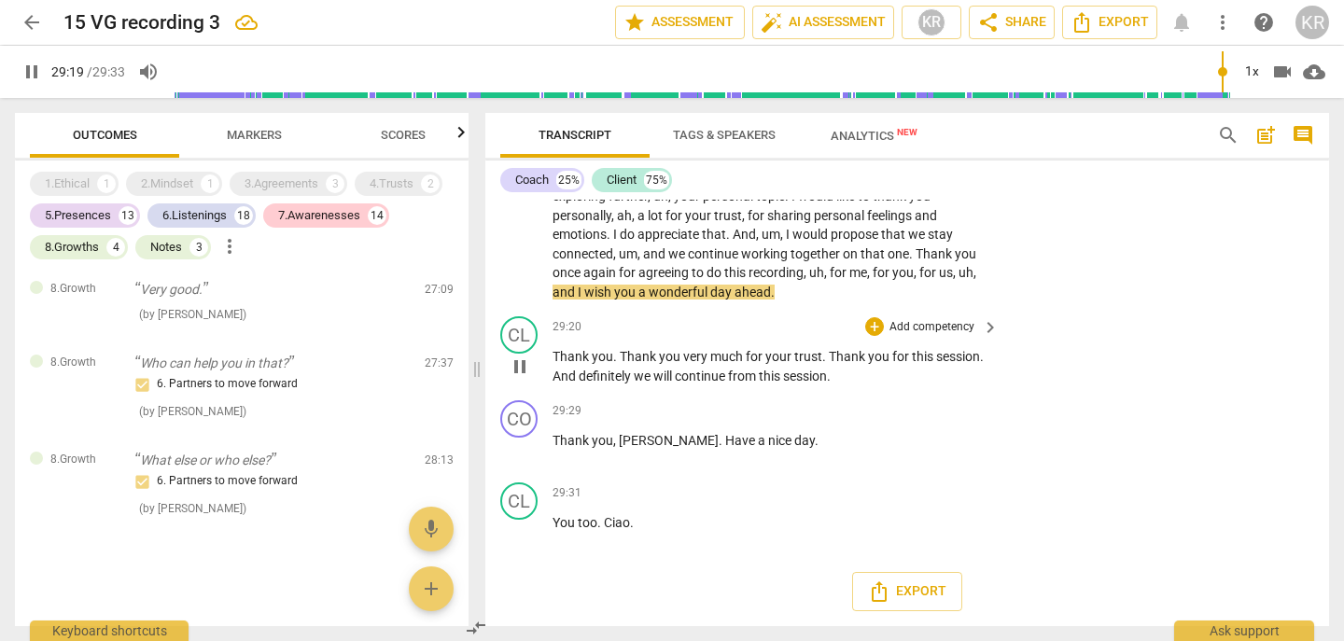
scroll to position [10412, 0]
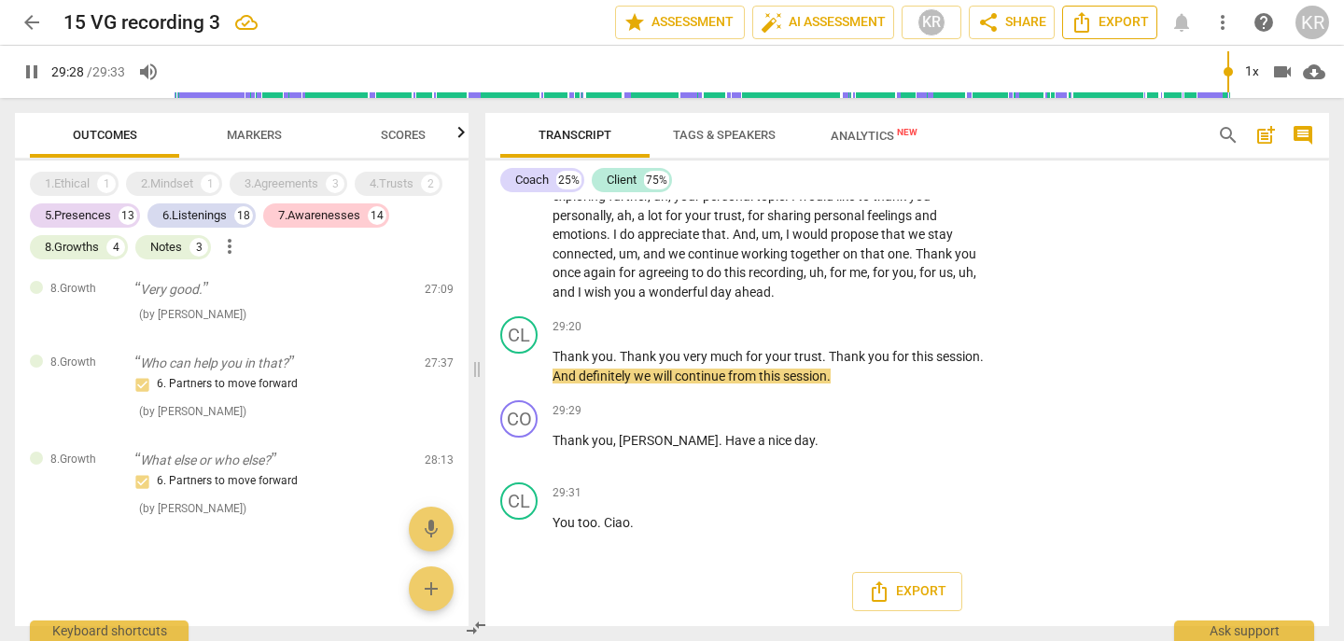
click at [1103, 24] on span "Export" at bounding box center [1110, 22] width 78 height 22
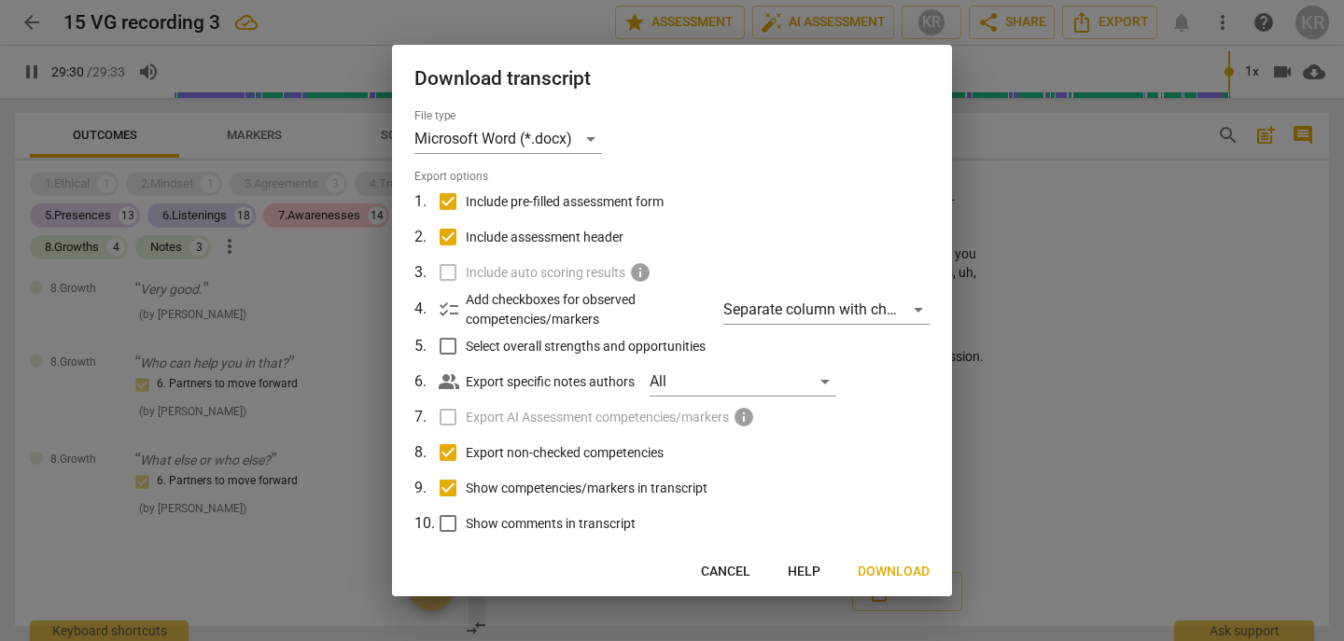
click at [883, 574] on span "Download" at bounding box center [894, 572] width 72 height 19
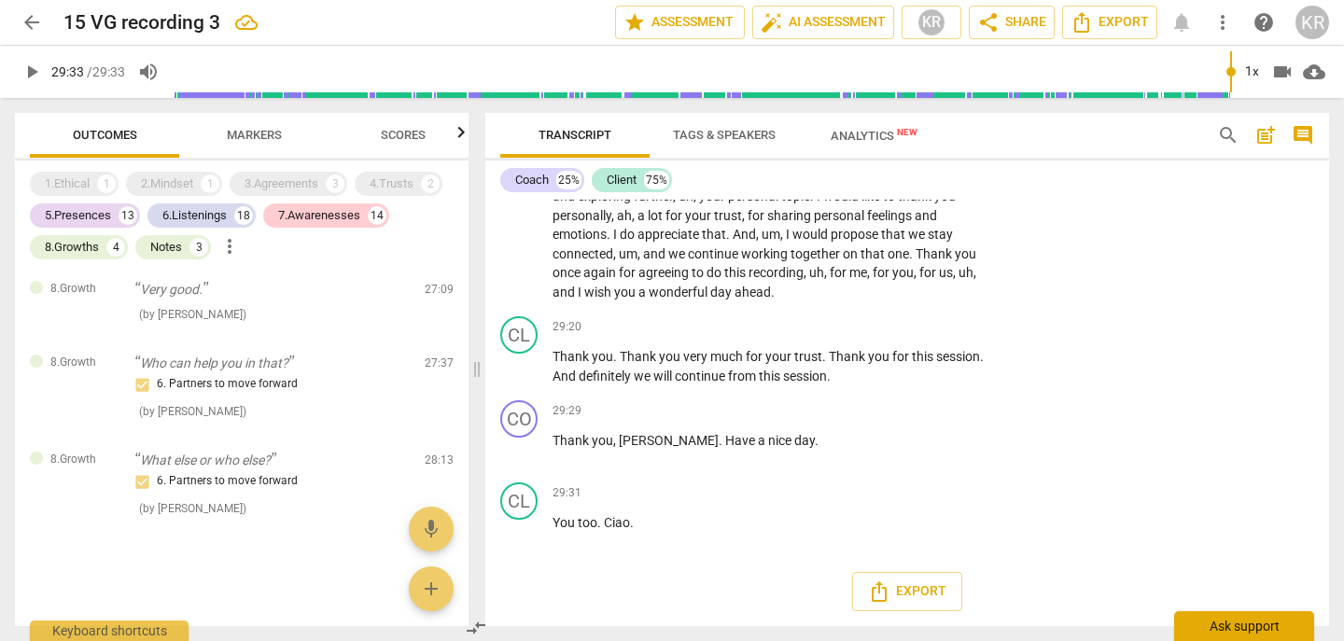
type input "1773"
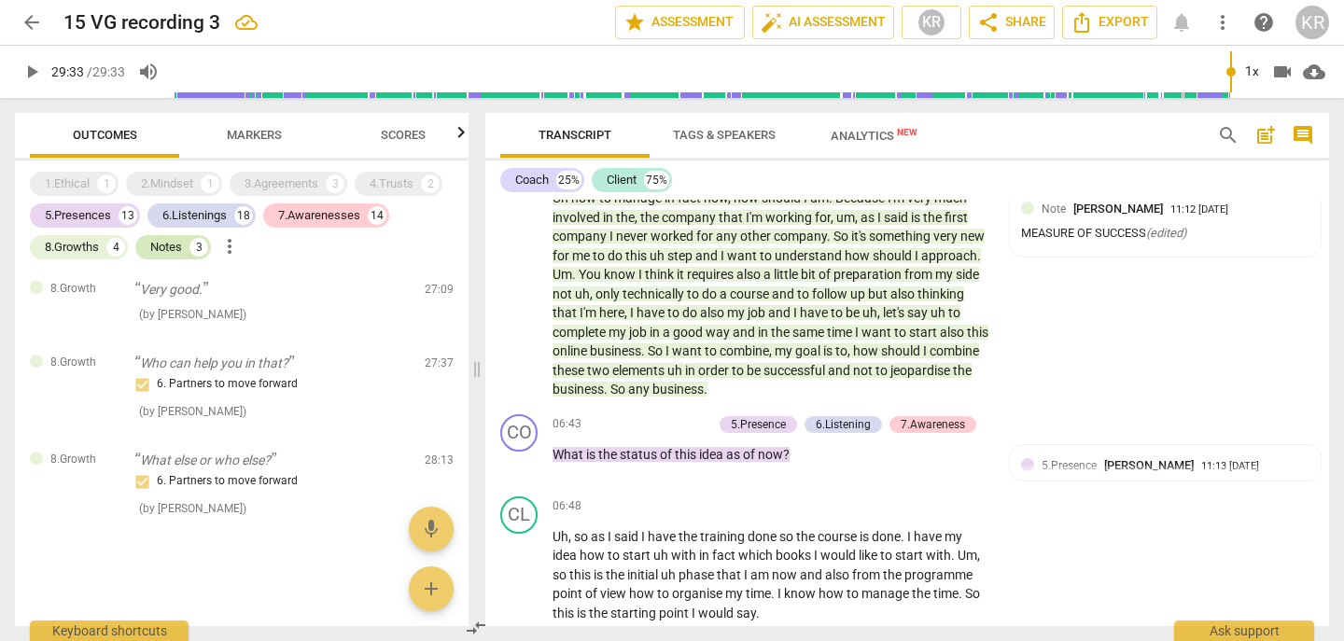
scroll to position [2445, 0]
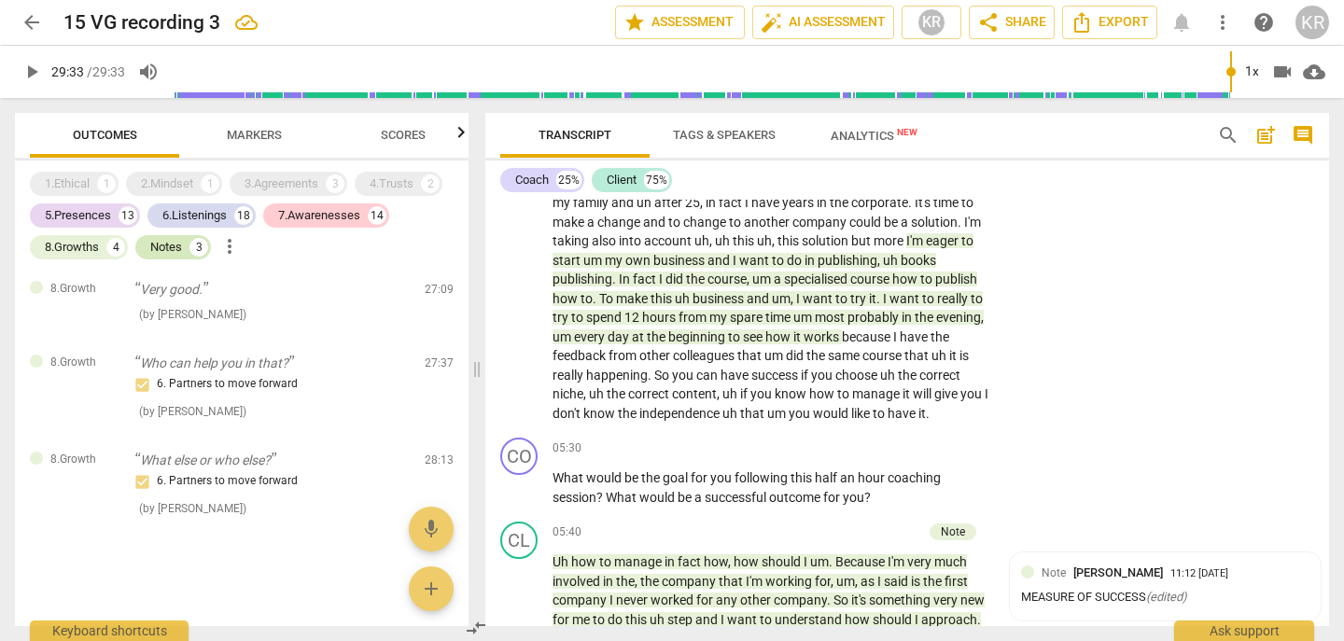
click at [171, 248] on div "Notes" at bounding box center [166, 247] width 32 height 19
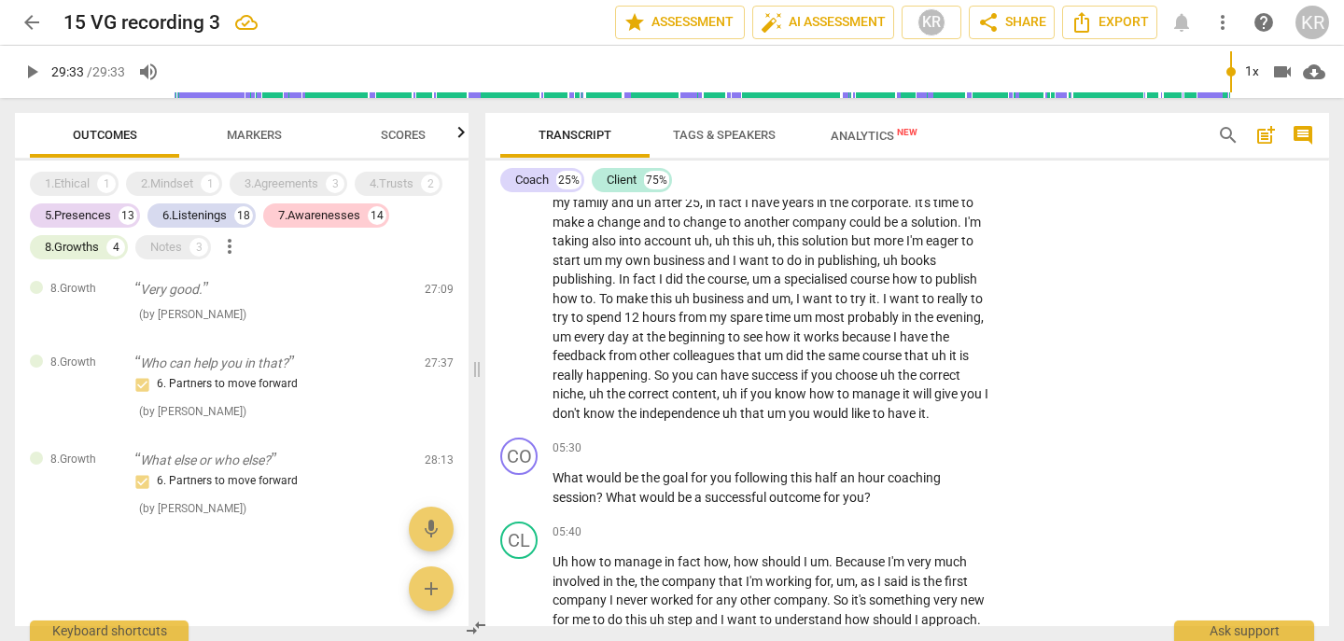
scroll to position [6399, 0]
click at [171, 251] on div "Notes" at bounding box center [166, 247] width 32 height 19
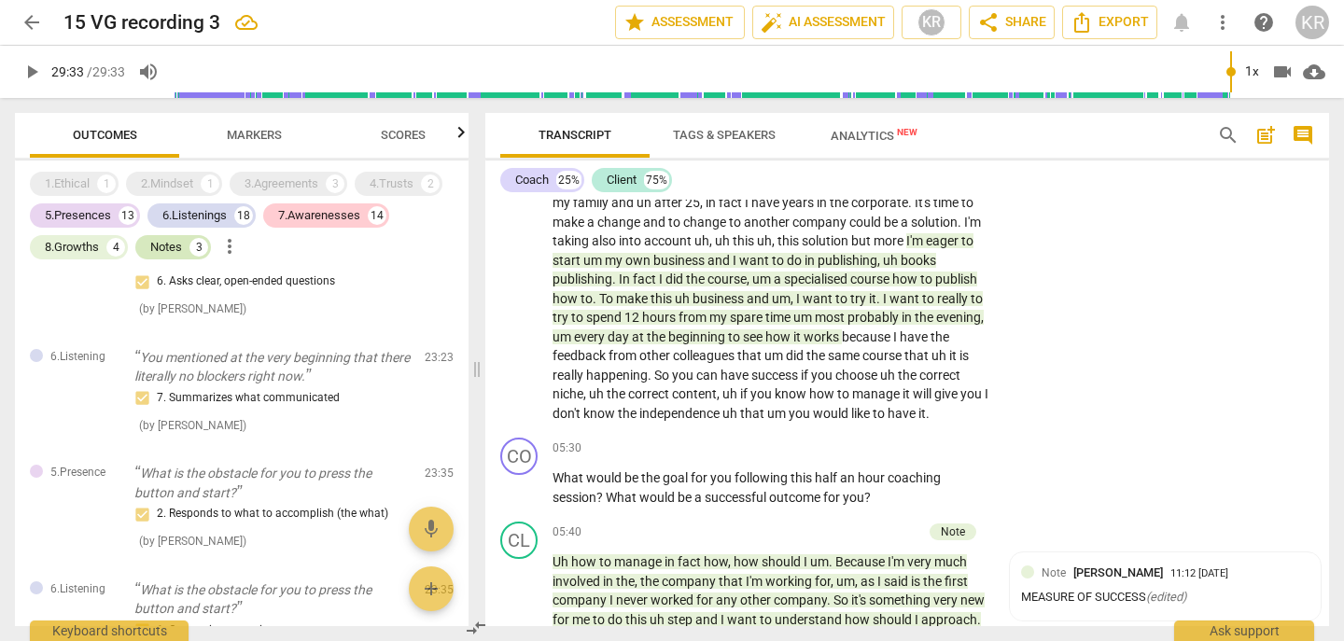
scroll to position [7161, 0]
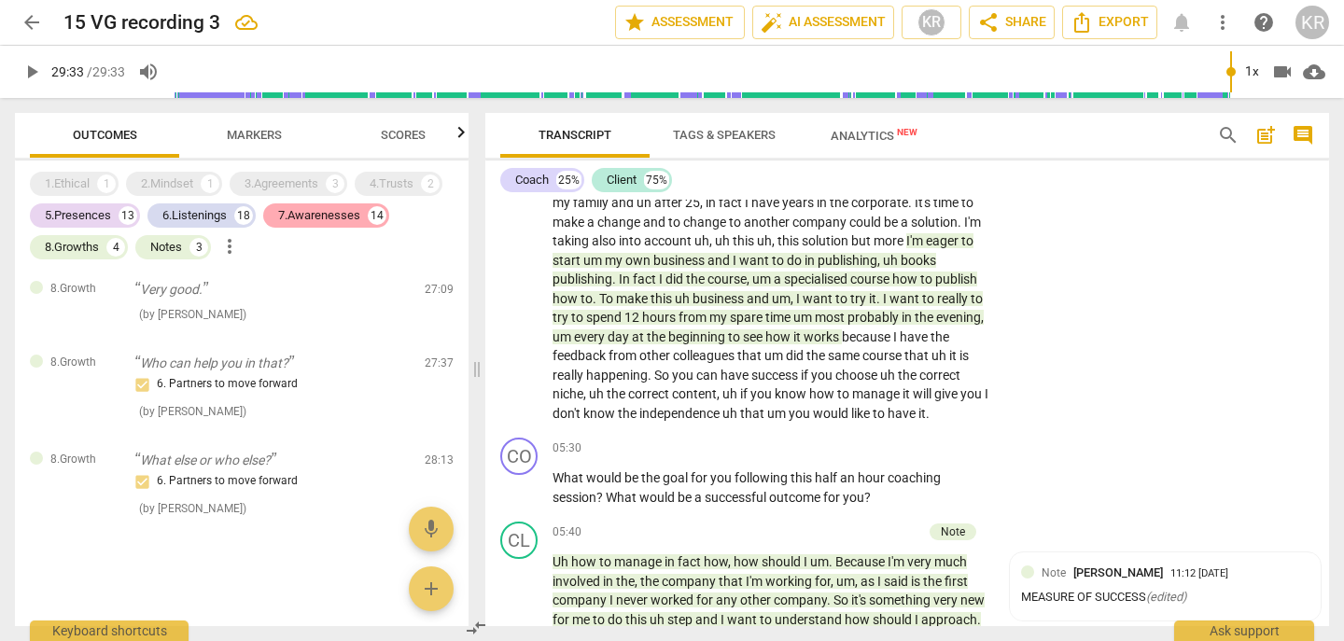
click at [302, 207] on div "7.Awarenesses" at bounding box center [319, 215] width 82 height 19
click at [181, 218] on div "6.Listenings" at bounding box center [194, 215] width 64 height 19
click at [98, 220] on div "5.Presences" at bounding box center [78, 215] width 66 height 19
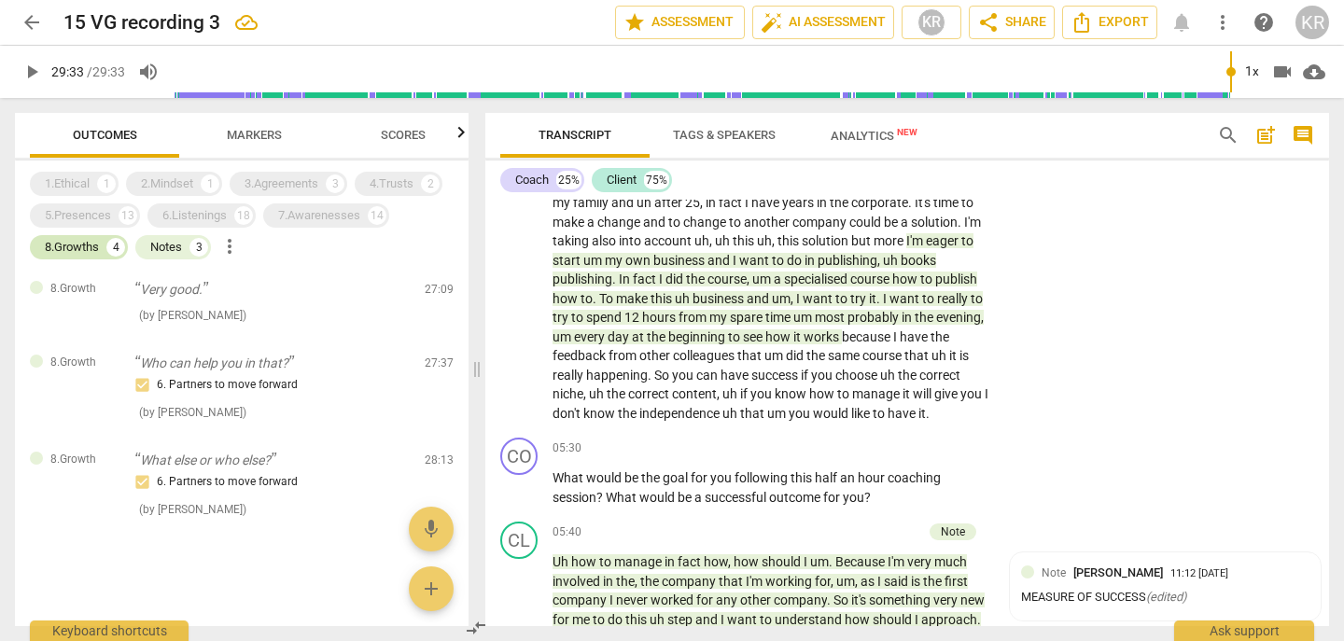
click at [83, 247] on div "8.Growths" at bounding box center [72, 247] width 54 height 19
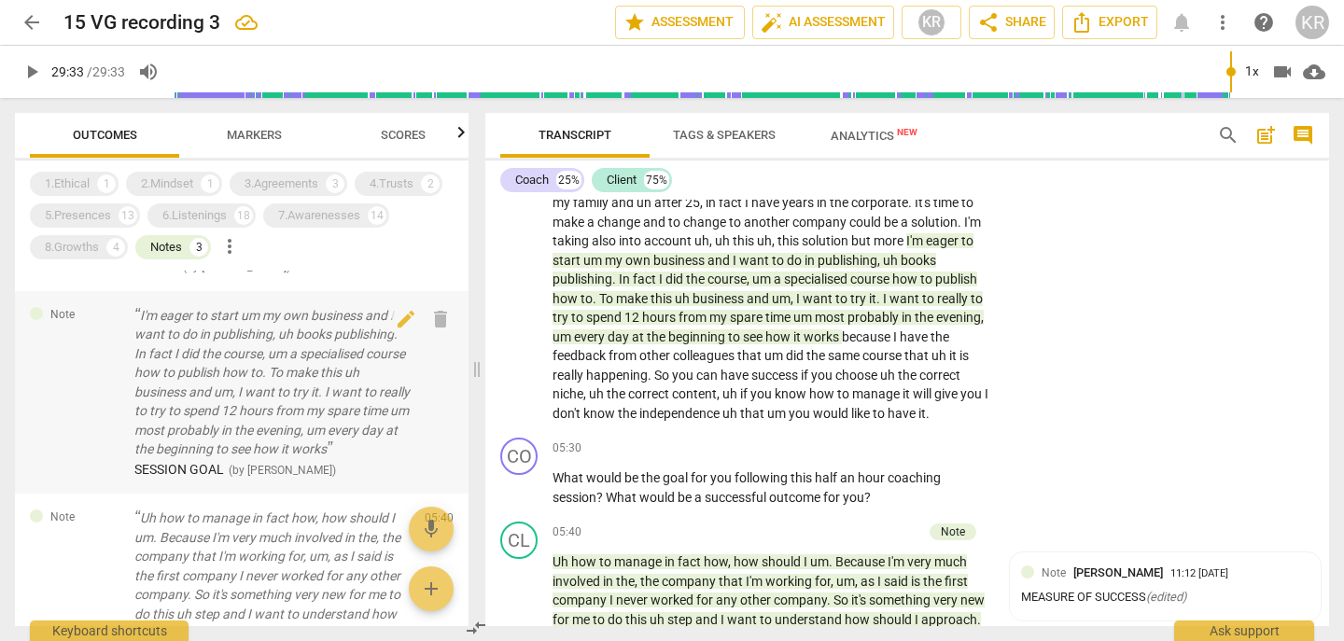
scroll to position [147, 0]
click at [361, 389] on p "I'm eager to start um my own business and I want to do in publishing, uh books …" at bounding box center [271, 380] width 275 height 153
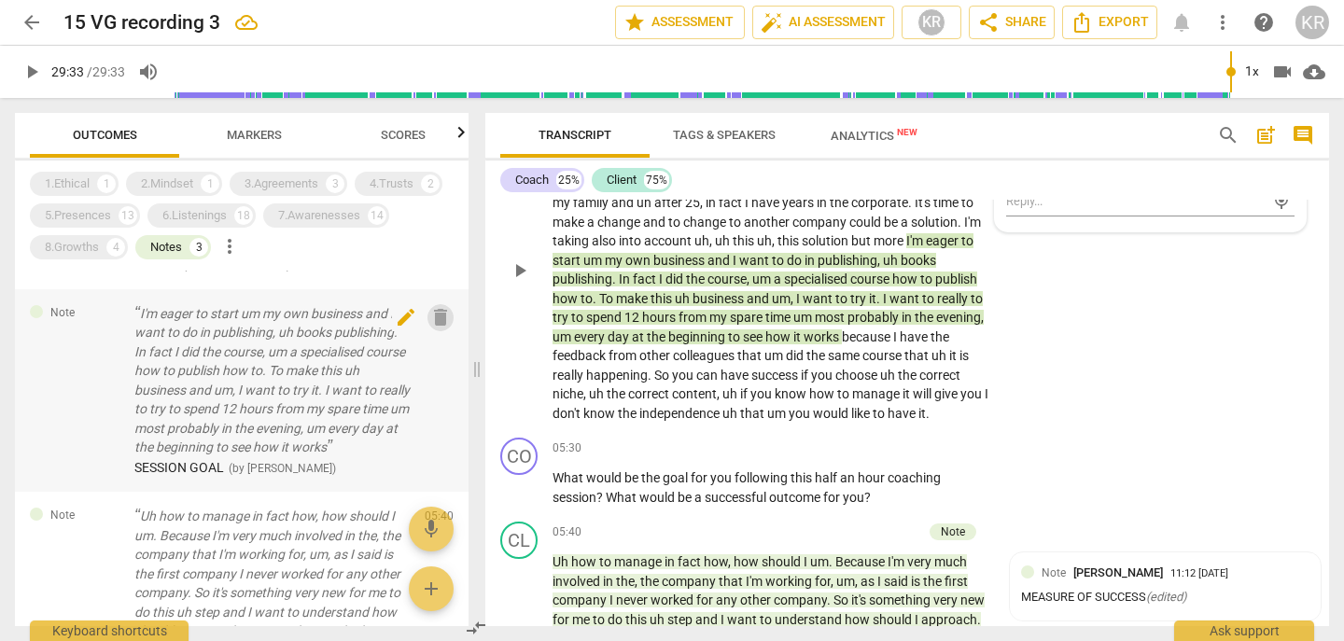
click at [432, 317] on span "delete" at bounding box center [440, 317] width 22 height 22
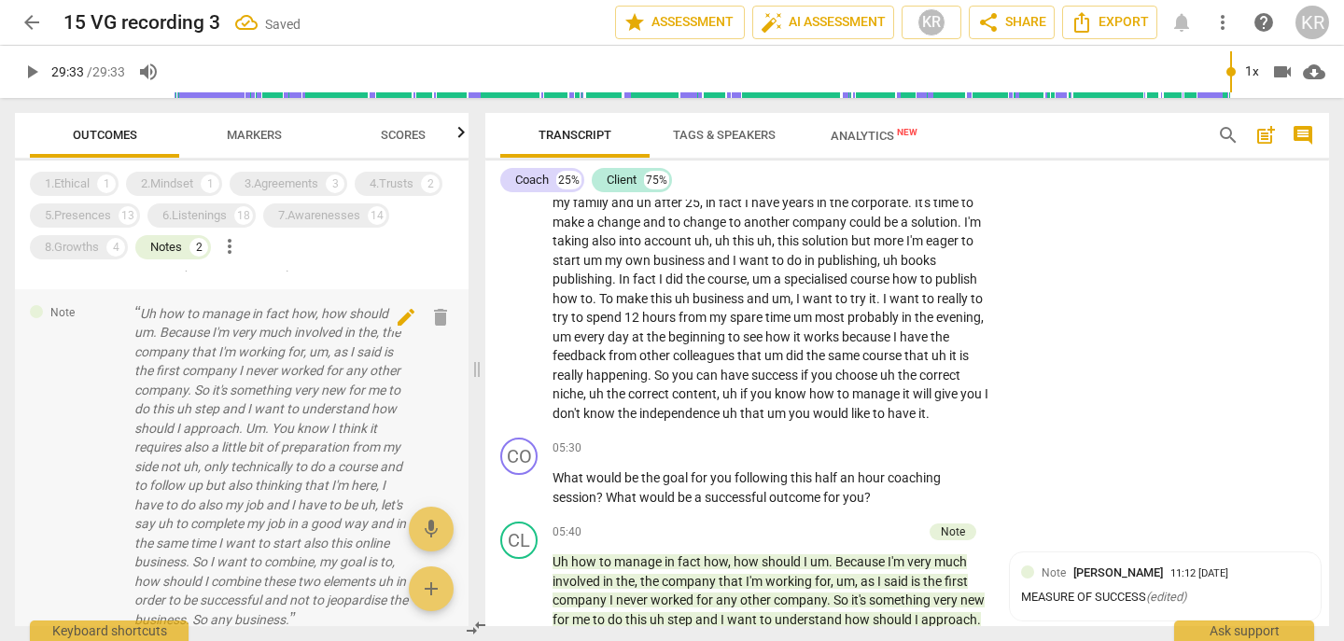
click at [434, 323] on span "delete" at bounding box center [440, 317] width 22 height 22
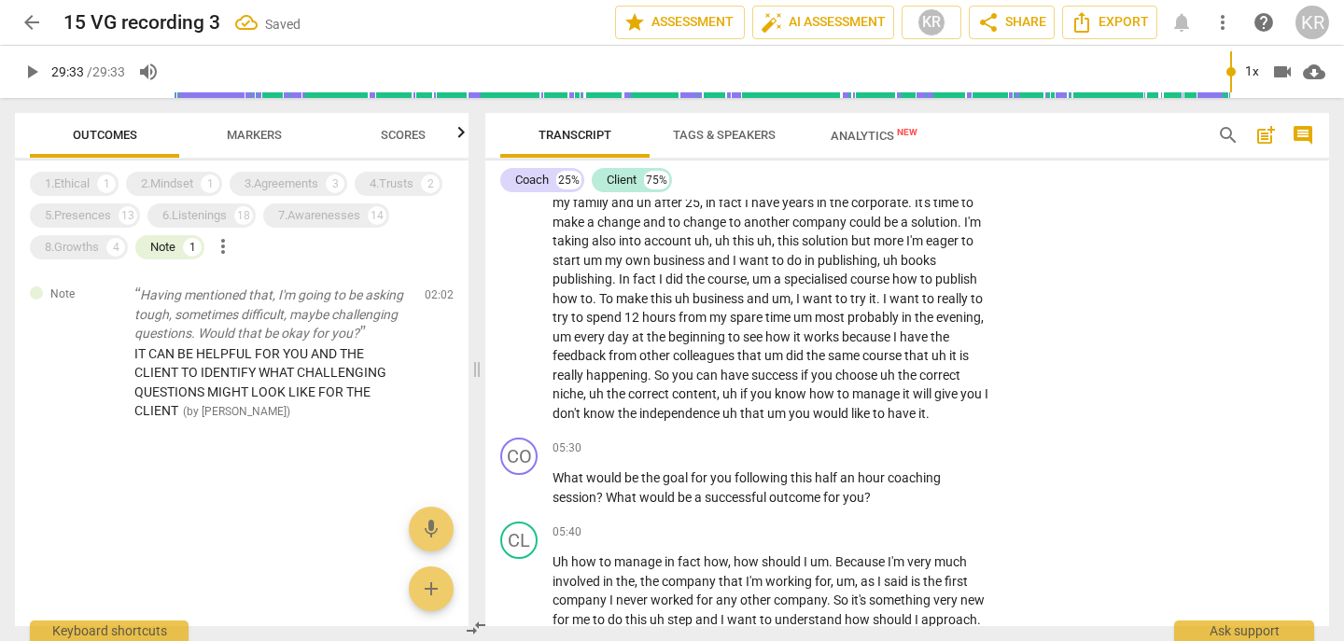
scroll to position [0, 0]
click at [318, 348] on span "IT CAN BE HELPFUL FOR YOU AND THE CLIENT TO IDENTIFY WHAT CHALLENGING QUESTIONS…" at bounding box center [260, 382] width 252 height 73
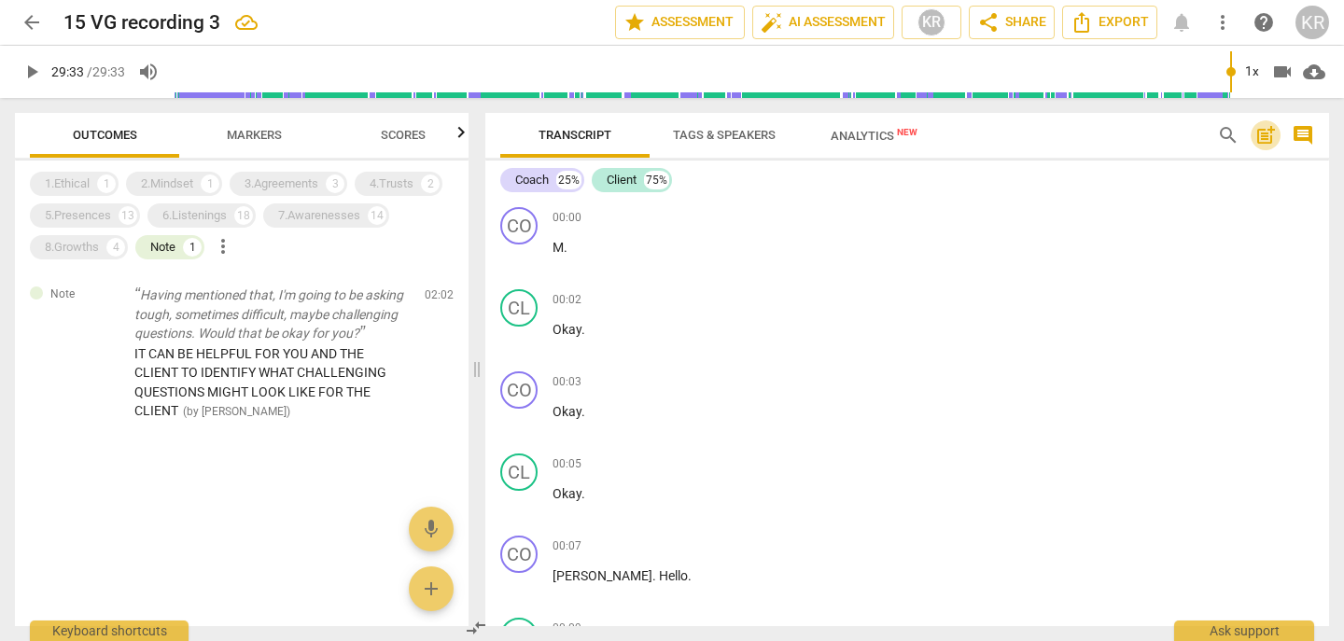
click at [1267, 138] on span "post_add" at bounding box center [1266, 135] width 22 height 22
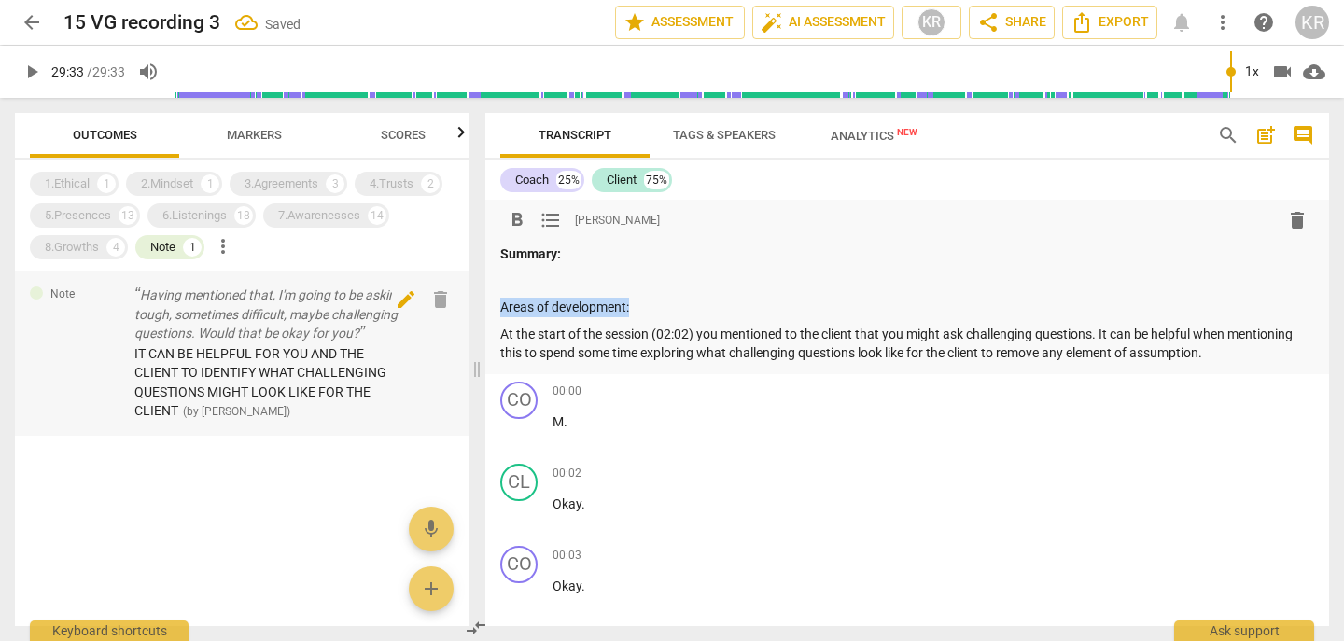
drag, startPoint x: 658, startPoint y: 303, endPoint x: 436, endPoint y: 299, distance: 222.2
click at [436, 299] on div "Outcomes Markers Scores 1.Ethical 1 2.Mindset 1 3.Agreements 3 4.Trusts 2 5.Pre…" at bounding box center [672, 369] width 1344 height 543
click at [515, 216] on span "format_bold" at bounding box center [517, 220] width 22 height 22
click at [501, 334] on p "At the start of the session (02:02) you mentioned to the client that you might …" at bounding box center [907, 344] width 814 height 38
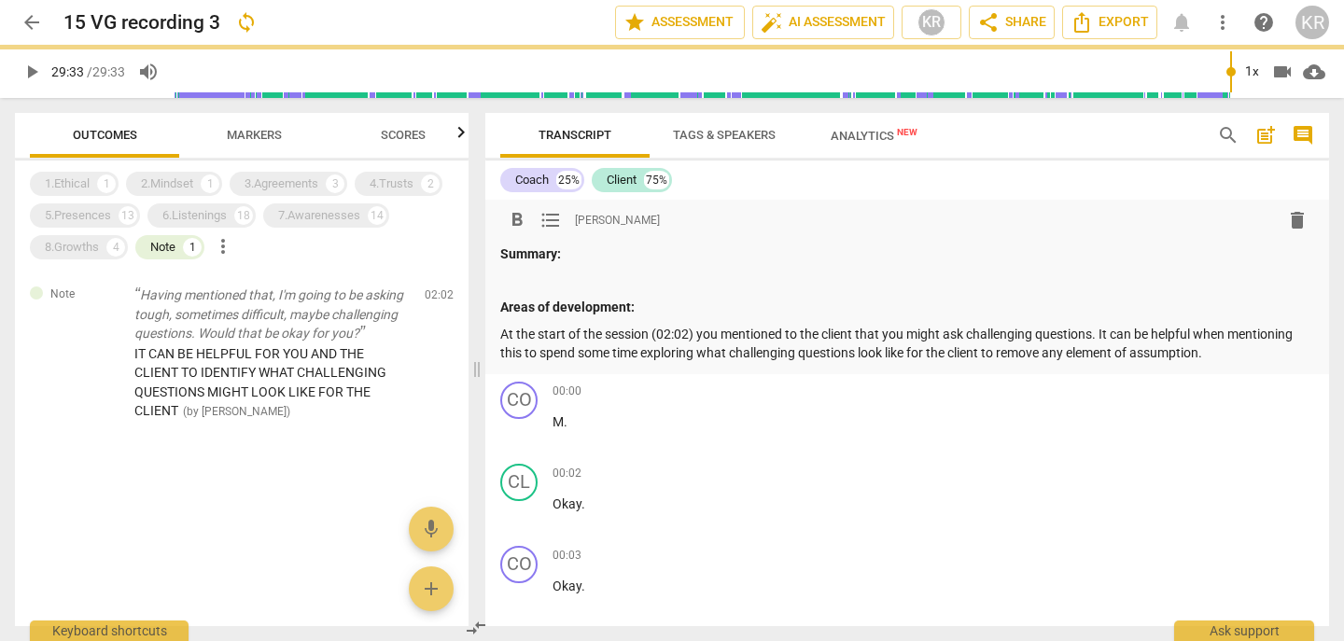
click at [544, 226] on span "format_list_bulleted" at bounding box center [551, 220] width 22 height 22
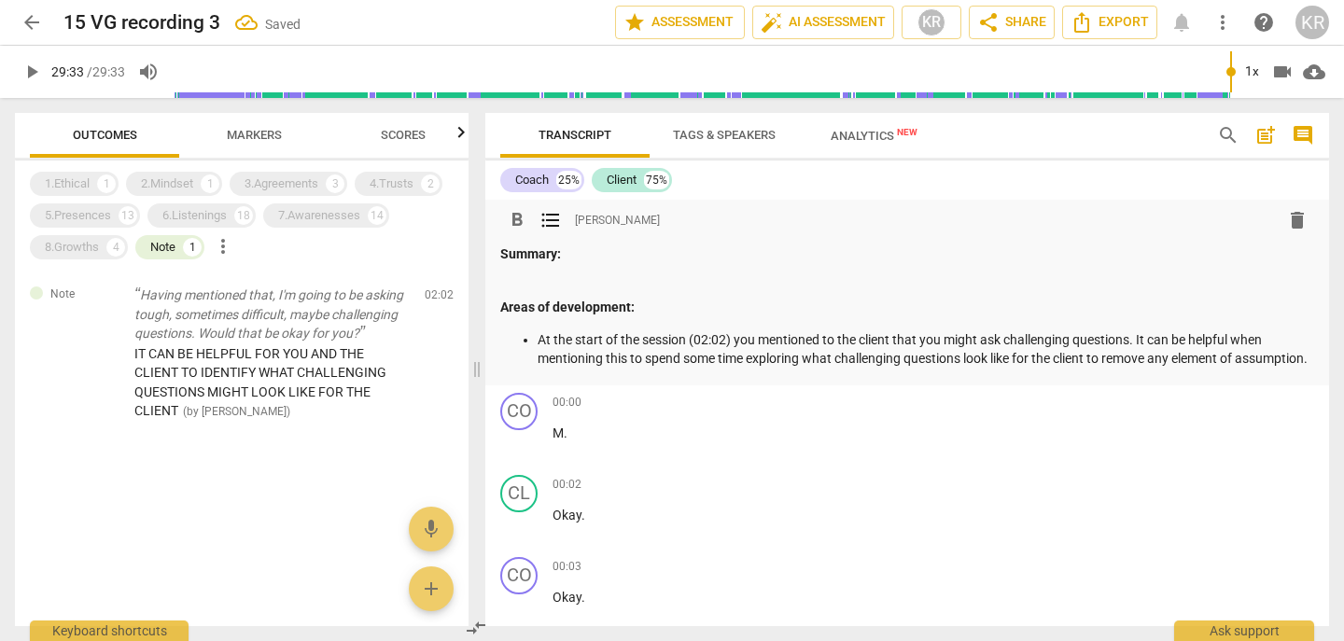
click at [520, 276] on p at bounding box center [907, 282] width 814 height 20
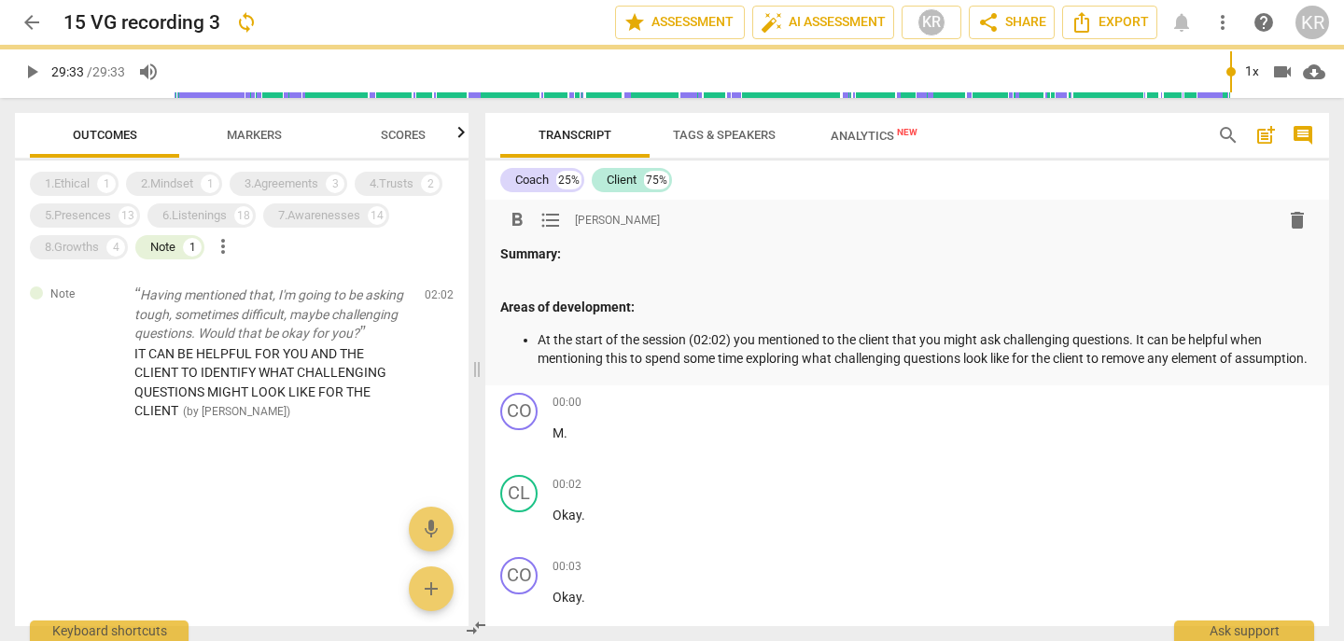
click at [555, 218] on span "format_list_bulleted" at bounding box center [551, 220] width 22 height 22
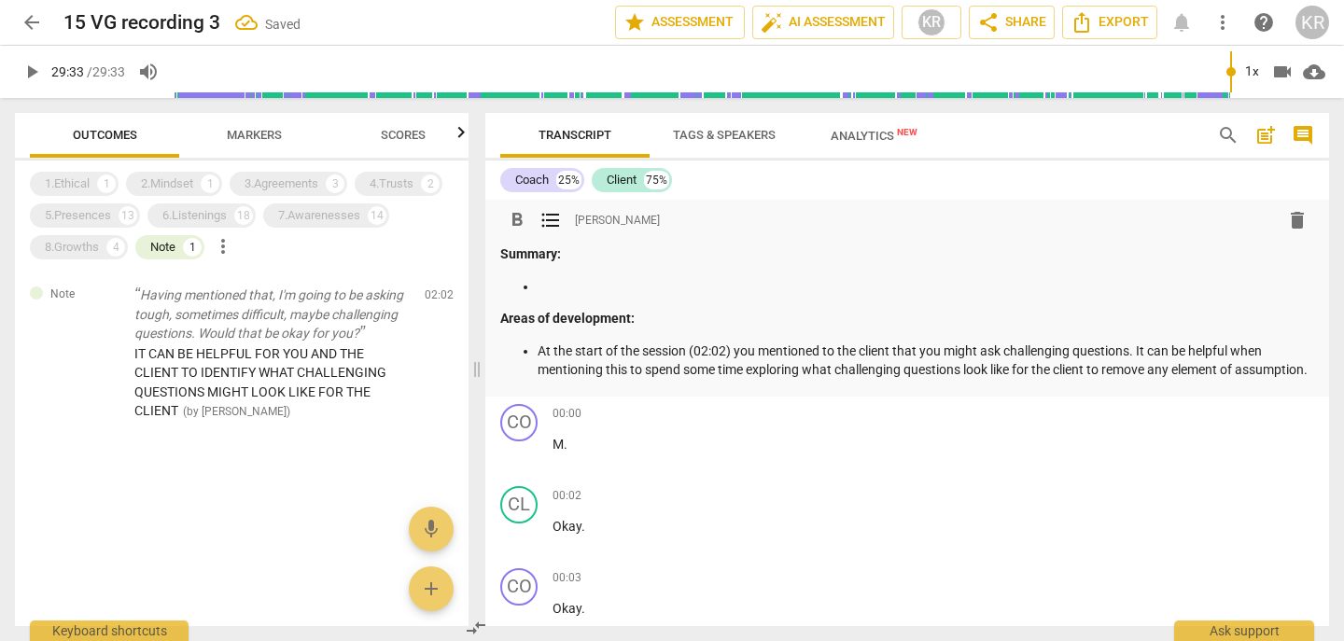
scroll to position [21, 0]
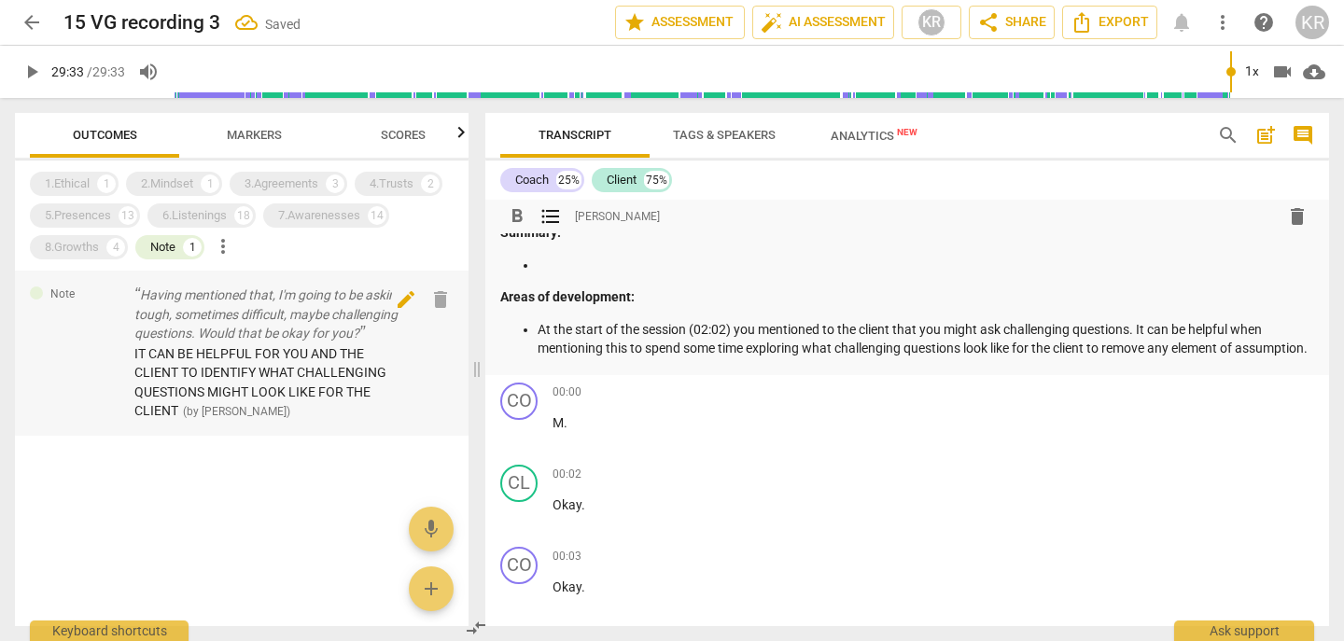
click at [436, 302] on span "delete" at bounding box center [440, 299] width 22 height 22
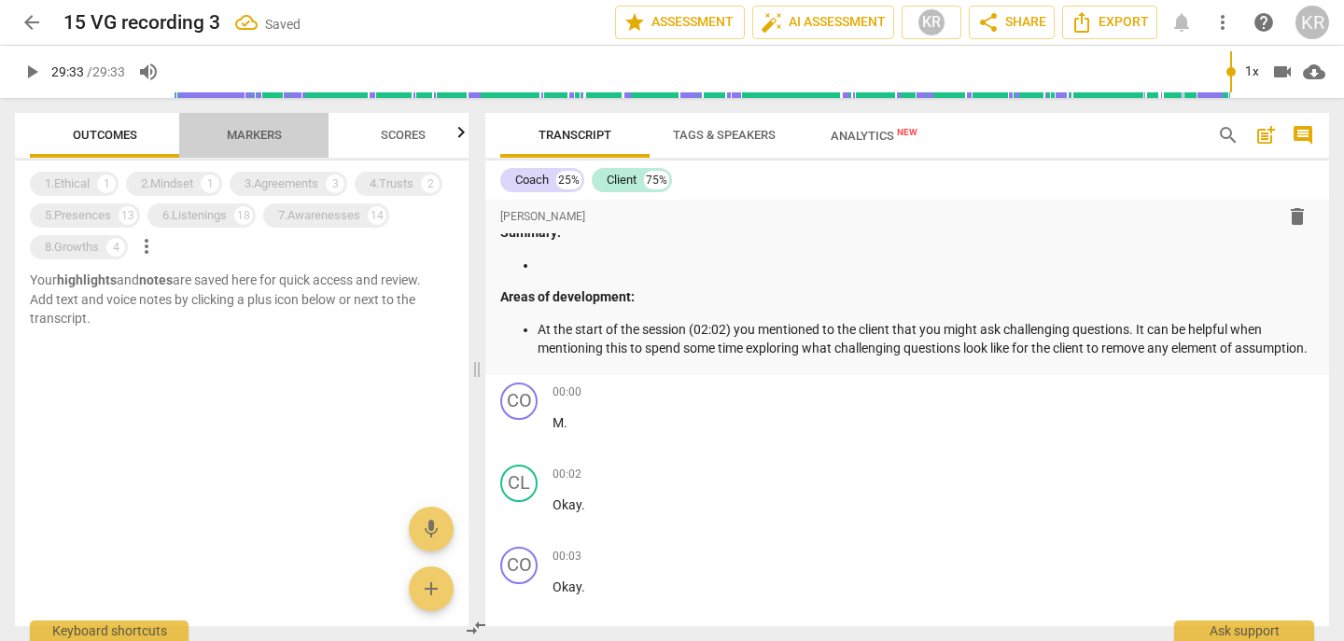
click at [250, 136] on span "Markers" at bounding box center [254, 135] width 55 height 14
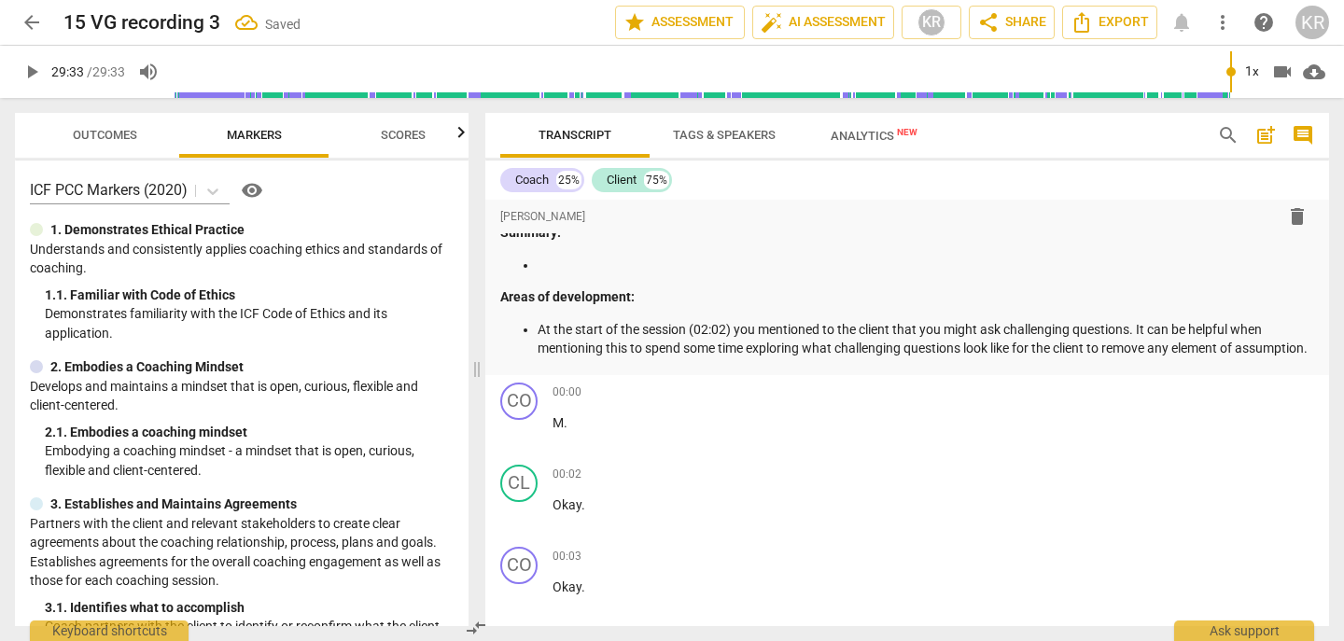
click at [111, 139] on span "Outcomes" at bounding box center [105, 135] width 64 height 14
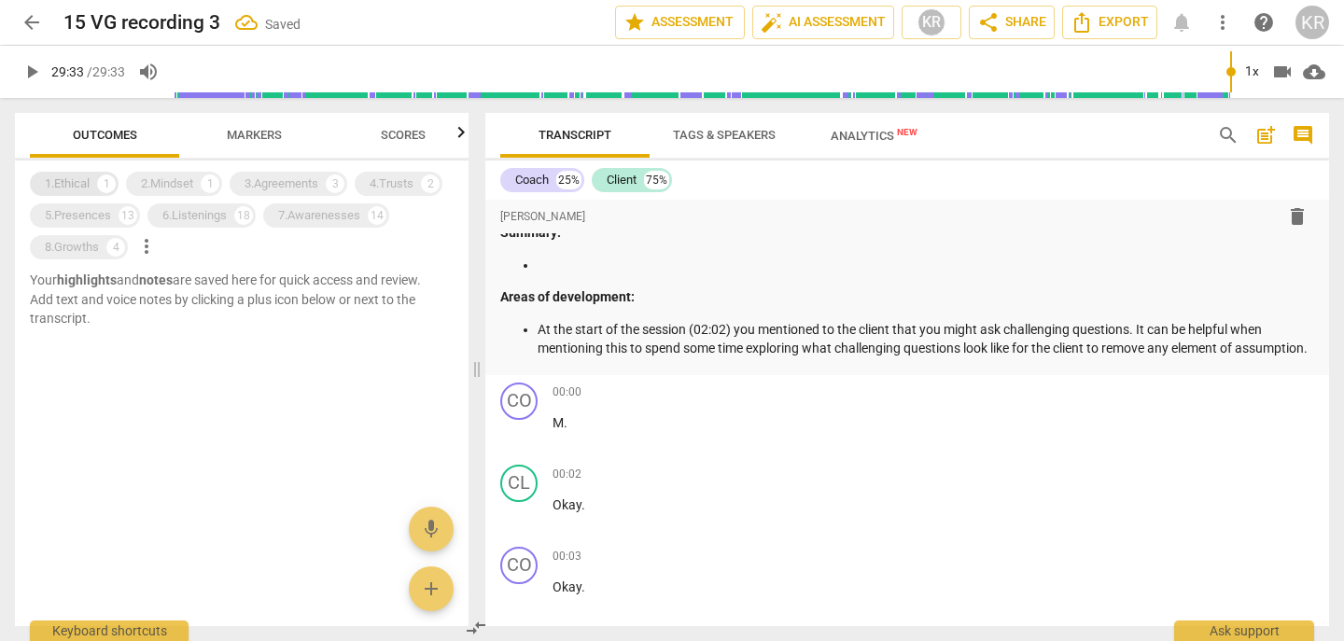
click at [71, 188] on div "1.Ethical" at bounding box center [67, 184] width 45 height 19
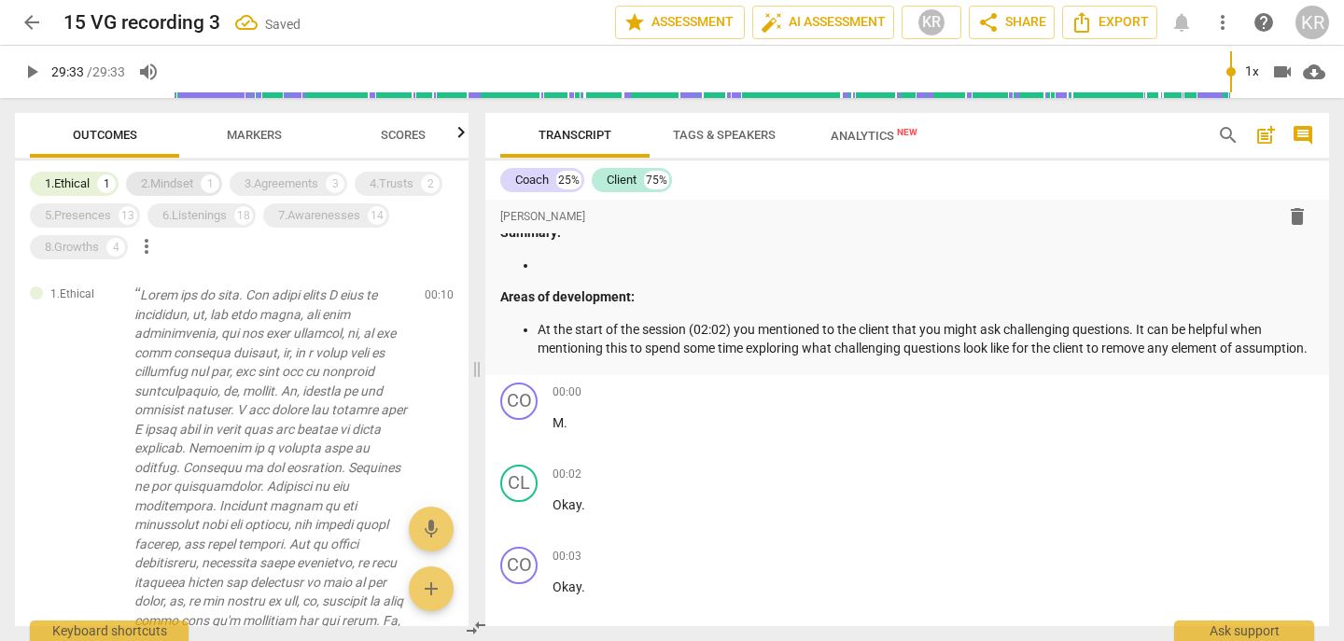
click at [164, 189] on div "2.Mindset" at bounding box center [167, 184] width 52 height 19
click at [262, 190] on div "3.Agreements" at bounding box center [282, 184] width 74 height 19
click at [405, 179] on div "4.Trusts" at bounding box center [392, 184] width 44 height 19
click at [316, 229] on div "1.Ethical 1 2.Mindset 1 3.Agreements 3 4.Trusts 2 5.Presences 13 6.Listenings 1…" at bounding box center [249, 215] width 439 height 95
click at [176, 217] on div "6.Listenings" at bounding box center [194, 215] width 64 height 19
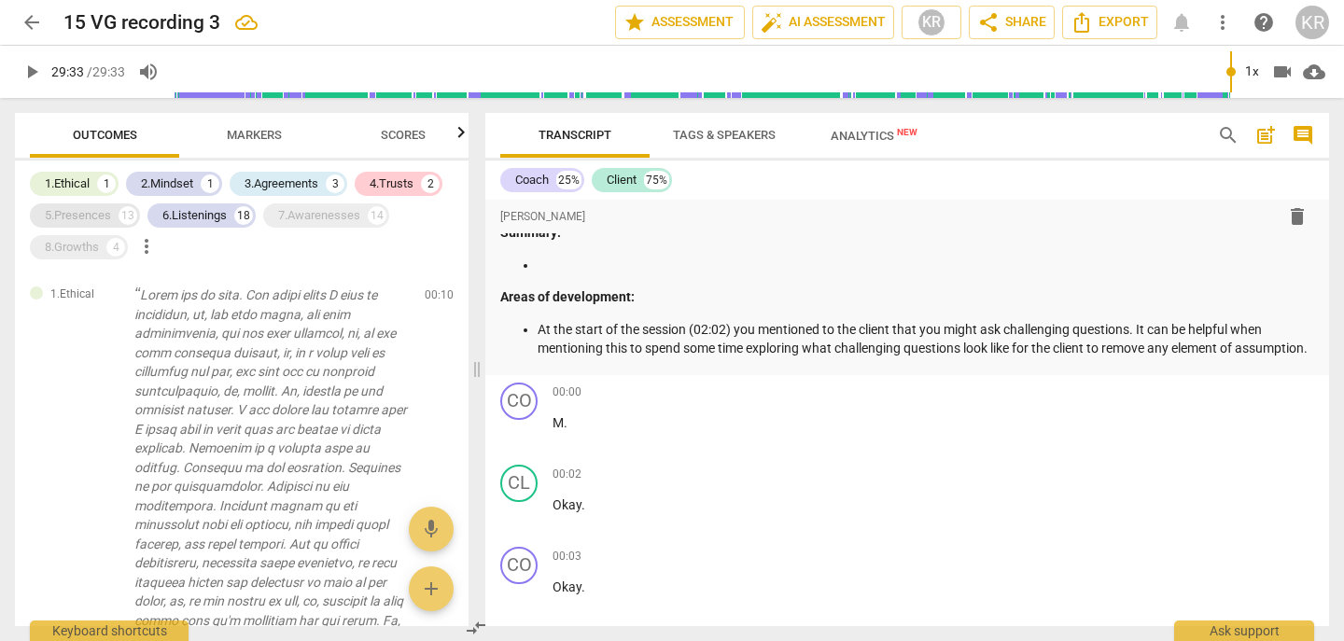
click at [107, 213] on div "5.Presences" at bounding box center [78, 215] width 66 height 19
click at [63, 256] on div "8.Growths" at bounding box center [72, 247] width 54 height 19
click at [308, 217] on div "7.Awarenesses" at bounding box center [319, 215] width 82 height 19
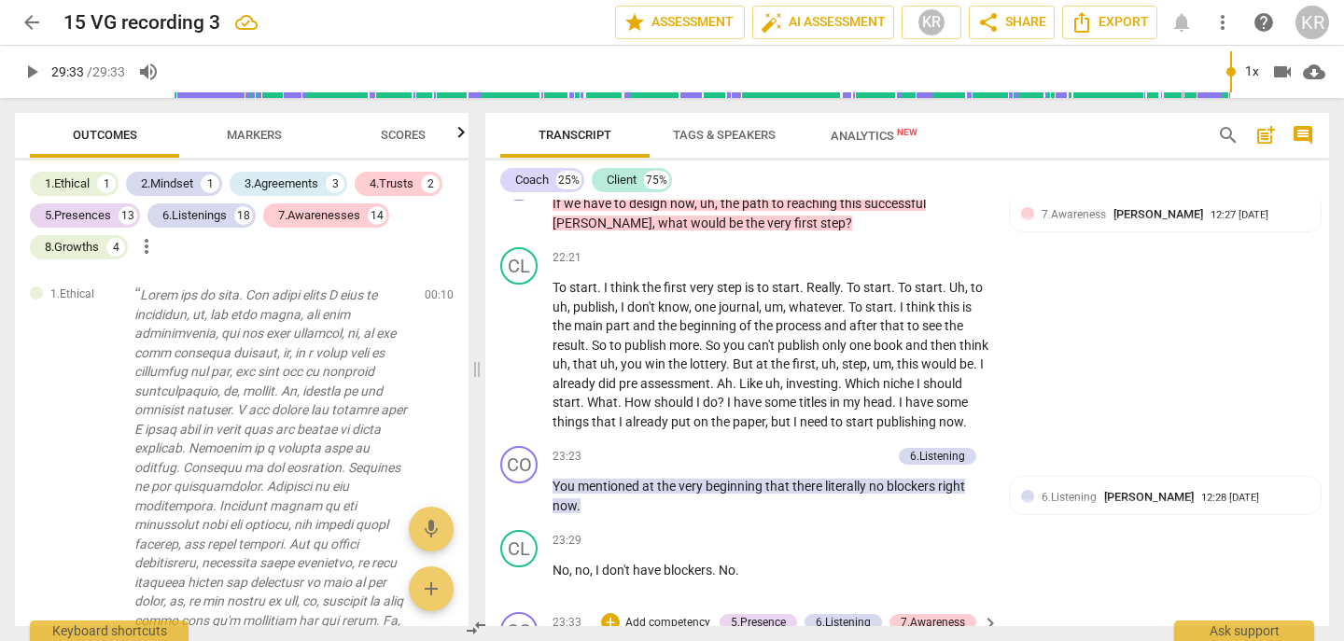
scroll to position [8272, 0]
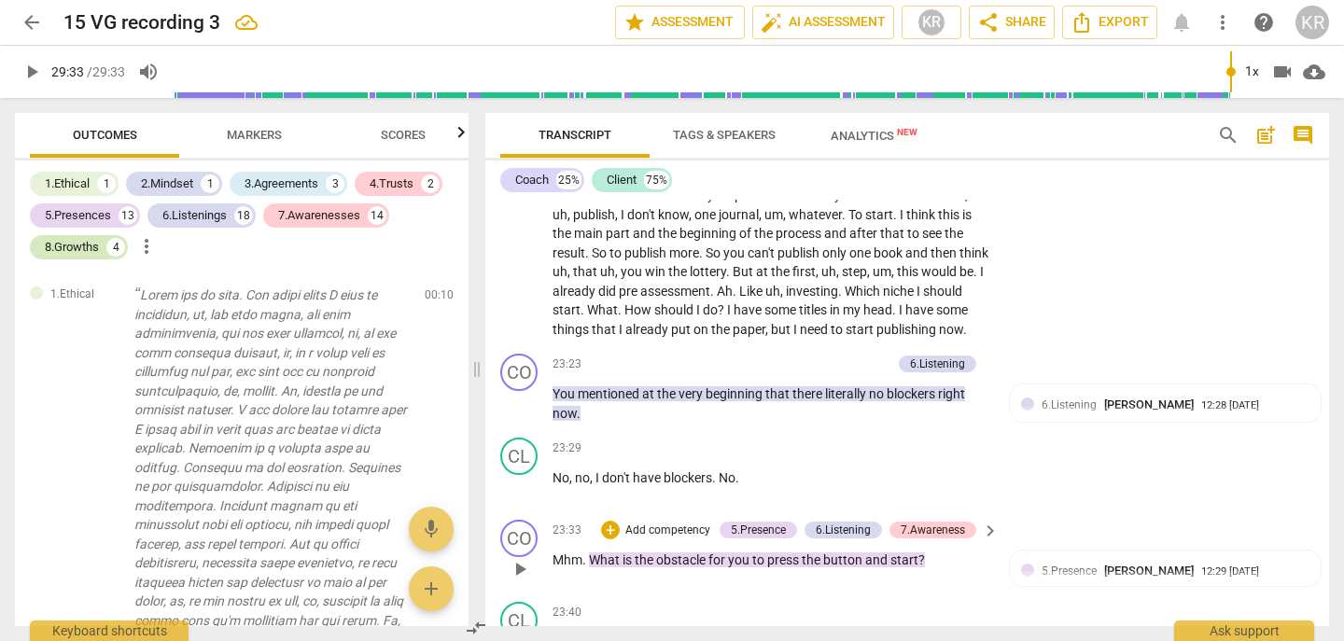
click at [76, 246] on div "8.Growths" at bounding box center [72, 247] width 54 height 19
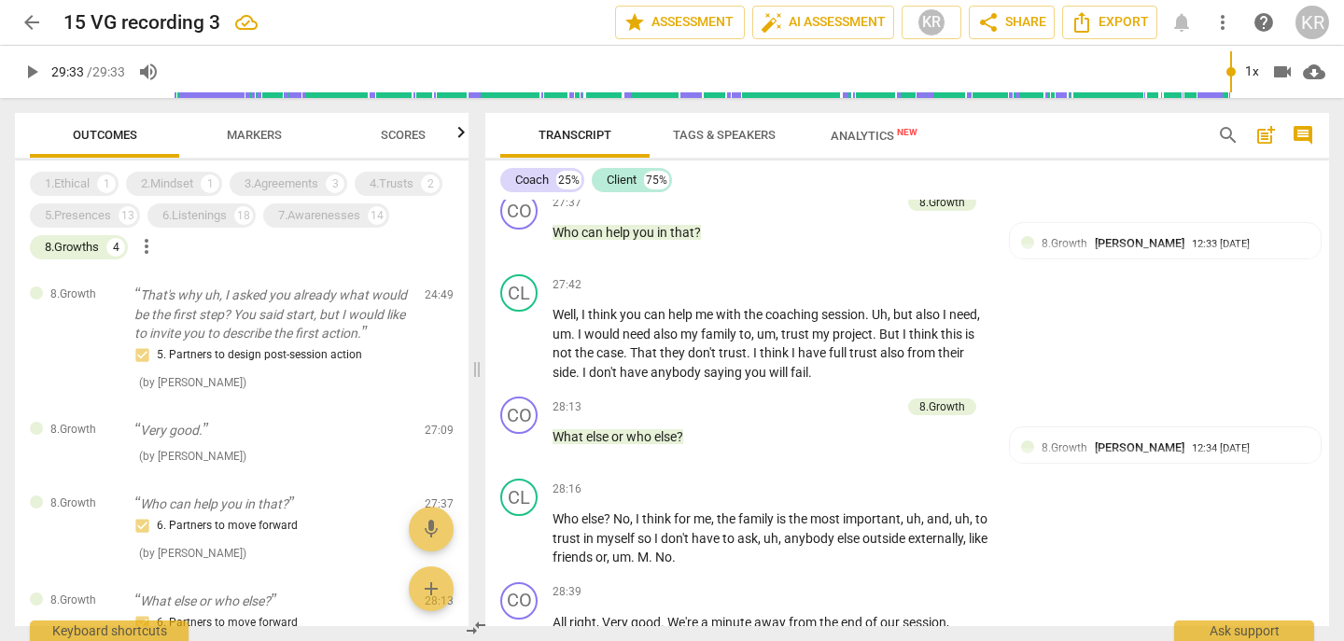
scroll to position [9736, 0]
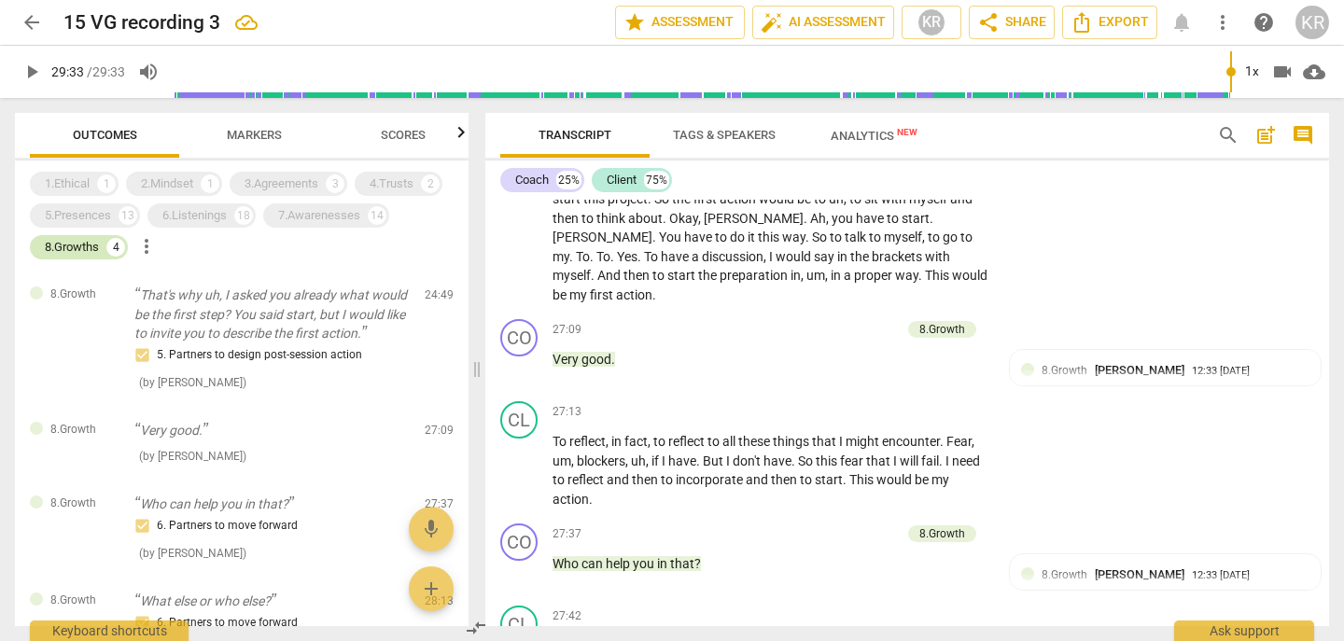
click at [42, 250] on div "8.Growths 4" at bounding box center [79, 247] width 98 height 24
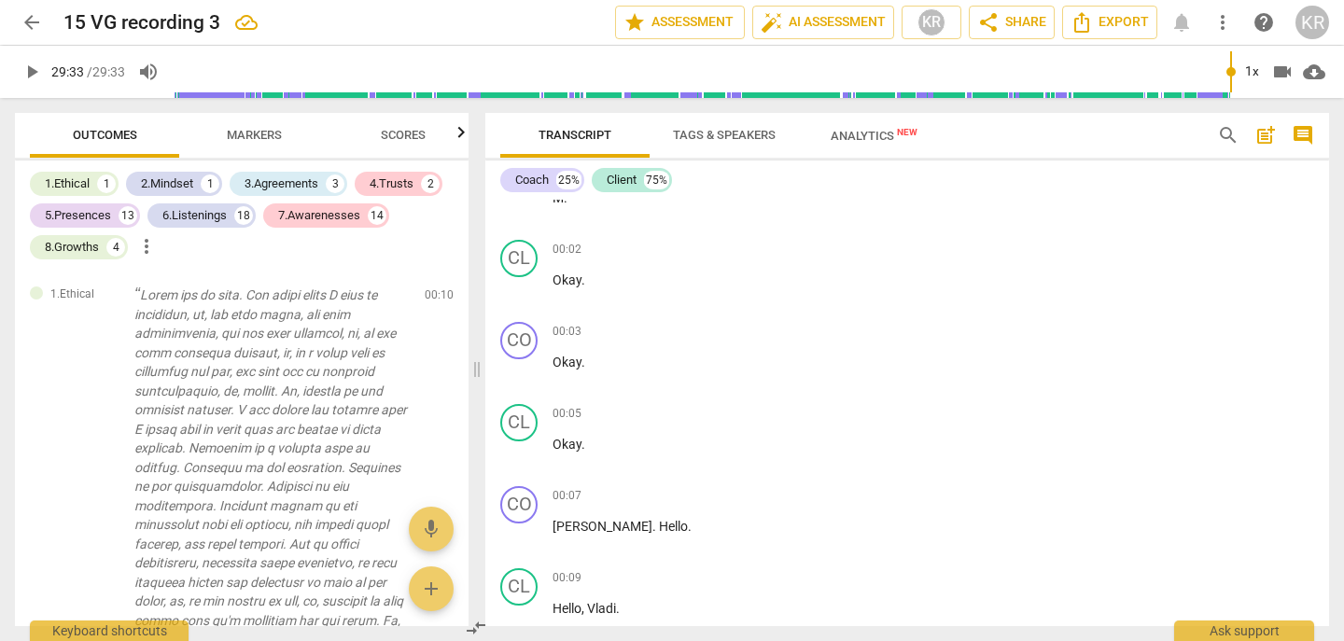
scroll to position [0, 0]
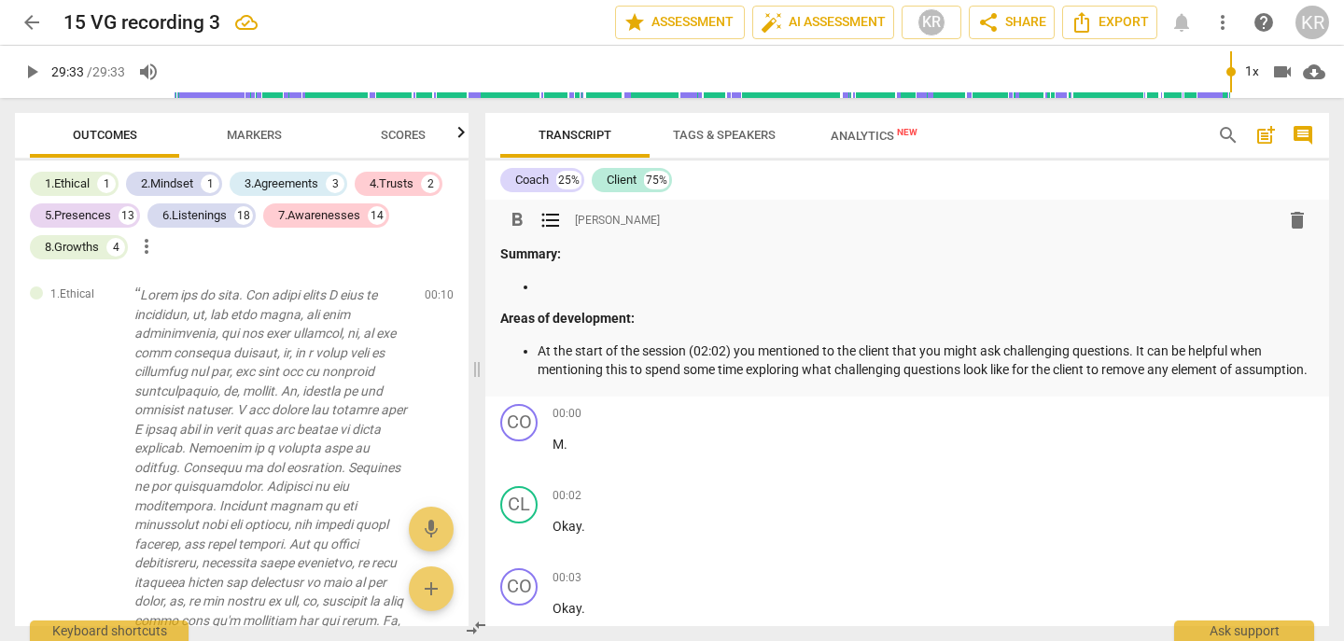
click at [577, 290] on p at bounding box center [926, 287] width 777 height 20
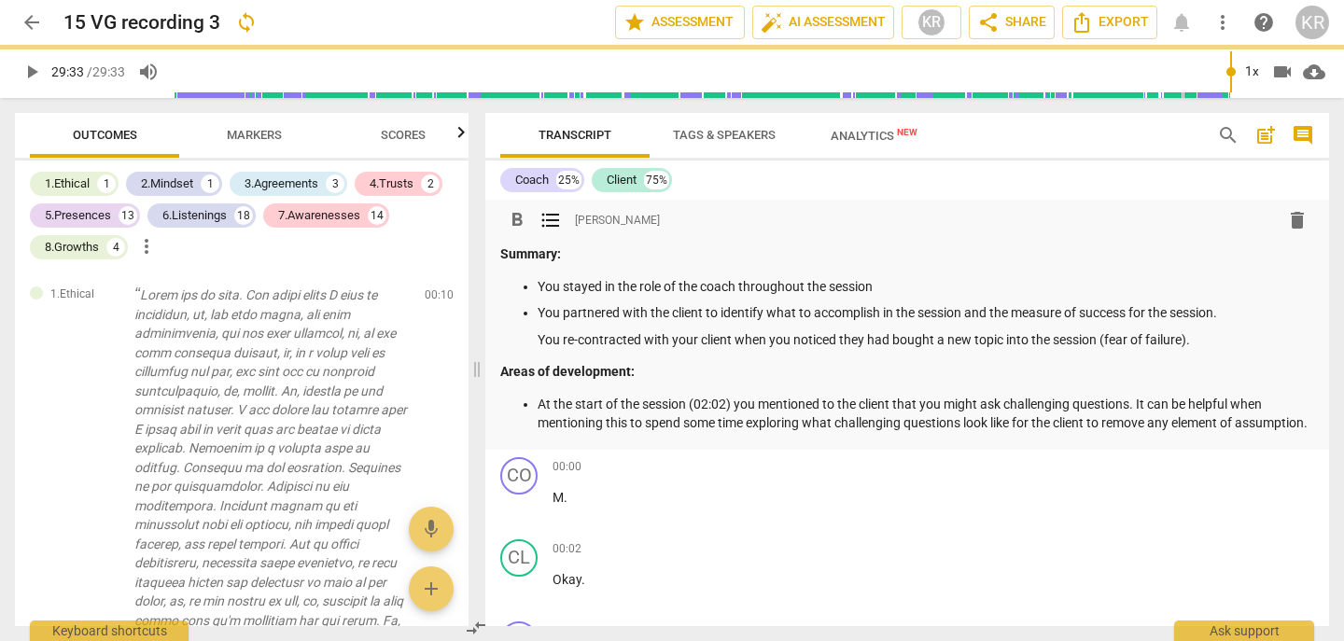
click at [908, 292] on p "You stayed in the role of the coach throughout the session" at bounding box center [926, 287] width 777 height 20
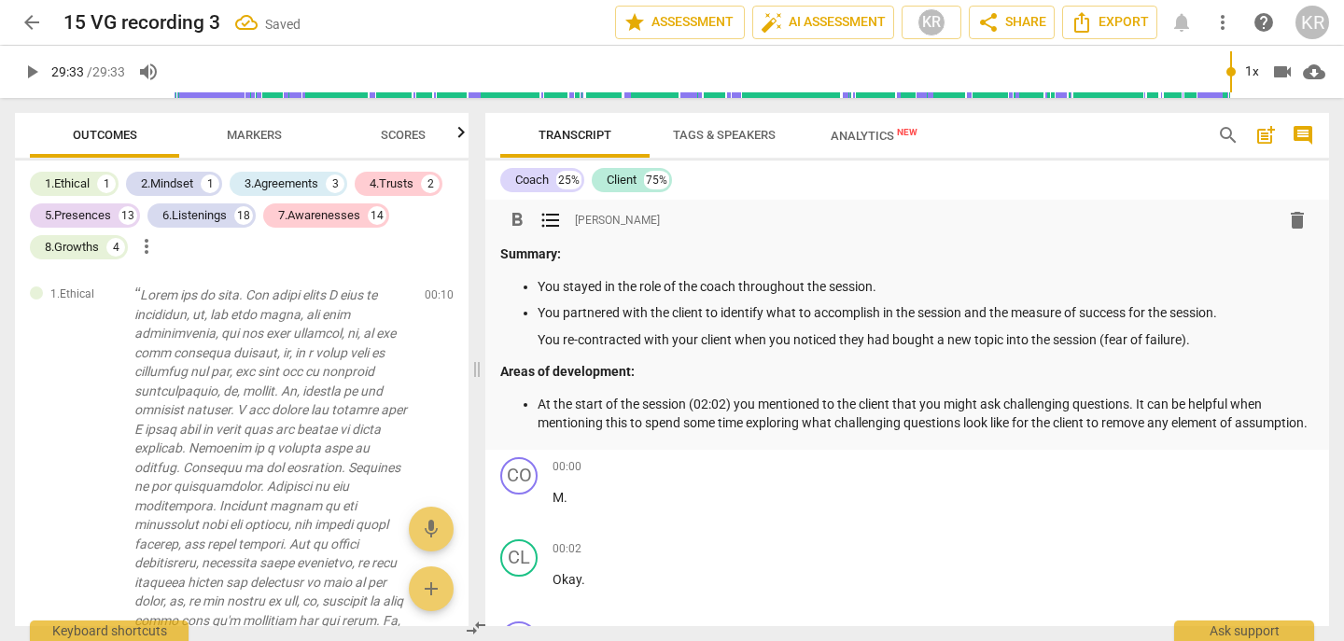
click at [537, 337] on ul "You stayed in the role of the coach throughout the session. You partnered with …" at bounding box center [907, 313] width 814 height 73
click at [1215, 337] on p "You re-contracted with your client when you noticed they had bought a new topic…" at bounding box center [926, 340] width 777 height 20
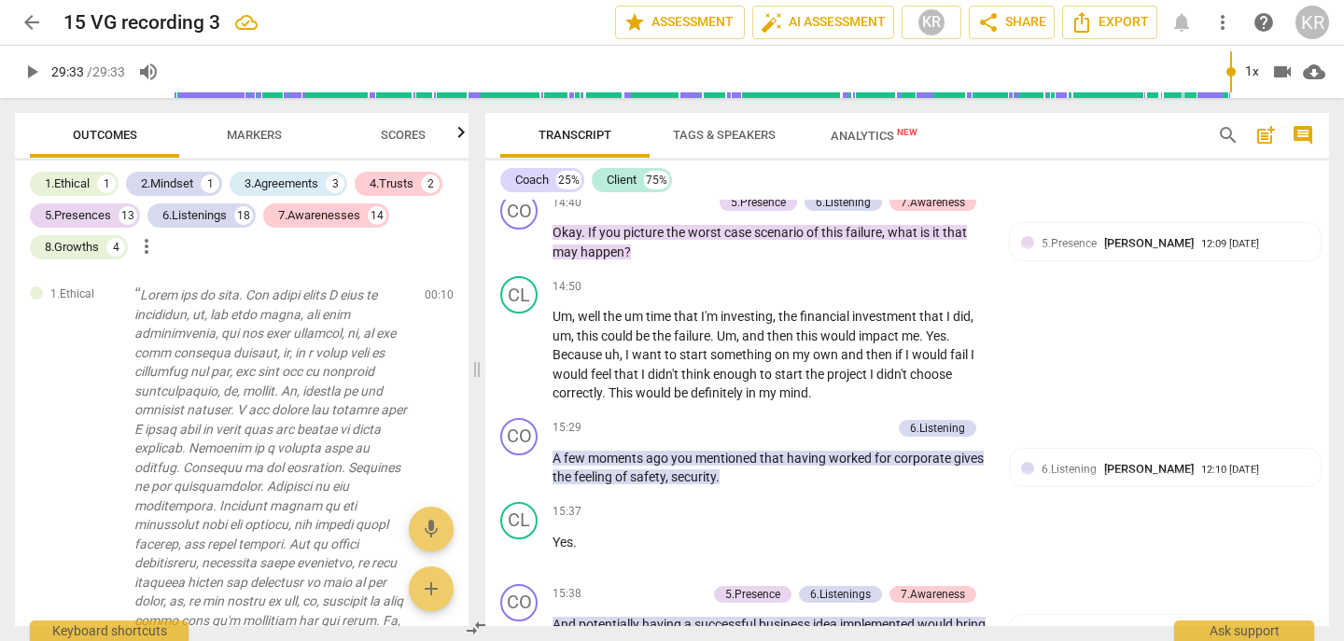
scroll to position [5869, 0]
click at [691, 400] on span "be" at bounding box center [682, 392] width 17 height 15
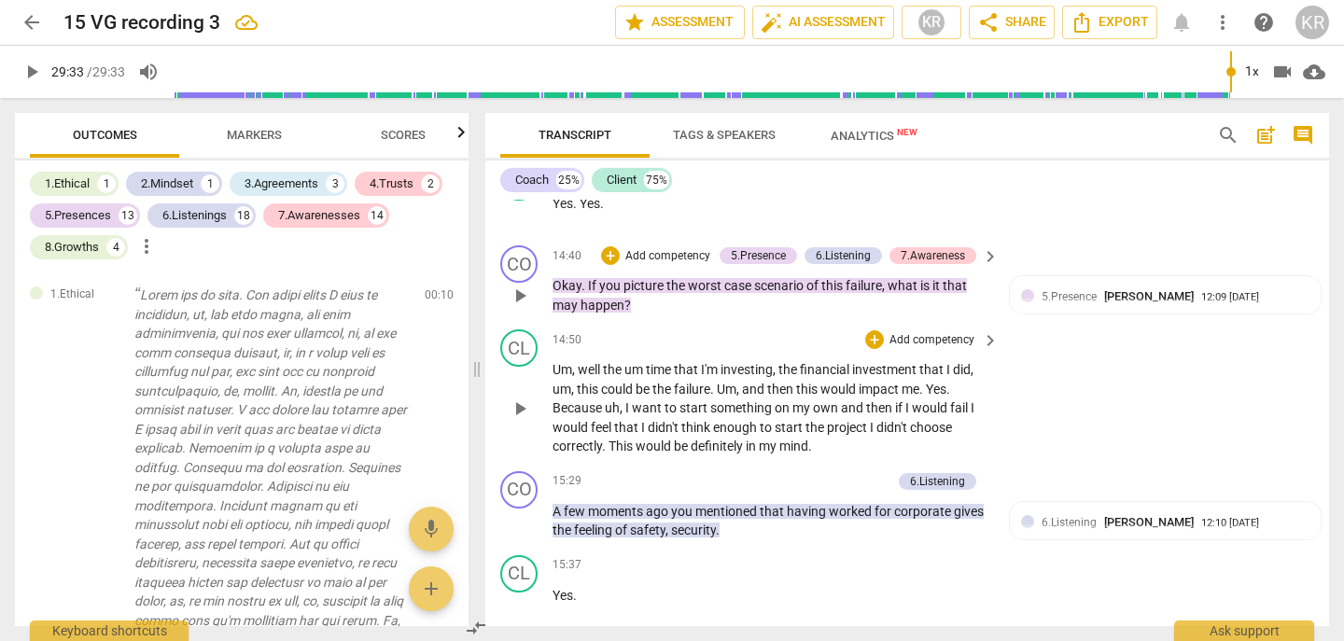
scroll to position [5821, 0]
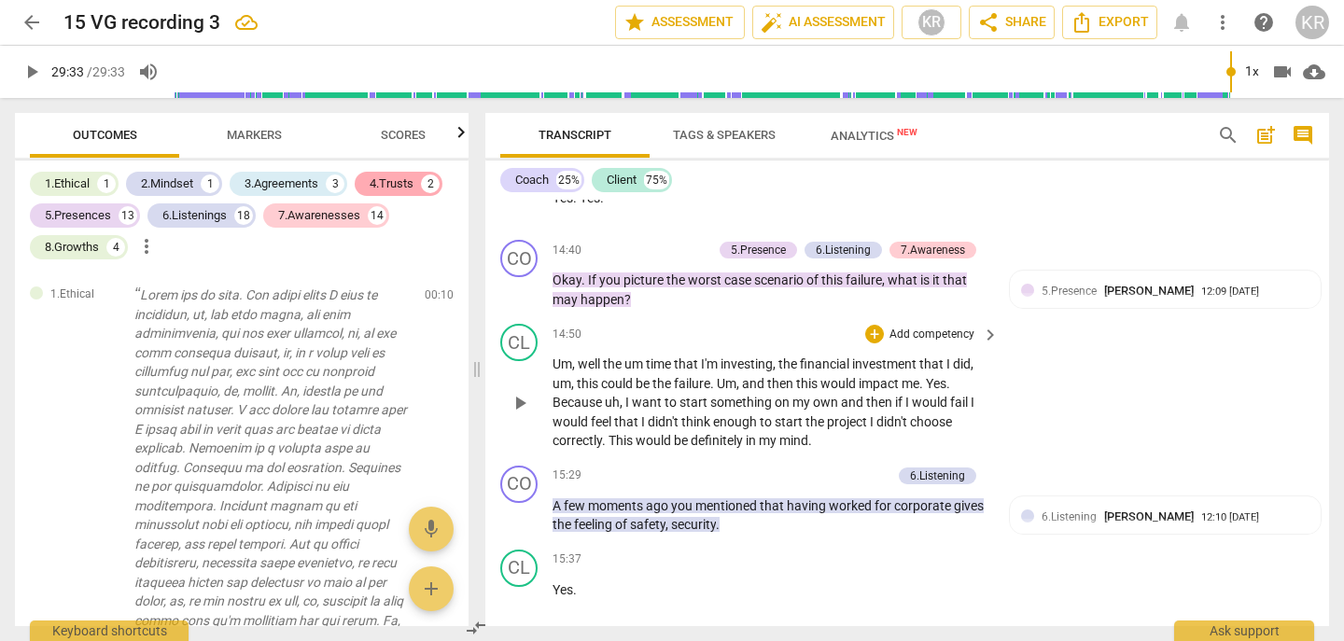
click at [387, 186] on div "4.Trusts" at bounding box center [392, 184] width 44 height 19
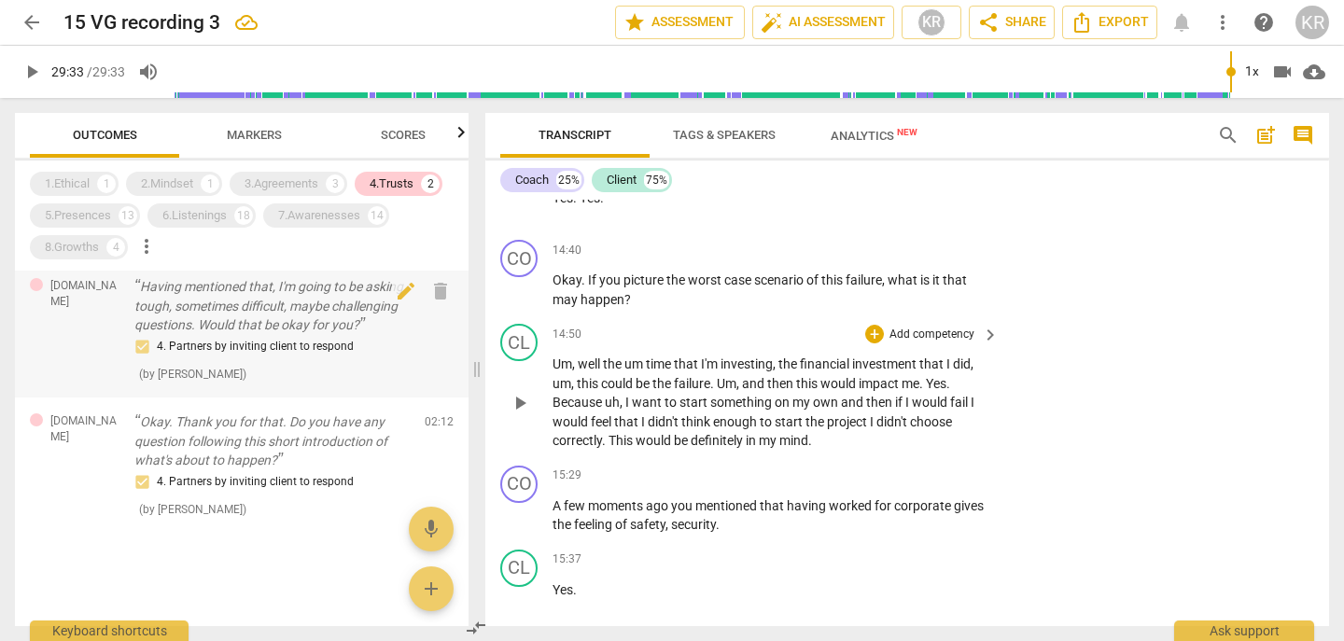
scroll to position [0, 0]
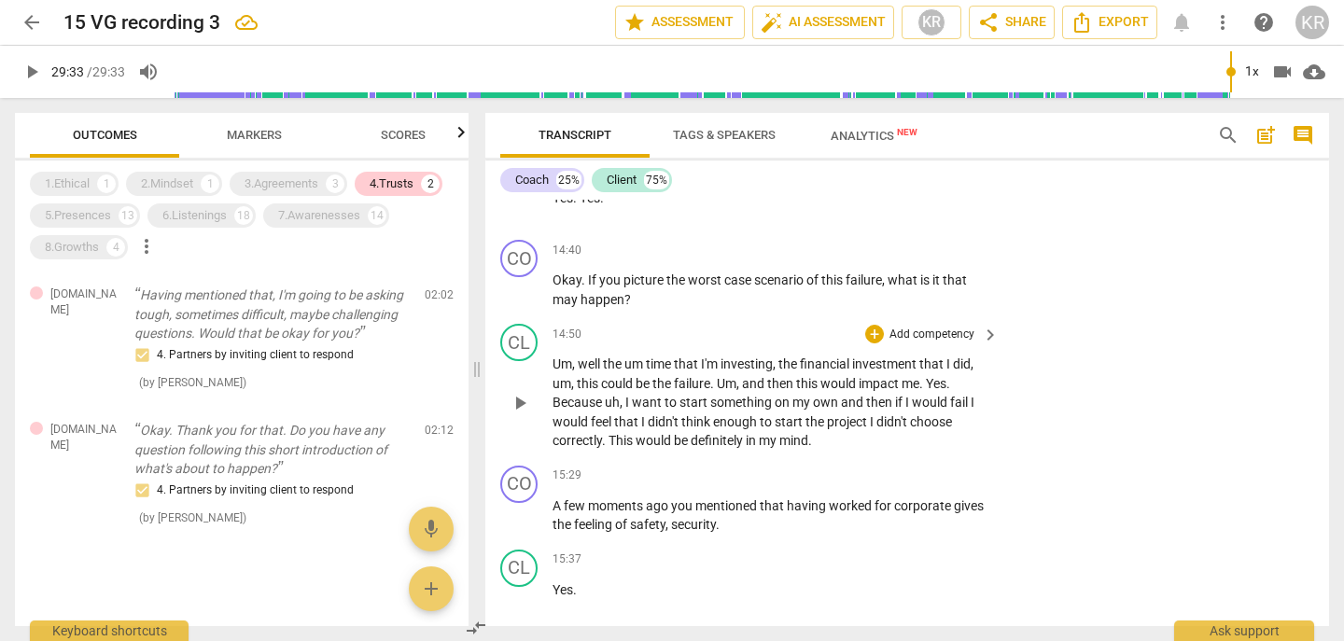
click at [788, 372] on span "the" at bounding box center [789, 364] width 21 height 15
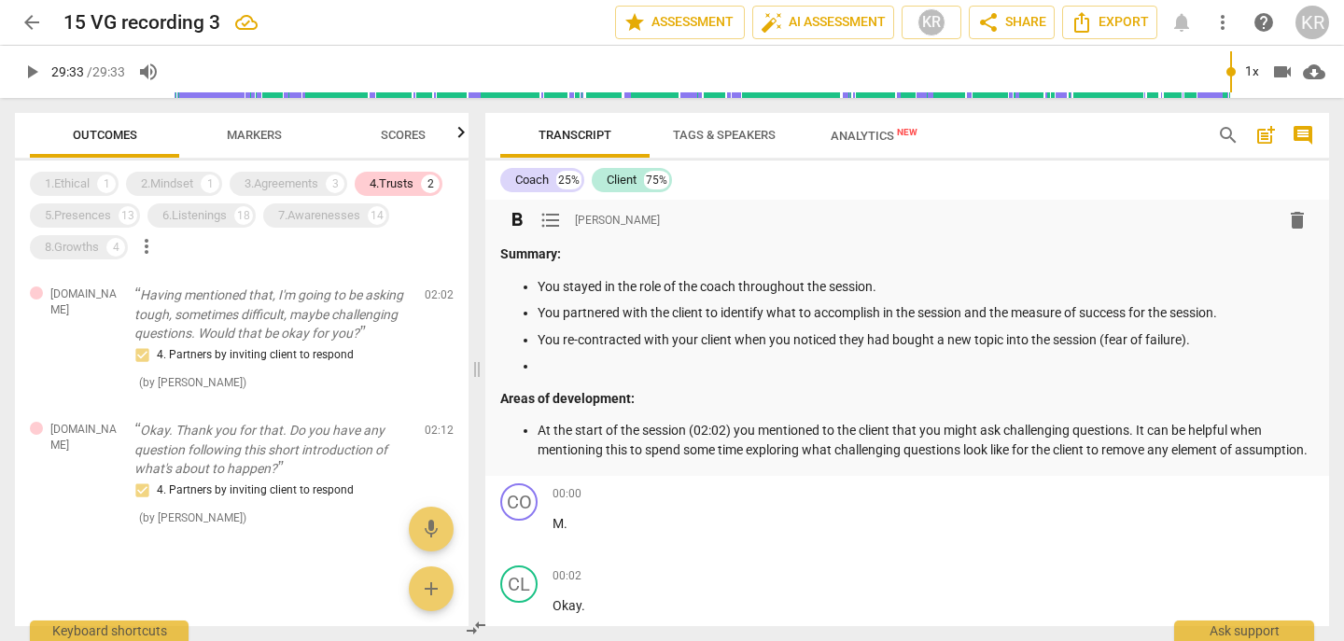
click at [724, 401] on p "Areas of development:" at bounding box center [907, 399] width 814 height 20
click at [610, 357] on p at bounding box center [926, 367] width 777 height 20
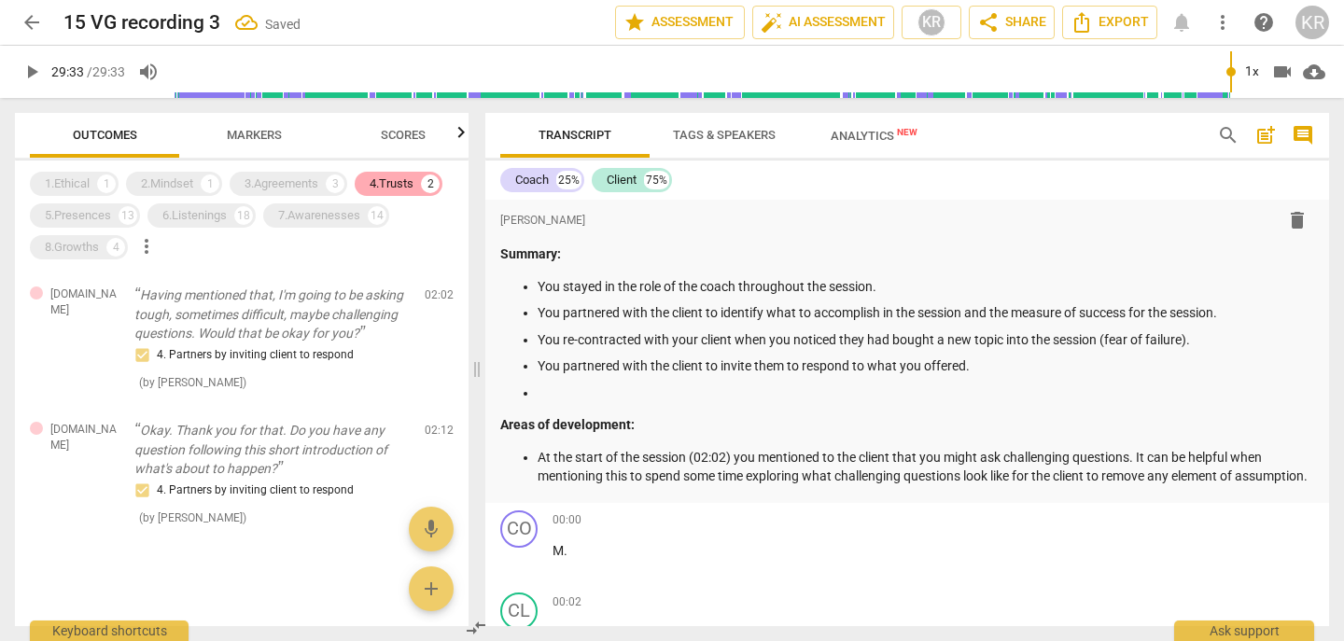
click at [410, 184] on div "4.Trusts" at bounding box center [392, 184] width 44 height 19
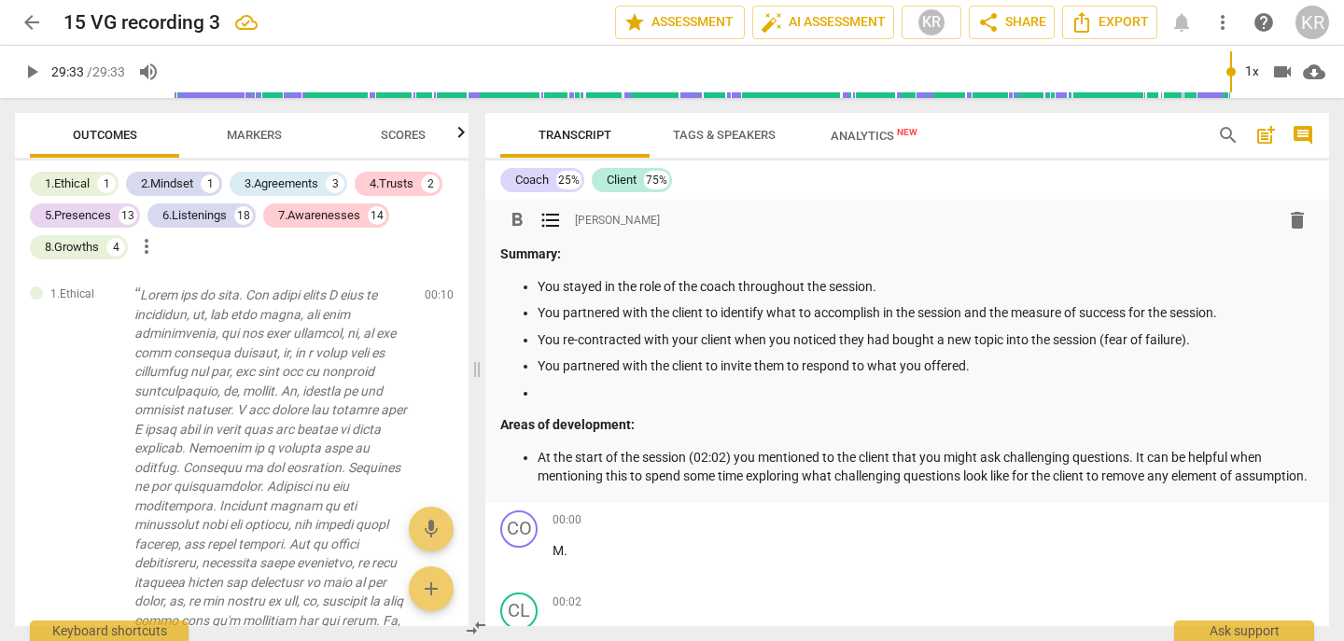
click at [566, 394] on p at bounding box center [926, 394] width 777 height 20
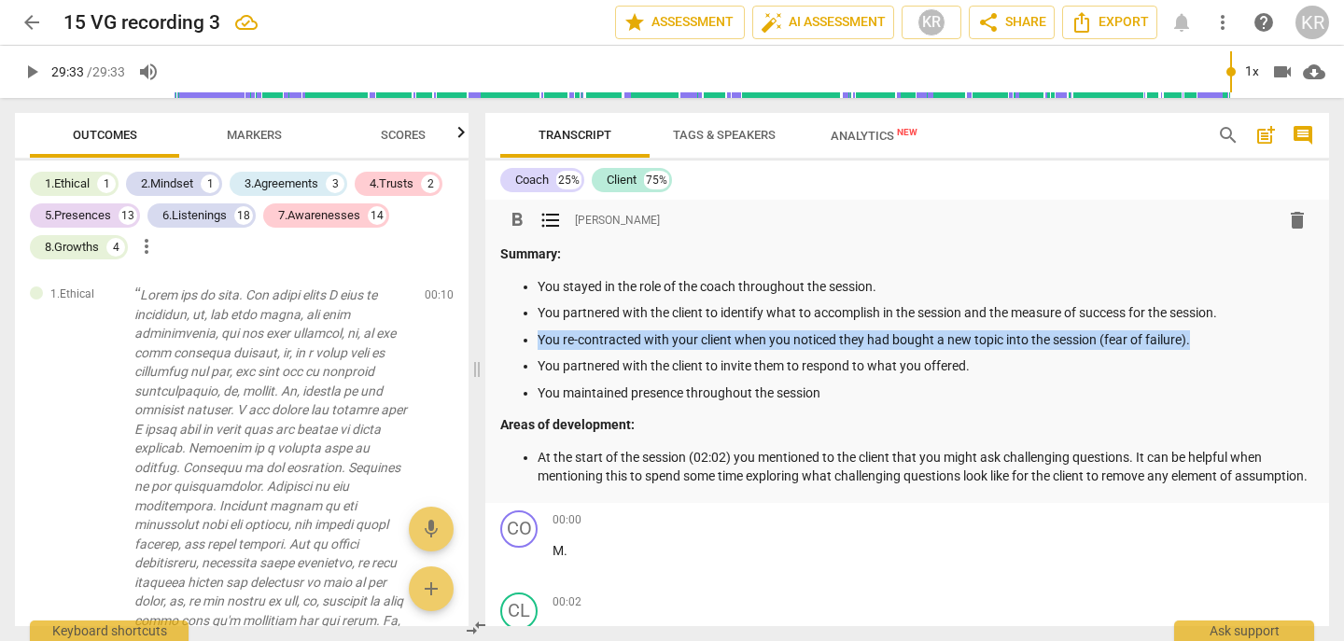
drag, startPoint x: 1216, startPoint y: 337, endPoint x: 539, endPoint y: 333, distance: 677.8
click at [539, 333] on p "You re-contracted with your client when you noticed they had bought a new topic…" at bounding box center [926, 340] width 777 height 20
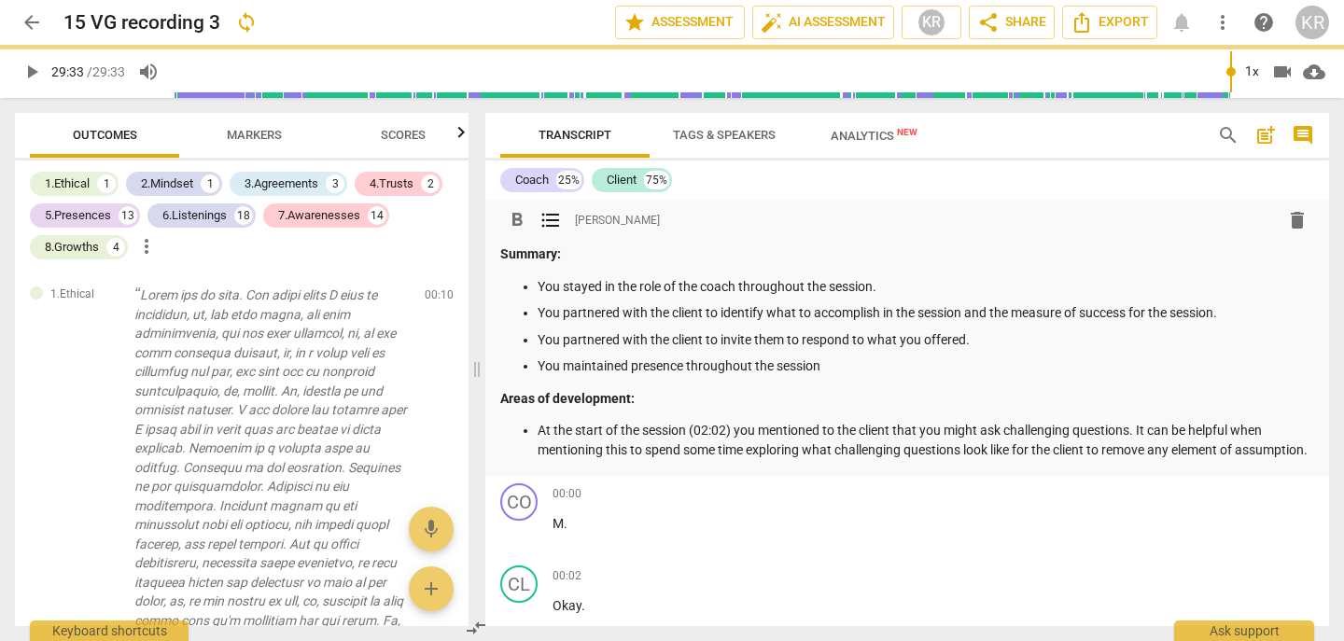
click at [836, 368] on p "You maintained presence throughout the session" at bounding box center [926, 367] width 777 height 20
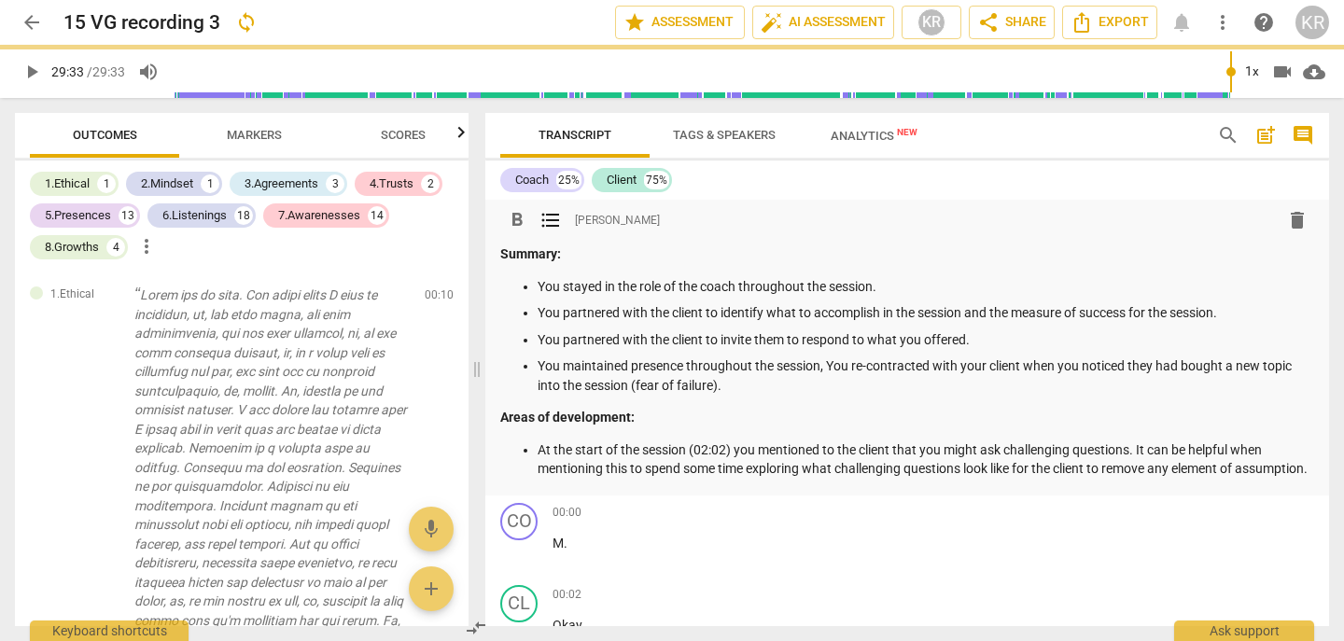
click at [842, 368] on p "You maintained presence throughout the session, You re-contracted with your cli…" at bounding box center [926, 376] width 777 height 38
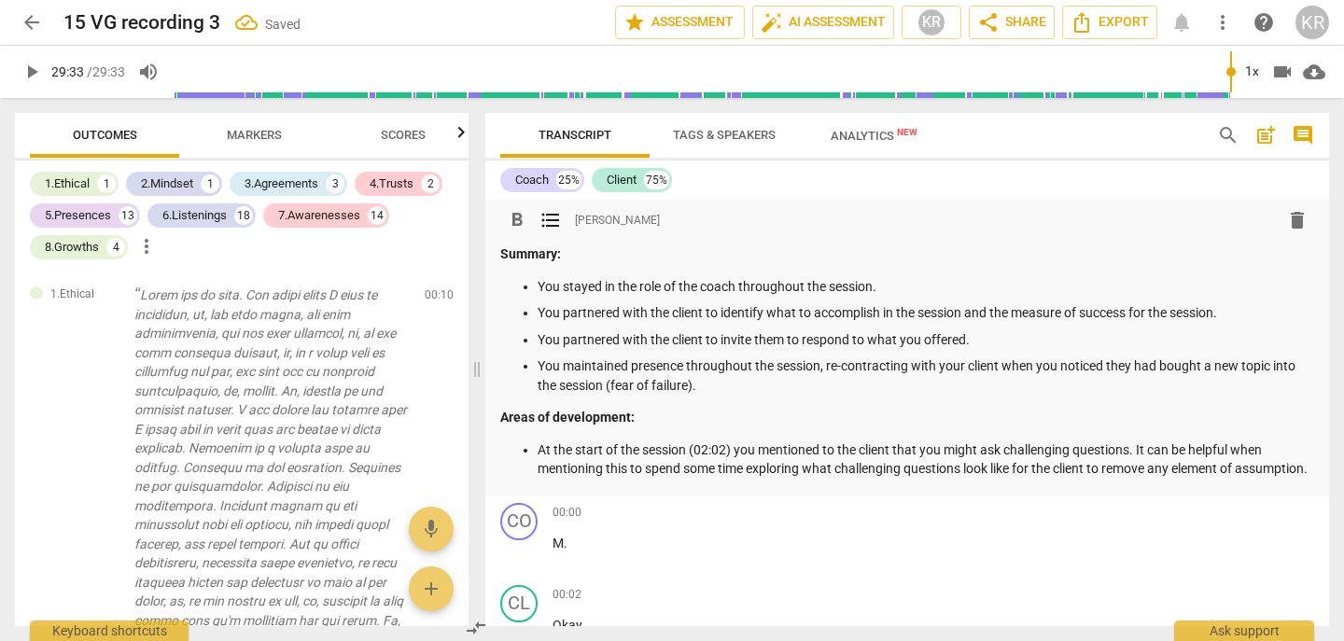
click at [825, 367] on p "You maintained presence throughout the session, re-contracting with your client…" at bounding box center [926, 376] width 777 height 38
click at [826, 367] on p "You maintained presence throughout the session, showing curiosity towards the c…" at bounding box center [926, 376] width 777 height 38
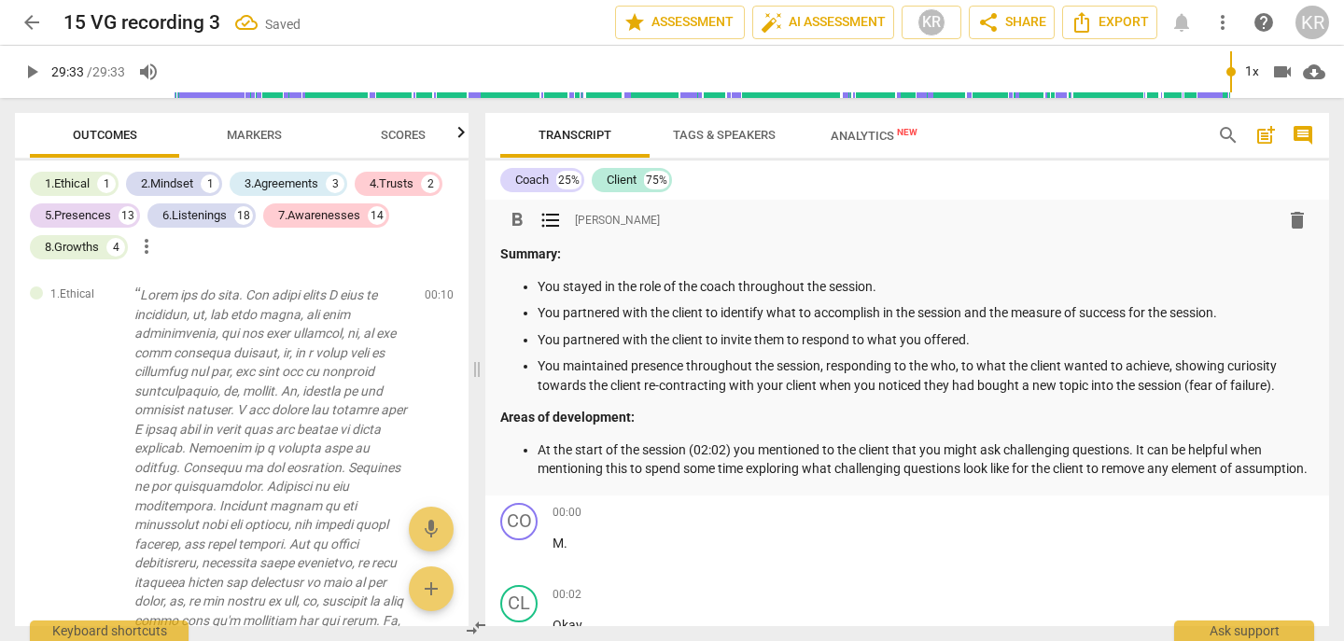
drag, startPoint x: 642, startPoint y: 386, endPoint x: 642, endPoint y: 429, distance: 42.0
click at [642, 389] on p "You maintained presence throughout the session, responding to the who, to what …" at bounding box center [926, 376] width 777 height 38
click at [955, 365] on p "You maintained presence throughout the session, responding to the who, to what …" at bounding box center [926, 376] width 777 height 38
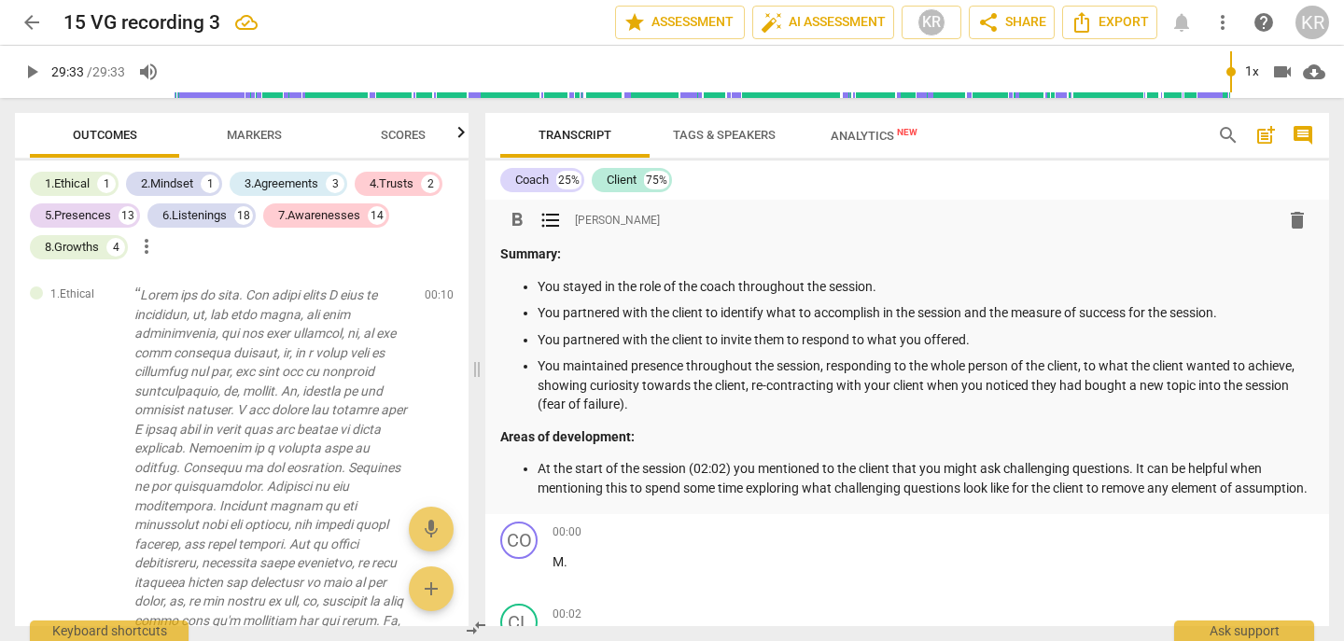
click at [677, 411] on p "You maintained presence throughout the session, responding to the whole person …" at bounding box center [926, 386] width 777 height 58
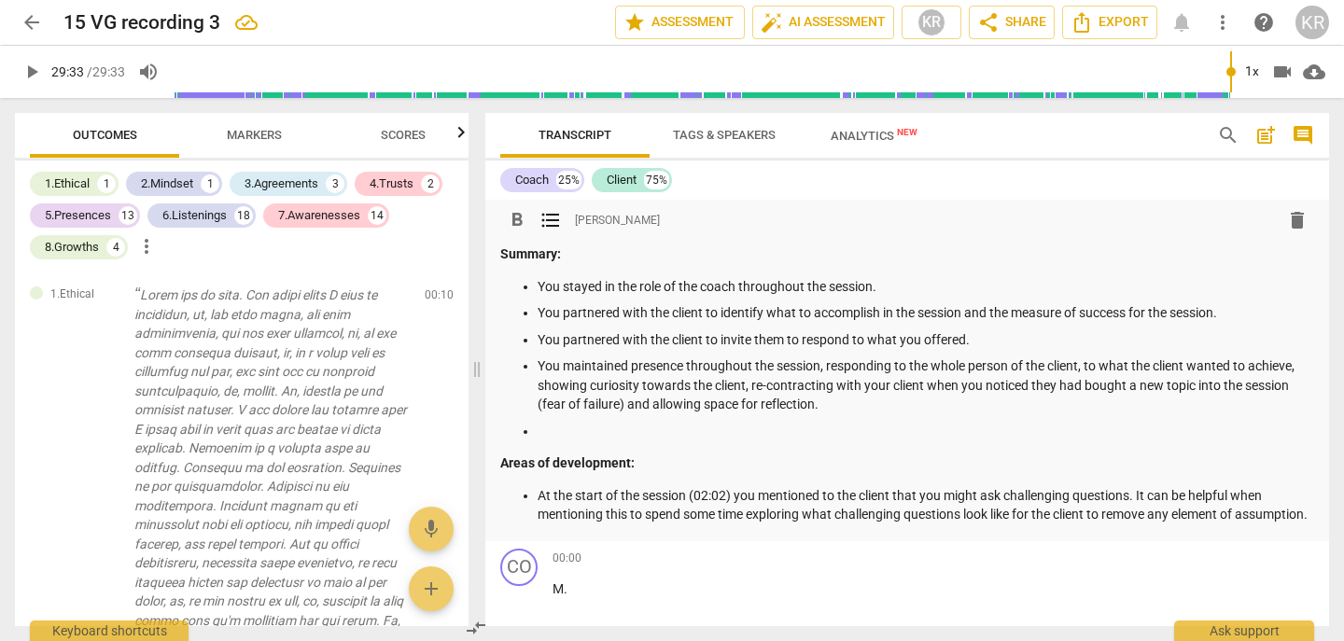
click at [570, 429] on p at bounding box center [926, 432] width 777 height 20
click at [827, 437] on p "You listened actively throughout the session," at bounding box center [926, 432] width 777 height 20
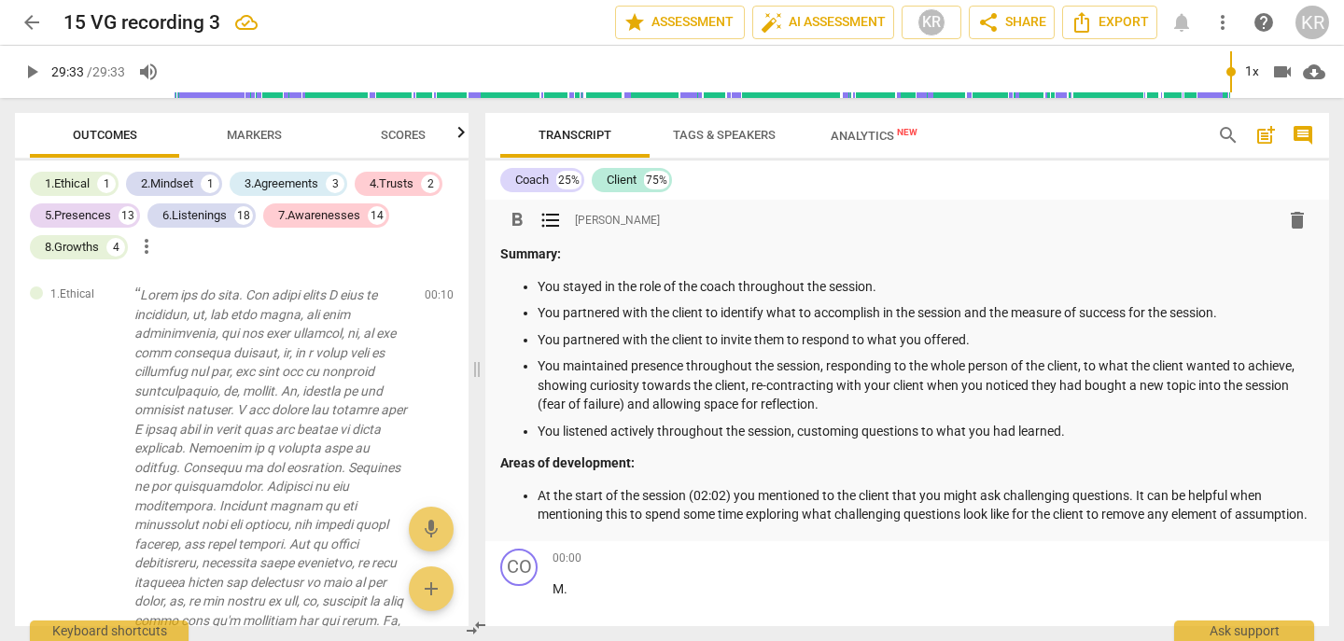
click at [836, 431] on p "You listened actively throughout the session, customing questions to what you h…" at bounding box center [926, 432] width 777 height 20
click at [847, 436] on p "You listened actively throughout the session, customing questions to what you h…" at bounding box center [926, 432] width 777 height 20
click at [1083, 440] on p "You listened actively throughout the session, customising questions to what you…" at bounding box center [926, 432] width 777 height 20
click at [1095, 429] on p "You listened actively throughout the session, customising questions to what you…" at bounding box center [926, 432] width 777 height 20
click at [1269, 428] on p "You listened actively throughout the session, customising questions to what you…" at bounding box center [926, 432] width 777 height 20
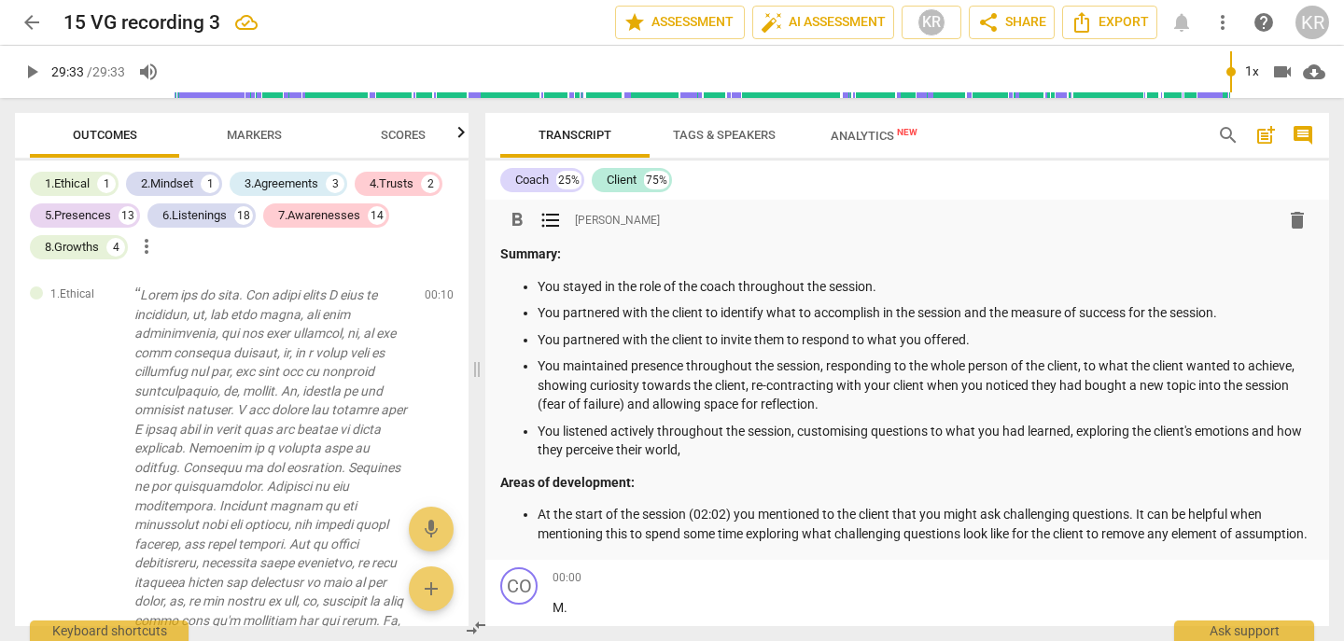
click at [727, 455] on p "You listened actively throughout the session, customising questions to what you…" at bounding box center [926, 441] width 777 height 38
click at [828, 451] on p "You listened actively throughout the session, customising questions to what you…" at bounding box center [926, 441] width 777 height 38
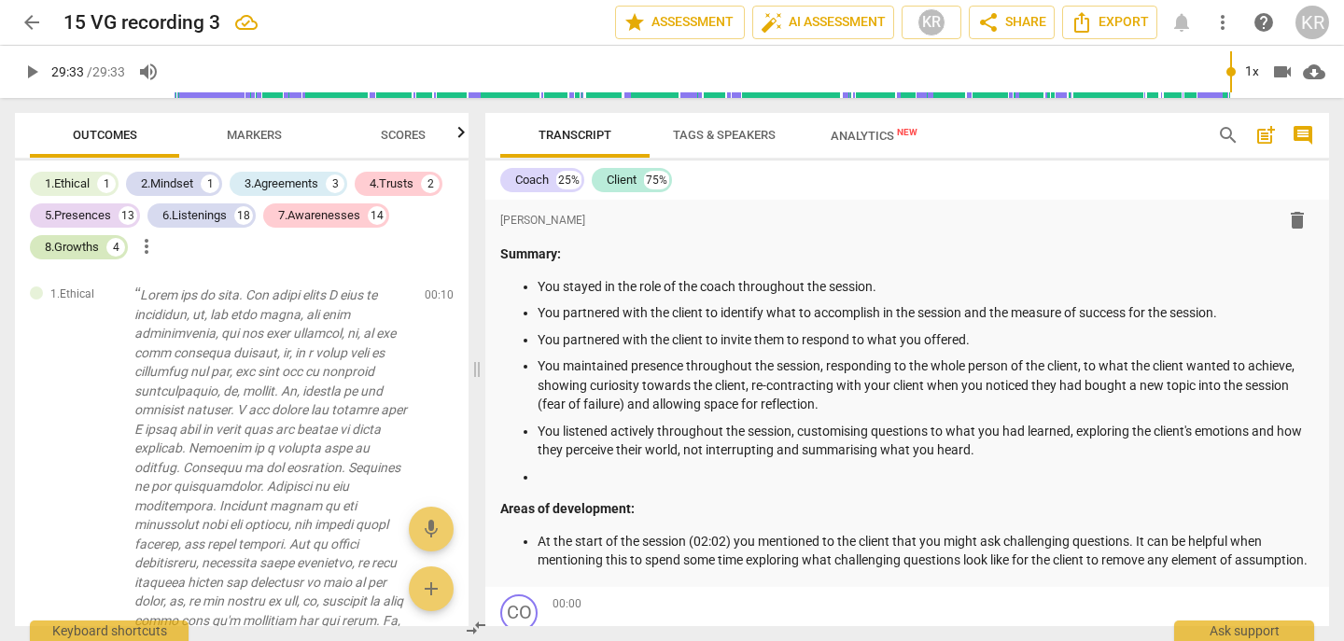
click at [84, 245] on div "8.Growths" at bounding box center [72, 247] width 54 height 19
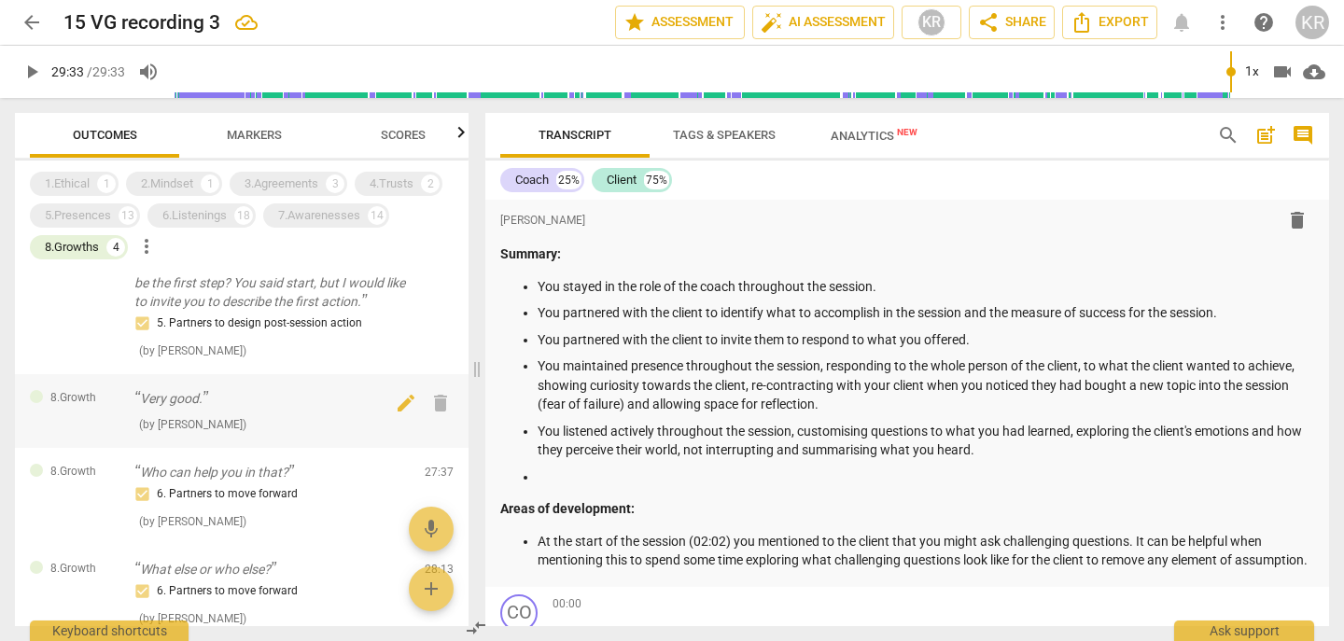
scroll to position [33, 0]
click at [436, 414] on span "delete" at bounding box center [440, 402] width 22 height 22
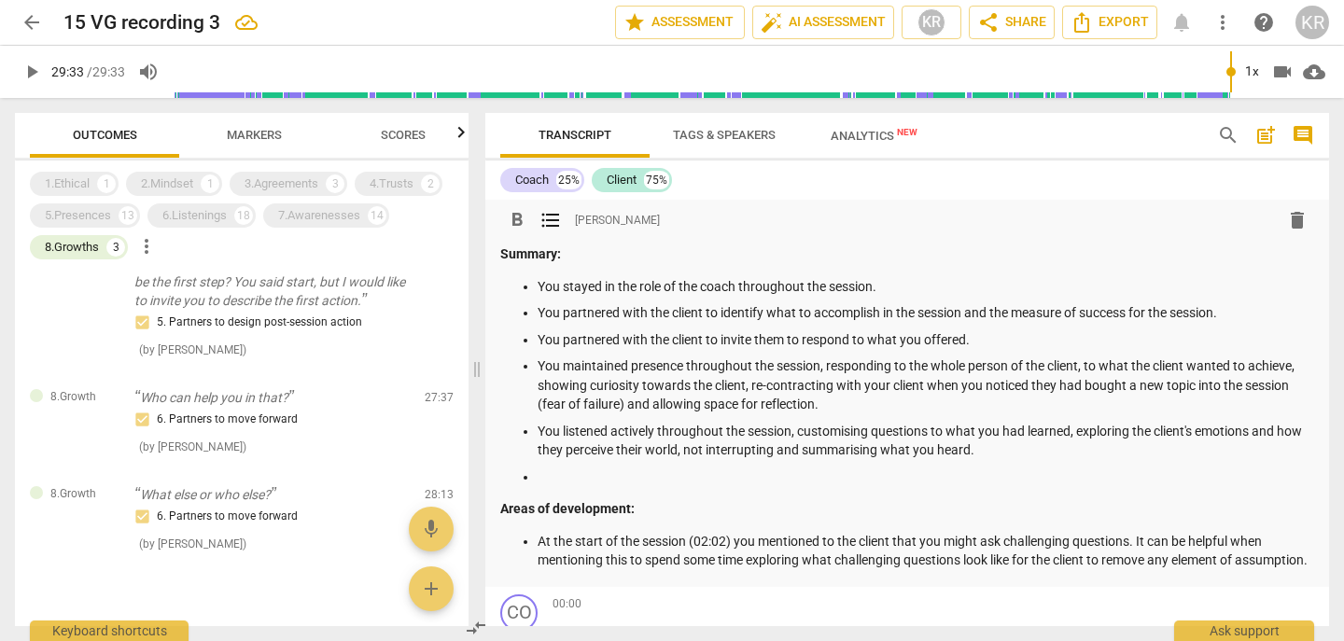
click at [570, 478] on p at bounding box center [926, 478] width 777 height 20
click at [78, 248] on div "8.Growths" at bounding box center [72, 247] width 54 height 19
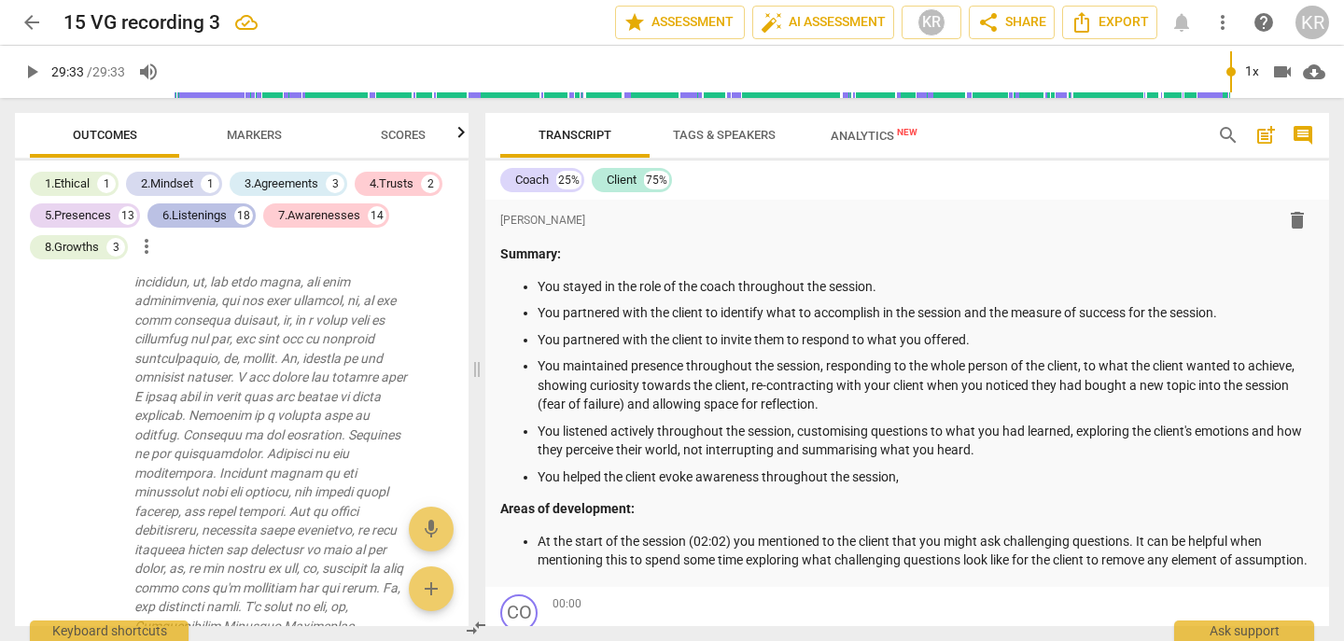
scroll to position [8333, 0]
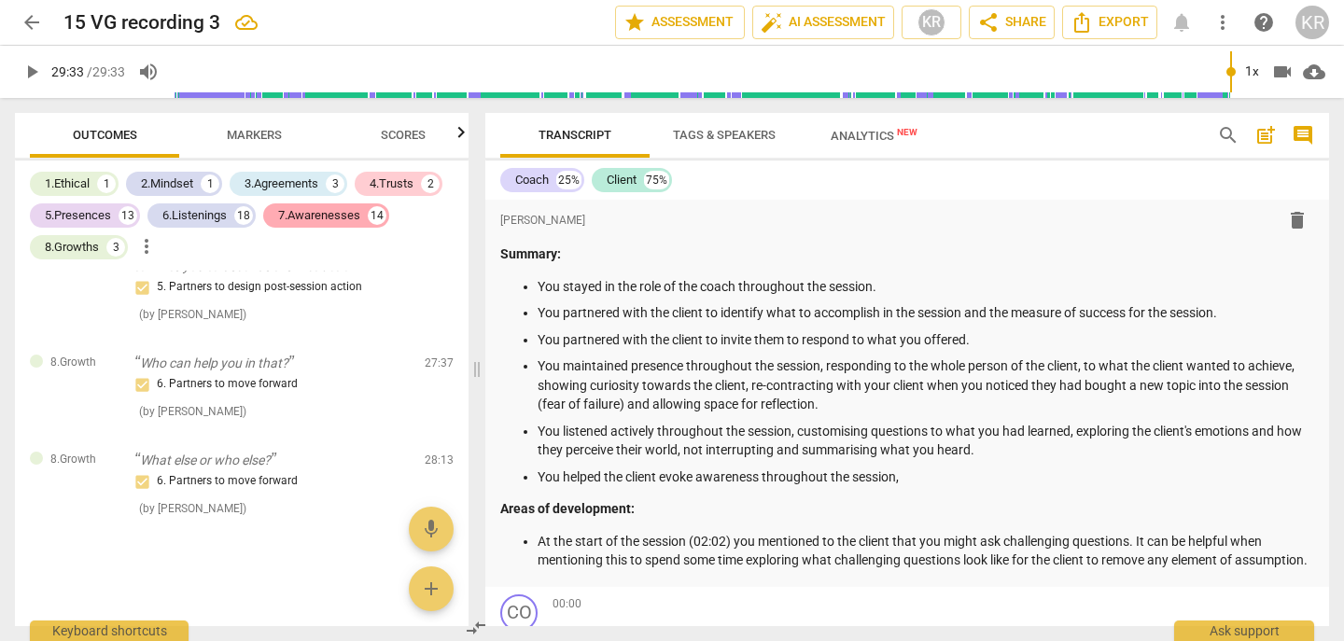
click at [333, 213] on div "7.Awarenesses" at bounding box center [319, 215] width 82 height 19
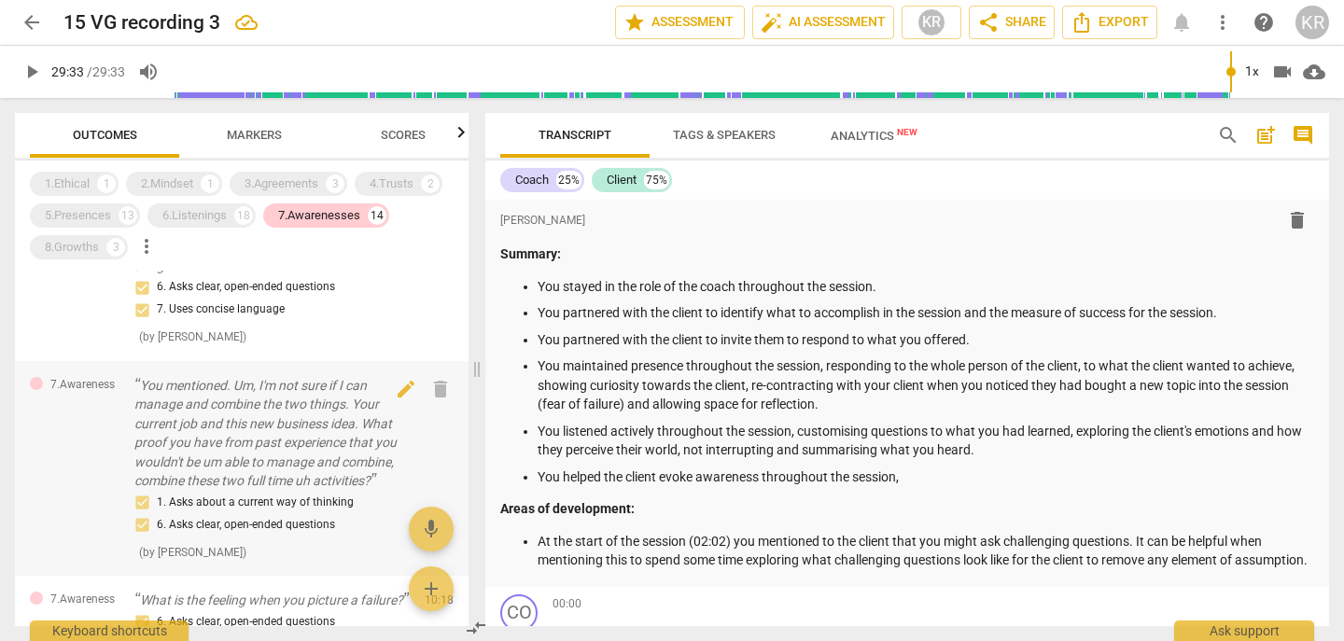
scroll to position [172, 0]
click at [233, 434] on p "You mentioned. Um, I'm not sure if I can manage and combine the two things. You…" at bounding box center [271, 429] width 275 height 115
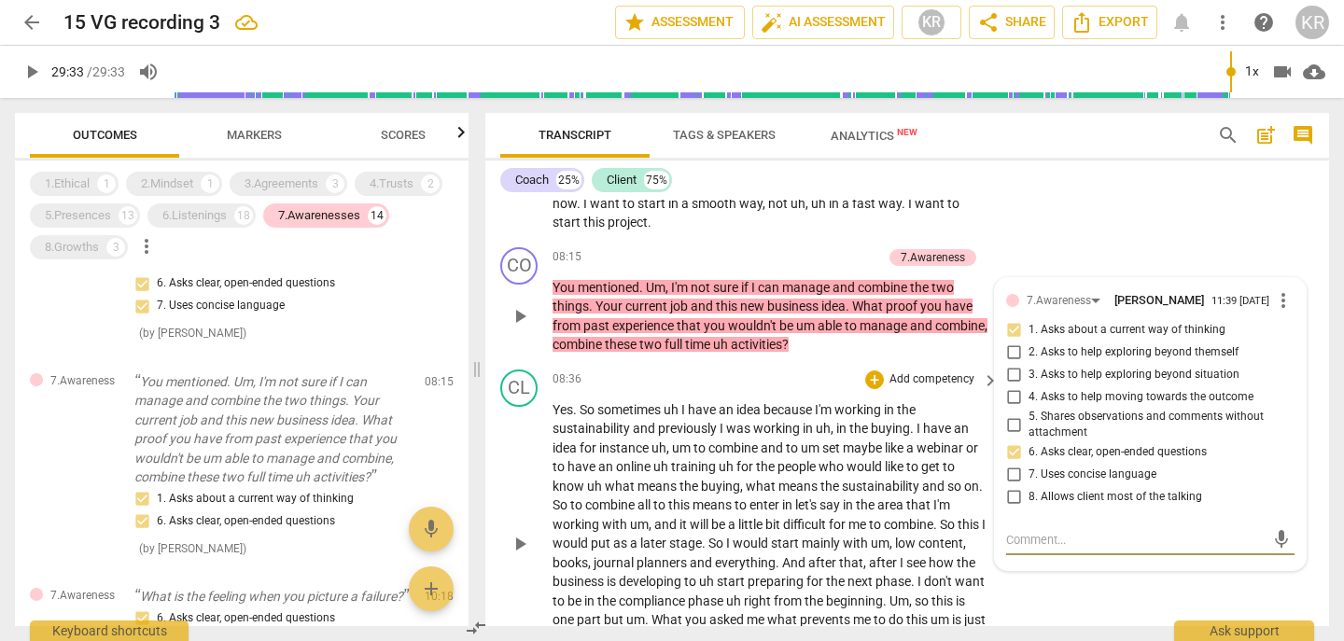
scroll to position [3867, 0]
click at [1009, 343] on input "1. Asks about a current way of thinking" at bounding box center [1014, 331] width 30 height 22
checkbox input "false"
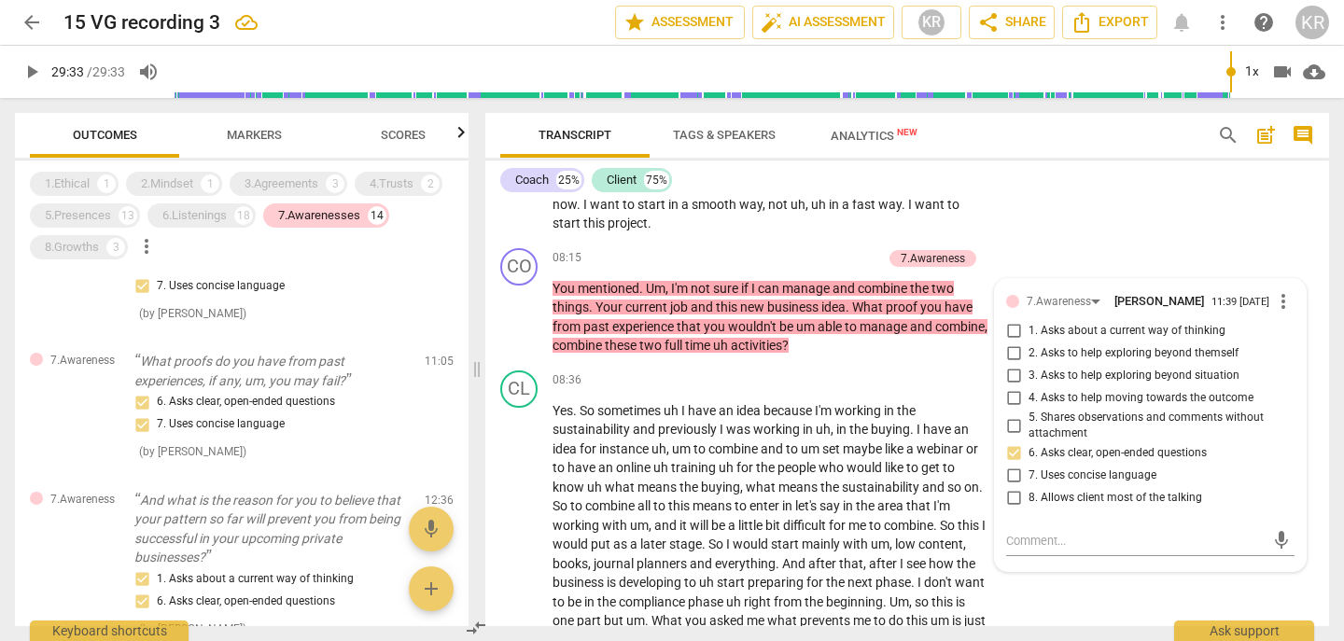
scroll to position [521, 0]
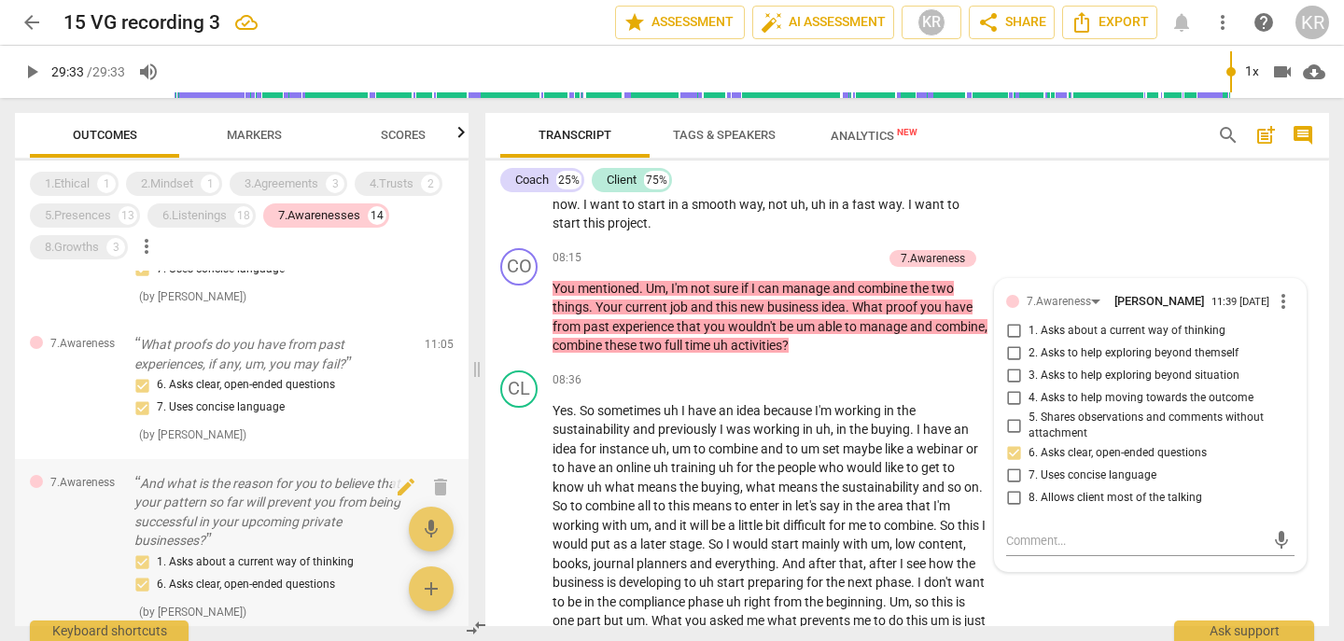
click at [269, 529] on p "And what is the reason for you to believe that your pattern so far will prevent…" at bounding box center [271, 512] width 275 height 77
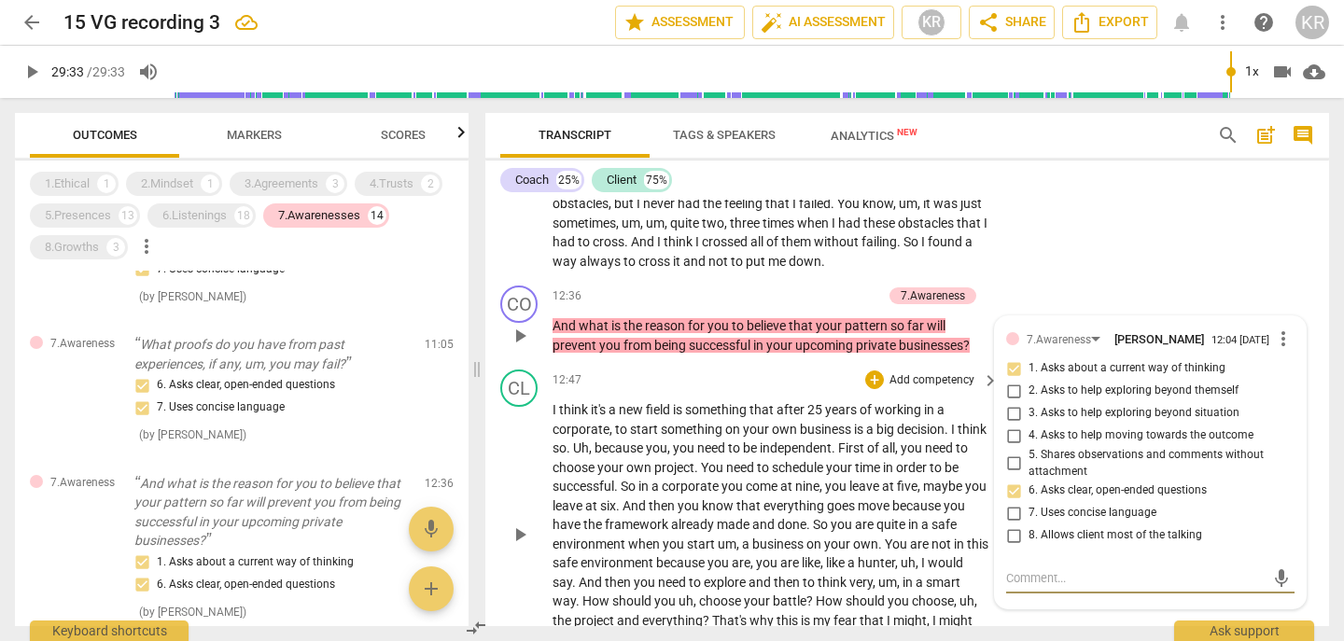
scroll to position [5079, 0]
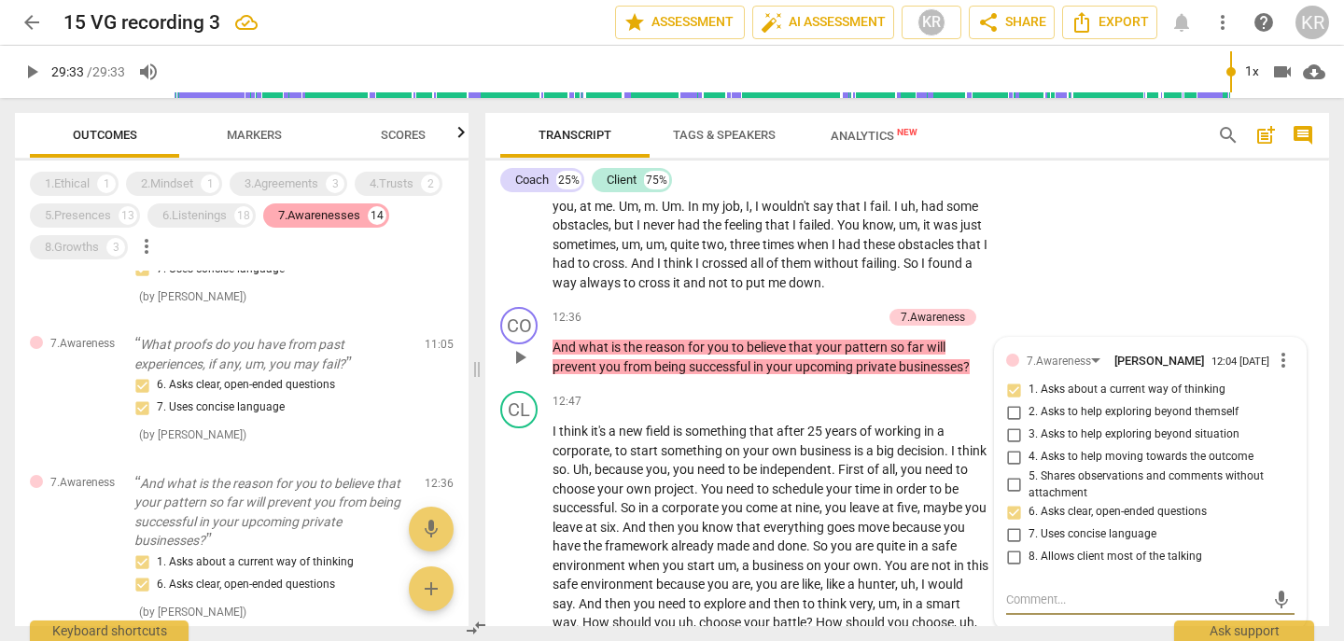
click at [313, 220] on div "7.Awarenesses" at bounding box center [319, 215] width 82 height 19
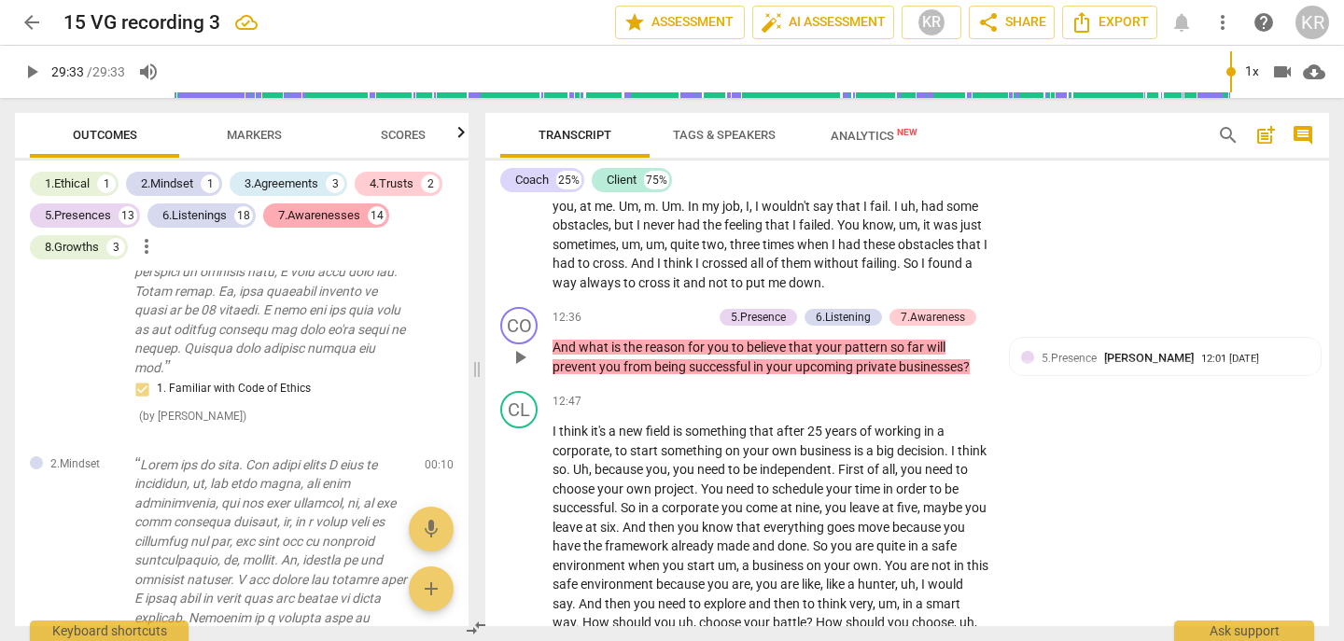
scroll to position [3596, 0]
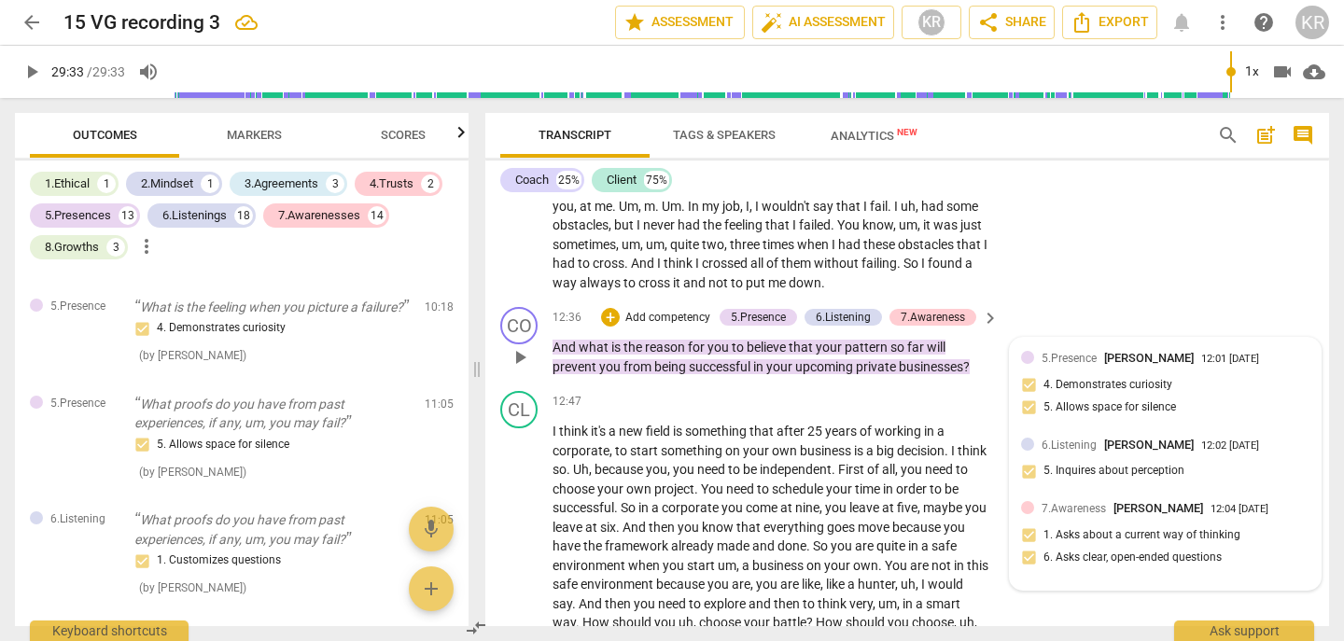
click at [1081, 554] on div "7.Awareness Kate Rees 12:04 08-28-2025 1. Asks about a current way of thinking …" at bounding box center [1165, 538] width 288 height 79
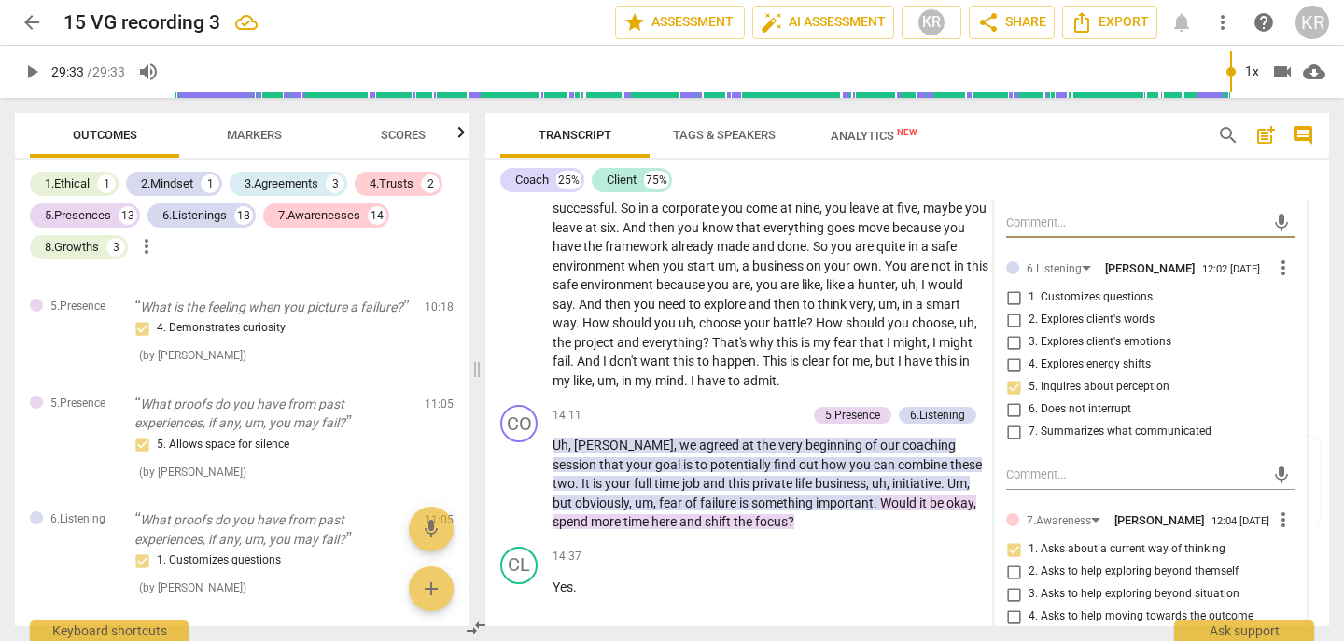
scroll to position [5399, 0]
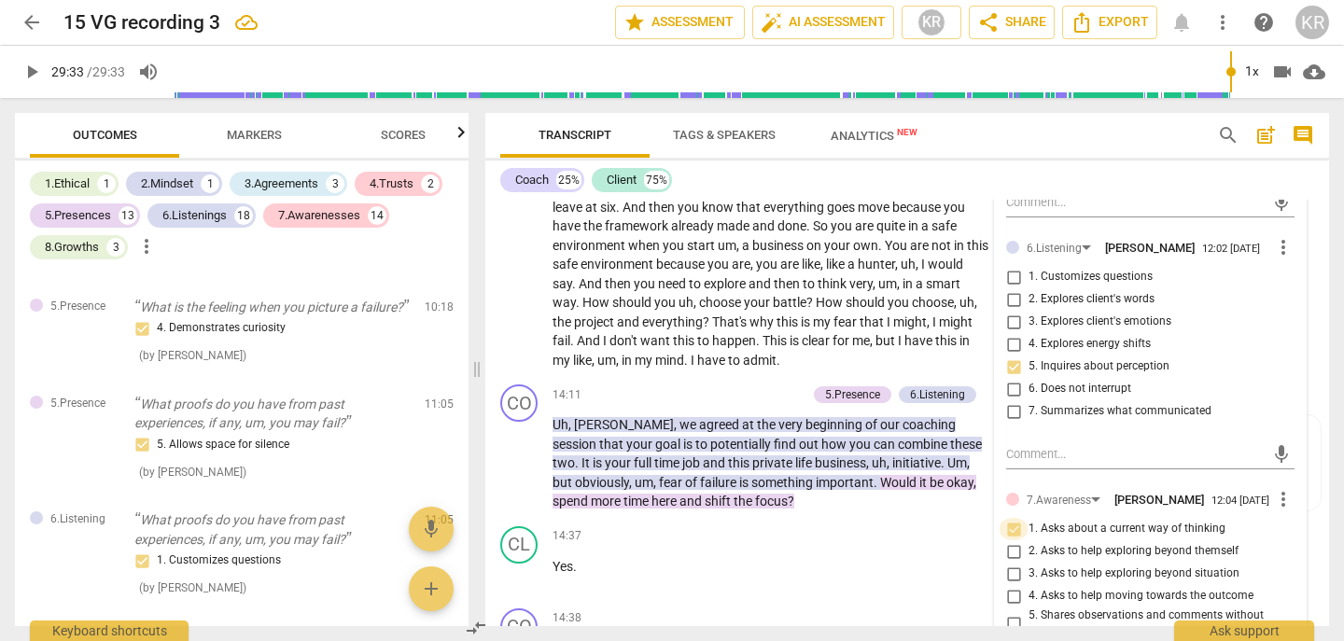
click at [1011, 541] on input "1. Asks about a current way of thinking" at bounding box center [1014, 529] width 30 height 22
checkbox input "false"
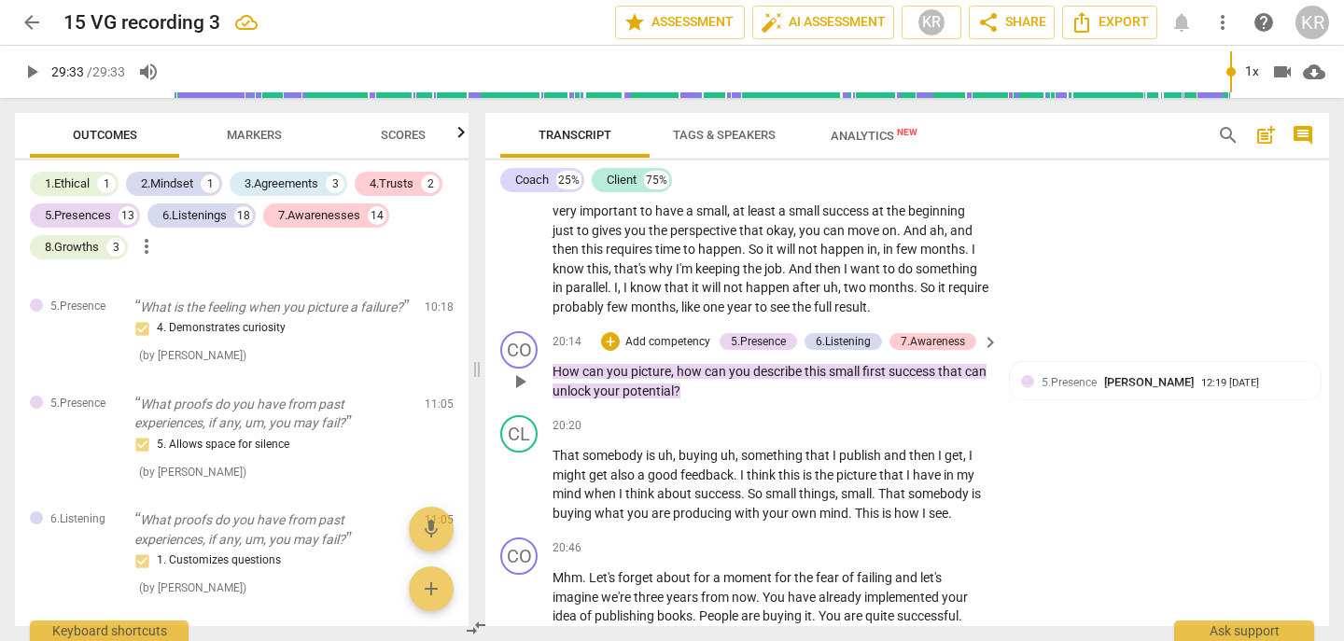
scroll to position [7527, 0]
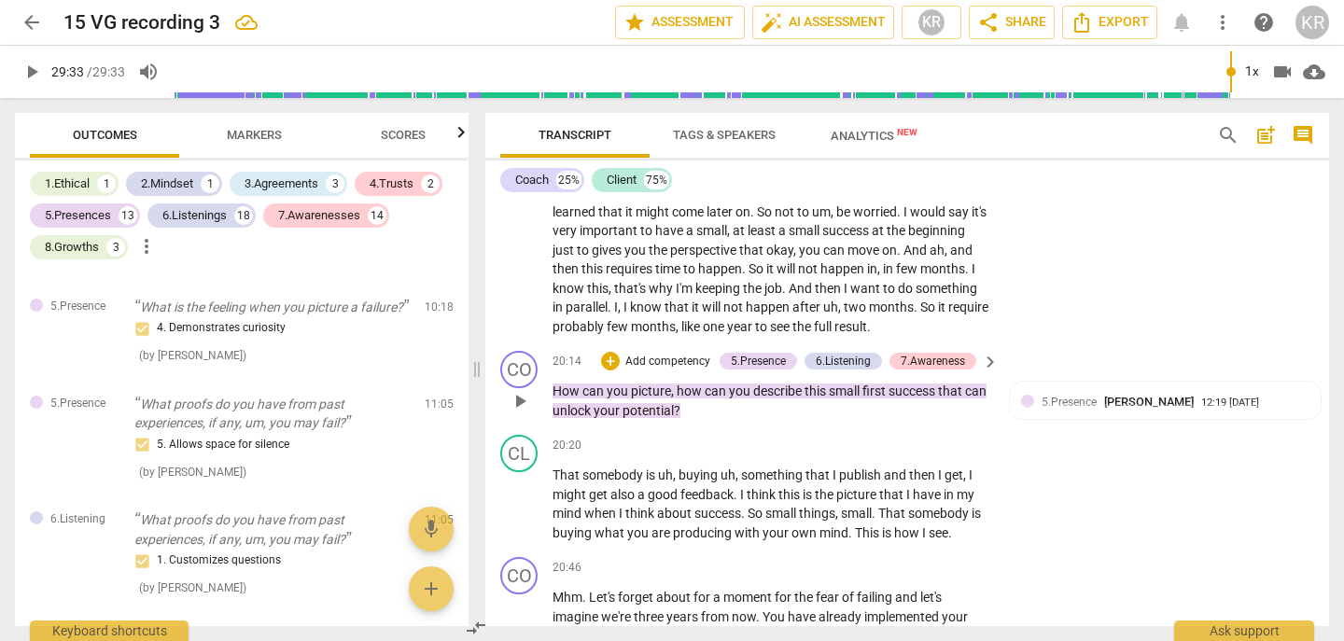
click at [654, 418] on span "potential" at bounding box center [648, 410] width 51 height 15
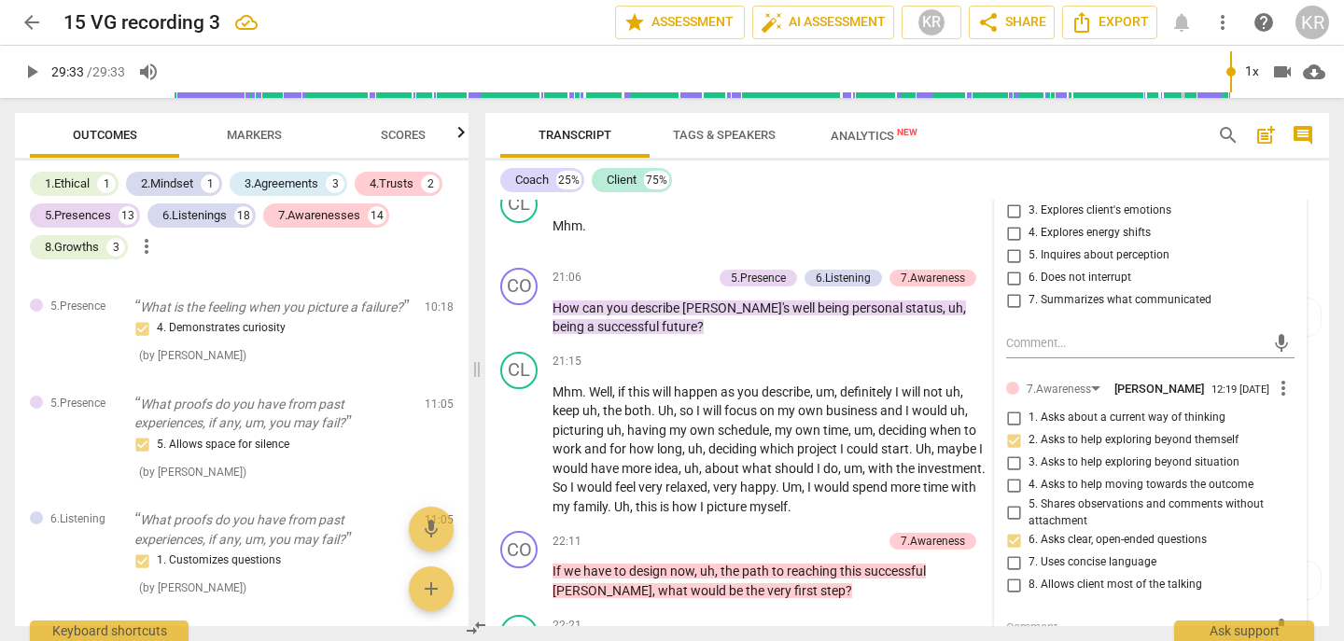
scroll to position [8013, 0]
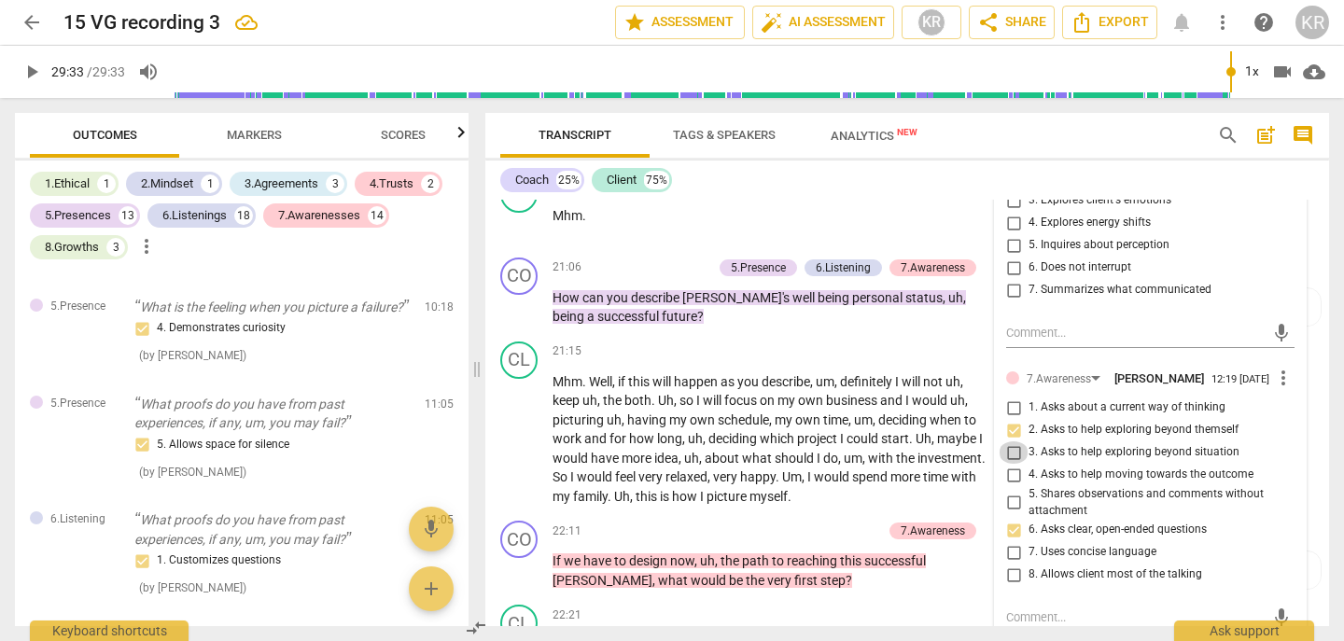
click at [1010, 464] on input "3. Asks to help exploring beyond situation" at bounding box center [1014, 453] width 30 height 22
checkbox input "true"
click at [1011, 442] on input "2. Asks to help exploring beyond themself" at bounding box center [1014, 430] width 30 height 22
checkbox input "false"
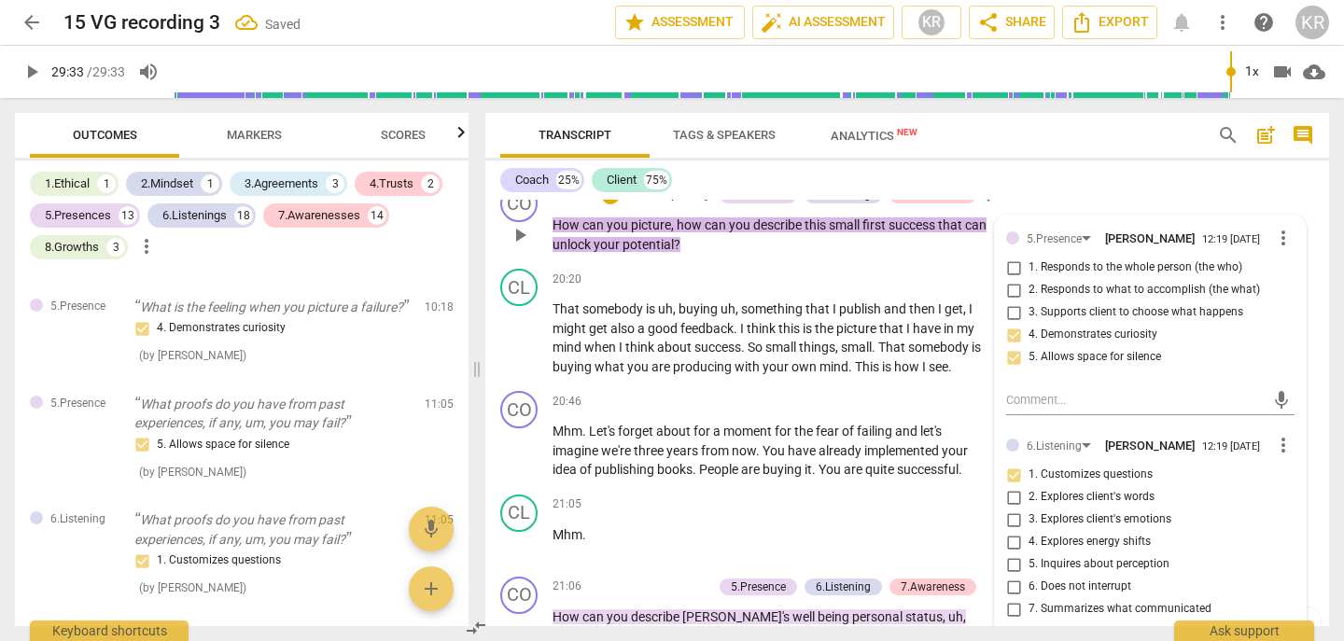
scroll to position [7646, 0]
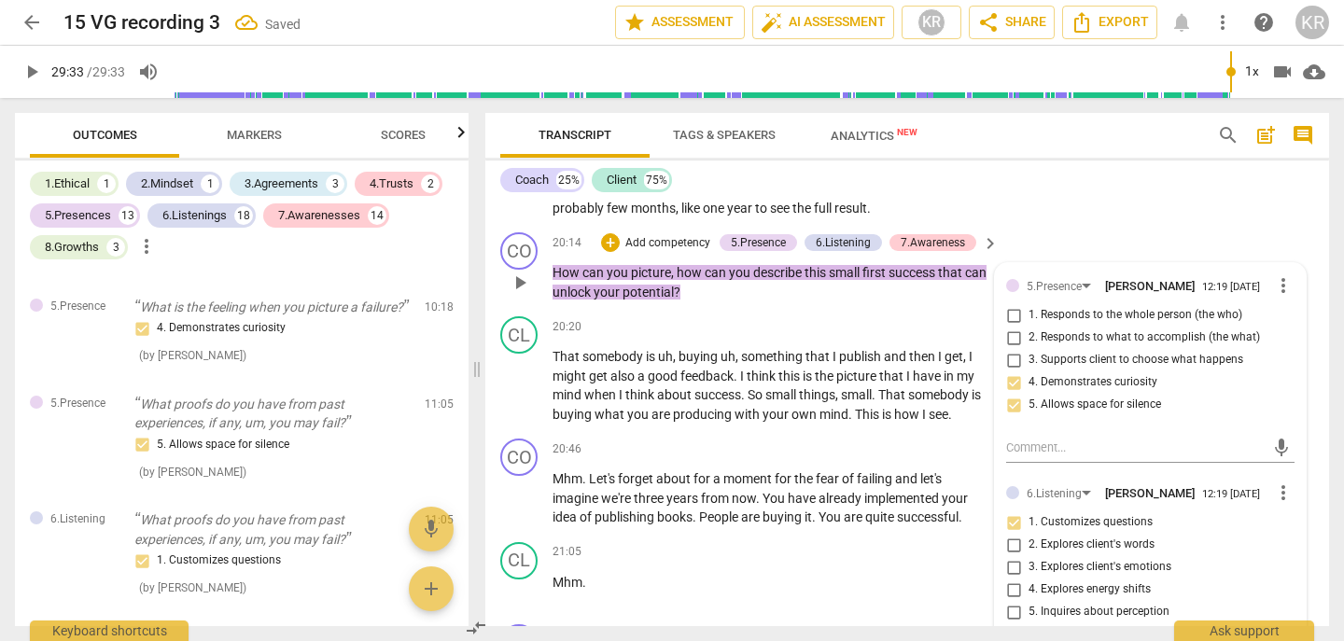
click at [1011, 394] on input "4. Demonstrates curiosity" at bounding box center [1014, 383] width 30 height 22
checkbox input "false"
click at [1010, 349] on input "2. Responds to what to accomplish (the what)" at bounding box center [1014, 338] width 30 height 22
checkbox input "true"
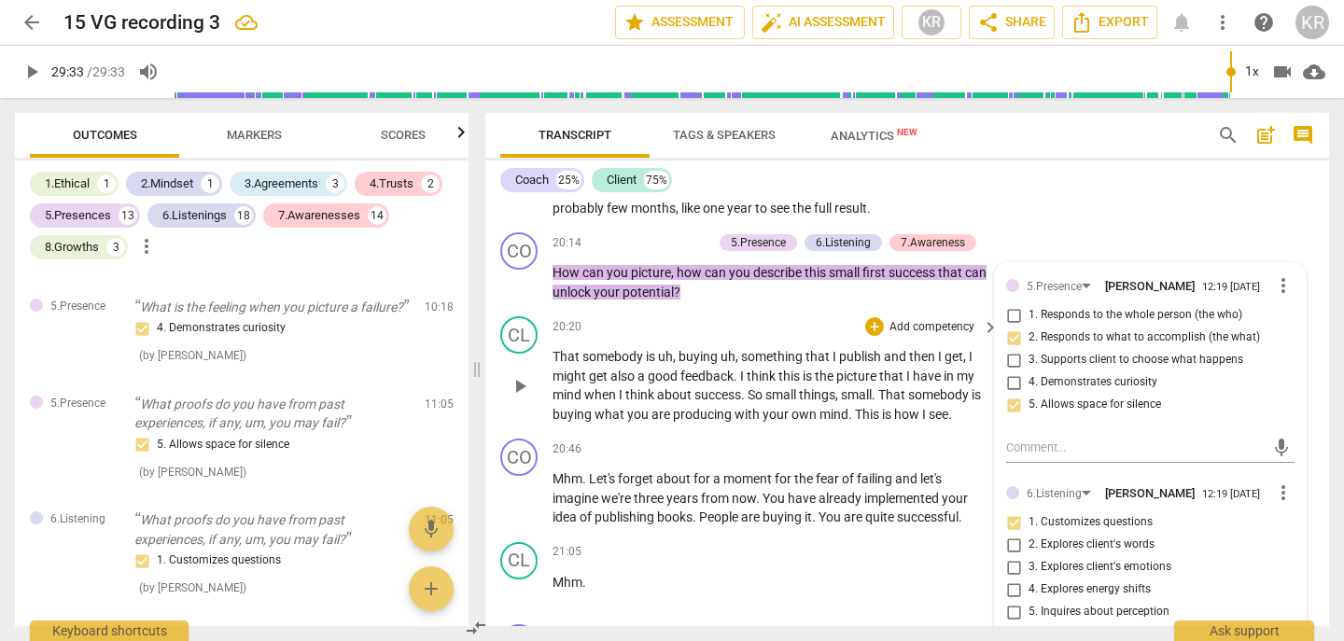
drag, startPoint x: 1010, startPoint y: 393, endPoint x: 985, endPoint y: 379, distance: 28.8
click at [987, 381] on div "format_bold format_list_bulleted Kate Rees delete Summary: You stayed in the ro…" at bounding box center [907, 413] width 844 height 427
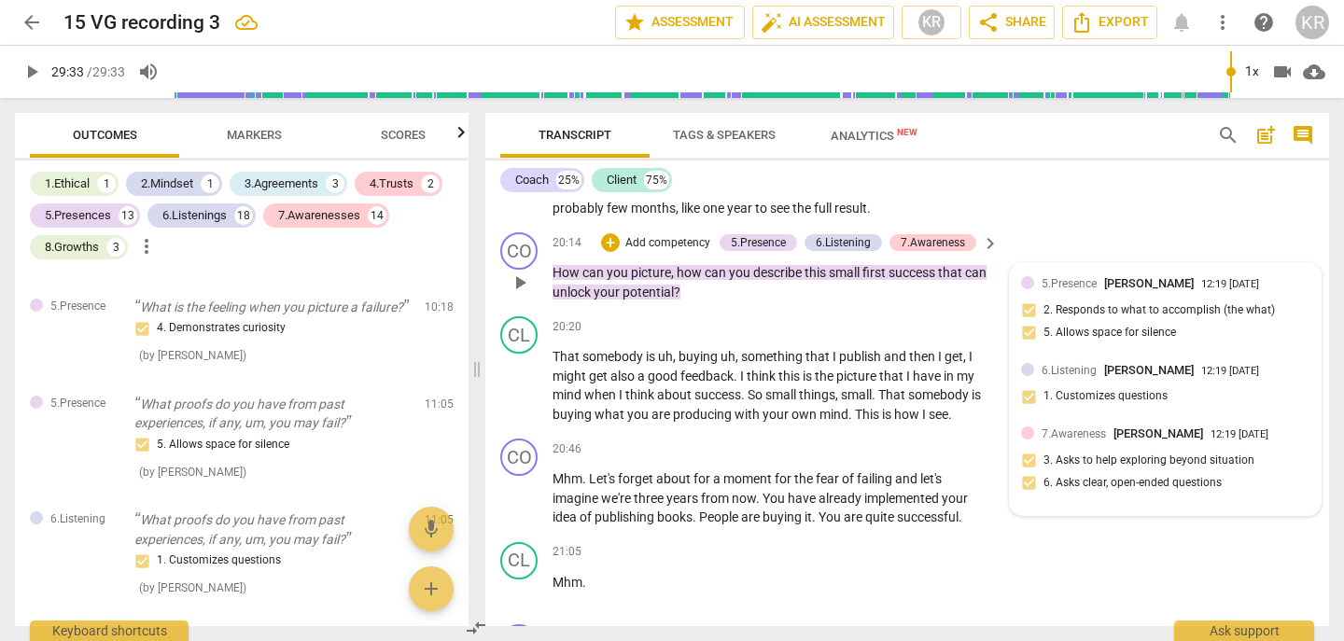
click at [1145, 354] on div "5.Presence Kate Rees 12:19 08-28-2025 2. Responds to what to accomplish (the wh…" at bounding box center [1165, 313] width 288 height 79
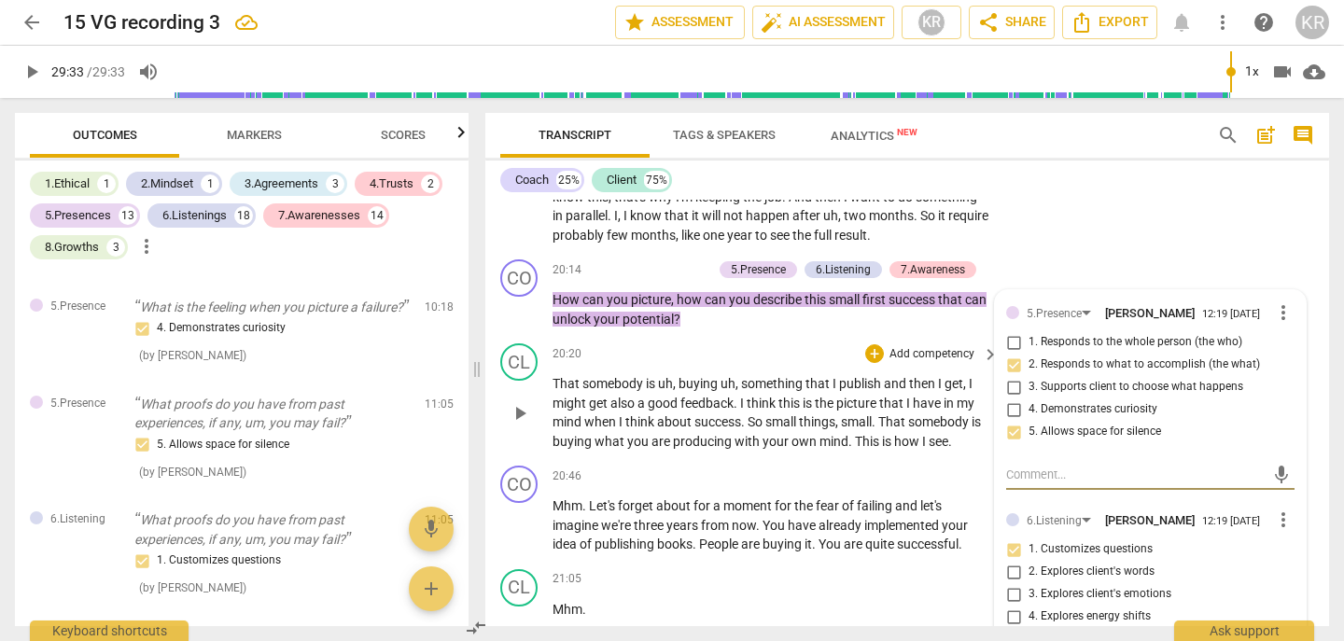
scroll to position [7617, 0]
click at [1133, 255] on div "CL play_arrow pause 19:06 + Add competency keyboard_arrow_right Uh , I think th…" at bounding box center [907, 126] width 844 height 257
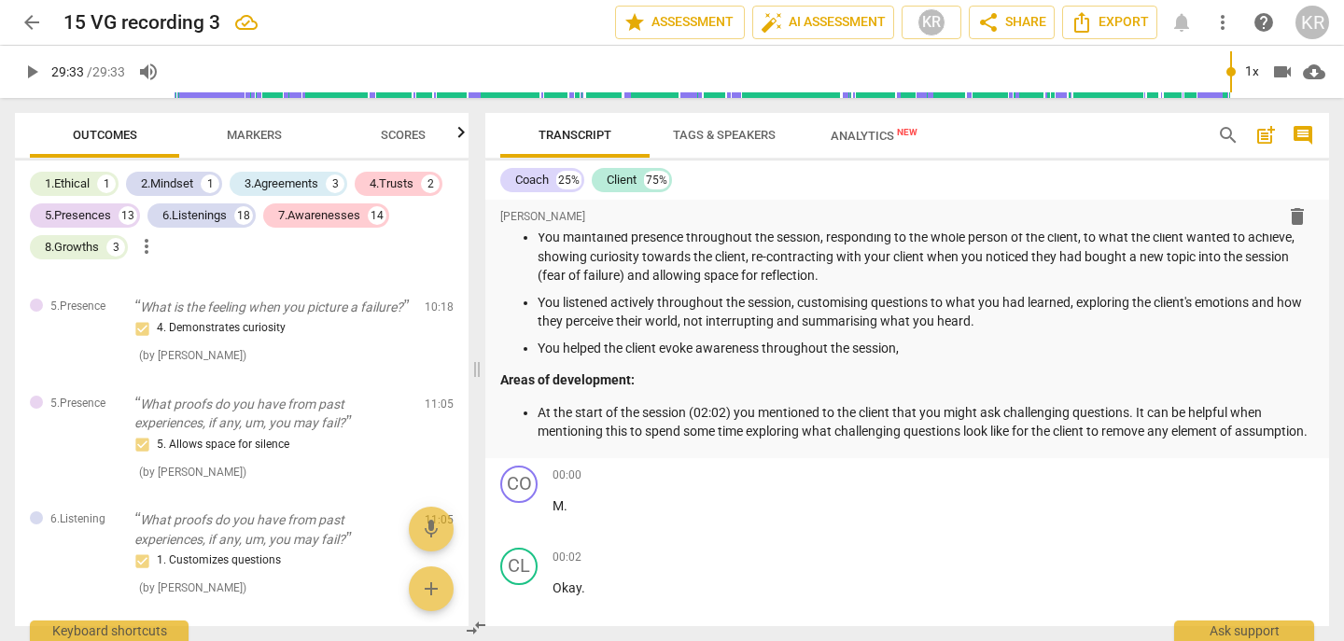
scroll to position [0, 0]
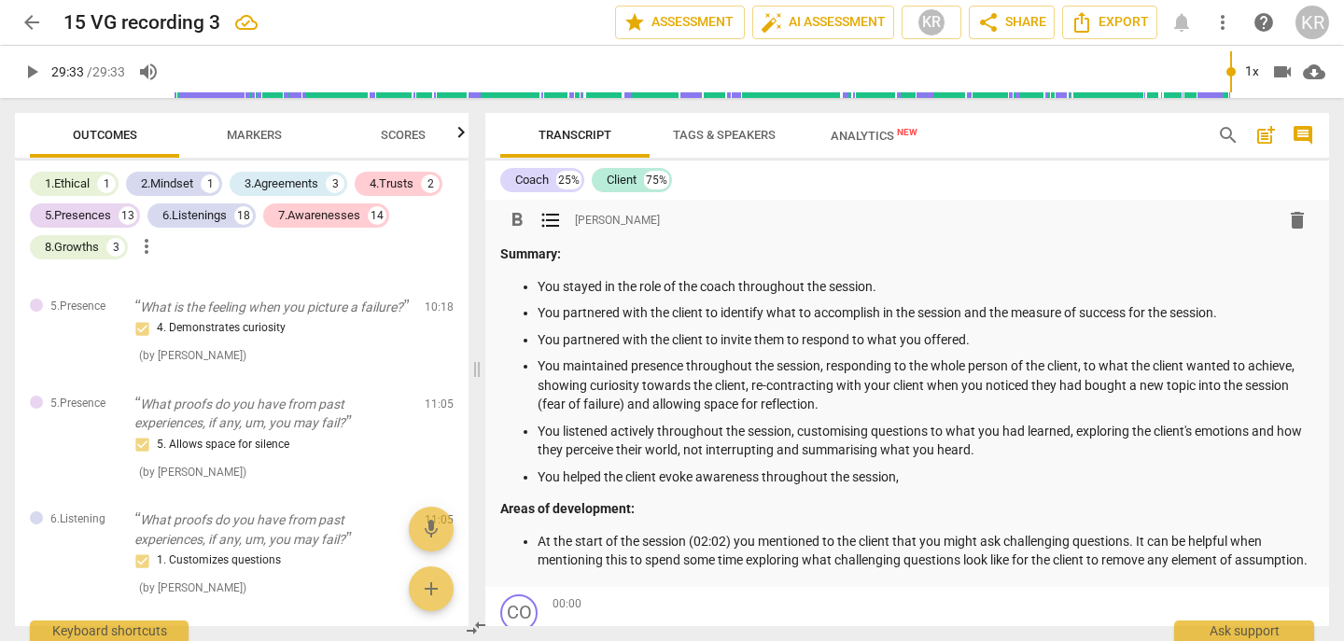
click at [934, 478] on p "You helped the client evoke awareness throughout the session," at bounding box center [926, 478] width 777 height 20
click at [311, 224] on div "7.Awarenesses" at bounding box center [319, 215] width 82 height 19
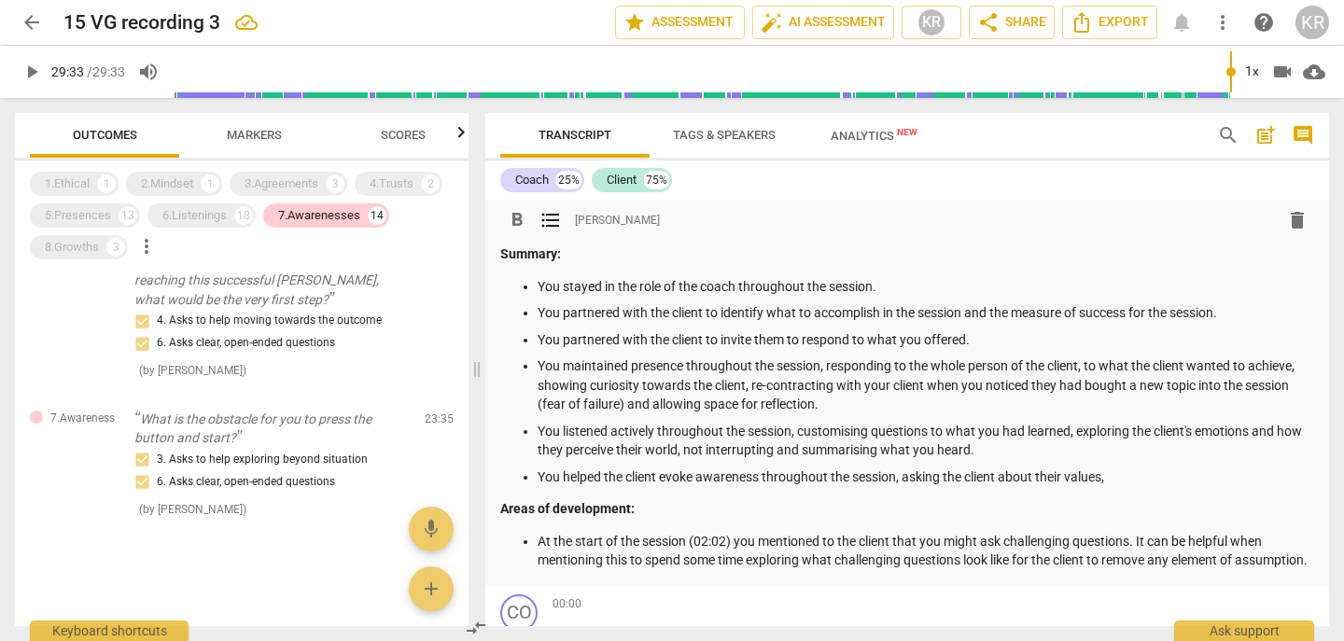
scroll to position [5, 0]
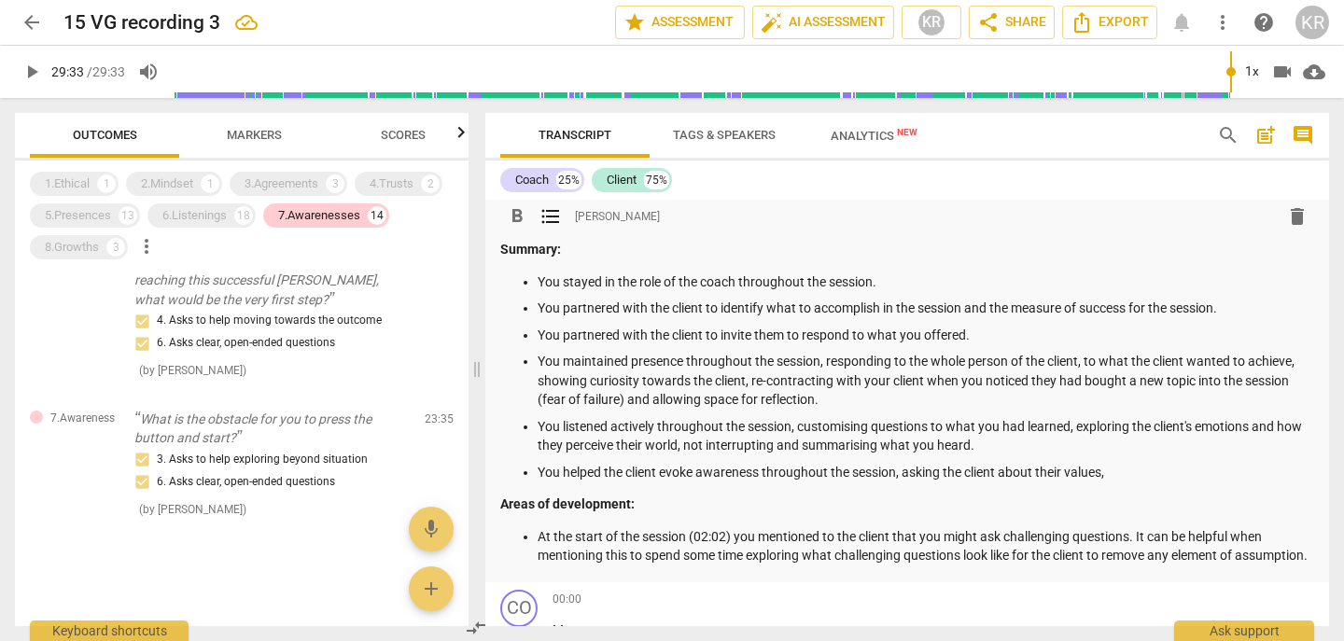
click at [1149, 472] on p "You helped the client evoke awareness throughout the session, asking the client…" at bounding box center [926, 473] width 777 height 20
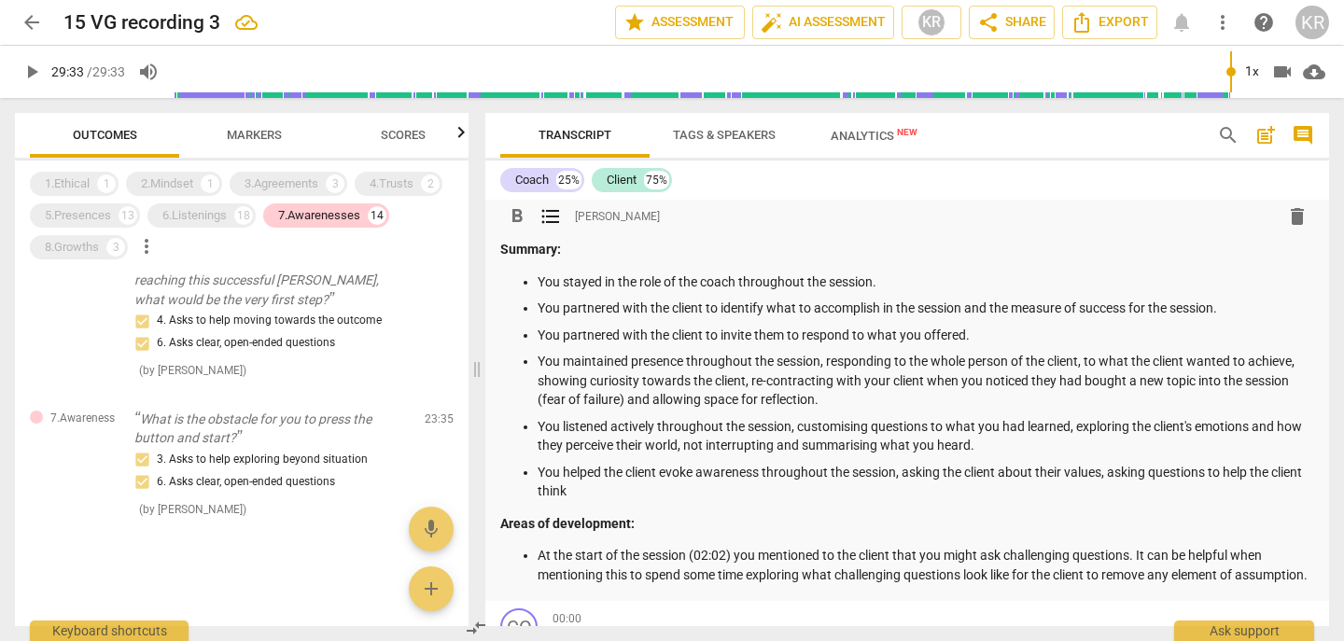
click at [587, 493] on p "You helped the client evoke awareness throughout the session, asking the client…" at bounding box center [926, 482] width 777 height 38
click at [925, 488] on p "You helped the client evoke awareness throughout the session, asking the client…" at bounding box center [926, 482] width 777 height 38
click at [904, 492] on p "You helped the client evoke awareness throughout the session, asking the client…" at bounding box center [926, 482] width 777 height 38
click at [931, 490] on p "You helped the client evoke awareness throughout the session, asking the client…" at bounding box center [926, 482] width 777 height 38
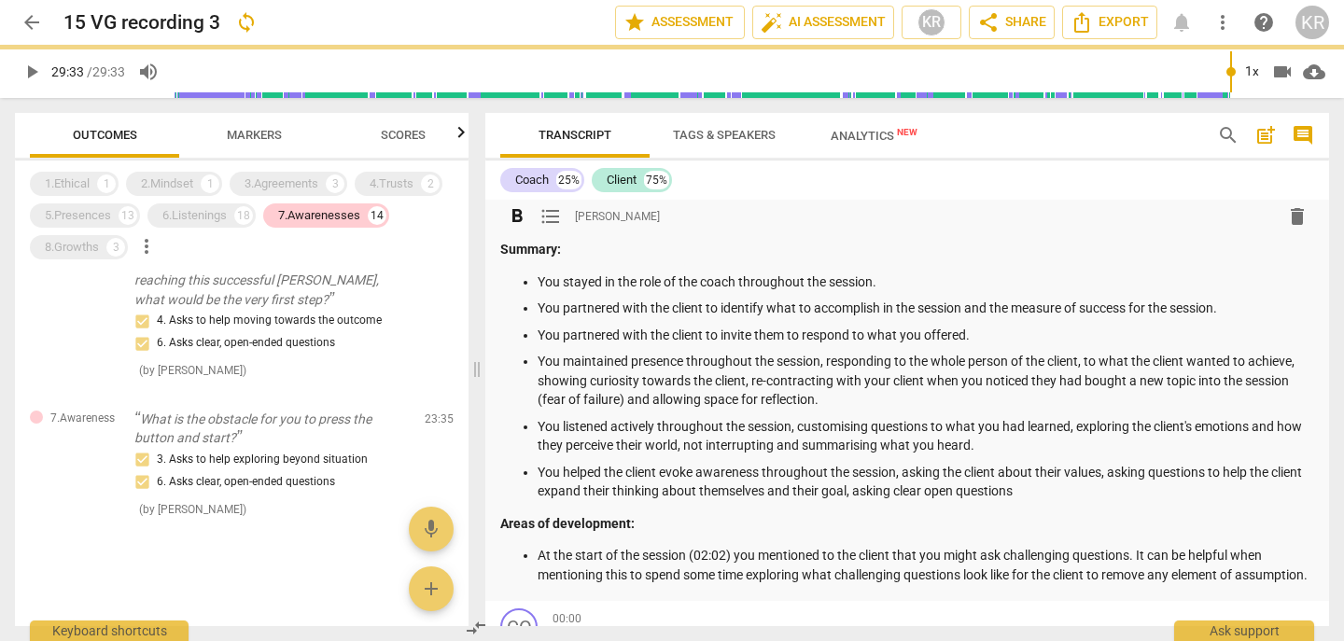
click at [1078, 486] on p "You helped the client evoke awareness throughout the session, asking the client…" at bounding box center [926, 482] width 777 height 38
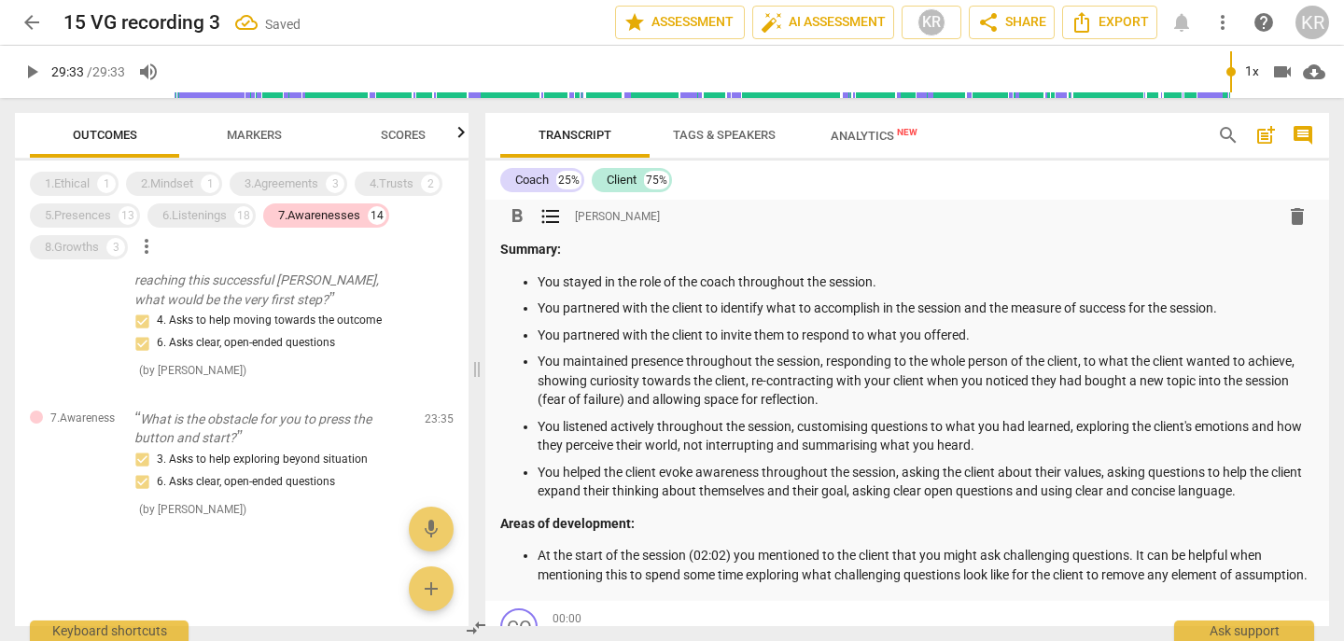
click at [1067, 492] on p "You helped the client evoke awareness throughout the session, asking the client…" at bounding box center [926, 482] width 777 height 38
click at [1263, 488] on p "You helped the client evoke awareness throughout the session, asking the client…" at bounding box center [926, 482] width 777 height 38
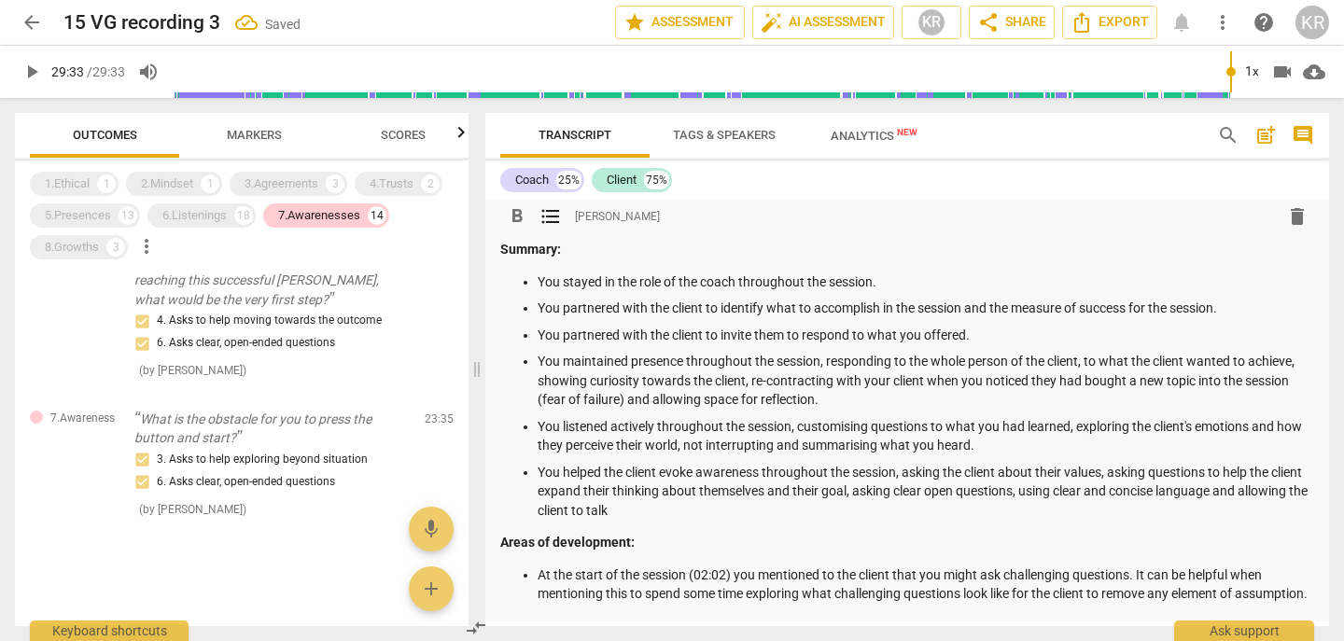
click at [667, 513] on p "You helped the client evoke awareness throughout the session, asking the client…" at bounding box center [926, 492] width 777 height 58
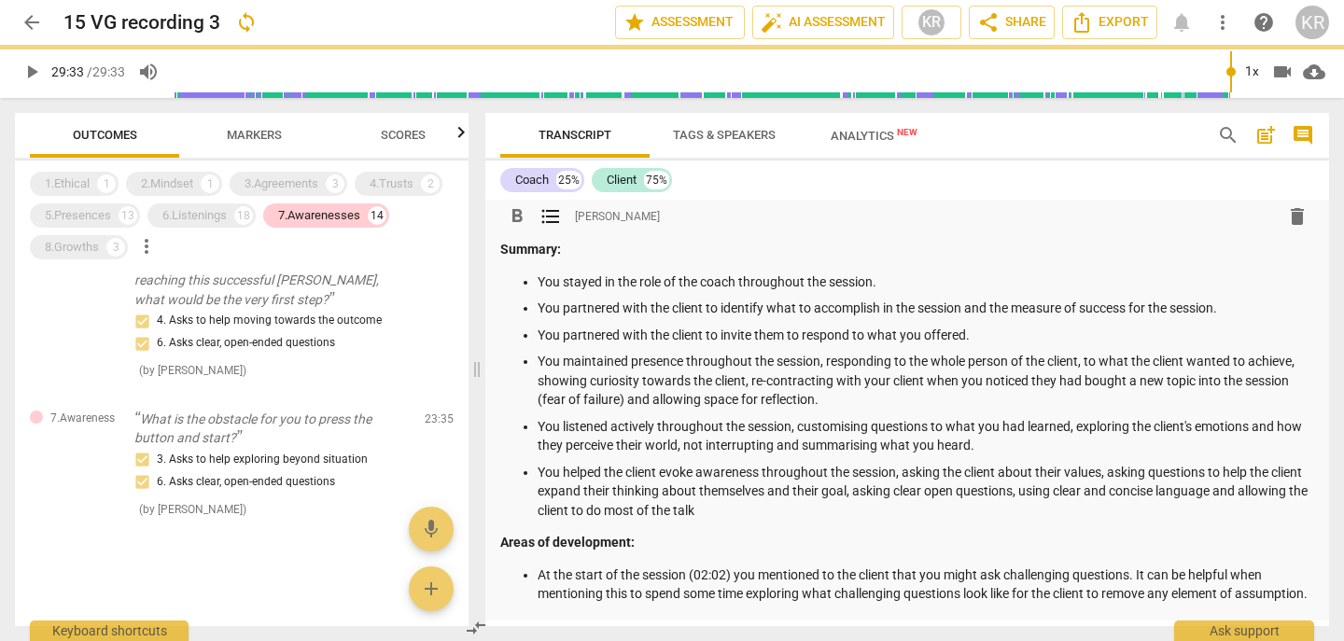
click at [790, 515] on p "You helped the client evoke awareness throughout the session, asking the client…" at bounding box center [926, 492] width 777 height 58
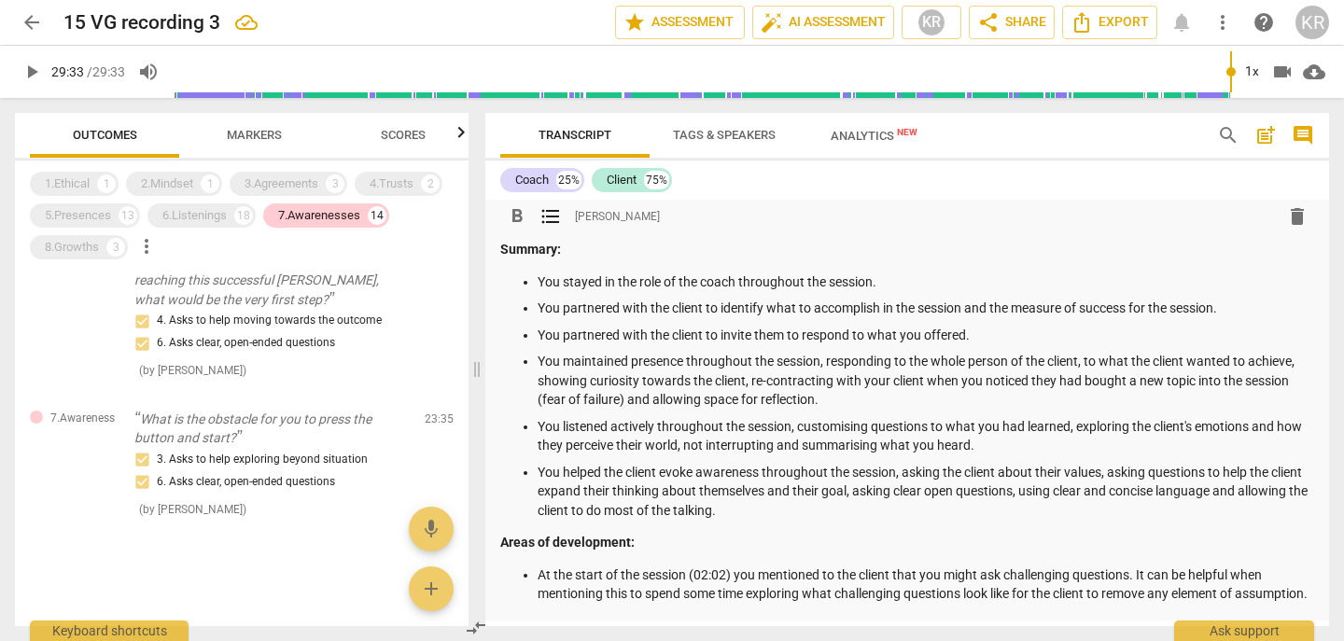
click at [819, 512] on p "You helped the client evoke awareness throughout the session, asking the client…" at bounding box center [926, 492] width 777 height 58
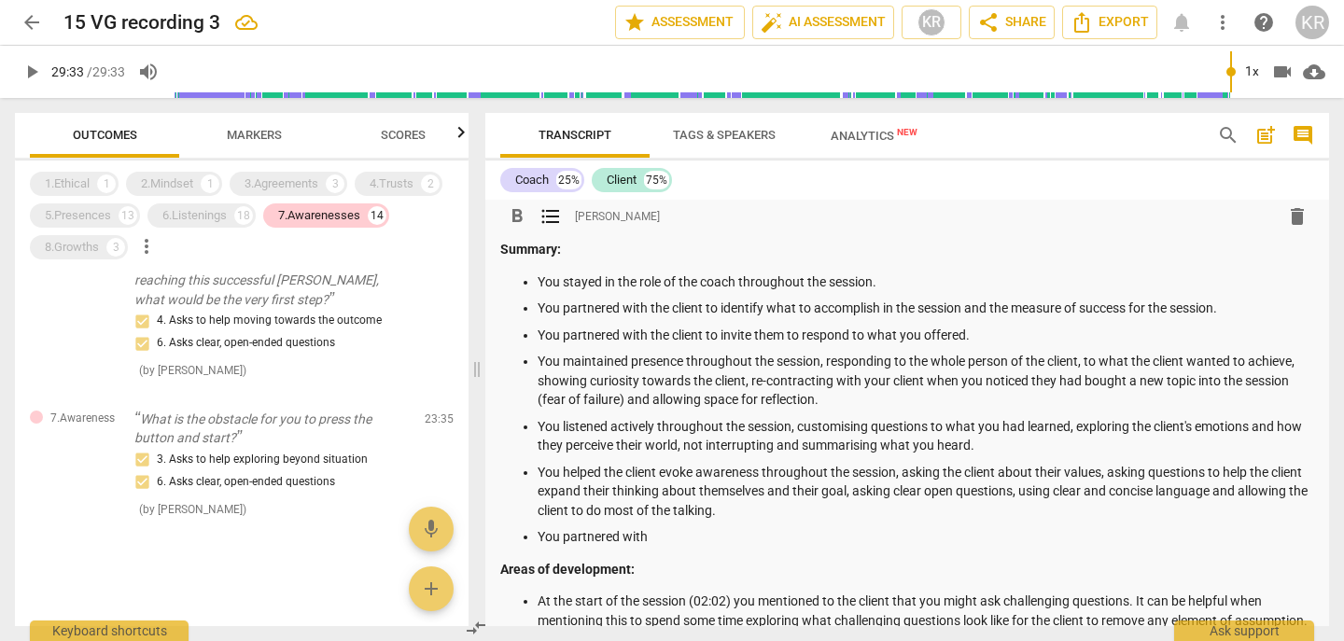
click at [905, 286] on p "You stayed in the role of the coach throughout the session." at bounding box center [926, 283] width 777 height 20
click at [539, 280] on p "You stayed in the role of the coach throughout the session." at bounding box center [926, 283] width 777 height 20
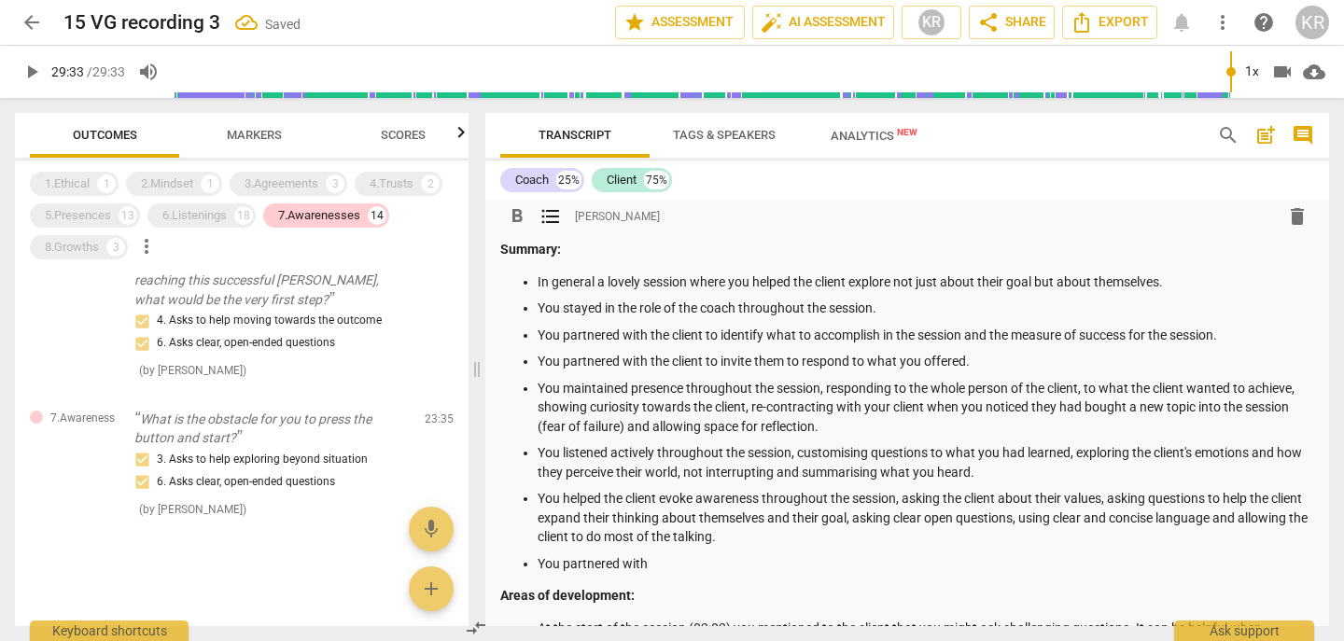
click at [679, 569] on p "You partnered with" at bounding box center [926, 565] width 777 height 20
click at [808, 561] on p "You partnered with the client to define action" at bounding box center [926, 565] width 777 height 20
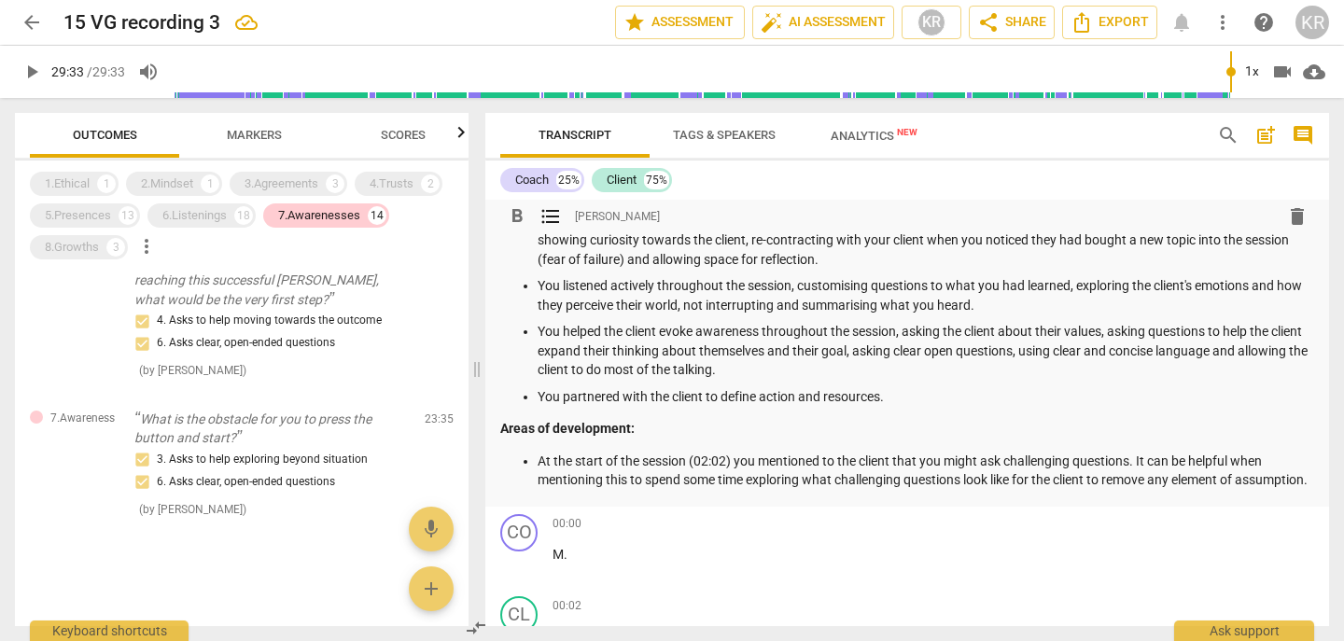
scroll to position [288, 0]
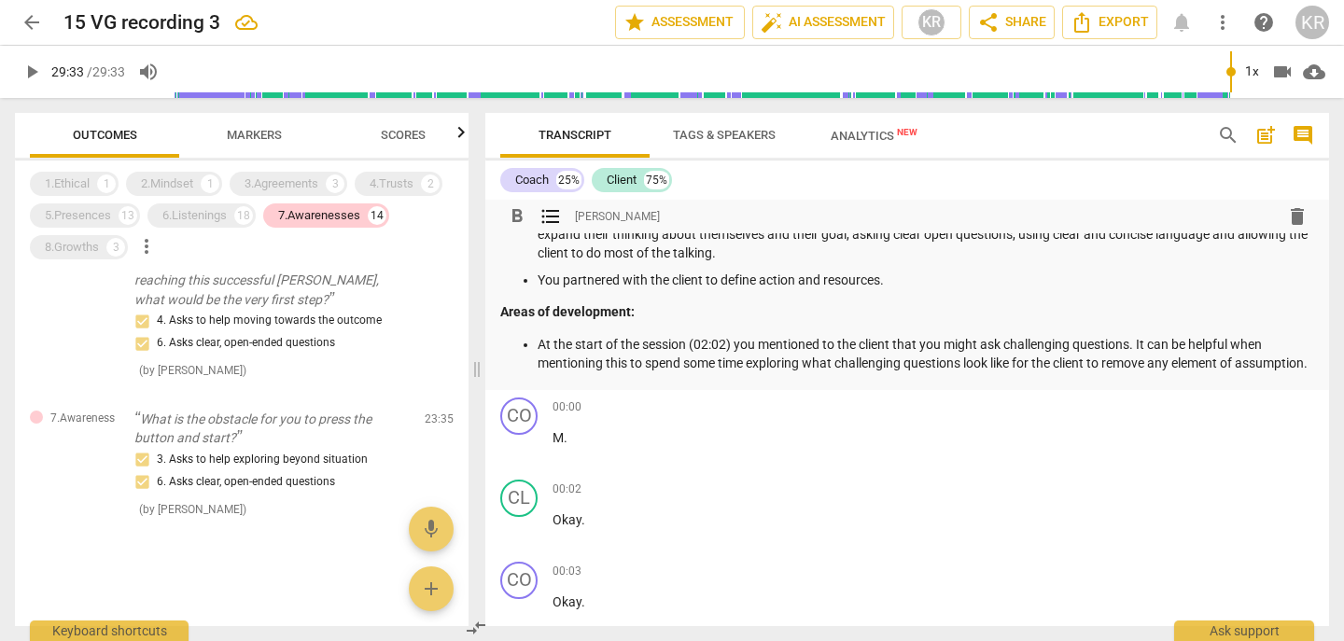
click at [629, 373] on p "At the start of the session (02:02) you mentioned to the client that you might …" at bounding box center [926, 354] width 777 height 38
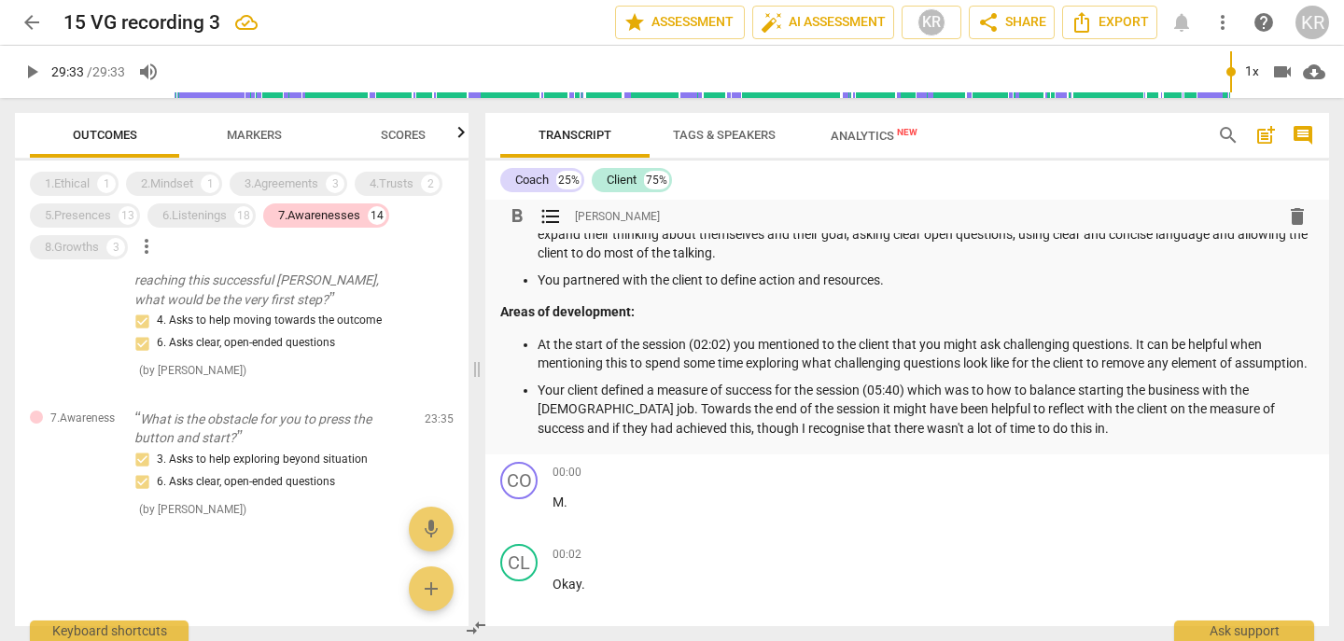
click at [548, 409] on p "Your client defined a measure of success for the session (05:40) which was to h…" at bounding box center [926, 410] width 777 height 58
click at [996, 439] on p "The client defined a measure of success for the session (05:40) which was to ho…" at bounding box center [926, 410] width 777 height 58
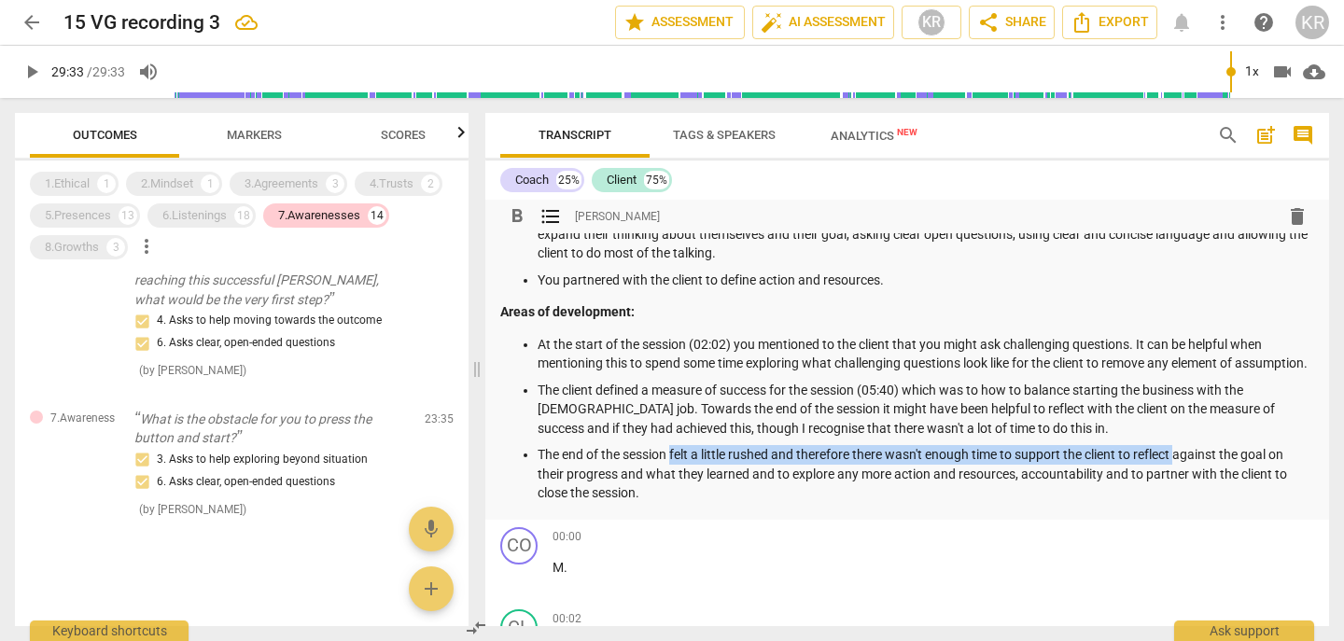
drag, startPoint x: 1181, startPoint y: 471, endPoint x: 673, endPoint y: 467, distance: 507.9
click at [673, 467] on p "The end of the session felt a little rushed and therefore there wasn't enough t…" at bounding box center [926, 474] width 777 height 58
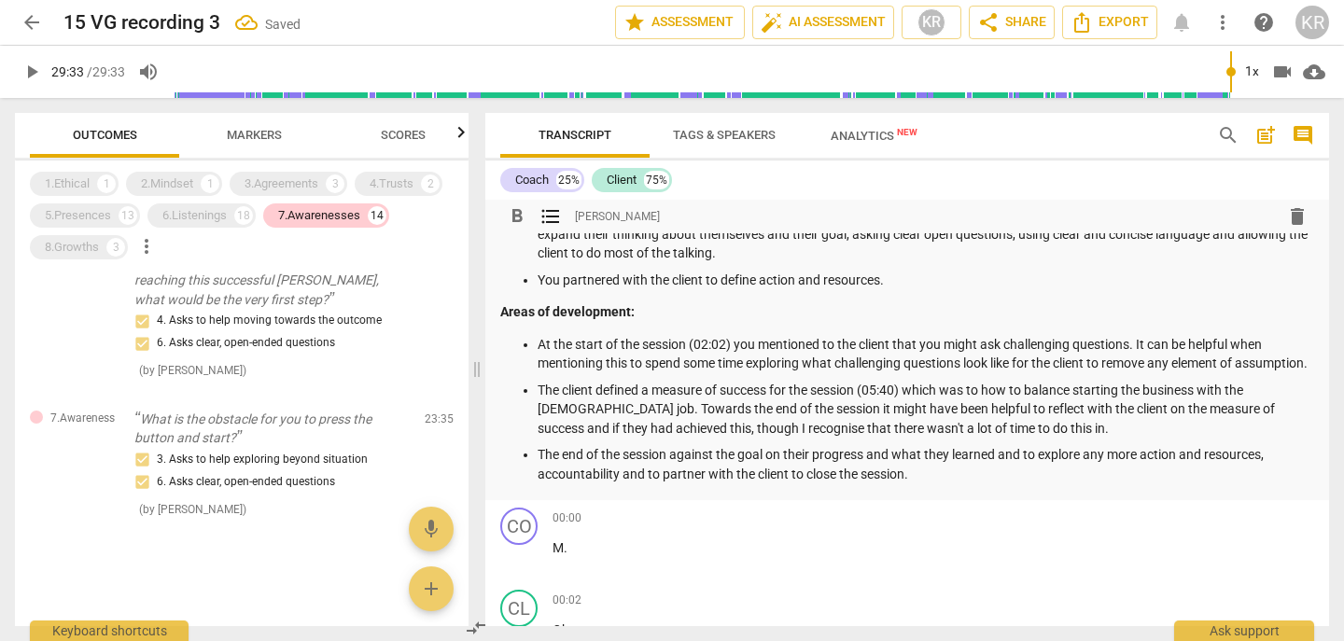
click at [547, 476] on p "The end of the session against the goal on their progress and what they learned…" at bounding box center [926, 464] width 777 height 38
click at [724, 473] on p "Towards the end of the session against the goal on their progress and what they…" at bounding box center [926, 464] width 777 height 38
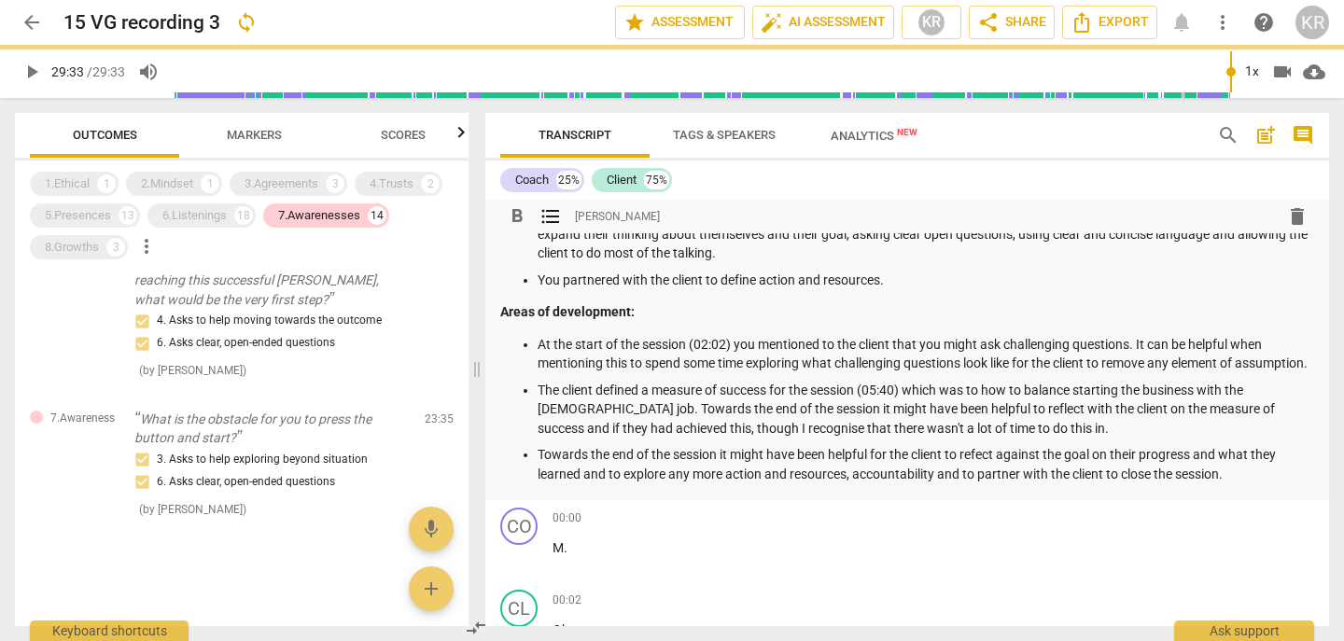
click at [983, 474] on p "Towards the end of the session it might have been helpful for the client to ref…" at bounding box center [926, 464] width 777 height 38
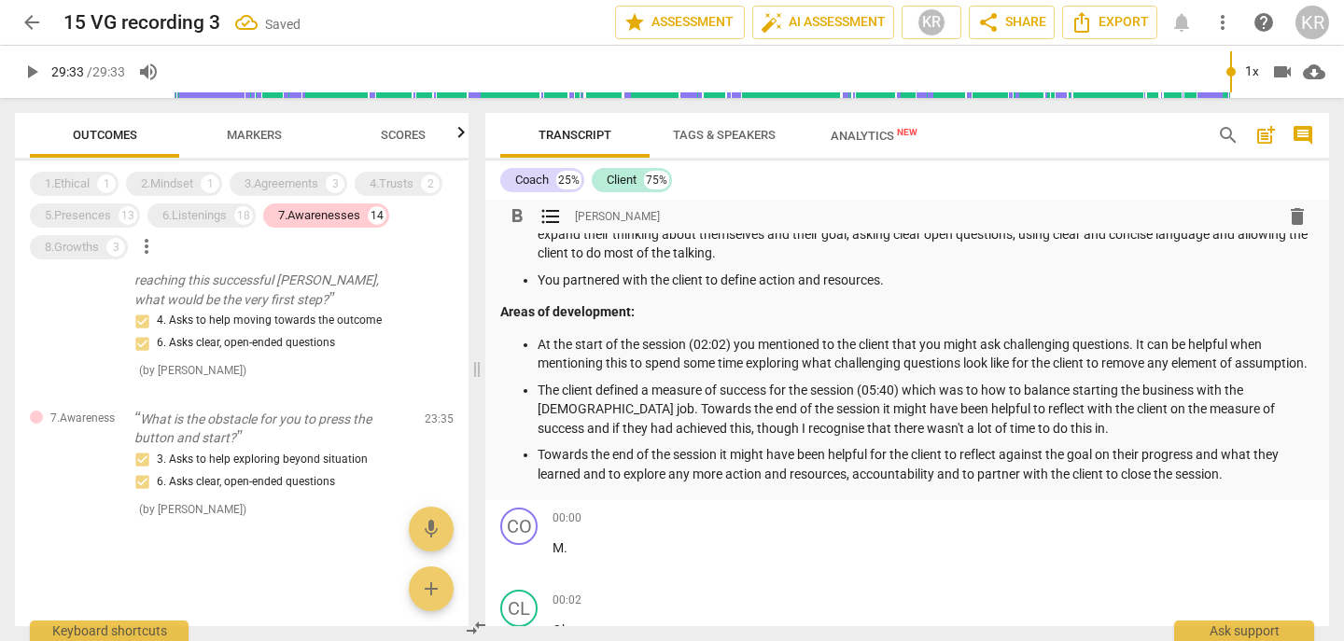
click at [1101, 472] on p "Towards the end of the session it might have been helpful for the client to ref…" at bounding box center [926, 464] width 777 height 38
drag, startPoint x: 656, startPoint y: 410, endPoint x: 906, endPoint y: 403, distance: 250.3
click at [906, 403] on p "The client defined a measure of success for the session (05:40) which was to ho…" at bounding box center [926, 410] width 777 height 58
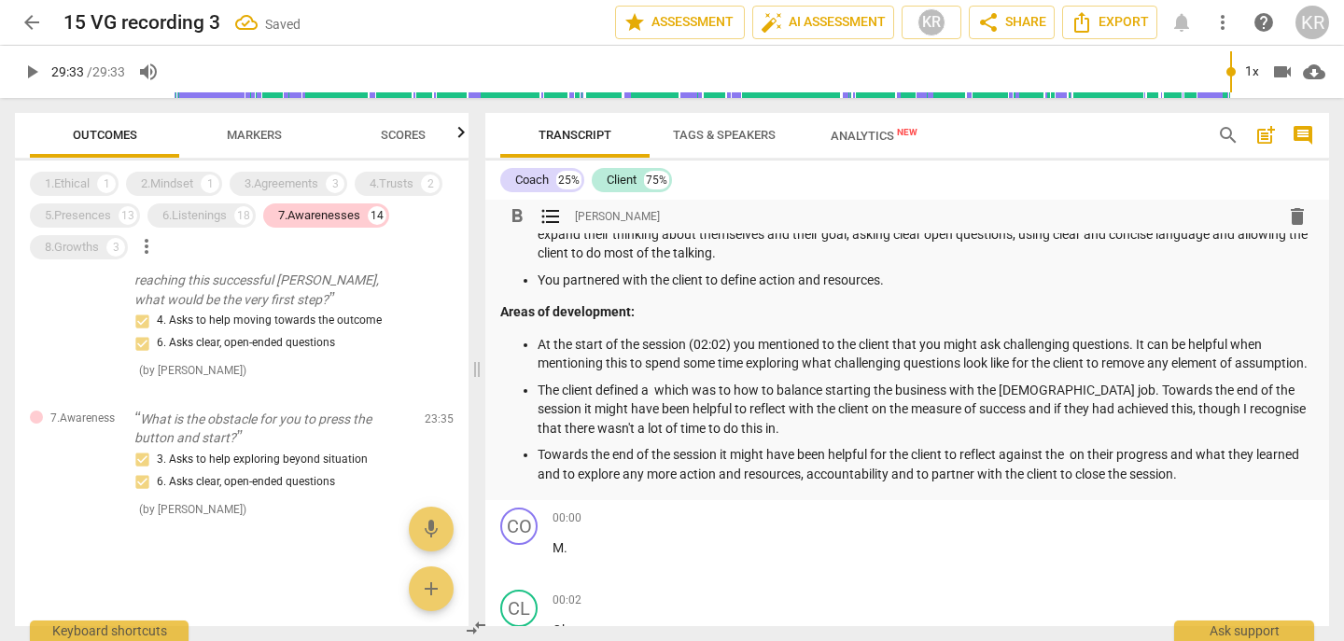
click at [1075, 473] on p "Towards the end of the session it might have been helpful for the client to ref…" at bounding box center [926, 464] width 777 height 38
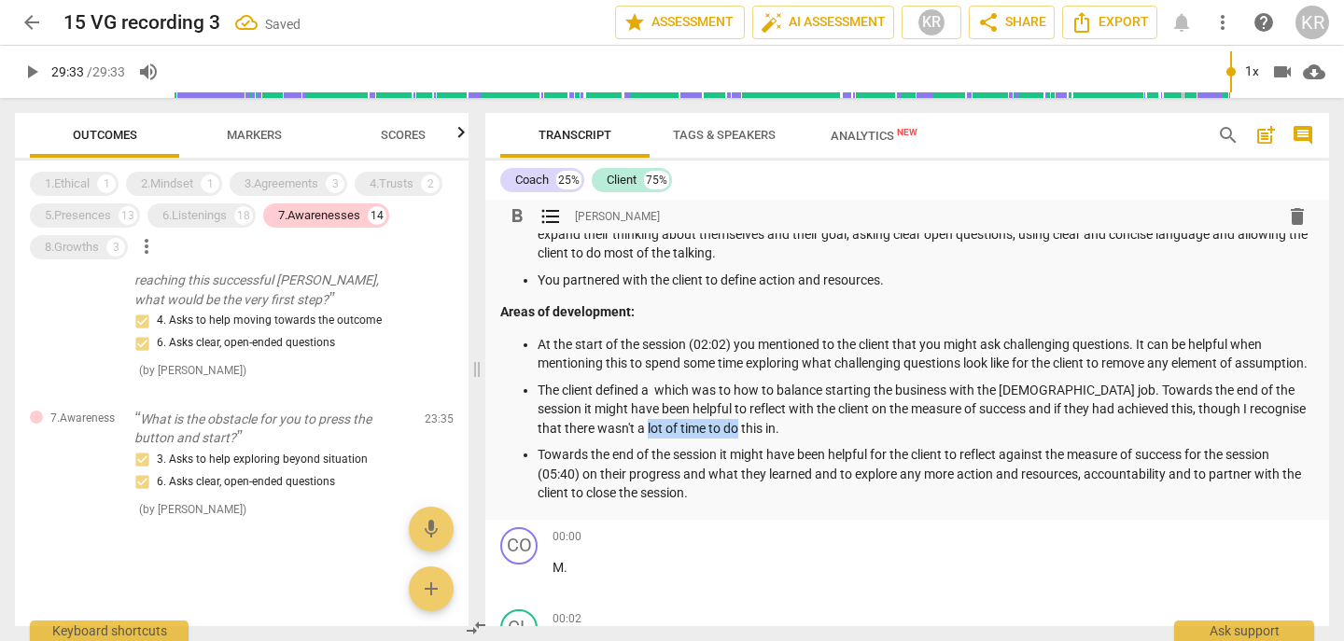
drag, startPoint x: 786, startPoint y: 450, endPoint x: 667, endPoint y: 444, distance: 119.6
click at [667, 439] on p "The client defined a which was to how to balance starting the business with the…" at bounding box center [926, 410] width 777 height 58
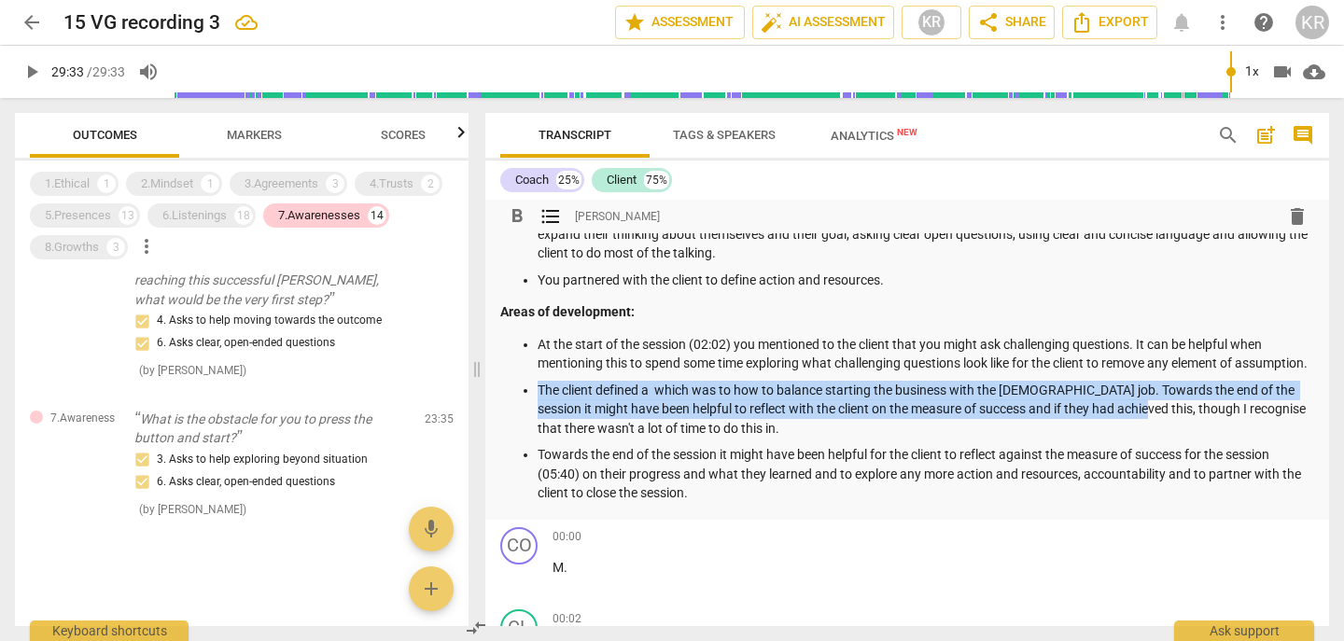
drag, startPoint x: 1145, startPoint y: 426, endPoint x: 541, endPoint y: 400, distance: 604.5
click at [541, 400] on p "The client defined a which was to how to balance starting the business with the…" at bounding box center [926, 410] width 777 height 58
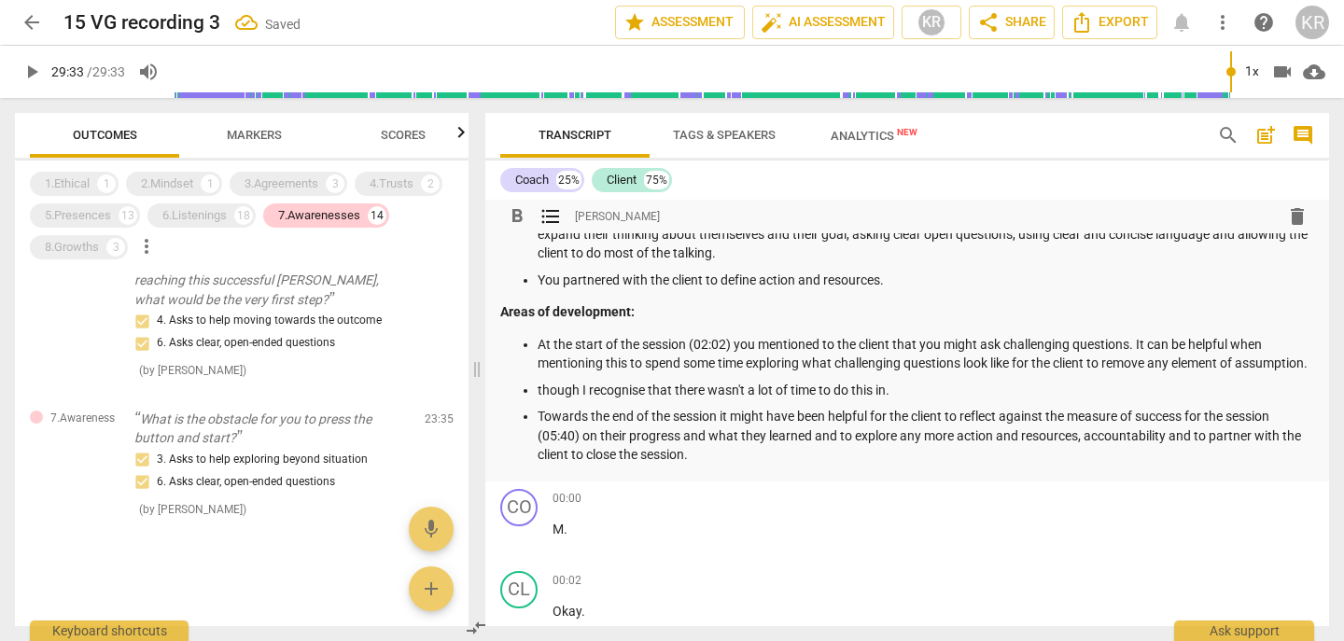
click at [580, 457] on p "Towards the end of the session it might have been helpful for the client to ref…" at bounding box center [926, 436] width 777 height 58
click at [1123, 455] on p "Towards the end of the session it might have been helpful for the client to ref…" at bounding box center [926, 436] width 777 height 58
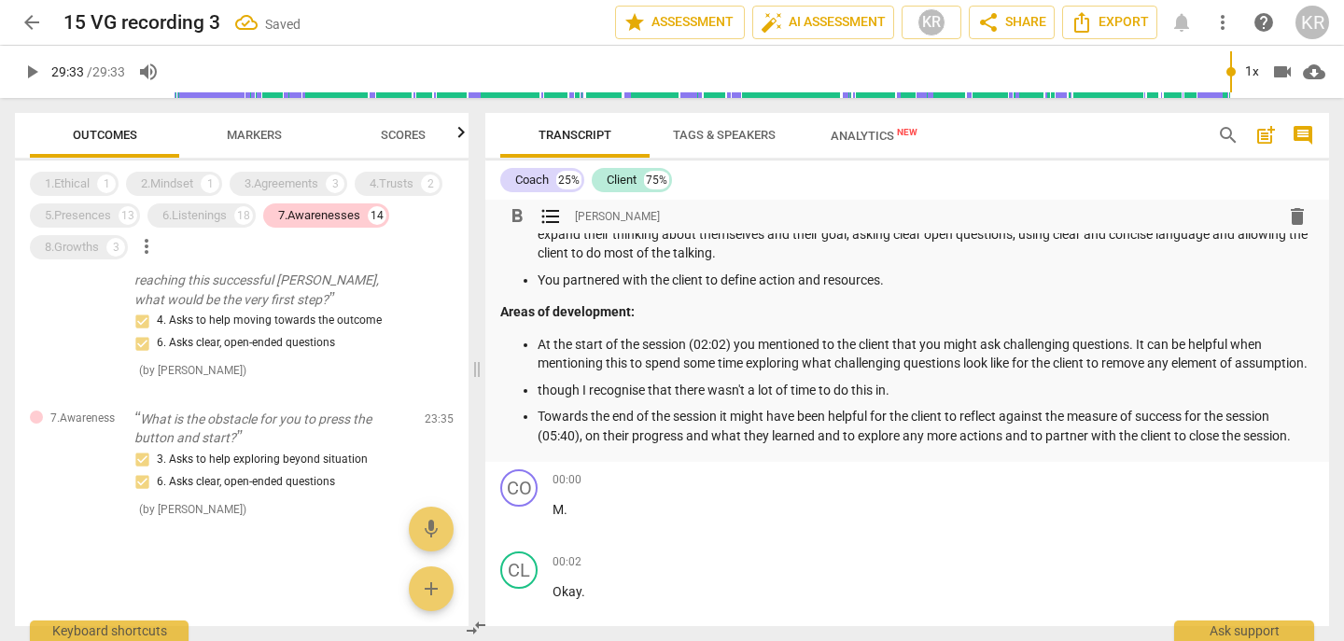
drag, startPoint x: 912, startPoint y: 409, endPoint x: 538, endPoint y: 406, distance: 374.4
click at [538, 400] on p "though I recognise that there wasn't a lot of time to do this in." at bounding box center [926, 391] width 777 height 20
click at [618, 400] on p "though I recognise that there wasn't a lot of time to do this in." at bounding box center [926, 391] width 777 height 20
click at [543, 400] on p "though I recognise that there wasn't a lot of time to do this in." at bounding box center [926, 391] width 777 height 20
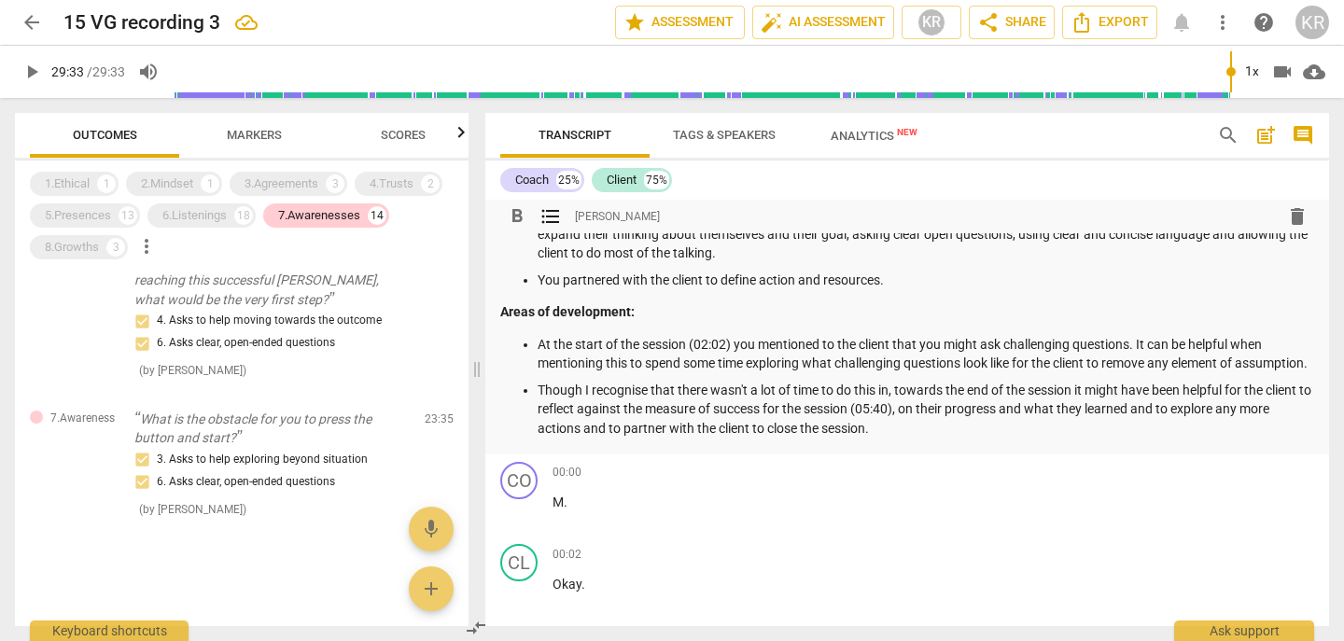
click at [949, 431] on p "Though I recognise that there wasn't a lot of time to do this in, towards the e…" at bounding box center [926, 410] width 777 height 58
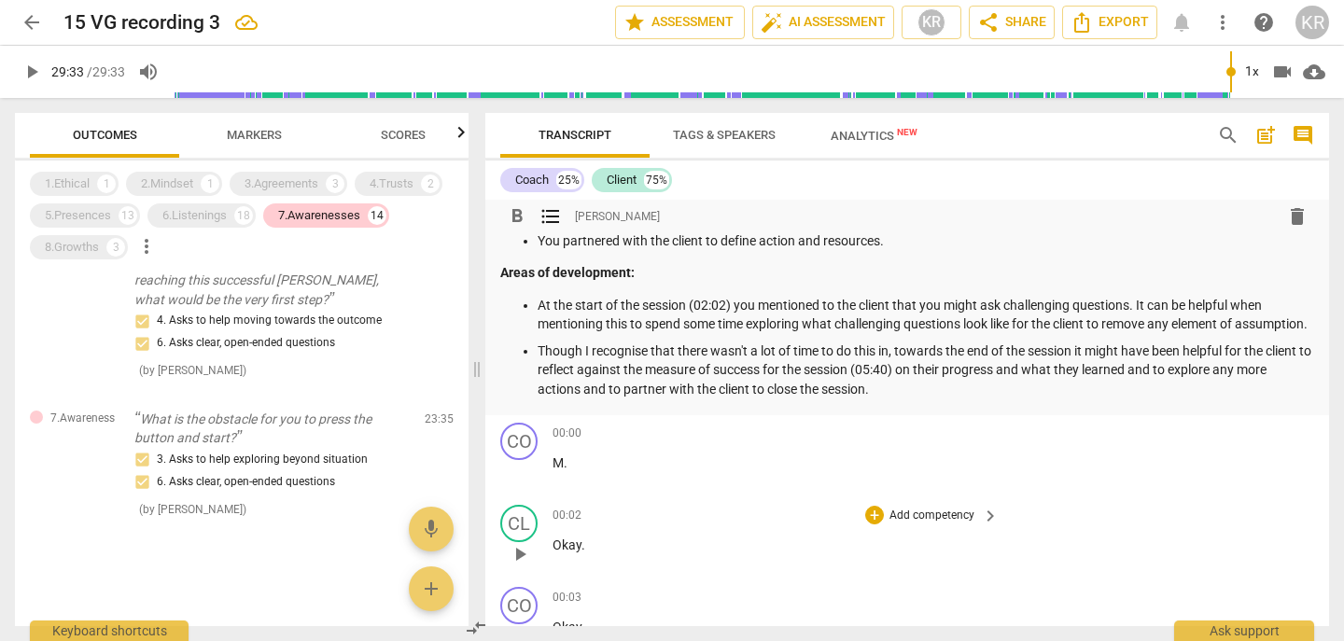
scroll to position [356, 0]
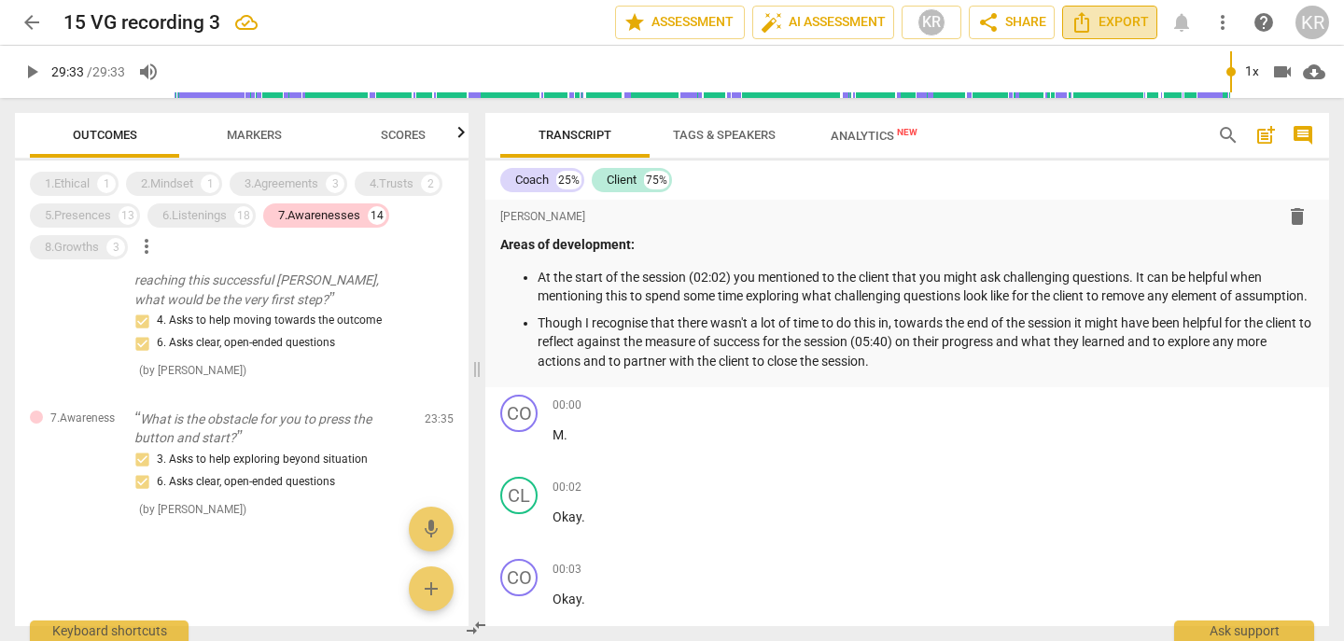
click at [1126, 18] on span "Export" at bounding box center [1110, 22] width 78 height 22
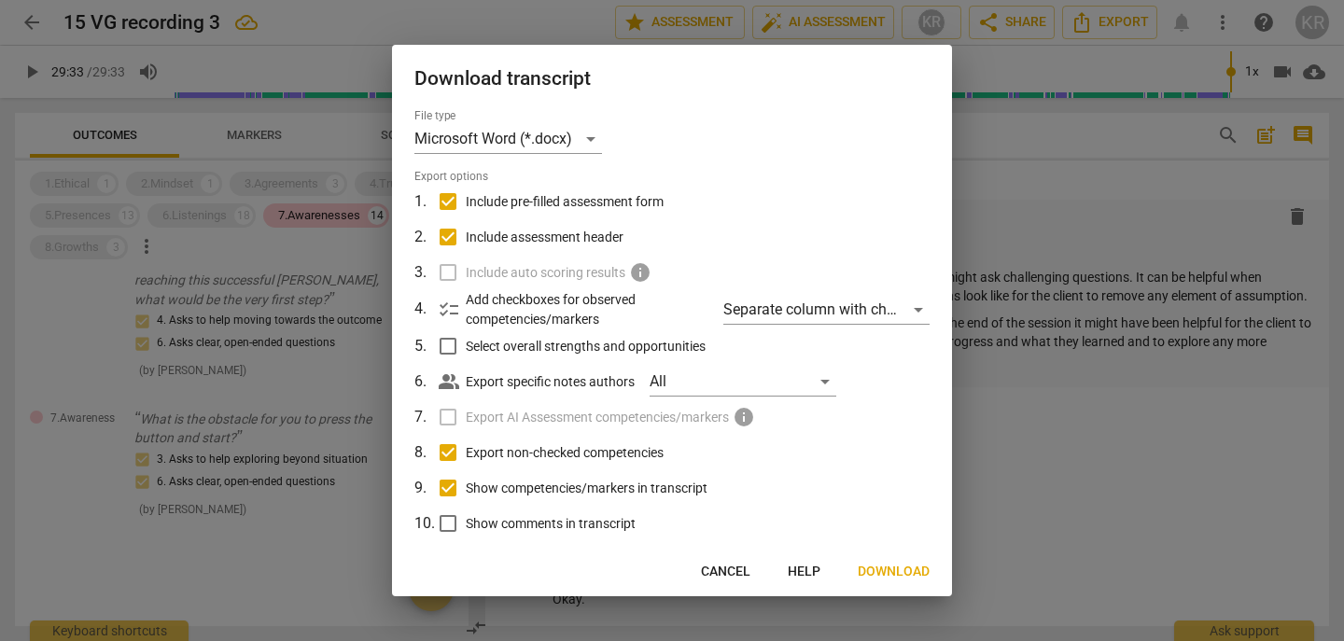
click at [895, 570] on span "Download" at bounding box center [894, 572] width 72 height 19
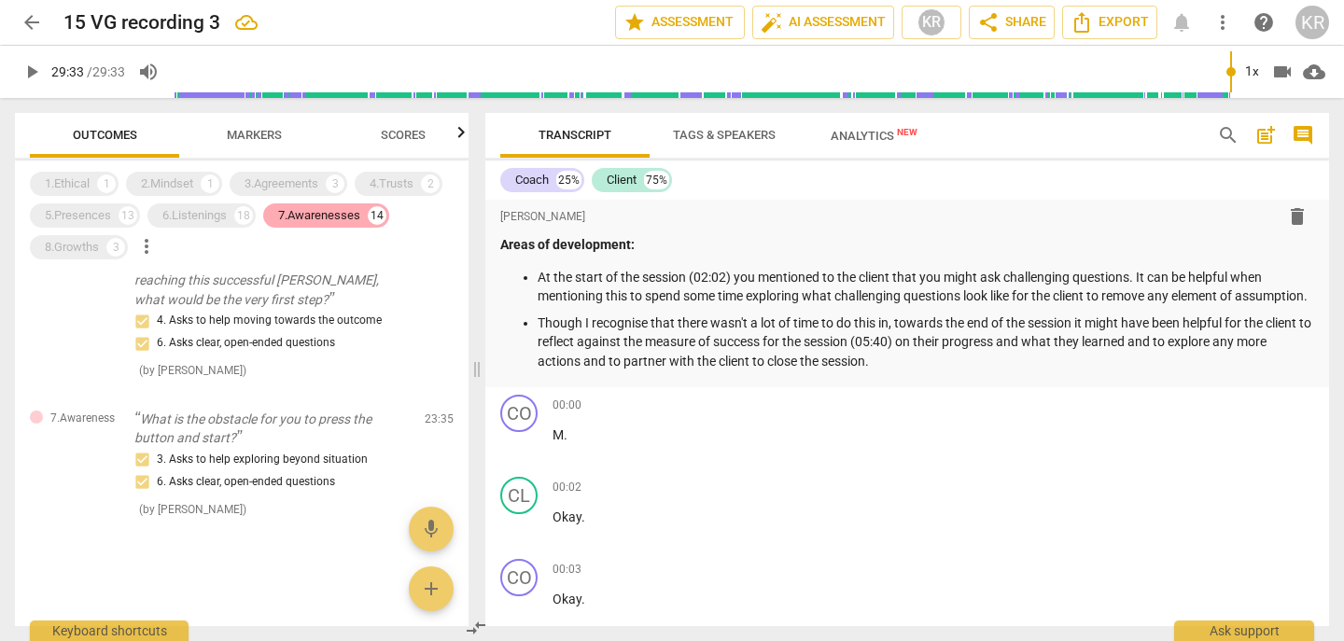
click at [312, 214] on div "7.Awarenesses" at bounding box center [319, 215] width 82 height 19
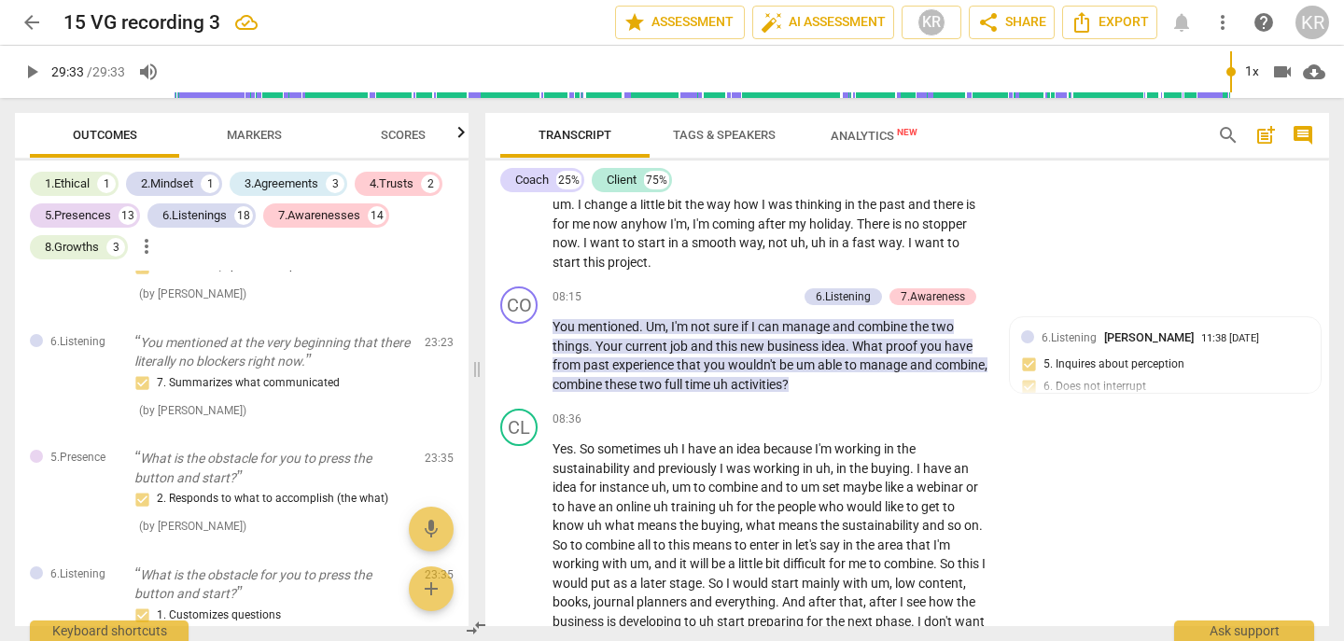
scroll to position [3923, 0]
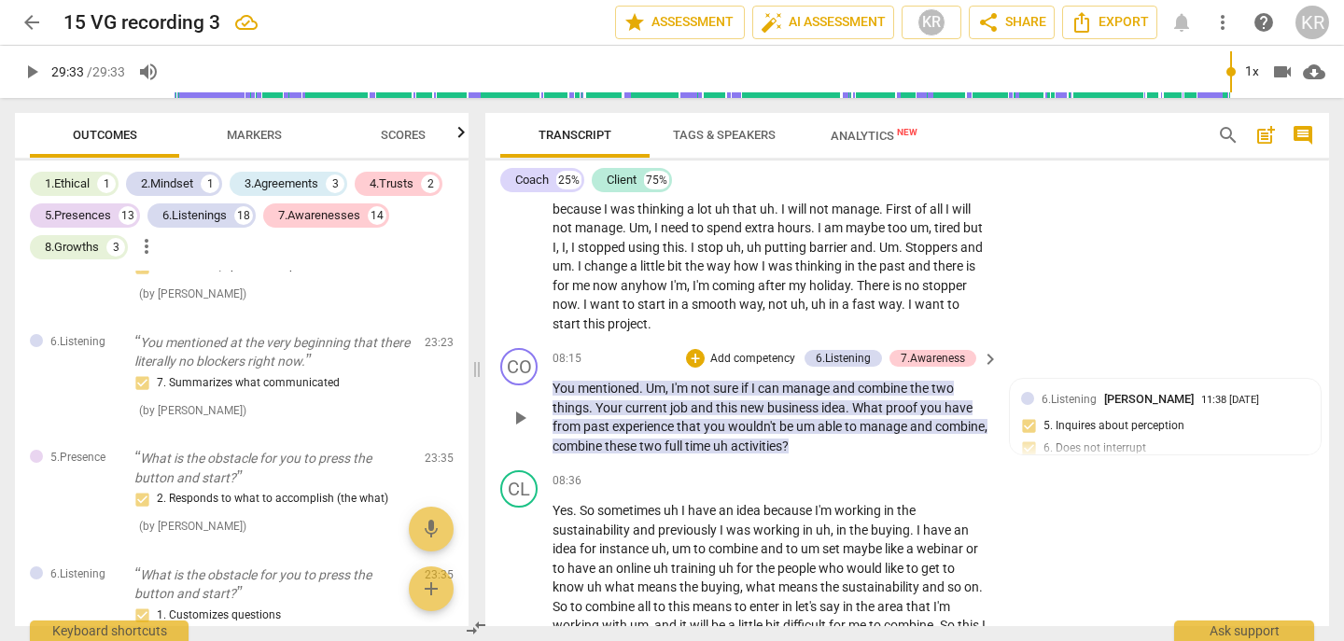
click at [639, 454] on span "these" at bounding box center [622, 446] width 35 height 15
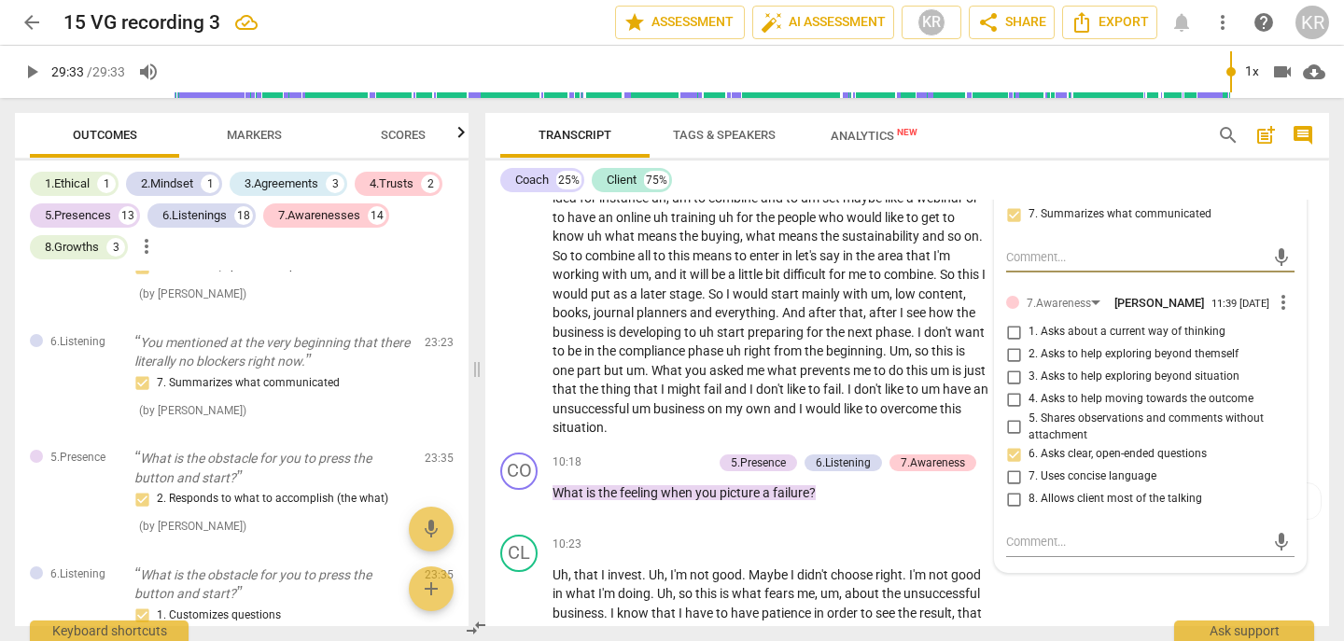
scroll to position [4295, 0]
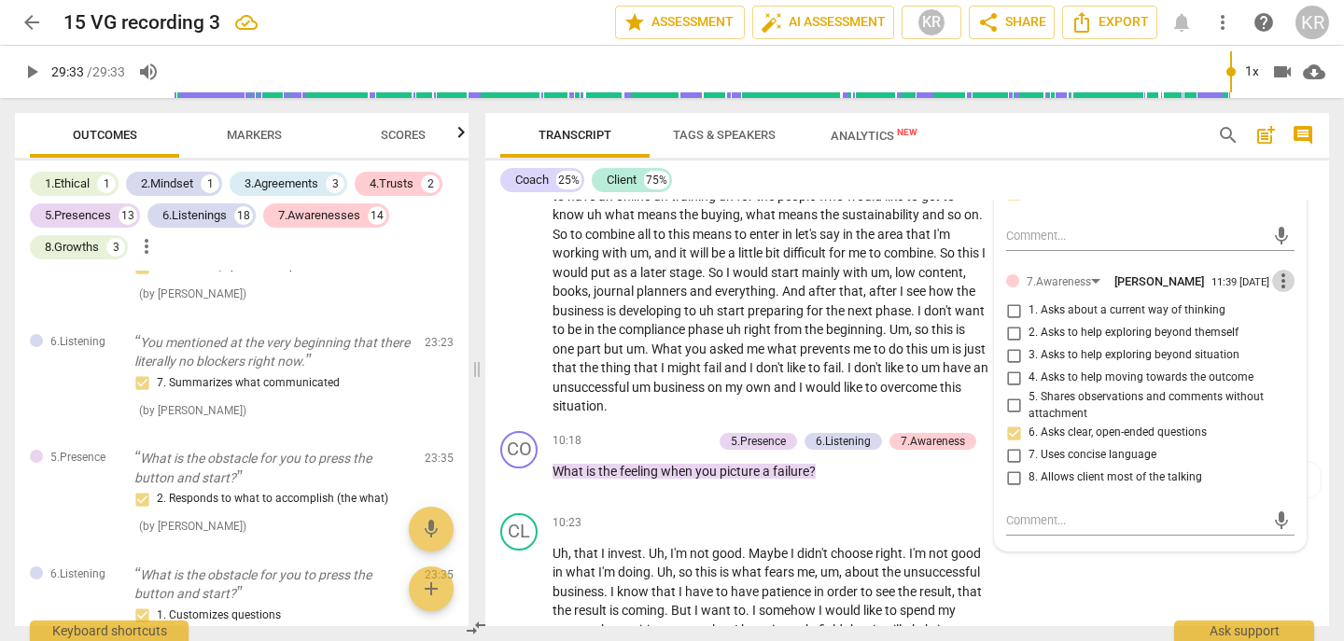
click at [1276, 292] on span "more_vert" at bounding box center [1283, 281] width 22 height 22
click at [1282, 329] on li "Delete" at bounding box center [1296, 334] width 64 height 35
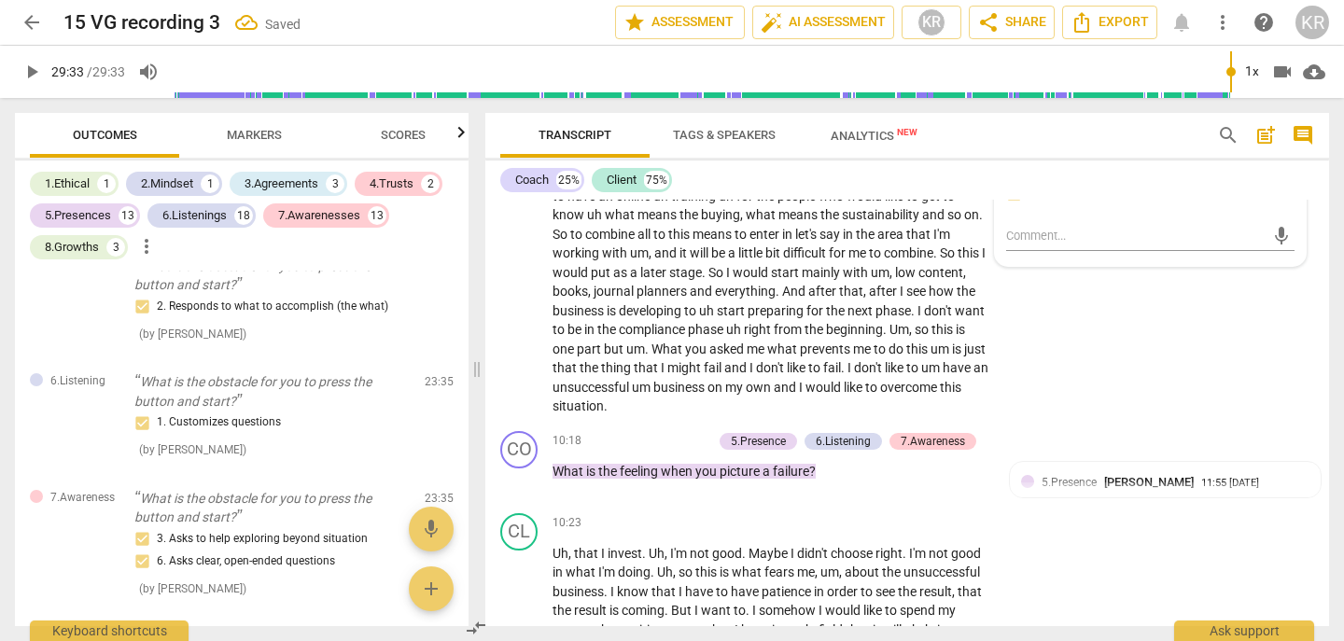
scroll to position [7452, 0]
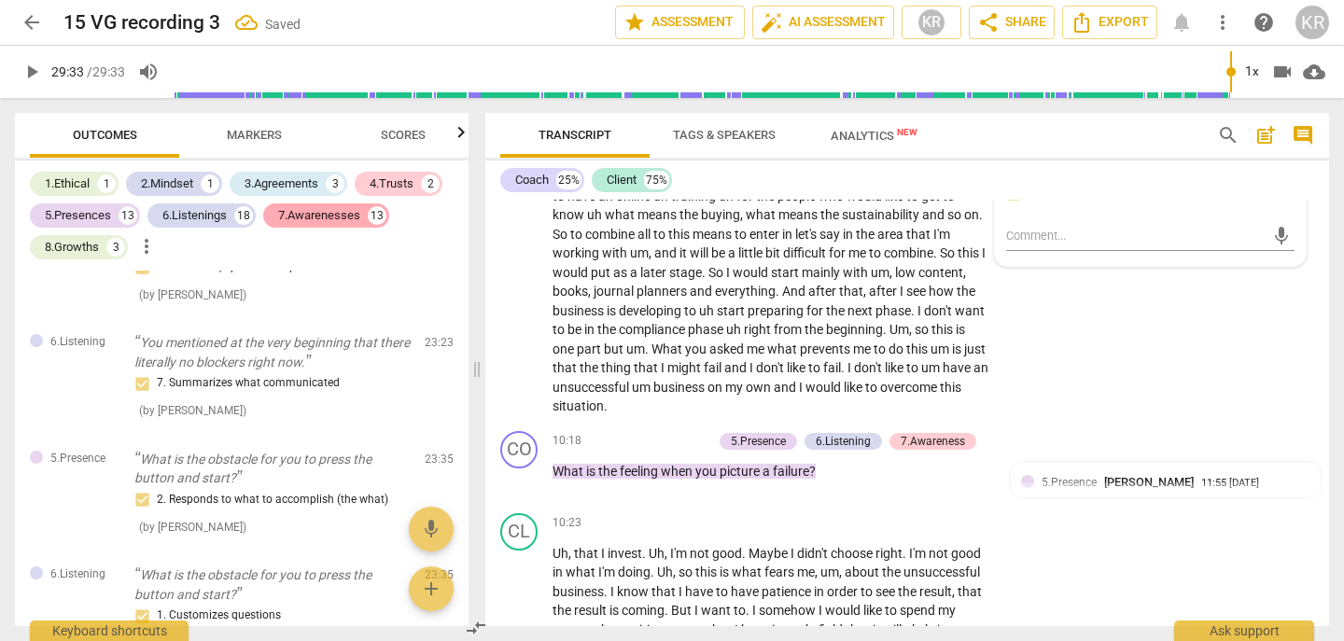
click at [317, 221] on div "7.Awarenesses" at bounding box center [319, 215] width 82 height 19
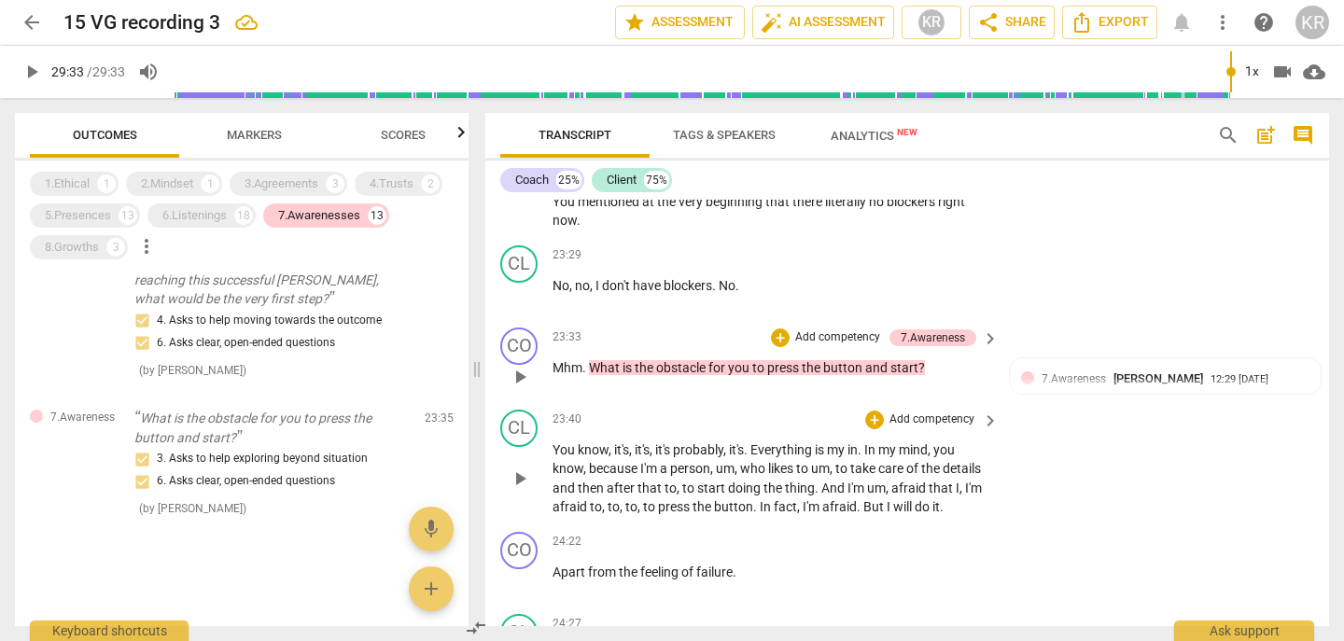
scroll to position [8798, 0]
